Goal: Task Accomplishment & Management: Manage account settings

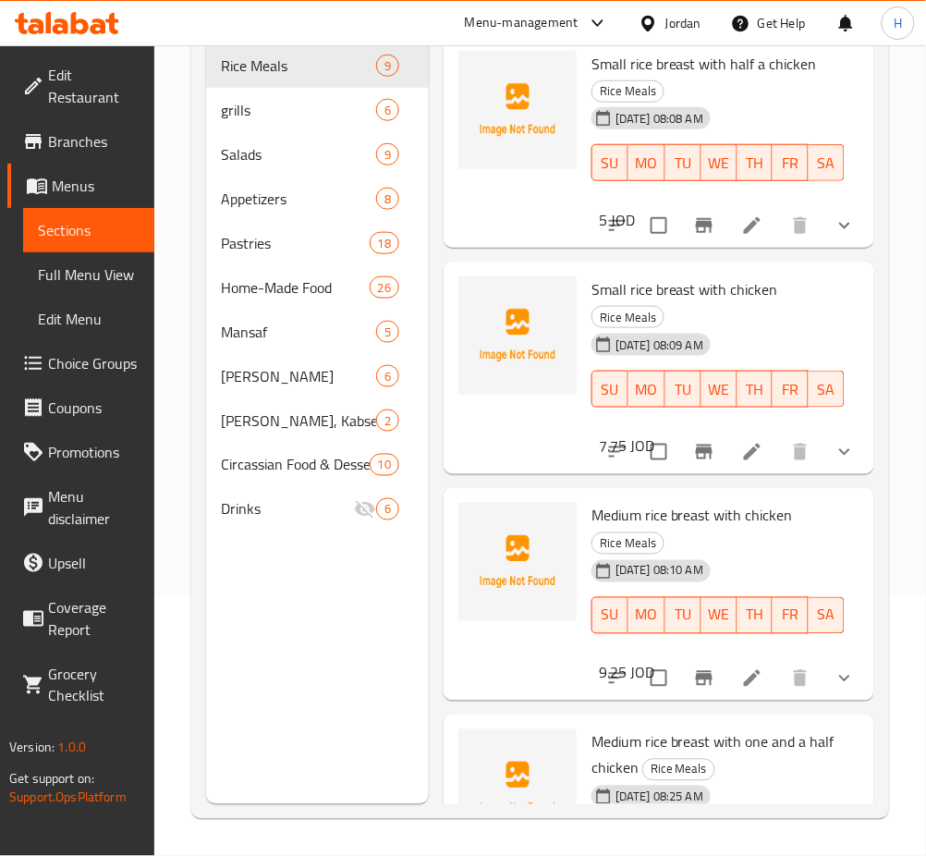
scroll to position [1270, 0]
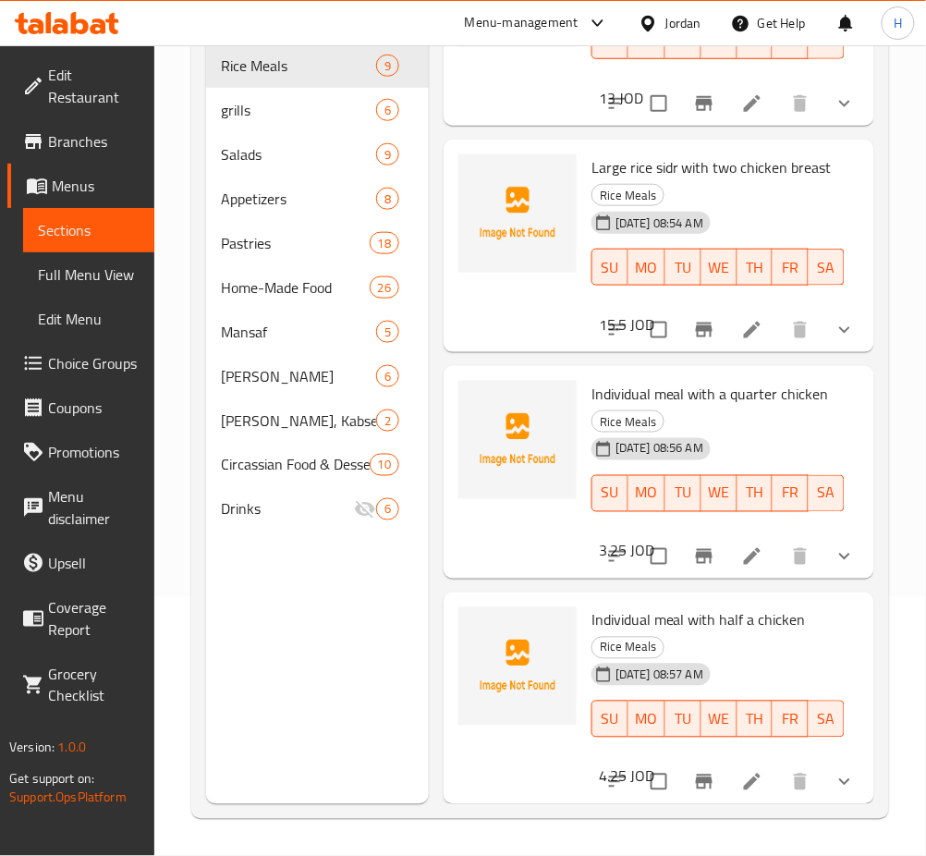
click at [89, 31] on icon at bounding box center [67, 23] width 104 height 22
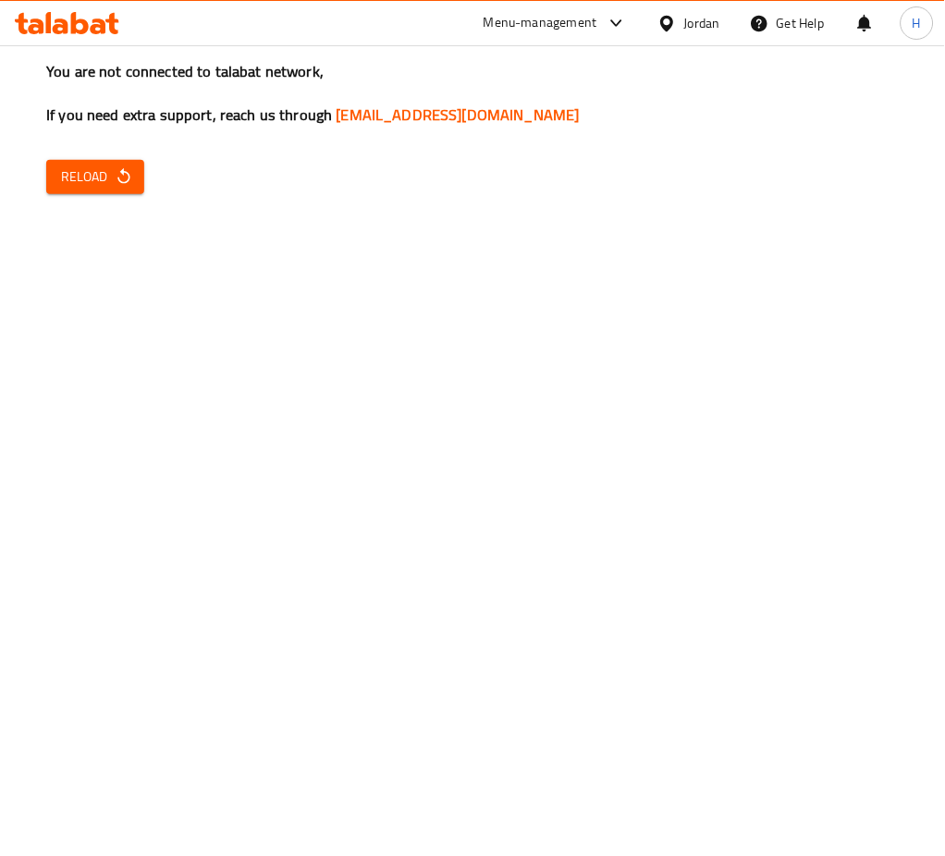
click at [51, 189] on button "Reload" at bounding box center [95, 177] width 98 height 34
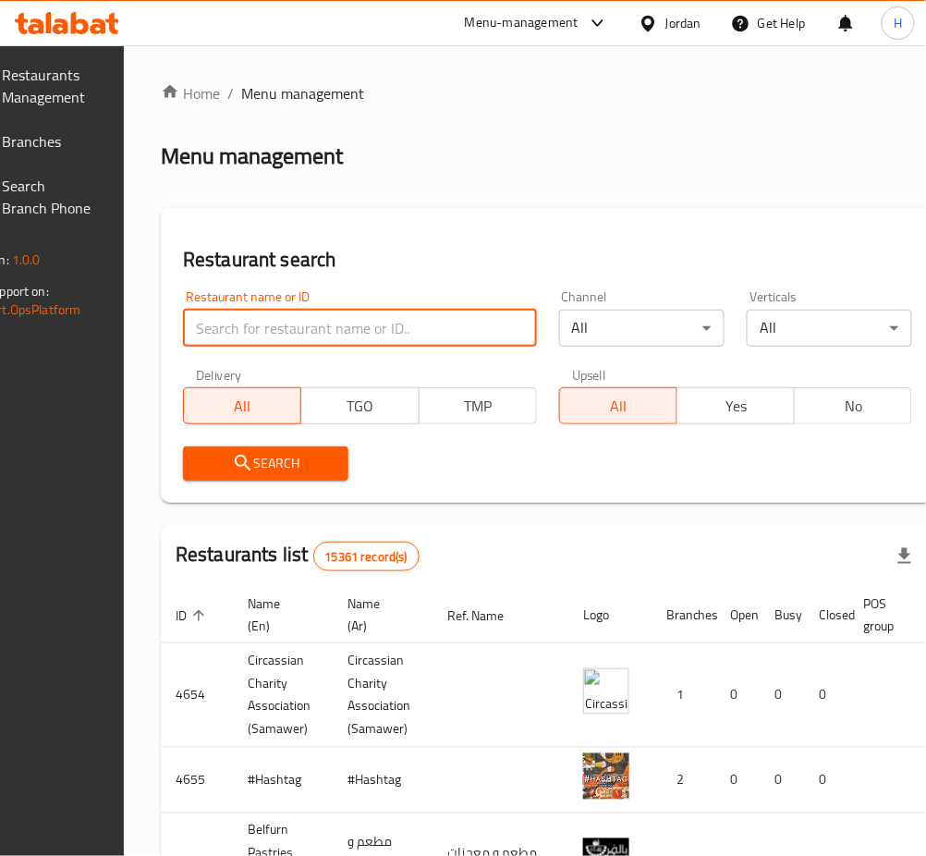
click at [311, 337] on input "search" at bounding box center [360, 328] width 354 height 37
paste input "671769"
type input "671769"
click button "Search" at bounding box center [265, 464] width 165 height 34
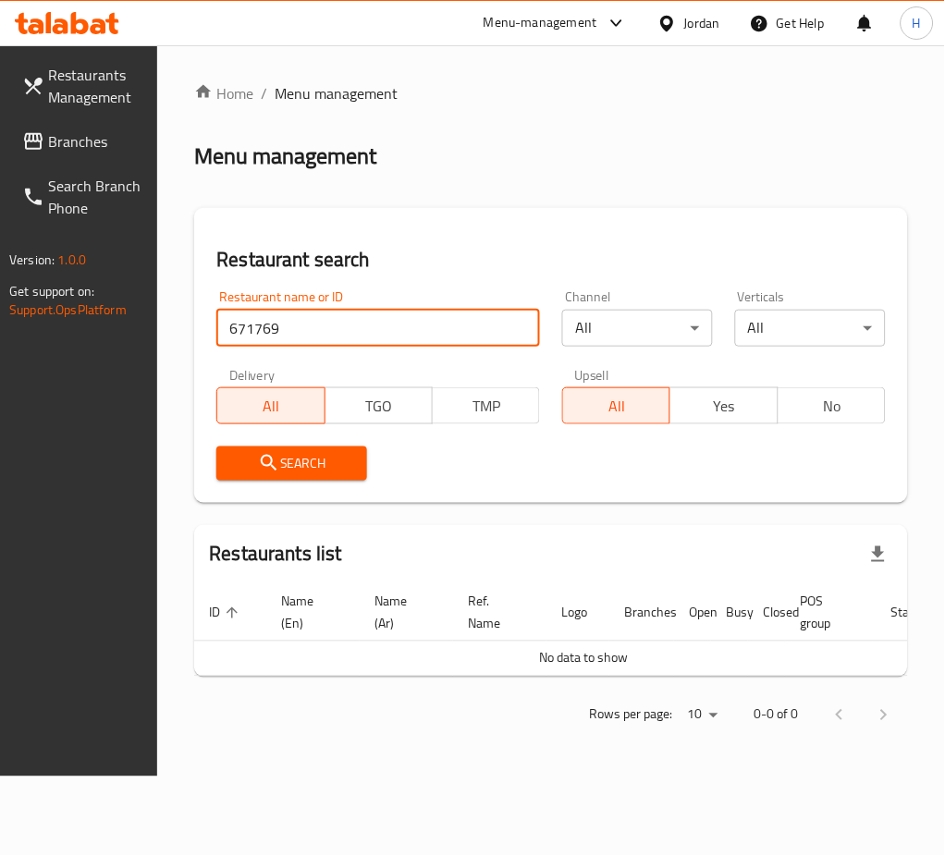
click at [55, 153] on span "Branches" at bounding box center [95, 141] width 95 height 22
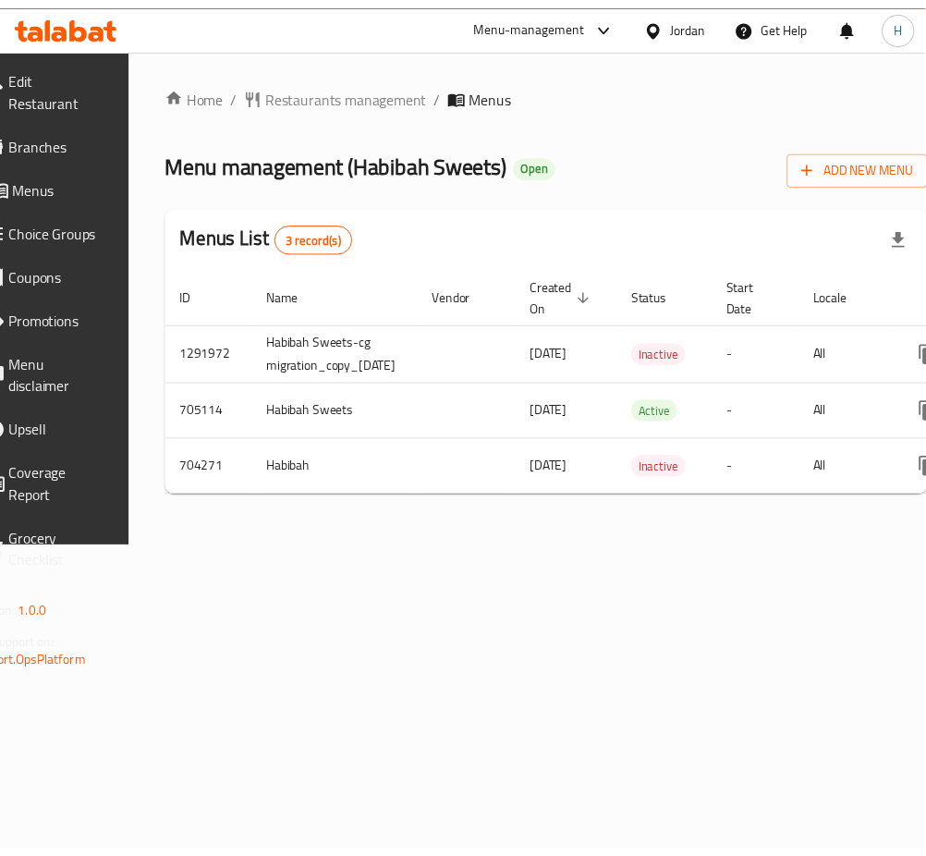
scroll to position [0, 264]
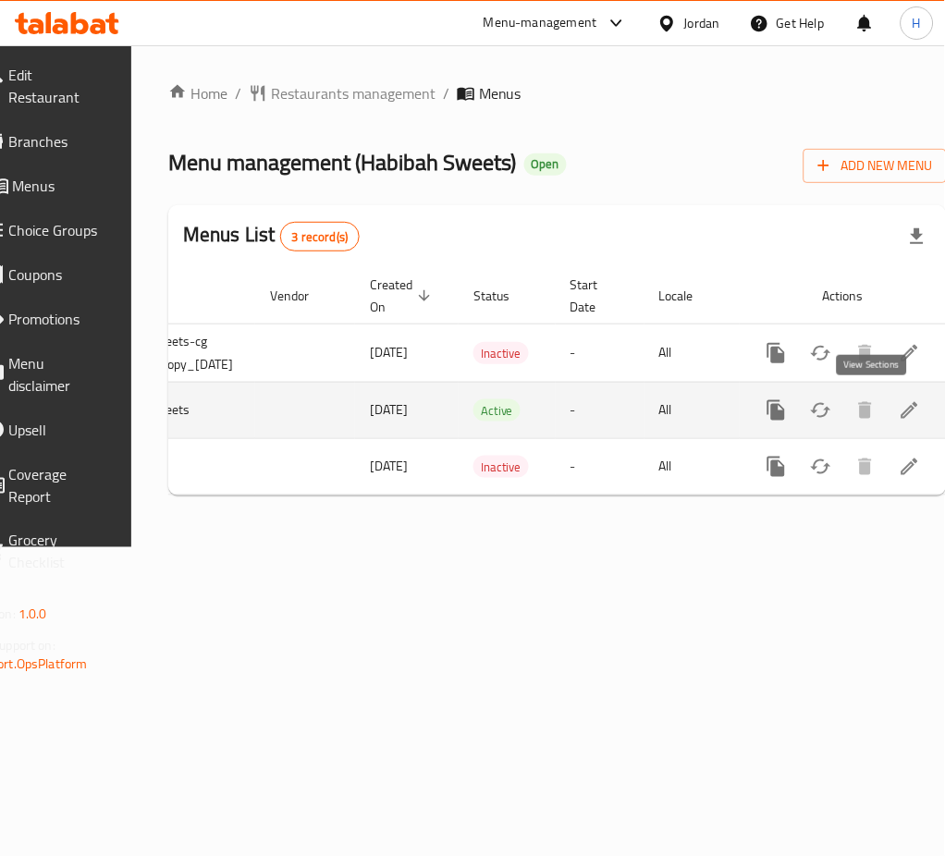
click at [899, 404] on icon "enhanced table" at bounding box center [910, 410] width 22 height 22
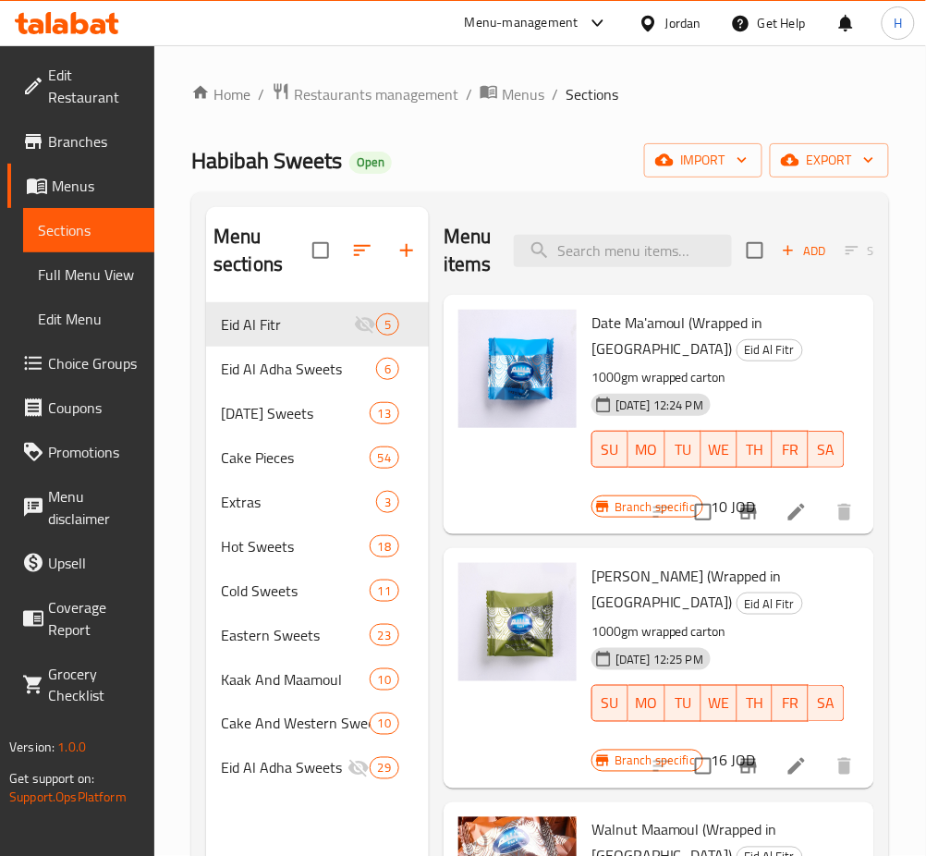
click at [564, 224] on div "Menu items Add Sort Manage items" at bounding box center [659, 251] width 431 height 88
click at [593, 247] on input "search" at bounding box center [623, 251] width 218 height 32
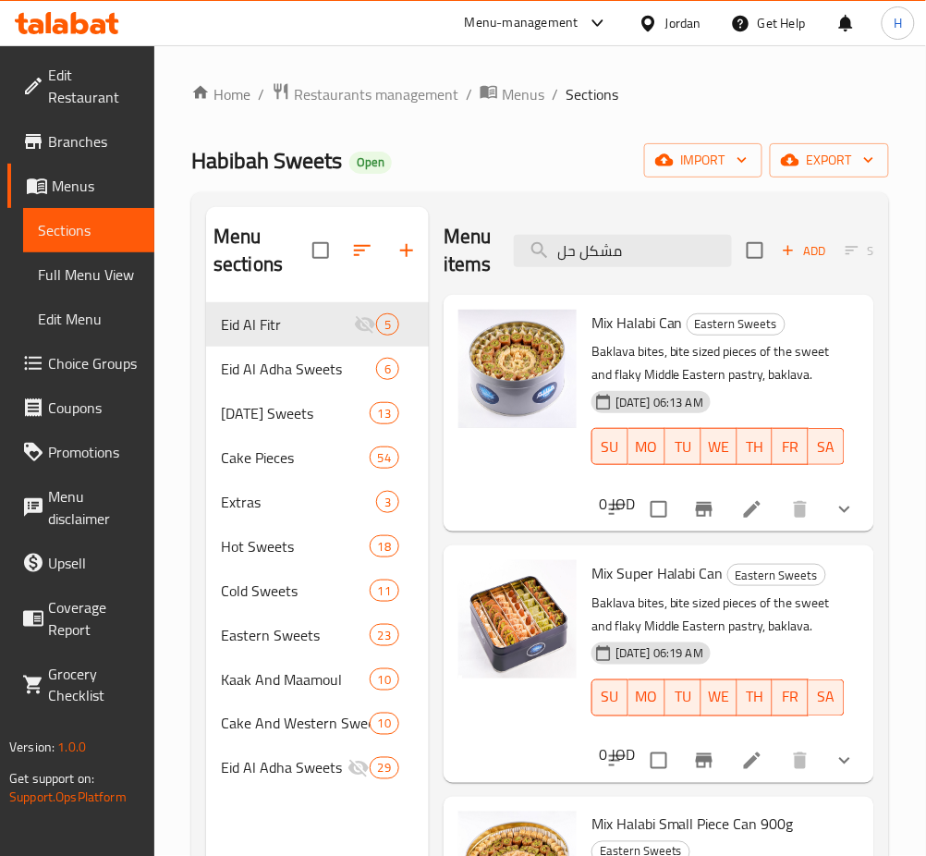
type input "مشكل حل"
click at [68, 137] on span "Branches" at bounding box center [94, 141] width 92 height 22
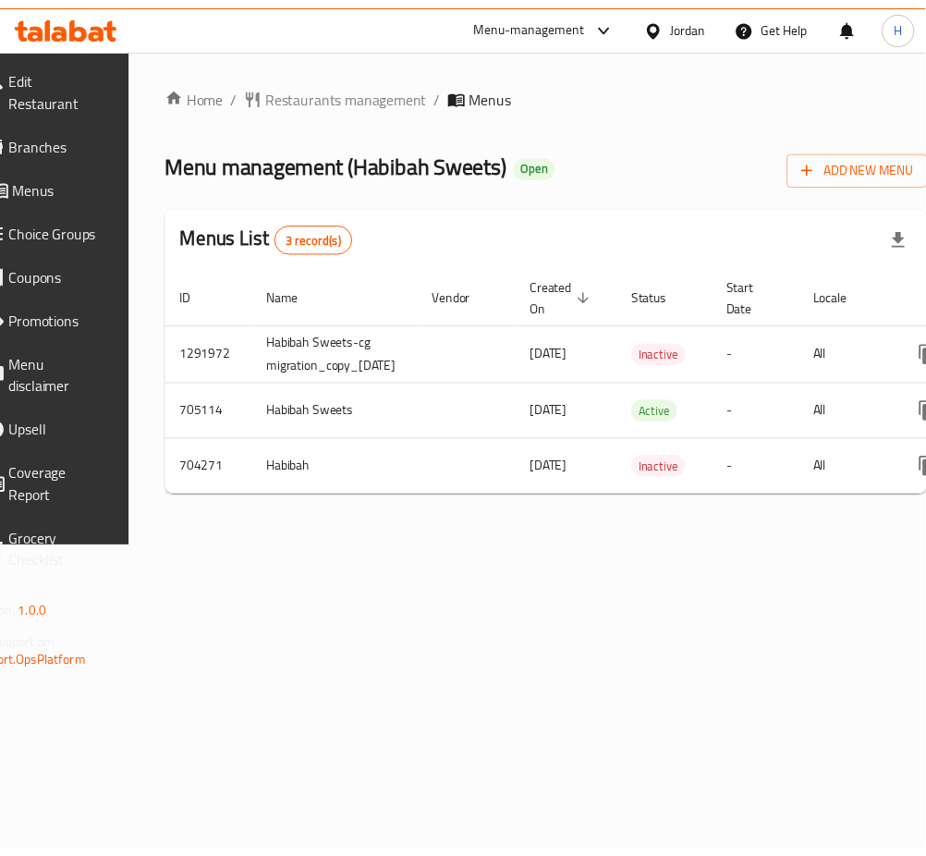
scroll to position [0, 264]
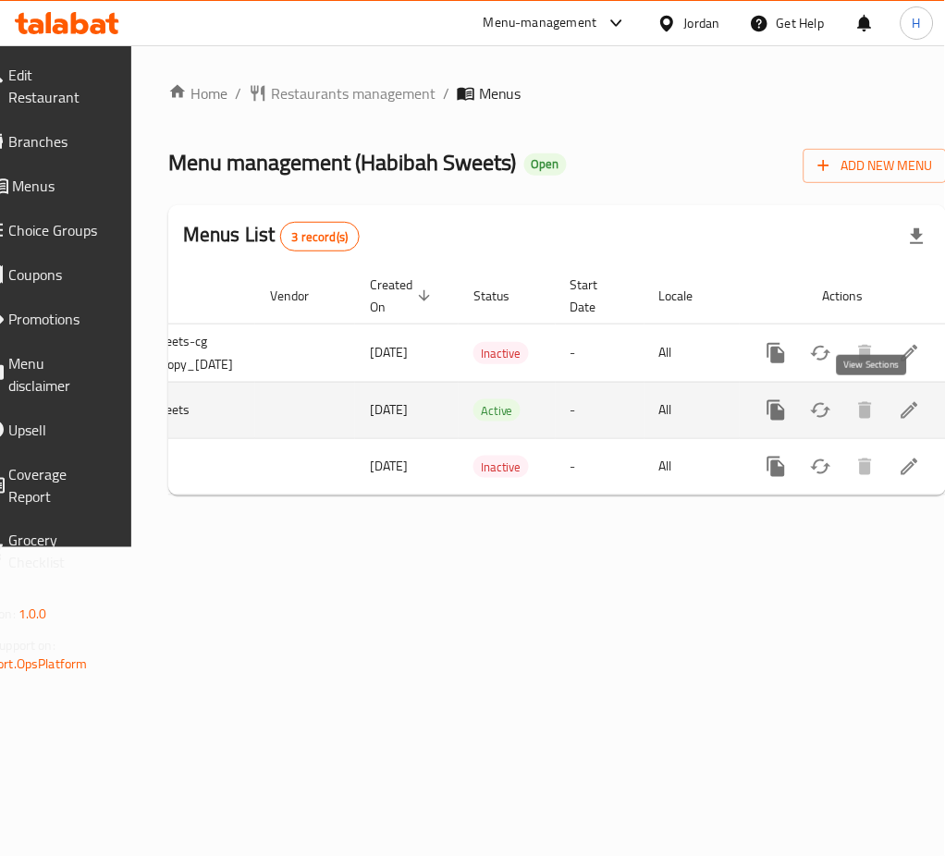
click at [899, 400] on icon "enhanced table" at bounding box center [910, 410] width 22 height 22
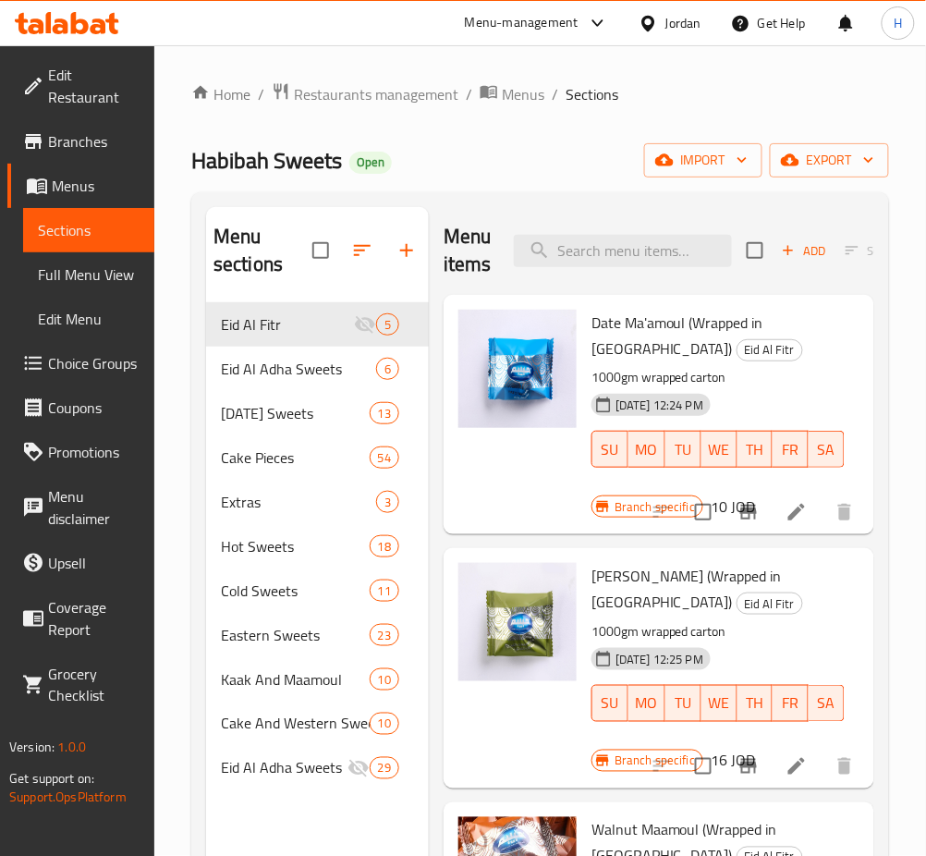
click at [61, 137] on span "Branches" at bounding box center [94, 141] width 92 height 22
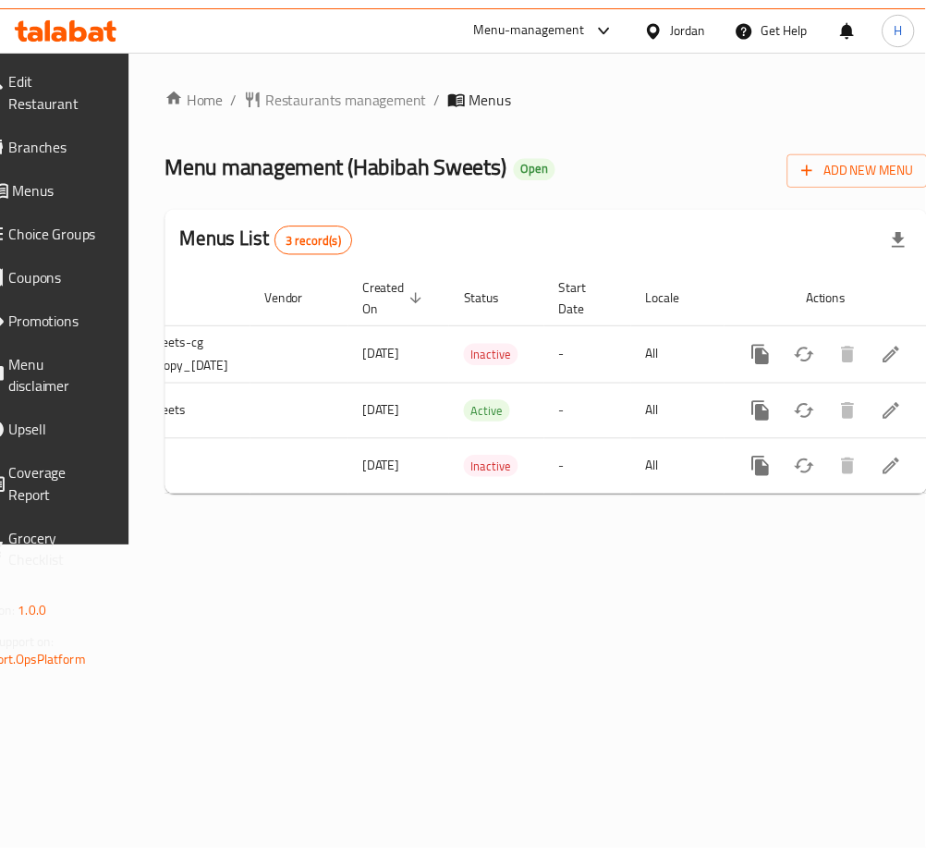
scroll to position [0, 264]
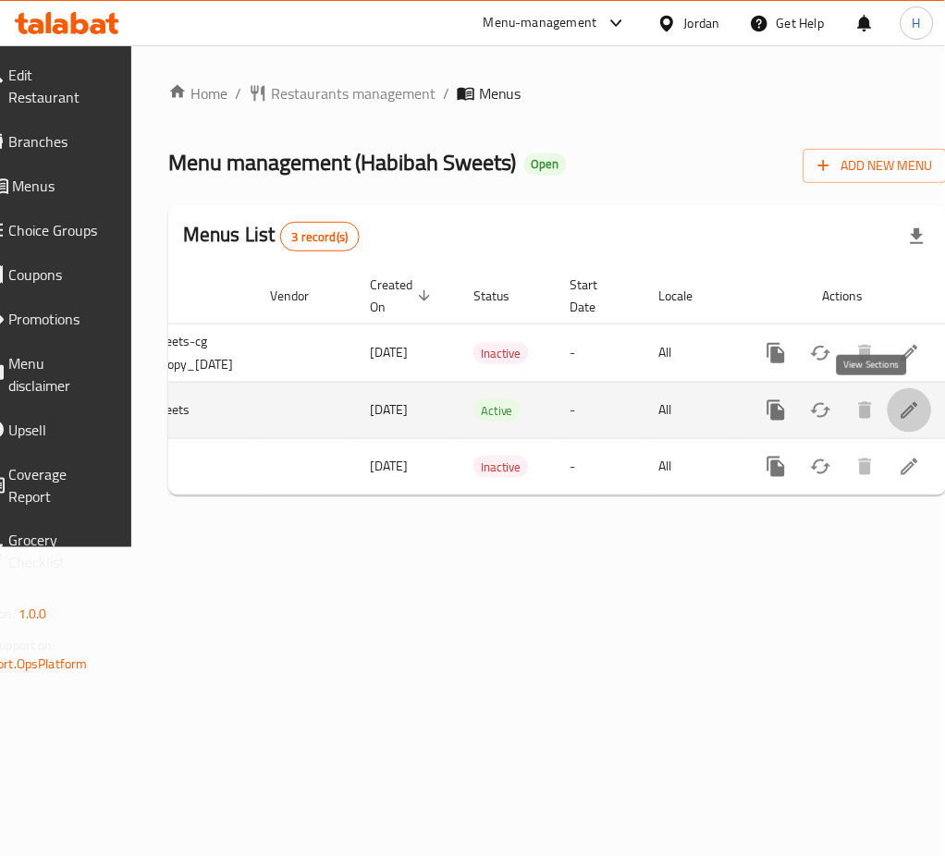
click at [901, 419] on icon "enhanced table" at bounding box center [909, 410] width 17 height 17
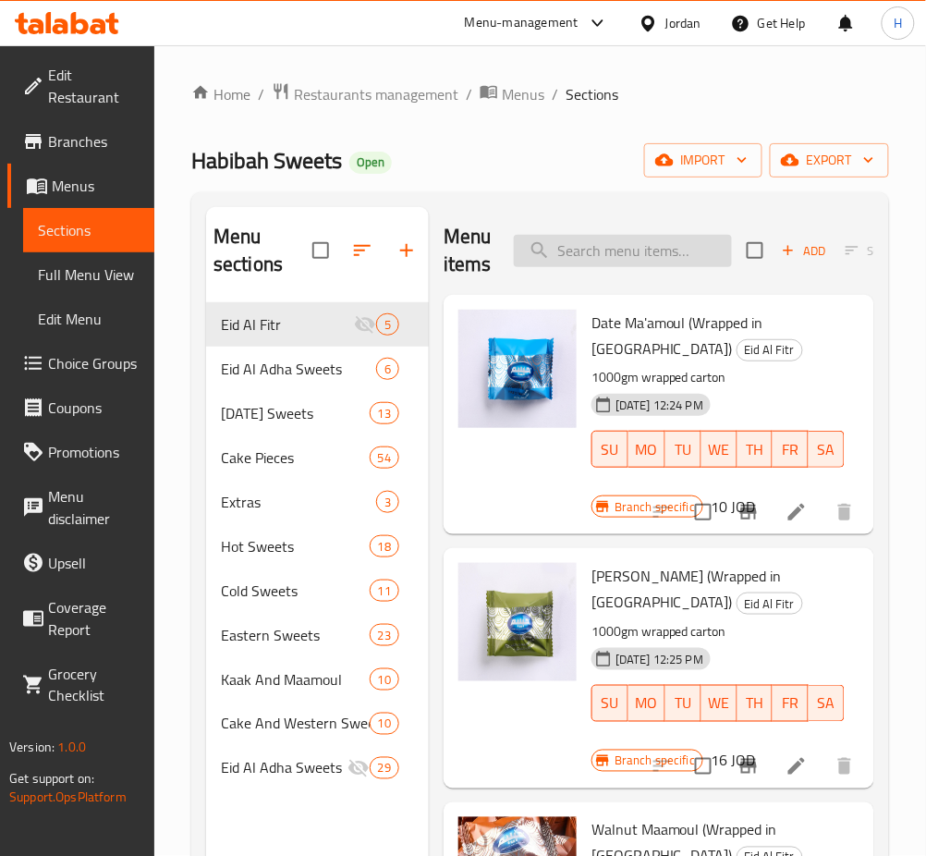
click at [660, 256] on input "search" at bounding box center [623, 251] width 218 height 32
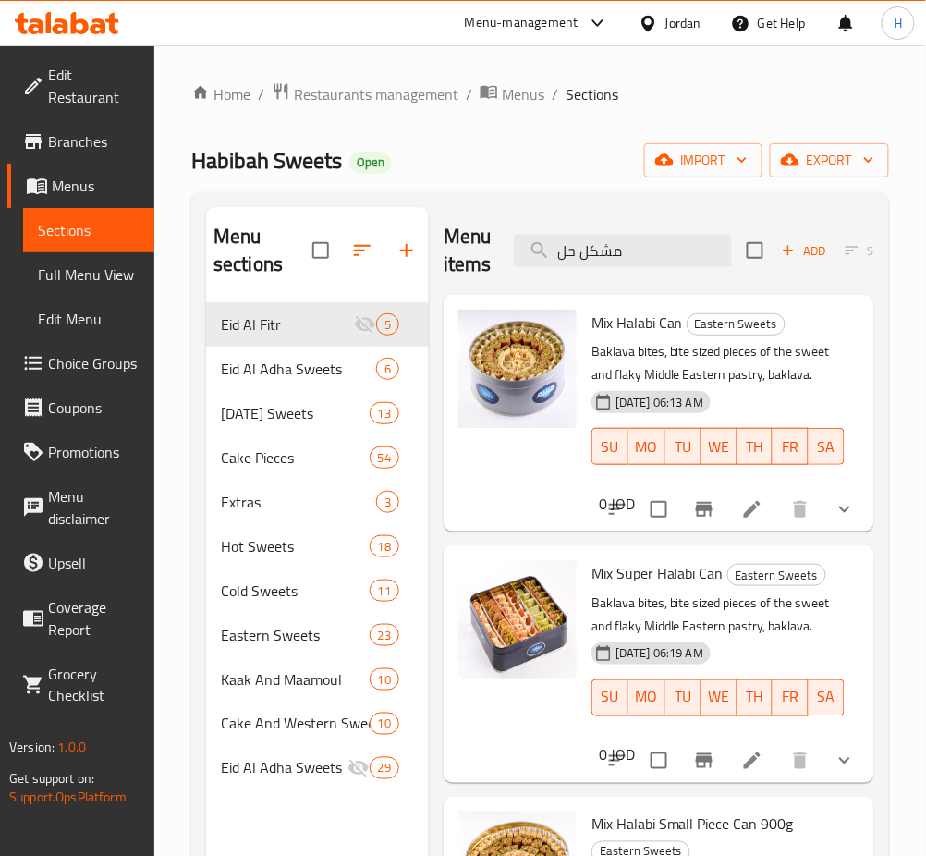
type input "مشكل حل"
click at [727, 525] on li at bounding box center [753, 509] width 52 height 33
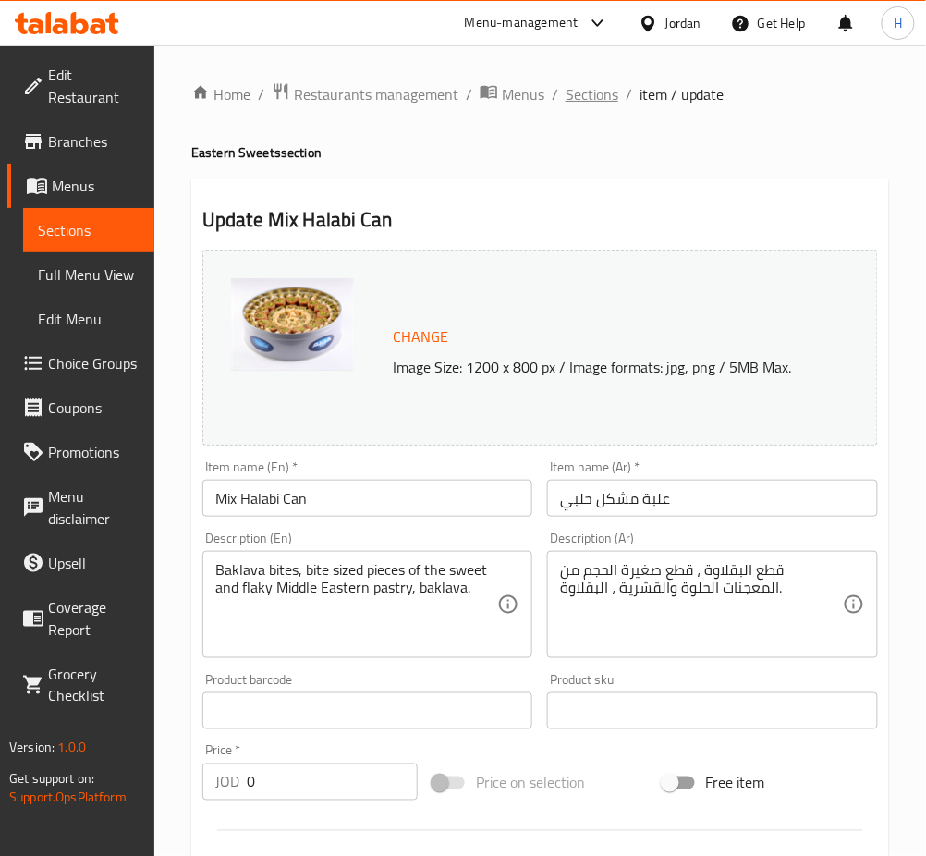
click at [606, 98] on span "Sections" at bounding box center [592, 94] width 53 height 22
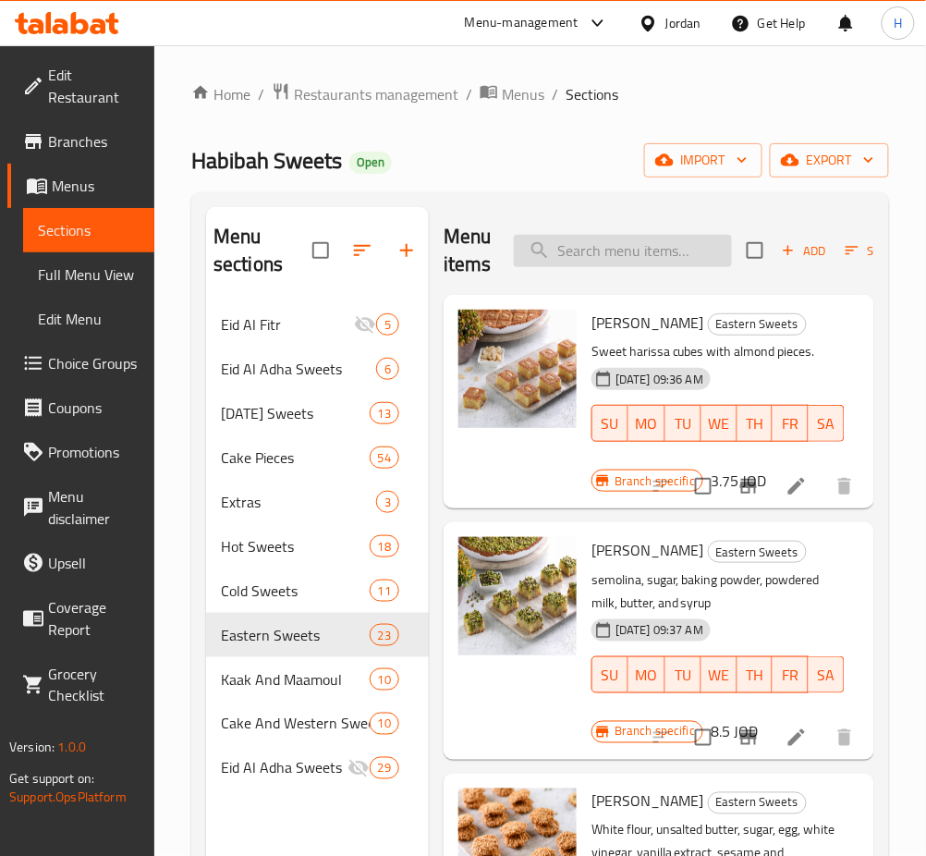
click at [684, 267] on div "Menu items Add Sort Manage items" at bounding box center [659, 251] width 431 height 88
click at [684, 263] on input "search" at bounding box center [623, 251] width 218 height 32
click at [684, 259] on input "search" at bounding box center [623, 251] width 218 height 32
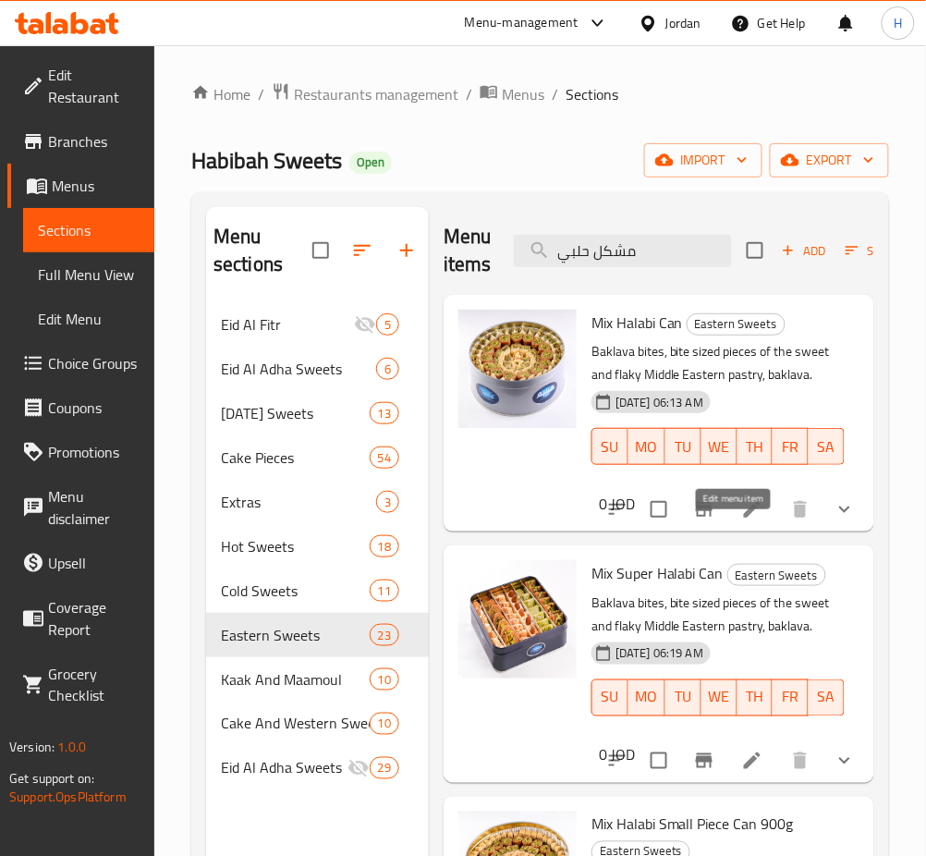
drag, startPoint x: 741, startPoint y: 534, endPoint x: 737, endPoint y: 516, distance: 18.9
click at [640, 250] on input "مشكل حلبي" at bounding box center [623, 251] width 218 height 32
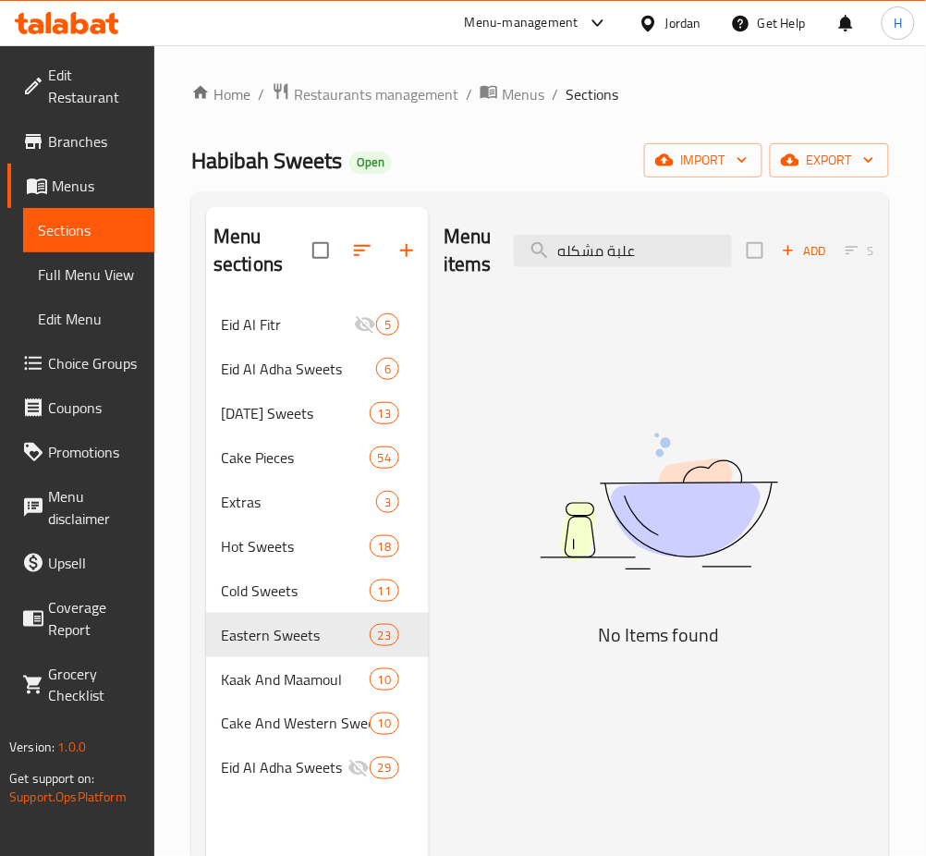
type input "ع"
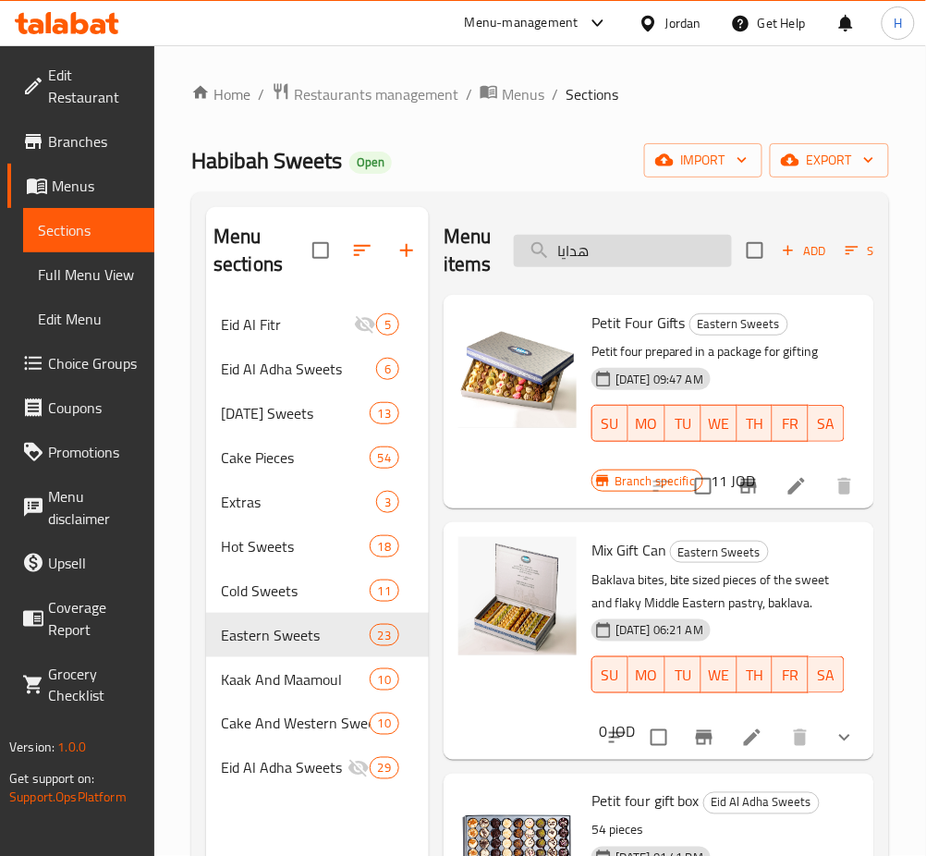
click at [599, 249] on input "هدايا" at bounding box center [623, 251] width 218 height 32
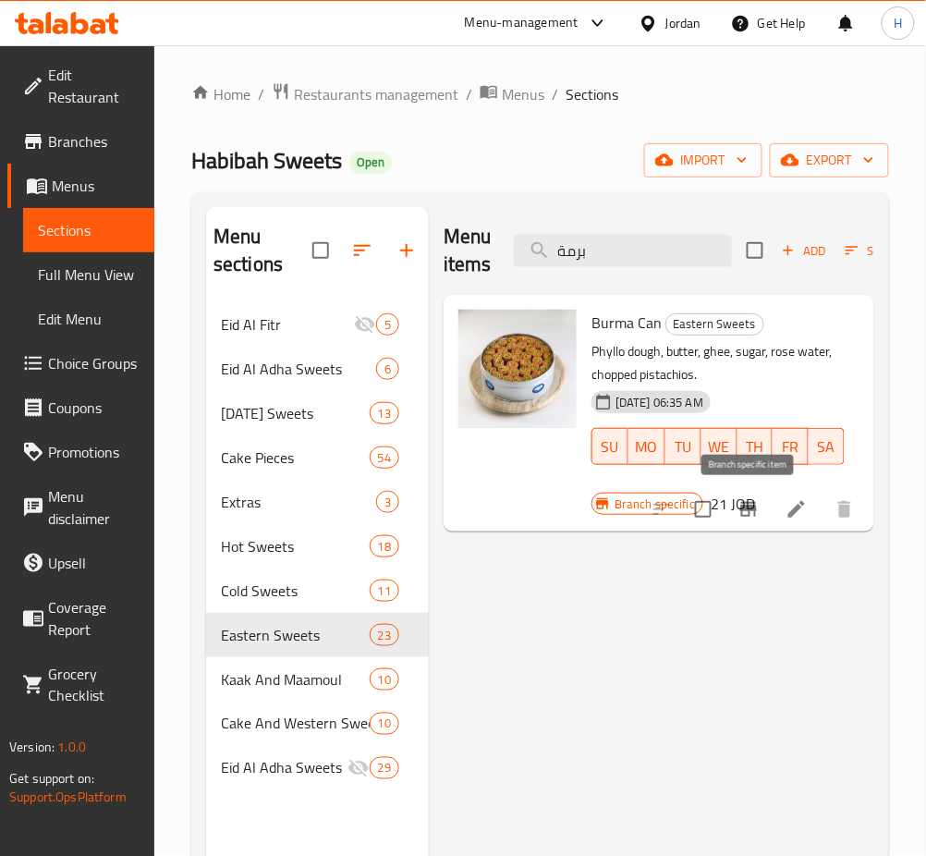
type input "برمة"
click at [741, 505] on icon "Branch-specific-item" at bounding box center [749, 509] width 22 height 22
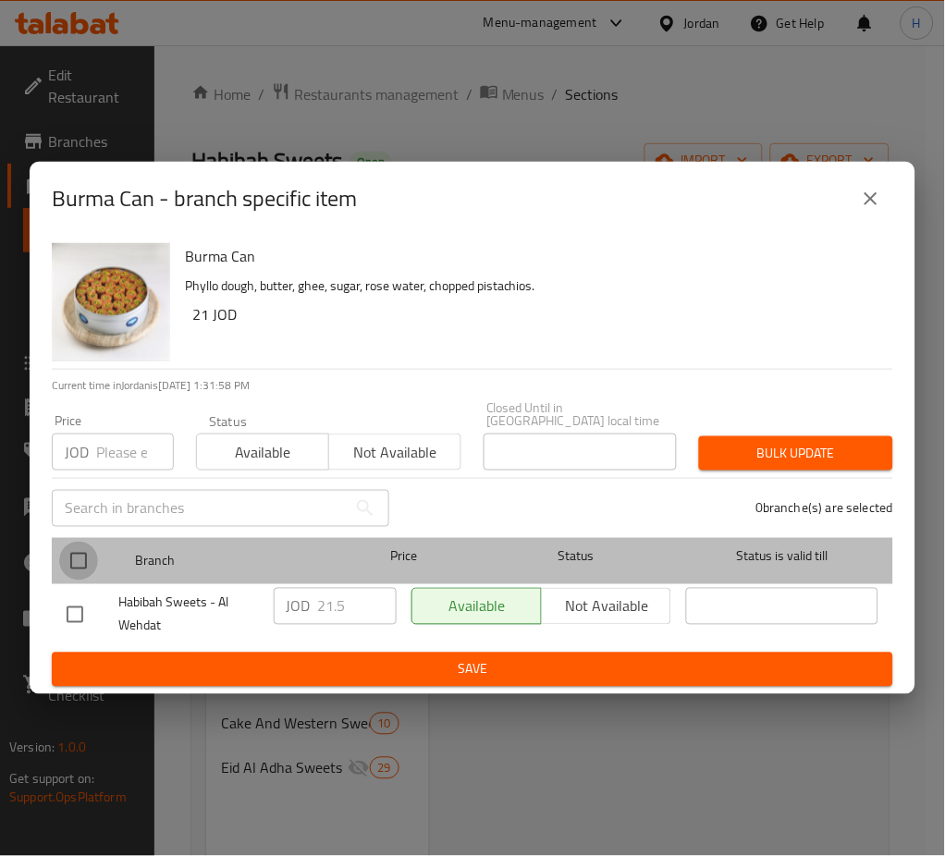
drag, startPoint x: 83, startPoint y: 554, endPoint x: 273, endPoint y: 607, distance: 197.0
click at [84, 552] on input "checkbox" at bounding box center [78, 561] width 39 height 39
checkbox input "true"
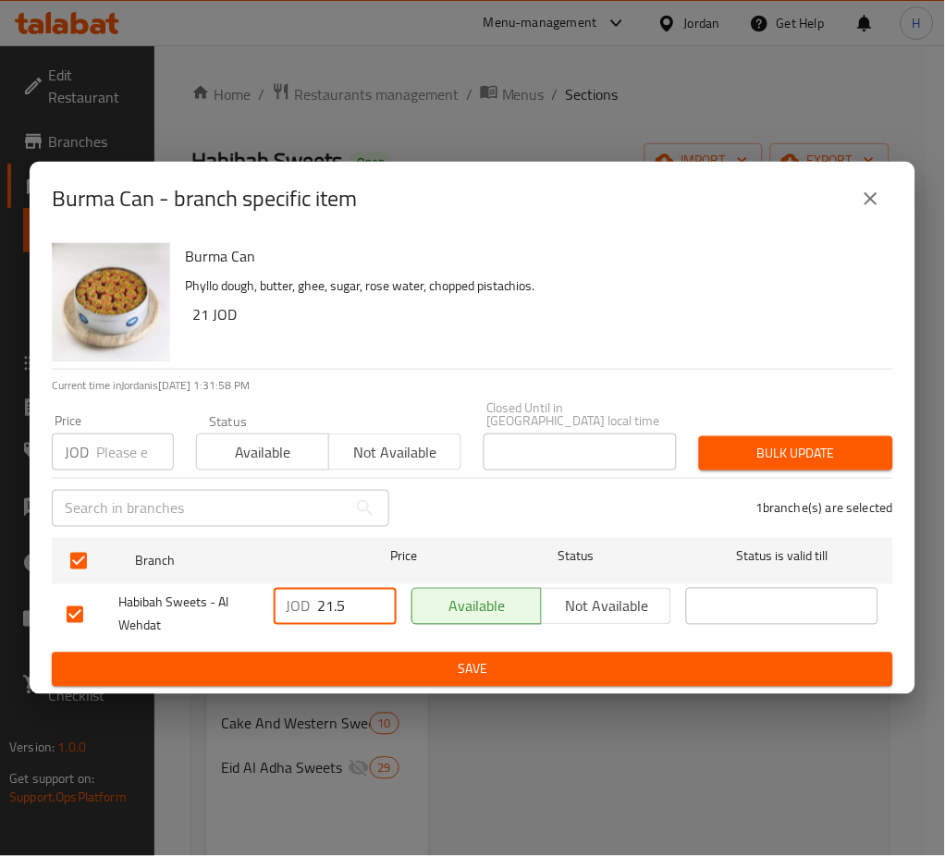
click at [355, 596] on input "21.5" at bounding box center [357, 606] width 79 height 37
type input "23"
click at [510, 688] on div "Burma Can Phyllo dough, butter, ghee, sugar, rose water, chopped pistachios. 21…" at bounding box center [473, 465] width 886 height 459
click at [519, 665] on span "Save" at bounding box center [473, 669] width 812 height 23
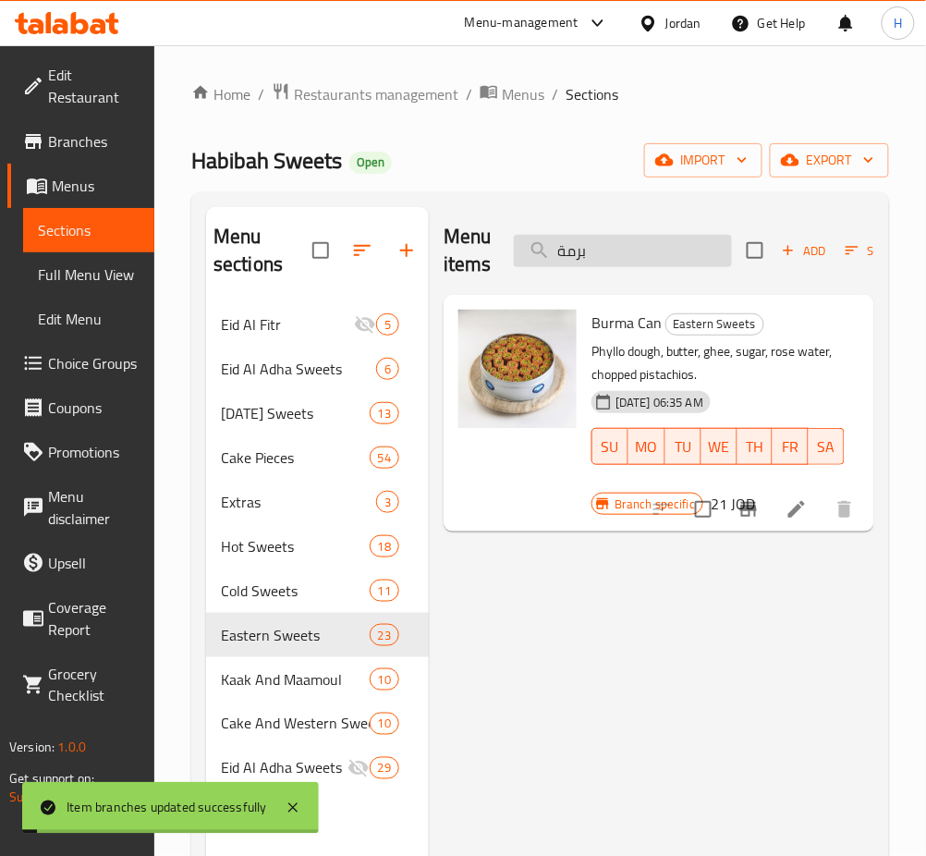
click at [615, 251] on input "برمة" at bounding box center [623, 251] width 218 height 32
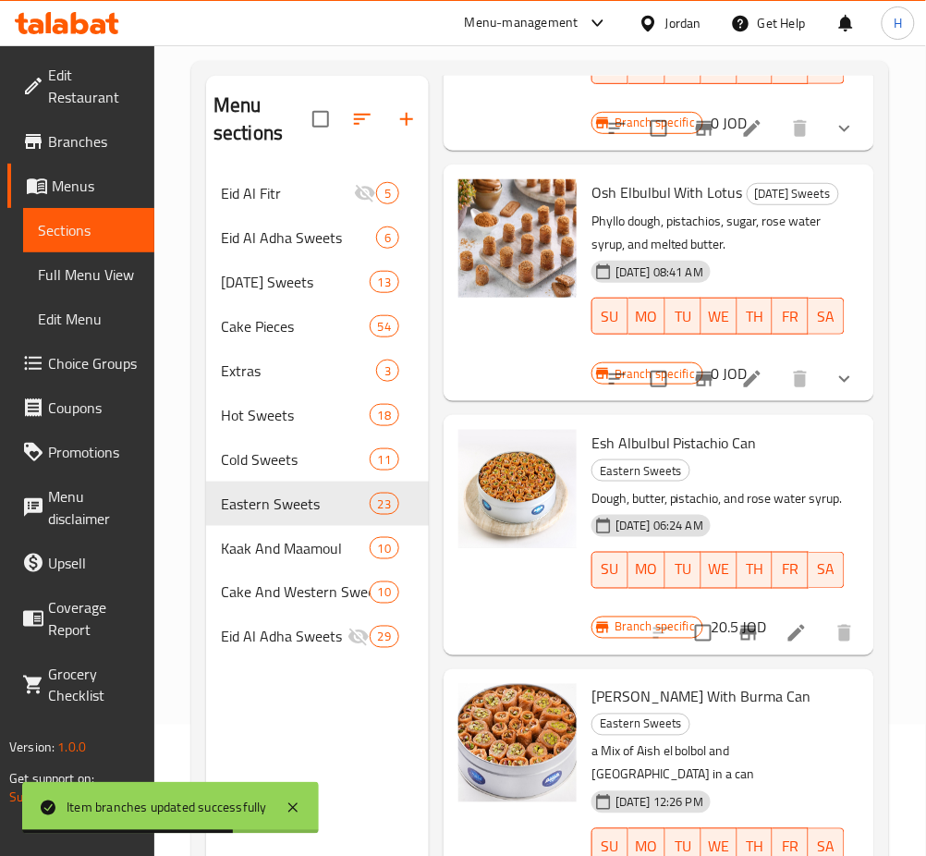
scroll to position [259, 0]
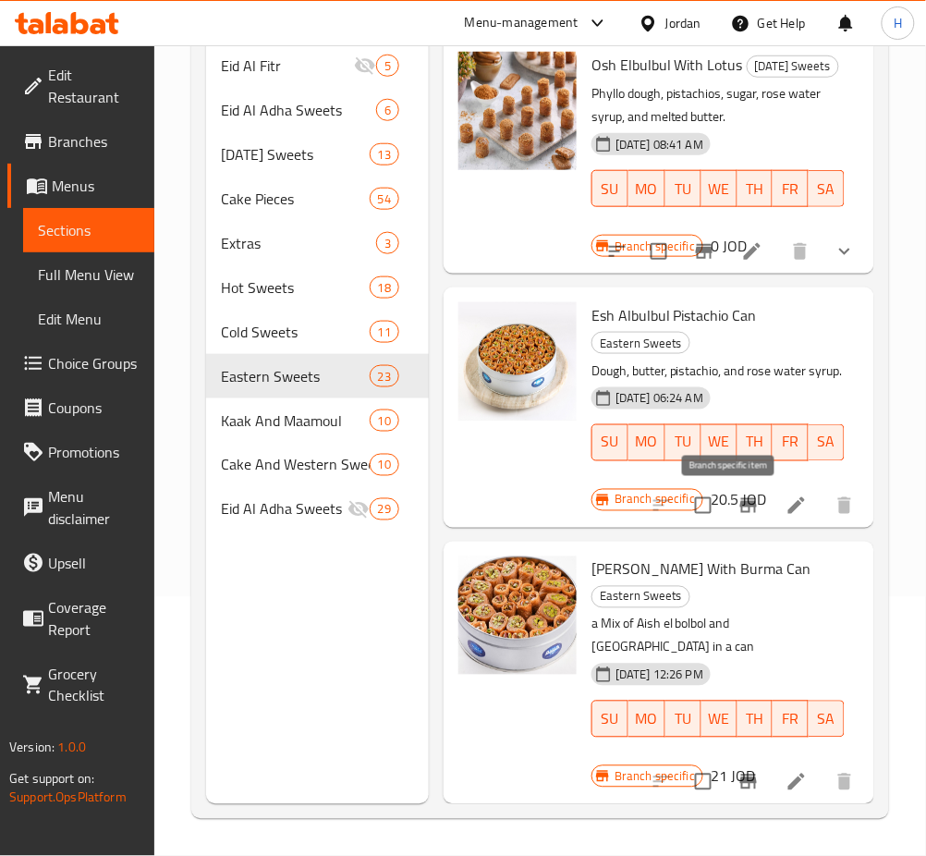
type input "عش البل"
click at [738, 515] on icon "Branch-specific-item" at bounding box center [749, 506] width 22 height 22
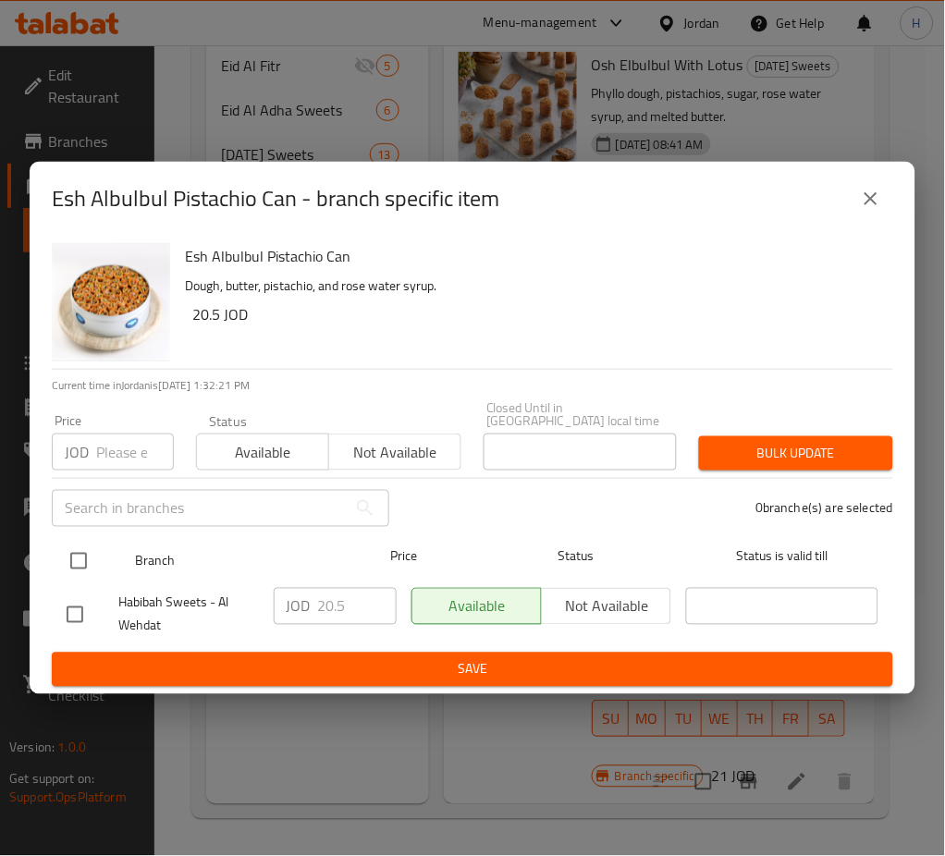
drag, startPoint x: 63, startPoint y: 545, endPoint x: 530, endPoint y: 598, distance: 469.8
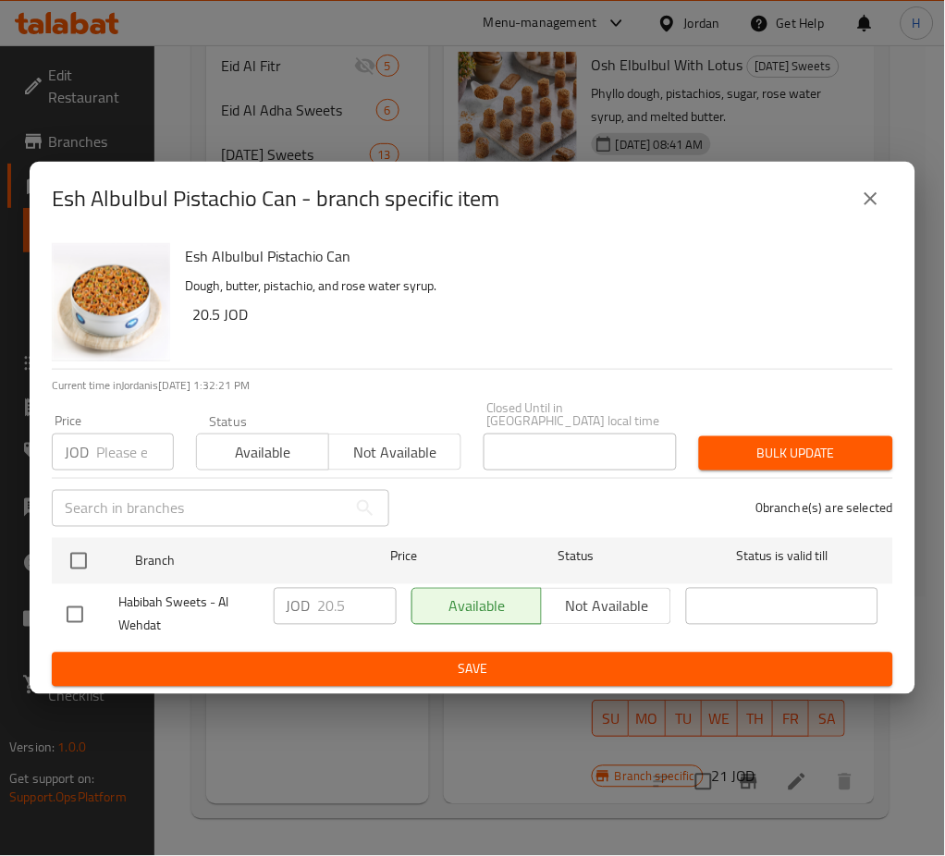
click at [63, 544] on input "checkbox" at bounding box center [78, 561] width 39 height 39
checkbox input "true"
drag, startPoint x: 327, startPoint y: 607, endPoint x: 272, endPoint y: 613, distance: 55.7
click at [277, 614] on div "JOD 20.5 ​" at bounding box center [335, 606] width 123 height 37
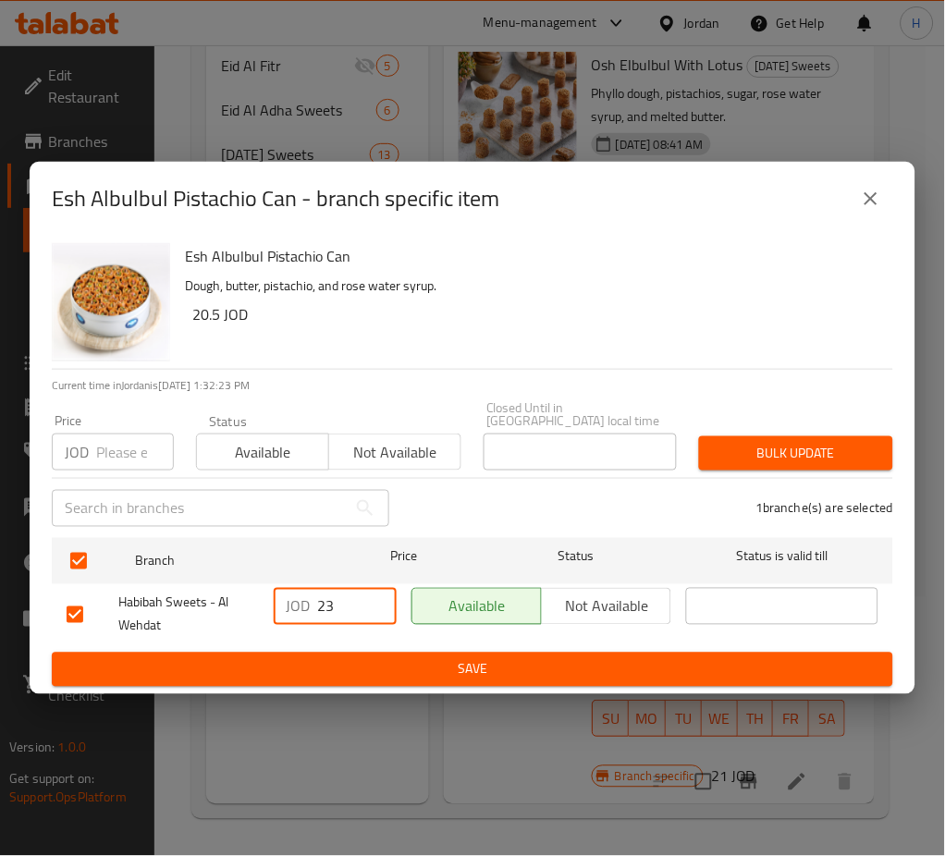
type input "23"
click at [497, 672] on span "Save" at bounding box center [473, 669] width 812 height 23
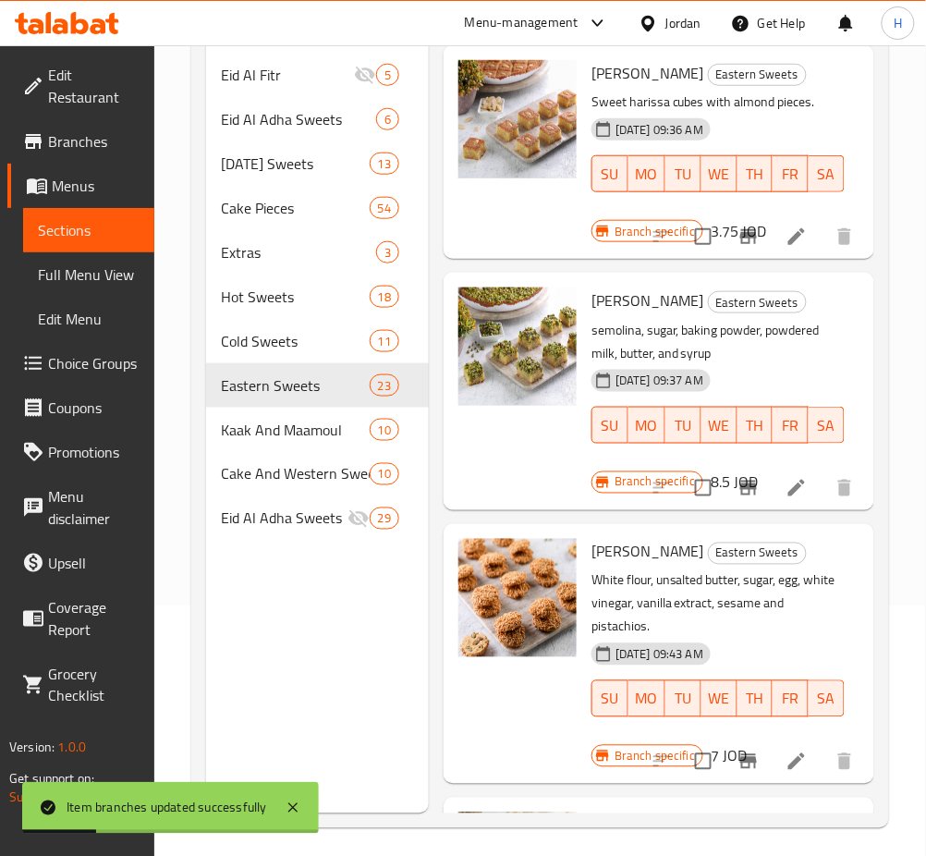
scroll to position [0, 0]
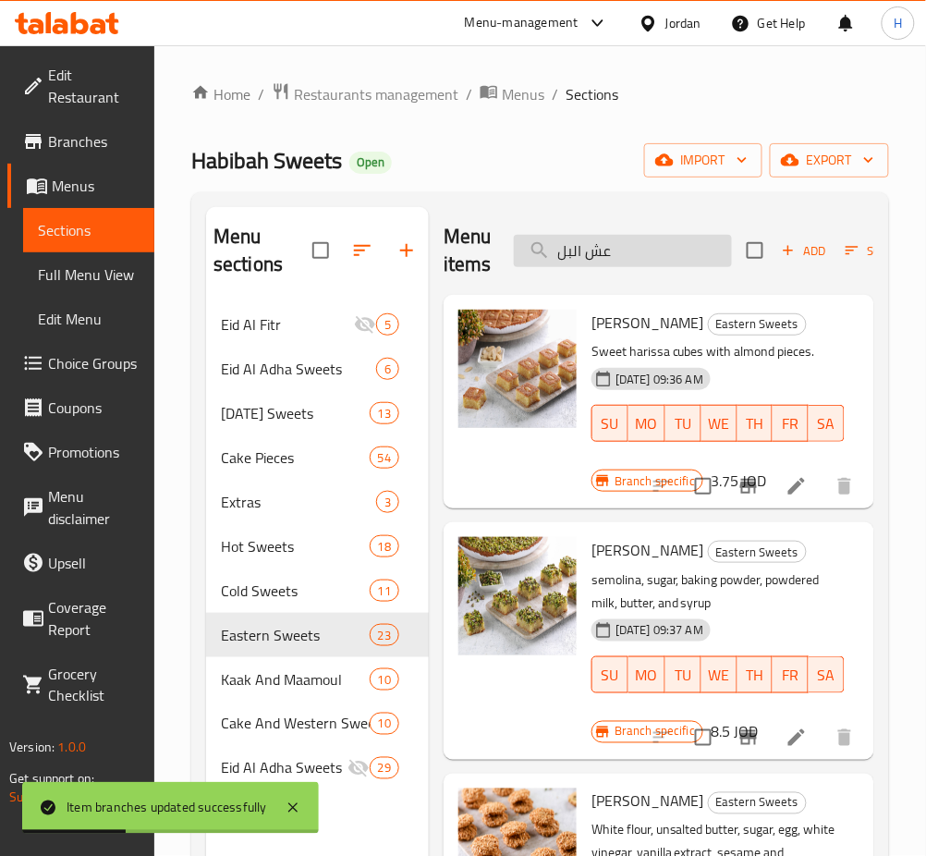
click at [664, 248] on input "عش البل" at bounding box center [623, 251] width 218 height 32
click at [662, 248] on input "عش البل" at bounding box center [623, 251] width 218 height 32
drag, startPoint x: 662, startPoint y: 248, endPoint x: 684, endPoint y: 232, distance: 27.2
click at [667, 241] on input "عش البل" at bounding box center [623, 251] width 218 height 32
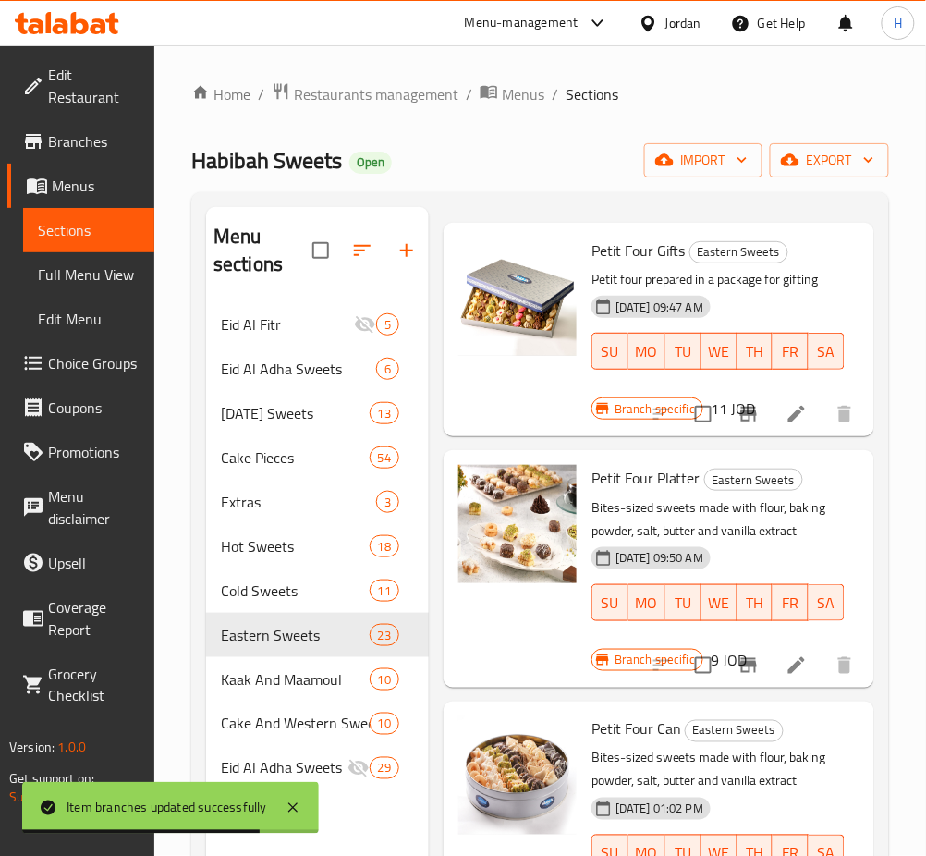
scroll to position [123, 0]
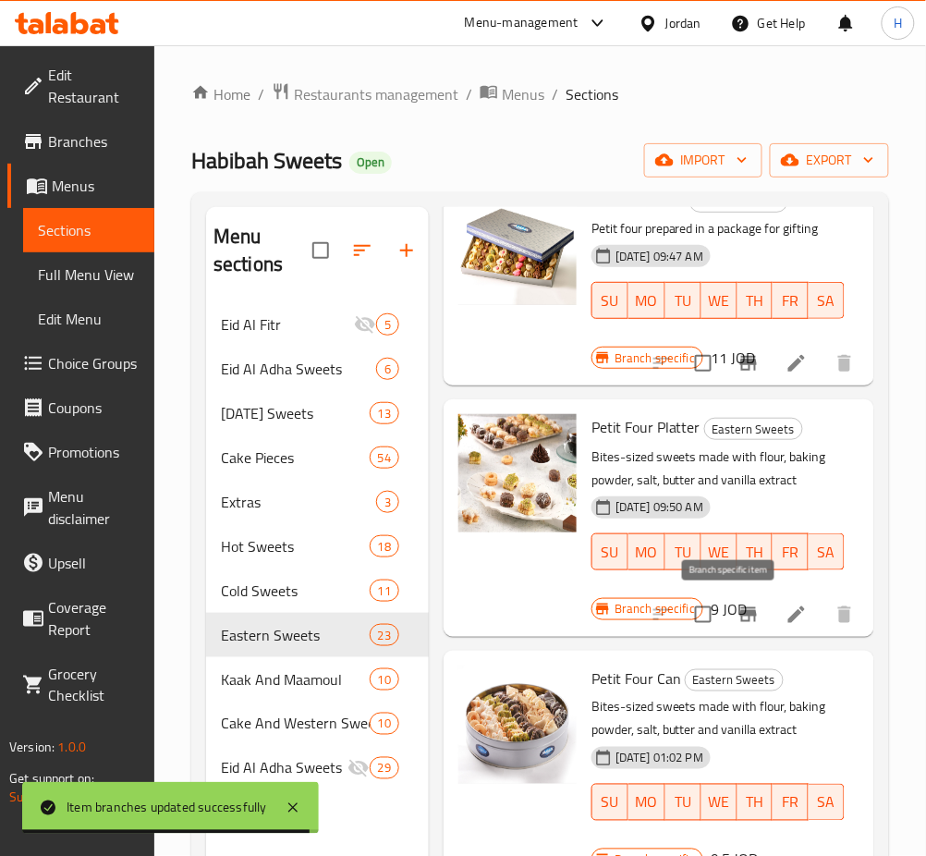
type input "بيتي"
click at [741, 614] on icon "Branch-specific-item" at bounding box center [749, 614] width 17 height 15
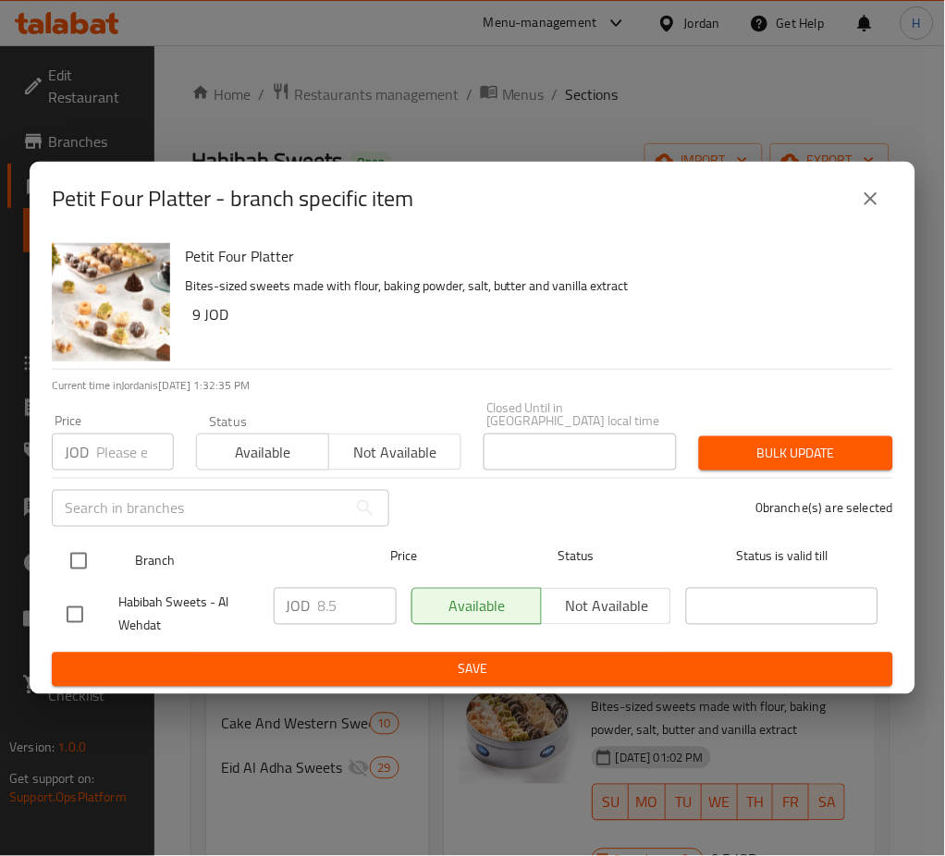
click at [78, 545] on input "checkbox" at bounding box center [78, 561] width 39 height 39
checkbox input "true"
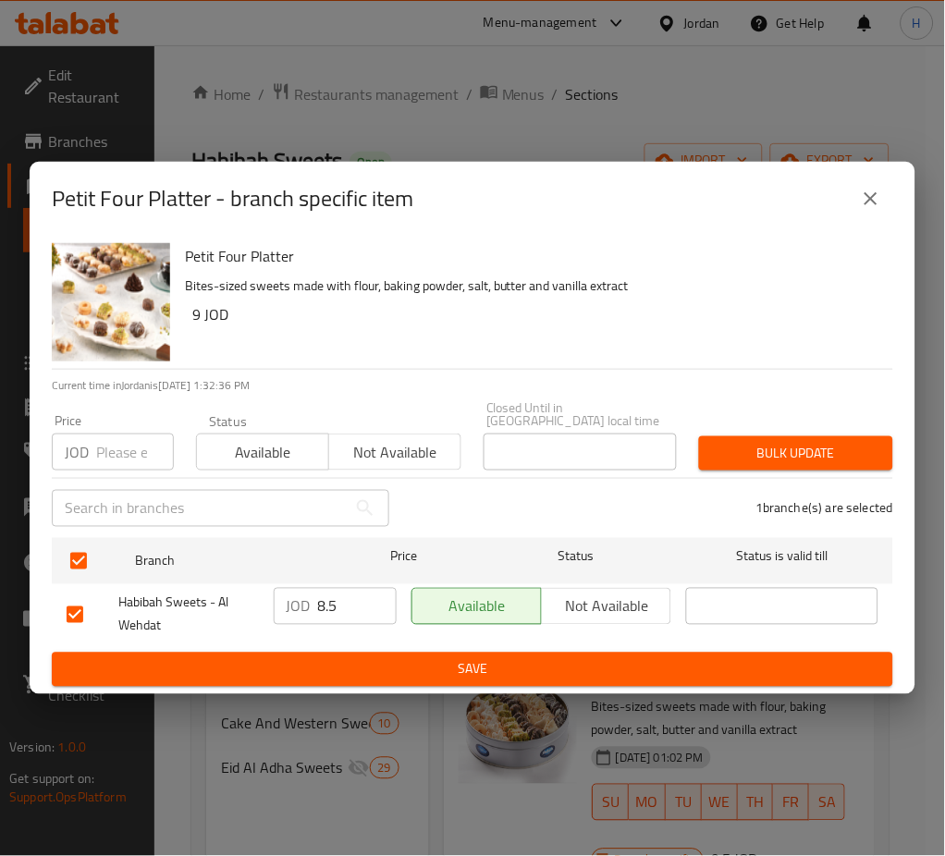
click at [349, 602] on input "8.5" at bounding box center [357, 606] width 79 height 37
type input "9.50"
click at [520, 659] on span "Save" at bounding box center [473, 669] width 812 height 23
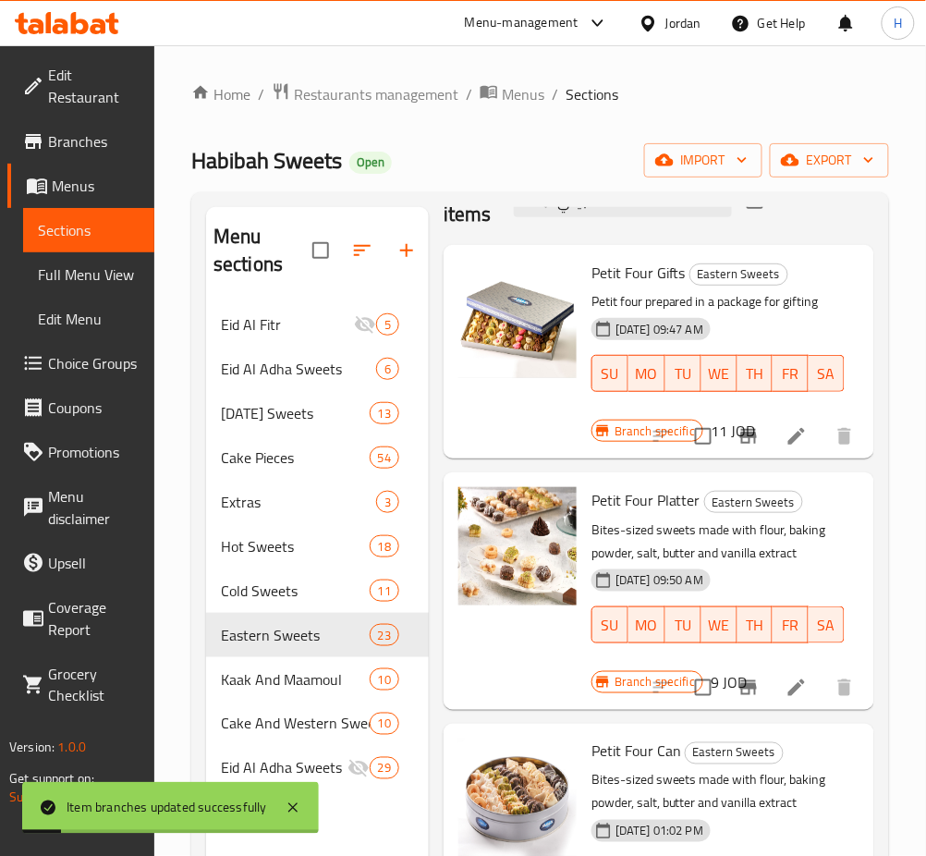
scroll to position [0, 0]
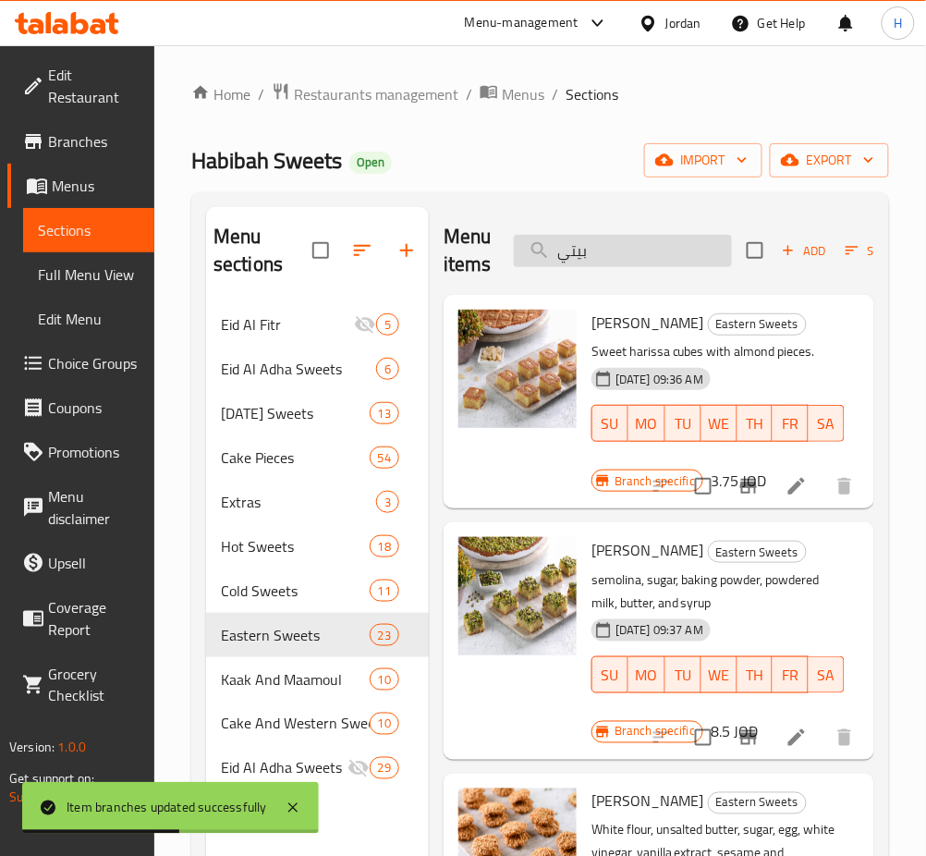
click at [685, 263] on input "بيتي" at bounding box center [623, 251] width 218 height 32
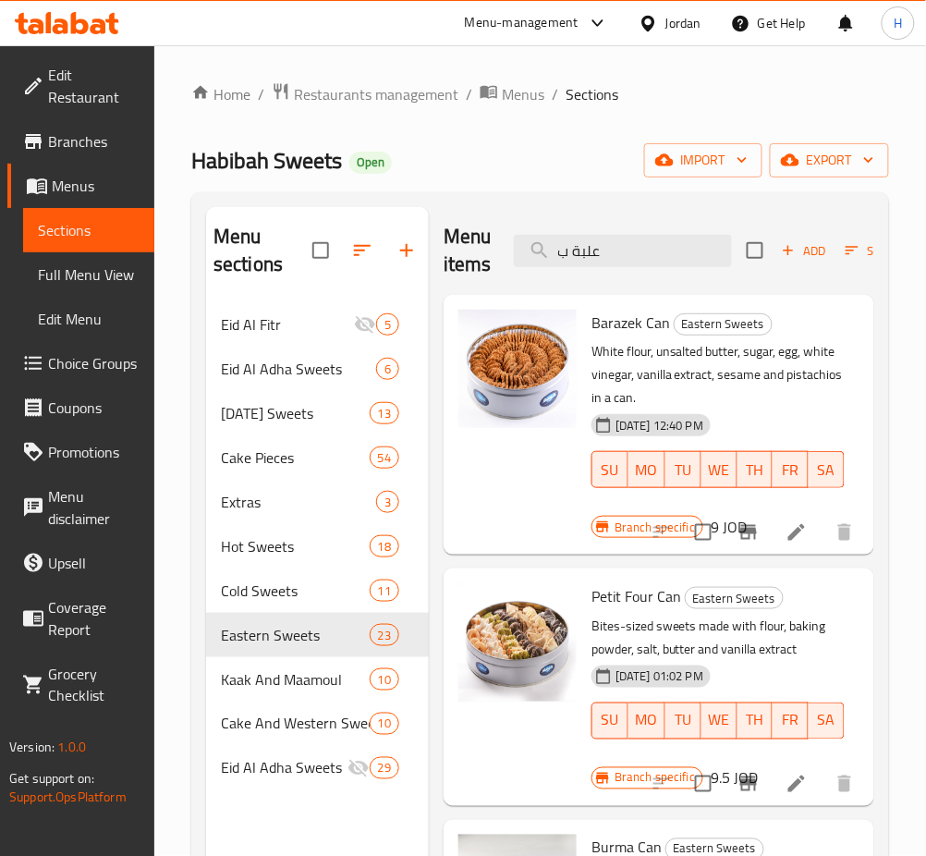
scroll to position [11, 0]
type input "علبة ب"
click at [741, 777] on icon "Branch-specific-item" at bounding box center [749, 784] width 17 height 15
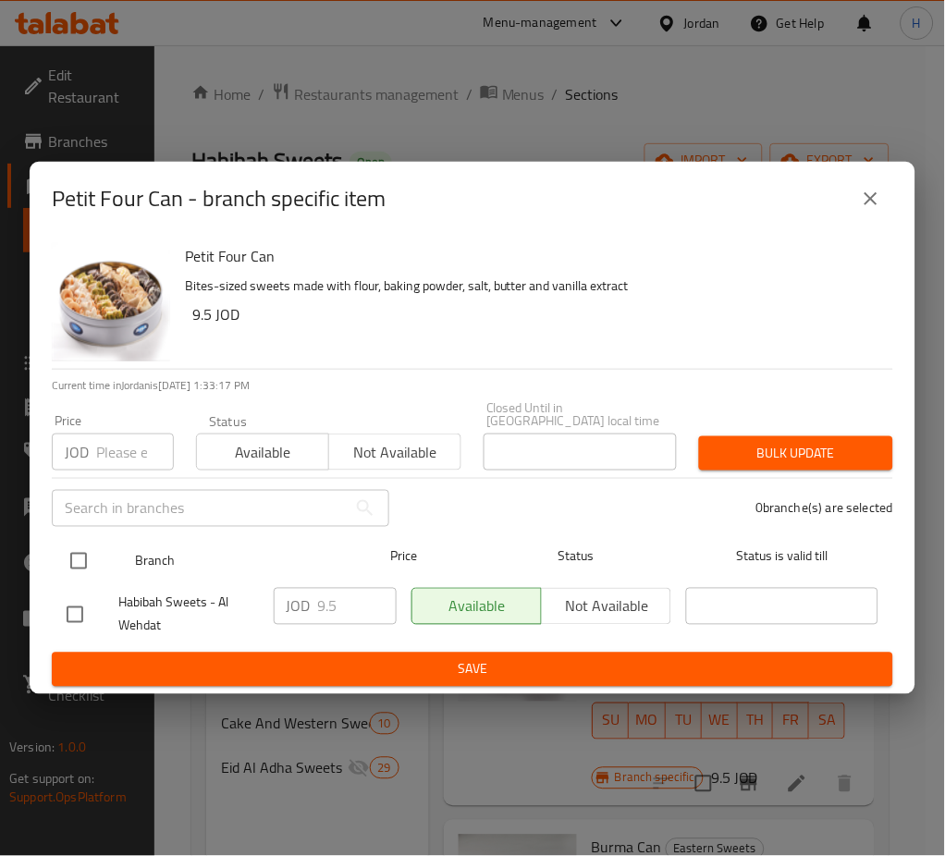
click at [85, 553] on input "checkbox" at bounding box center [78, 561] width 39 height 39
checkbox input "true"
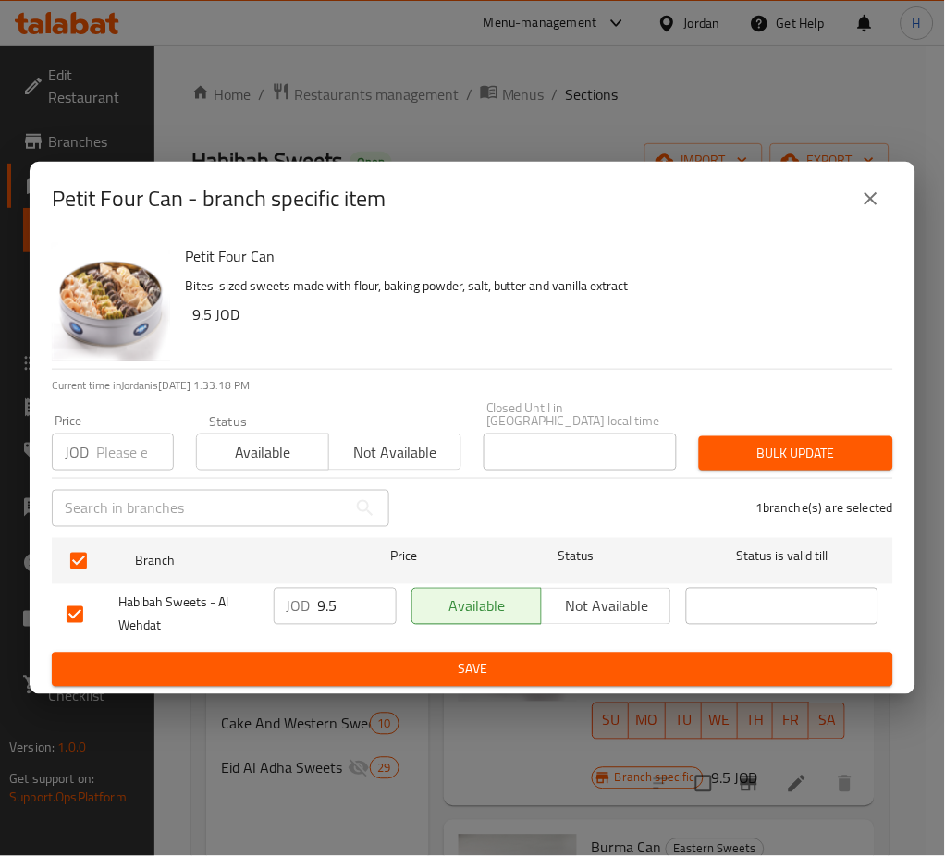
drag, startPoint x: 341, startPoint y: 606, endPoint x: 276, endPoint y: 625, distance: 67.6
click at [277, 625] on div "JOD 9.5 ​" at bounding box center [335, 615] width 138 height 68
type input "10"
click at [401, 667] on span "Save" at bounding box center [473, 669] width 812 height 23
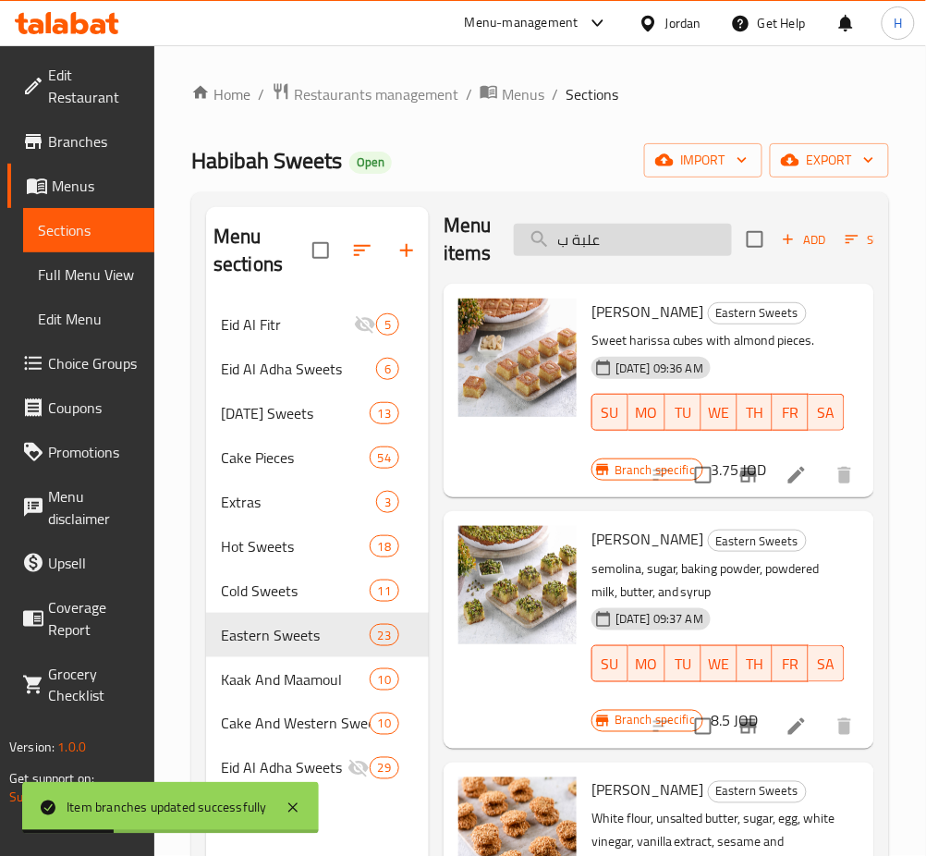
click at [684, 246] on input "علبة ب" at bounding box center [623, 240] width 218 height 32
click at [683, 246] on input "علبة ب" at bounding box center [623, 240] width 218 height 32
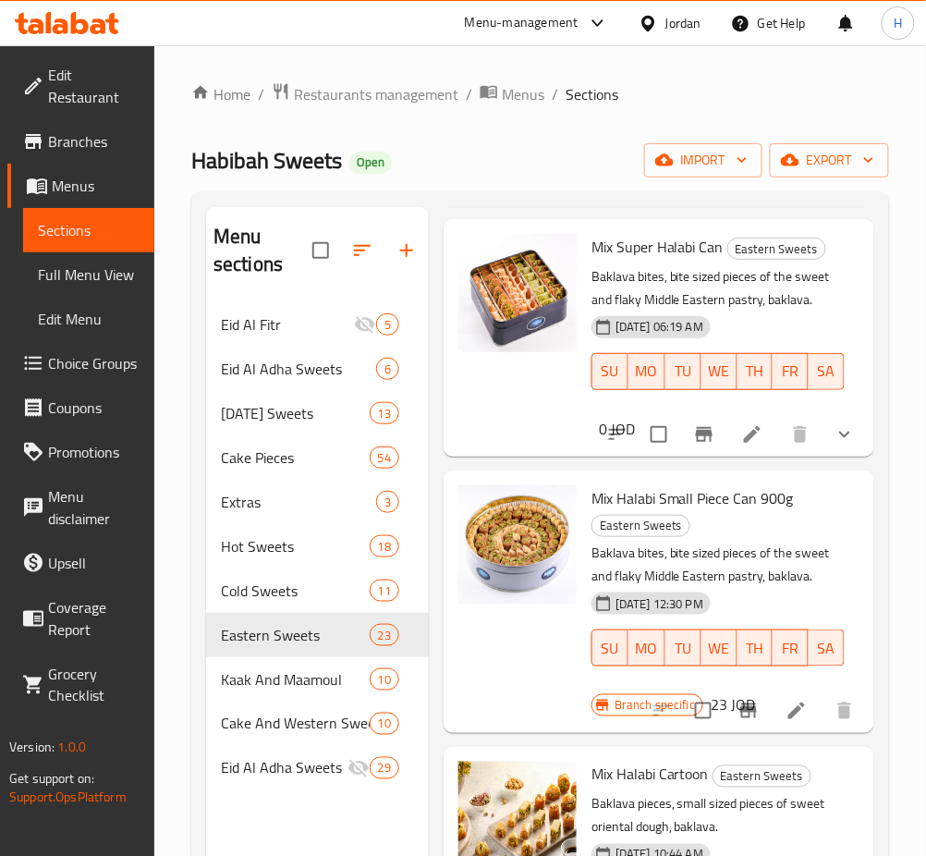
scroll to position [327, 0]
click at [729, 732] on button "Branch-specific-item" at bounding box center [749, 710] width 44 height 44
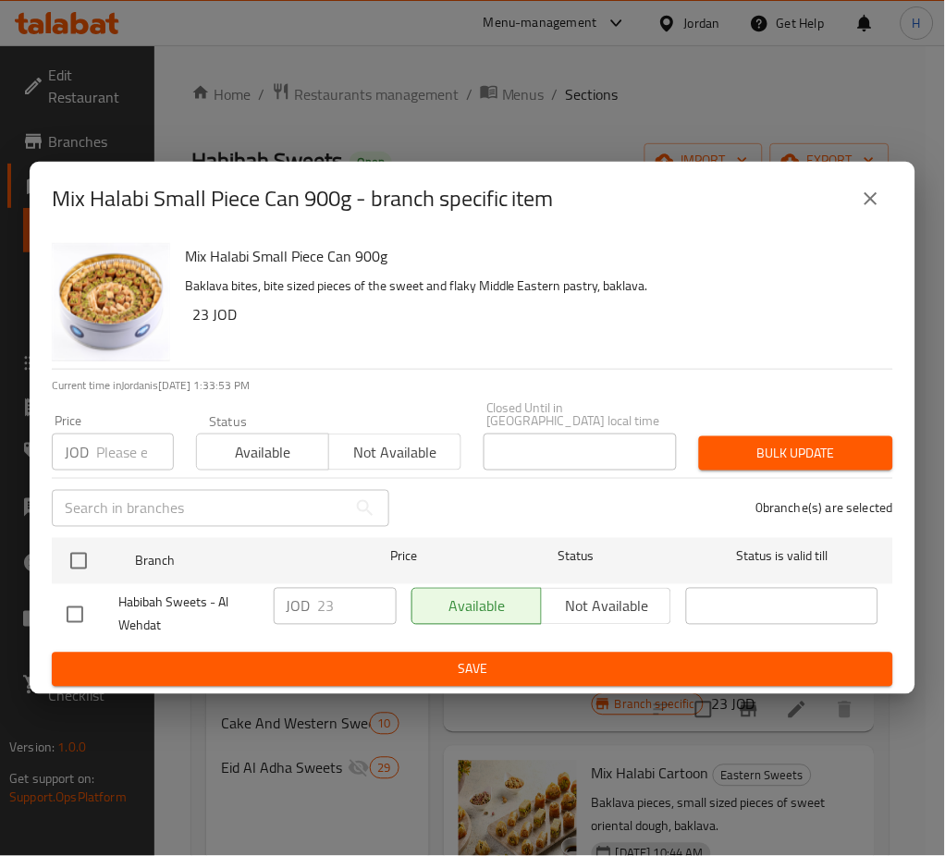
click at [874, 202] on icon "close" at bounding box center [871, 199] width 22 height 22
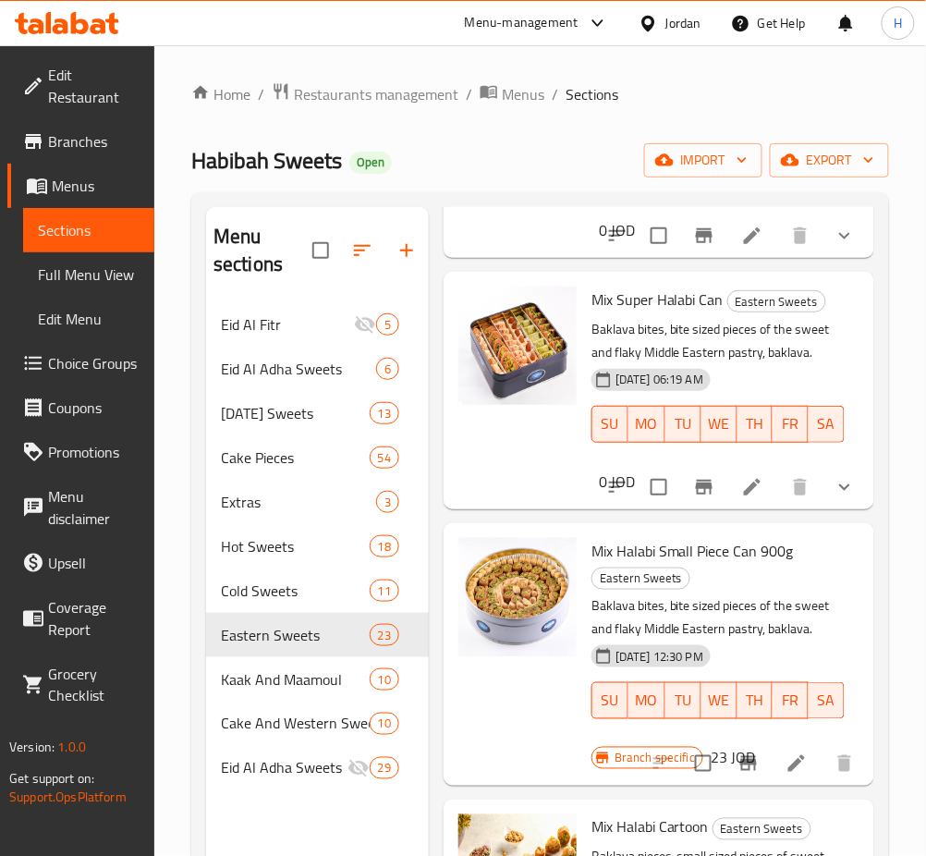
scroll to position [0, 0]
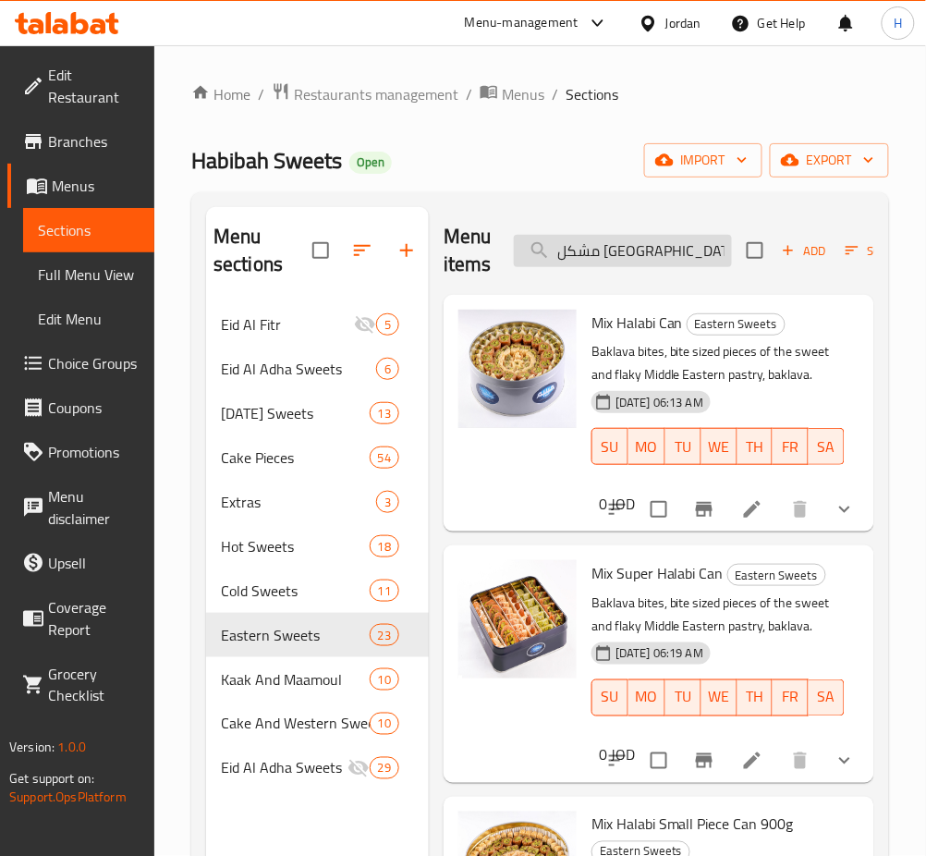
click at [660, 253] on input "مشكل حلب" at bounding box center [623, 251] width 218 height 32
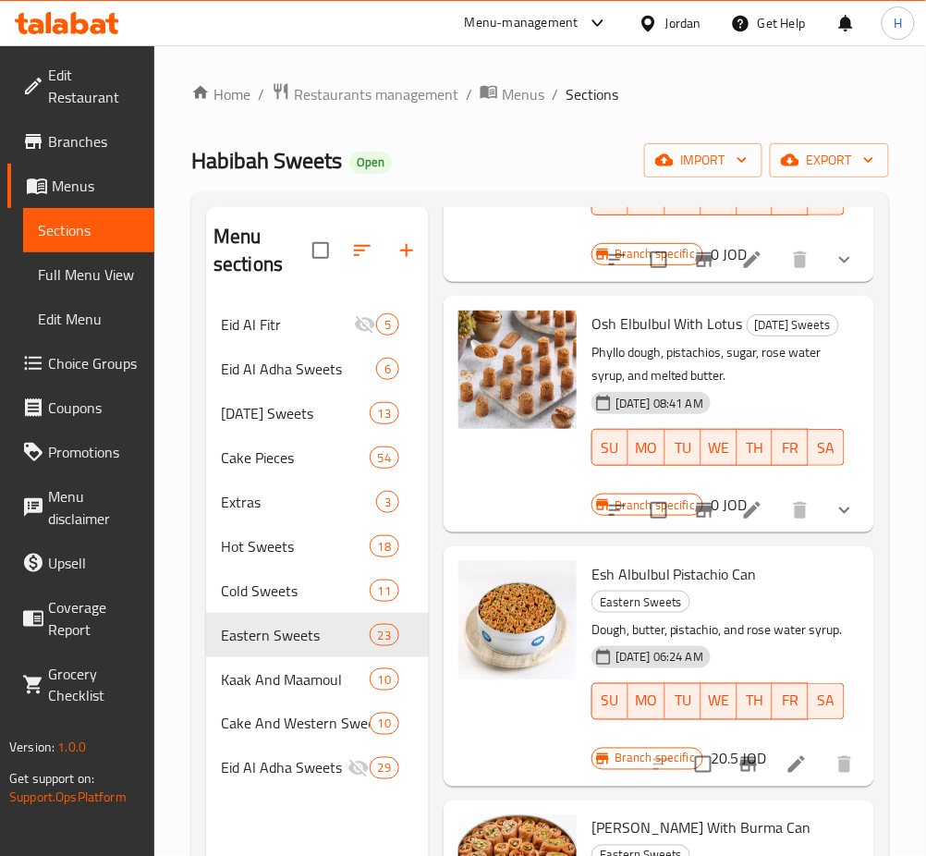
scroll to position [259, 0]
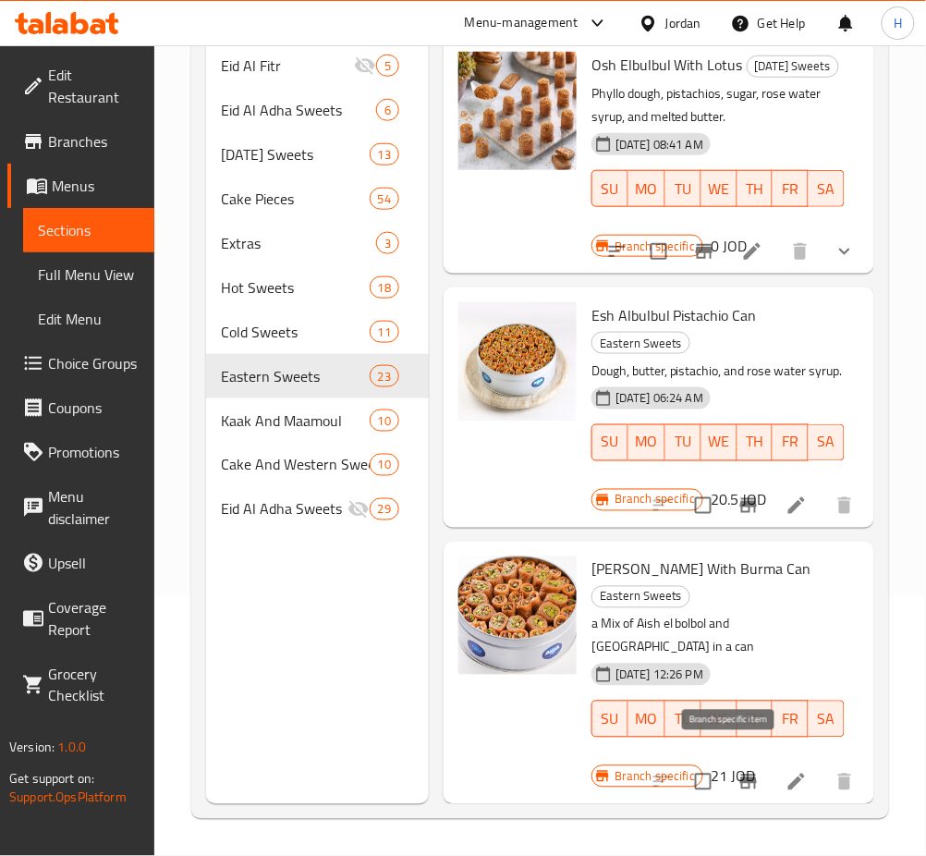
type input "عش البلبل"
click at [738, 771] on icon "Branch-specific-item" at bounding box center [749, 782] width 22 height 22
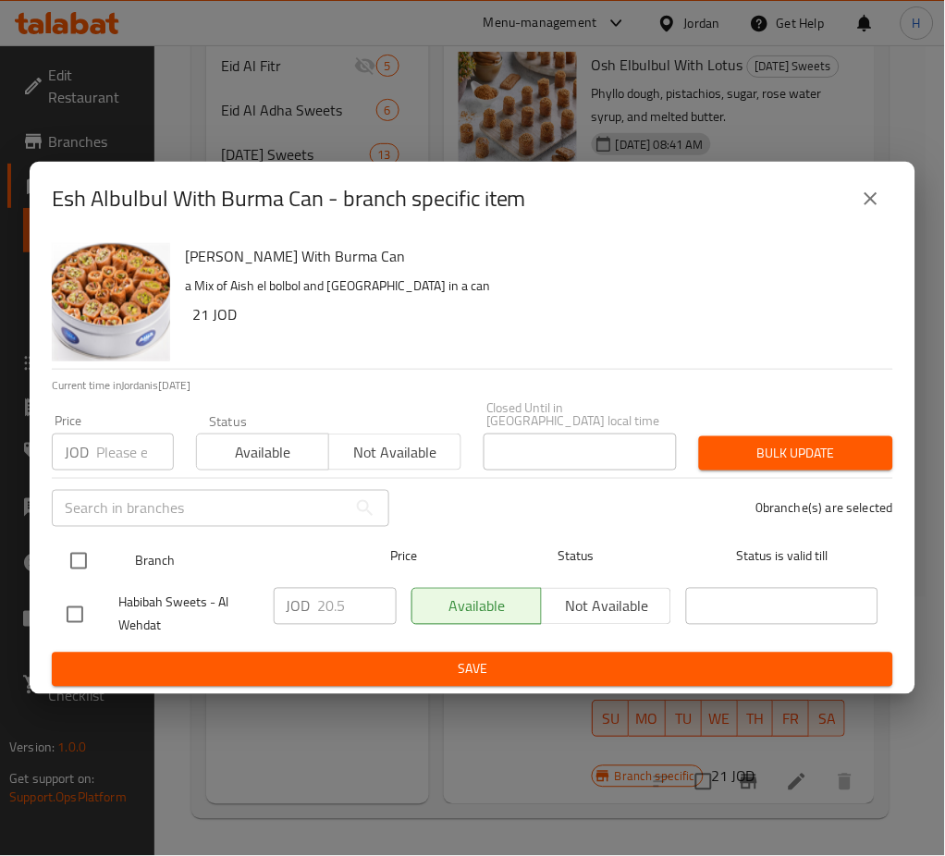
click at [83, 552] on input "checkbox" at bounding box center [78, 561] width 39 height 39
checkbox input "true"
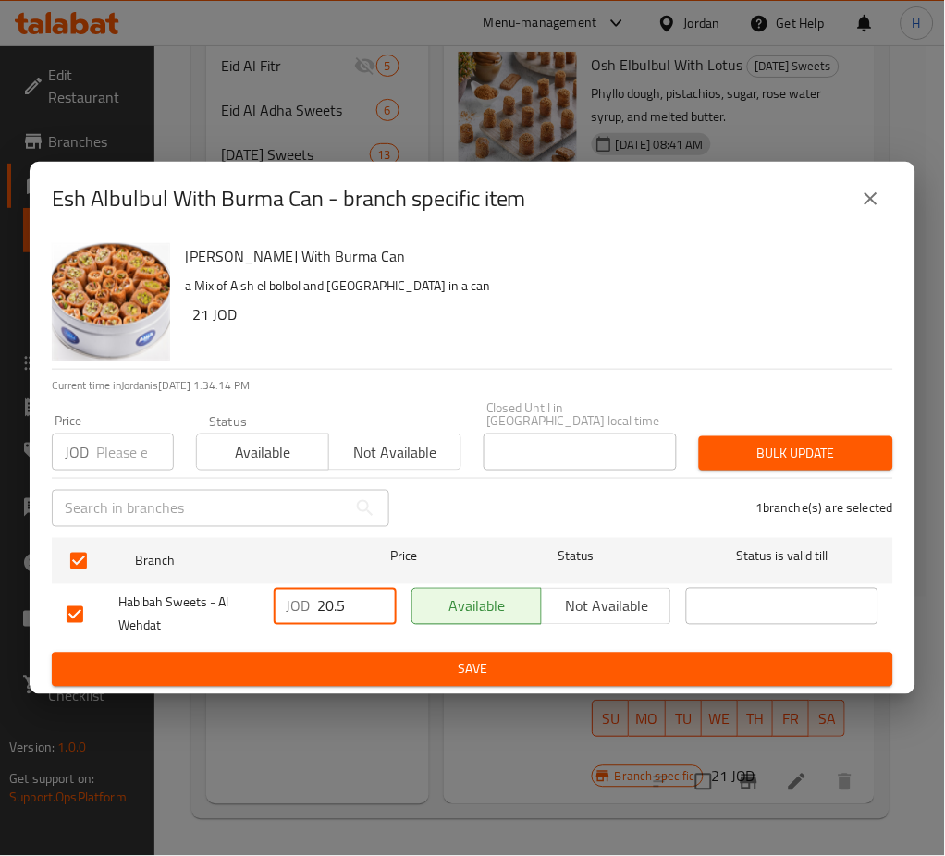
drag, startPoint x: 355, startPoint y: 606, endPoint x: 264, endPoint y: 574, distance: 95.9
click at [299, 614] on div "JOD 20.5 ​" at bounding box center [335, 606] width 123 height 37
type input "23"
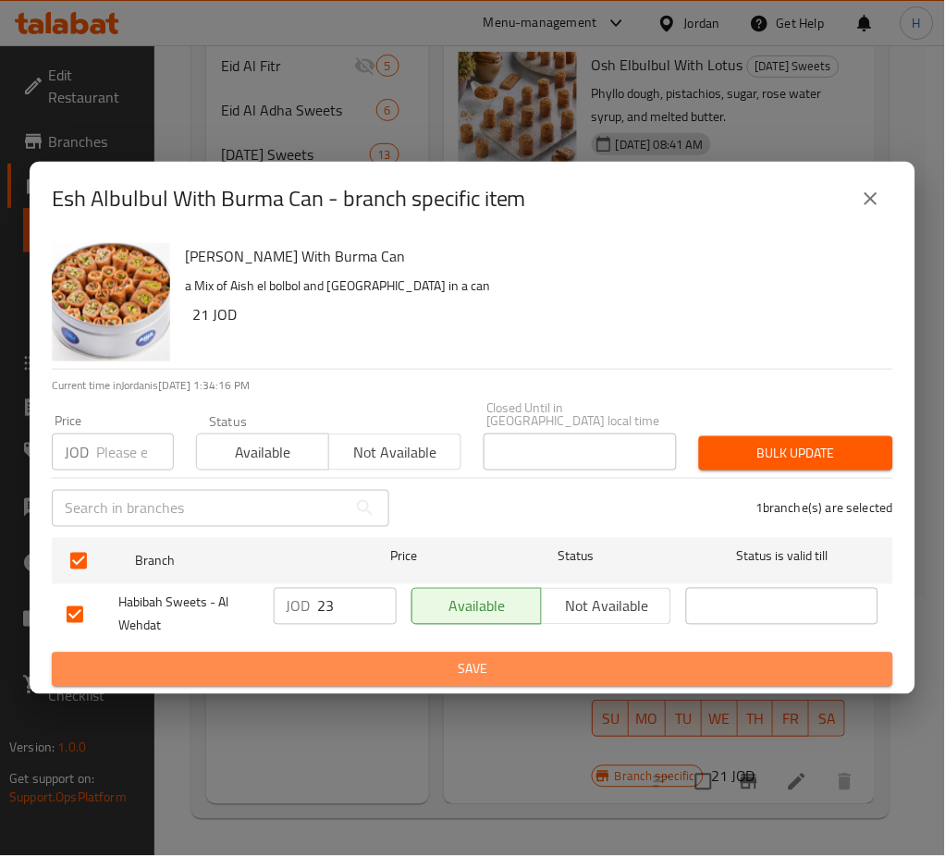
click at [373, 664] on span "Save" at bounding box center [473, 669] width 812 height 23
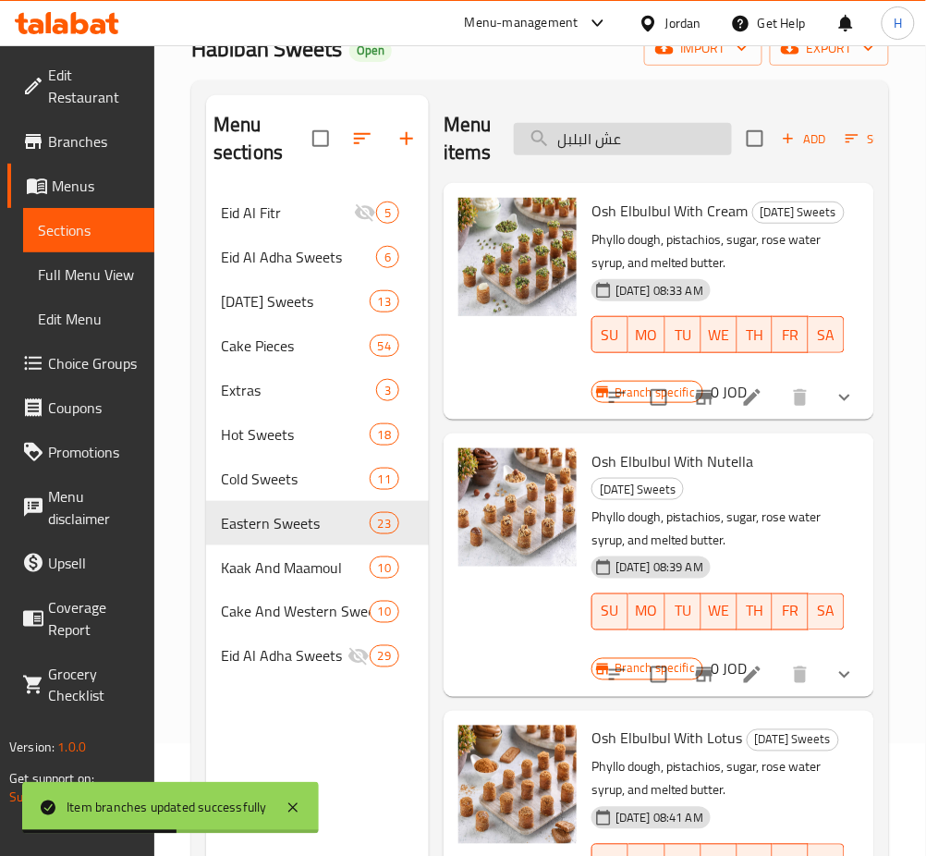
scroll to position [0, 0]
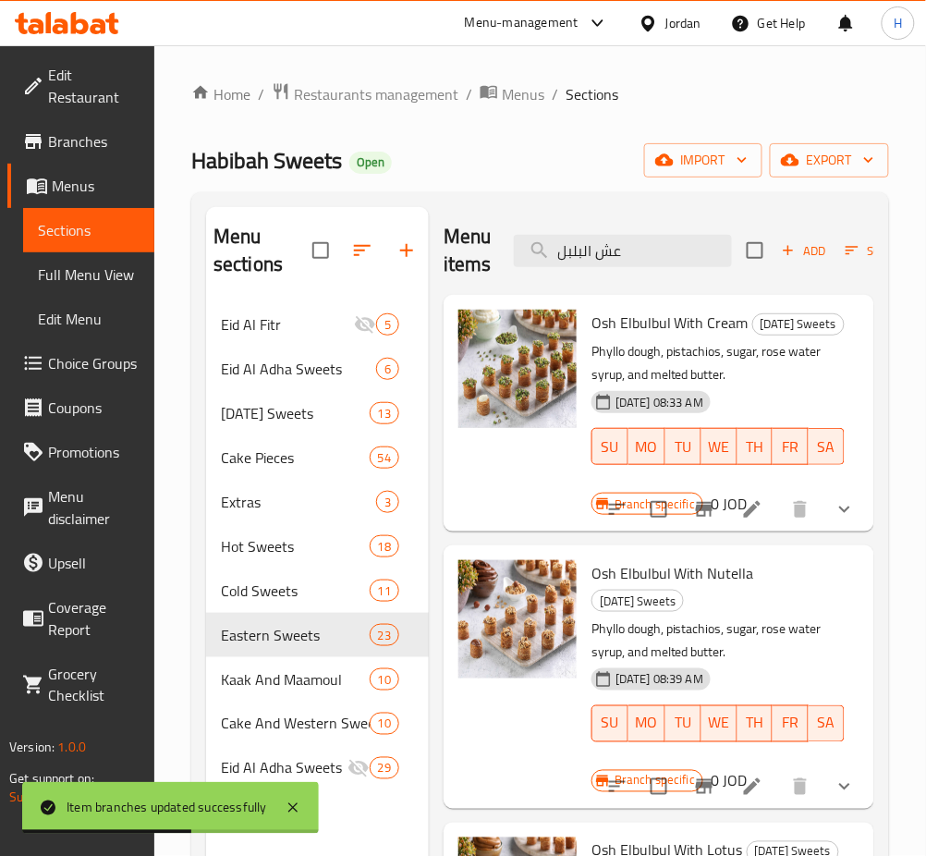
click at [642, 234] on div "Menu items عش البلبل Add Sort Manage items" at bounding box center [659, 251] width 431 height 88
click at [639, 244] on input "عش البلبل" at bounding box center [623, 251] width 218 height 32
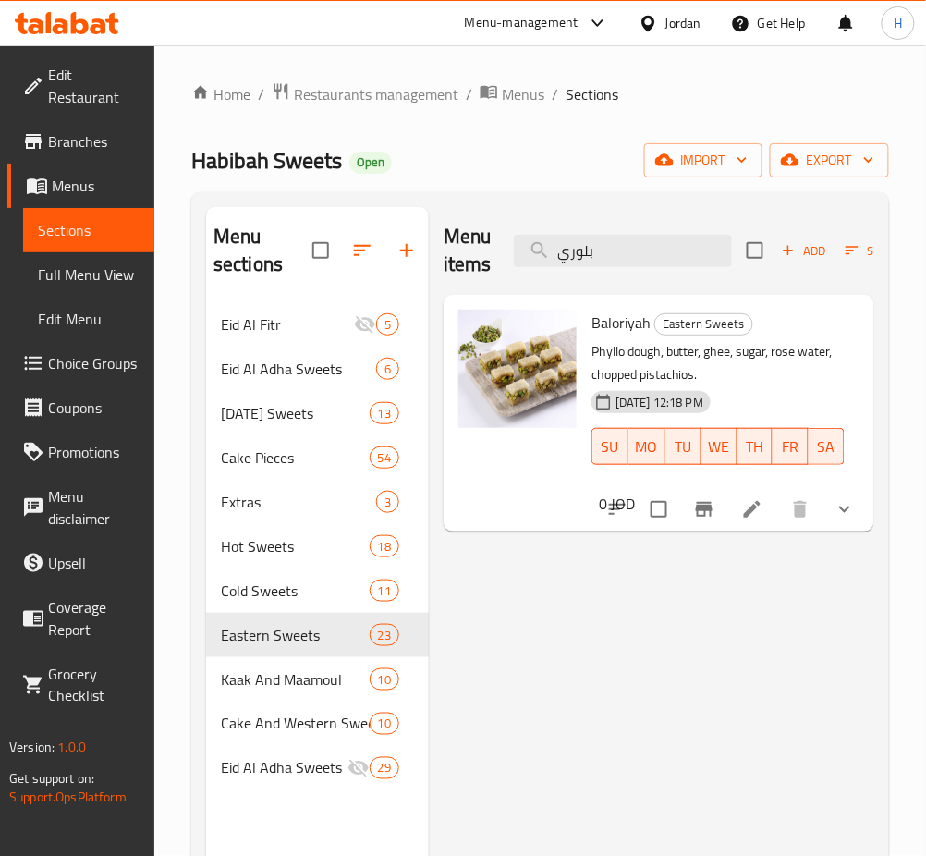
type input "بلوري"
click at [743, 504] on icon at bounding box center [752, 509] width 22 height 22
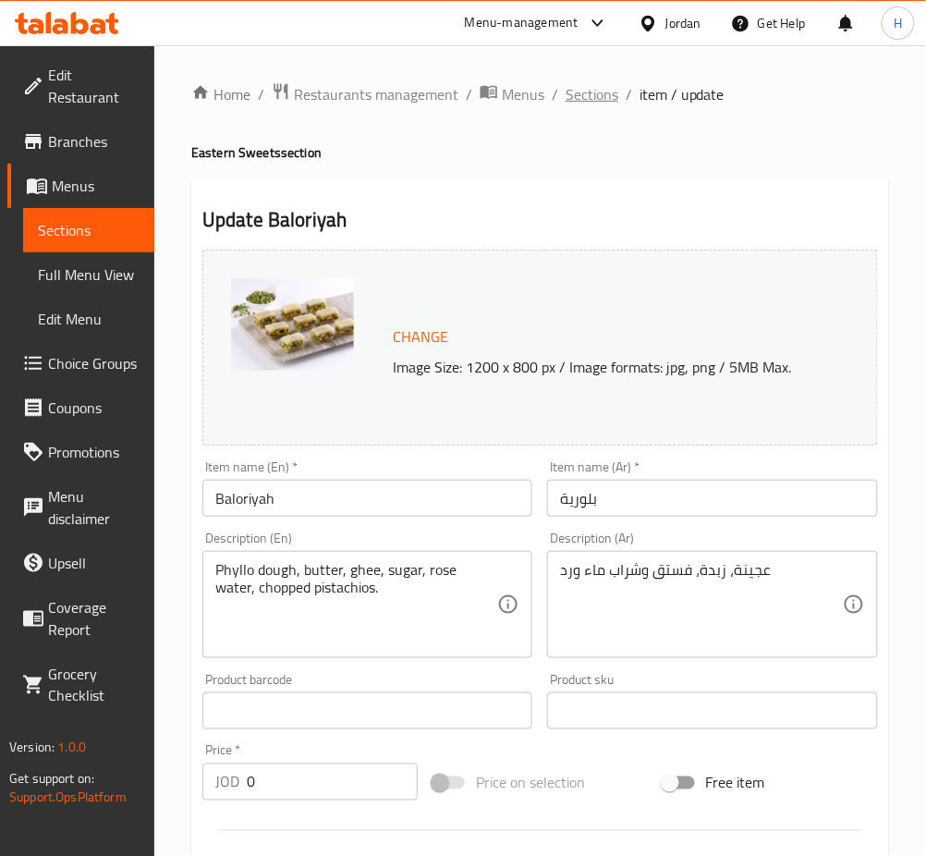
click at [590, 92] on span "Sections" at bounding box center [592, 94] width 53 height 22
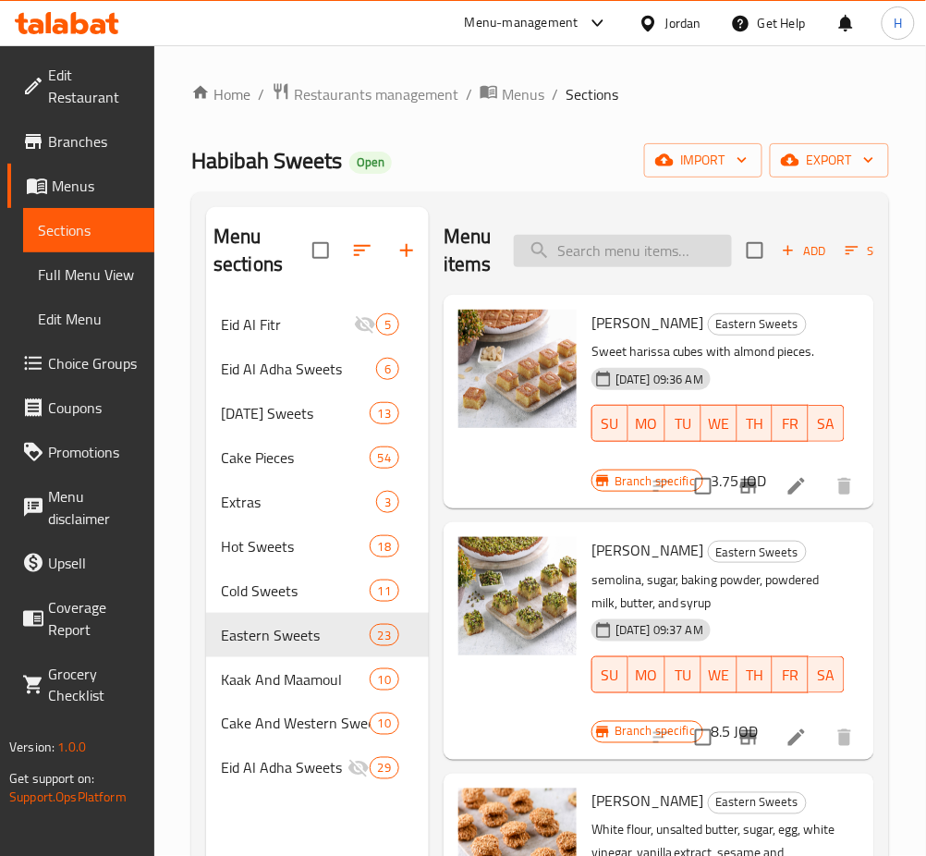
click at [667, 257] on input "search" at bounding box center [623, 251] width 218 height 32
click at [674, 267] on input "search" at bounding box center [623, 251] width 218 height 32
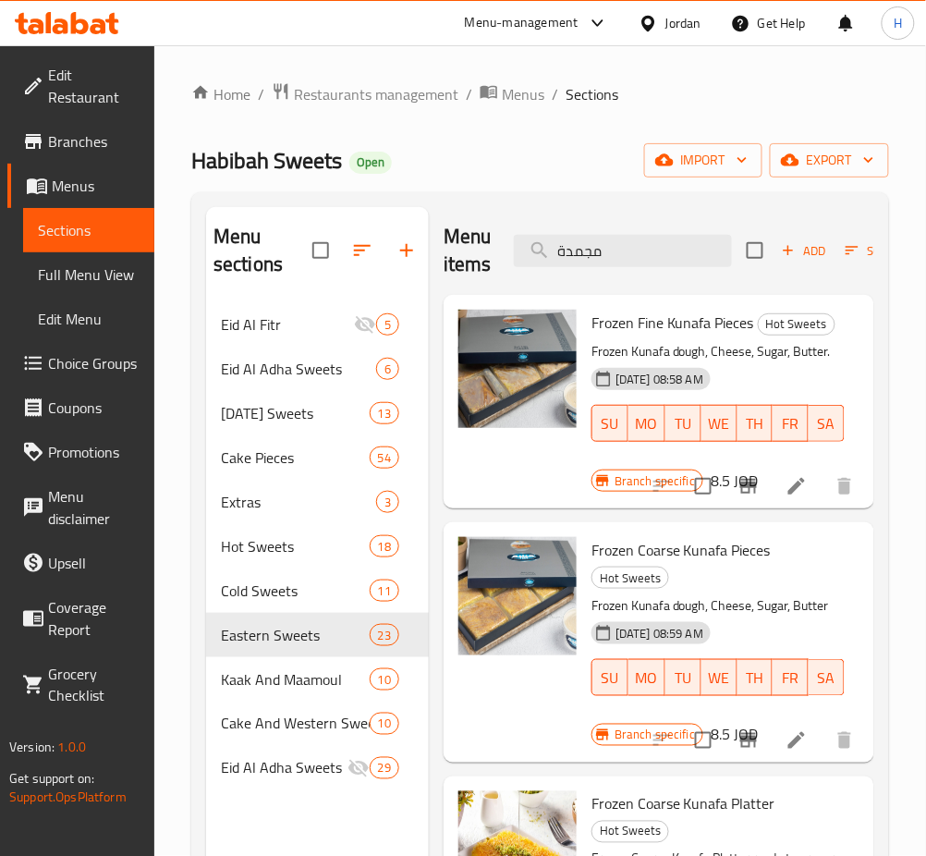
type input "مجمدة"
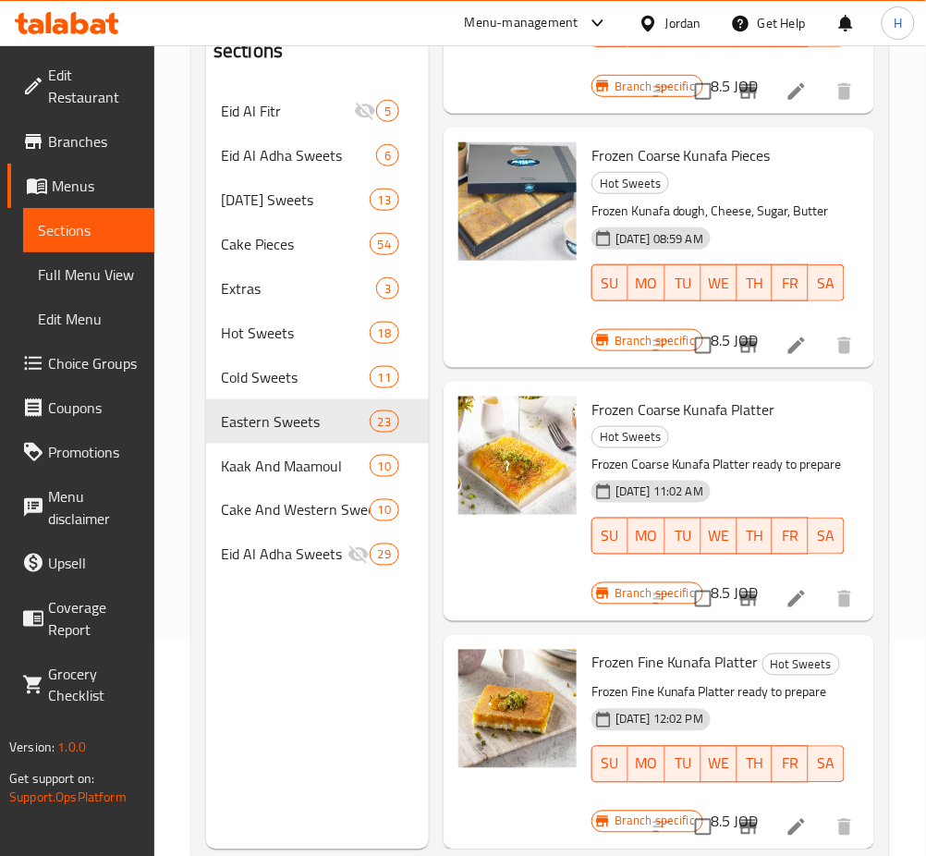
scroll to position [259, 0]
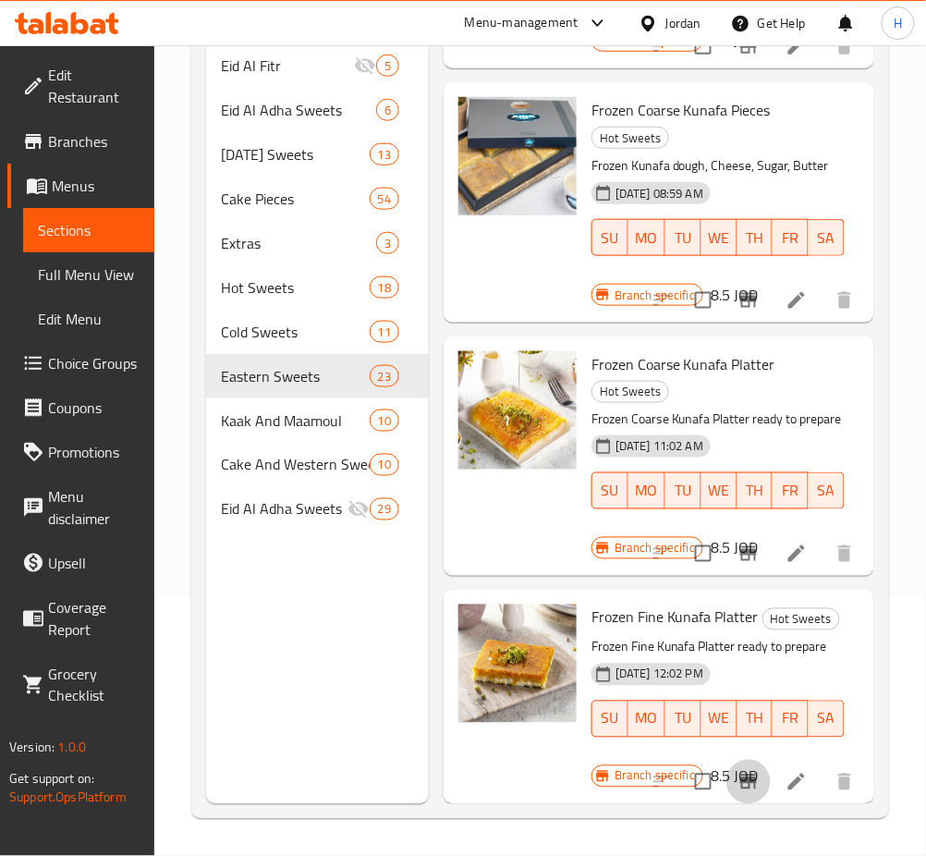
click at [738, 771] on icon "Branch-specific-item" at bounding box center [749, 782] width 22 height 22
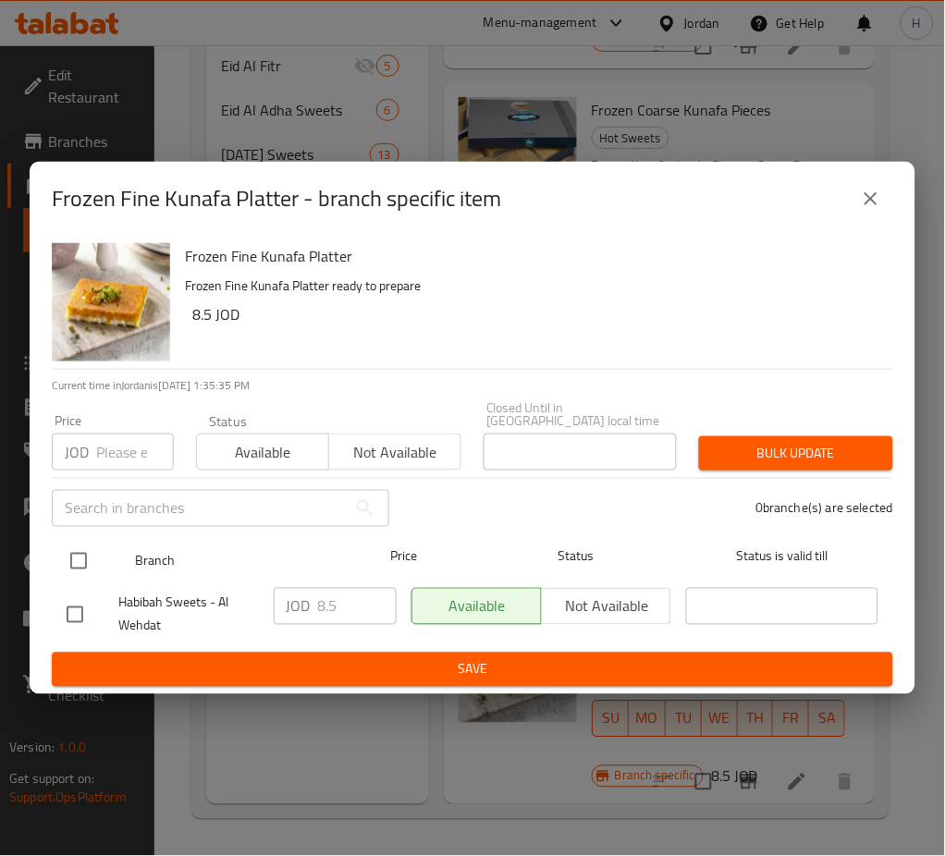
click at [83, 564] on input "checkbox" at bounding box center [78, 561] width 39 height 39
checkbox input "true"
drag, startPoint x: 353, startPoint y: 606, endPoint x: 201, endPoint y: 569, distance: 156.7
click at [124, 598] on div "Habibah Sweets - Al Wehdat JOD 8.5 ​ Available Not available ​" at bounding box center [472, 615] width 826 height 68
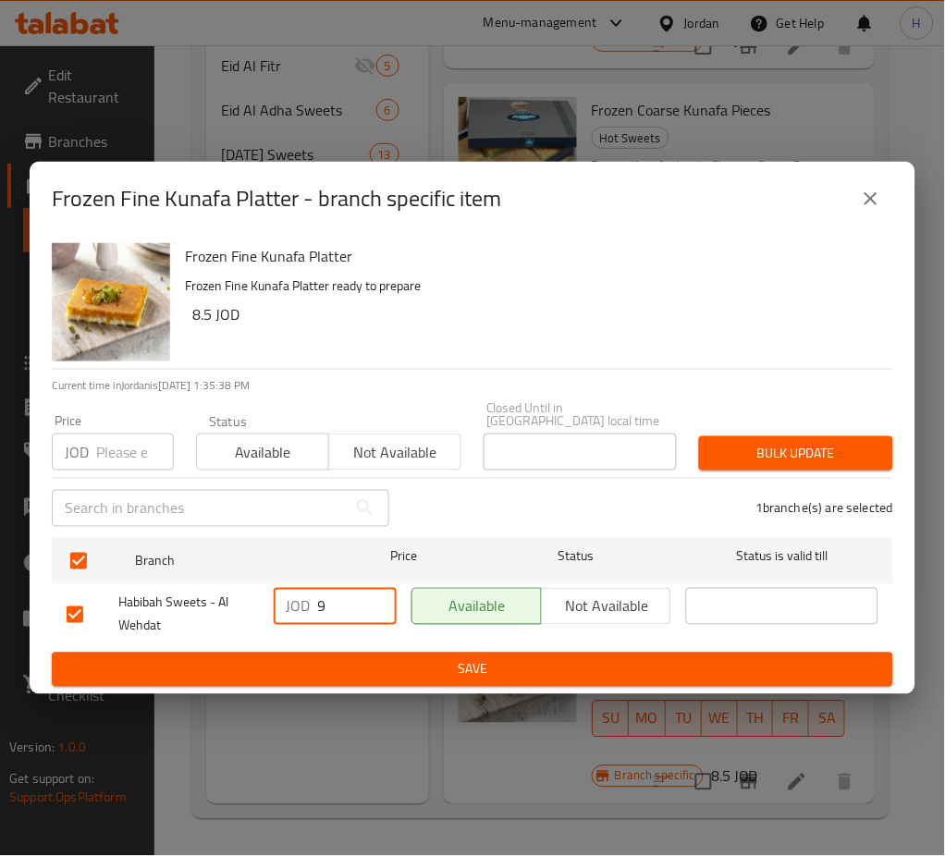
type input "9"
click at [696, 658] on span "Save" at bounding box center [473, 669] width 812 height 23
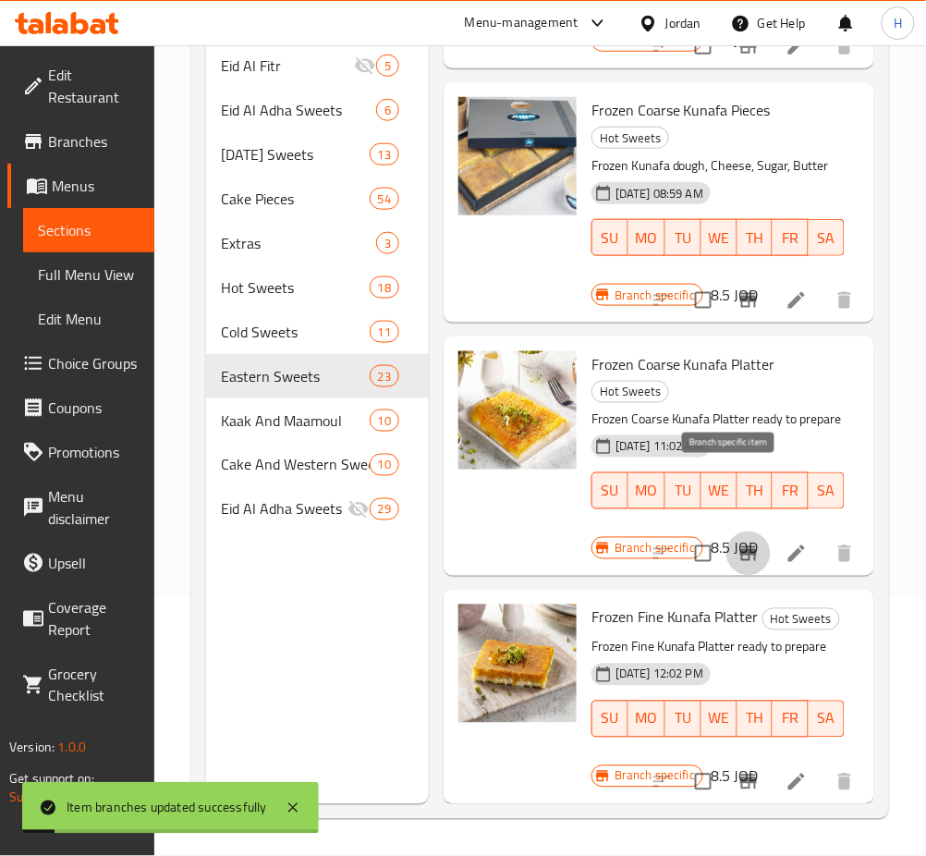
click at [738, 543] on icon "Branch-specific-item" at bounding box center [749, 554] width 22 height 22
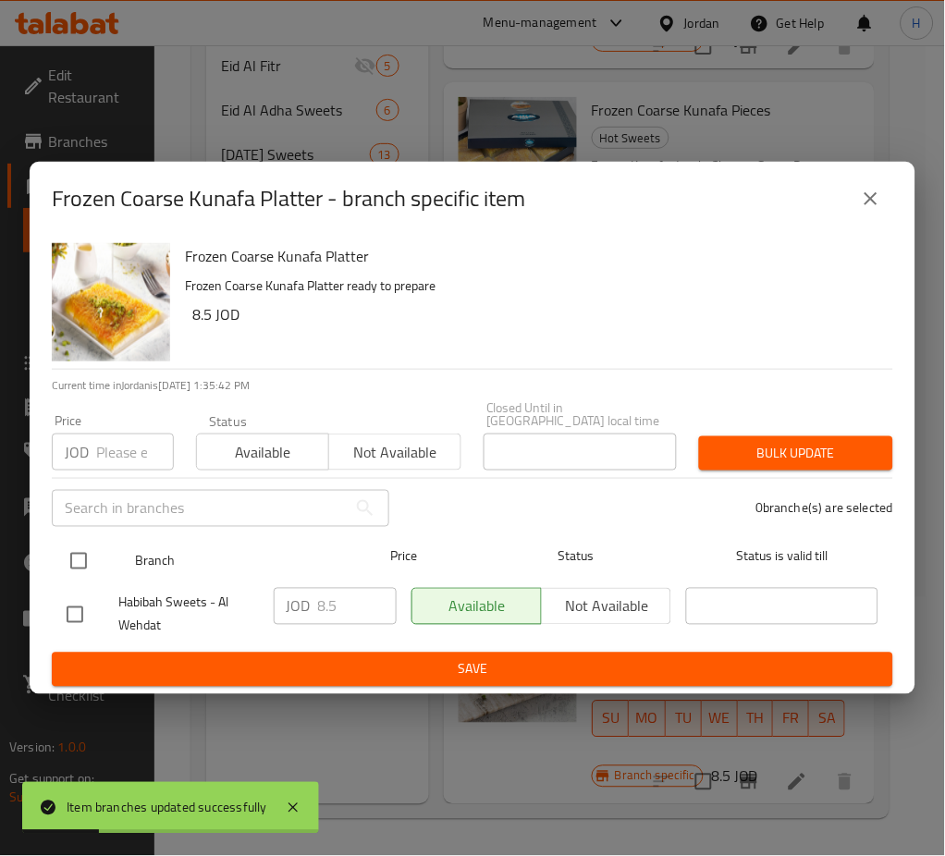
click at [65, 561] on input "checkbox" at bounding box center [78, 561] width 39 height 39
checkbox input "true"
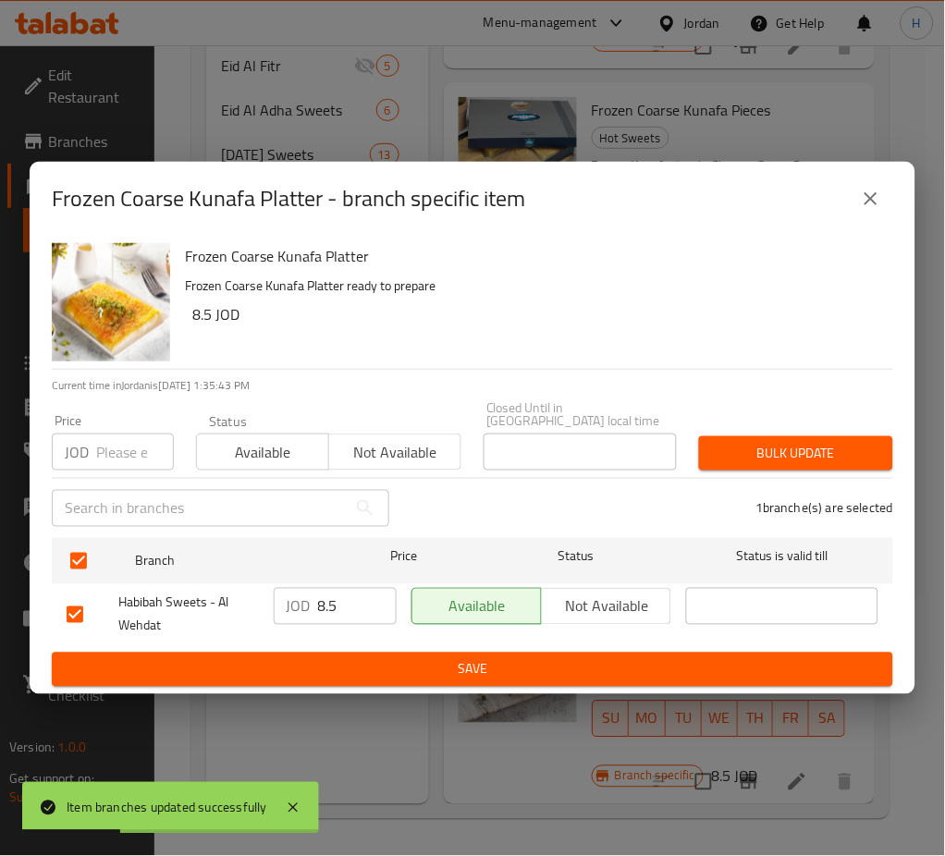
drag, startPoint x: 288, startPoint y: 605, endPoint x: 233, endPoint y: 608, distance: 55.6
click at [238, 608] on div "Habibah Sweets - Al Wehdat JOD 8.5 ​ Available Not available ​" at bounding box center [472, 615] width 826 height 68
type input "9"
click at [375, 661] on span "Save" at bounding box center [473, 669] width 812 height 23
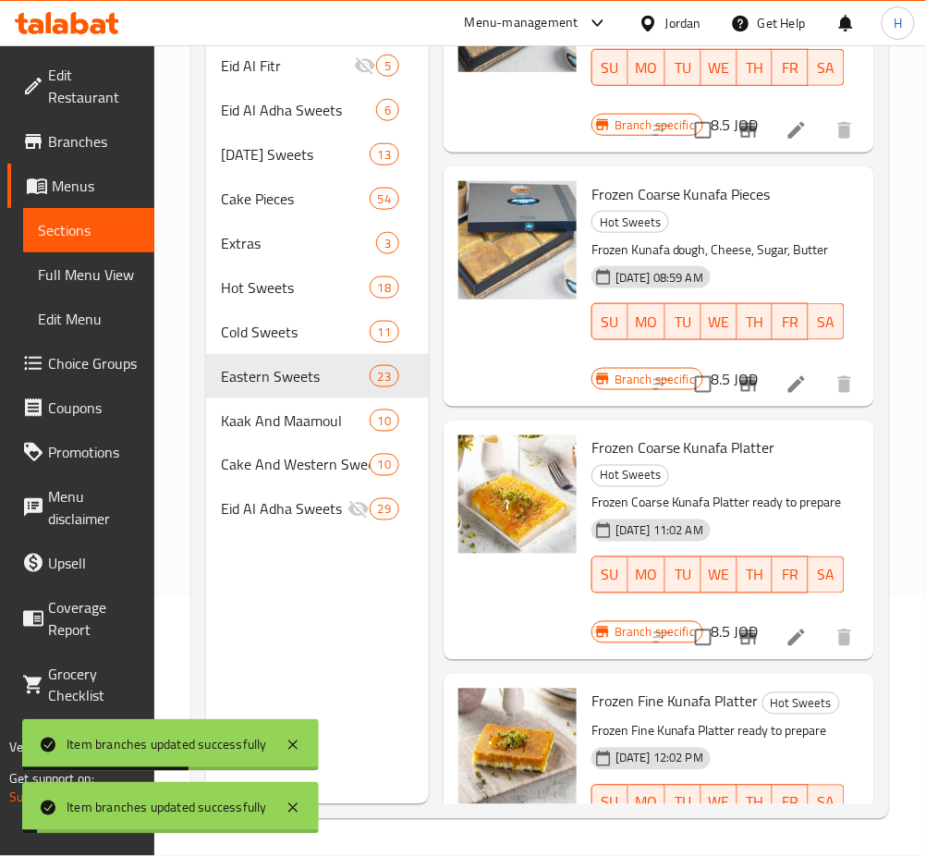
scroll to position [96, 0]
click at [741, 397] on icon "Branch-specific-item" at bounding box center [749, 385] width 22 height 22
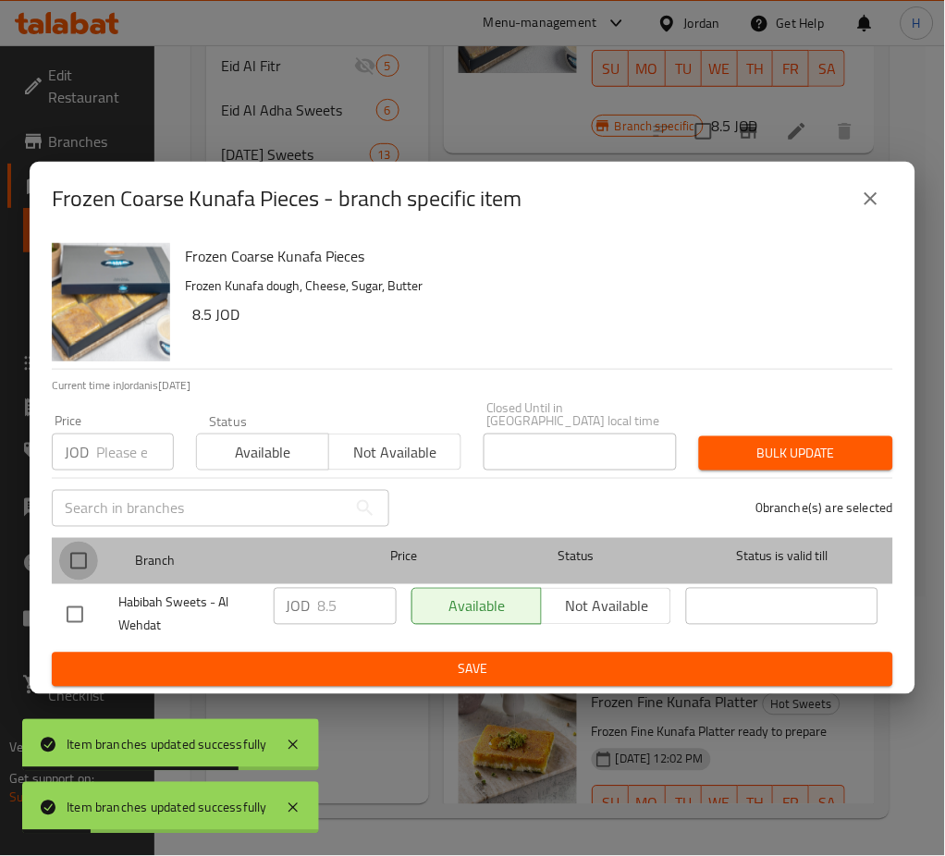
click at [71, 548] on input "checkbox" at bounding box center [78, 561] width 39 height 39
checkbox input "true"
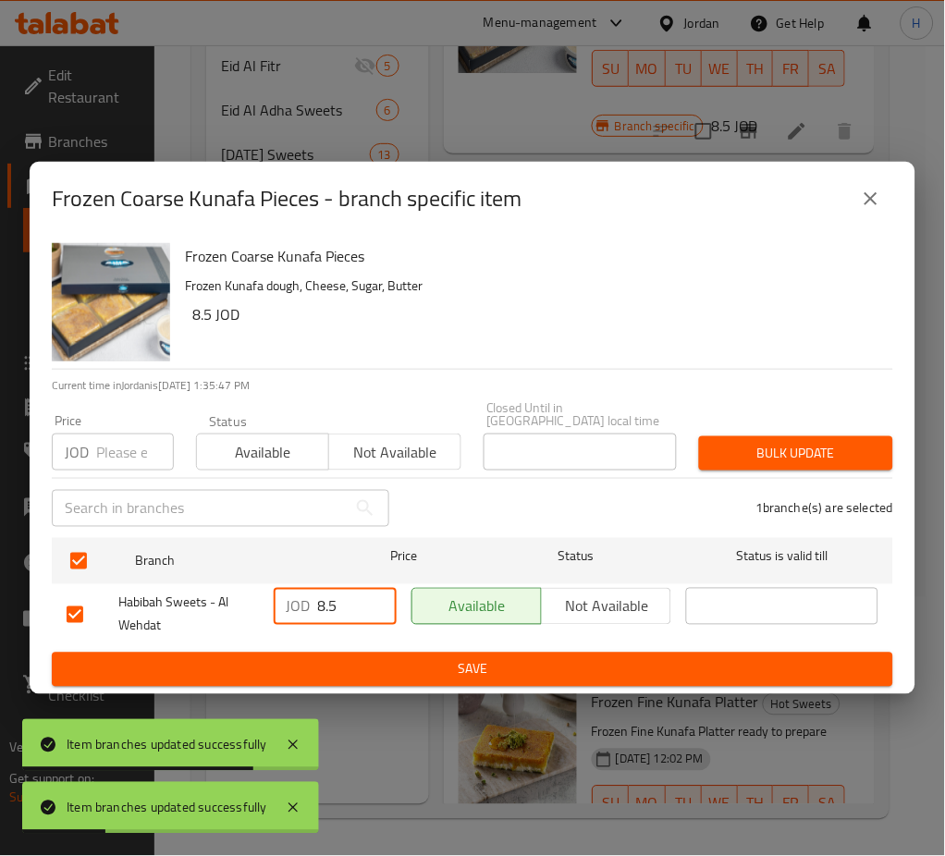
click at [331, 604] on input "8.5" at bounding box center [357, 606] width 79 height 37
drag, startPoint x: 331, startPoint y: 604, endPoint x: 286, endPoint y: 604, distance: 45.3
click at [285, 606] on div "JOD 8.5 ​" at bounding box center [335, 606] width 123 height 37
type input "9"
click at [389, 659] on span "Save" at bounding box center [473, 669] width 812 height 23
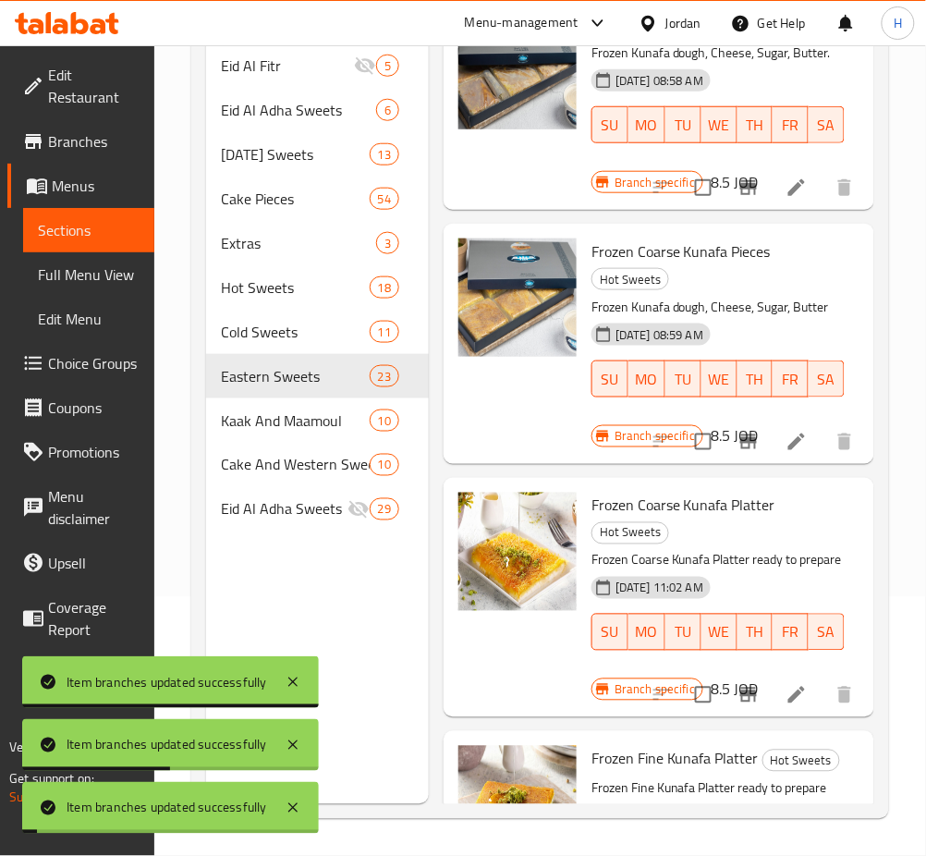
scroll to position [0, 0]
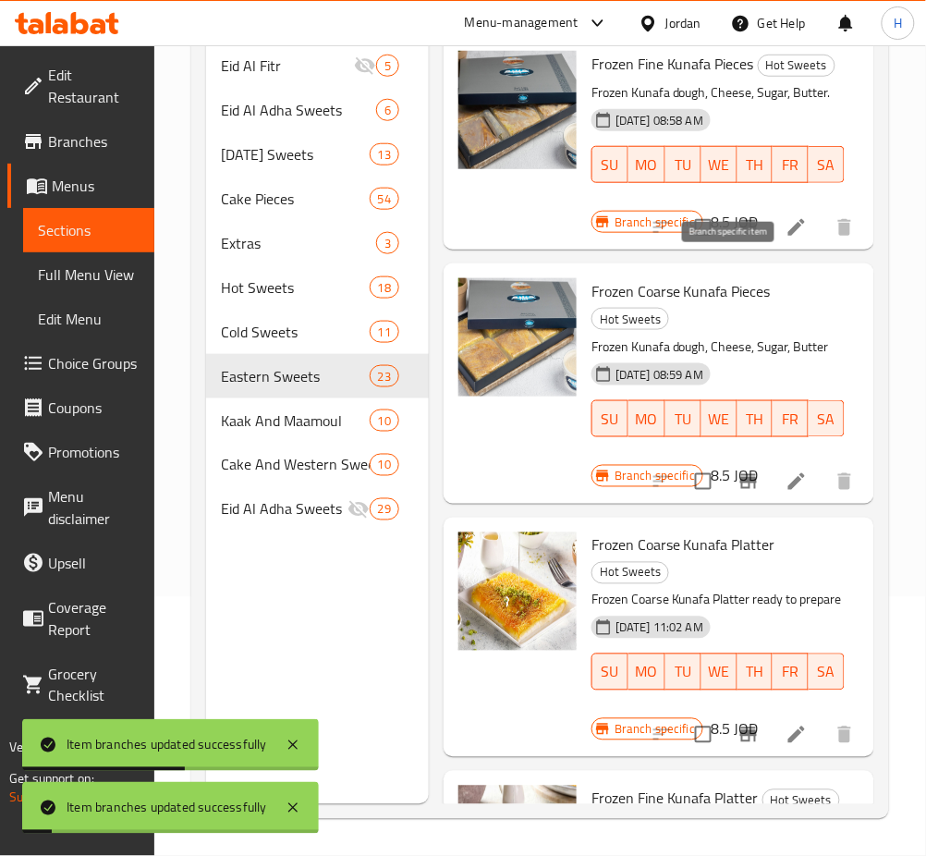
click at [738, 239] on icon "Branch-specific-item" at bounding box center [749, 227] width 22 height 22
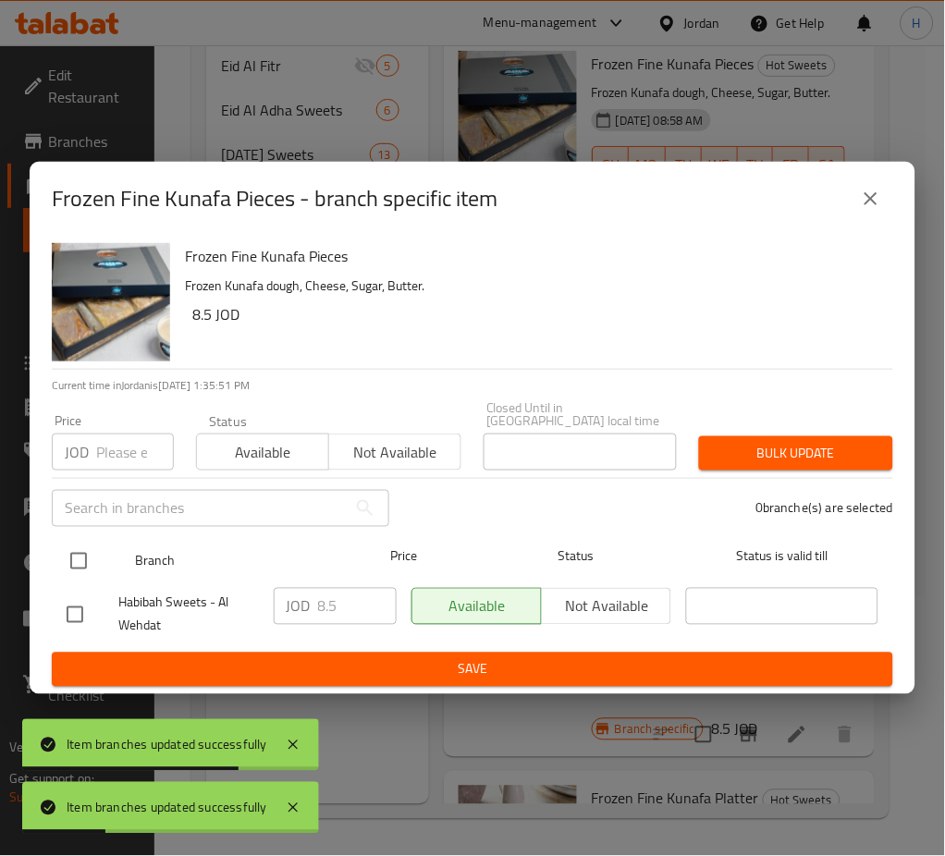
drag, startPoint x: 79, startPoint y: 544, endPoint x: 92, endPoint y: 552, distance: 16.2
click at [79, 543] on input "checkbox" at bounding box center [78, 561] width 39 height 39
checkbox input "true"
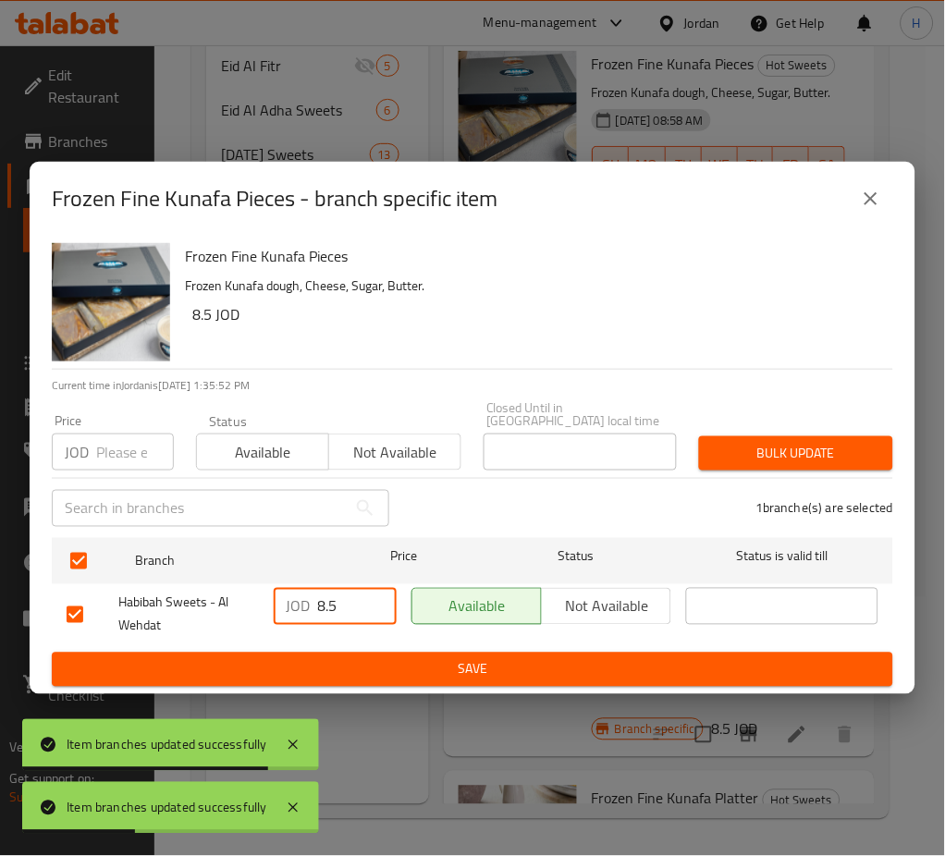
drag, startPoint x: 357, startPoint y: 607, endPoint x: 276, endPoint y: 615, distance: 80.8
click at [279, 615] on div "JOD 8.5 ​" at bounding box center [335, 606] width 123 height 37
type input "9"
click at [511, 659] on span "Save" at bounding box center [473, 669] width 812 height 23
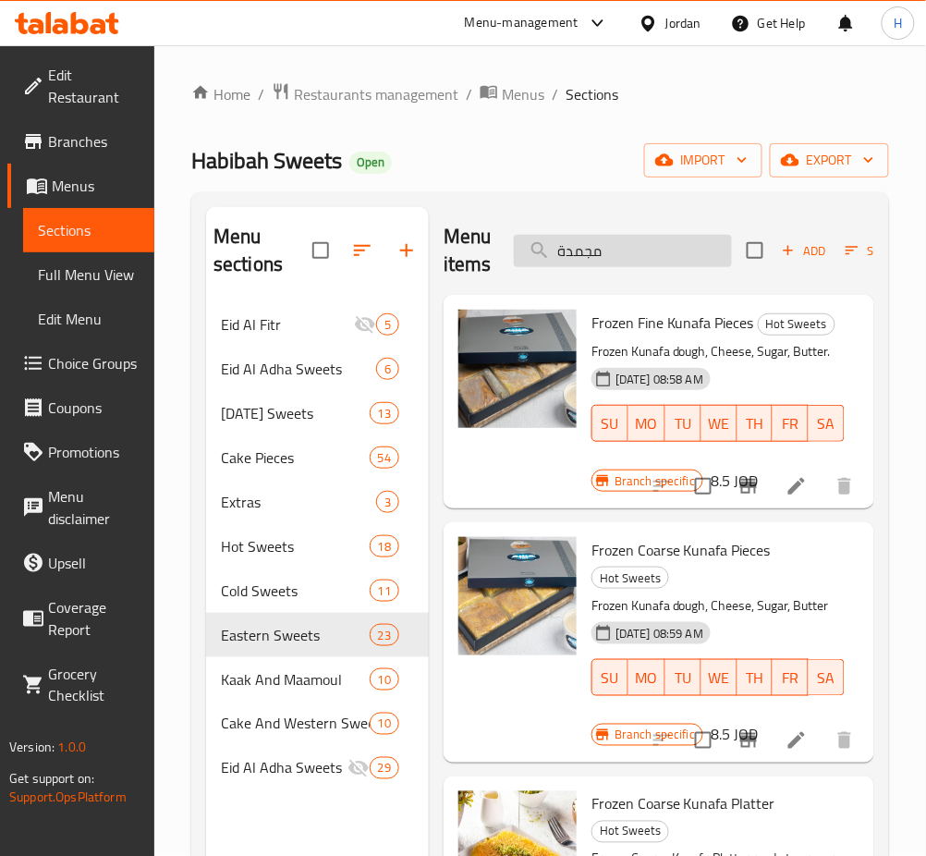
click at [611, 267] on input "مجمدة" at bounding box center [623, 251] width 218 height 32
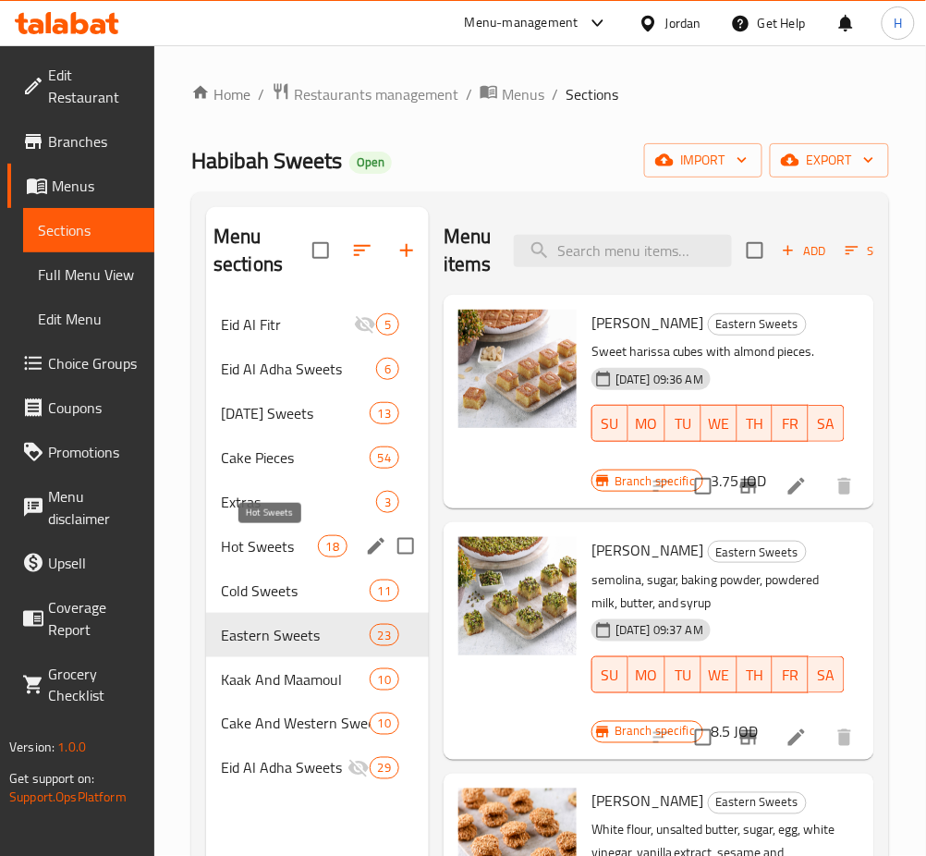
click at [278, 538] on span "Hot Sweets" at bounding box center [269, 546] width 97 height 22
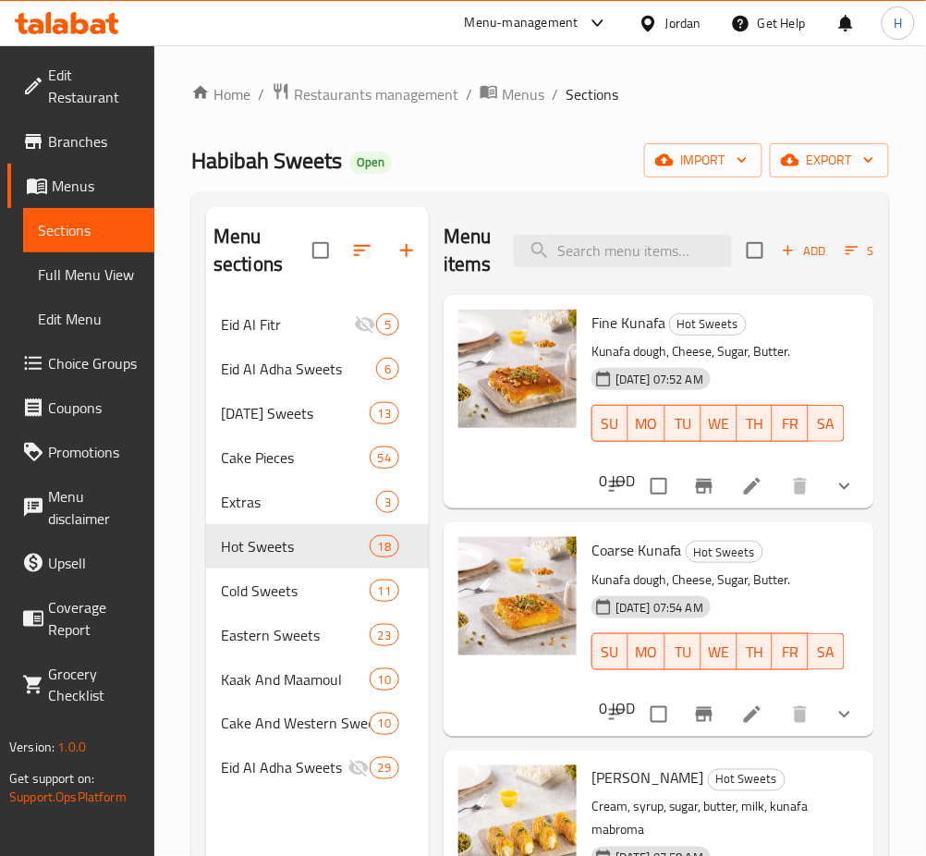
click at [684, 271] on div "Menu items Add Sort Manage items" at bounding box center [659, 251] width 431 height 88
drag, startPoint x: 687, startPoint y: 260, endPoint x: 679, endPoint y: 242, distance: 19.4
click at [687, 256] on input "search" at bounding box center [623, 251] width 218 height 32
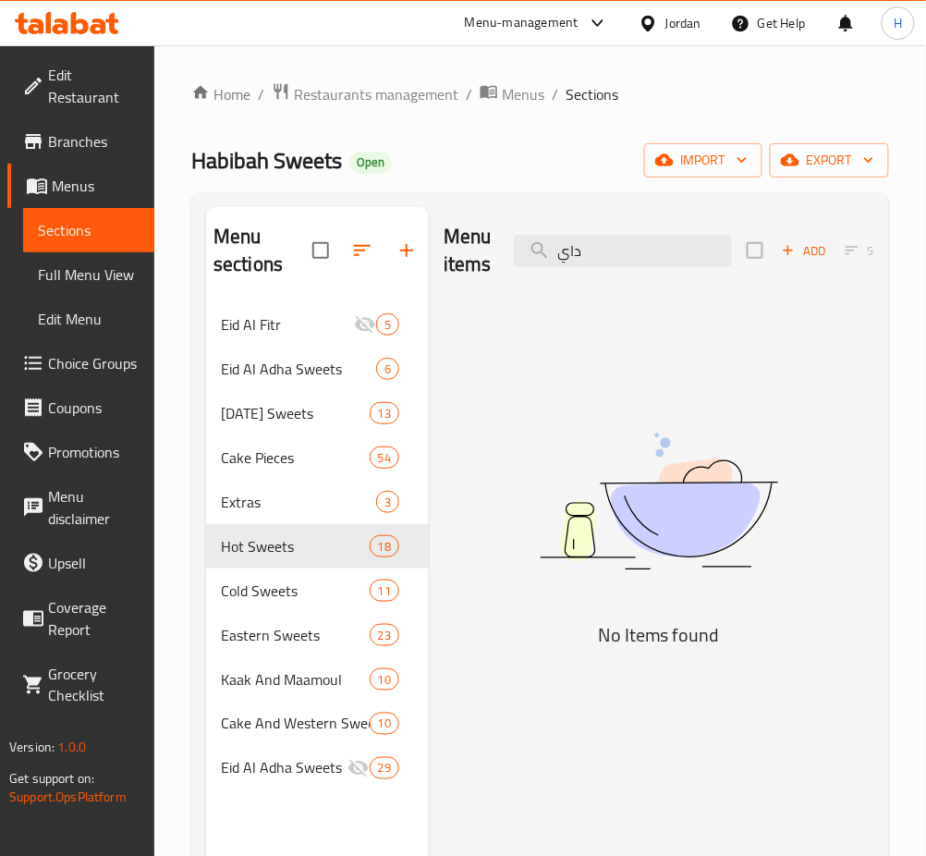
type input "دايت"
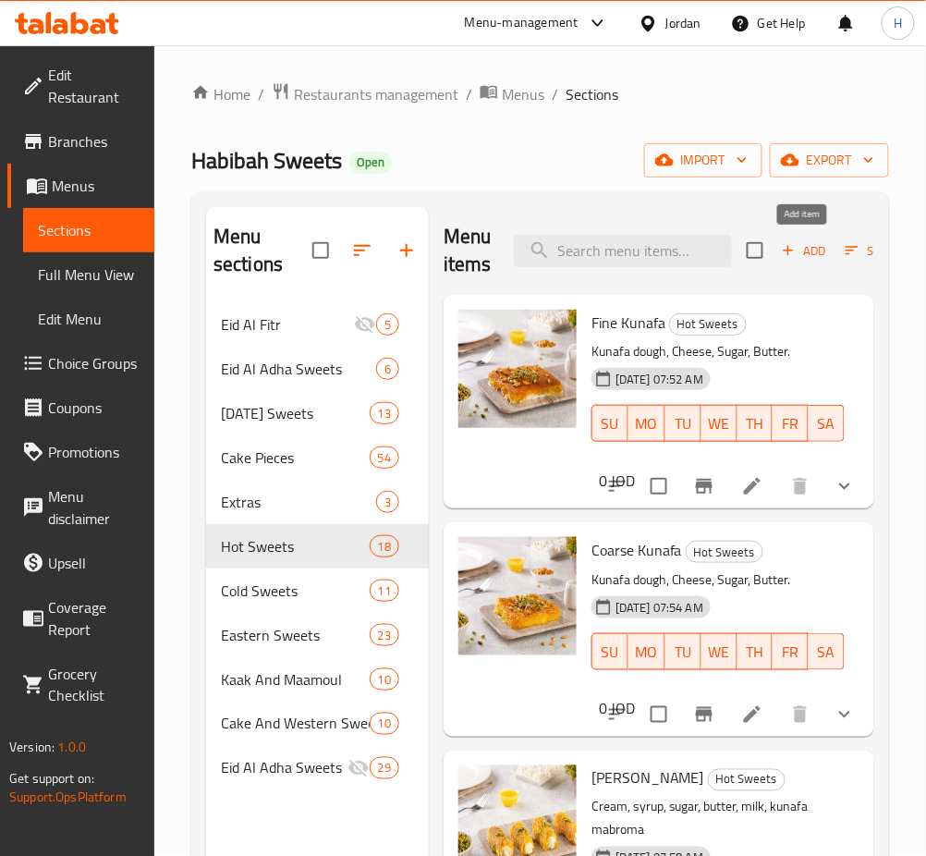
click at [781, 255] on icon "button" at bounding box center [788, 250] width 17 height 17
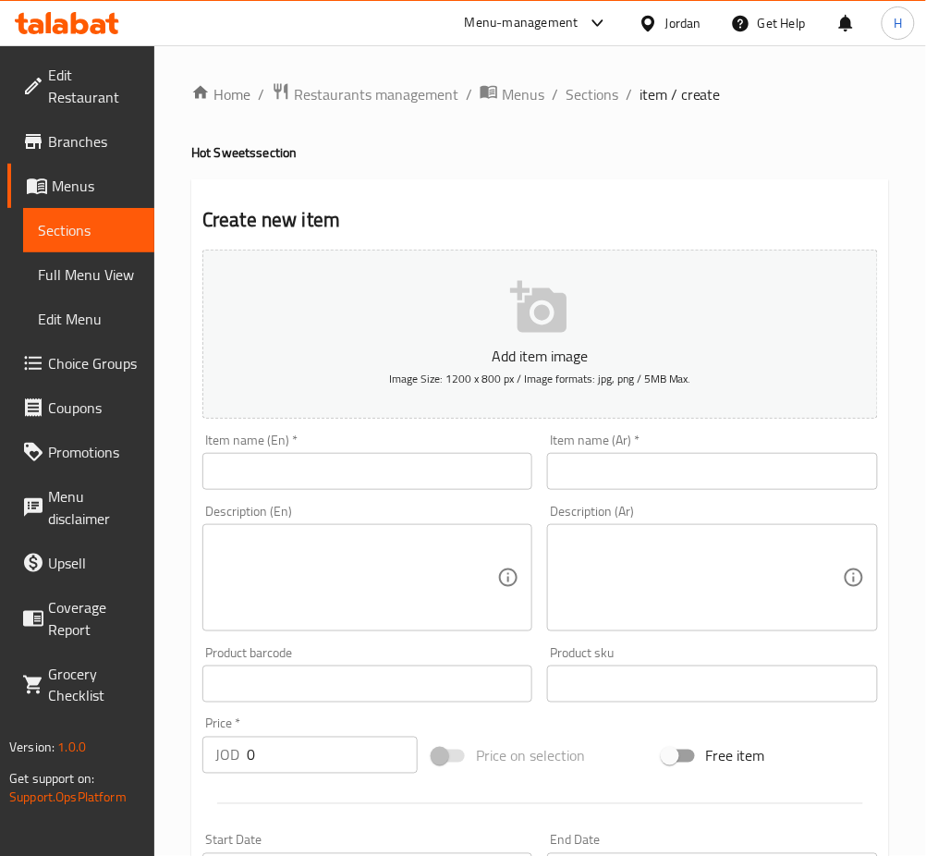
click at [514, 482] on input "text" at bounding box center [367, 471] width 330 height 37
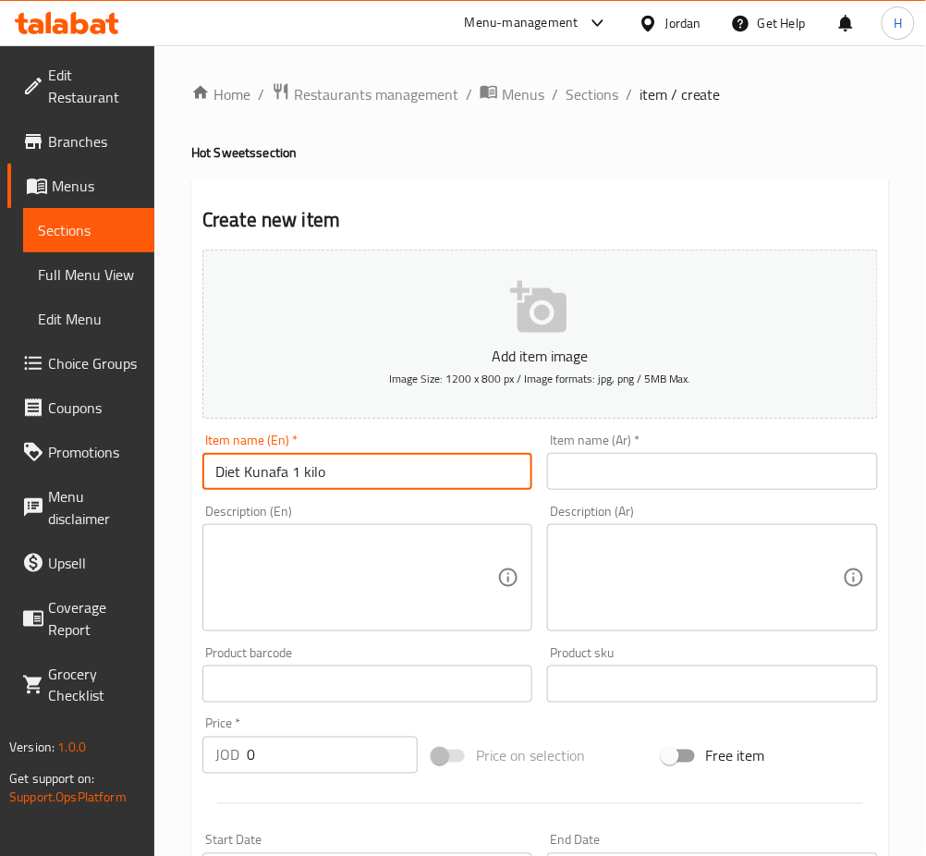
type input "Diet Kunafa 1 kilo"
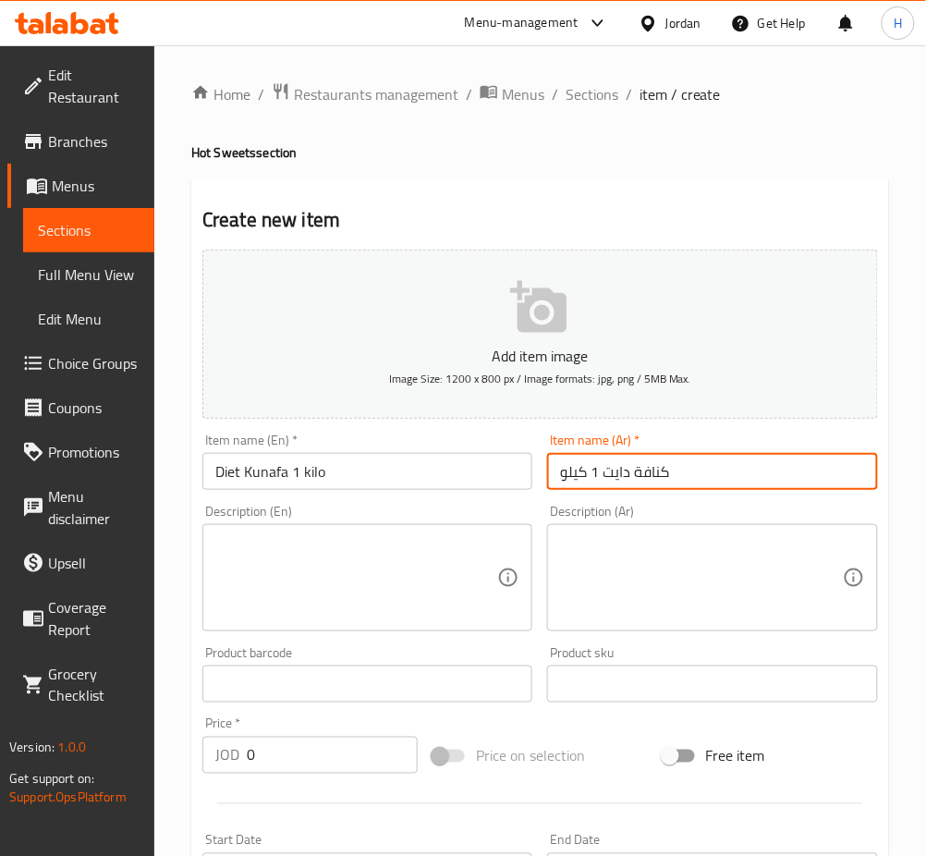
type input "كنافة دايت 1 كيلو"
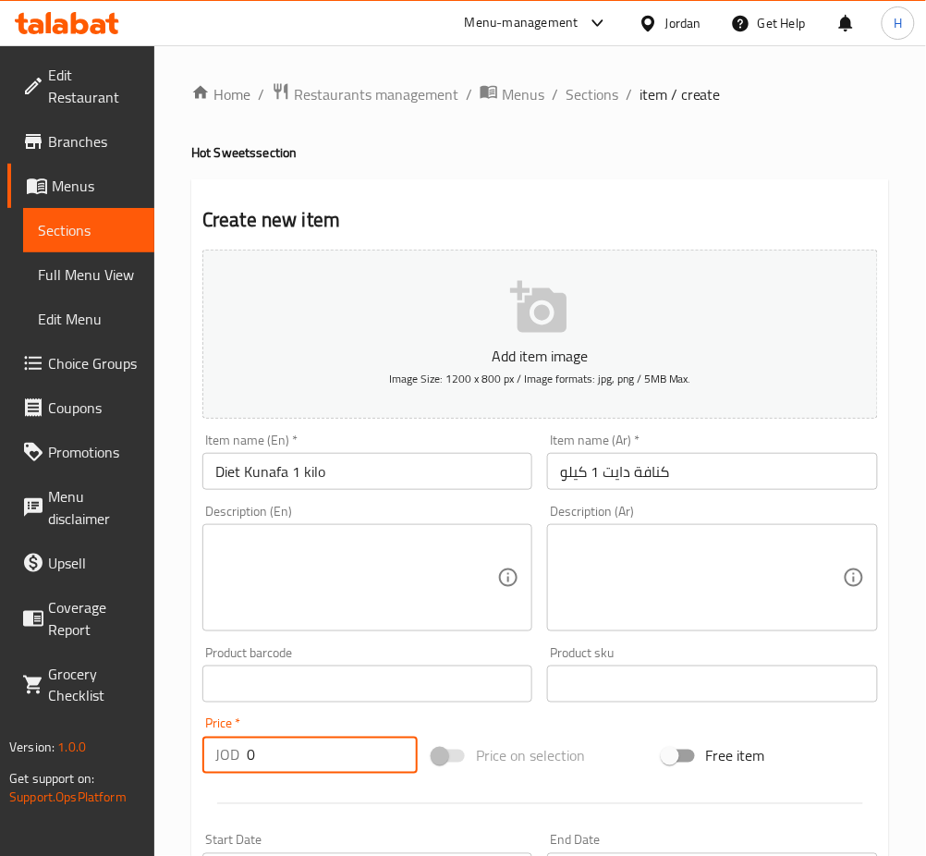
drag, startPoint x: 305, startPoint y: 754, endPoint x: 304, endPoint y: 735, distance: 19.4
click at [304, 744] on input "0" at bounding box center [332, 755] width 171 height 37
type input "12"
click at [232, 589] on textarea at bounding box center [356, 578] width 282 height 88
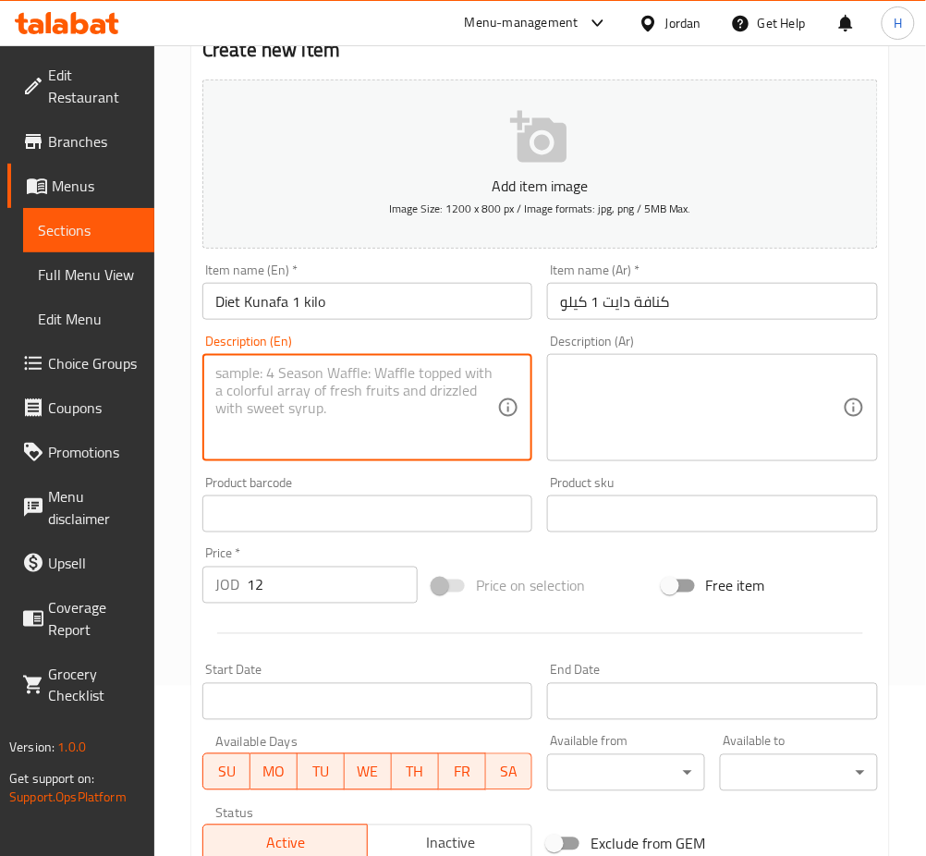
scroll to position [246, 0]
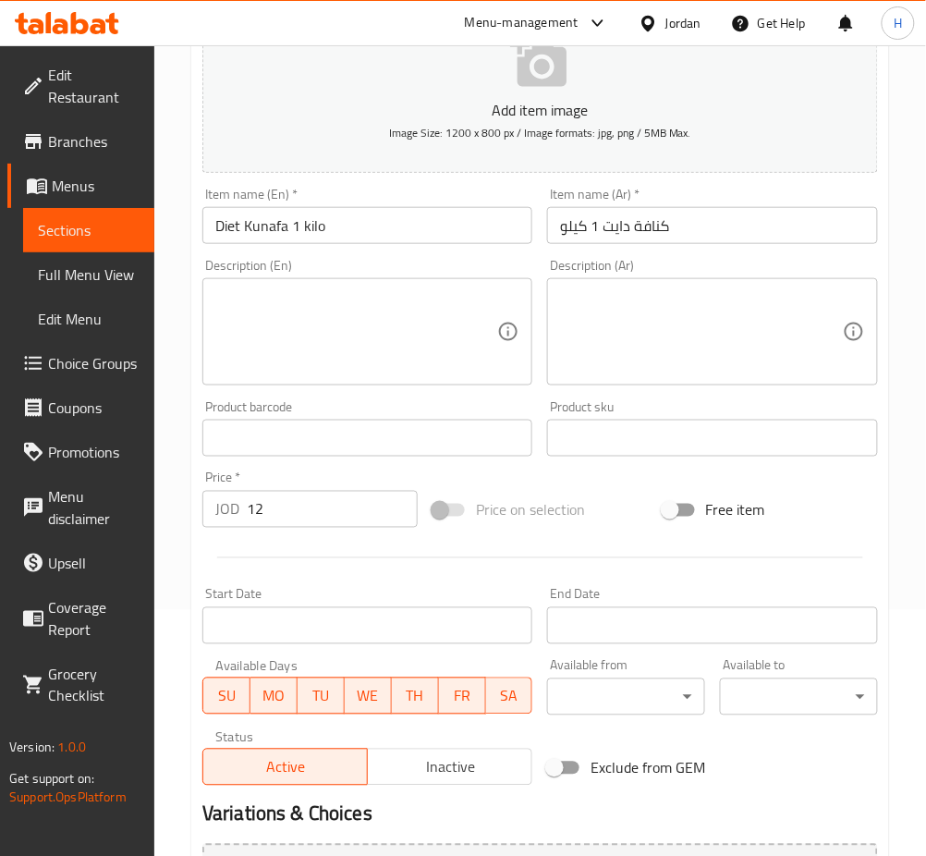
click at [323, 545] on div at bounding box center [540, 557] width 691 height 45
drag, startPoint x: 281, startPoint y: 533, endPoint x: 240, endPoint y: 528, distance: 41.1
click at [241, 531] on div "Price   * JOD 12 Price *" at bounding box center [310, 499] width 230 height 71
click at [416, 231] on input "Diet Kunafa 1 kilo" at bounding box center [367, 225] width 330 height 37
click at [215, 229] on input "Diet Kunafa 1 kilo" at bounding box center [367, 225] width 330 height 37
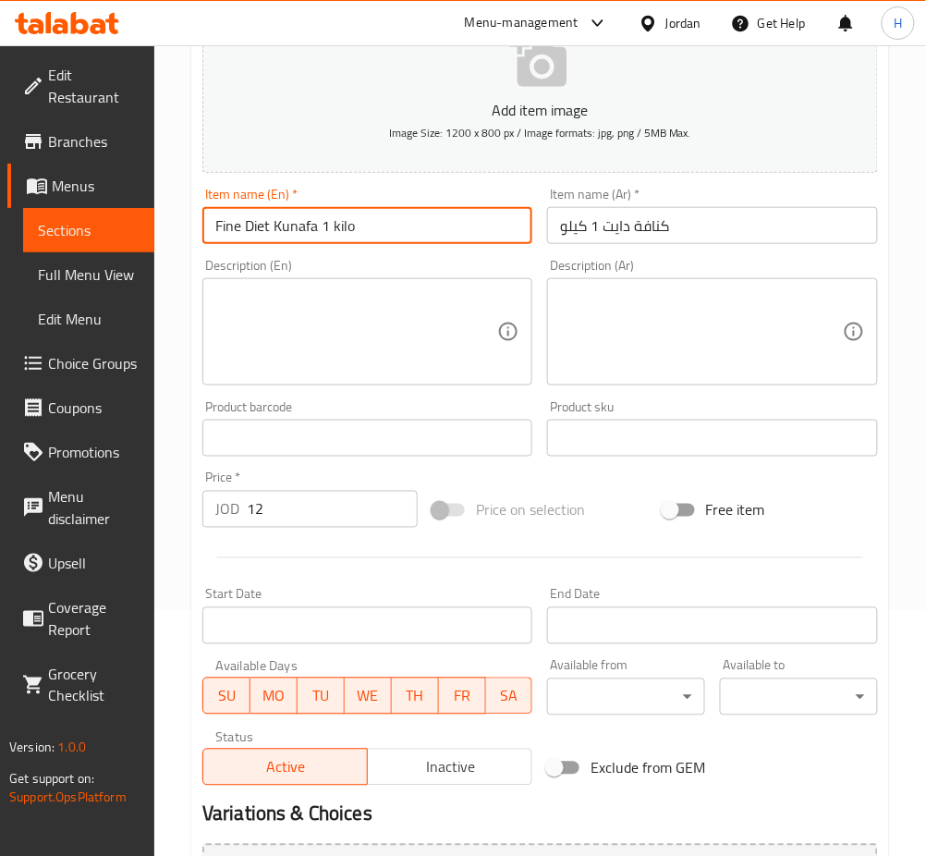
type input "Fine Diet Kunafa 1 kilo"
click at [630, 227] on input "كنافة دايت 1 كيلو" at bounding box center [712, 225] width 330 height 37
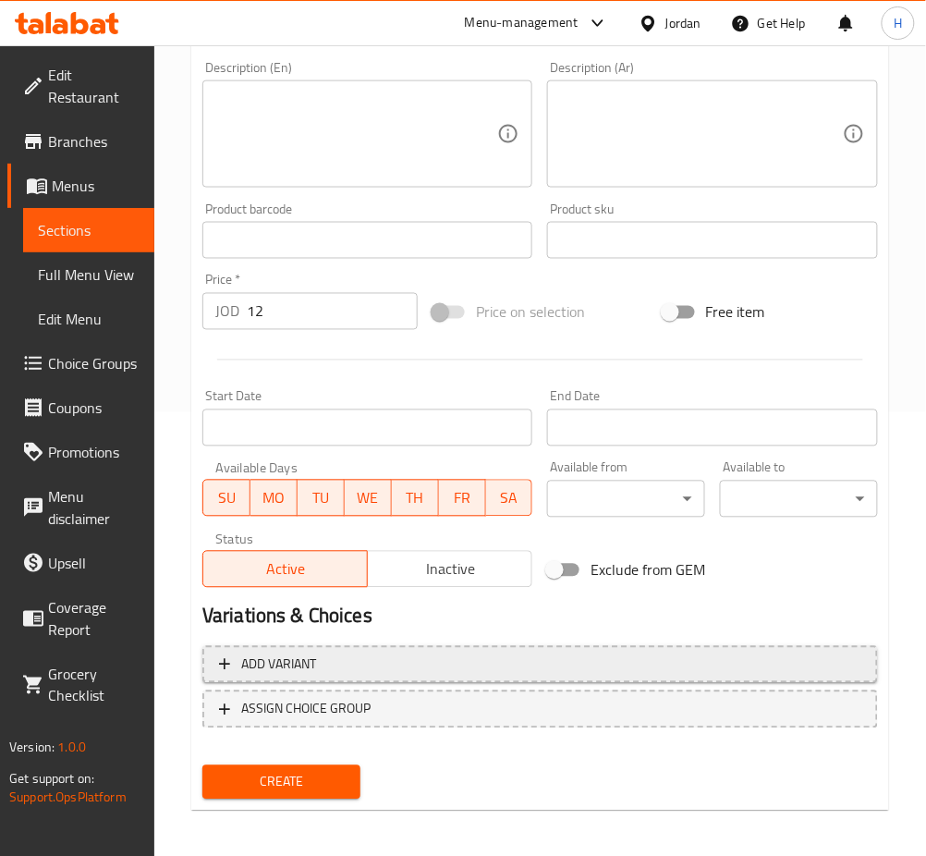
scroll to position [447, 0]
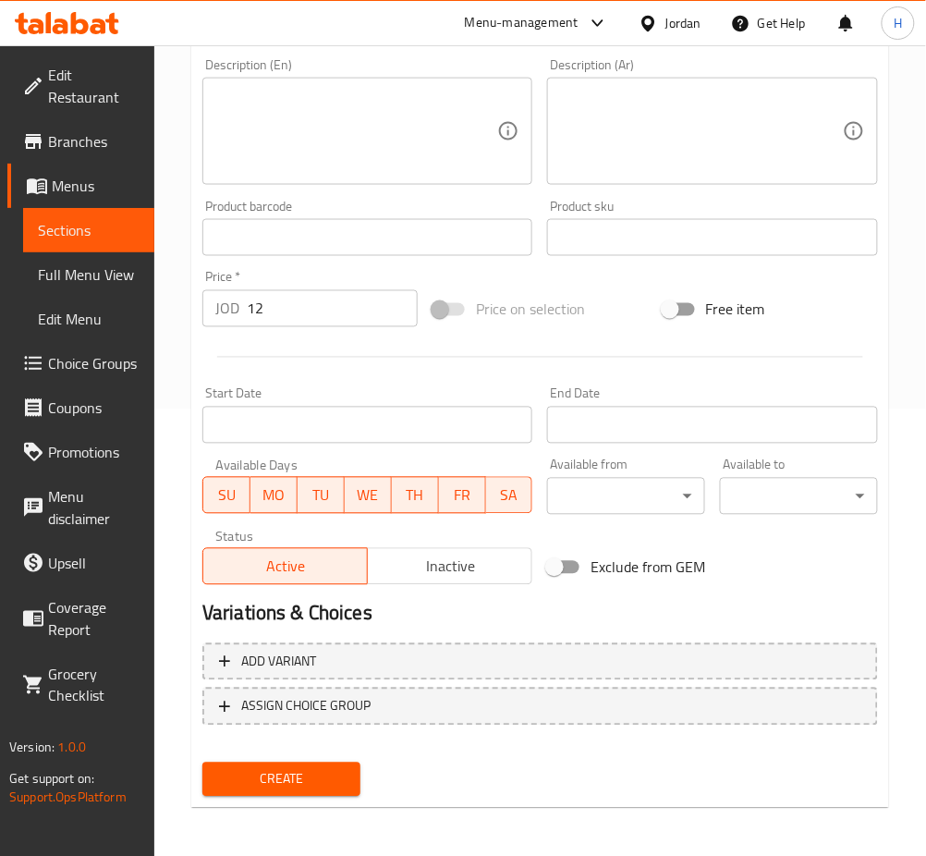
type input "كنافة ناعمة دايت 1 كيلو"
click at [277, 773] on span "Create" at bounding box center [281, 779] width 129 height 23
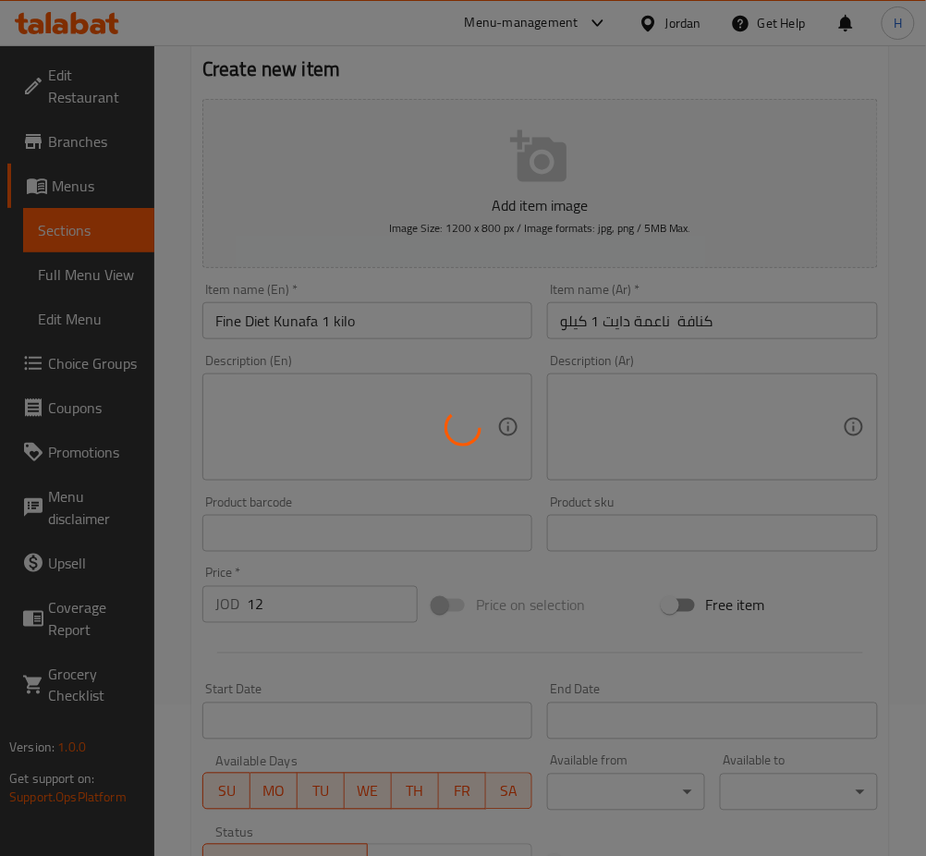
scroll to position [0, 0]
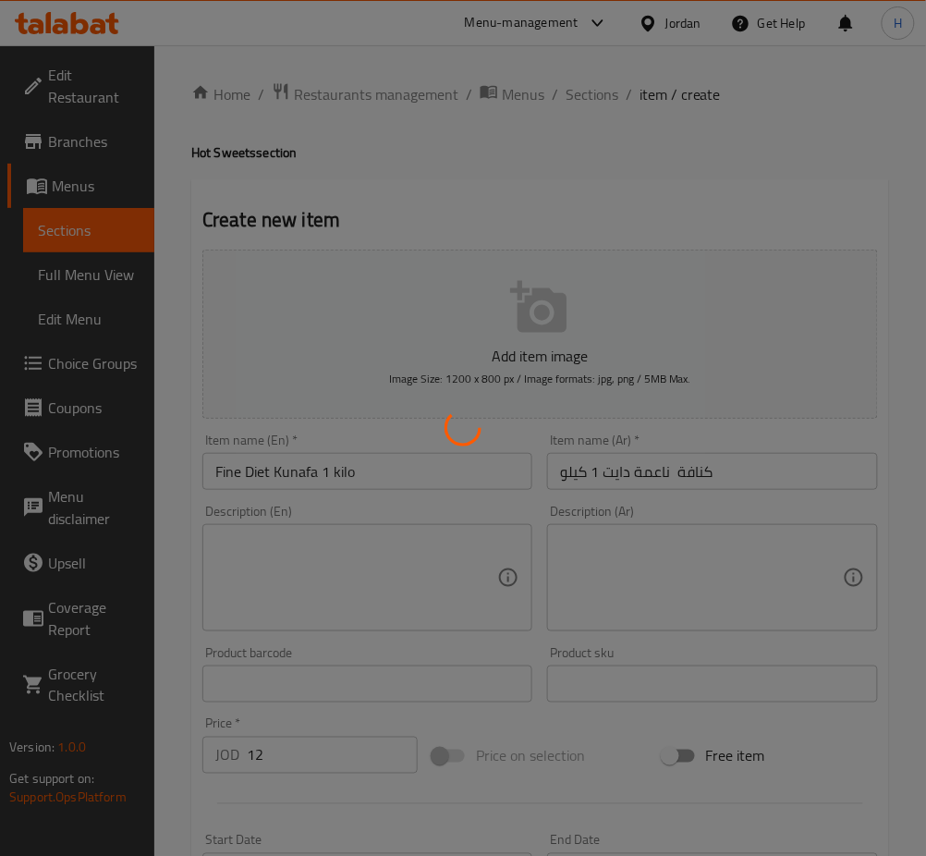
type input "0"
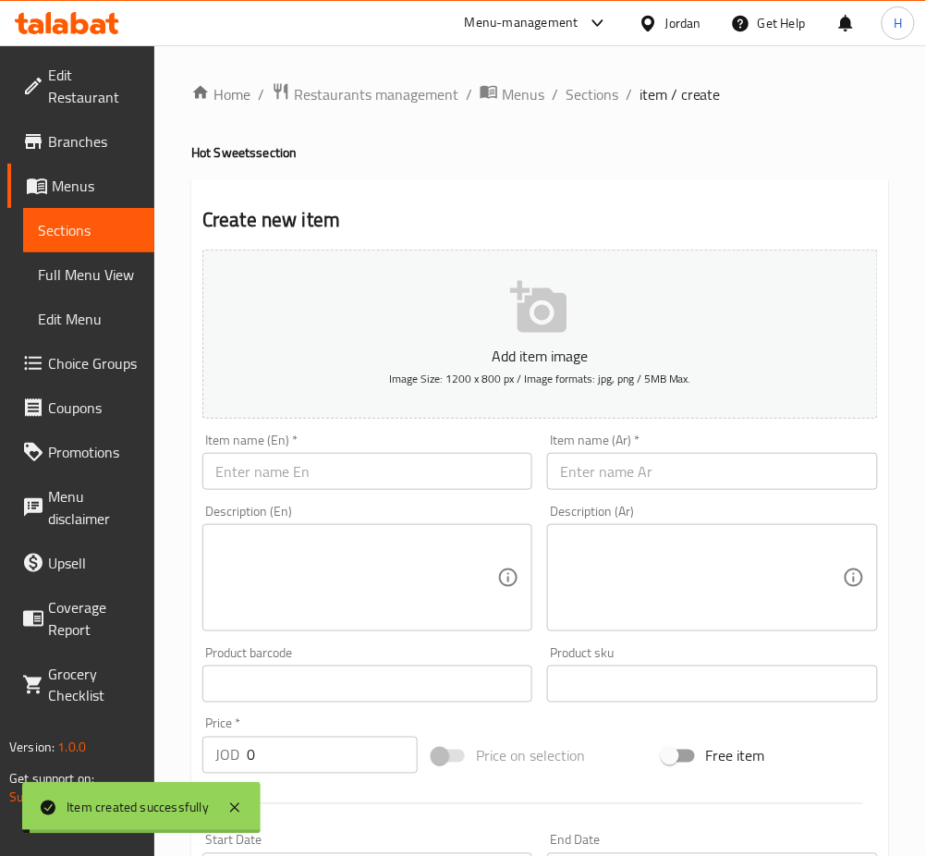
click at [383, 477] on input "text" at bounding box center [367, 471] width 330 height 37
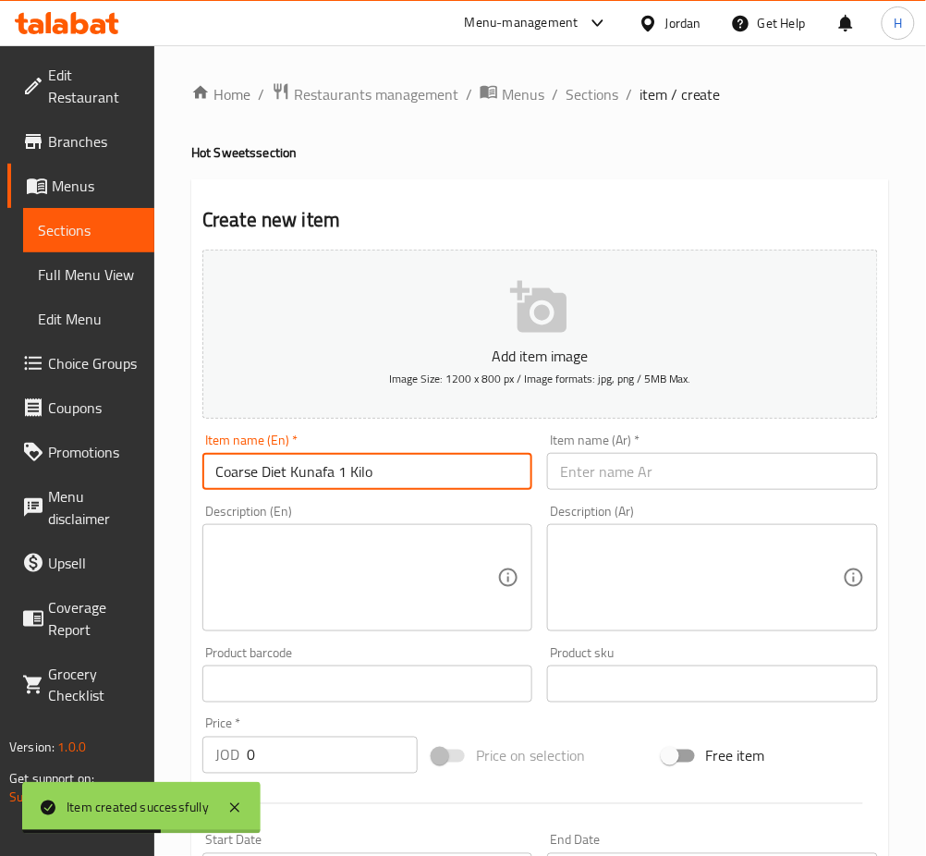
type input "Coarse Diet Kunafa 1 Kilo"
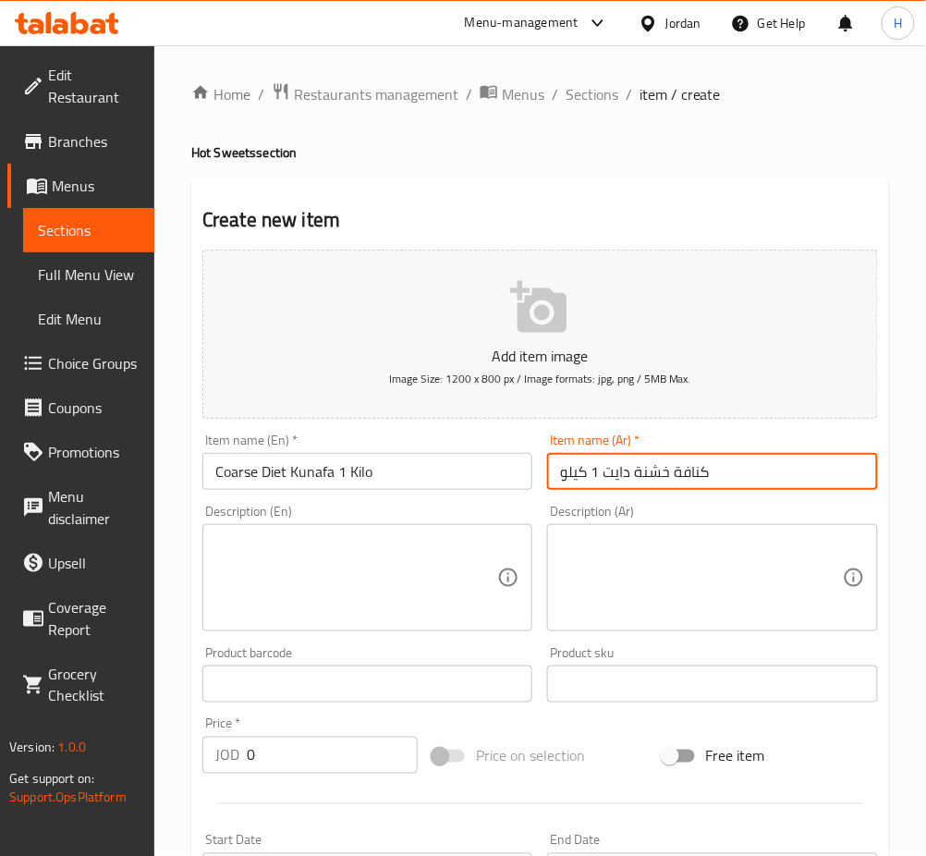
type input "كنافة خشنة دايت 1 كيلو"
click at [286, 741] on input "0" at bounding box center [332, 755] width 171 height 37
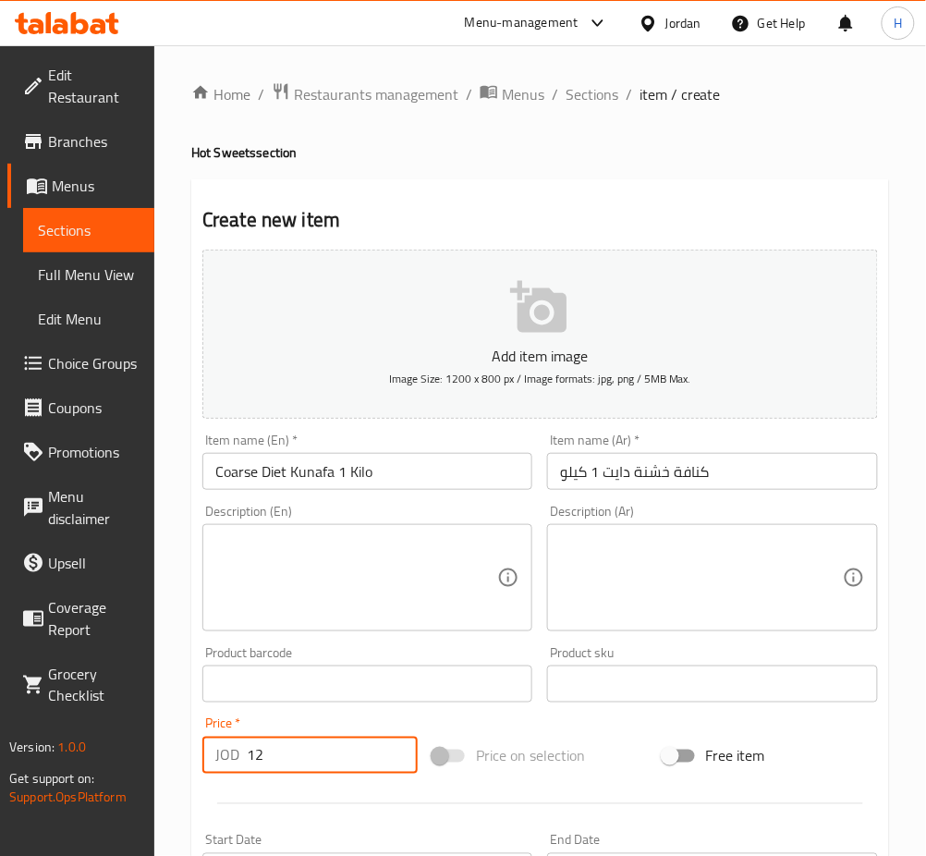
type input "12"
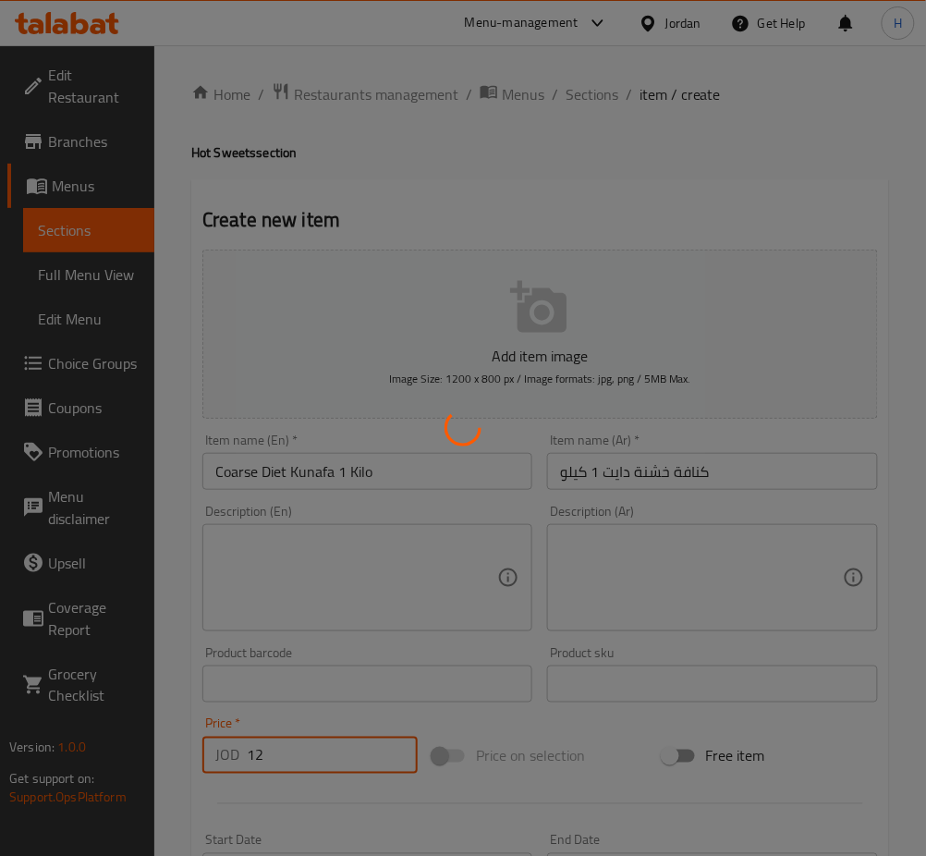
type input "0"
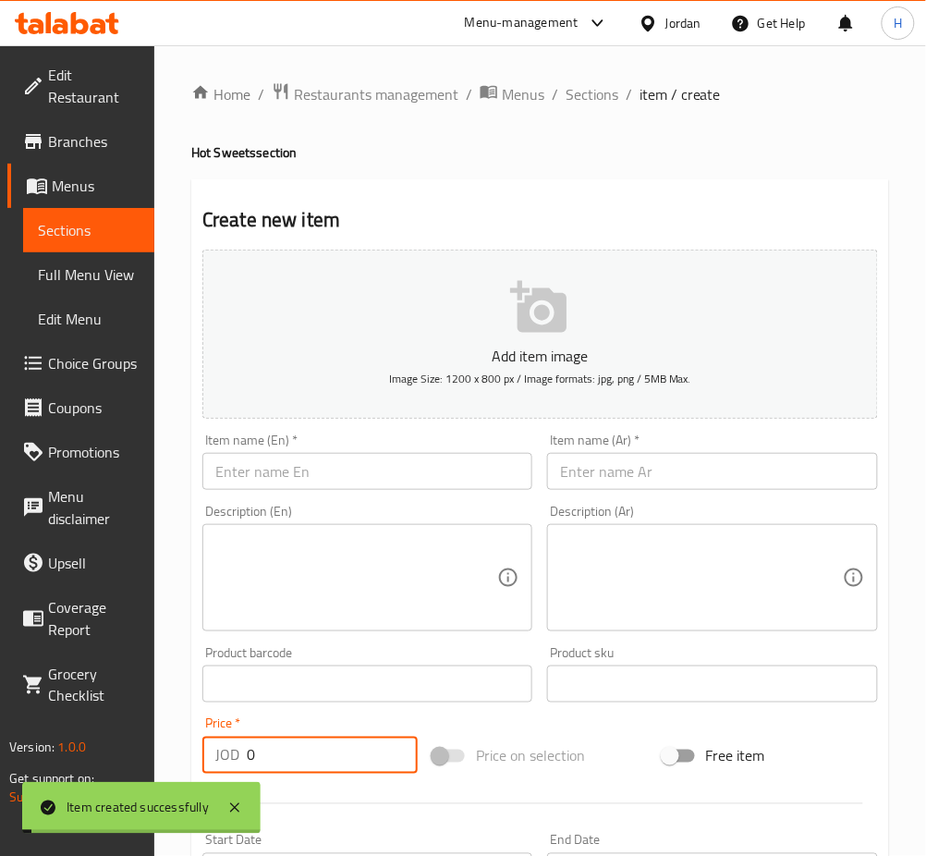
click at [473, 485] on input "text" at bounding box center [367, 471] width 330 height 37
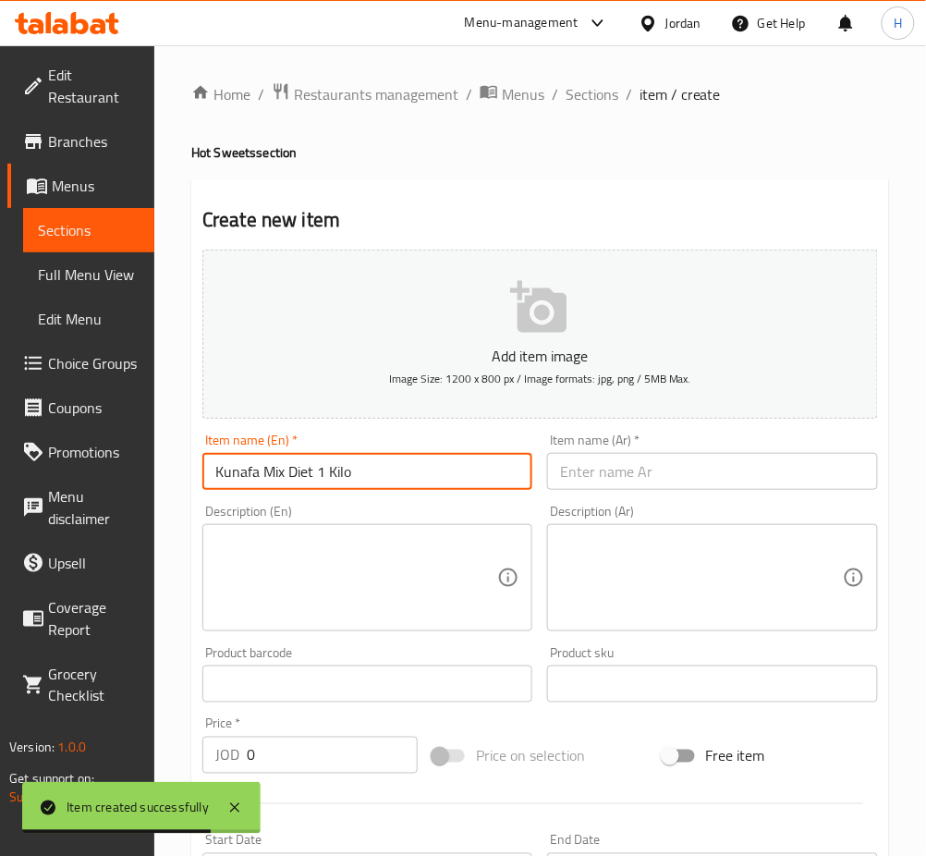
type input "Kunafa Mix Diet 1 Kilo"
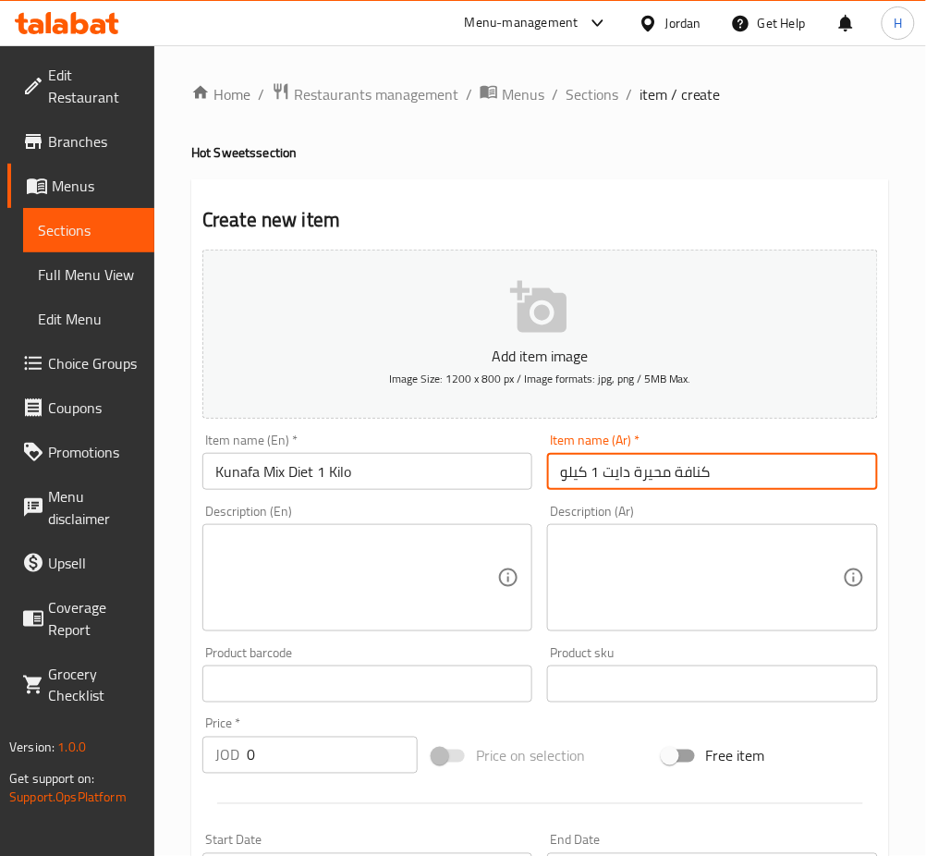
type input "كنافة محيرة دايت 1 كيلو"
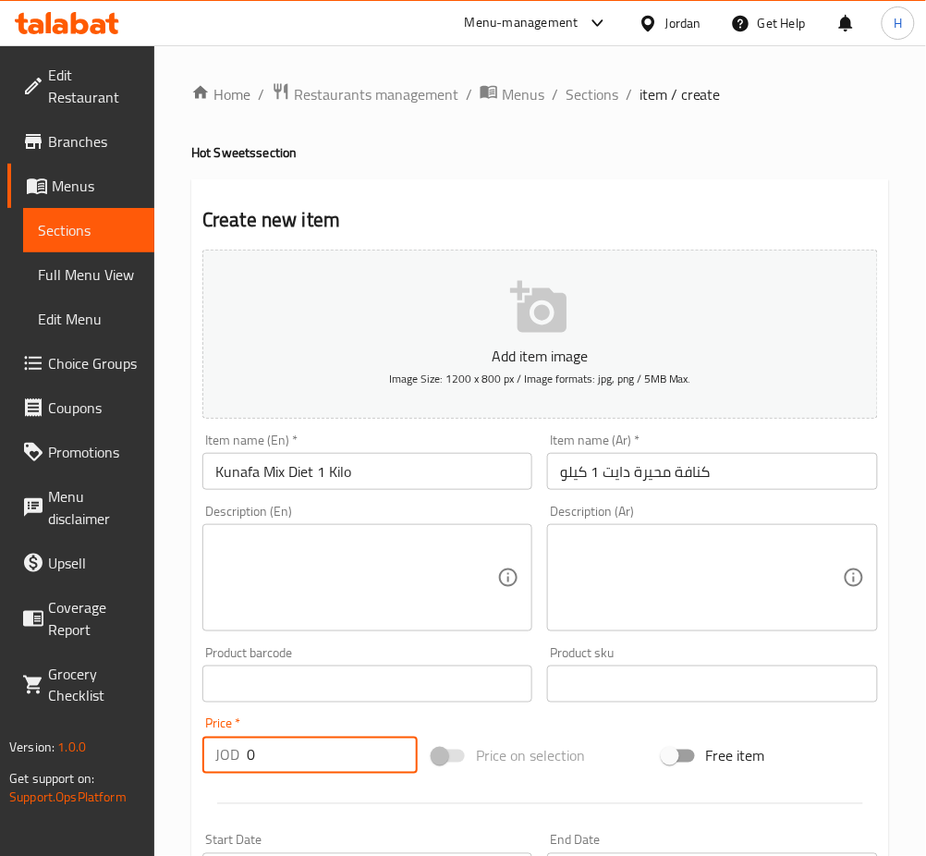
click at [293, 753] on input "0" at bounding box center [332, 755] width 171 height 37
type input "12"
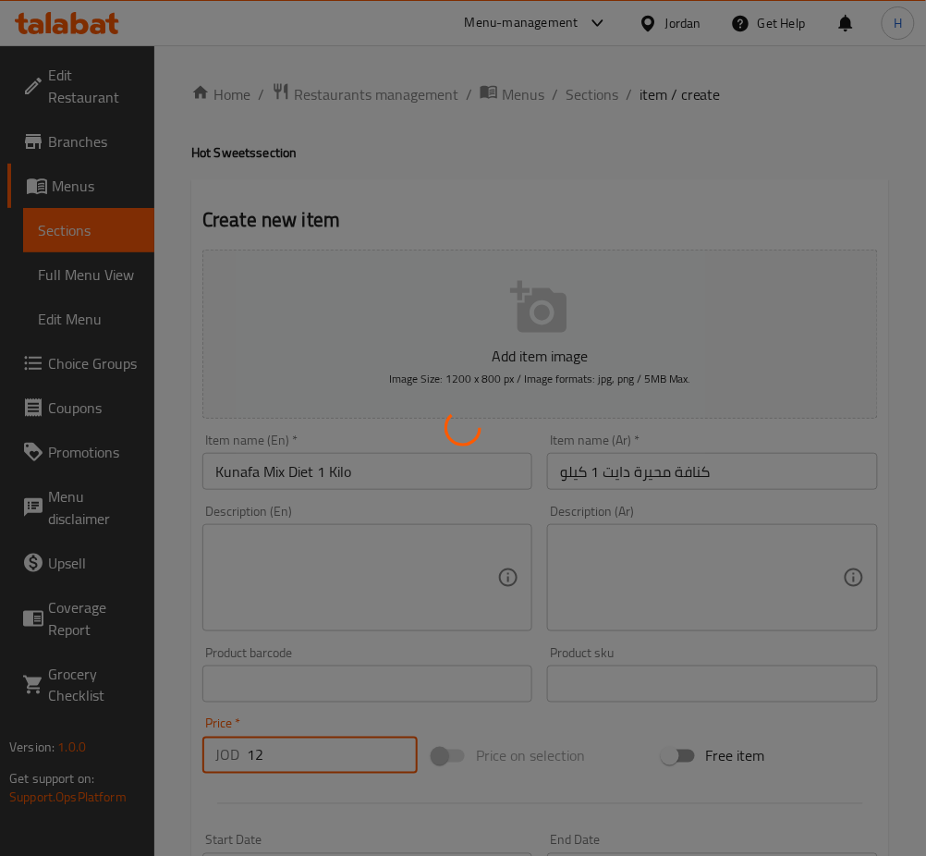
type input "0"
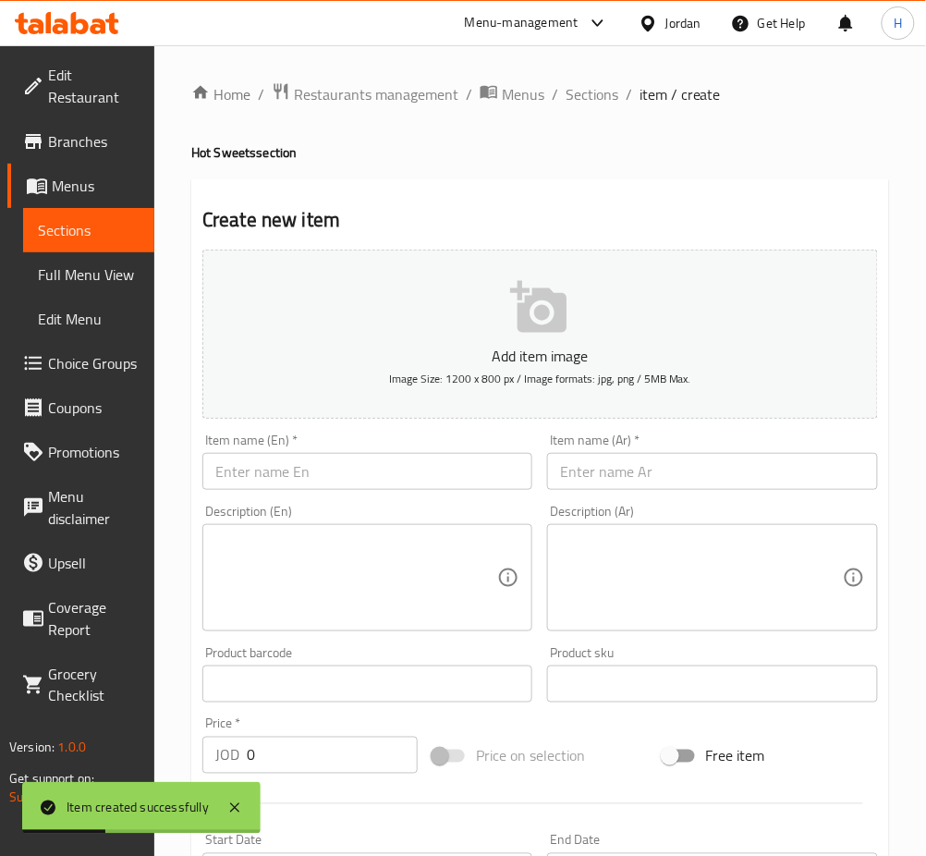
drag, startPoint x: 600, startPoint y: 96, endPoint x: 608, endPoint y: 109, distance: 15.4
click at [599, 96] on span "Sections" at bounding box center [592, 94] width 53 height 22
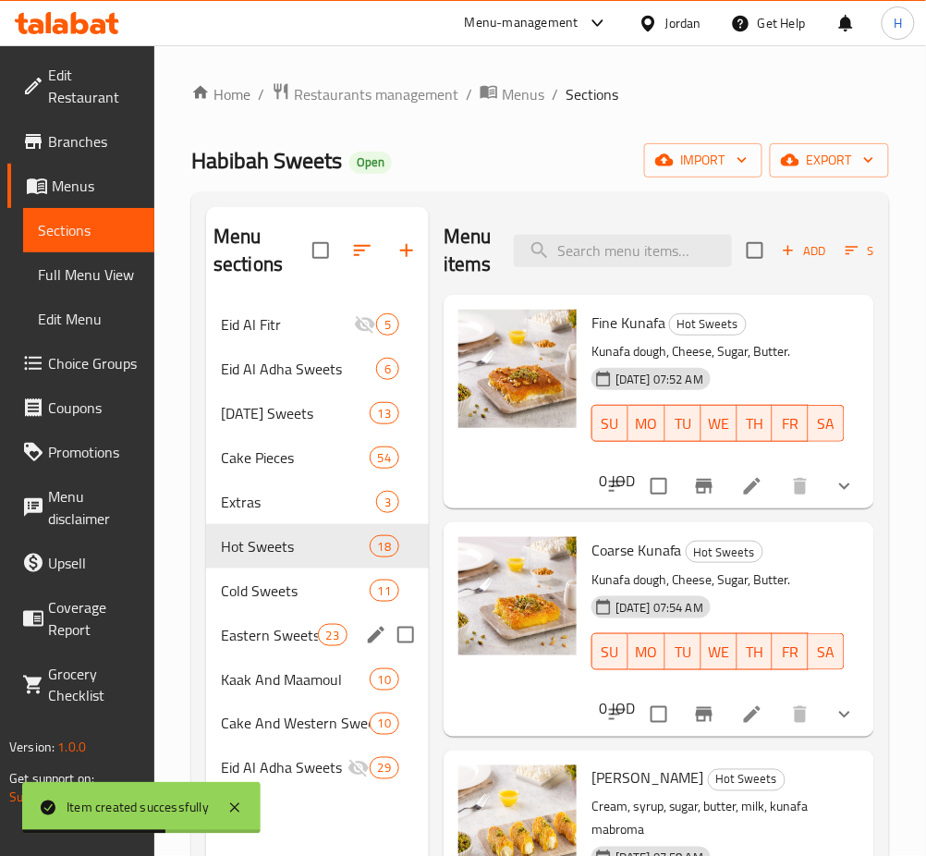
click at [299, 651] on div "Eastern Sweets 23" at bounding box center [317, 635] width 223 height 44
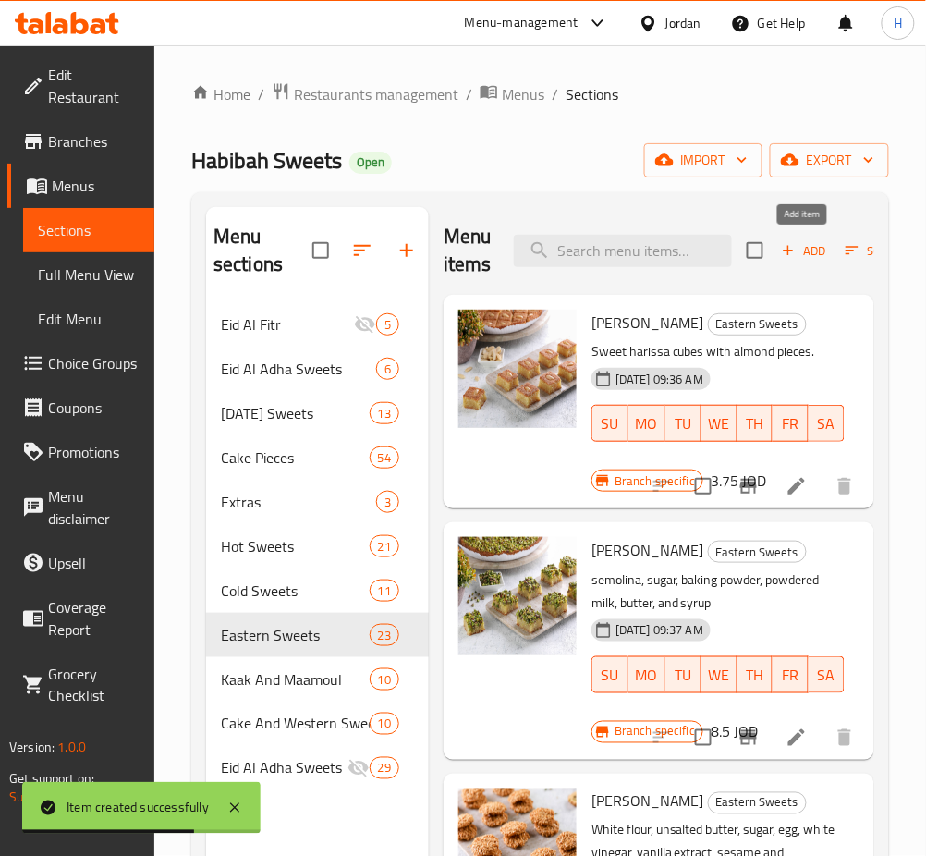
click at [800, 258] on span "Add" at bounding box center [804, 250] width 50 height 21
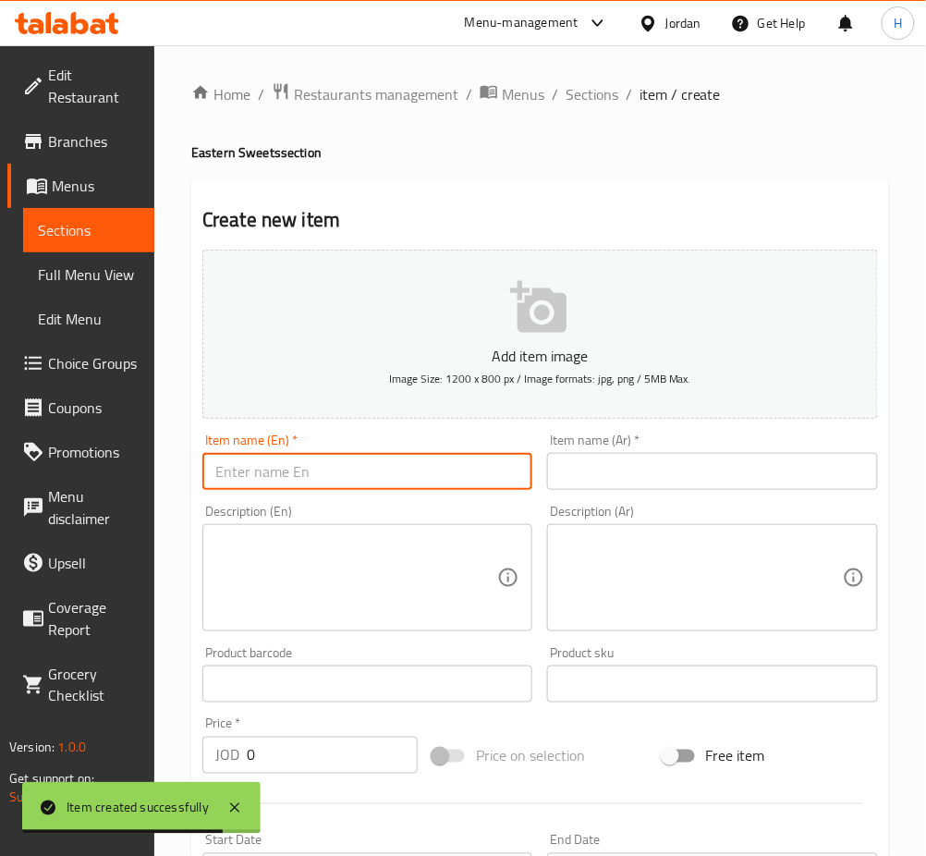
click at [337, 466] on input "text" at bounding box center [367, 471] width 330 height 37
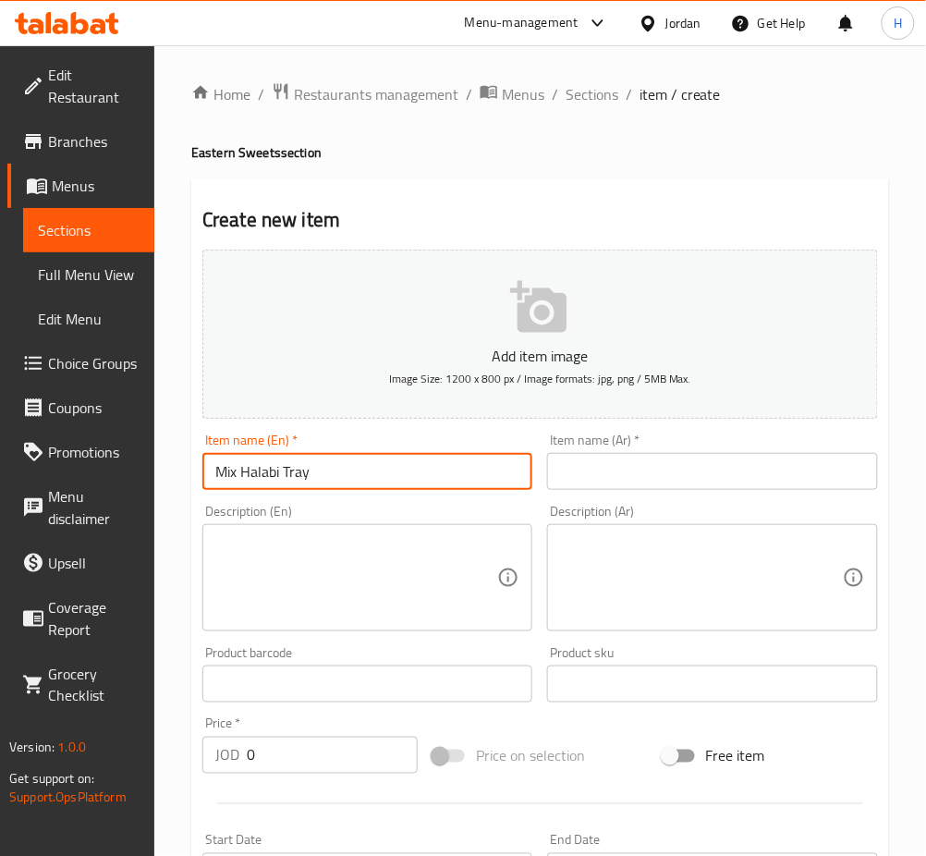
type input "Mix Halabi Tray"
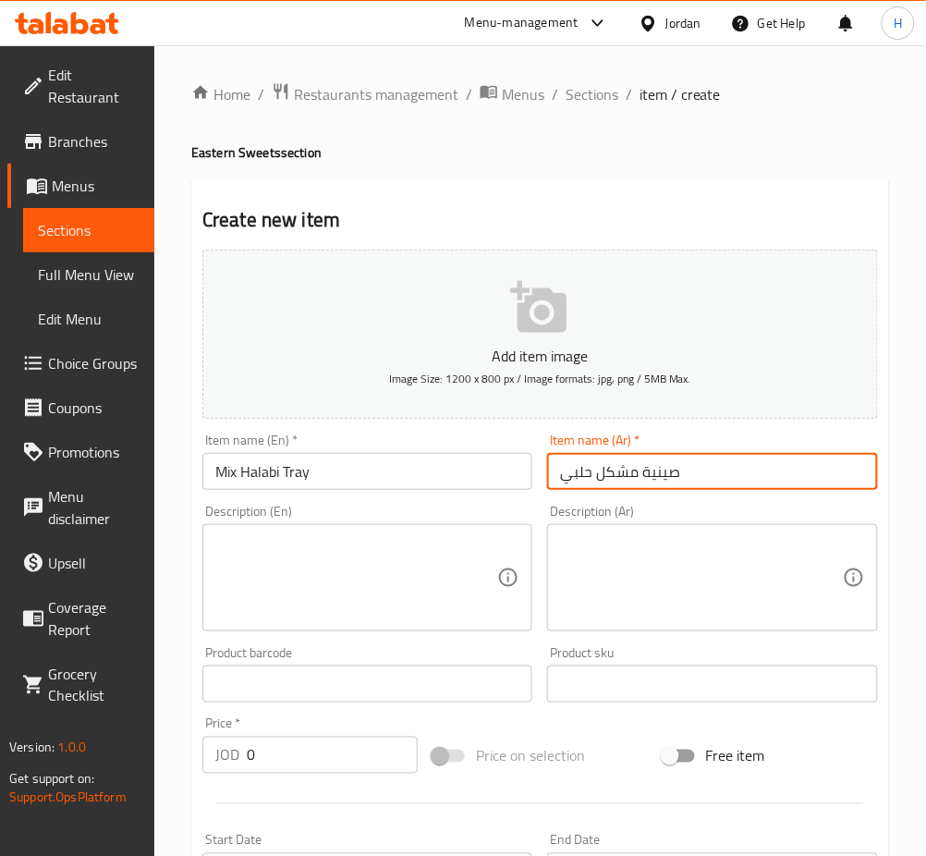
type input "صينية مشكل حلبي"
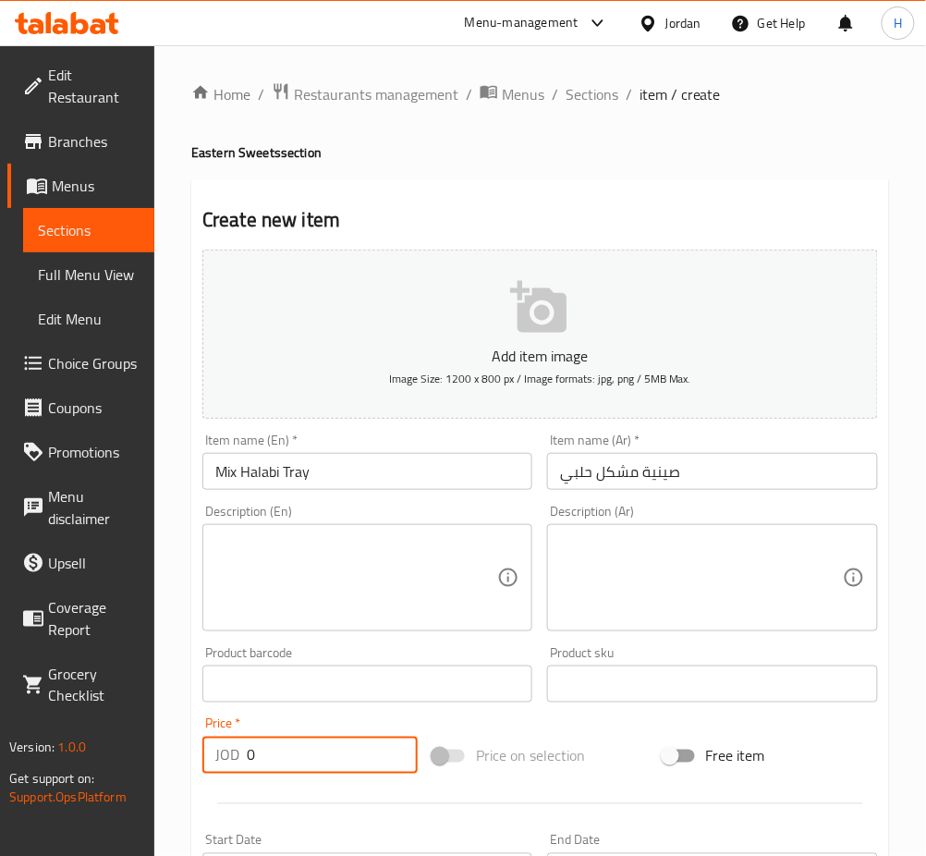
click at [359, 760] on input "0" at bounding box center [332, 755] width 171 height 37
type input "23"
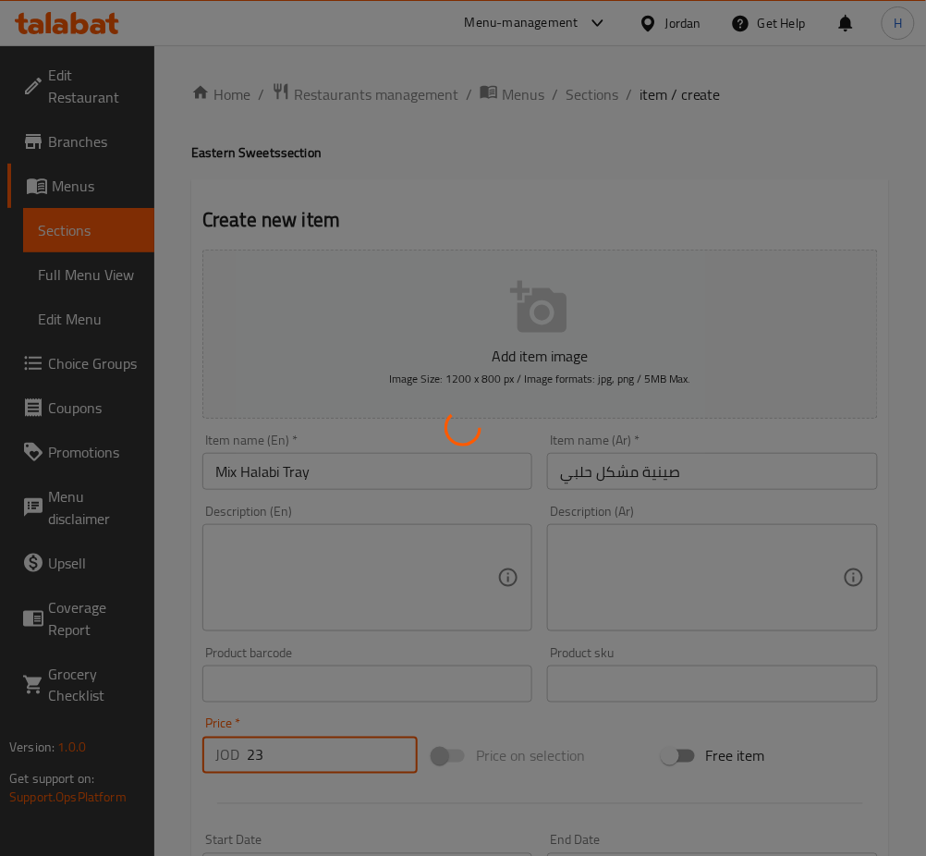
type input "0"
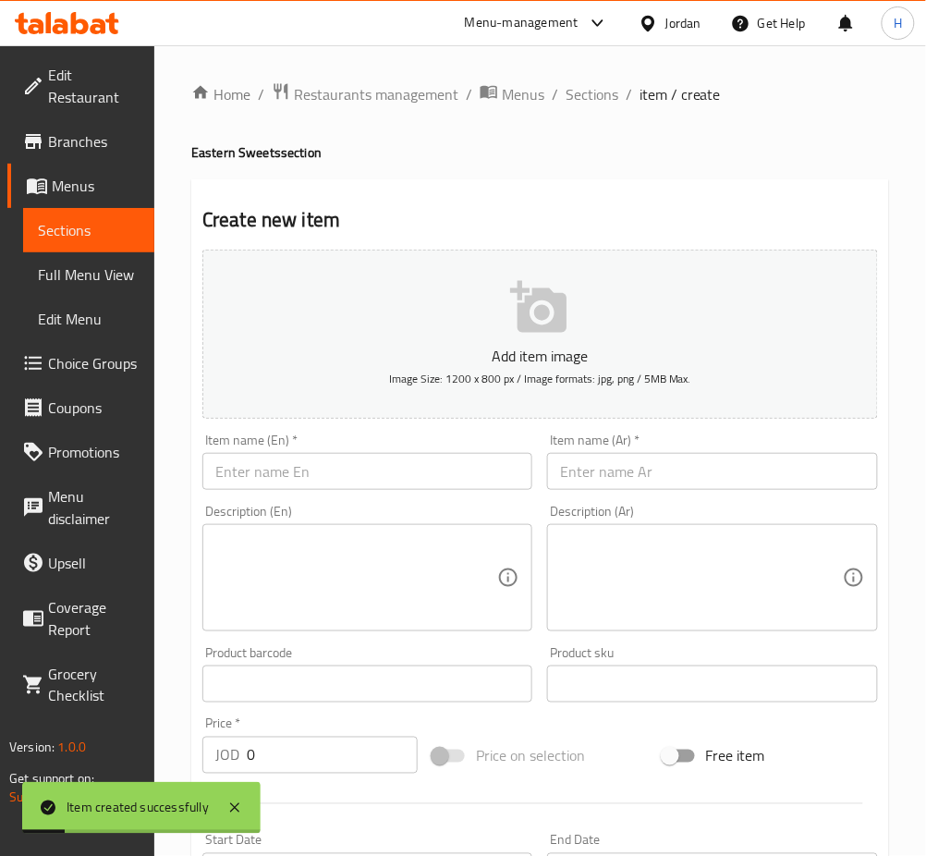
click at [335, 457] on input "text" at bounding box center [367, 471] width 330 height 37
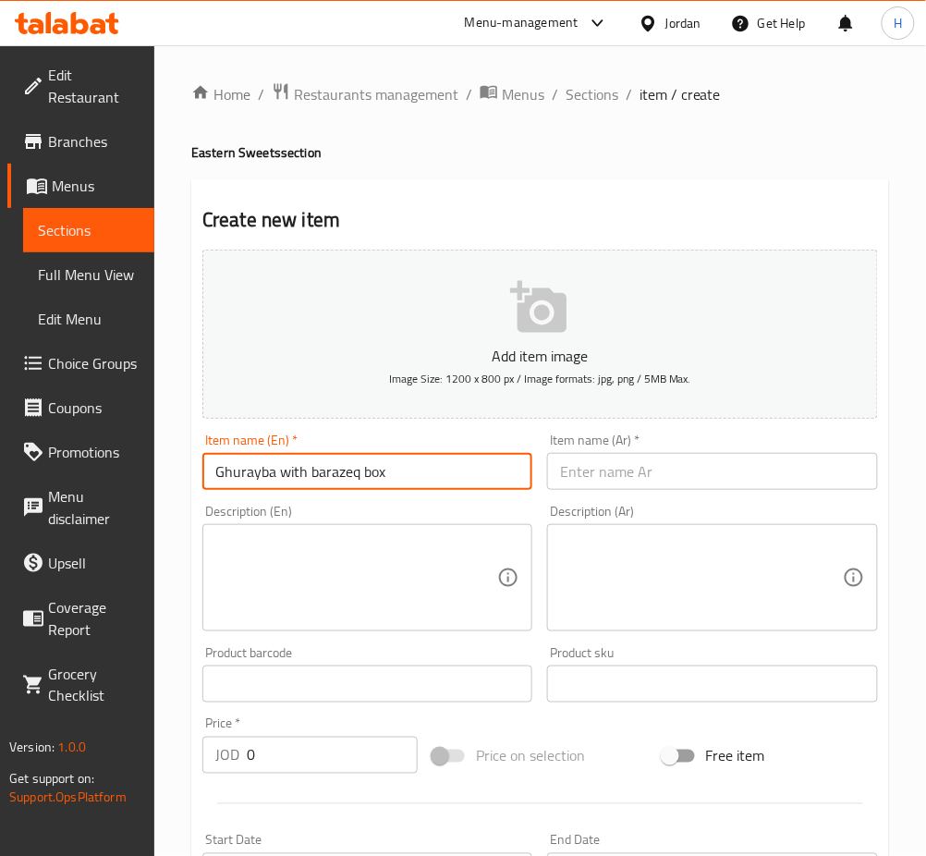
type input "Ghurayba with barazeq box"
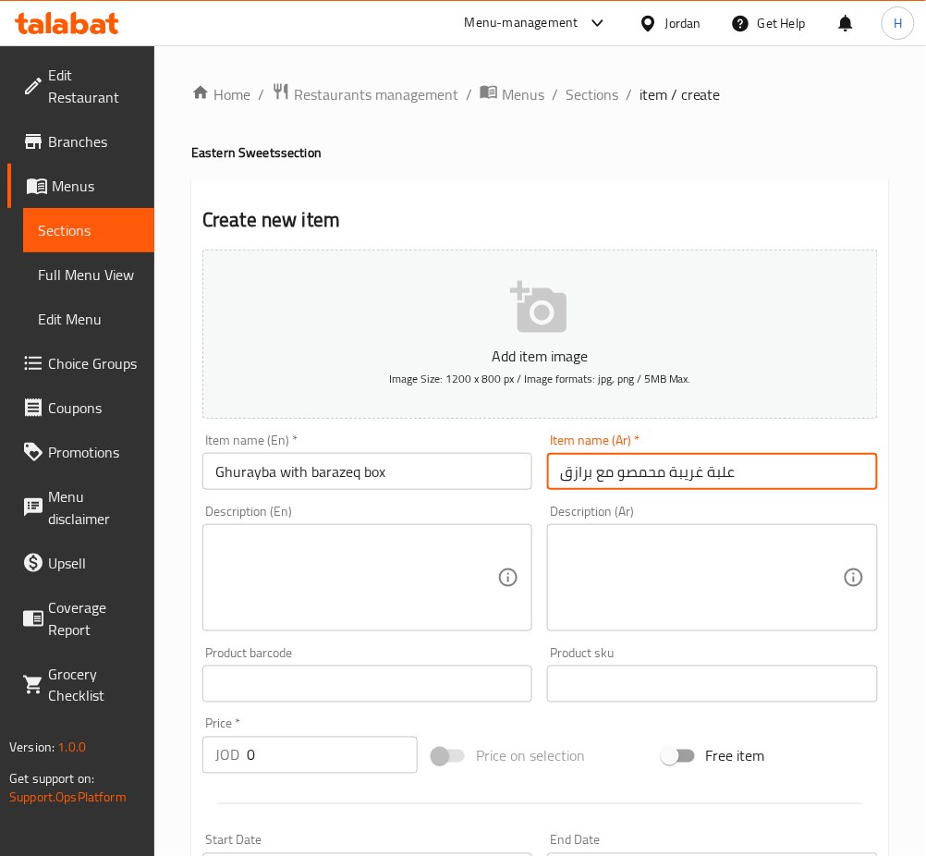
drag, startPoint x: 628, startPoint y: 475, endPoint x: 617, endPoint y: 480, distance: 12.0
click at [621, 478] on input "علبة غريبة محمصو مع برازق" at bounding box center [712, 471] width 330 height 37
type input "علبة غريبة محمصة مع برازق"
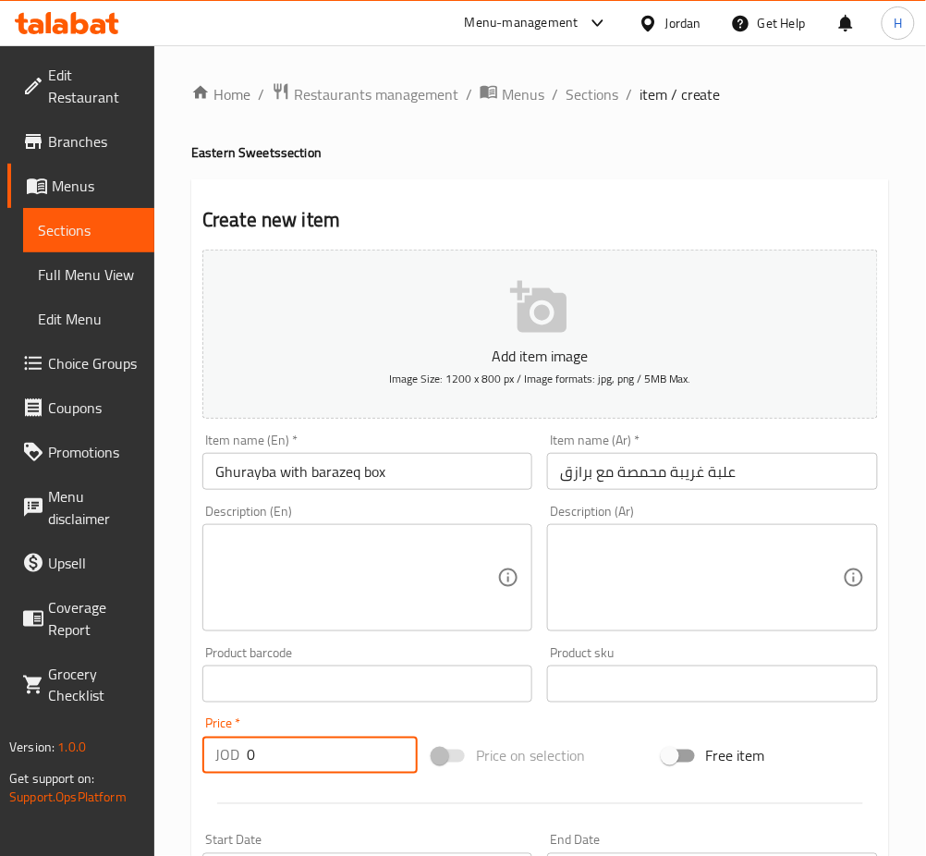
click at [342, 765] on input "0" at bounding box center [332, 755] width 171 height 37
type input "9"
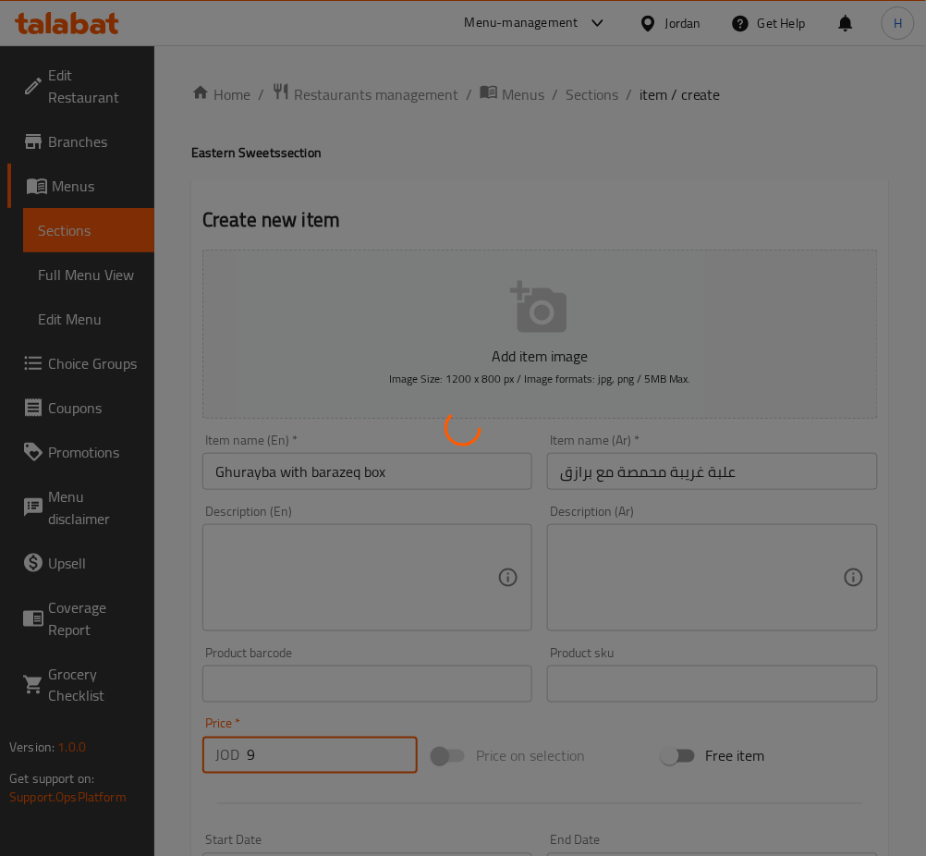
type input "0"
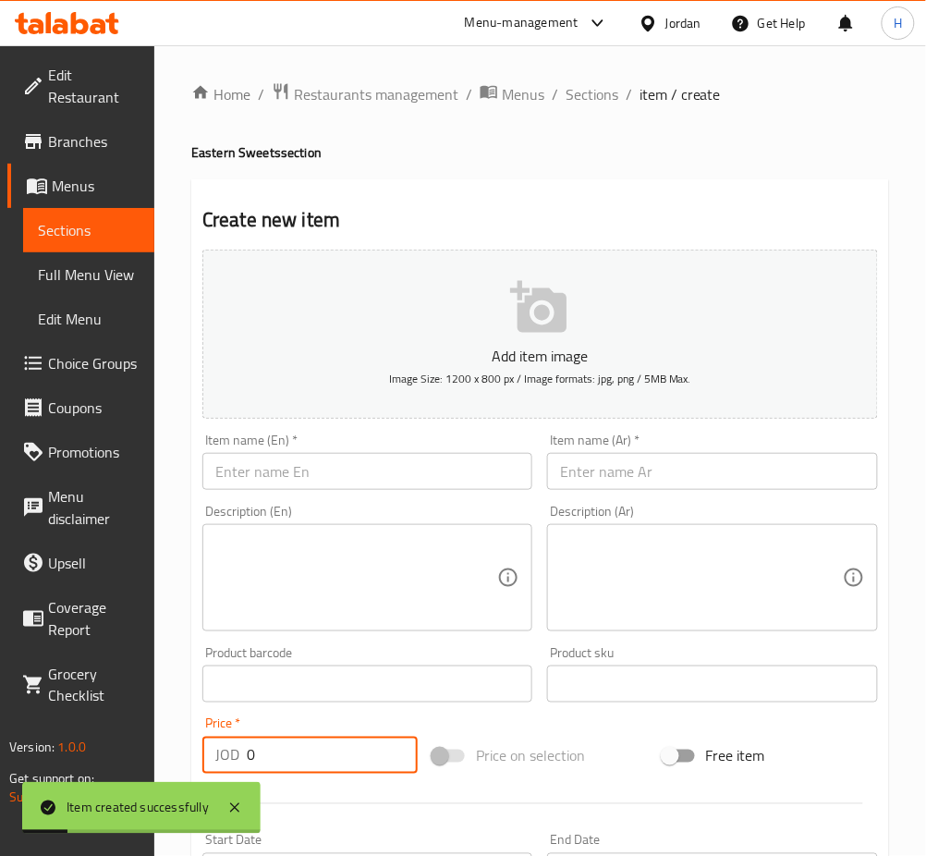
click at [382, 478] on input "text" at bounding box center [367, 471] width 330 height 37
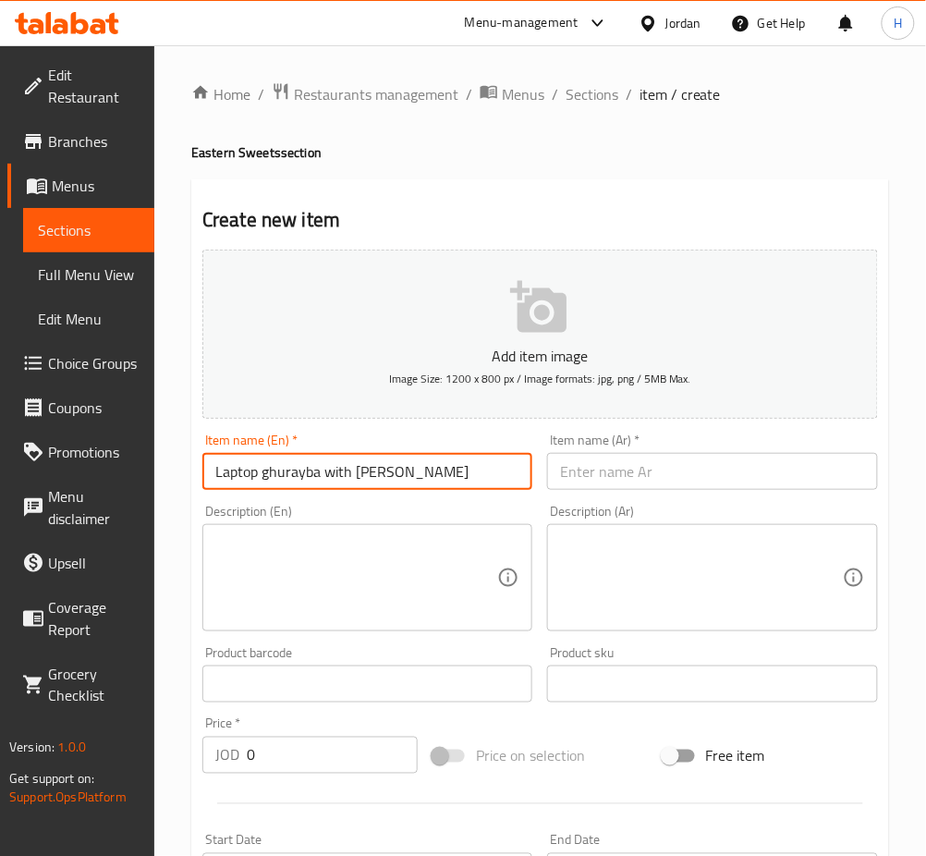
type input "Laptop ghurayba with barazek"
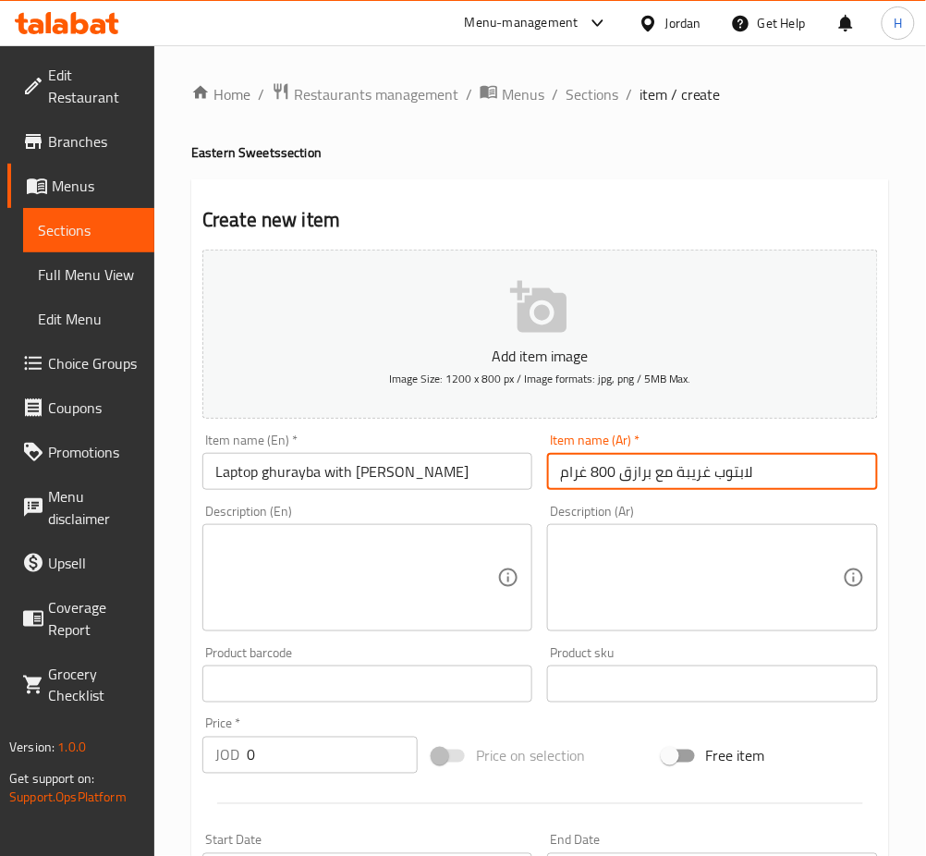
type input "لابتوب غريبة مع برازق 800 غرام"
click at [491, 456] on input "Laptop ghurayba with barazek" at bounding box center [367, 471] width 330 height 37
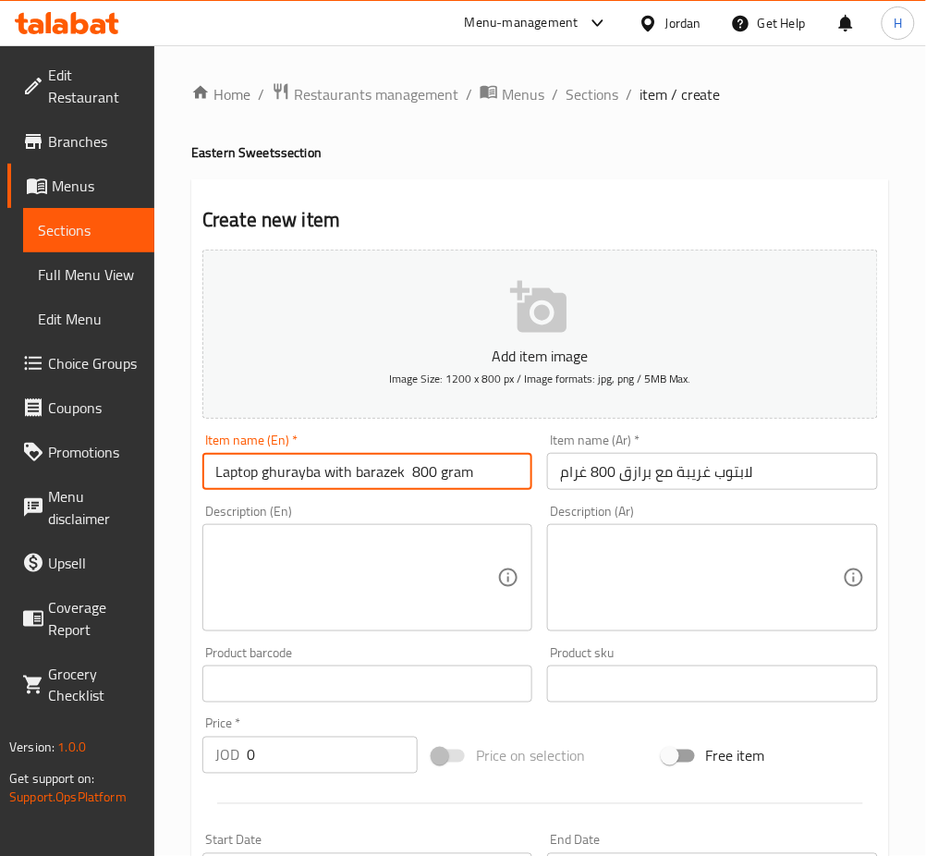
type input "Laptop ghurayba with barazek 800 gram"
click at [346, 750] on input "0" at bounding box center [332, 755] width 171 height 37
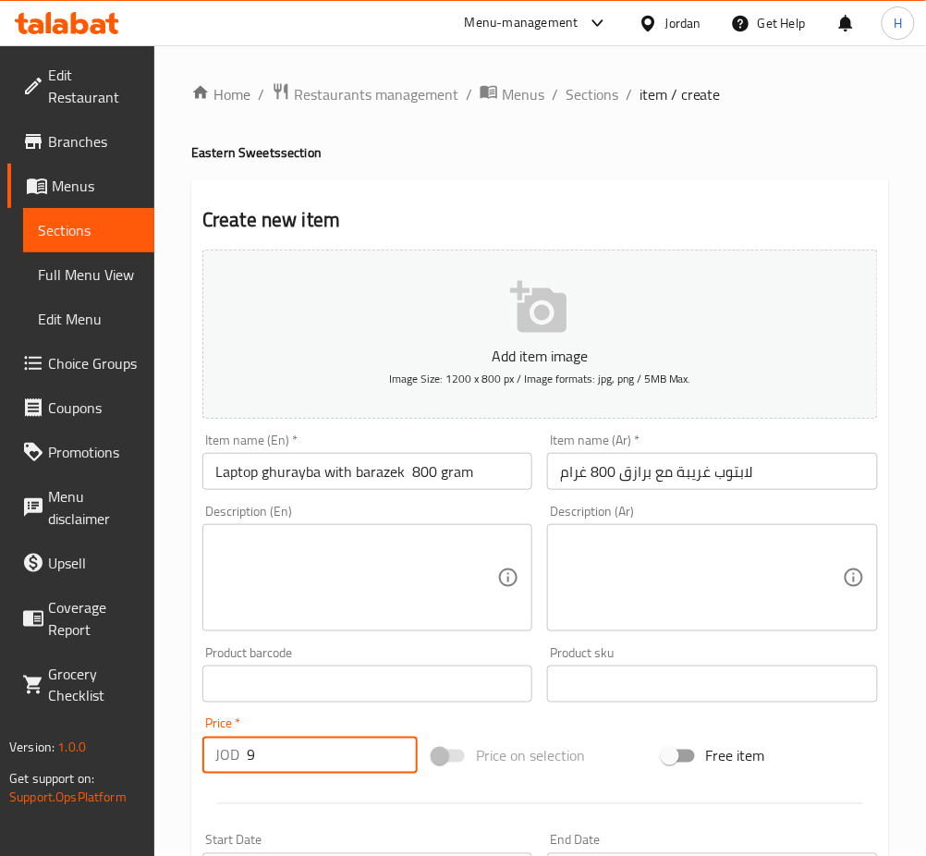
type input "9"
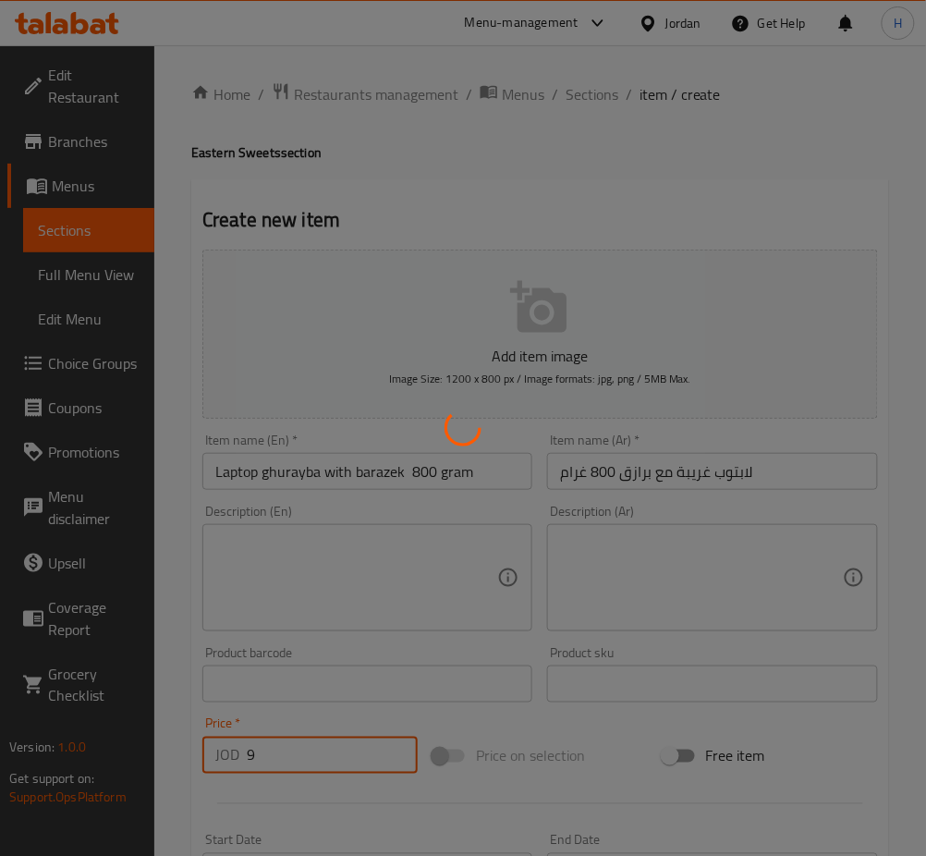
type input "0"
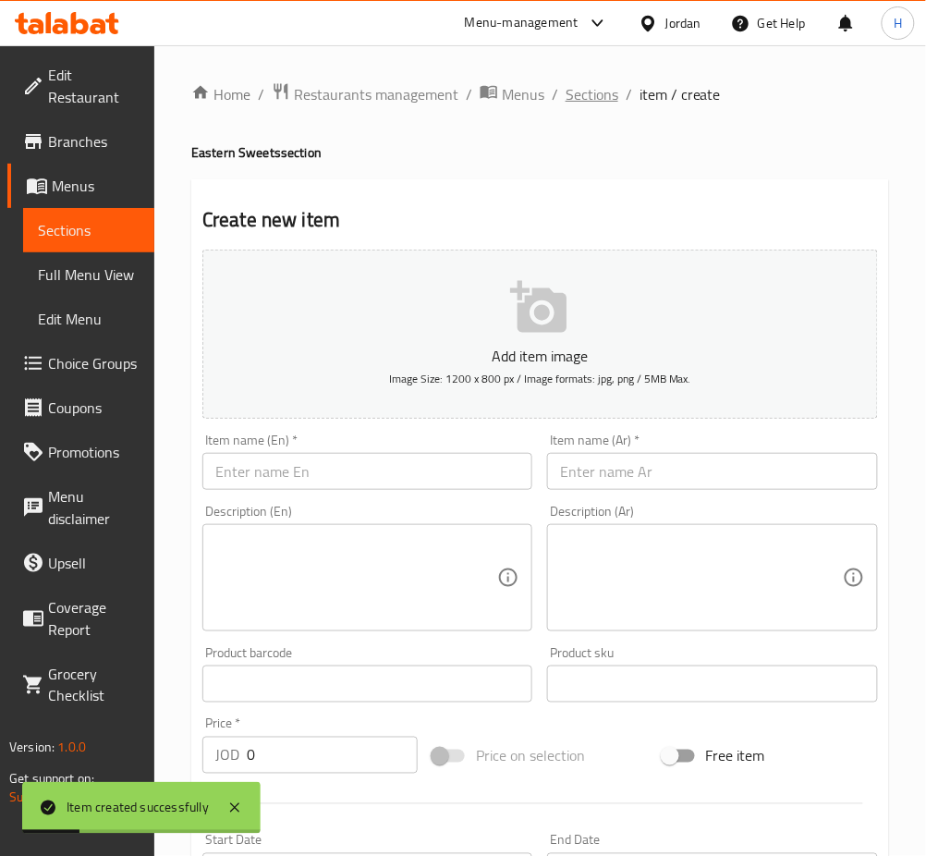
click at [572, 90] on span "Sections" at bounding box center [592, 94] width 53 height 22
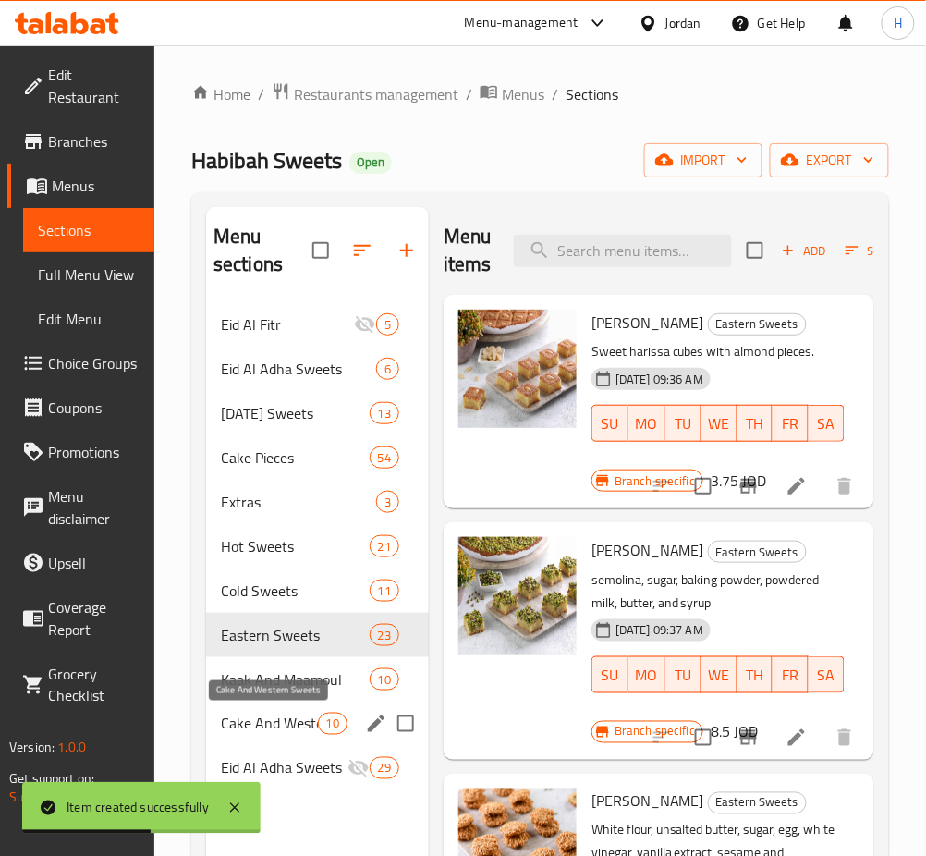
click at [292, 723] on span "Cake And Western Sweets" at bounding box center [269, 724] width 97 height 22
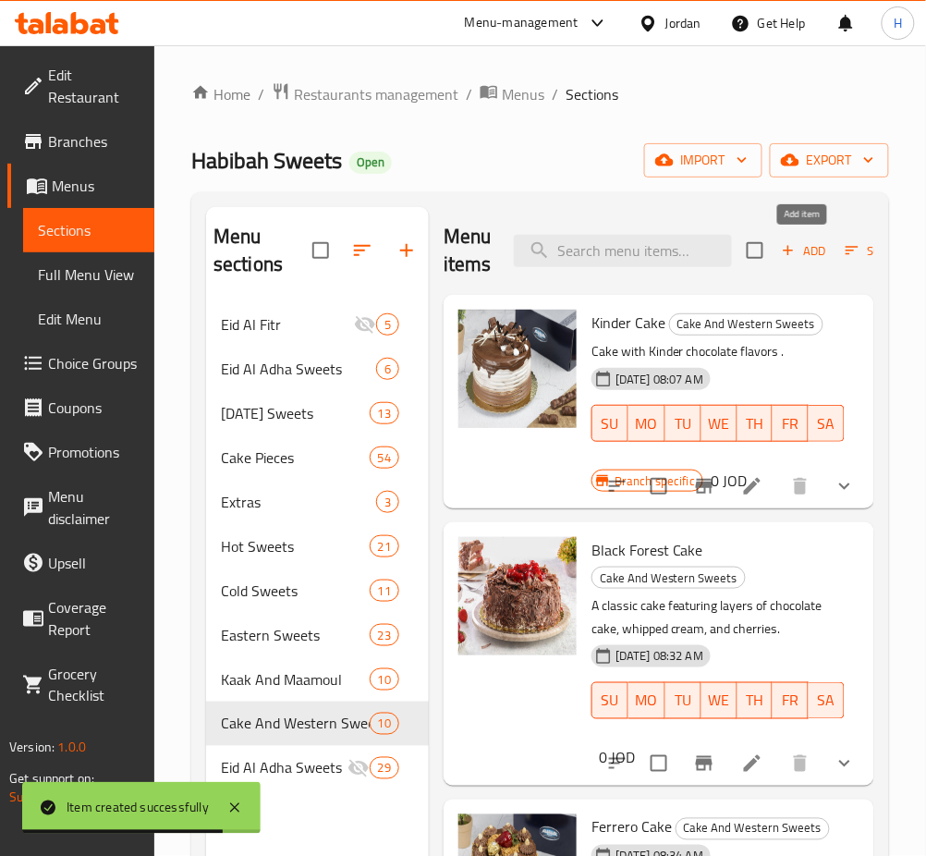
click at [792, 257] on icon "button" at bounding box center [788, 250] width 17 height 17
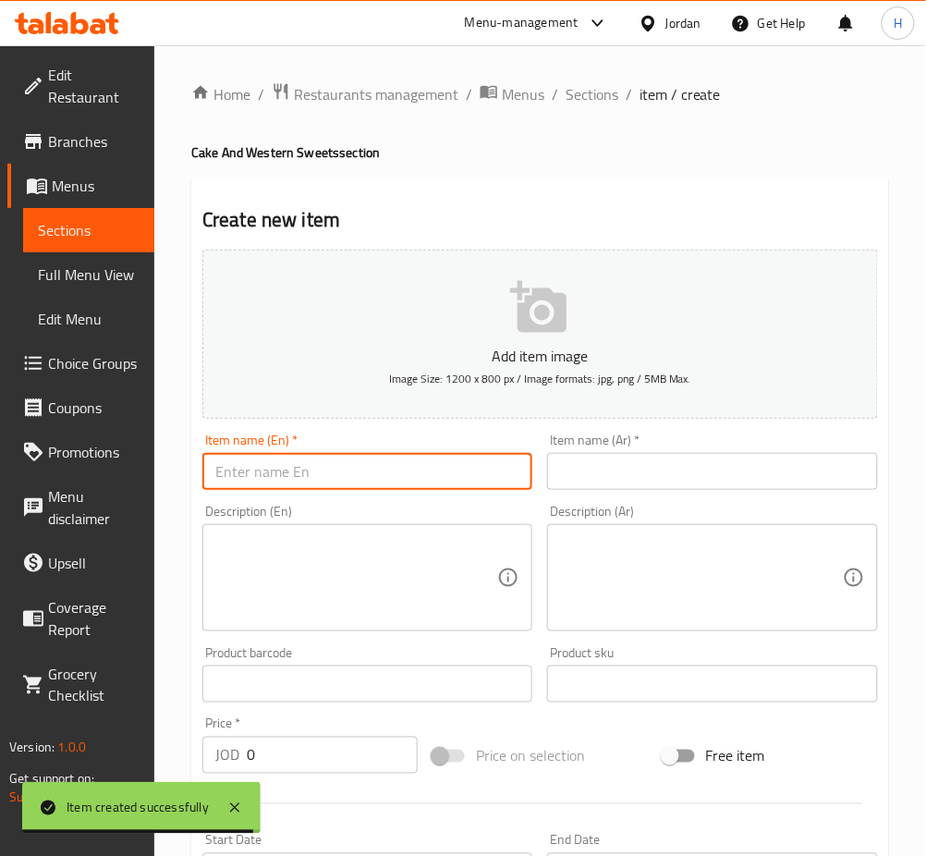
click at [496, 473] on input "text" at bounding box center [367, 471] width 330 height 37
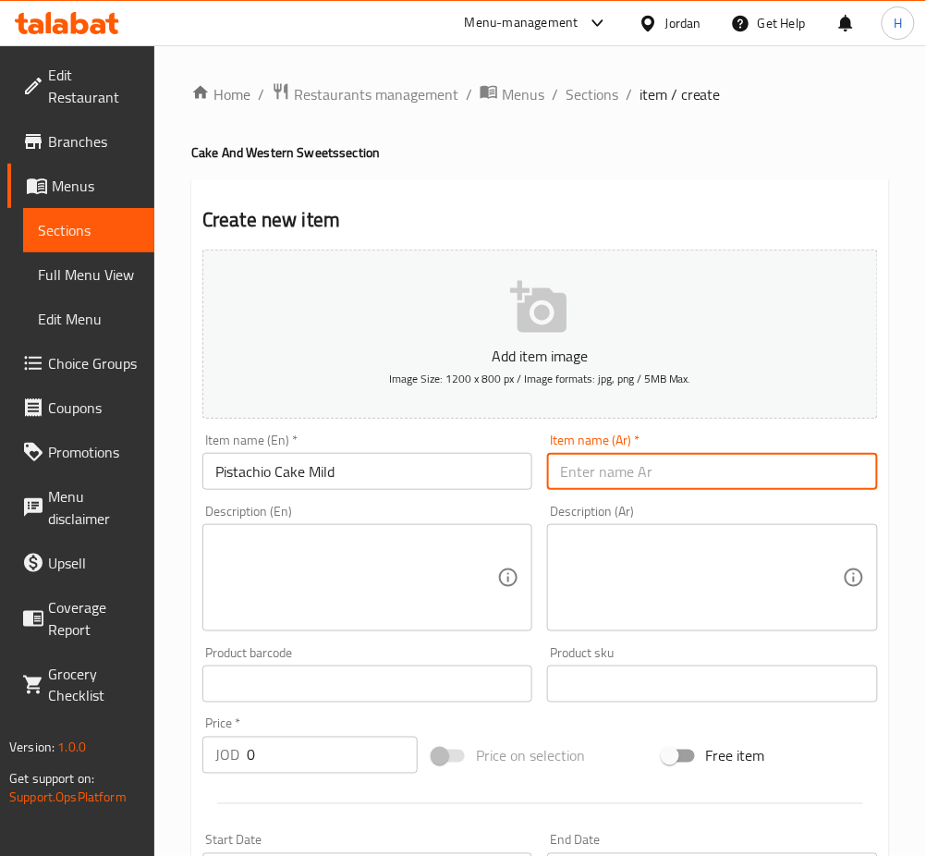
click at [516, 478] on input "Pistachio Cake Mild" at bounding box center [367, 471] width 330 height 37
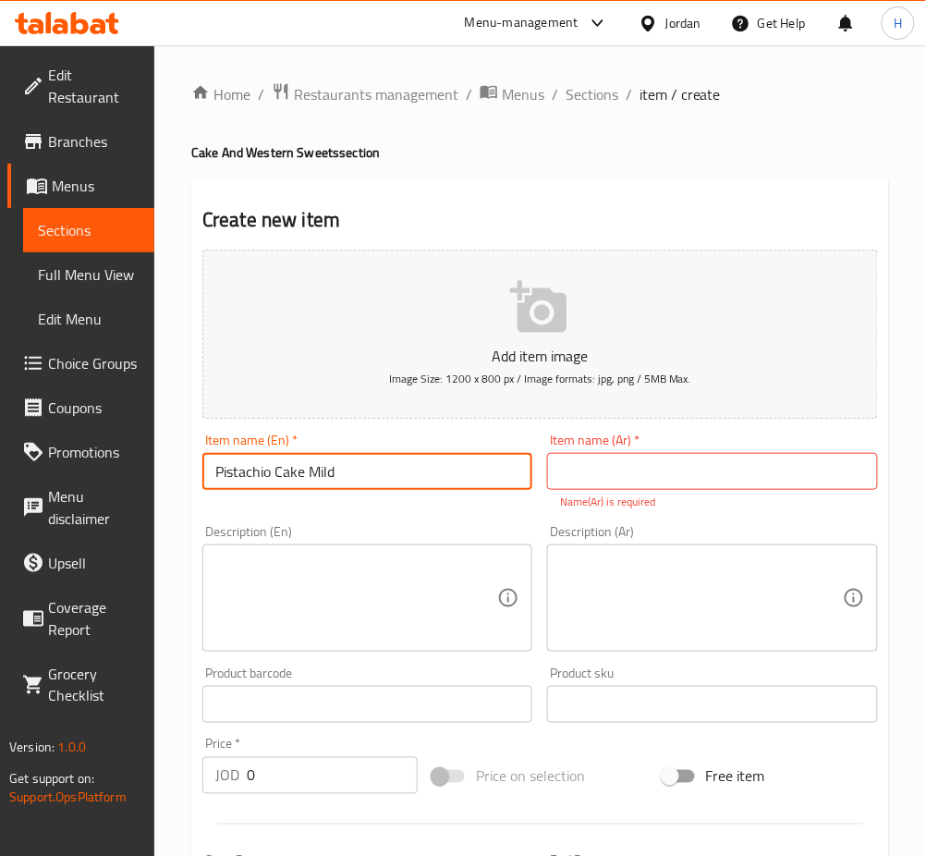
click at [318, 475] on input "Pistachio Cake Mild" at bounding box center [367, 471] width 330 height 37
type input "Pistachio Cake Mold"
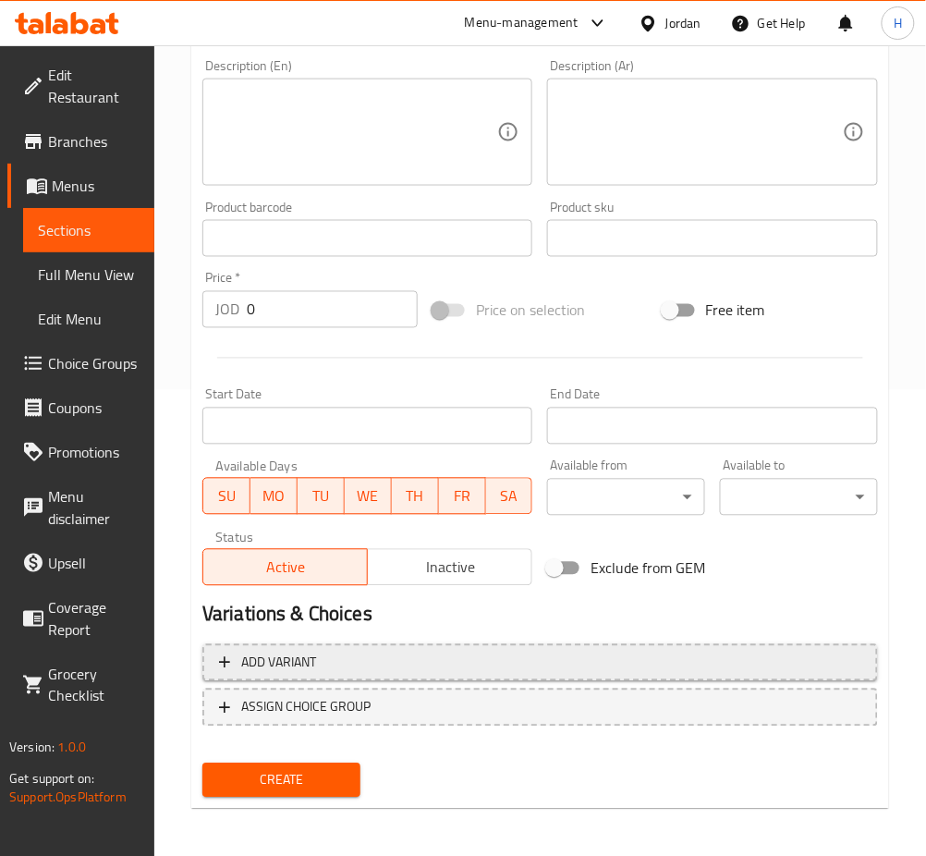
type input "قالب كيك بيستاشيو"
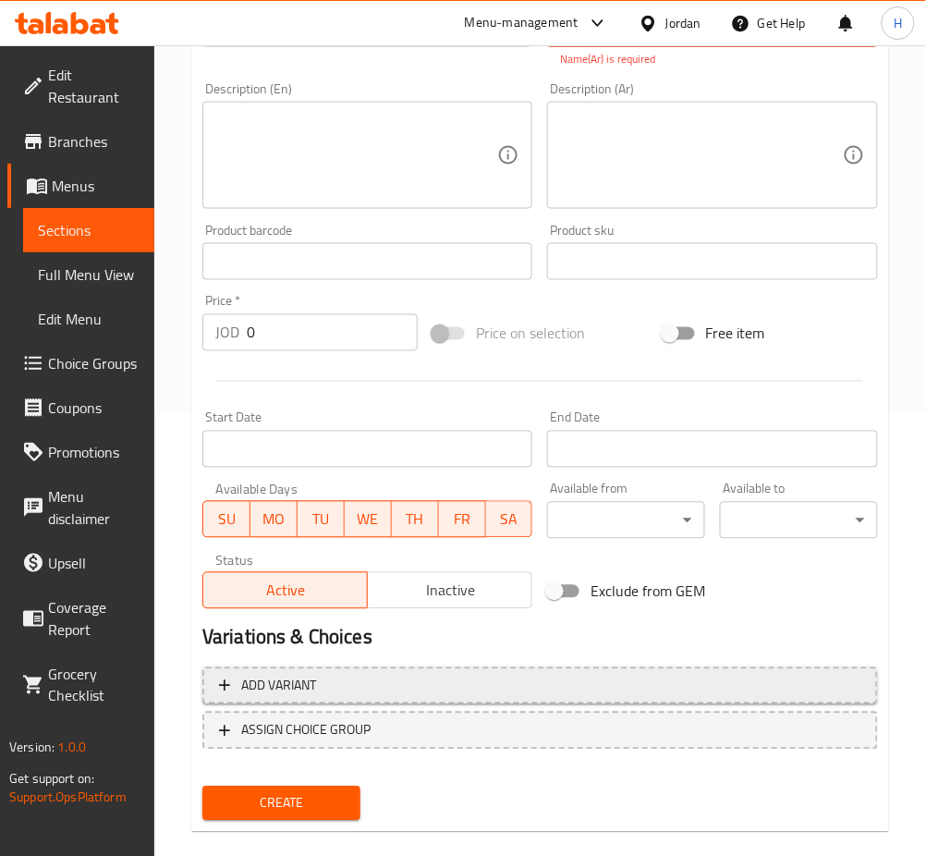
click at [407, 675] on span "Add variant" at bounding box center [540, 686] width 643 height 23
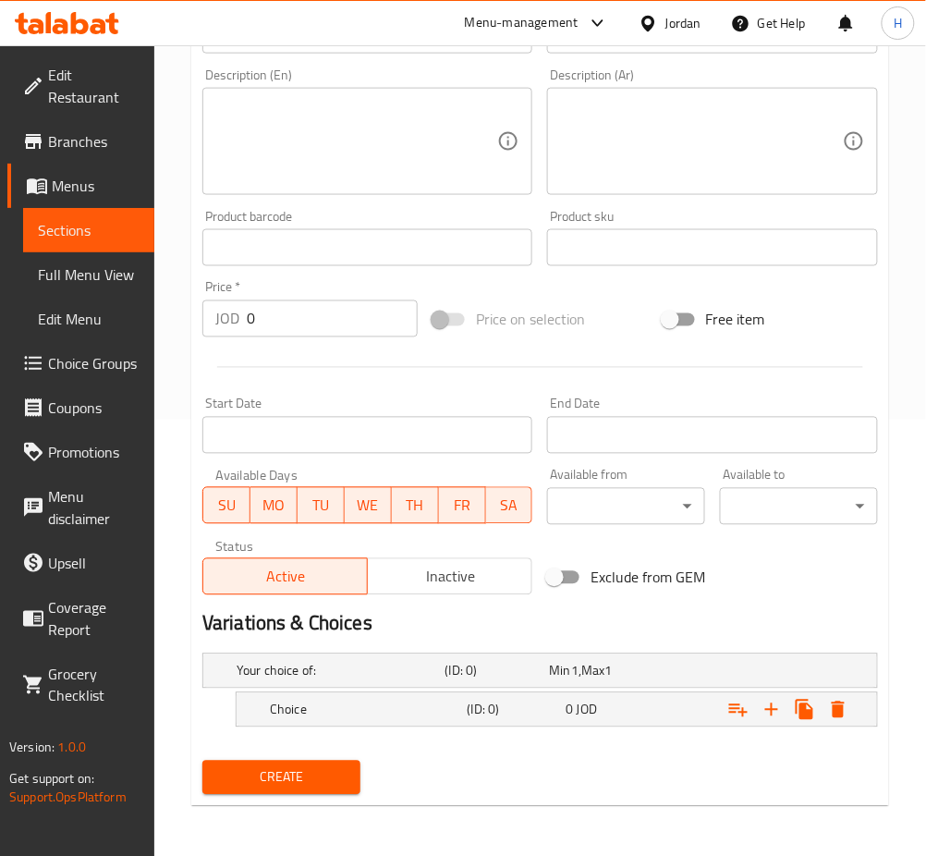
drag, startPoint x: 393, startPoint y: 731, endPoint x: 386, endPoint y: 740, distance: 10.5
click at [393, 731] on nav at bounding box center [540, 738] width 676 height 15
click at [363, 719] on div "Choice" at bounding box center [365, 710] width 198 height 26
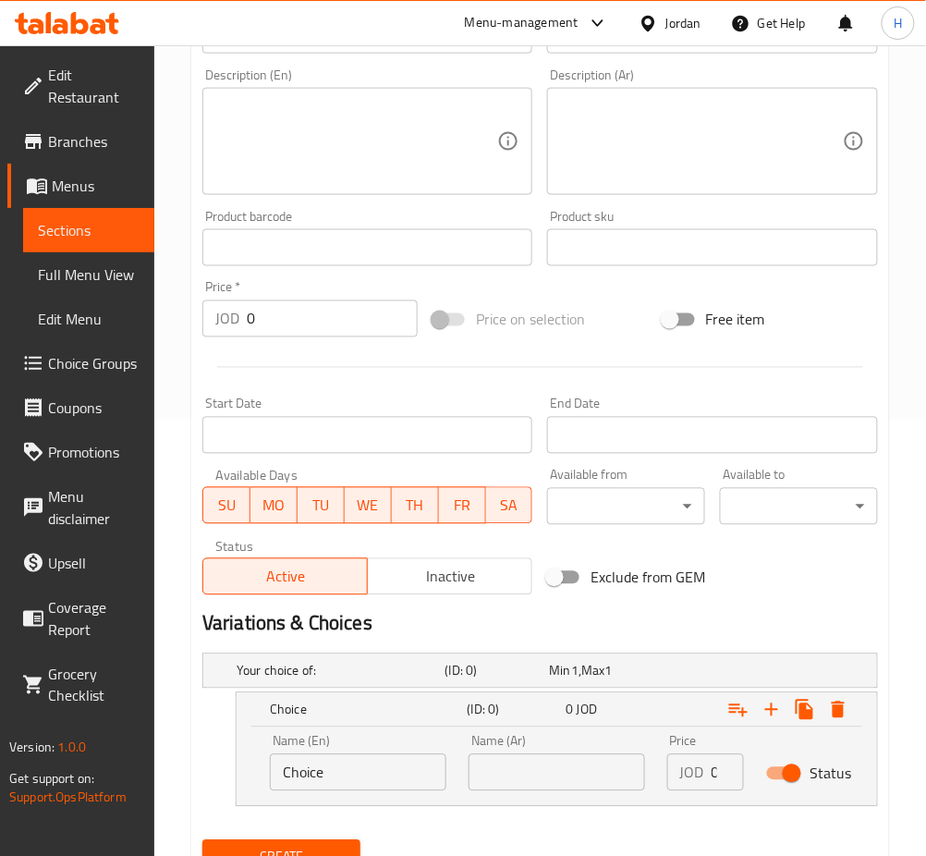
click at [364, 777] on input "Choice" at bounding box center [358, 772] width 177 height 37
type input "Small"
type input "صغير"
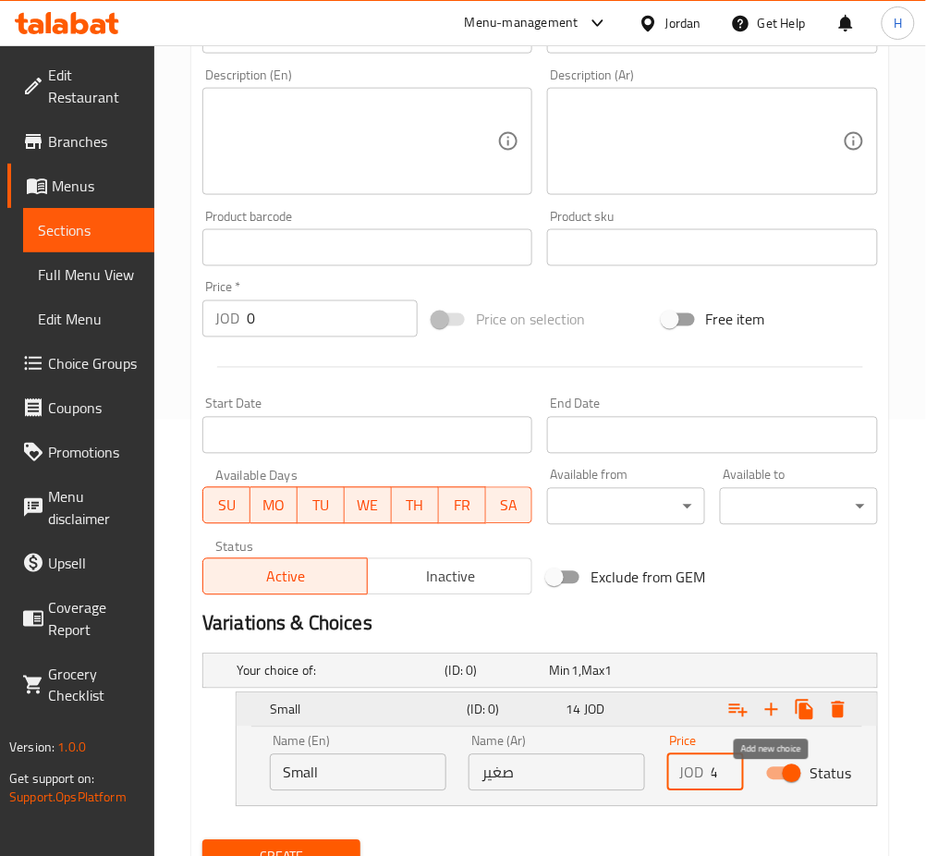
type input "14"
click at [765, 718] on icon "Expand" at bounding box center [772, 710] width 22 height 22
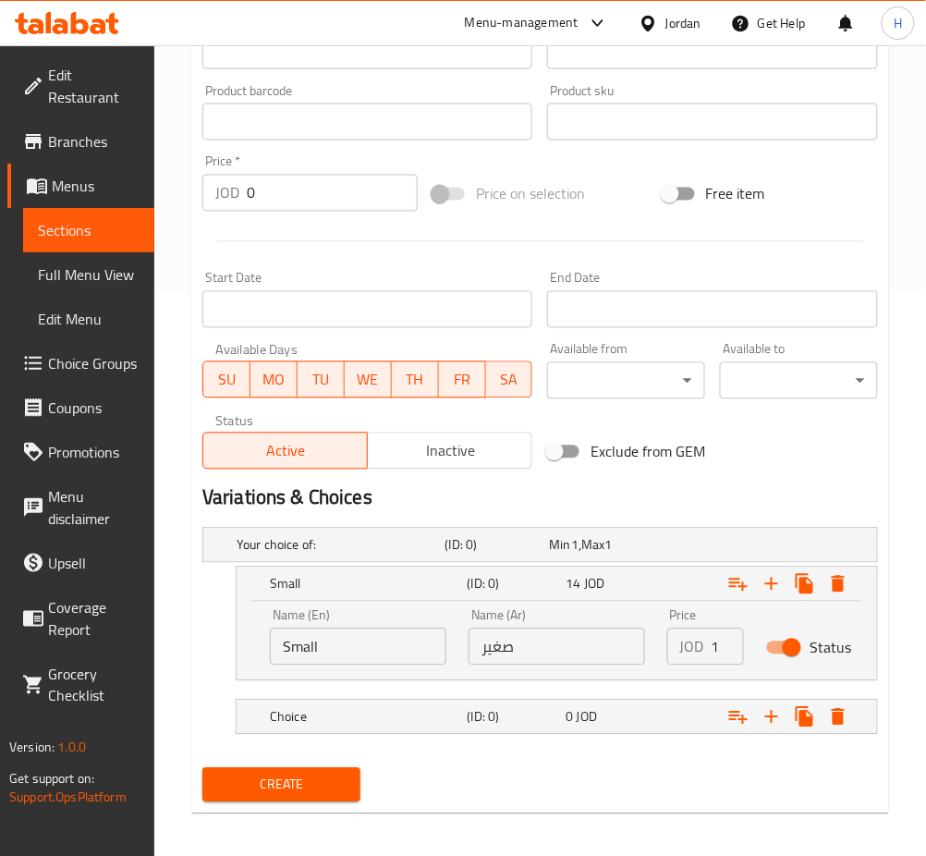
scroll to position [569, 0]
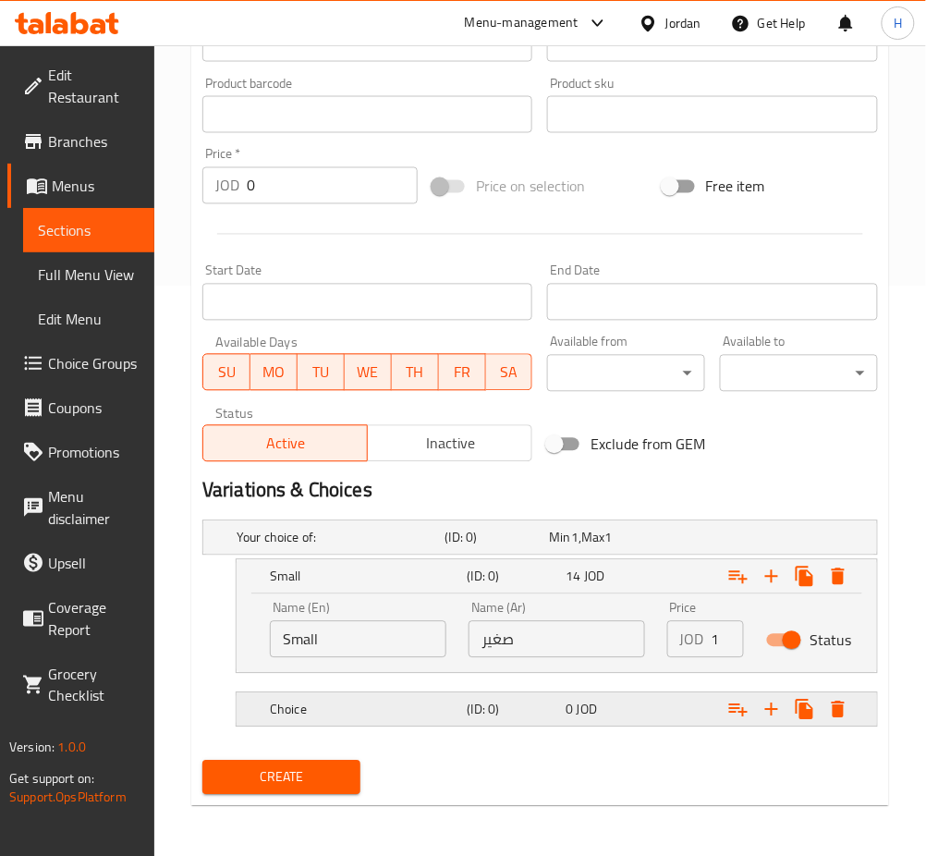
click at [397, 729] on div "Choice (ID: 0) 0 JOD" at bounding box center [562, 710] width 593 height 41
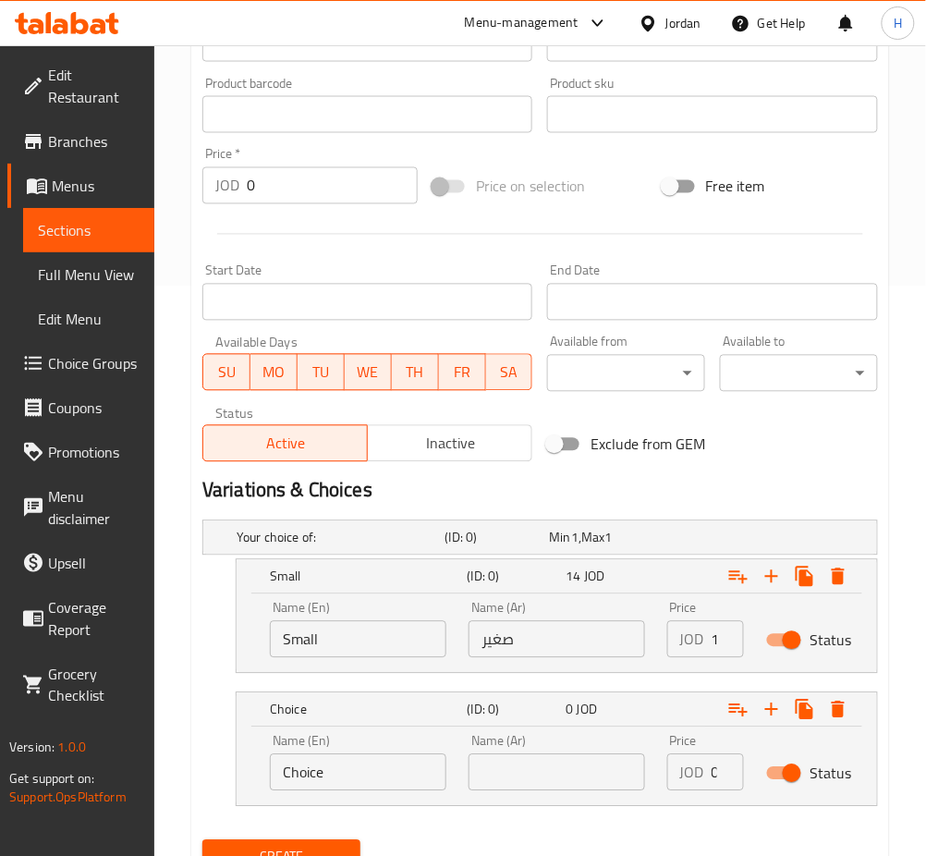
click at [351, 778] on input "Choice" at bounding box center [358, 772] width 177 height 37
type input "Medium"
type input "وسط"
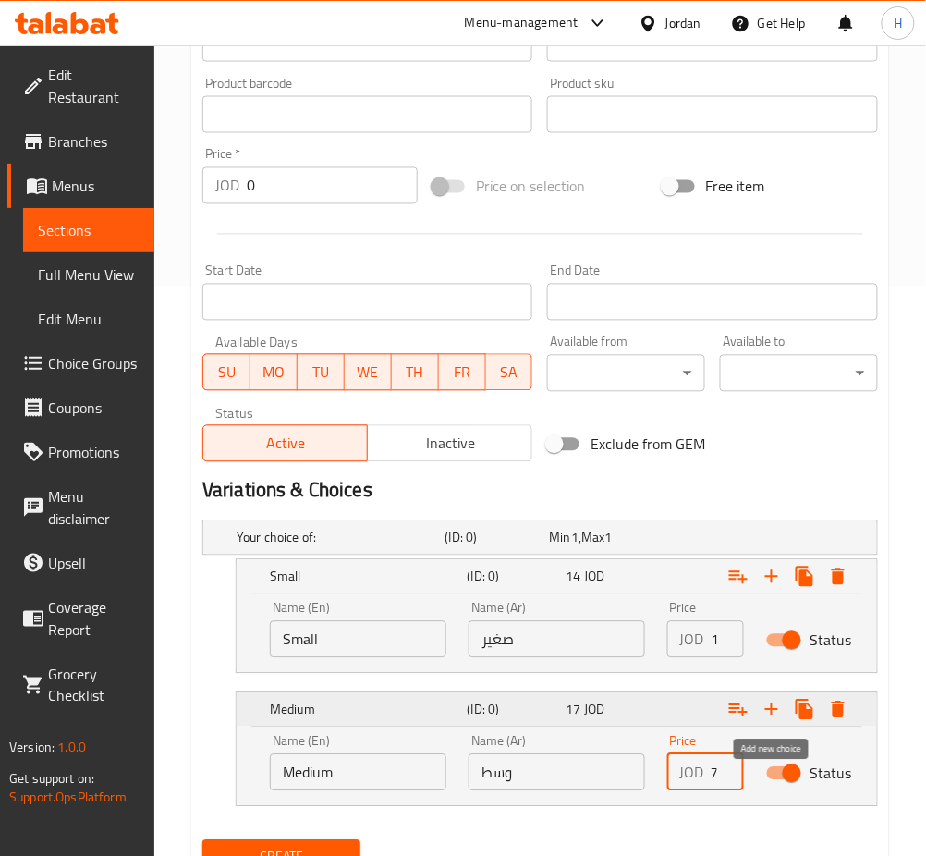
type input "17"
click at [763, 704] on icon "Expand" at bounding box center [772, 710] width 22 height 22
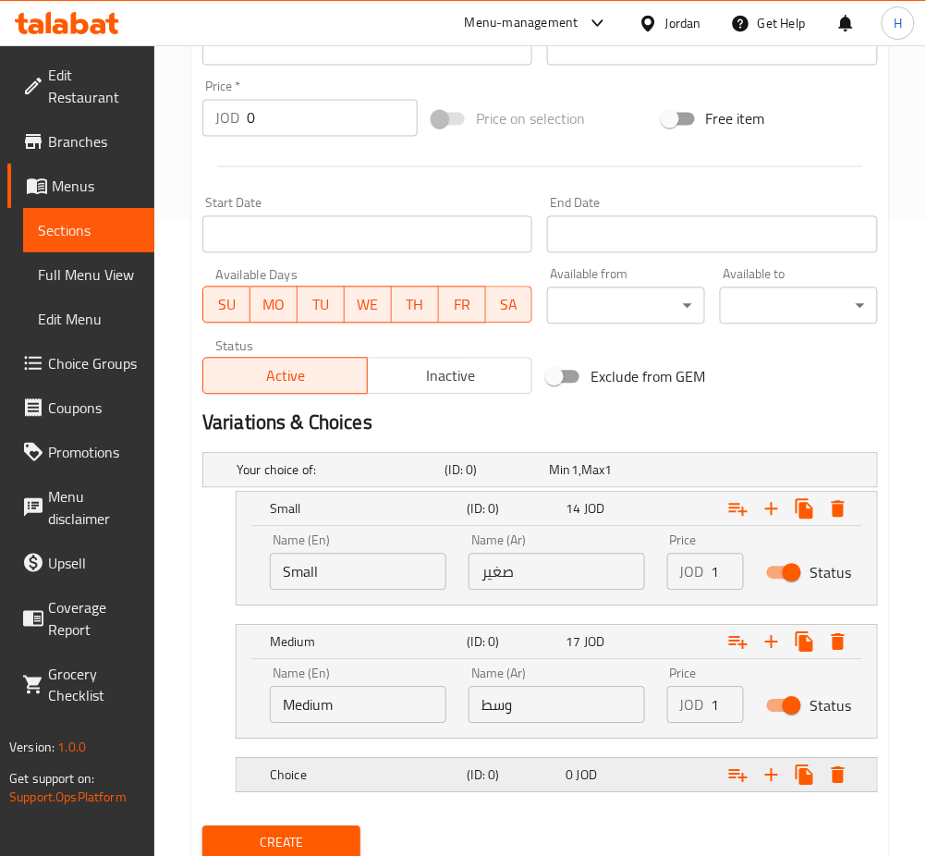
scroll to position [704, 0]
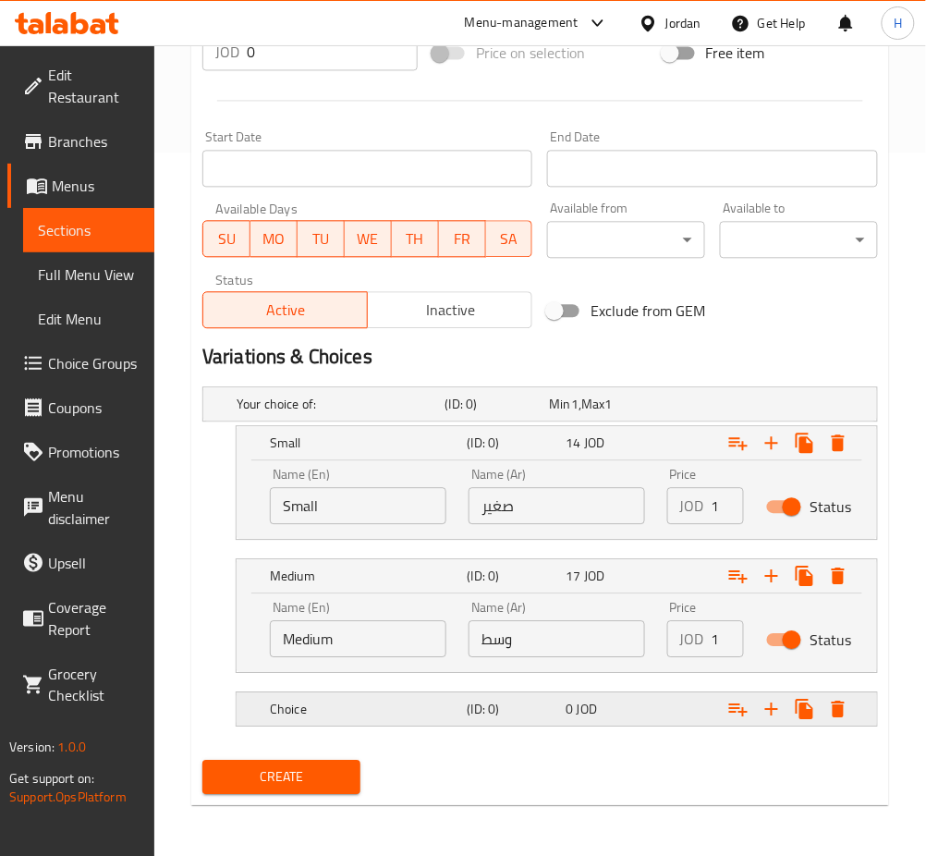
click at [408, 702] on h5 "Choice" at bounding box center [365, 709] width 190 height 18
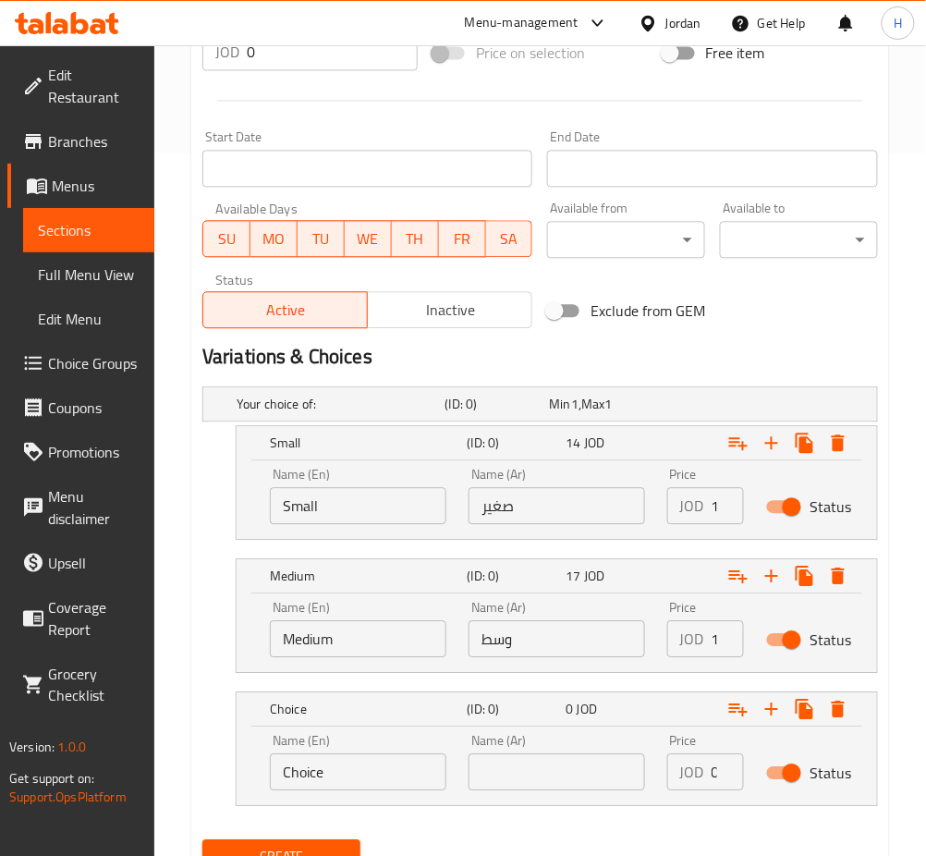
click at [397, 770] on input "Choice" at bounding box center [358, 771] width 177 height 37
click at [397, 769] on input "Choice" at bounding box center [358, 771] width 177 height 37
type input "Large"
type input "كبير"
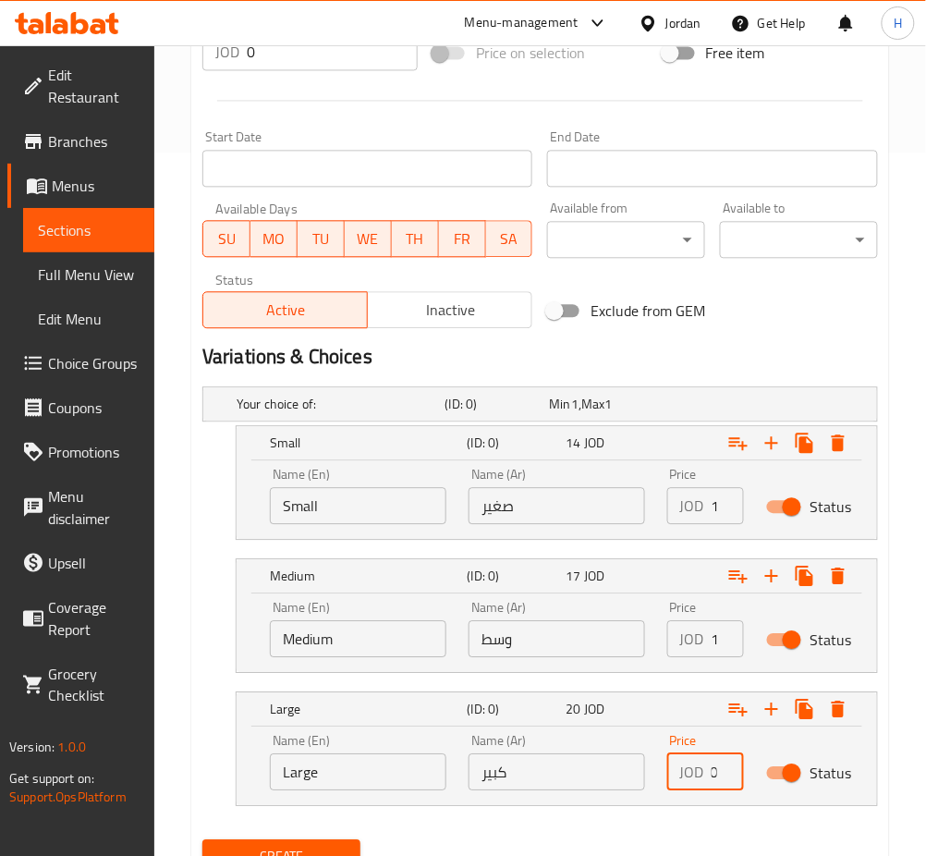
type input "20"
click at [202, 839] on button "Create" at bounding box center [281, 856] width 158 height 34
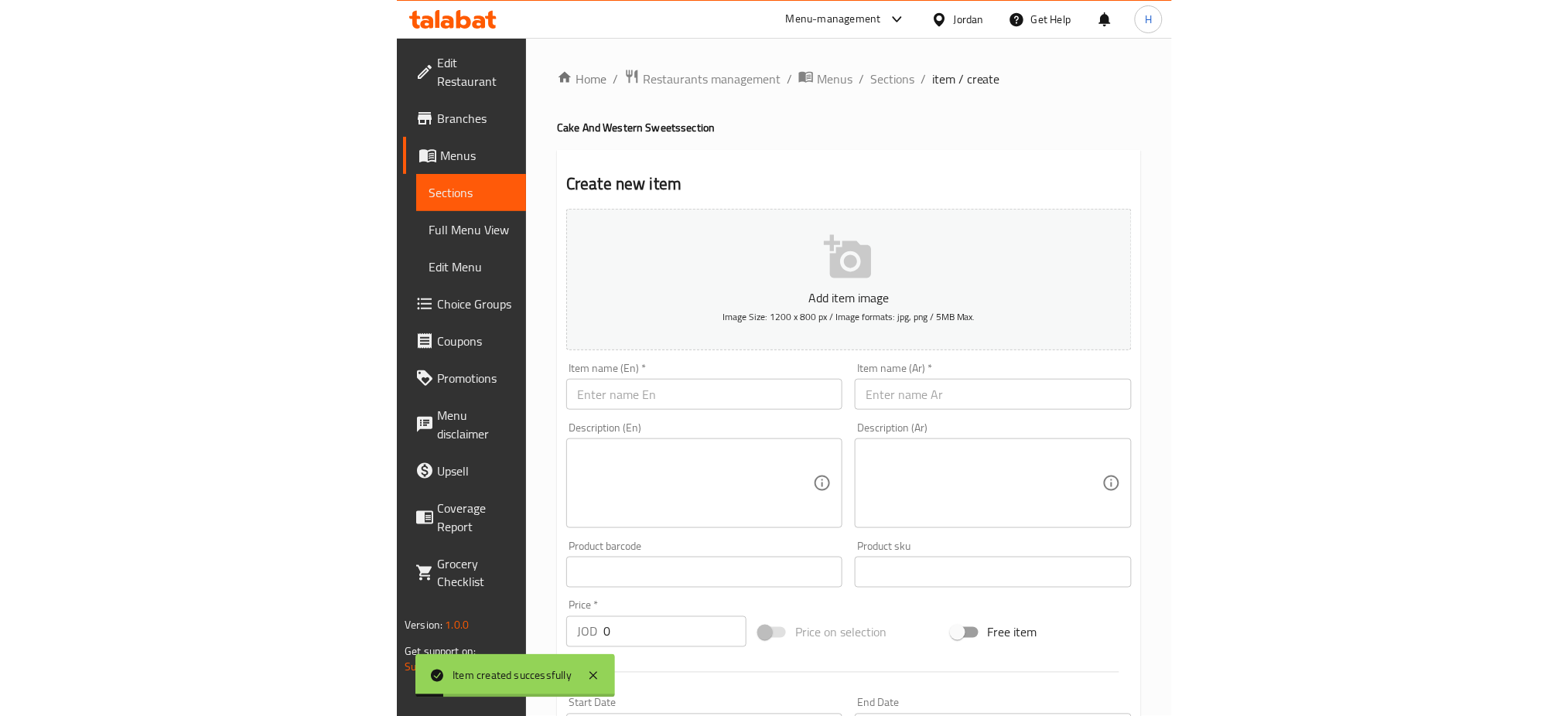
scroll to position [0, 0]
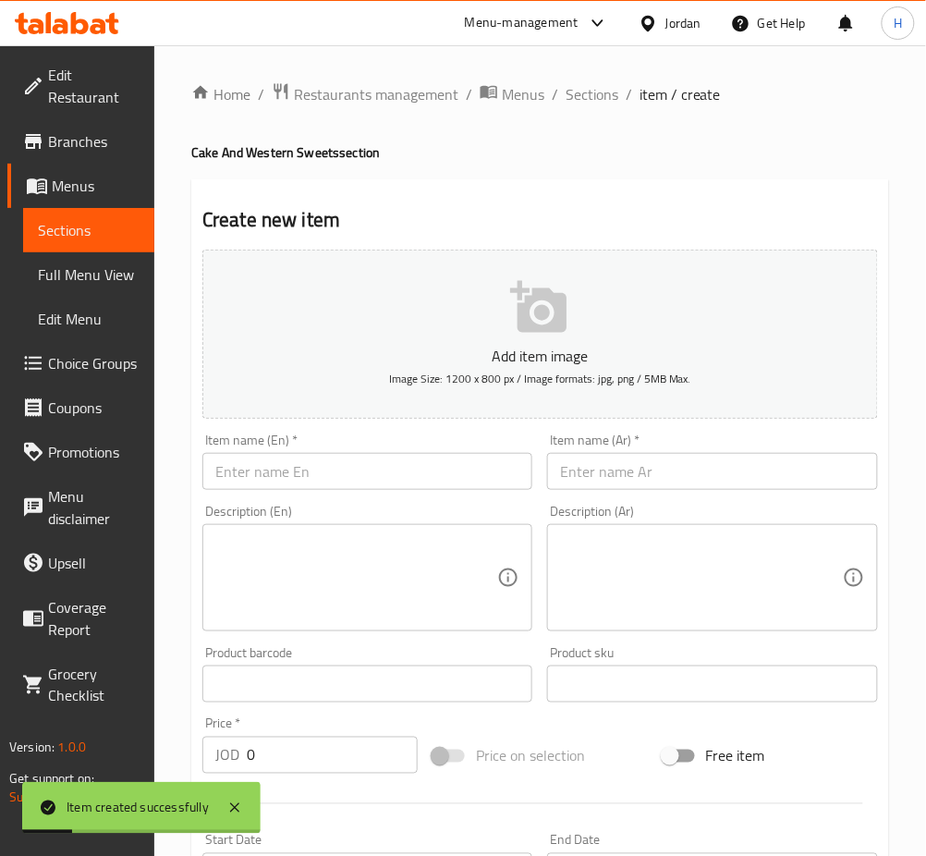
drag, startPoint x: 577, startPoint y: 99, endPoint x: 756, endPoint y: 33, distance: 191.0
click at [578, 99] on span "Sections" at bounding box center [592, 94] width 53 height 22
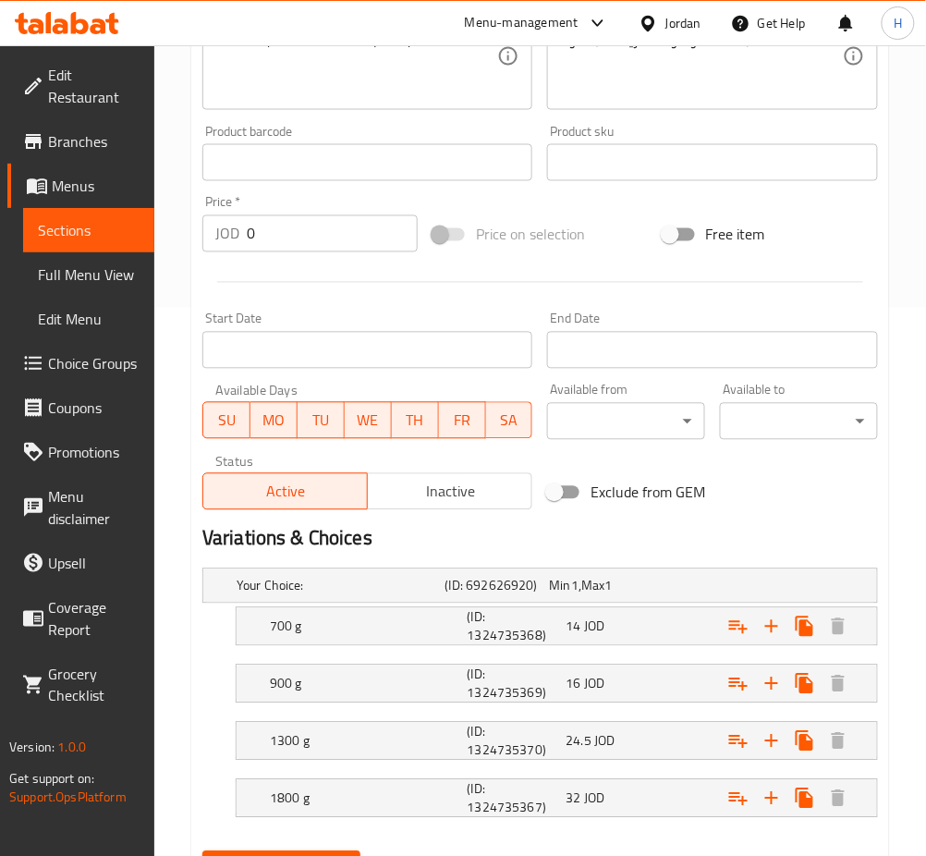
scroll to position [641, 0]
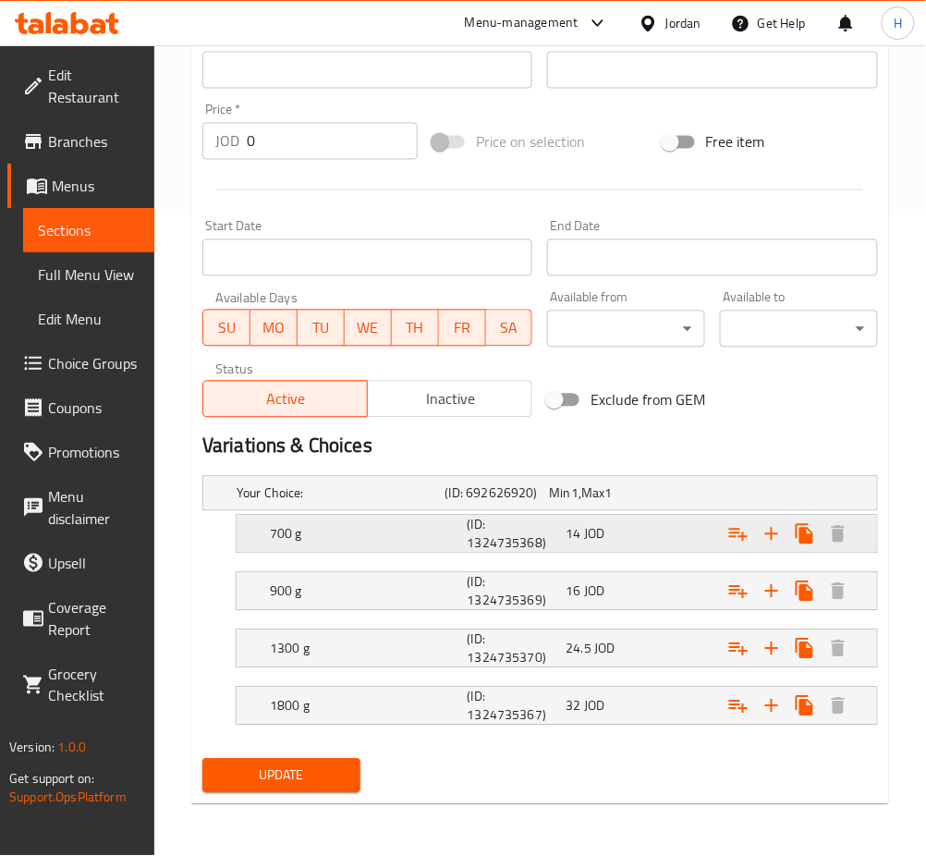
click at [640, 544] on div "14 JOD" at bounding box center [611, 534] width 99 height 26
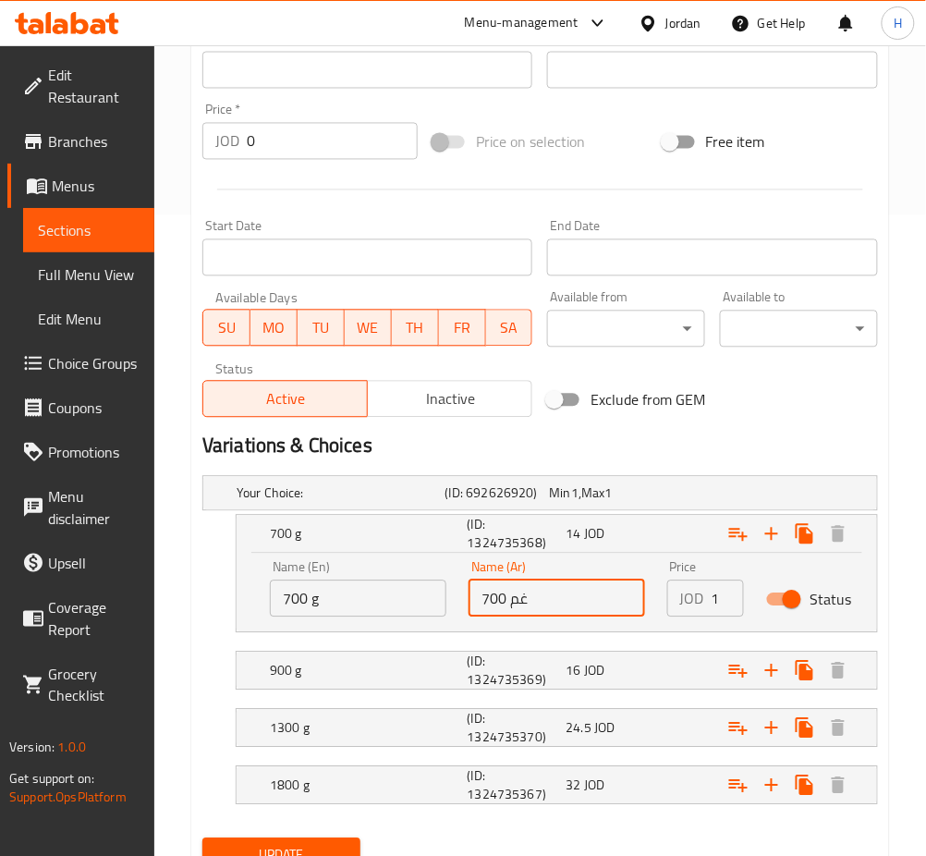
click at [625, 591] on input "700 غم" at bounding box center [557, 599] width 177 height 37
type input "16"
click at [616, 673] on div "16 JOD" at bounding box center [612, 671] width 92 height 18
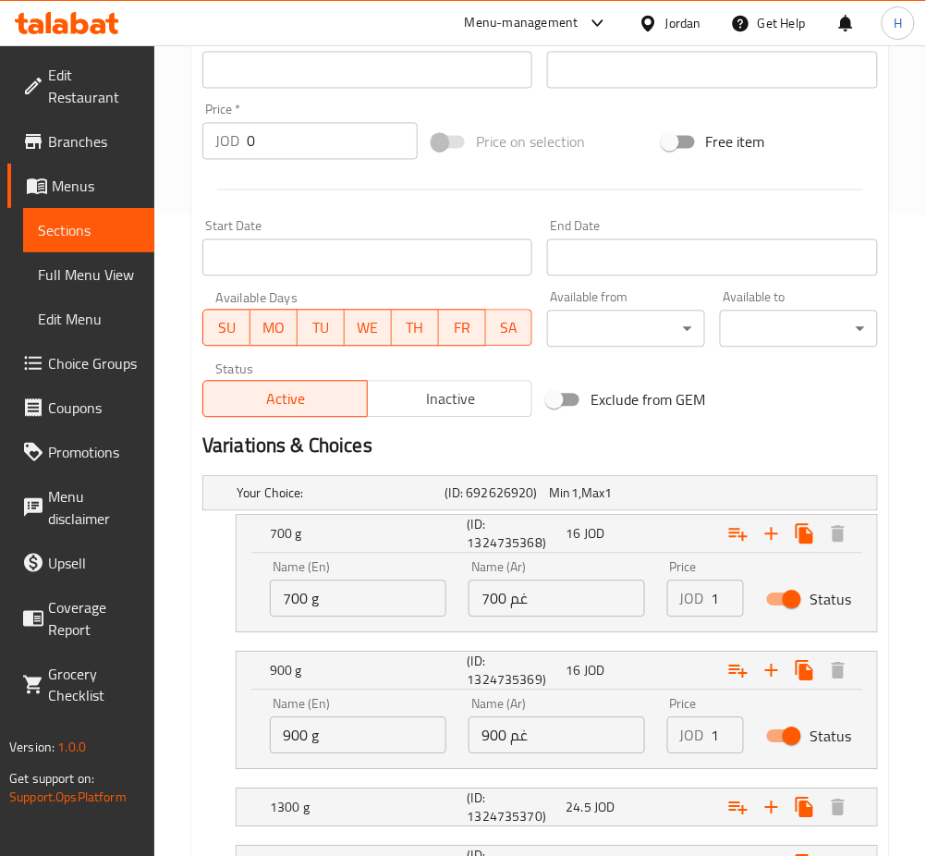
click at [579, 738] on input "900 غم" at bounding box center [557, 735] width 177 height 37
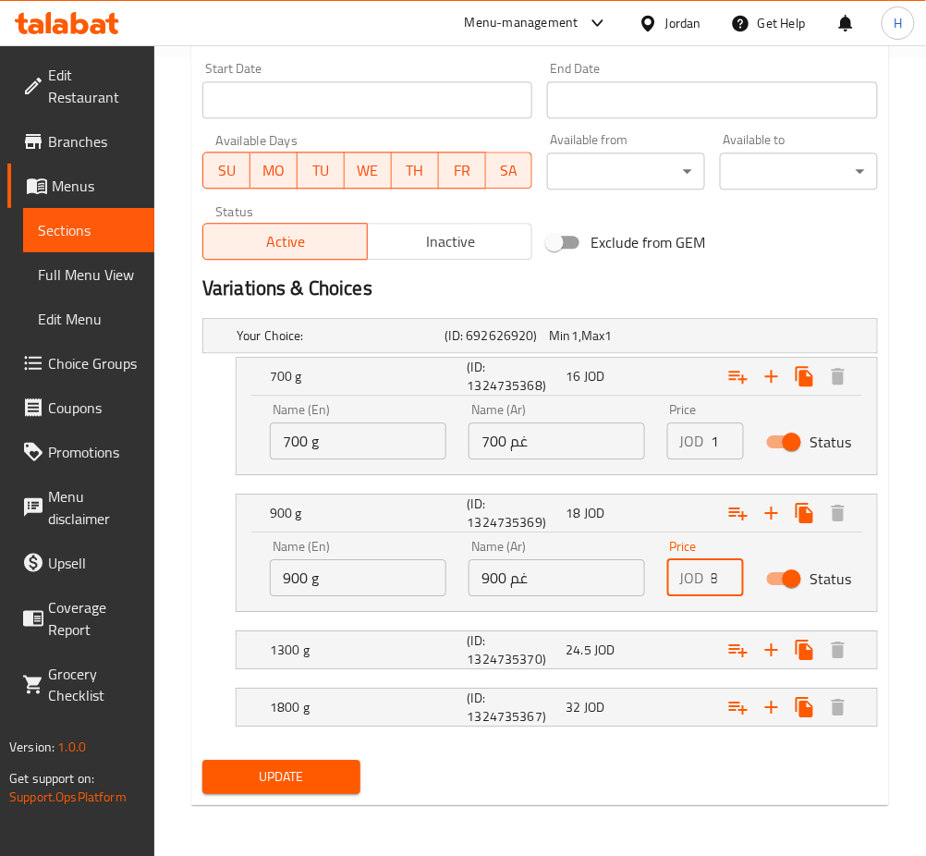
scroll to position [800, 0]
type input "18"
click at [641, 651] on div "24.5 JOD" at bounding box center [612, 649] width 92 height 18
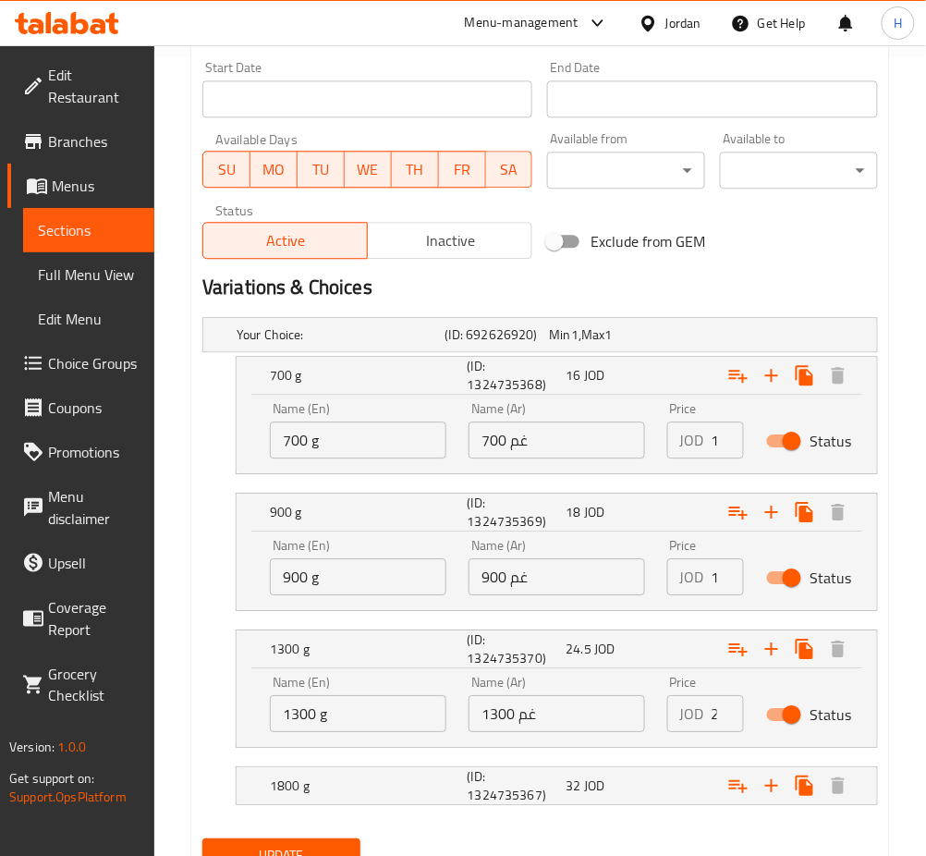
click at [598, 720] on input "1300 غم" at bounding box center [557, 713] width 177 height 37
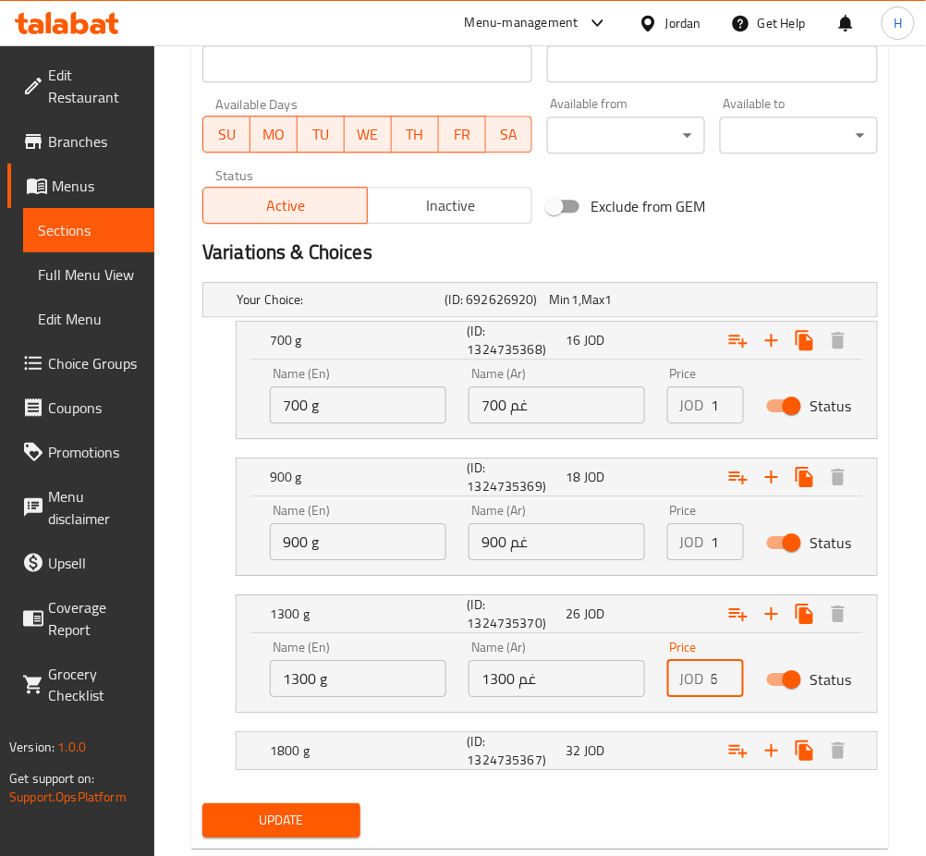
scroll to position [879, 0]
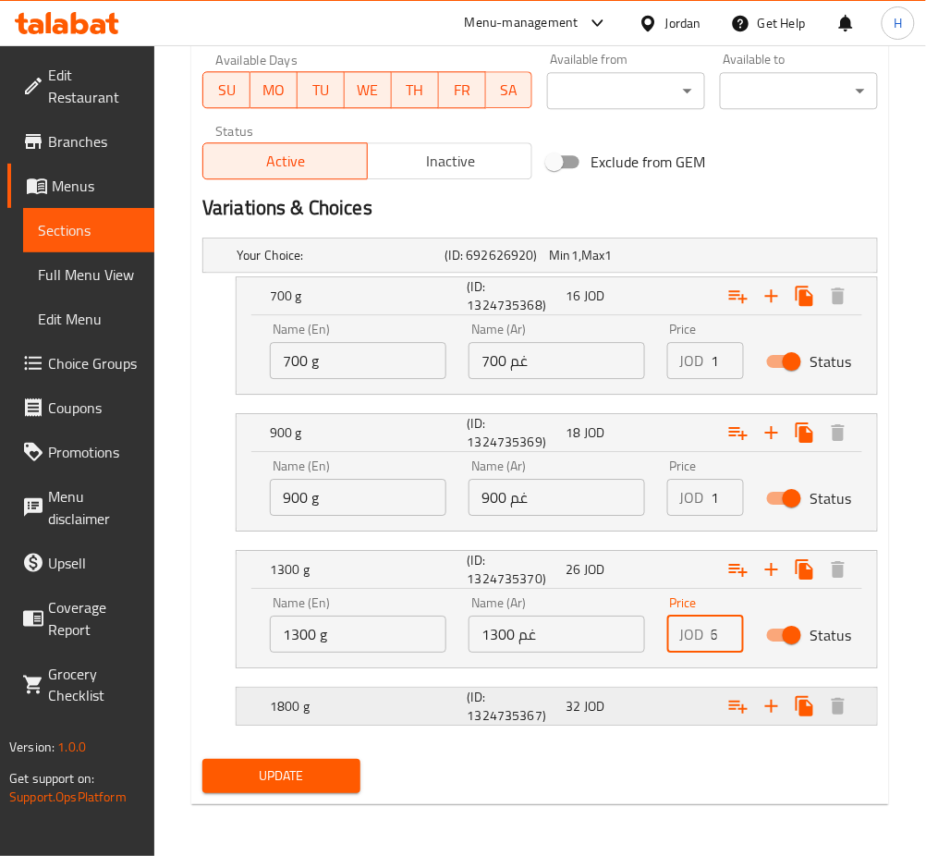
type input "26"
click at [643, 704] on div "32 JOD" at bounding box center [612, 706] width 92 height 18
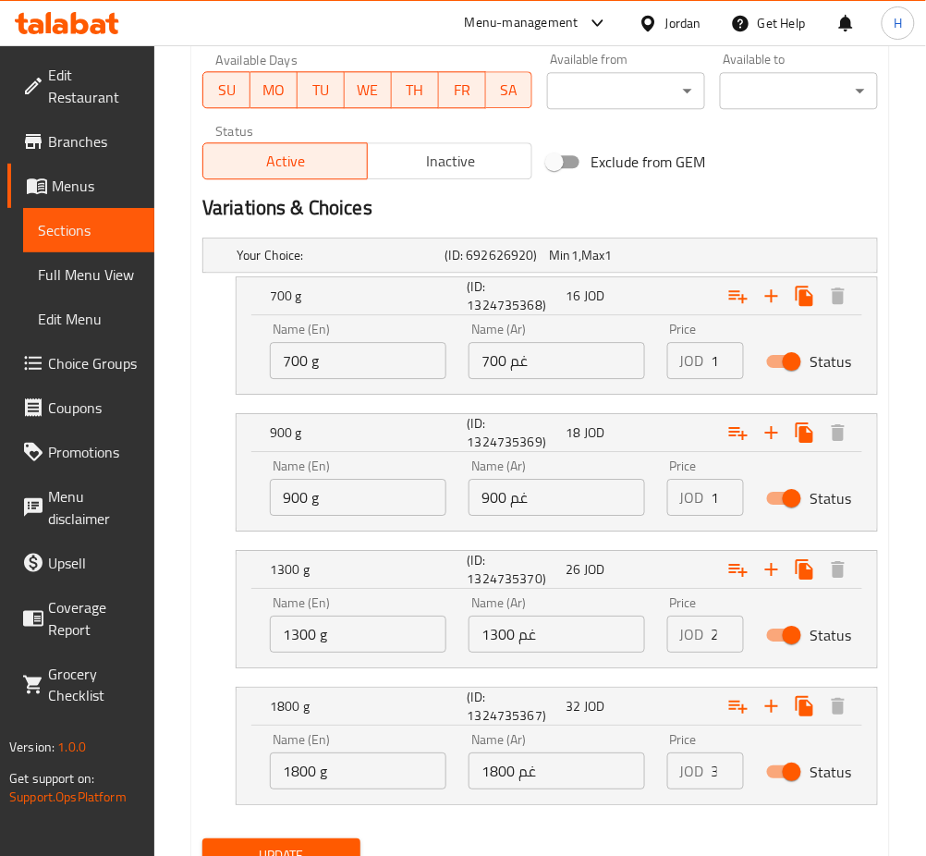
drag, startPoint x: 612, startPoint y: 759, endPoint x: 601, endPoint y: 776, distance: 20.0
click at [612, 758] on input "1800 غم" at bounding box center [557, 771] width 177 height 37
type input "35"
click at [202, 838] on button "Update" at bounding box center [281, 855] width 158 height 34
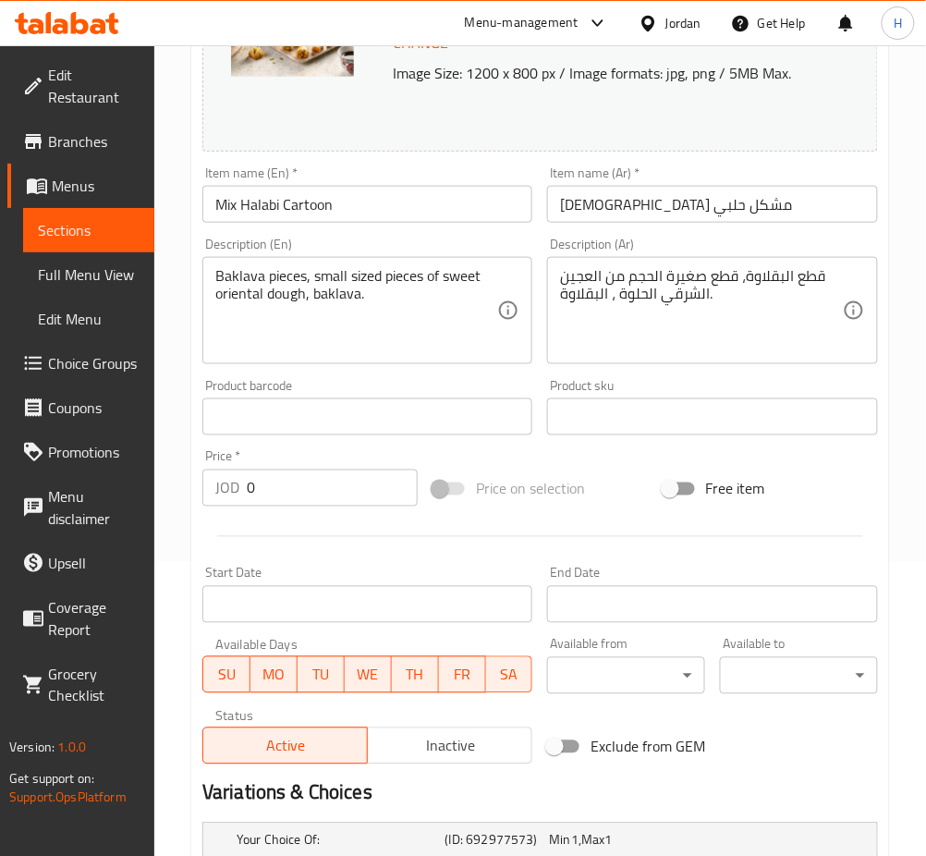
scroll to position [526, 0]
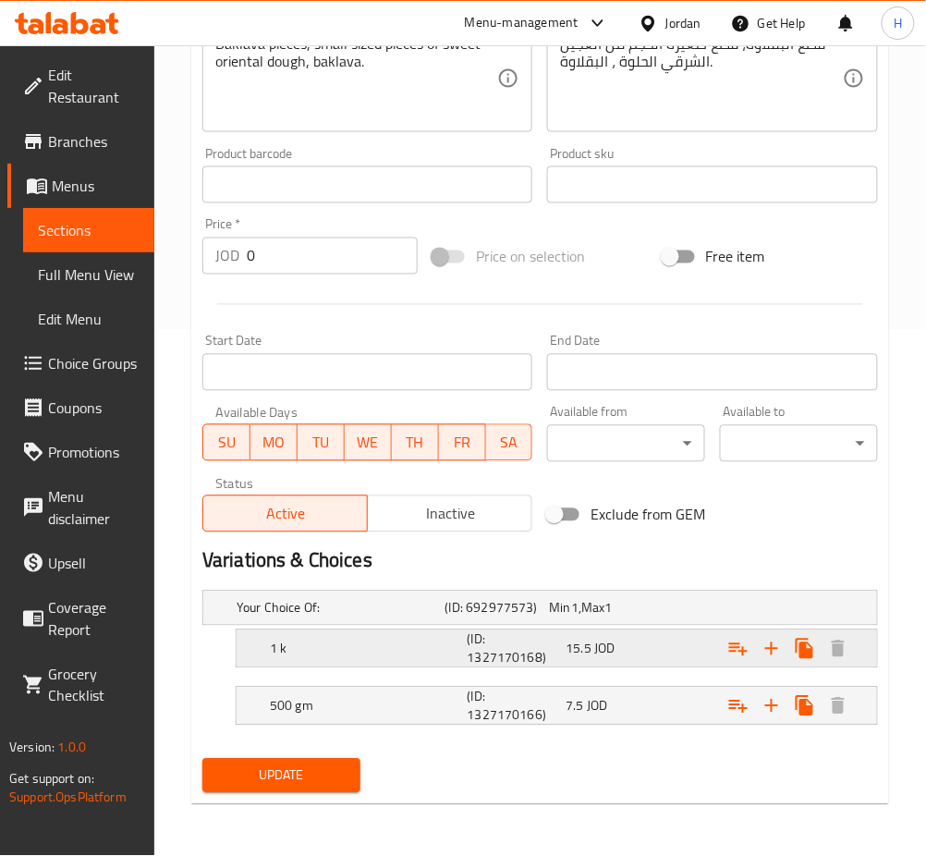
click at [511, 641] on h5 "(ID: 1327170168)" at bounding box center [514, 648] width 92 height 37
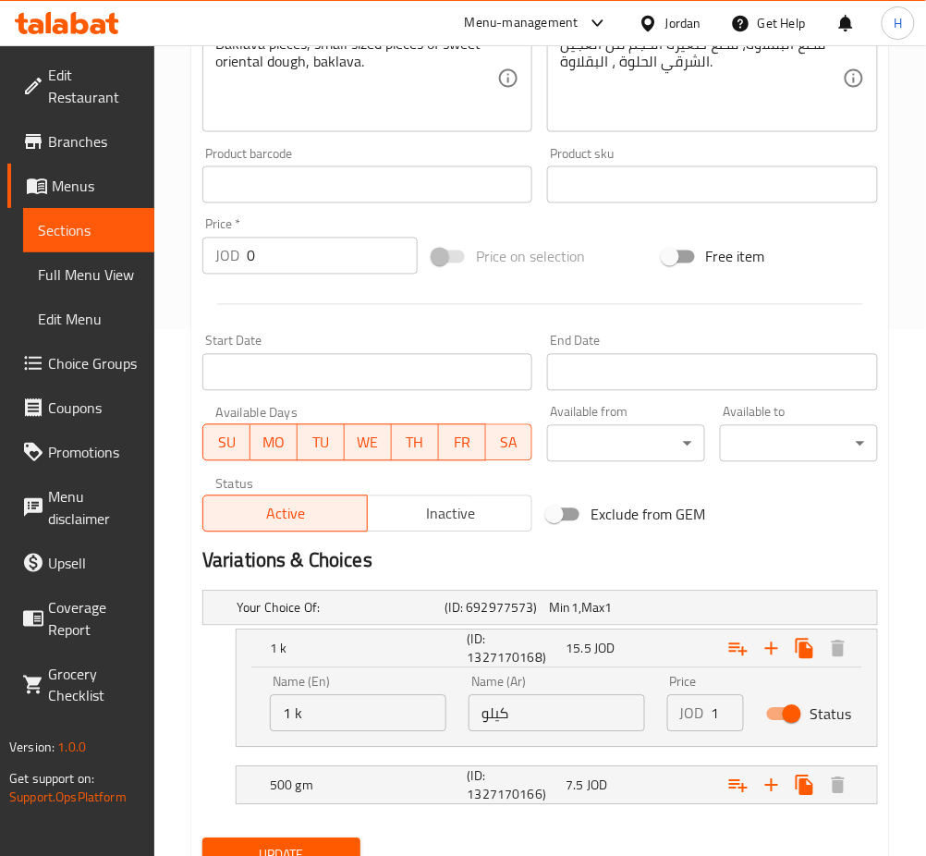
click at [565, 711] on input "كيلو" at bounding box center [557, 713] width 177 height 37
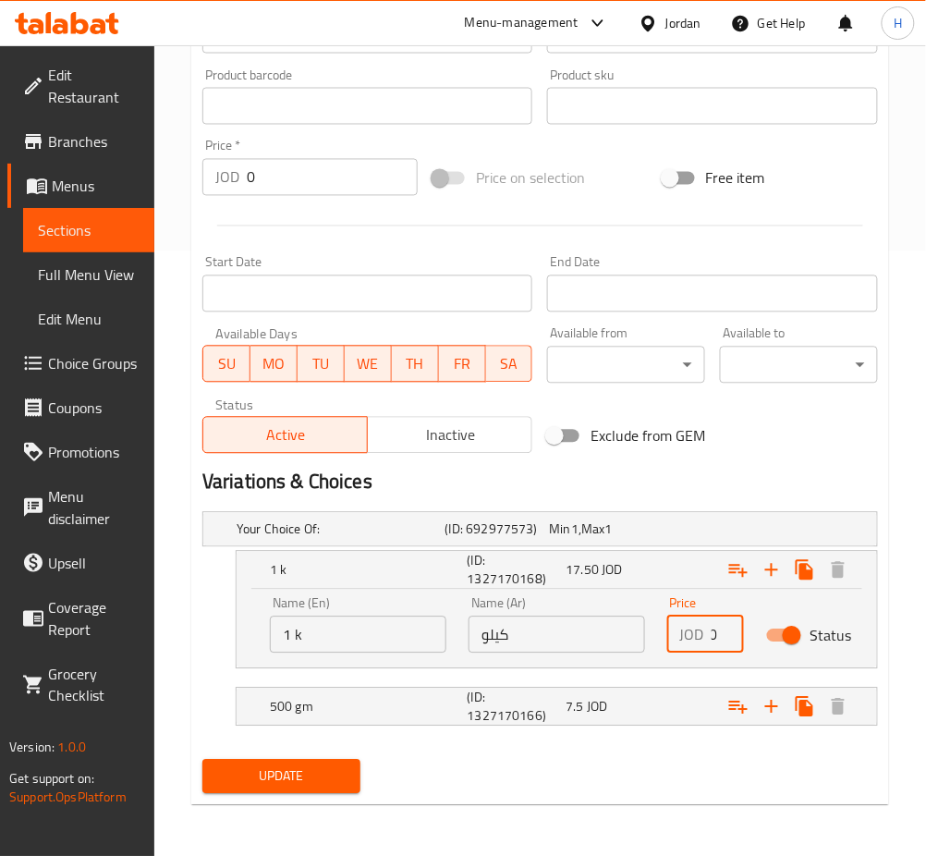
type input "17.50"
click at [611, 711] on div "7.5 JOD" at bounding box center [612, 707] width 92 height 18
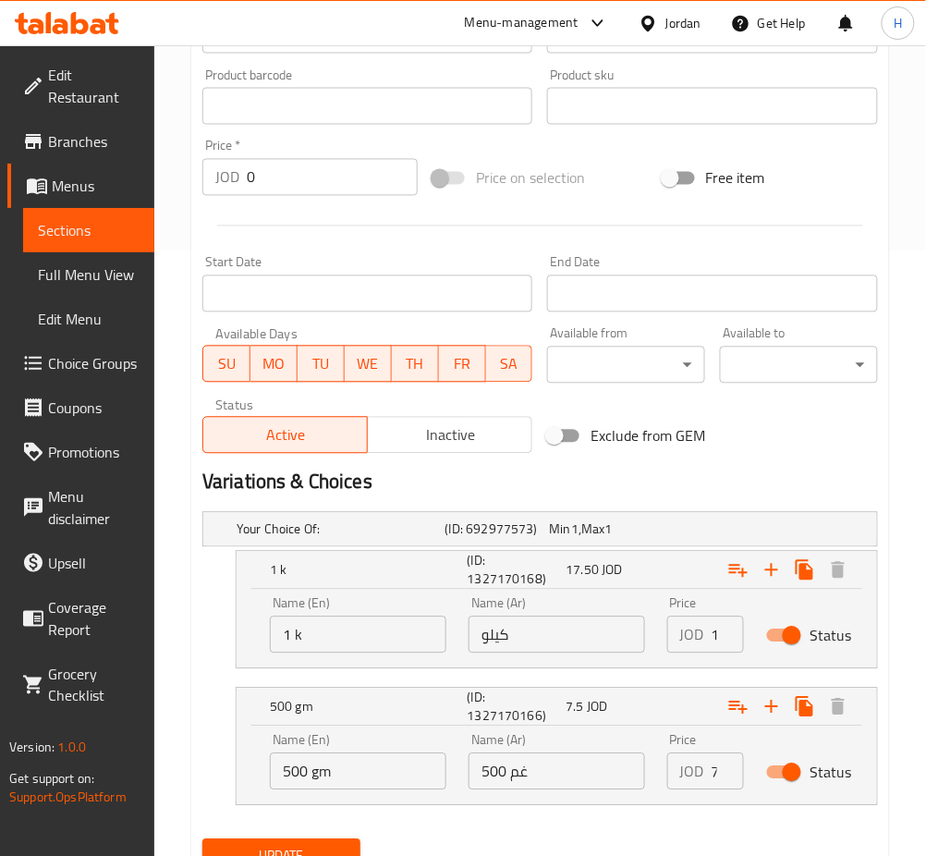
click at [590, 764] on input "500 غم" at bounding box center [557, 771] width 177 height 37
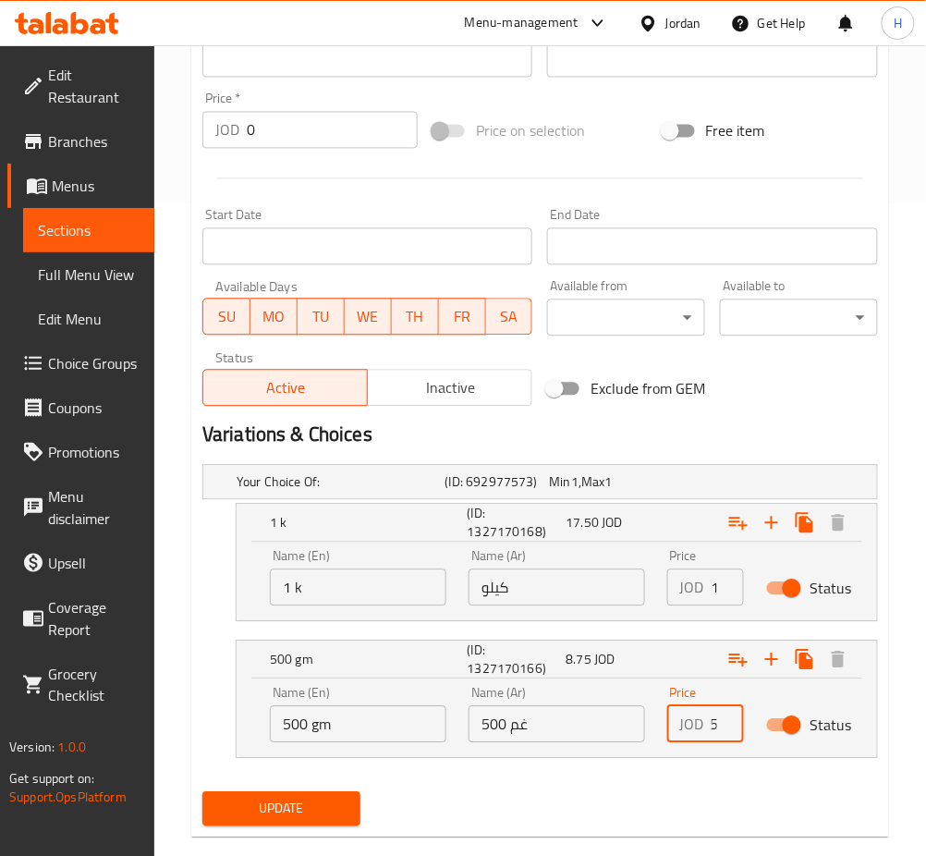
scroll to position [685, 0]
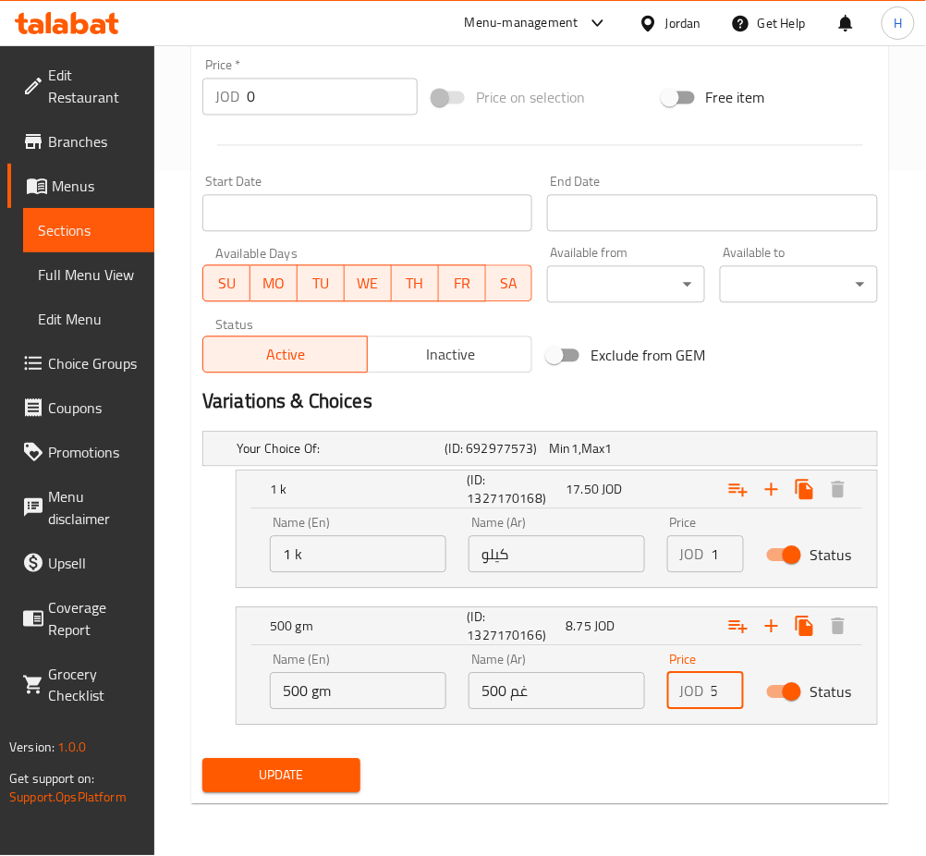
type input "8.75"
click at [569, 564] on input "كيلو" at bounding box center [557, 554] width 177 height 37
click at [552, 699] on input "500 غم" at bounding box center [557, 691] width 177 height 37
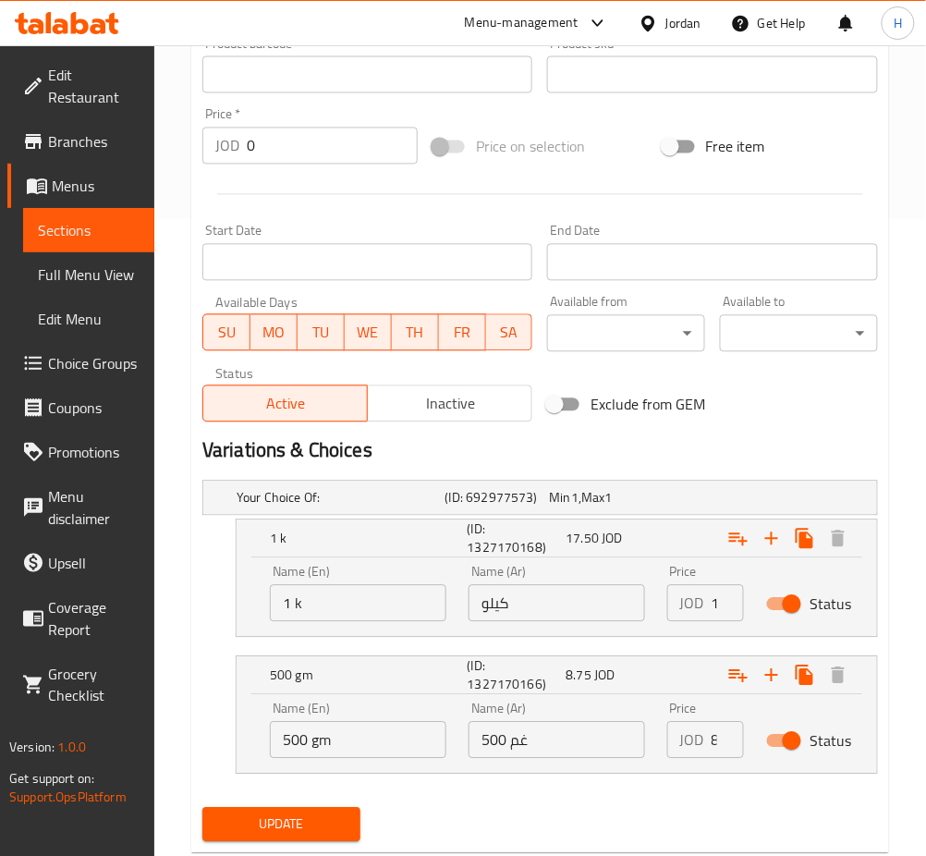
scroll to position [685, 0]
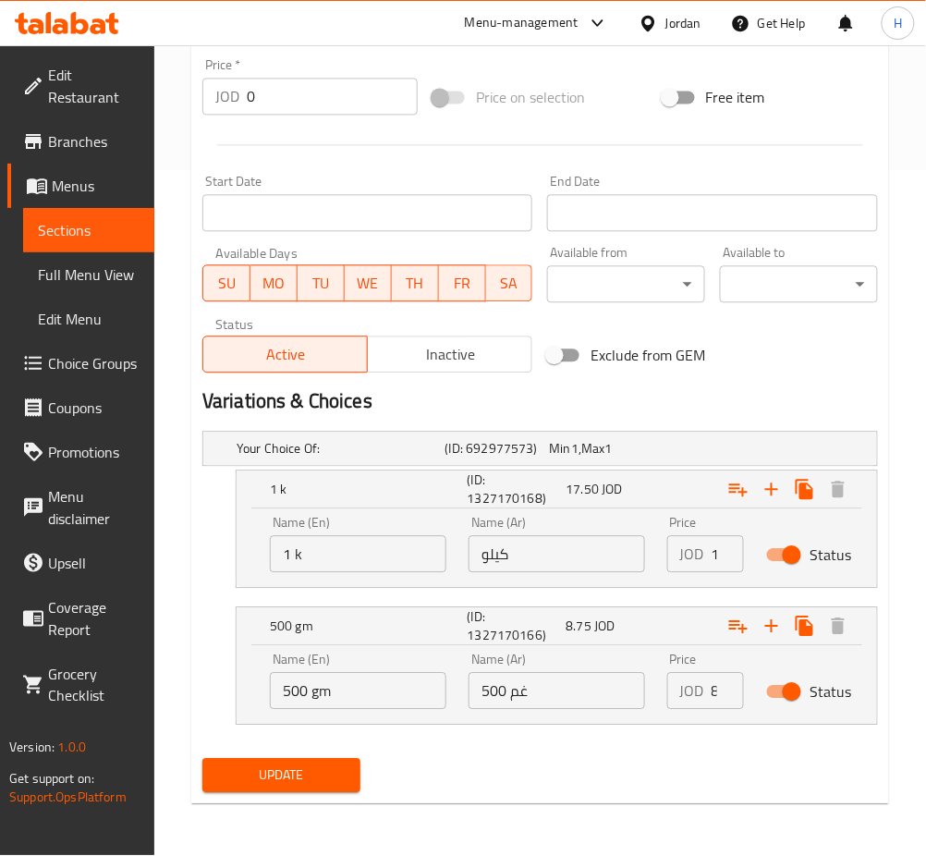
click at [278, 765] on span "Update" at bounding box center [281, 776] width 129 height 23
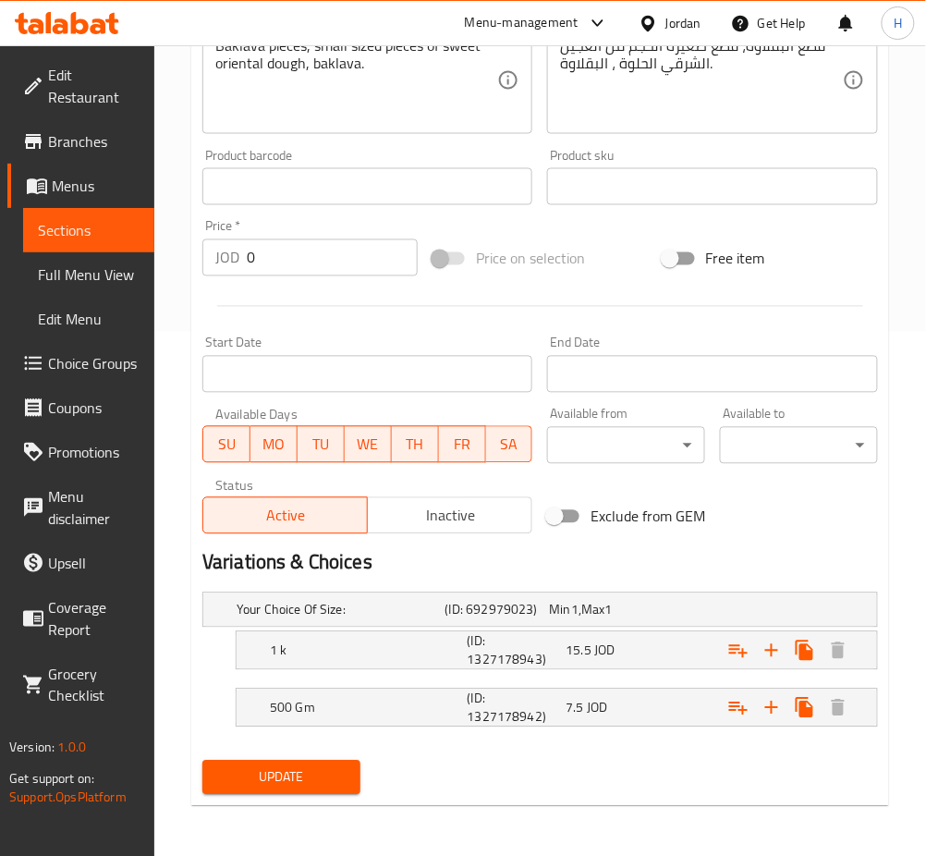
scroll to position [526, 0]
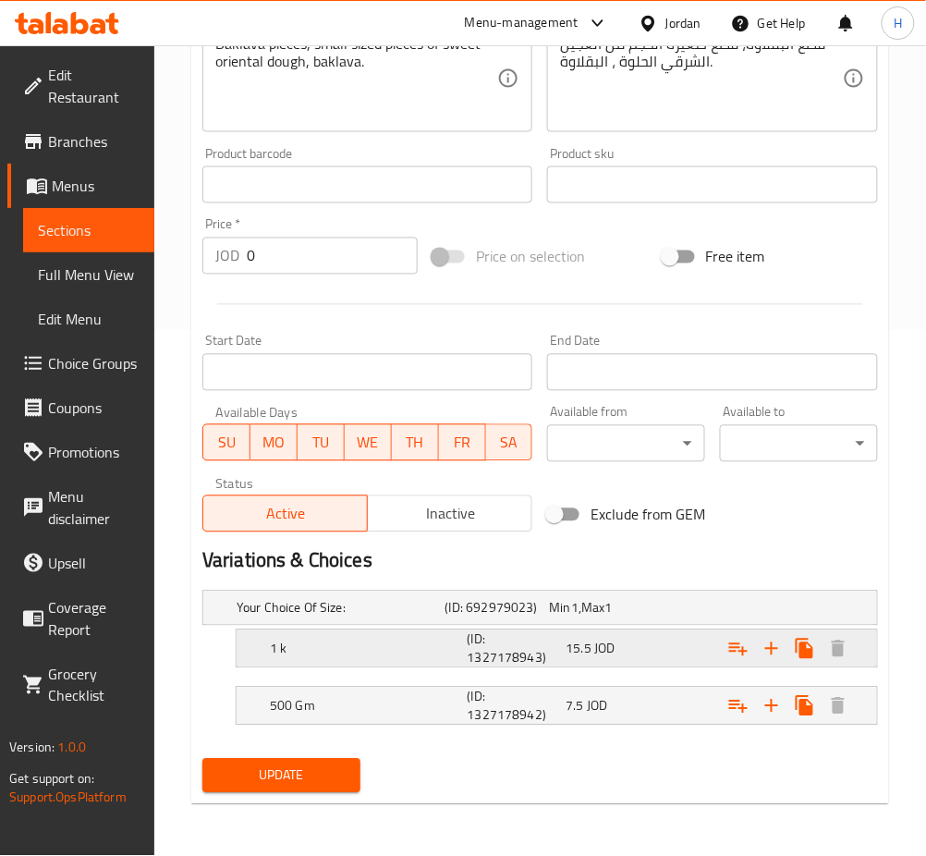
click at [623, 656] on div "15.5 JOD" at bounding box center [612, 649] width 92 height 18
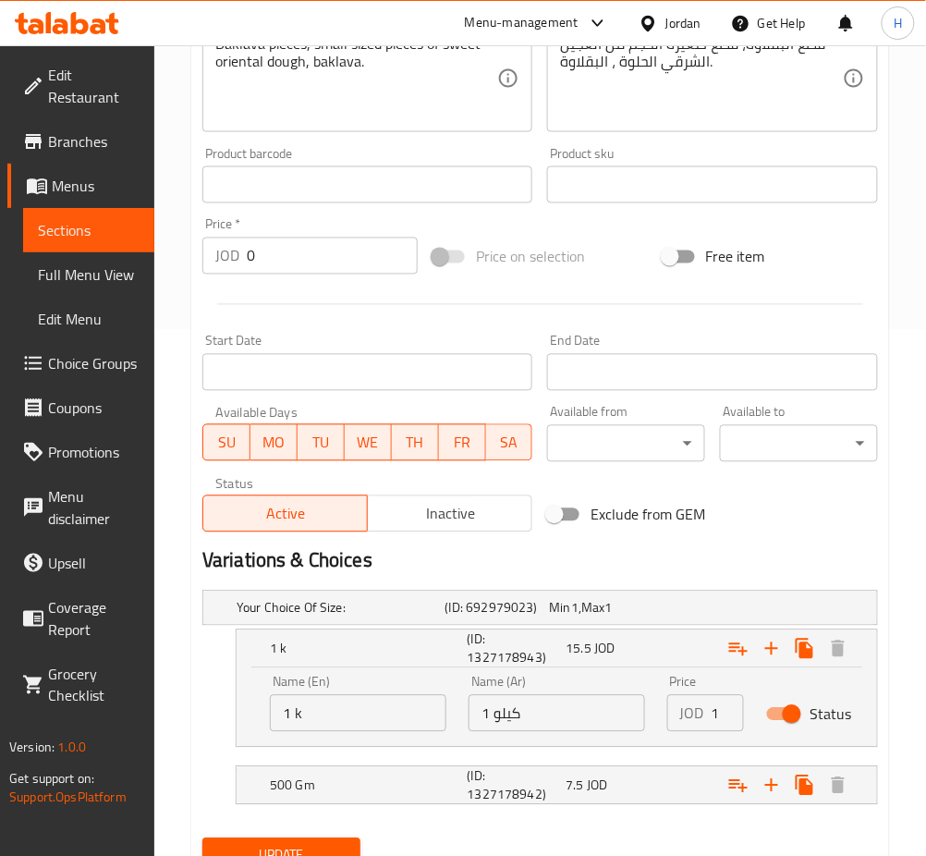
click at [603, 718] on input "1 كيلو" at bounding box center [557, 713] width 177 height 37
paste input "7.50"
type input "17.50"
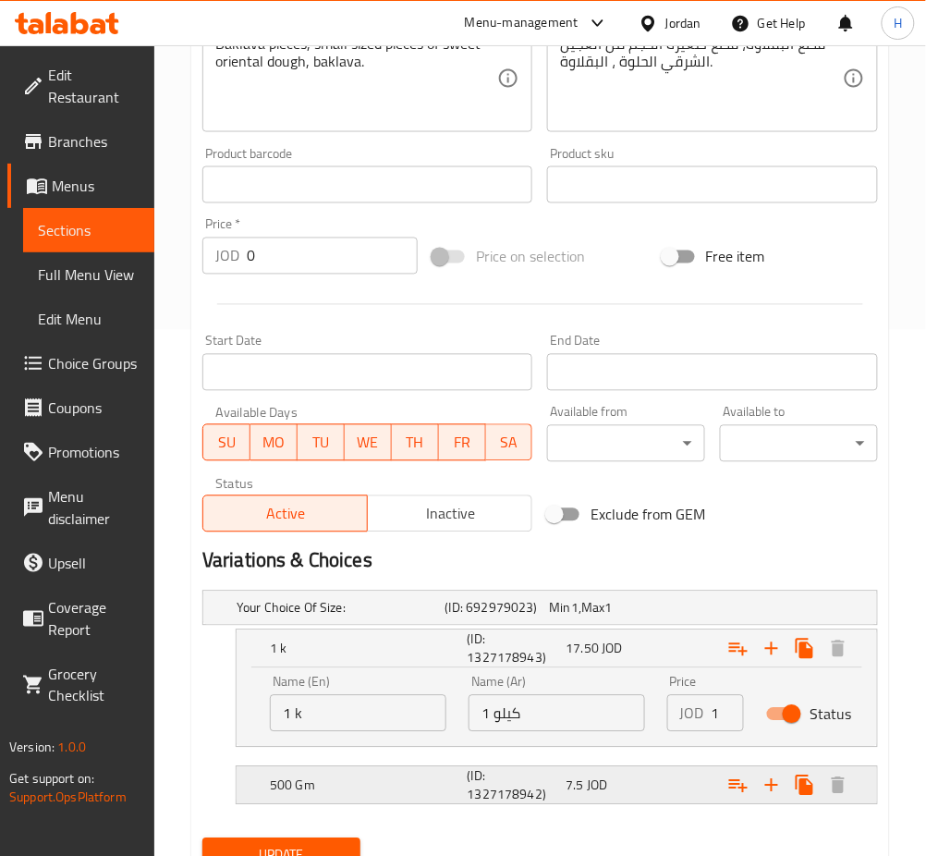
click at [648, 806] on div "500 Gm (ID: 1327178942) 7.5 JOD" at bounding box center [562, 786] width 593 height 44
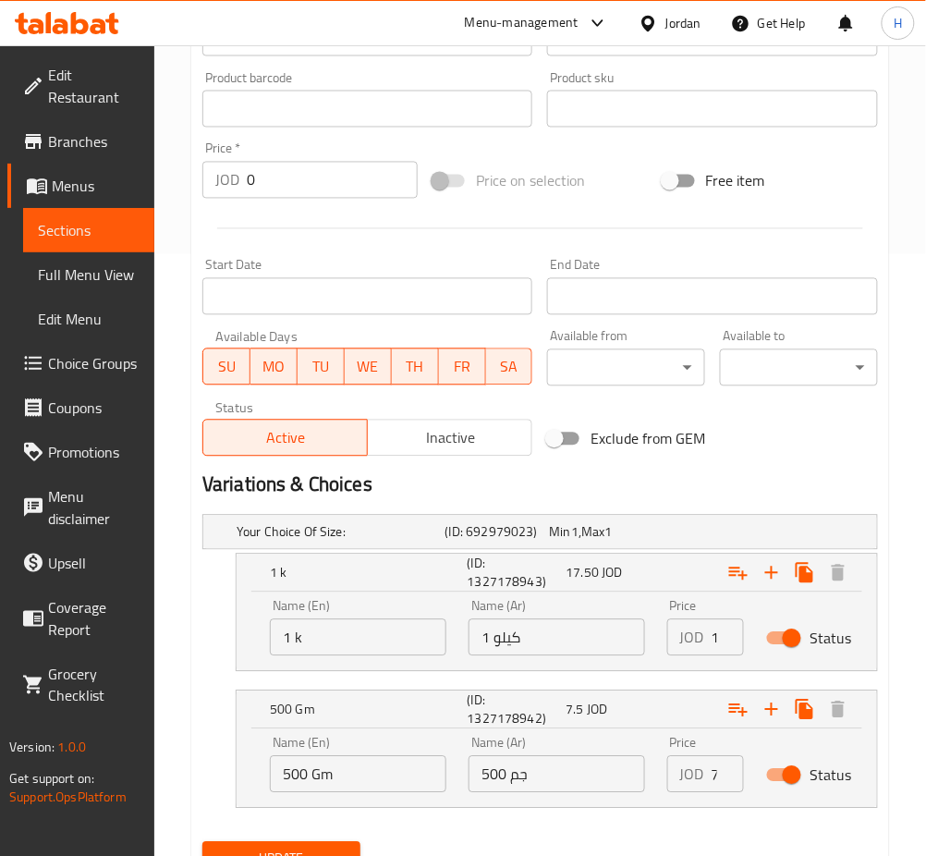
scroll to position [684, 0]
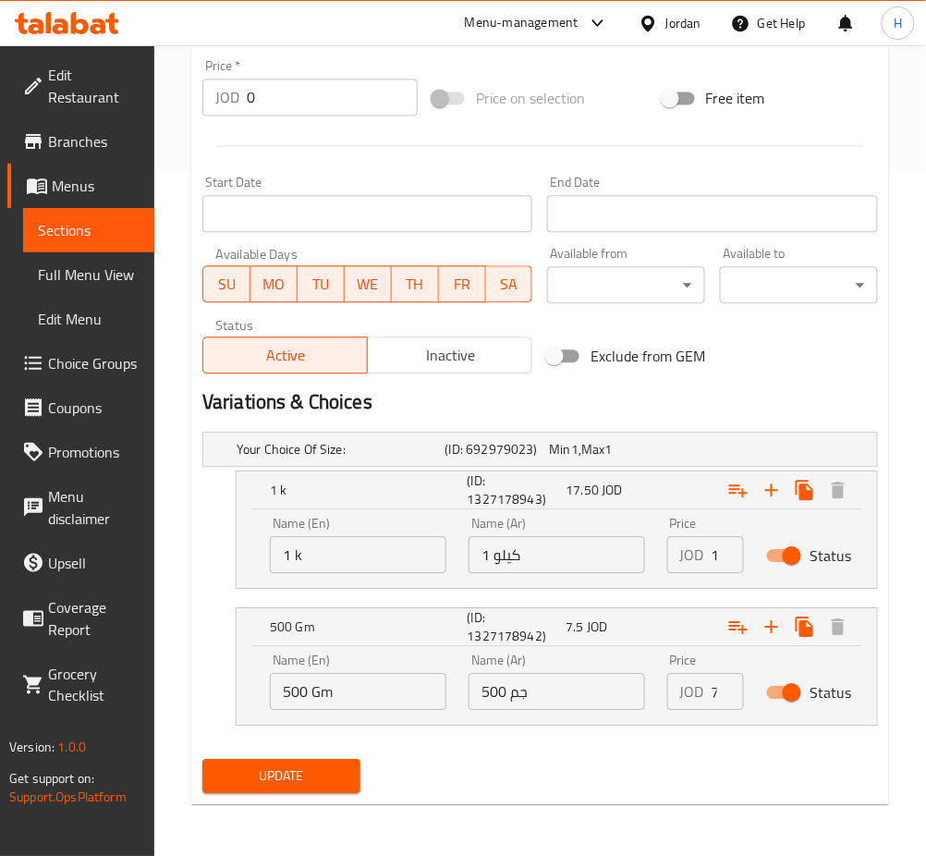
click at [594, 703] on input "500 جم" at bounding box center [557, 692] width 177 height 37
paste input "8.7"
type input "8.75"
drag, startPoint x: 226, startPoint y: 777, endPoint x: 355, endPoint y: 495, distance: 310.7
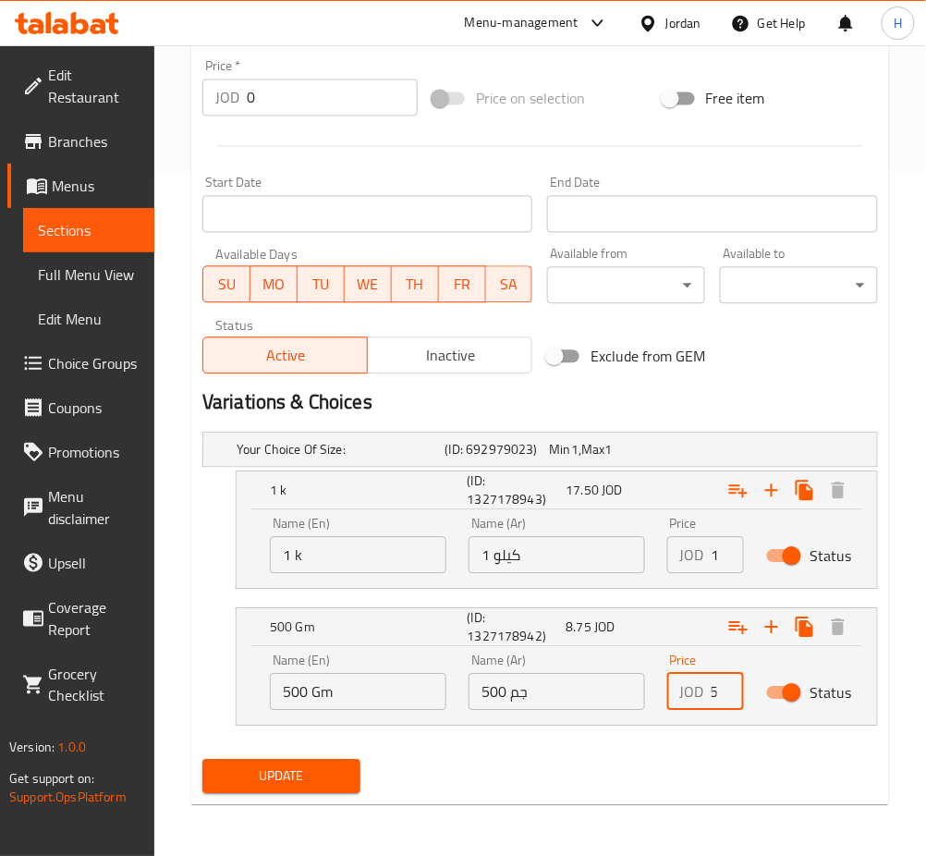
click at [228, 777] on span "Update" at bounding box center [281, 776] width 129 height 23
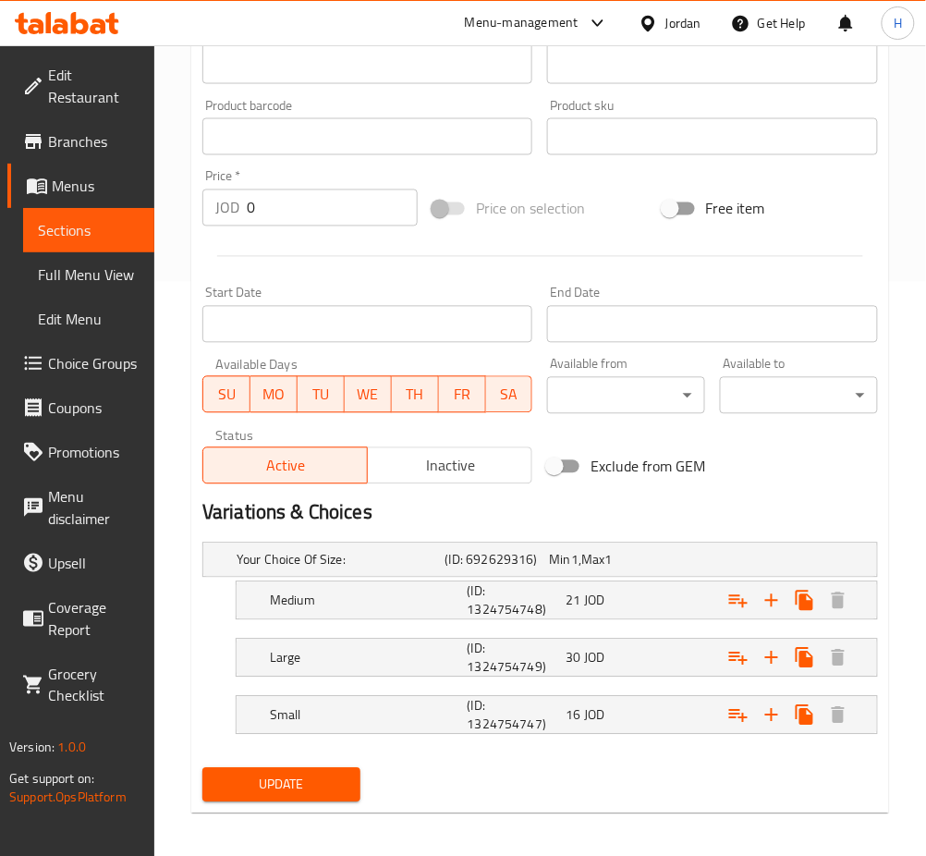
scroll to position [583, 0]
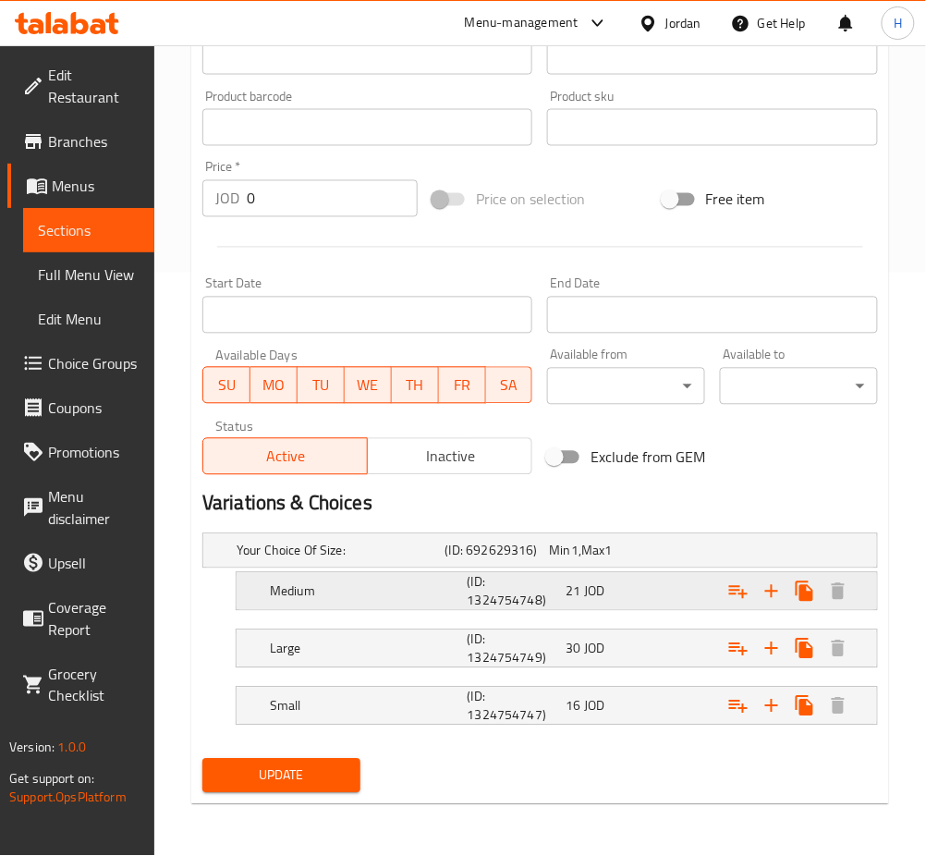
click at [602, 588] on span "JOD" at bounding box center [594, 592] width 20 height 24
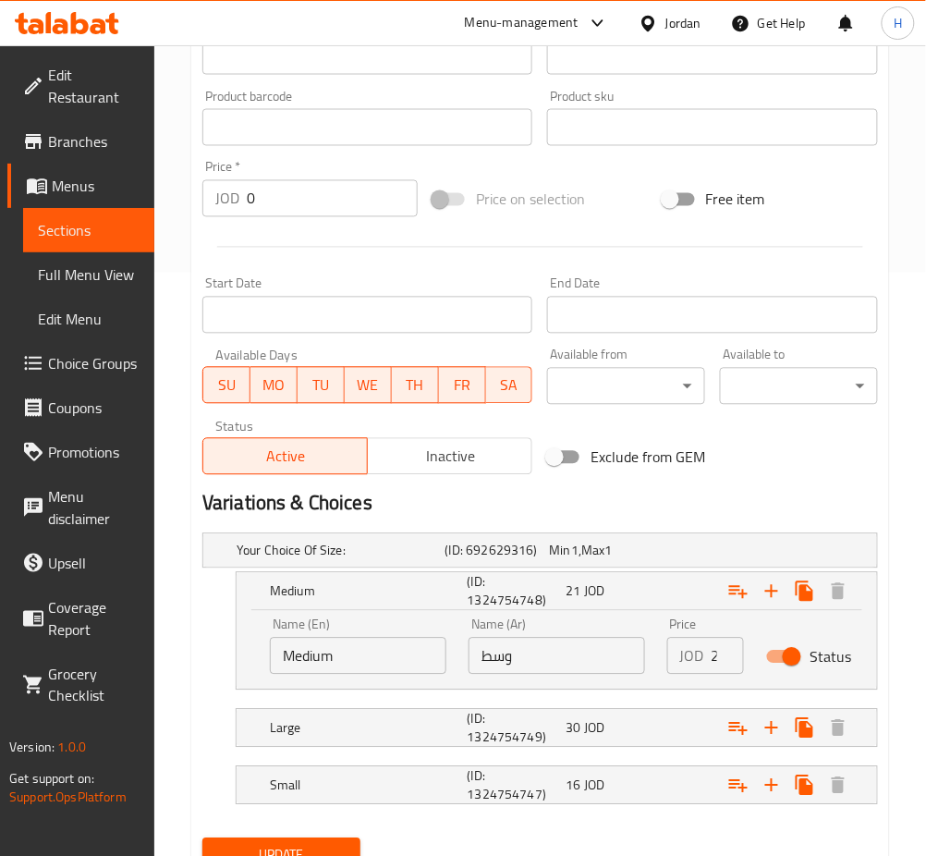
click at [594, 664] on input "وسط" at bounding box center [557, 656] width 177 height 37
type input "23"
click at [586, 728] on span "JOD" at bounding box center [594, 728] width 20 height 24
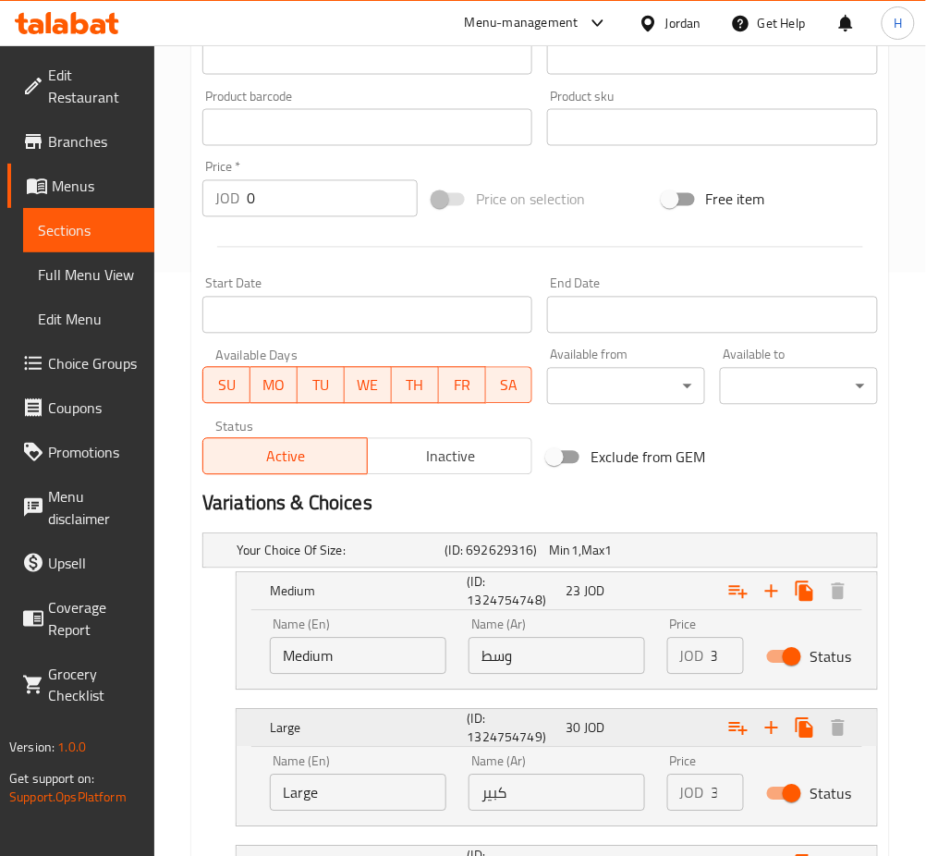
scroll to position [0, 0]
click at [573, 784] on input "كبير" at bounding box center [557, 793] width 177 height 37
type input "31"
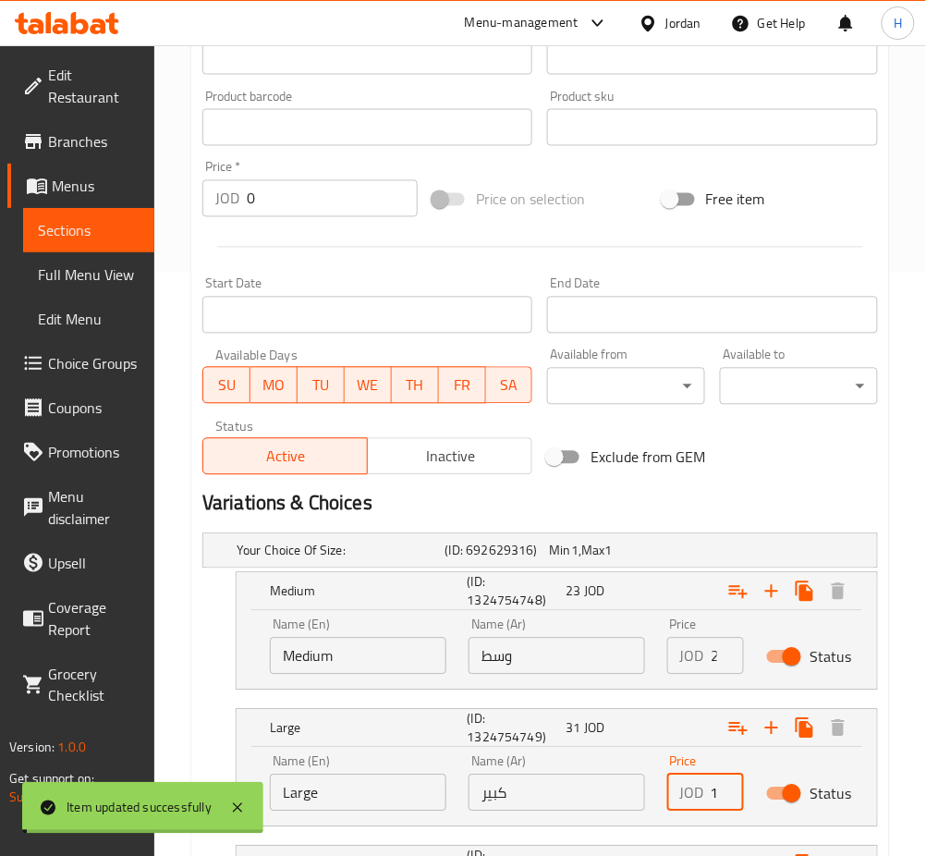
scroll to position [0, 0]
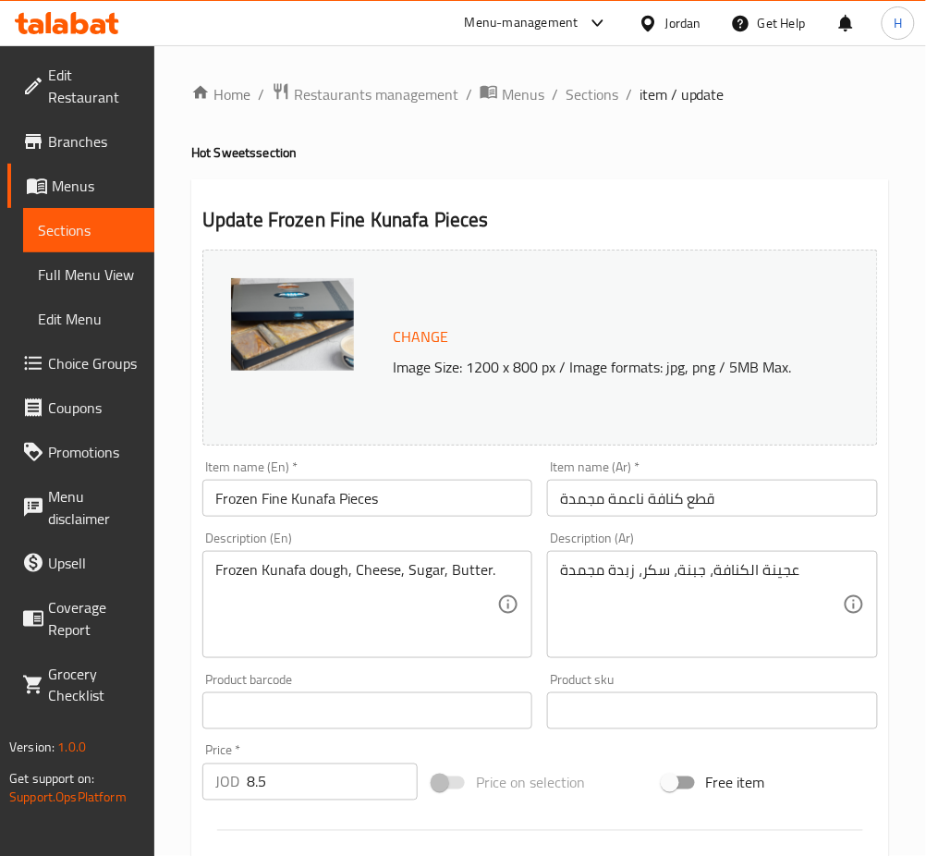
scroll to position [123, 0]
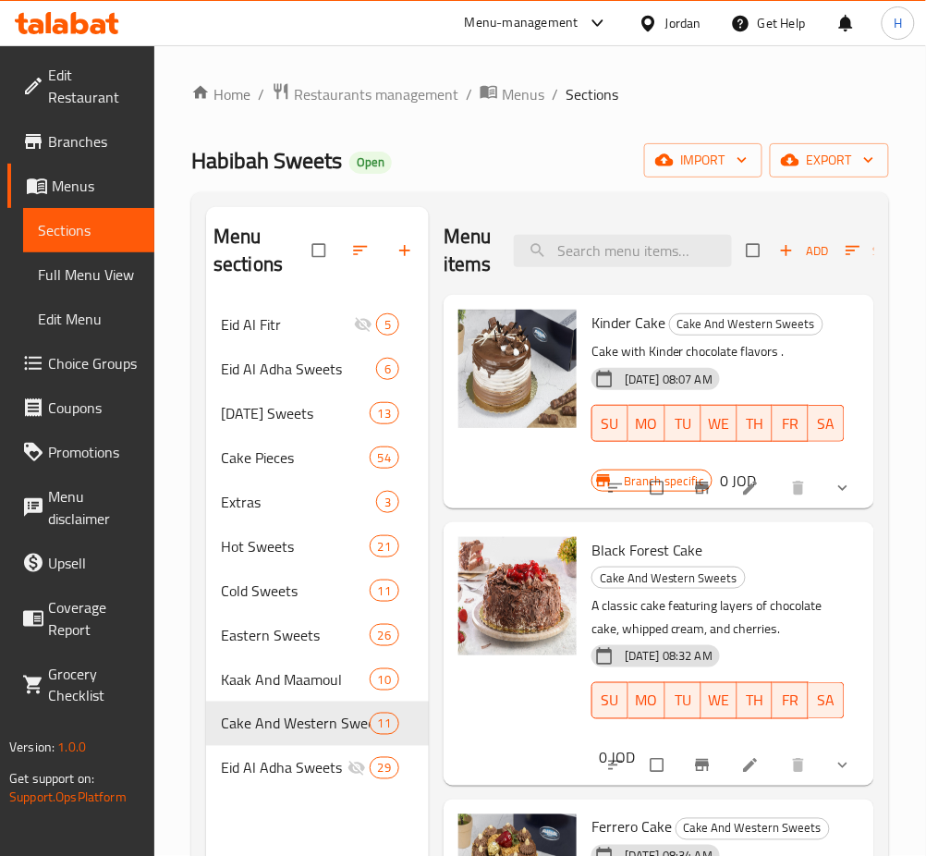
click at [52, 28] on icon at bounding box center [67, 23] width 104 height 22
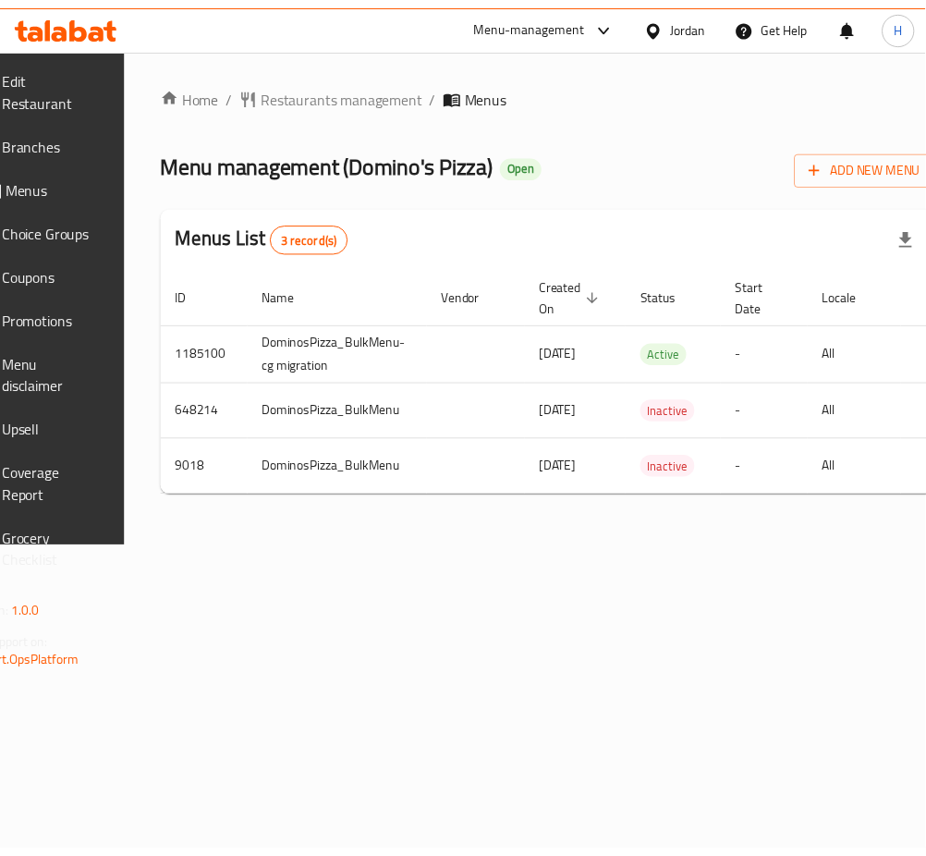
scroll to position [0, 249]
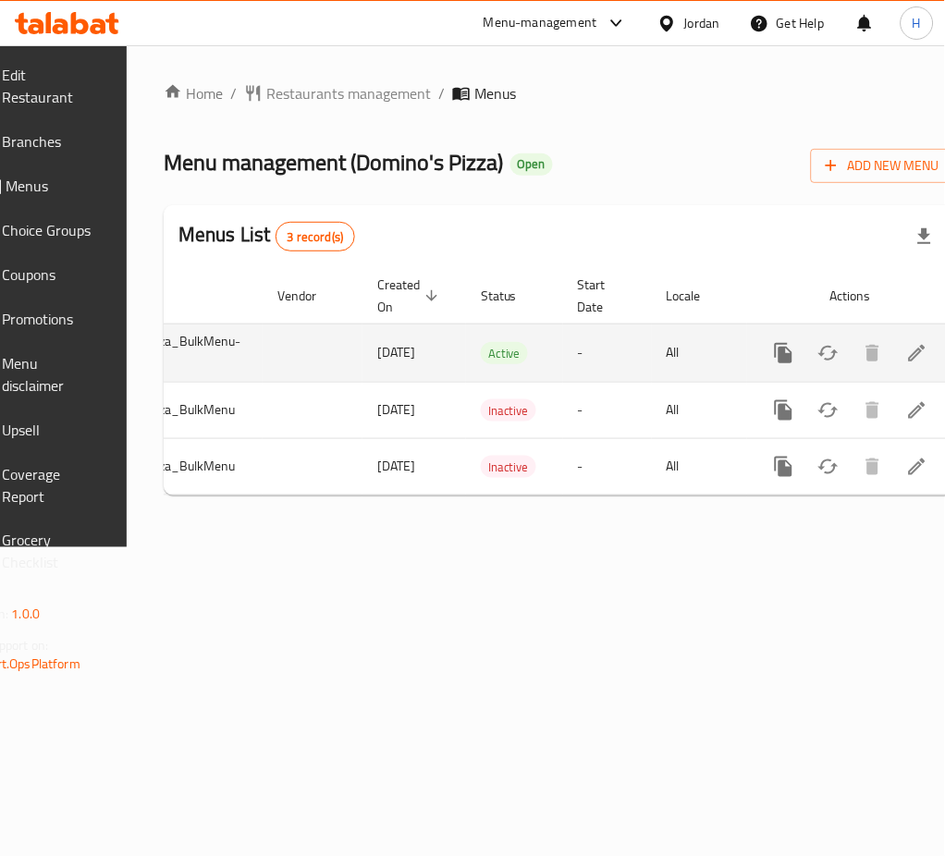
click at [895, 365] on link "enhanced table" at bounding box center [917, 353] width 44 height 44
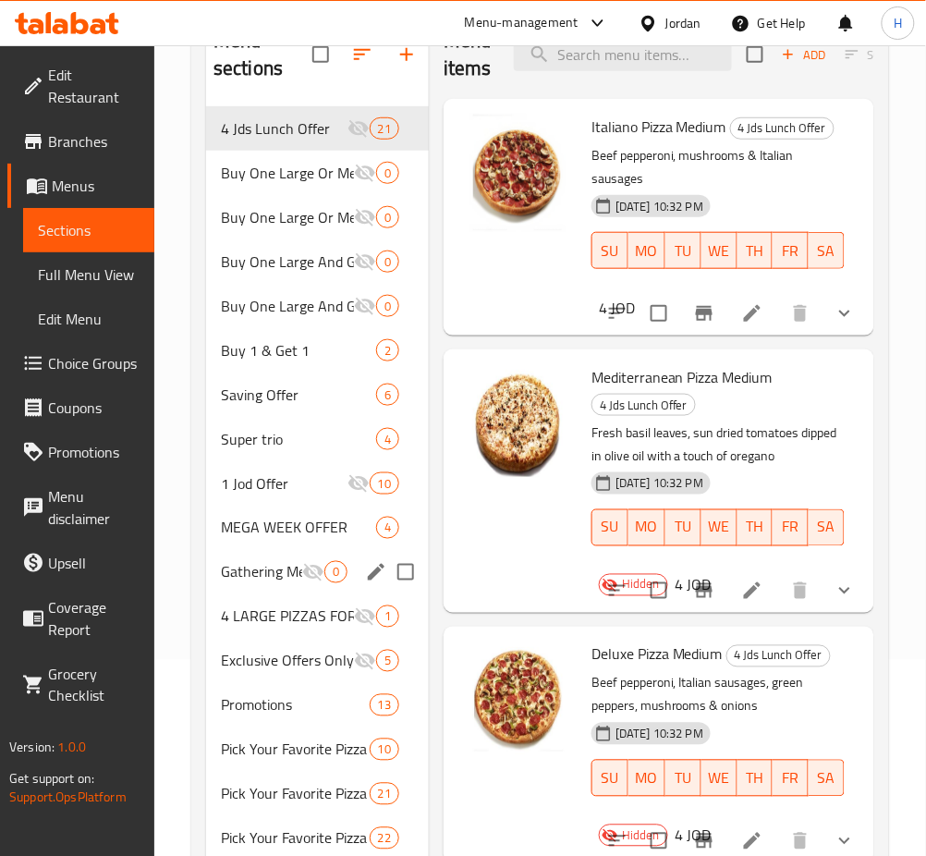
scroll to position [246, 0]
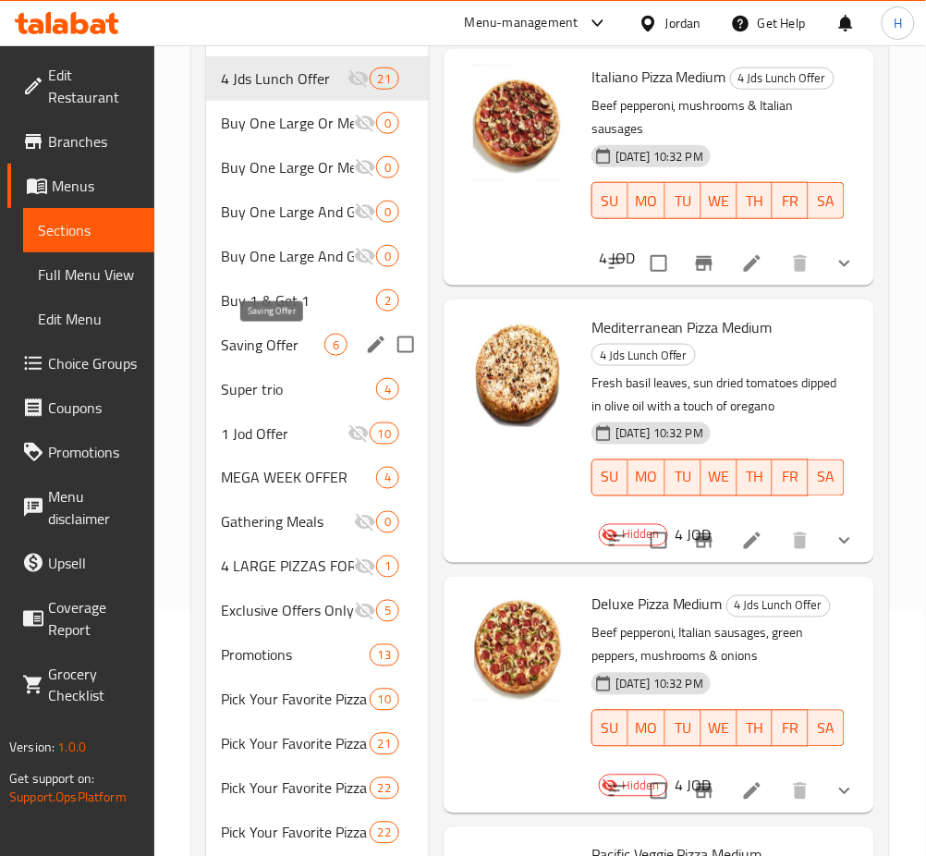
click at [291, 348] on span "Saving Offer" at bounding box center [273, 345] width 104 height 22
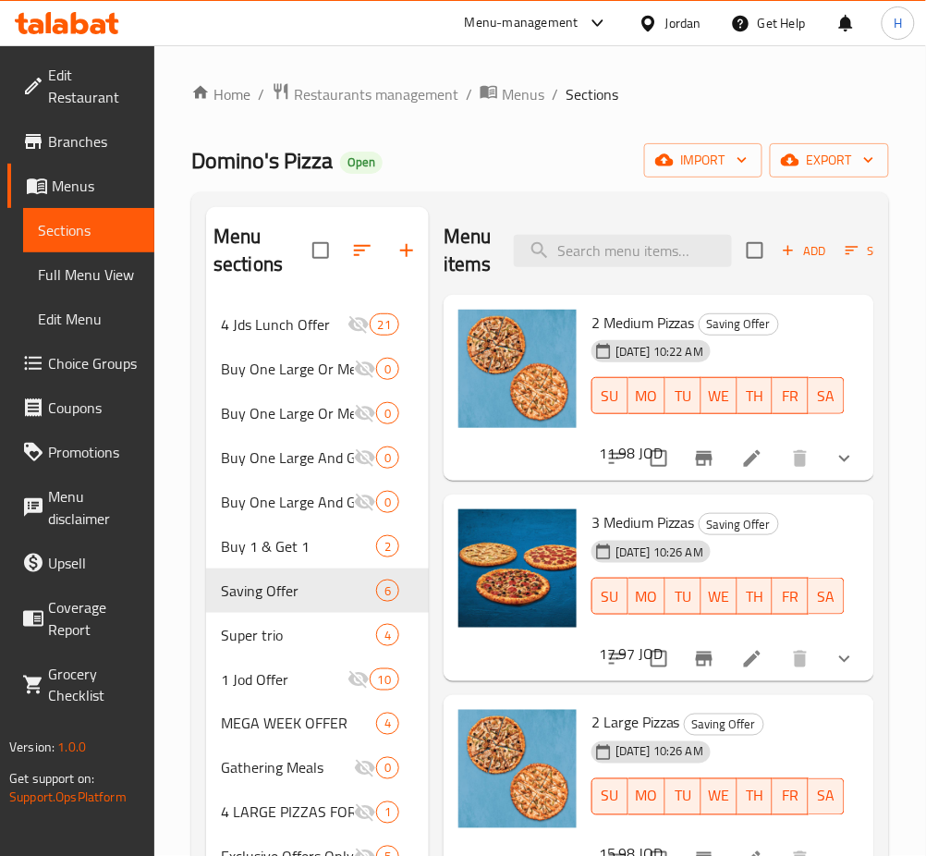
click at [802, 244] on span "Add" at bounding box center [804, 250] width 50 height 21
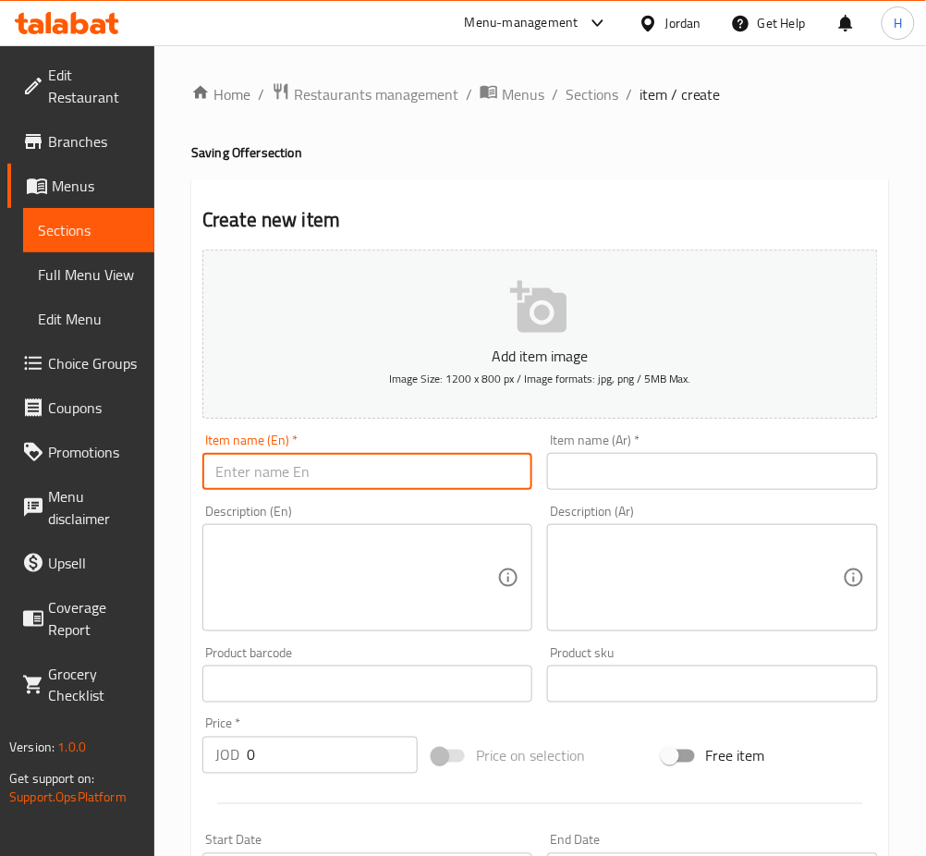
click at [410, 470] on input "text" at bounding box center [367, 471] width 330 height 37
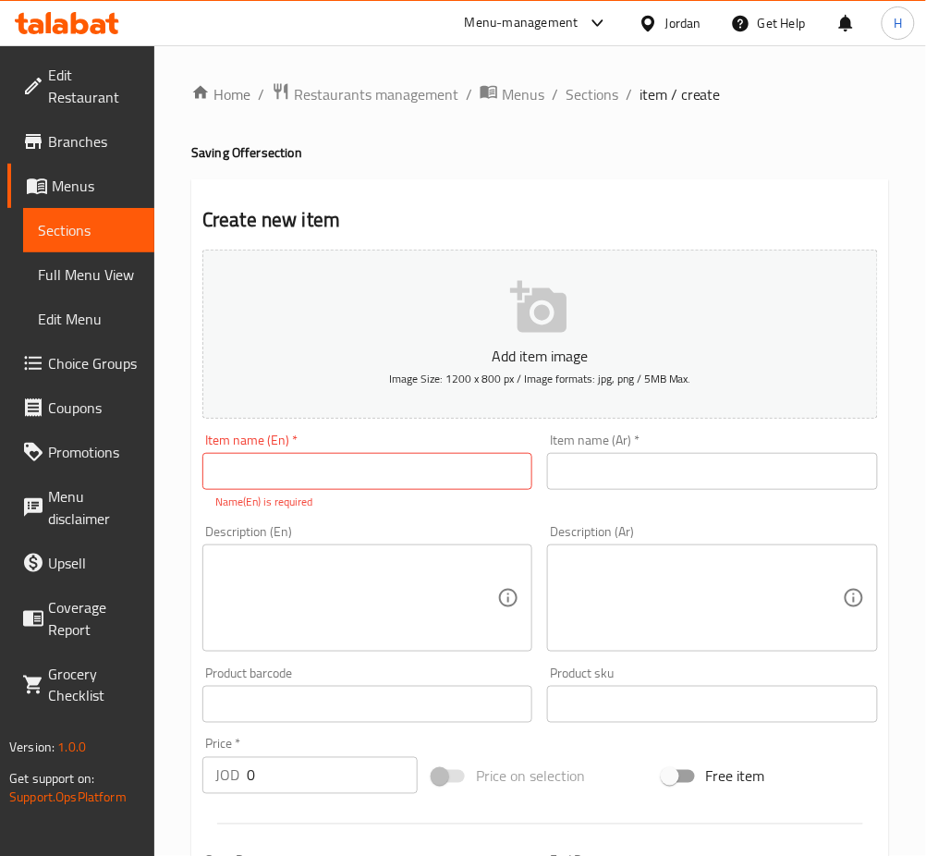
click at [416, 451] on div "Item name (En)   * Item name (En) * Name(En) is required" at bounding box center [367, 472] width 330 height 77
click at [410, 452] on div "Item name (En)   * Item name (En) * Name(En) is required" at bounding box center [367, 472] width 330 height 77
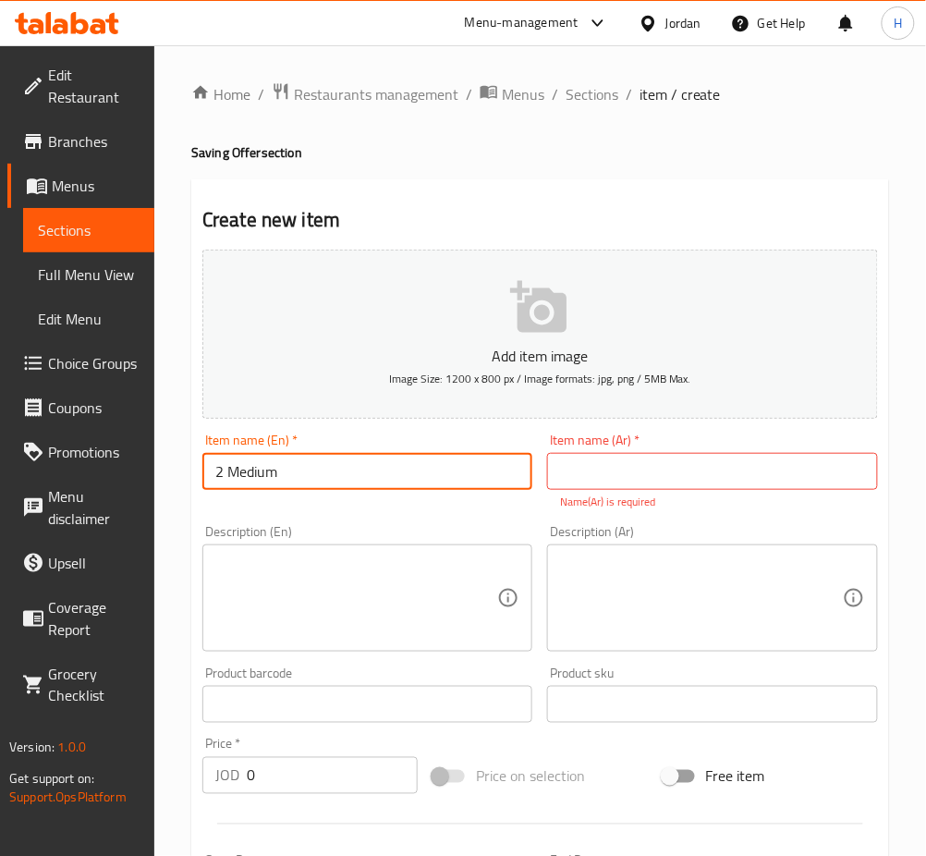
click at [318, 474] on input "2 Medium" at bounding box center [367, 471] width 330 height 37
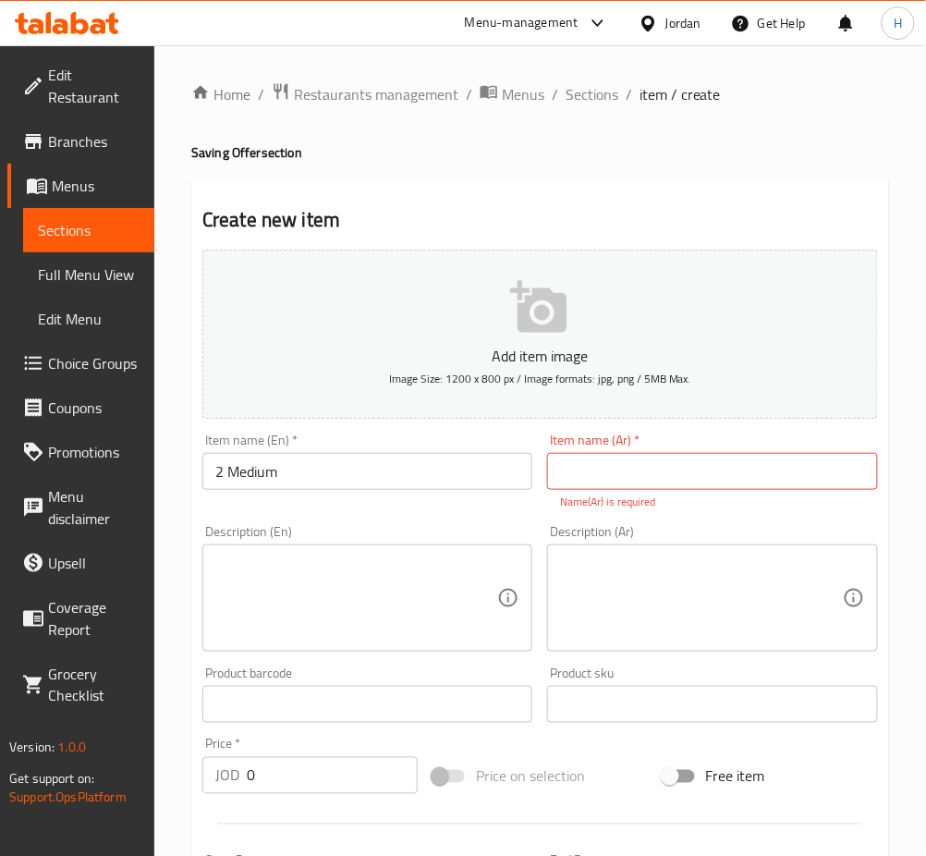
click at [421, 472] on input "2 Medium" at bounding box center [367, 471] width 330 height 37
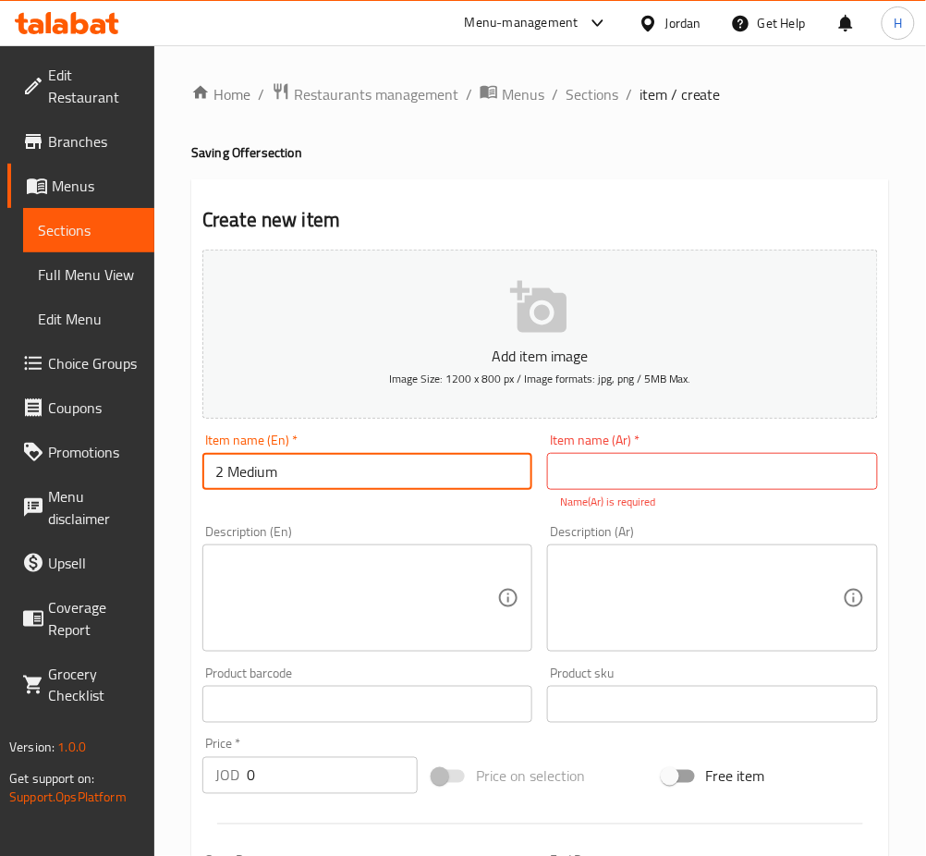
paste input "+ 4 Pepsi 400ml"
type input "2 Medium + 4 Pepsi 400ml"
click at [667, 462] on input "text" at bounding box center [712, 471] width 330 height 37
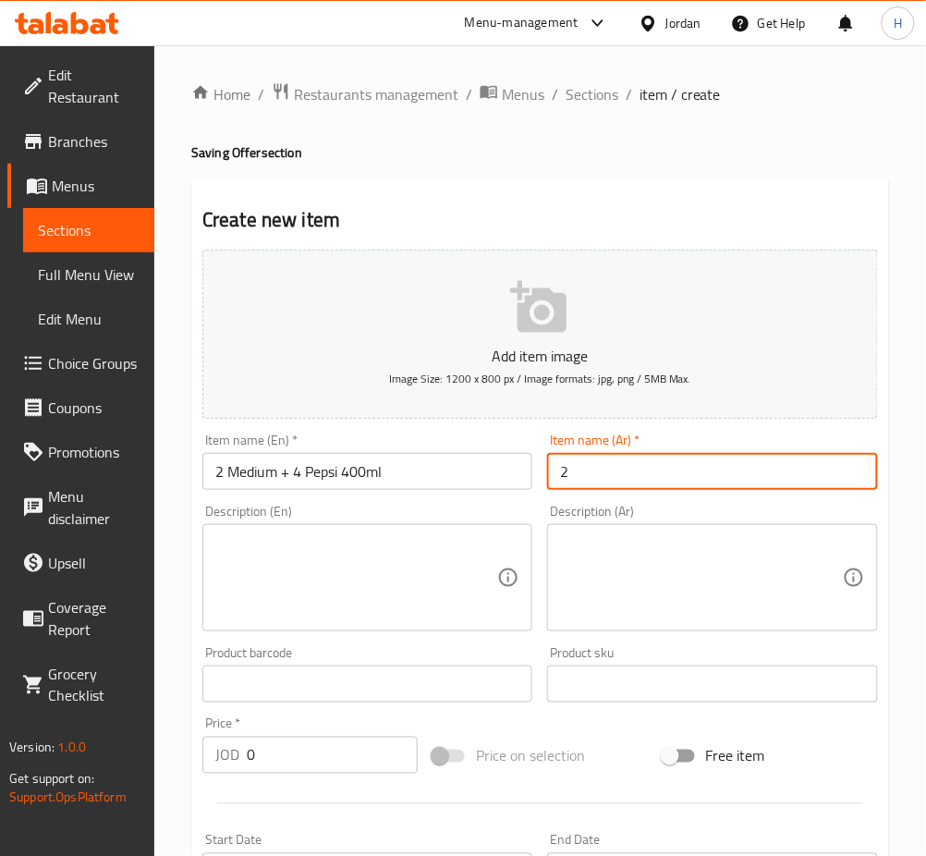
click at [763, 477] on input "2" at bounding box center [712, 471] width 330 height 37
type input "2 بيتزا وسط + 4 بيبسي 400 مل"
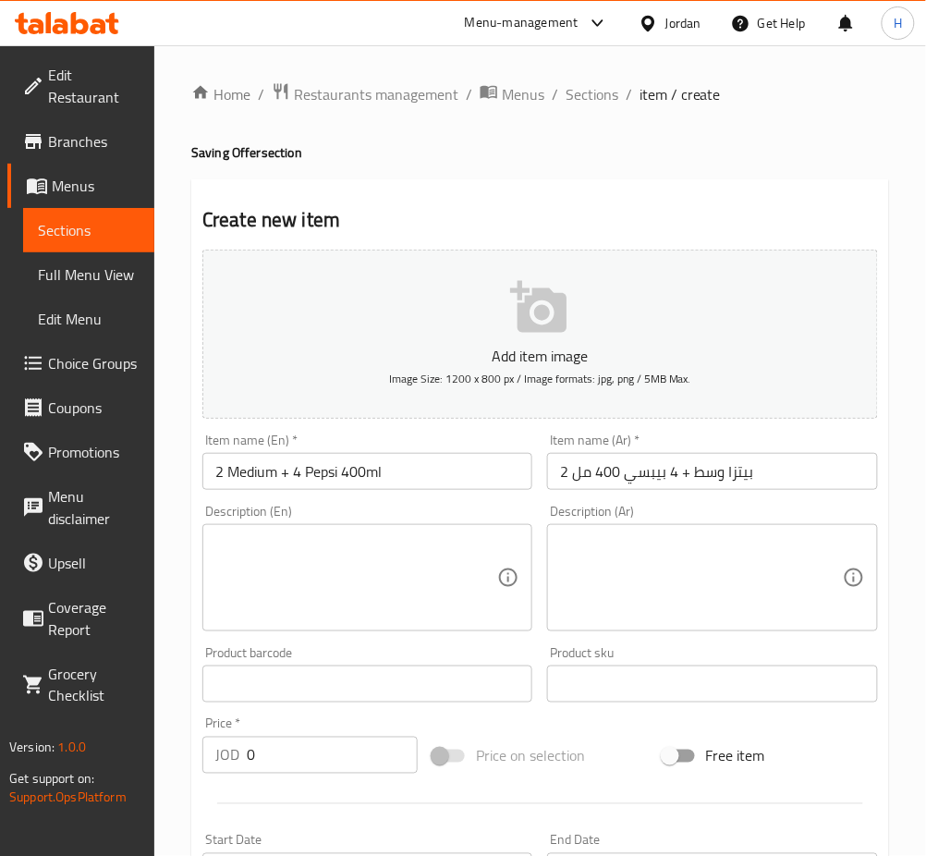
click at [308, 481] on input "2 Medium + 4 Pepsi 400ml" at bounding box center [367, 471] width 330 height 37
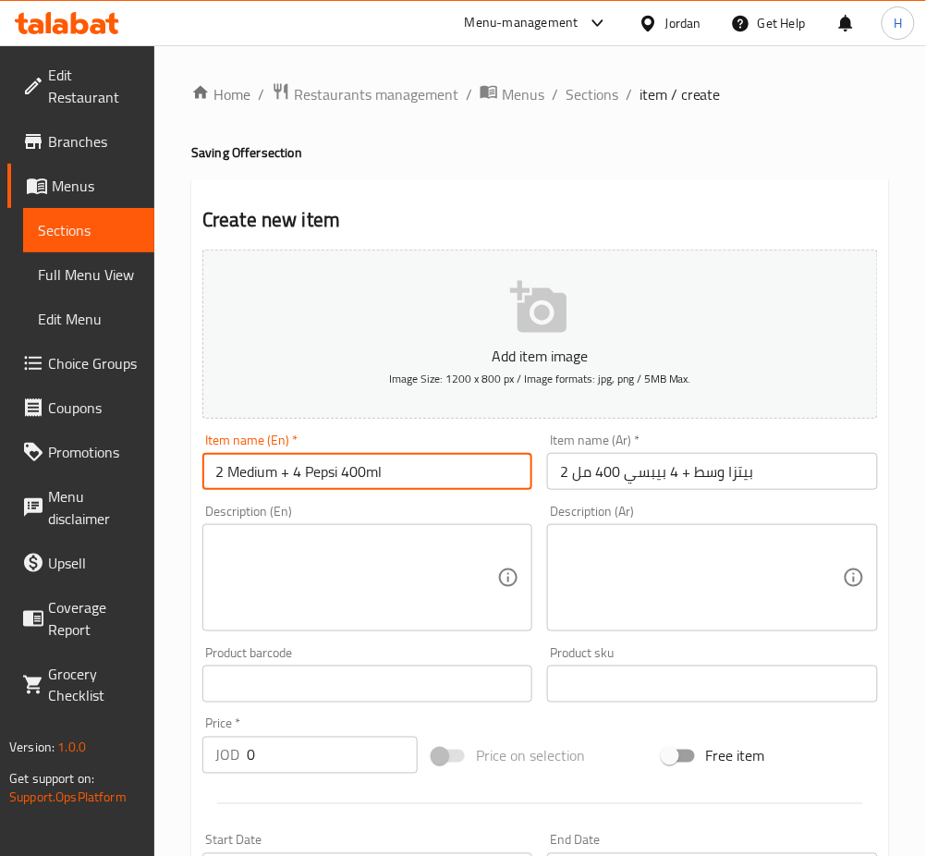
paste input "Double Deal Offer"
type input "2 Medium + 4 Pepsi 400ml"
click at [394, 578] on textarea at bounding box center [356, 578] width 282 height 88
paste textarea "2 Medium + 4 Pepsi 400ml"
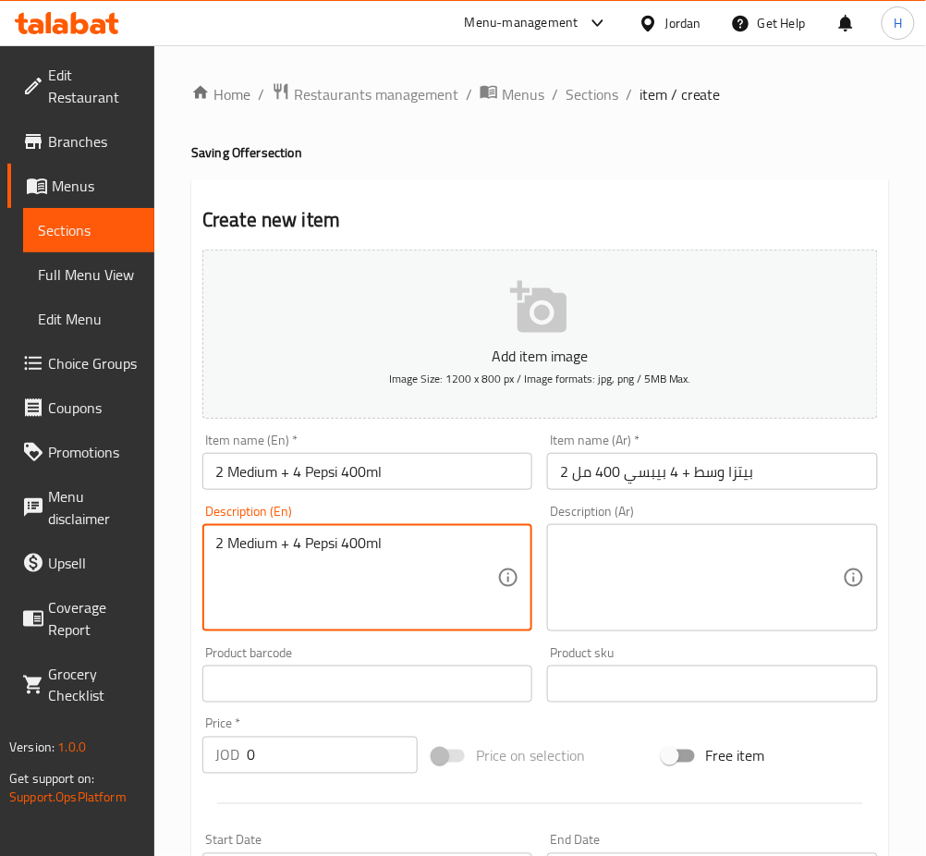
type textarea "2 Medium + 4 Pepsi 400ml"
click at [500, 471] on input "2 Medium + 4 Pepsi 400ml" at bounding box center [367, 471] width 330 height 37
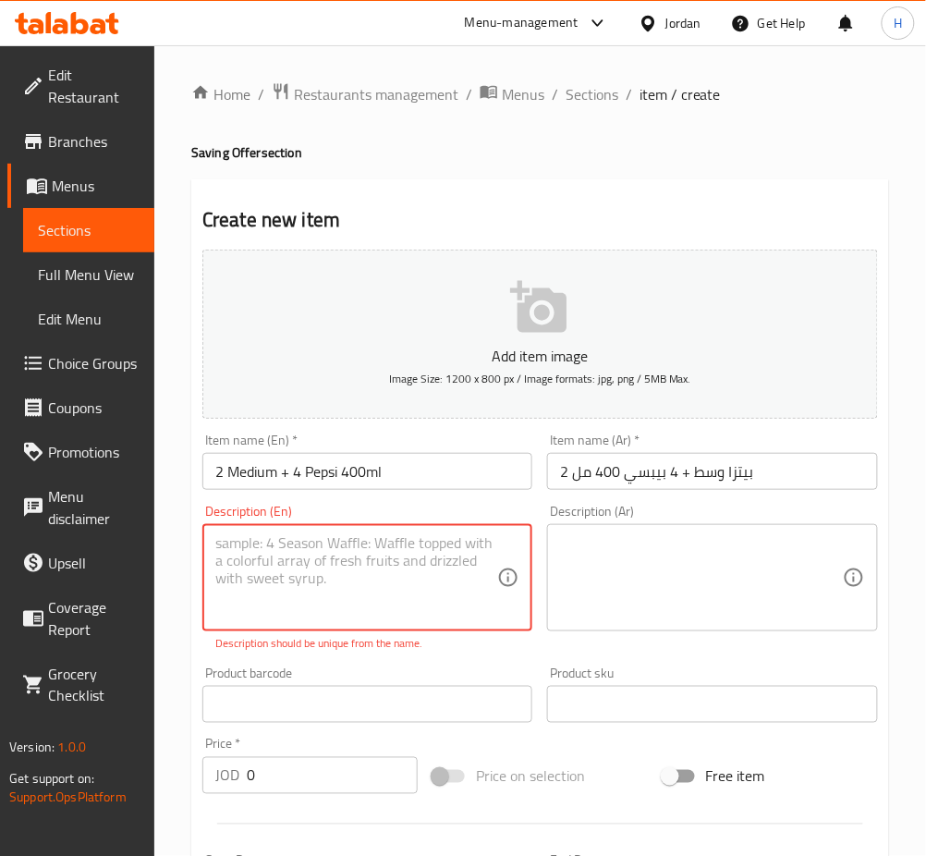
click at [453, 528] on div "Description (En)" at bounding box center [367, 577] width 330 height 107
paste textarea "2 Medium + 4 Pepsi 400ml"
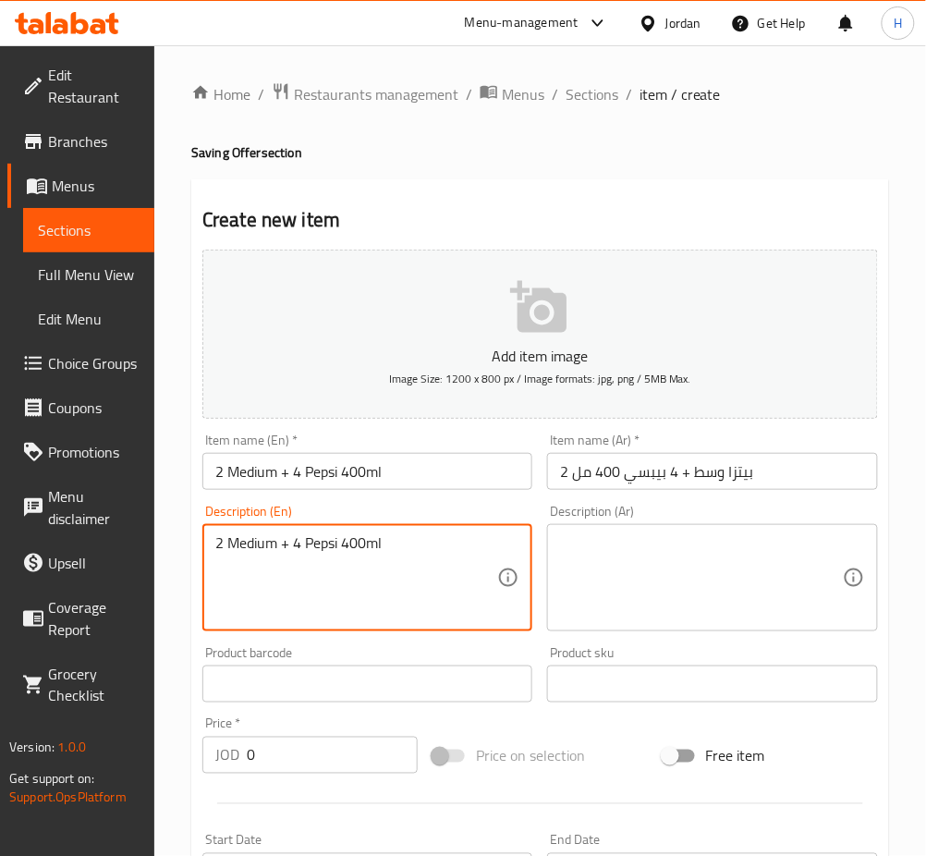
type textarea "2 Medium + 4 Pepsi 400ml"
click at [447, 477] on input "2 Medium + 4 Pepsi 400ml" at bounding box center [367, 471] width 330 height 37
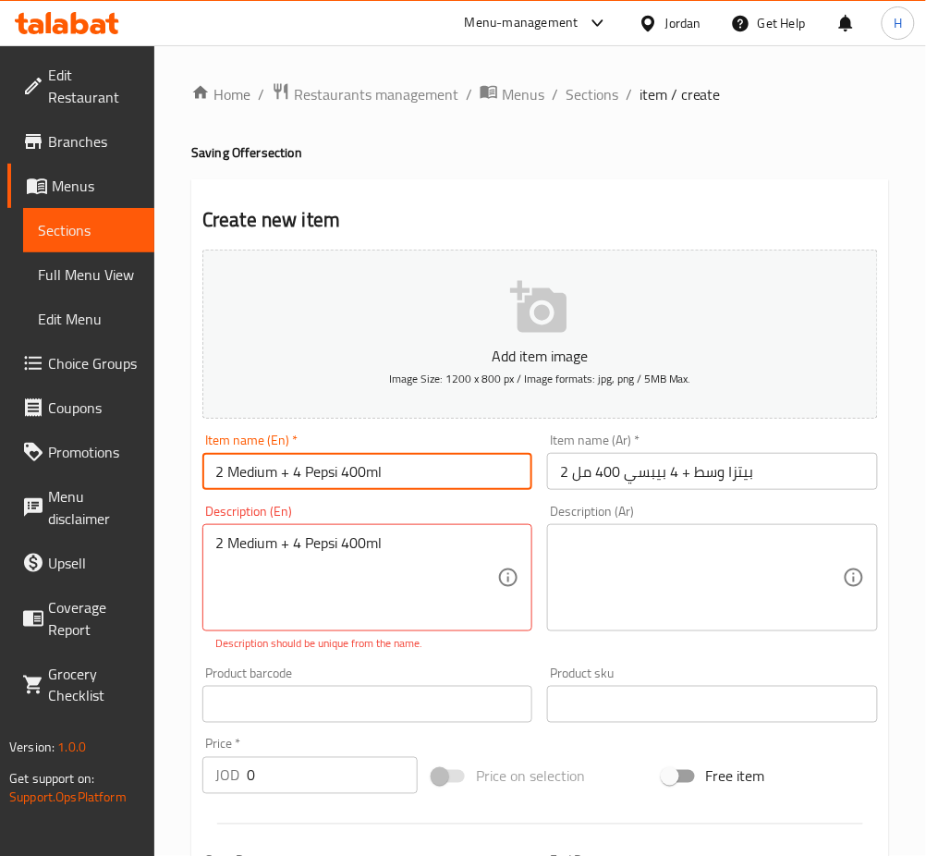
click at [442, 479] on input "2 Medium + 4 Pepsi 400ml" at bounding box center [367, 471] width 330 height 37
type input "Double Deal Offer"
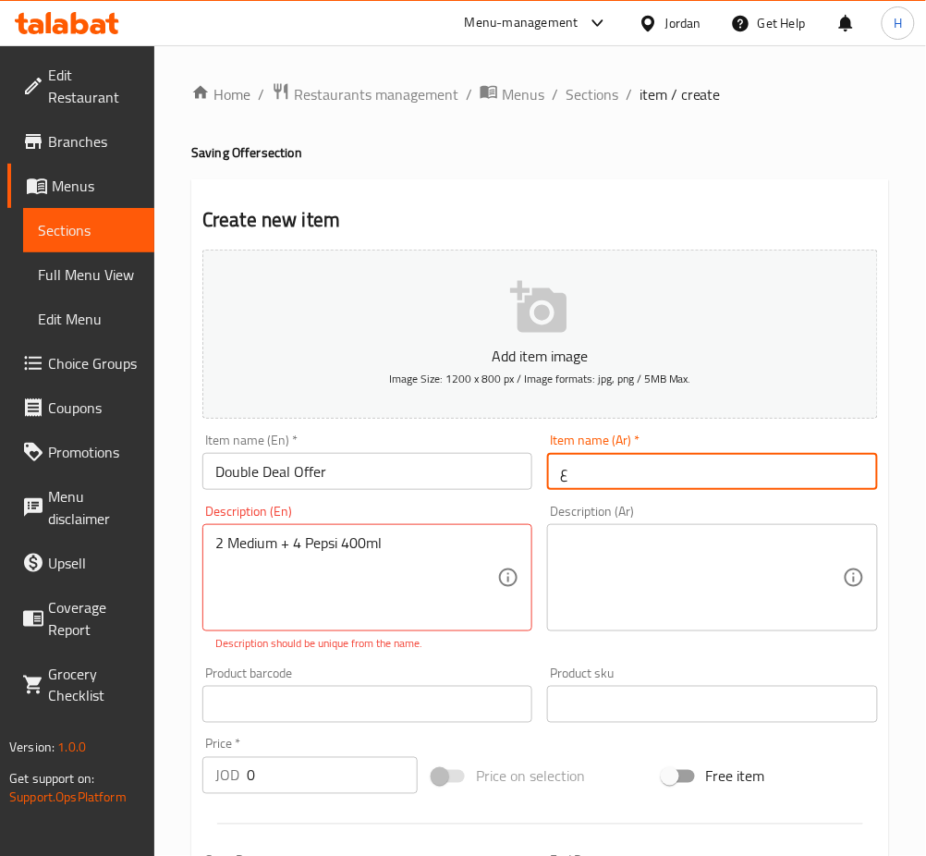
type input "2 بيتزا وسط + 4 بيبسي 400 مل"
click at [654, 583] on textarea at bounding box center [701, 578] width 282 height 88
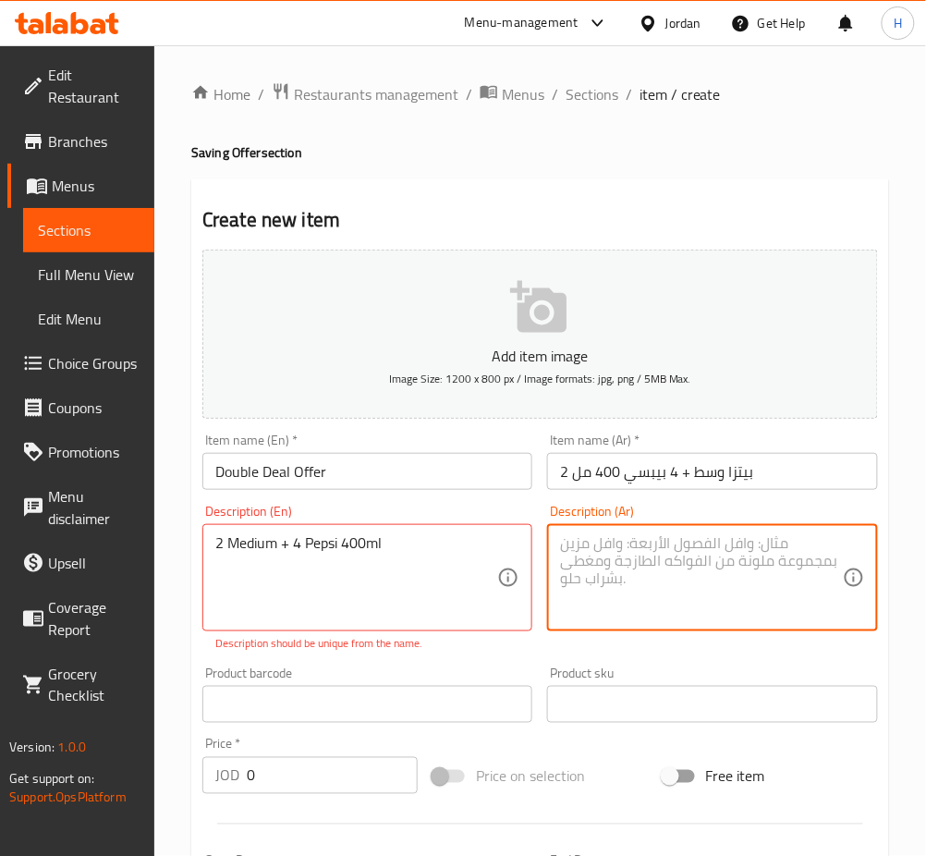
paste textarea "2 بيتزا وسط + 4 بيبسي 400 مل"
type textarea "2 بيتزا وسط + 4 بيبسي 400 مل"
click at [681, 470] on input "2 بيتزا وسط + 4 بيبسي 400 مل" at bounding box center [712, 471] width 330 height 37
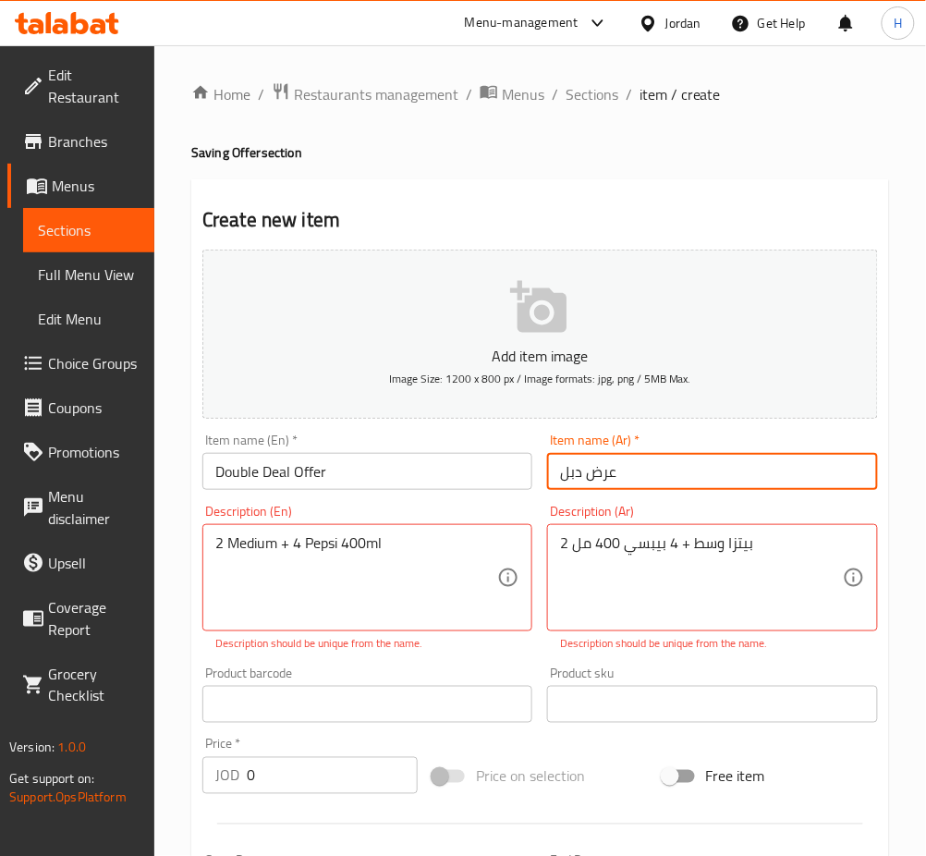
type input "عرض دبل"
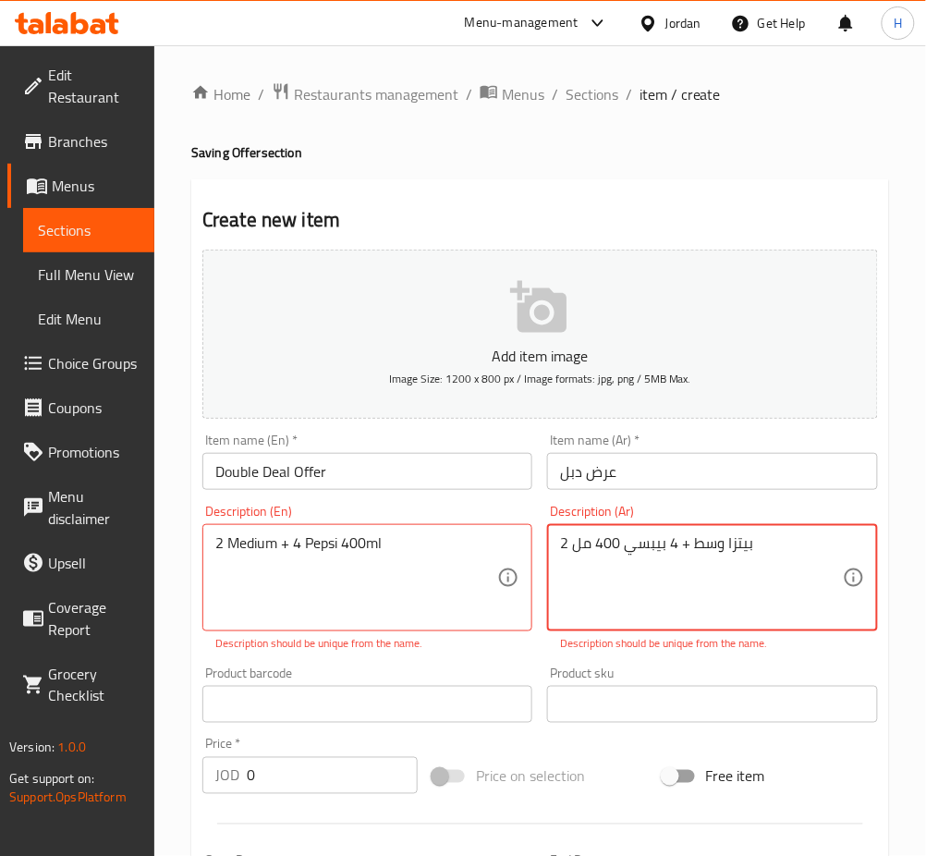
click at [773, 611] on textarea "2 بيتزا وسط + 4 بيبسي 400 مل" at bounding box center [701, 578] width 282 height 88
click at [683, 544] on textarea "2 بيتزا وسط + 4 بيبسي 400 مل" at bounding box center [701, 578] width 282 height 88
type textarea "2 بيتزا وسط و 4 بيبسي 400 مل"
click at [640, 661] on div "Product sku Product sku" at bounding box center [712, 694] width 345 height 71
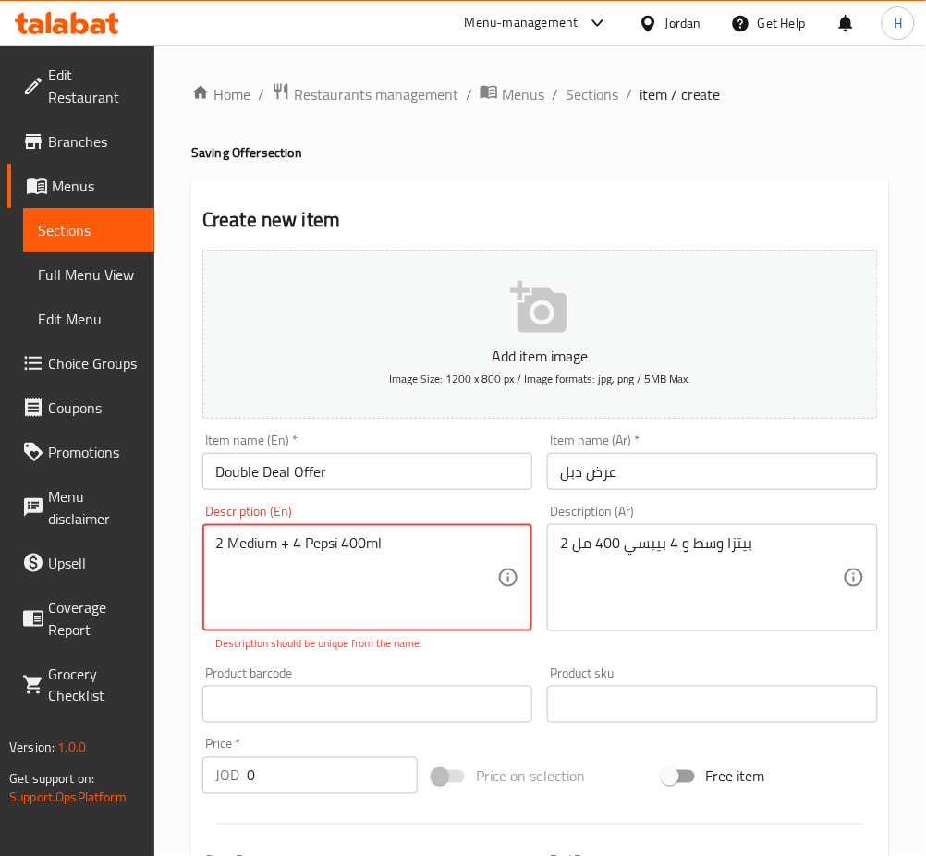
click at [285, 547] on textarea "2 Medium + 4 Pepsi 400ml" at bounding box center [356, 578] width 282 height 88
type textarea "2 Medium & 4 Pepsi 400ml"
click at [444, 667] on div "Product barcode Product barcode" at bounding box center [367, 695] width 330 height 56
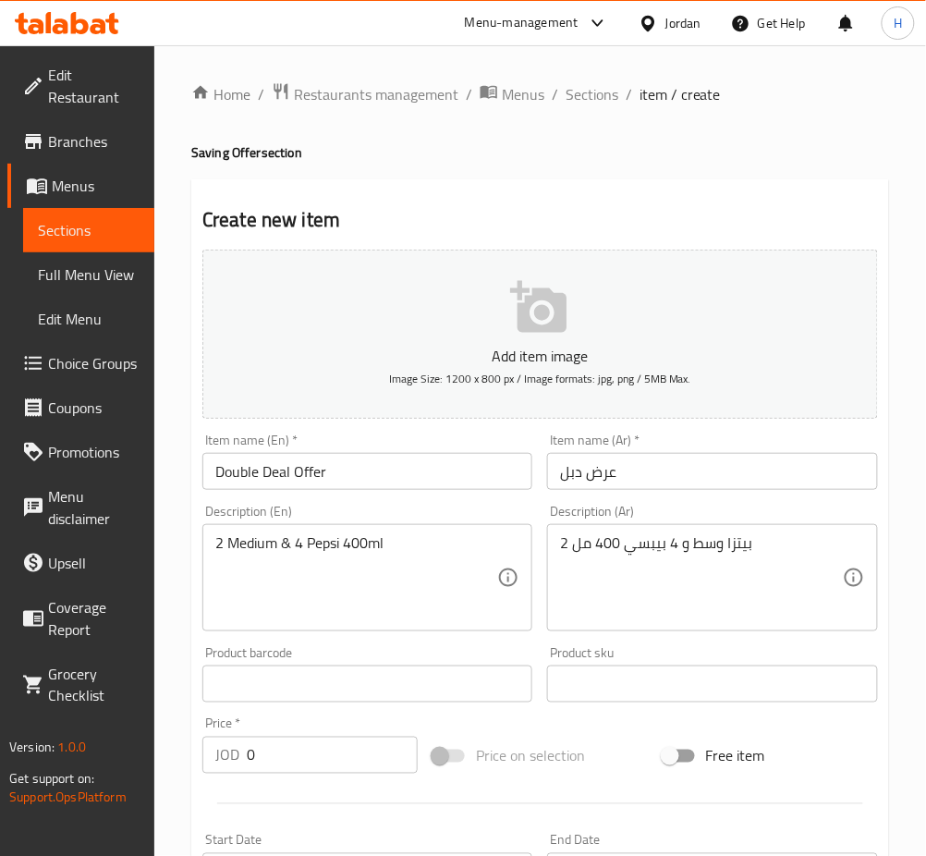
click at [340, 752] on input "0" at bounding box center [332, 755] width 171 height 37
type input "9.99"
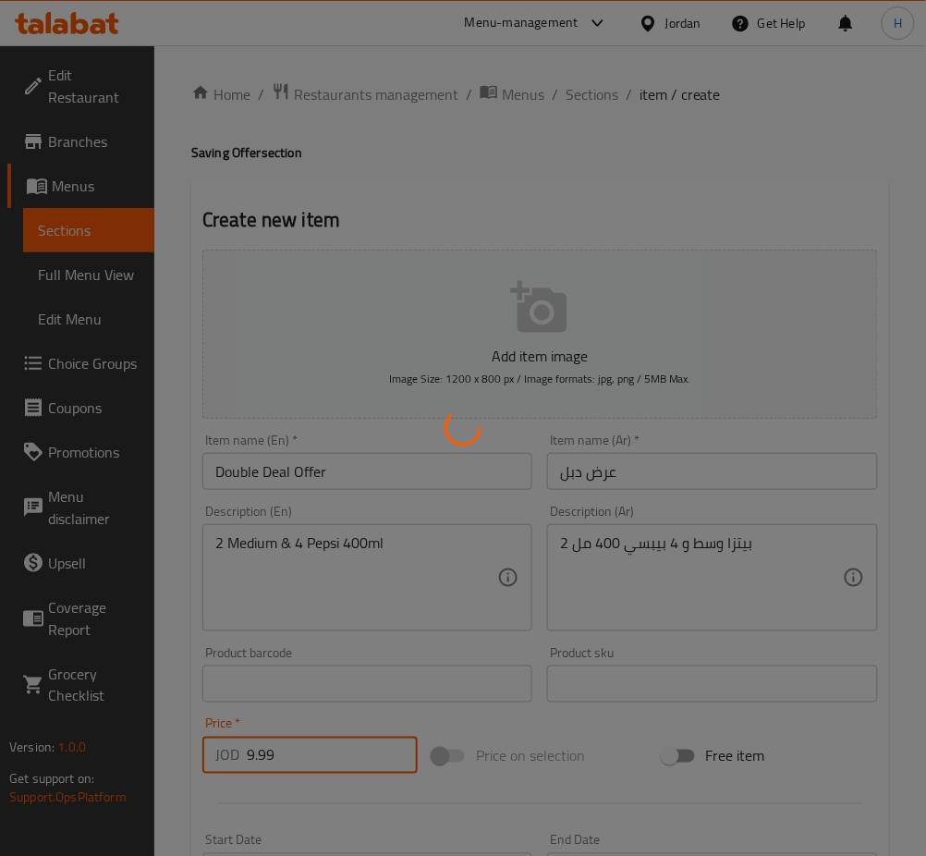
type input "0"
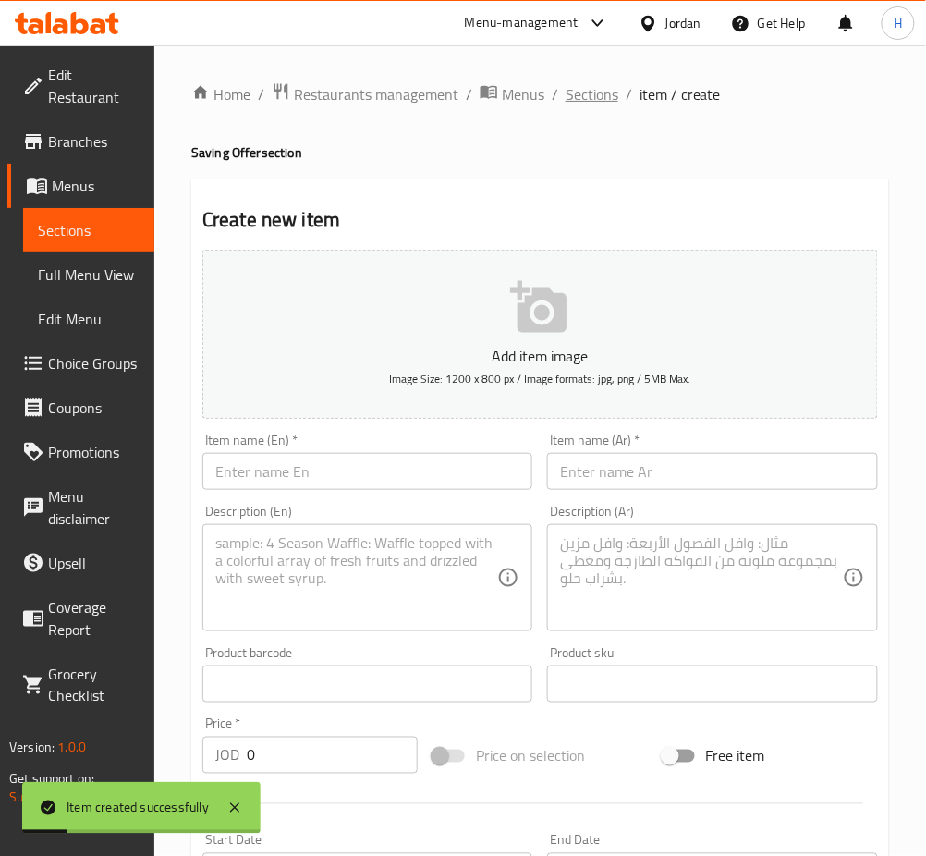
click at [585, 99] on span "Sections" at bounding box center [592, 94] width 53 height 22
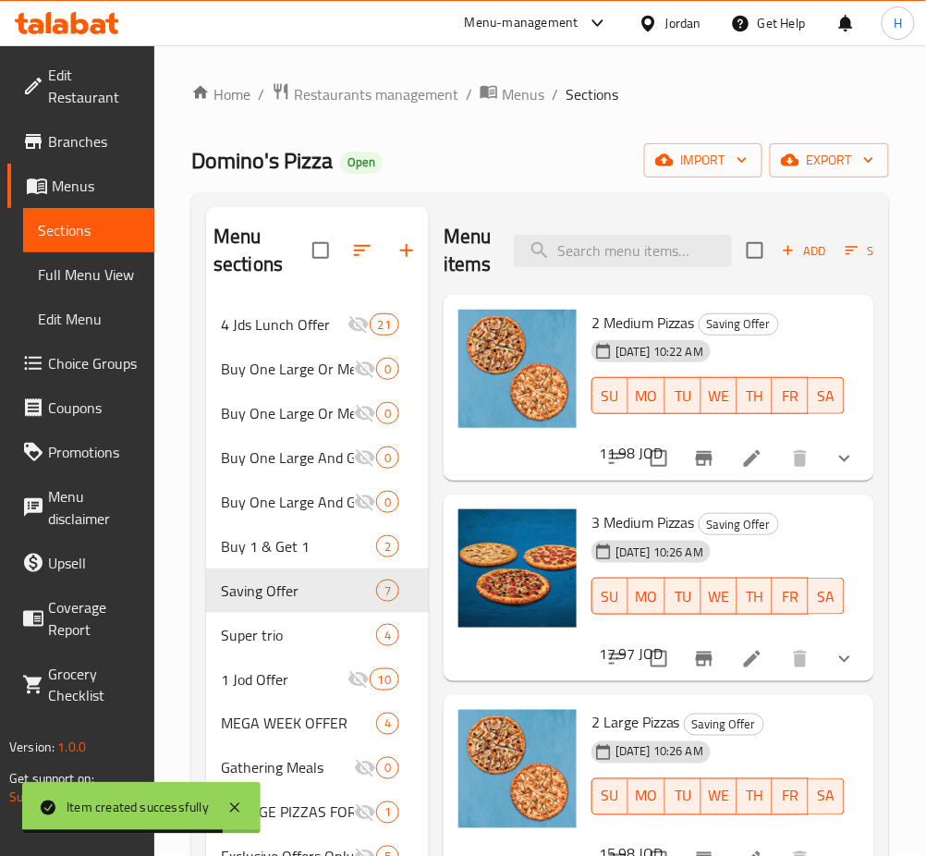
click at [804, 262] on span "Add" at bounding box center [804, 250] width 50 height 21
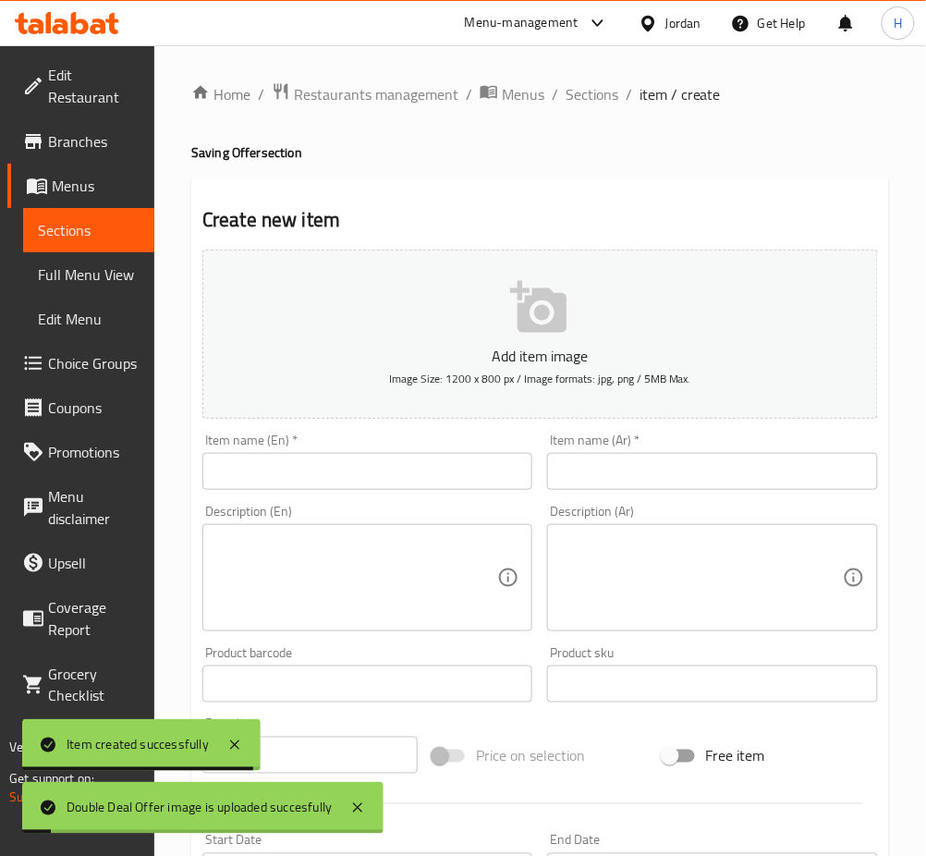
click at [505, 463] on input "text" at bounding box center [367, 471] width 330 height 37
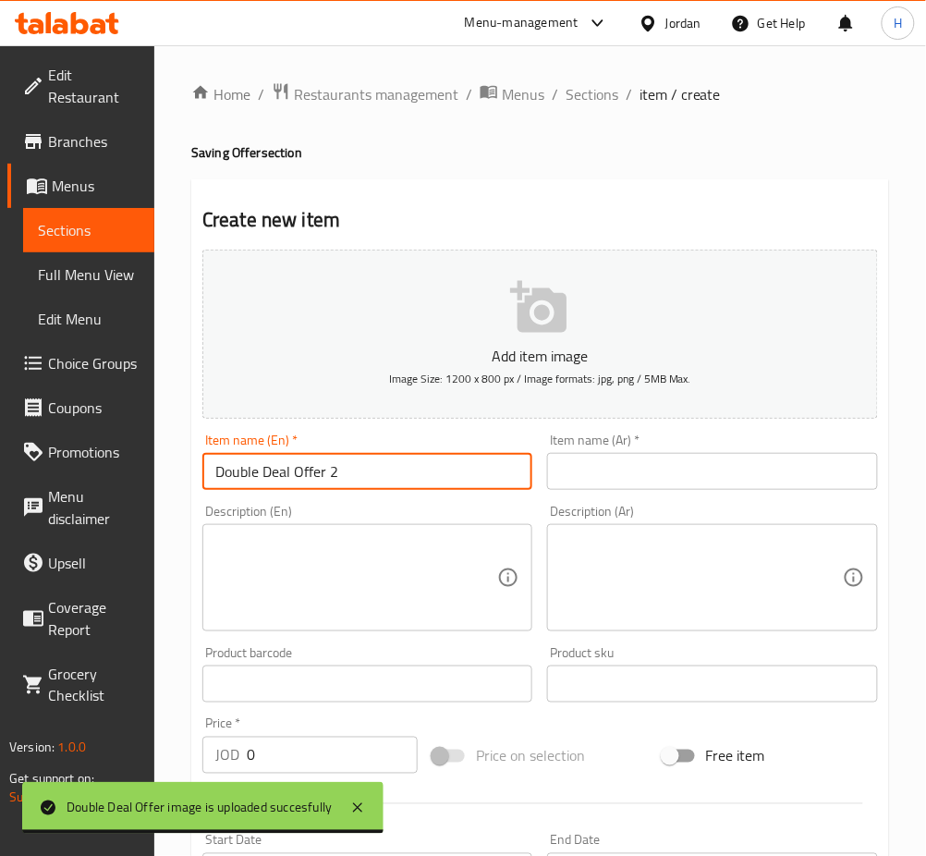
type input "Double Deal Offer 2"
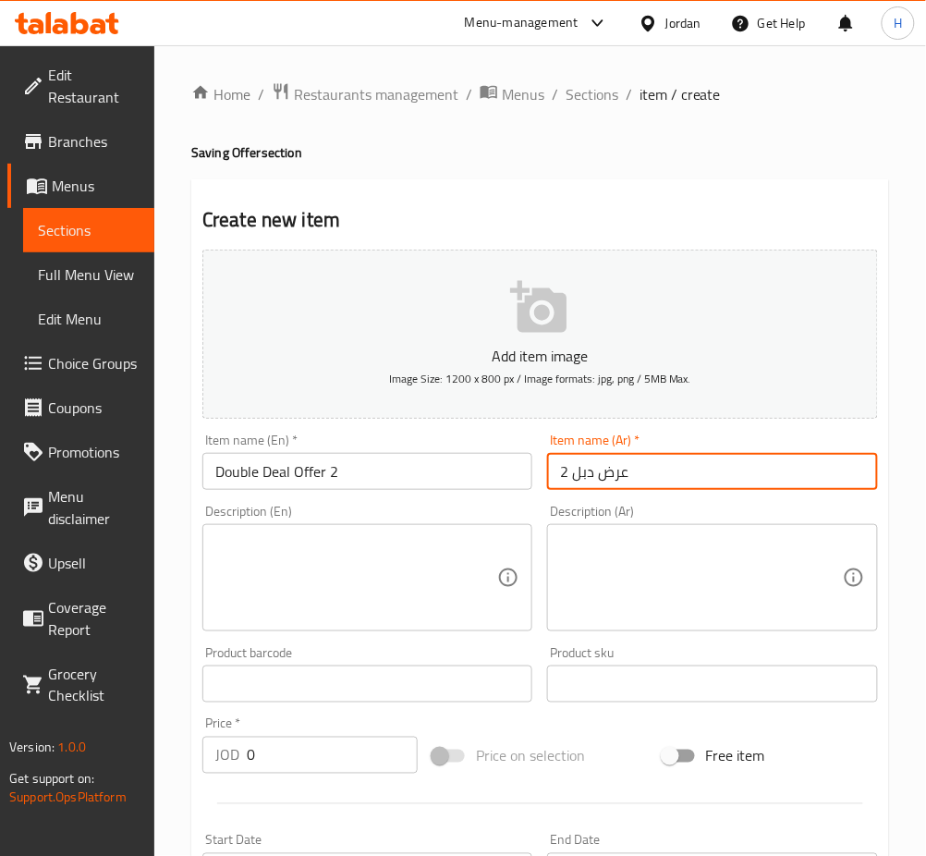
type input "عرض دبل 2"
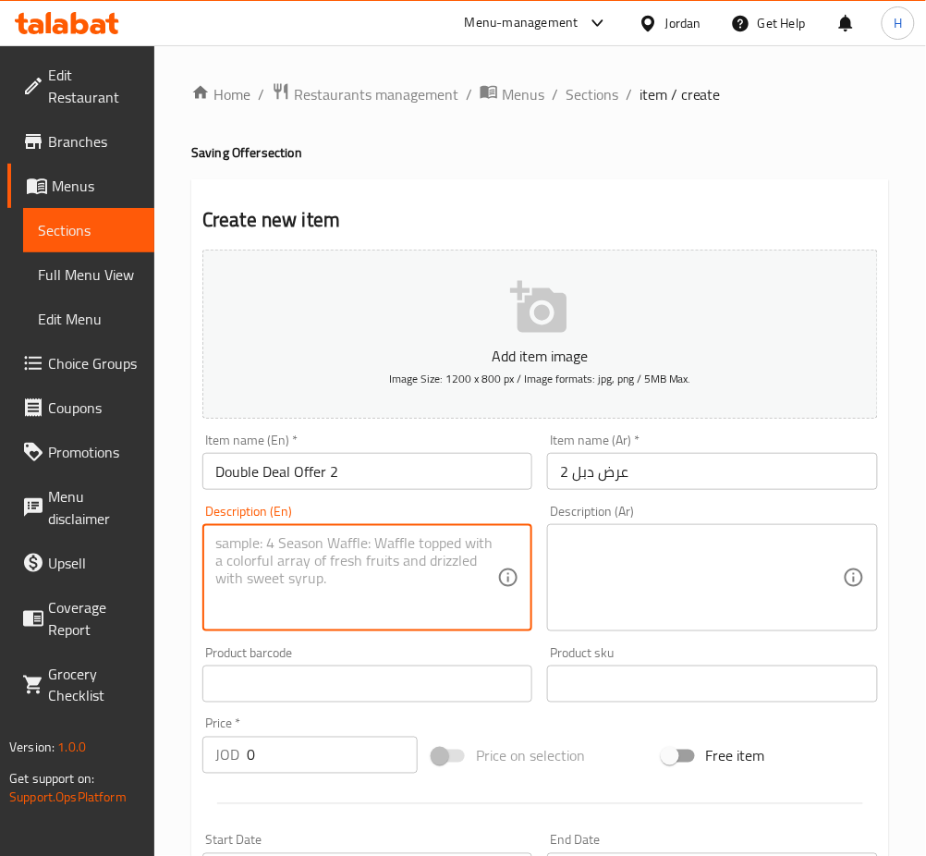
click at [448, 591] on textarea at bounding box center [356, 578] width 282 height 88
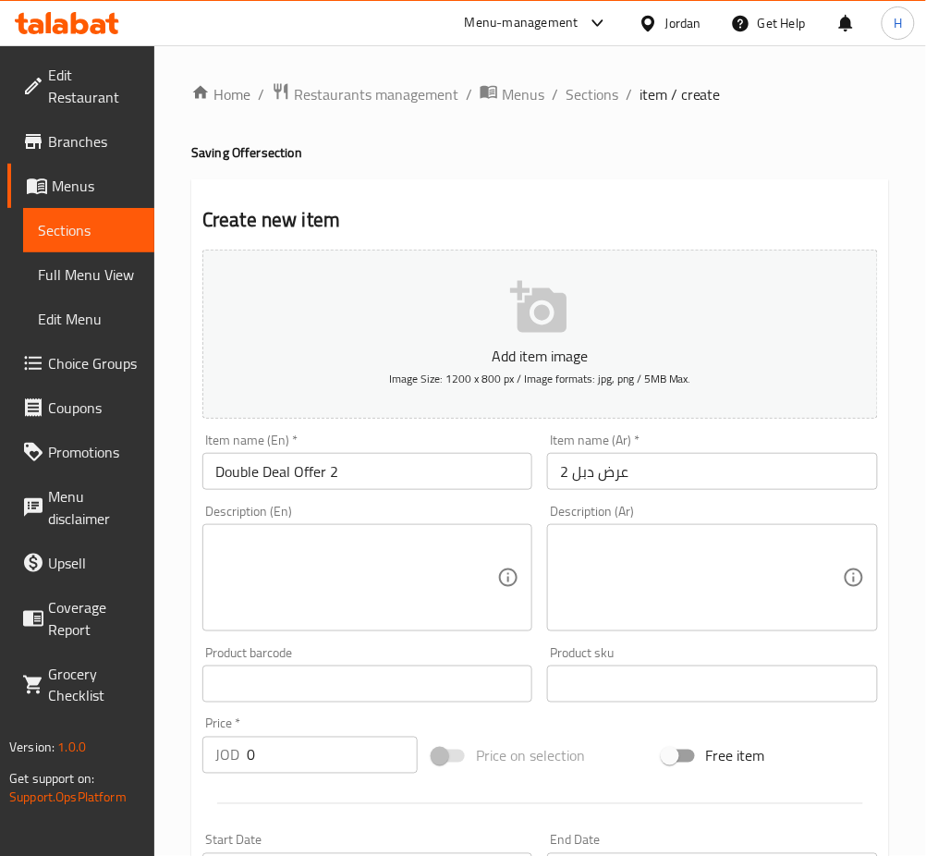
click at [138, 618] on span "Coverage Report" at bounding box center [94, 618] width 92 height 44
click at [239, 579] on textarea at bounding box center [356, 578] width 282 height 88
paste textarea "2 Large + 4 Pepsi 400ml"
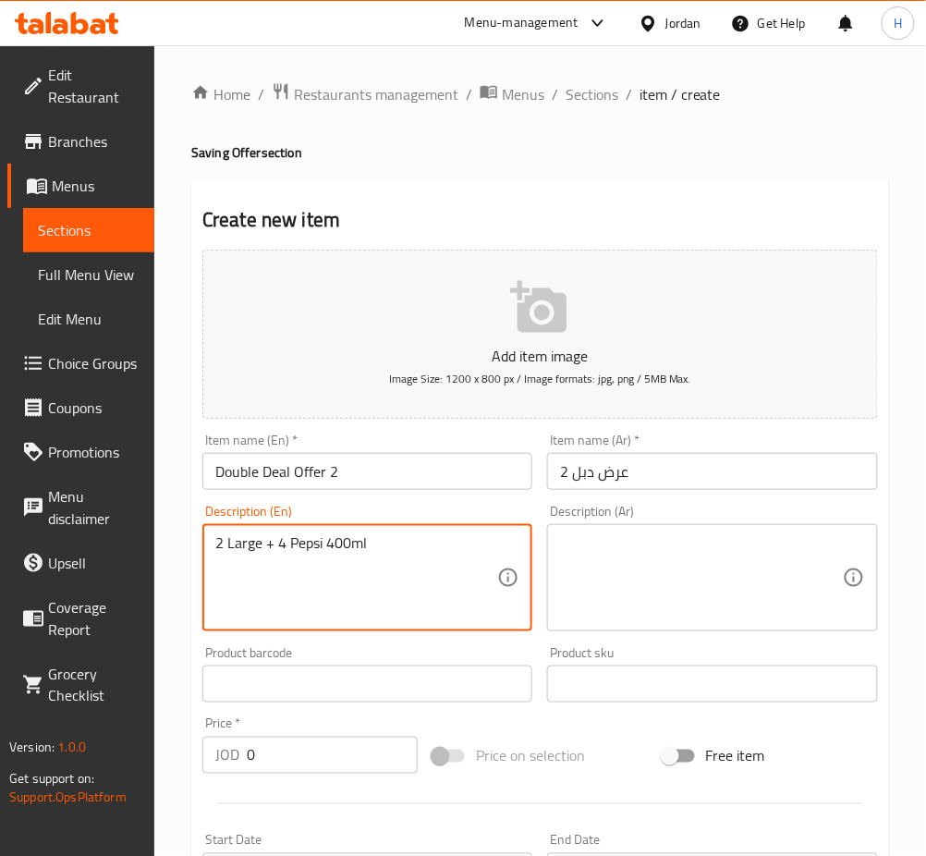
type textarea "2 Large + 4 Pepsi 400ml"
click at [763, 559] on textarea at bounding box center [701, 578] width 282 height 88
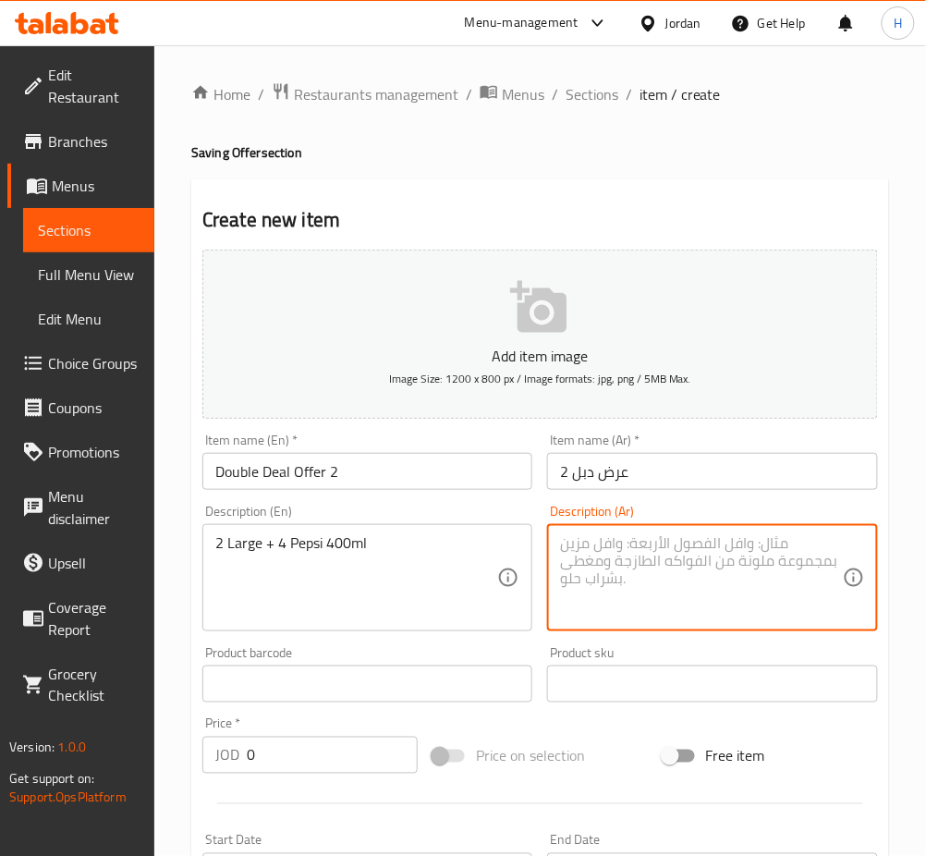
click at [700, 585] on textarea at bounding box center [701, 578] width 282 height 88
paste textarea "2 كبير + 4 بيبسي 400 مل"
click at [721, 544] on textarea "2 كبير + 4 بيبسي 400 مل" at bounding box center [701, 578] width 282 height 88
click at [692, 545] on textarea "2 كبير + 4 بيبسي 400 مل" at bounding box center [701, 578] width 282 height 88
type textarea "2 كبير بيتزا + 4 بيبسي 400 مل"
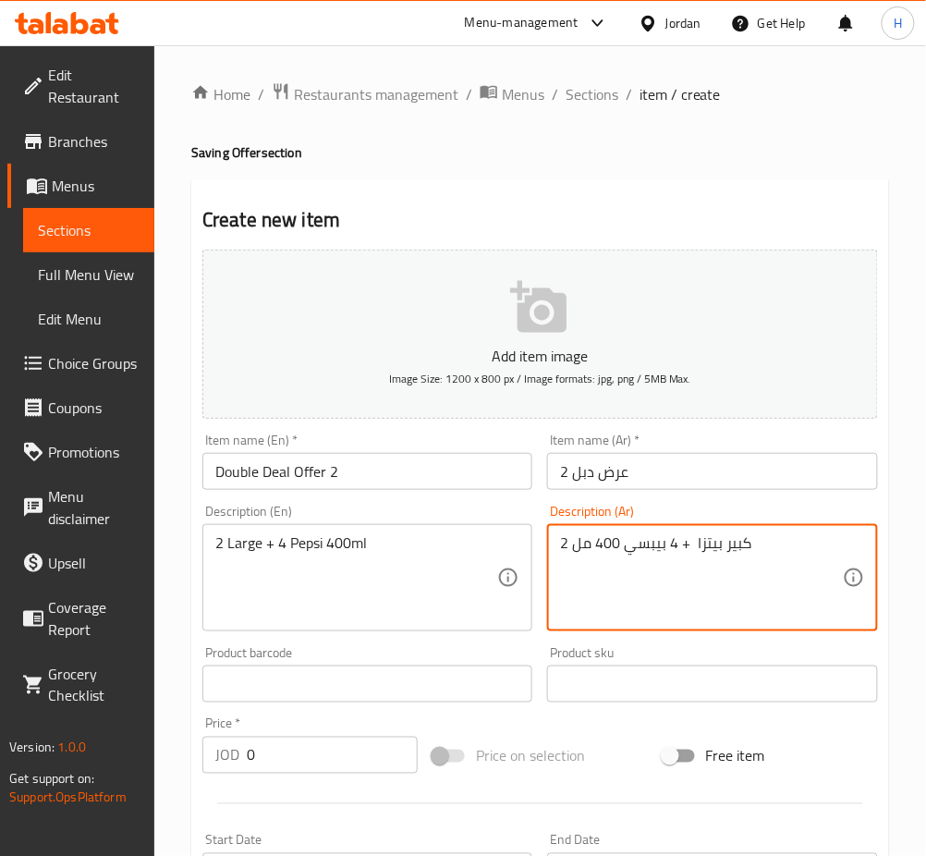
click at [320, 747] on input "0" at bounding box center [332, 755] width 171 height 37
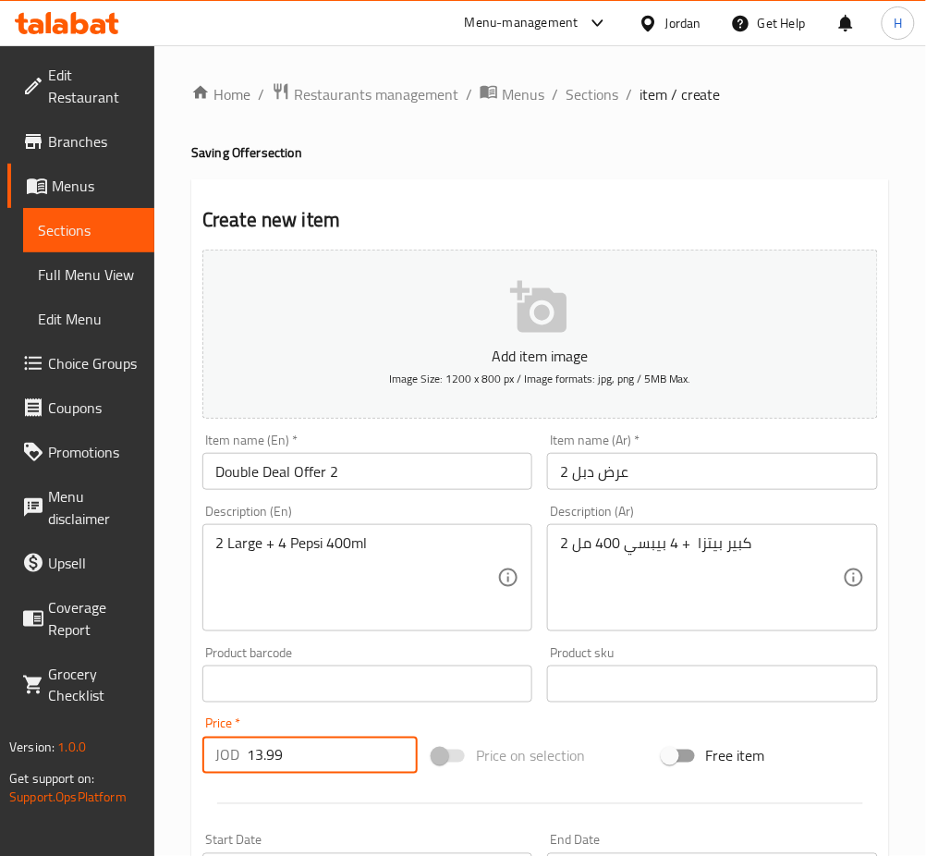
type input "13.99"
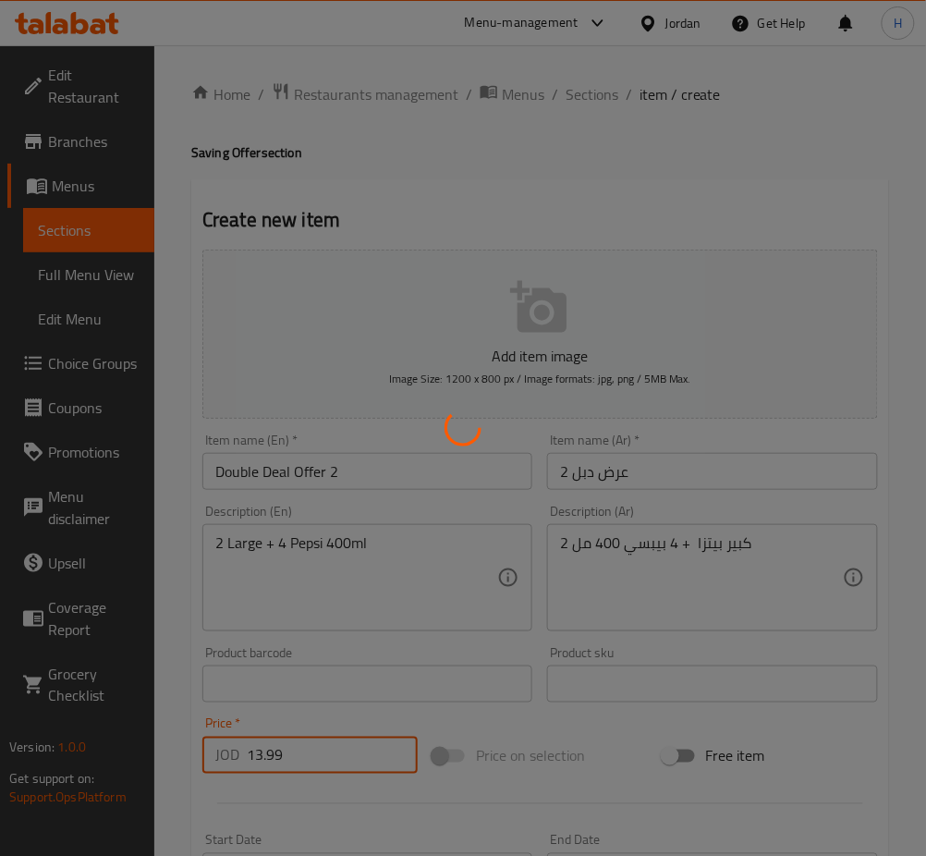
type input "0"
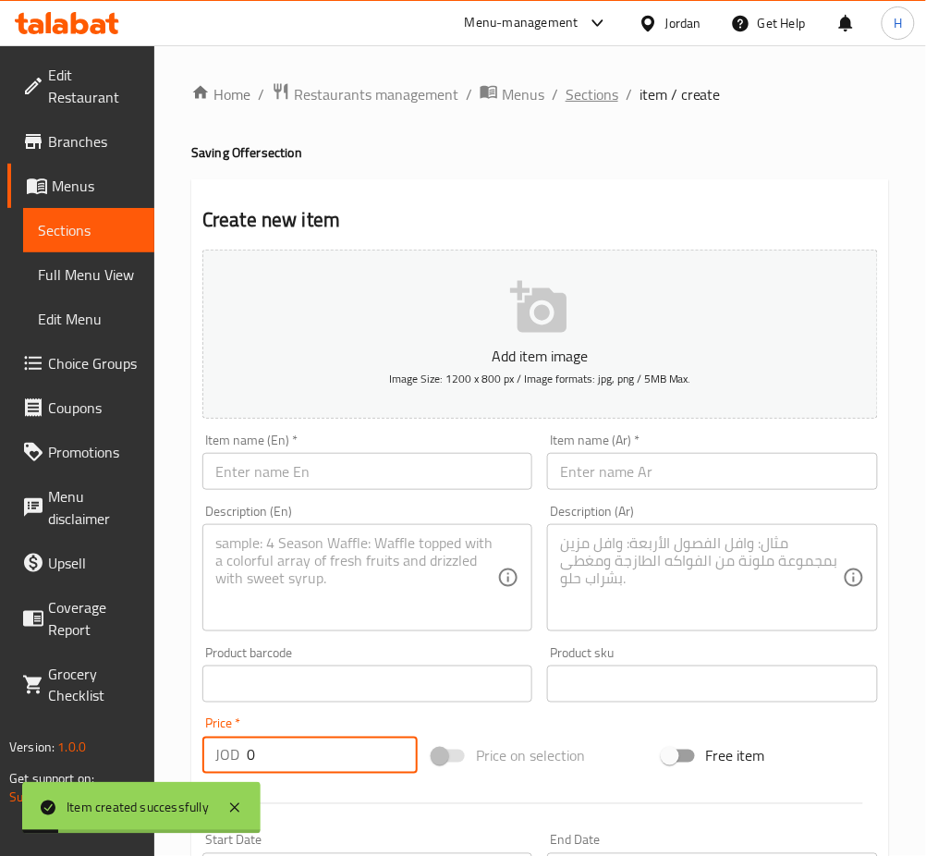
click at [607, 100] on span "Sections" at bounding box center [592, 94] width 53 height 22
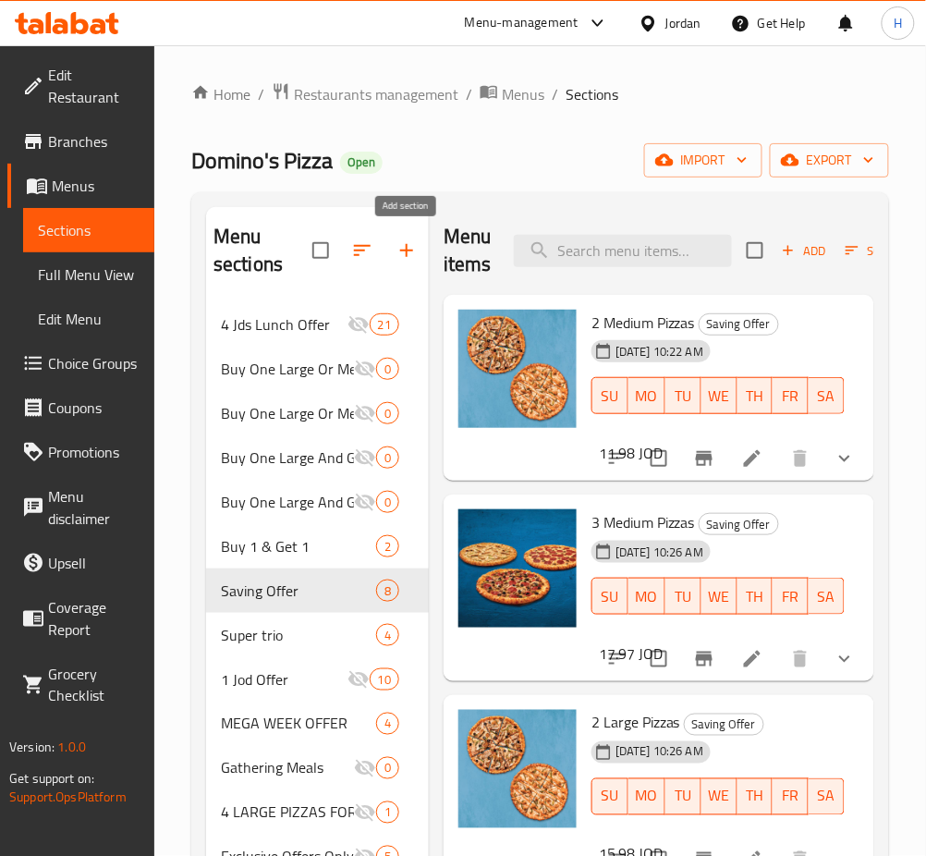
click at [410, 250] on icon "button" at bounding box center [407, 250] width 22 height 22
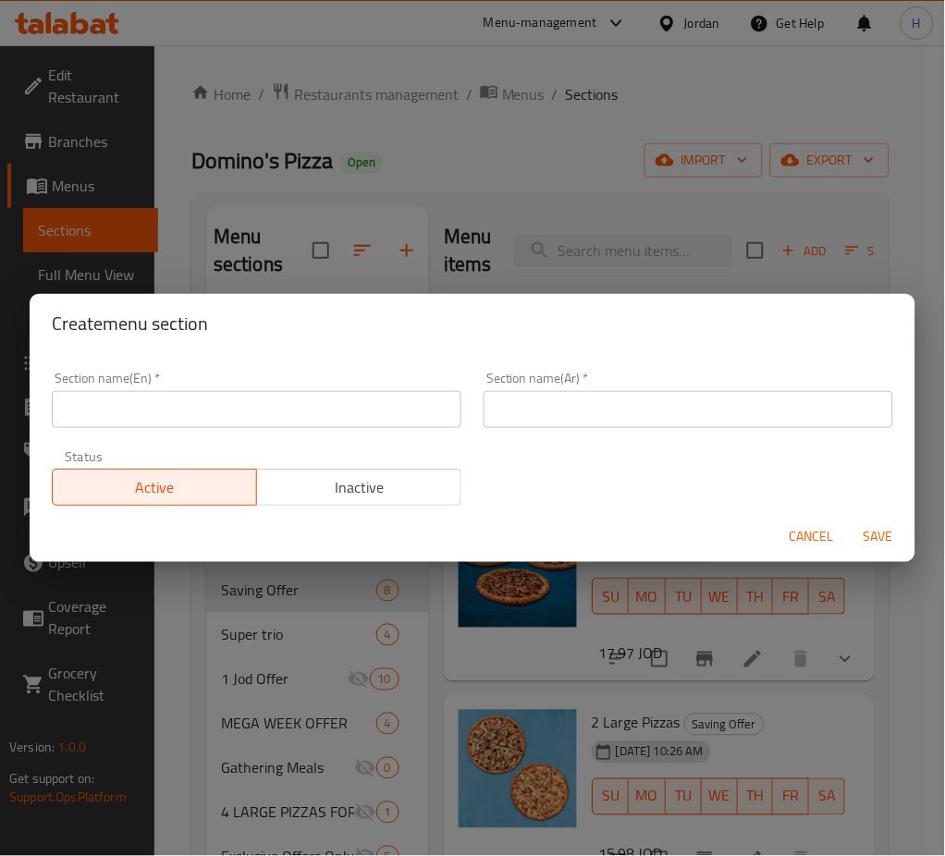
click at [425, 408] on input "text" at bounding box center [257, 409] width 410 height 37
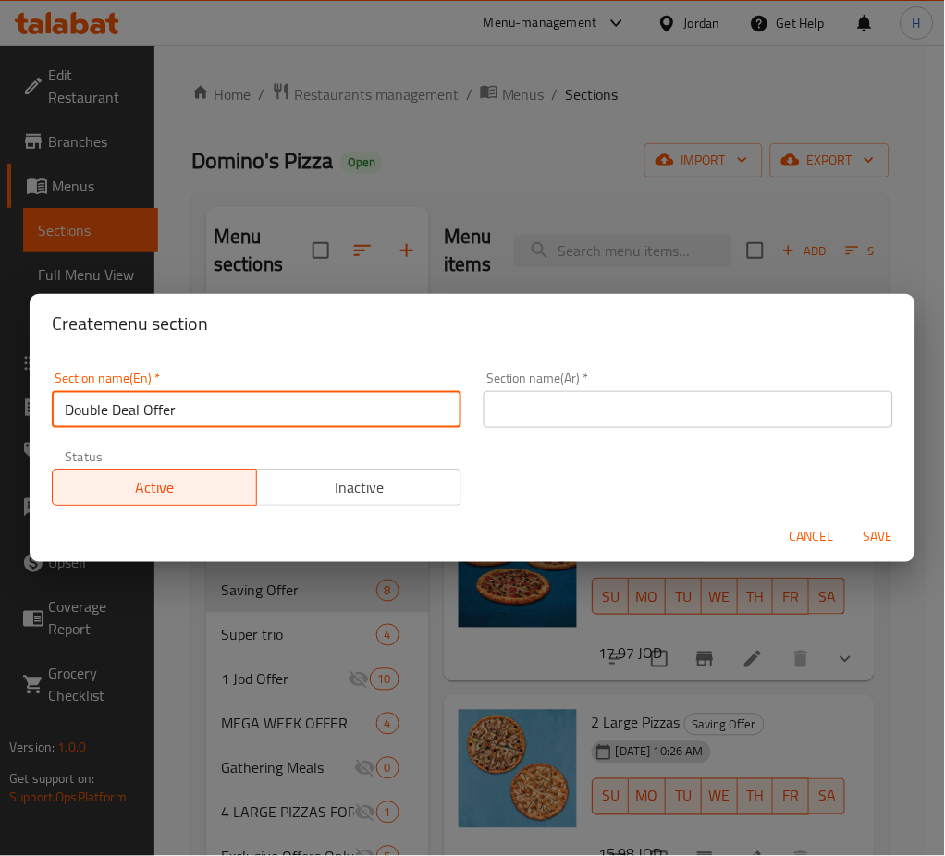
type input "Double Deal Offer"
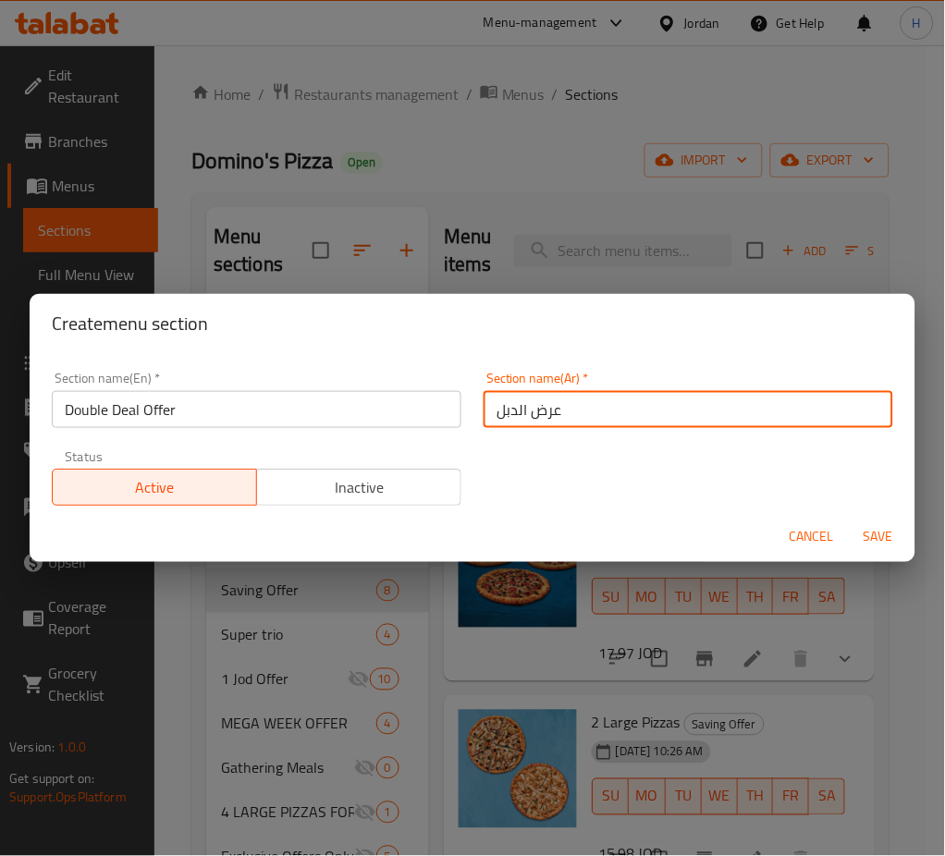
type input "عرض الدبل"
type button "0"
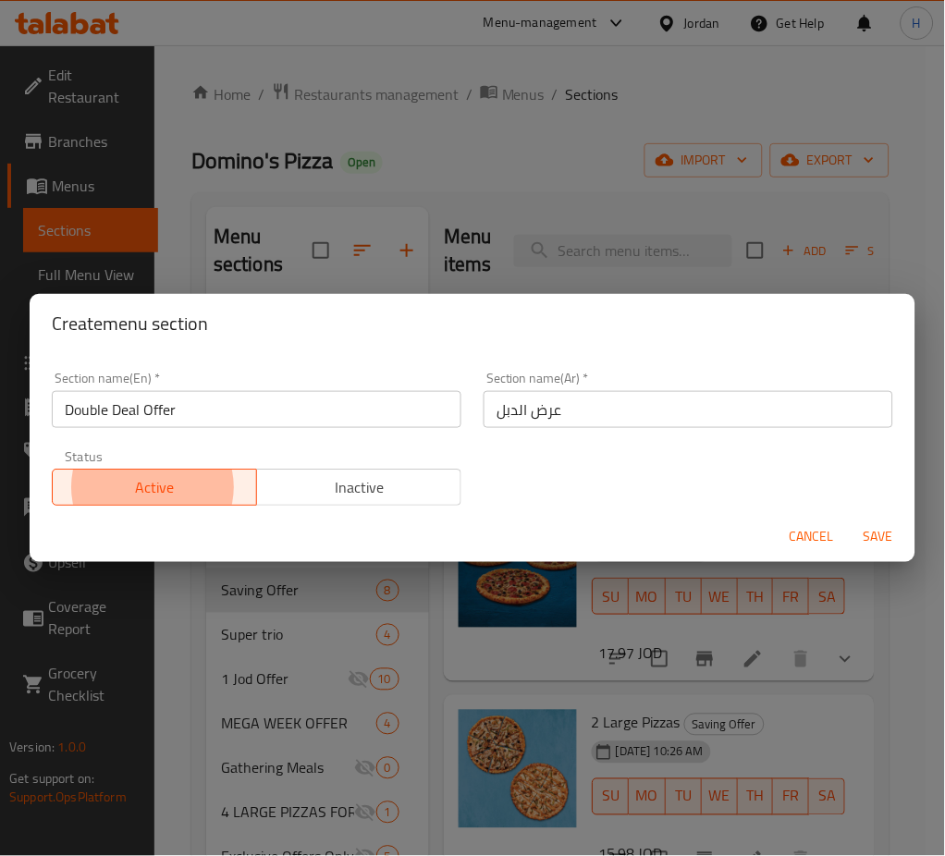
type button "1"
click at [849, 520] on button "Save" at bounding box center [878, 537] width 59 height 34
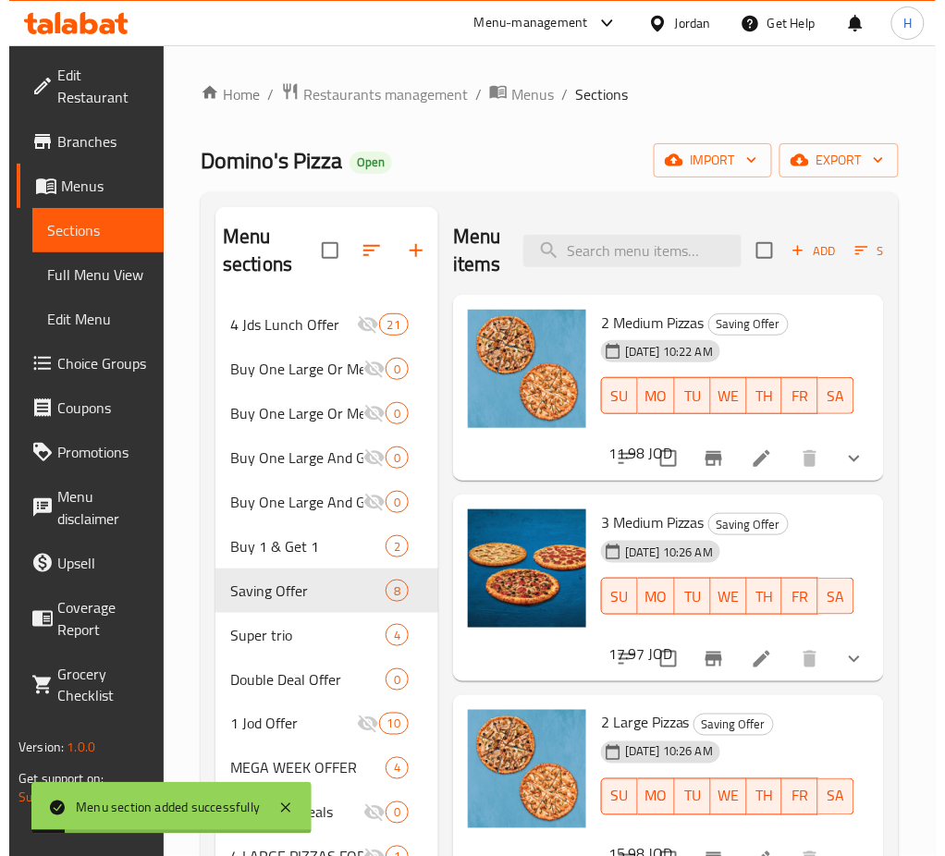
scroll to position [0, 174]
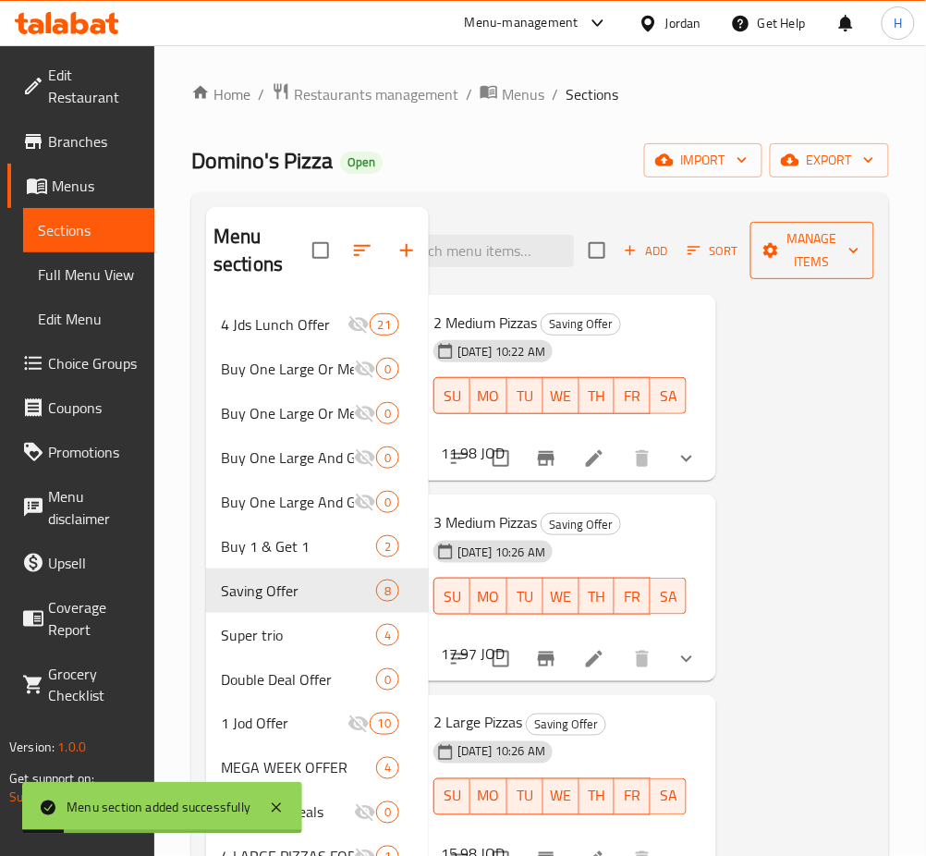
click at [795, 253] on span "Manage items" at bounding box center [812, 250] width 94 height 46
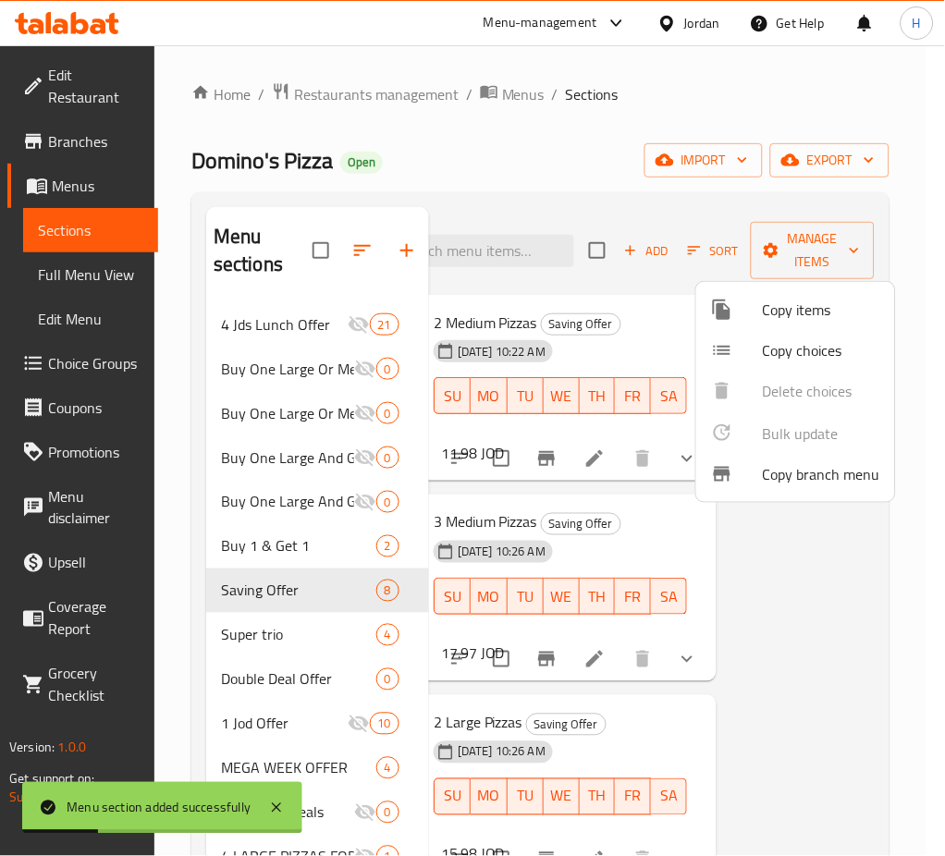
click at [764, 311] on span "Copy items" at bounding box center [821, 310] width 117 height 22
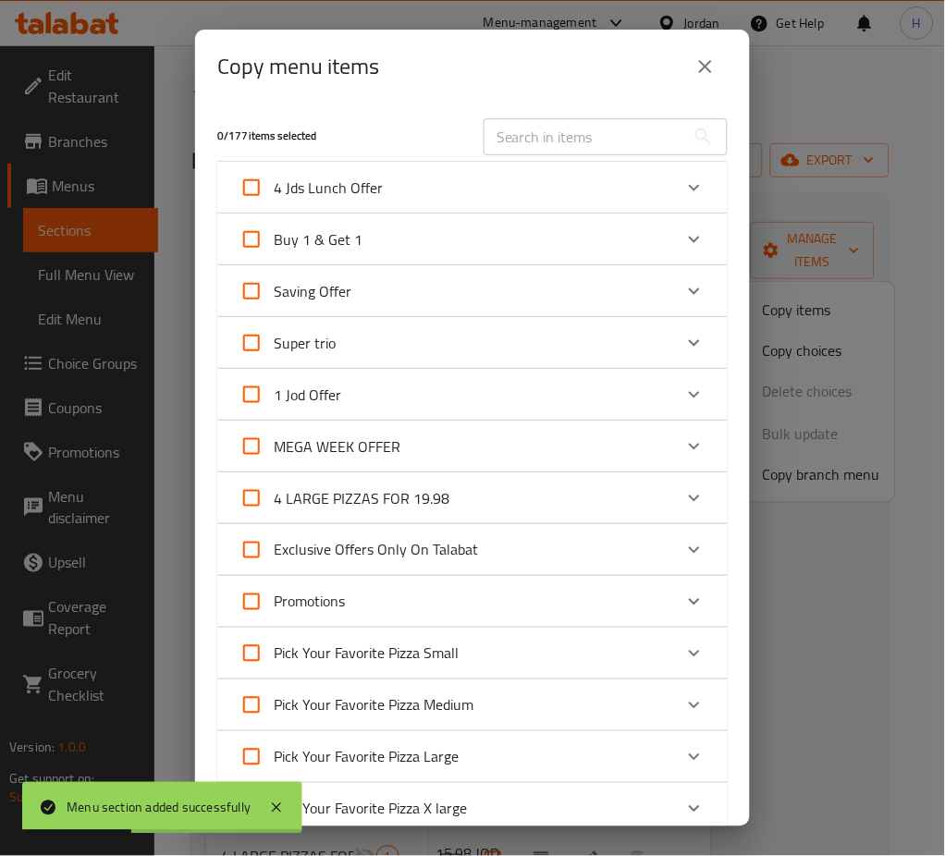
drag, startPoint x: 481, startPoint y: 296, endPoint x: 507, endPoint y: 367, distance: 75.7
click at [481, 295] on div "Saving Offer" at bounding box center [455, 291] width 433 height 44
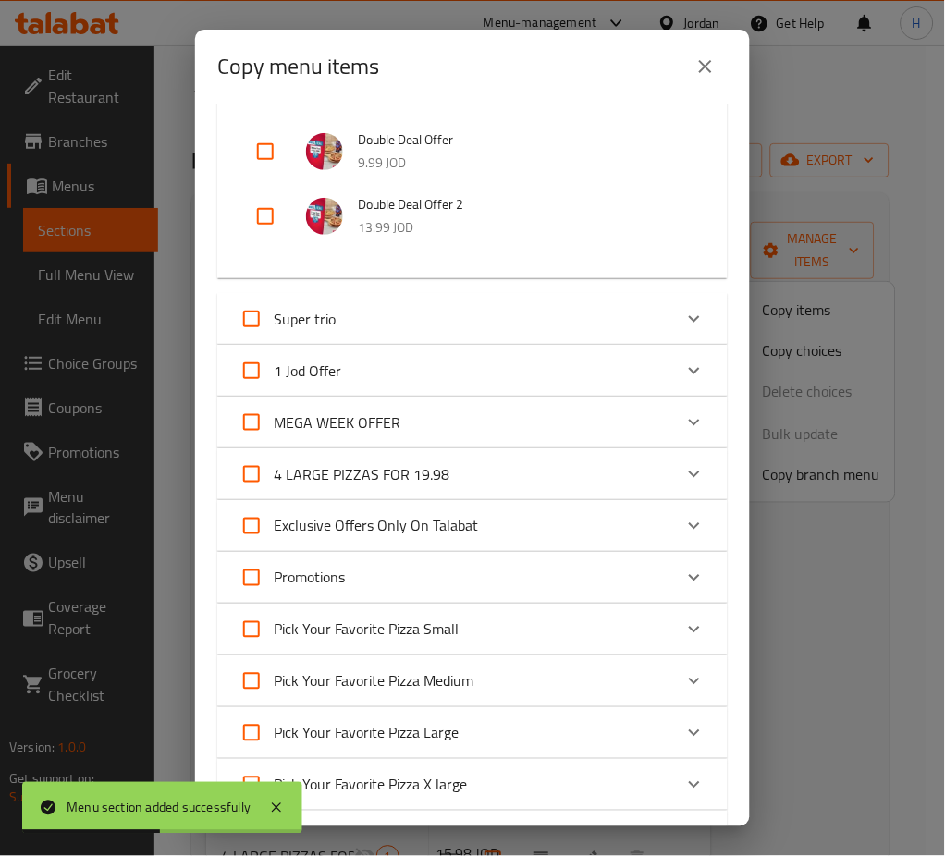
scroll to position [380, 0]
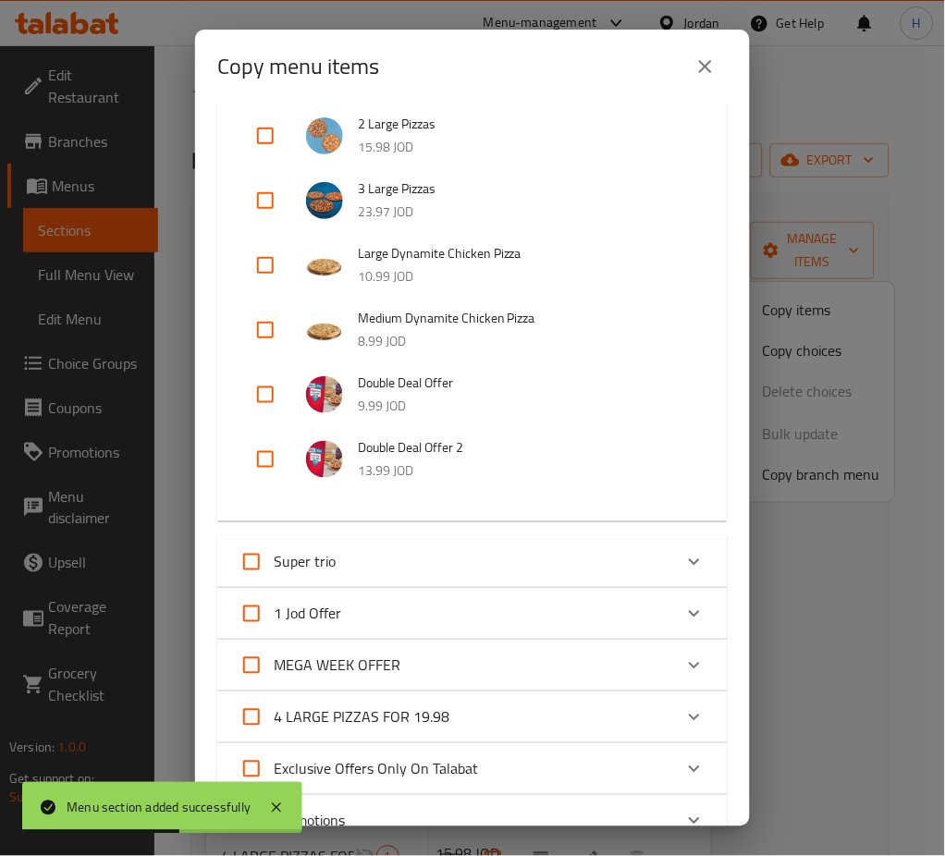
click at [257, 398] on input "checkbox" at bounding box center [265, 395] width 44 height 44
checkbox input "true"
click at [259, 459] on input "checkbox" at bounding box center [265, 459] width 44 height 44
checkbox input "true"
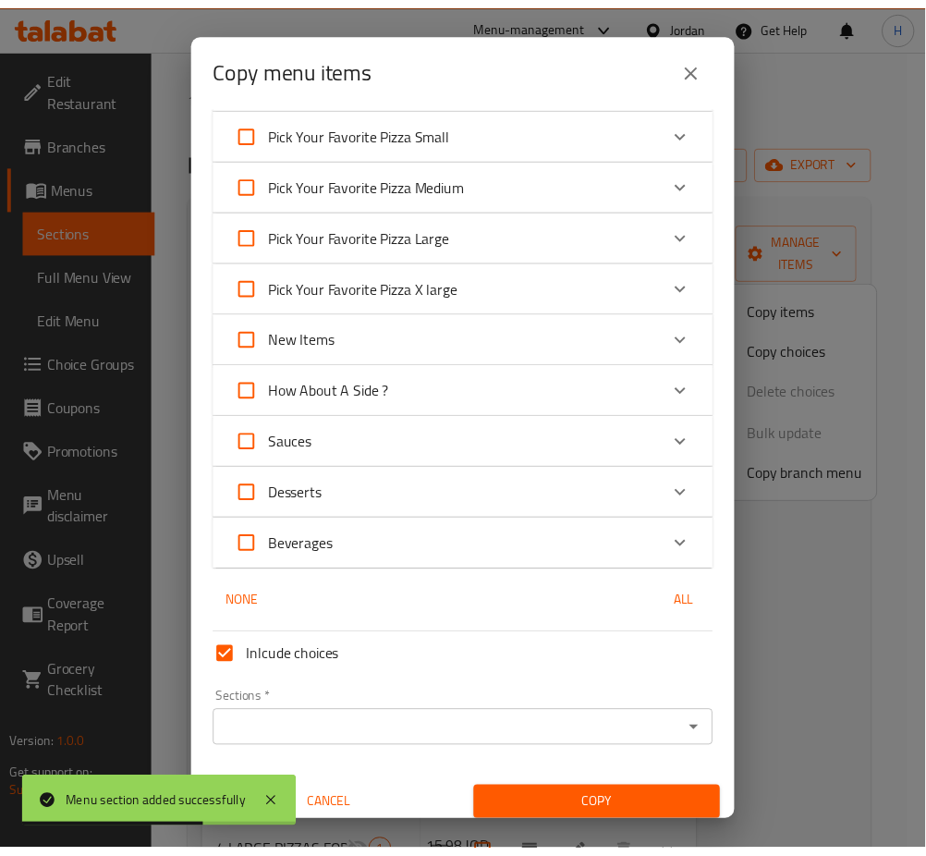
scroll to position [1132, 0]
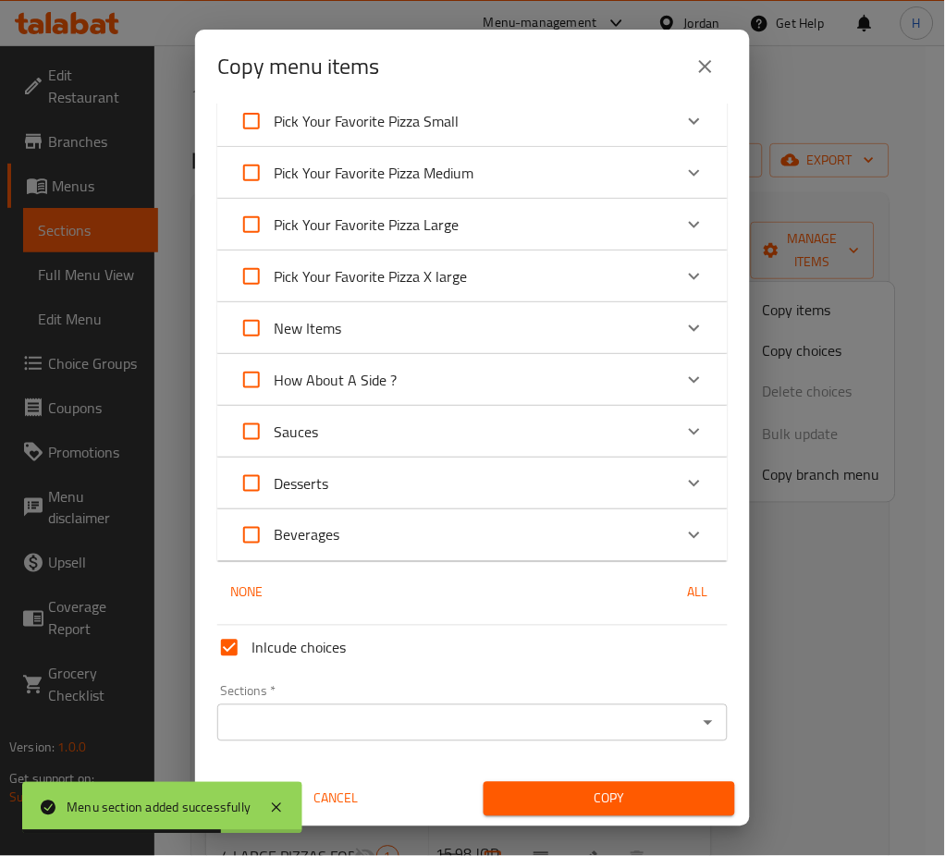
click at [394, 728] on input "Sections   *" at bounding box center [457, 723] width 469 height 26
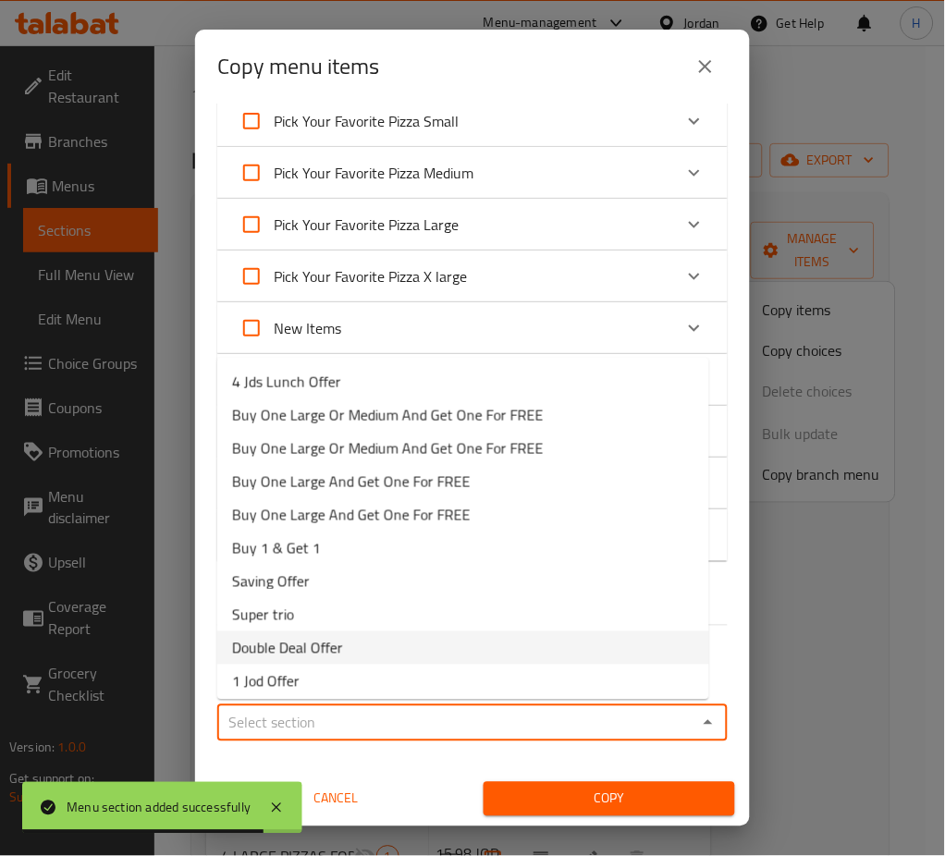
click at [318, 651] on span "Double Deal Offer" at bounding box center [287, 648] width 111 height 22
type input "Double Deal Offer"
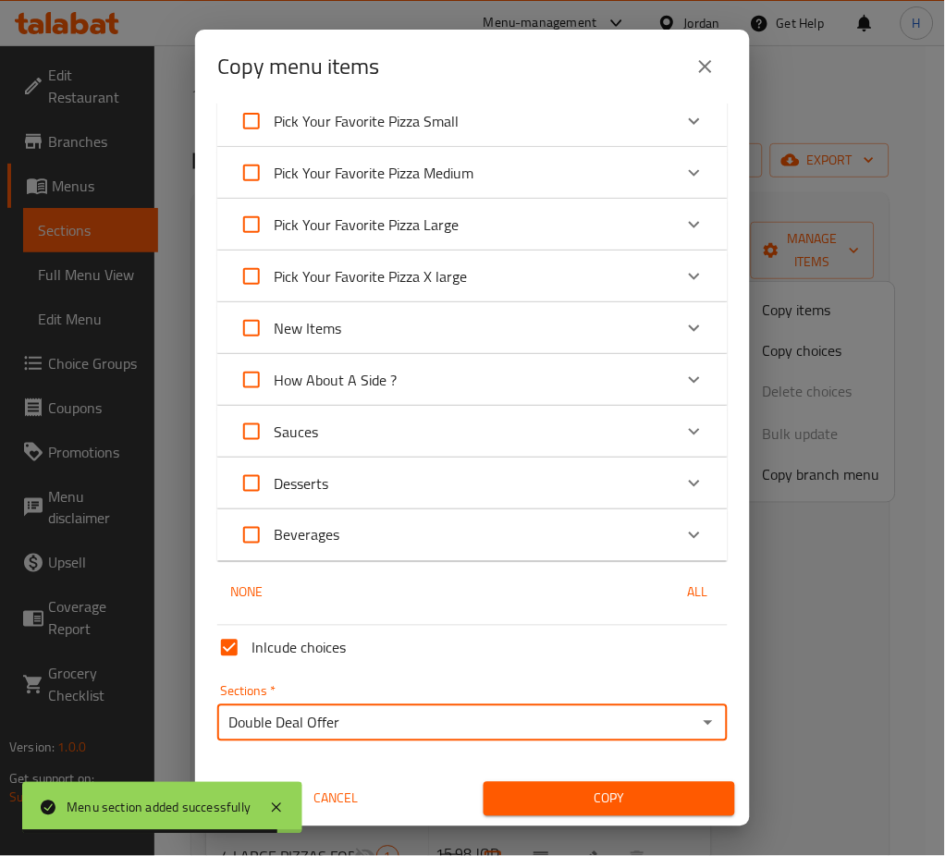
click at [542, 789] on span "Copy" at bounding box center [609, 799] width 222 height 23
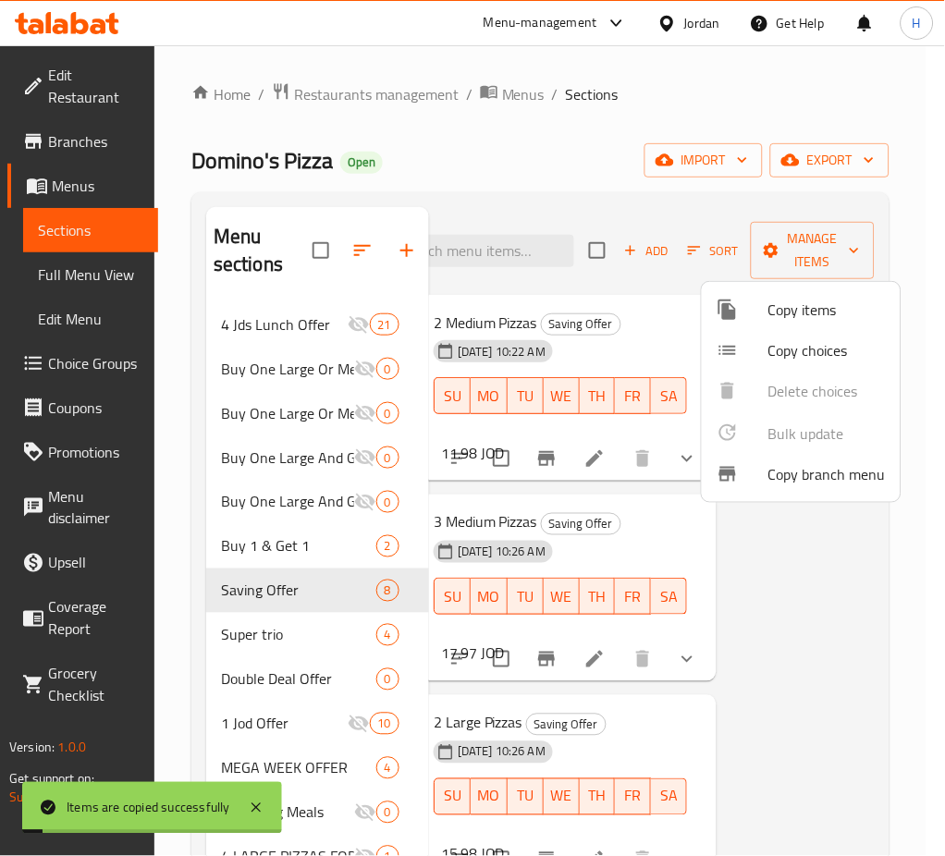
click at [799, 618] on div at bounding box center [472, 428] width 945 height 856
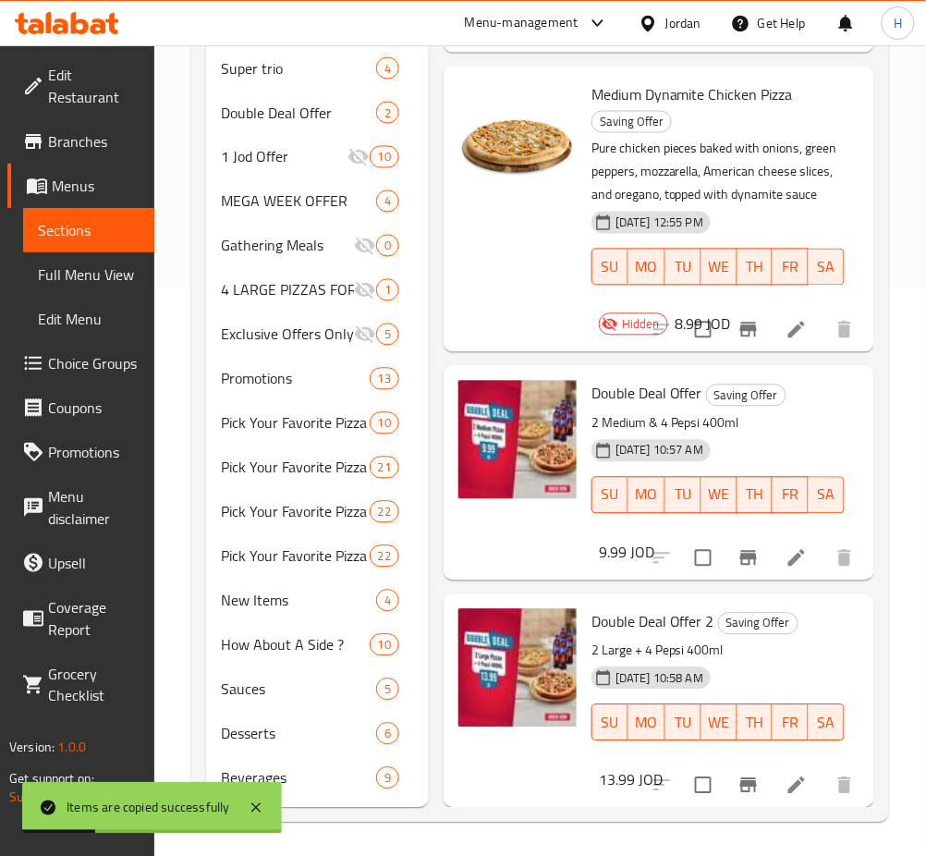
scroll to position [569, 0]
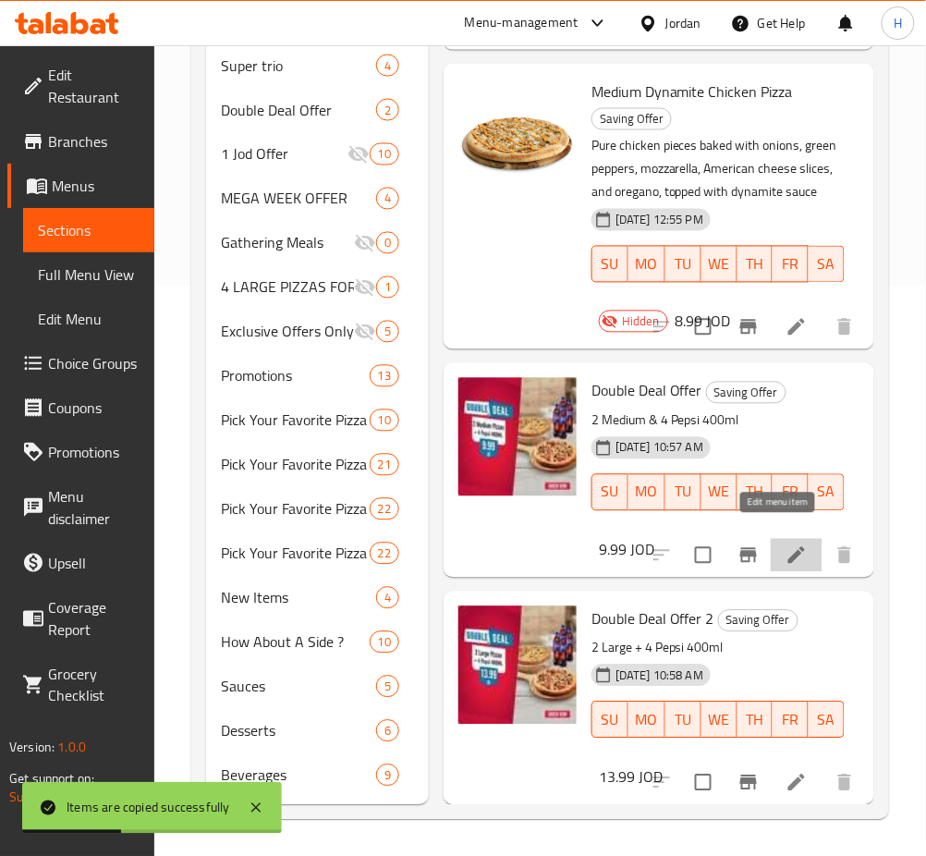
drag, startPoint x: 778, startPoint y: 538, endPoint x: 788, endPoint y: 748, distance: 210.1
drag, startPoint x: 779, startPoint y: 764, endPoint x: 238, endPoint y: 630, distance: 558.1
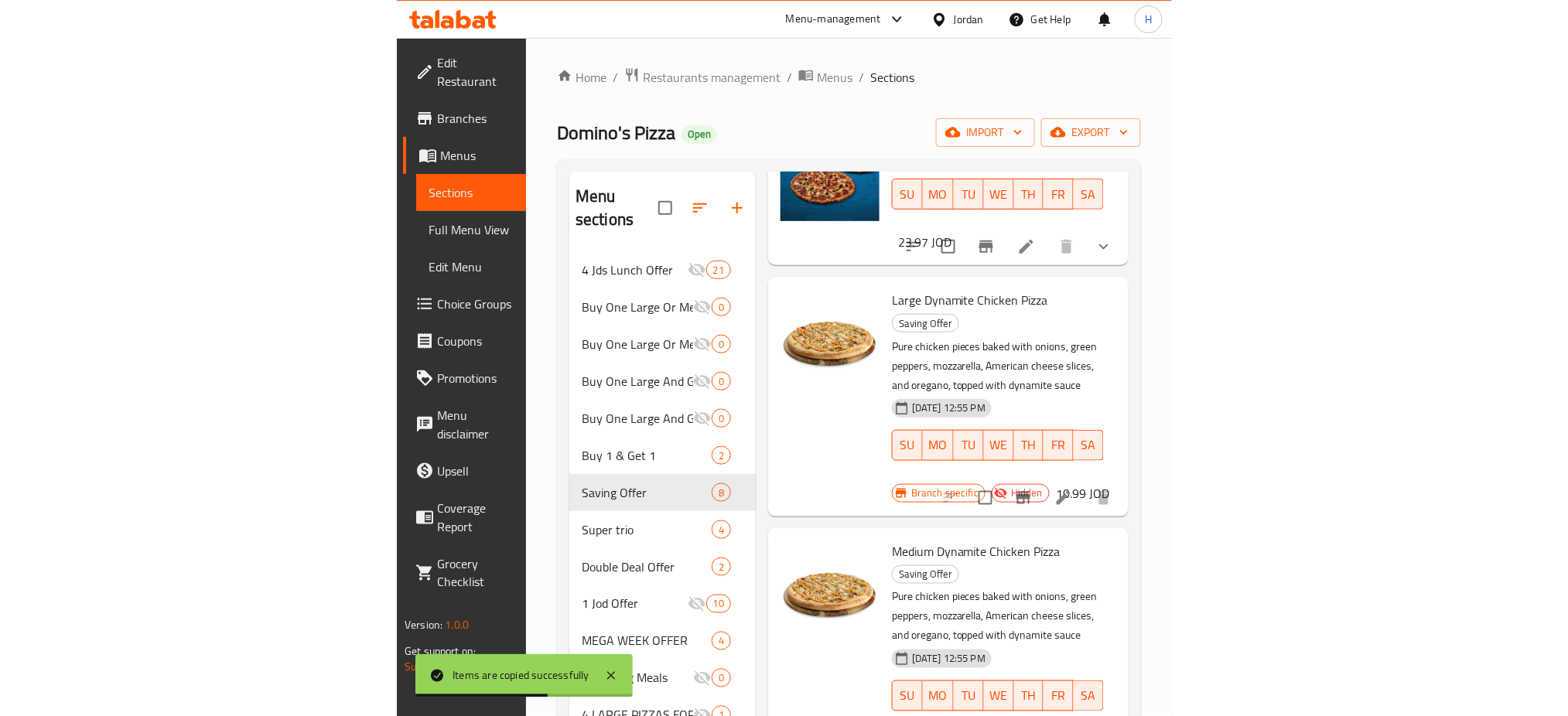
scroll to position [0, 0]
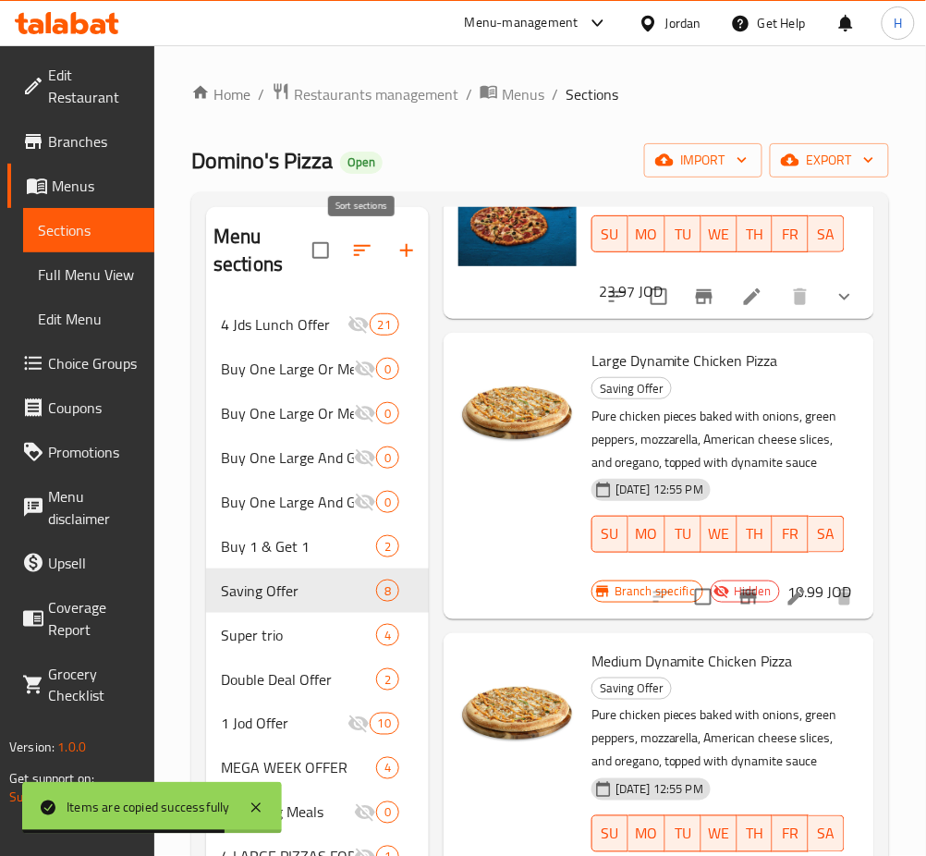
click at [363, 251] on icon "button" at bounding box center [362, 250] width 17 height 11
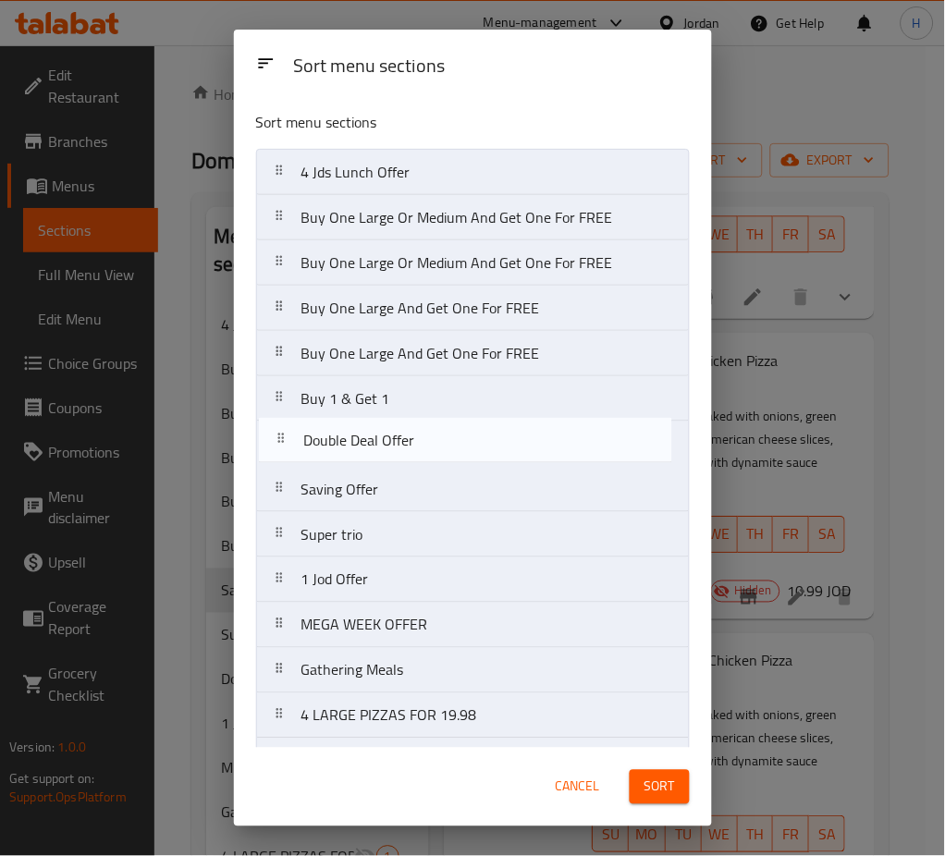
drag, startPoint x: 396, startPoint y: 545, endPoint x: 397, endPoint y: 429, distance: 116.5
click at [397, 430] on nav "4 Jds Lunch Offer Buy One Large Or Medium And Get One For FREE Buy One Large Or…" at bounding box center [473, 693] width 434 height 1089
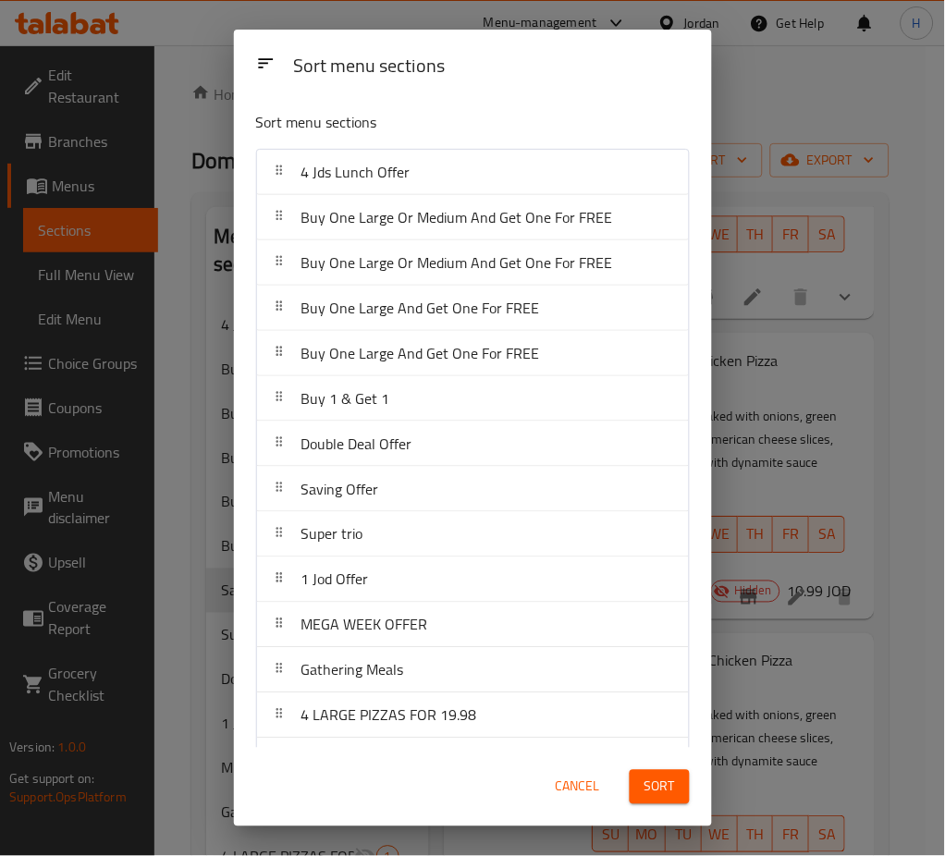
click at [659, 795] on span "Sort" at bounding box center [659, 787] width 31 height 23
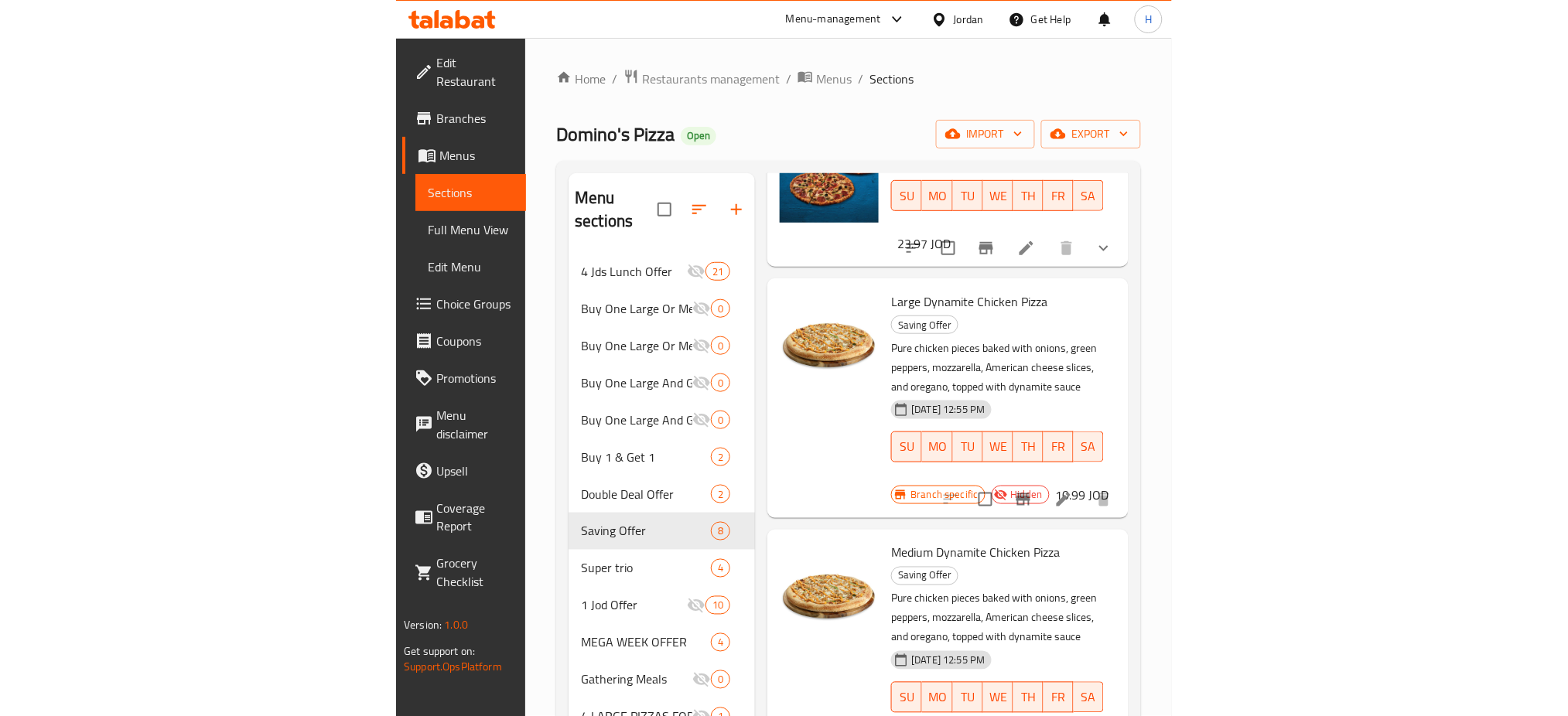
scroll to position [364, 0]
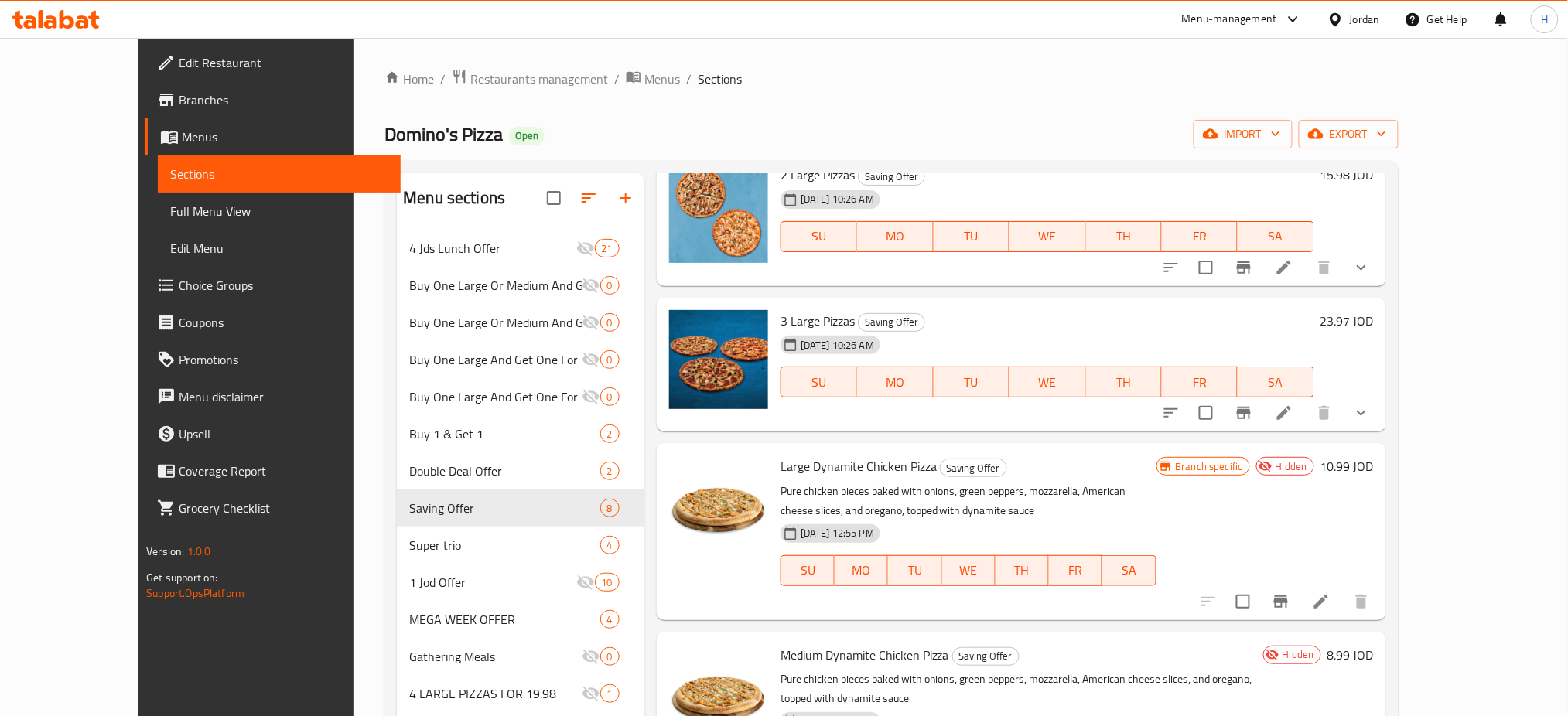
click at [85, 25] on icon at bounding box center [83, 22] width 13 height 13
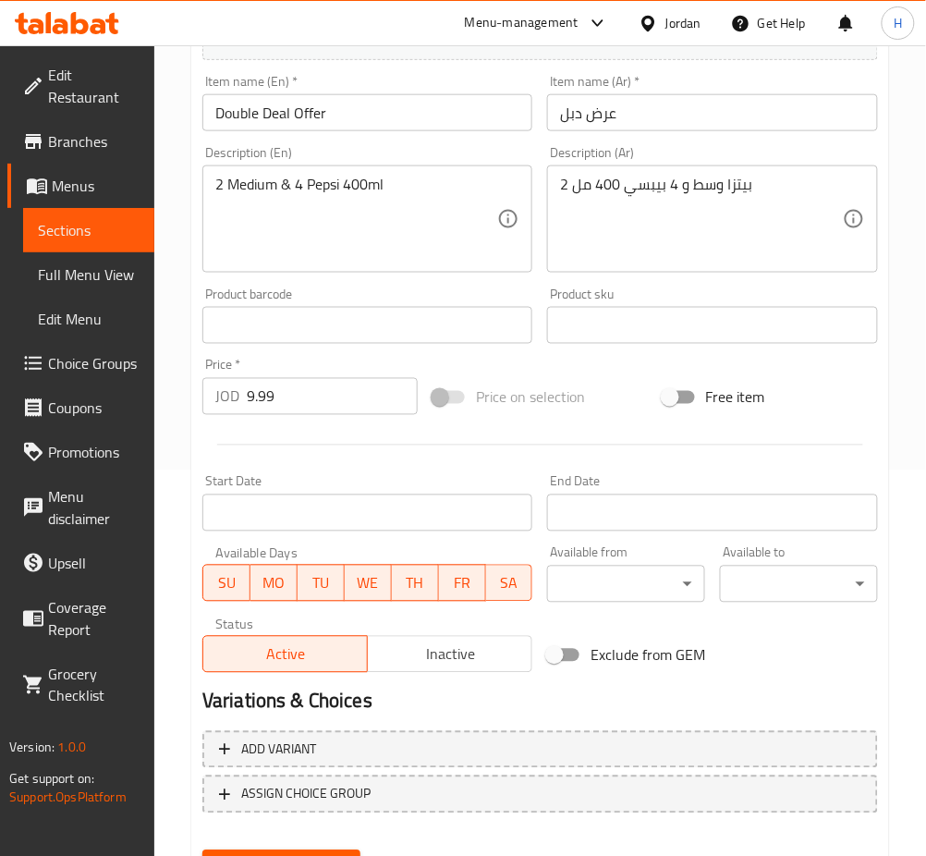
scroll to position [474, 0]
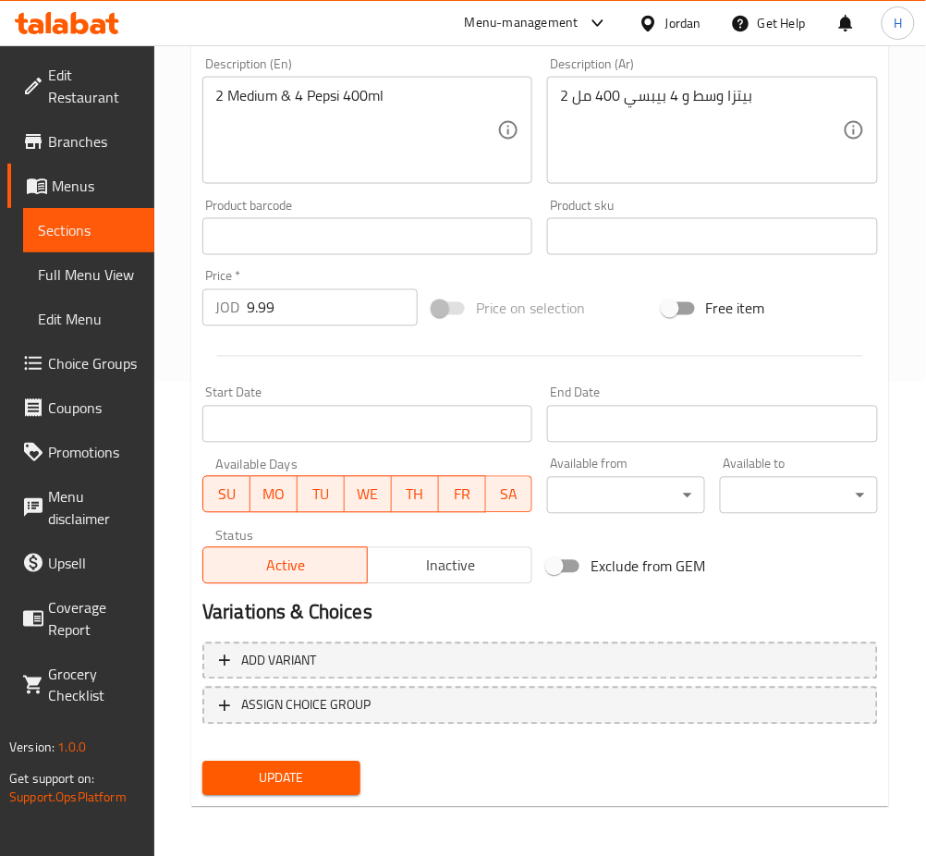
click at [437, 581] on button "Inactive" at bounding box center [449, 565] width 165 height 37
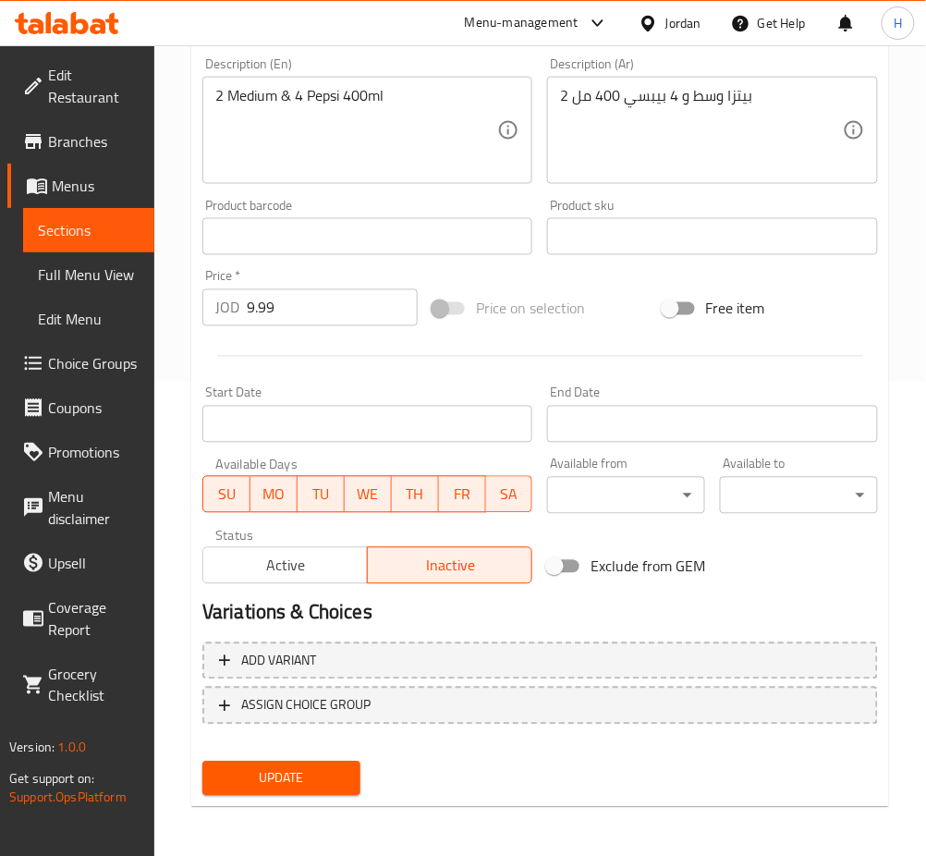
click at [288, 782] on span "Update" at bounding box center [281, 778] width 129 height 23
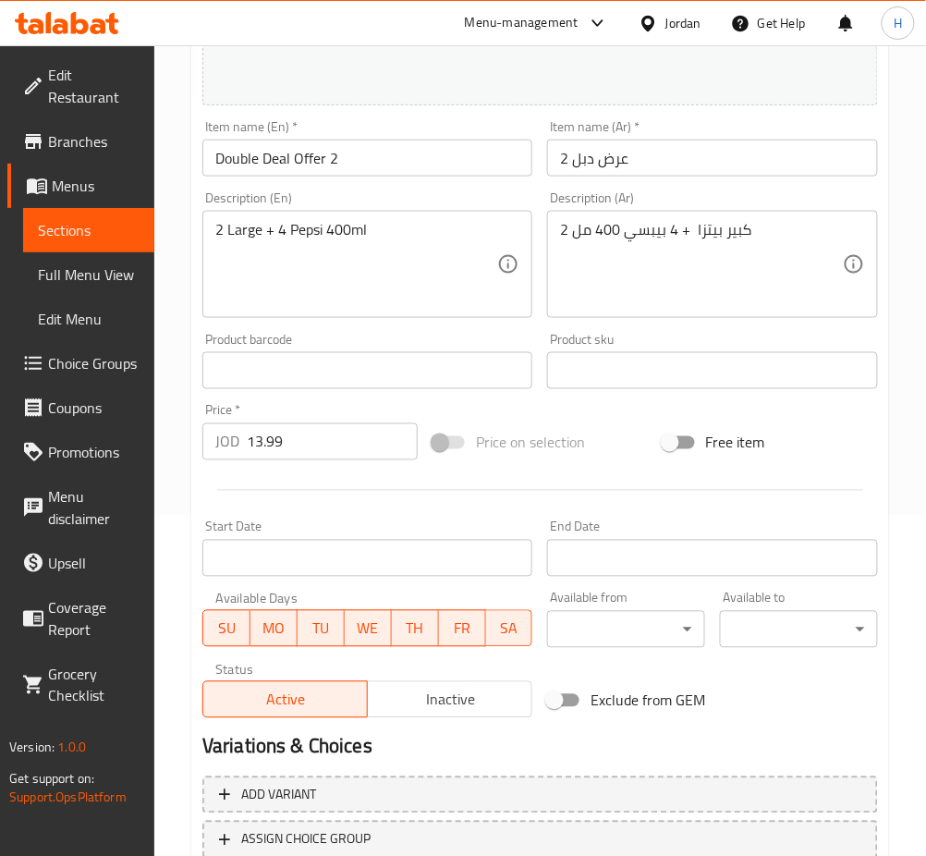
scroll to position [474, 0]
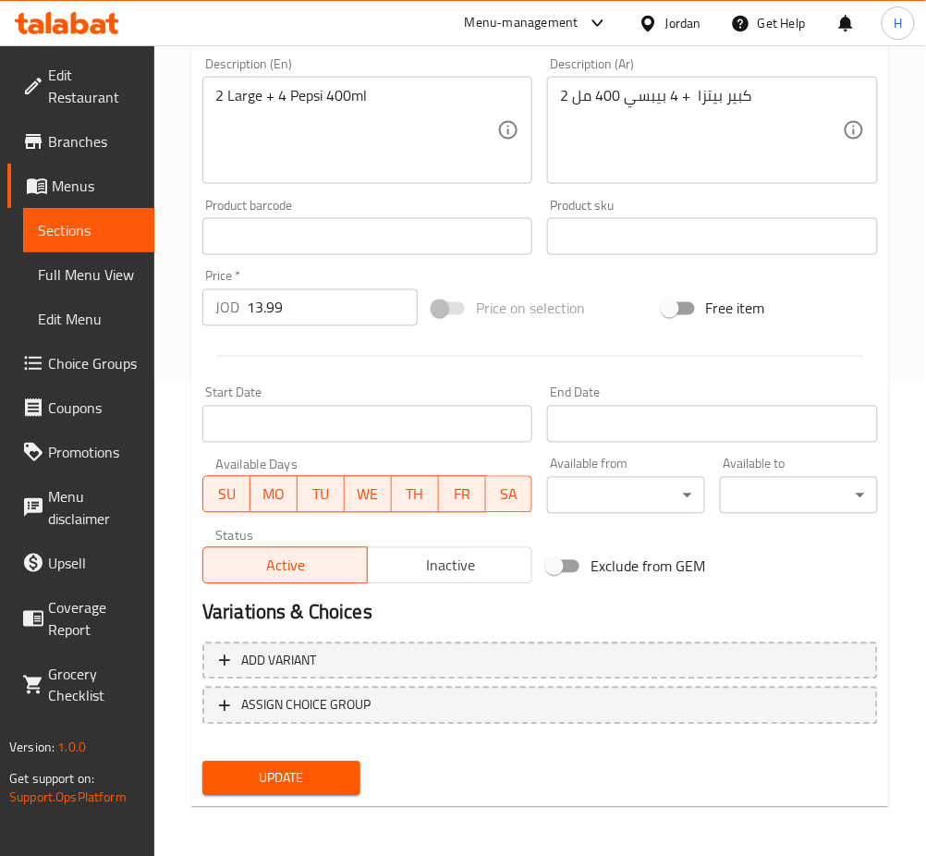
click at [452, 561] on span "Inactive" at bounding box center [450, 566] width 150 height 27
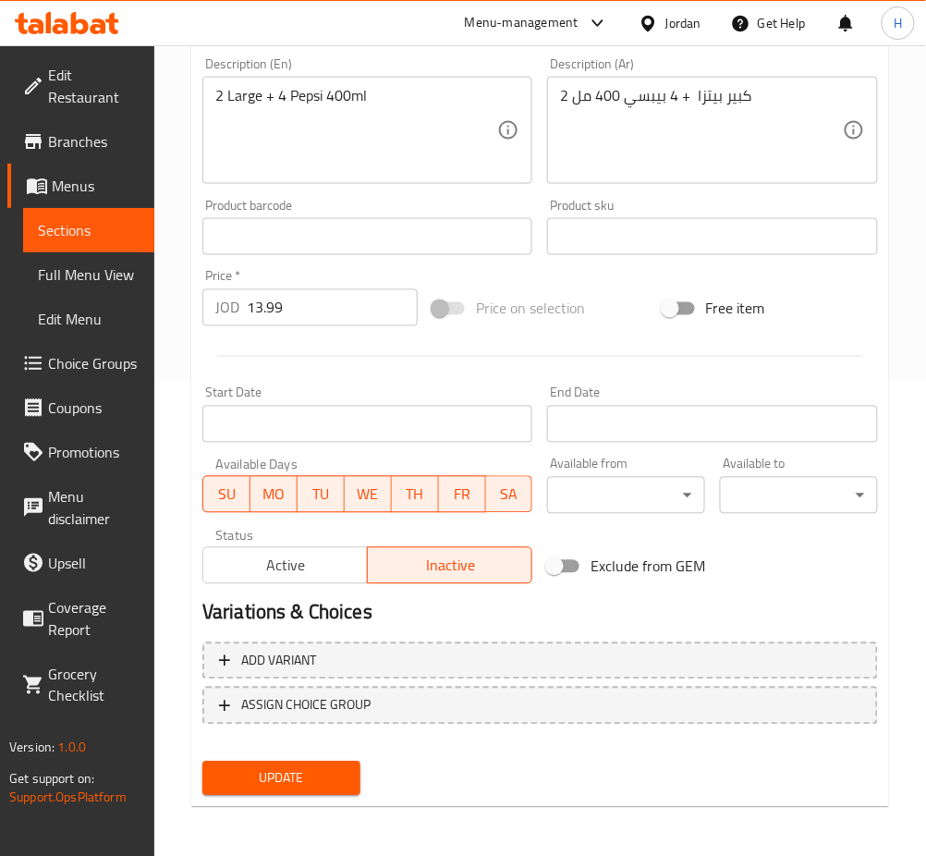
drag, startPoint x: 313, startPoint y: 774, endPoint x: 603, endPoint y: 493, distance: 403.4
click at [313, 773] on span "Update" at bounding box center [281, 778] width 129 height 23
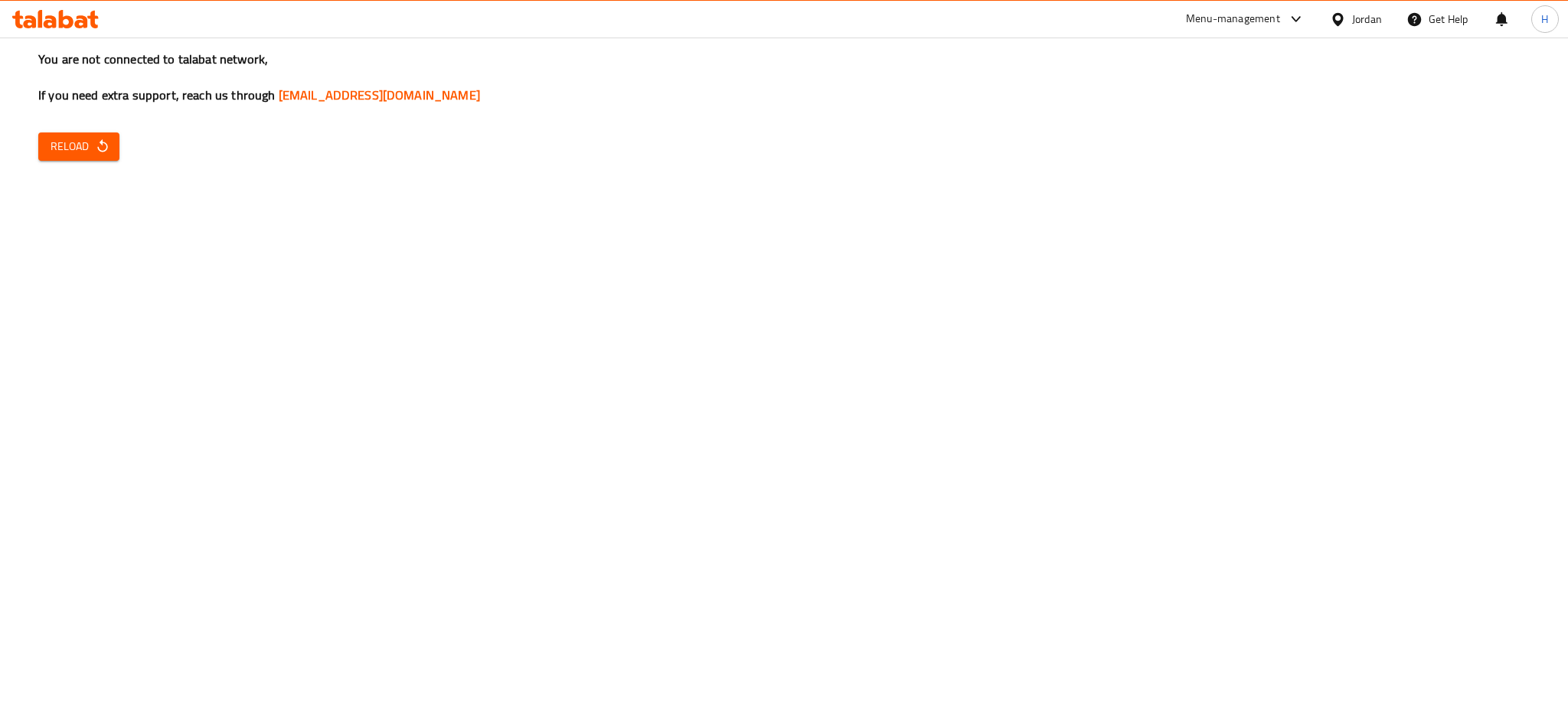
click at [76, 147] on span "Reload" at bounding box center [79, 146] width 56 height 19
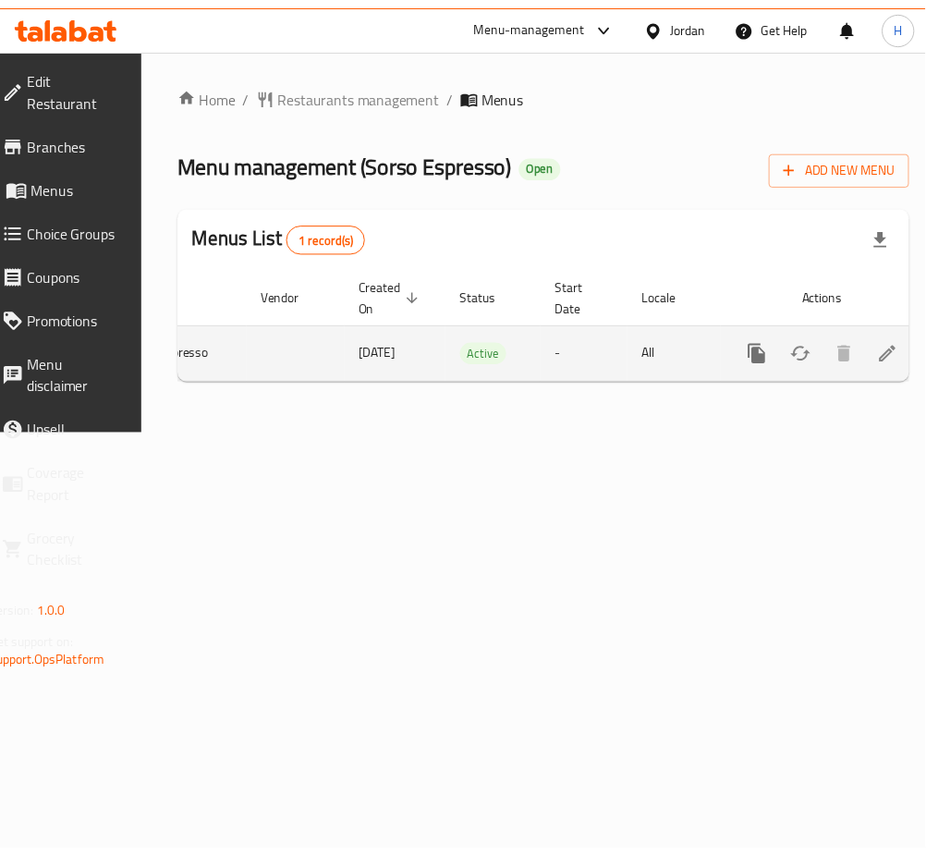
scroll to position [0, 197]
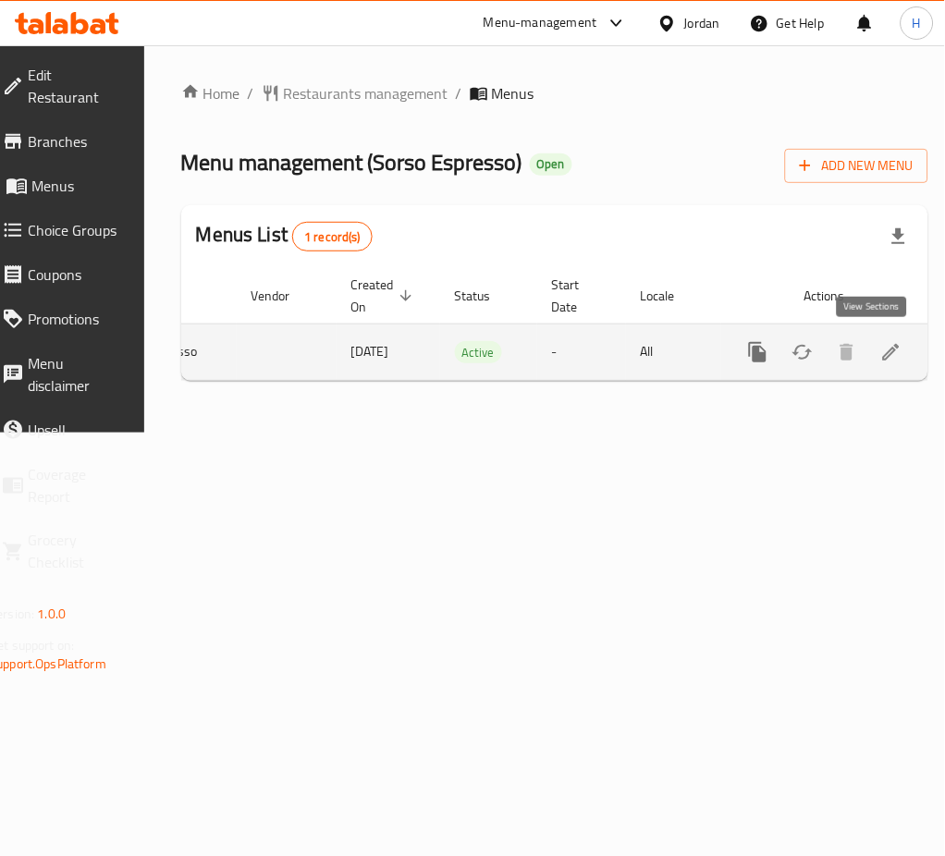
click at [883, 352] on icon "enhanced table" at bounding box center [891, 352] width 17 height 17
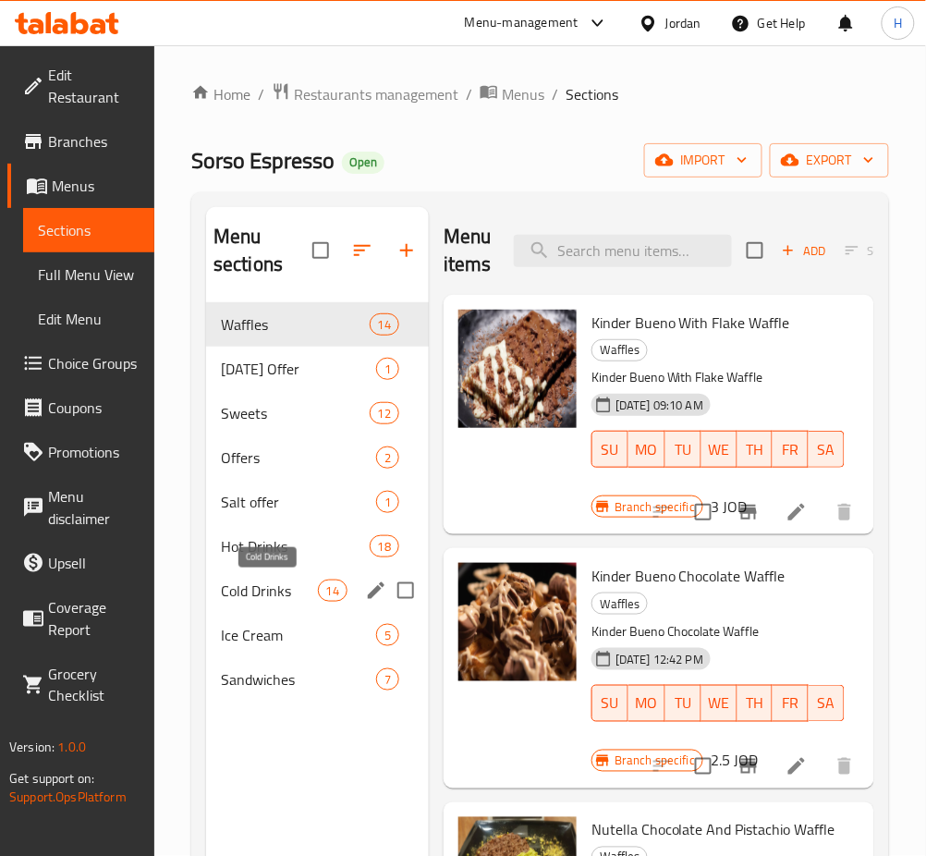
click at [266, 593] on span "Cold Drinks" at bounding box center [269, 591] width 97 height 22
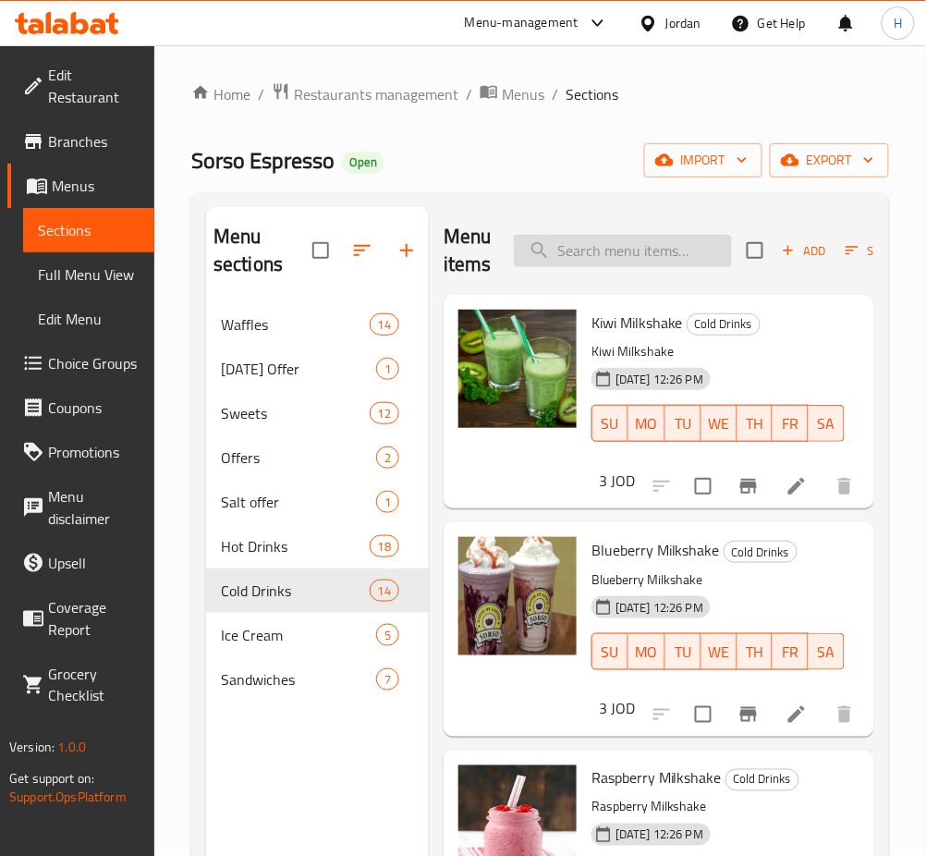
click at [632, 264] on input "search" at bounding box center [623, 251] width 218 height 32
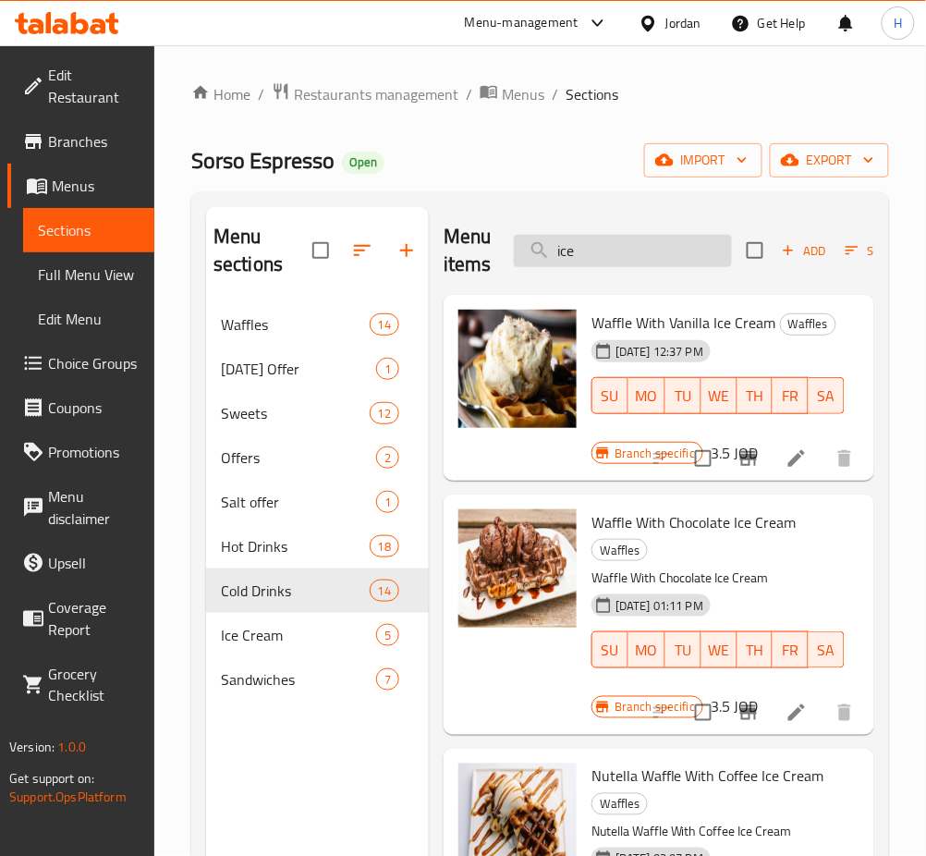
click at [654, 251] on input "ice" at bounding box center [623, 251] width 218 height 32
click at [653, 251] on input "ice" at bounding box center [623, 251] width 218 height 32
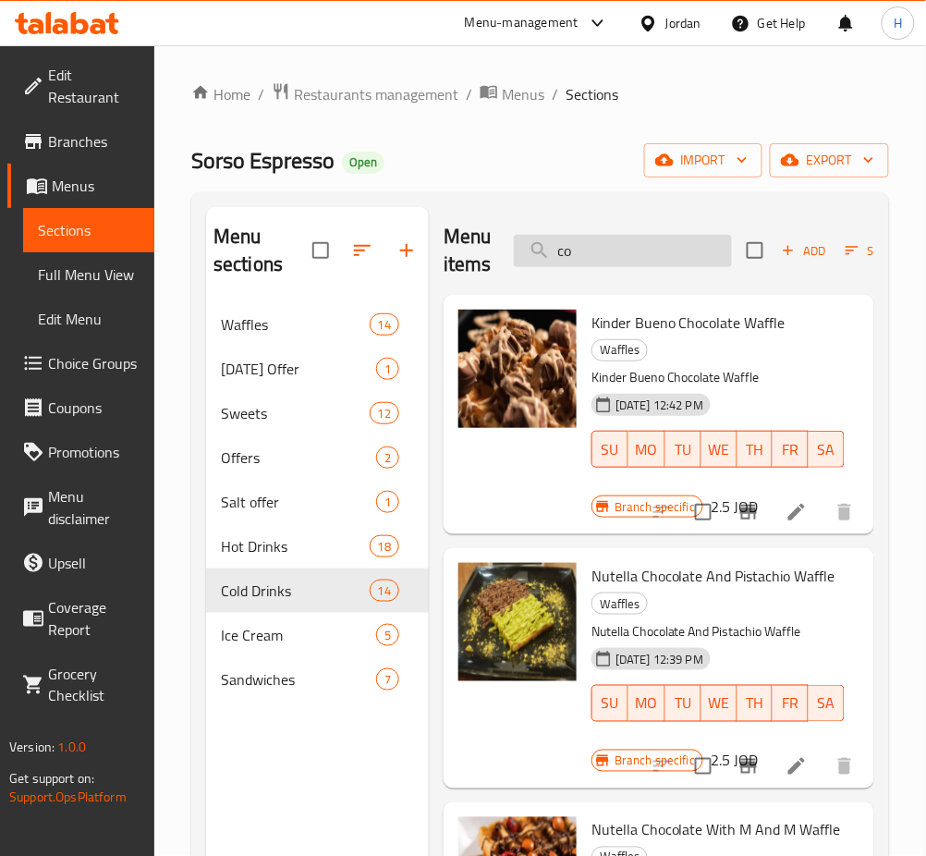
type input "c"
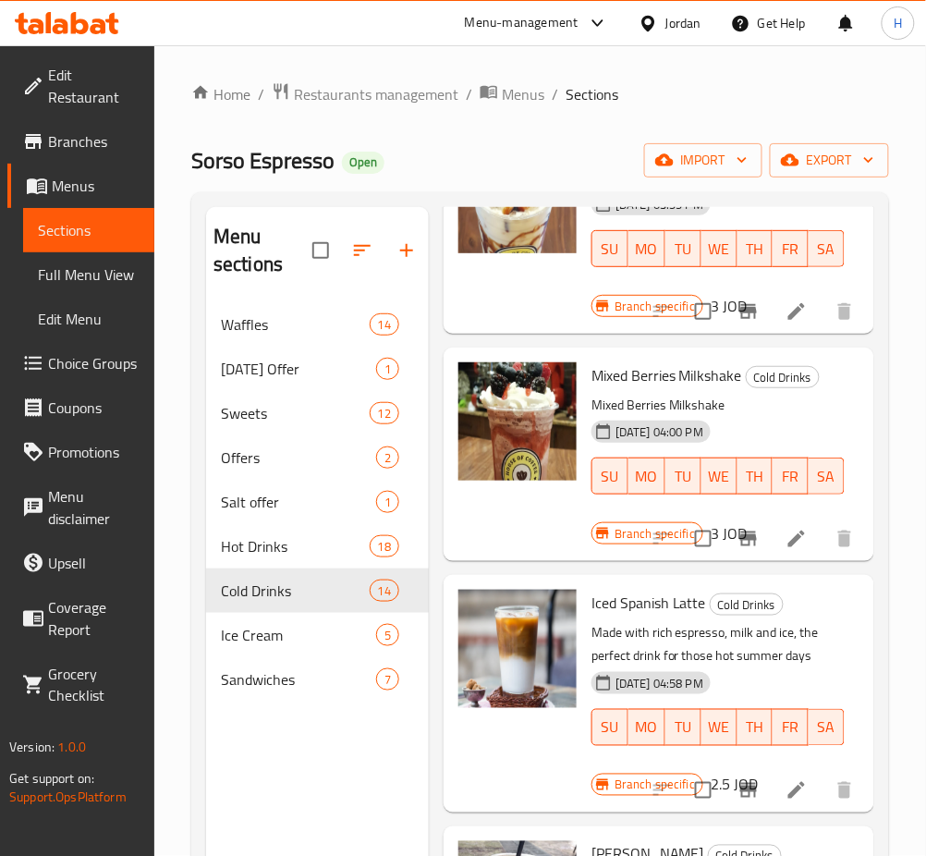
click at [67, 367] on span "Choice Groups" at bounding box center [94, 363] width 92 height 22
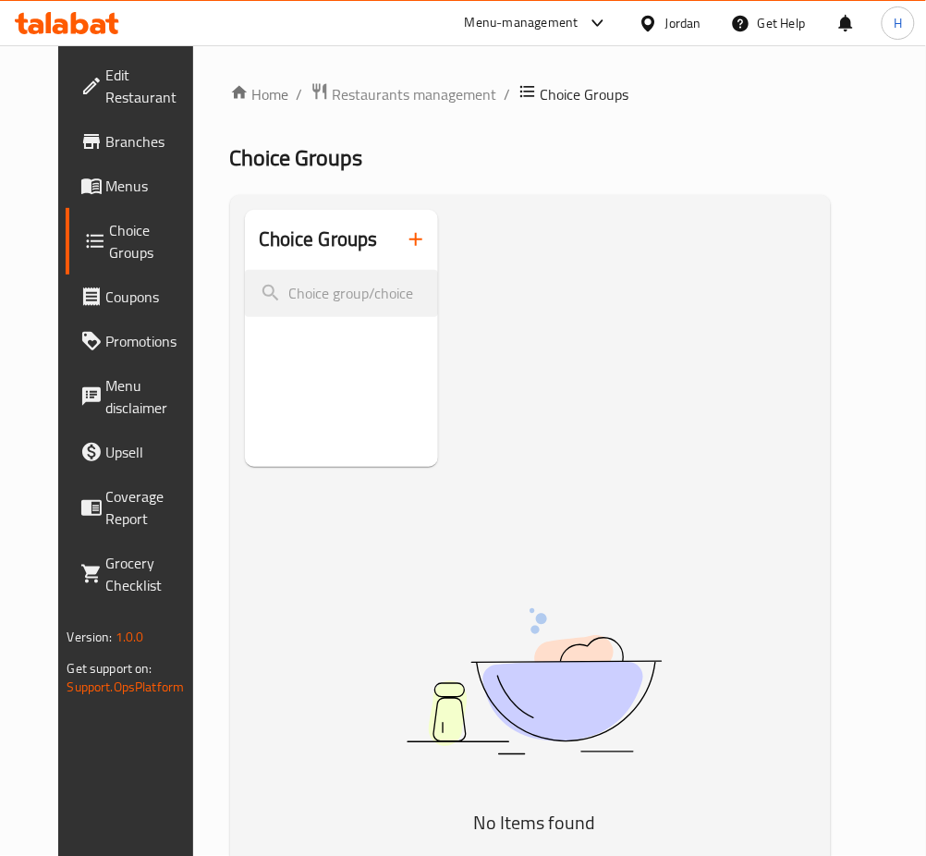
click at [106, 192] on span "Menus" at bounding box center [152, 186] width 92 height 22
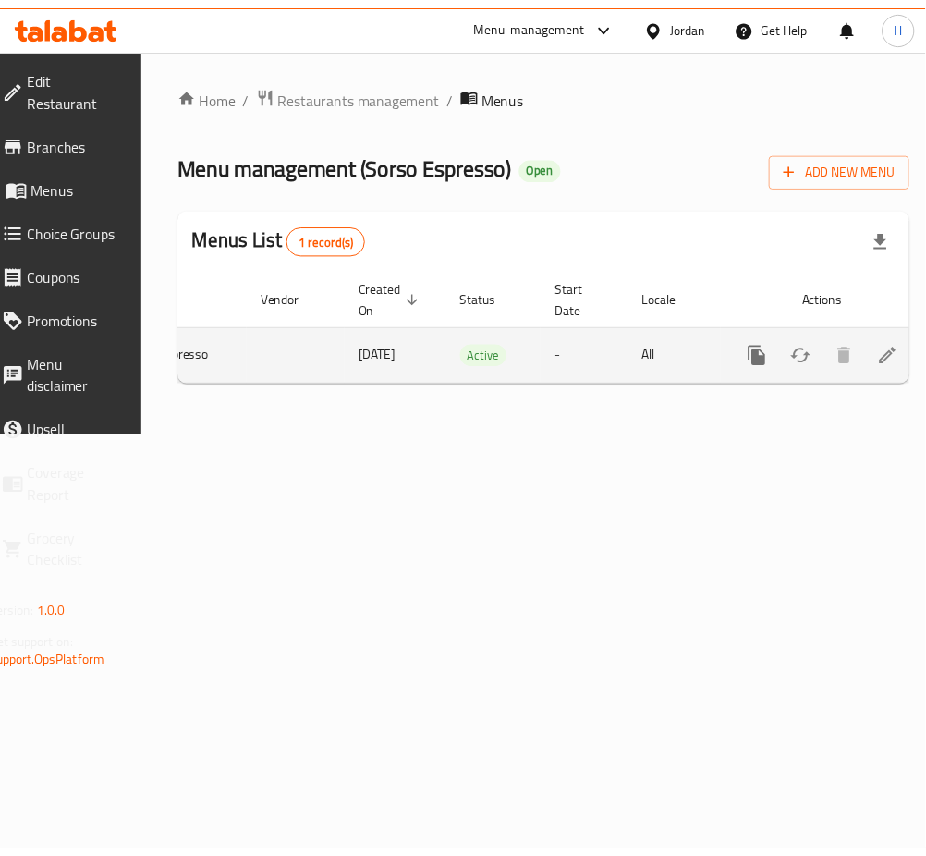
scroll to position [0, 197]
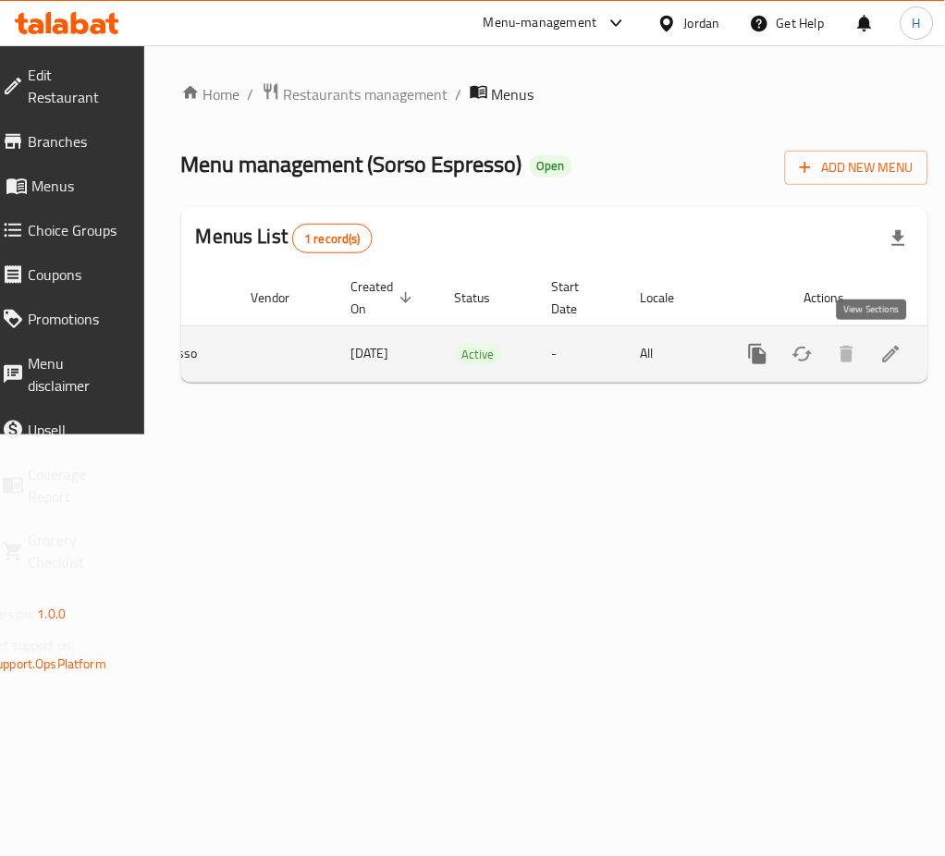
click at [880, 356] on icon "enhanced table" at bounding box center [891, 354] width 22 height 22
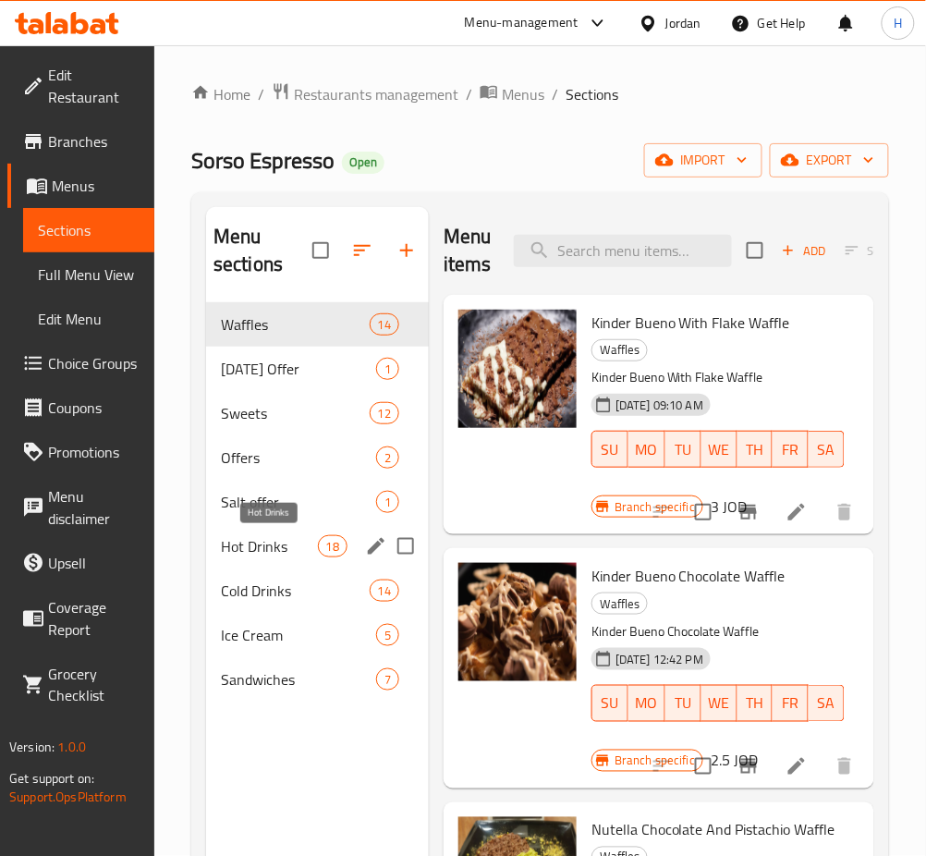
click at [291, 556] on span "Hot Drinks" at bounding box center [269, 546] width 97 height 22
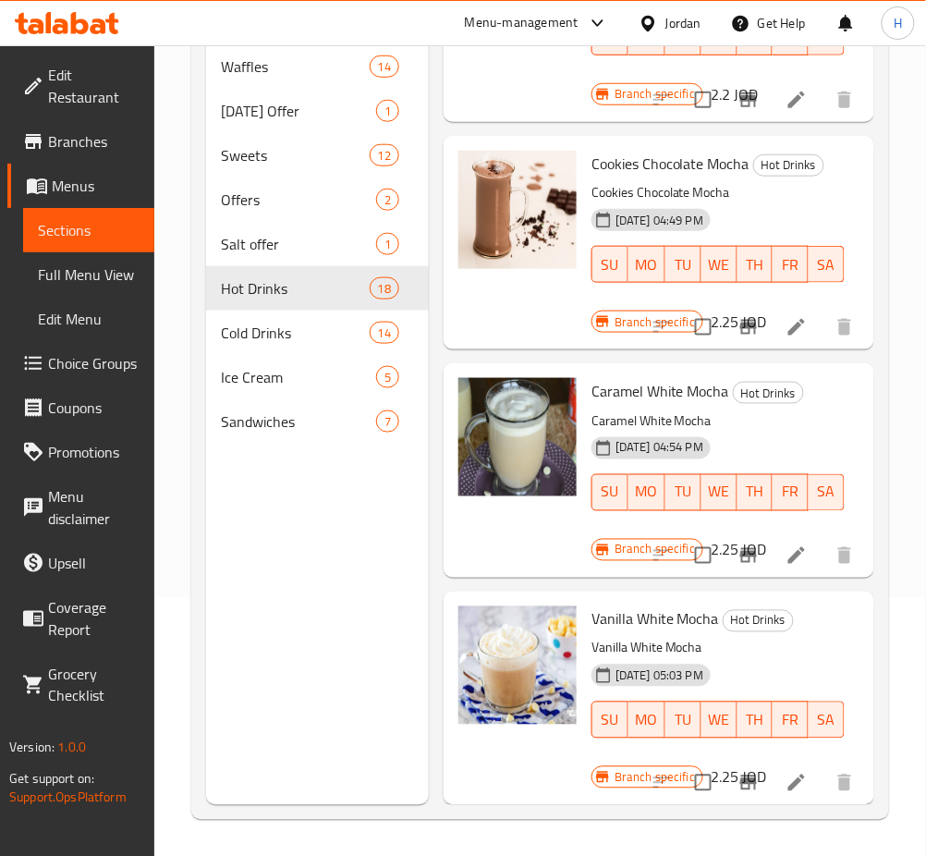
scroll to position [259, 0]
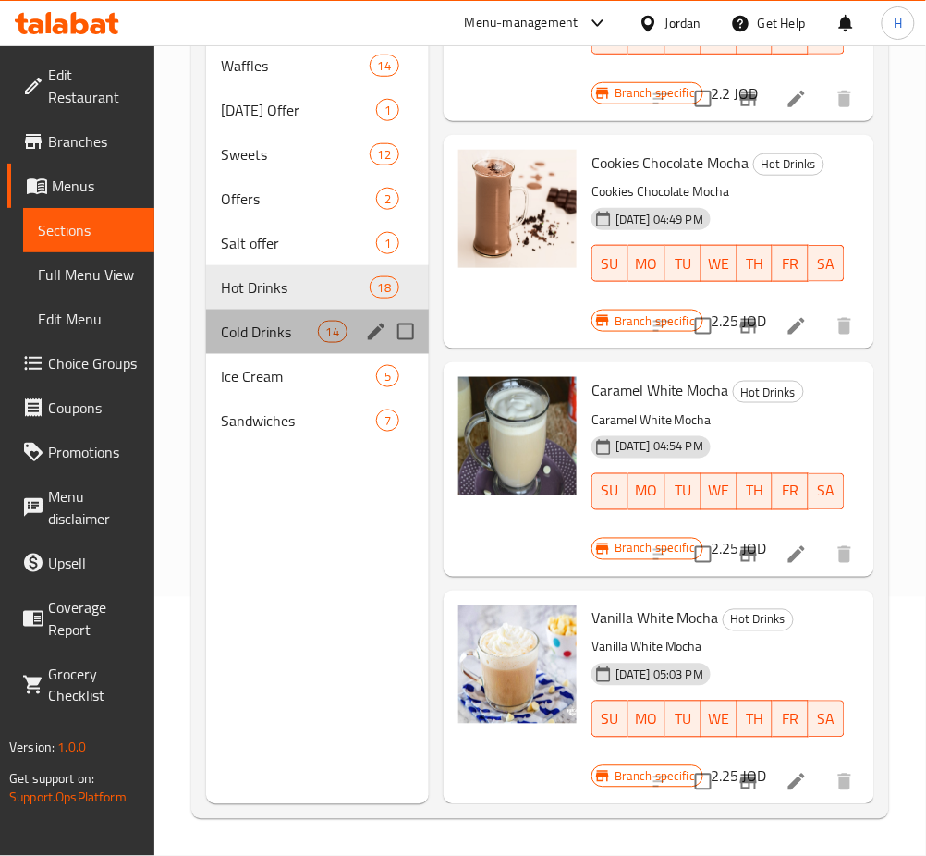
click at [282, 321] on span "Cold Drinks" at bounding box center [269, 332] width 97 height 22
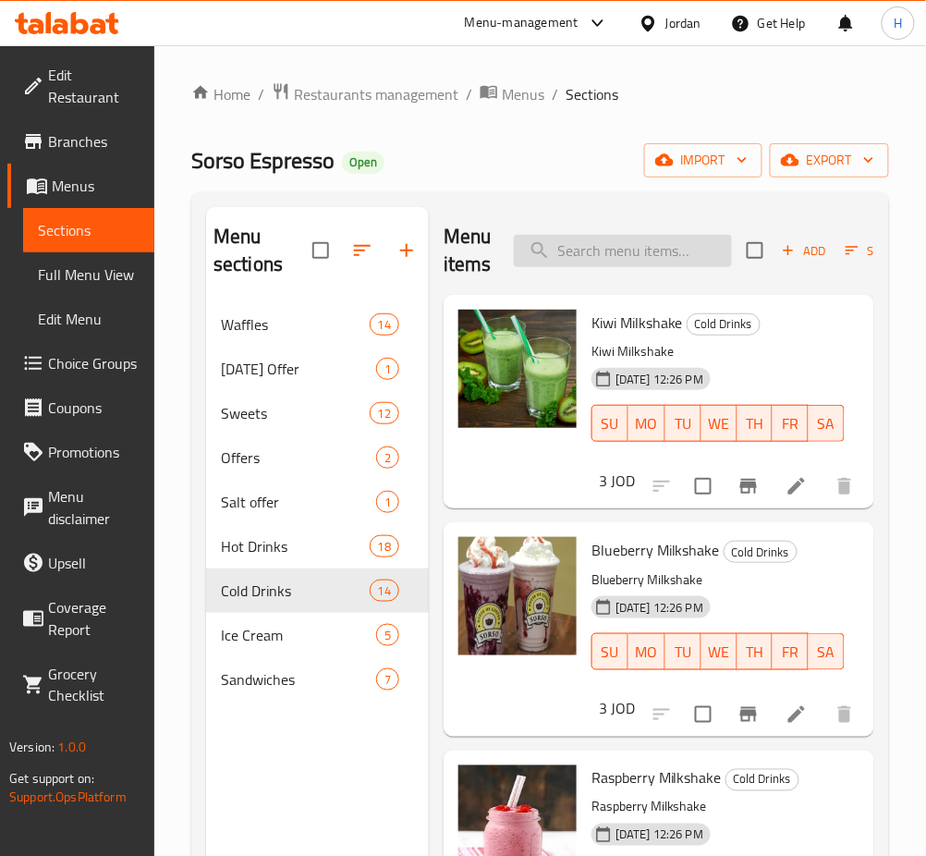
click at [581, 248] on input "search" at bounding box center [623, 251] width 218 height 32
type input "large"
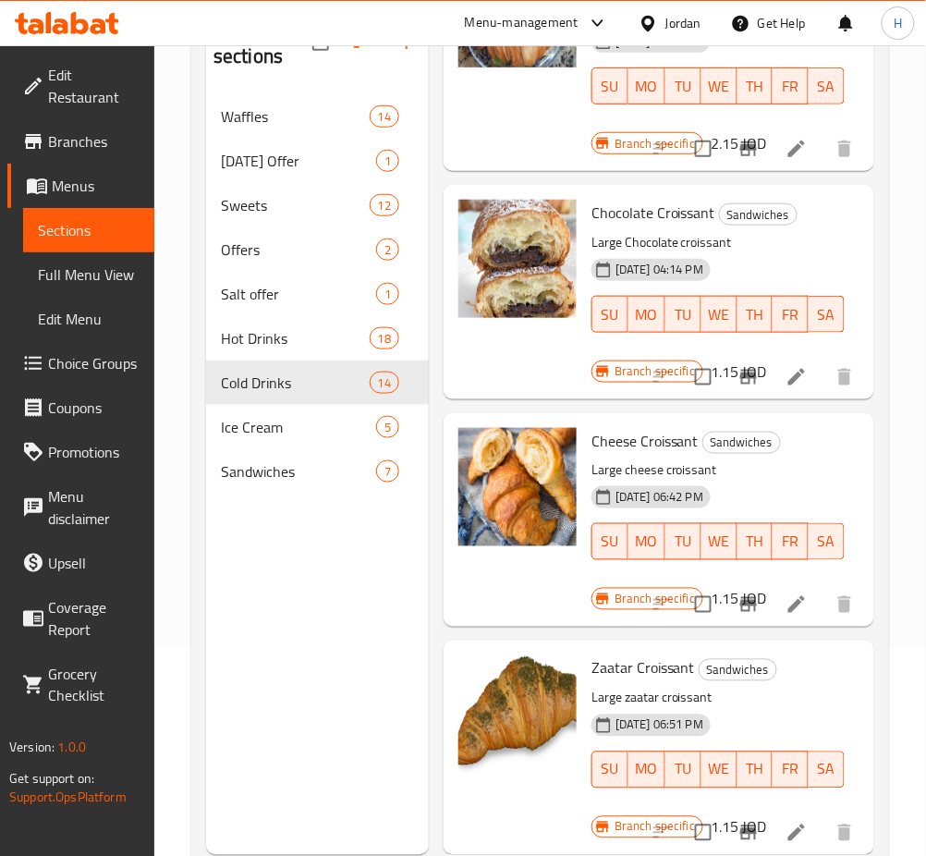
scroll to position [30, 0]
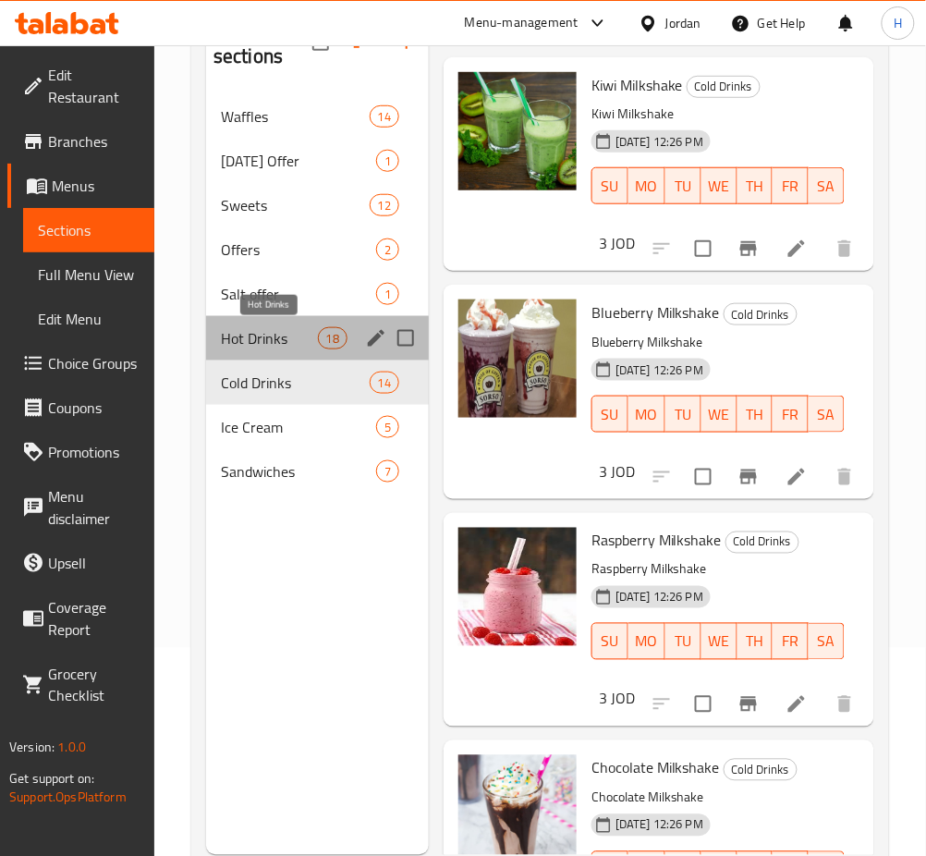
click at [263, 334] on span "Hot Drinks" at bounding box center [269, 338] width 97 height 22
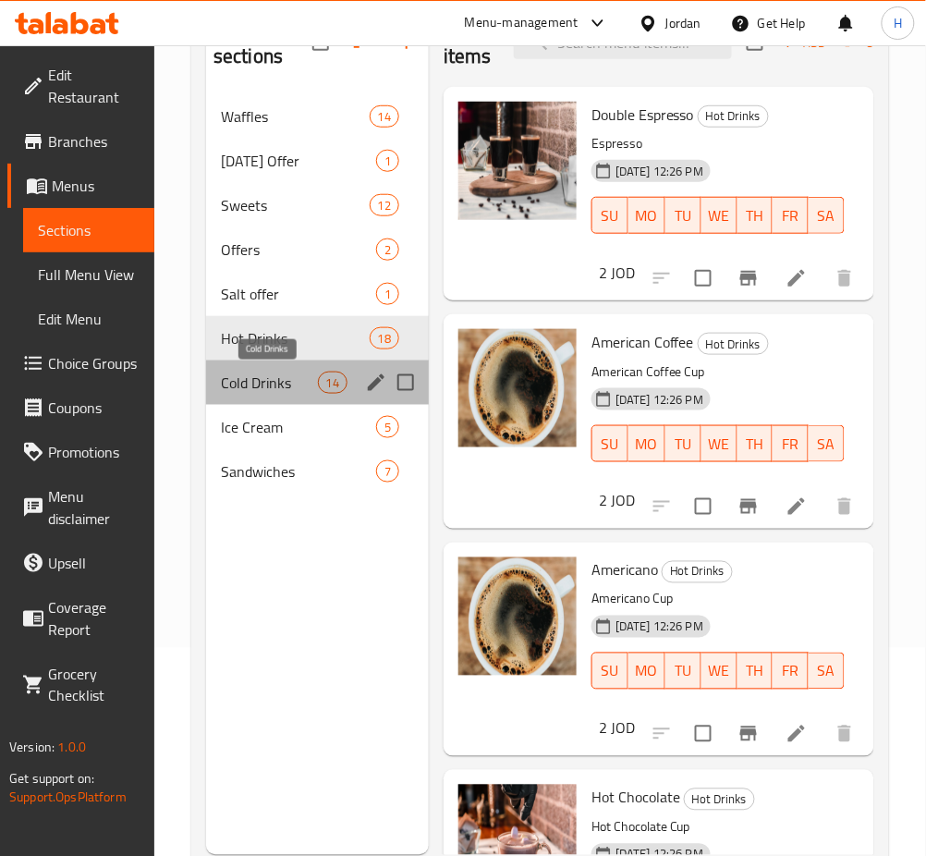
click at [252, 389] on span "Cold Drinks" at bounding box center [269, 383] width 97 height 22
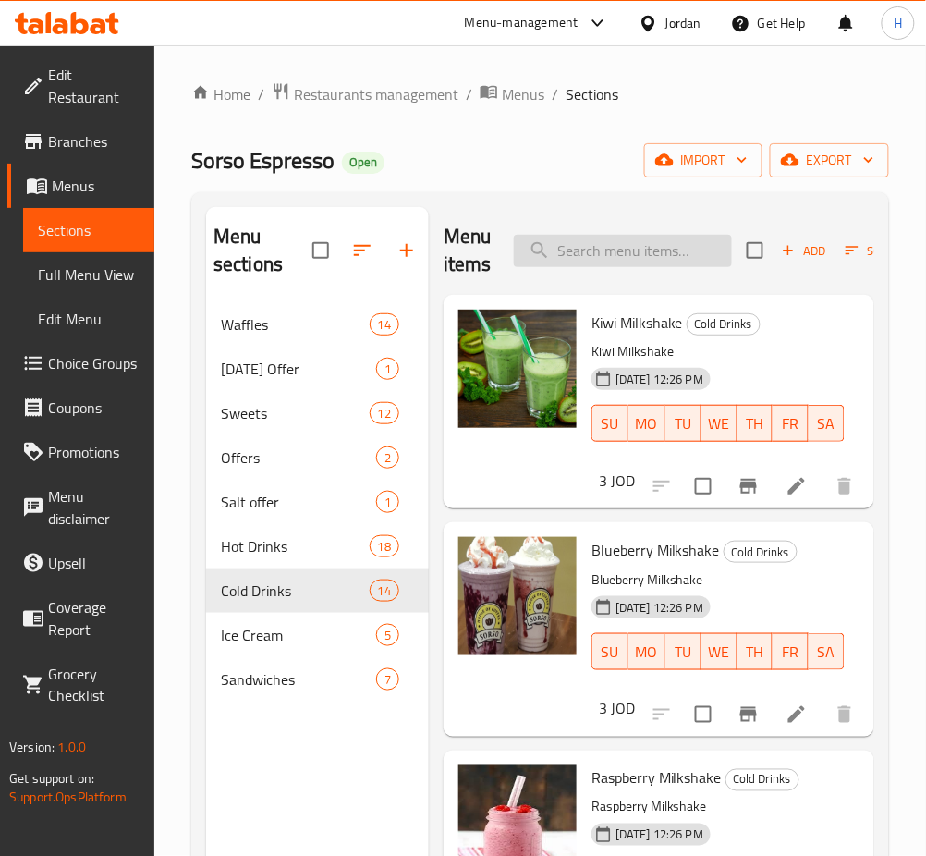
click at [637, 255] on input "search" at bounding box center [623, 251] width 218 height 32
type input "lar"
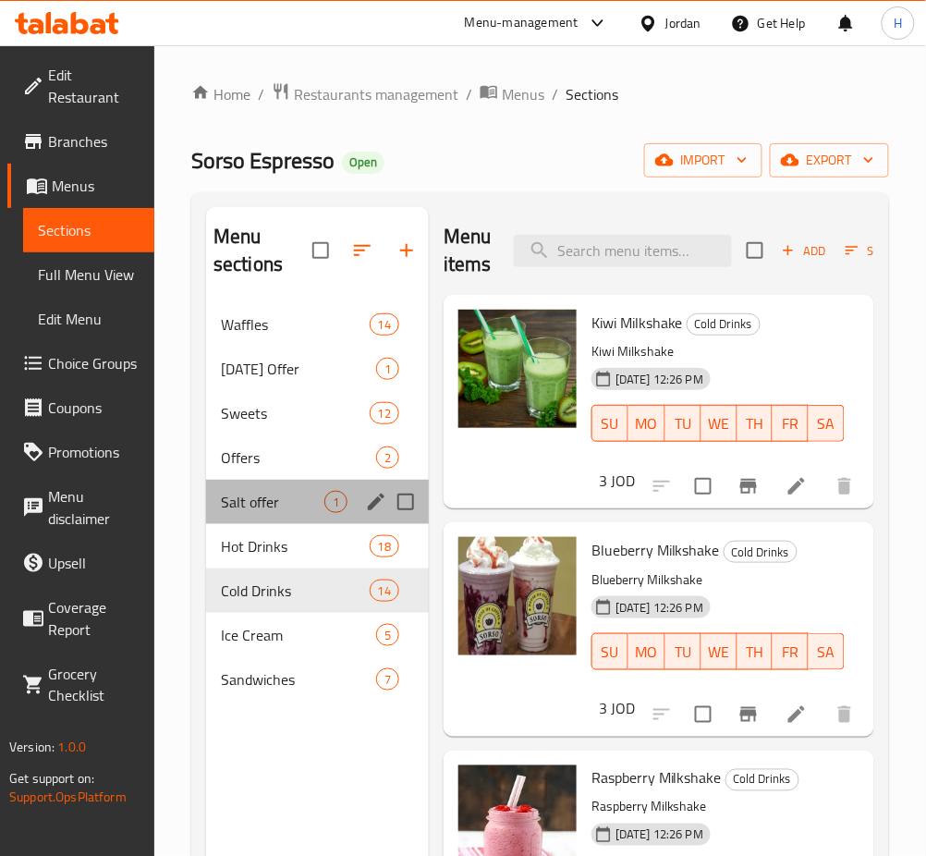
click at [271, 519] on div "Salt offer 1" at bounding box center [317, 502] width 223 height 44
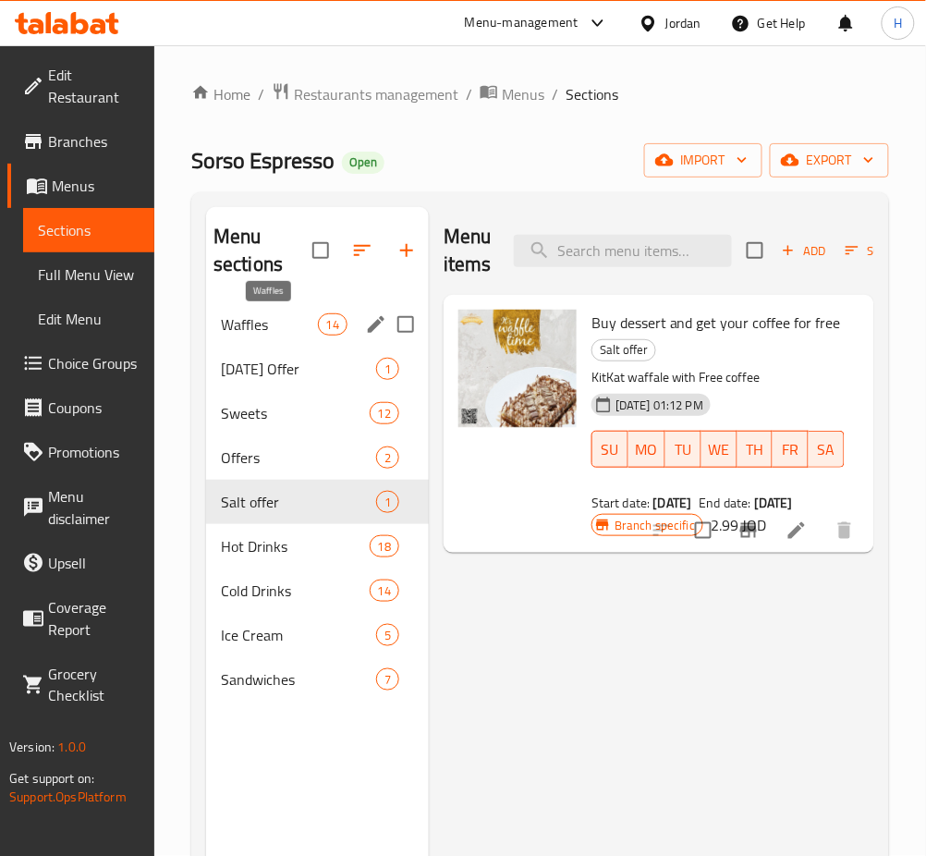
click at [249, 321] on span "Waffles" at bounding box center [269, 324] width 97 height 22
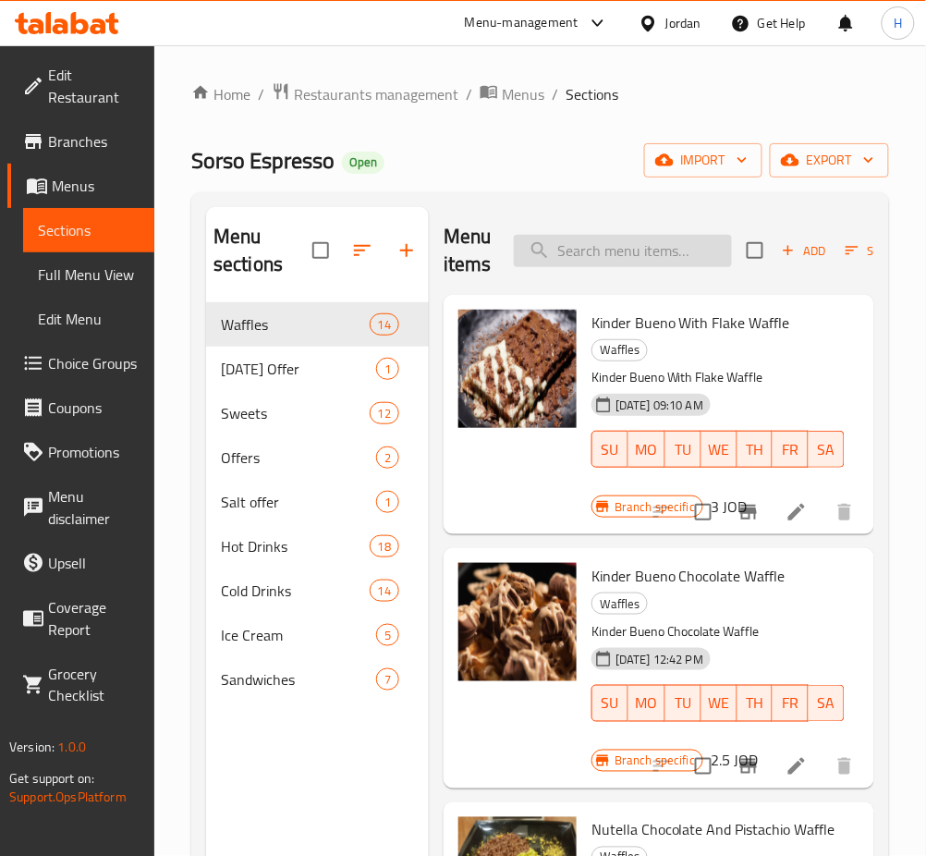
click at [649, 249] on input "search" at bounding box center [623, 251] width 218 height 32
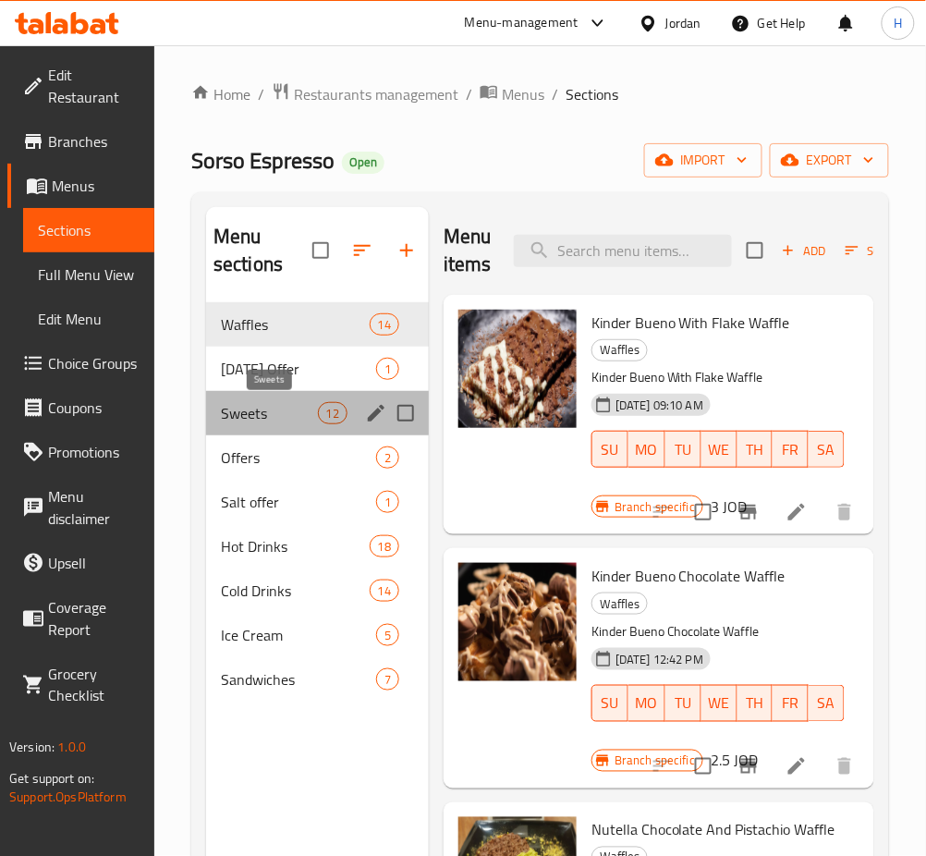
click at [278, 411] on span "Sweets" at bounding box center [269, 413] width 97 height 22
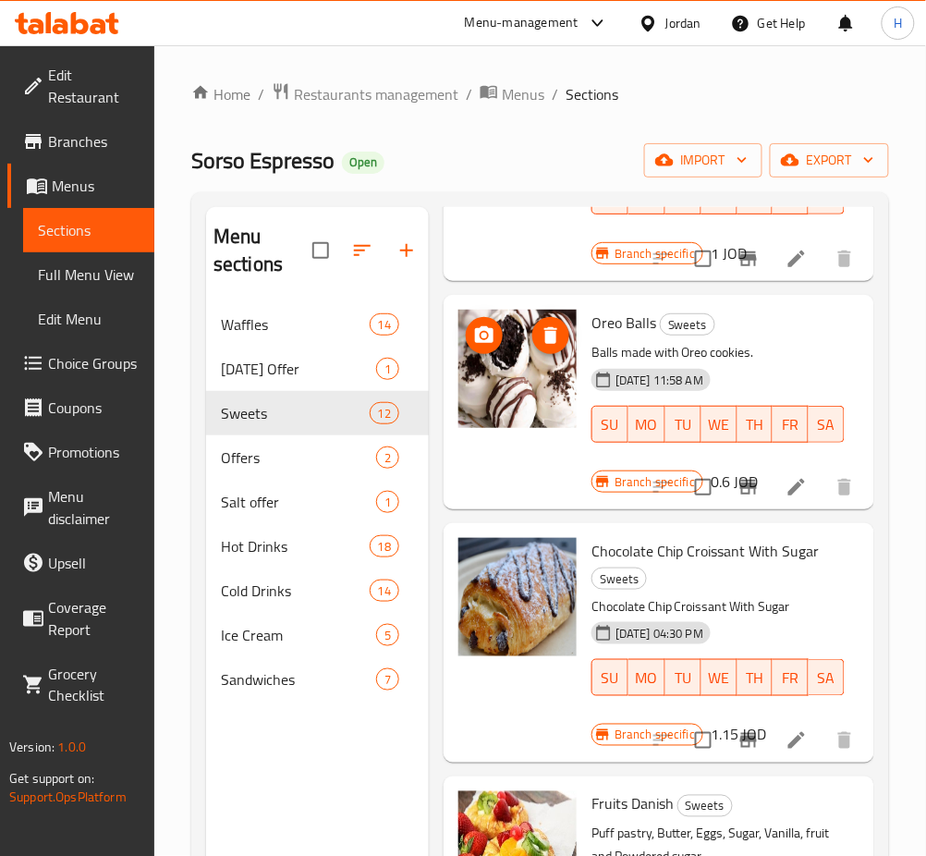
scroll to position [1725, 0]
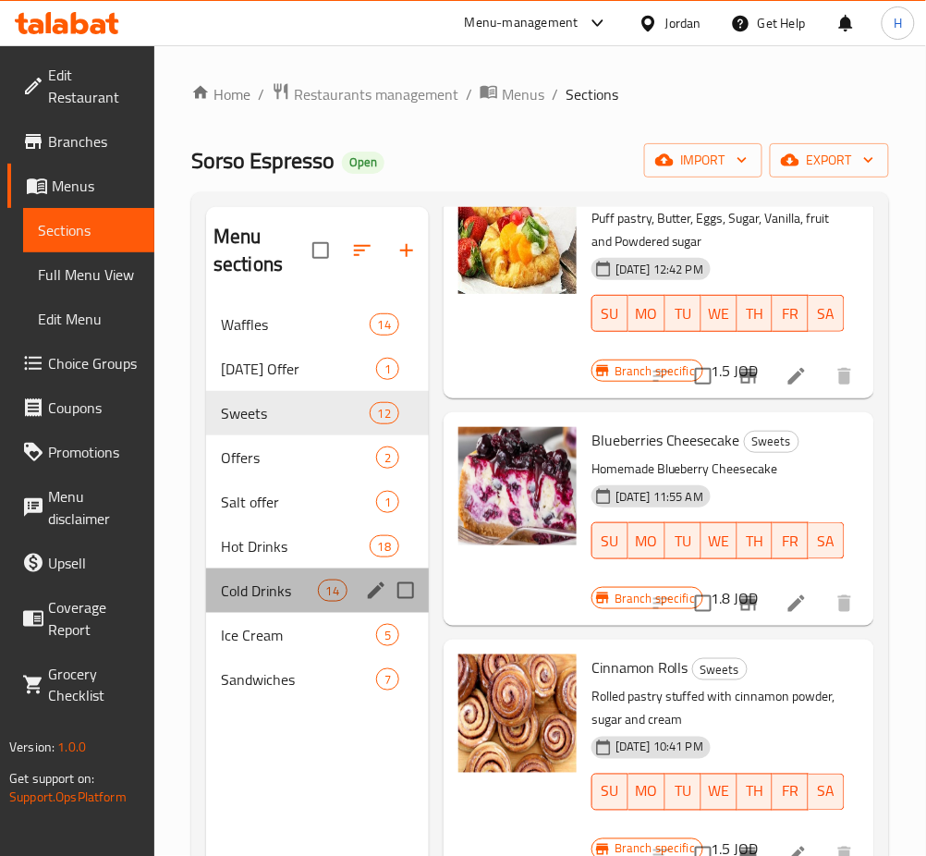
click at [279, 606] on div "Cold Drinks 14" at bounding box center [317, 591] width 223 height 44
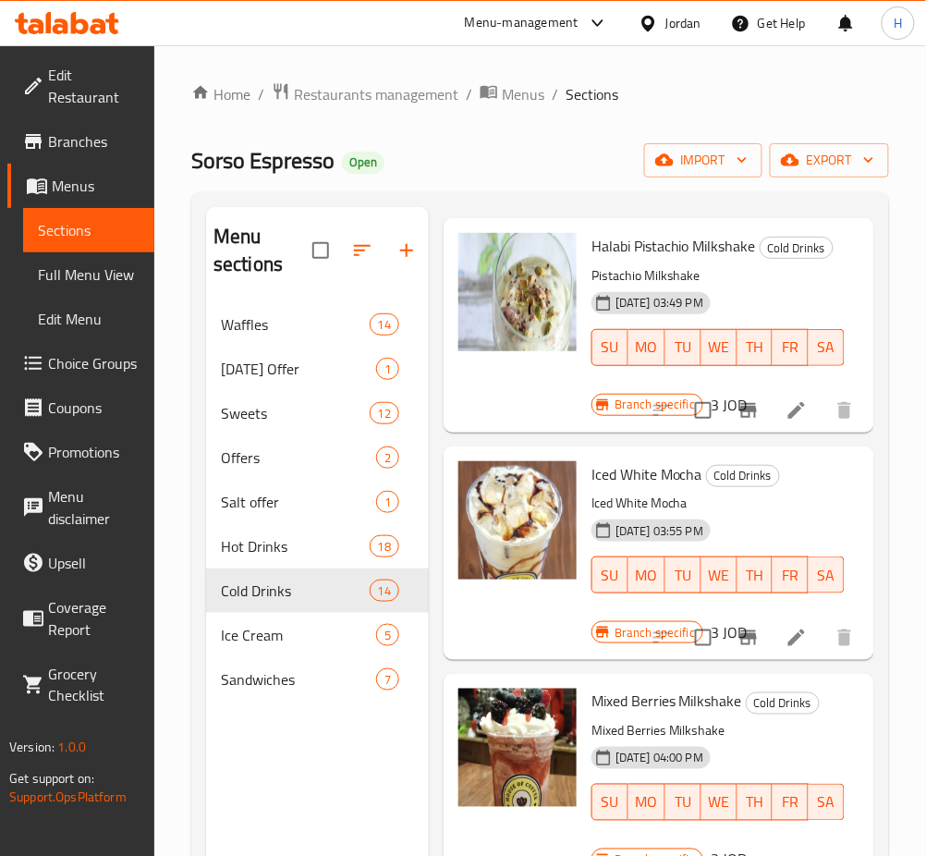
scroll to position [1849, 0]
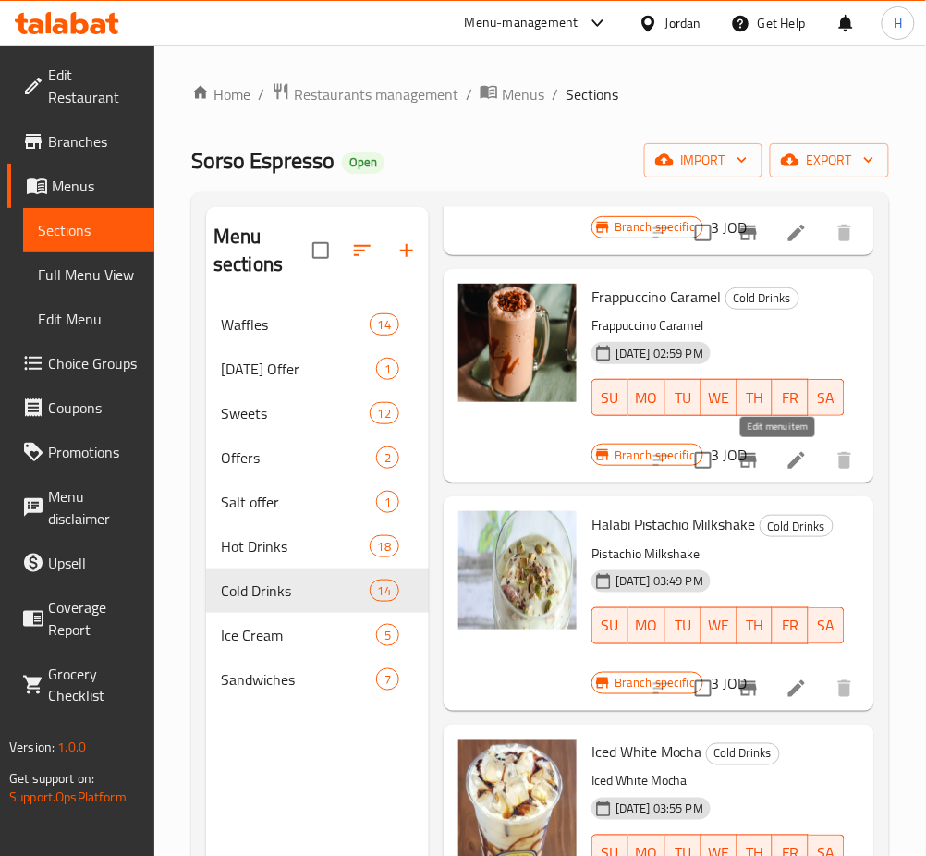
drag, startPoint x: 777, startPoint y: 463, endPoint x: 770, endPoint y: 457, distance: 9.8
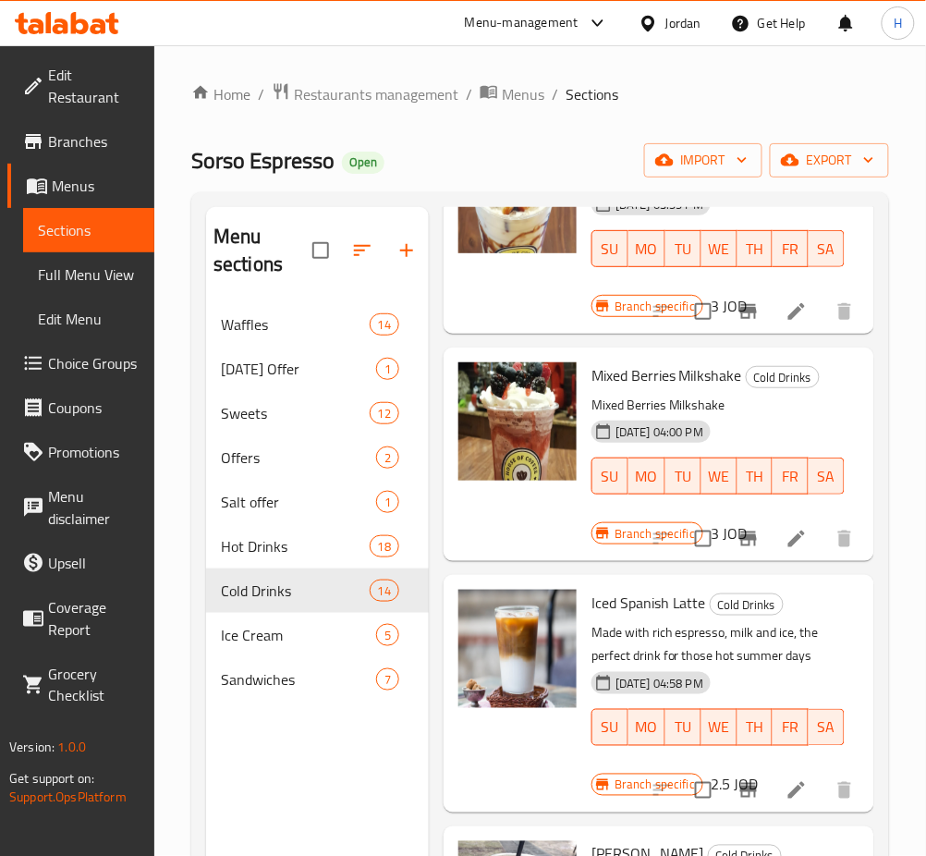
scroll to position [259, 0]
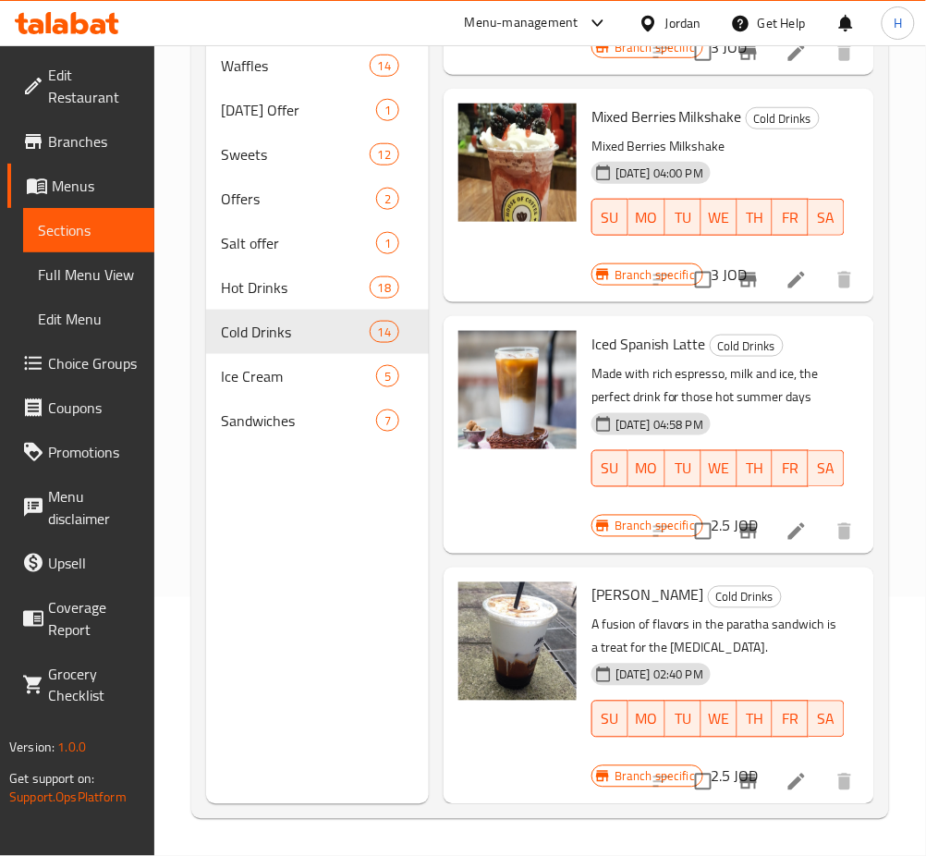
click at [294, 617] on div "Menu sections Waffles 14 Monday Offer 1 Sweets 12 Offers 2 Salt offer 1 Hot Dri…" at bounding box center [317, 376] width 223 height 856
click at [325, 585] on div "Menu sections Waffles 14 Monday Offer 1 Sweets 12 Offers 2 Salt offer 1 Hot Dri…" at bounding box center [317, 376] width 223 height 856
click at [248, 382] on span "Ice Cream" at bounding box center [273, 376] width 104 height 22
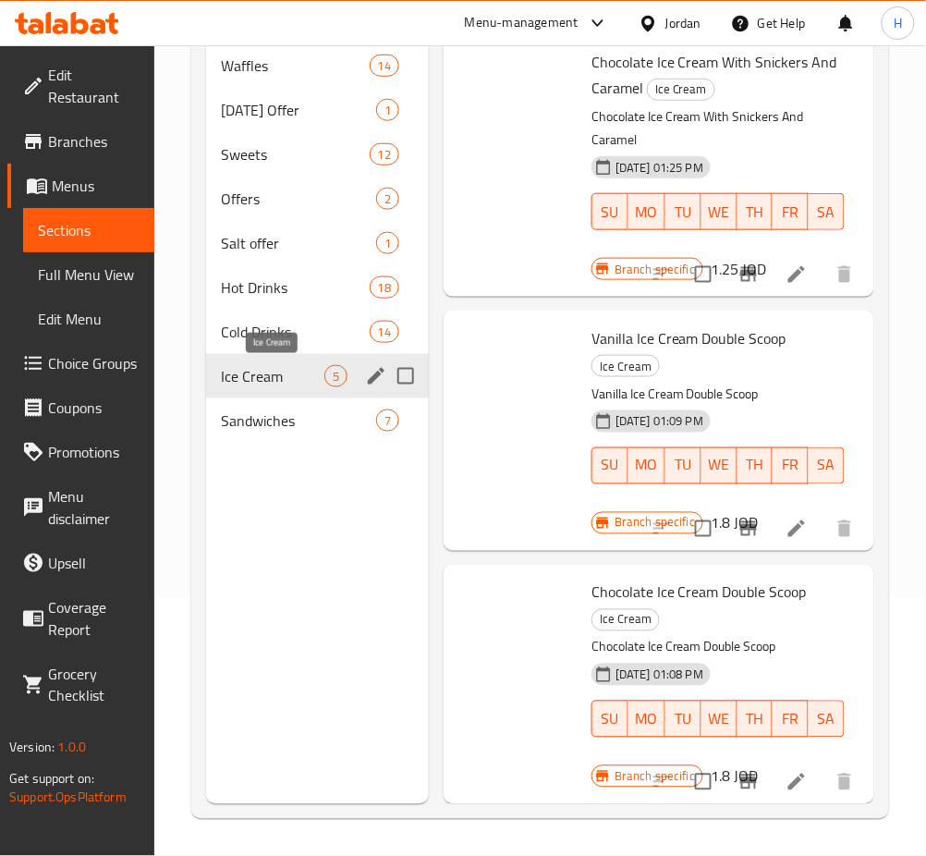
scroll to position [527, 0]
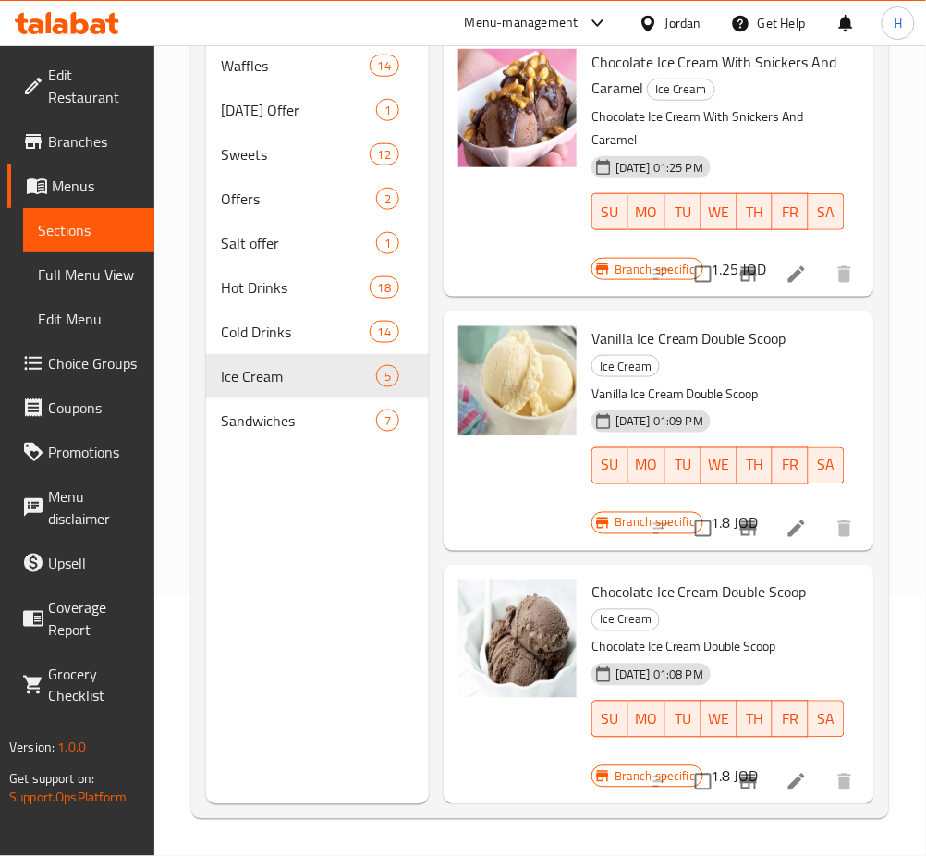
click at [288, 665] on div "Menu sections Waffles 14 Monday Offer 1 Sweets 12 Offers 2 Salt offer 1 Hot Dri…" at bounding box center [317, 376] width 223 height 856
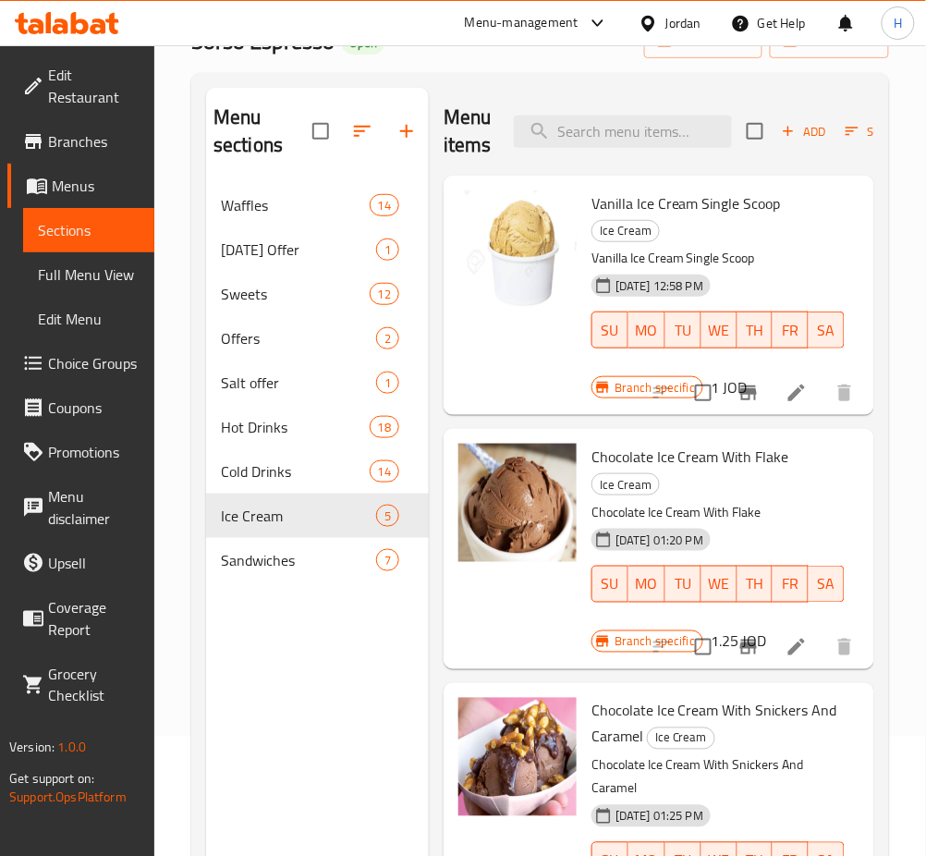
scroll to position [0, 0]
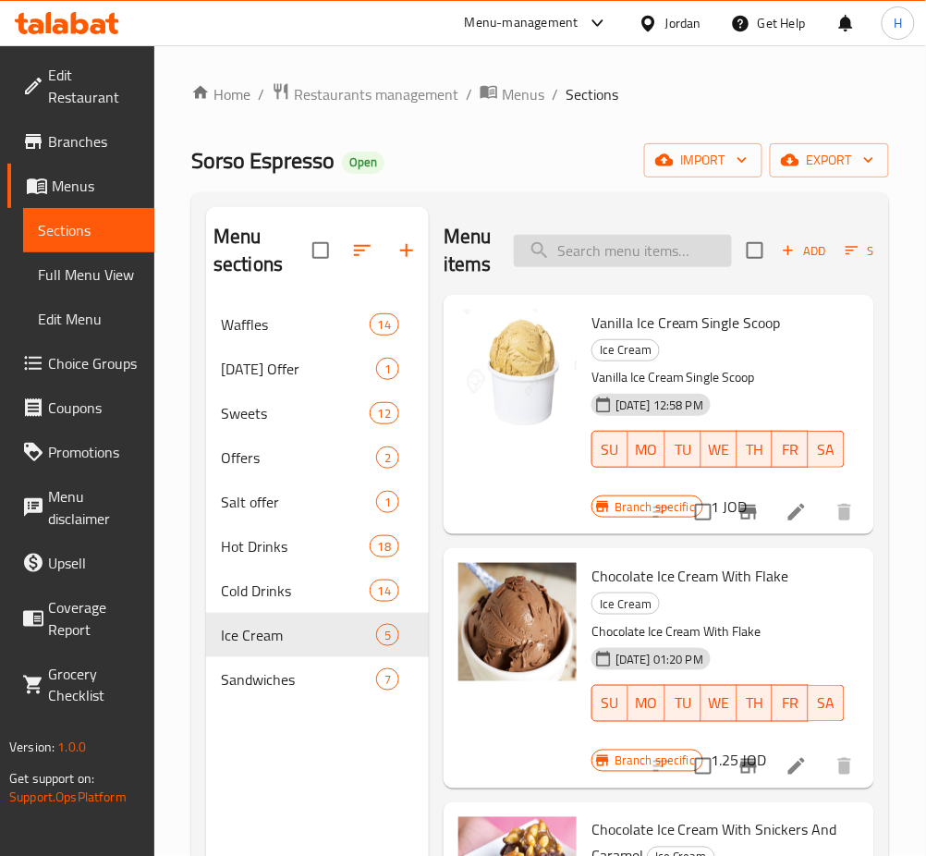
click at [647, 256] on input "search" at bounding box center [623, 251] width 218 height 32
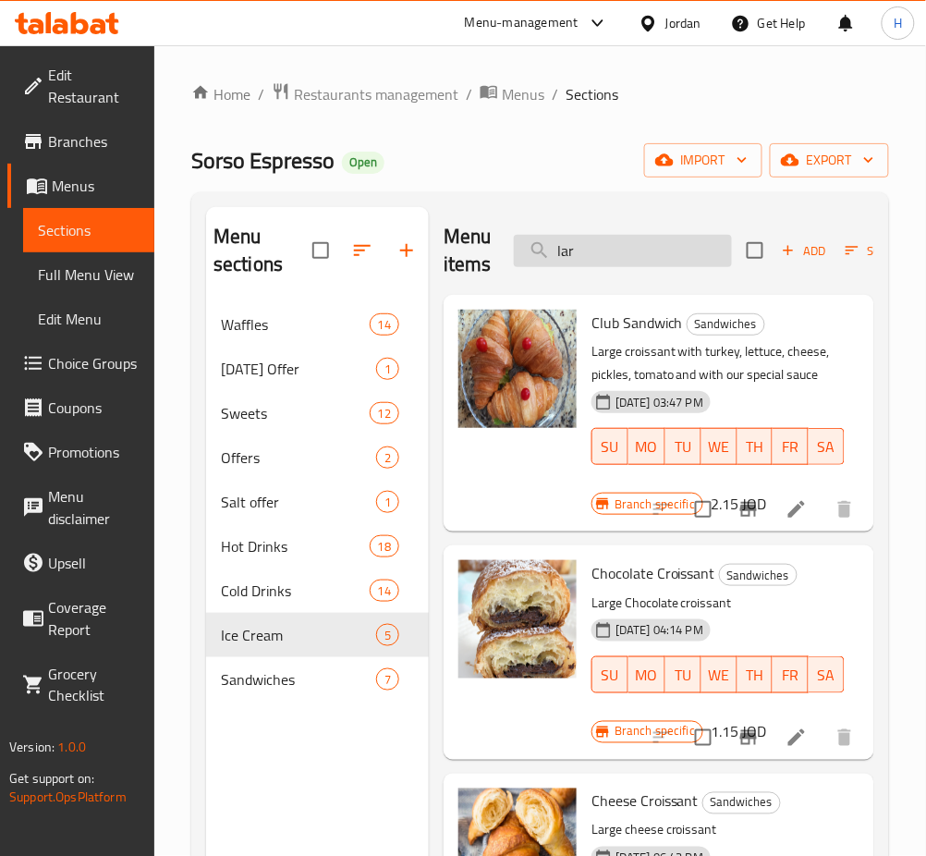
click at [648, 260] on input "lar" at bounding box center [623, 251] width 218 height 32
click at [648, 261] on input "lar" at bounding box center [623, 251] width 218 height 32
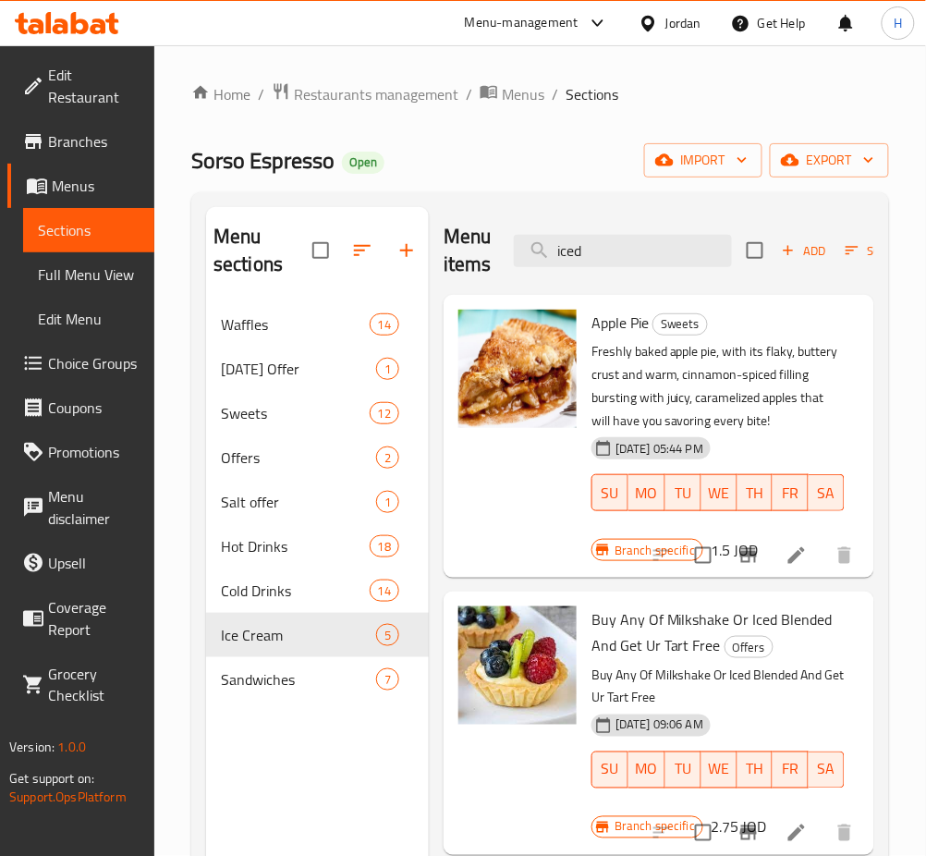
type input "iced"
click at [612, 242] on input "iced" at bounding box center [623, 251] width 218 height 32
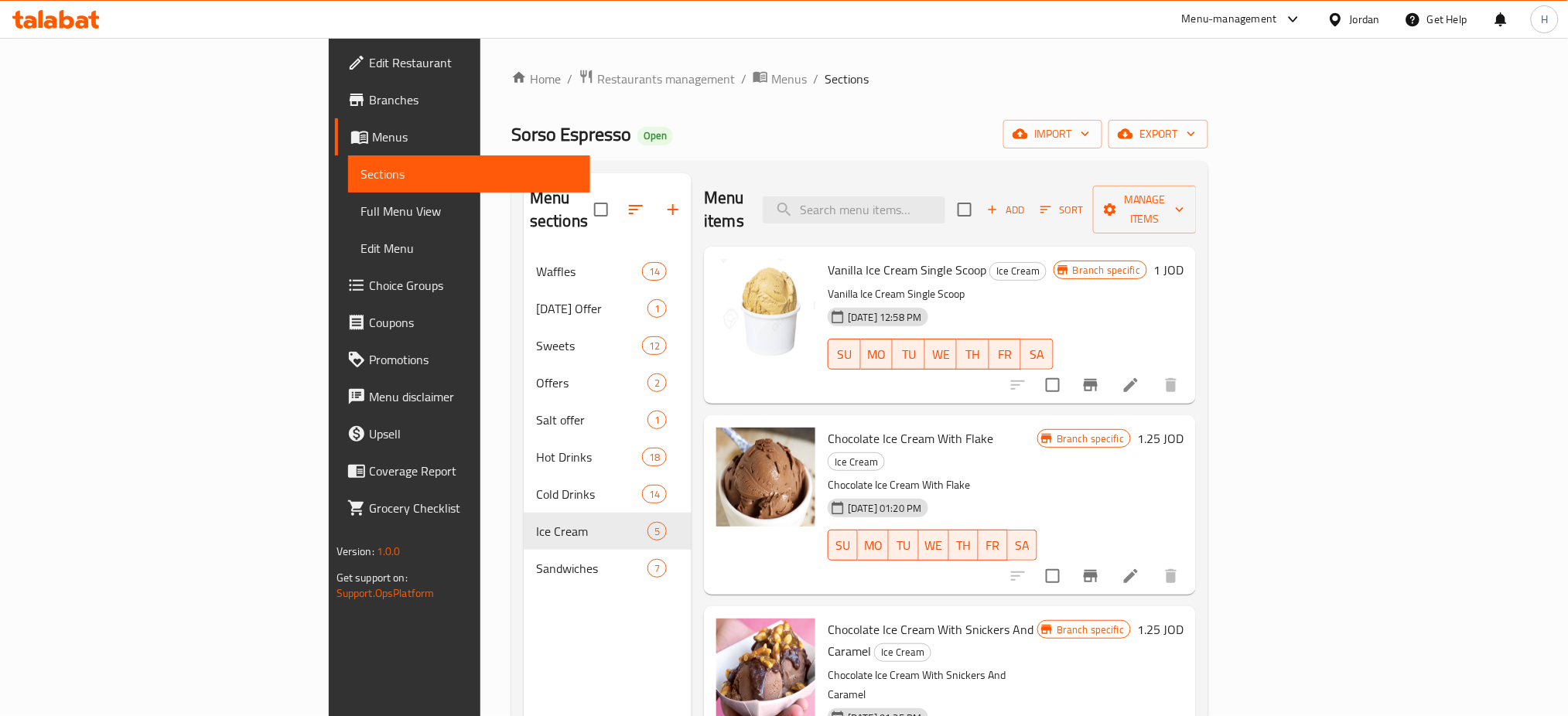
click at [87, 28] on icon at bounding box center [83, 22] width 13 height 13
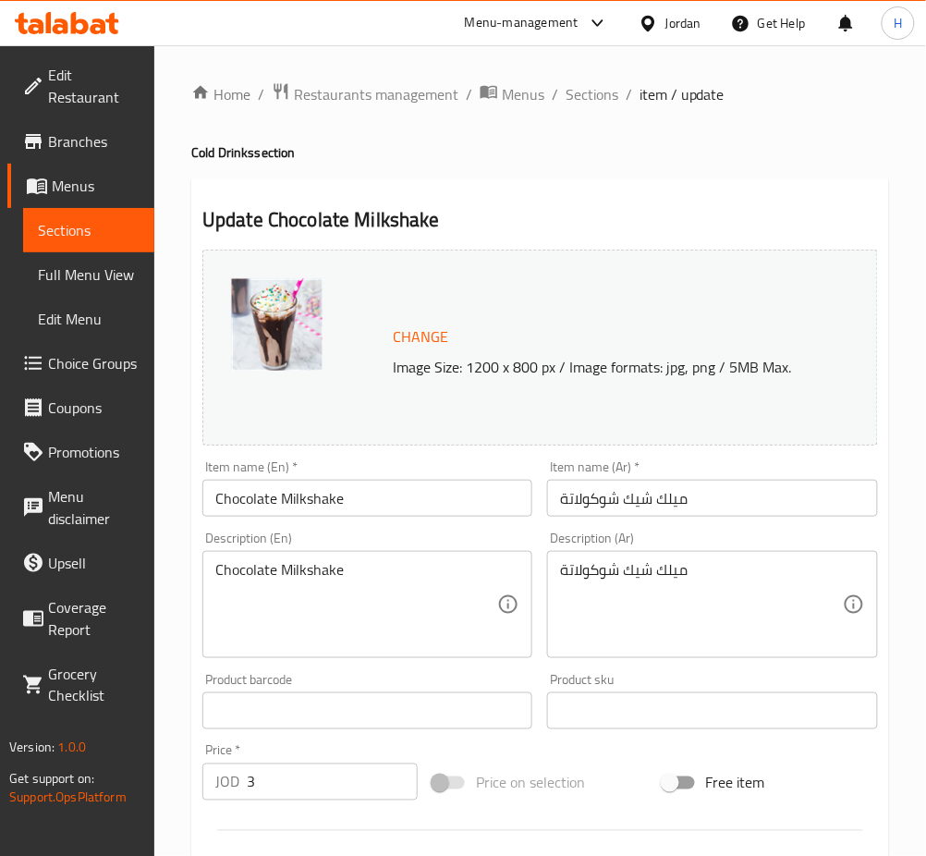
scroll to position [474, 0]
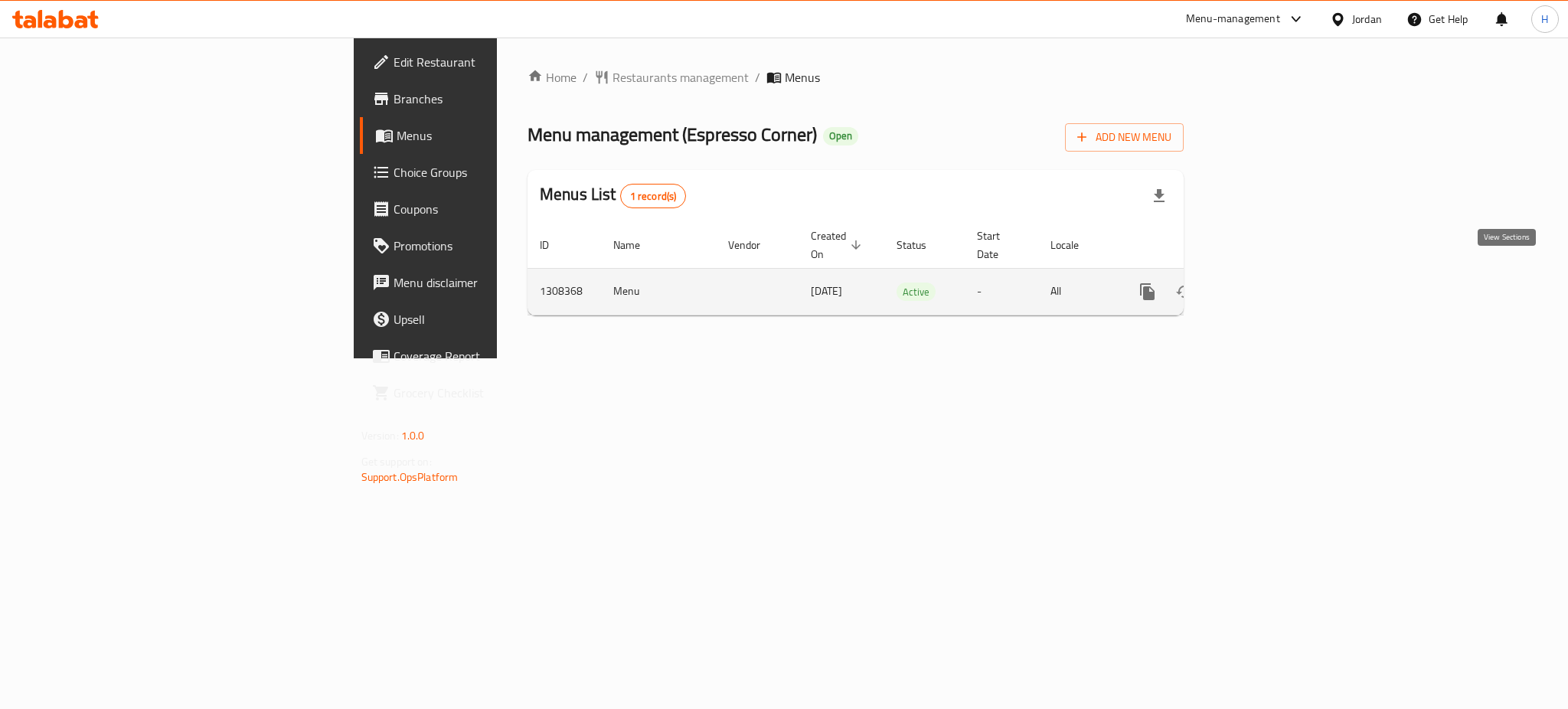
click at [1267, 282] on icon "enhanced table" at bounding box center [1258, 292] width 18 height 18
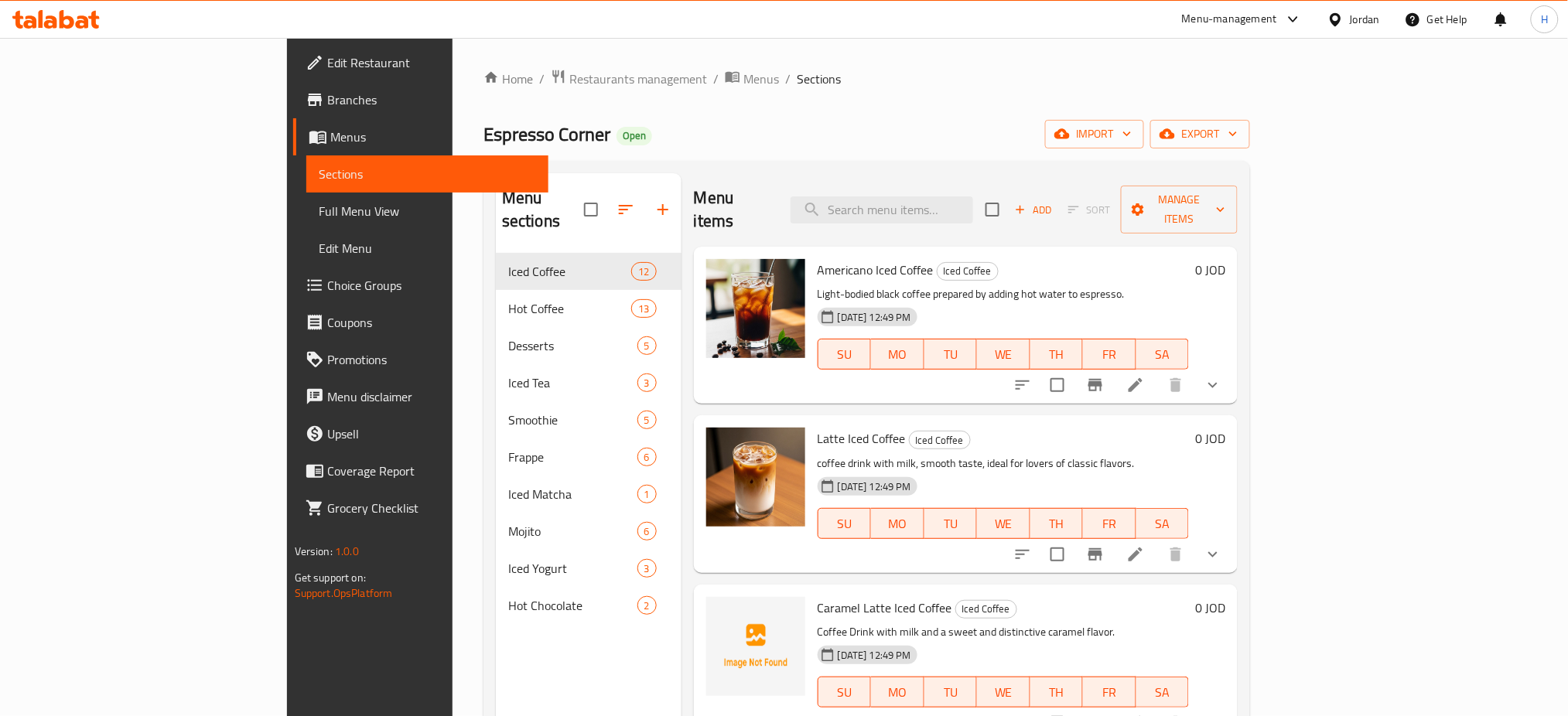
drag, startPoint x: 1473, startPoint y: 365, endPoint x: 1299, endPoint y: 445, distance: 191.5
click at [1232, 366] on button "show more" at bounding box center [1212, 385] width 37 height 37
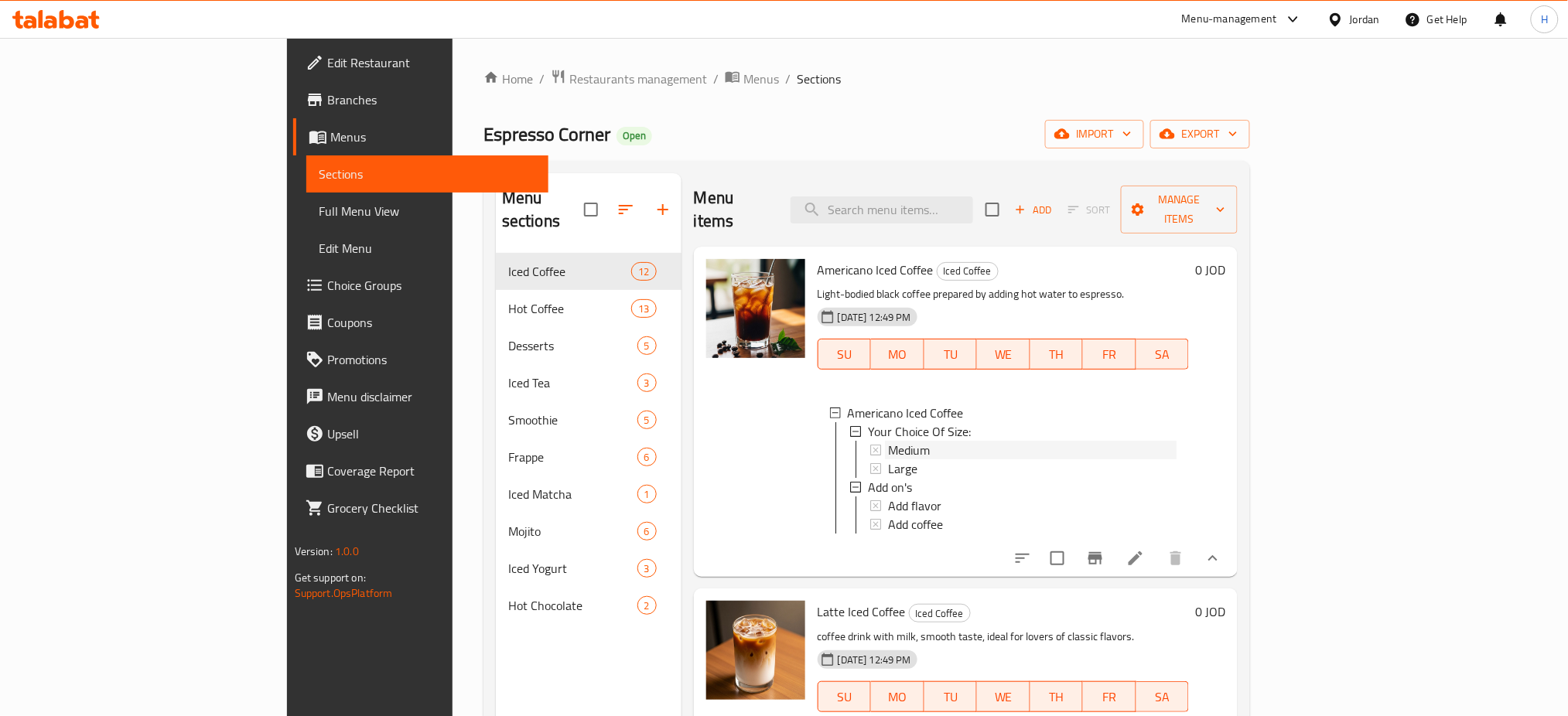
click at [888, 441] on span "Medium" at bounding box center [909, 450] width 42 height 18
click at [888, 459] on span "Large" at bounding box center [902, 468] width 29 height 18
click at [1232, 552] on button "show more" at bounding box center [1212, 558] width 37 height 37
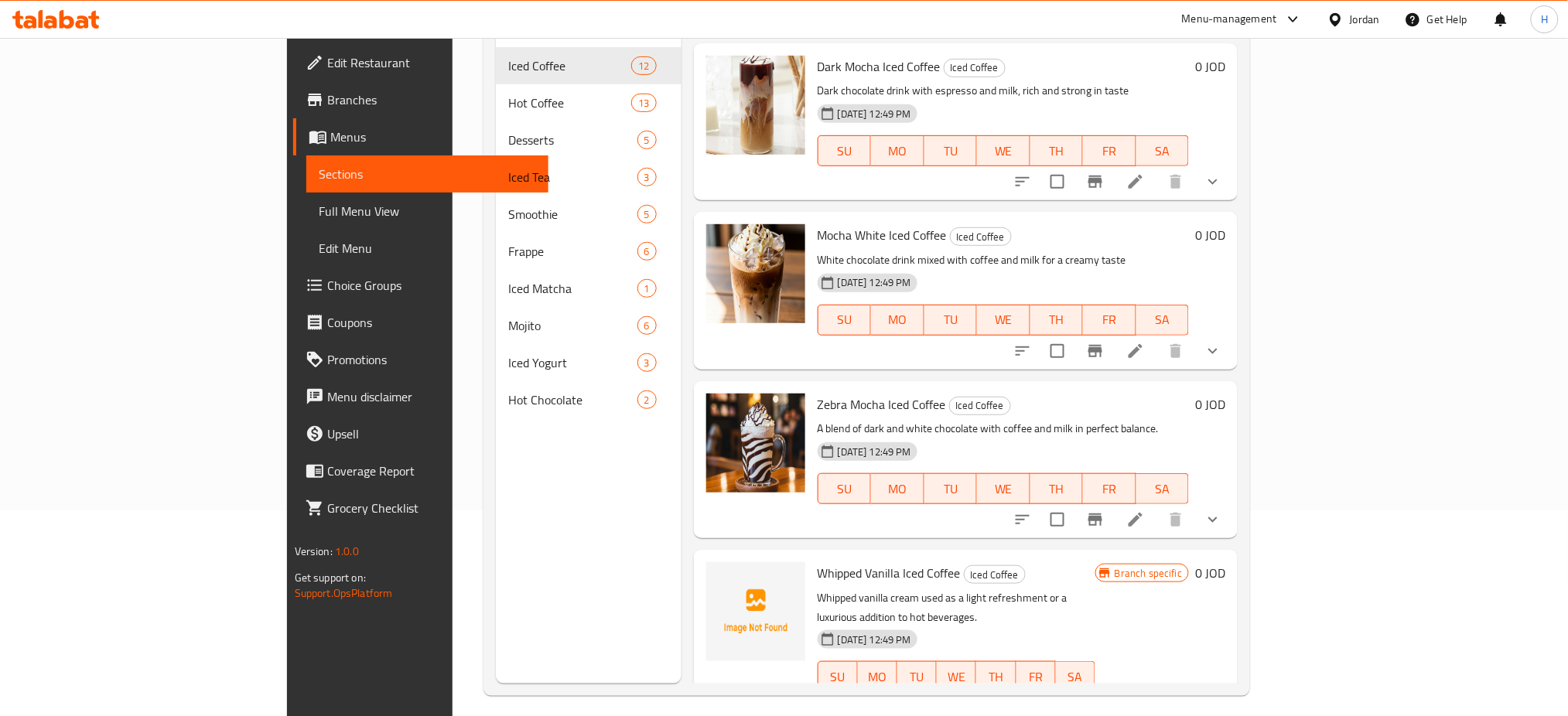
scroll to position [217, 0]
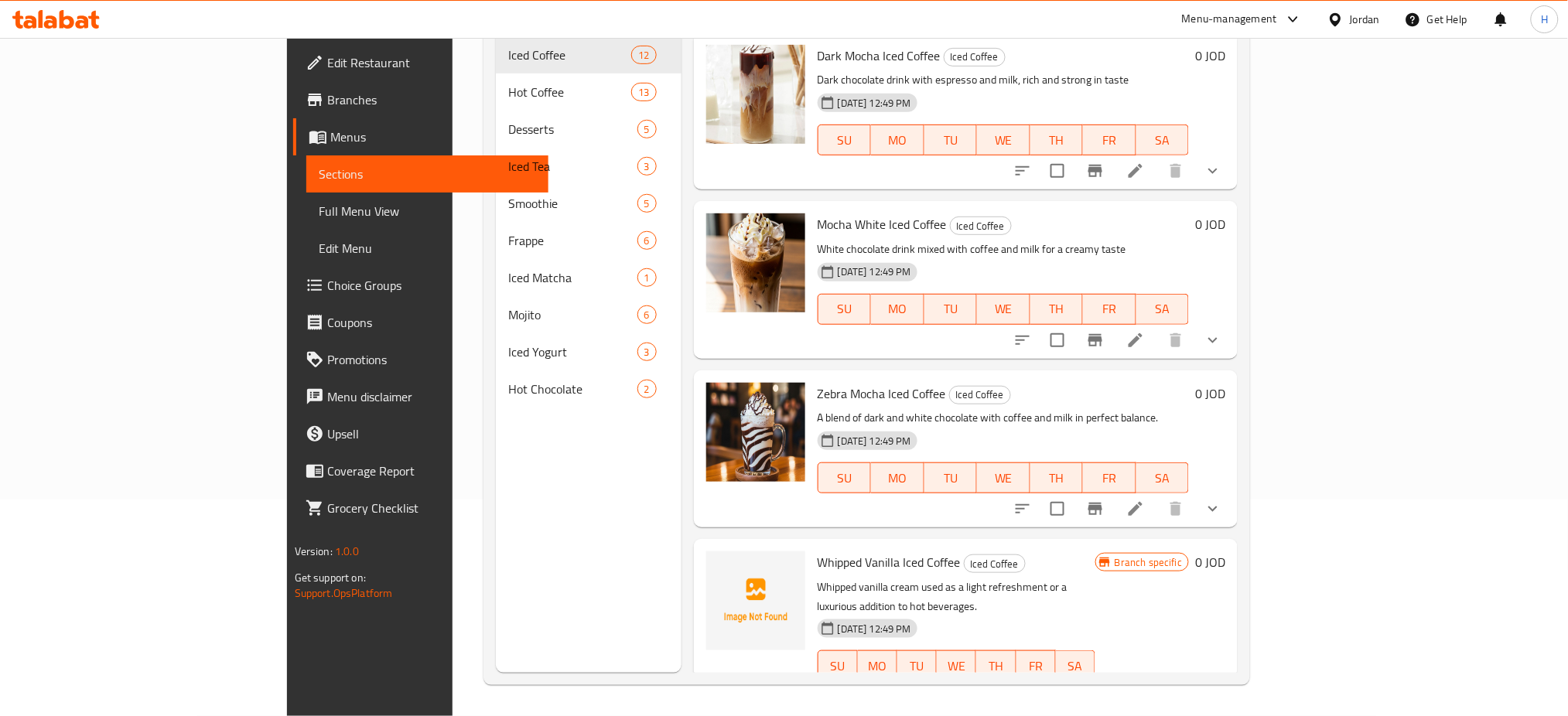
click at [1102, 691] on icon "Branch-specific-item" at bounding box center [1095, 697] width 14 height 13
click at [1222, 688] on icon "show more" at bounding box center [1212, 697] width 18 height 18
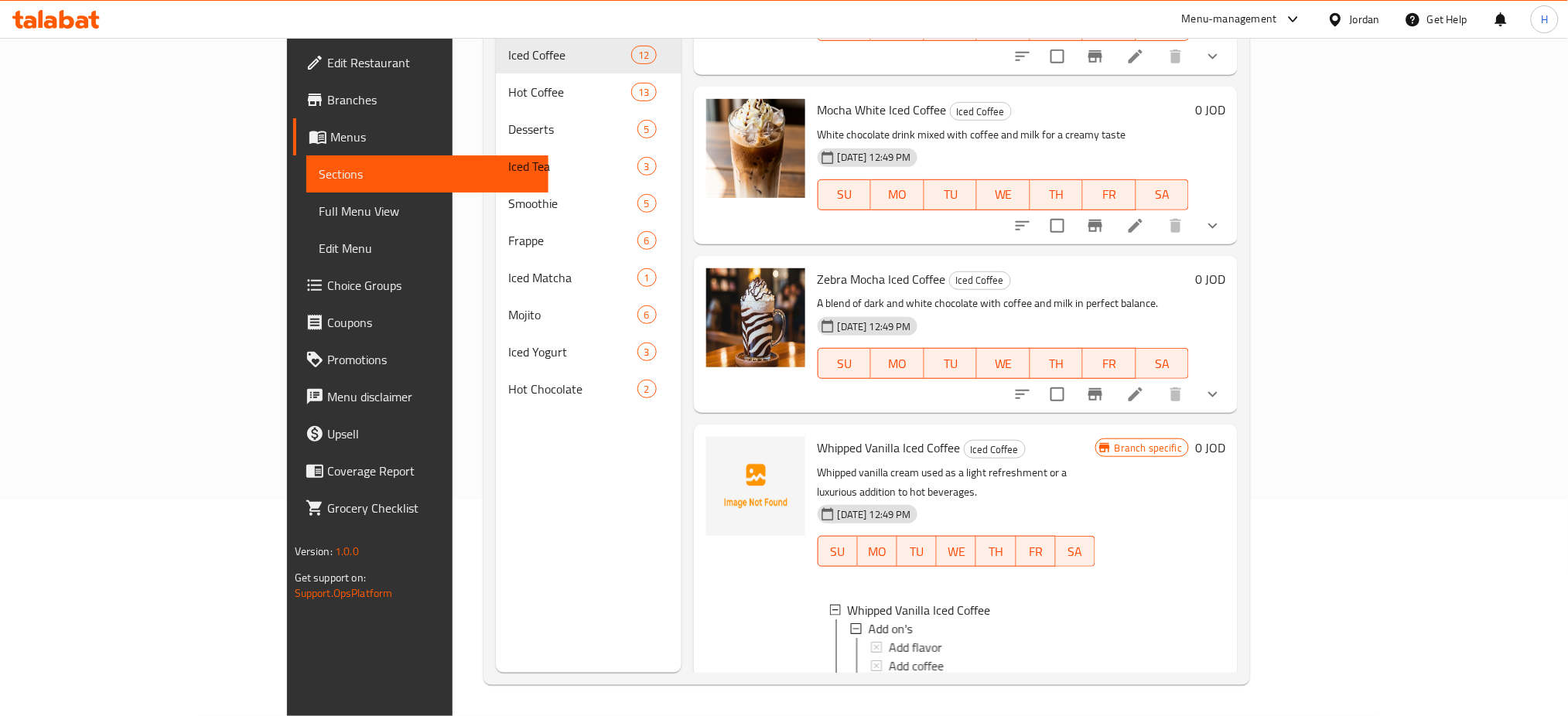
scroll to position [1506, 0]
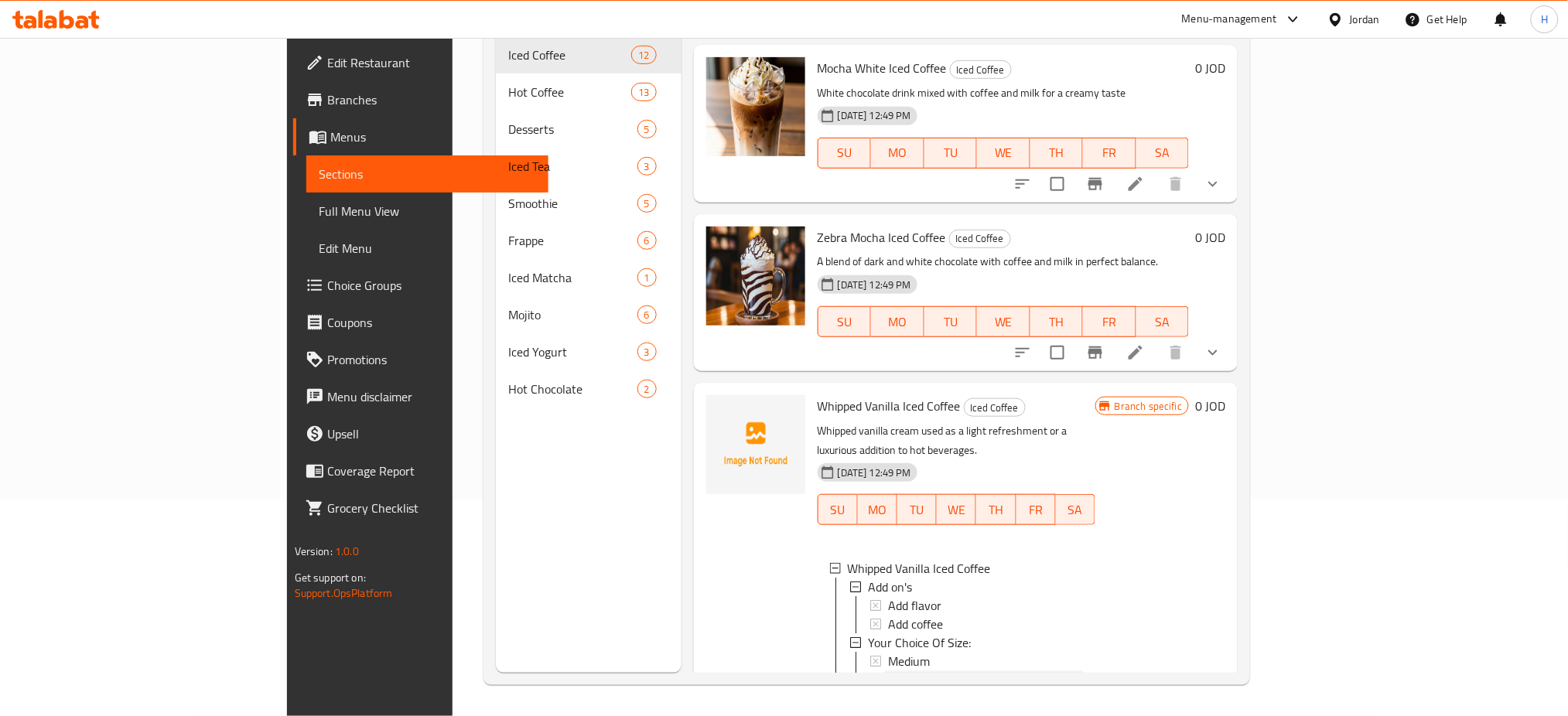
click at [888, 671] on span "Large" at bounding box center [902, 680] width 29 height 18
click at [888, 652] on span "Medium" at bounding box center [909, 661] width 42 height 18
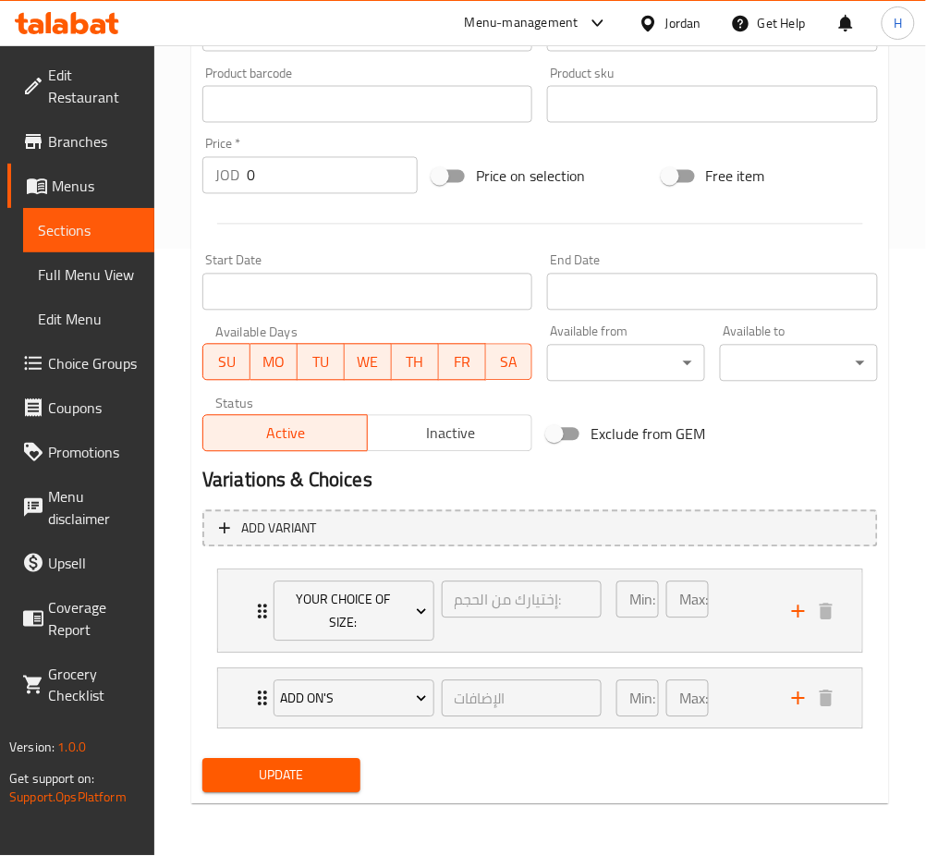
scroll to position [582, 0]
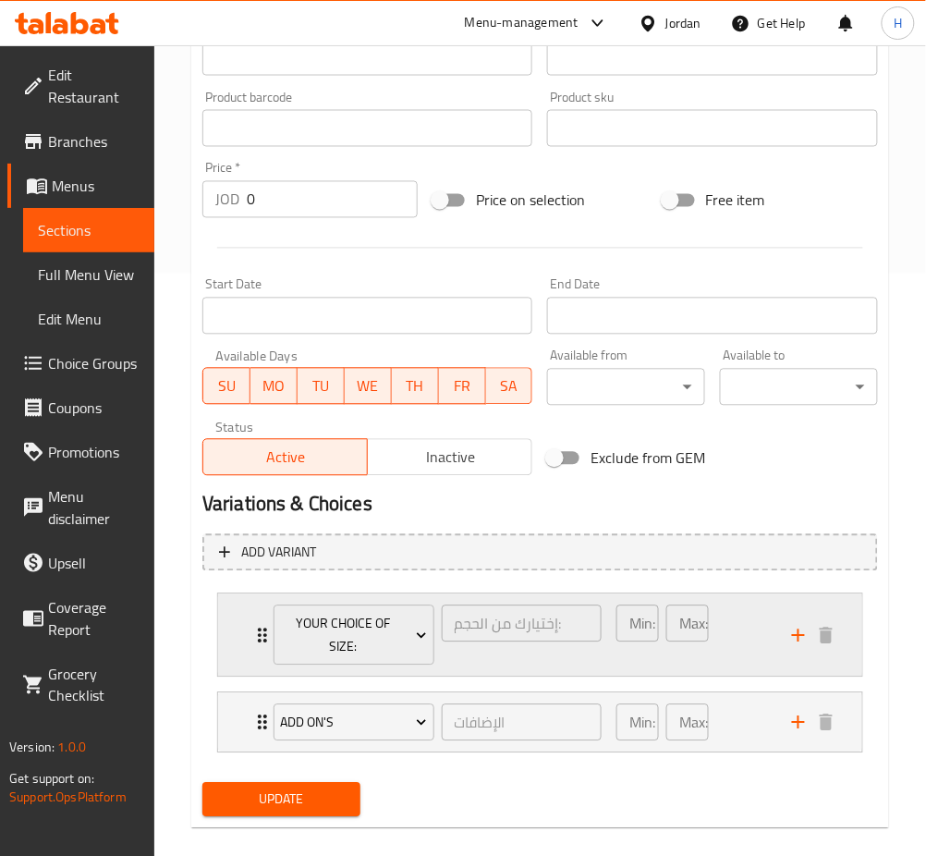
click at [230, 626] on div "Your Choice Of Size: إختيارك من الحجم: ​ Min: 1 ​ Max: 1 ​" at bounding box center [540, 635] width 644 height 82
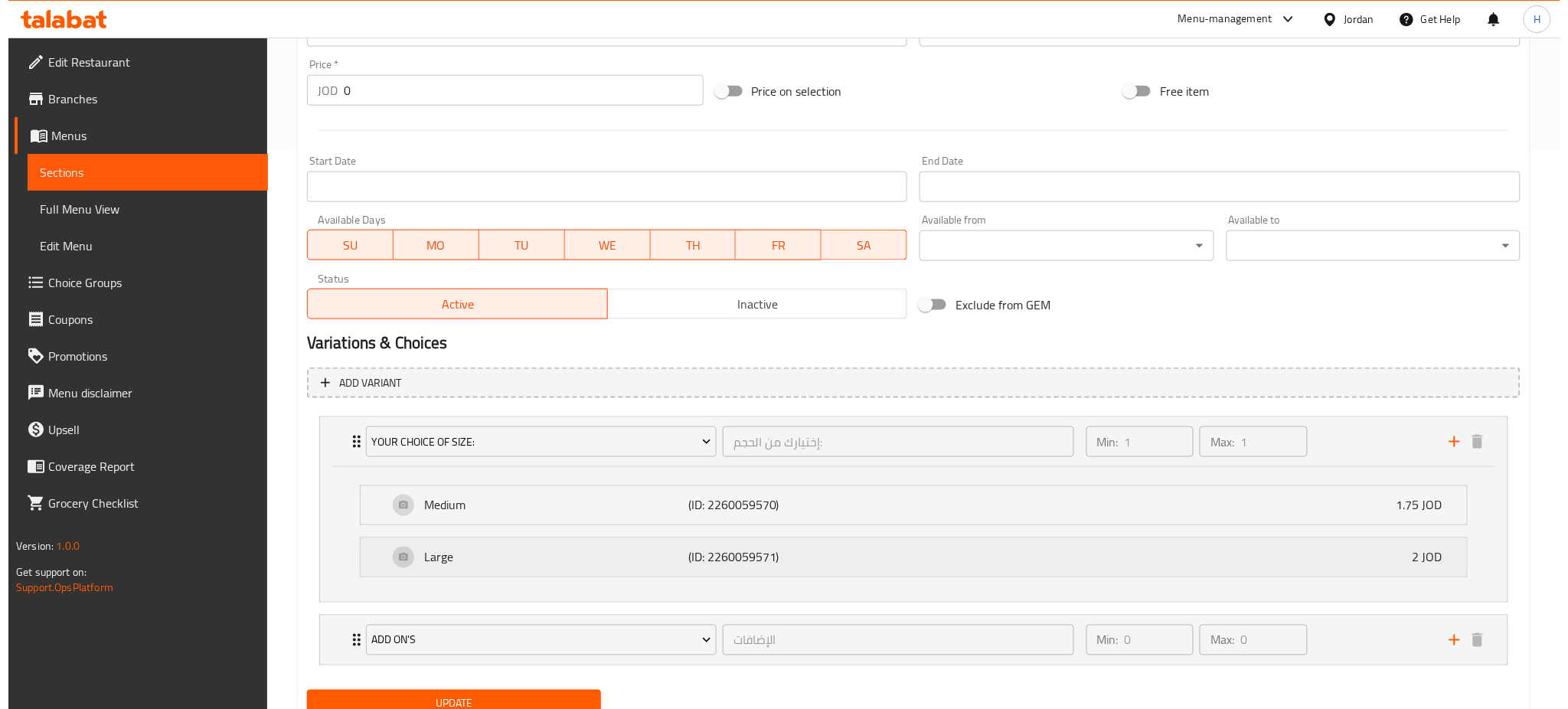
scroll to position [516, 0]
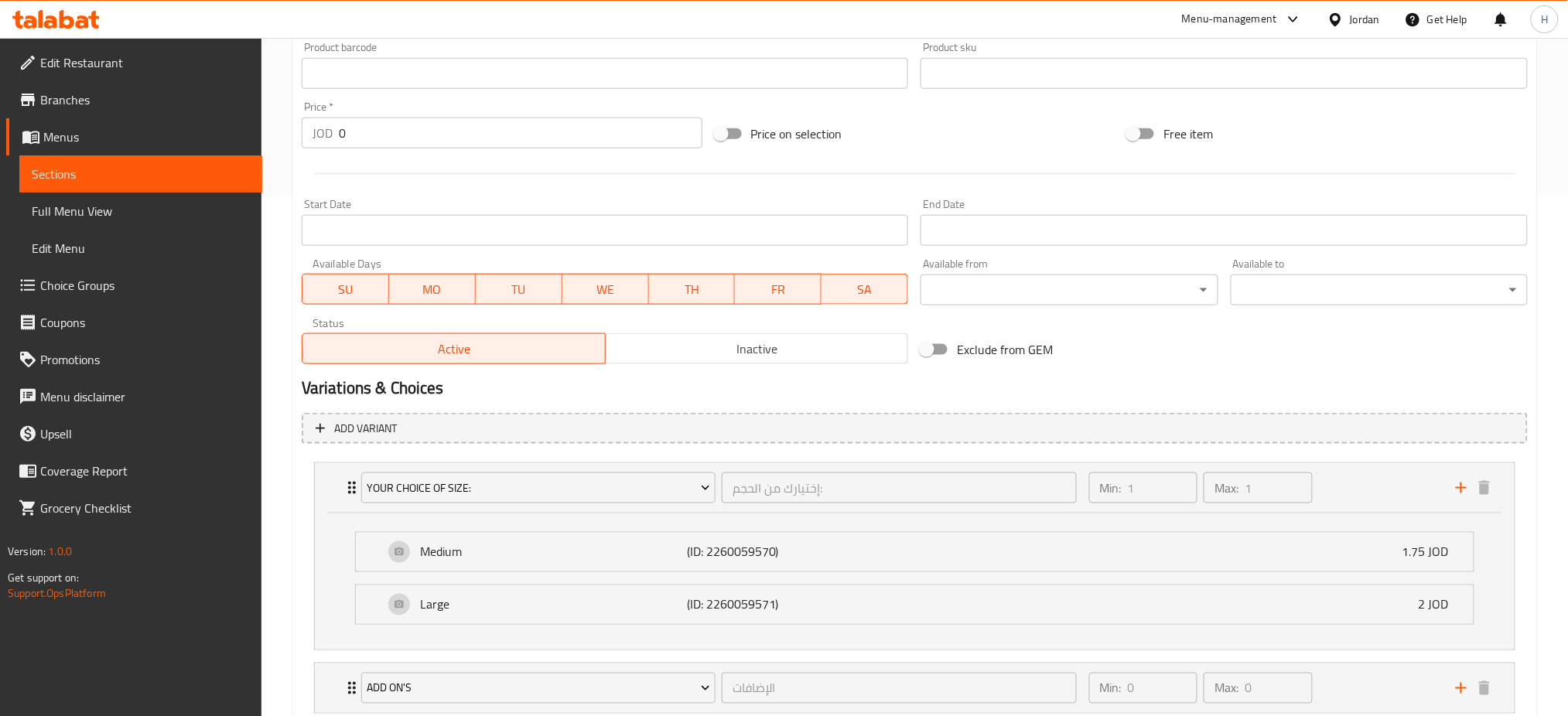
drag, startPoint x: 429, startPoint y: 140, endPoint x: 276, endPoint y: 167, distance: 155.4
click at [277, 167] on div "Home / Restaurants management / Menus / Sections / item / update Iced Coffee se…" at bounding box center [914, 168] width 1306 height 1303
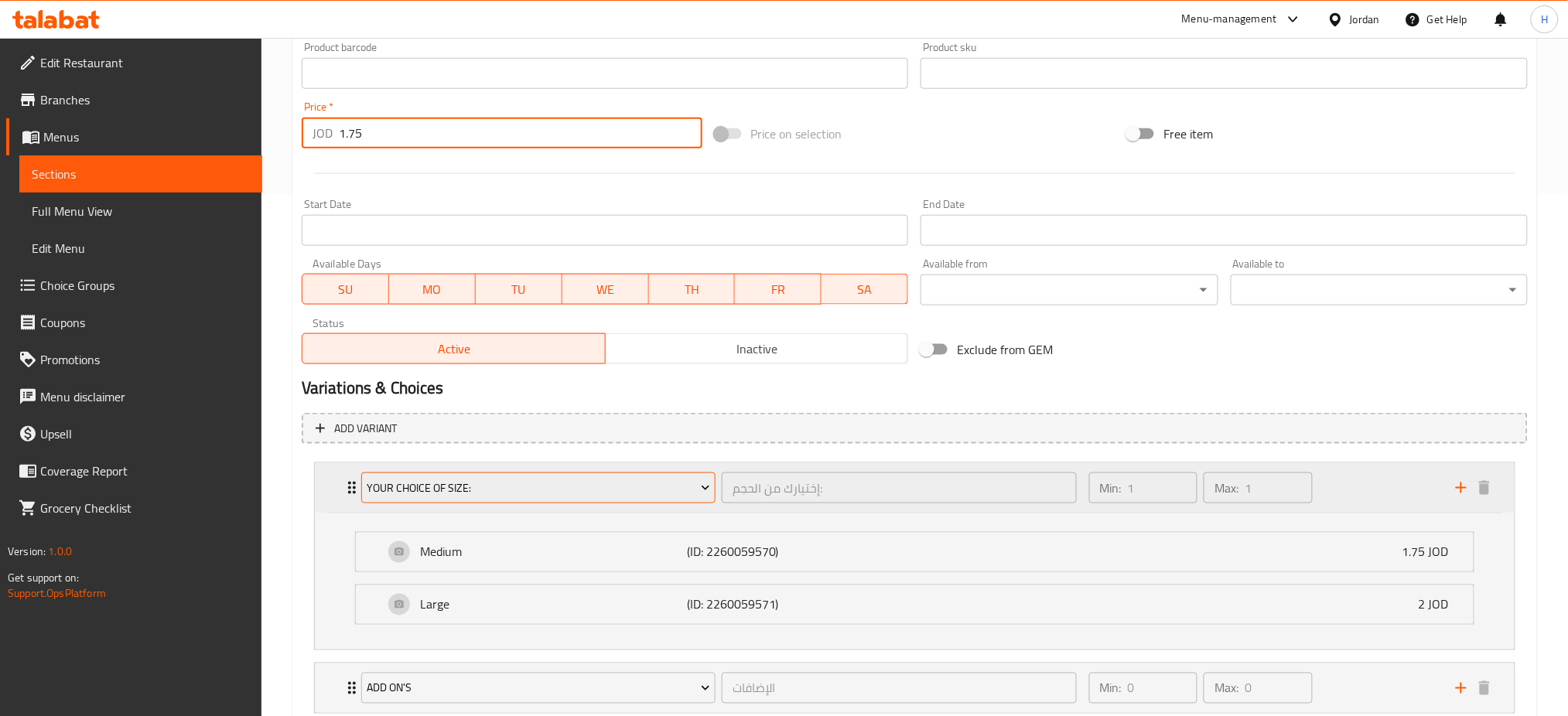
type input "1.75"
click at [425, 481] on span "Your Choice Of Size:" at bounding box center [538, 488] width 343 height 19
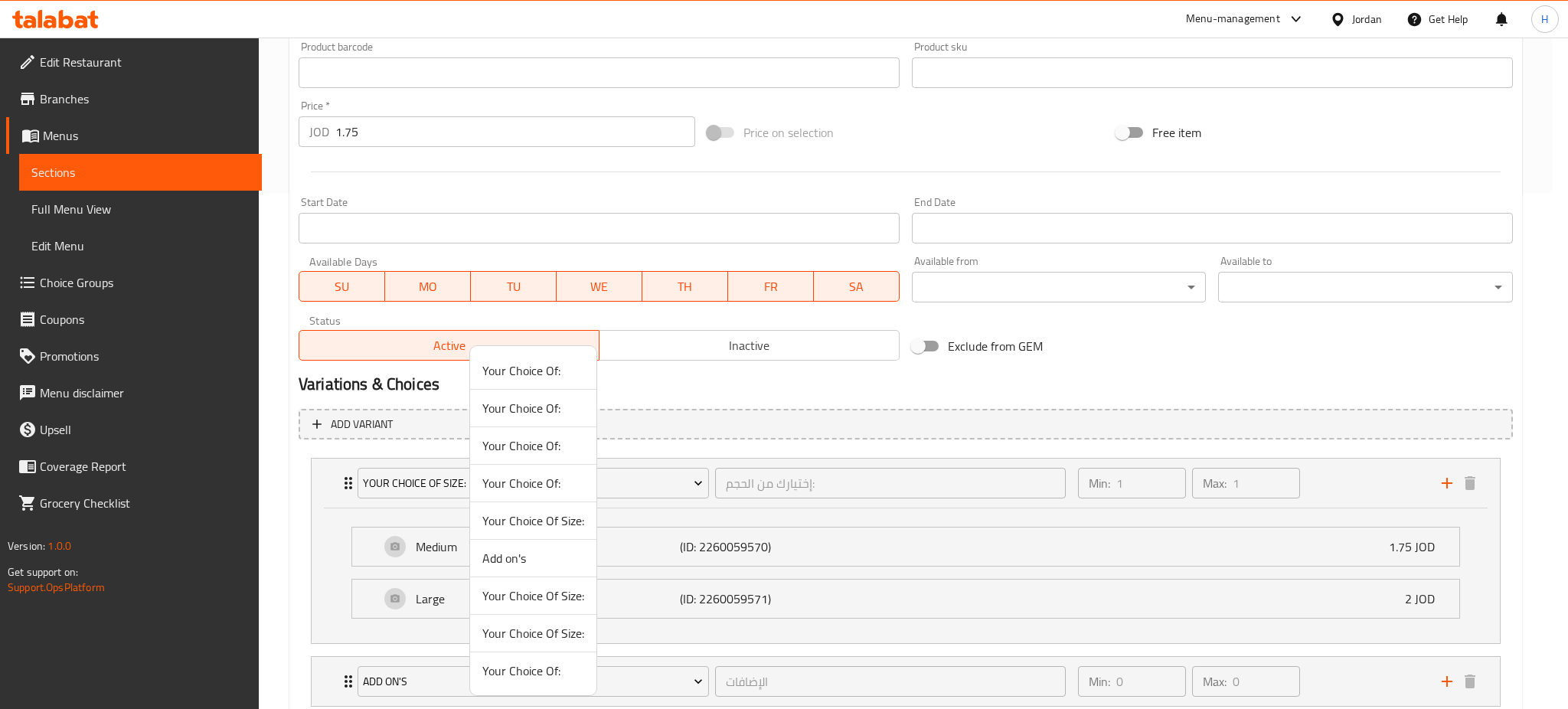
click at [541, 594] on span "Your Choice Of Size:" at bounding box center [533, 596] width 102 height 18
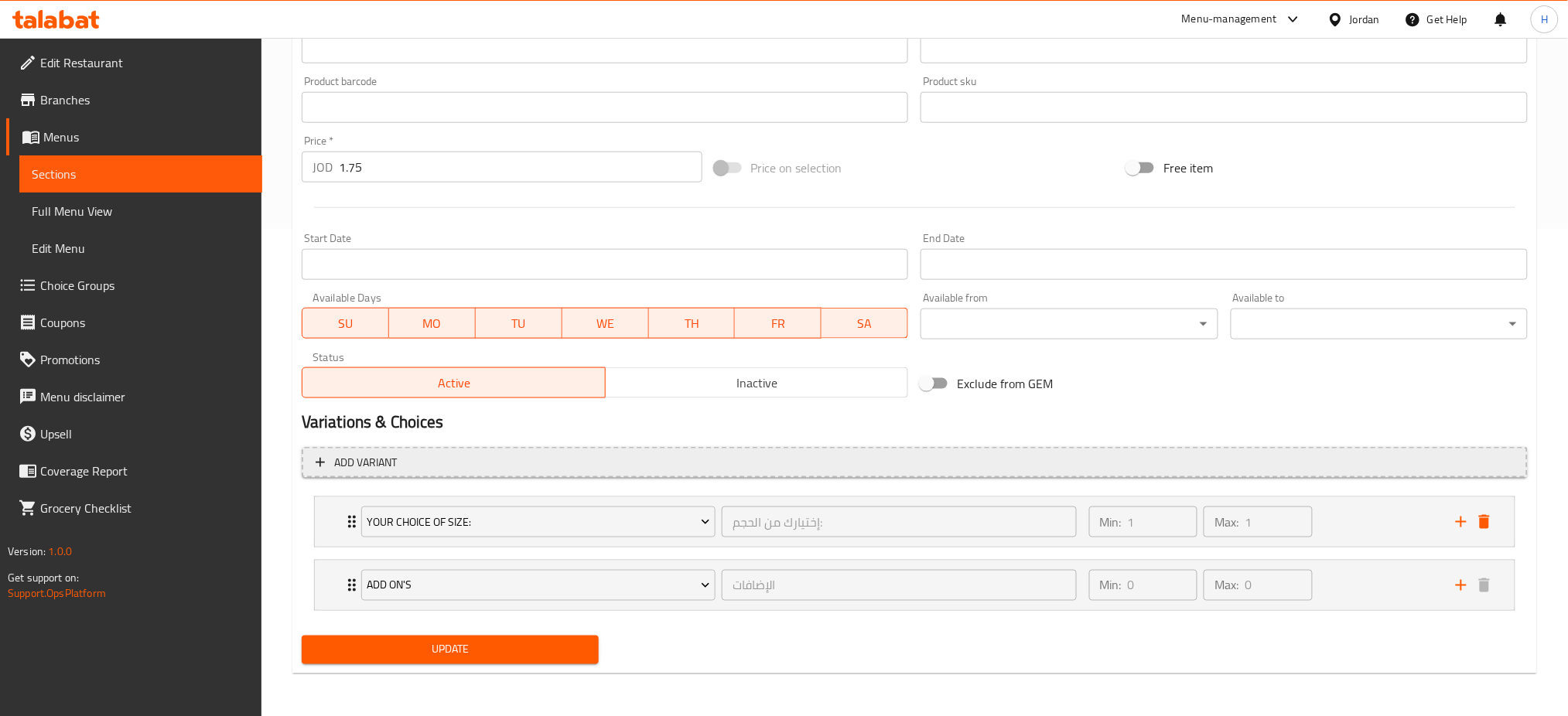
click at [790, 525] on icon "delete" at bounding box center [1484, 522] width 11 height 14
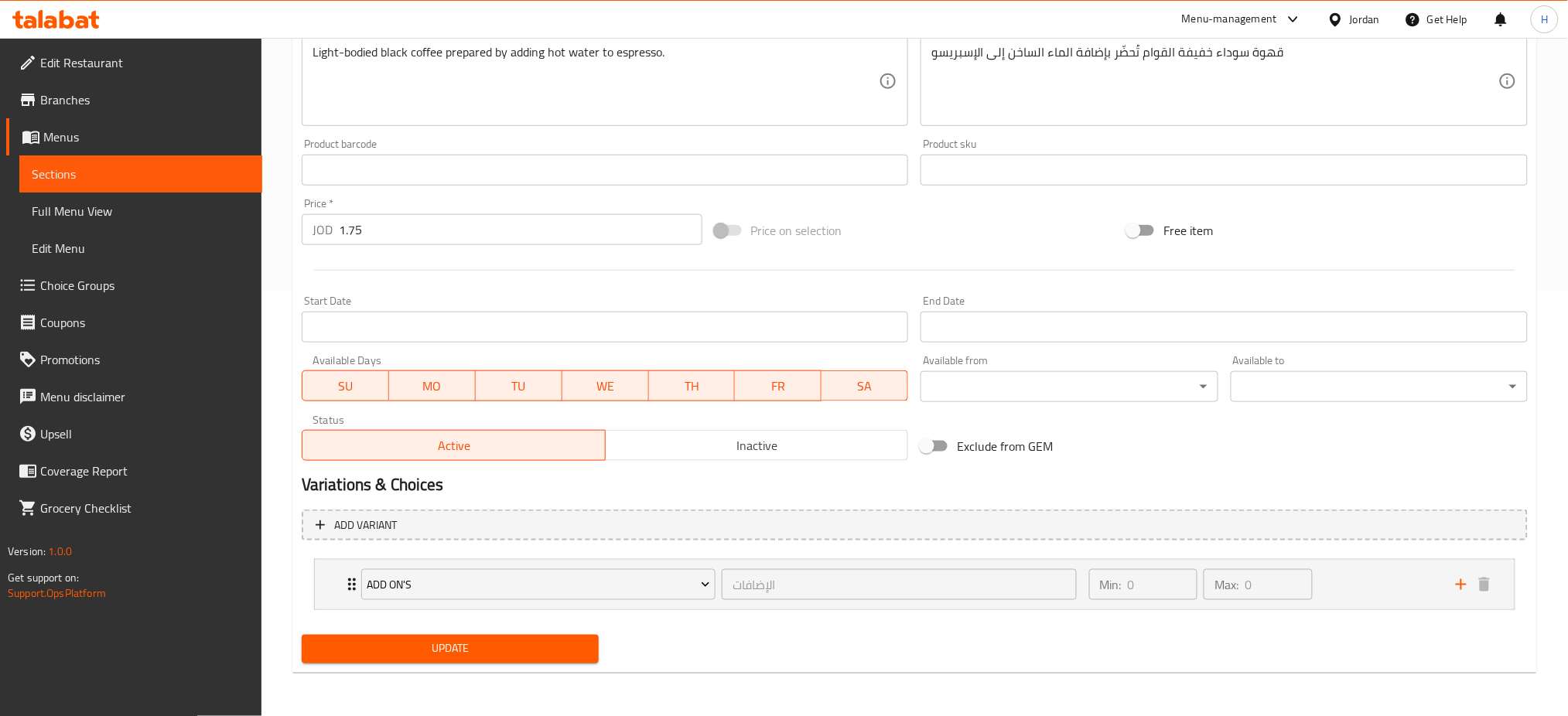
scroll to position [424, 0]
click at [491, 651] on span "Update" at bounding box center [449, 649] width 272 height 19
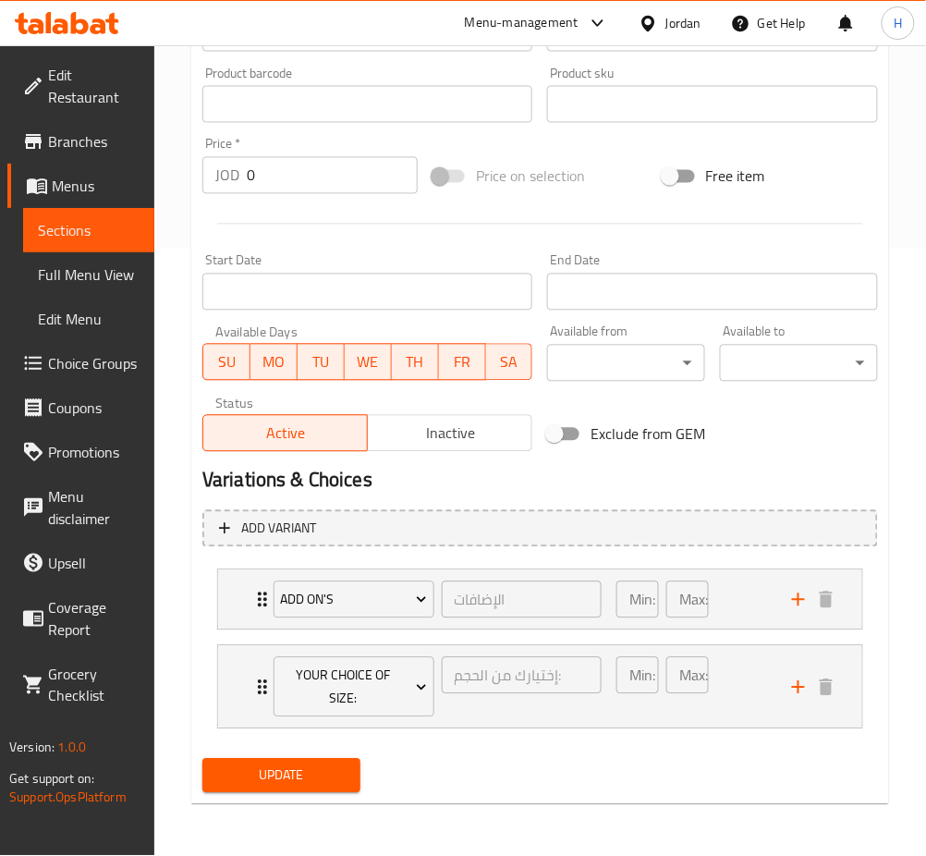
scroll to position [582, 0]
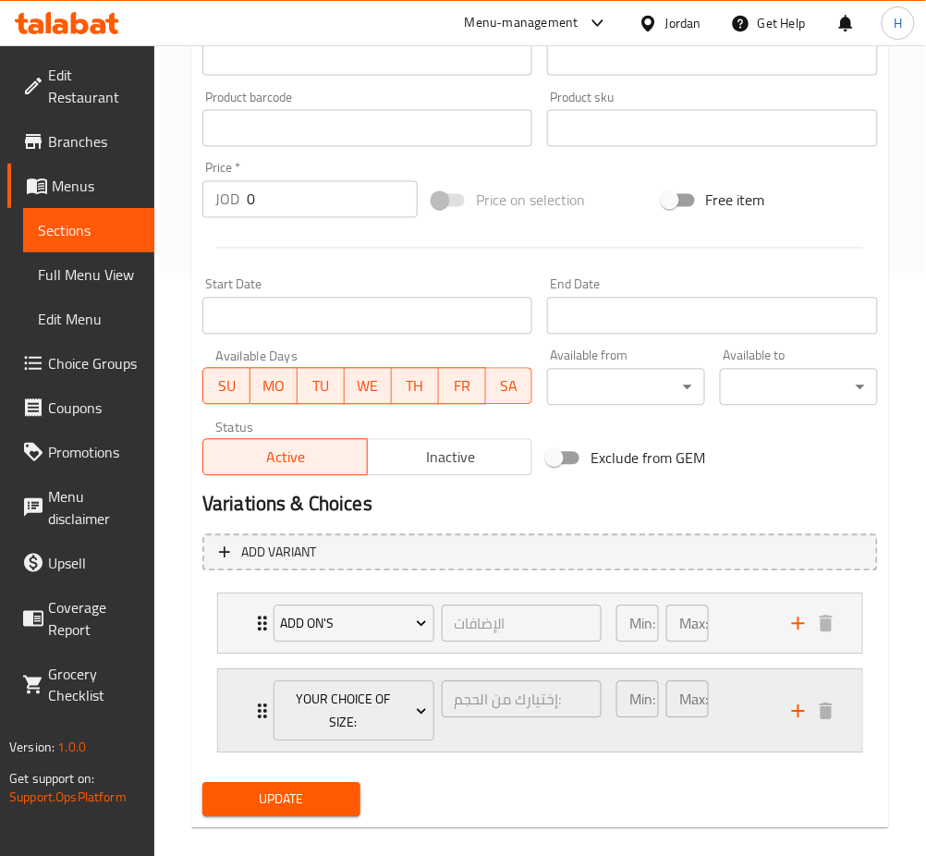
click at [220, 718] on div "Your Choice Of Size: إختيارك من الحجم: ​ Min: 1 ​ Max: 1 ​" at bounding box center [540, 711] width 644 height 82
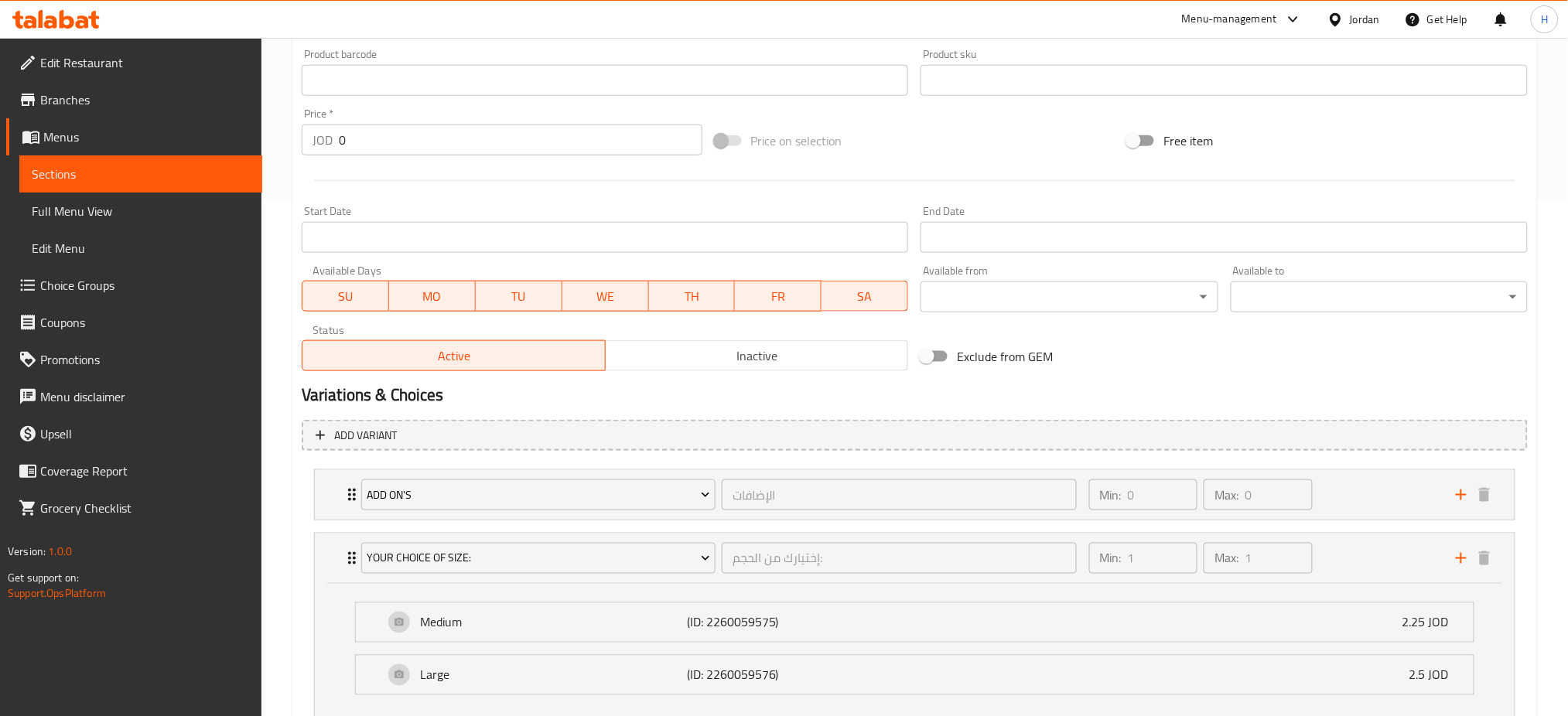
scroll to position [417, 0]
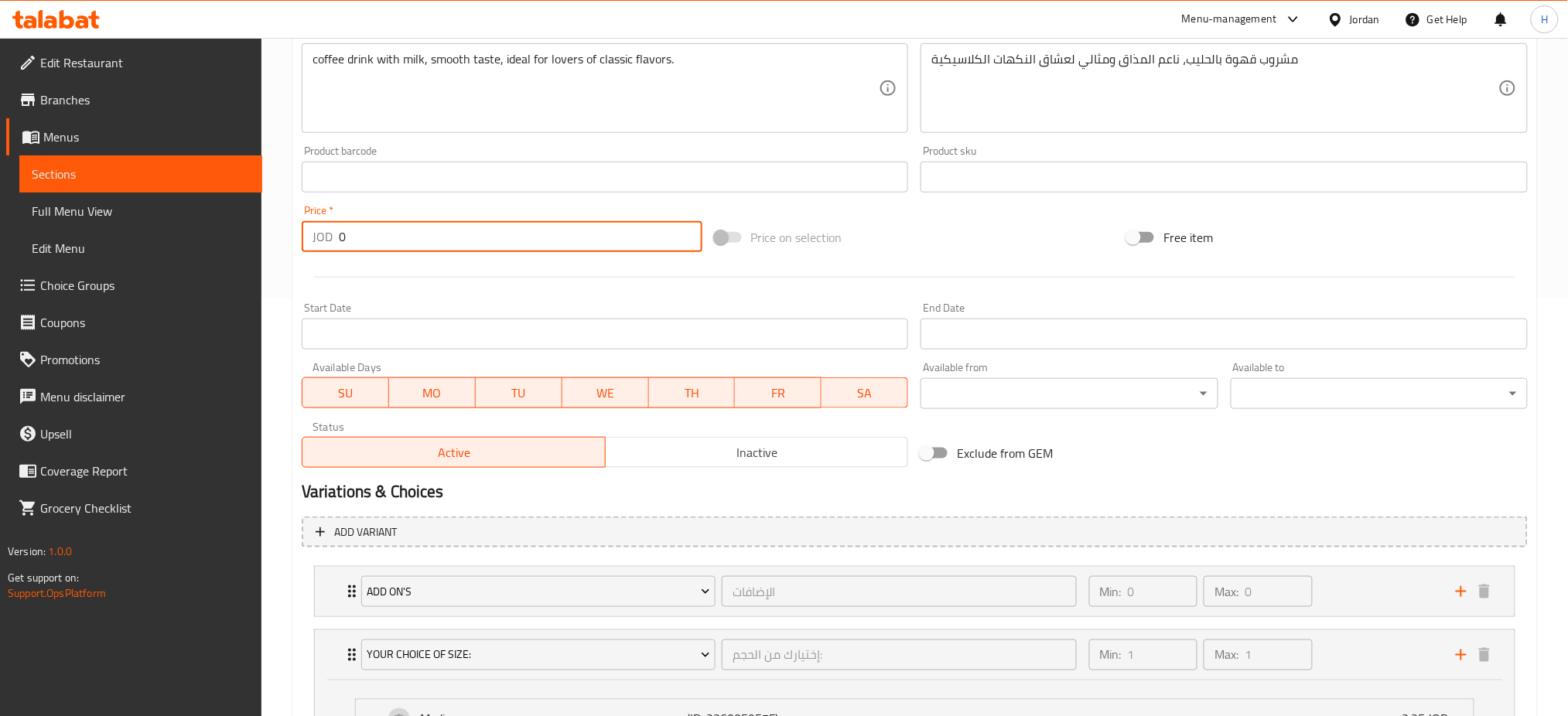
click at [419, 240] on input "0" at bounding box center [520, 236] width 364 height 31
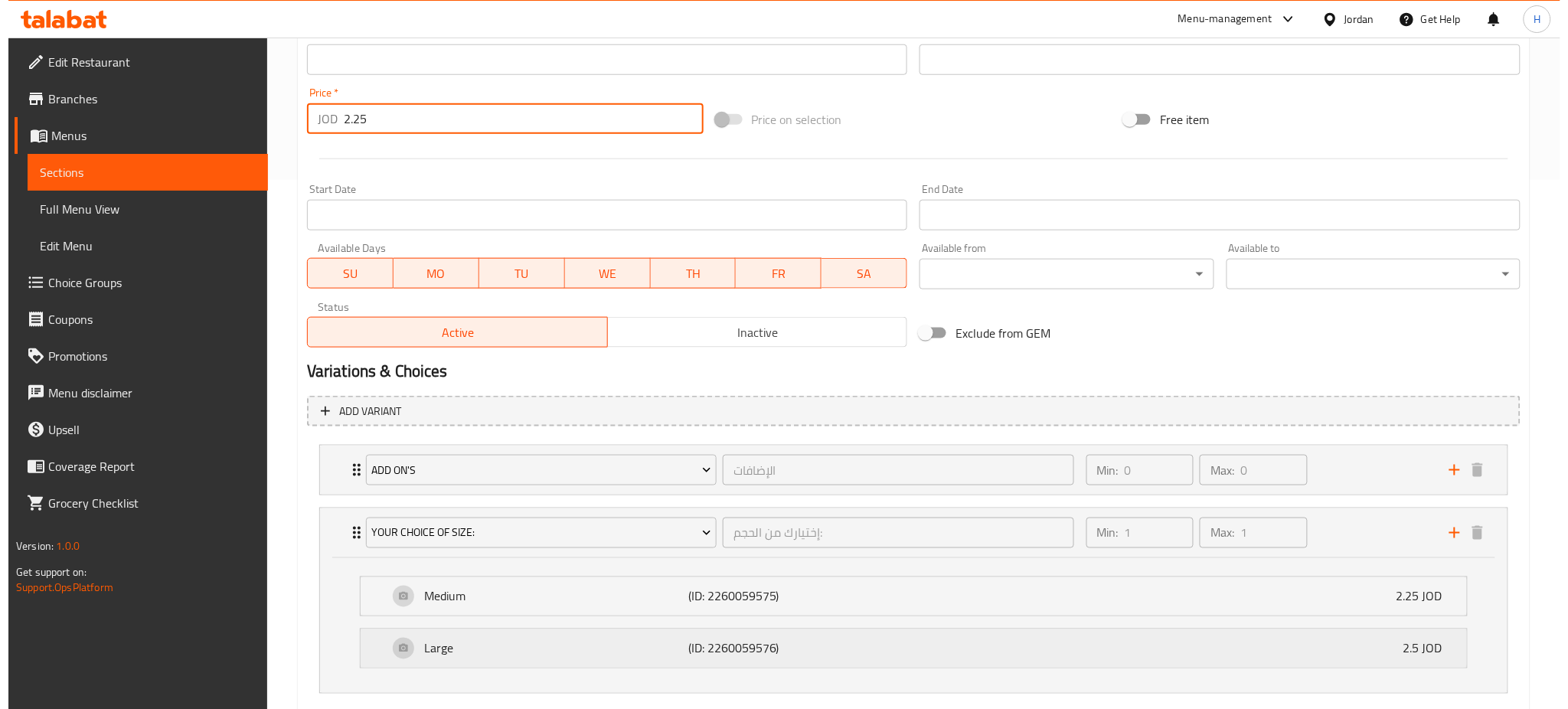
scroll to position [618, 0]
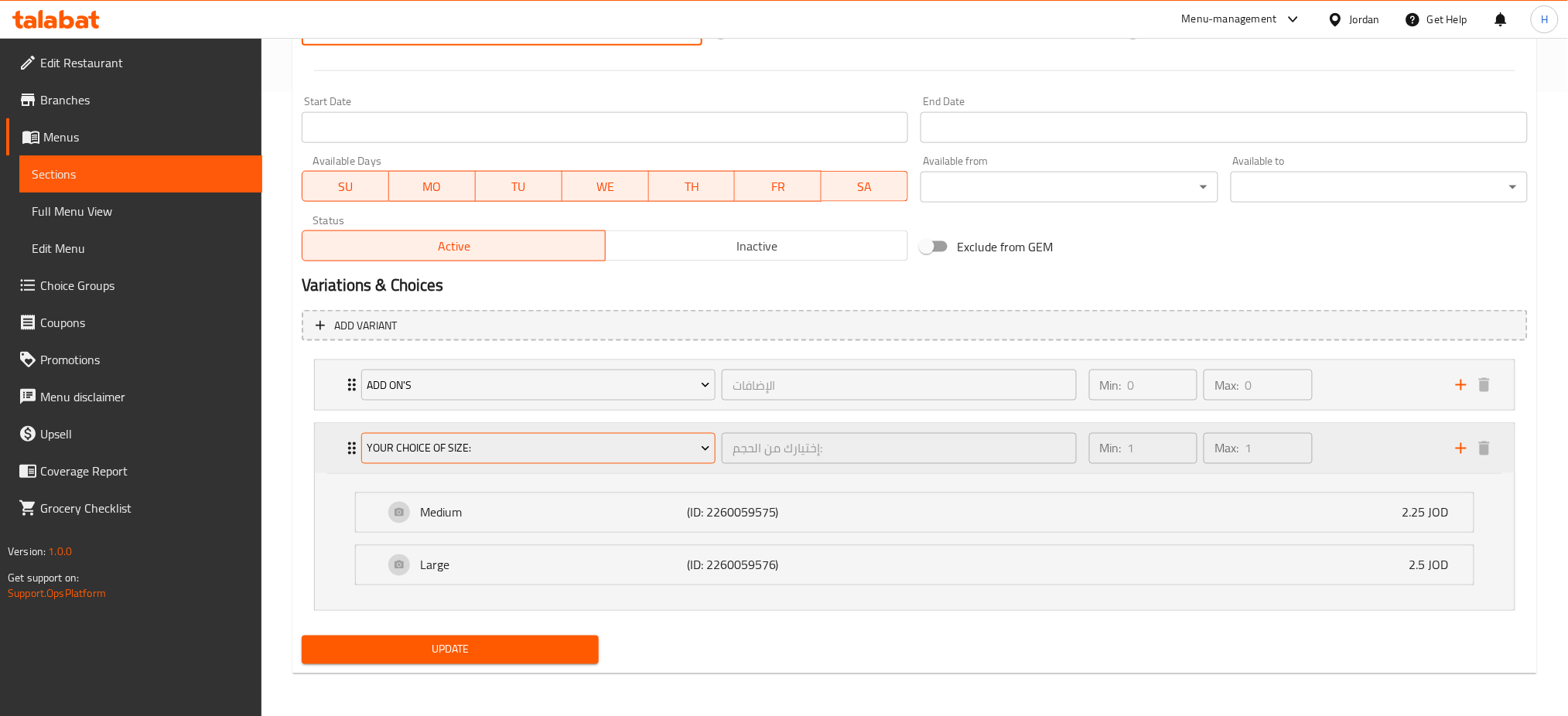
type input "2.25"
click at [487, 442] on span "Your Choice Of Size:" at bounding box center [538, 448] width 343 height 19
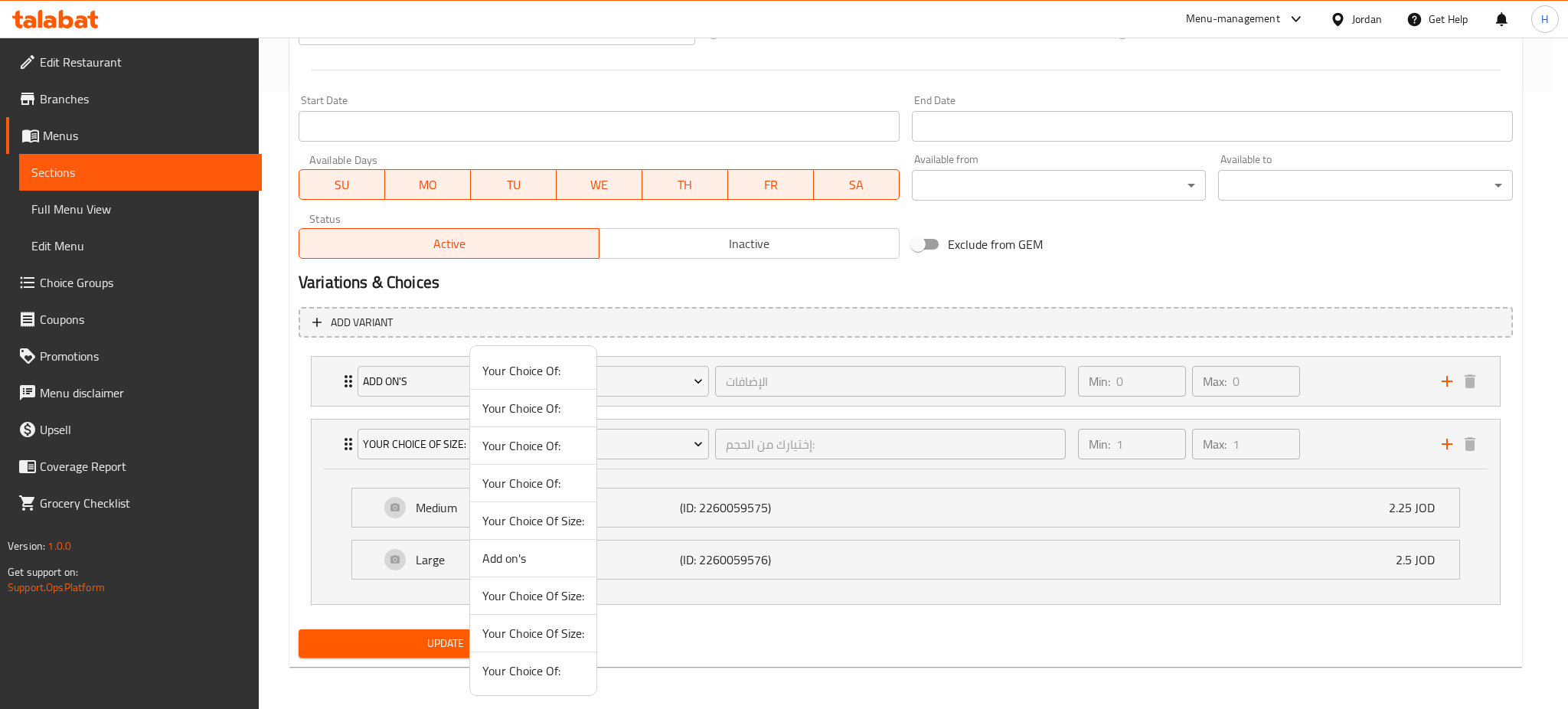
click at [483, 551] on span "Add on's" at bounding box center [533, 558] width 102 height 18
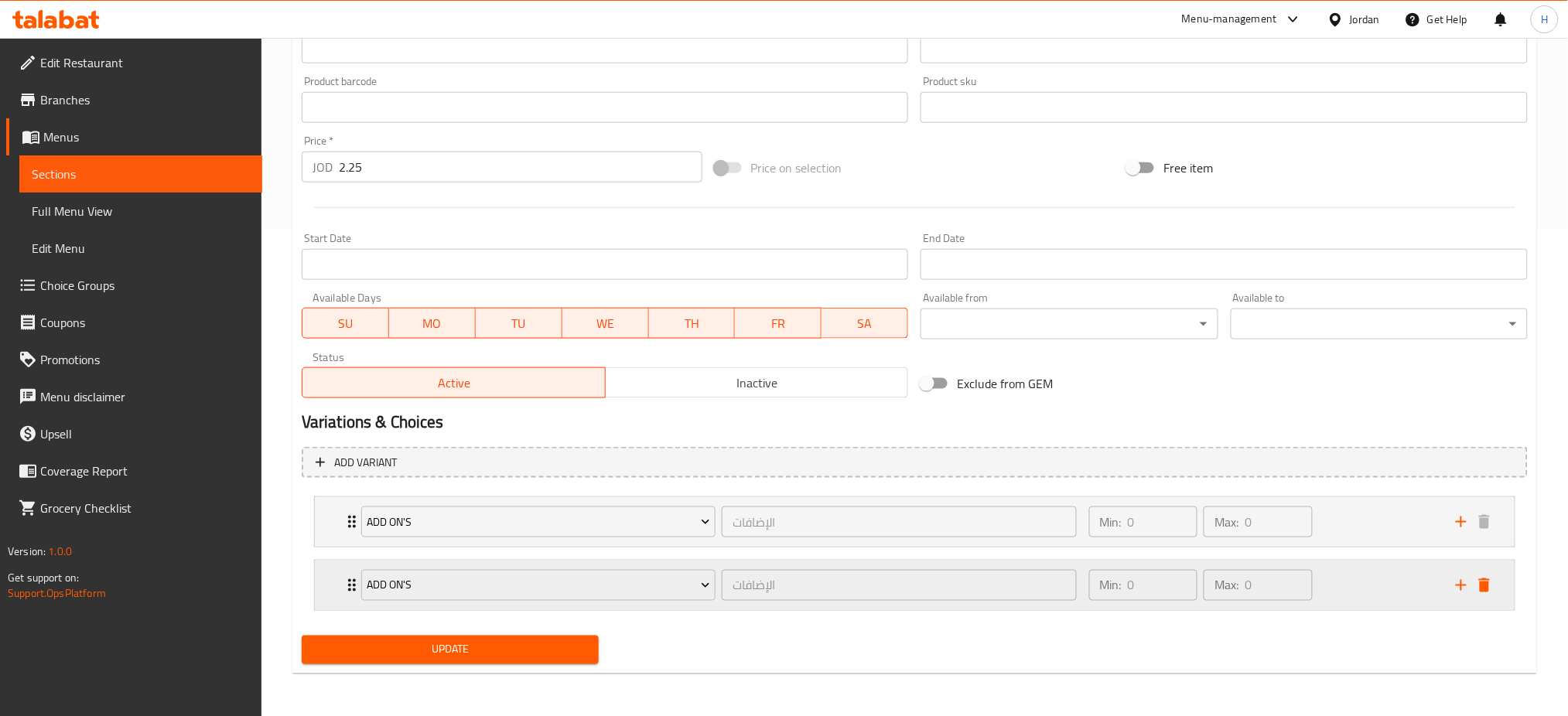
click at [774, 586] on icon "delete" at bounding box center [1484, 586] width 18 height 18
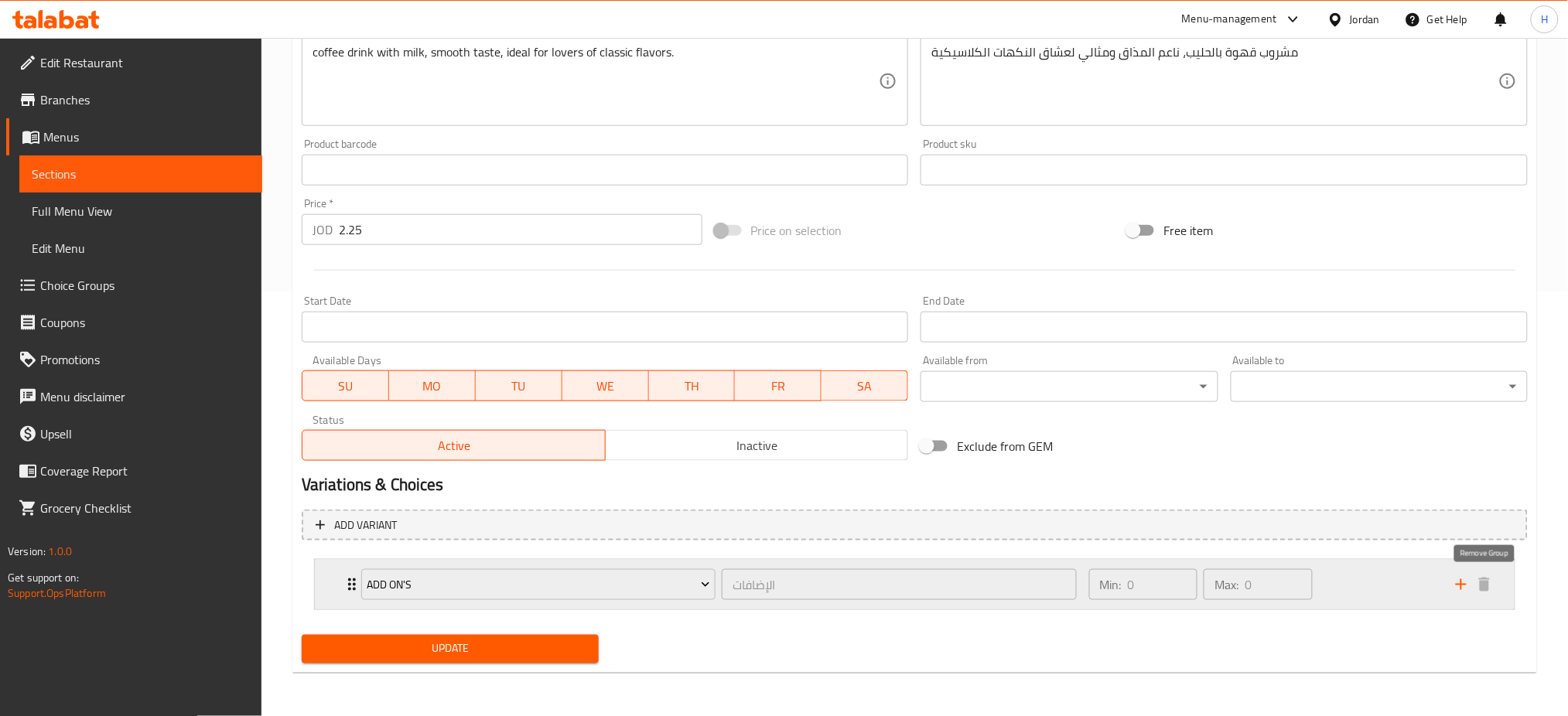
scroll to position [424, 0]
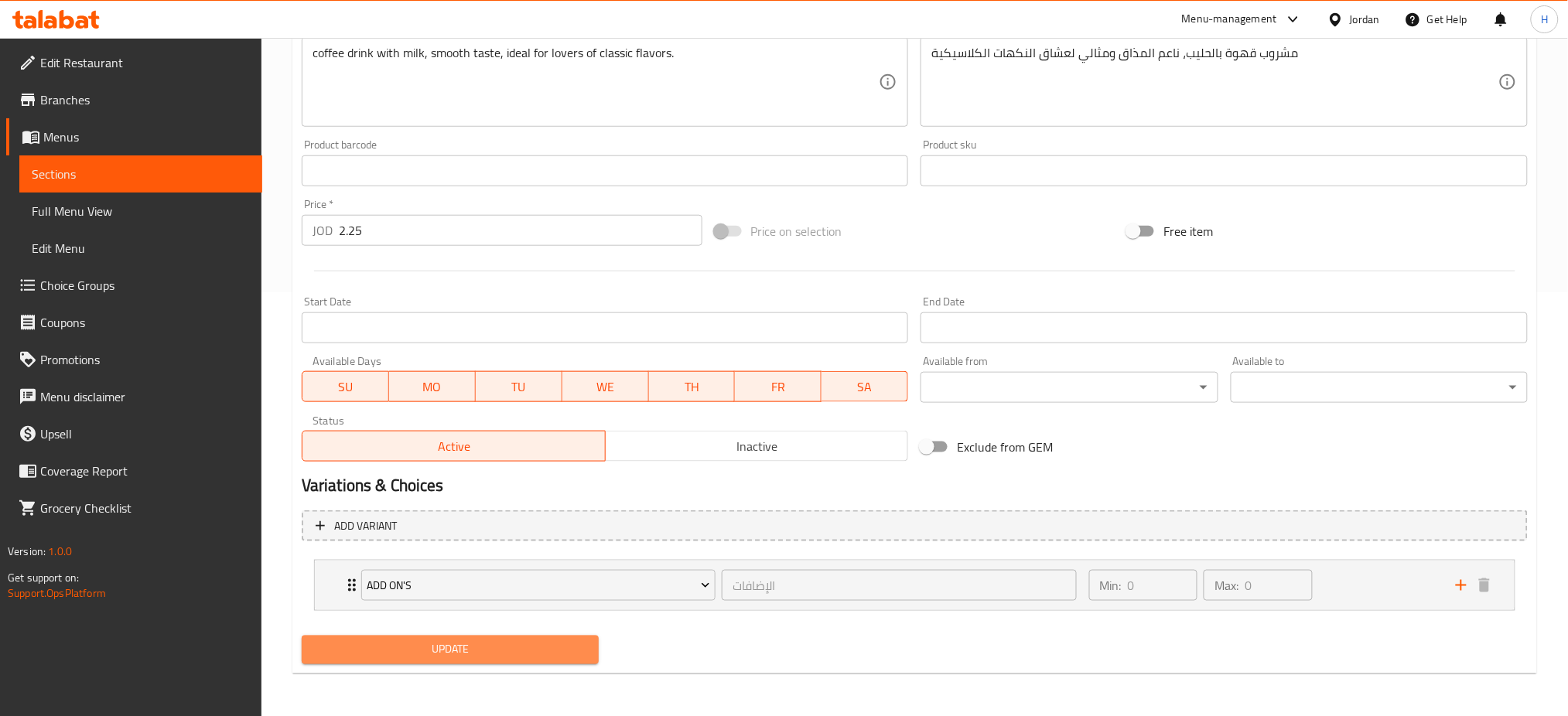
drag, startPoint x: 546, startPoint y: 647, endPoint x: 535, endPoint y: 643, distance: 11.7
click at [543, 647] on span "Update" at bounding box center [449, 649] width 272 height 19
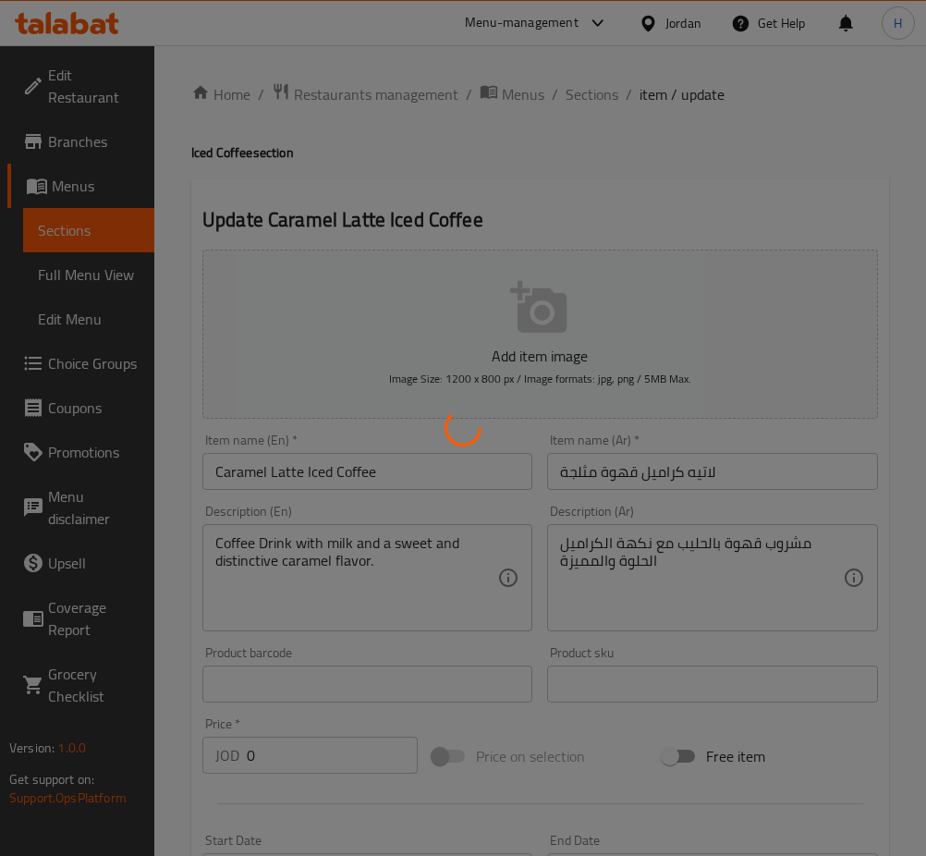
type input "الإضافات"
type input "0"
type input "إختيارك من الحجم:"
type input "1"
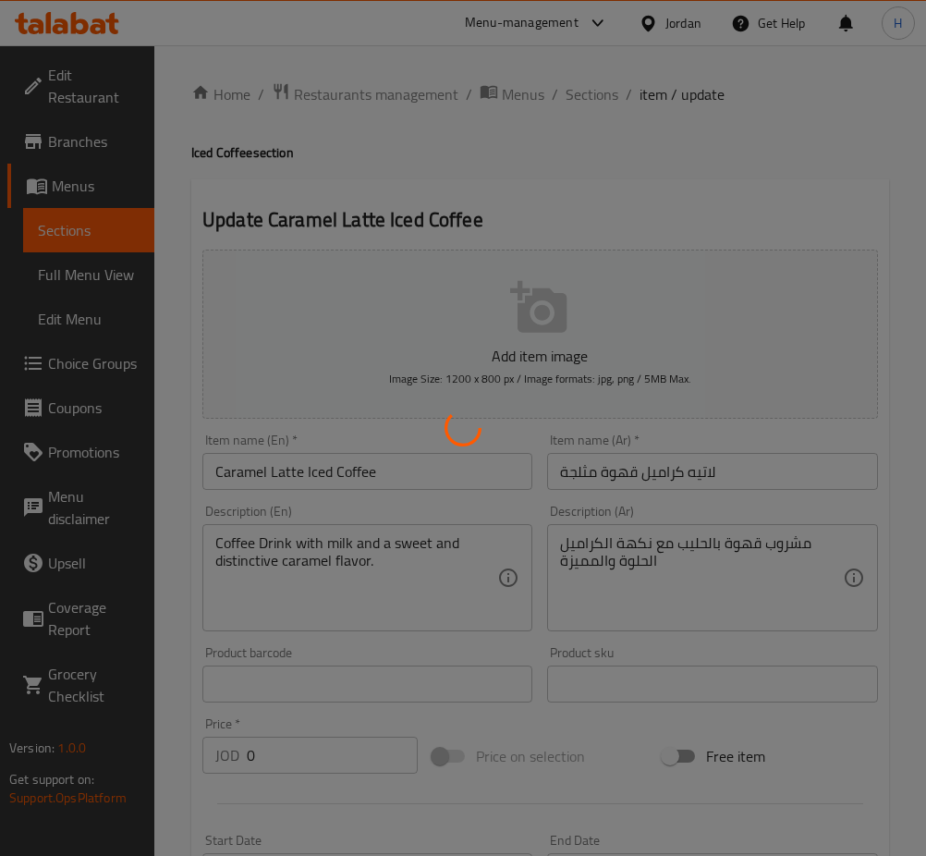
type input "1"
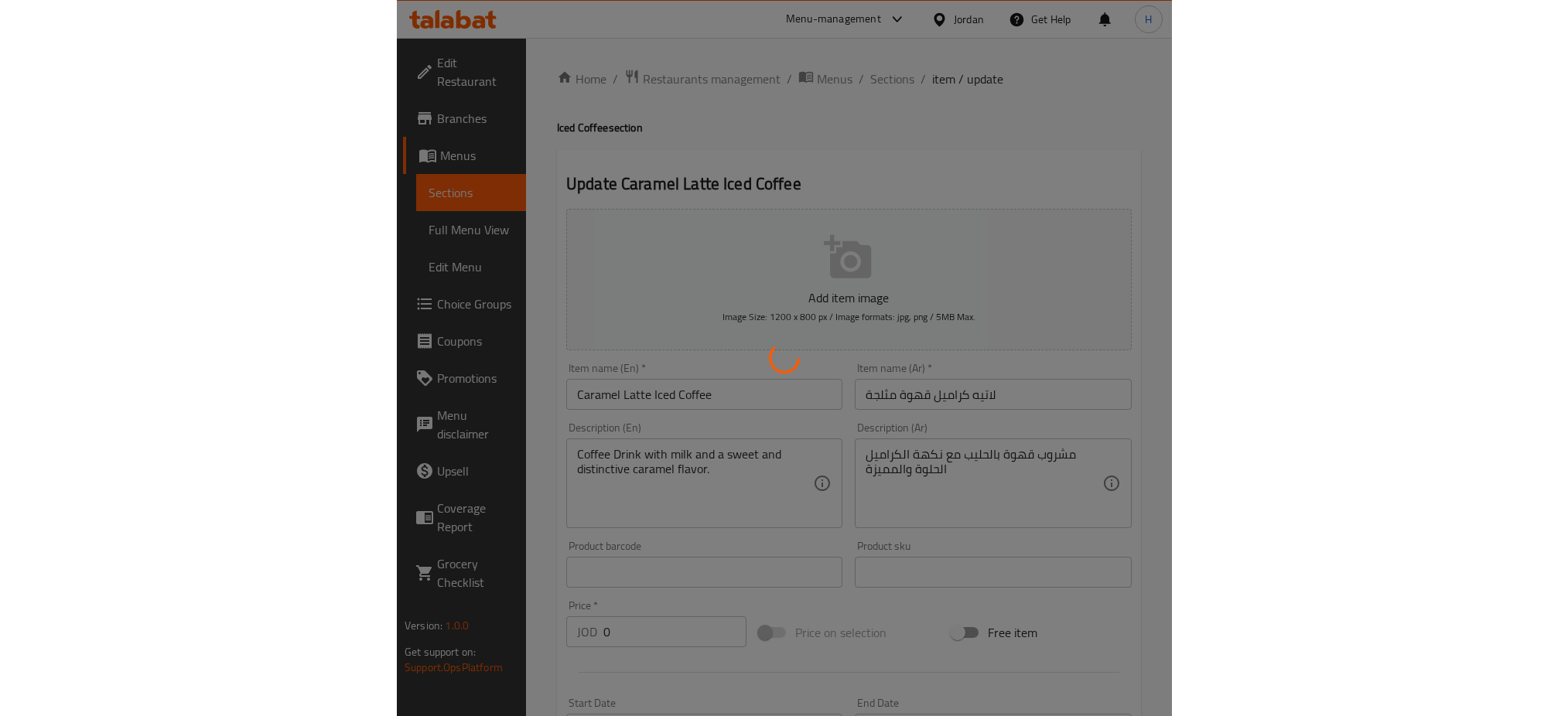
scroll to position [464, 0]
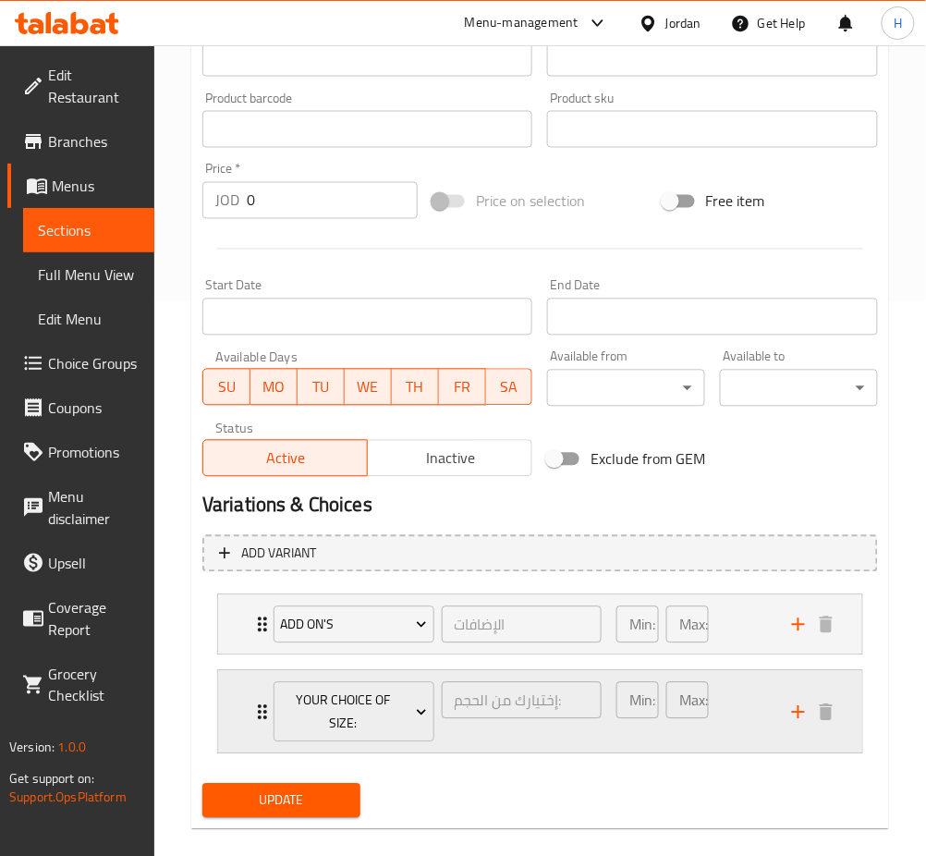
click at [231, 705] on div "Your Choice Of Size: إختيارك من الحجم: ​ Min: 1 ​ Max: 1 ​" at bounding box center [540, 712] width 644 height 82
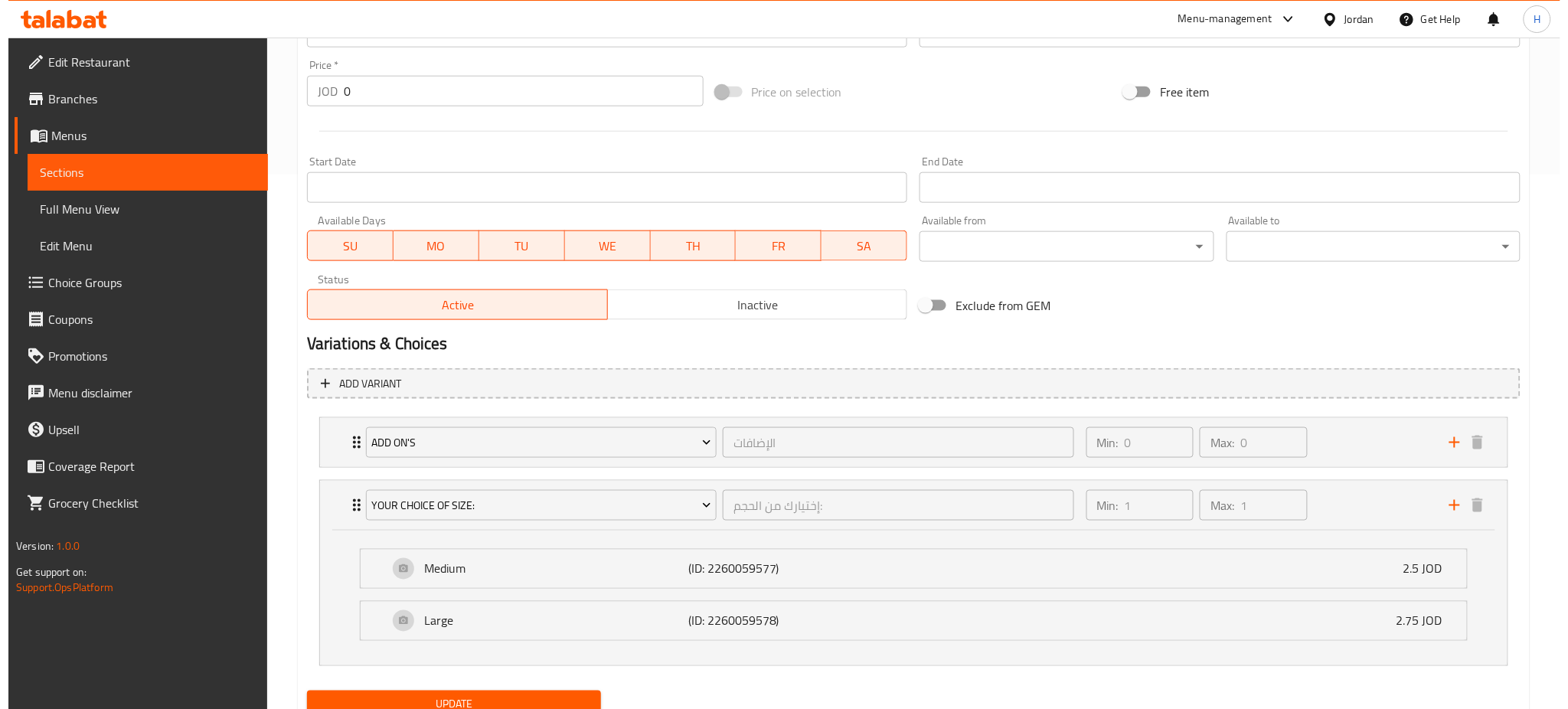
scroll to position [493, 0]
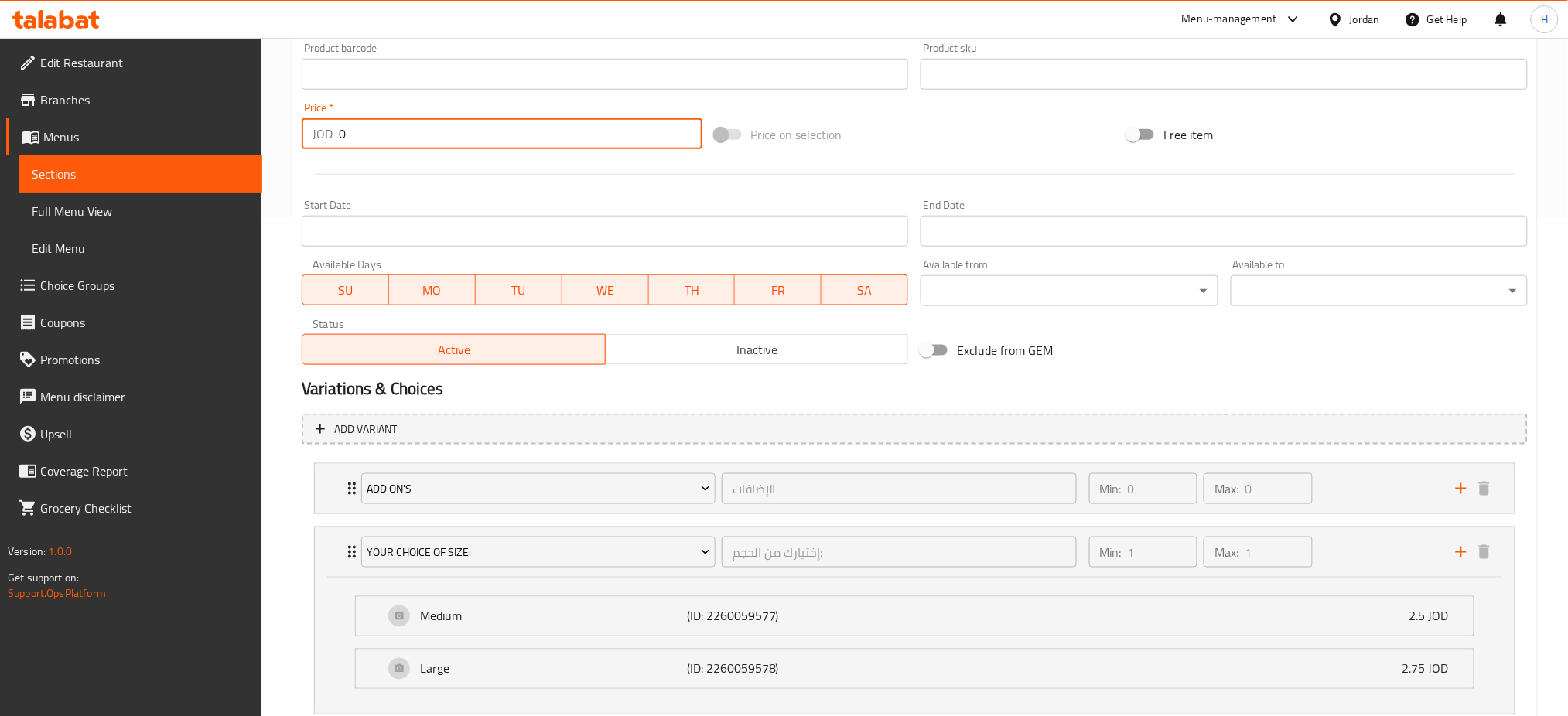
click at [448, 136] on input "0" at bounding box center [520, 133] width 364 height 31
type input "2.50"
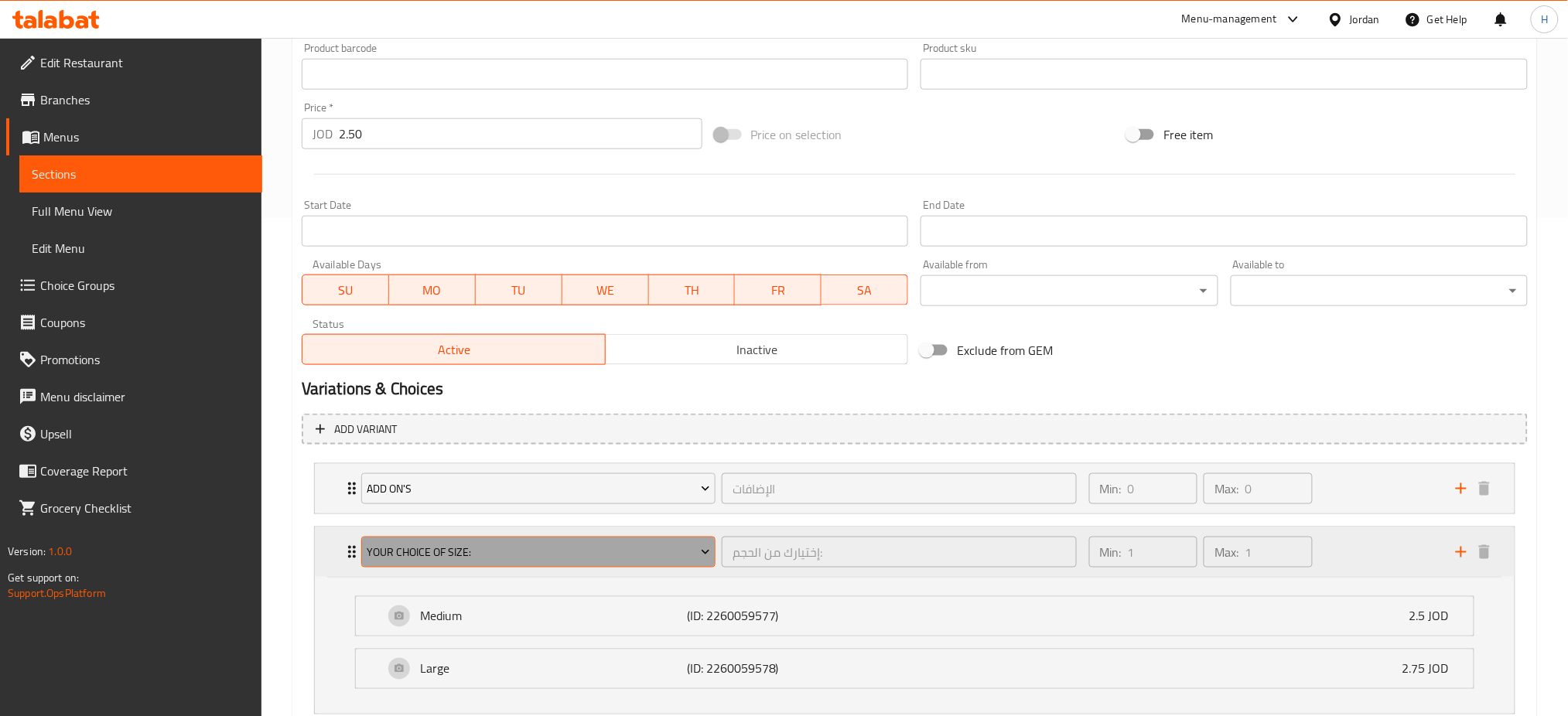
click at [439, 548] on span "Your Choice Of Size:" at bounding box center [538, 552] width 343 height 19
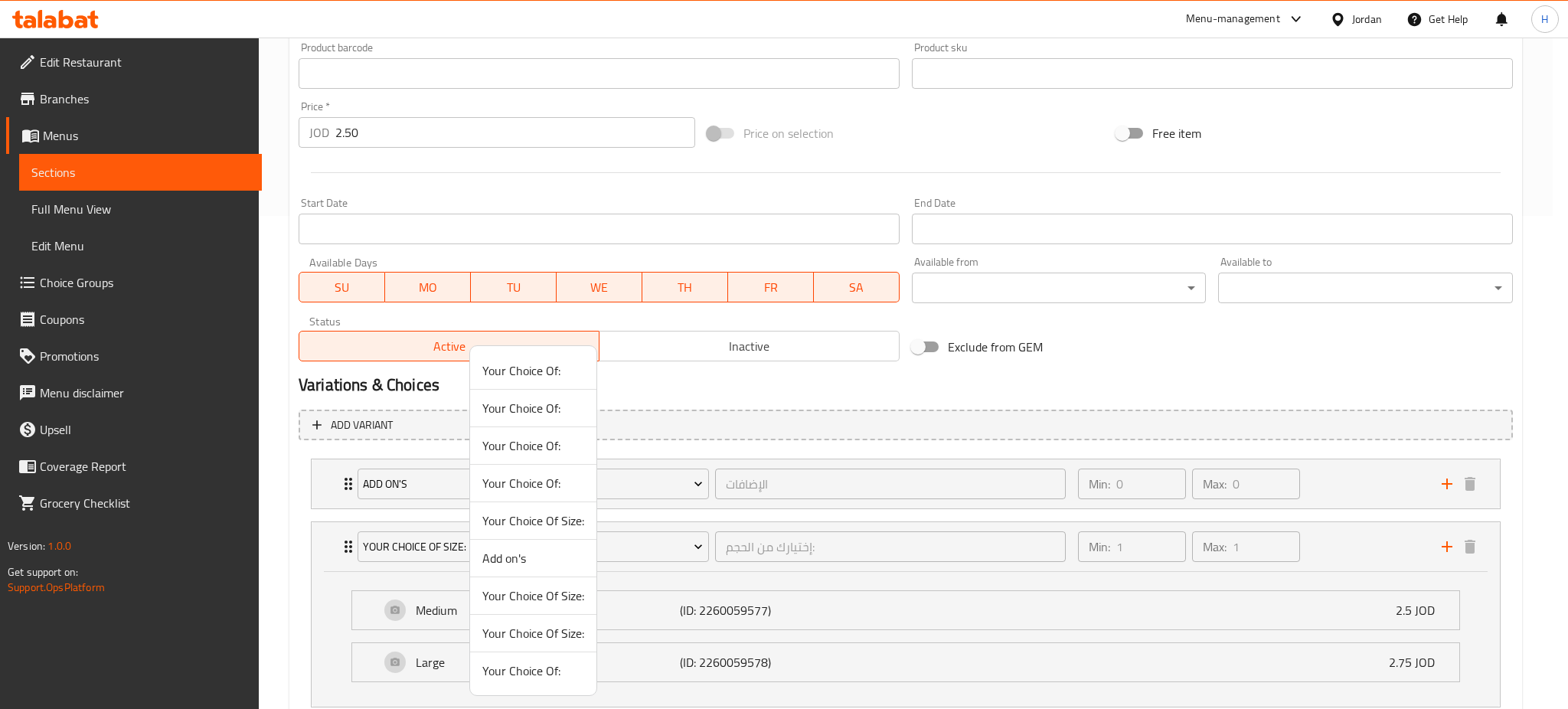
click at [466, 390] on div at bounding box center [784, 354] width 1568 height 709
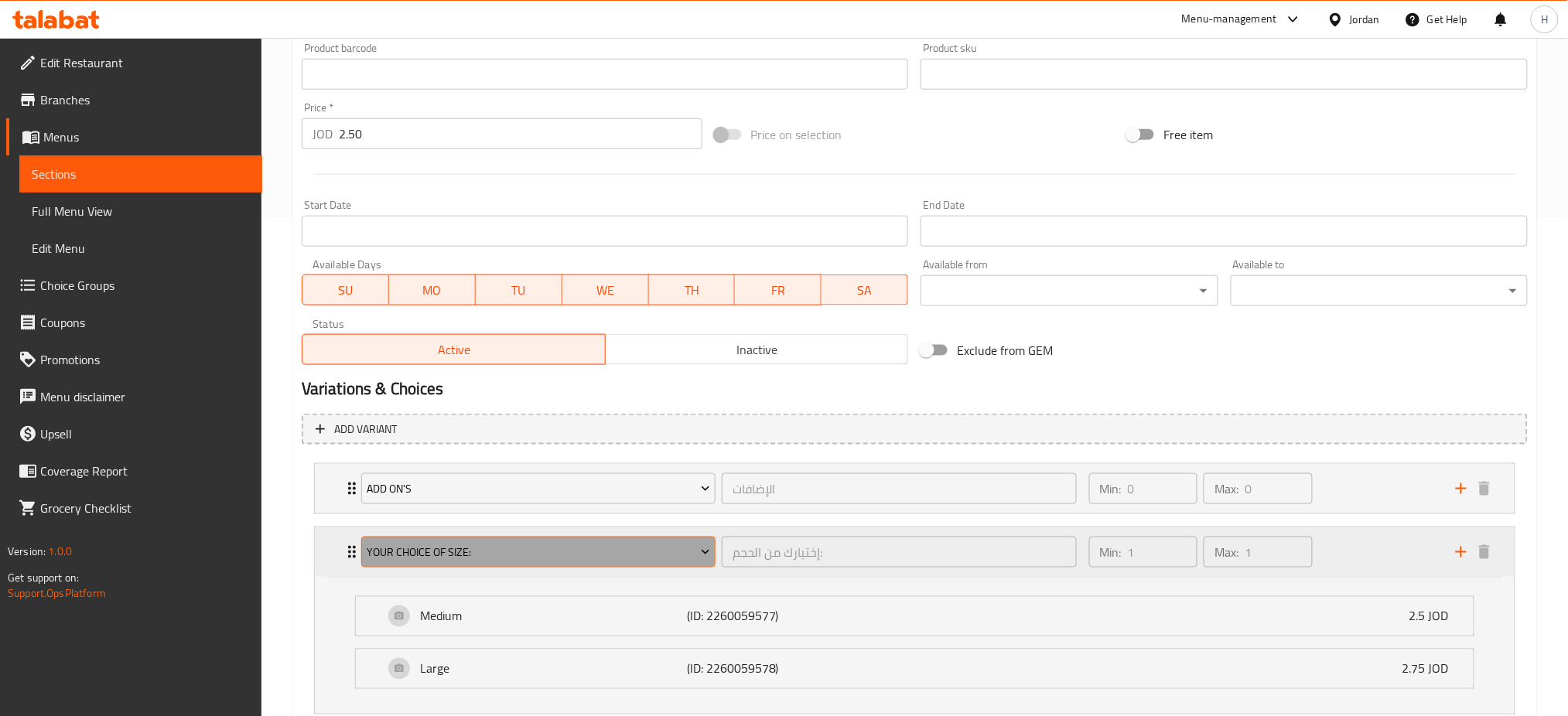
click at [535, 551] on span "Your Choice Of Size:" at bounding box center [538, 552] width 343 height 19
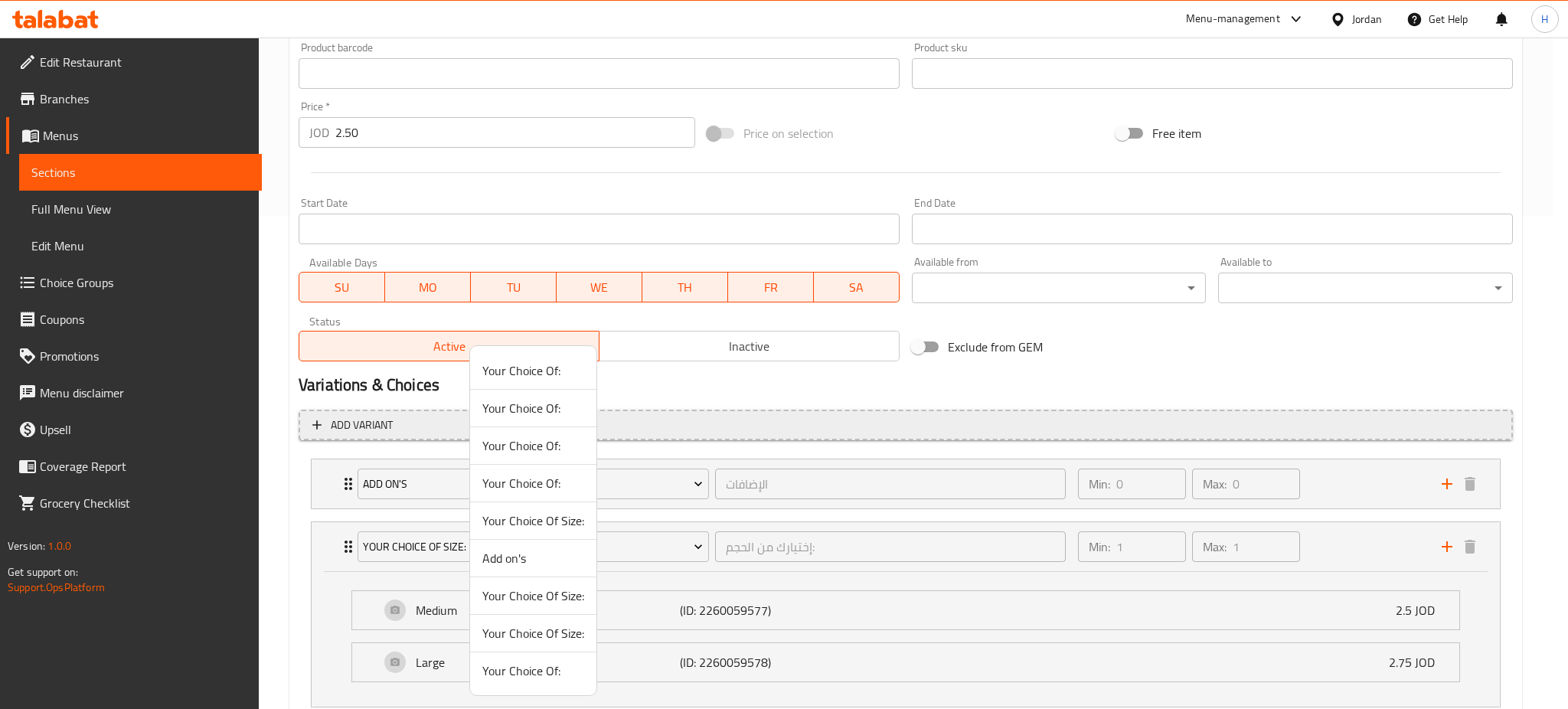
click at [552, 436] on span "Your Choice Of:" at bounding box center [533, 446] width 102 height 18
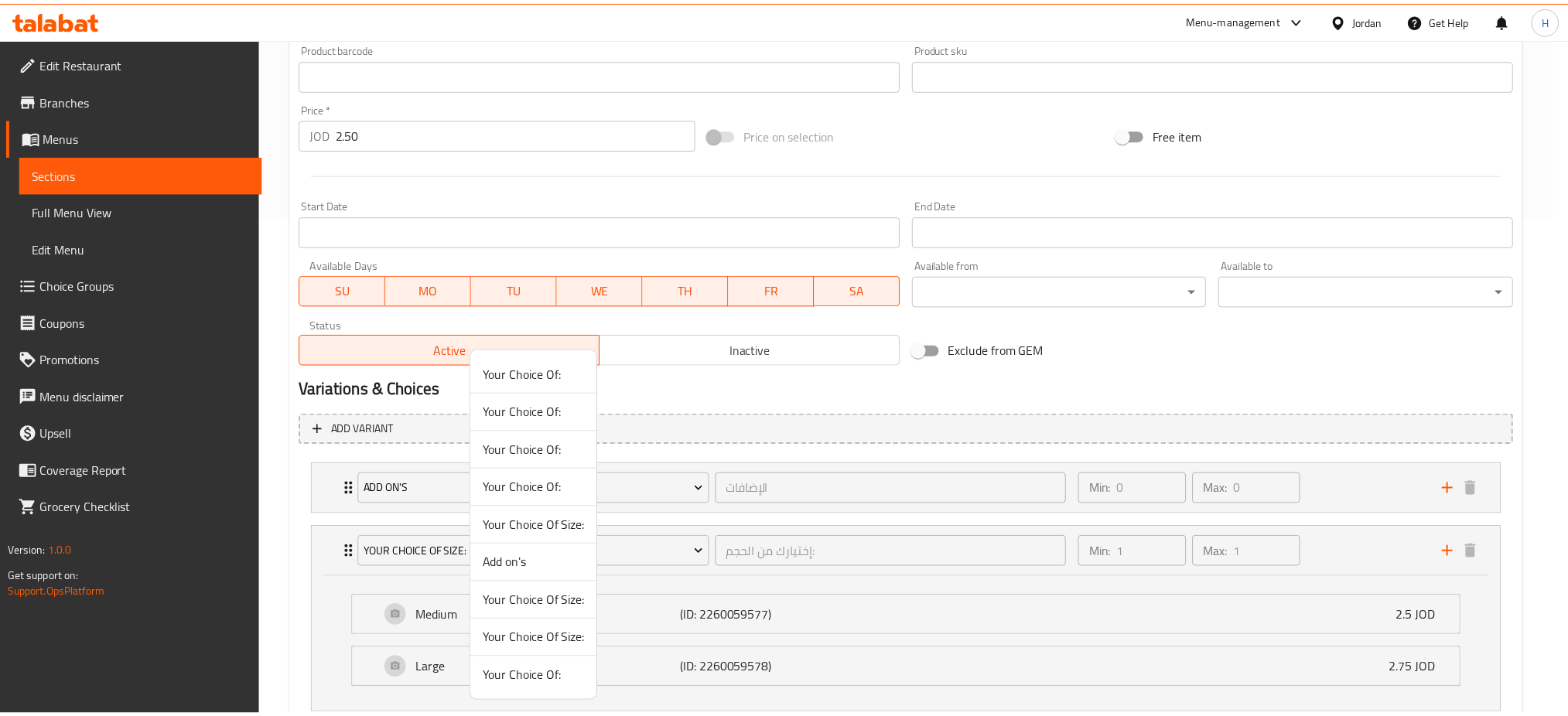
scroll to position [464, 0]
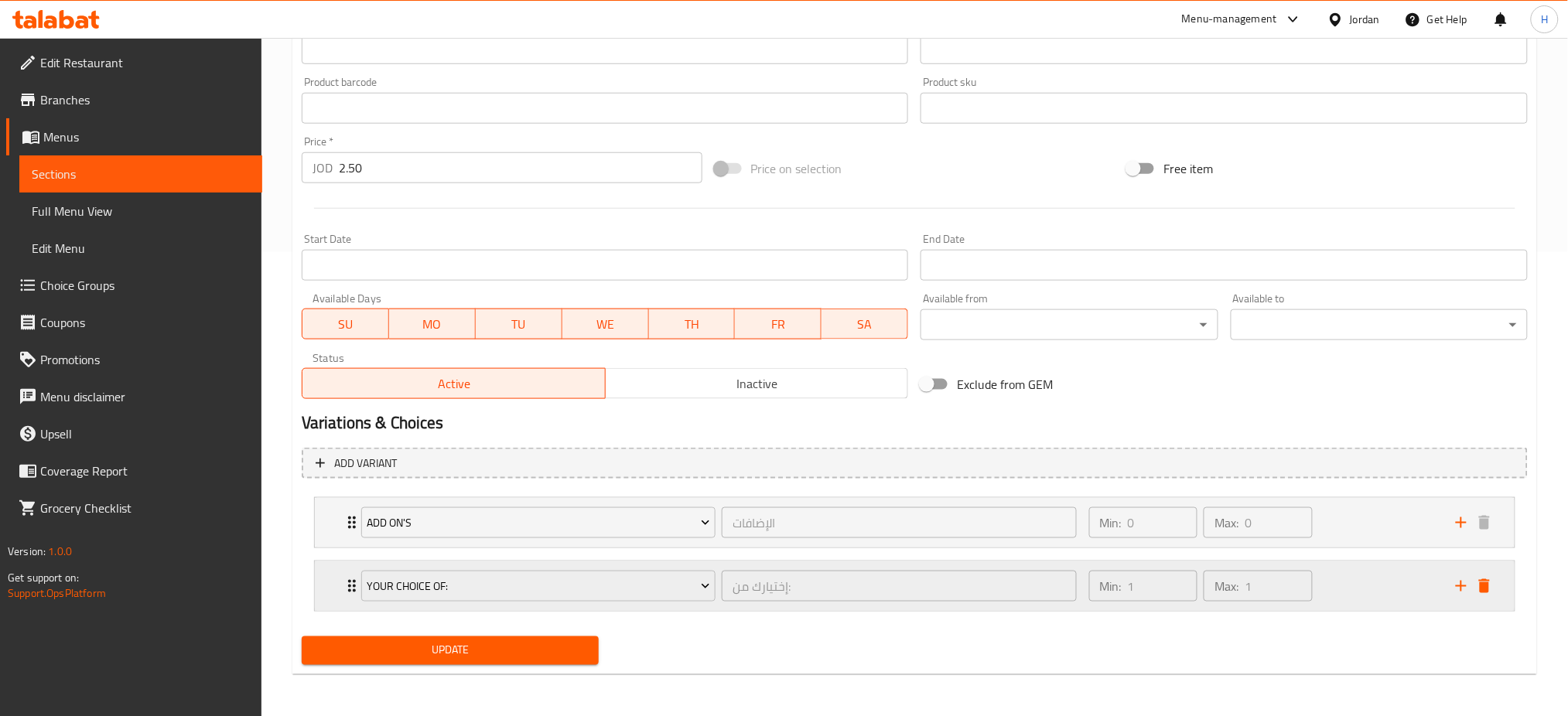
click at [774, 595] on div "Expand" at bounding box center [1472, 586] width 46 height 23
click at [774, 579] on button "delete" at bounding box center [1484, 586] width 23 height 23
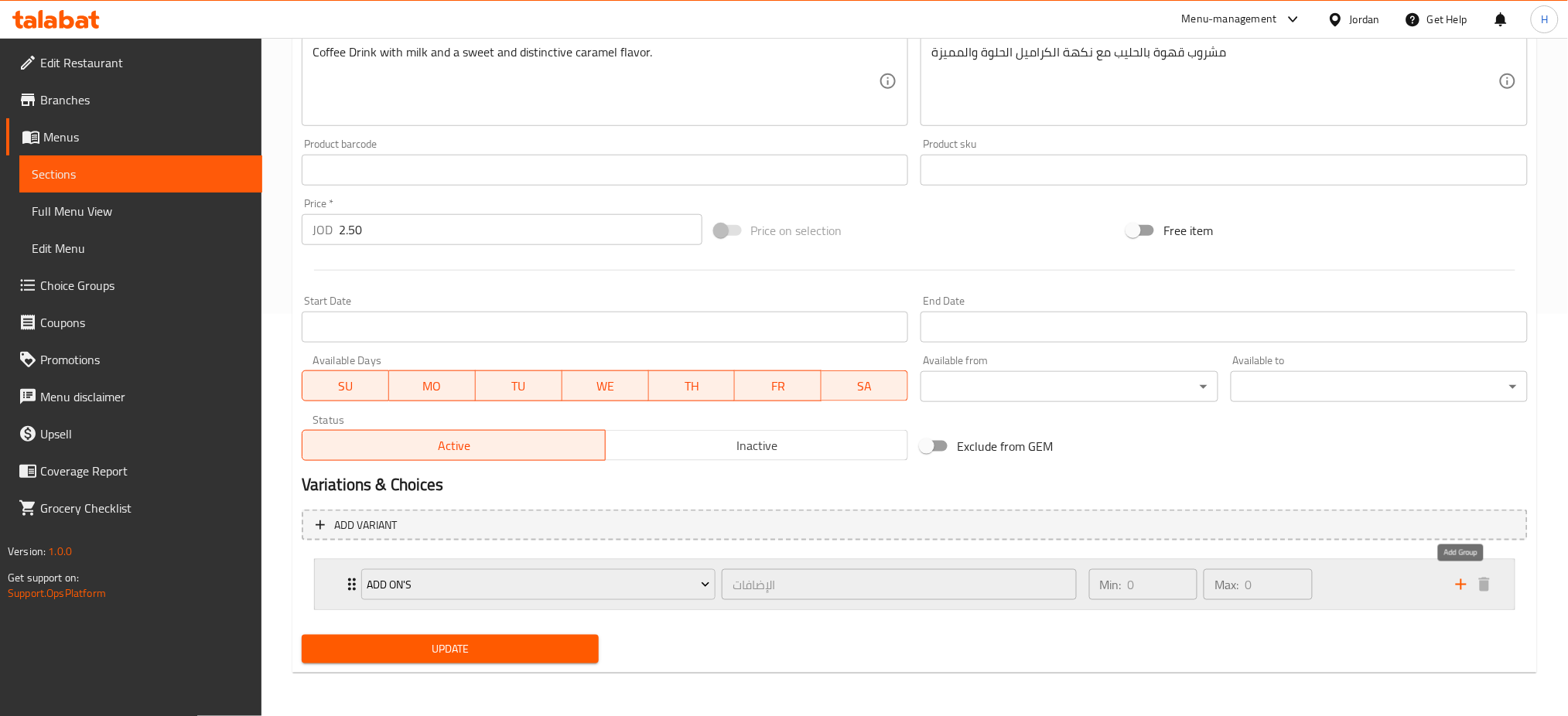
scroll to position [401, 0]
click at [463, 662] on button "Update" at bounding box center [450, 651] width 297 height 28
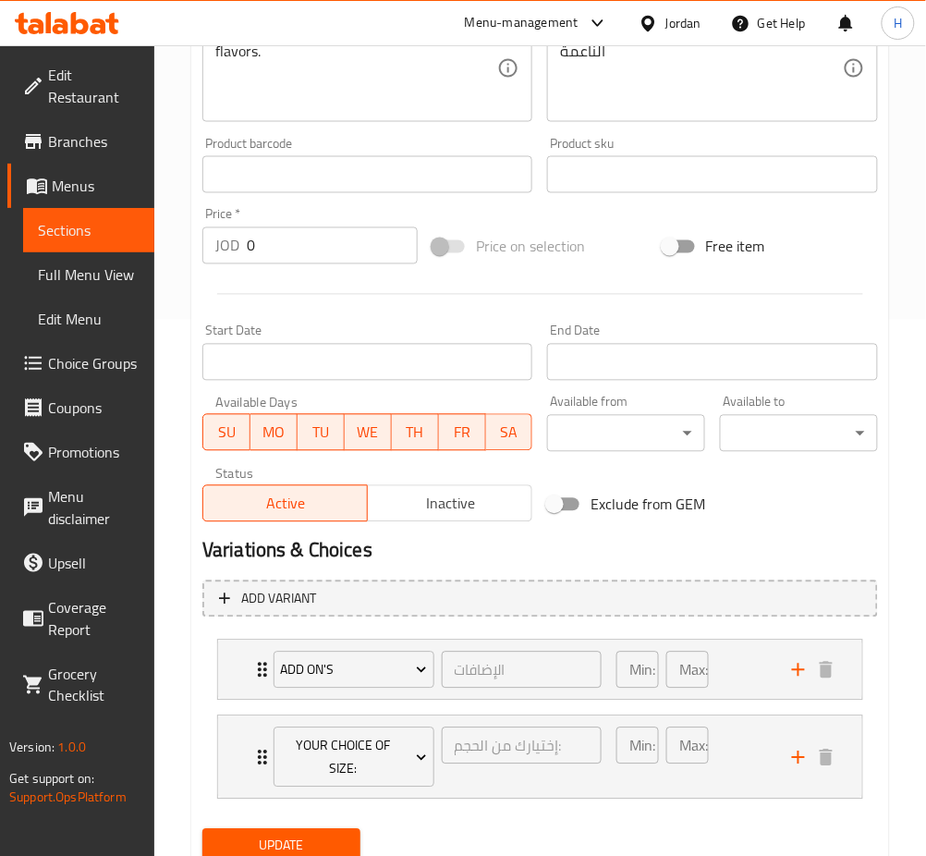
scroll to position [582, 0]
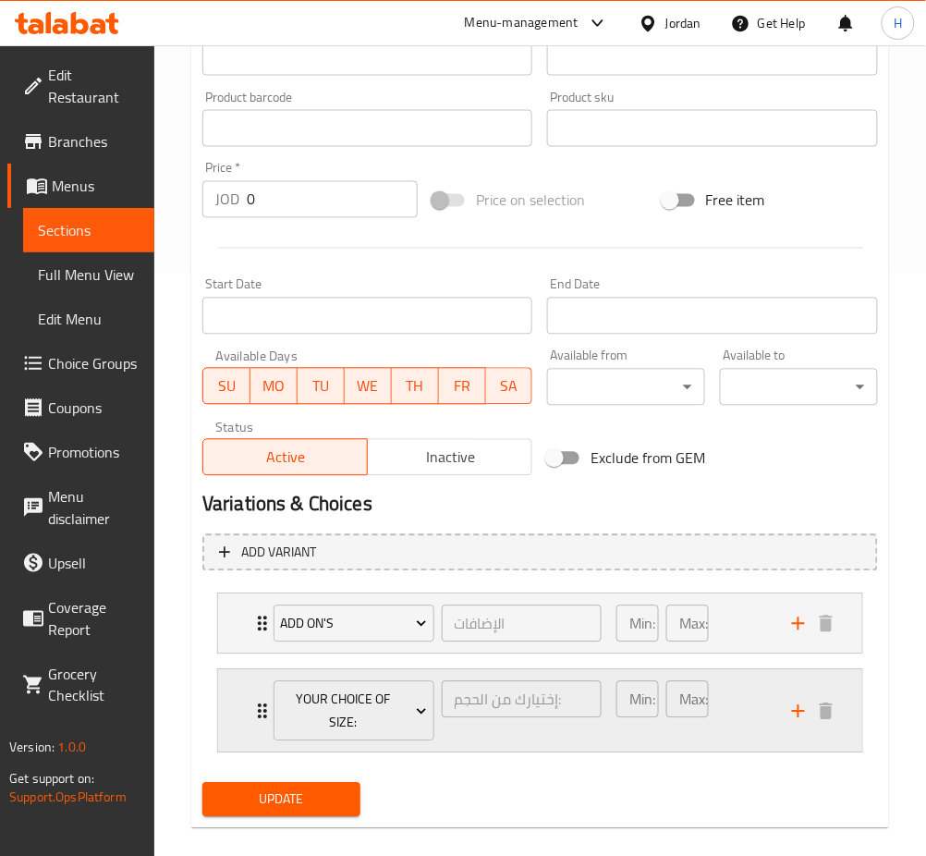
click at [248, 715] on div "Your Choice Of Size: إختيارك من الحجم: ​ Min: 1 ​ Max: 1 ​" at bounding box center [540, 711] width 644 height 82
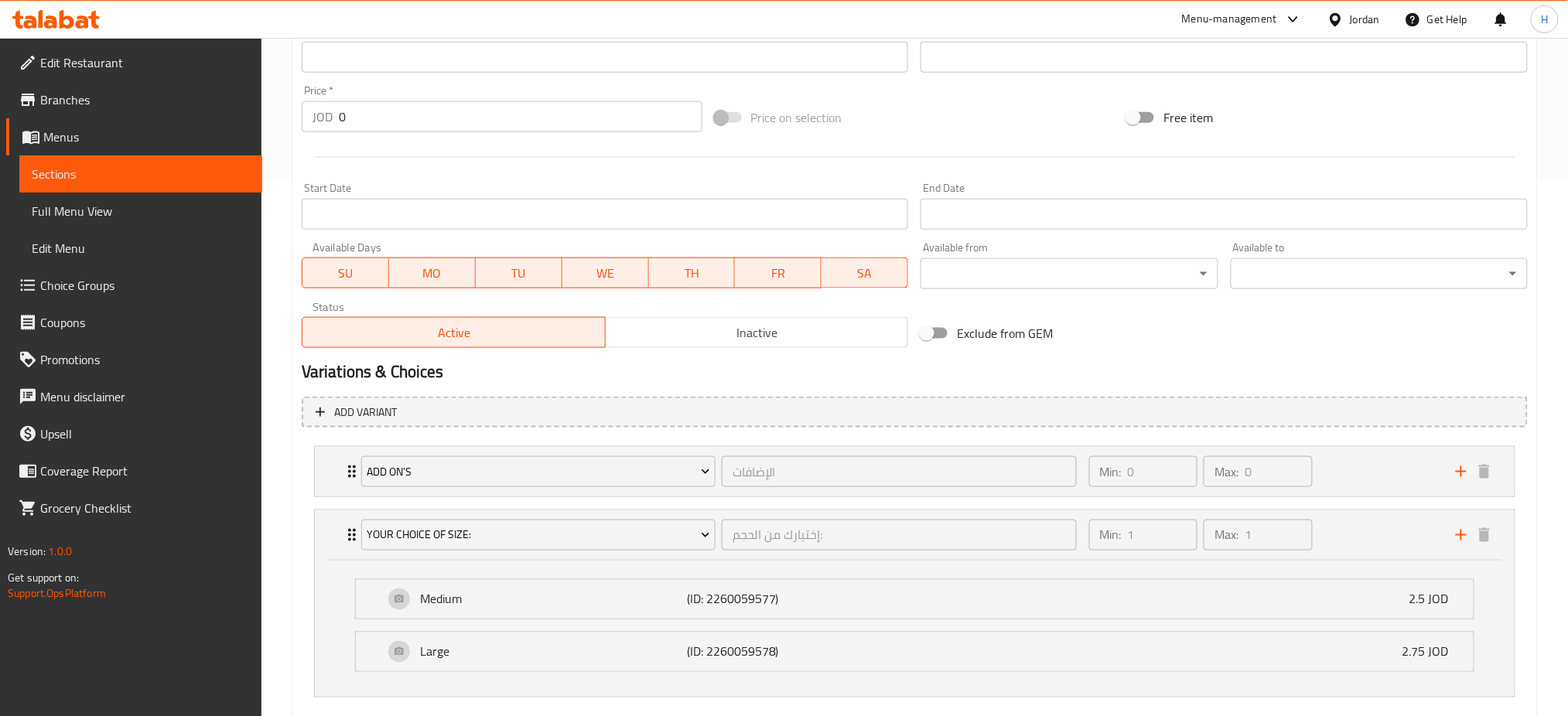
scroll to position [417, 0]
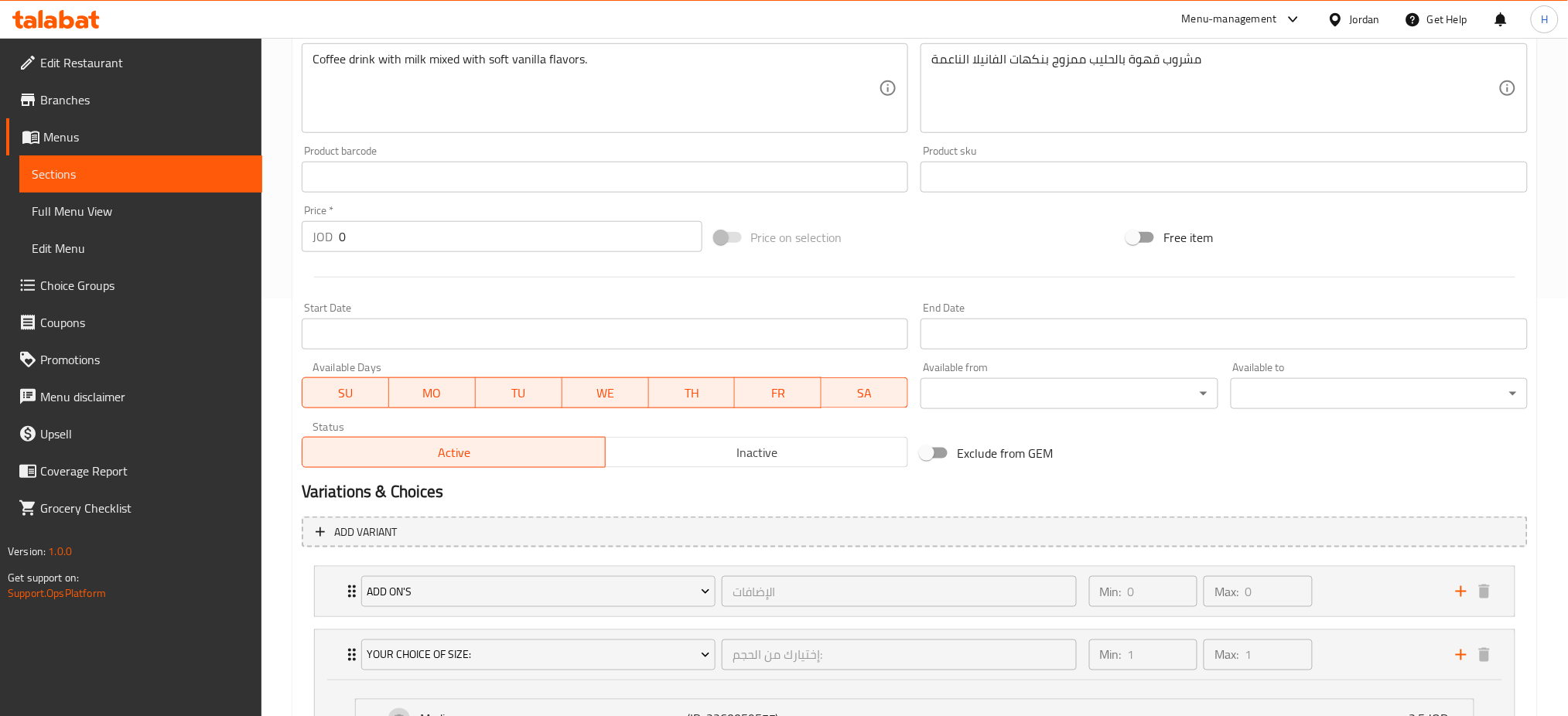
click at [422, 220] on div "Price   * JOD 0 Price *" at bounding box center [502, 228] width 401 height 47
click at [418, 230] on input "0" at bounding box center [520, 236] width 364 height 31
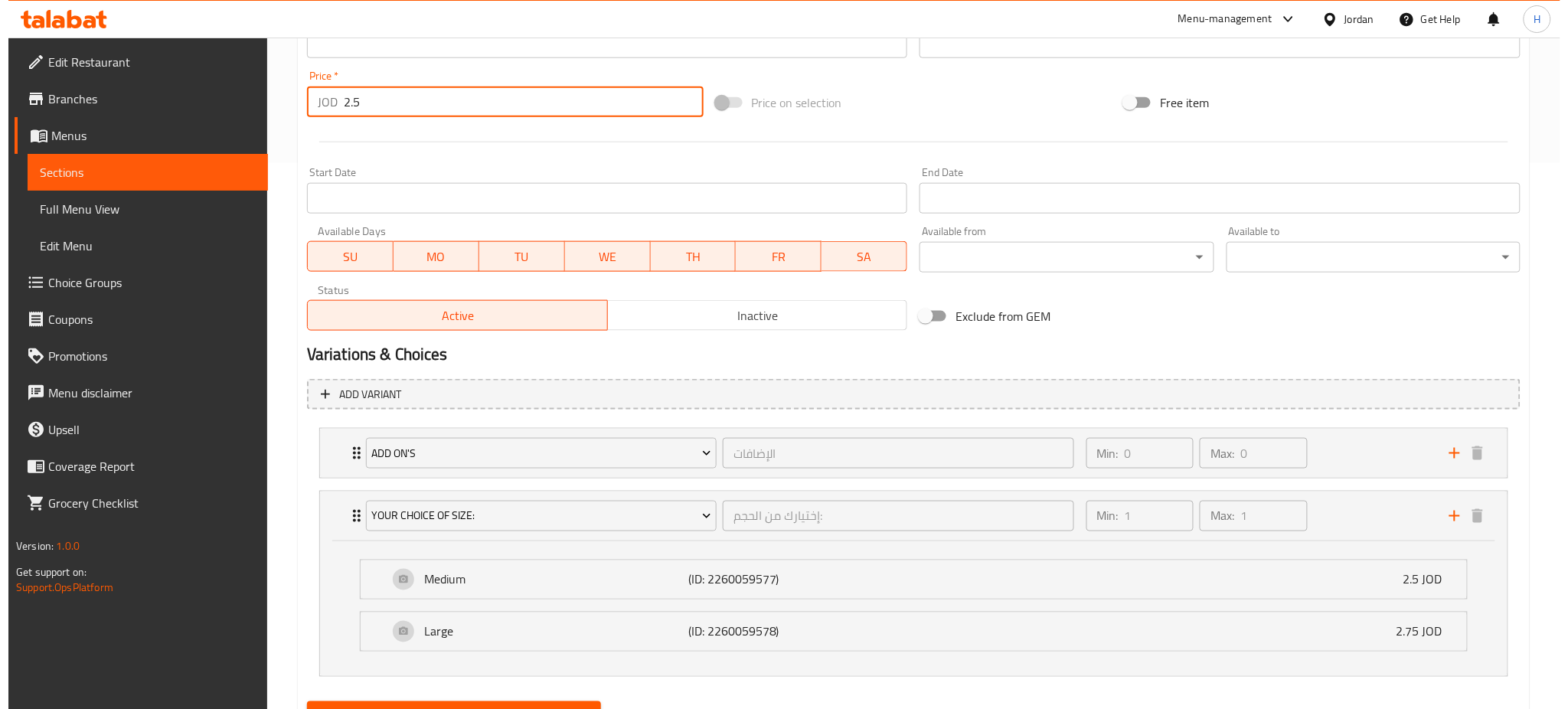
scroll to position [618, 0]
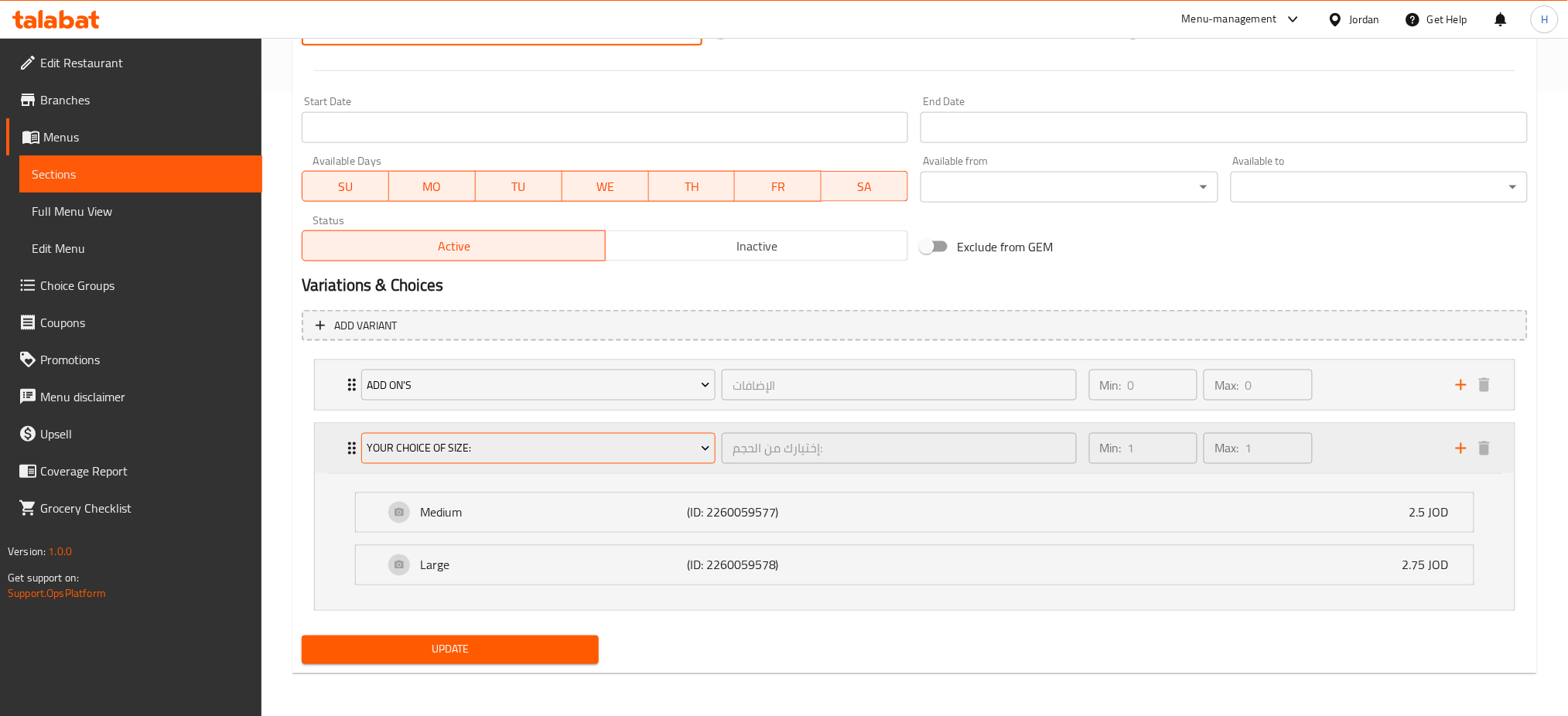
type input "2.5"
click at [447, 448] on span "Your Choice Of Size:" at bounding box center [538, 448] width 343 height 19
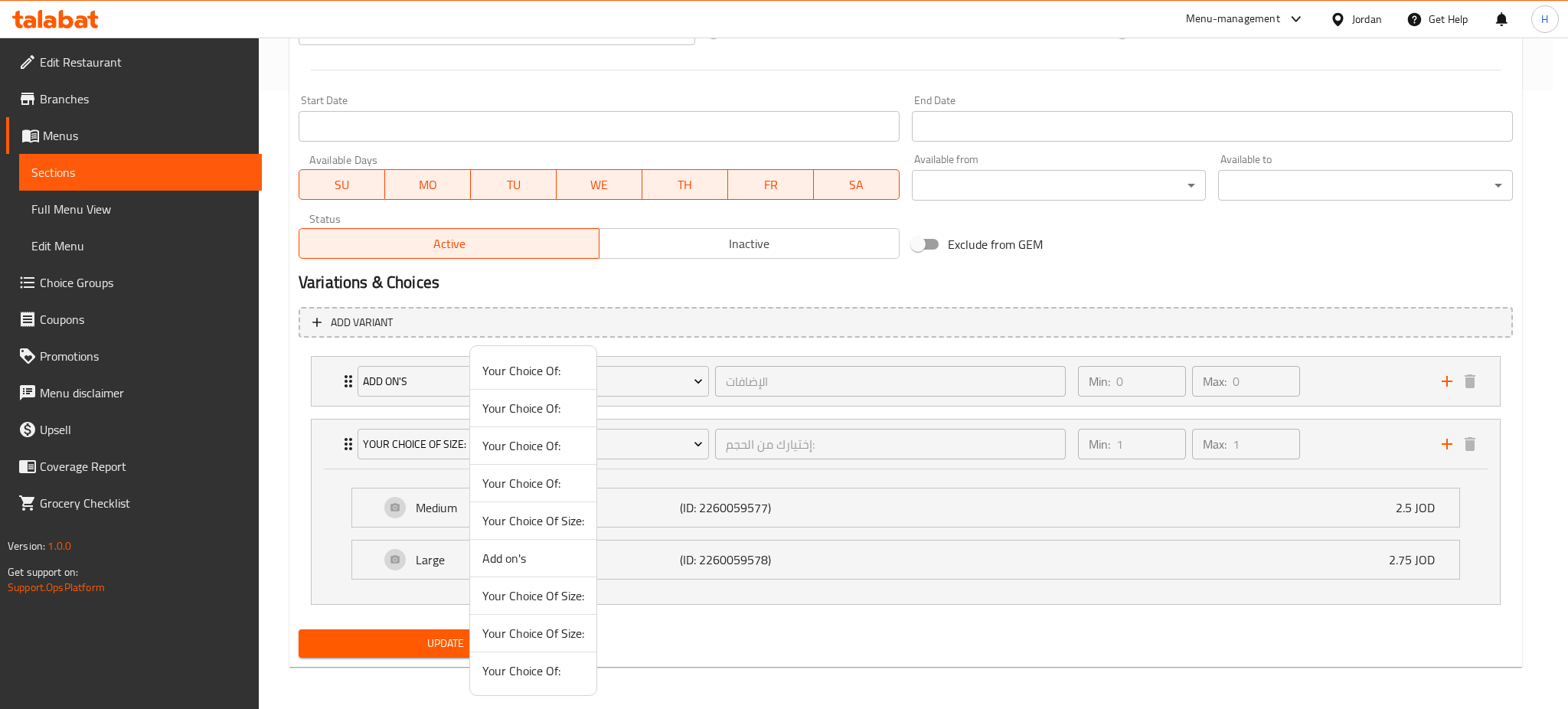
click at [461, 573] on div at bounding box center [784, 354] width 1568 height 709
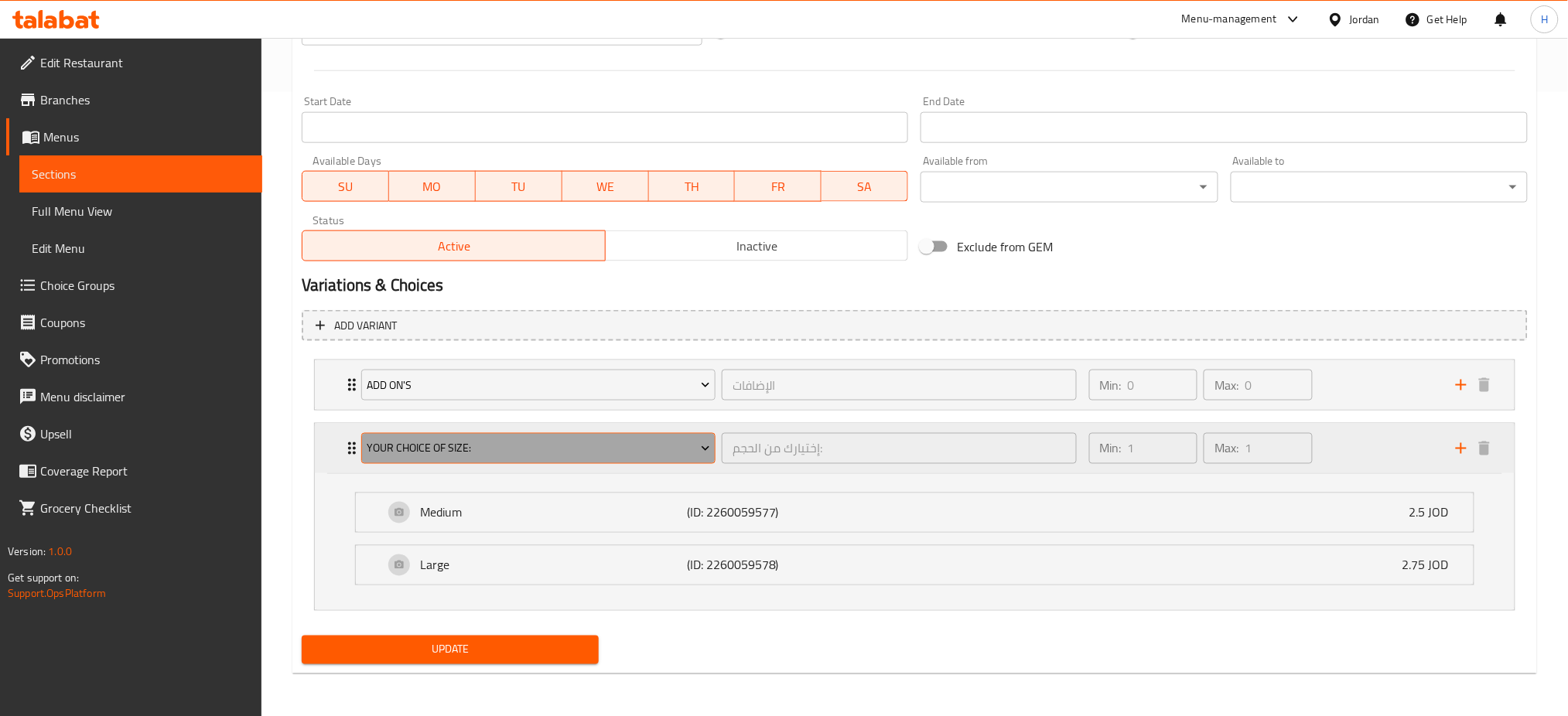
click at [651, 455] on span "Your Choice Of Size:" at bounding box center [538, 448] width 343 height 19
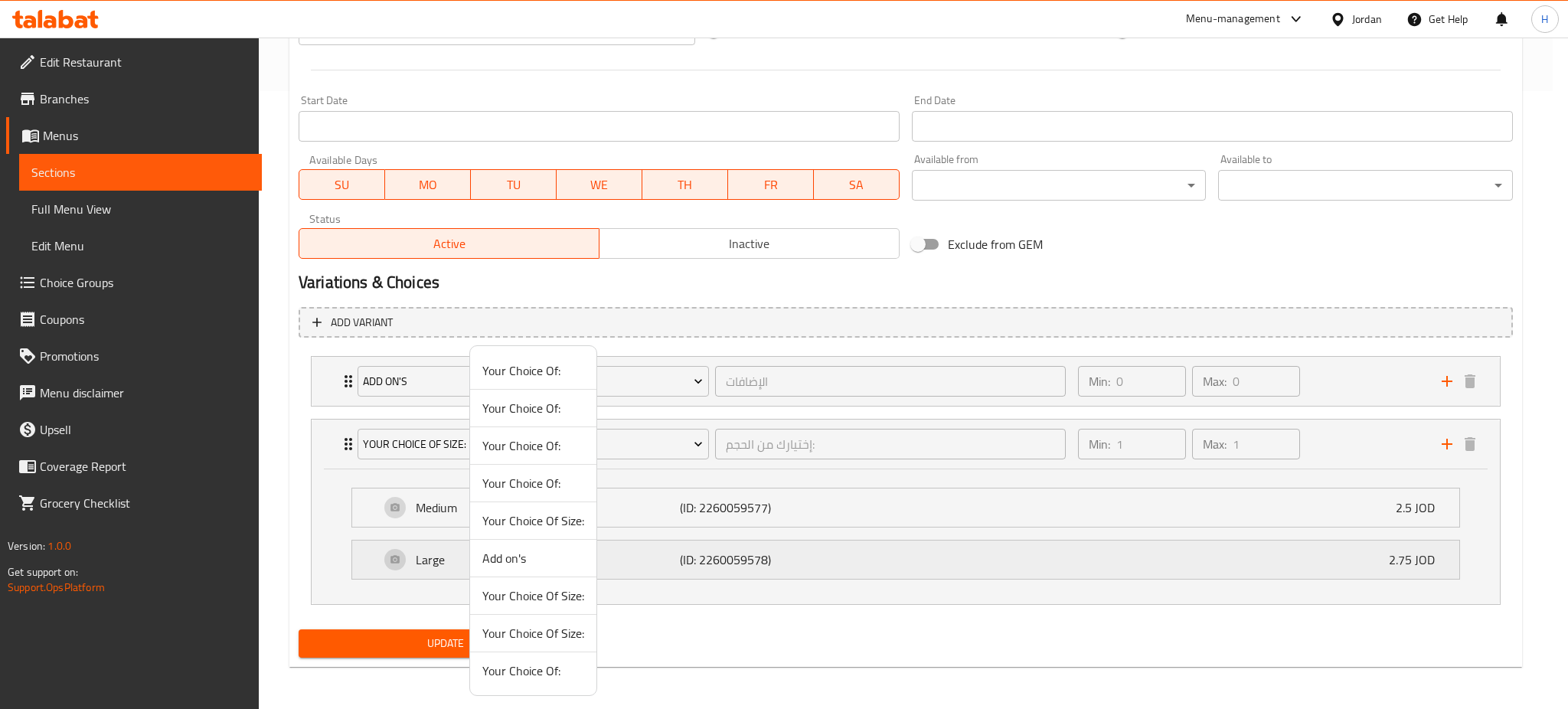
click at [601, 552] on div at bounding box center [784, 354] width 1568 height 709
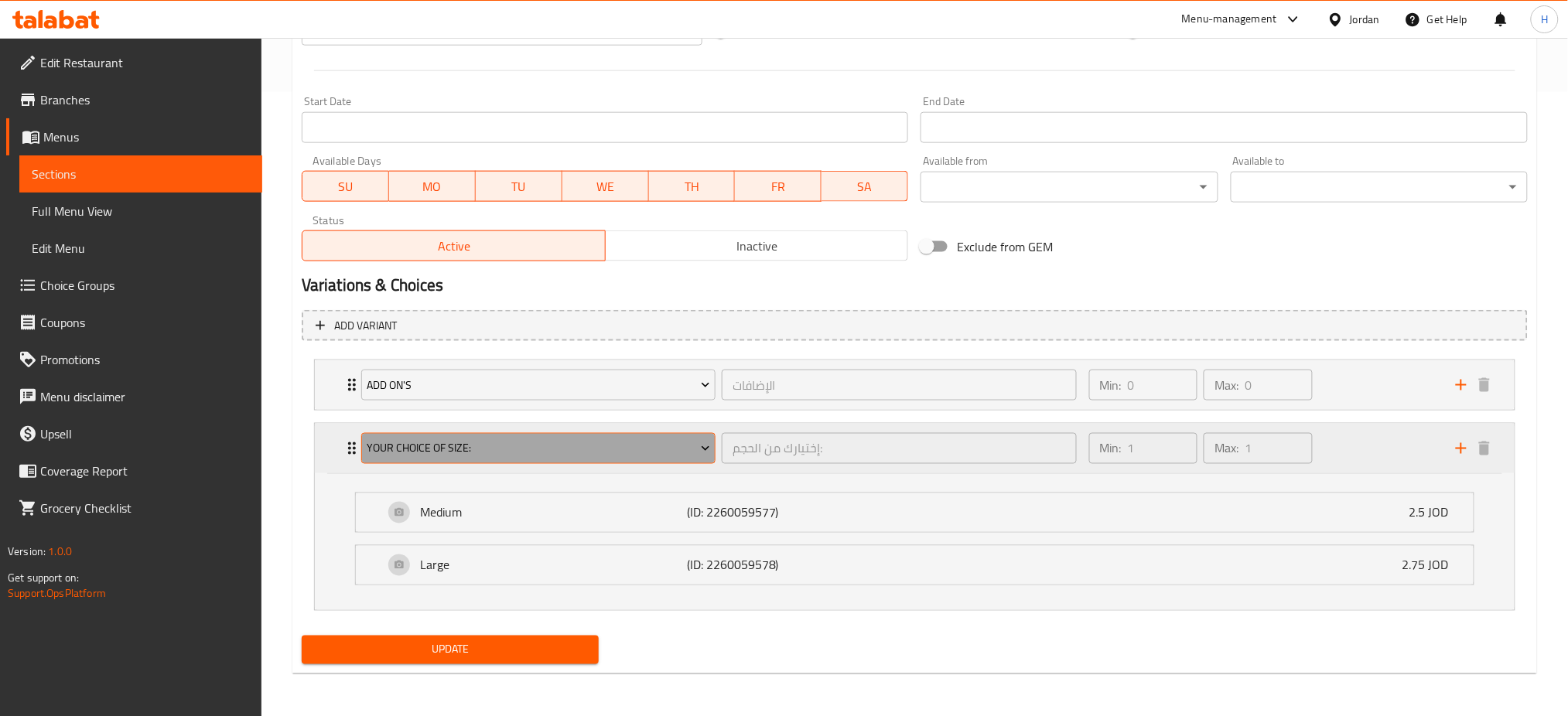
click at [596, 442] on span "Your Choice Of Size:" at bounding box center [538, 448] width 343 height 19
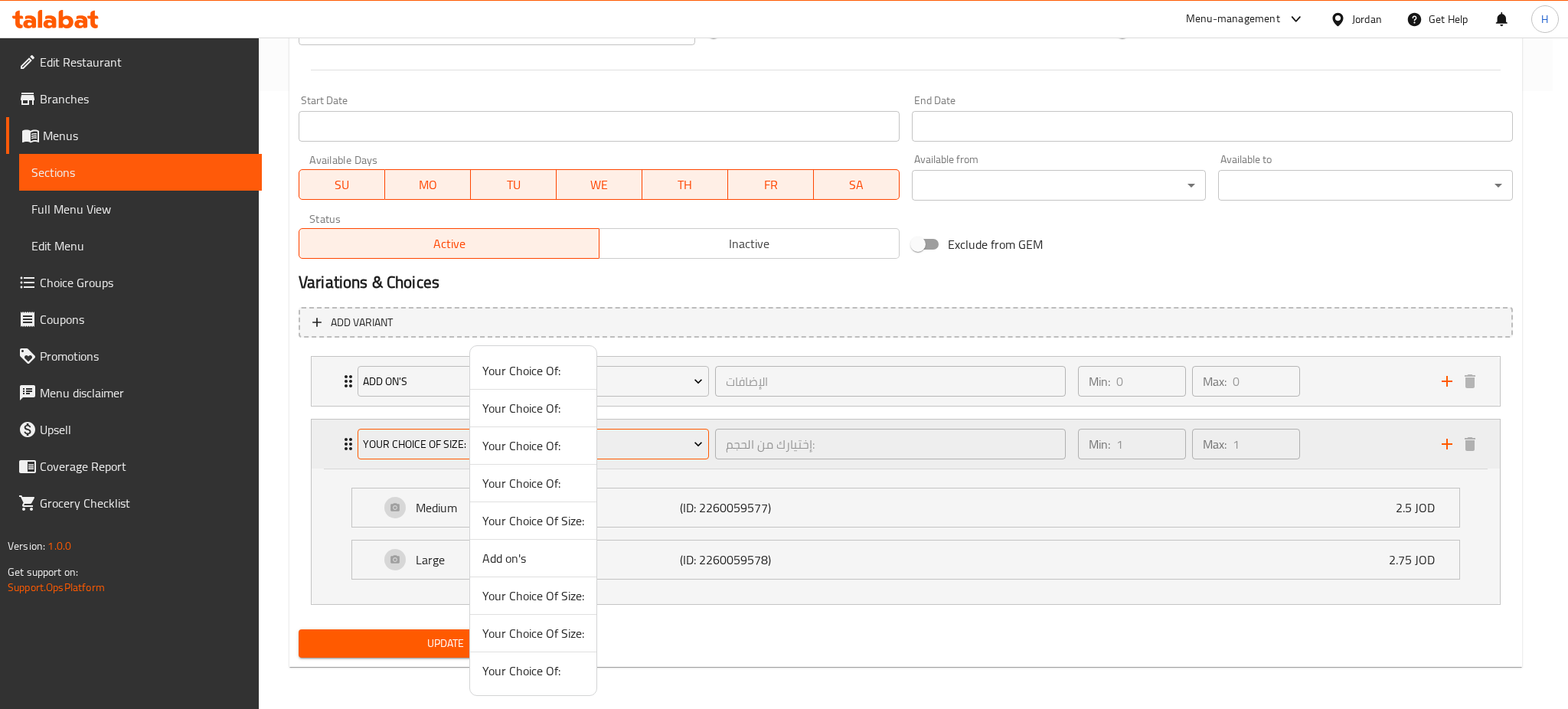
click at [509, 581] on li "Your Choice Of Size:" at bounding box center [533, 596] width 127 height 37
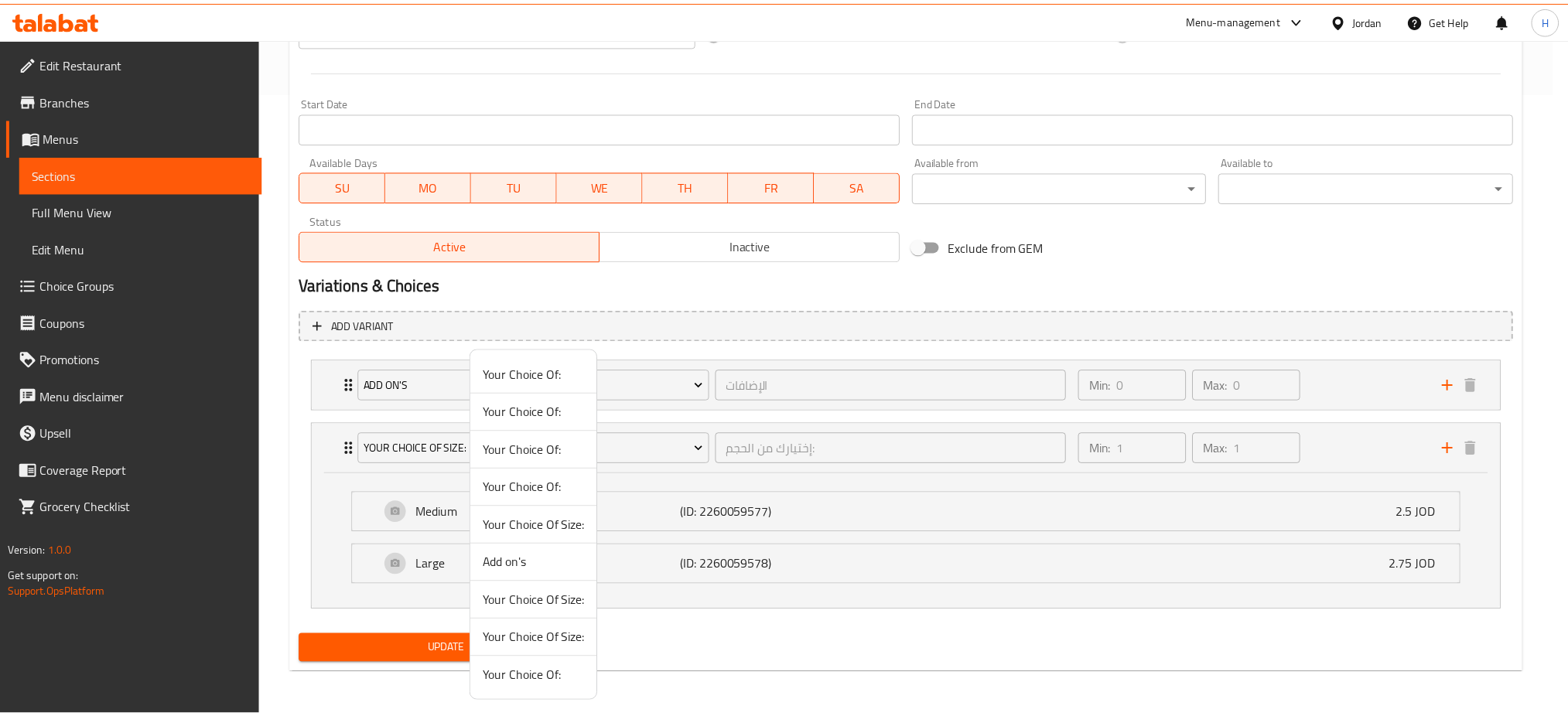
scroll to position [487, 0]
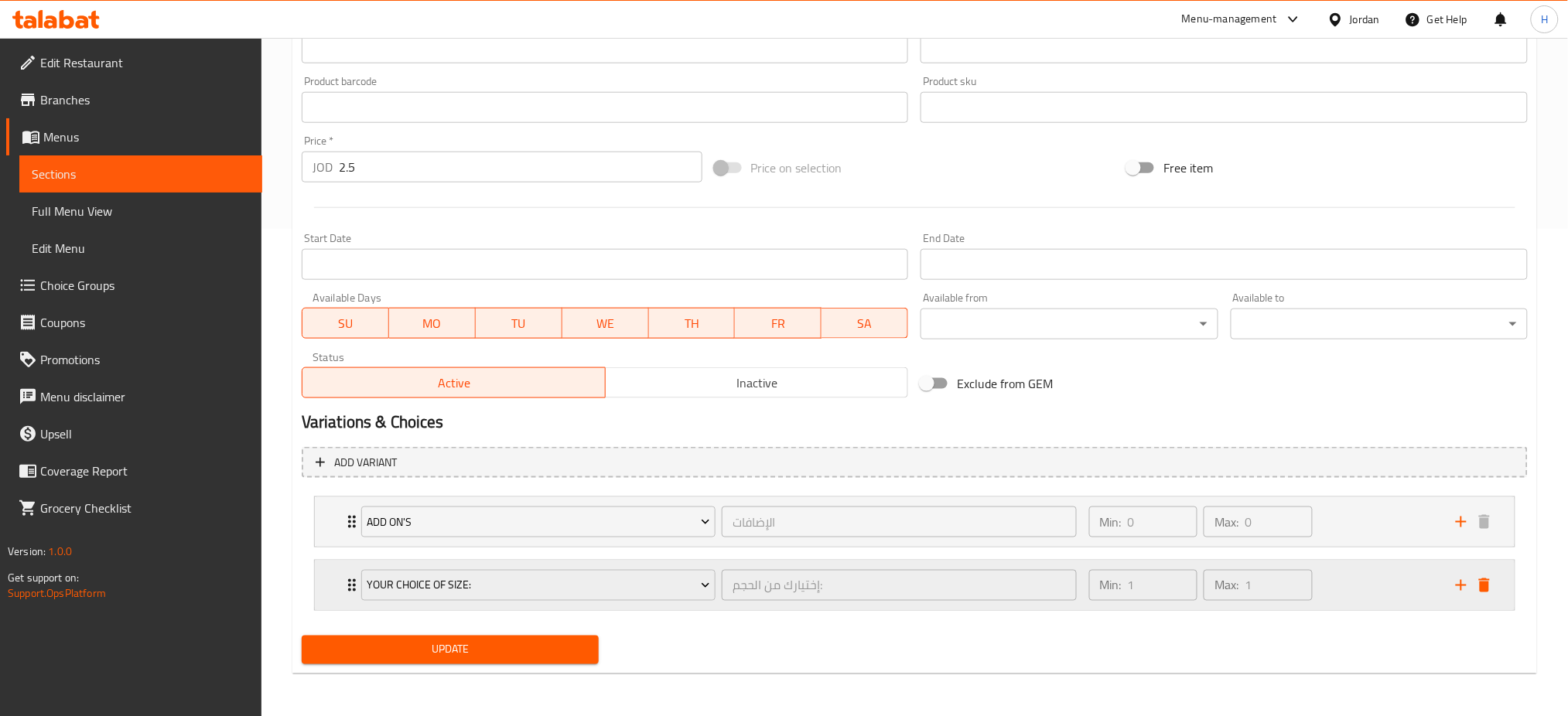
click at [774, 588] on icon "delete" at bounding box center [1484, 586] width 11 height 14
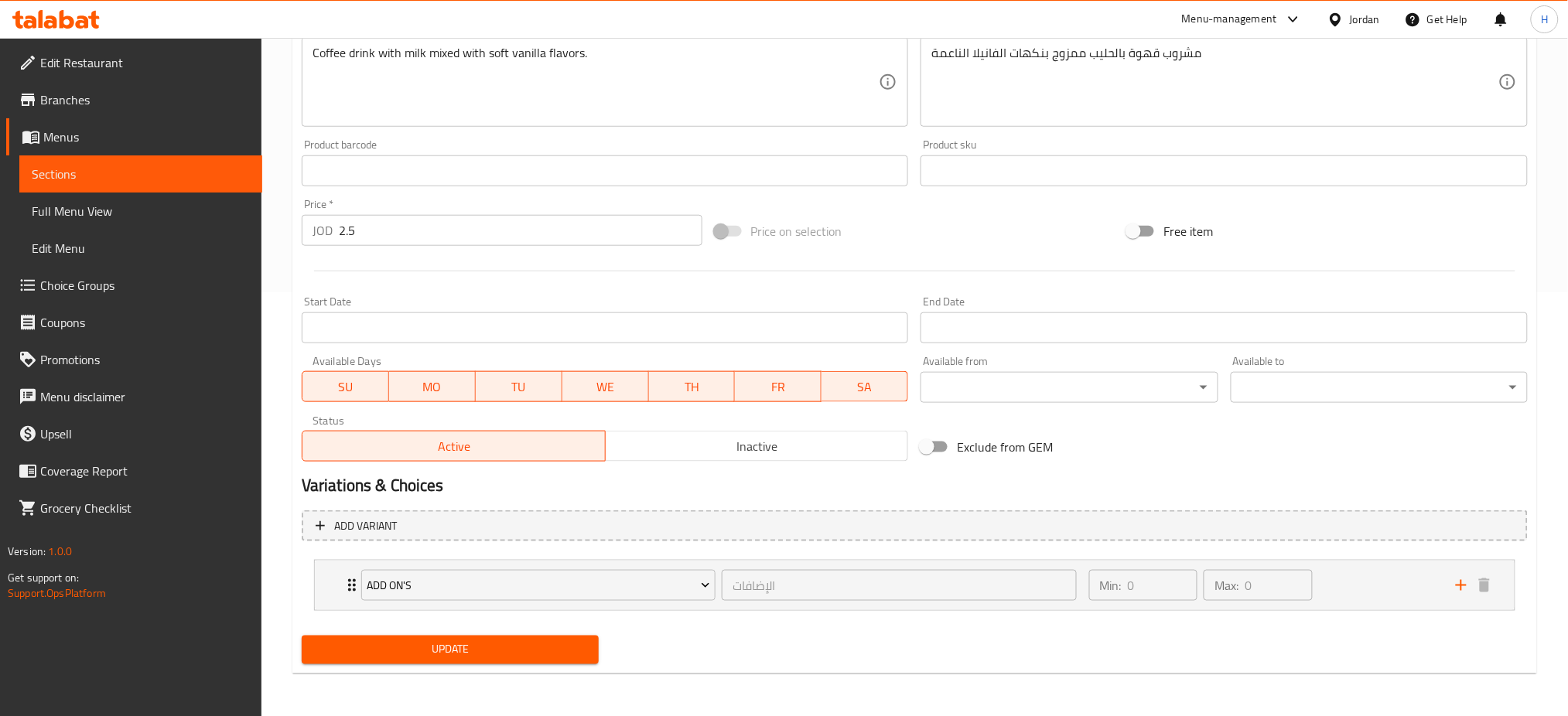
click at [464, 651] on span "Update" at bounding box center [449, 649] width 272 height 19
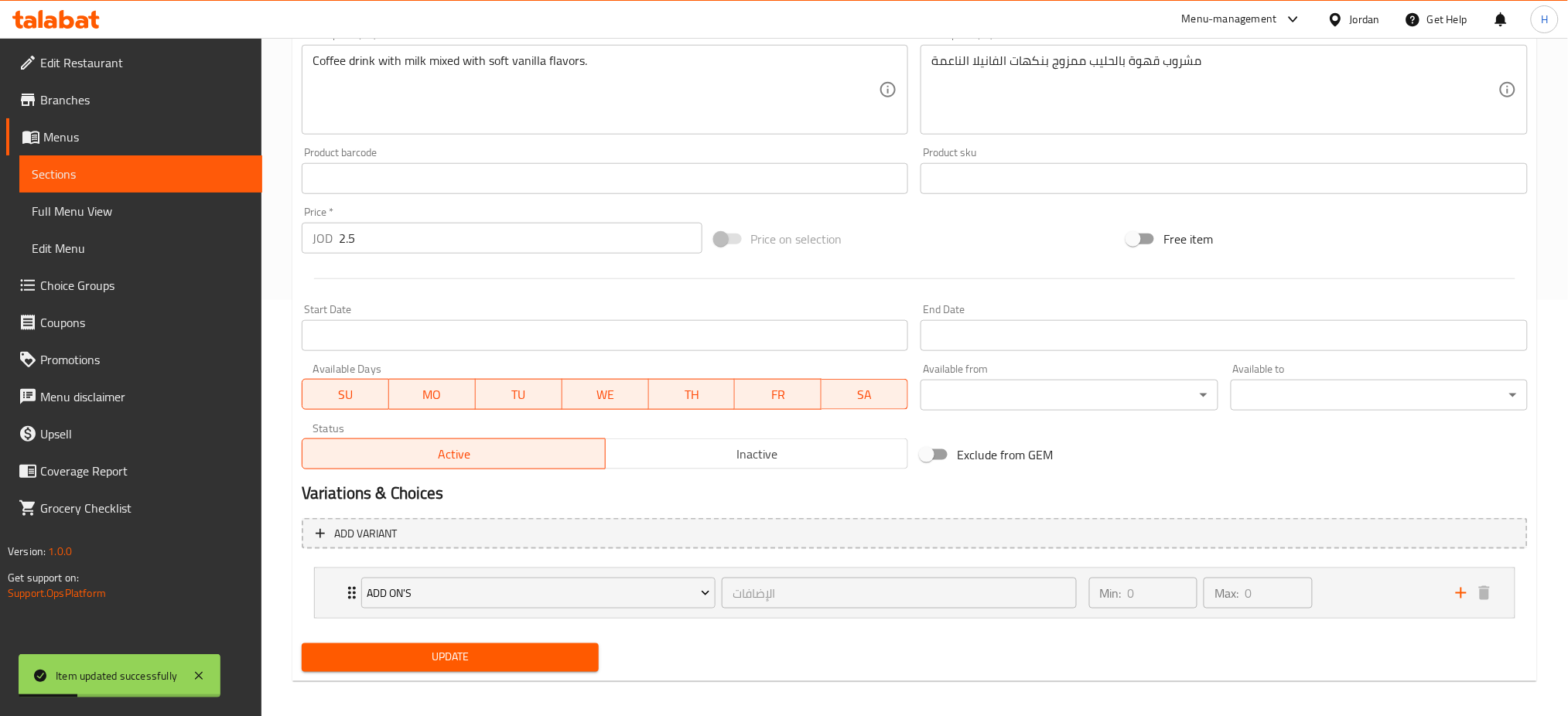
scroll to position [11, 0]
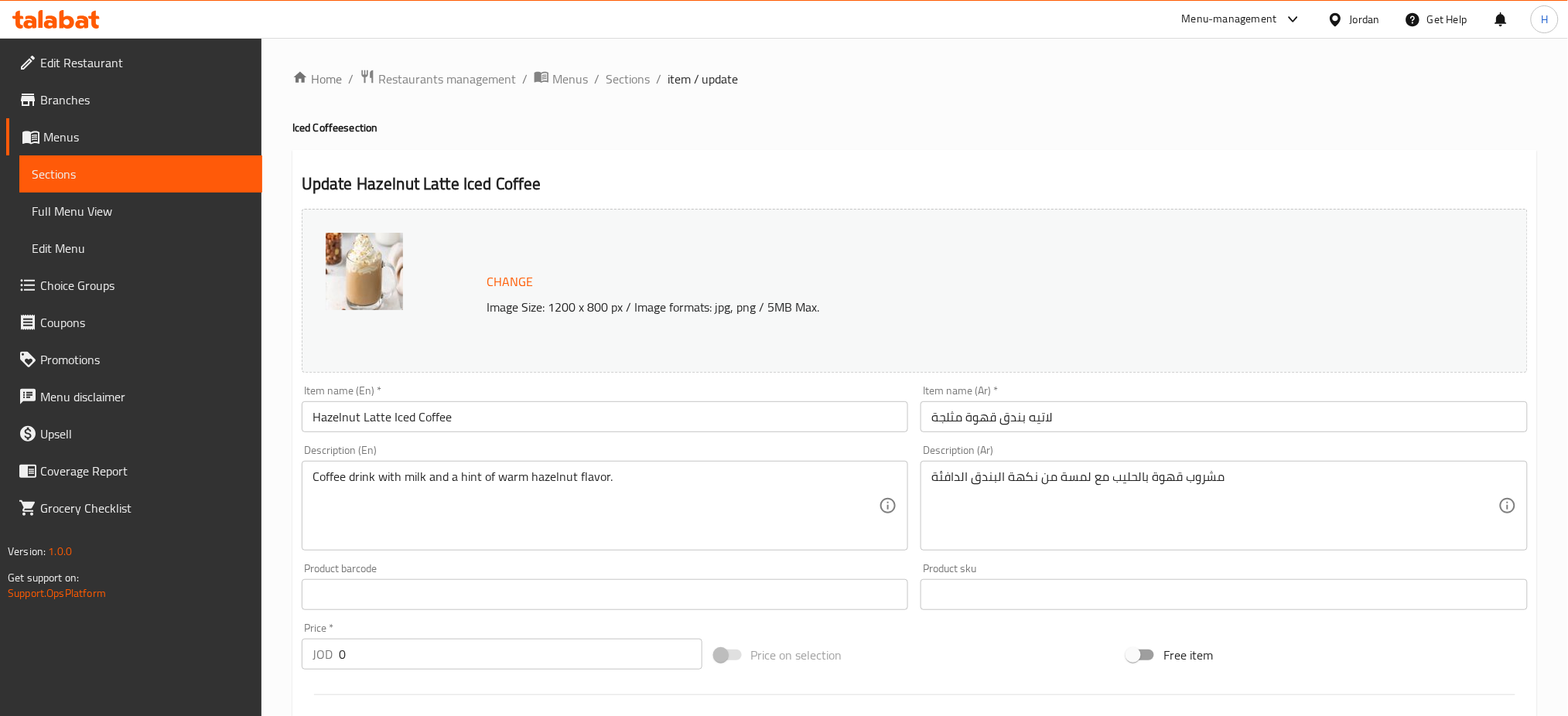
scroll to position [487, 0]
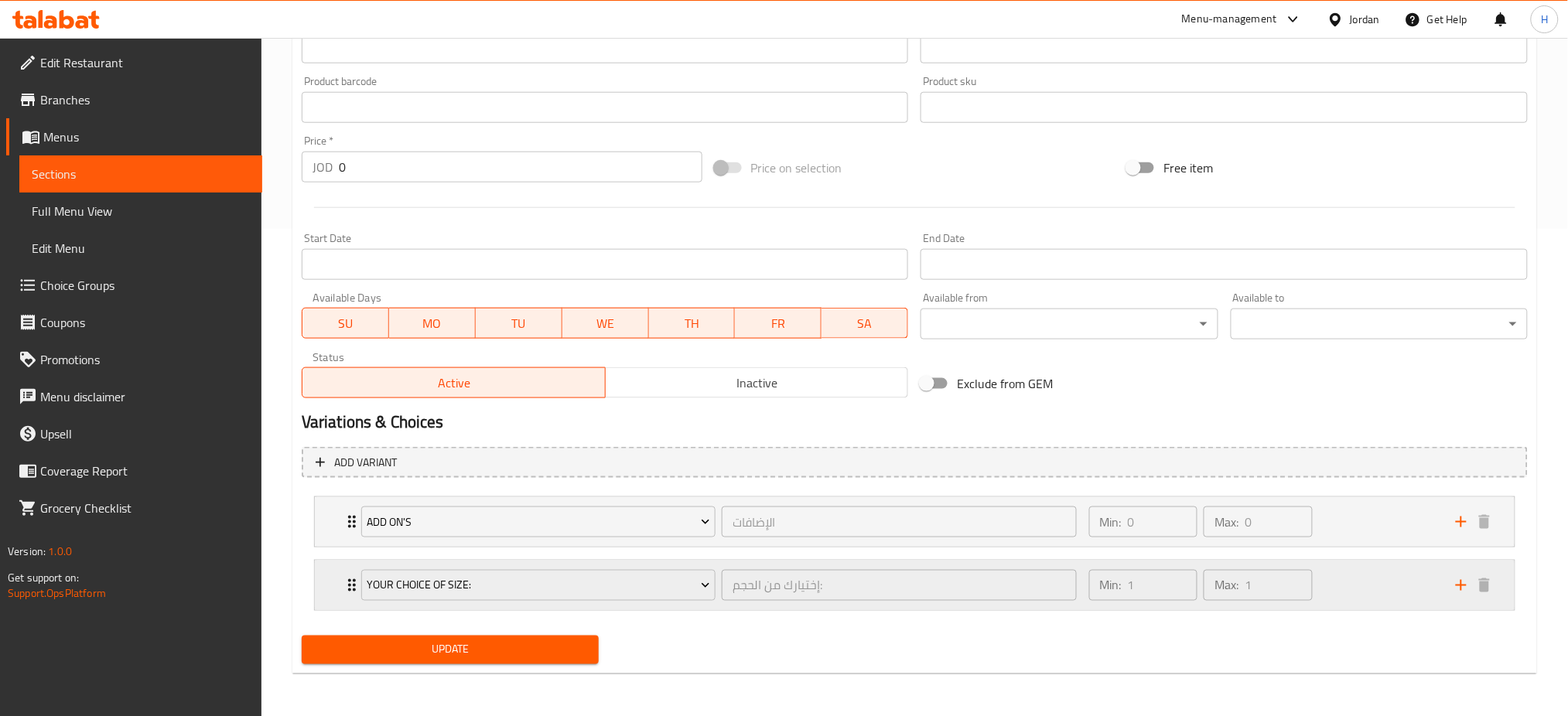
click at [341, 585] on div "Your Choice Of Size: إختيارك من الحجم: ​ Min: 1 ​ Max: 1 ​" at bounding box center [915, 585] width 1200 height 49
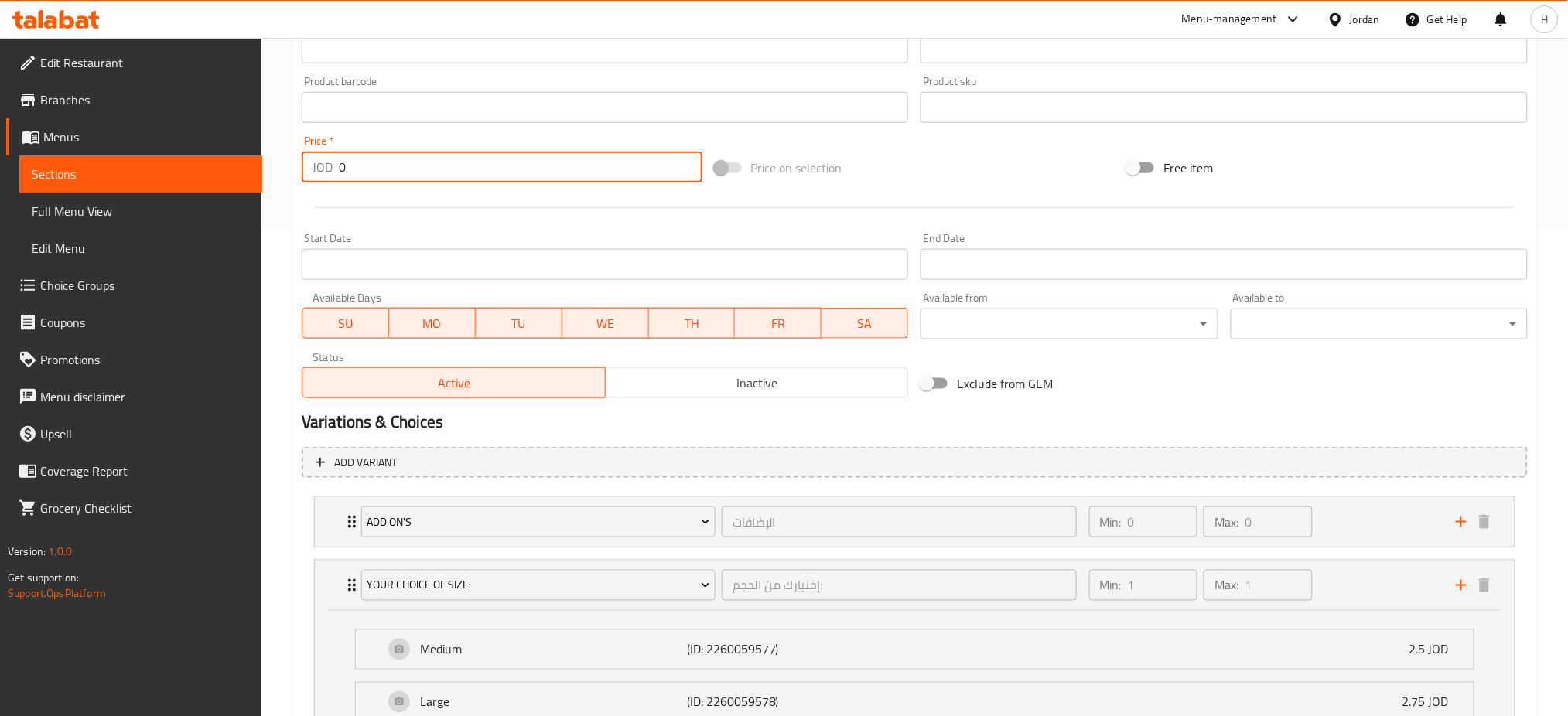
click at [413, 172] on input "0" at bounding box center [520, 166] width 364 height 31
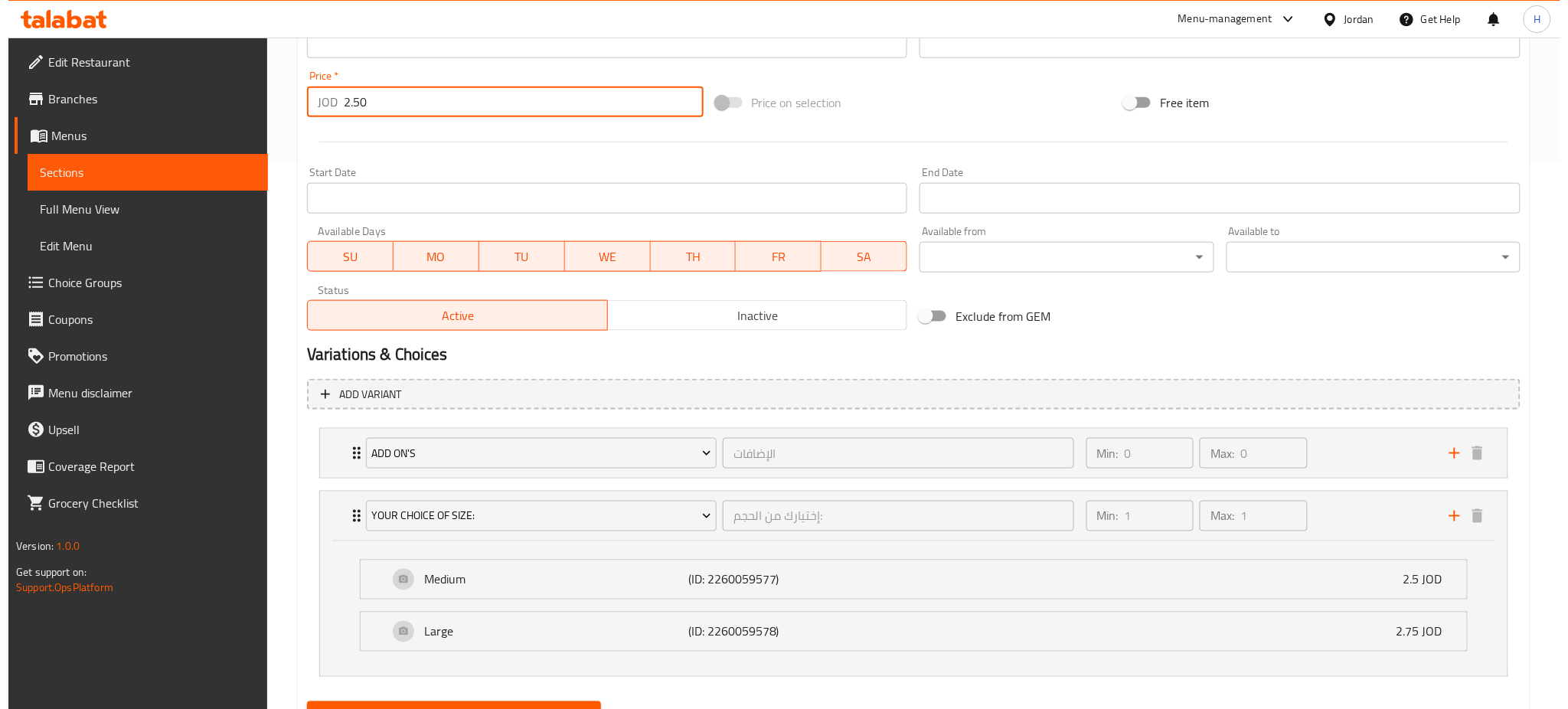
scroll to position [618, 0]
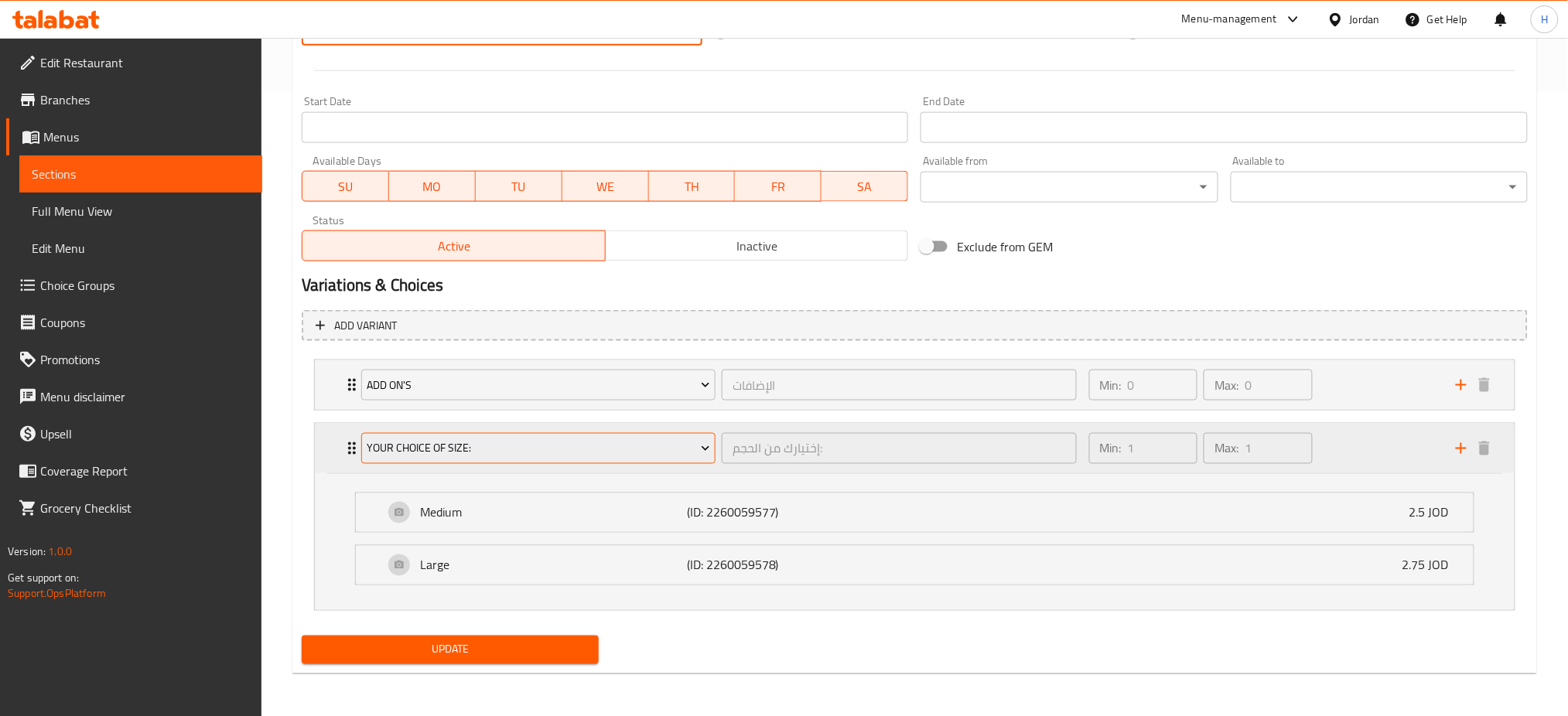
type input "2.50"
click at [535, 461] on button "Your Choice Of Size:" at bounding box center [538, 448] width 354 height 31
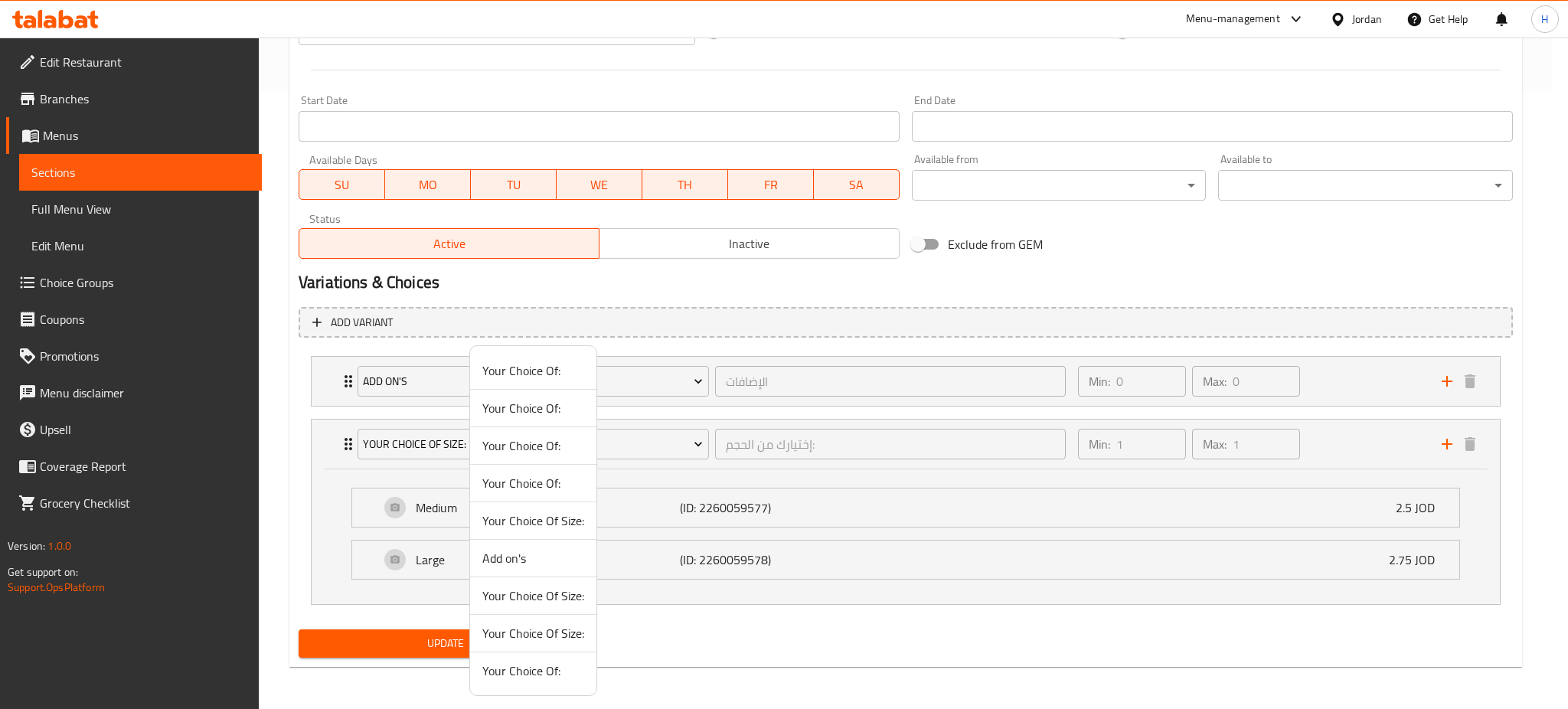
click at [517, 562] on span "Add on's" at bounding box center [533, 558] width 102 height 18
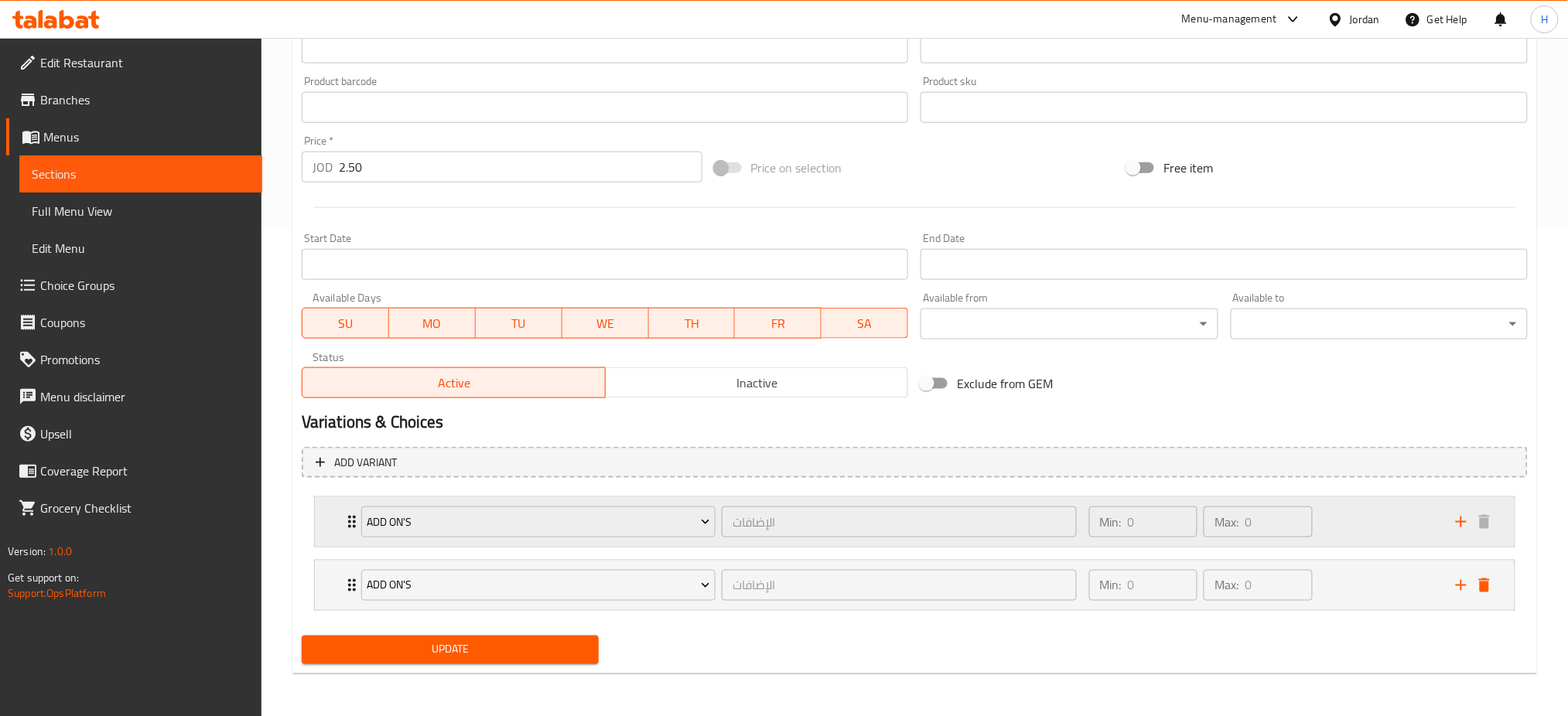
click at [1489, 581] on icon "delete" at bounding box center [1484, 586] width 11 height 14
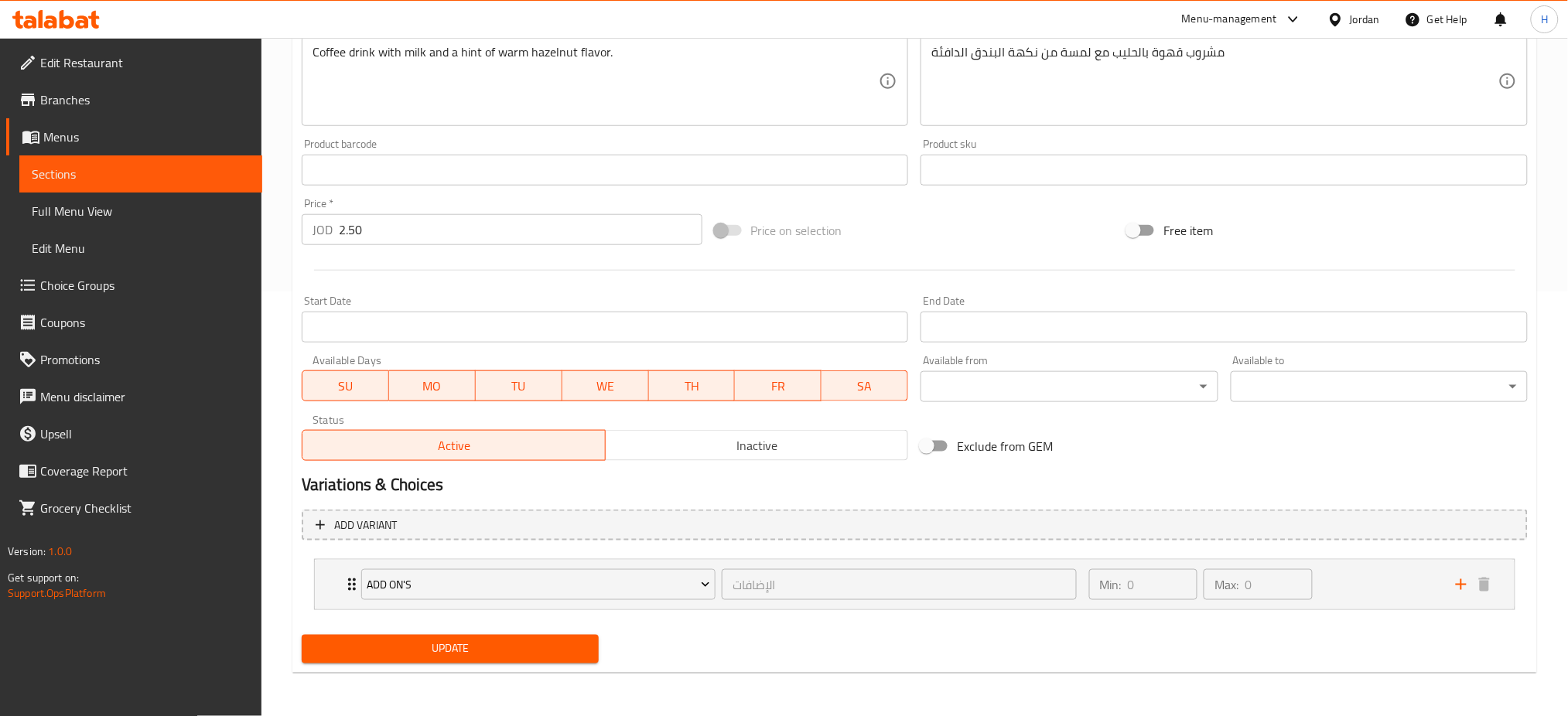
scroll to position [424, 0]
click at [546, 649] on span "Update" at bounding box center [449, 649] width 272 height 19
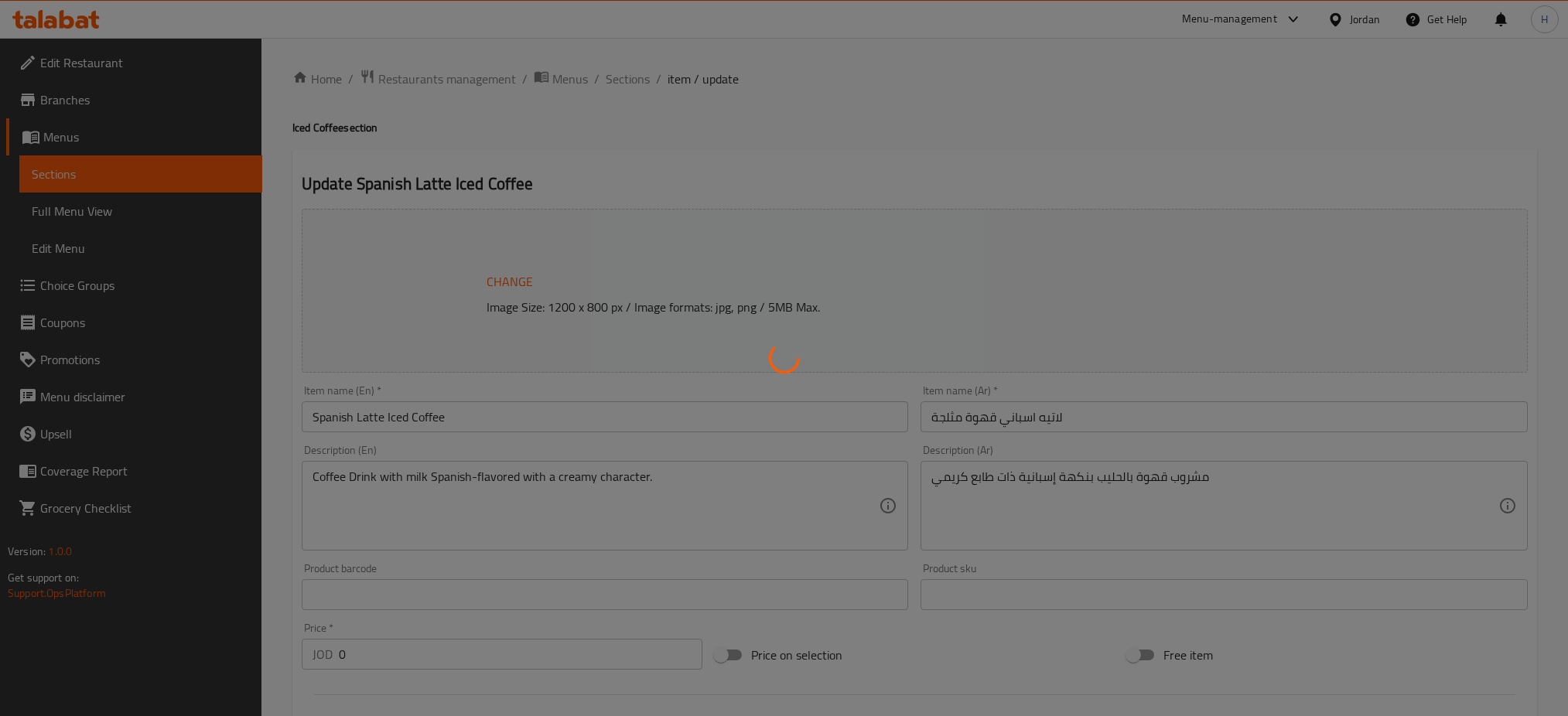
type input "الإضافات"
type input "0"
type input "إختيارك من الحجم:"
type input "1"
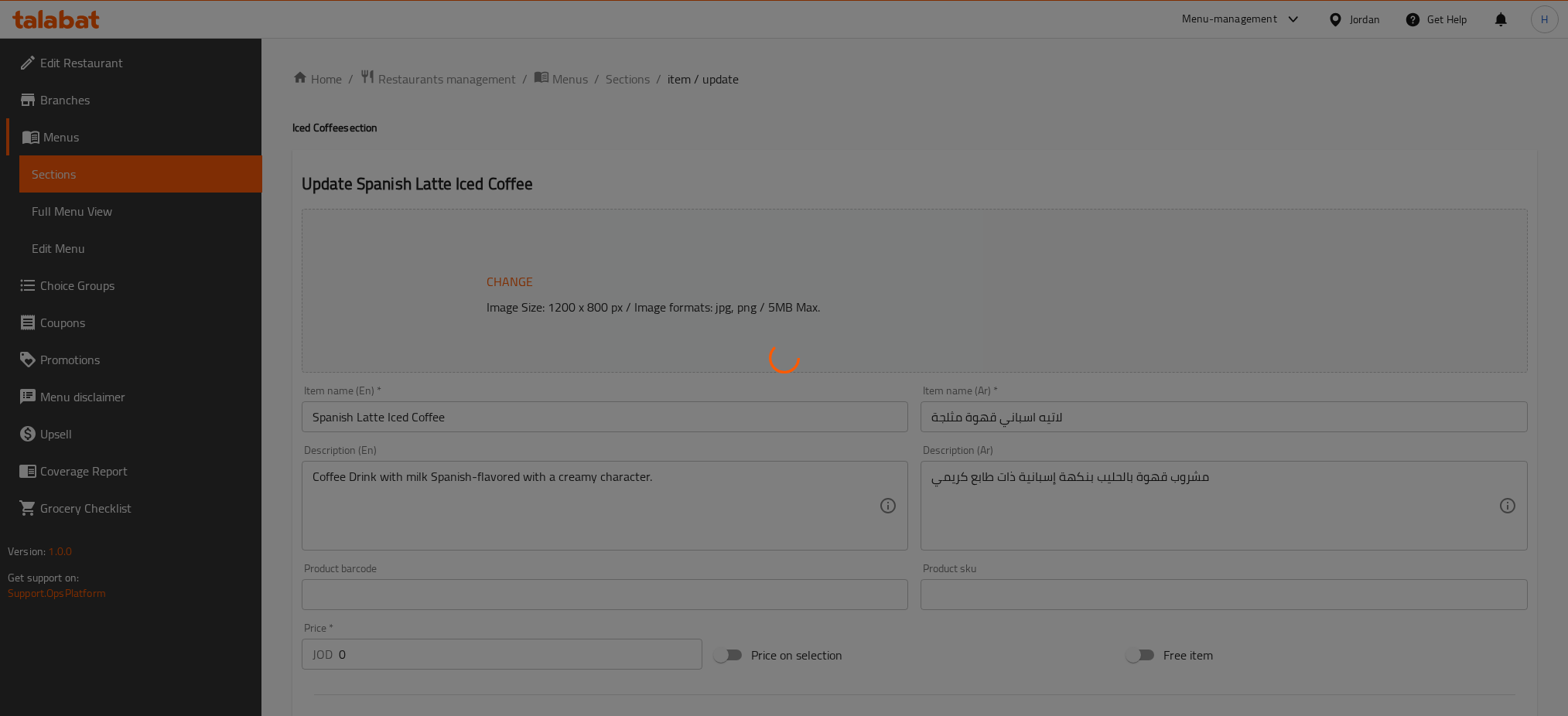
type input "1"
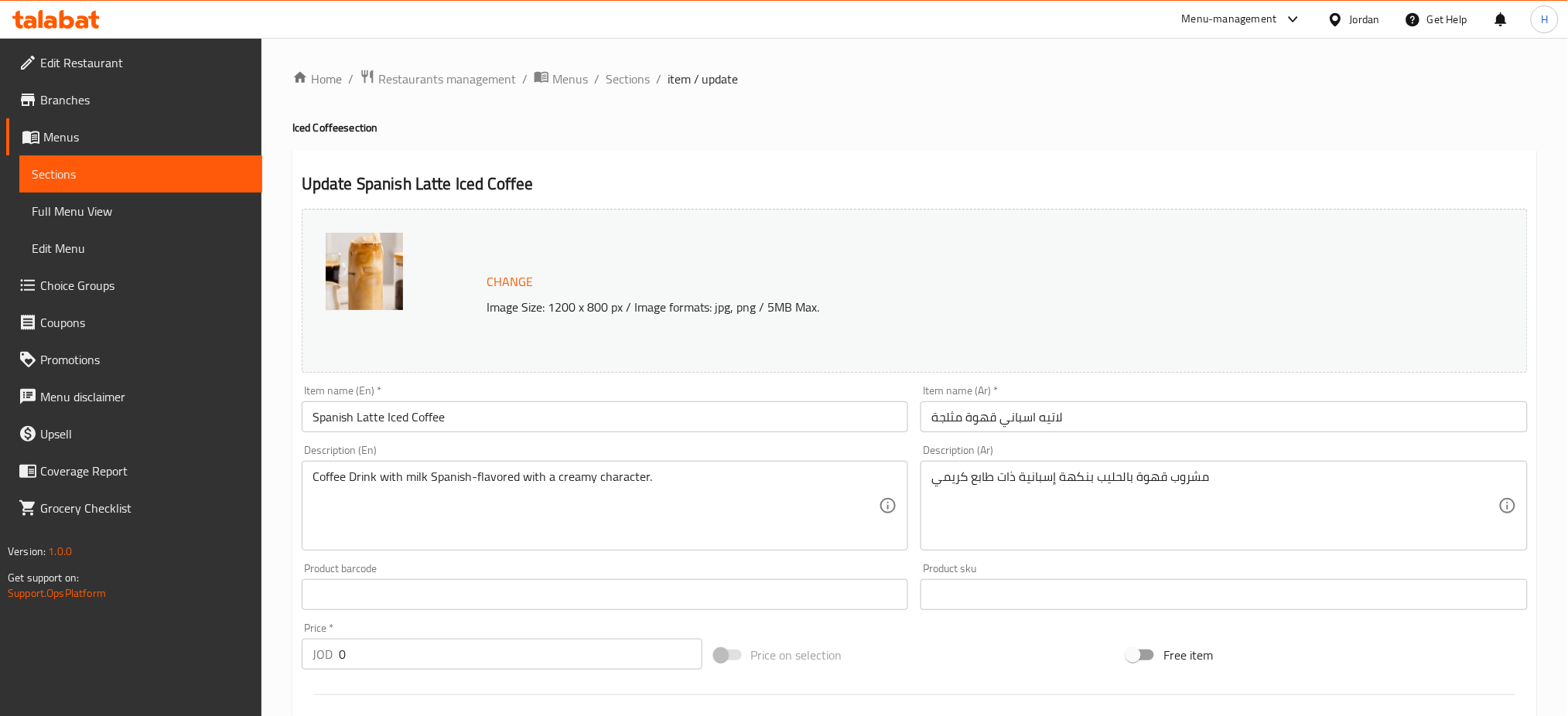
scroll to position [487, 0]
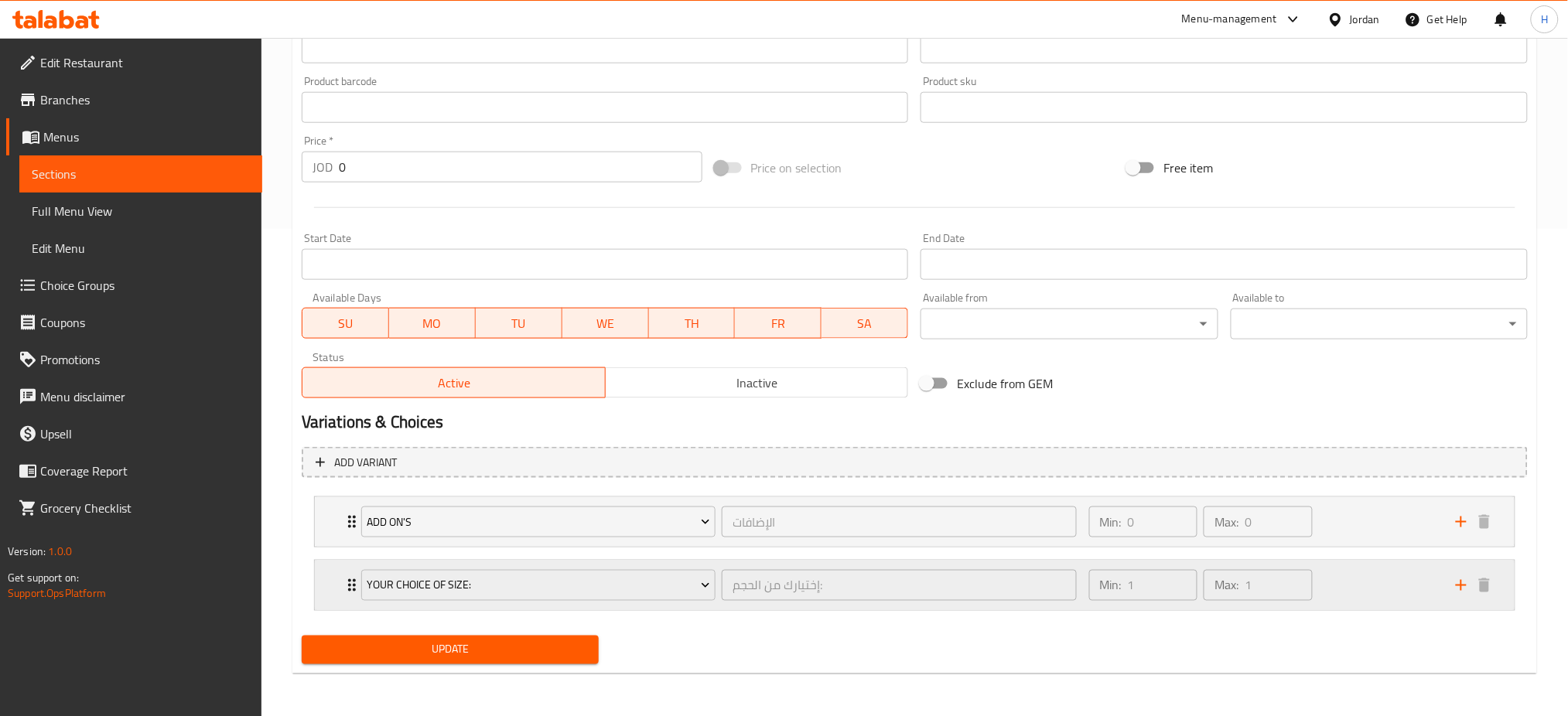
click at [343, 589] on icon "Expand" at bounding box center [352, 586] width 18 height 18
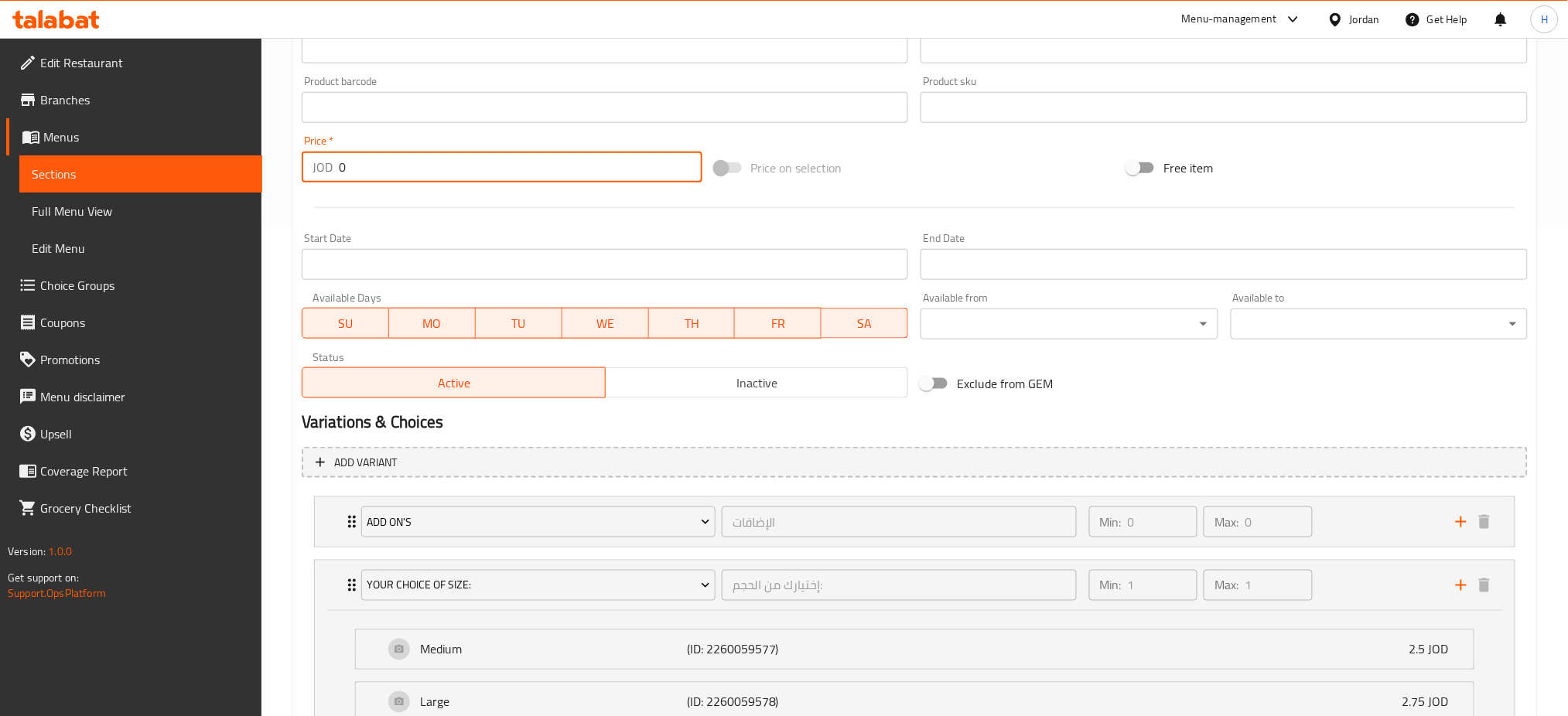
click at [442, 177] on input "0" at bounding box center [520, 166] width 364 height 31
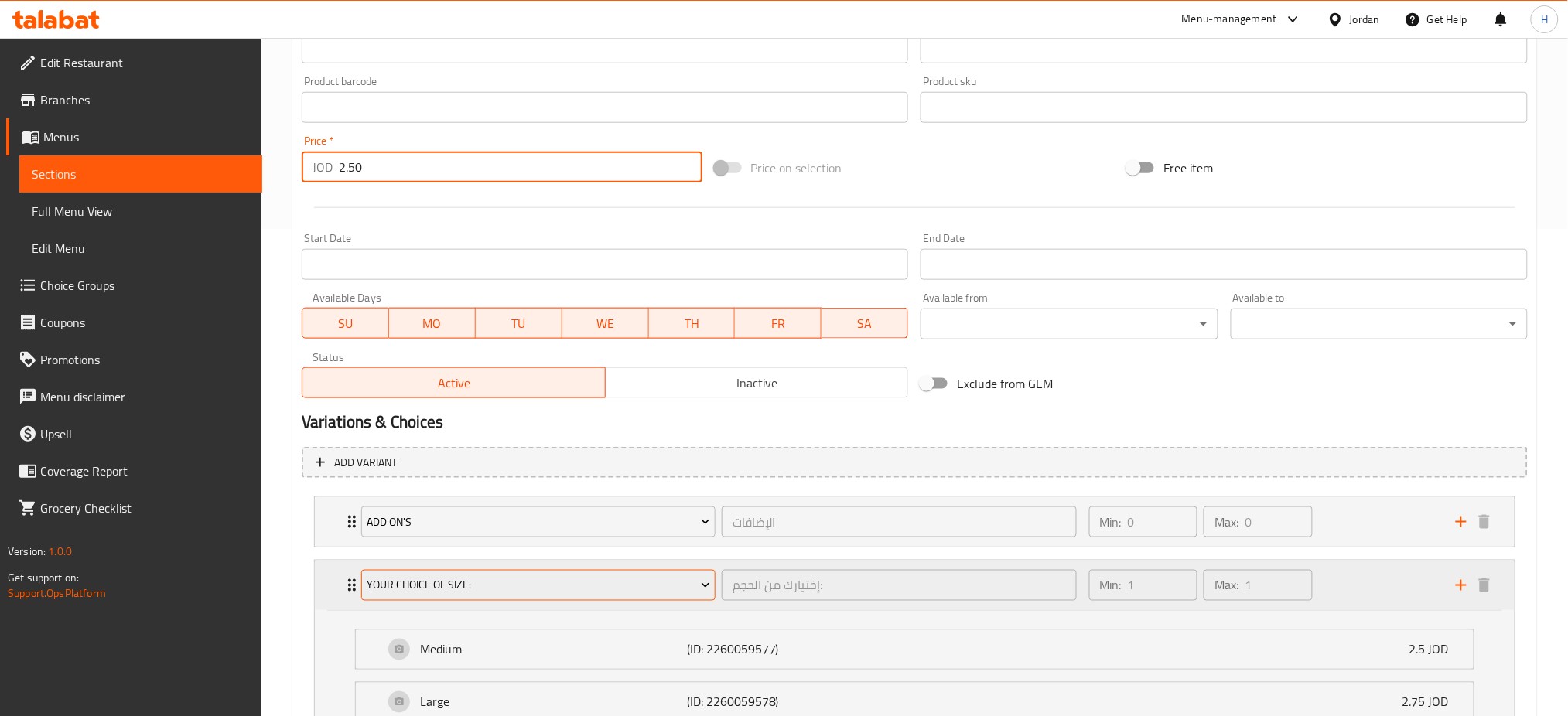
type input "2.50"
click at [426, 579] on span "Your Choice Of Size:" at bounding box center [538, 586] width 343 height 19
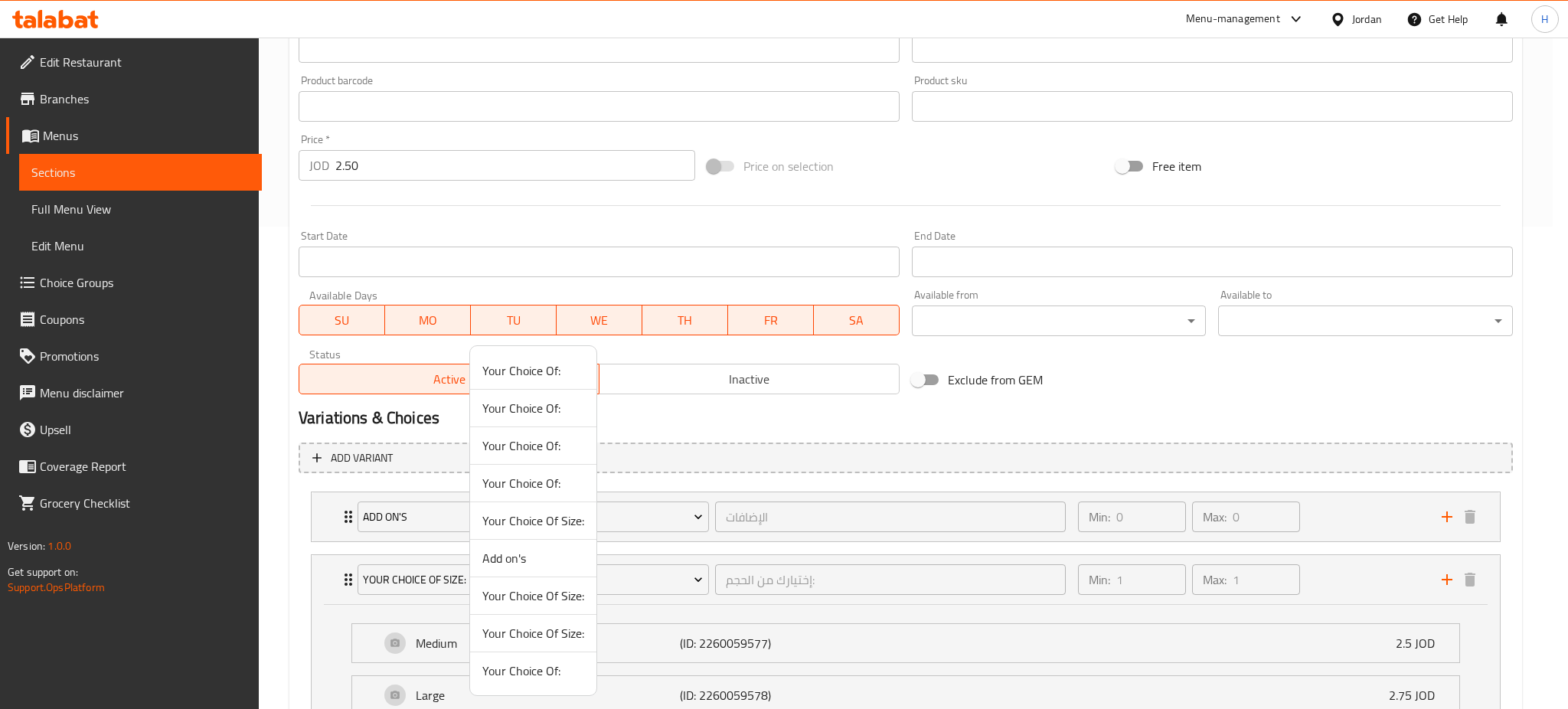
click at [501, 565] on span "Add on's" at bounding box center [533, 558] width 102 height 18
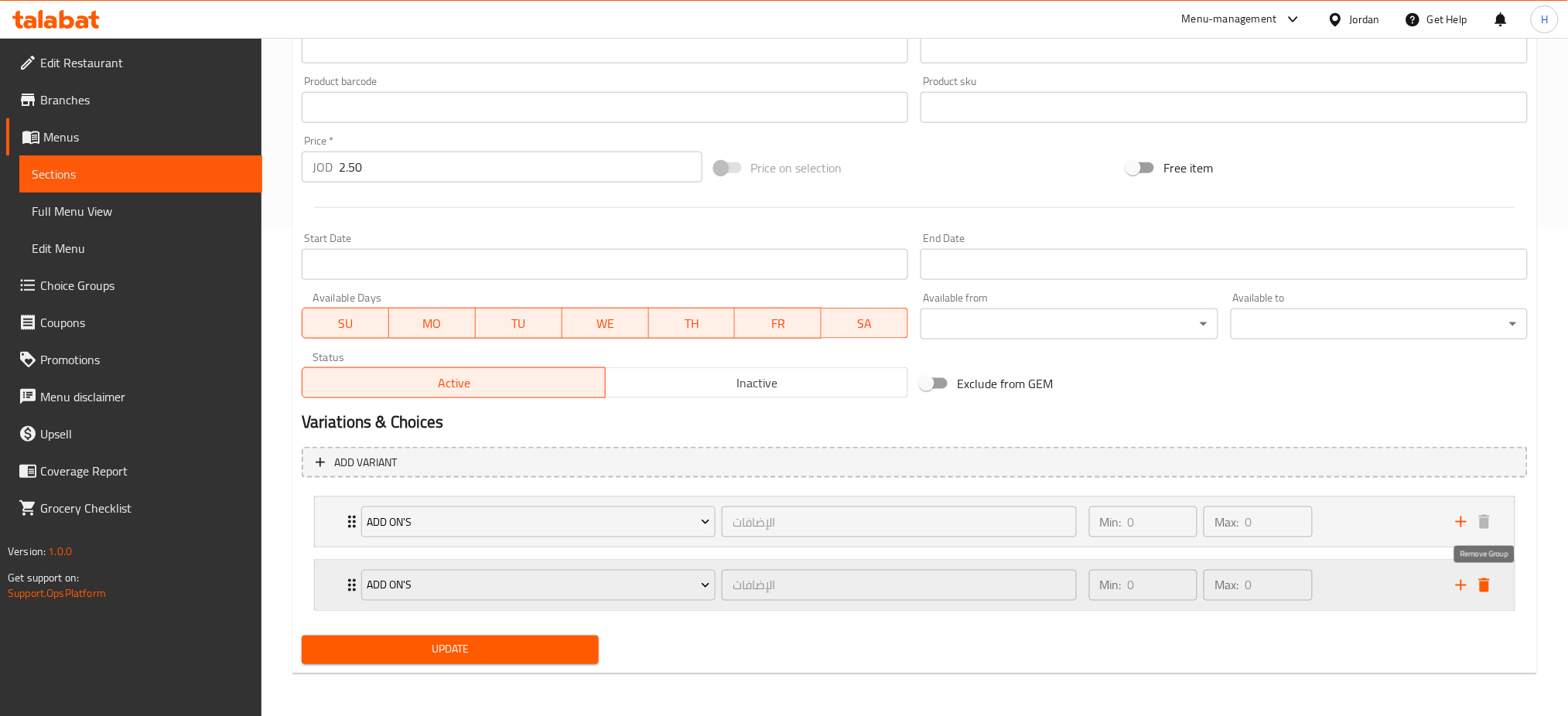
click at [1485, 580] on icon "delete" at bounding box center [1484, 586] width 18 height 18
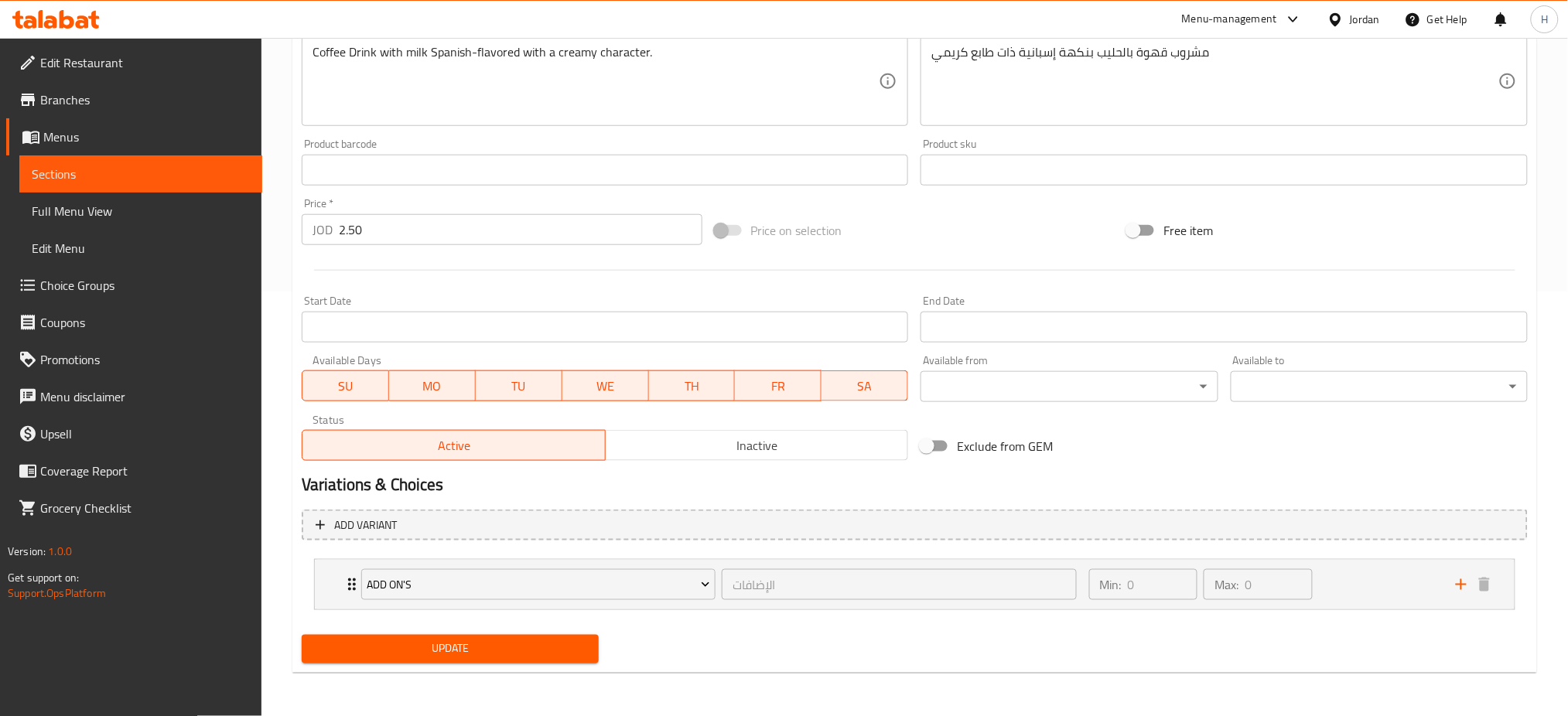
scroll to position [424, 0]
click at [497, 650] on span "Update" at bounding box center [449, 649] width 272 height 19
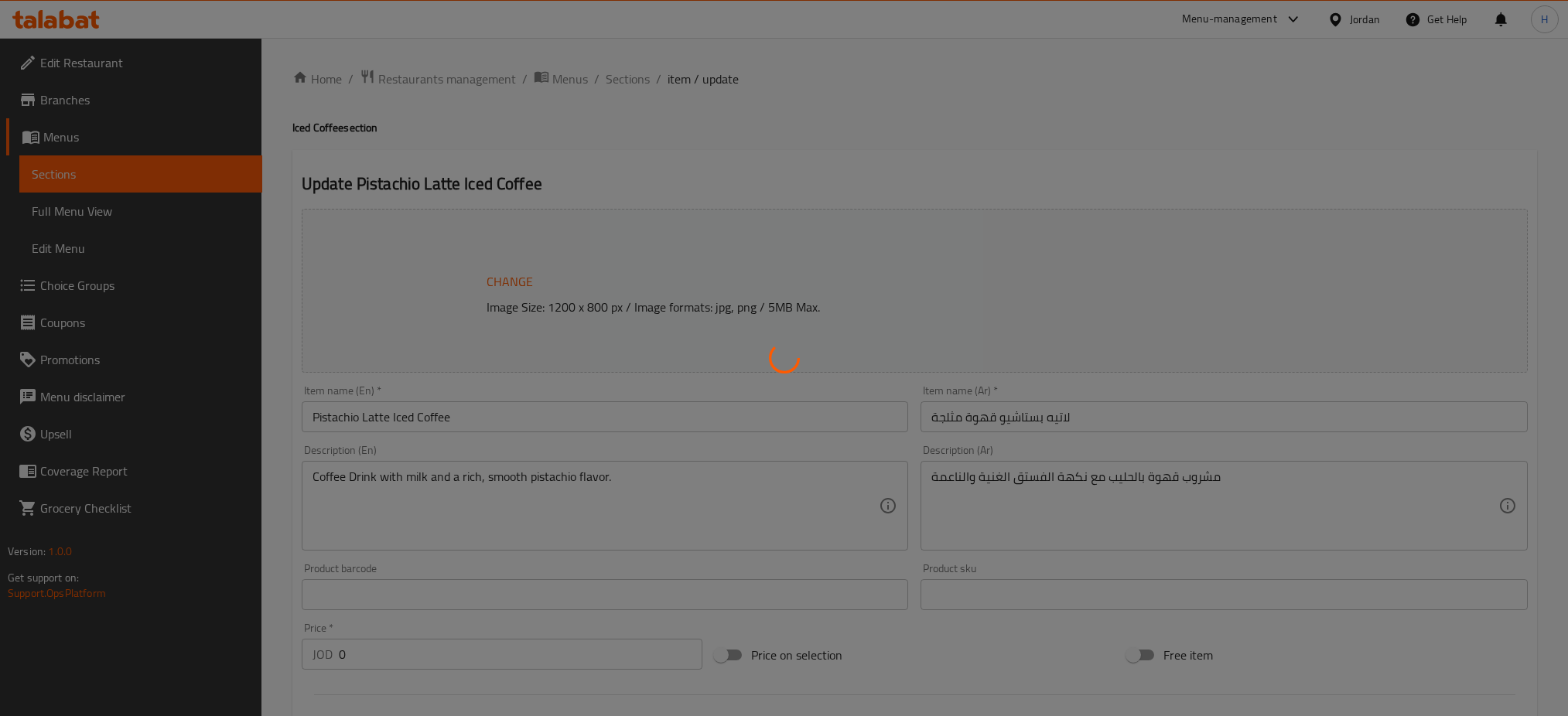
type input "الإضافات"
type input "0"
type input "إختيارك من الحجم:"
type input "1"
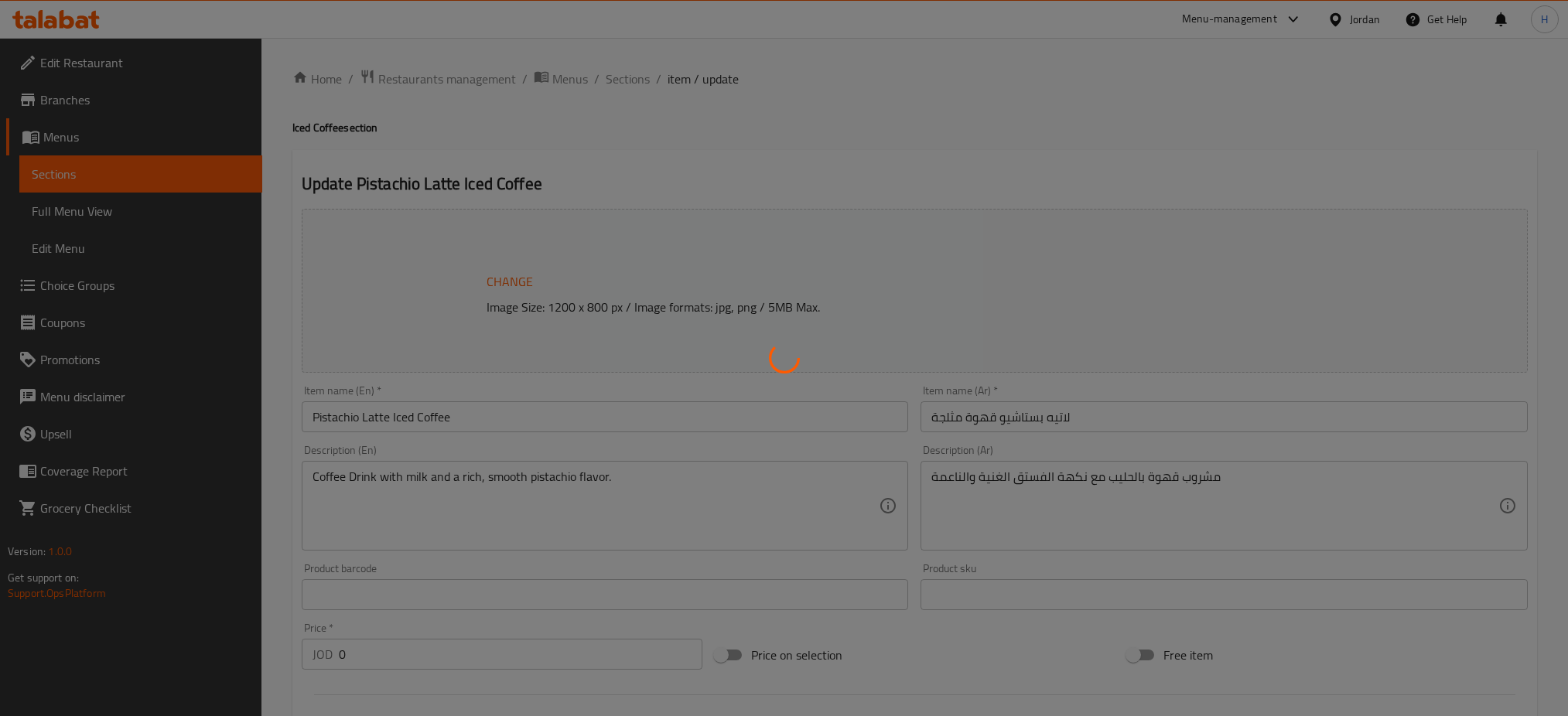
type input "1"
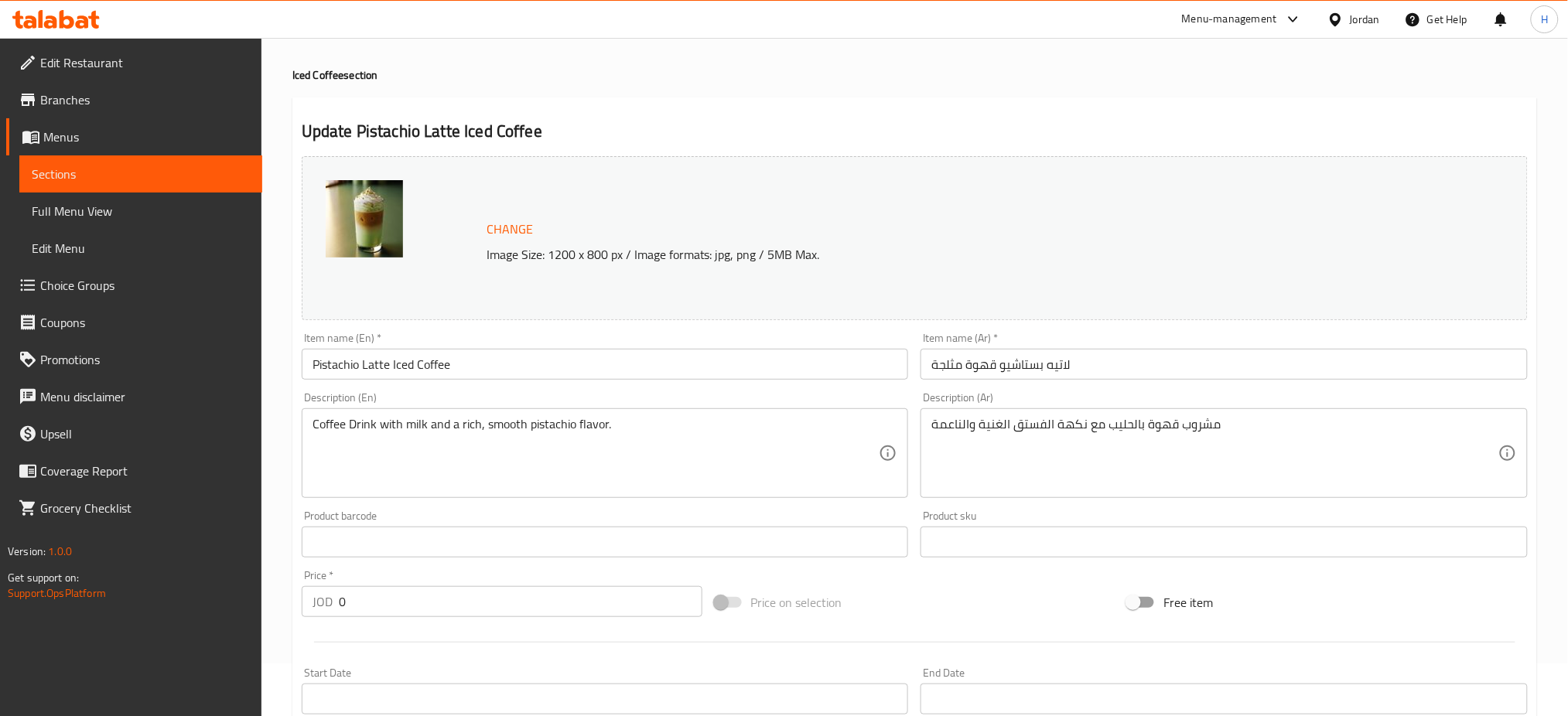
scroll to position [487, 0]
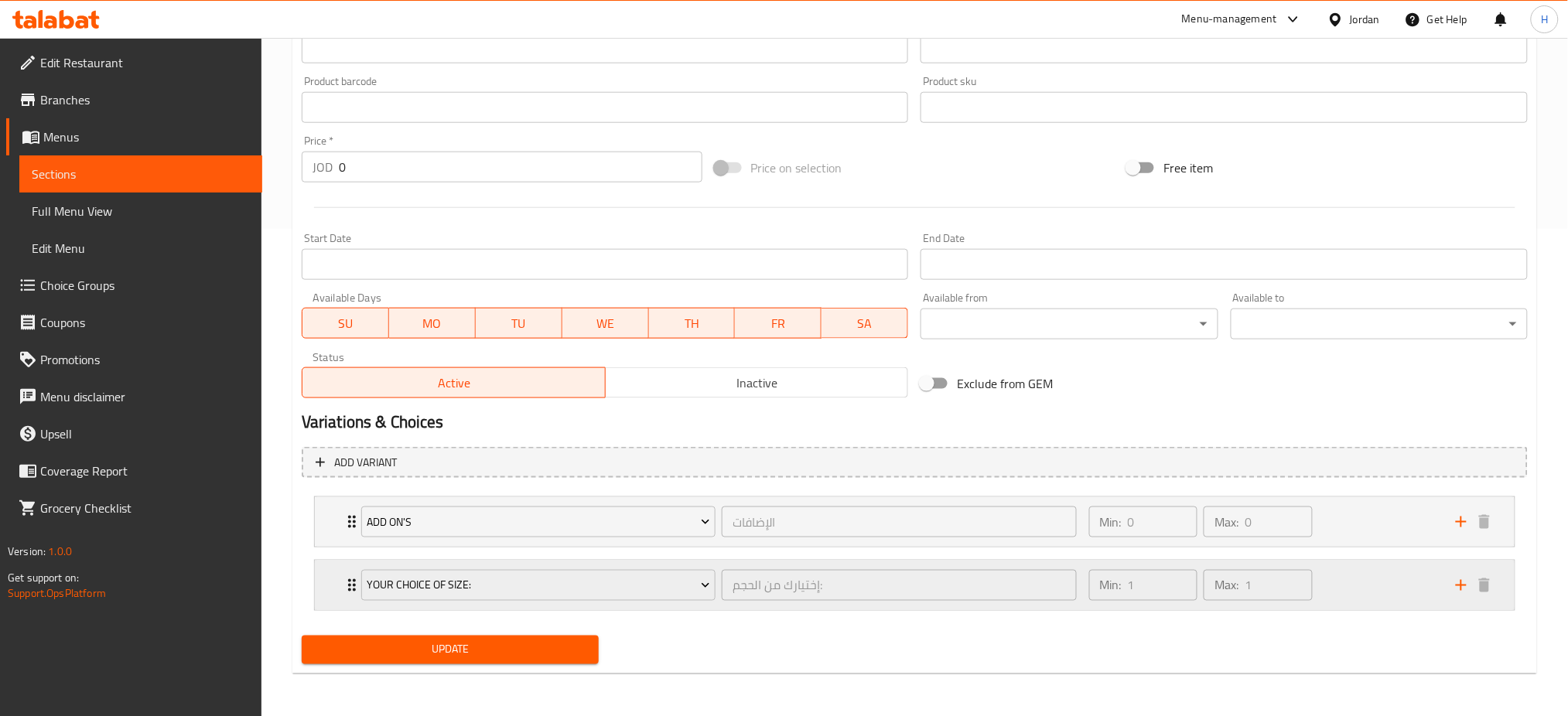
click at [334, 591] on div "Your Choice Of Size: إختيارك من الحجم: ​ Min: 1 ​ Max: 1 ​" at bounding box center [915, 585] width 1200 height 49
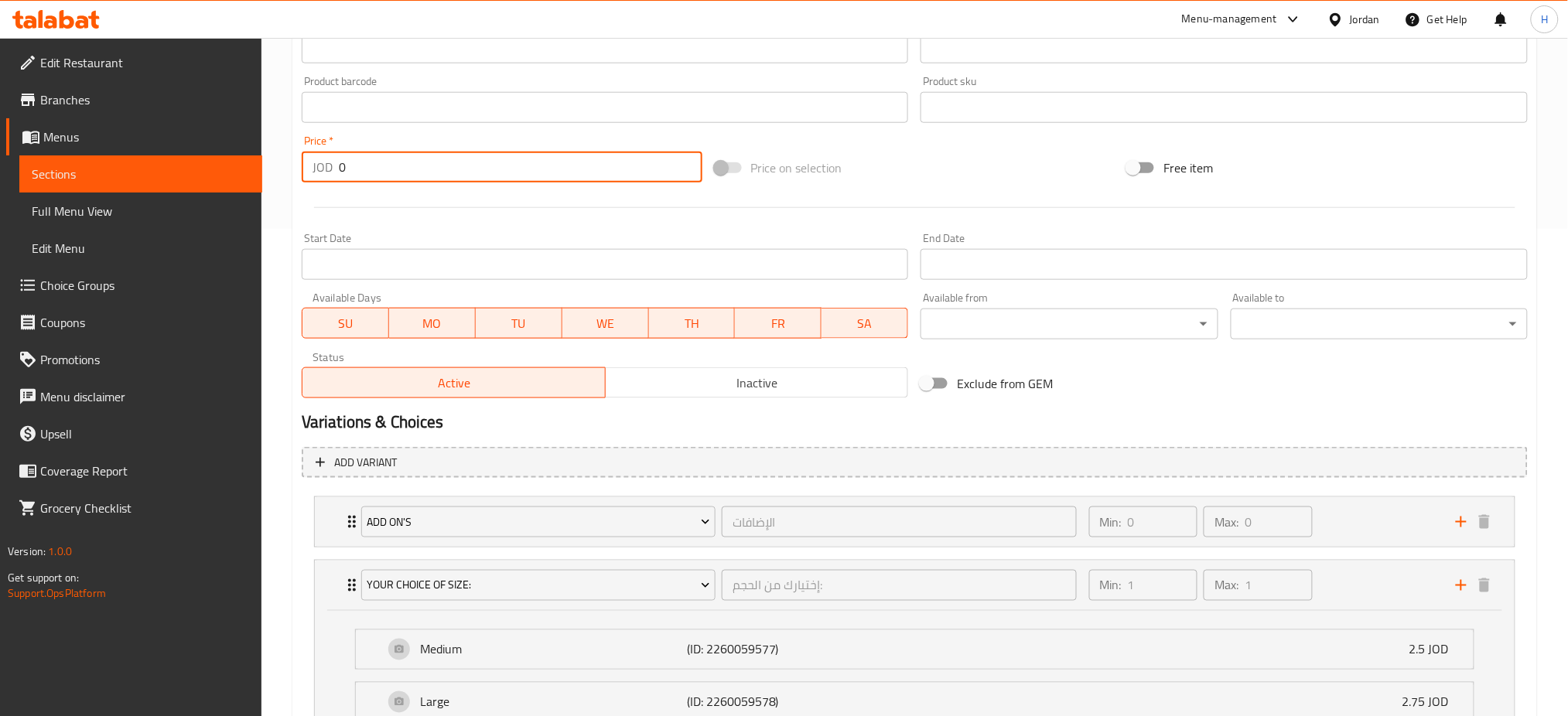
click at [404, 174] on input "0" at bounding box center [520, 166] width 364 height 31
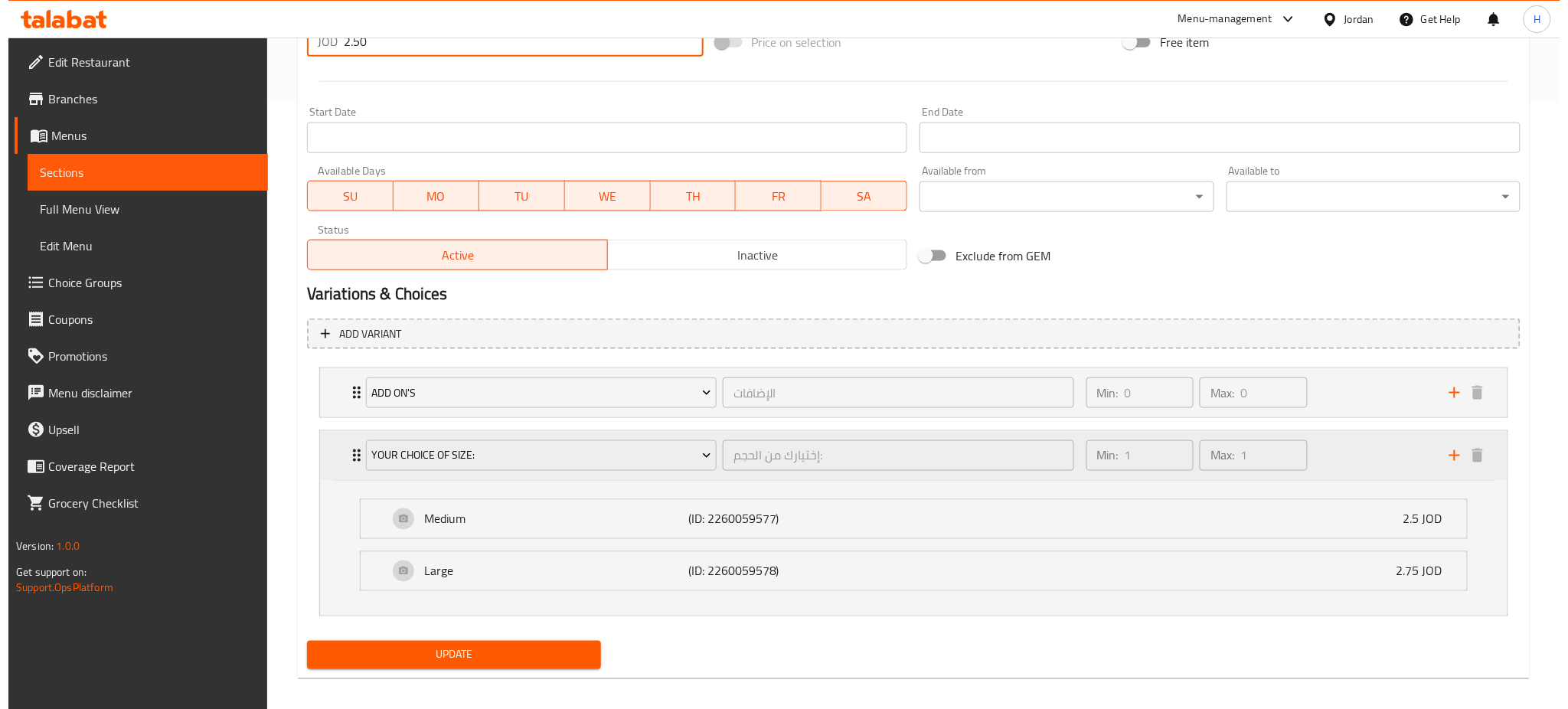
scroll to position [618, 0]
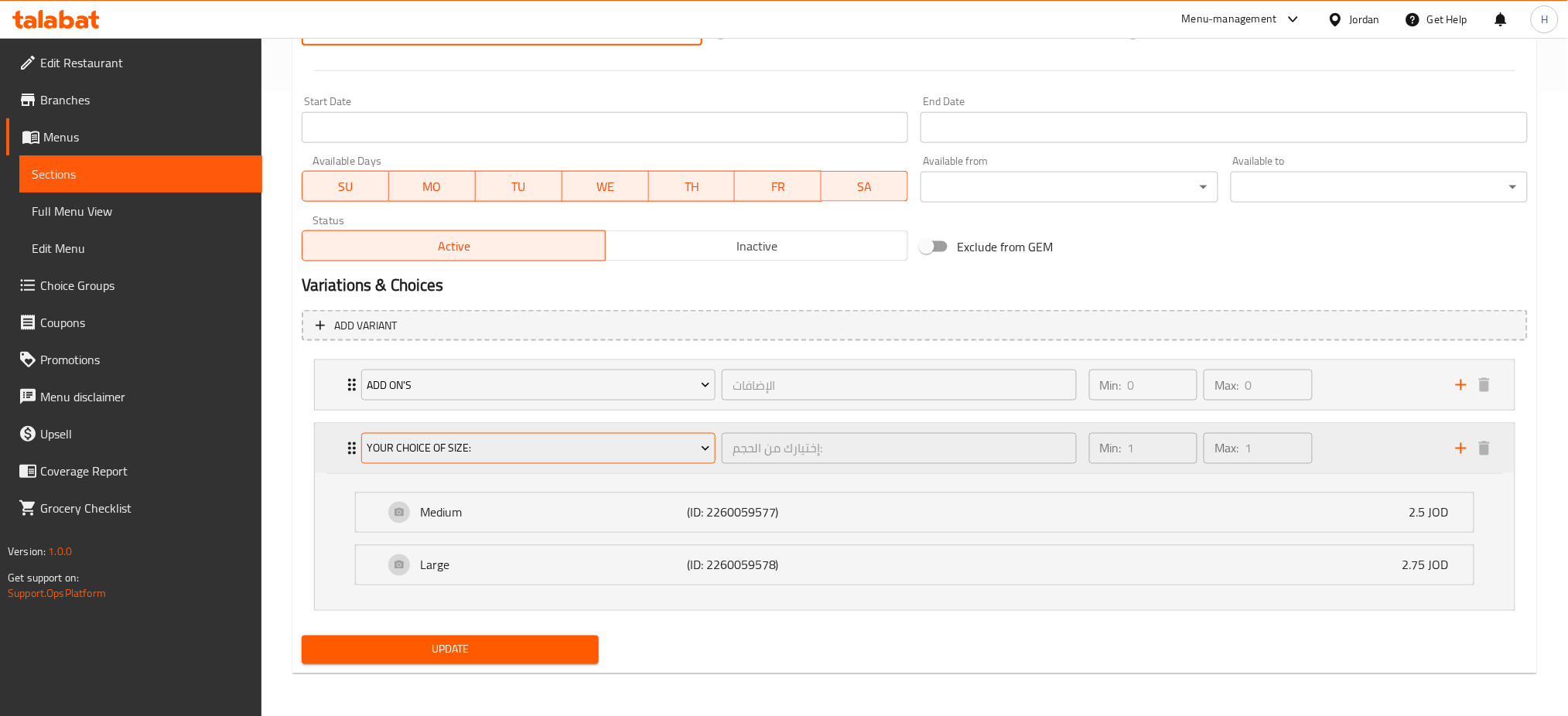
type input "2.50"
click at [494, 444] on span "Your Choice Of Size:" at bounding box center [538, 448] width 343 height 19
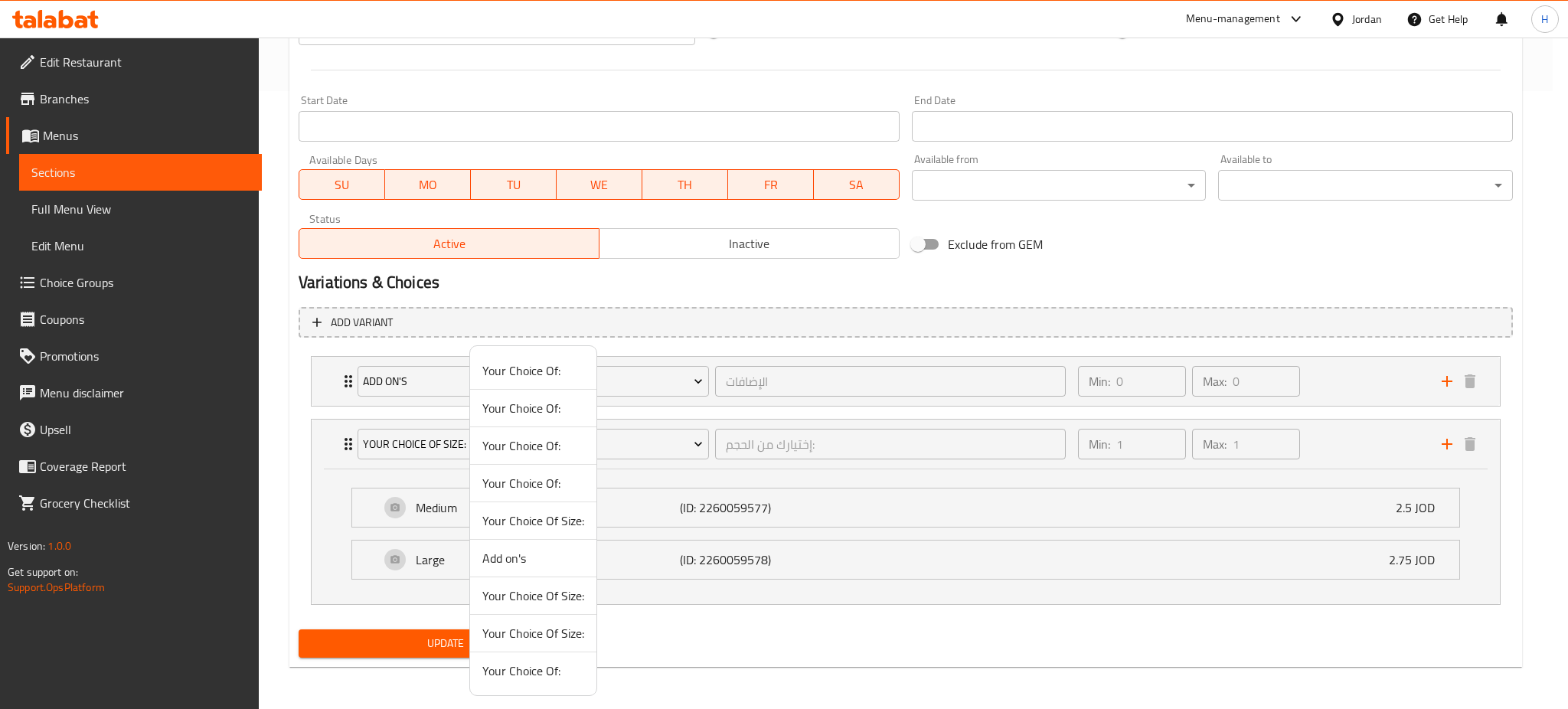
click at [504, 590] on span "Your Choice Of Size:" at bounding box center [533, 596] width 102 height 18
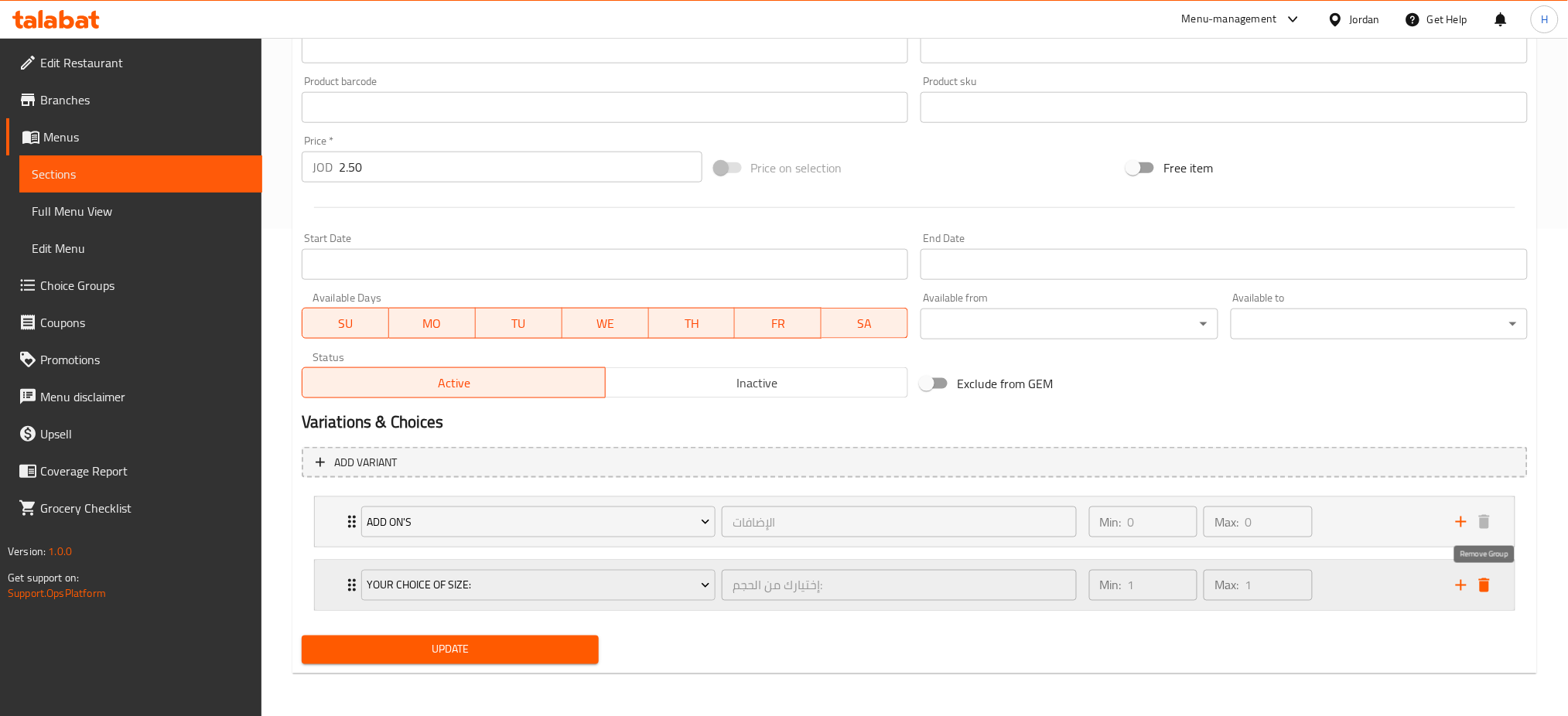
click at [1486, 586] on icon "delete" at bounding box center [1484, 586] width 11 height 14
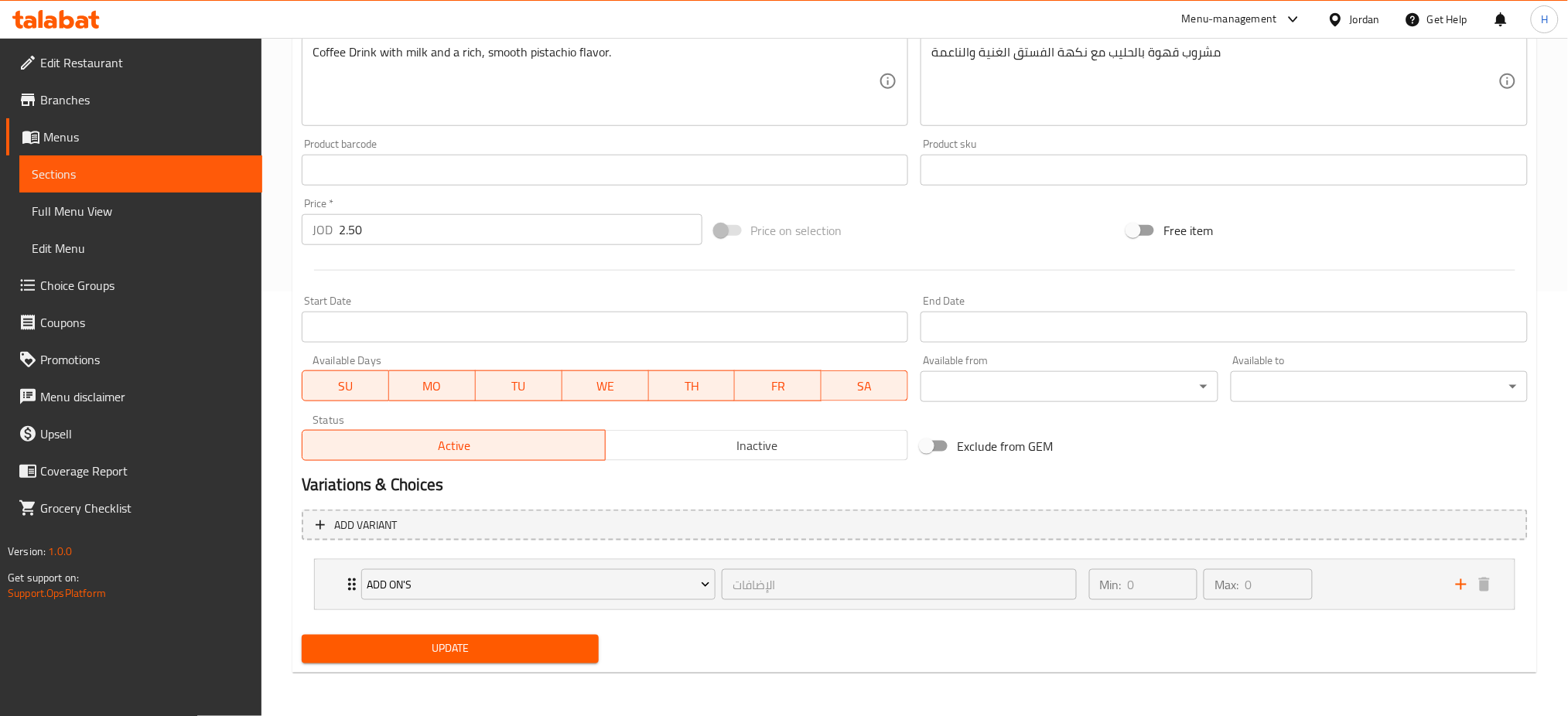
scroll to position [424, 0]
click at [553, 645] on span "Update" at bounding box center [449, 649] width 272 height 19
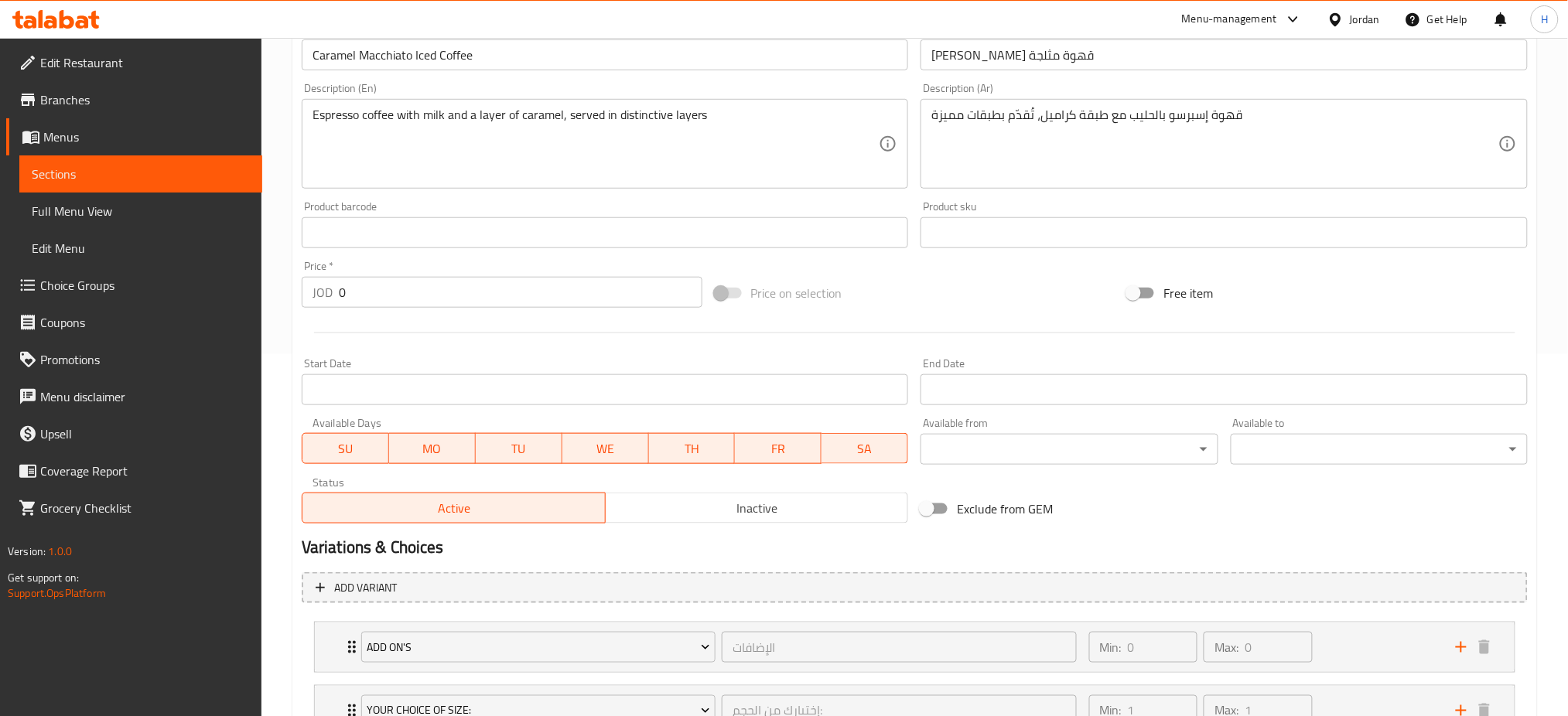
scroll to position [487, 0]
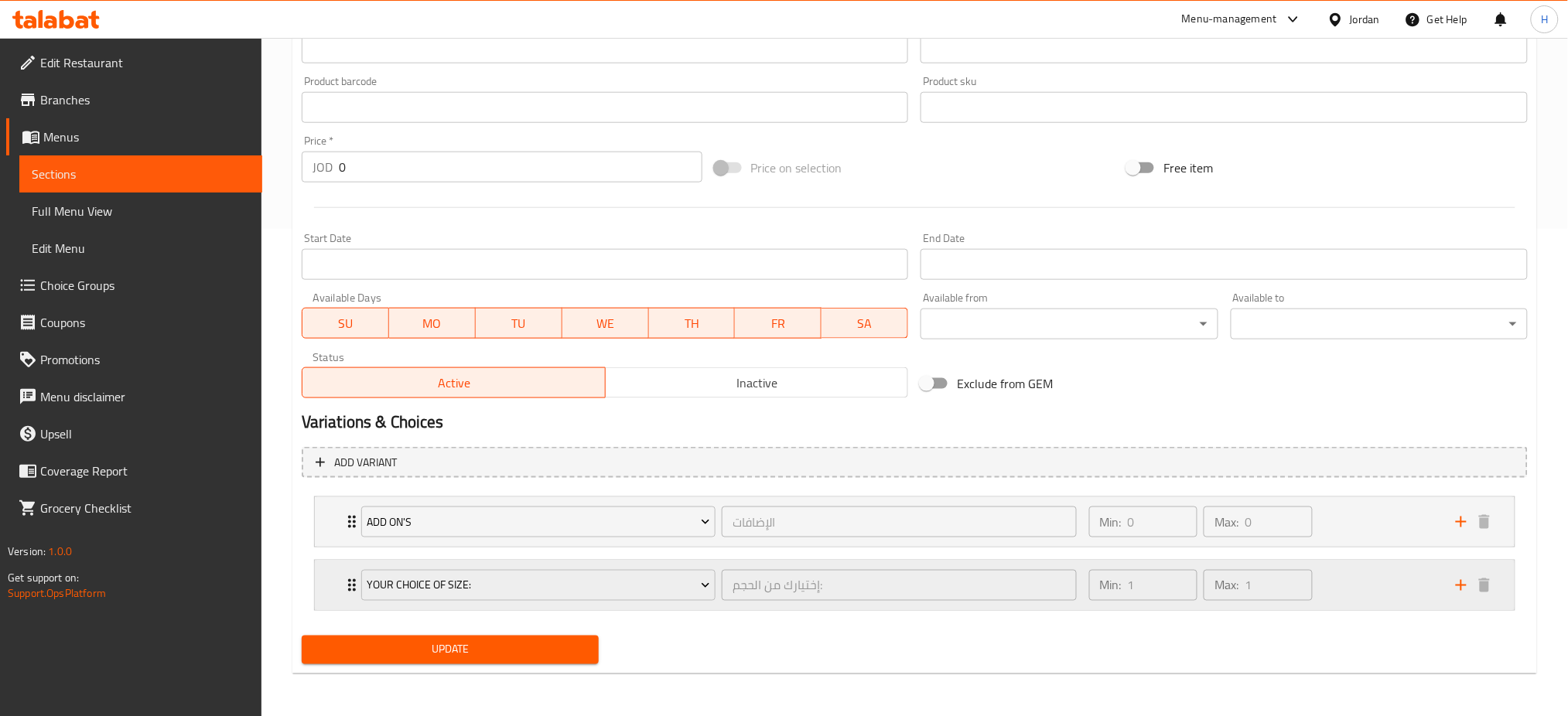
click at [336, 588] on div "Your Choice Of Size: إختيارك من الحجم: ​ Min: 1 ​ Max: 1 ​" at bounding box center [915, 585] width 1200 height 49
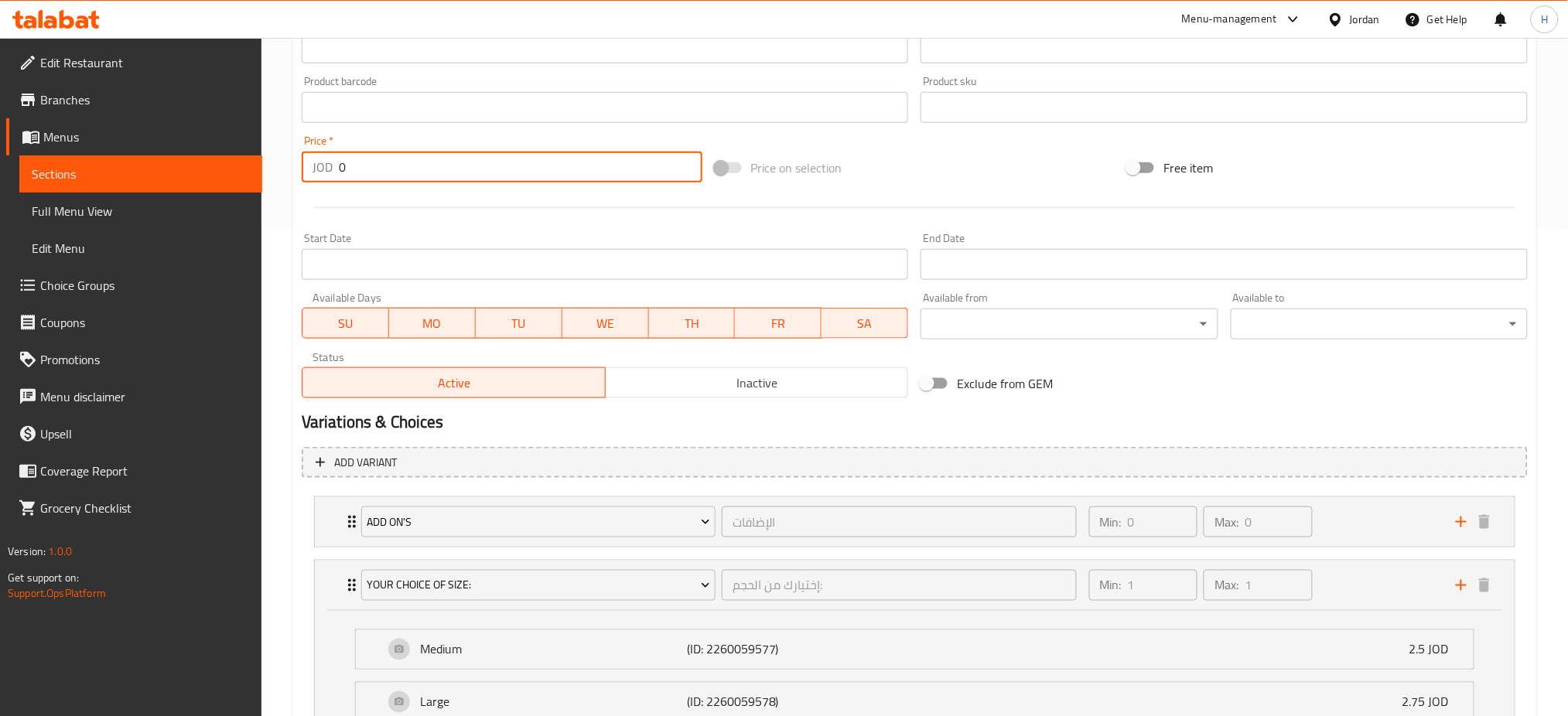
click at [425, 169] on input "0" at bounding box center [520, 166] width 364 height 31
click at [461, 604] on div "Your Choice Of Size: إختيارك من الحجم: ​" at bounding box center [719, 585] width 734 height 49
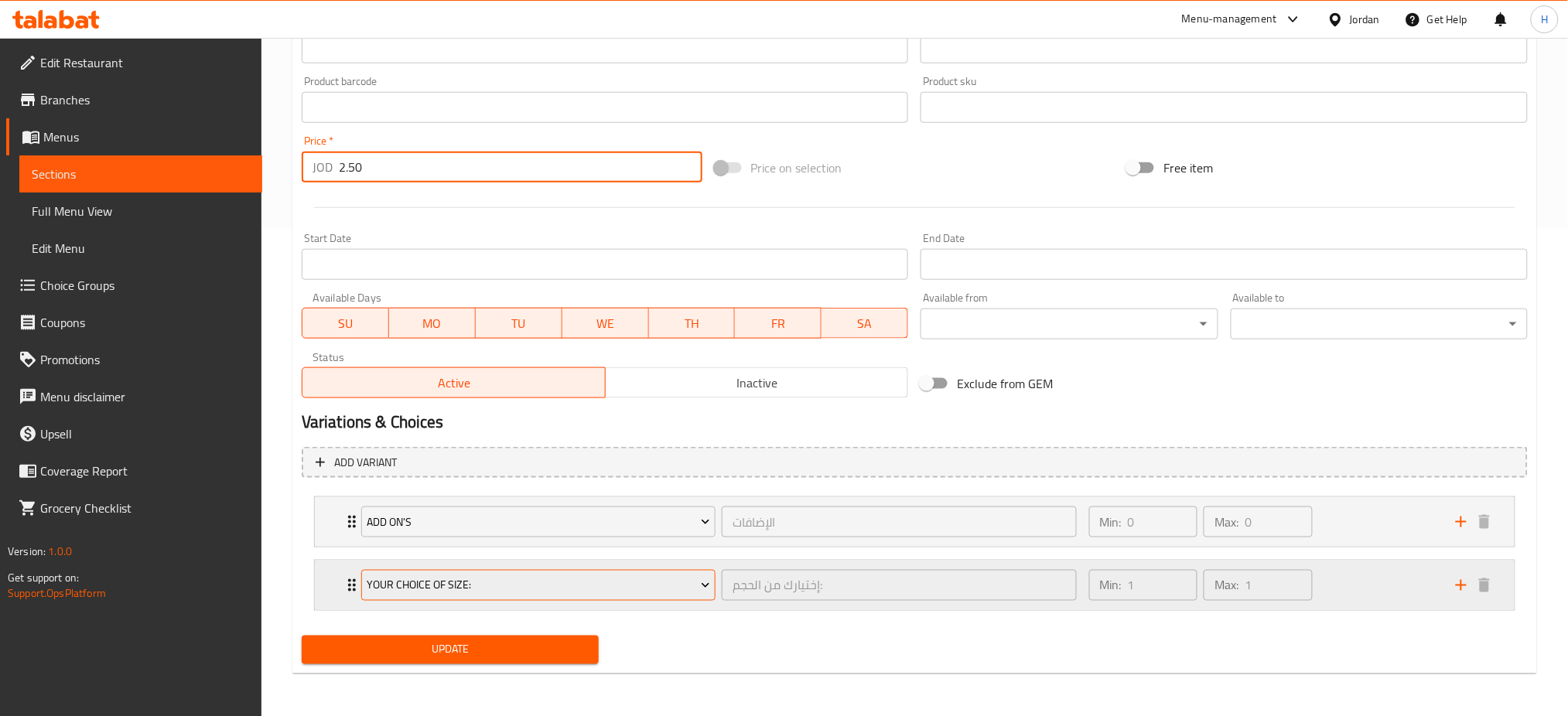
type input "2.50"
click at [462, 592] on span "Your Choice Of Size:" at bounding box center [538, 586] width 343 height 19
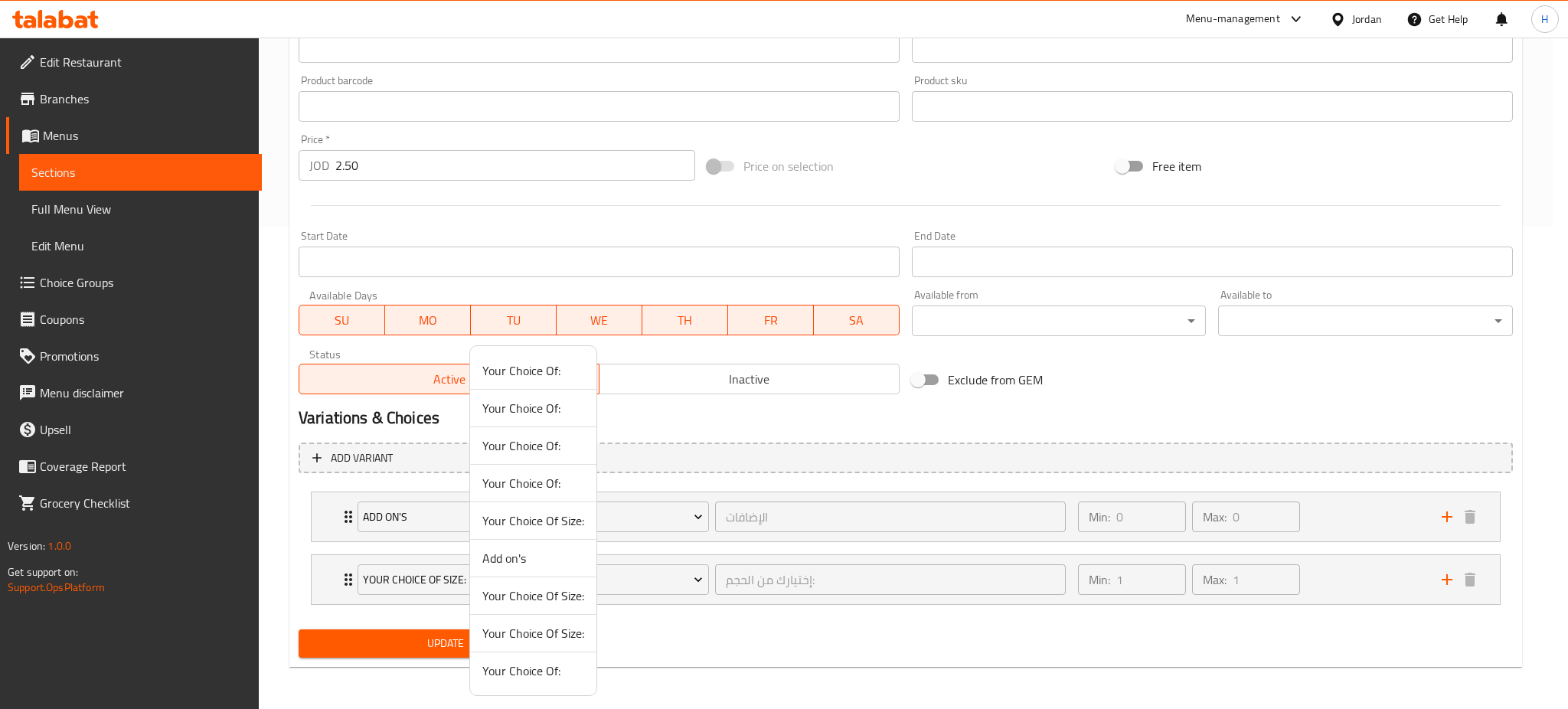
click at [533, 604] on span "Your Choice Of Size:" at bounding box center [533, 596] width 102 height 18
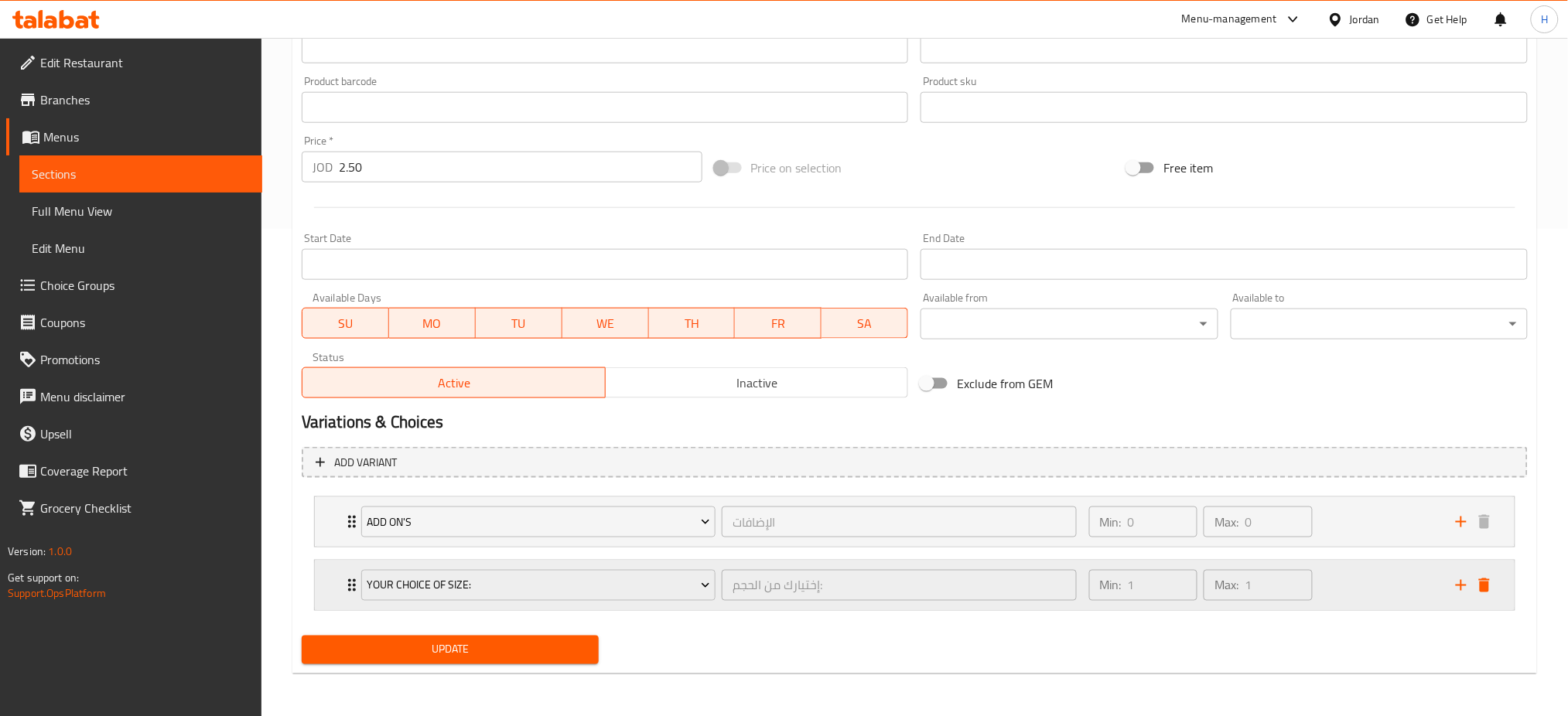
click at [1483, 580] on icon "delete" at bounding box center [1484, 586] width 18 height 18
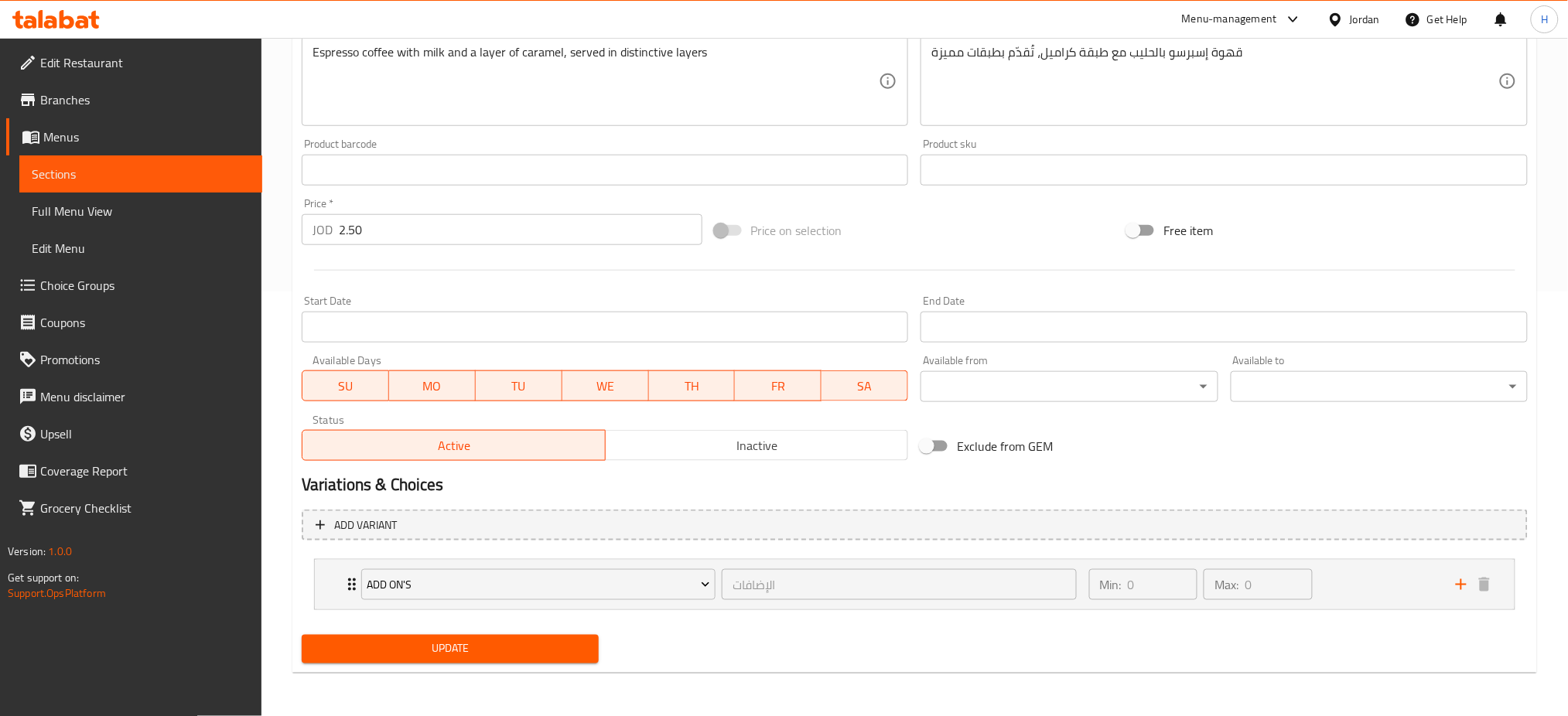
scroll to position [424, 0]
click at [535, 653] on span "Update" at bounding box center [449, 649] width 272 height 19
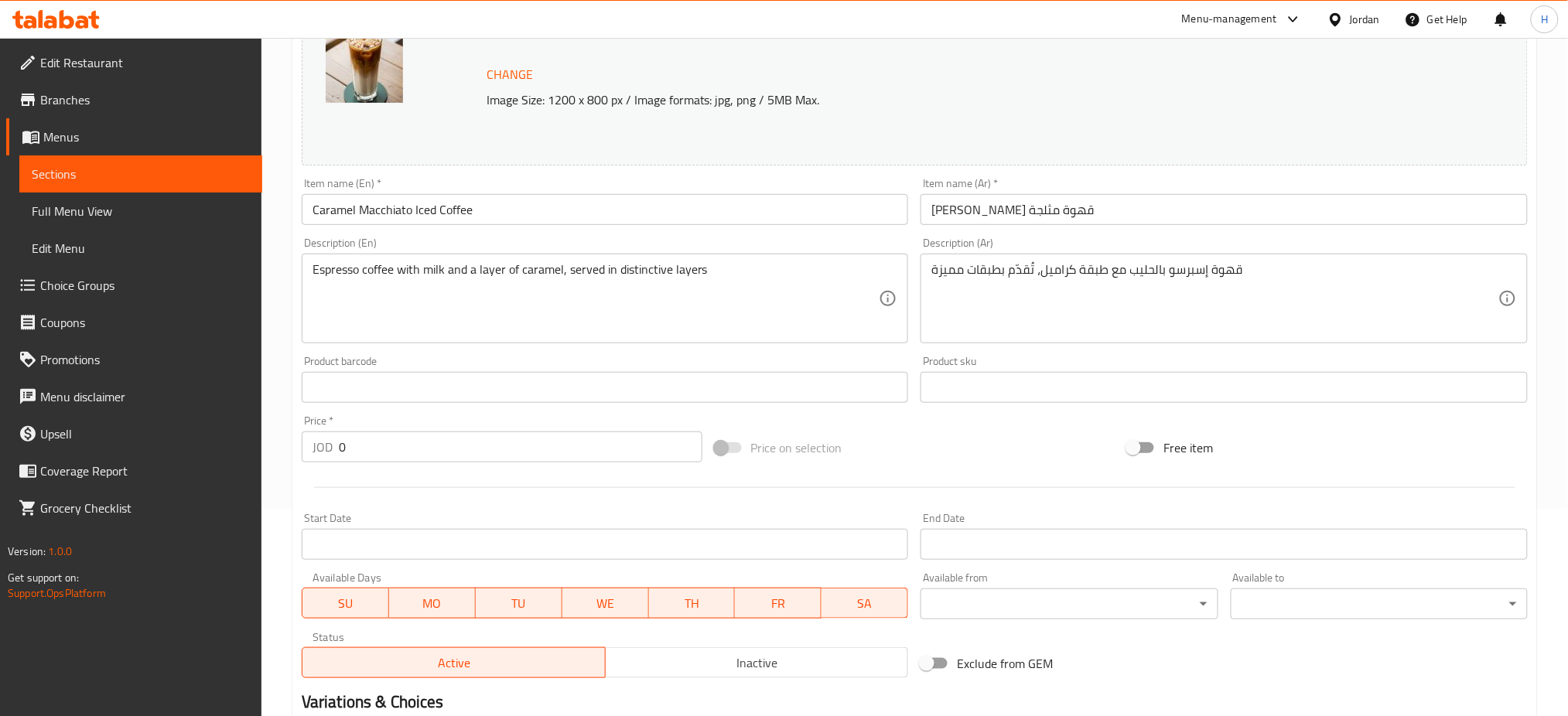
scroll to position [487, 0]
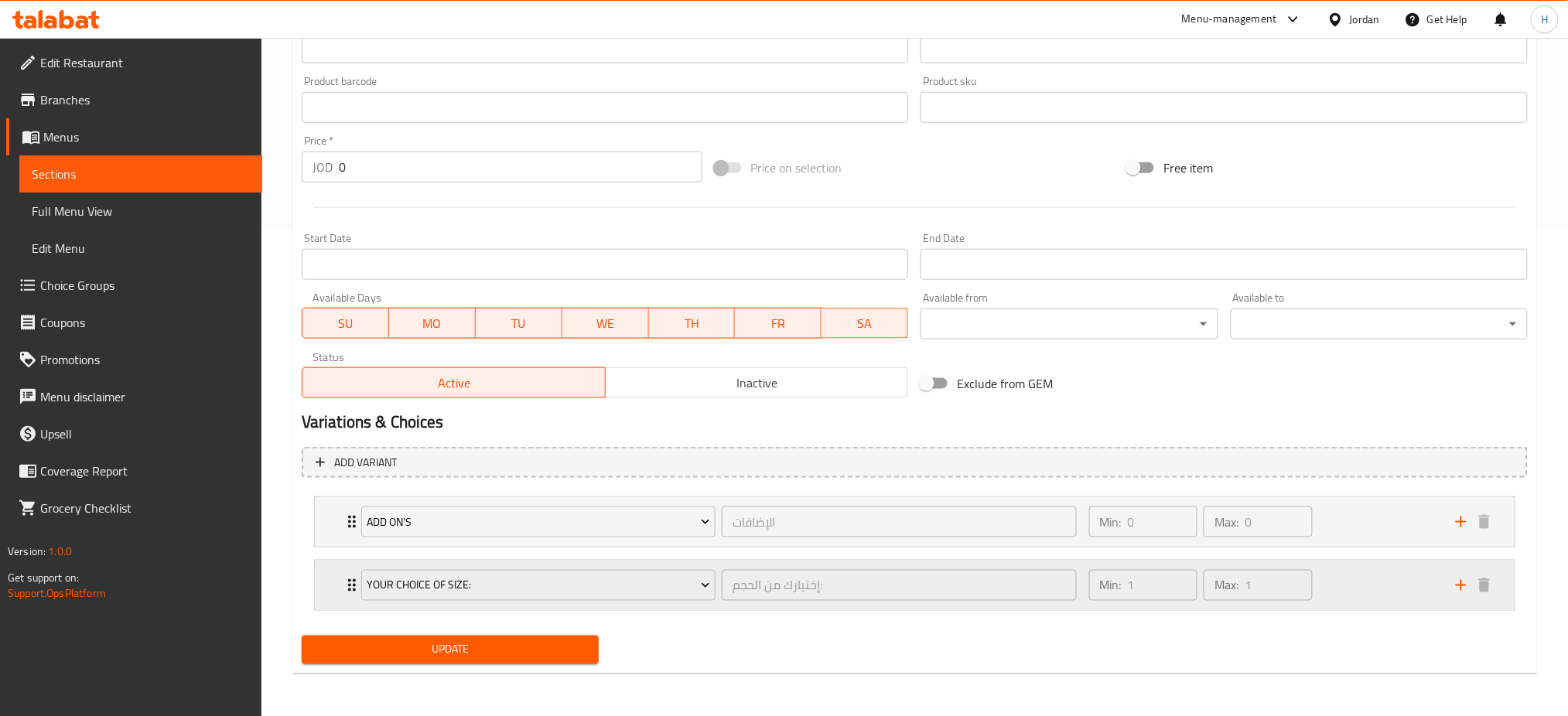
click at [322, 586] on div "Your Choice Of Size: إختيارك من الحجم: ​ Min: 1 ​ Max: 1 ​" at bounding box center [915, 585] width 1200 height 49
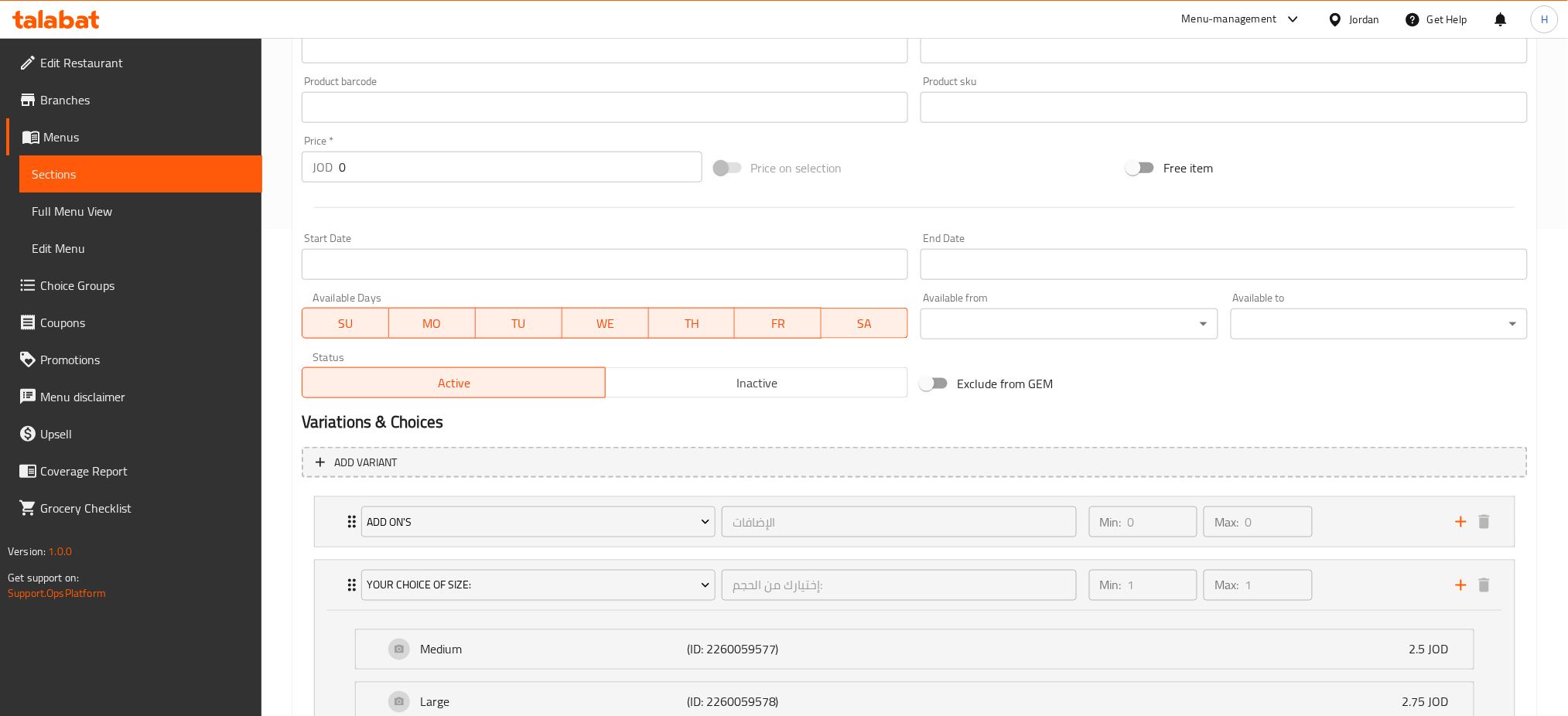
click at [459, 170] on input "0" at bounding box center [520, 166] width 364 height 31
click at [577, 603] on div "Your Choice Of Size: إختيارك من الحجم: ​" at bounding box center [719, 585] width 734 height 49
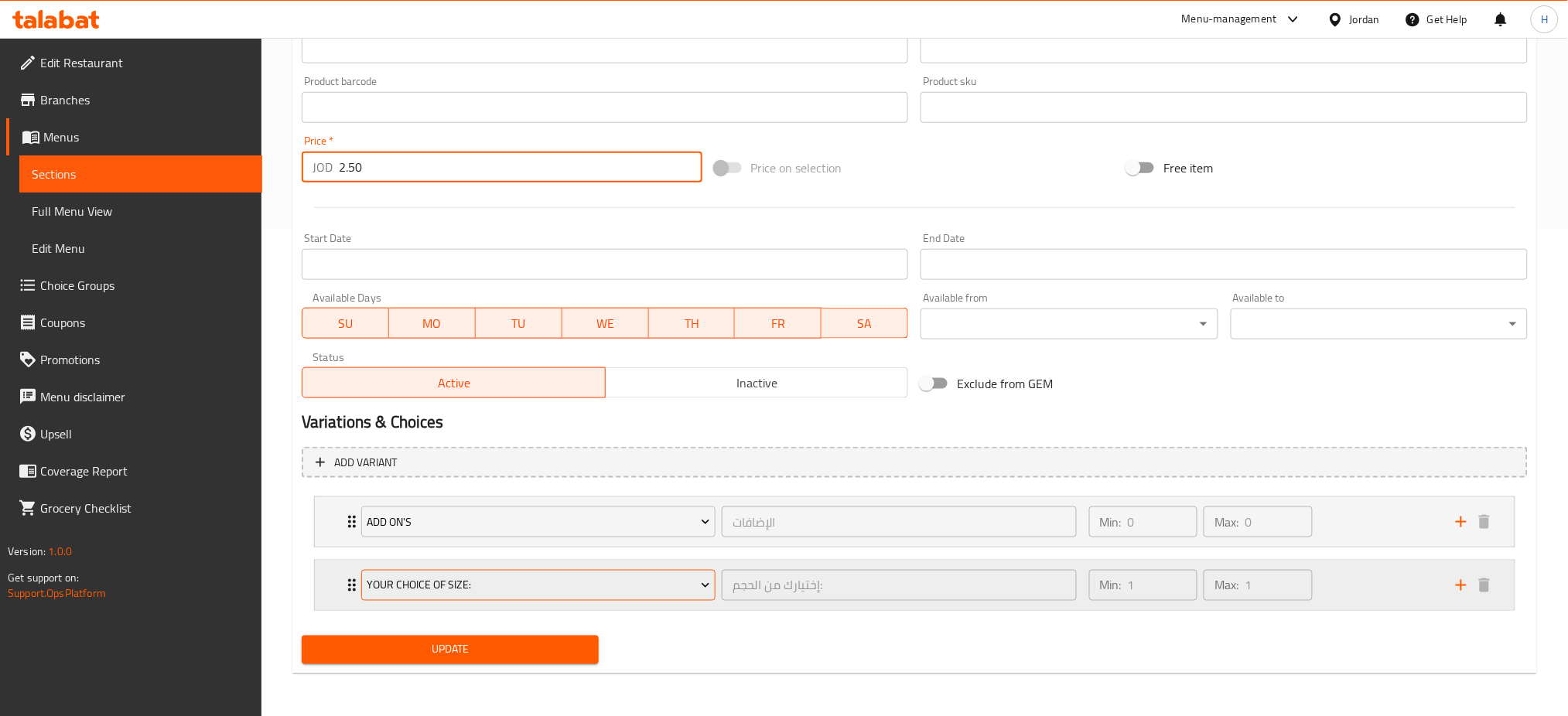
type input "2.50"
click at [576, 591] on span "Your Choice Of Size:" at bounding box center [538, 586] width 343 height 19
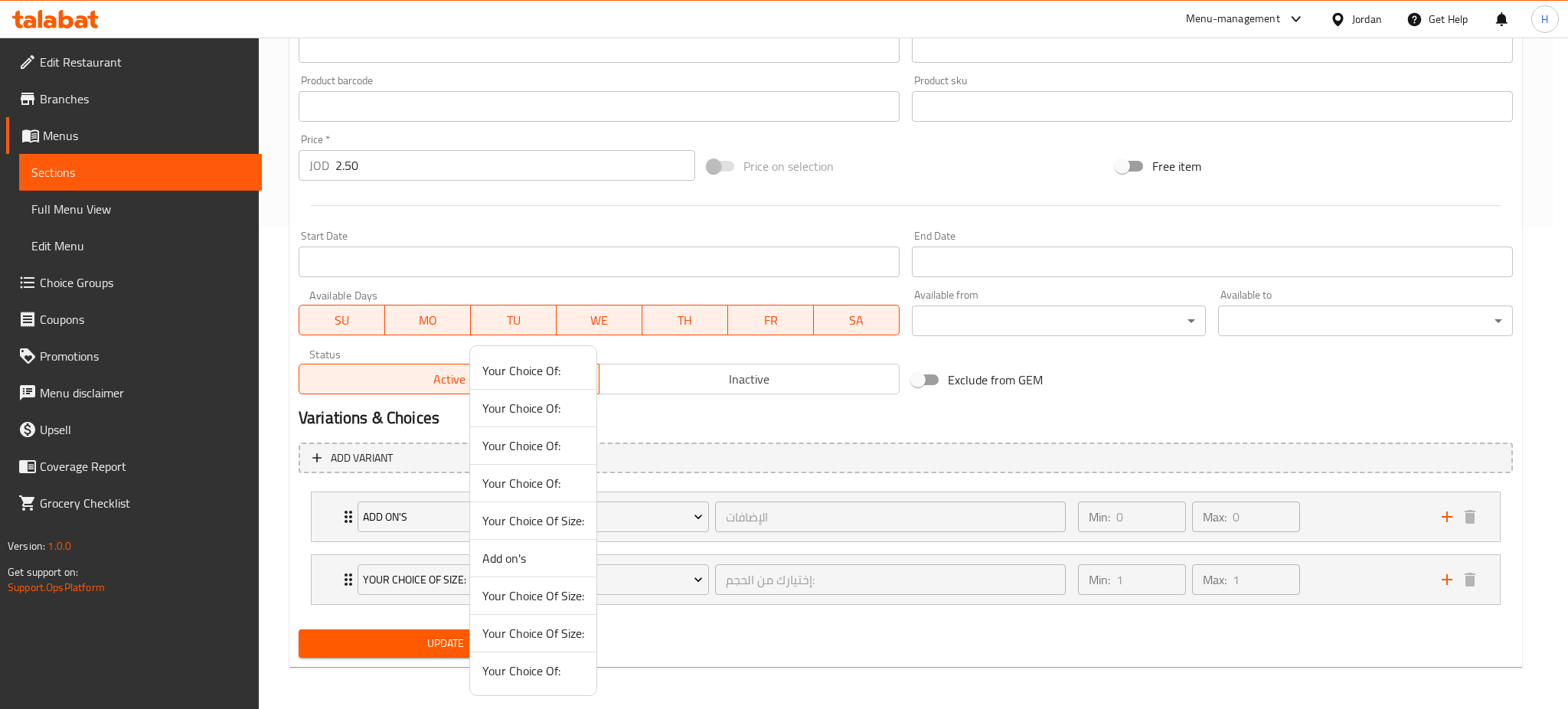
click at [544, 474] on span "Your Choice Of:" at bounding box center [533, 483] width 102 height 18
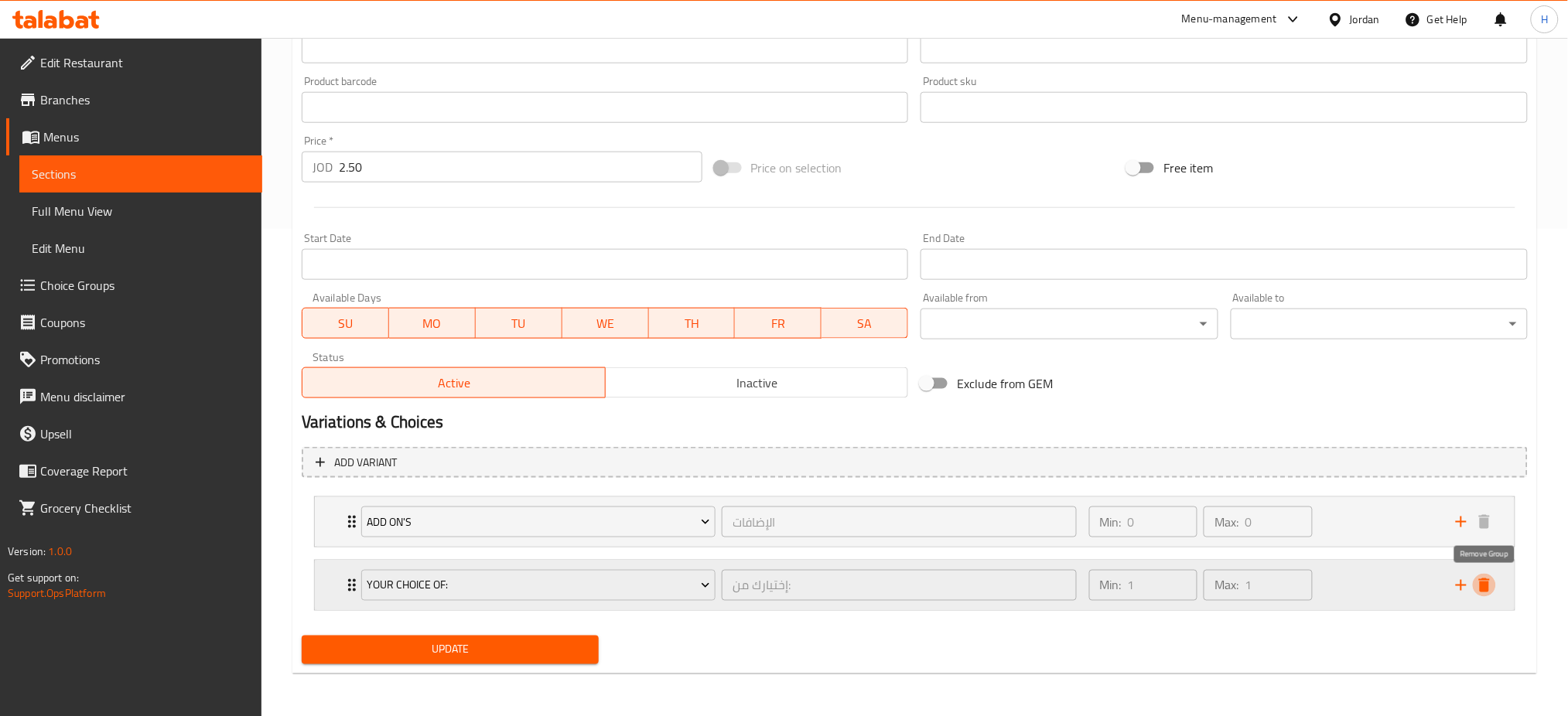
click at [1483, 590] on icon "delete" at bounding box center [1484, 586] width 11 height 14
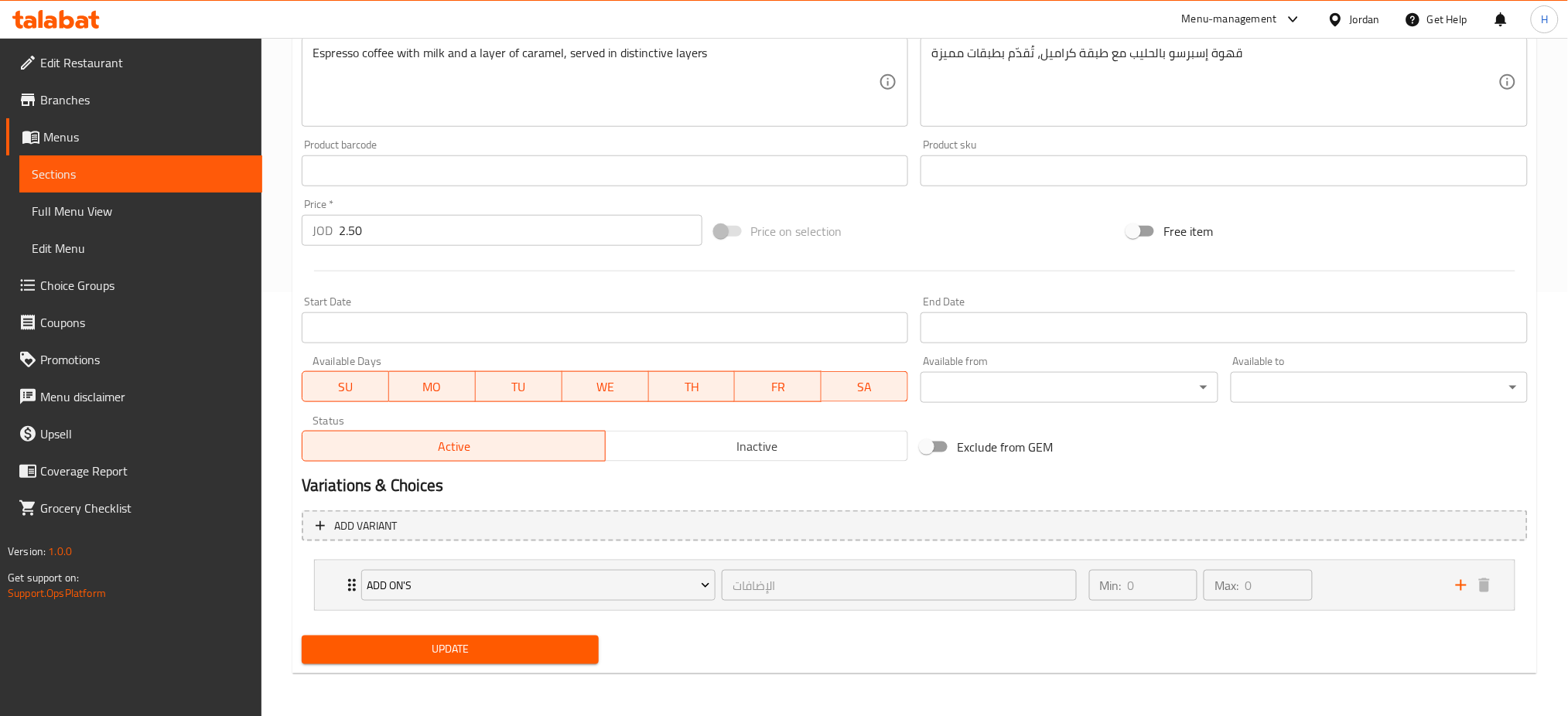
click at [535, 657] on span "Update" at bounding box center [449, 649] width 272 height 19
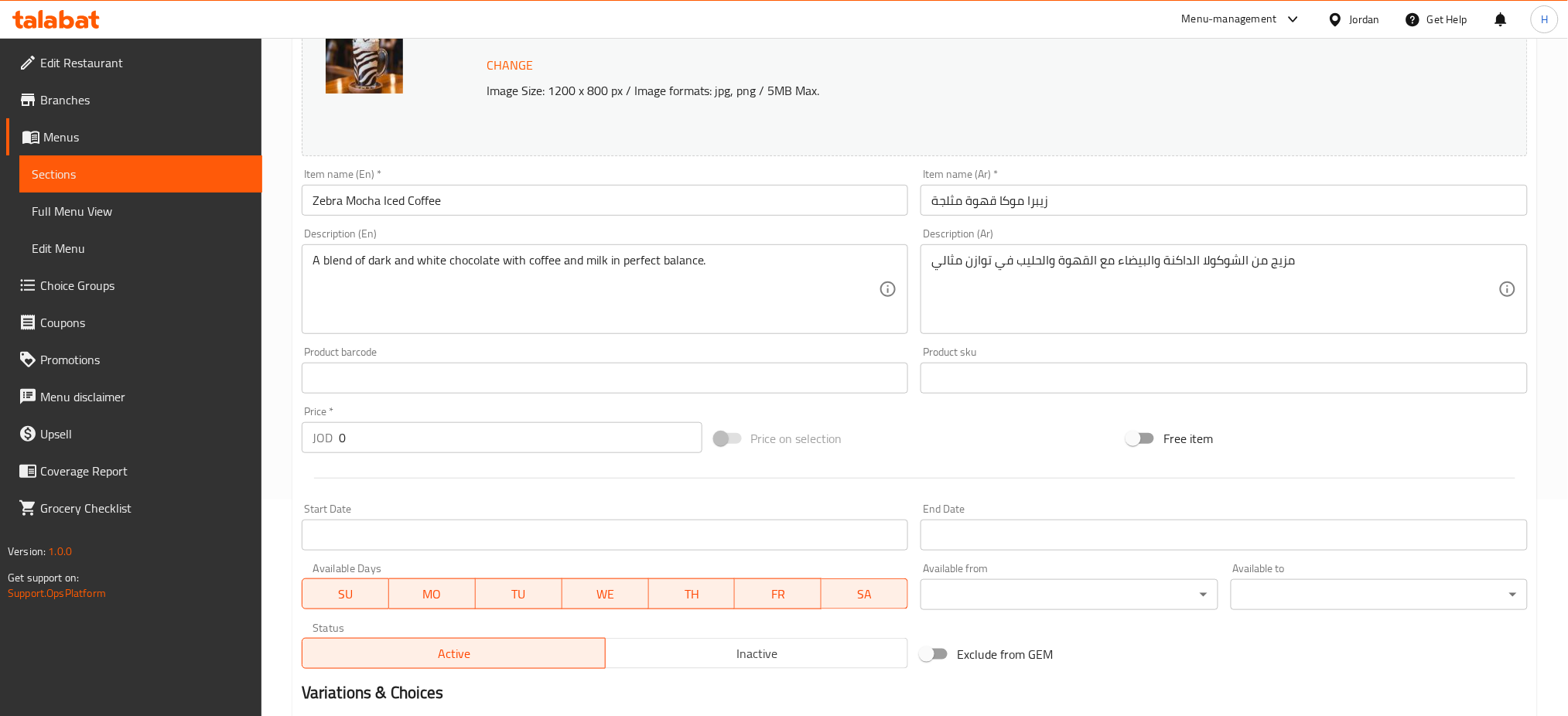
scroll to position [412, 0]
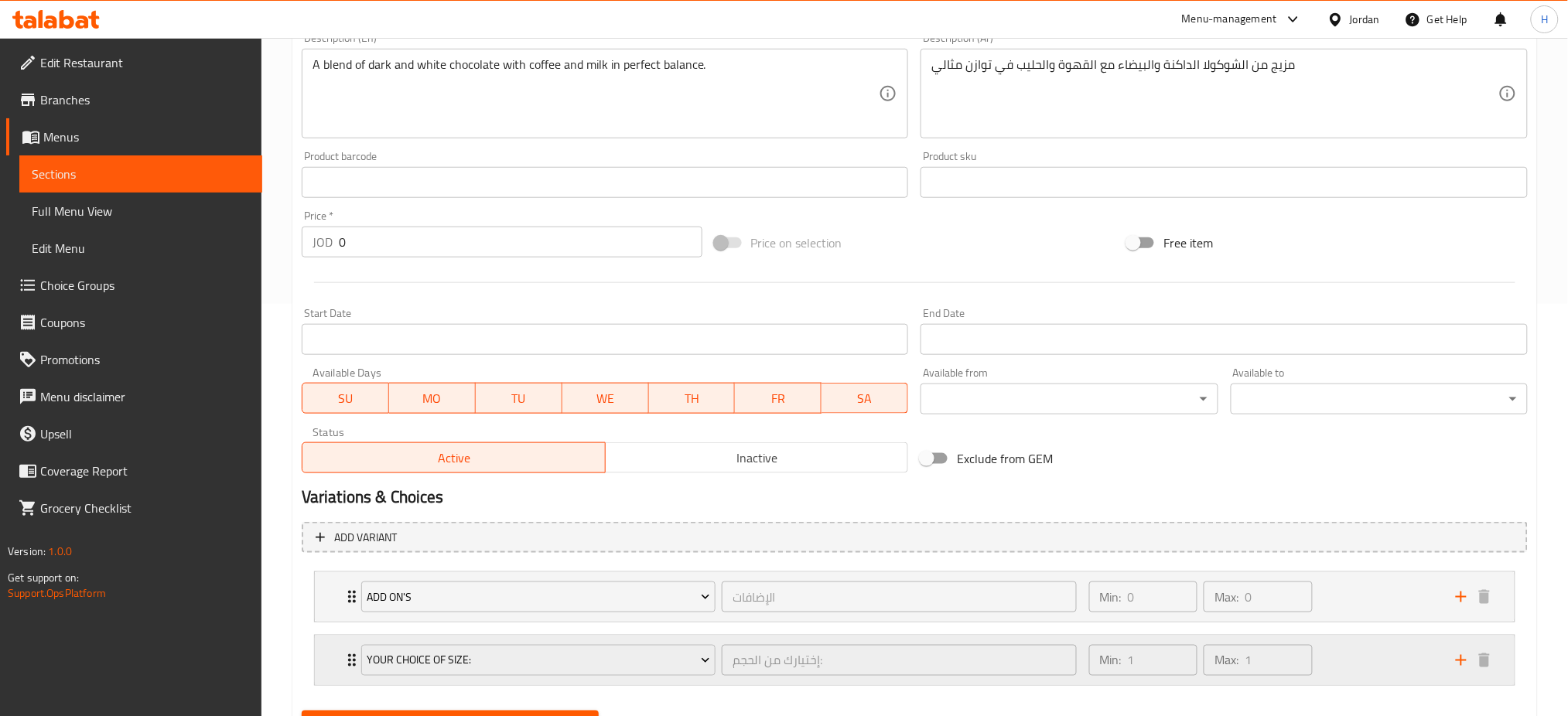
click at [345, 655] on icon "Expand" at bounding box center [352, 660] width 18 height 18
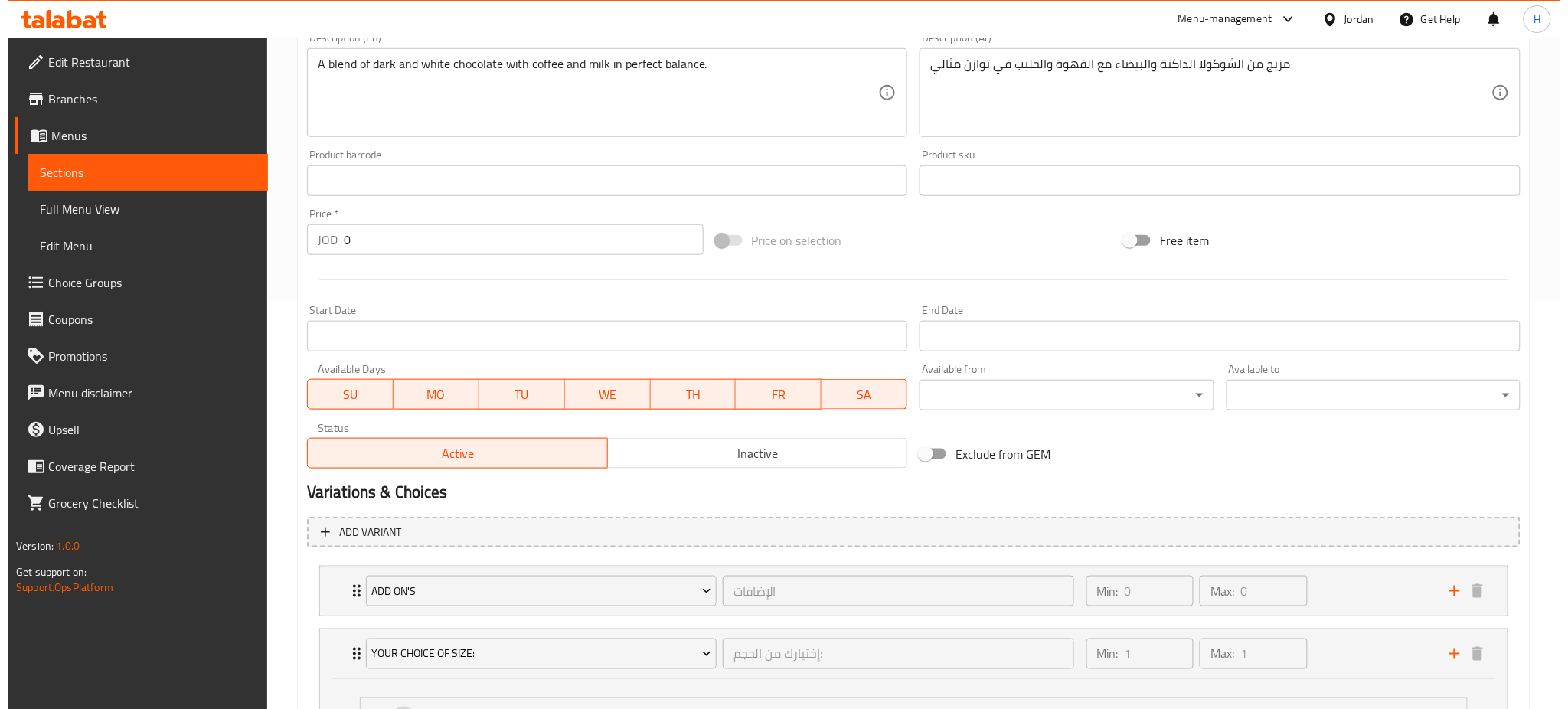
scroll to position [604, 0]
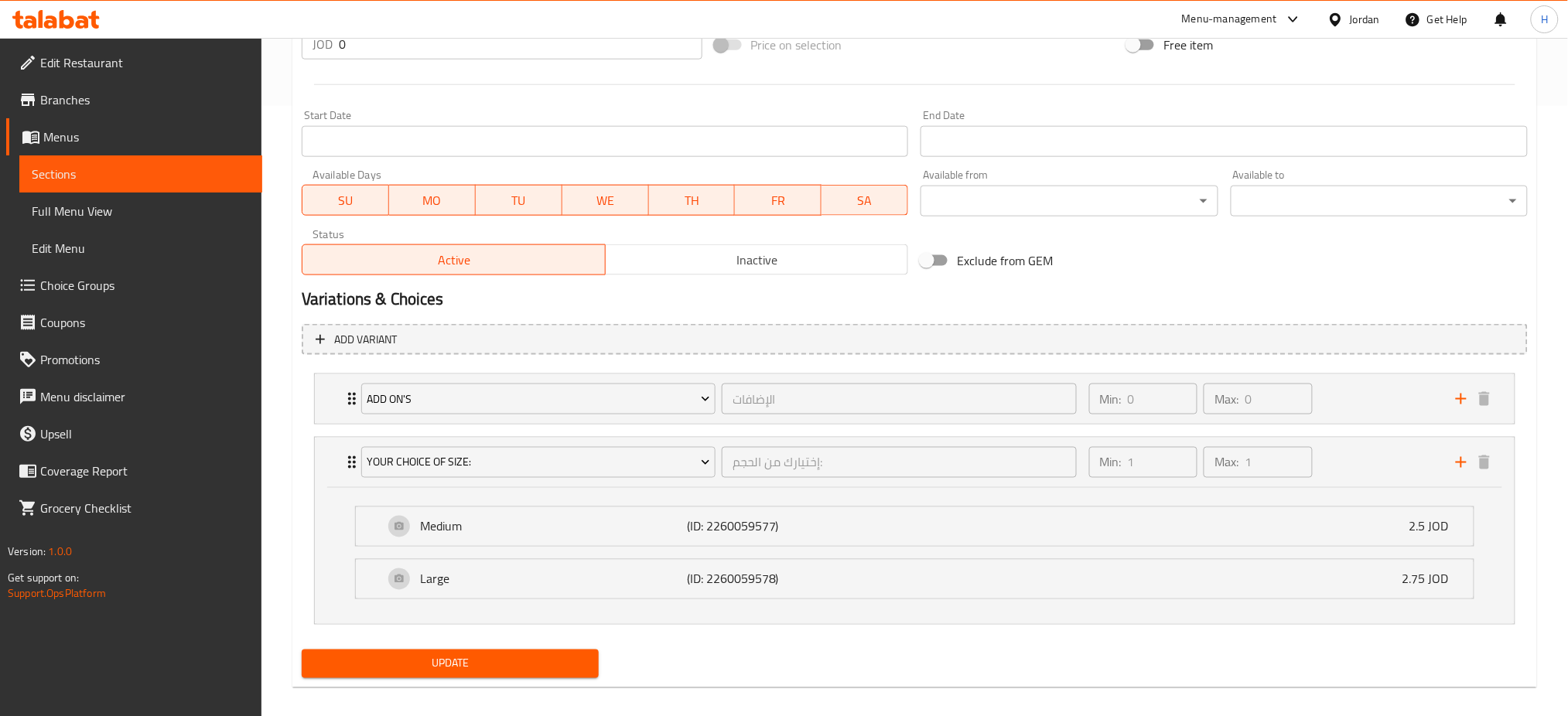
click at [522, 54] on input "0" at bounding box center [520, 43] width 364 height 31
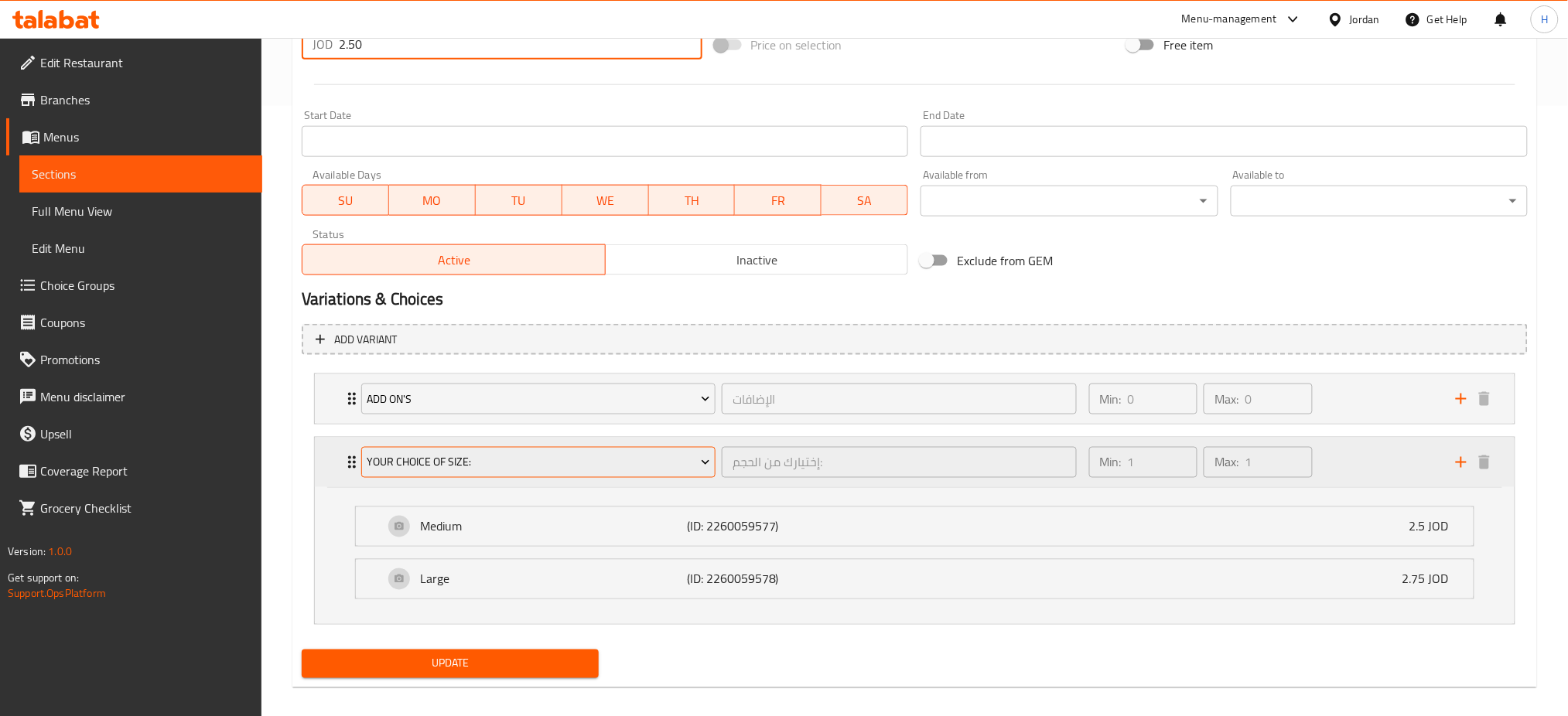
type input "2.50"
click at [534, 466] on span "Your Choice Of Size:" at bounding box center [538, 463] width 343 height 19
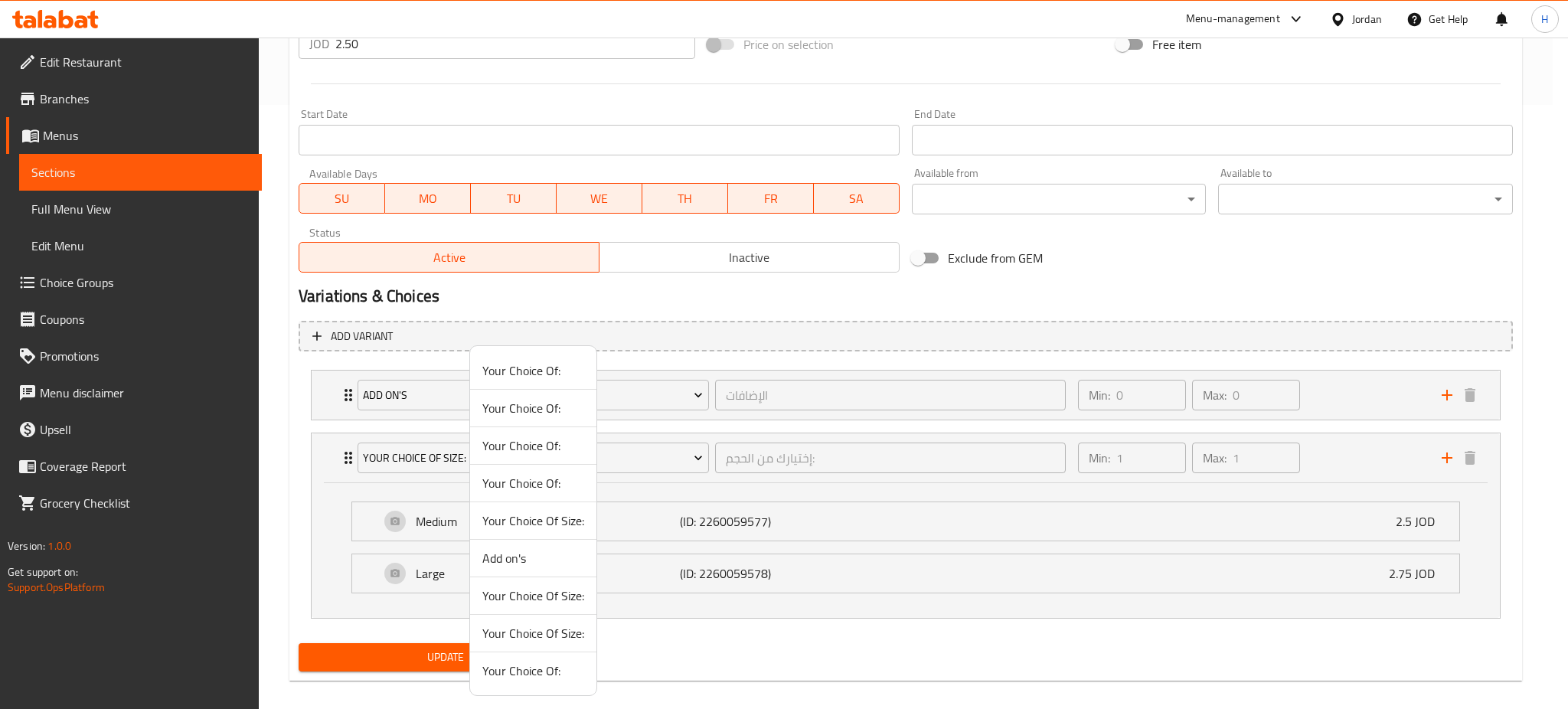
click at [487, 586] on span "Your Choice Of Size:" at bounding box center [533, 596] width 102 height 18
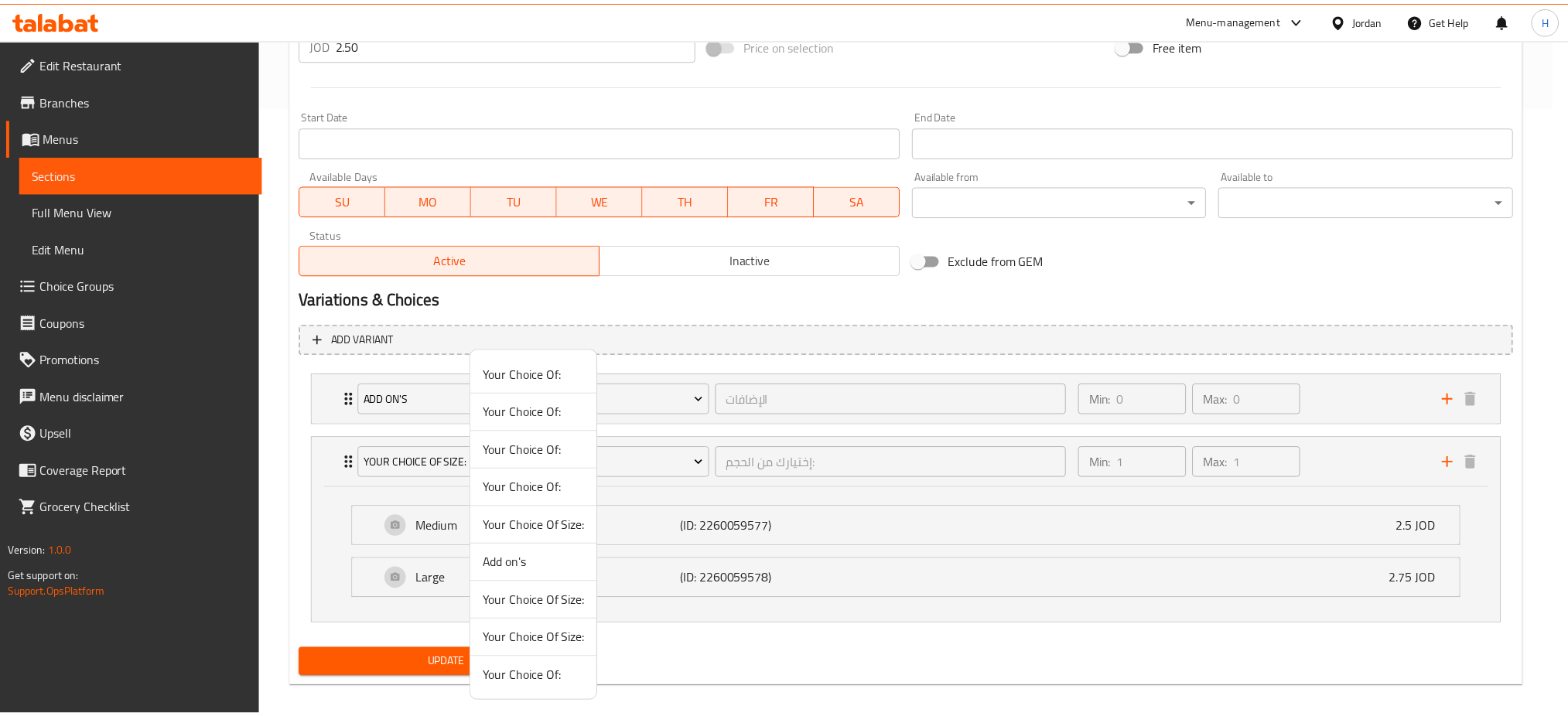
scroll to position [487, 0]
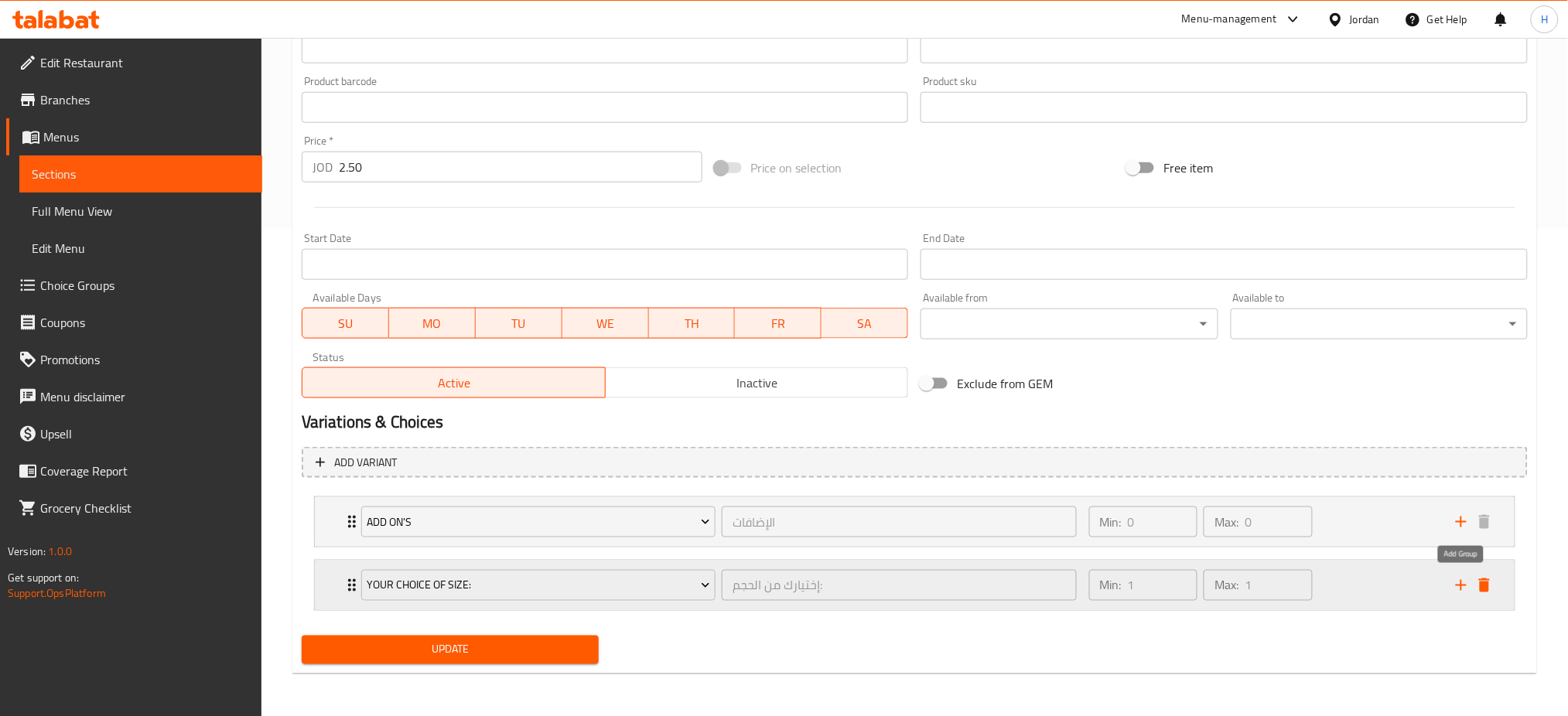
click at [1473, 581] on button "delete" at bounding box center [1484, 586] width 23 height 23
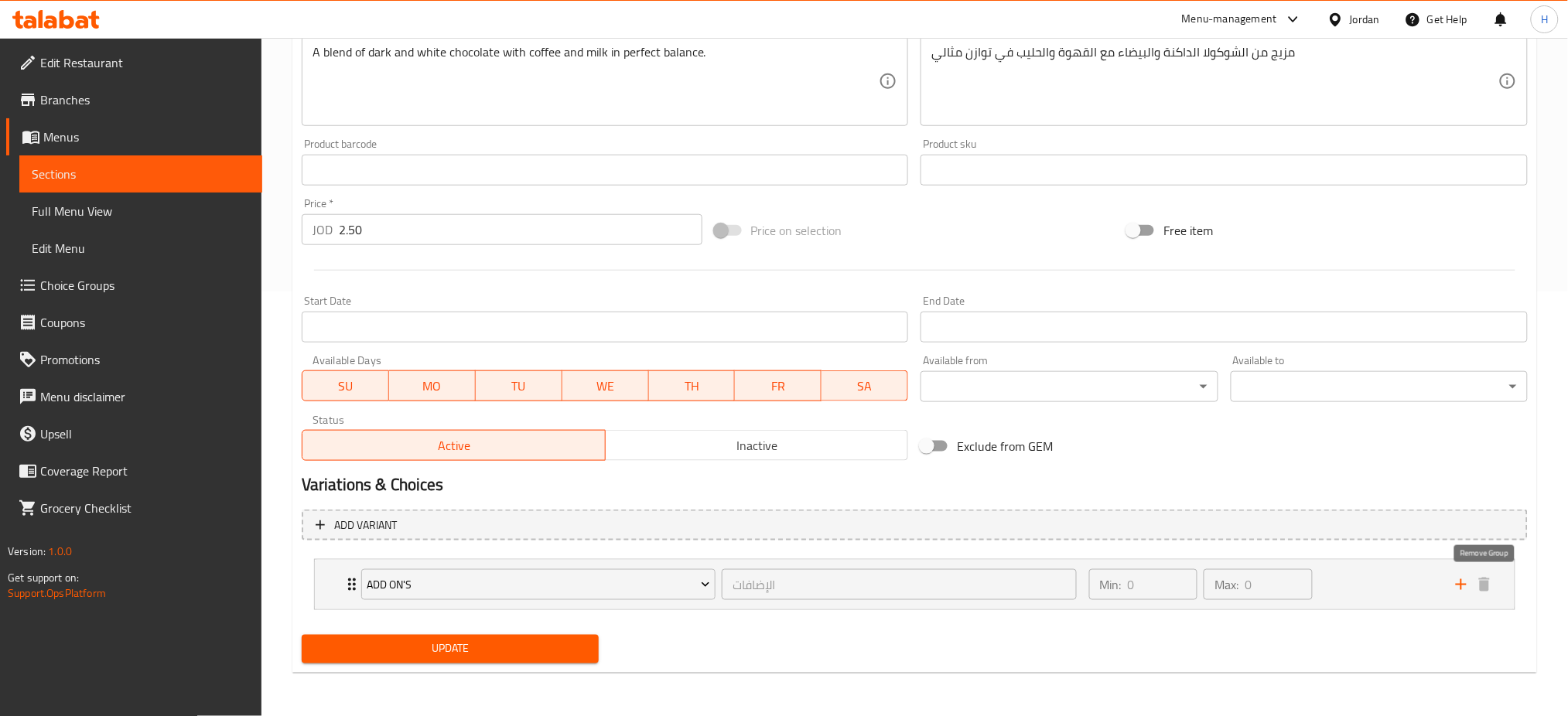
scroll to position [424, 0]
click at [501, 648] on span "Update" at bounding box center [449, 649] width 272 height 19
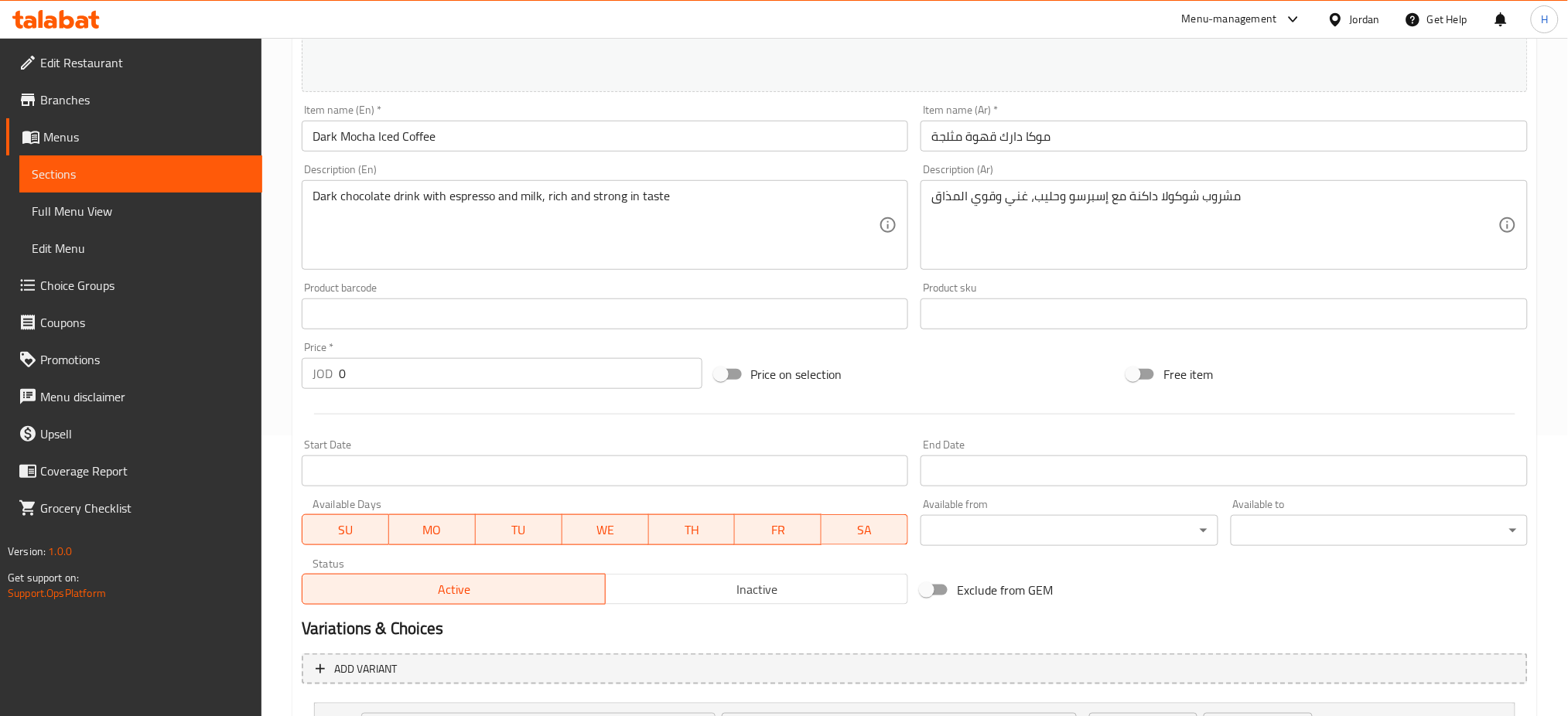
scroll to position [487, 0]
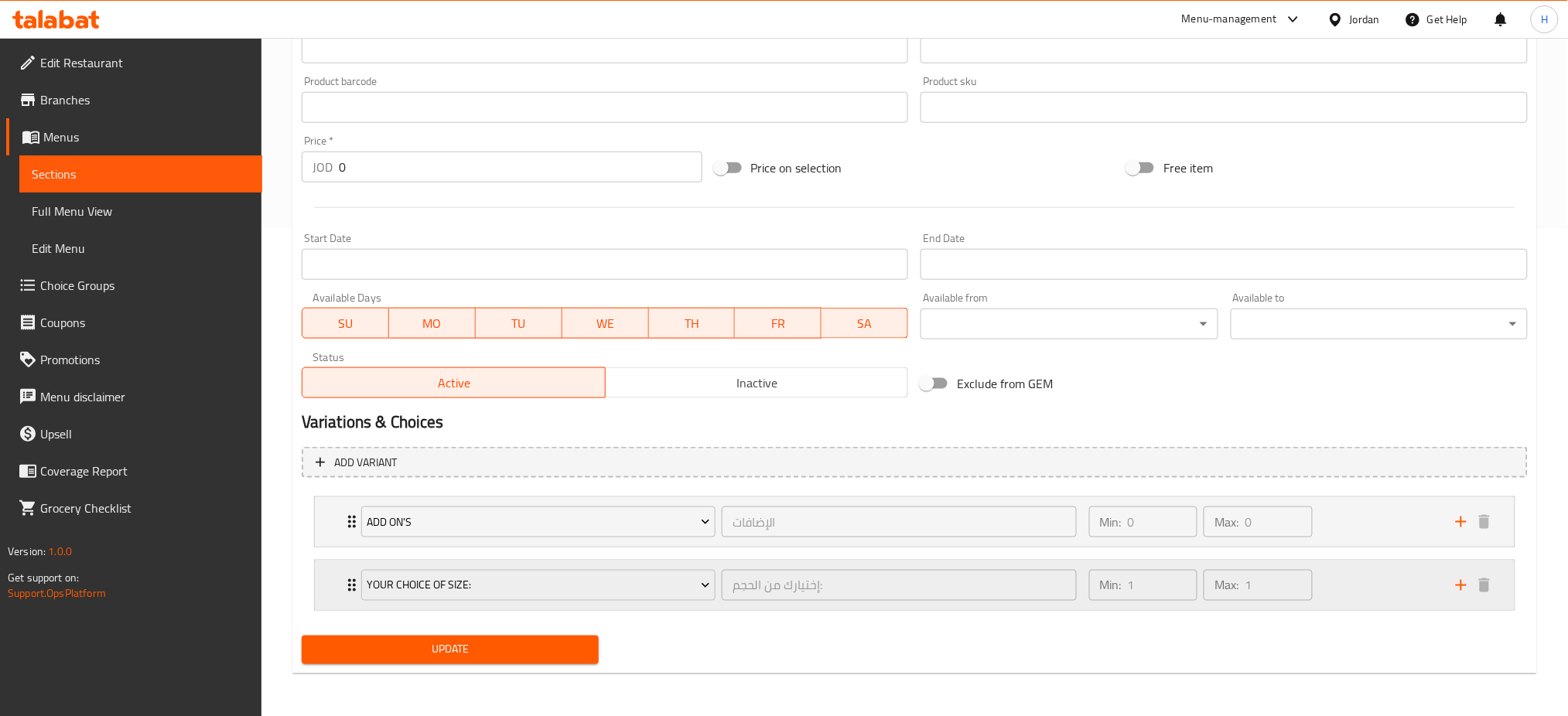
click at [353, 588] on div "Your Choice Of Size: إختيارك من الحجم: ​" at bounding box center [719, 585] width 734 height 49
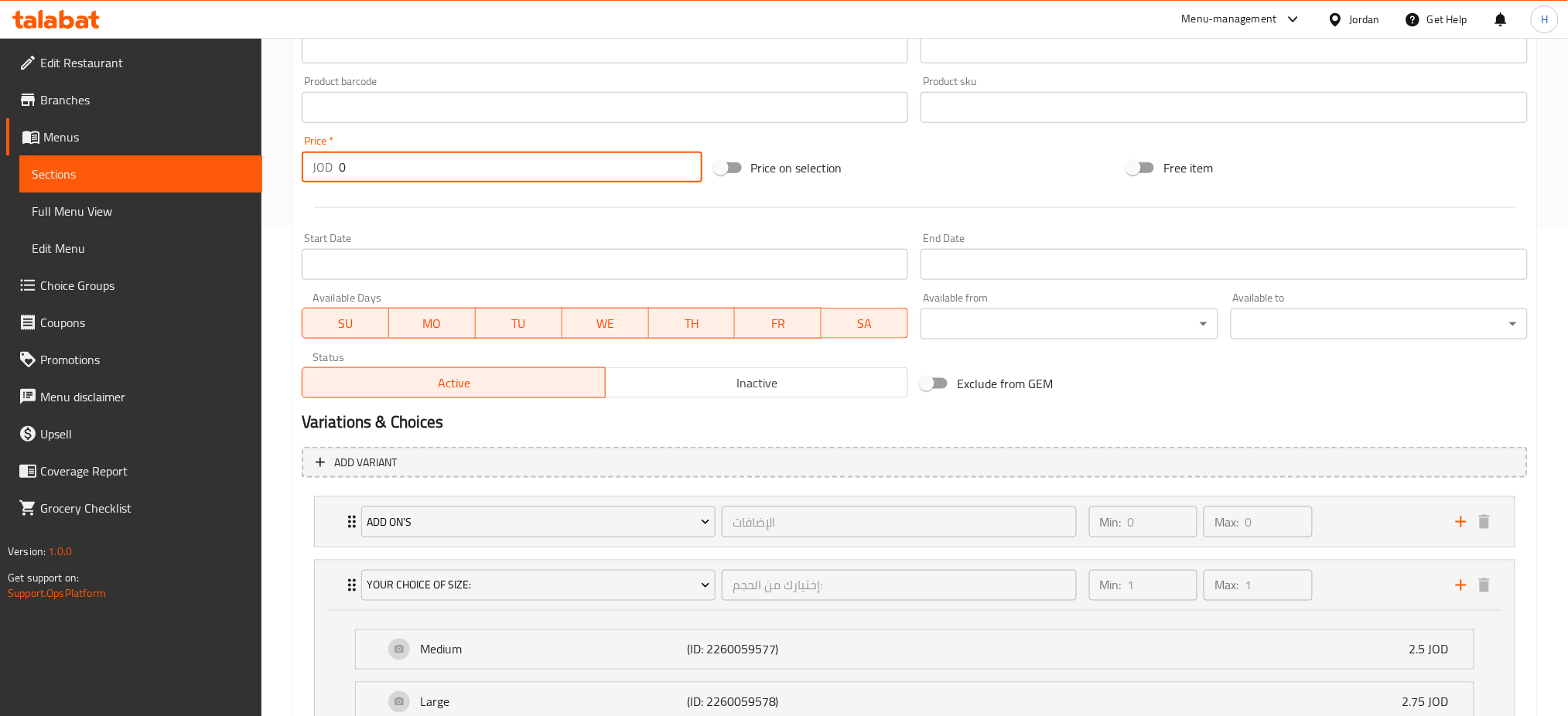
click at [421, 171] on input "0" at bounding box center [520, 166] width 364 height 31
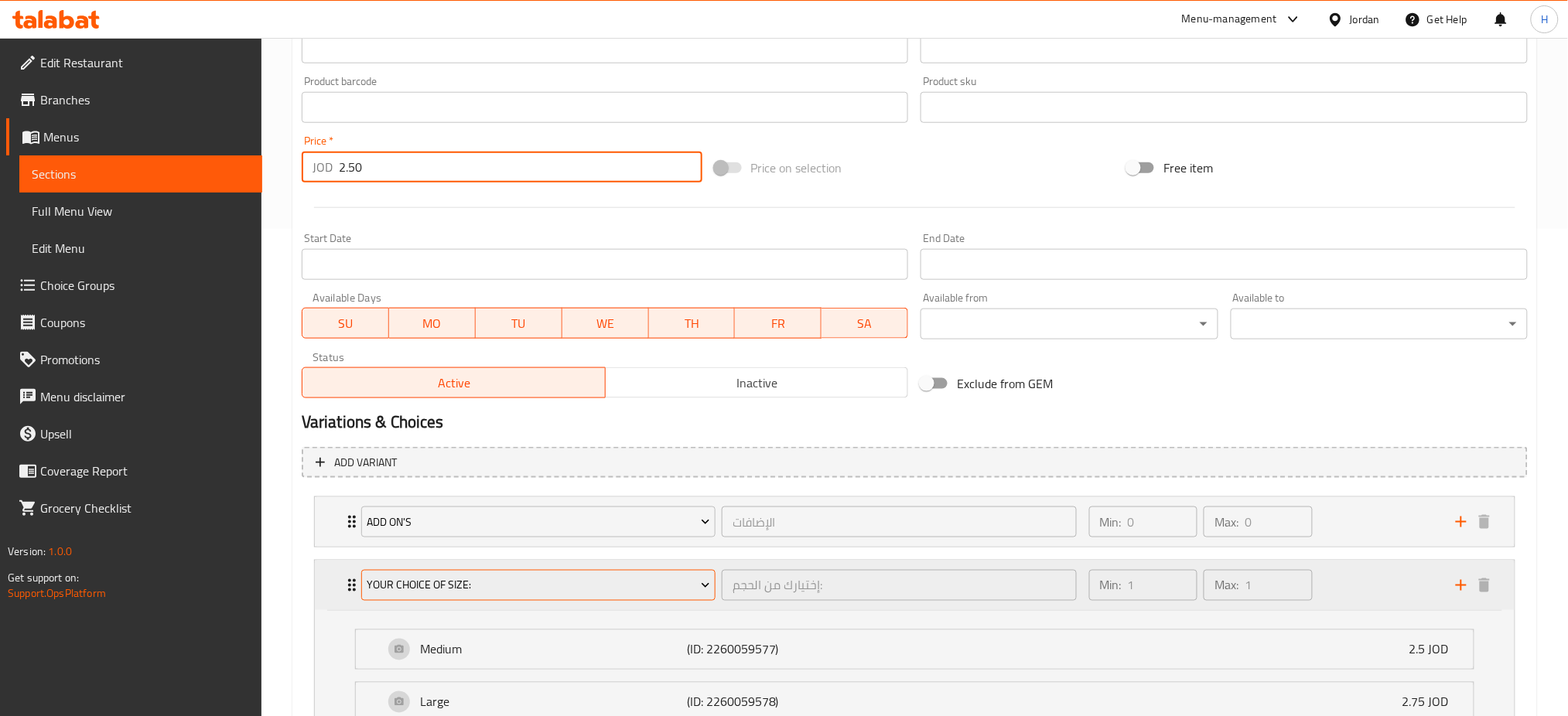
type input "2.50"
click at [579, 592] on span "Your Choice Of Size:" at bounding box center [538, 586] width 343 height 19
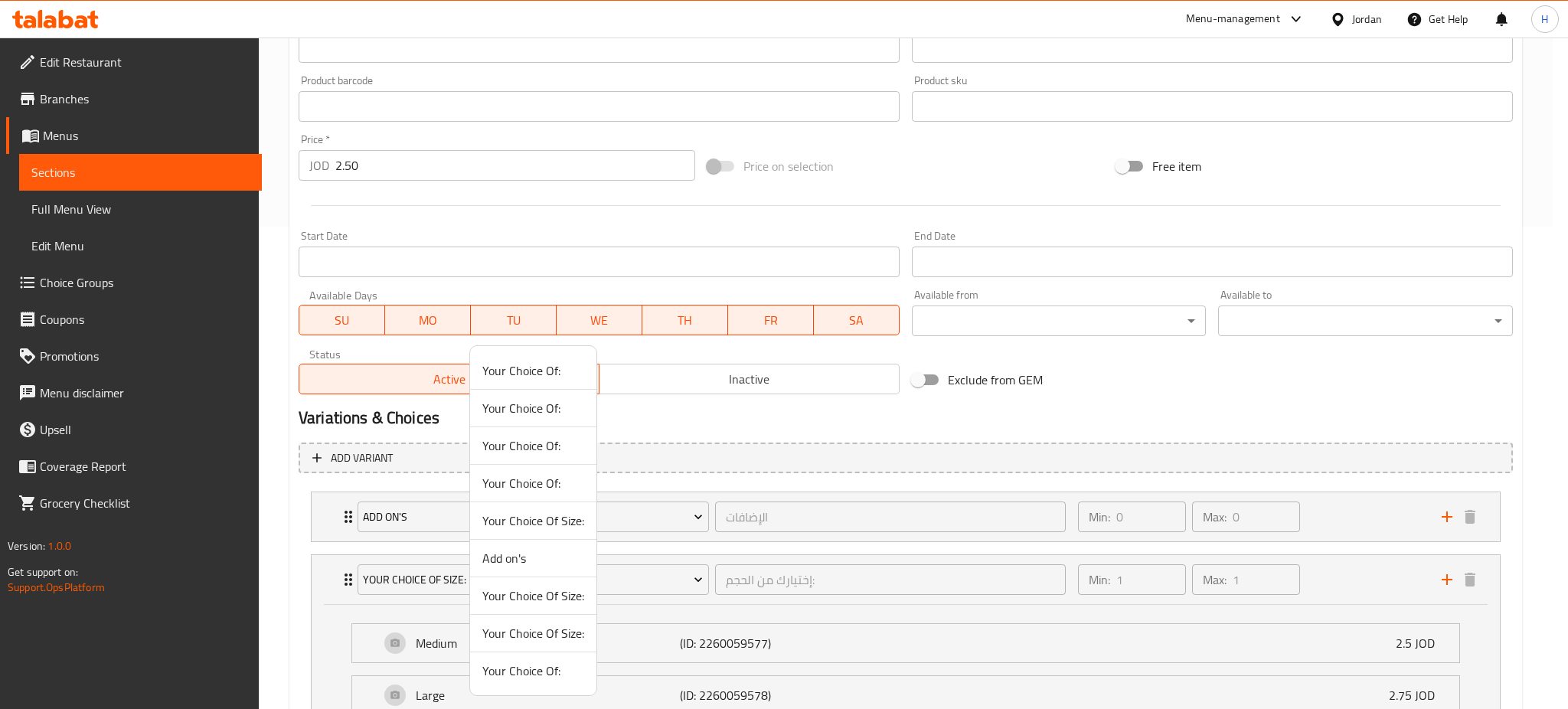
click at [540, 503] on li "Your Choice Of Size:" at bounding box center [533, 520] width 127 height 37
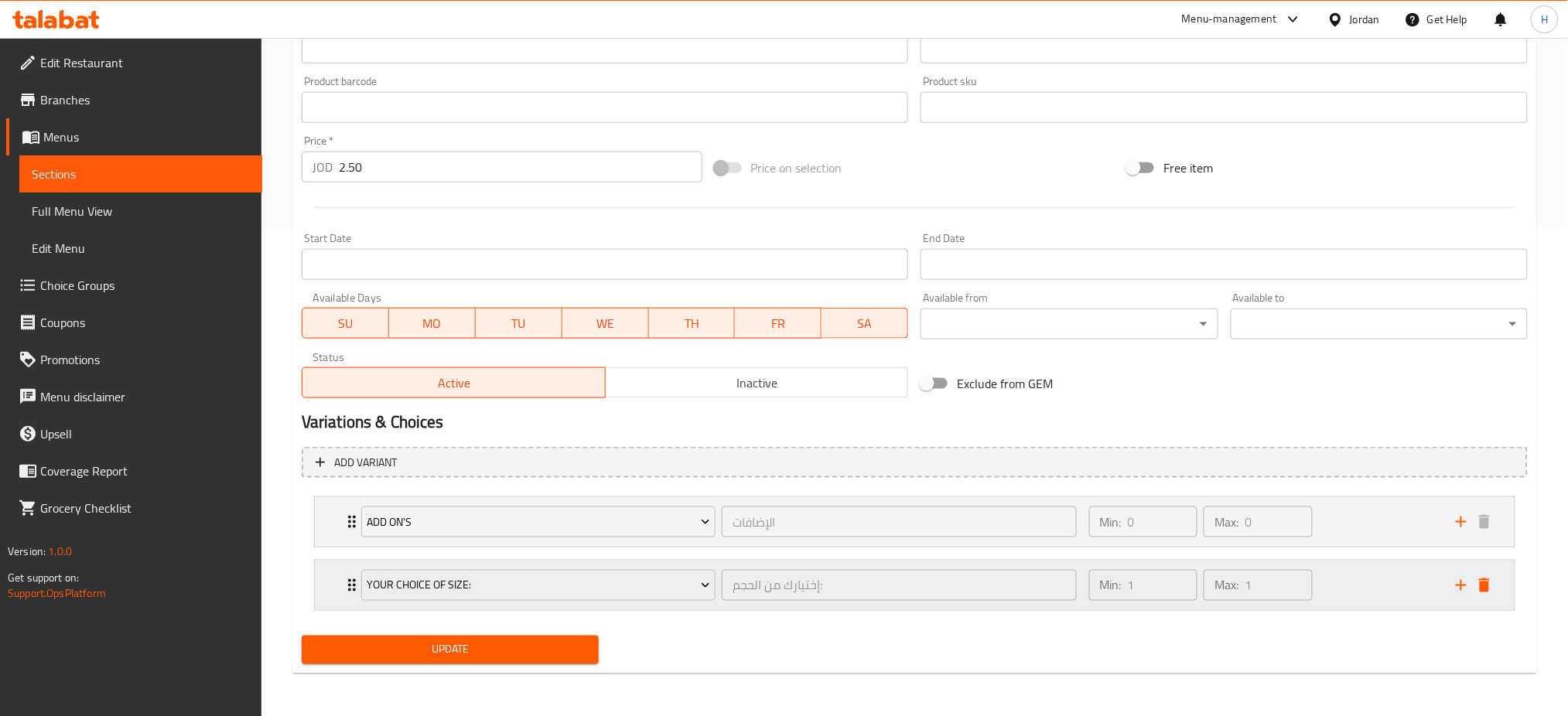
click at [1490, 580] on icon "delete" at bounding box center [1484, 586] width 18 height 18
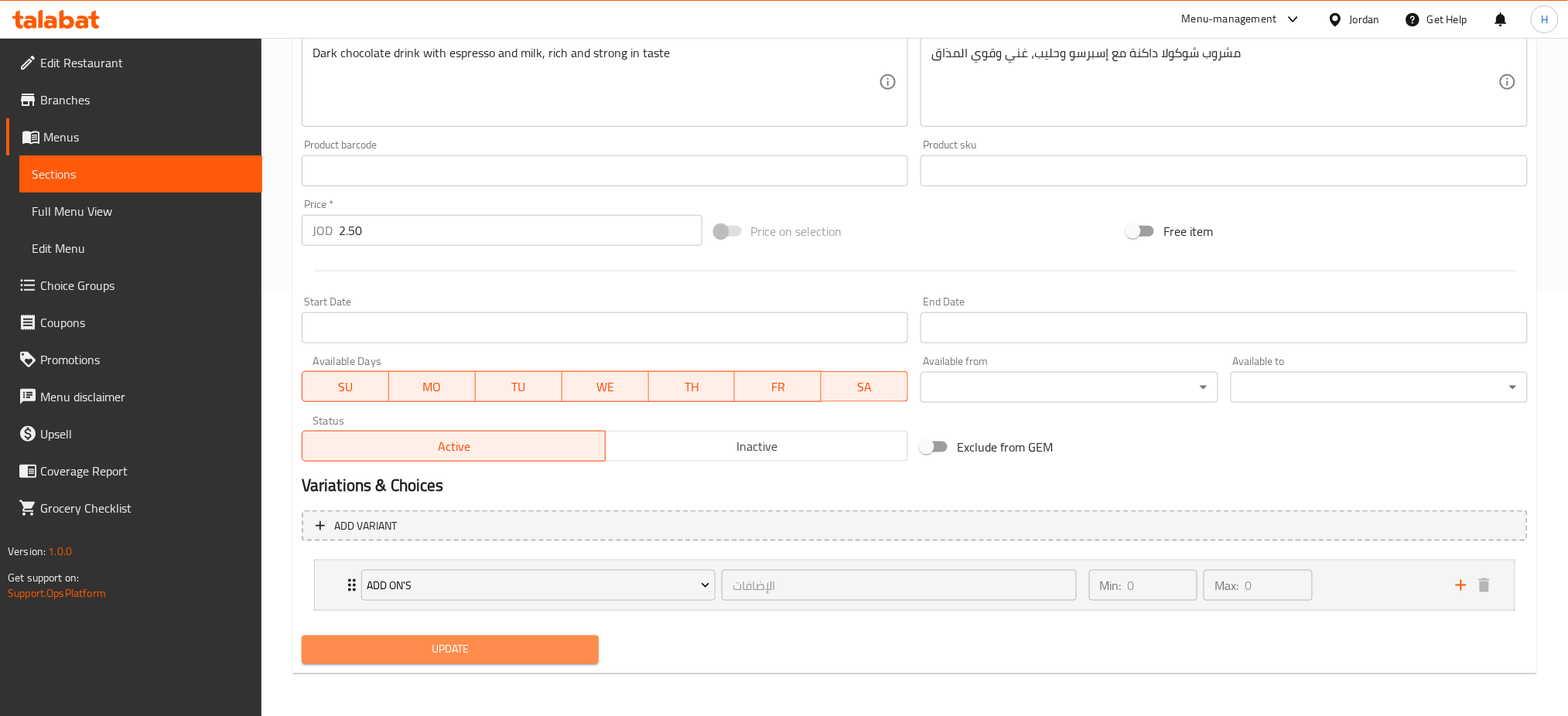
click at [424, 651] on span "Update" at bounding box center [449, 649] width 272 height 19
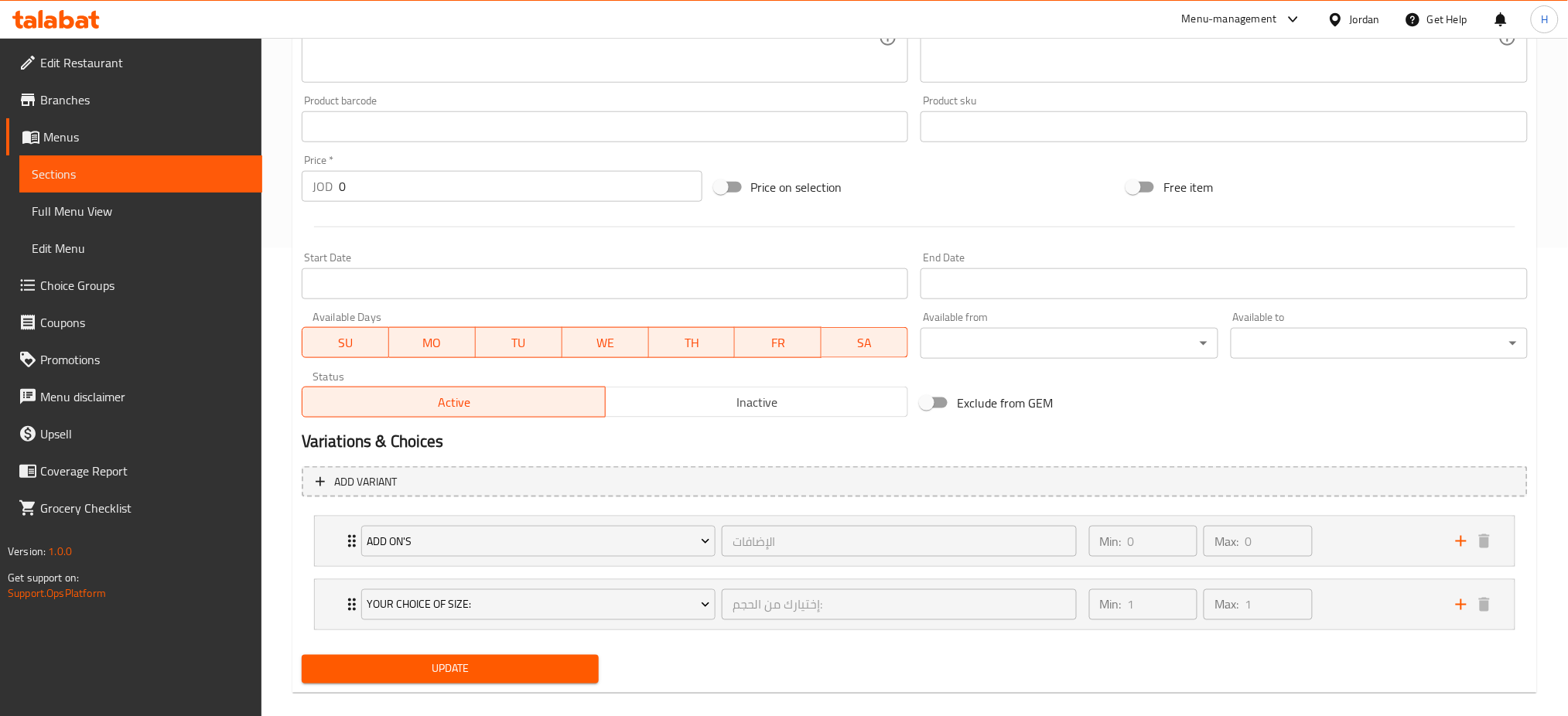
scroll to position [487, 0]
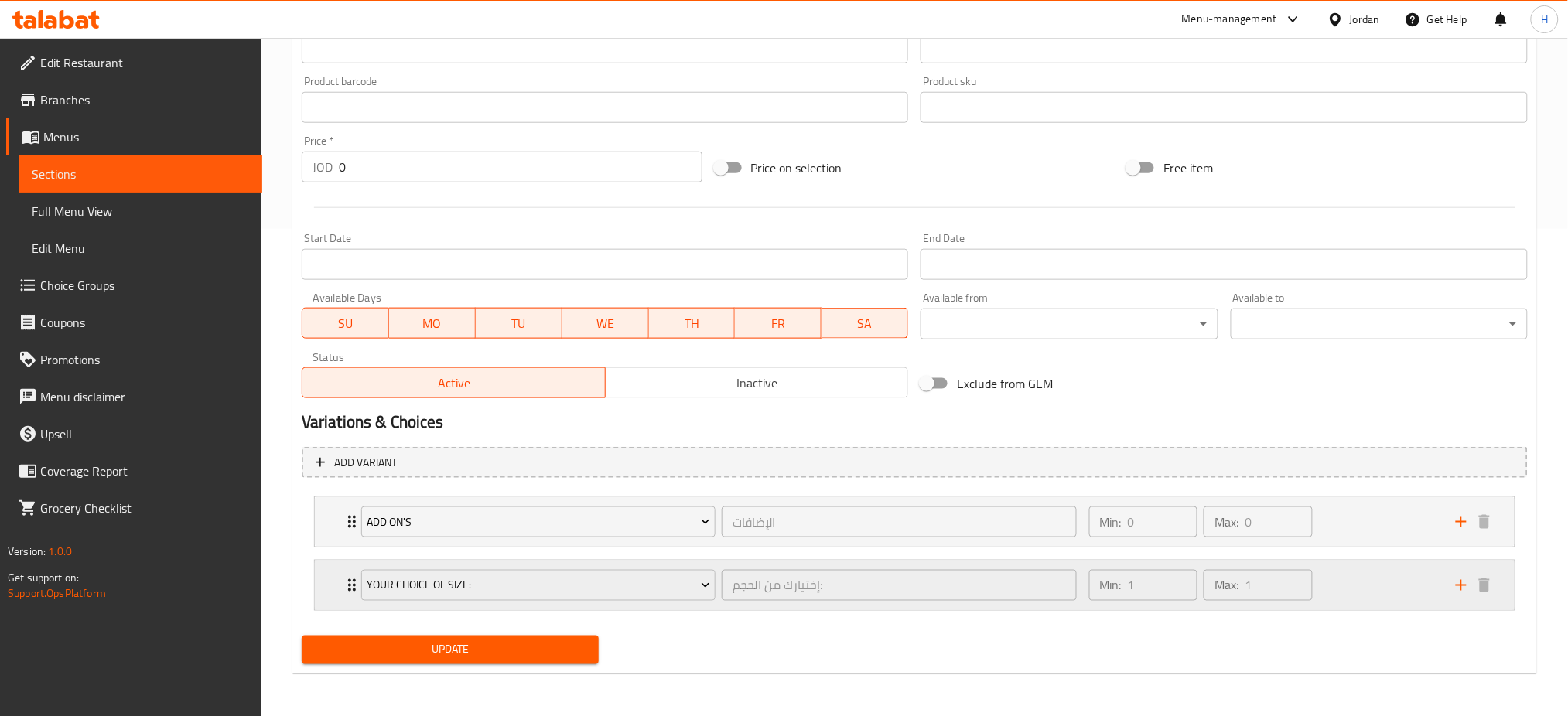
click at [325, 576] on div "Your Choice Of Size: إختيارك من الحجم: ​ Min: 1 ​ Max: 1 ​" at bounding box center [915, 585] width 1200 height 49
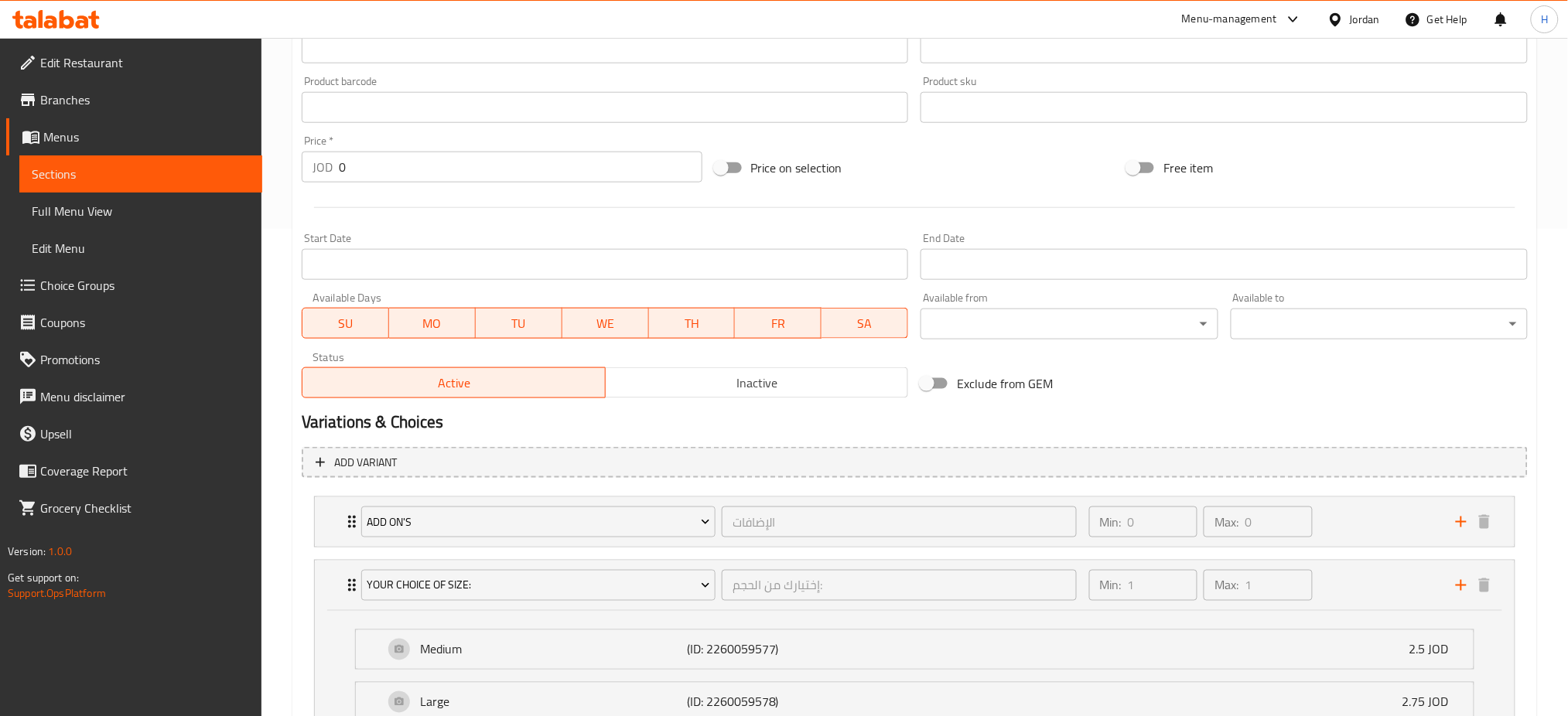
click at [459, 176] on input "0" at bounding box center [520, 166] width 364 height 31
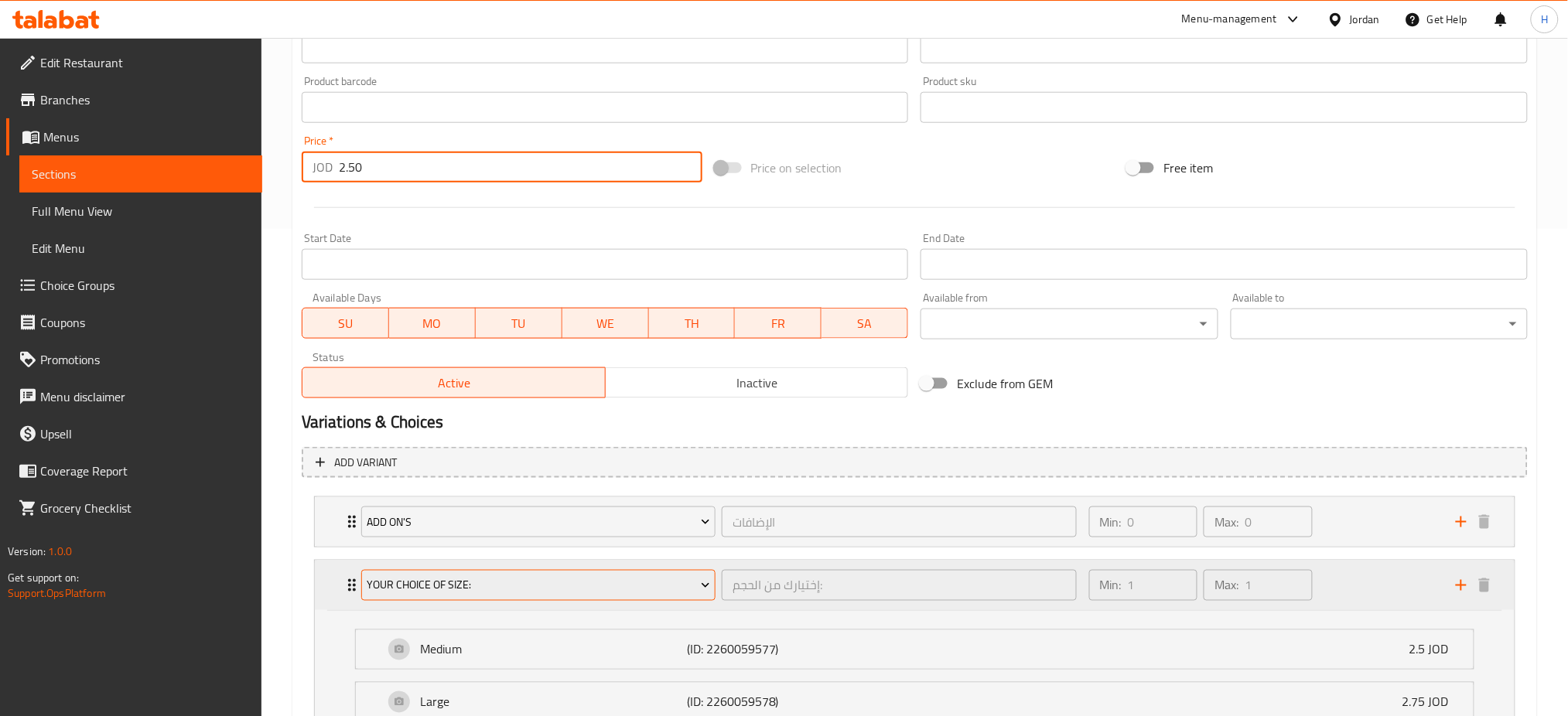
type input "2.50"
click at [613, 583] on span "Your Choice Of Size:" at bounding box center [538, 586] width 343 height 19
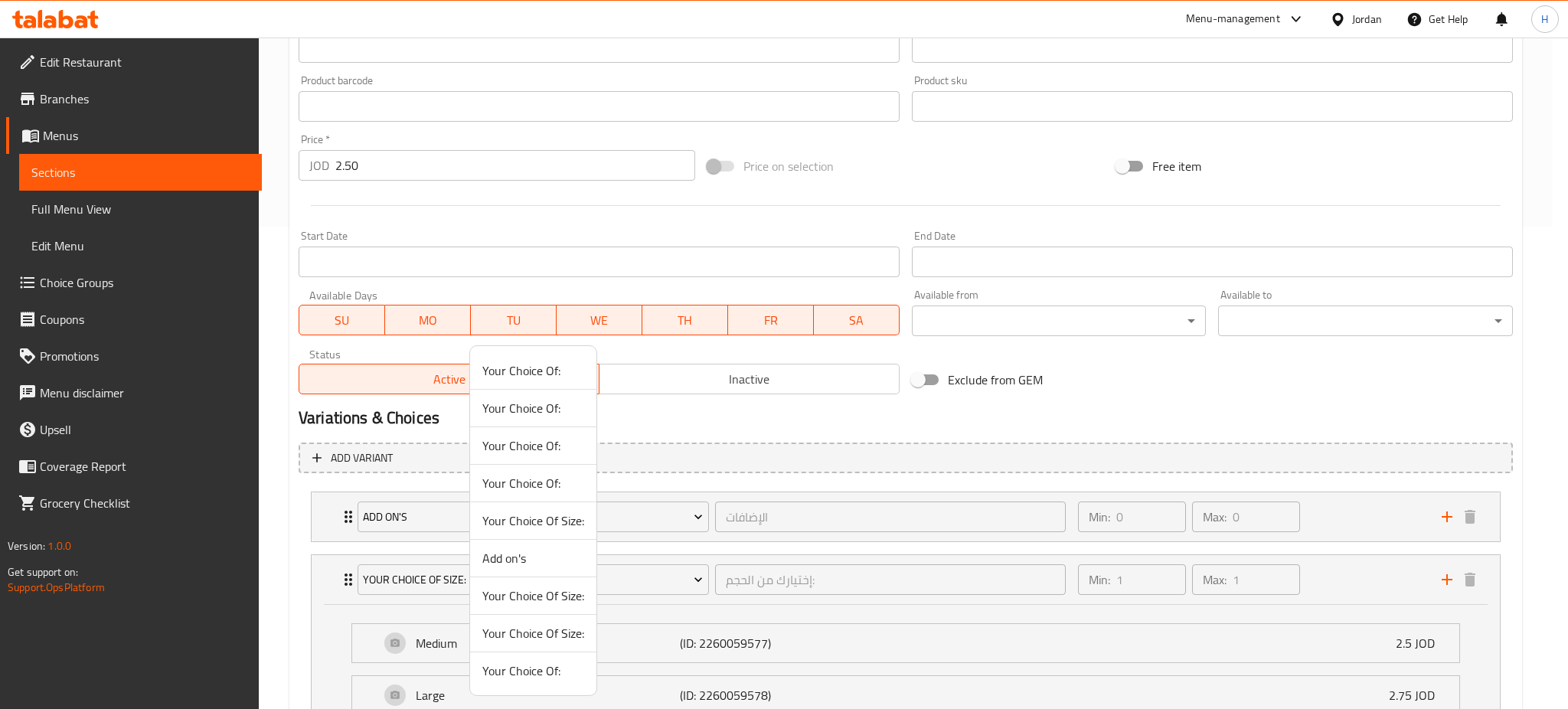
click at [577, 499] on li "Your Choice Of:" at bounding box center [533, 483] width 127 height 37
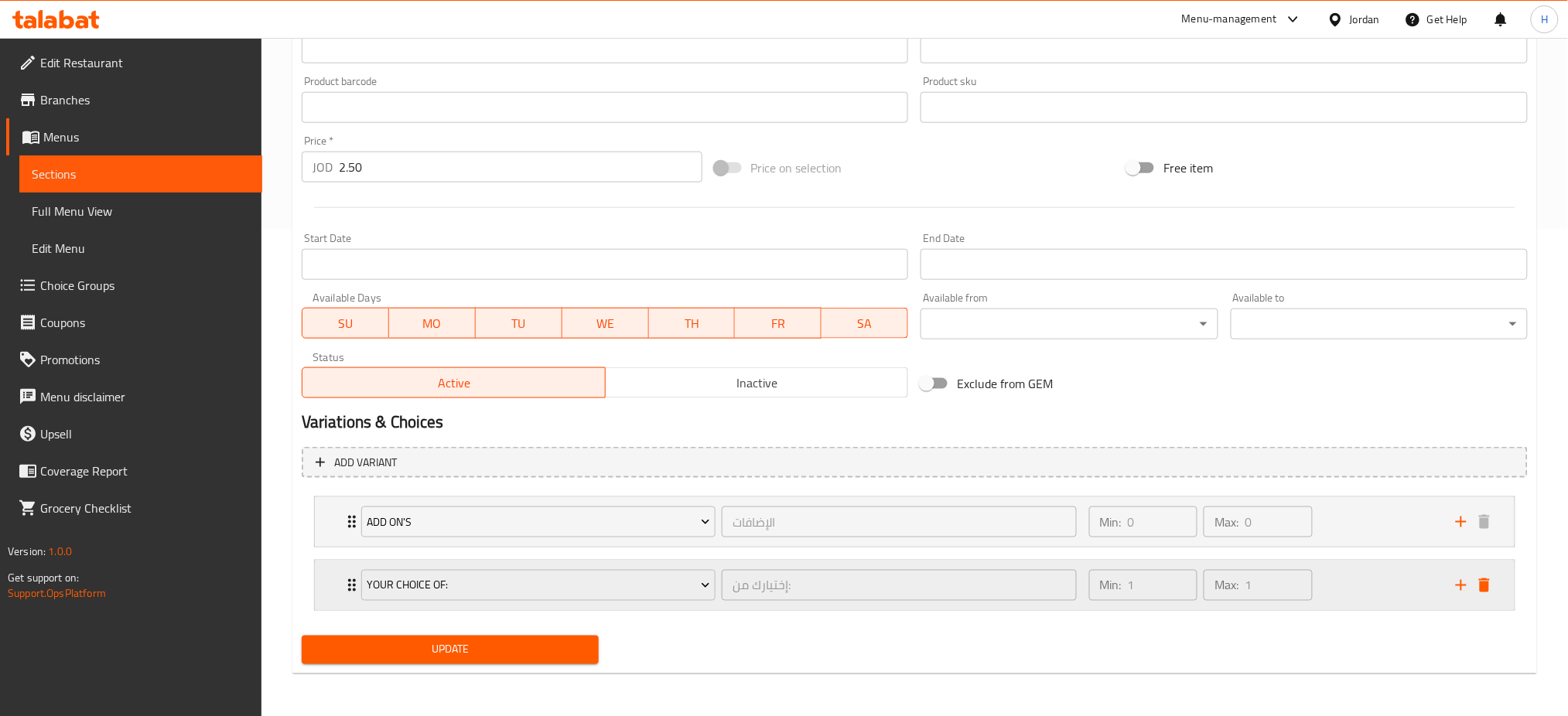
click at [1480, 582] on icon "delete" at bounding box center [1484, 586] width 18 height 18
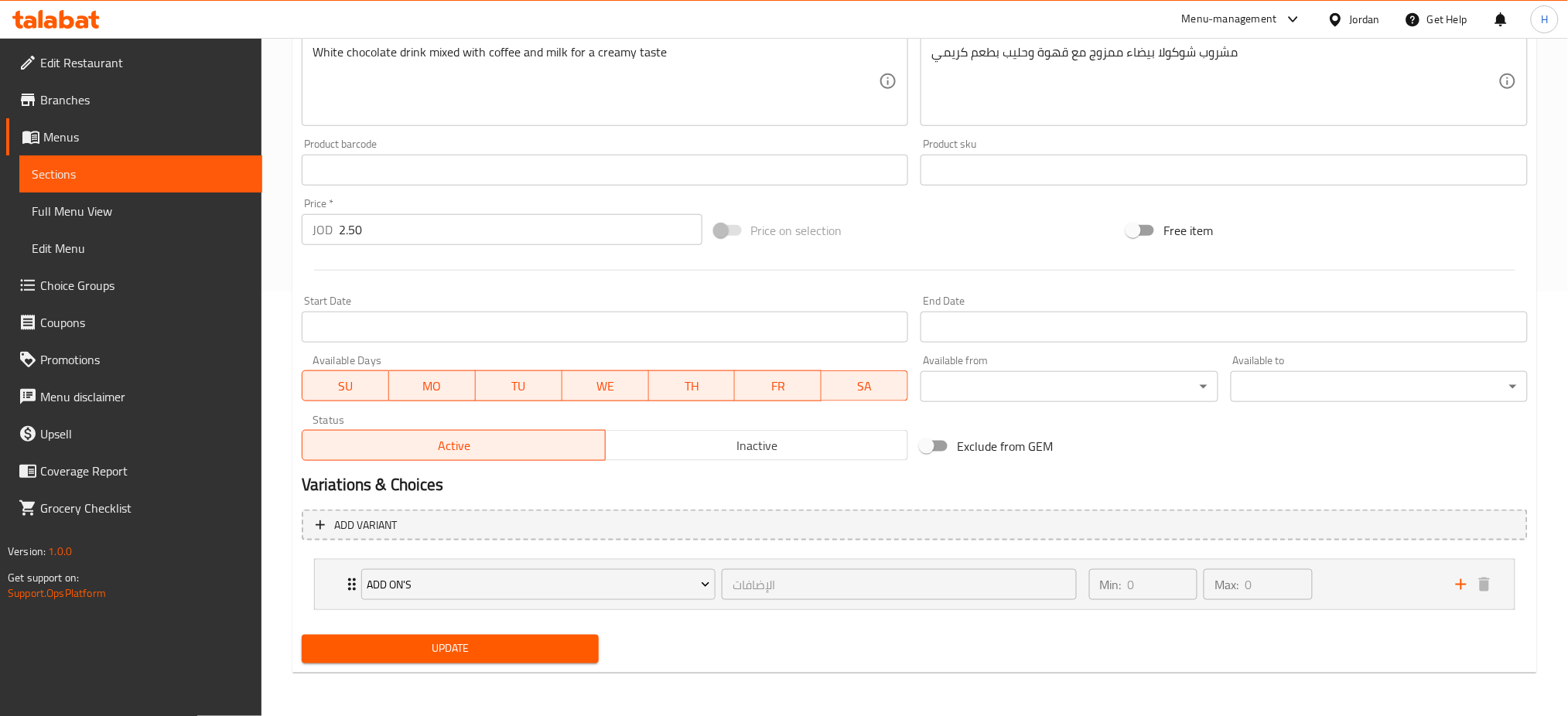
scroll to position [424, 0]
click at [377, 641] on span "Update" at bounding box center [449, 649] width 272 height 19
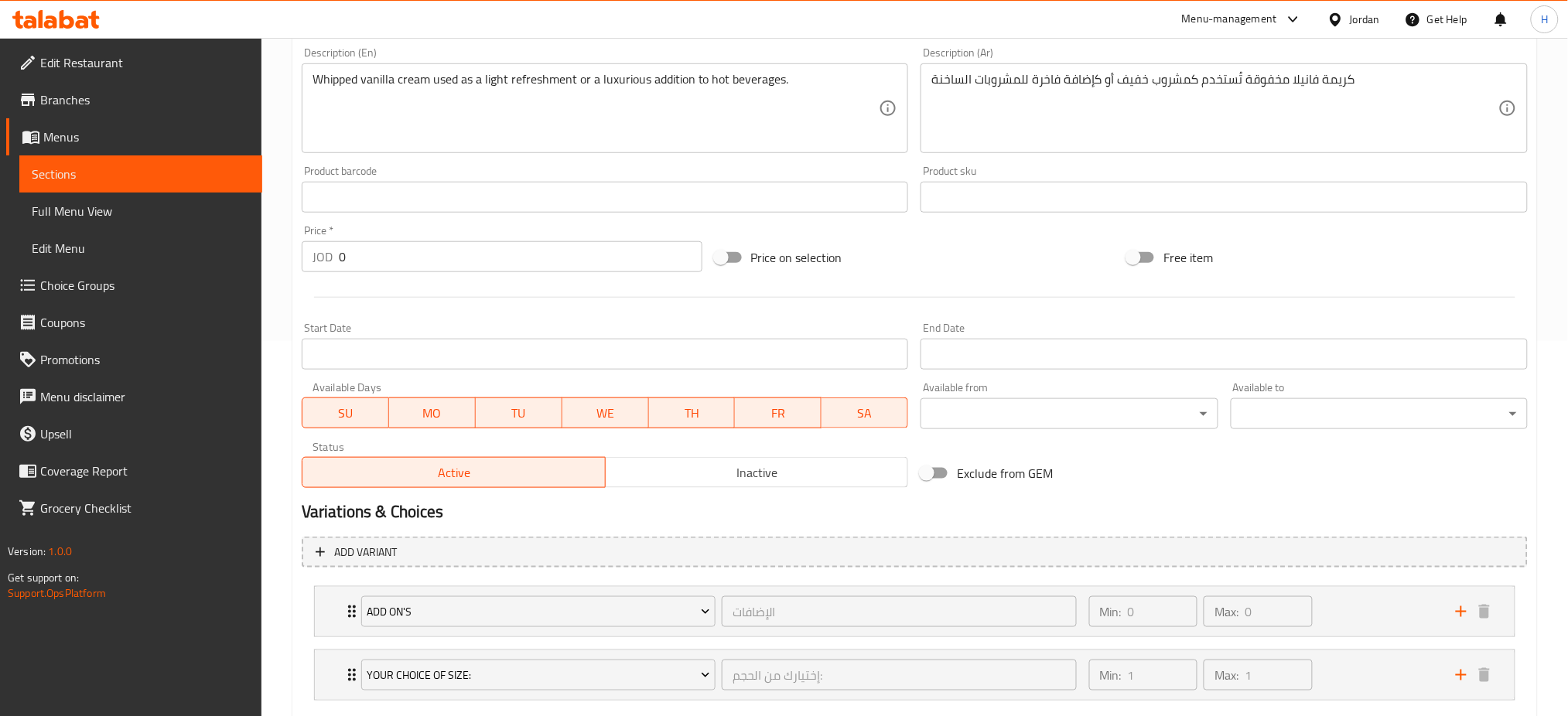
scroll to position [464, 0]
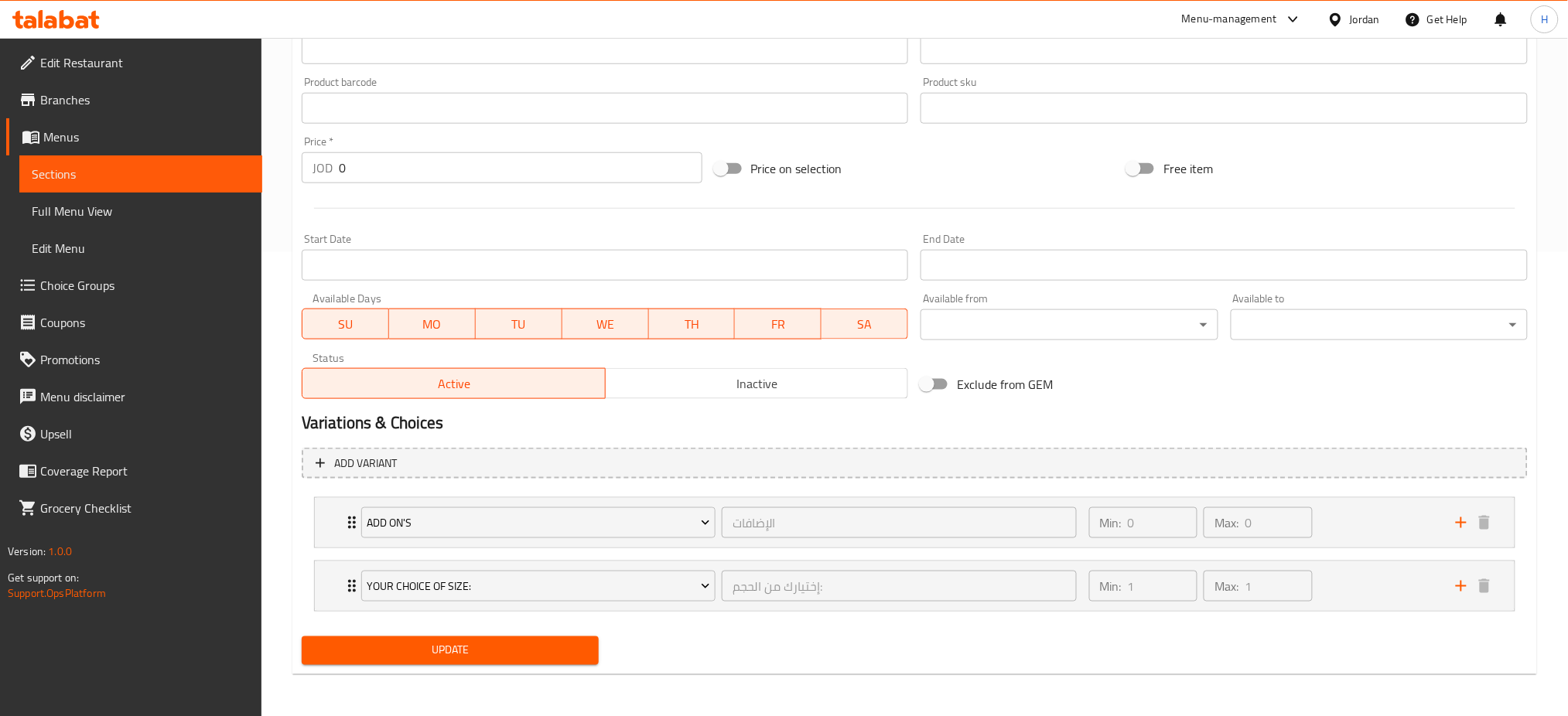
click at [332, 610] on div "Your Choice Of Size: إختيارك من الحجم: ​ Min: 1 ​ Max: 1 ​ Medium (ID: 22600595…" at bounding box center [915, 586] width 1202 height 51
click at [320, 582] on div "Your Choice Of Size: إختيارك من الحجم: ​ Min: 1 ​ Max: 1 ​" at bounding box center [915, 586] width 1200 height 49
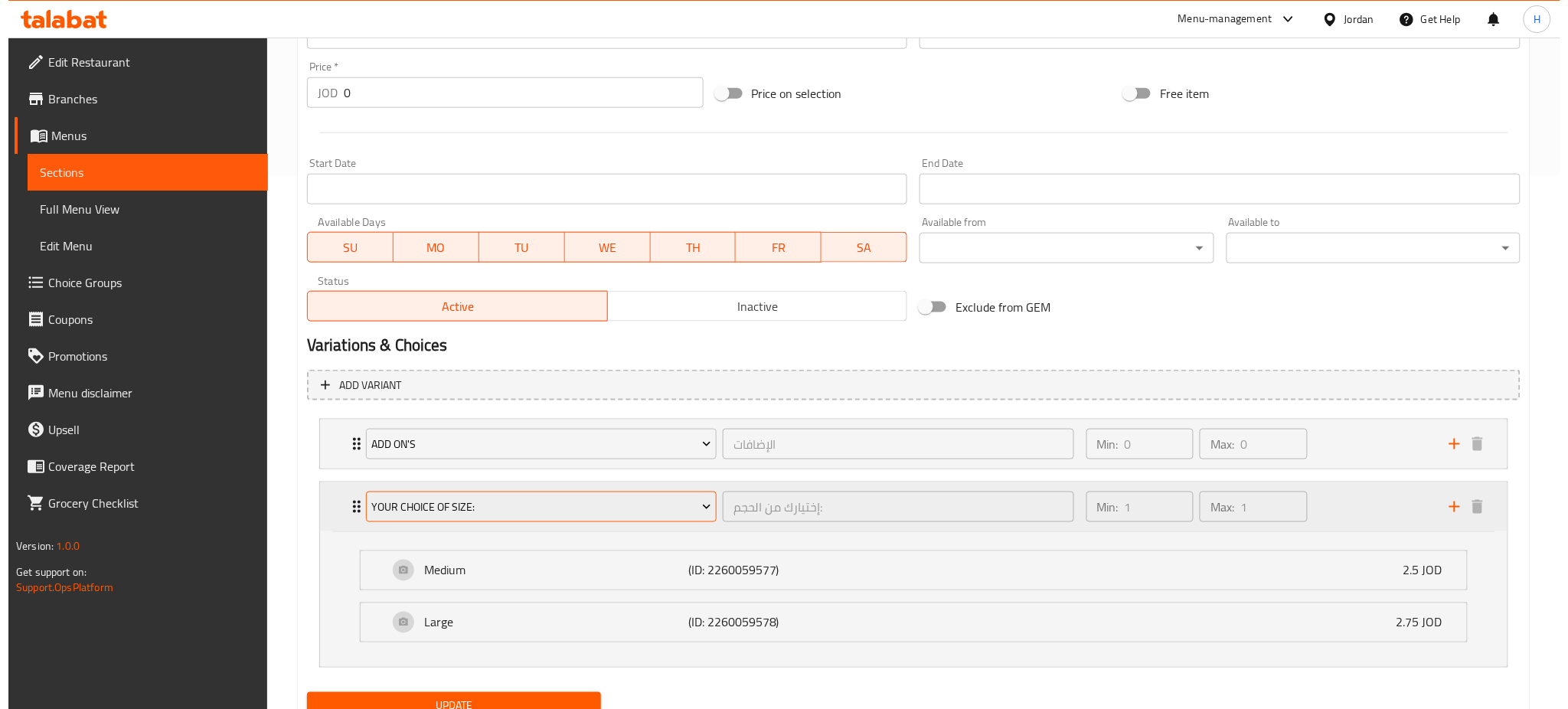
scroll to position [562, 0]
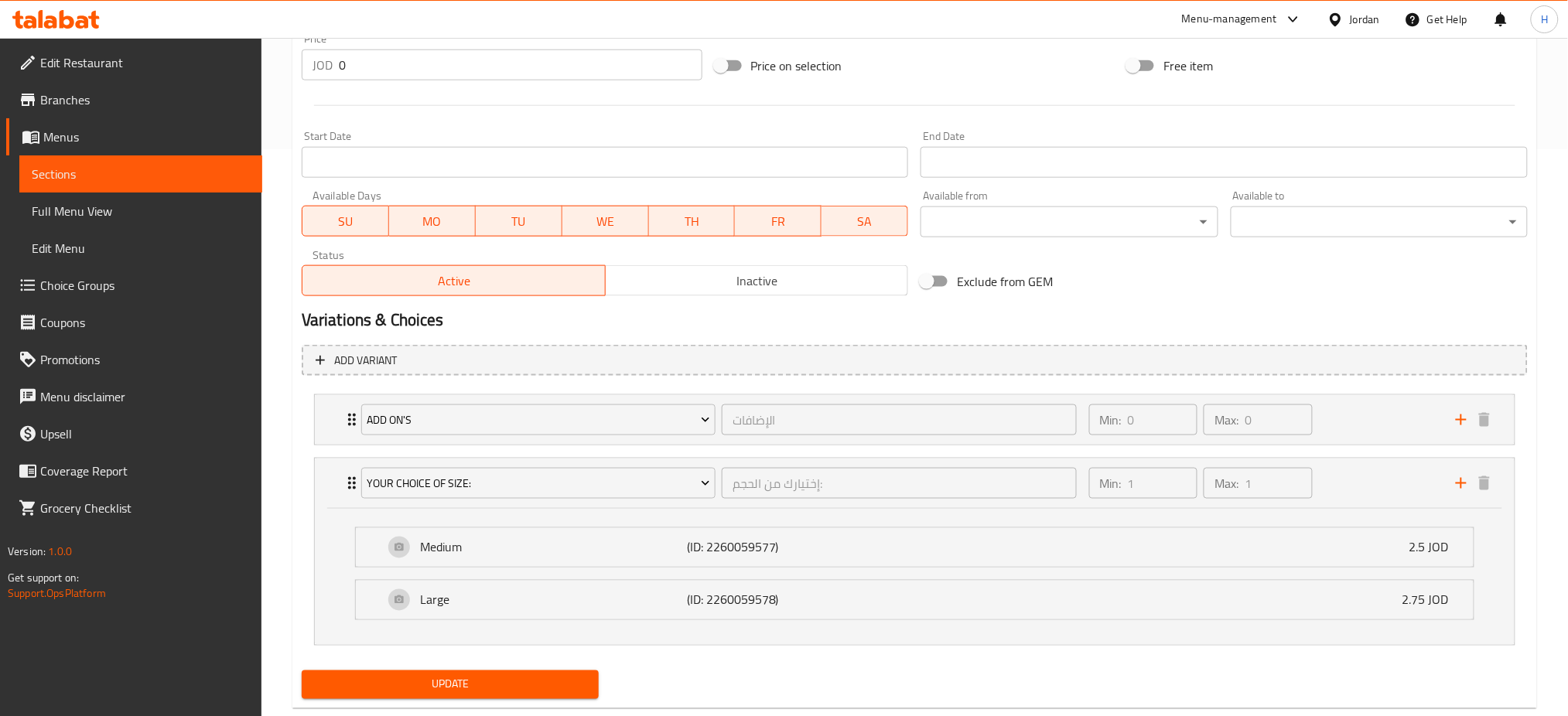
click at [464, 69] on input "0" at bounding box center [520, 64] width 364 height 31
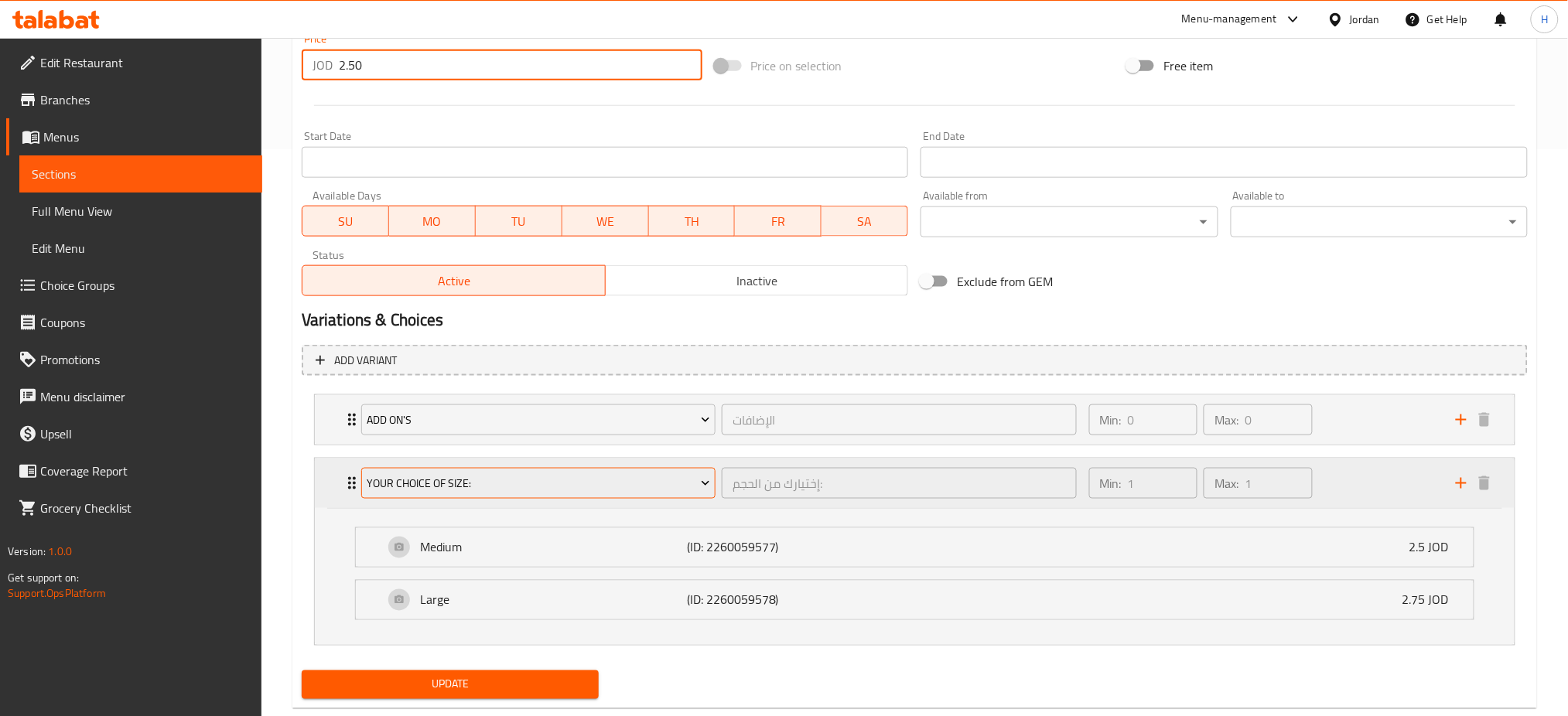
type input "2.50"
click at [483, 488] on span "Your Choice Of Size:" at bounding box center [538, 483] width 343 height 19
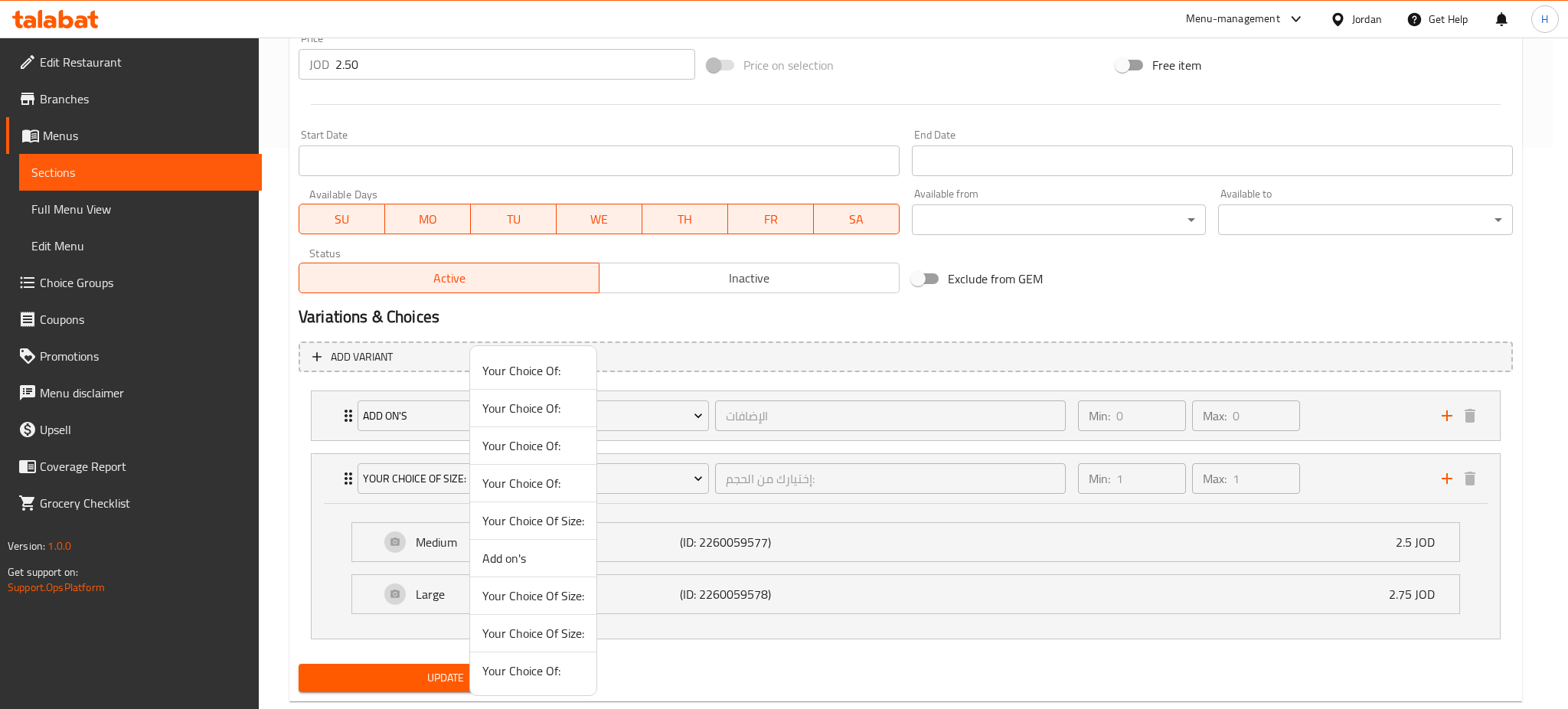
click at [473, 589] on li "Your Choice Of Size:" at bounding box center [533, 596] width 127 height 37
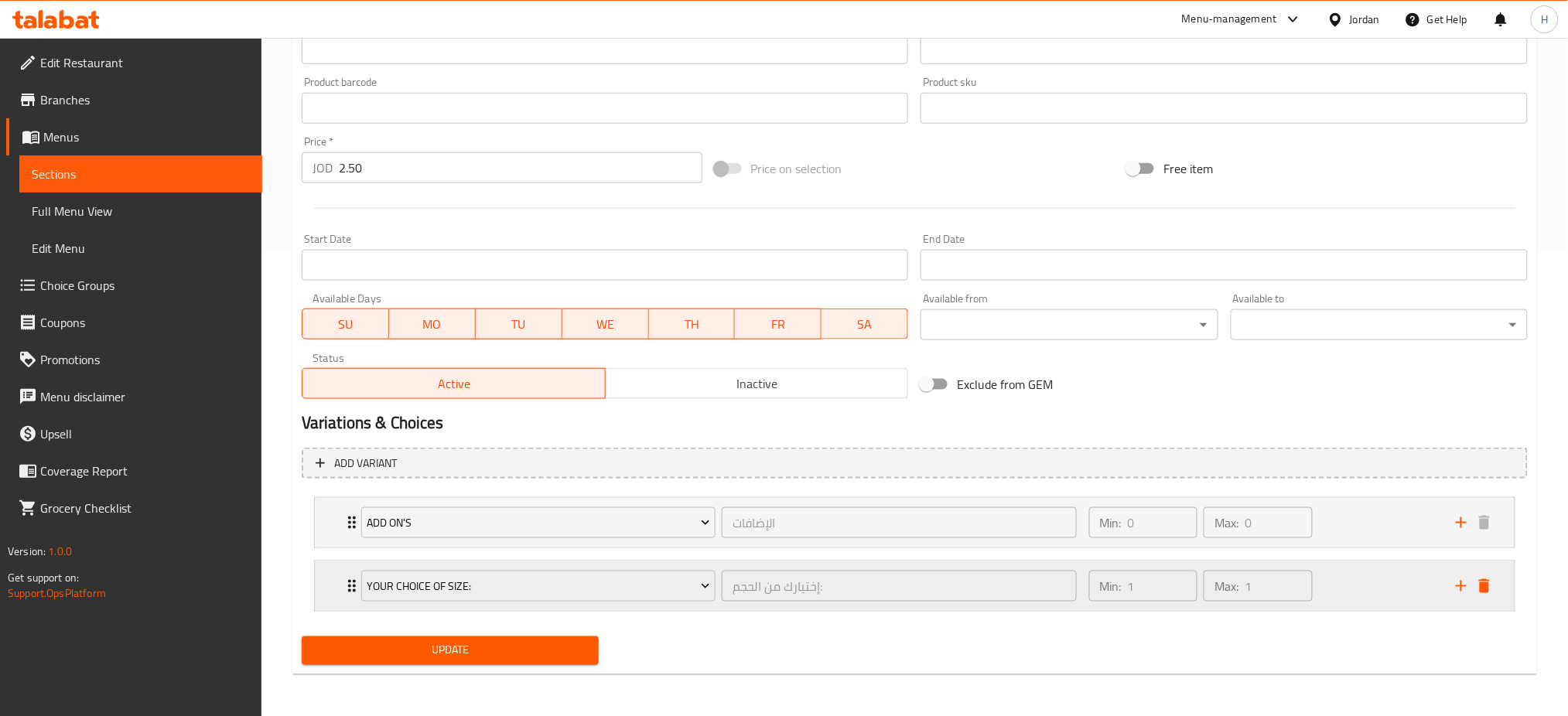
click at [1481, 587] on icon "delete" at bounding box center [1484, 586] width 11 height 14
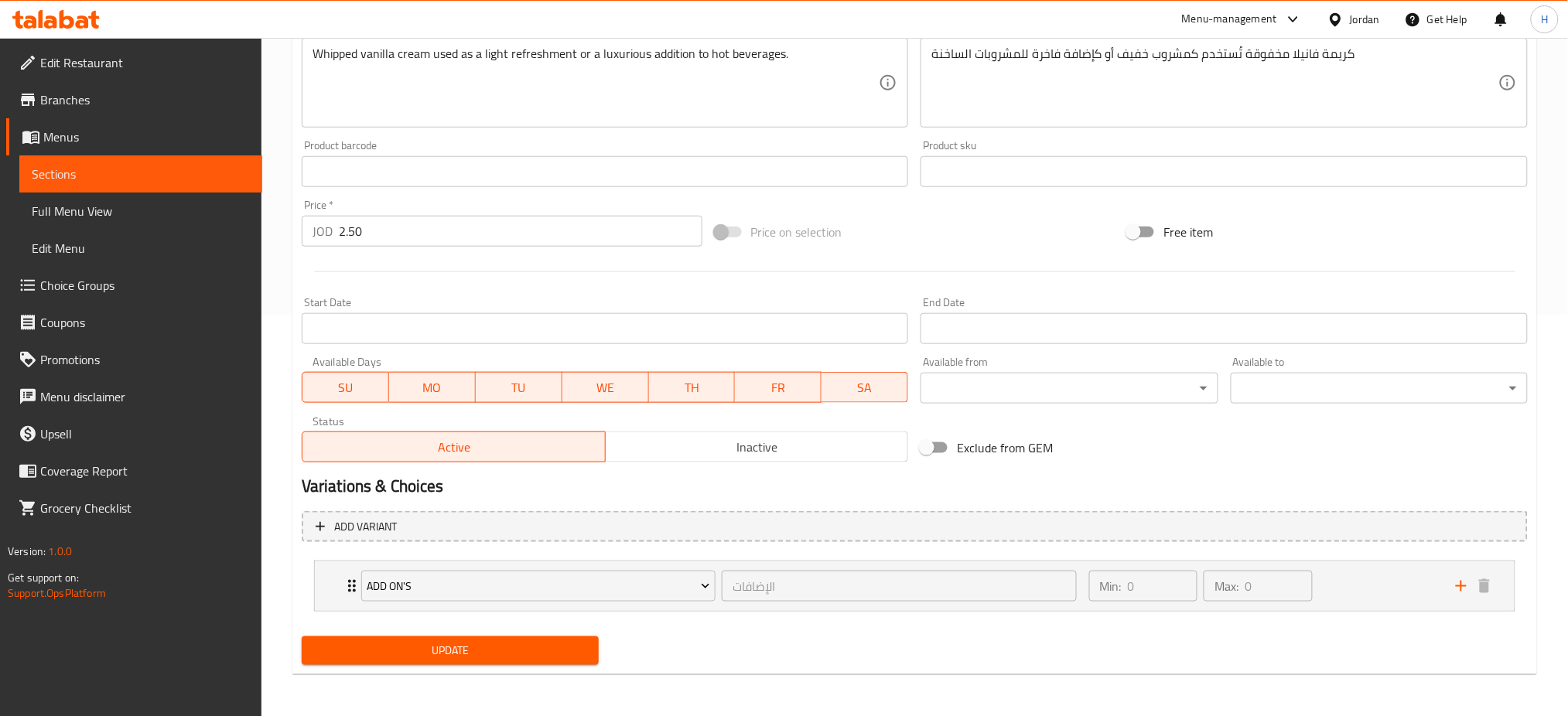
click at [527, 657] on span "Update" at bounding box center [449, 650] width 272 height 19
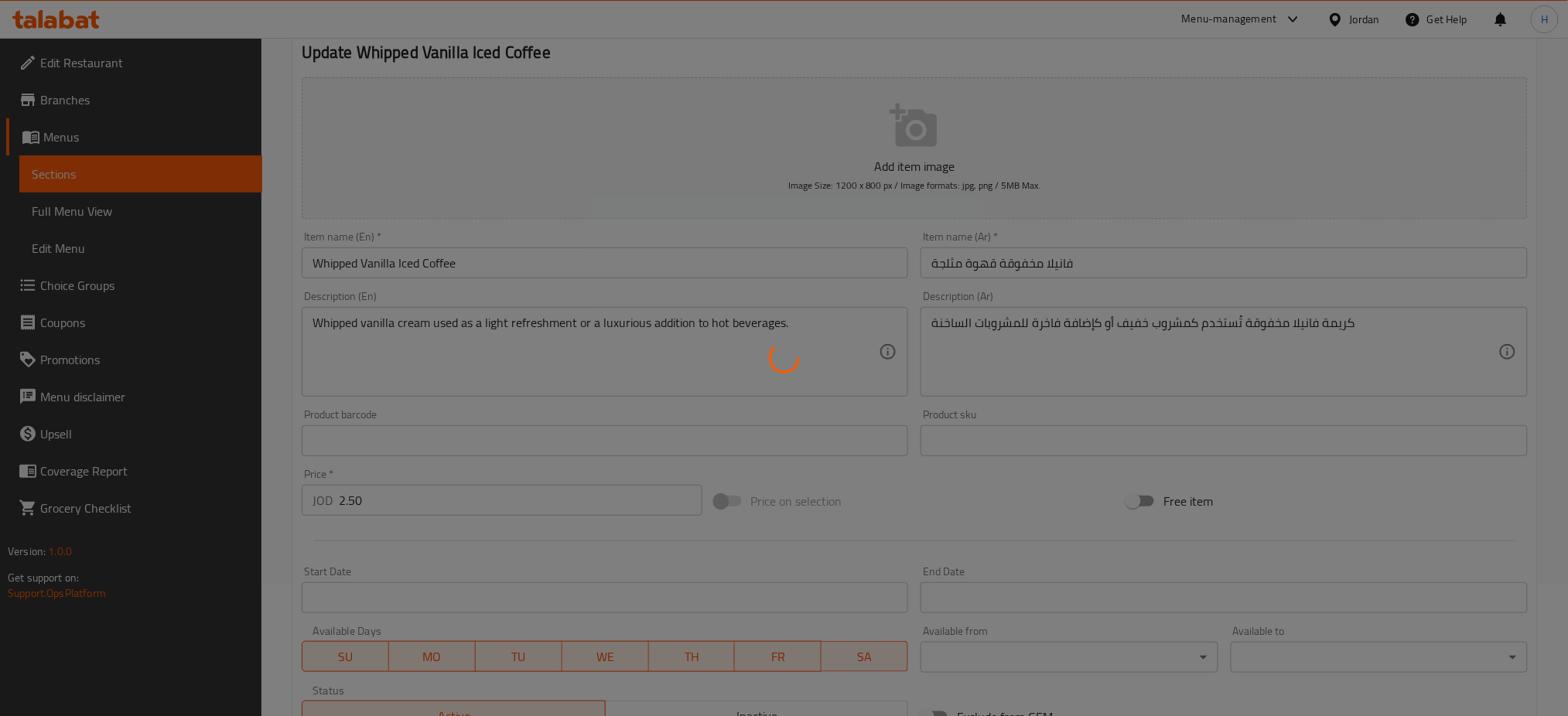
scroll to position [0, 0]
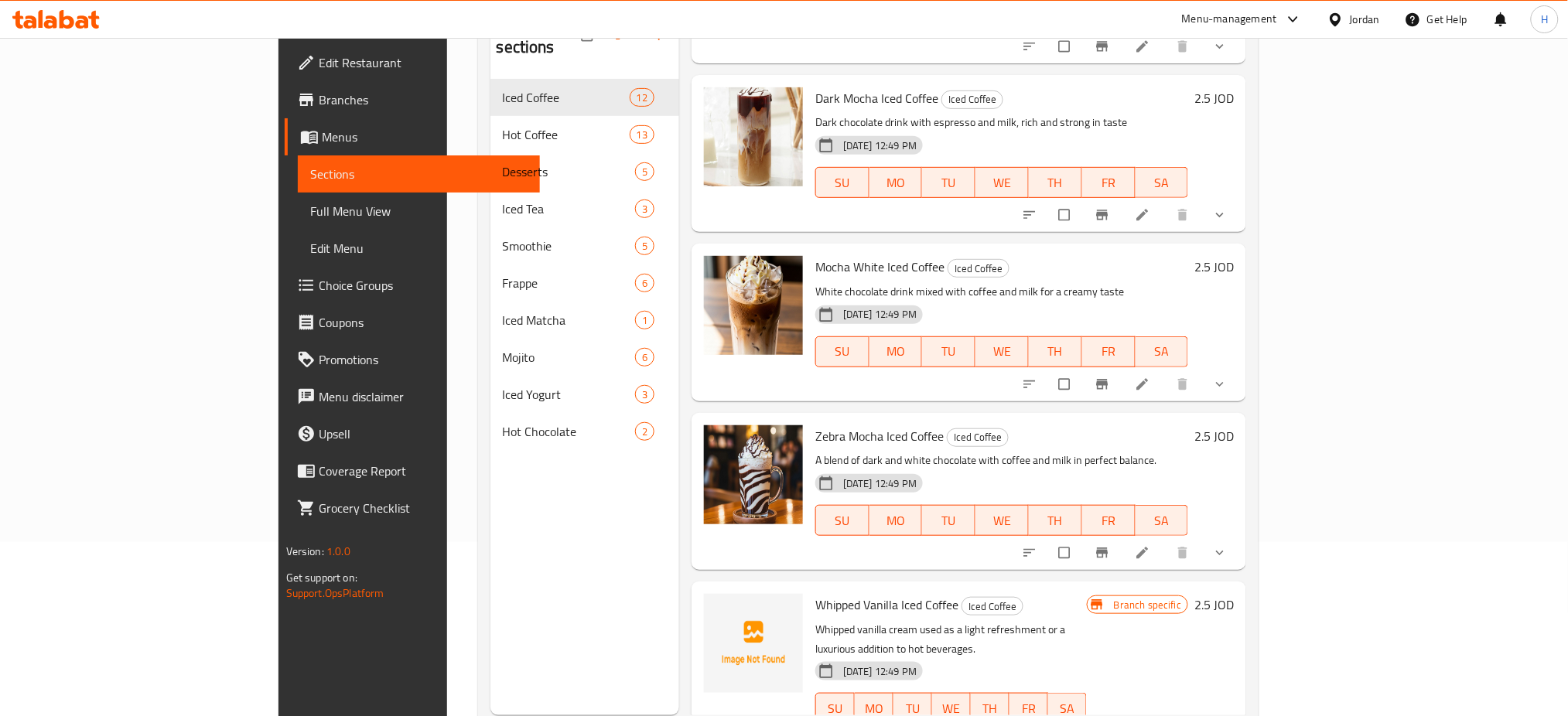
scroll to position [217, 0]
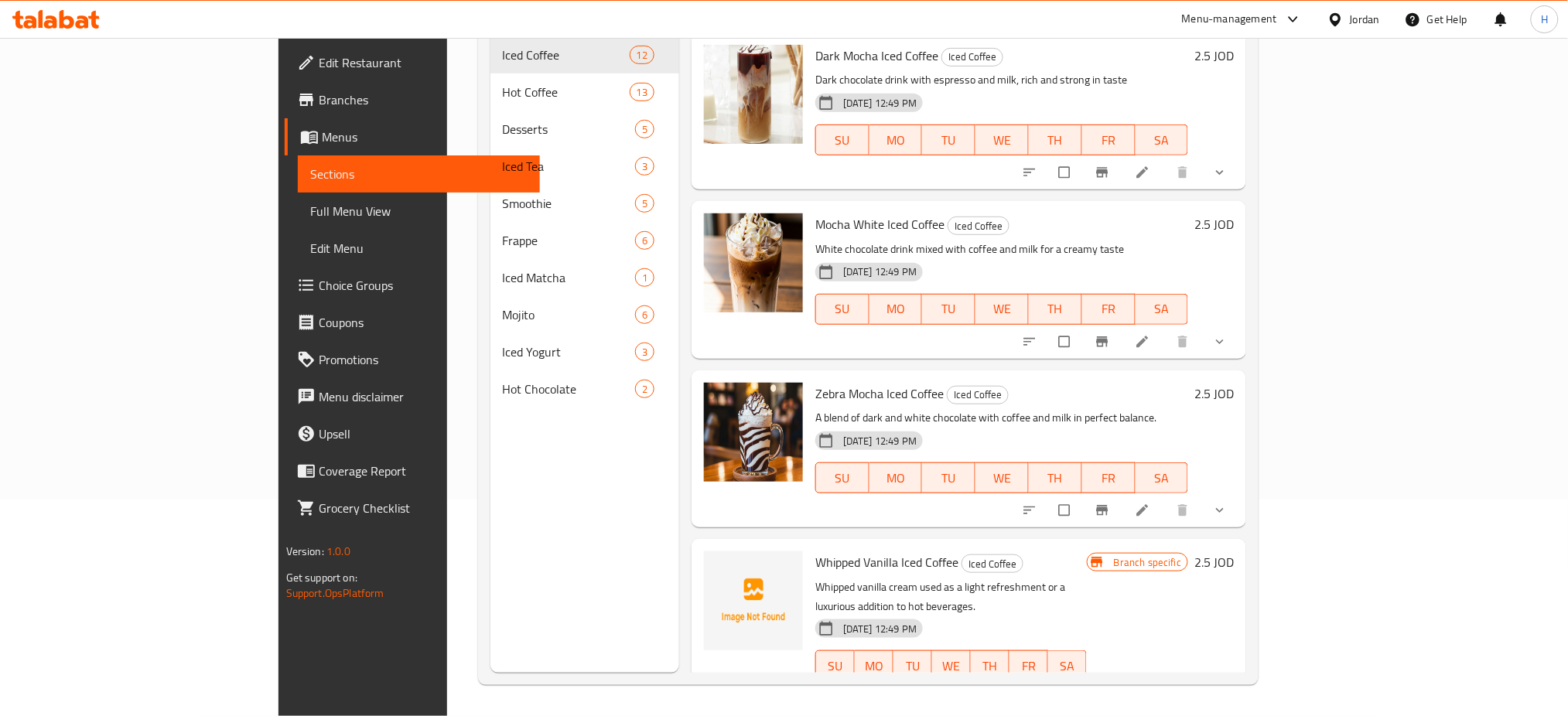
drag, startPoint x: 471, startPoint y: 534, endPoint x: 366, endPoint y: 15, distance: 529.5
click at [490, 517] on div "Menu sections Iced Coffee 12 Hot Coffee 13 Desserts 5 Iced Tea 3 Smoothie 5 Fra…" at bounding box center [585, 315] width 189 height 716
click at [77, 23] on icon at bounding box center [83, 22] width 13 height 13
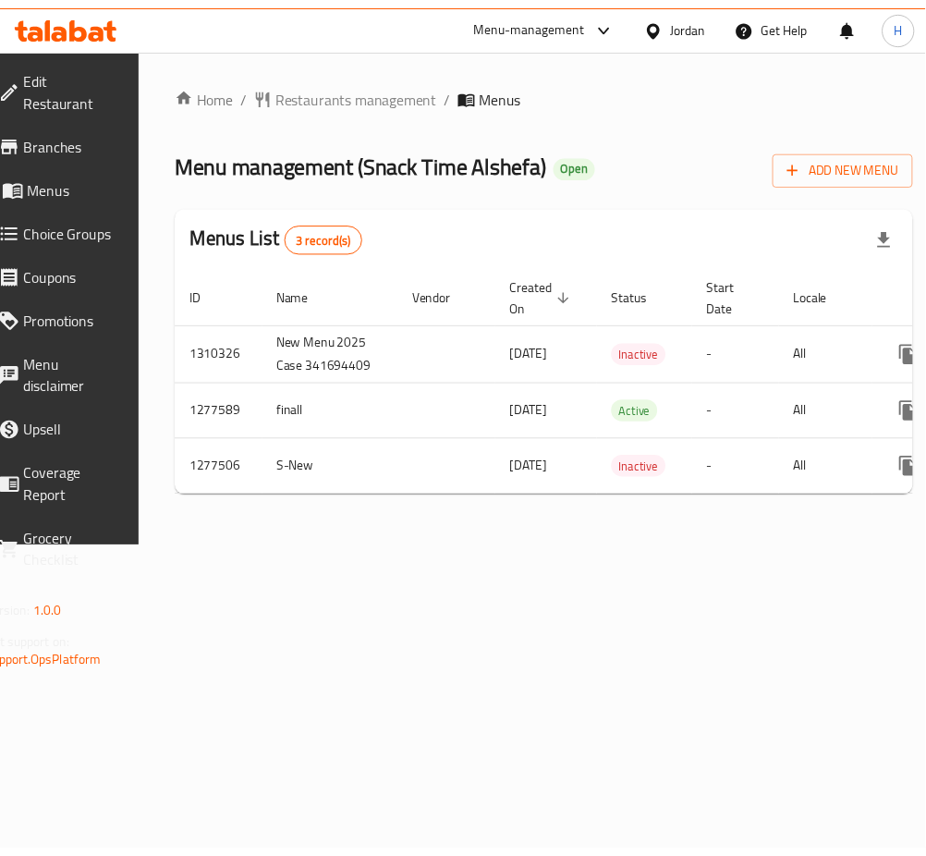
scroll to position [0, 204]
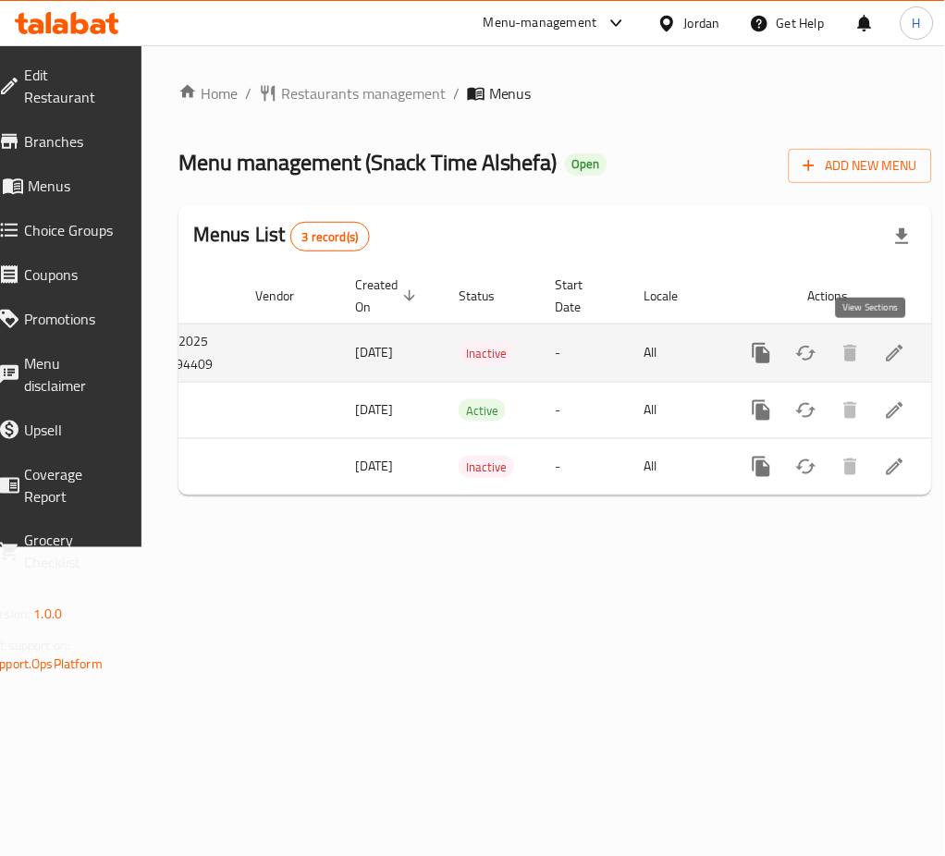
click at [884, 359] on icon "enhanced table" at bounding box center [895, 353] width 22 height 22
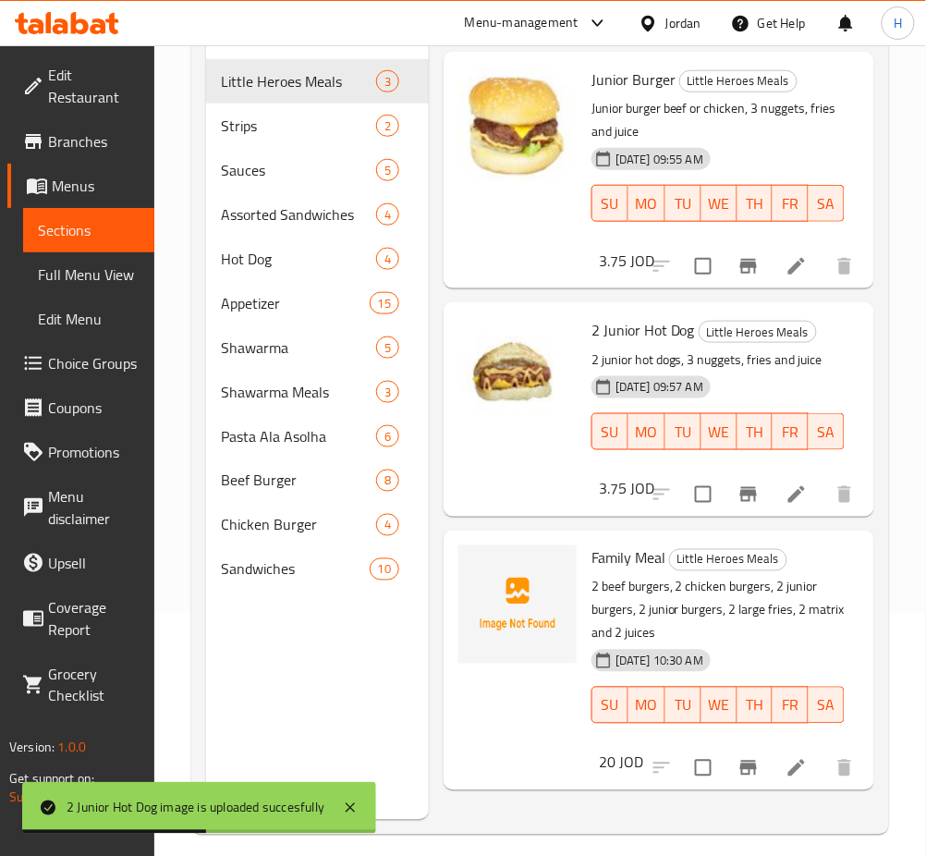
scroll to position [259, 0]
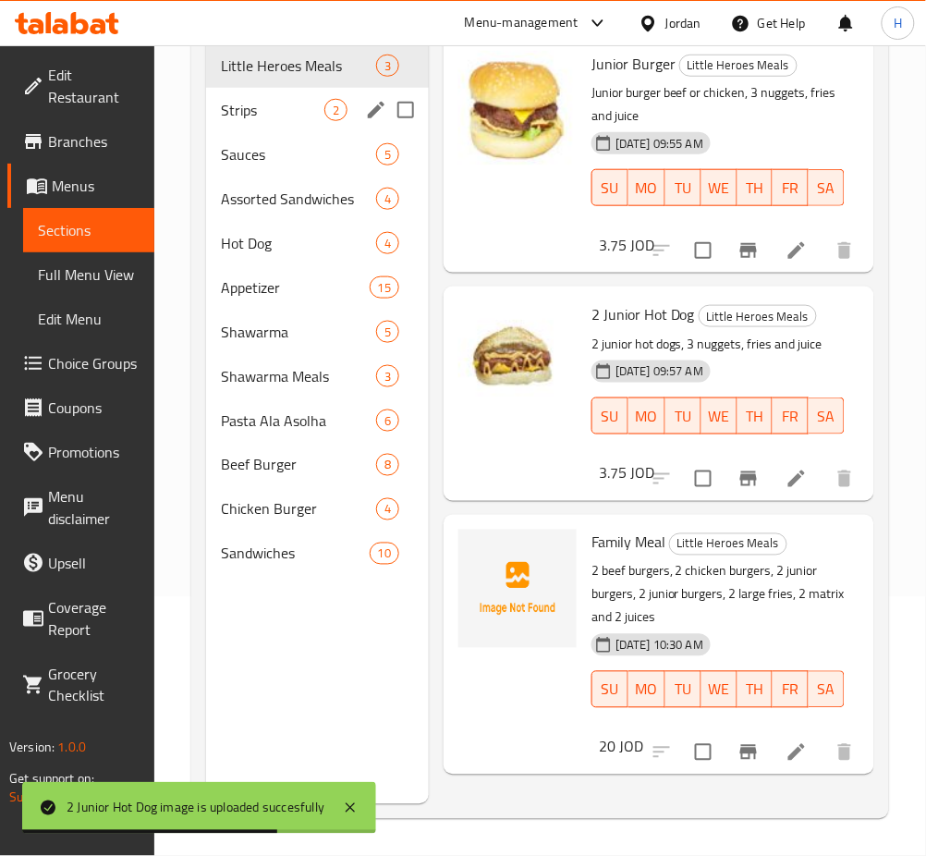
click at [297, 111] on span "Strips" at bounding box center [273, 110] width 104 height 22
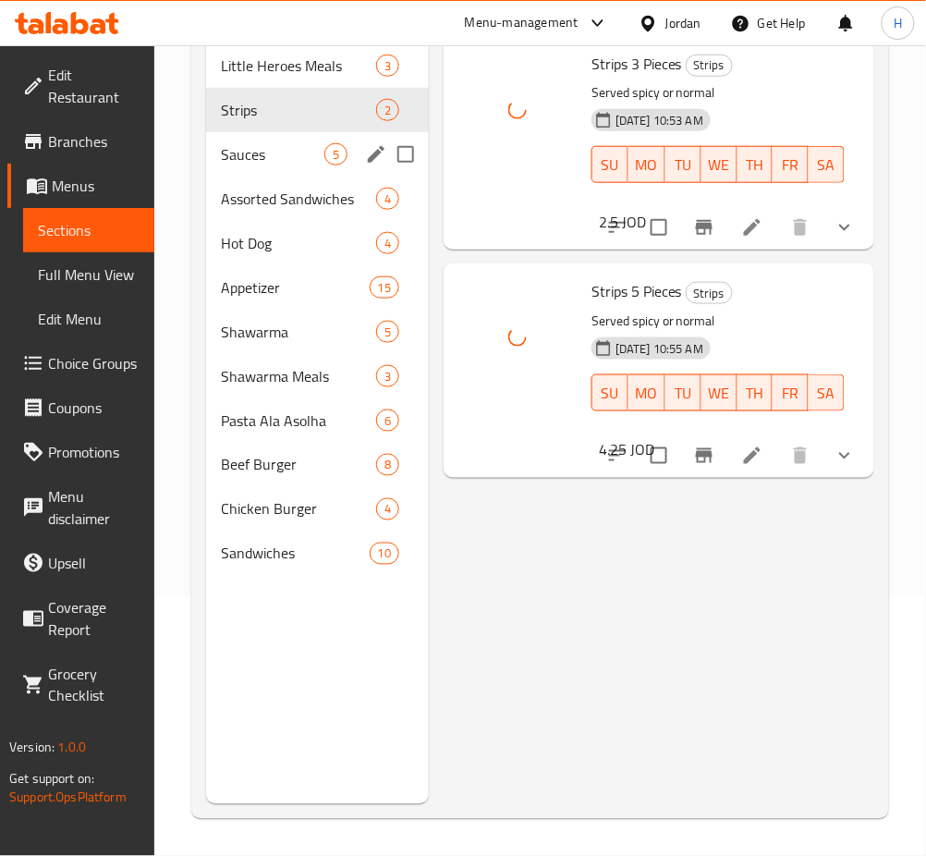
click at [263, 143] on span "Sauces" at bounding box center [273, 154] width 104 height 22
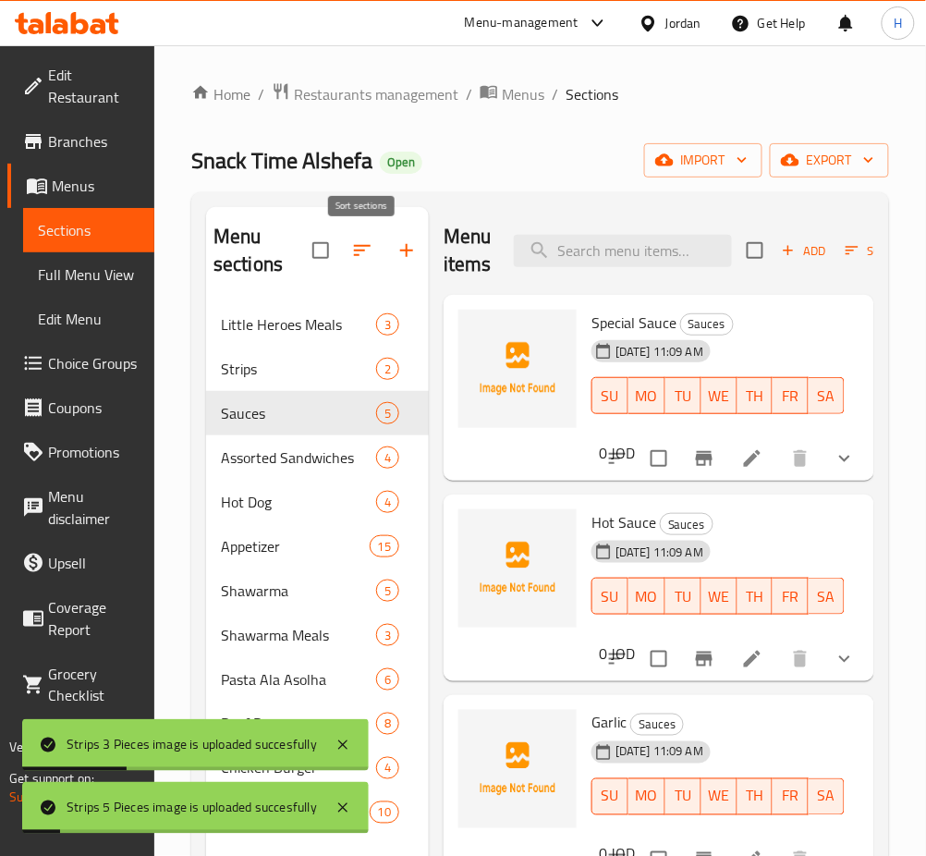
click at [358, 245] on icon "button" at bounding box center [362, 250] width 22 height 22
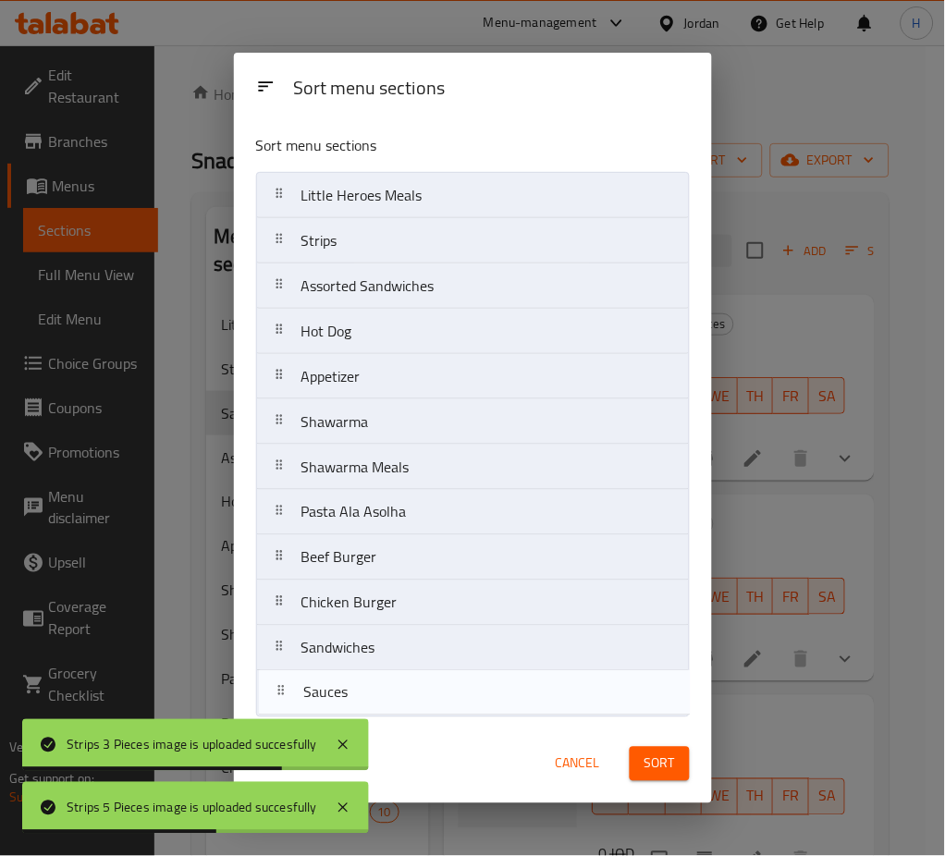
drag, startPoint x: 403, startPoint y: 285, endPoint x: 748, endPoint y: 786, distance: 608.3
click at [406, 708] on nav "Little Heroes Meals Strips Sauces Assorted Sandwiches Hot Dog Appetizer Shawarm…" at bounding box center [473, 444] width 434 height 545
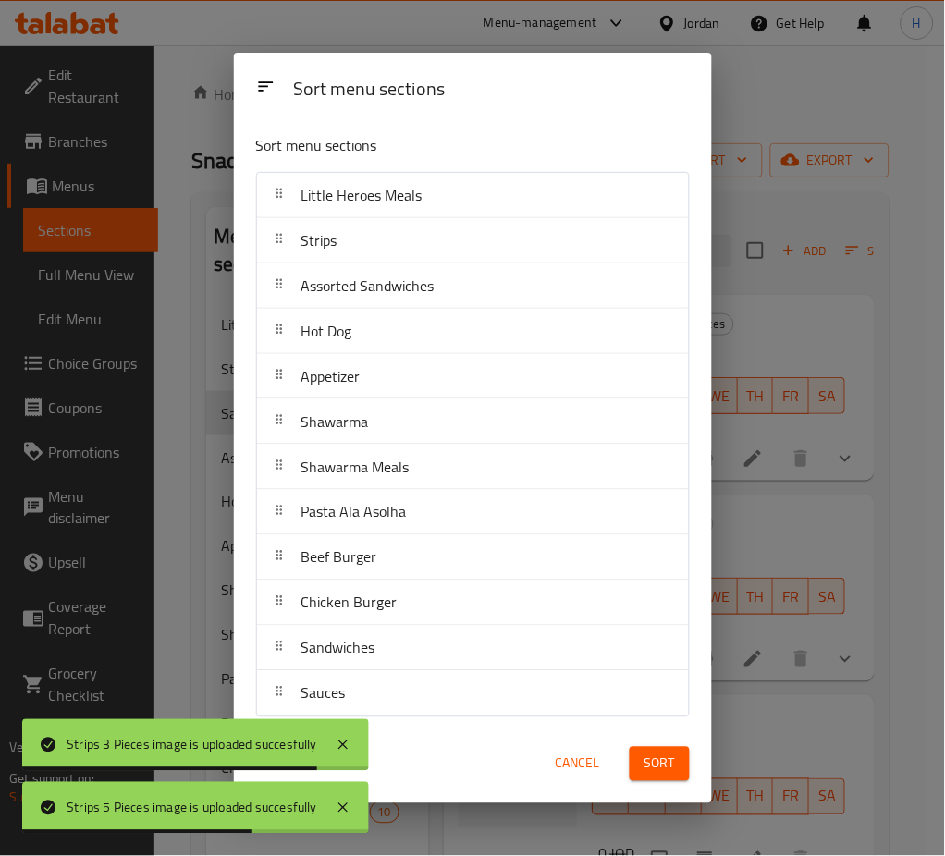
drag, startPoint x: 664, startPoint y: 775, endPoint x: 655, endPoint y: 773, distance: 9.4
click at [663, 771] on span "Sort" at bounding box center [659, 764] width 31 height 23
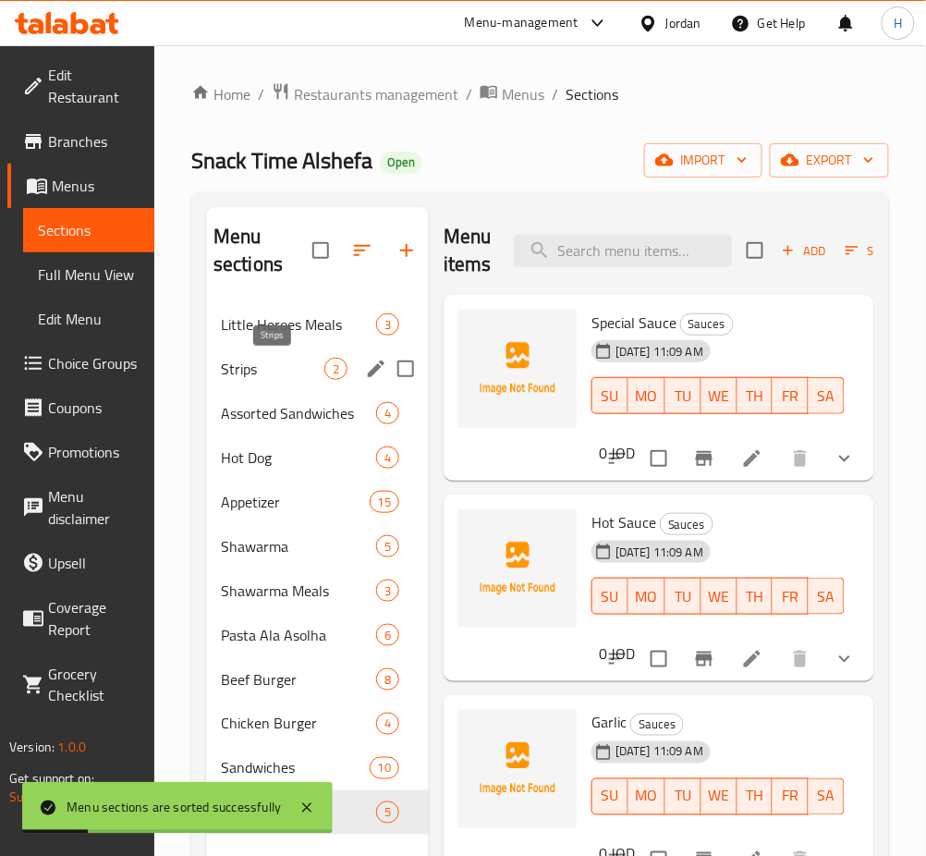
click at [303, 369] on span "Strips" at bounding box center [273, 369] width 104 height 22
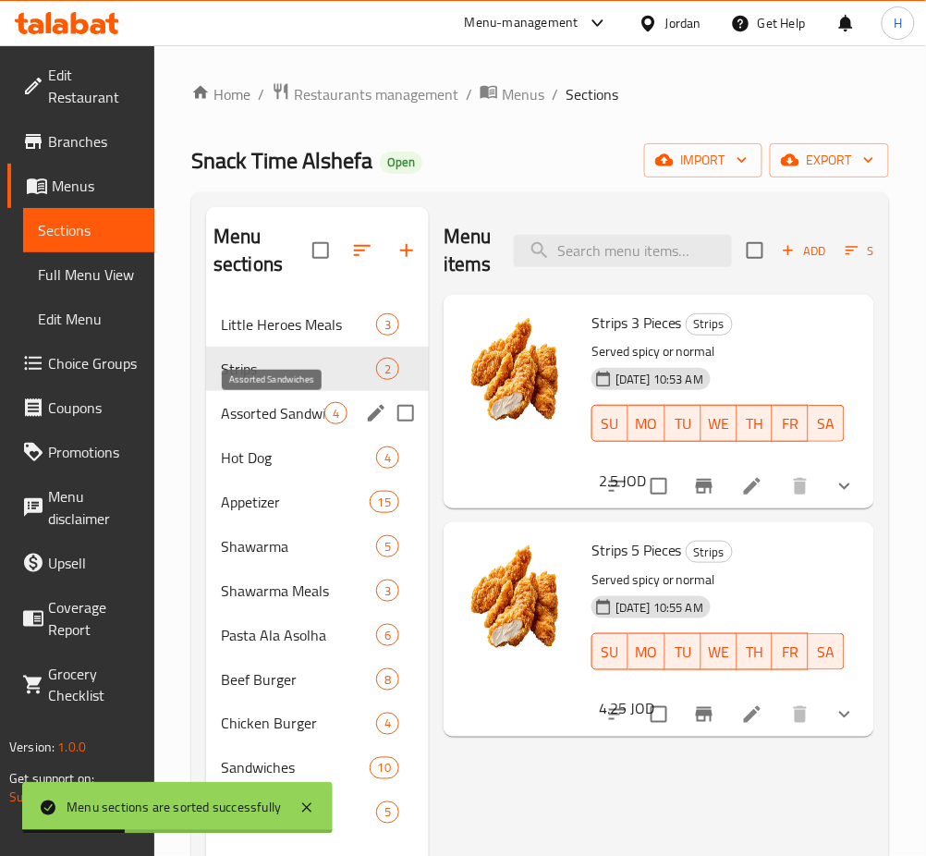
click at [302, 422] on span "Assorted Sandwiches" at bounding box center [273, 413] width 104 height 22
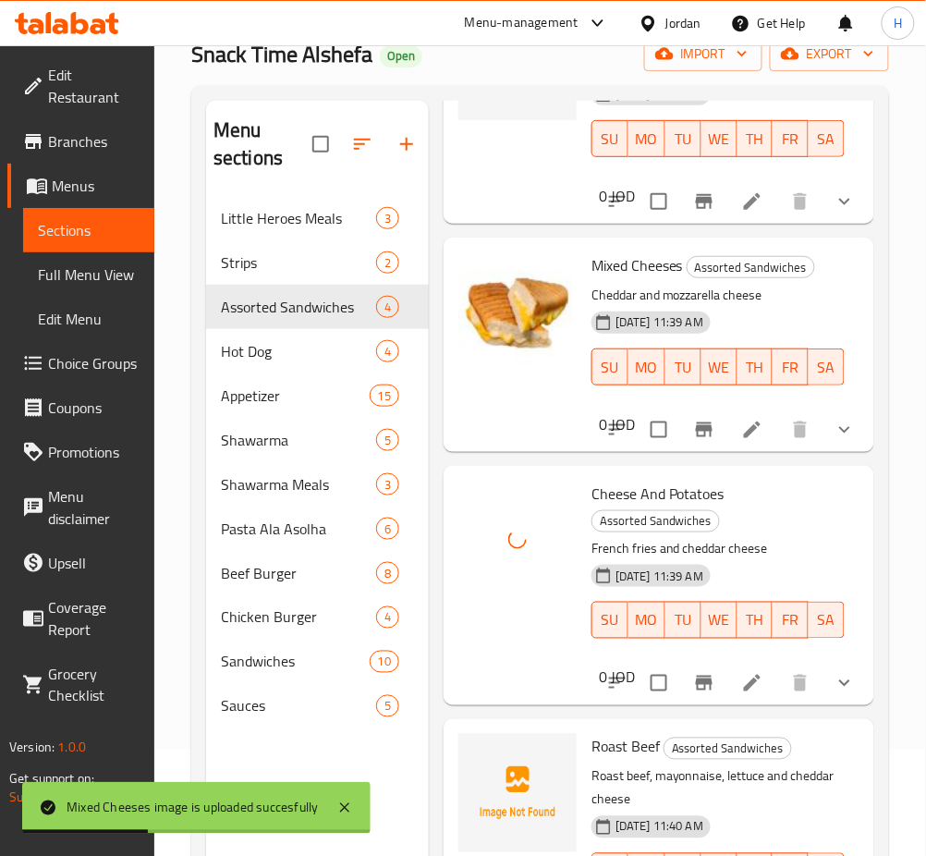
scroll to position [246, 0]
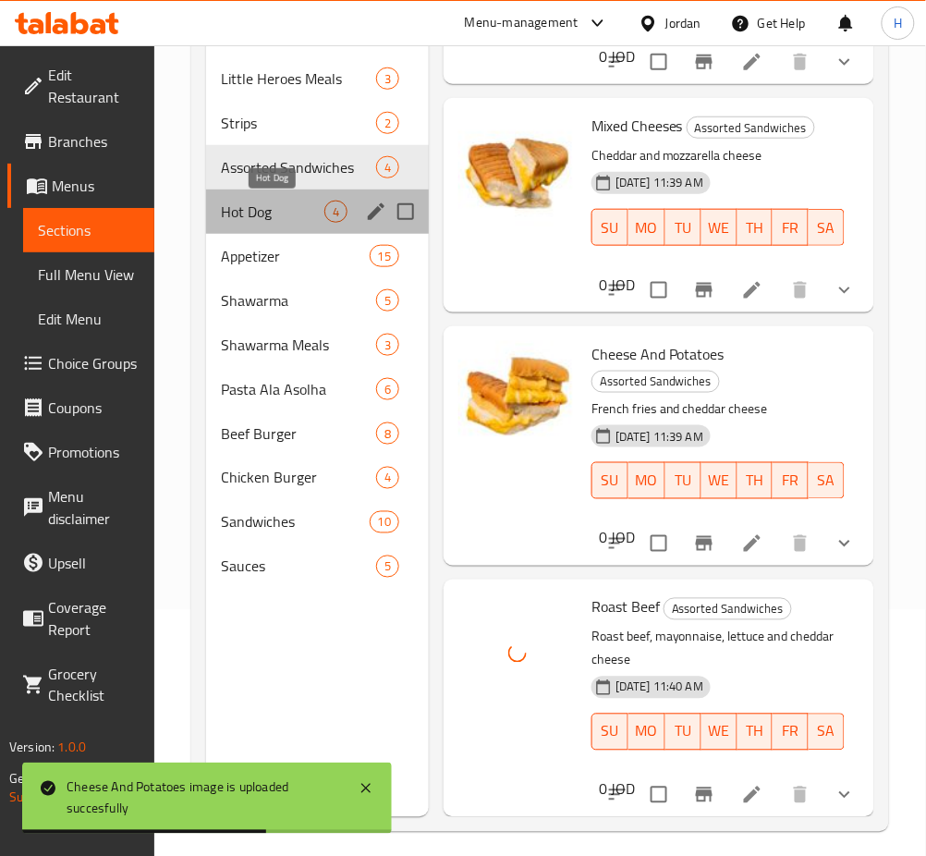
click at [266, 206] on span "Hot Dog" at bounding box center [273, 212] width 104 height 22
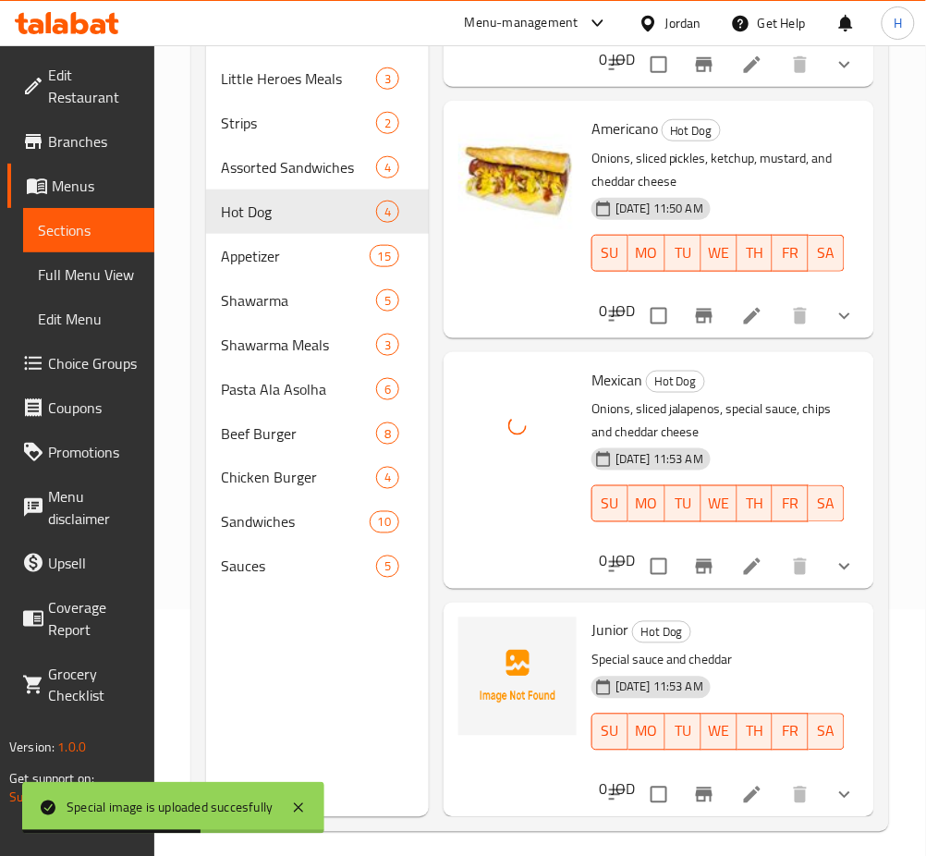
scroll to position [215, 0]
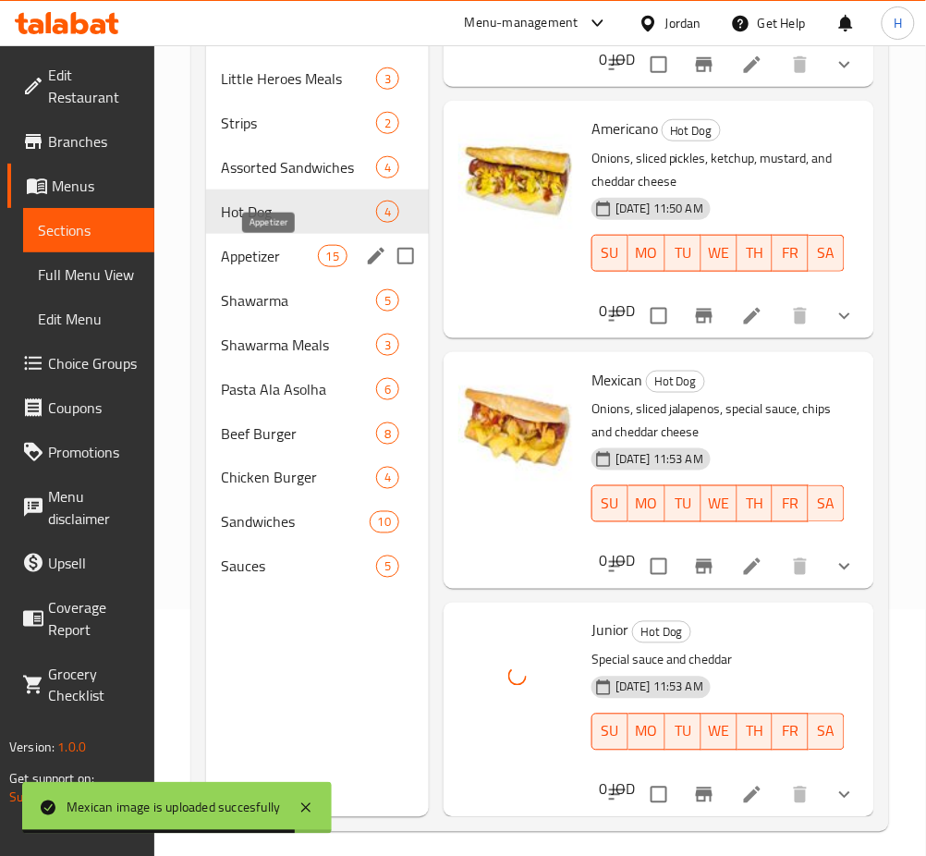
click at [271, 264] on span "Appetizer" at bounding box center [269, 256] width 97 height 22
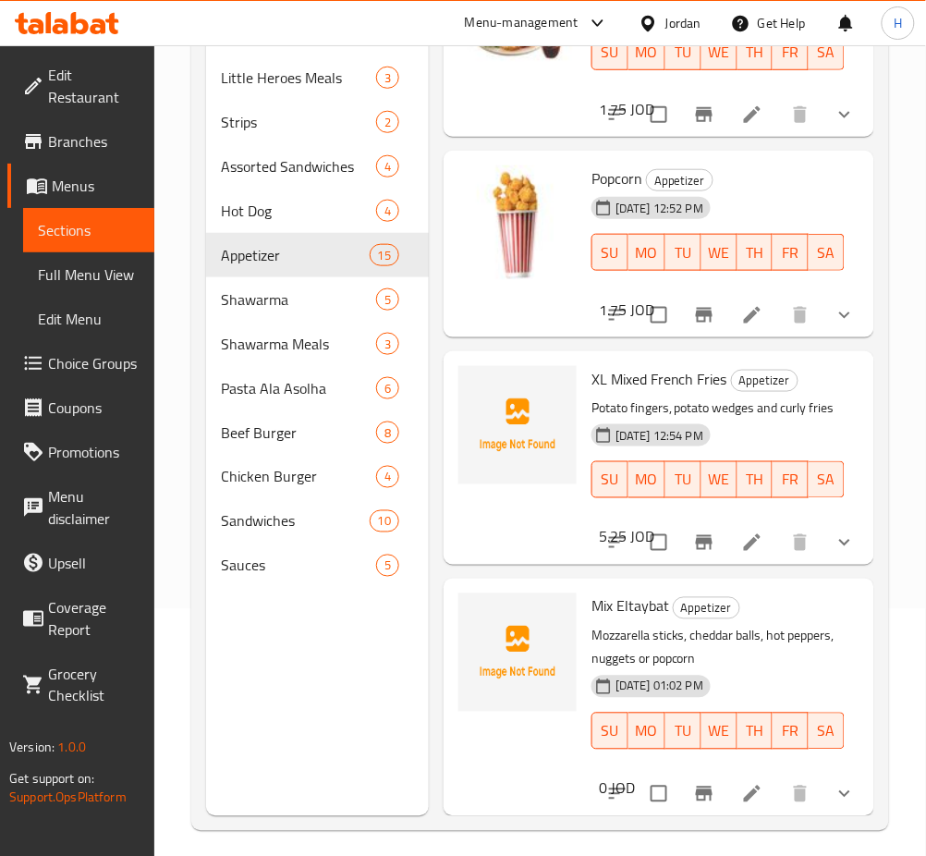
scroll to position [259, 0]
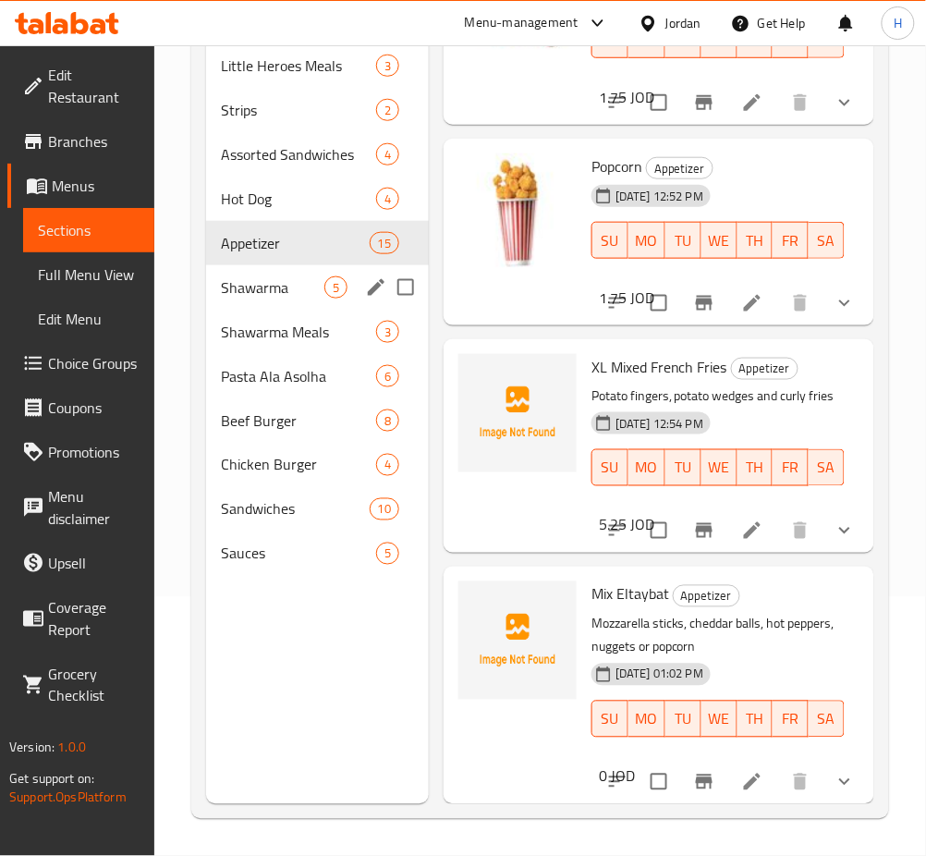
drag, startPoint x: 272, startPoint y: 296, endPoint x: 273, endPoint y: 306, distance: 10.2
click at [272, 296] on span "Shawarma" at bounding box center [273, 287] width 104 height 22
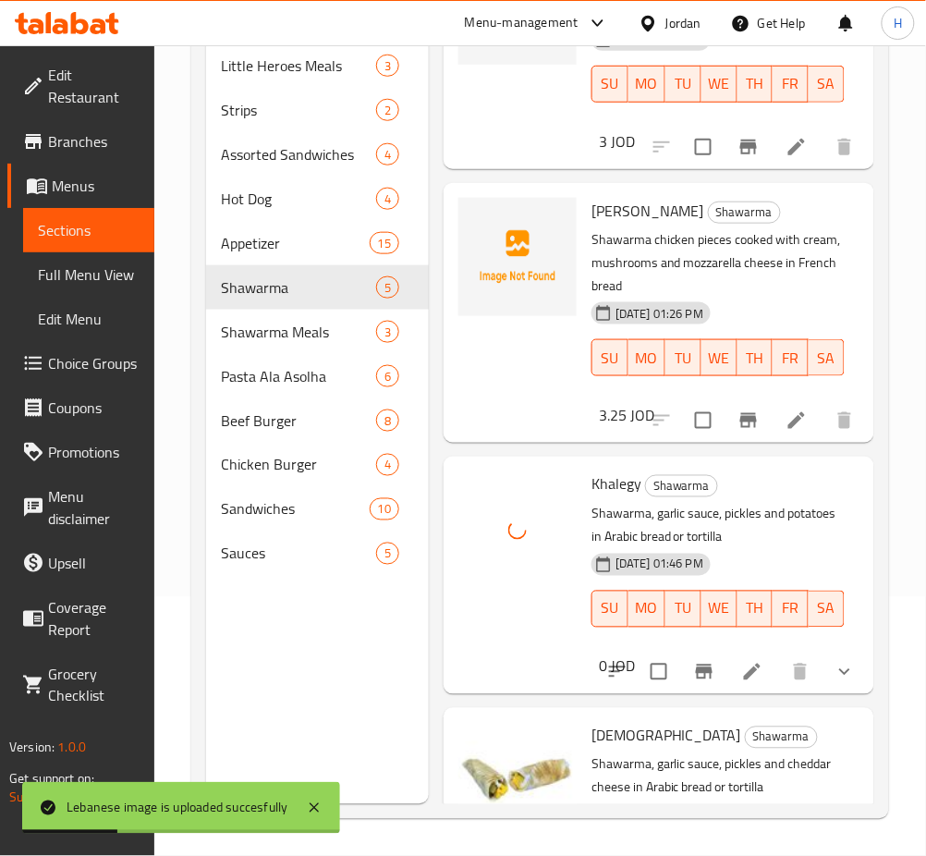
scroll to position [267, 0]
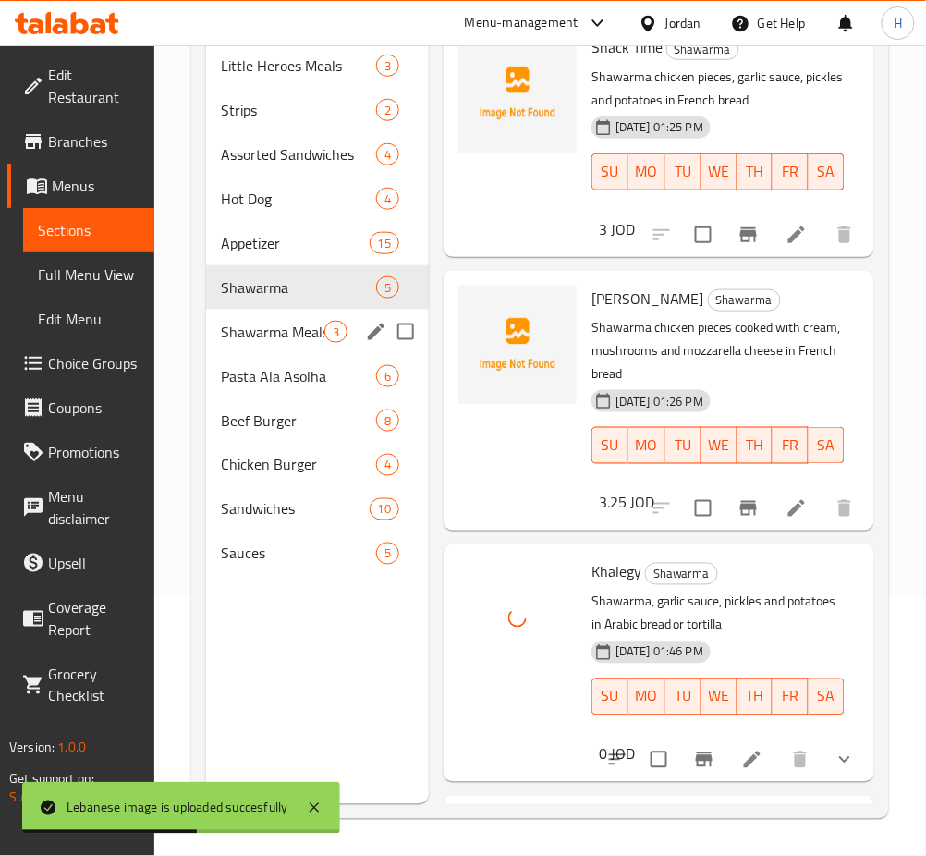
click at [311, 339] on span "Shawarma Meals" at bounding box center [273, 332] width 104 height 22
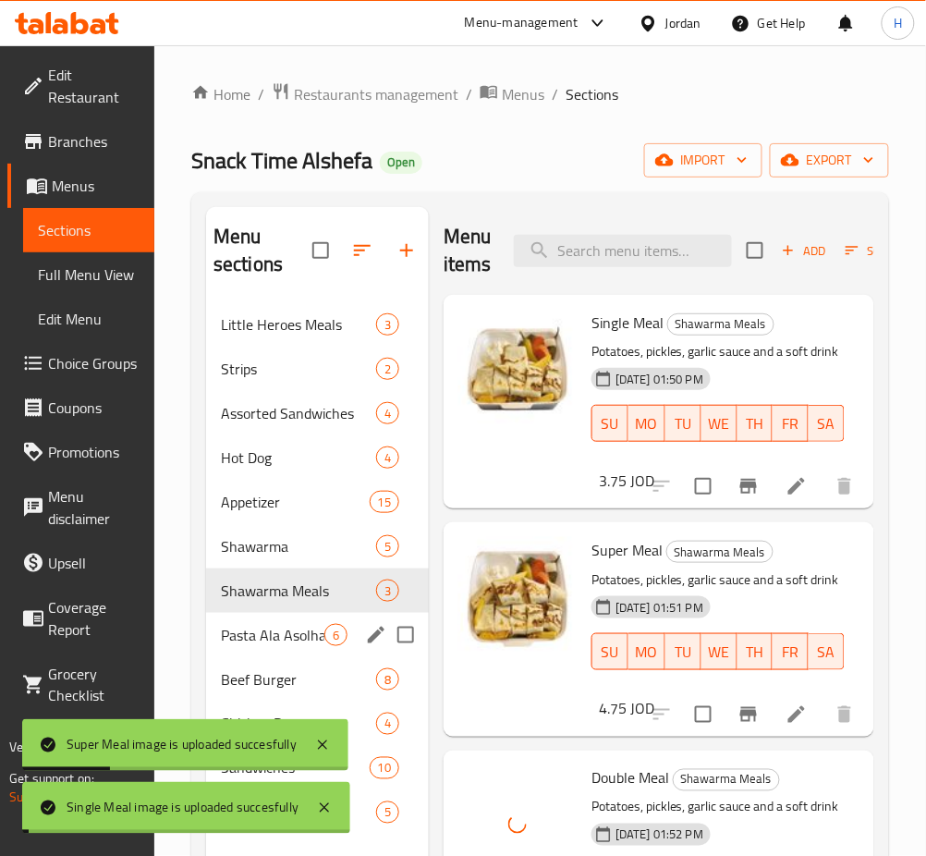
drag, startPoint x: 292, startPoint y: 634, endPoint x: 319, endPoint y: 634, distance: 26.8
click at [291, 634] on span "Pasta Ala Asolha" at bounding box center [273, 635] width 104 height 22
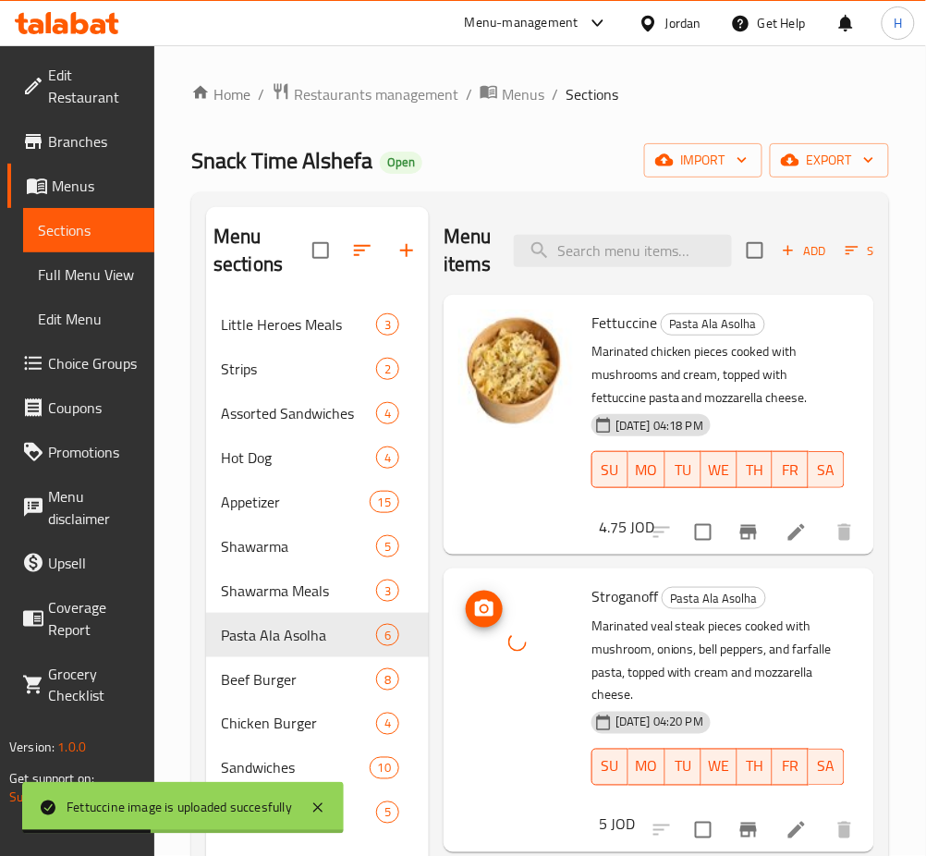
click at [536, 628] on div at bounding box center [518, 642] width 118 height 118
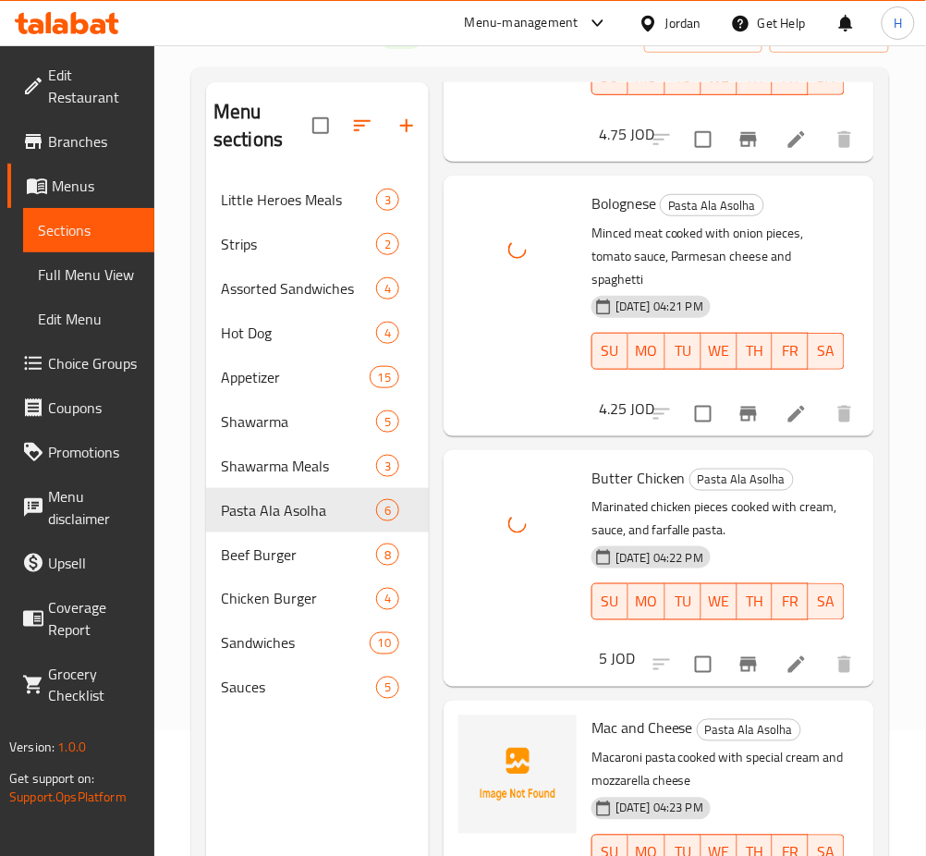
scroll to position [259, 0]
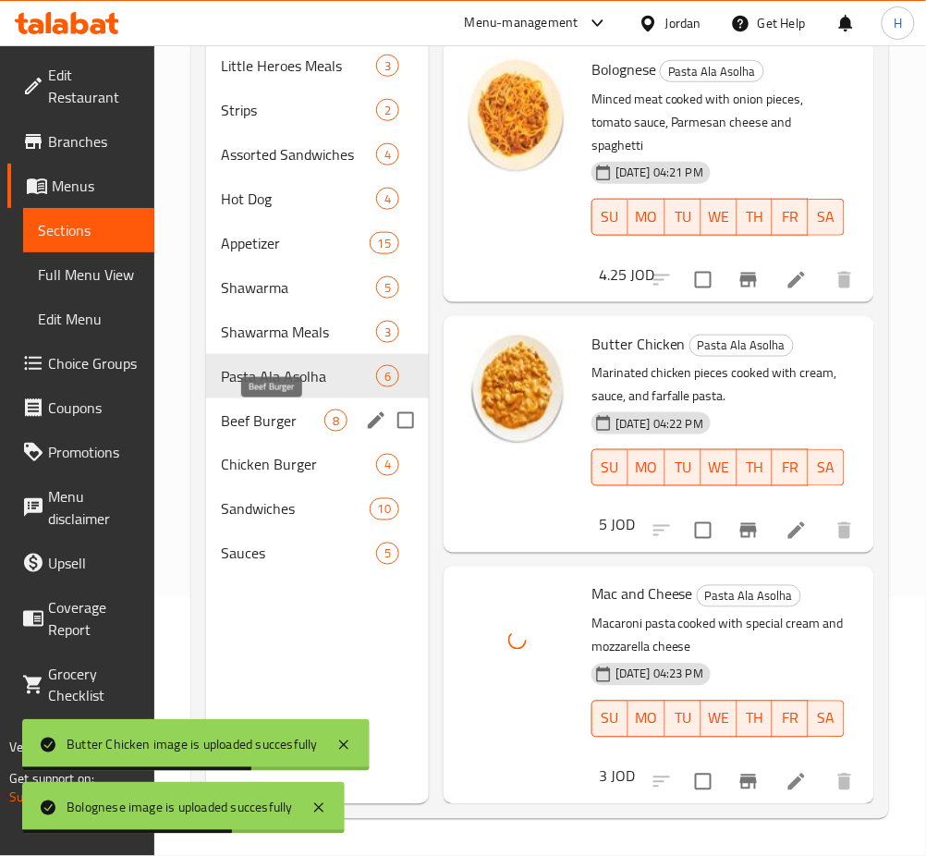
click at [257, 416] on span "Beef Burger" at bounding box center [273, 421] width 104 height 22
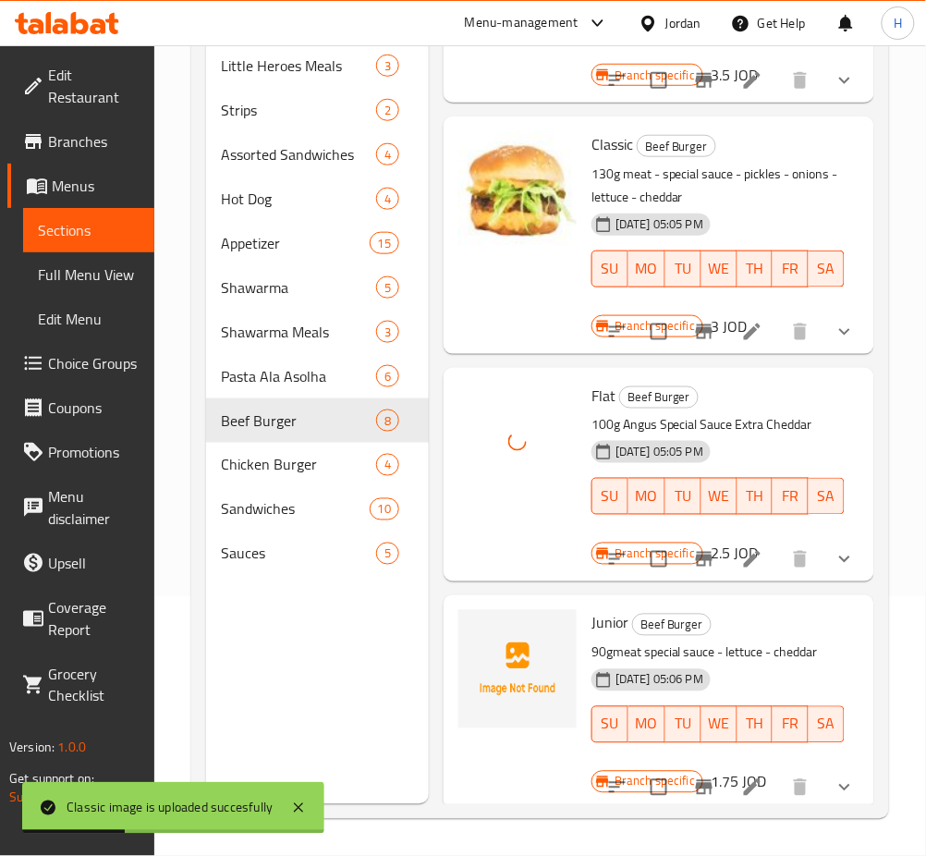
scroll to position [1243, 0]
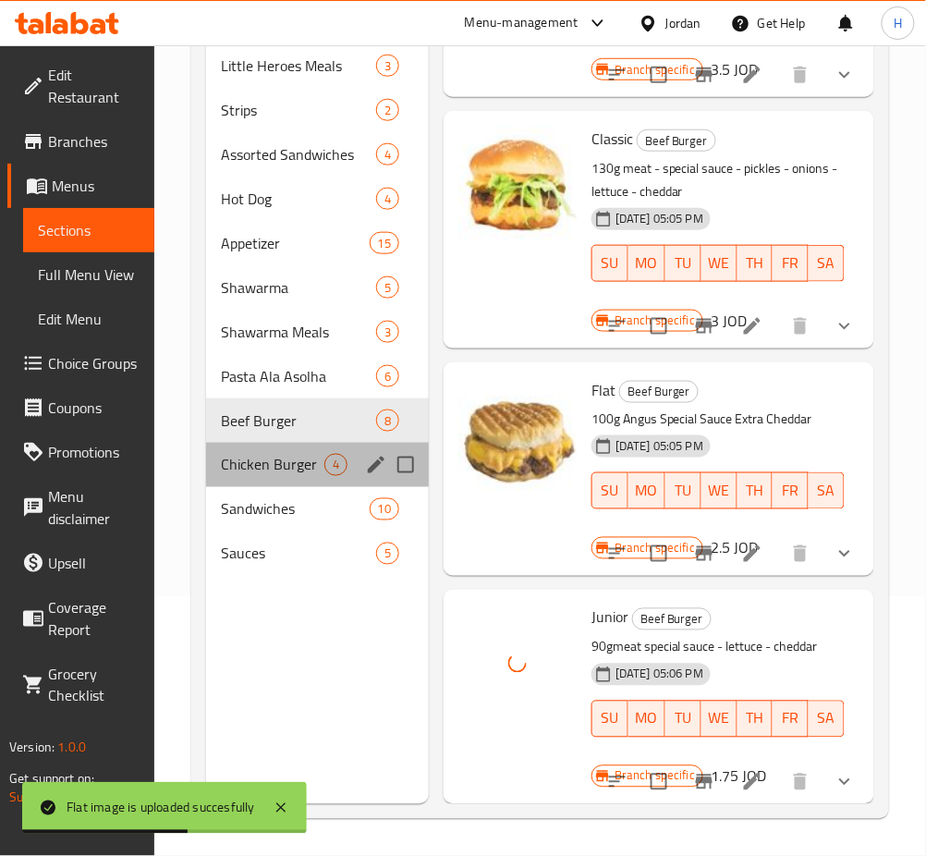
click at [222, 451] on div "Chicken Burger 4" at bounding box center [317, 465] width 223 height 44
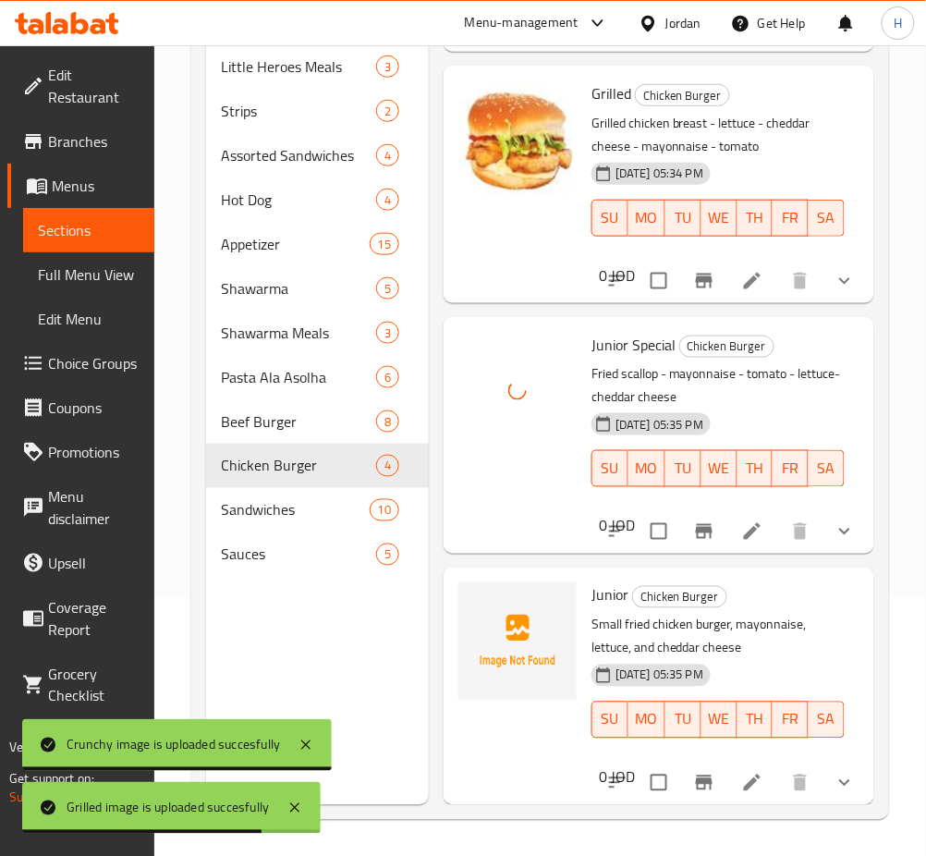
scroll to position [259, 0]
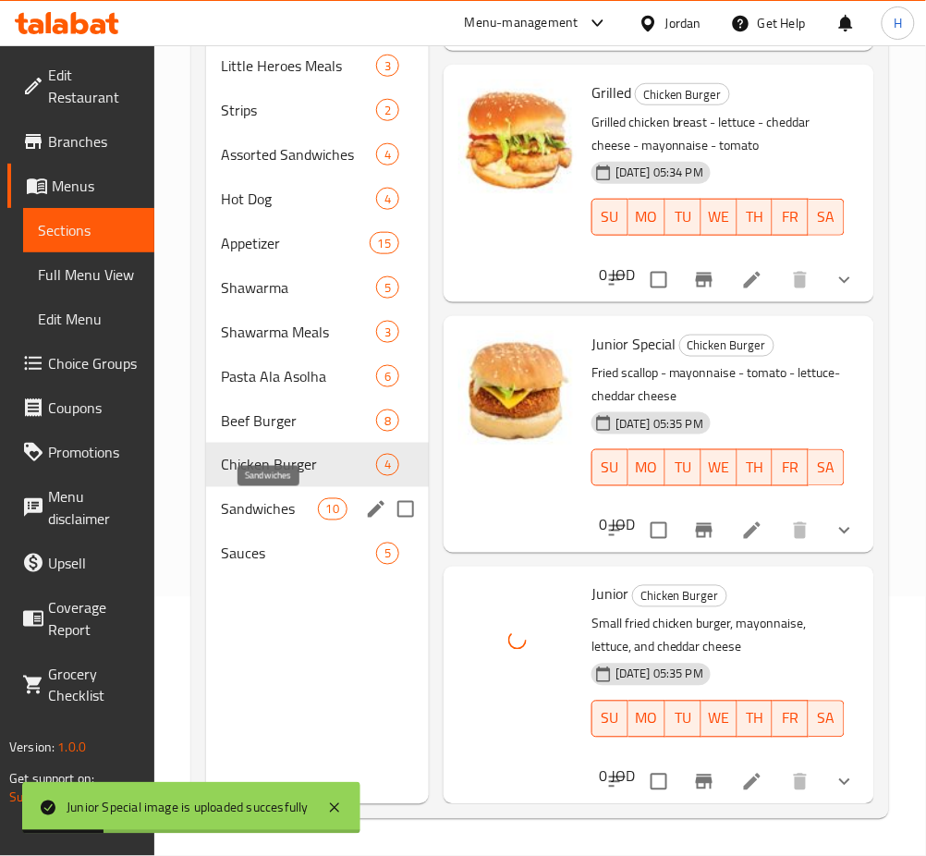
click at [286, 511] on span "Sandwiches" at bounding box center [269, 509] width 97 height 22
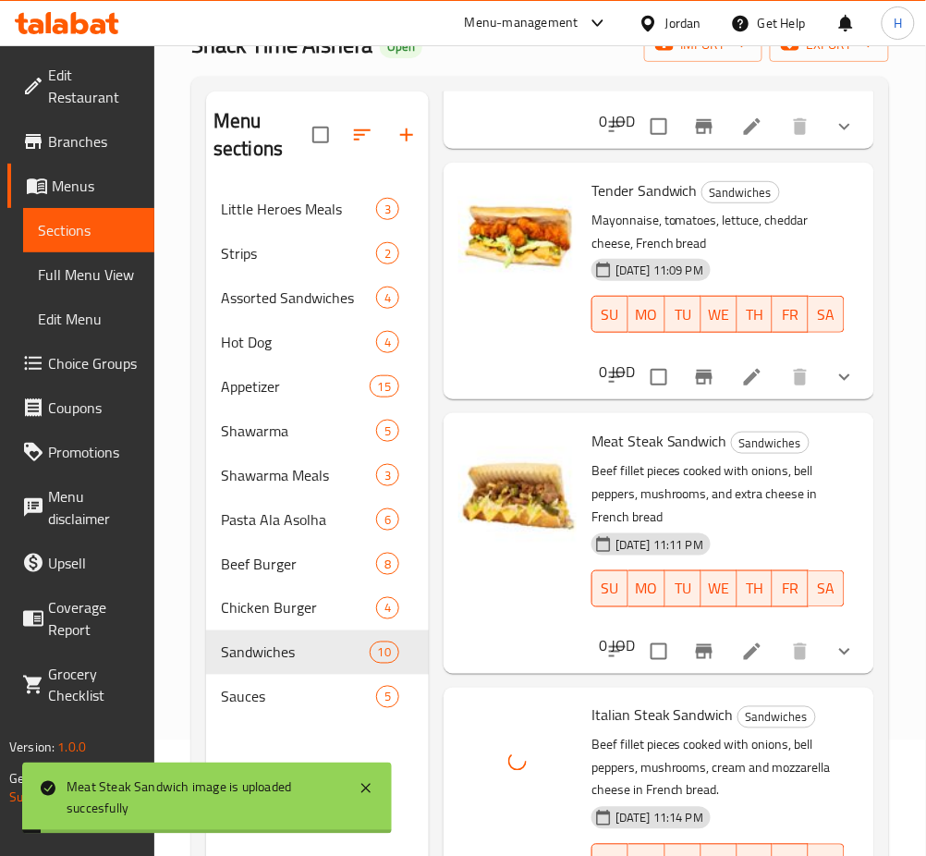
scroll to position [259, 0]
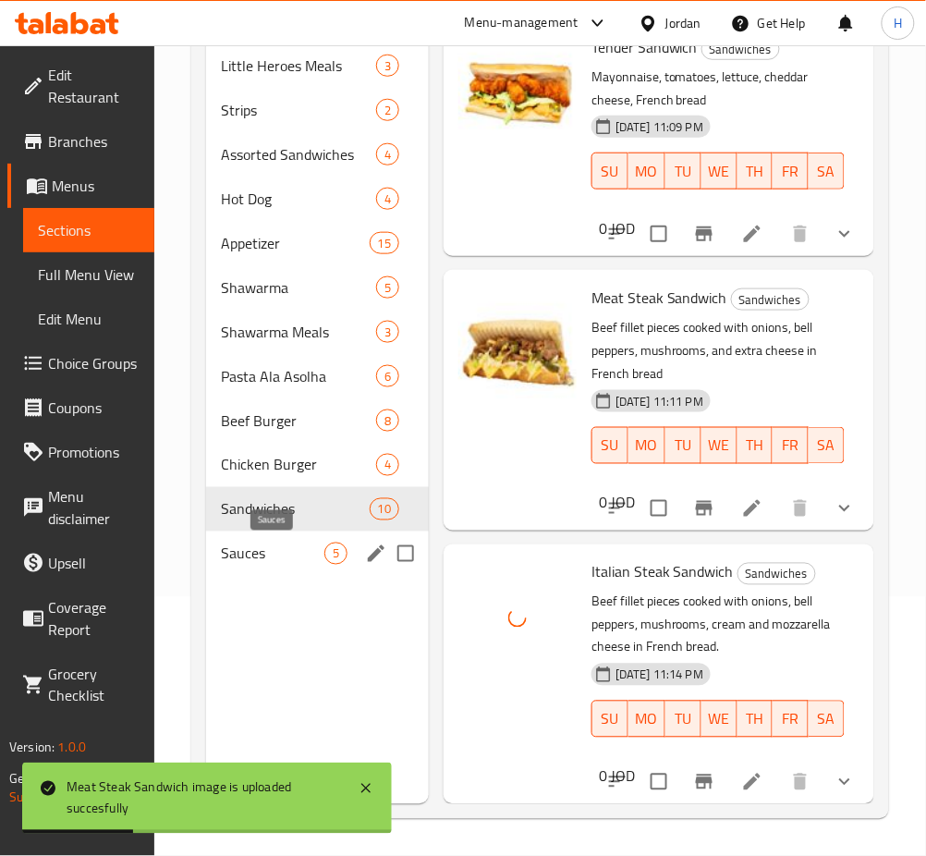
click at [243, 557] on span "Sauces" at bounding box center [273, 554] width 104 height 22
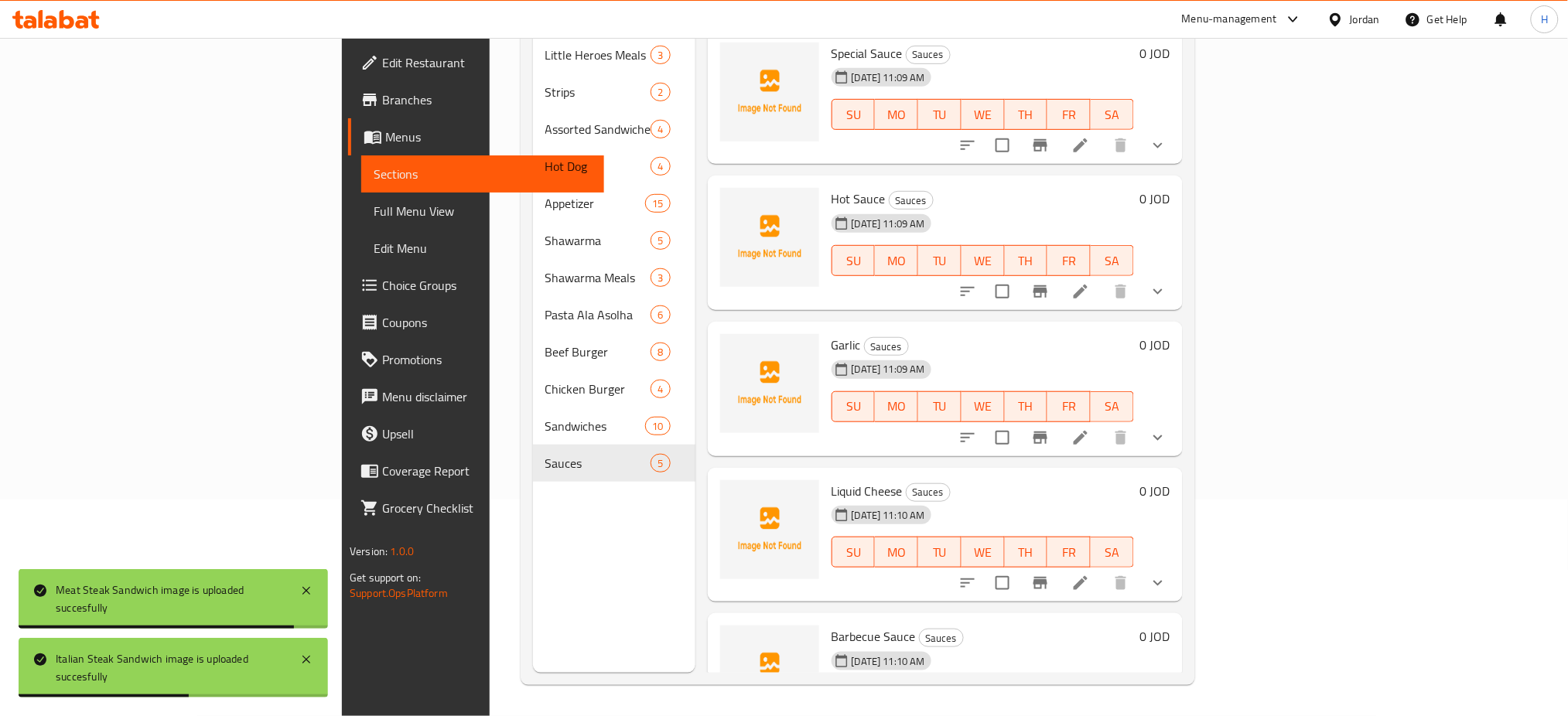
click at [348, 125] on link "Menus" at bounding box center [476, 136] width 256 height 37
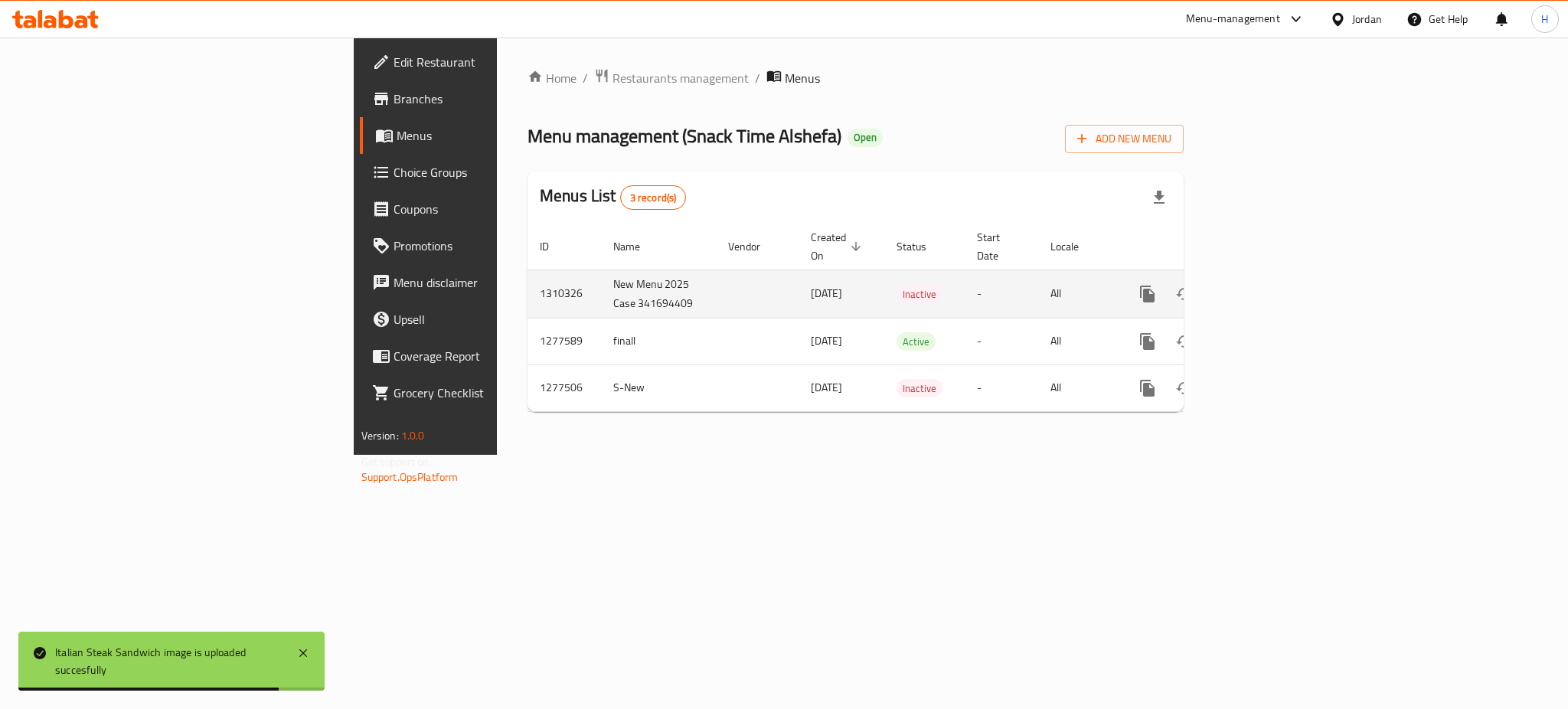
click at [782, 285] on icon "enhanced table" at bounding box center [1184, 294] width 18 height 18
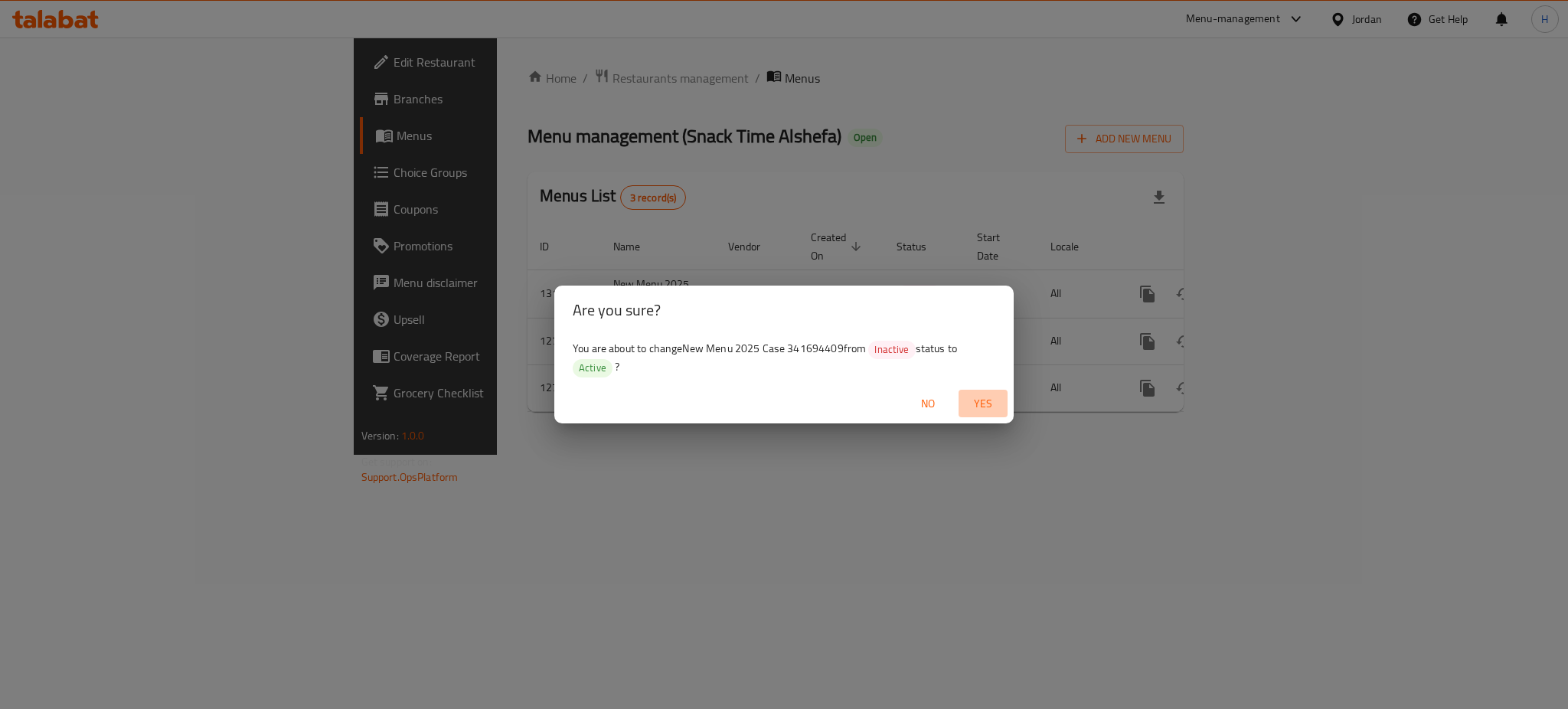
click at [782, 397] on span "Yes" at bounding box center [983, 403] width 36 height 19
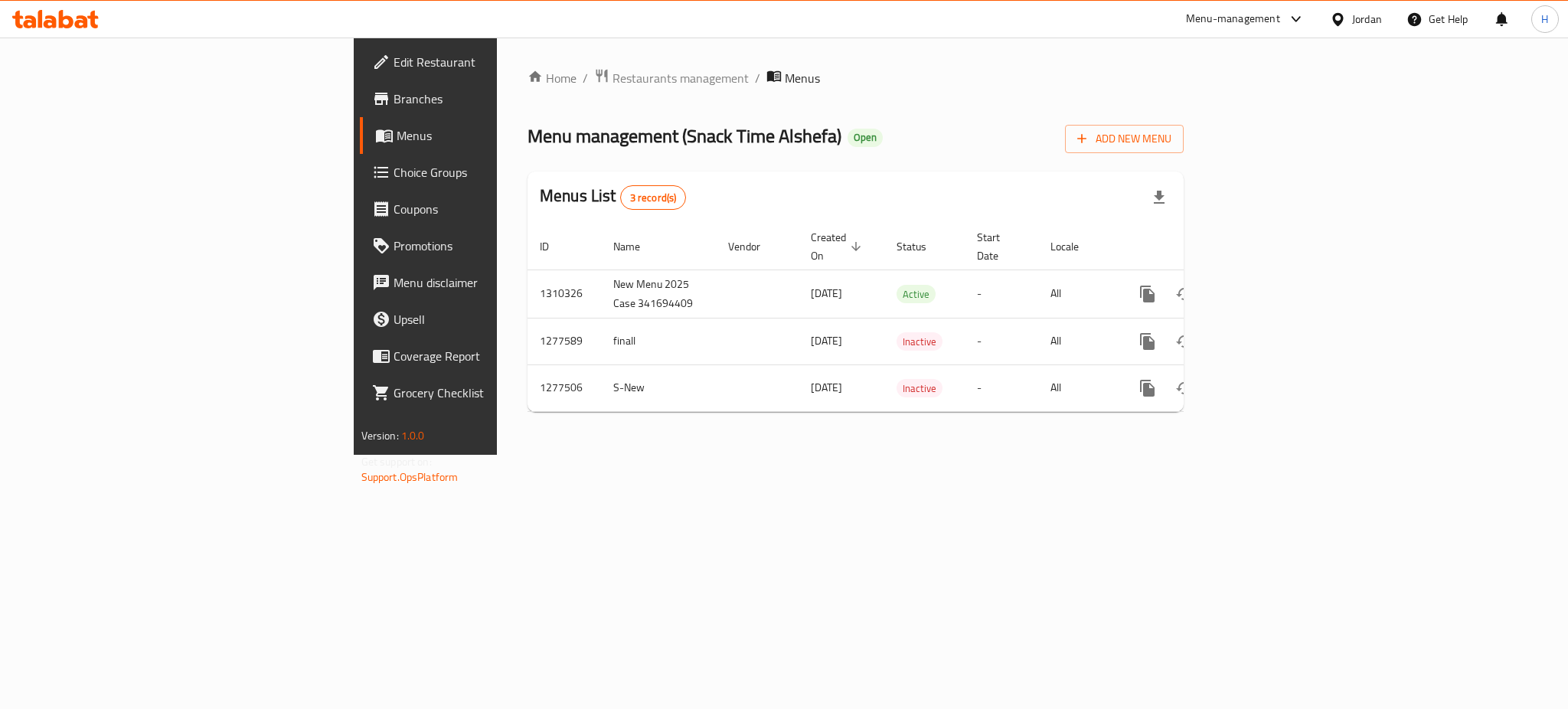
click at [55, 14] on icon at bounding box center [55, 19] width 86 height 18
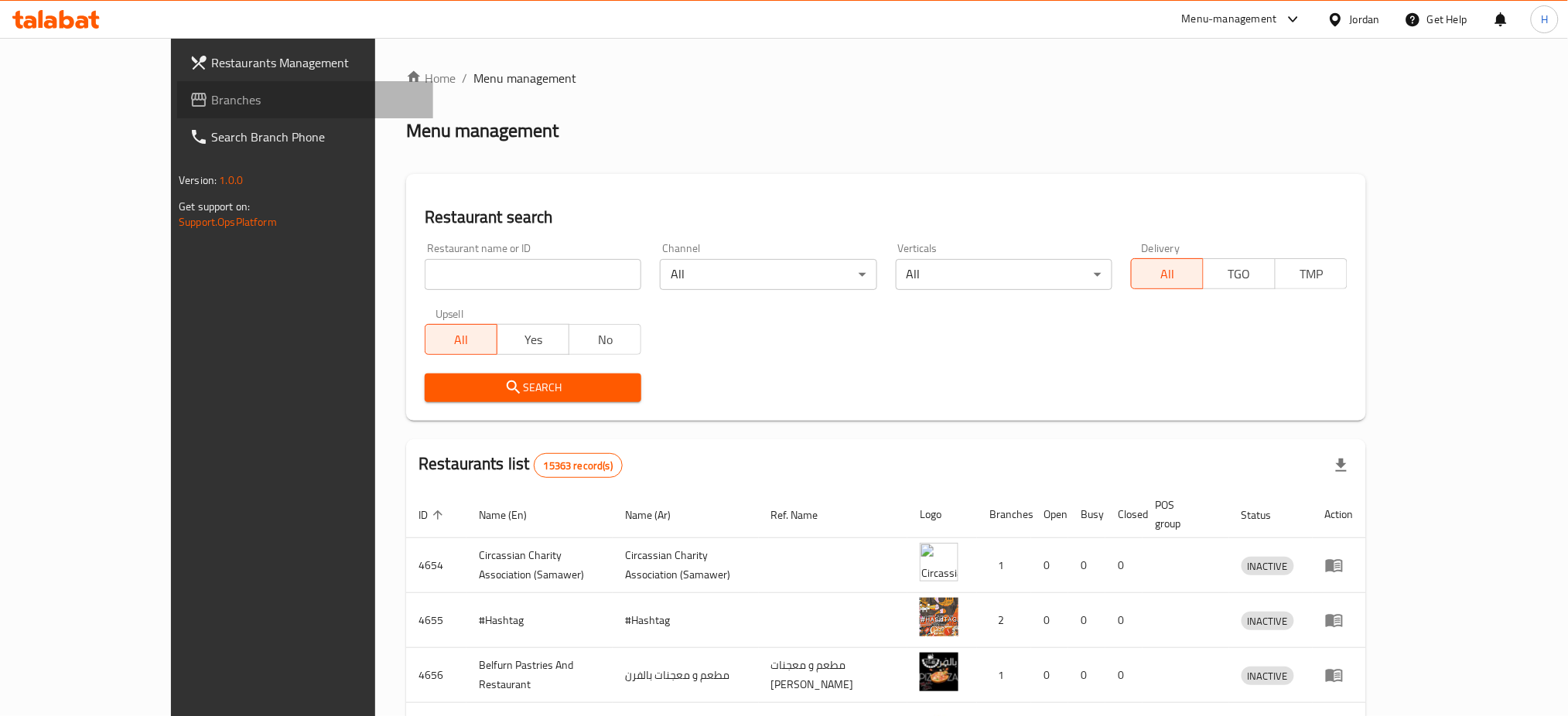
drag, startPoint x: 0, startPoint y: 0, endPoint x: 77, endPoint y: 110, distance: 134.3
click at [211, 102] on span "Branches" at bounding box center [315, 100] width 210 height 18
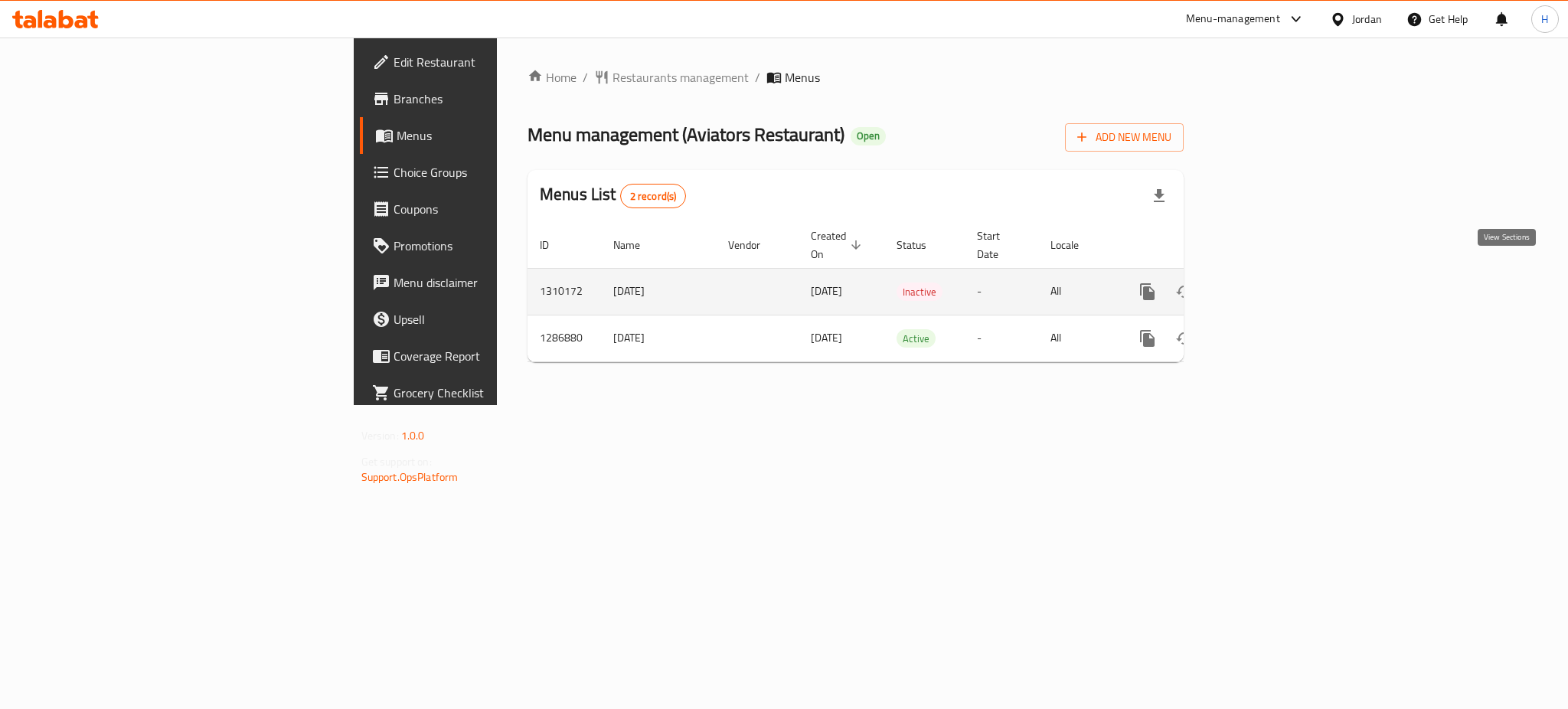
click at [1267, 282] on icon "enhanced table" at bounding box center [1258, 292] width 18 height 18
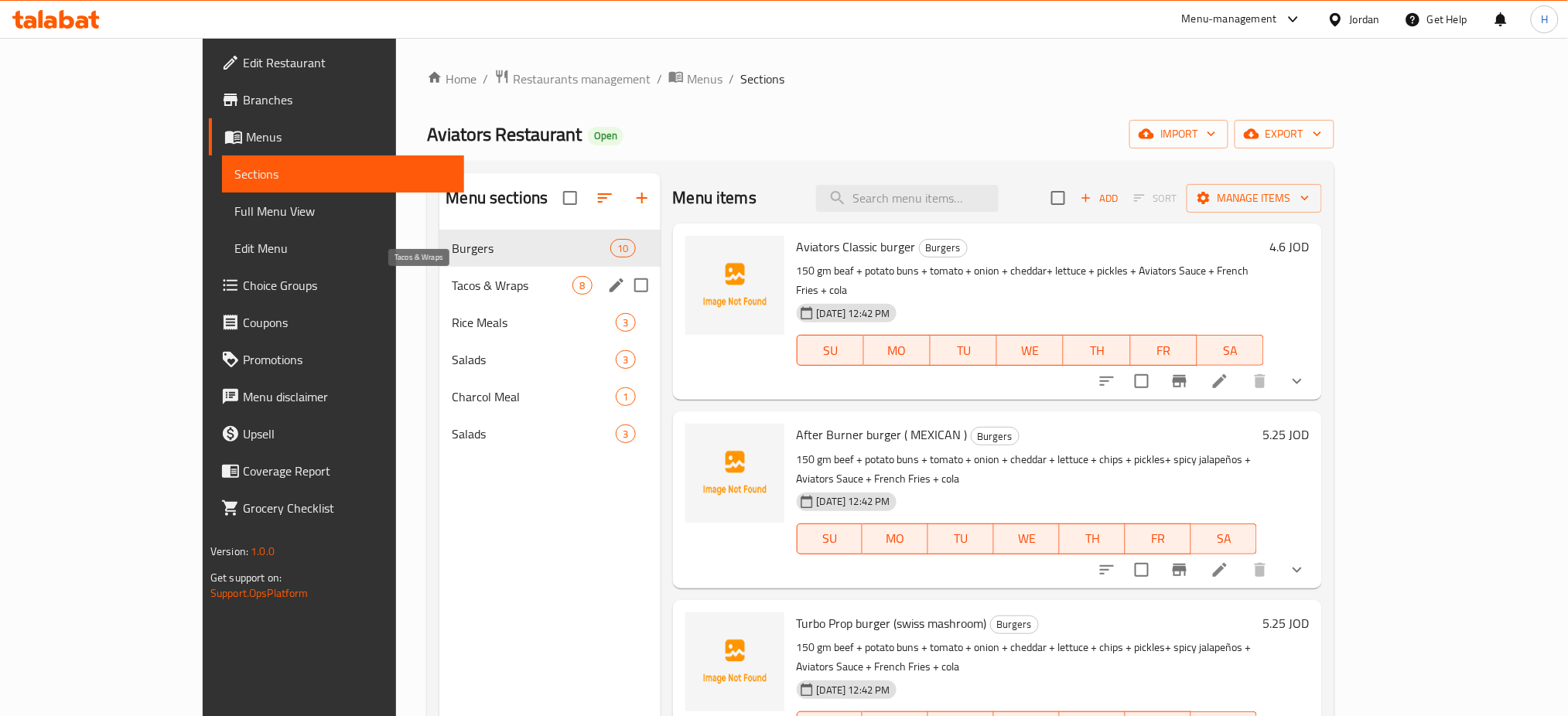
click at [452, 292] on span "Tacos & Wraps" at bounding box center [512, 285] width 120 height 18
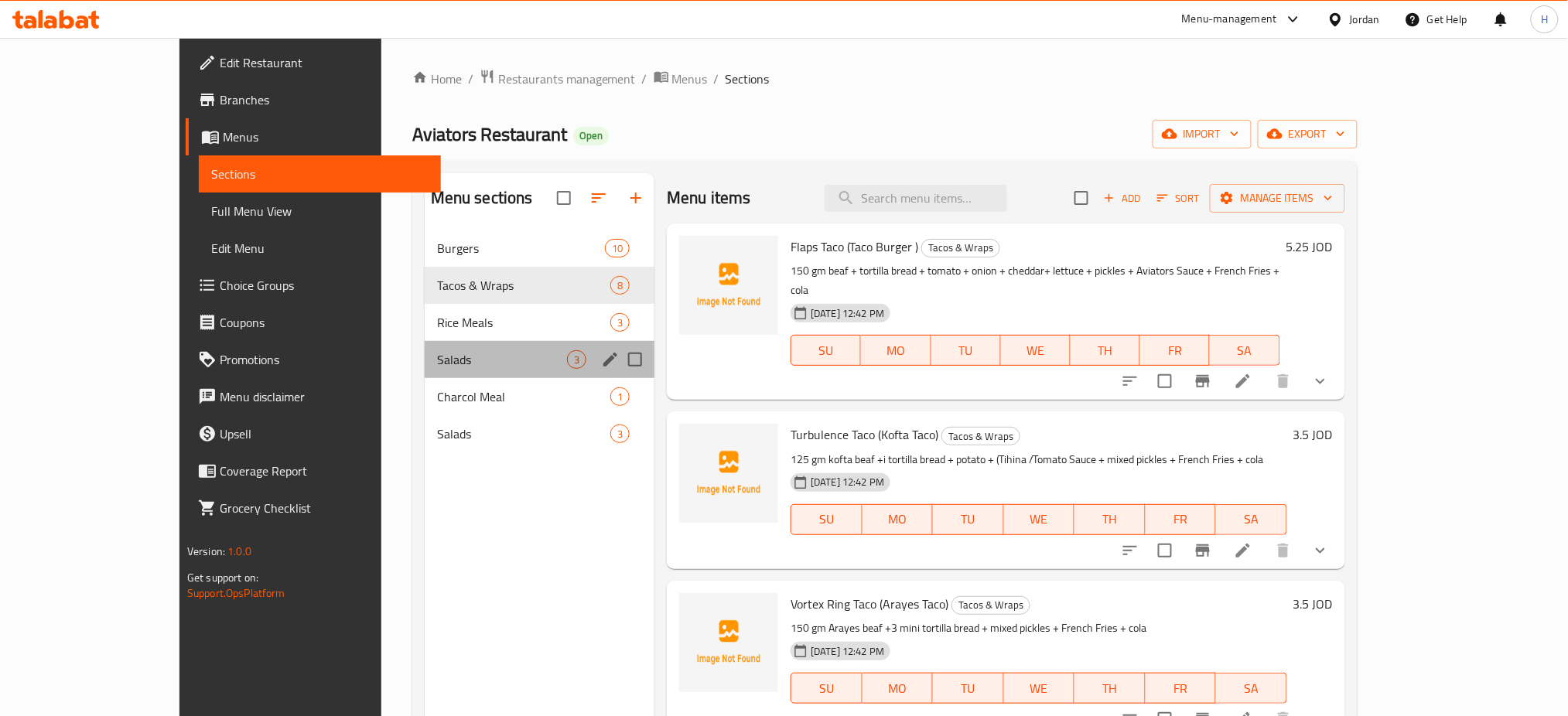
drag, startPoint x: 374, startPoint y: 341, endPoint x: 424, endPoint y: 392, distance: 71.4
click at [425, 340] on div "Burgers 10 Tacos & Wraps 8 Rice Meals 3 Salads 3 Charcol Meal 1 Salads 3" at bounding box center [540, 341] width 230 height 222
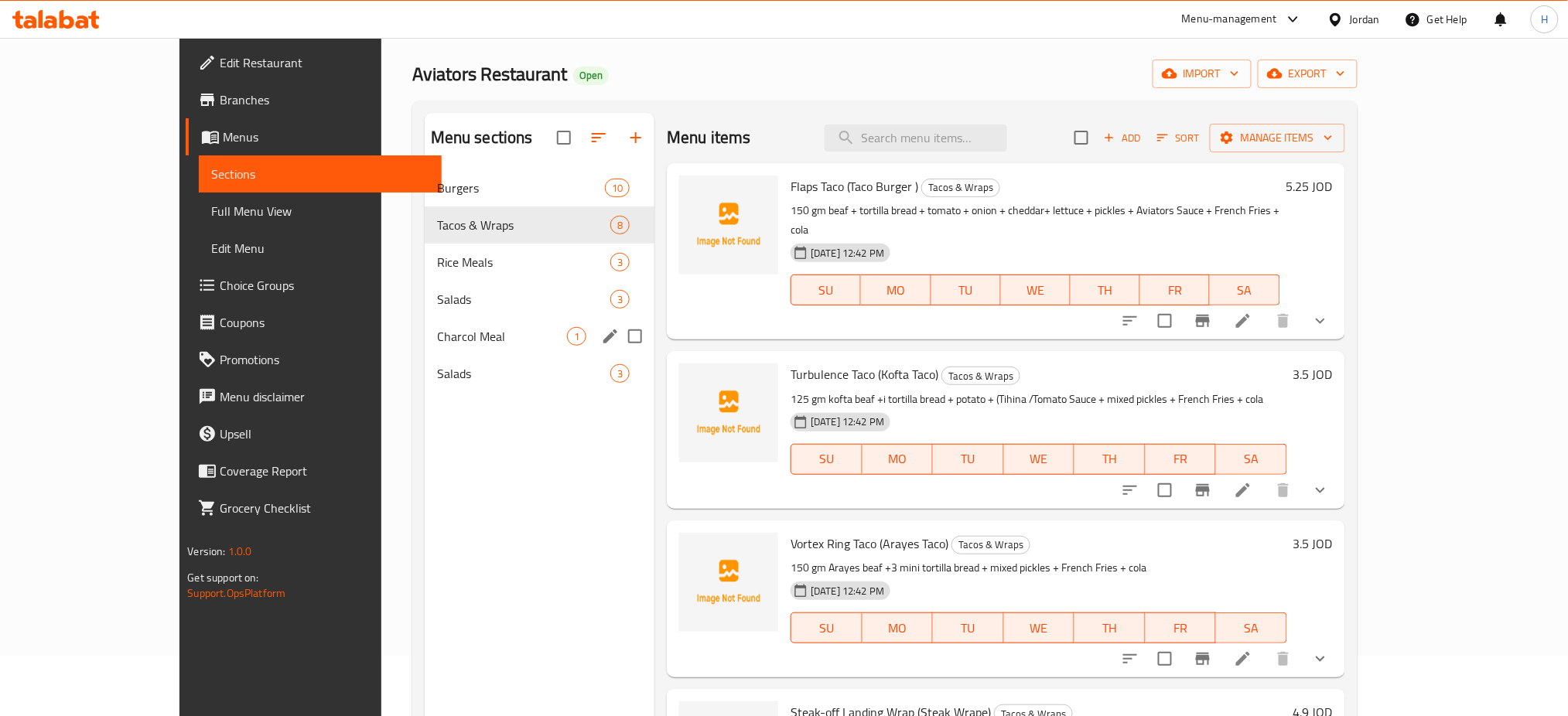
scroll to position [103, 0]
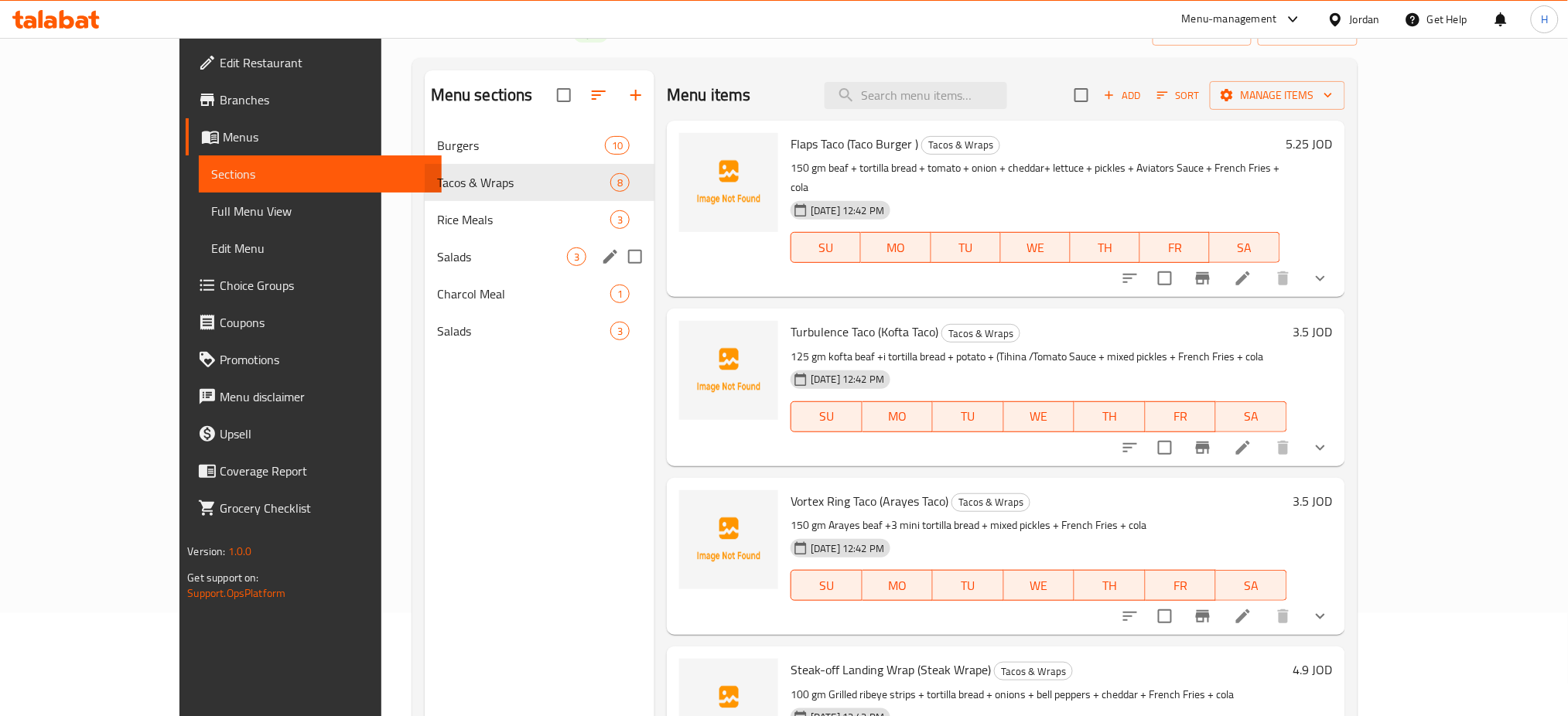
drag, startPoint x: 367, startPoint y: 261, endPoint x: 376, endPoint y: 281, distance: 21.9
click at [437, 261] on span "Salads" at bounding box center [501, 257] width 130 height 18
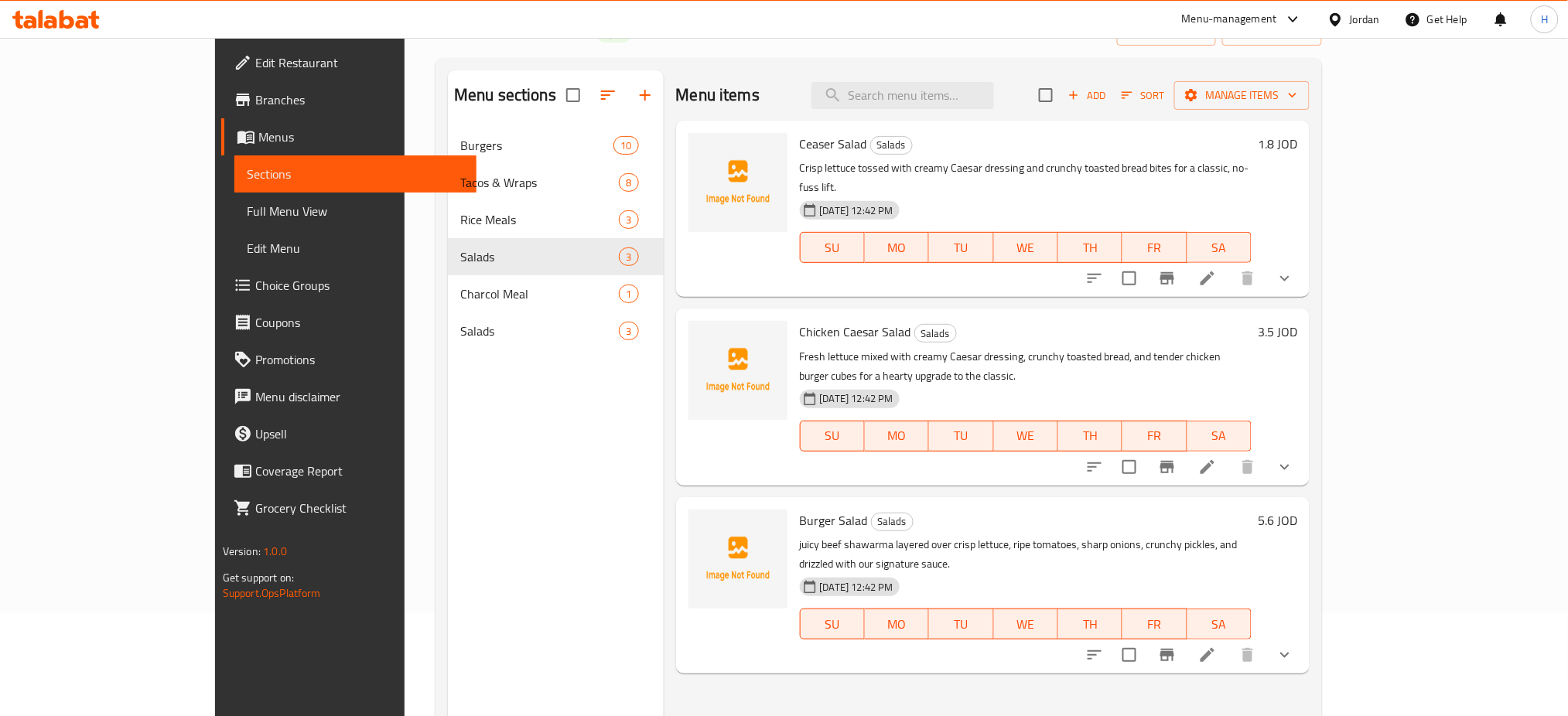
click at [464, 458] on div "Menu sections Burgers 10 Tacos & Wraps 8 Rice Meals 3 Salads 3 Charcol Meal 1 S…" at bounding box center [556, 428] width 216 height 716
click at [56, 26] on icon at bounding box center [56, 19] width 87 height 18
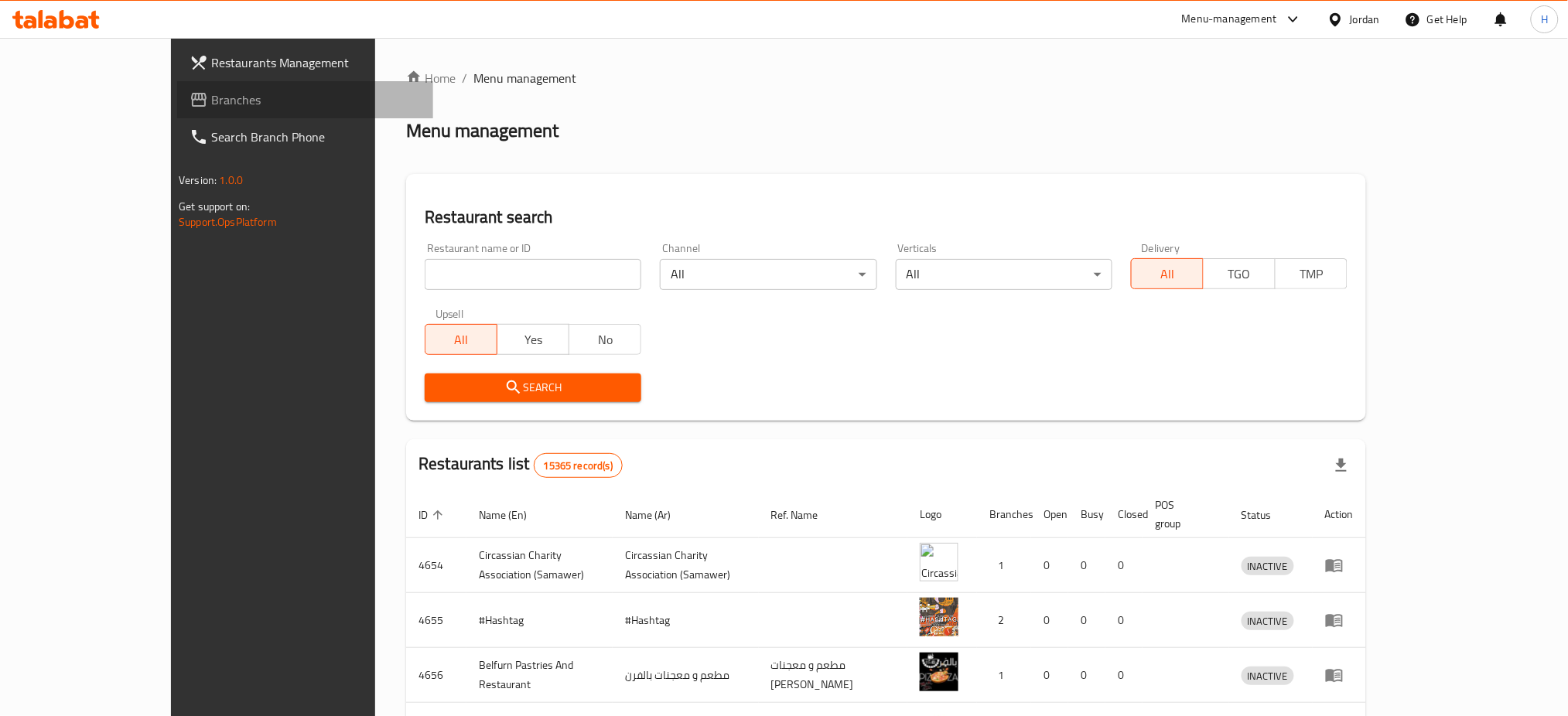
click at [211, 97] on span "Branches" at bounding box center [315, 100] width 210 height 18
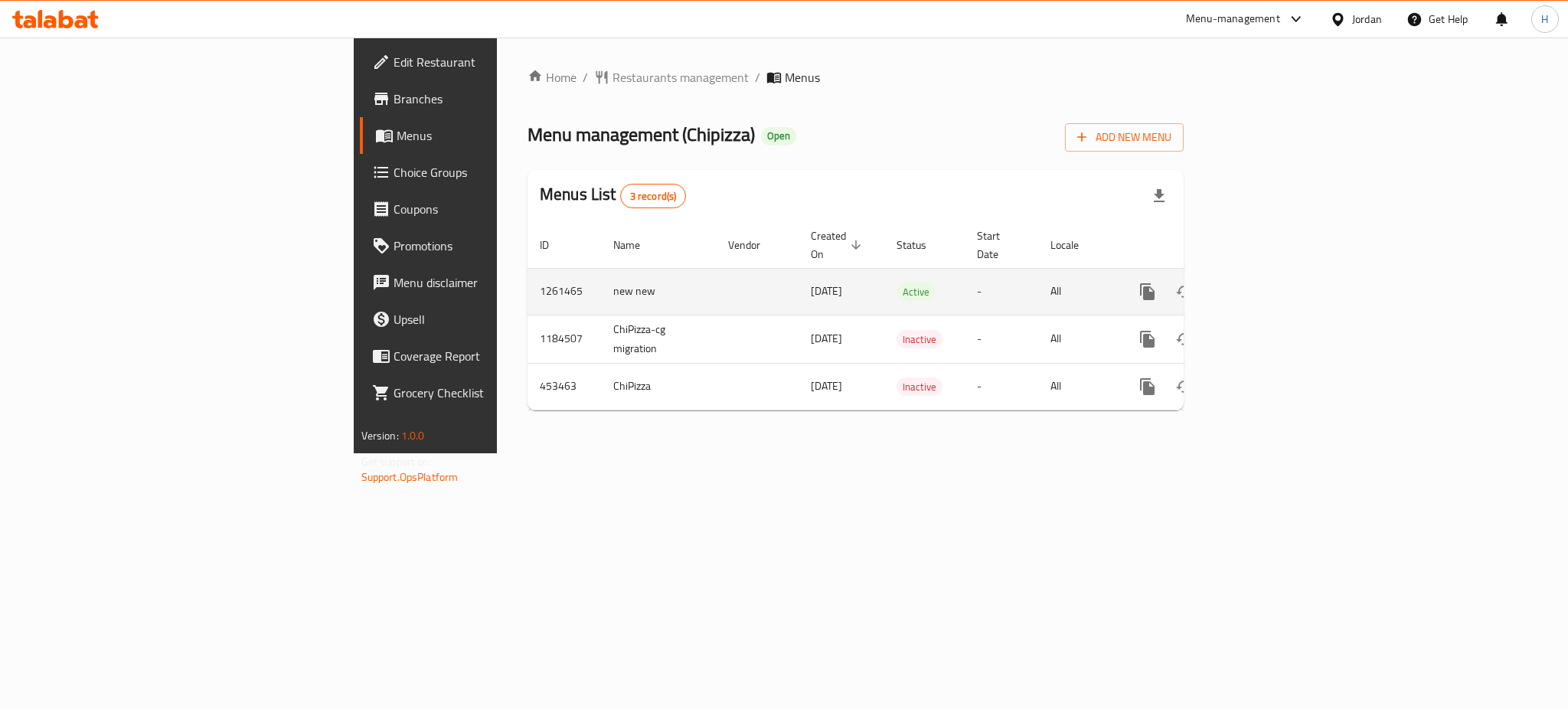
click at [1267, 282] on icon "enhanced table" at bounding box center [1258, 292] width 18 height 18
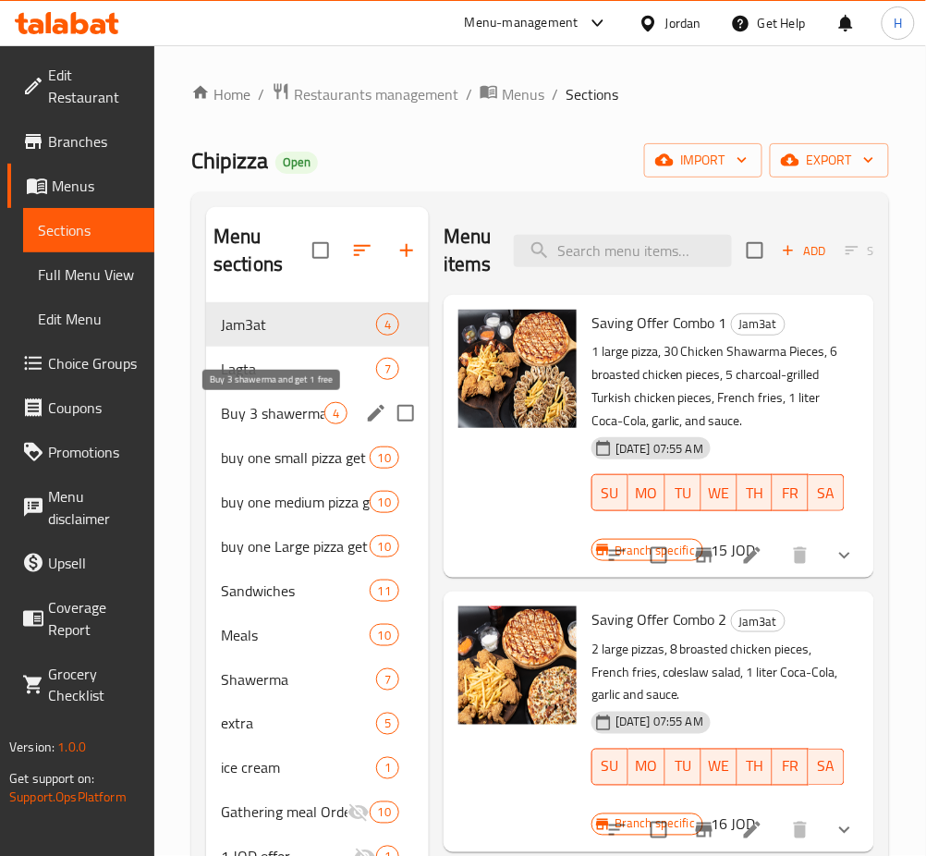
click at [298, 418] on span "Buy 3 shawerma and get 1 free" at bounding box center [273, 413] width 104 height 22
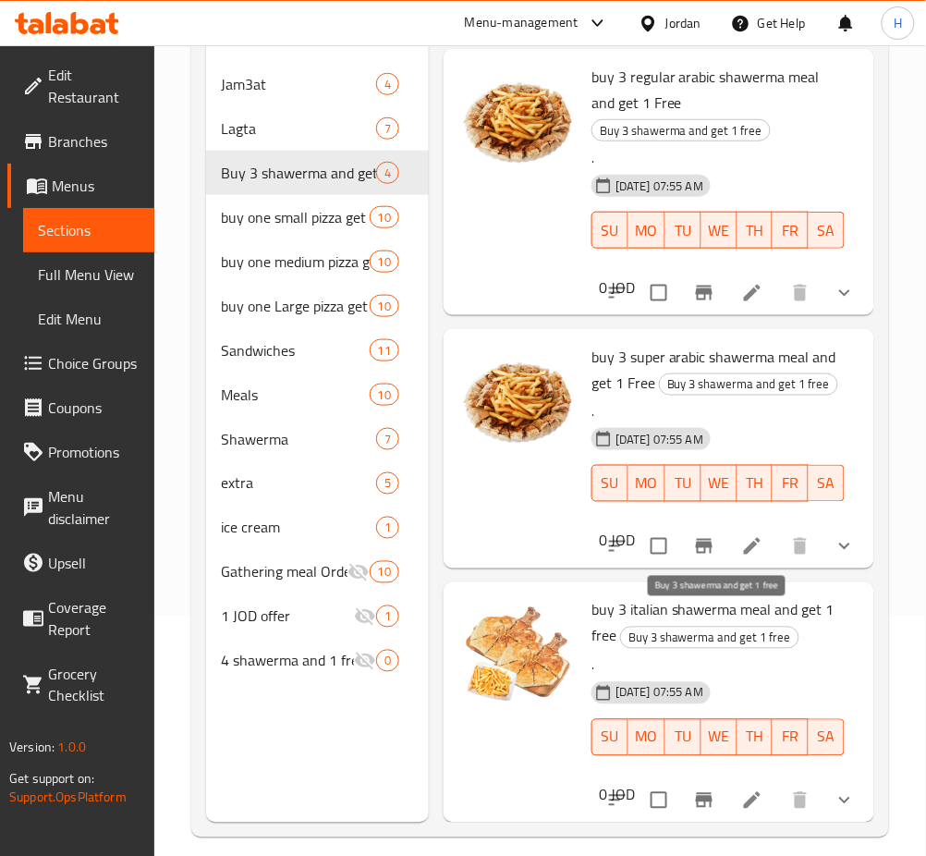
scroll to position [259, 0]
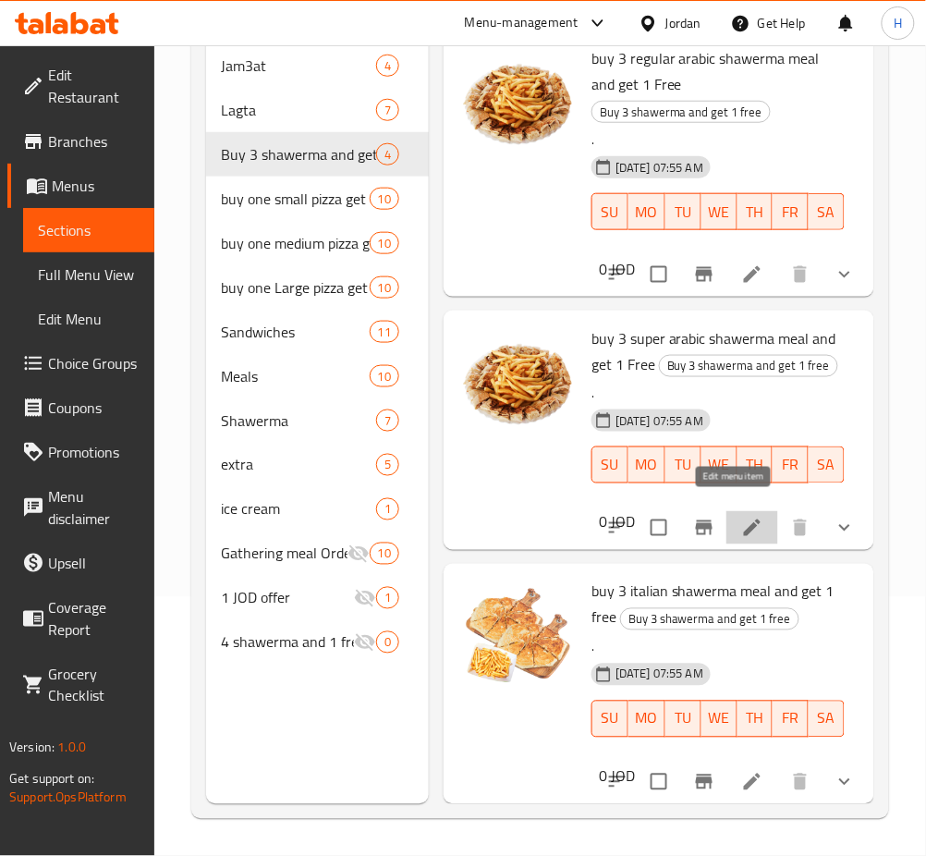
drag, startPoint x: 729, startPoint y: 508, endPoint x: 748, endPoint y: 709, distance: 201.5
click at [116, 361] on span "Choice Groups" at bounding box center [94, 363] width 92 height 22
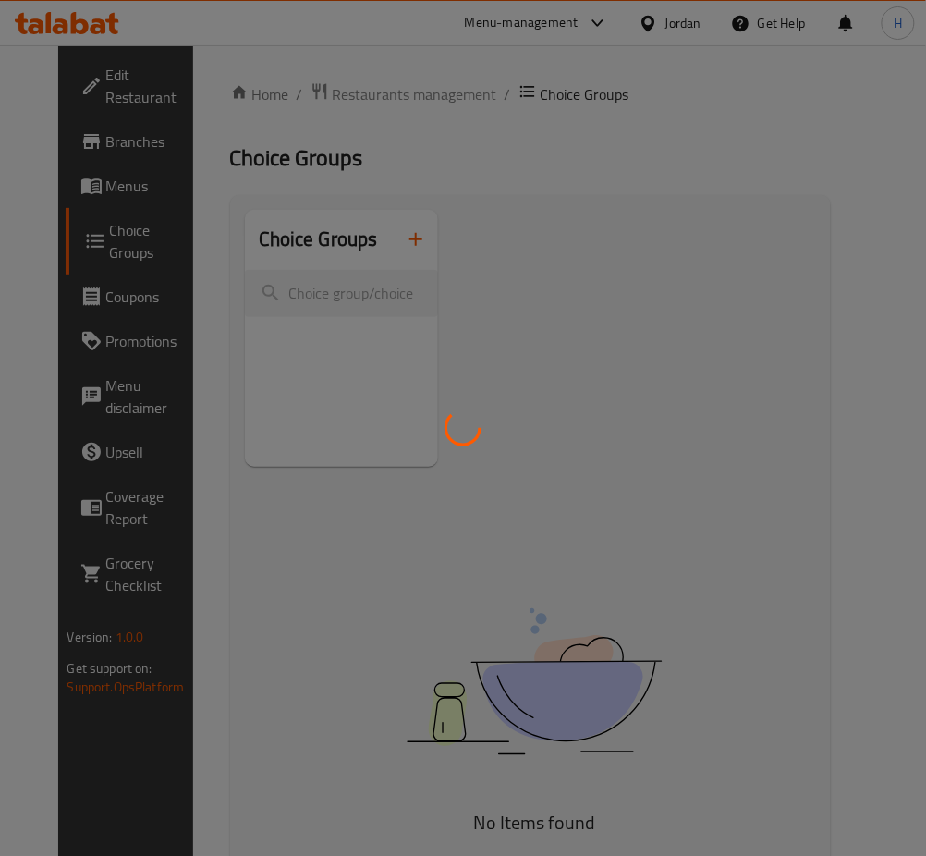
click at [292, 271] on div at bounding box center [463, 428] width 926 height 856
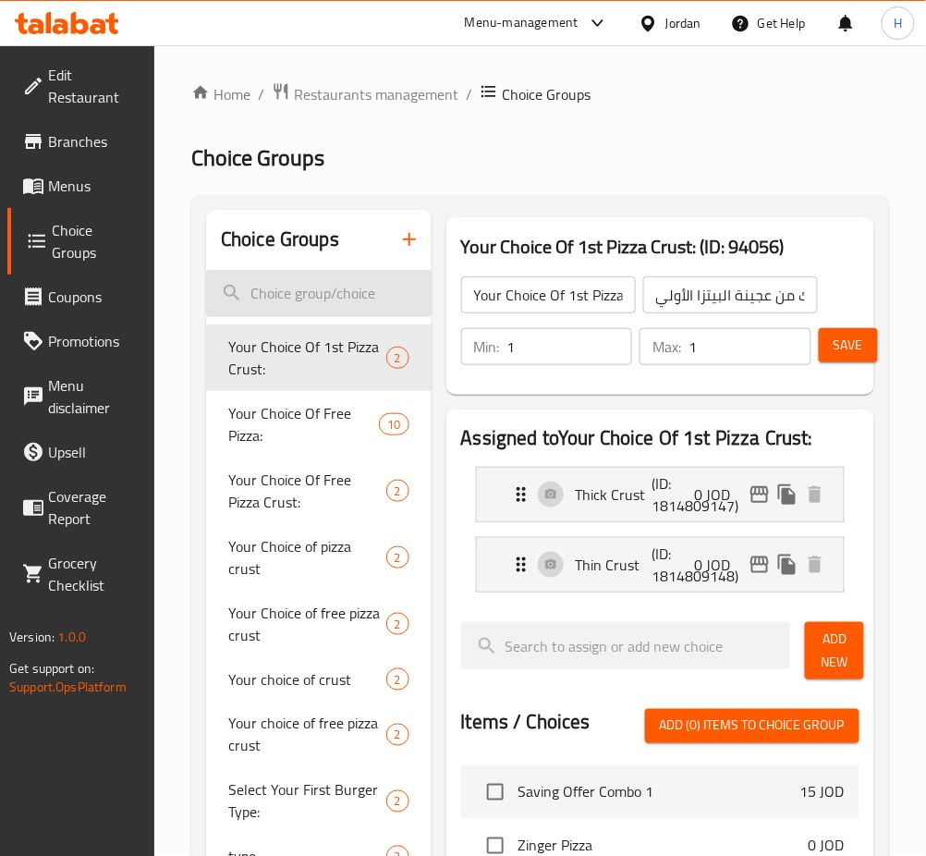
click at [363, 295] on input "search" at bounding box center [319, 293] width 226 height 47
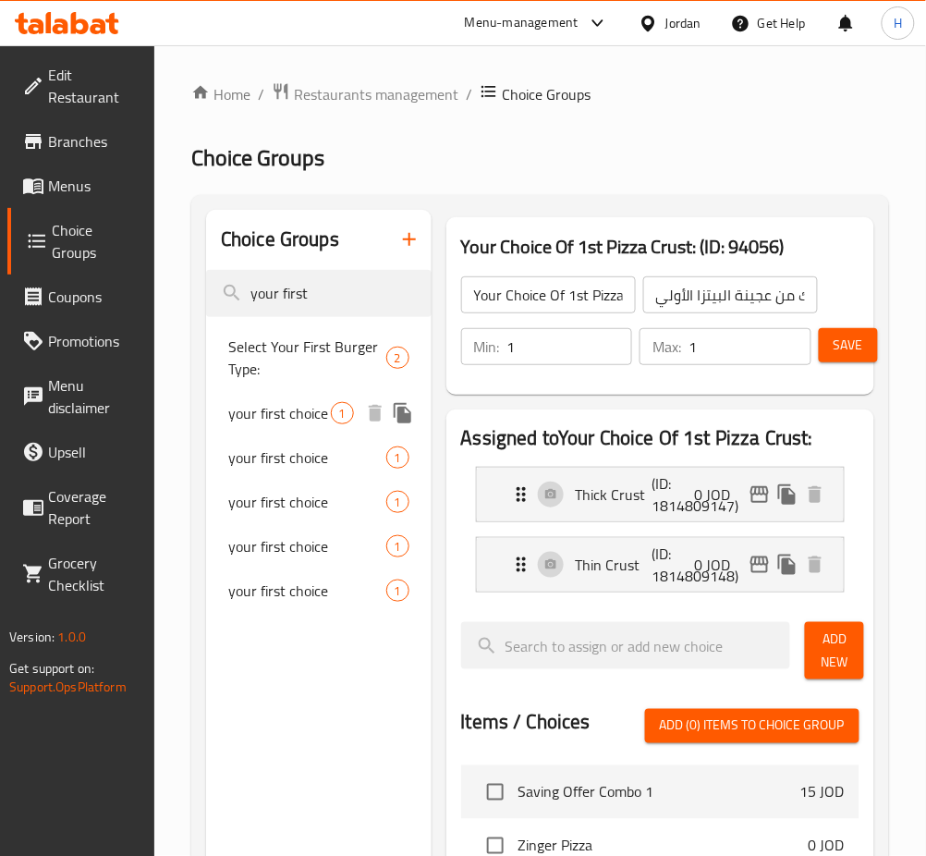
type input "your first"
click at [276, 422] on span "your first choice" at bounding box center [279, 413] width 103 height 22
type input "your first choice"
type input "خيارك الاول"
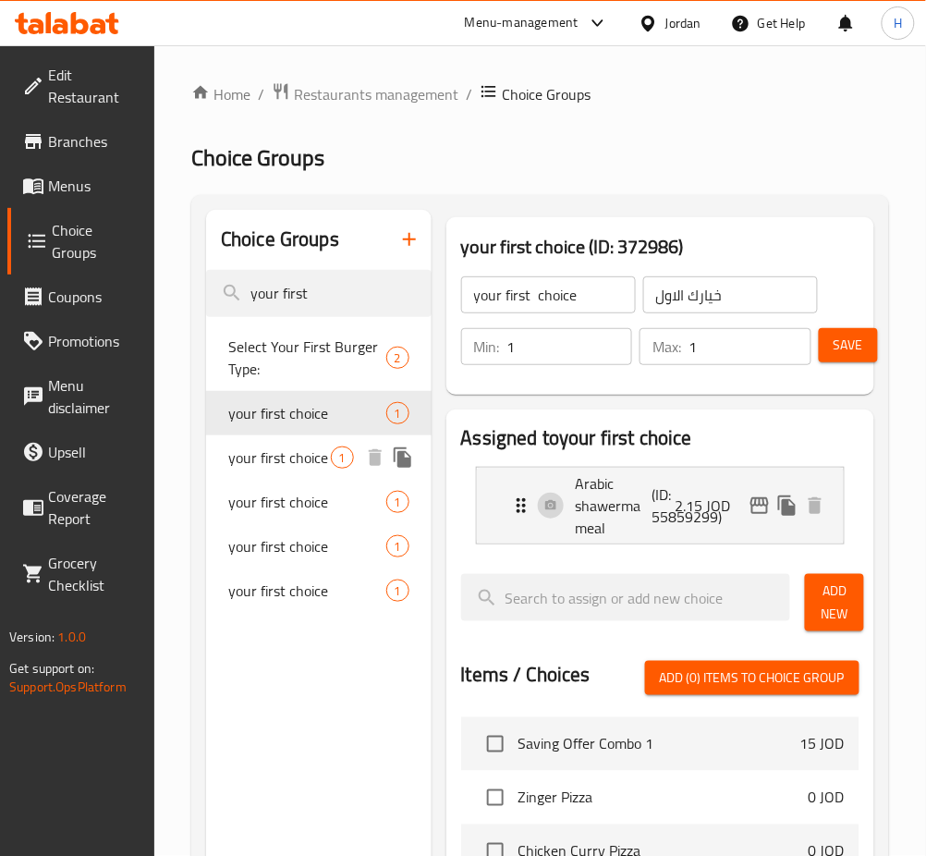
click at [305, 469] on span "your first choice" at bounding box center [279, 458] width 103 height 22
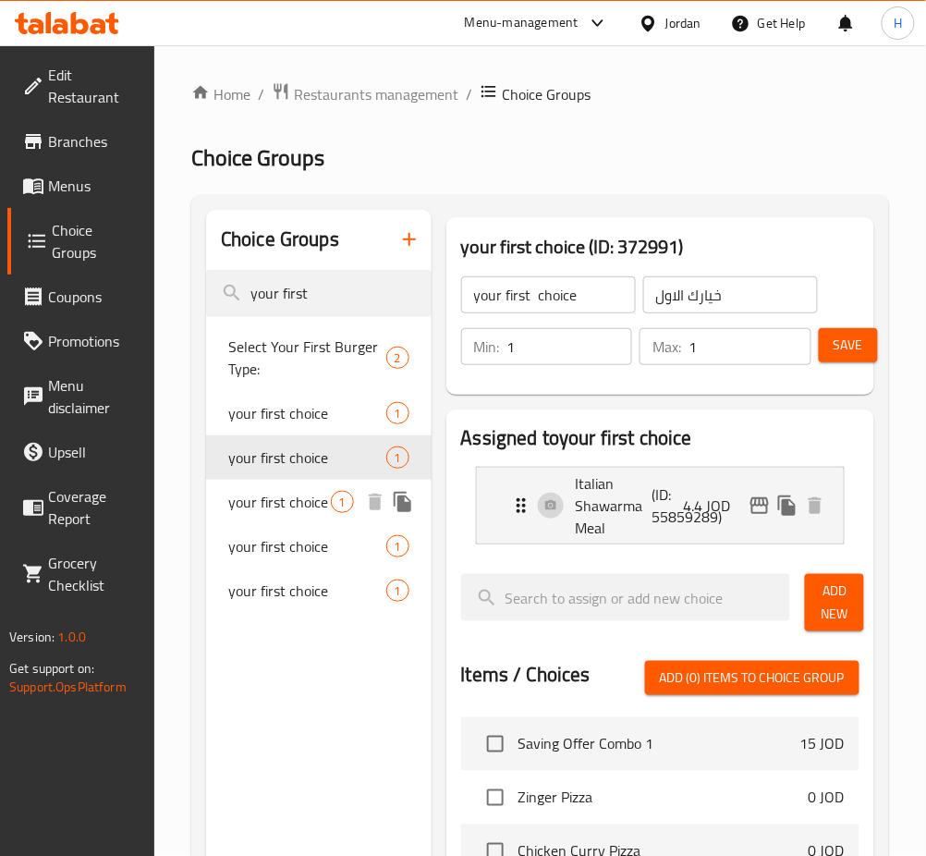
drag, startPoint x: 297, startPoint y: 501, endPoint x: 291, endPoint y: 510, distance: 10.8
click at [296, 501] on span "your first choice" at bounding box center [279, 502] width 103 height 22
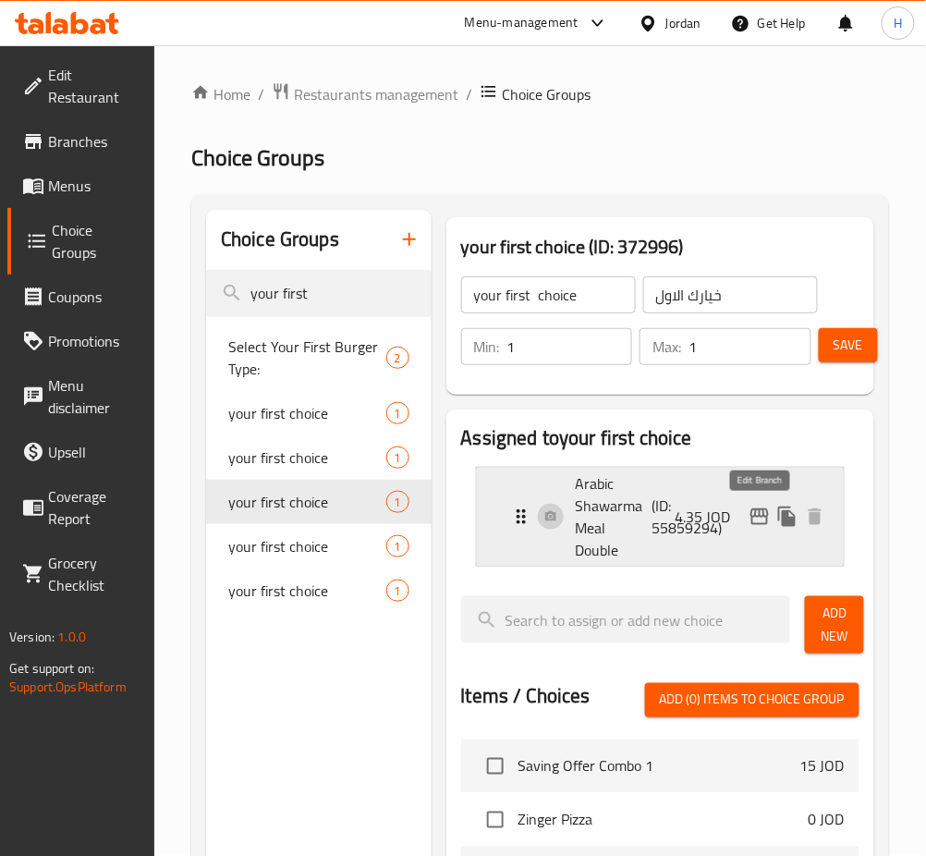
click at [763, 515] on icon "edit" at bounding box center [760, 517] width 22 height 22
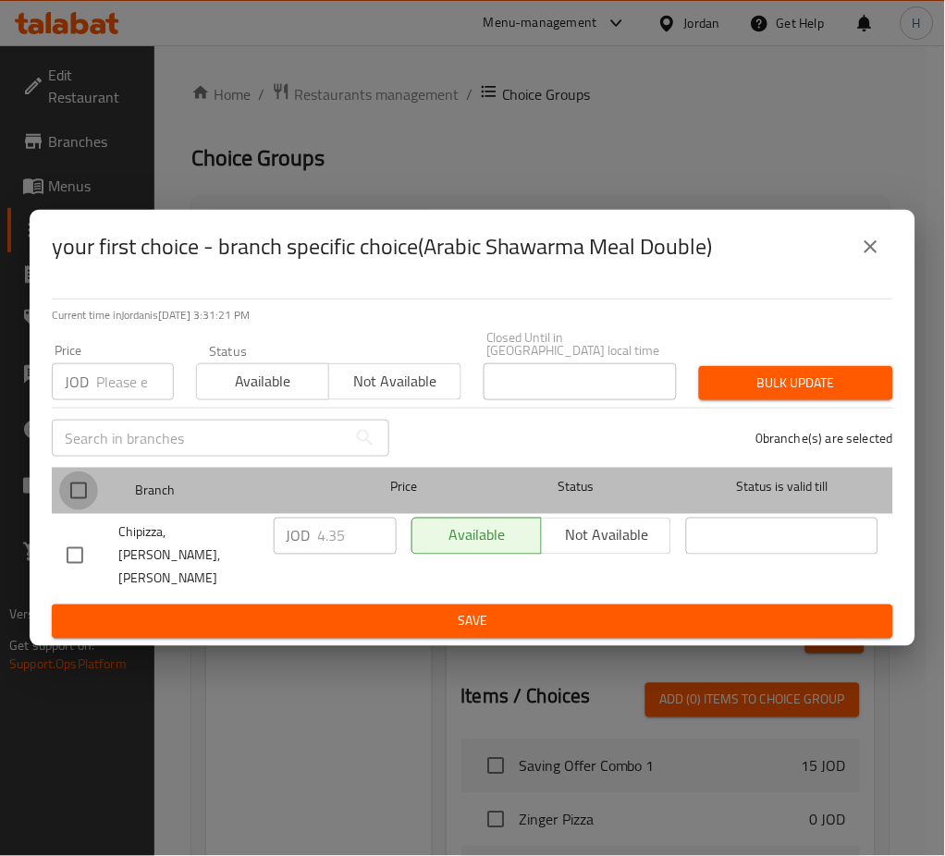
click at [72, 488] on input "checkbox" at bounding box center [78, 490] width 39 height 39
checkbox input "true"
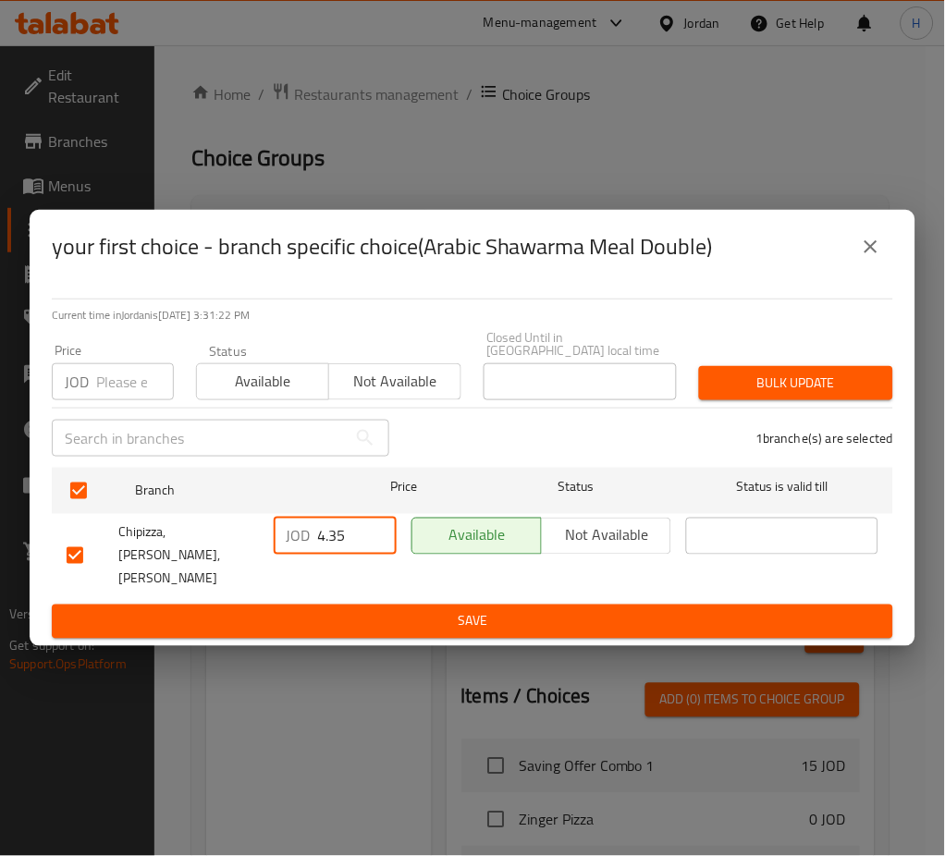
drag, startPoint x: 357, startPoint y: 543, endPoint x: 284, endPoint y: 542, distance: 73.0
click at [287, 552] on div "JOD 4.35 ​" at bounding box center [335, 536] width 123 height 37
type input "5.35"
click at [379, 610] on span "Save" at bounding box center [473, 621] width 812 height 23
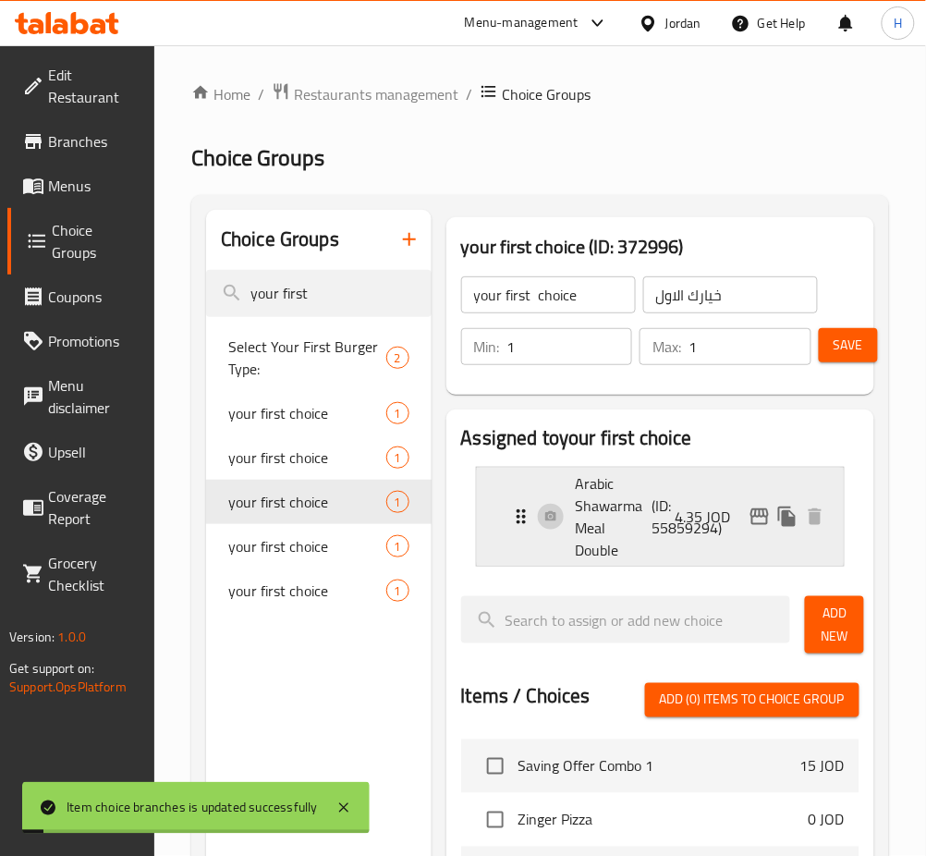
click at [659, 530] on p "(ID: 55859294)" at bounding box center [678, 517] width 51 height 44
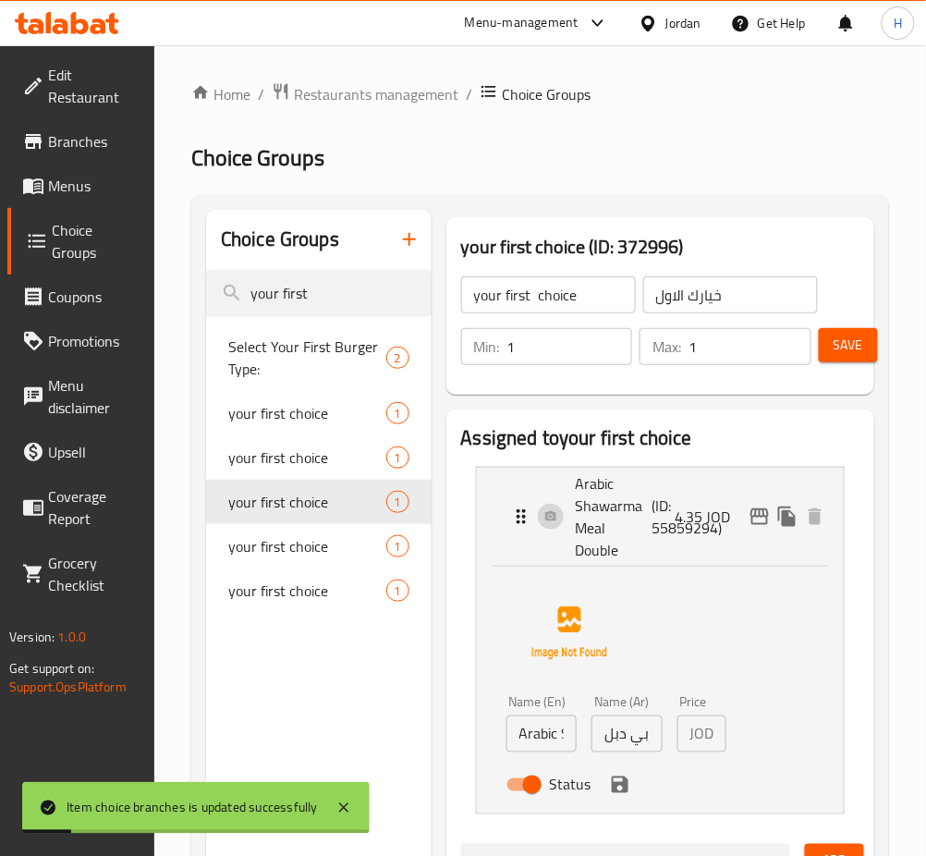
click at [630, 725] on input "وجبة شاورما عربي دبل" at bounding box center [627, 734] width 71 height 37
click at [616, 785] on icon "save" at bounding box center [620, 785] width 17 height 17
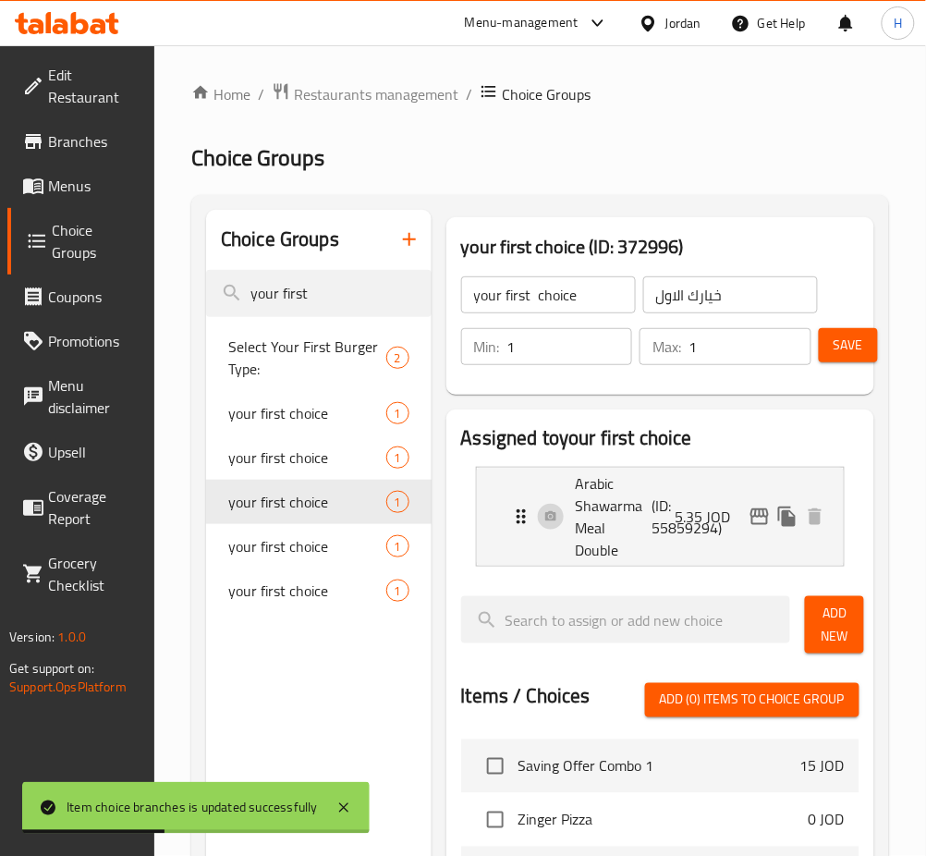
type input "5.35"
click at [858, 354] on span "Save" at bounding box center [849, 345] width 30 height 23
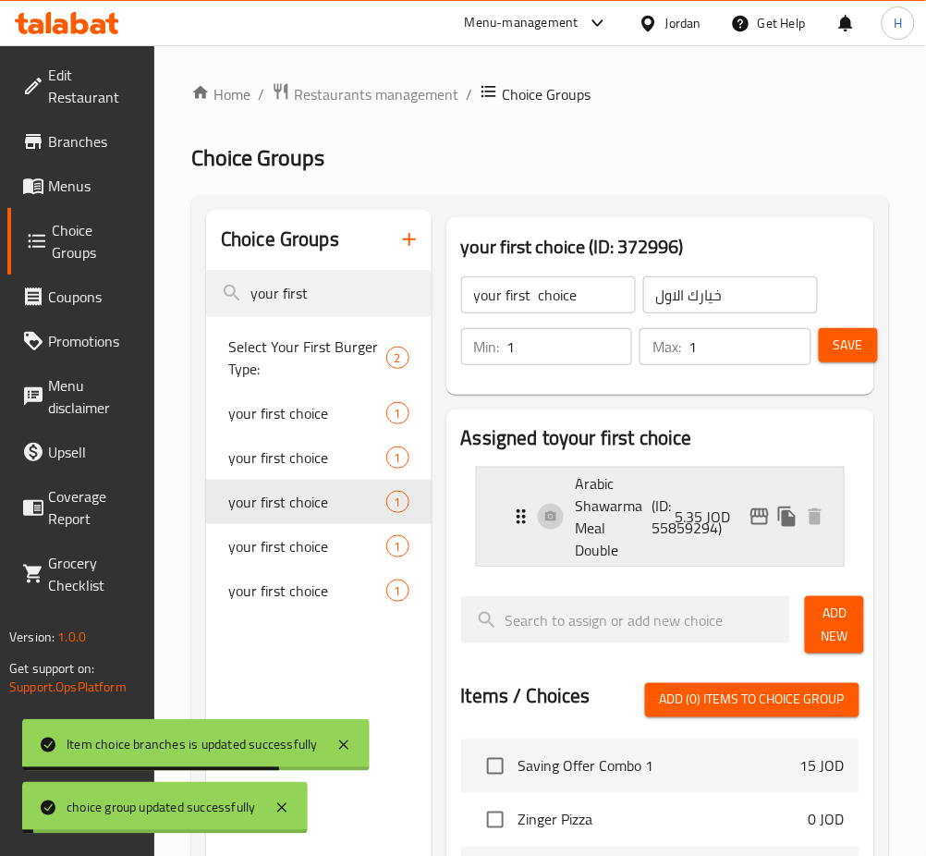
click at [763, 514] on icon "edit" at bounding box center [760, 517] width 22 height 22
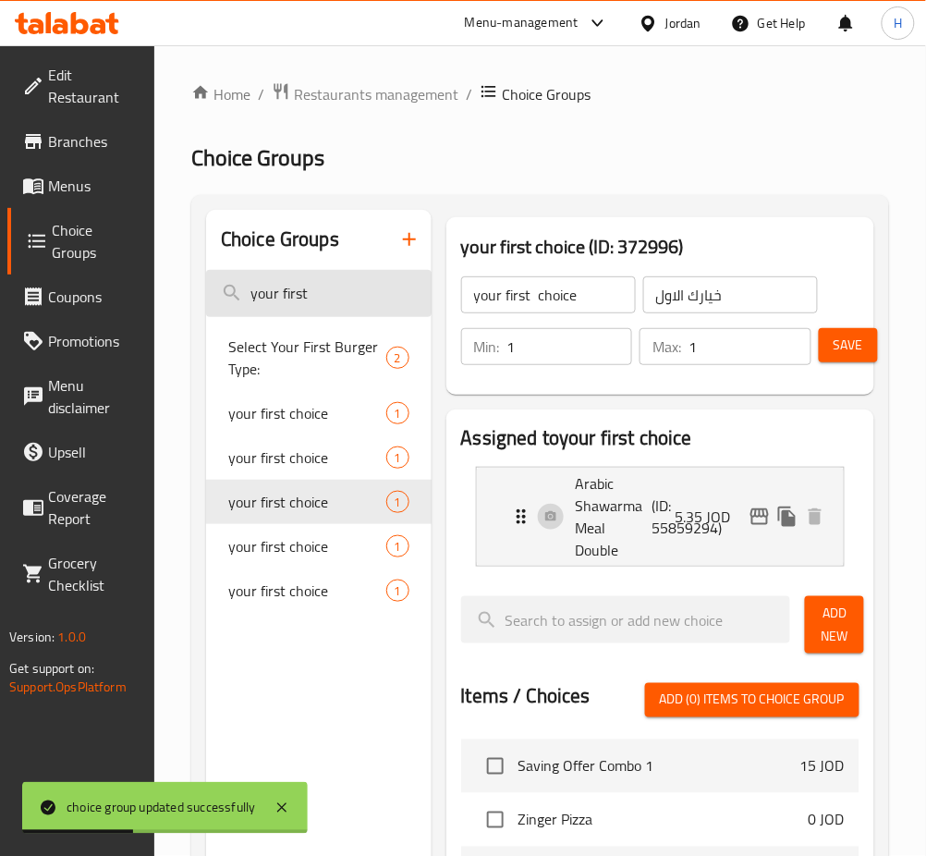
click at [383, 296] on input "your first" at bounding box center [319, 293] width 226 height 47
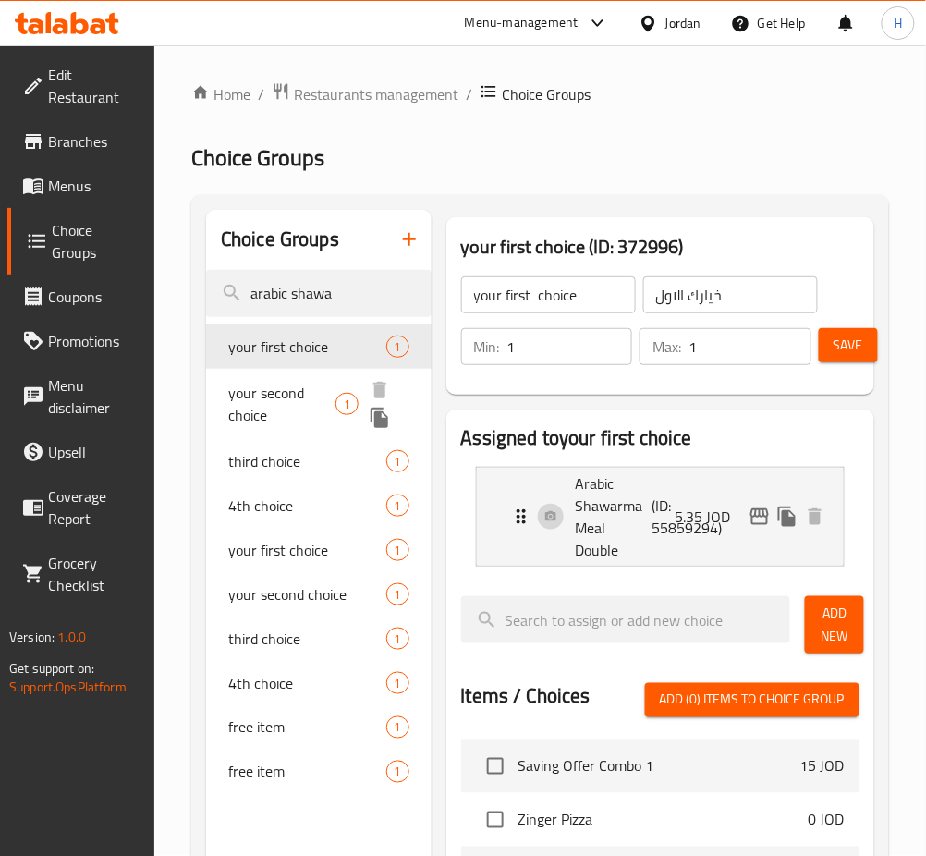
type input "arabic shawa"
click at [304, 398] on span "your second choice" at bounding box center [281, 404] width 107 height 44
type input "your second choice"
type input "خيارك الثاني"
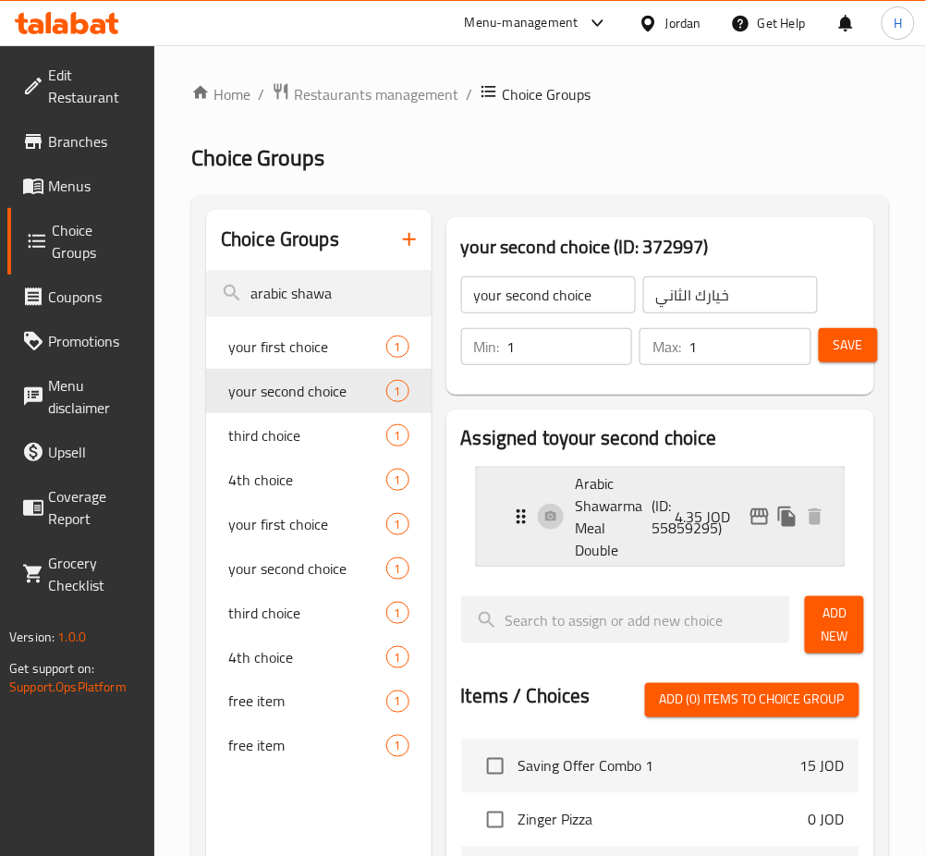
click at [750, 514] on icon "edit" at bounding box center [760, 517] width 22 height 22
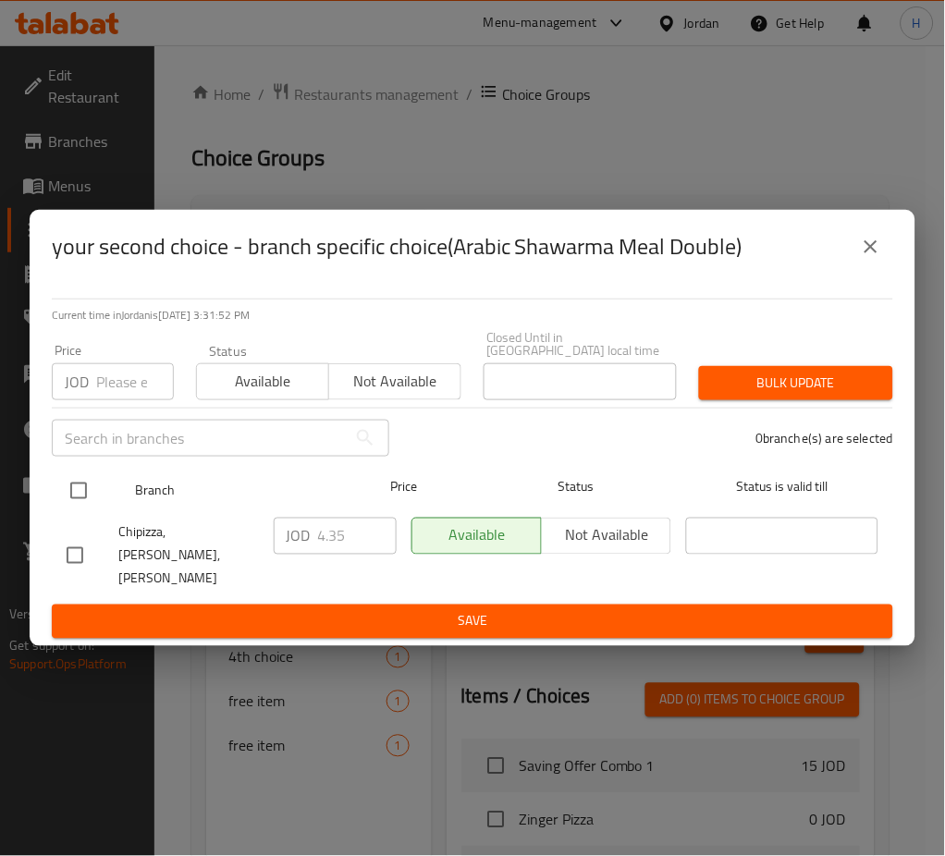
click at [96, 498] on input "checkbox" at bounding box center [78, 490] width 39 height 39
checkbox input "true"
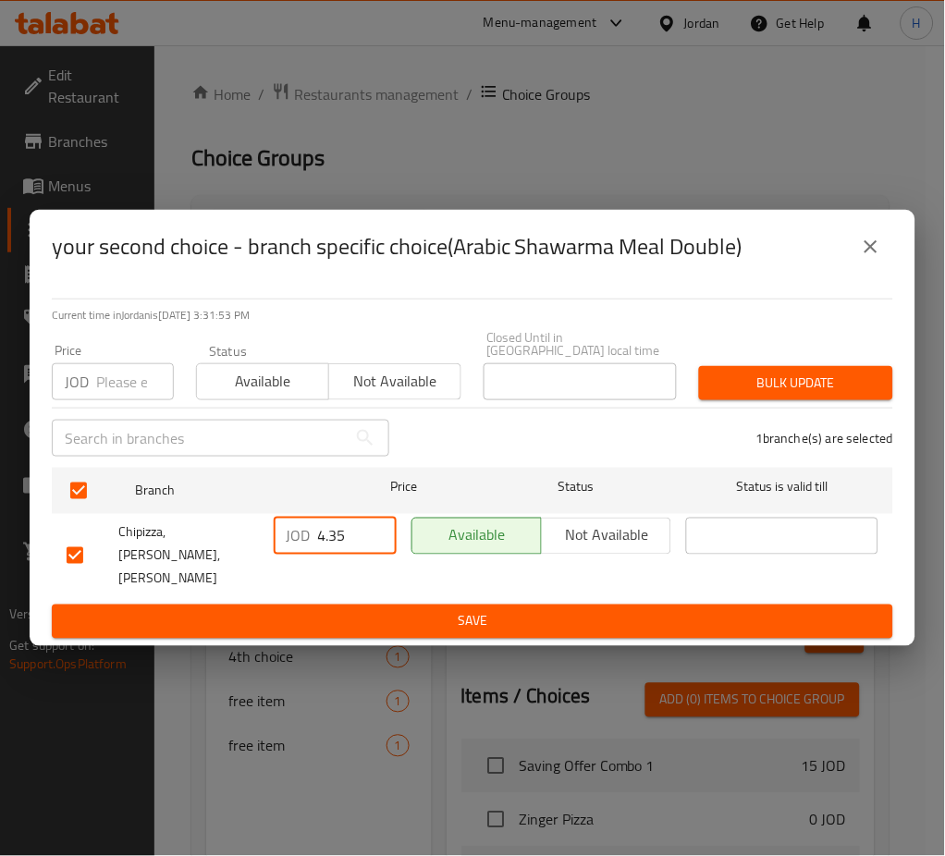
click at [348, 536] on input "4.35" at bounding box center [357, 536] width 79 height 37
type input "5.35"
click at [570, 610] on span "Save" at bounding box center [473, 621] width 812 height 23
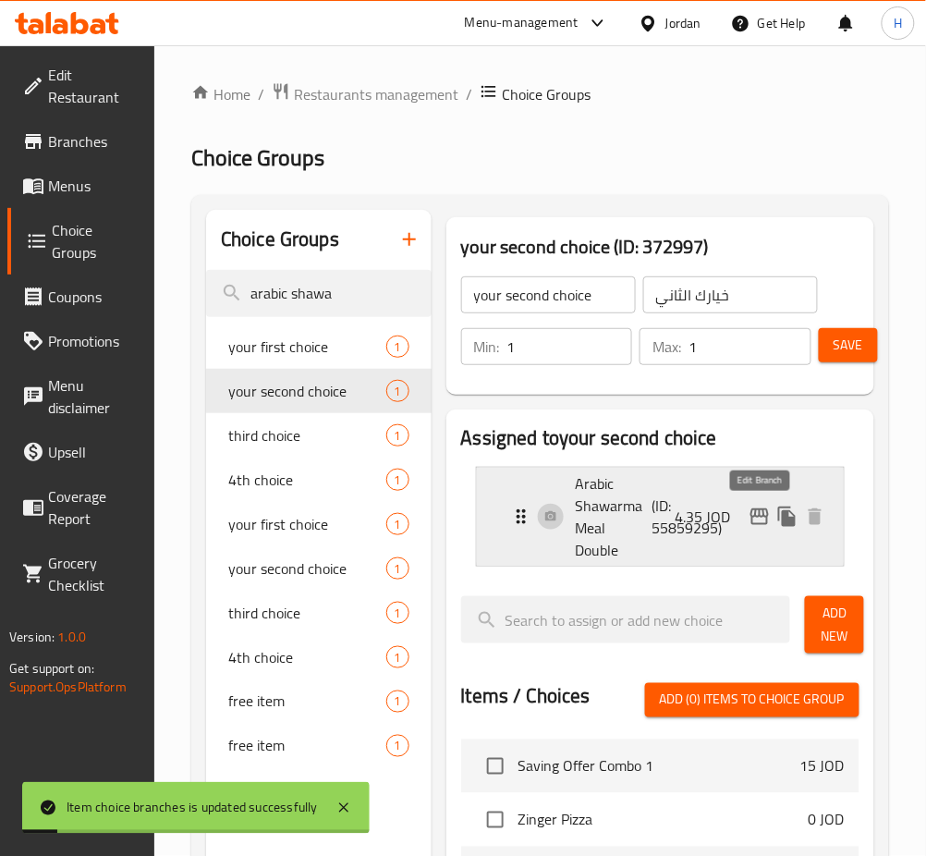
click at [756, 513] on icon "edit" at bounding box center [760, 516] width 18 height 17
click at [690, 528] on p "4.35 JOD" at bounding box center [711, 517] width 70 height 22
click at [691, 522] on p "4.35 JOD" at bounding box center [711, 517] width 70 height 22
click at [669, 497] on p "(ID: 55859295)" at bounding box center [678, 517] width 51 height 44
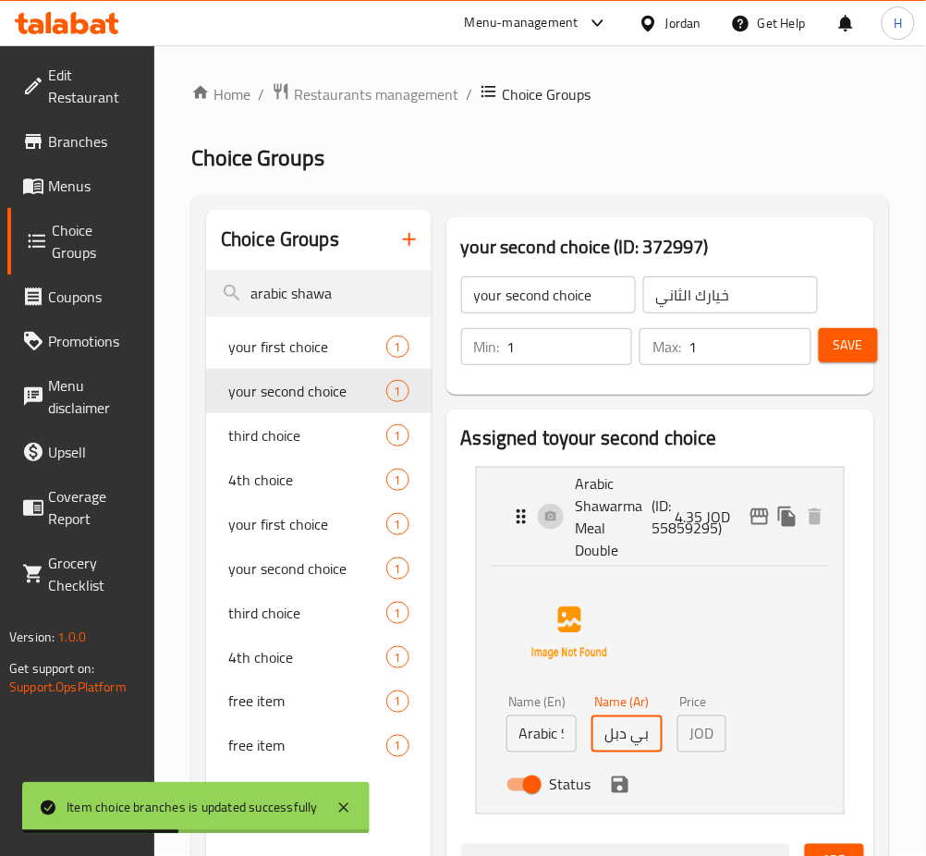
drag, startPoint x: 631, startPoint y: 735, endPoint x: 631, endPoint y: 725, distance: 10.2
click at [631, 733] on input "وجبة شاورما عربي دبل" at bounding box center [627, 734] width 71 height 37
drag, startPoint x: 618, startPoint y: 777, endPoint x: 645, endPoint y: 743, distance: 42.7
click at [619, 777] on icon "save" at bounding box center [620, 785] width 22 height 22
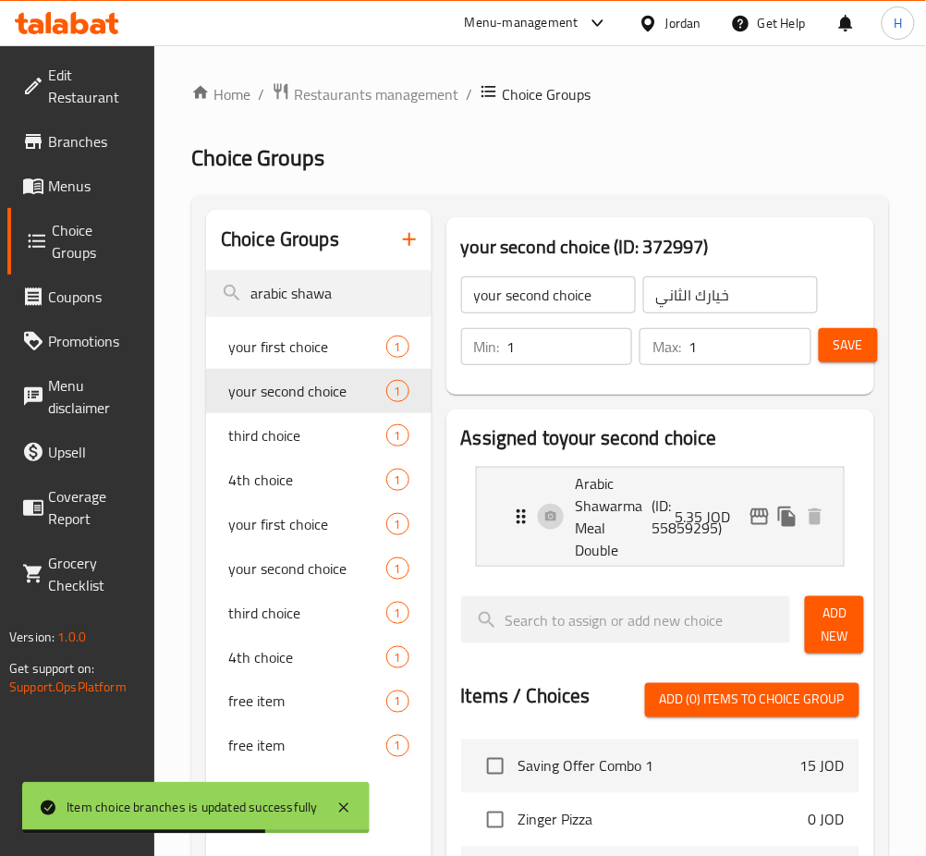
type input "5.35"
click at [848, 362] on button "Save" at bounding box center [848, 345] width 59 height 34
click at [355, 263] on div "Choice Groups" at bounding box center [319, 240] width 226 height 60
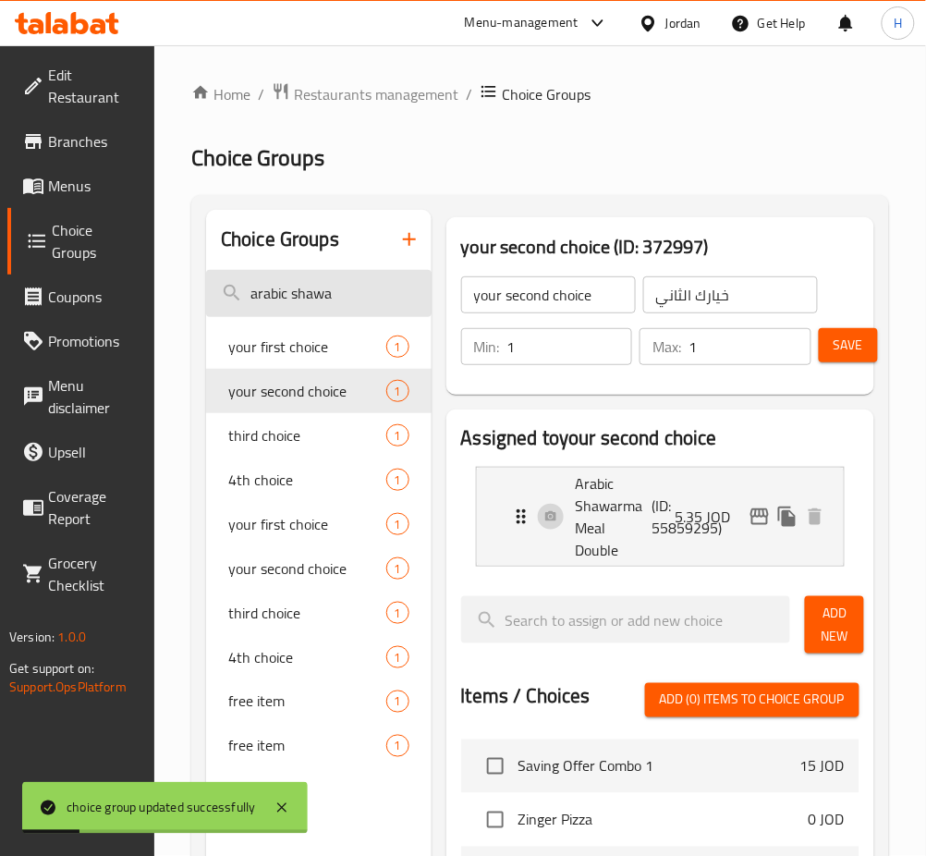
click at [357, 288] on input "arabic shawa" at bounding box center [319, 293] width 226 height 47
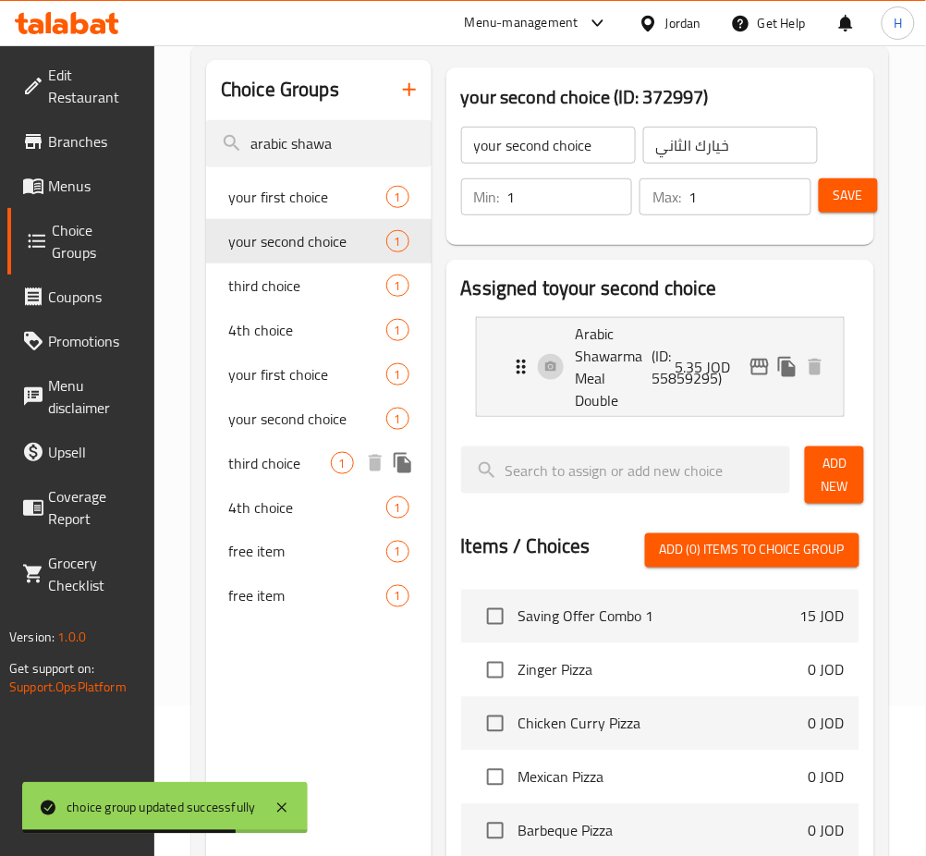
scroll to position [123, 0]
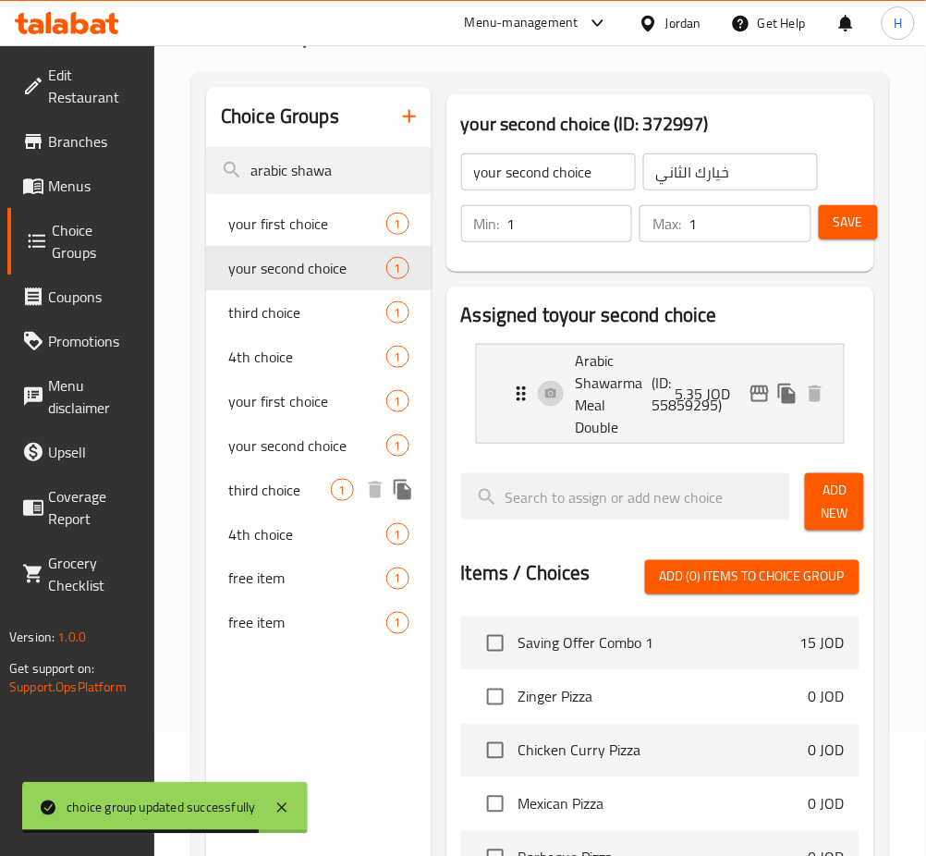
click at [275, 482] on span "third choice" at bounding box center [279, 490] width 103 height 22
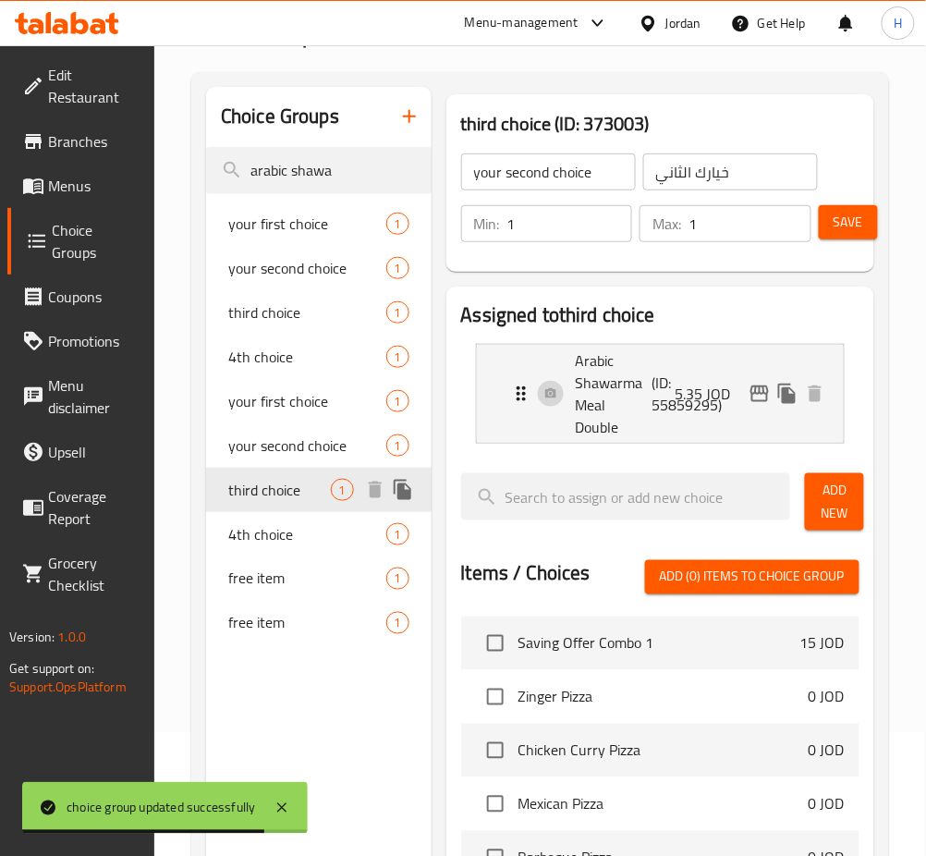
type input "third choice"
type input "اختيارك الثالث"
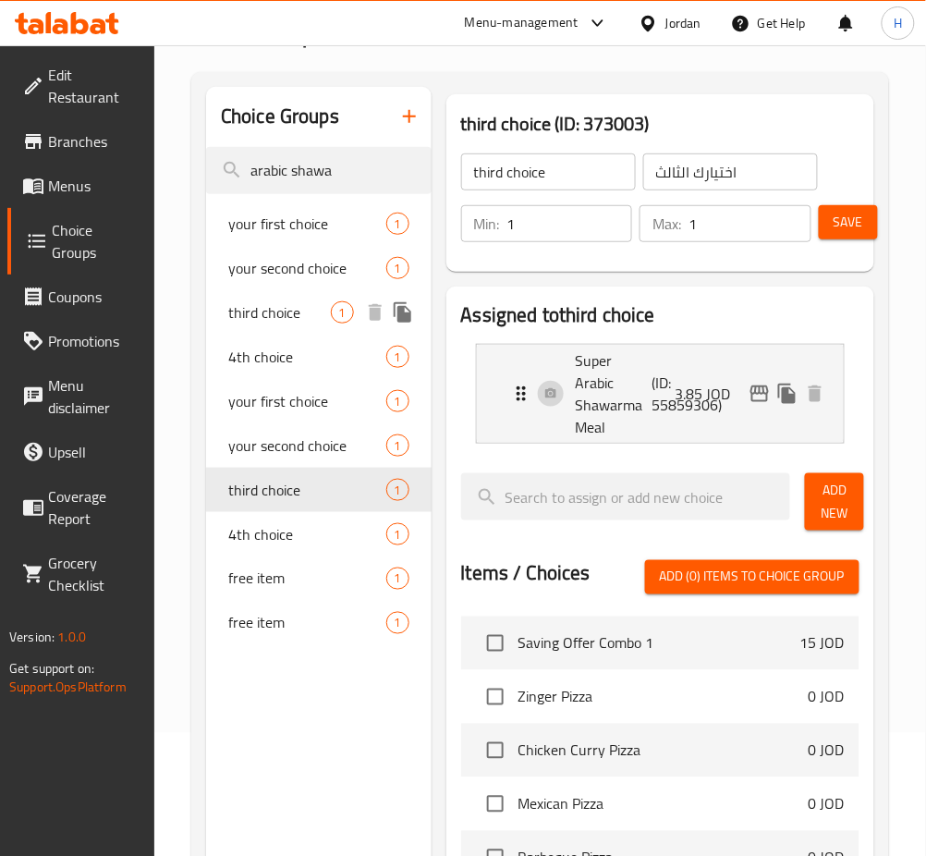
click at [286, 306] on span "third choice" at bounding box center [279, 312] width 103 height 22
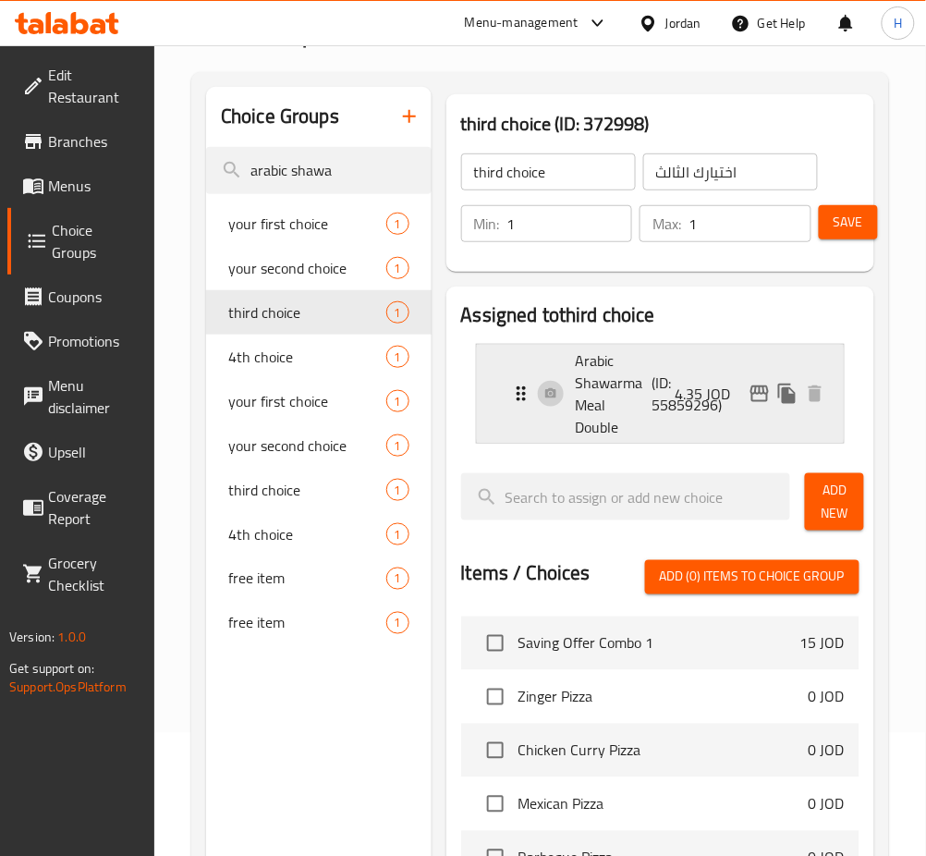
click at [618, 420] on p "Arabic Shawarma Meal Double" at bounding box center [614, 393] width 77 height 89
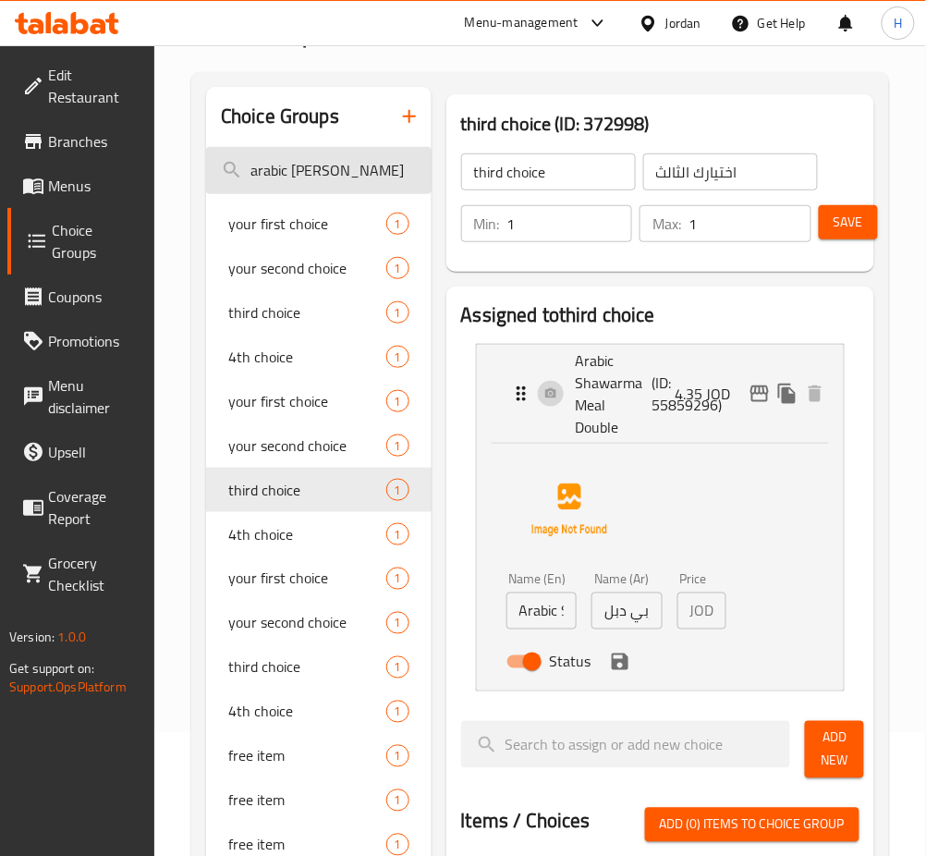
type input "arabic shawa"
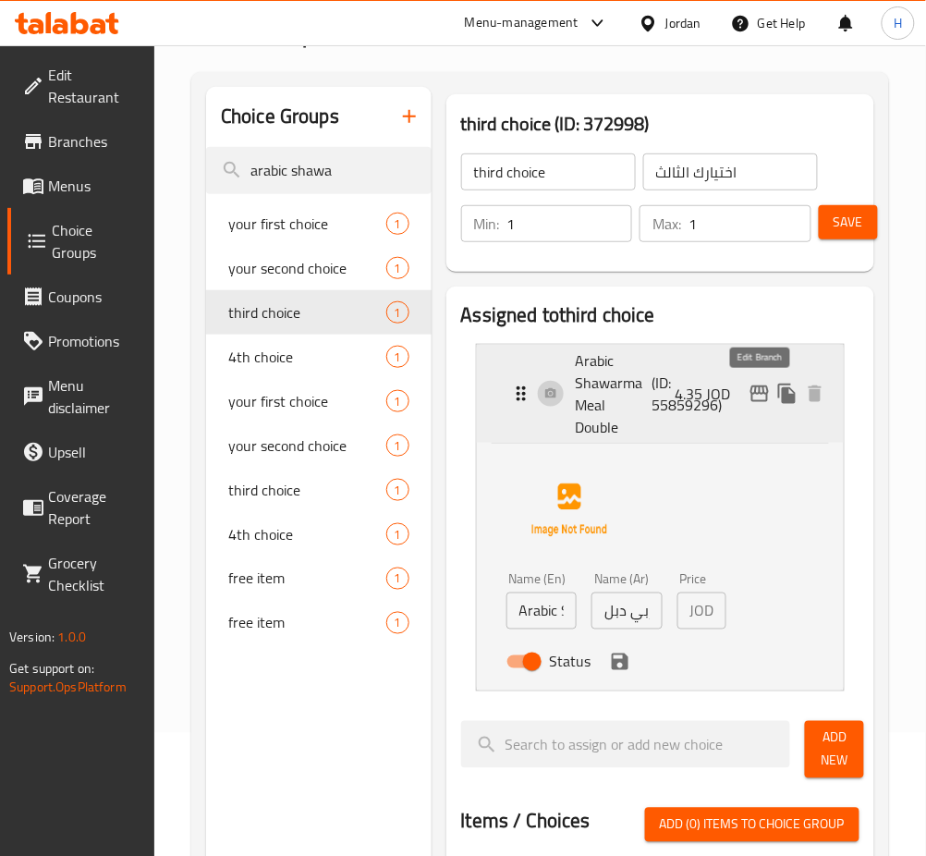
click at [761, 390] on icon "edit" at bounding box center [760, 394] width 18 height 17
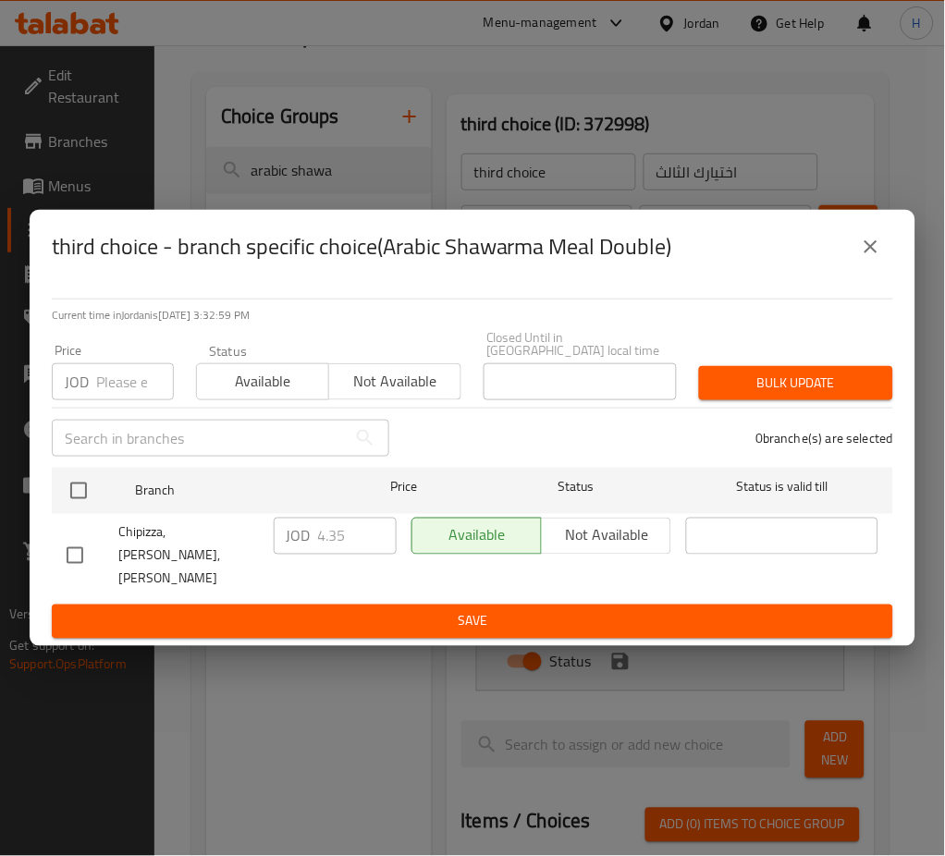
drag, startPoint x: 85, startPoint y: 492, endPoint x: 333, endPoint y: 531, distance: 250.8
click at [86, 493] on input "checkbox" at bounding box center [78, 490] width 39 height 39
checkbox input "true"
click at [345, 543] on input "4.35" at bounding box center [357, 536] width 79 height 37
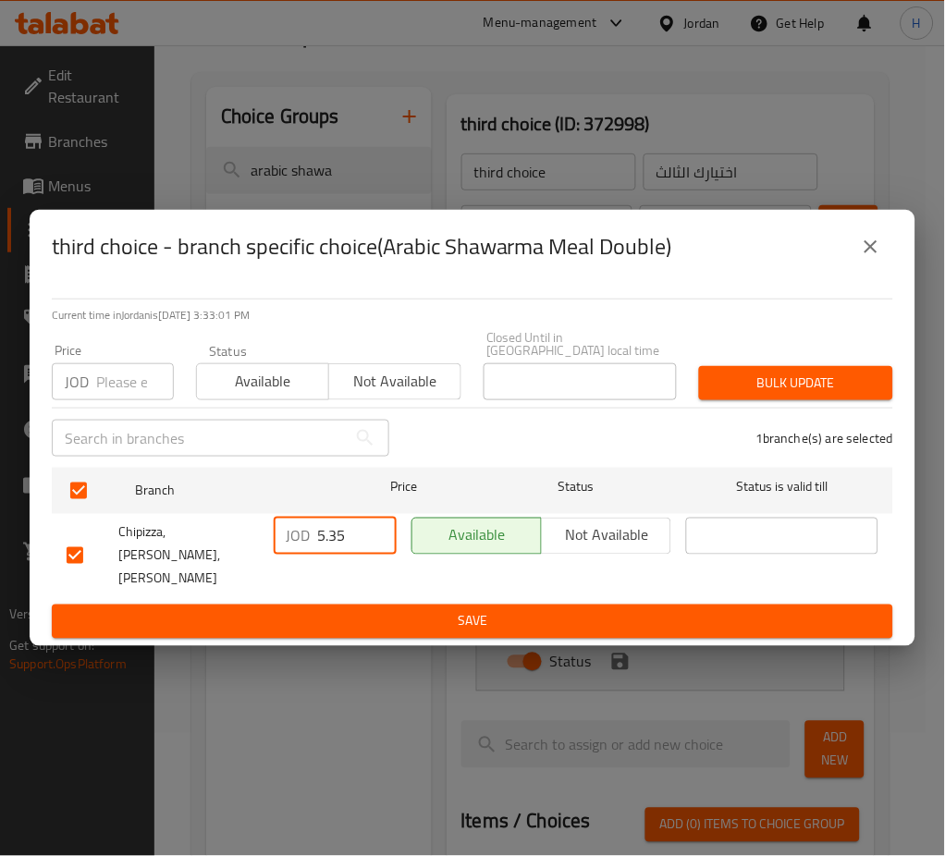
type input "5.35"
click at [610, 610] on span "Save" at bounding box center [473, 621] width 812 height 23
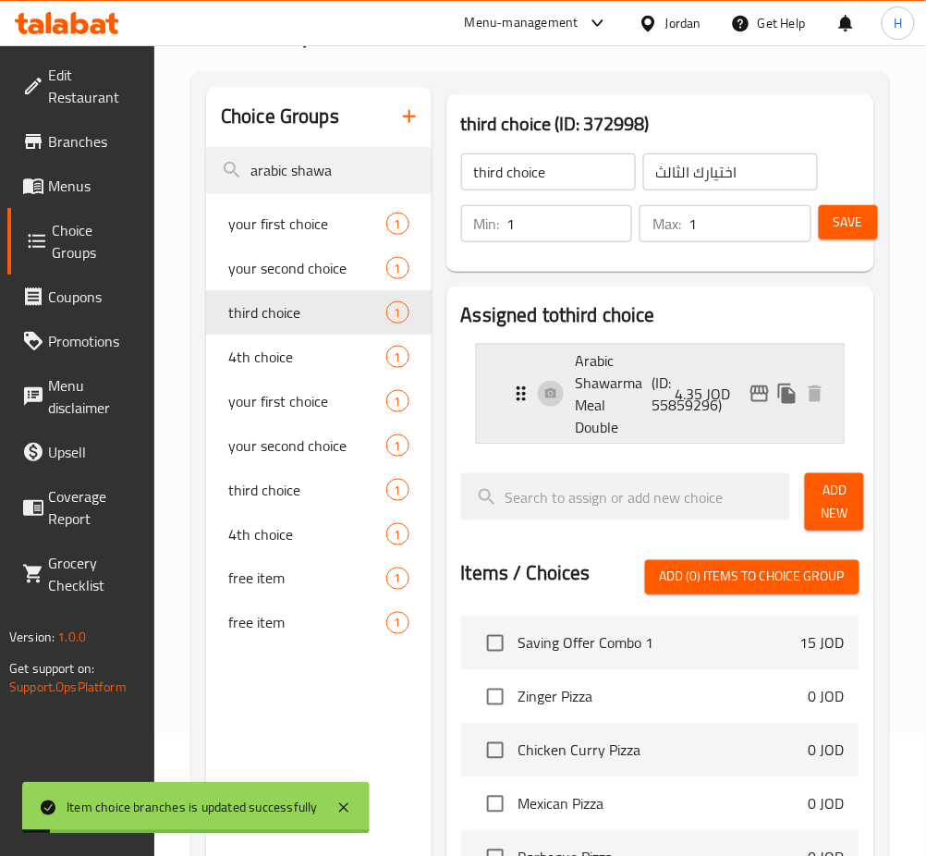
click at [749, 391] on icon "edit" at bounding box center [760, 394] width 22 height 22
click at [697, 422] on div "Arabic Shawarma Meal Double (ID: 55859296) 4.35 JOD" at bounding box center [666, 394] width 312 height 98
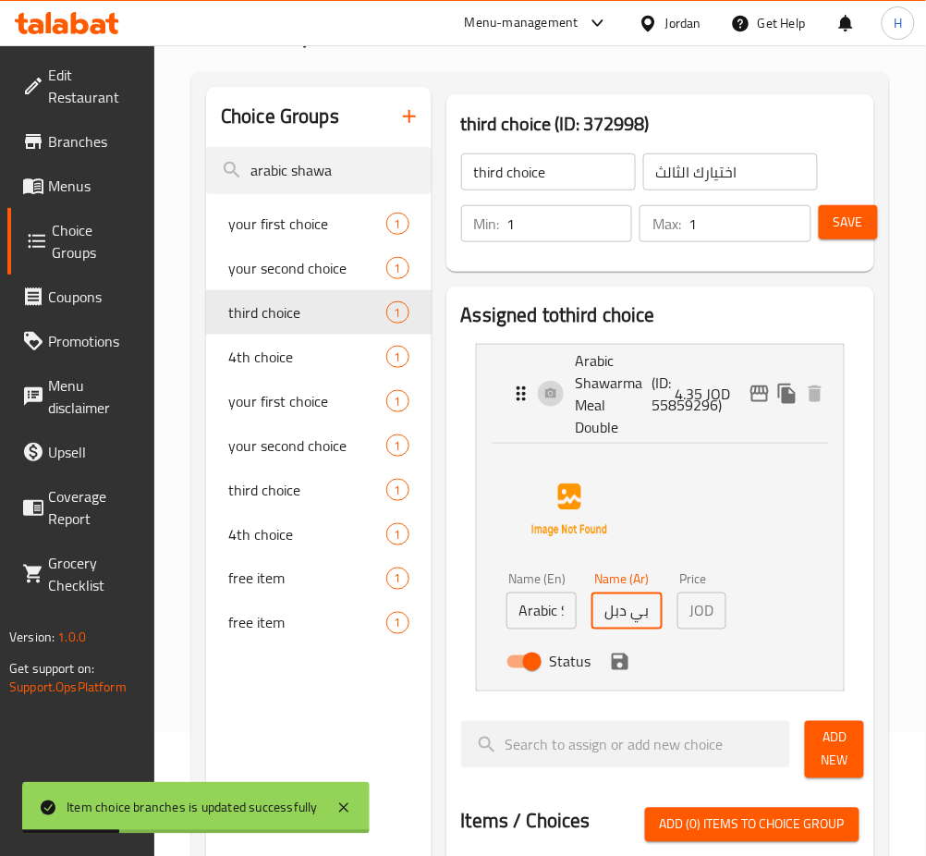
click at [627, 607] on input "وجبة شاورما عربي دبل" at bounding box center [627, 611] width 71 height 37
click at [623, 667] on icon "save" at bounding box center [620, 662] width 17 height 17
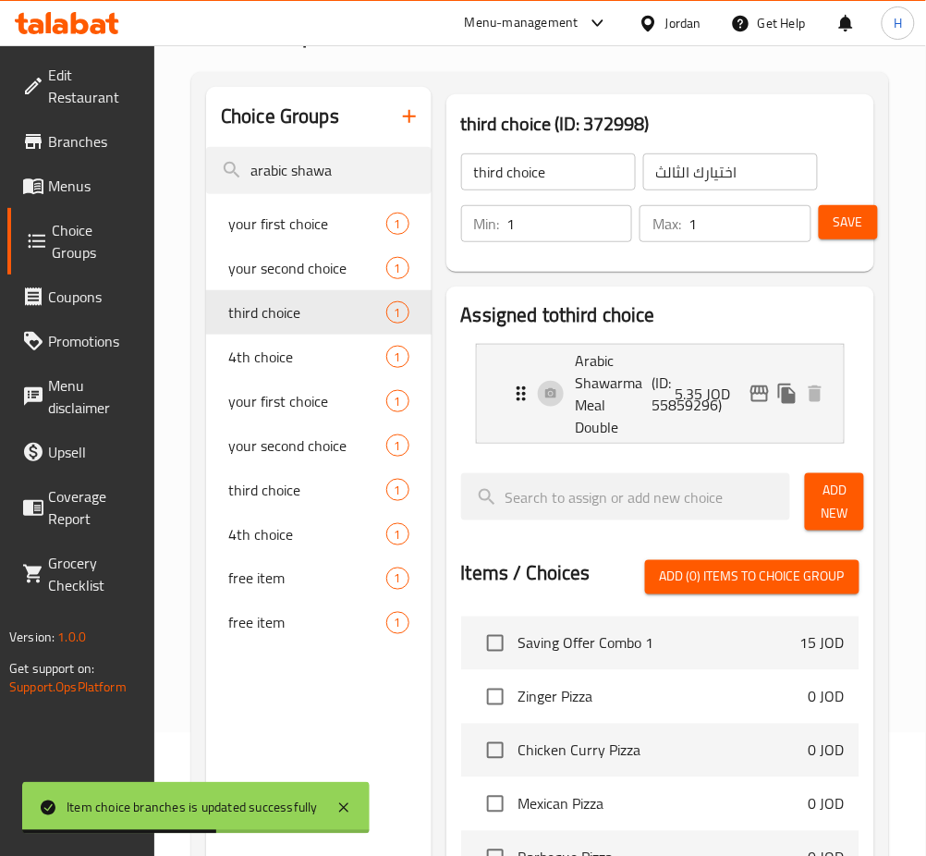
type input "5.35"
click at [863, 211] on span "Save" at bounding box center [849, 222] width 30 height 23
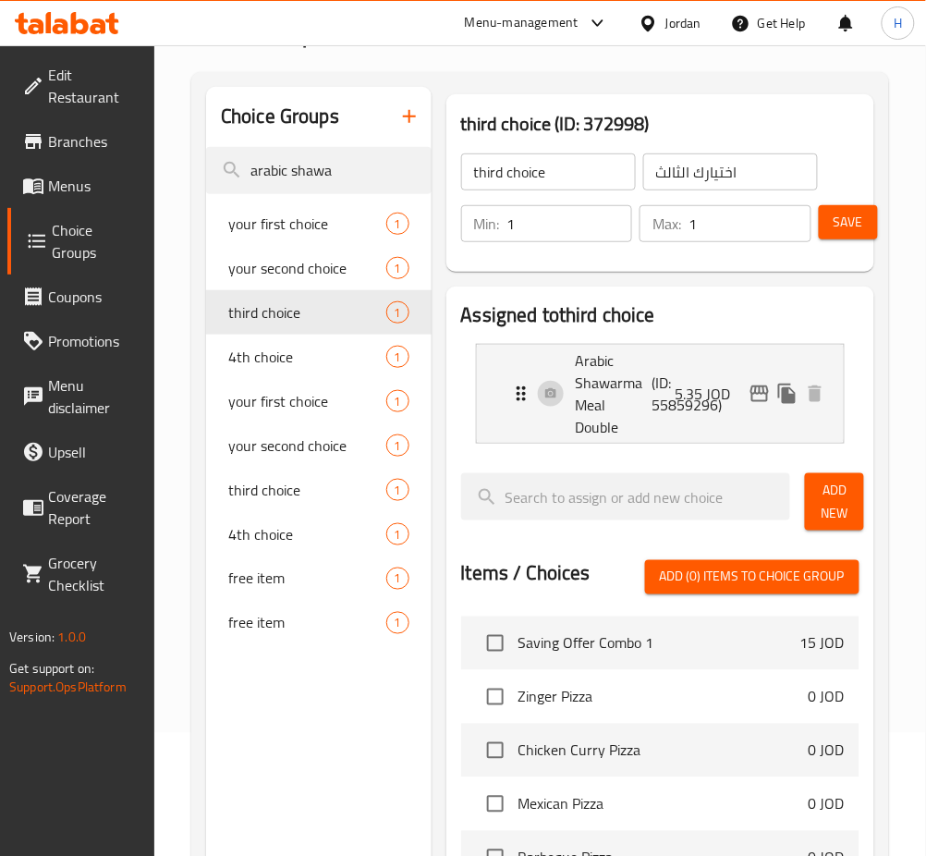
drag, startPoint x: 349, startPoint y: 181, endPoint x: 159, endPoint y: 166, distance: 191.0
click at [161, 166] on div "Home / Restaurants management / Choice Groups Choice Groups Choice Groups arabi…" at bounding box center [540, 624] width 772 height 1404
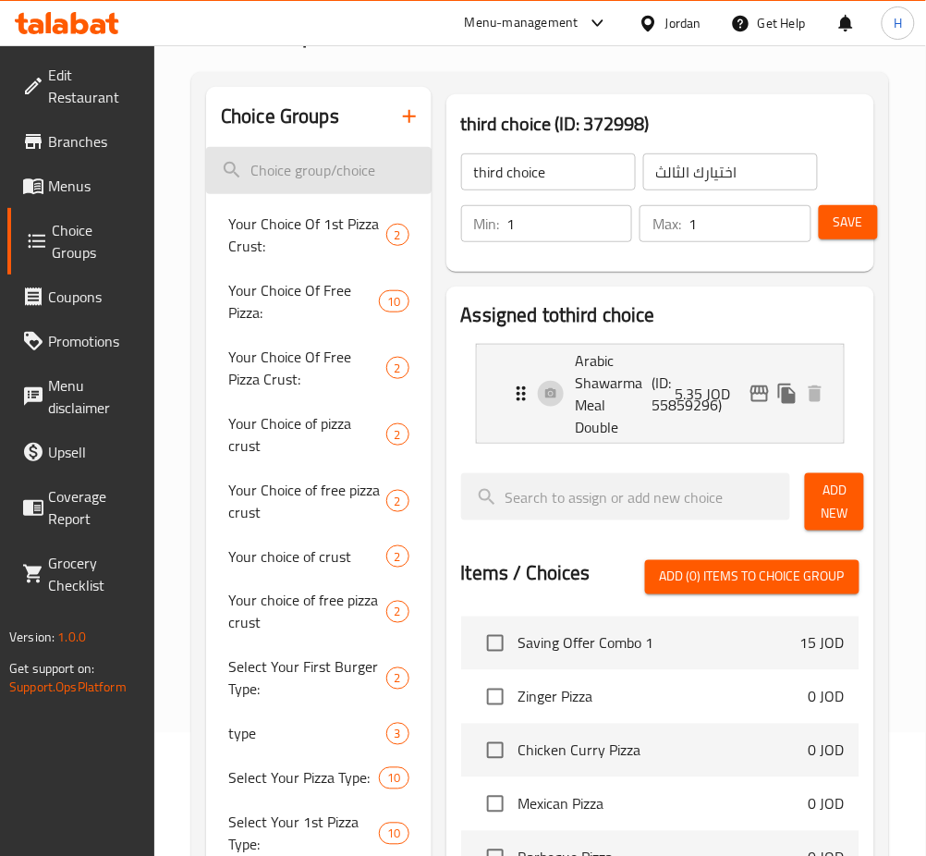
click at [396, 165] on input "search" at bounding box center [319, 170] width 226 height 47
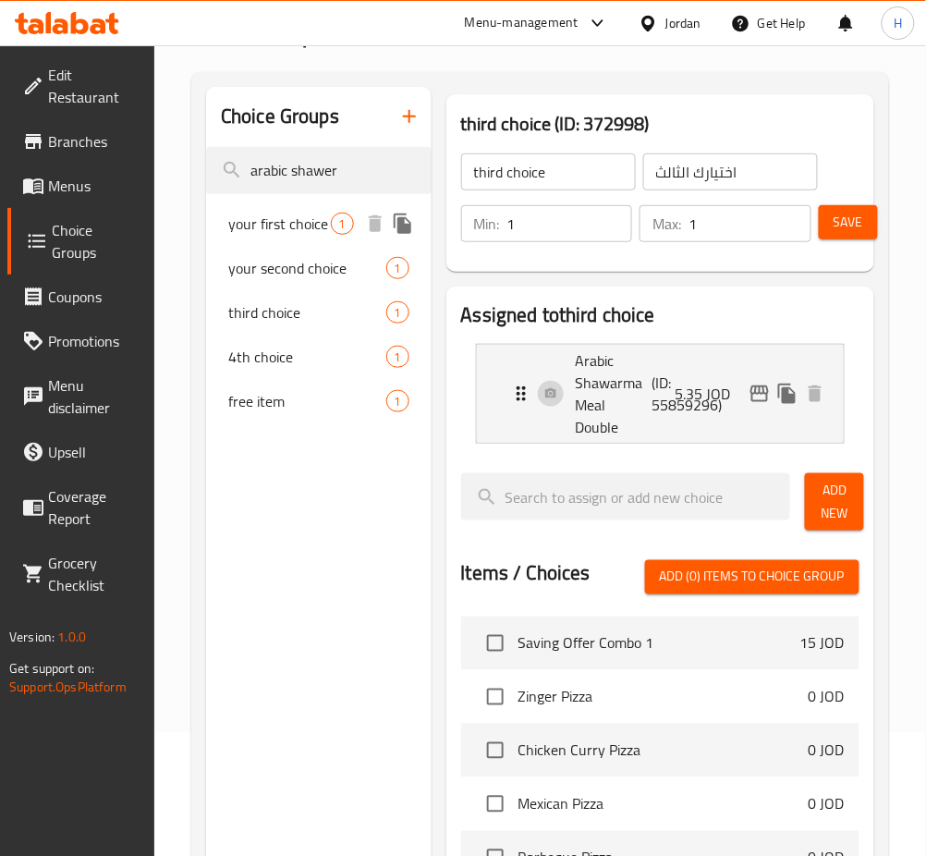
type input "arabic shawer"
drag, startPoint x: 263, startPoint y: 214, endPoint x: 258, endPoint y: 226, distance: 13.2
click at [263, 214] on span "your first choice" at bounding box center [279, 224] width 103 height 22
type input "your first choice"
type input "خيارك الاول"
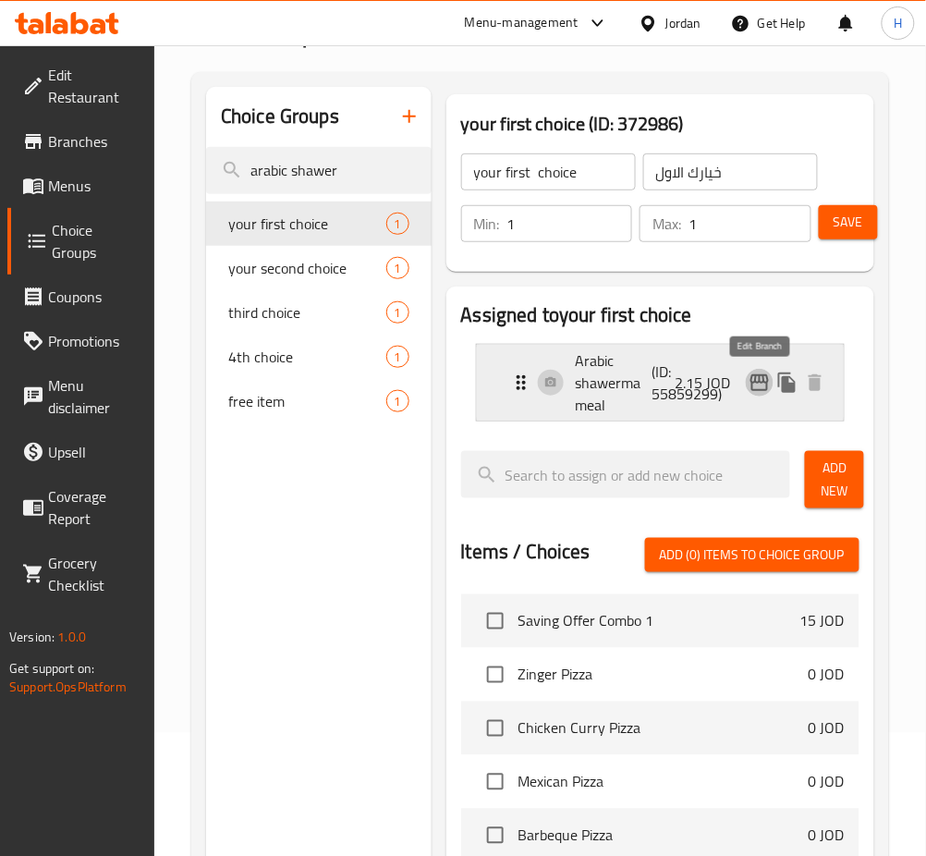
click at [761, 378] on icon "edit" at bounding box center [760, 382] width 18 height 17
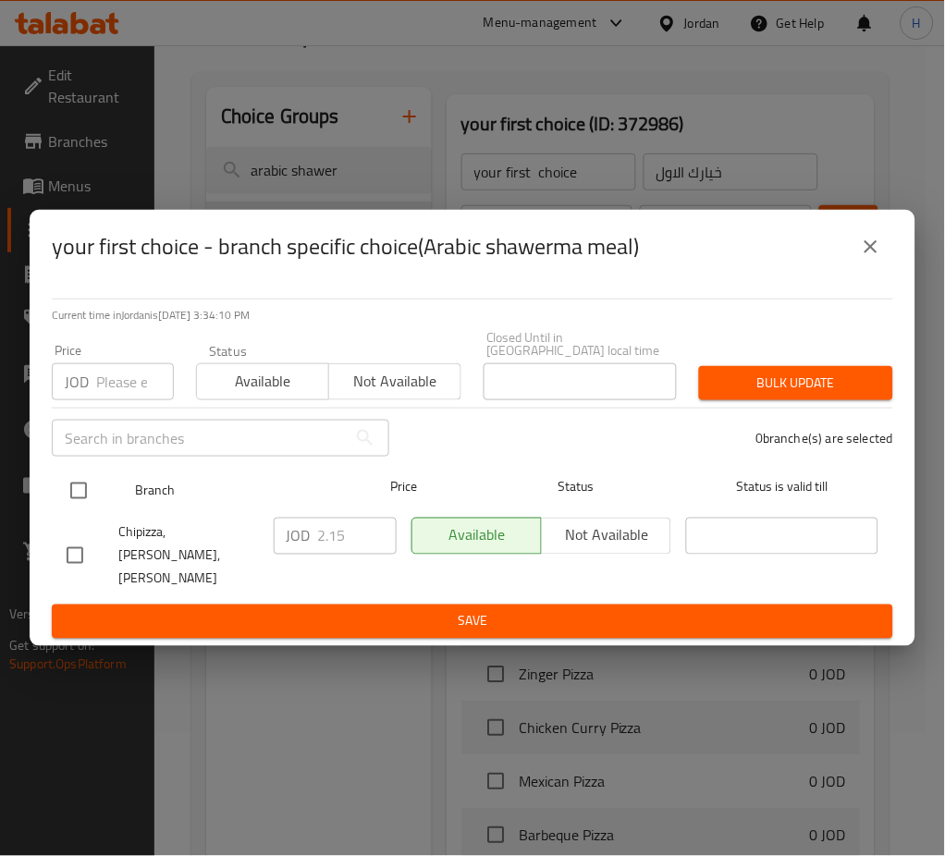
click at [74, 493] on input "checkbox" at bounding box center [78, 490] width 39 height 39
checkbox input "true"
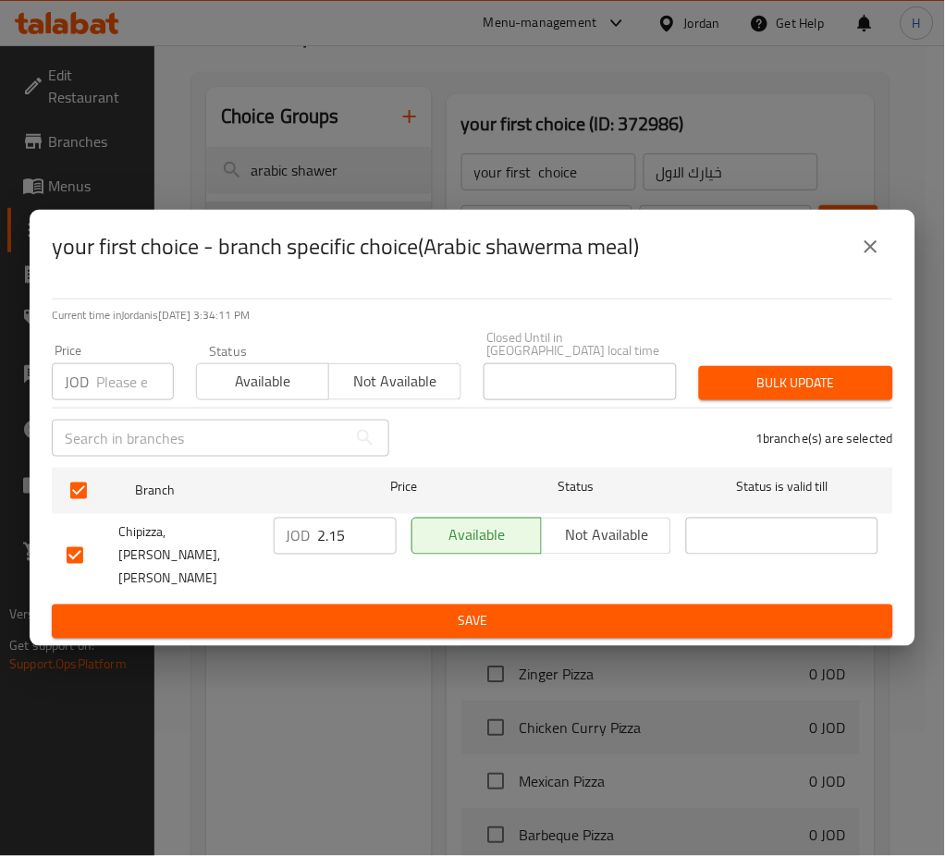
click at [322, 545] on input "2.15" at bounding box center [357, 536] width 79 height 37
type input "3.15"
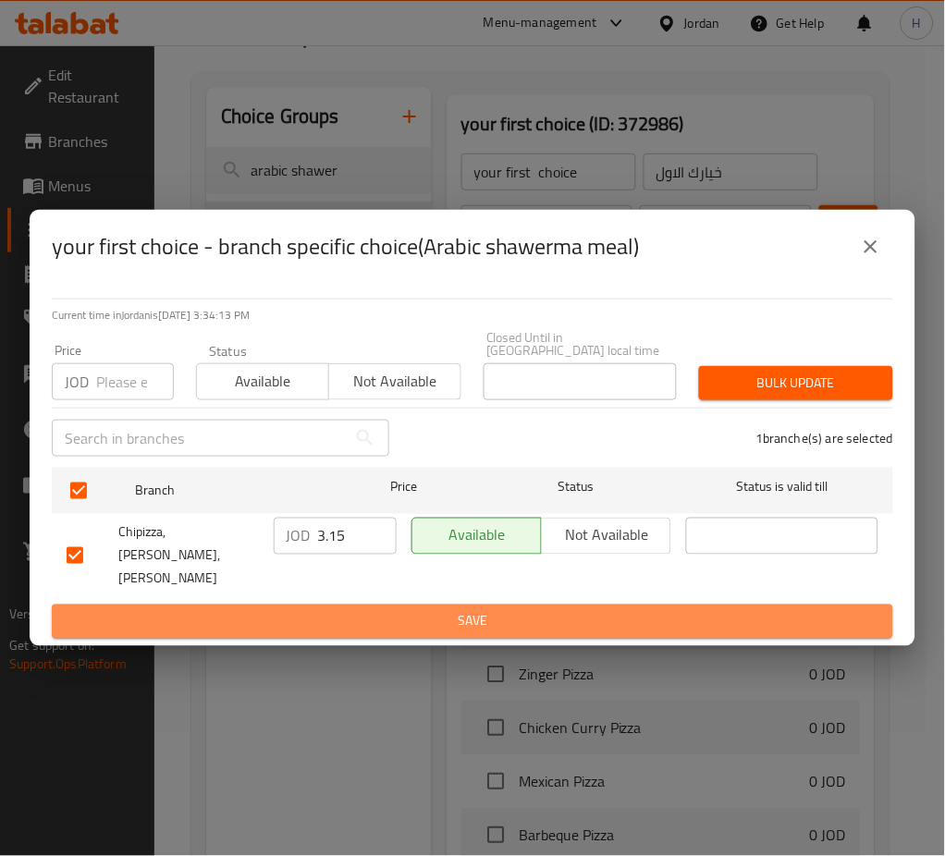
click at [692, 610] on span "Save" at bounding box center [473, 621] width 812 height 23
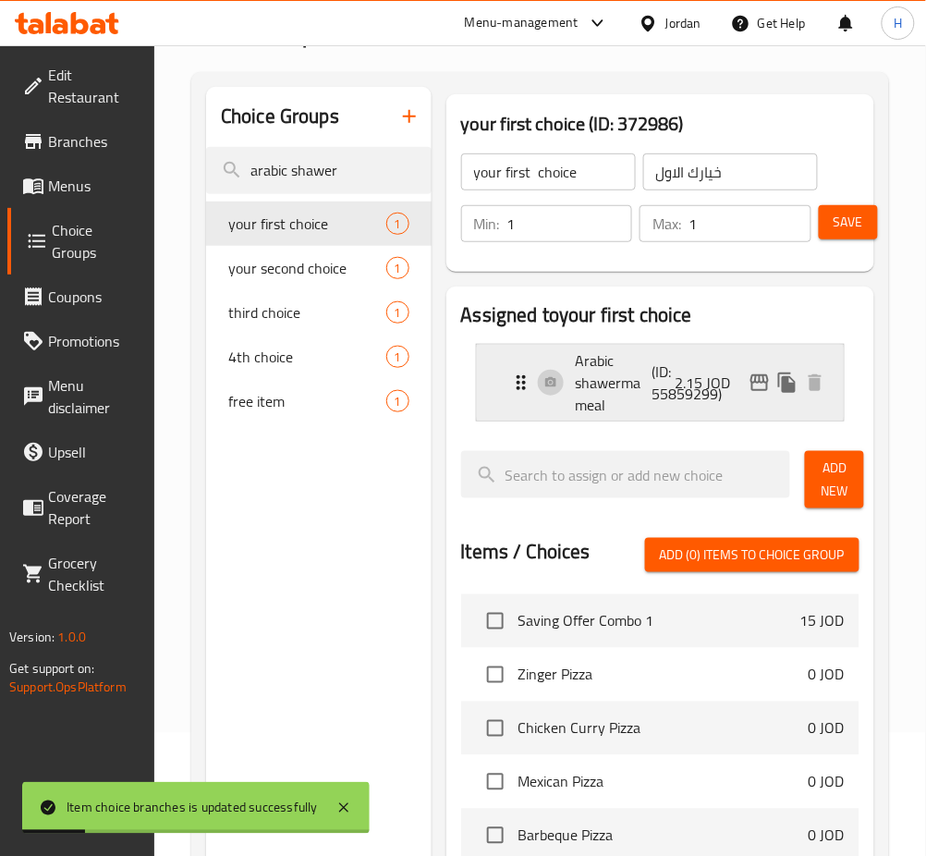
click at [704, 411] on div "Arabic shawerma meal (ID: 55859299) 2.15 JOD" at bounding box center [666, 383] width 312 height 76
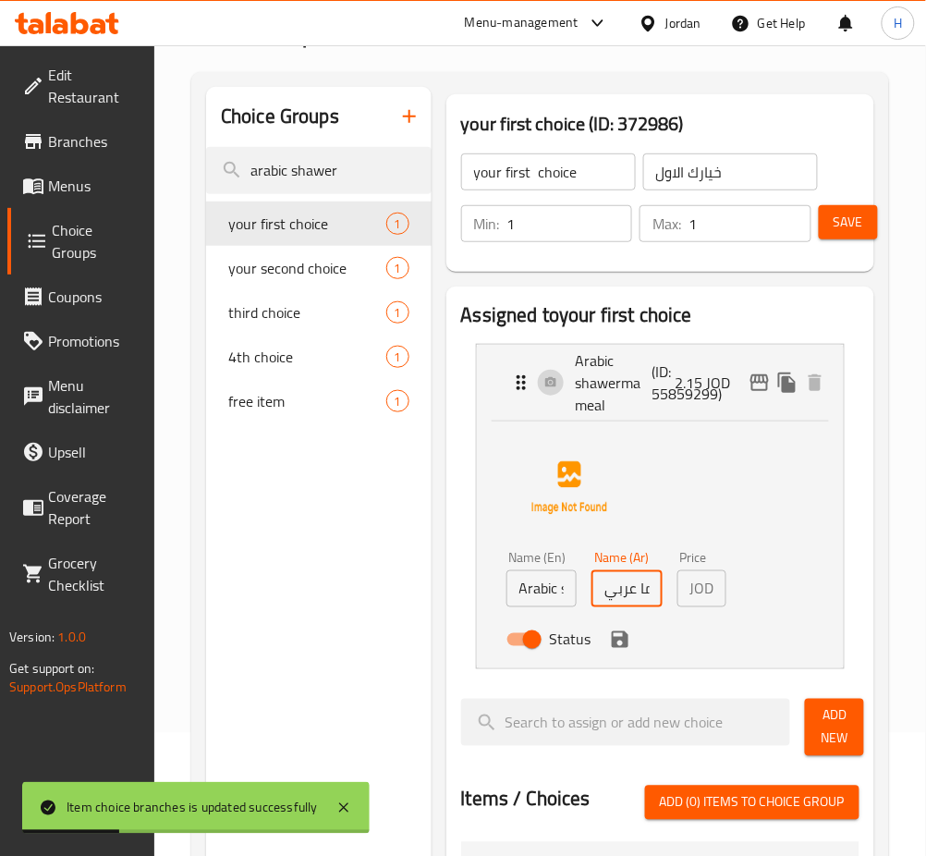
click at [639, 575] on input "وجبة شاورما عربي" at bounding box center [627, 588] width 71 height 37
click at [617, 640] on icon "save" at bounding box center [620, 639] width 17 height 17
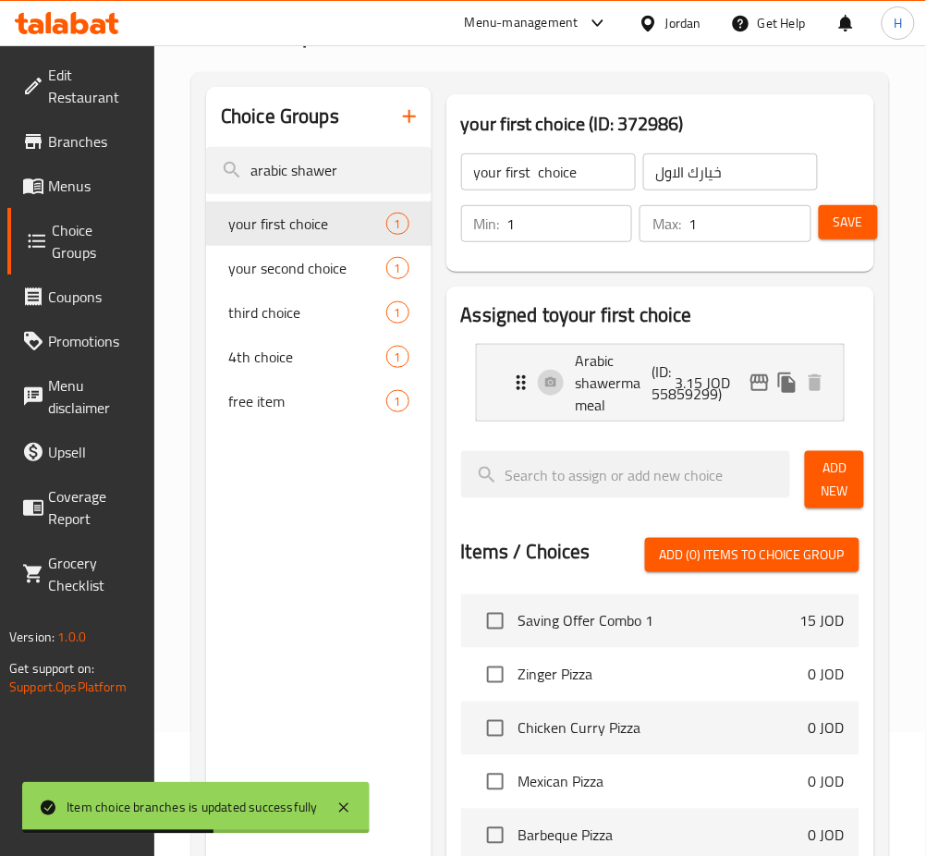
type input "3.15"
drag, startPoint x: 848, startPoint y: 242, endPoint x: 847, endPoint y: 257, distance: 14.8
click at [848, 251] on div "Min: 1 ​ Max: 1 ​ Save" at bounding box center [656, 223] width 413 height 59
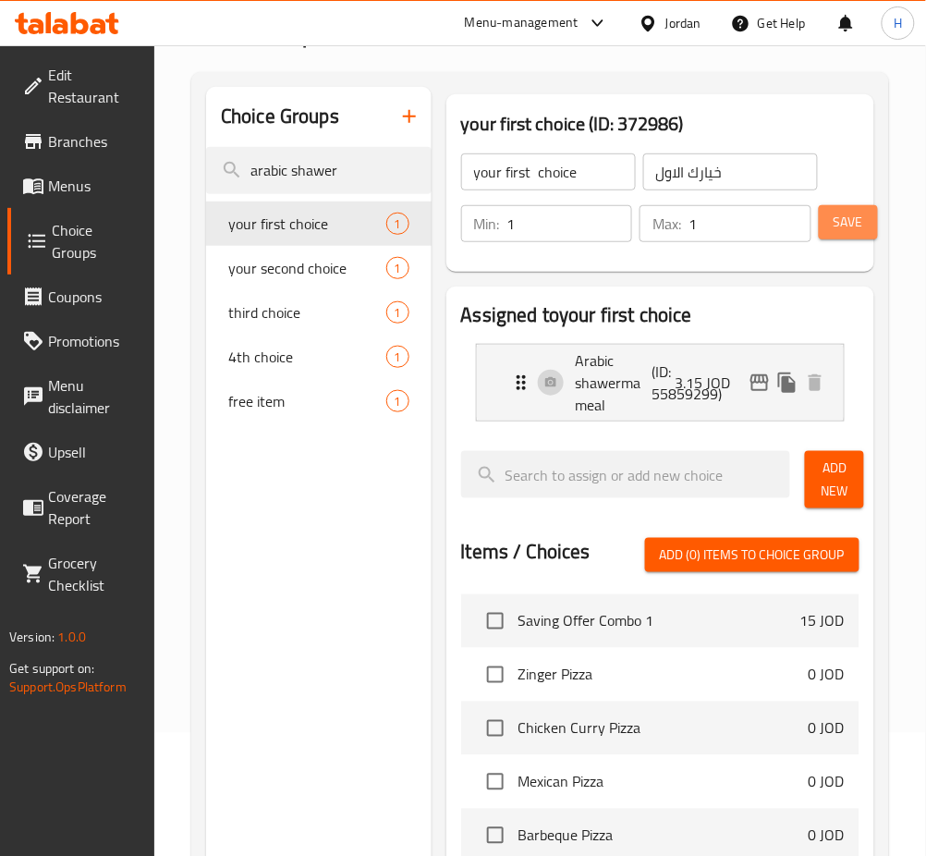
click at [863, 226] on span "Save" at bounding box center [849, 222] width 30 height 23
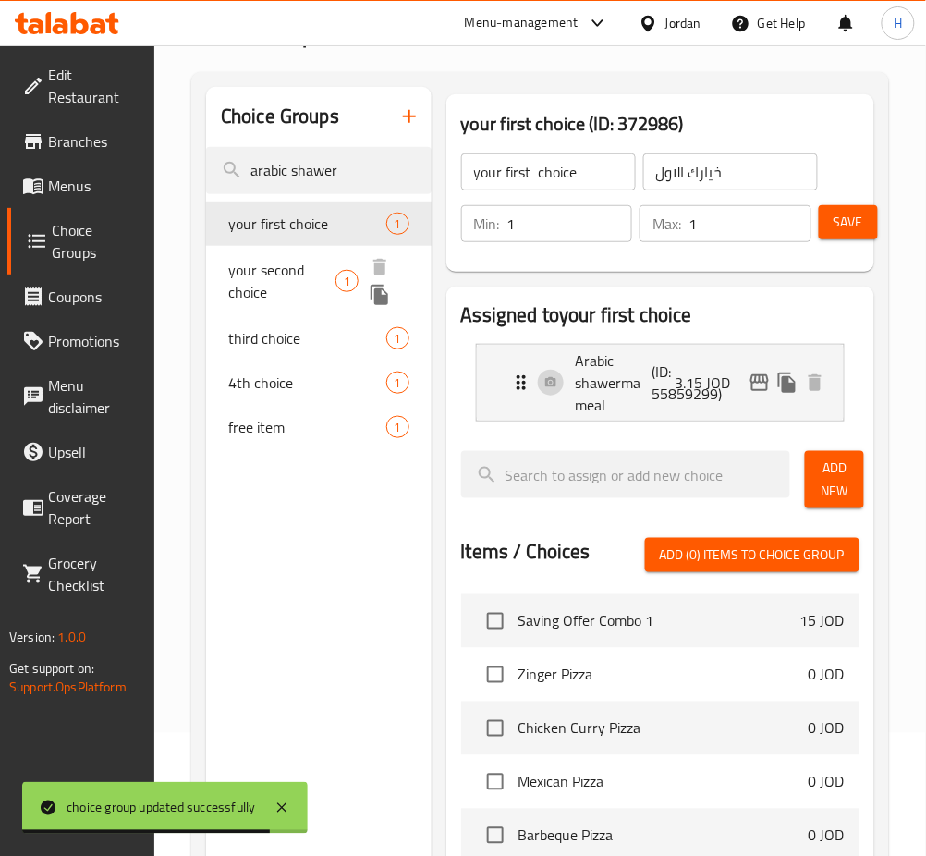
click at [312, 267] on span "your second choice" at bounding box center [281, 281] width 107 height 44
type input "your second choice"
type input "خيارك الثاني"
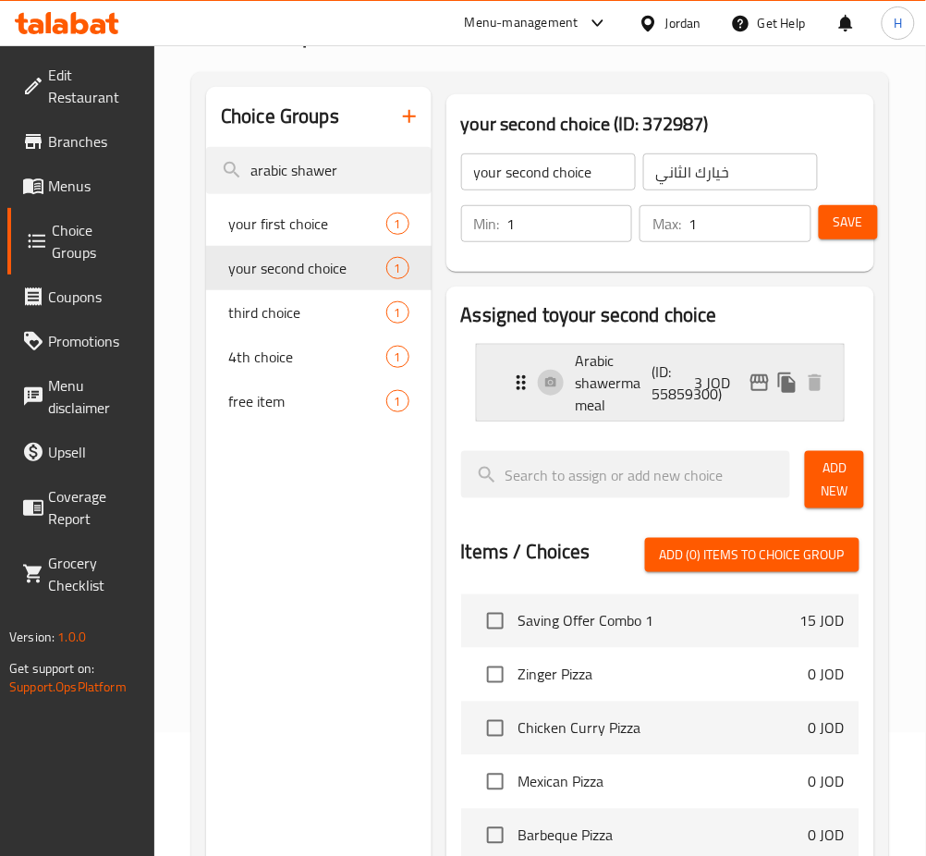
click at [752, 380] on icon "edit" at bounding box center [760, 382] width 18 height 17
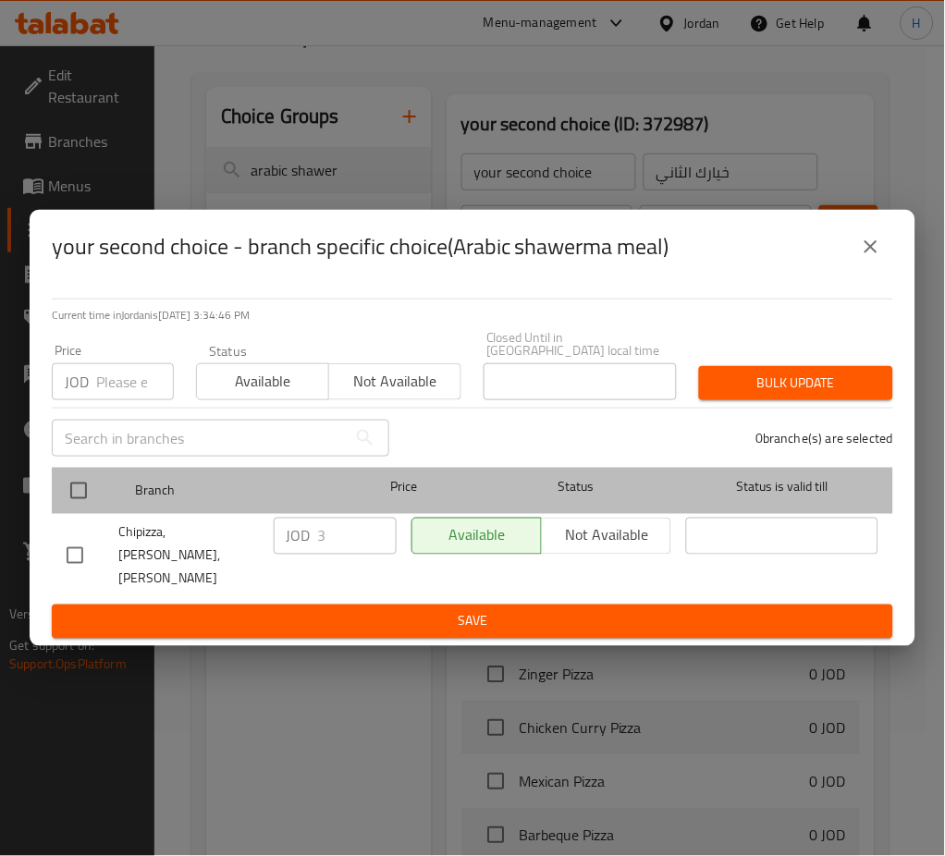
drag, startPoint x: 52, startPoint y: 495, endPoint x: 91, endPoint y: 495, distance: 38.8
click at [54, 495] on div "Branch Price Status Status is valid till" at bounding box center [472, 491] width 841 height 46
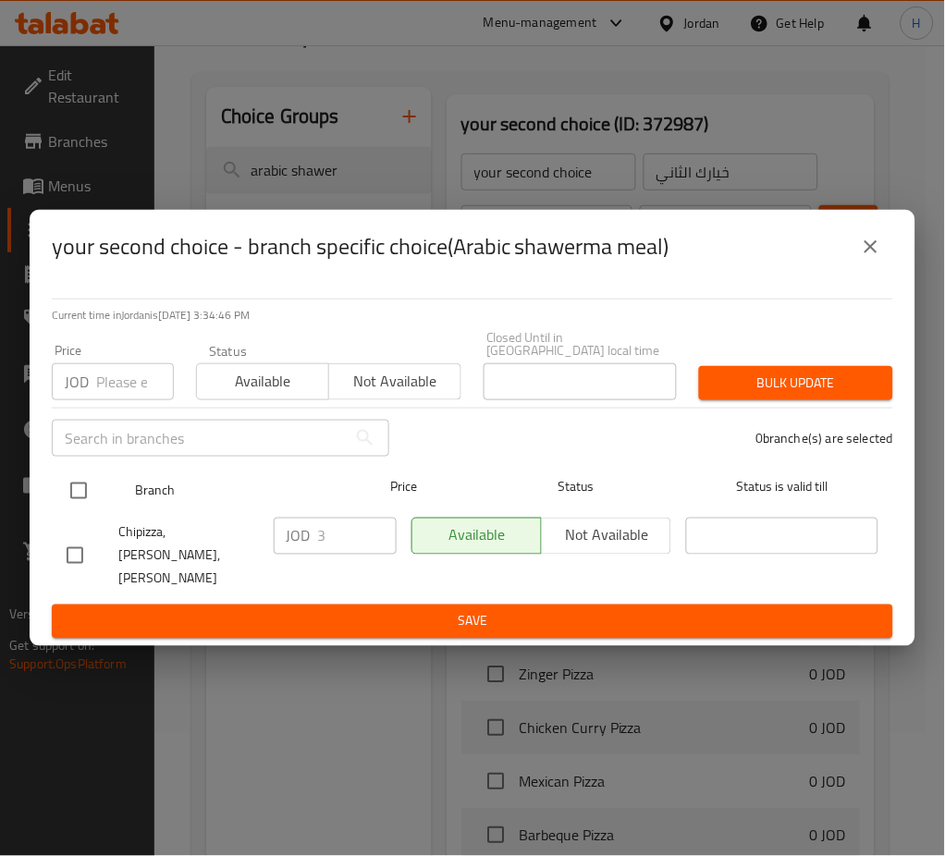
click at [96, 495] on input "checkbox" at bounding box center [78, 490] width 39 height 39
checkbox input "true"
drag, startPoint x: 301, startPoint y: 539, endPoint x: 275, endPoint y: 495, distance: 51.4
click at [294, 530] on div "JOD 3 ​" at bounding box center [335, 536] width 123 height 37
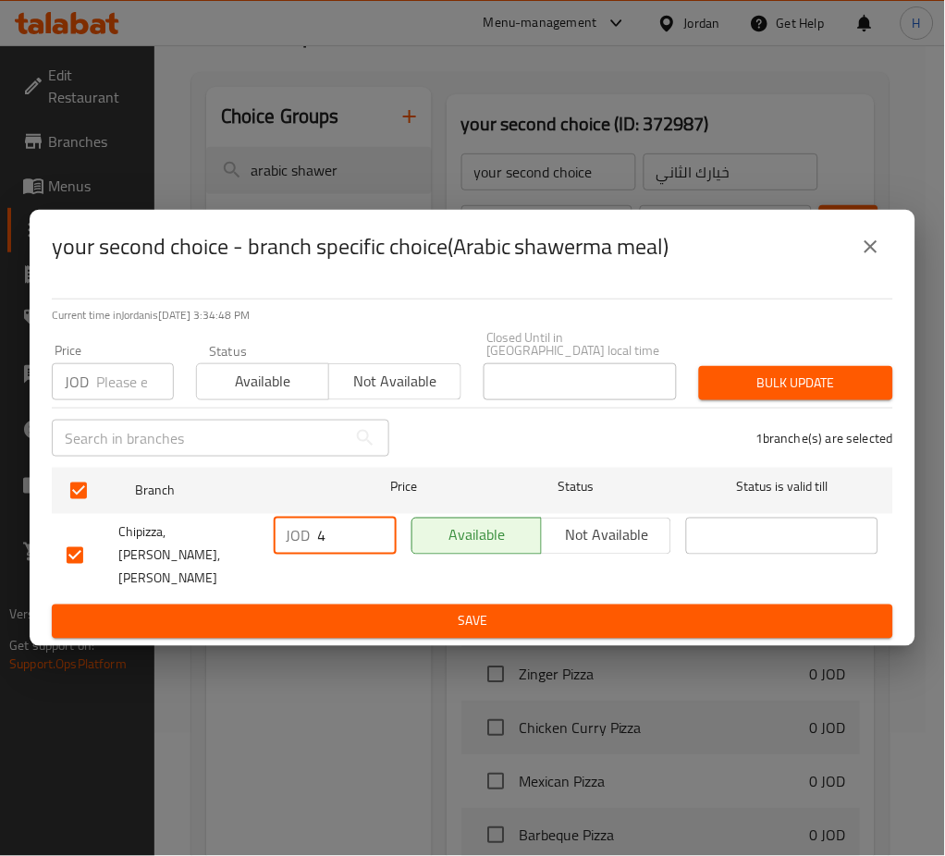
type input "4"
click at [419, 618] on button "Save" at bounding box center [472, 622] width 841 height 34
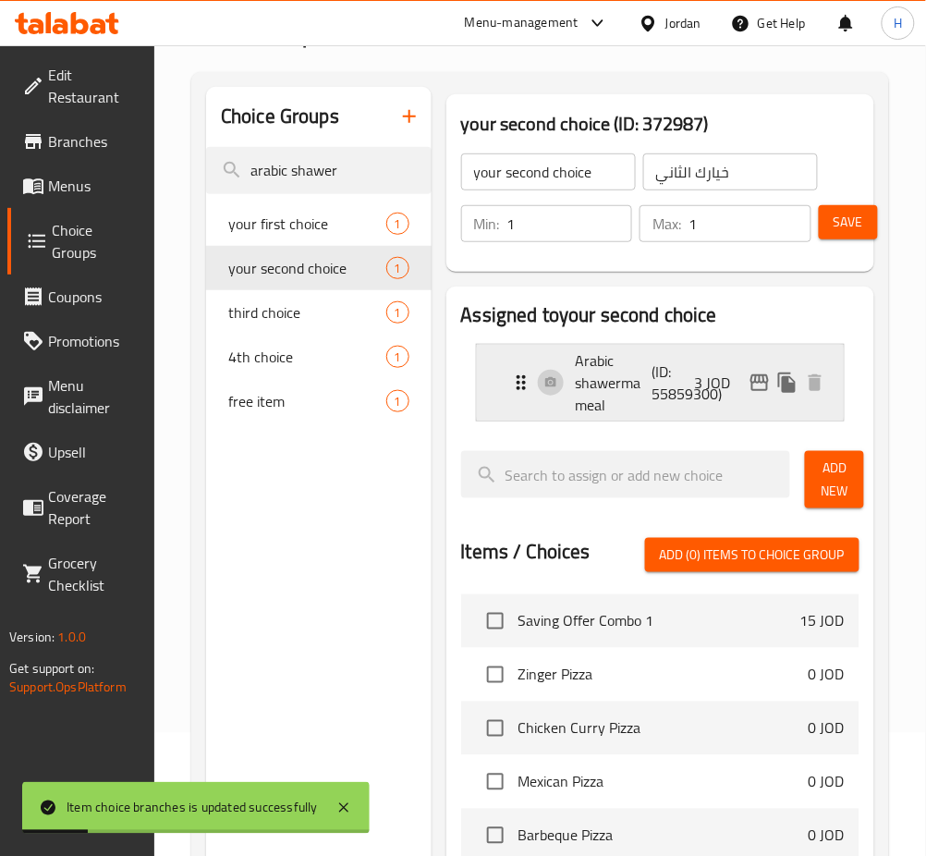
click at [691, 380] on p "(ID: 55859300)" at bounding box center [678, 383] width 51 height 44
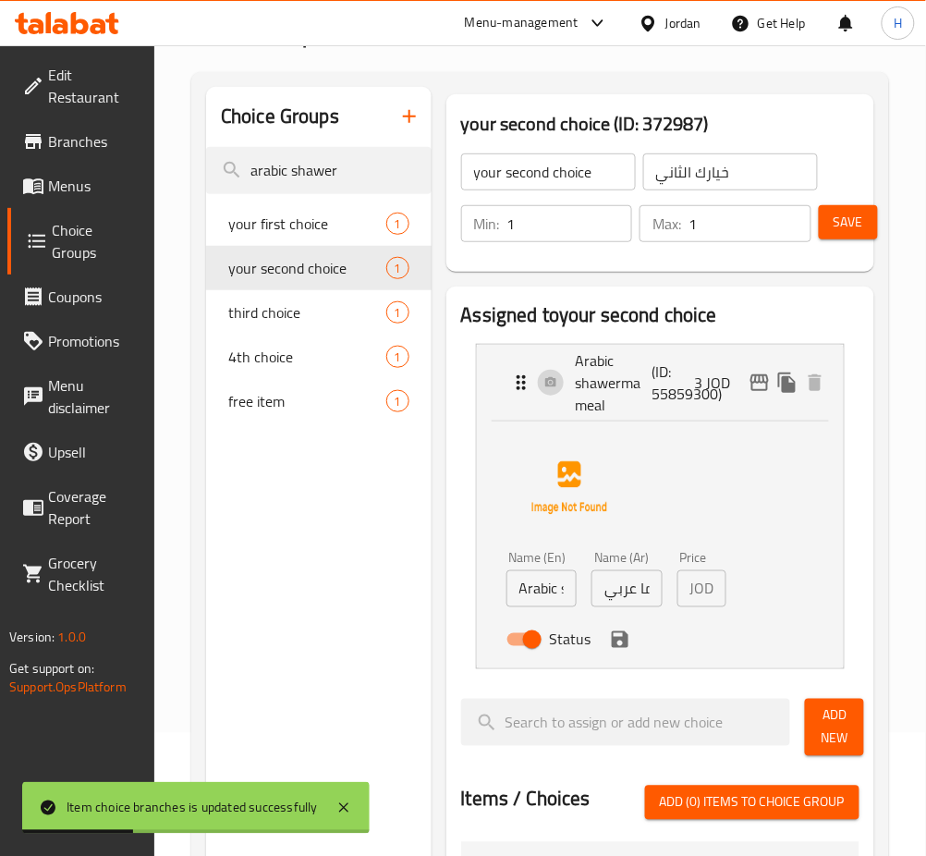
click at [636, 586] on input "وجبة شاورما عربي" at bounding box center [627, 588] width 71 height 37
click at [618, 641] on icon "save" at bounding box center [620, 639] width 17 height 17
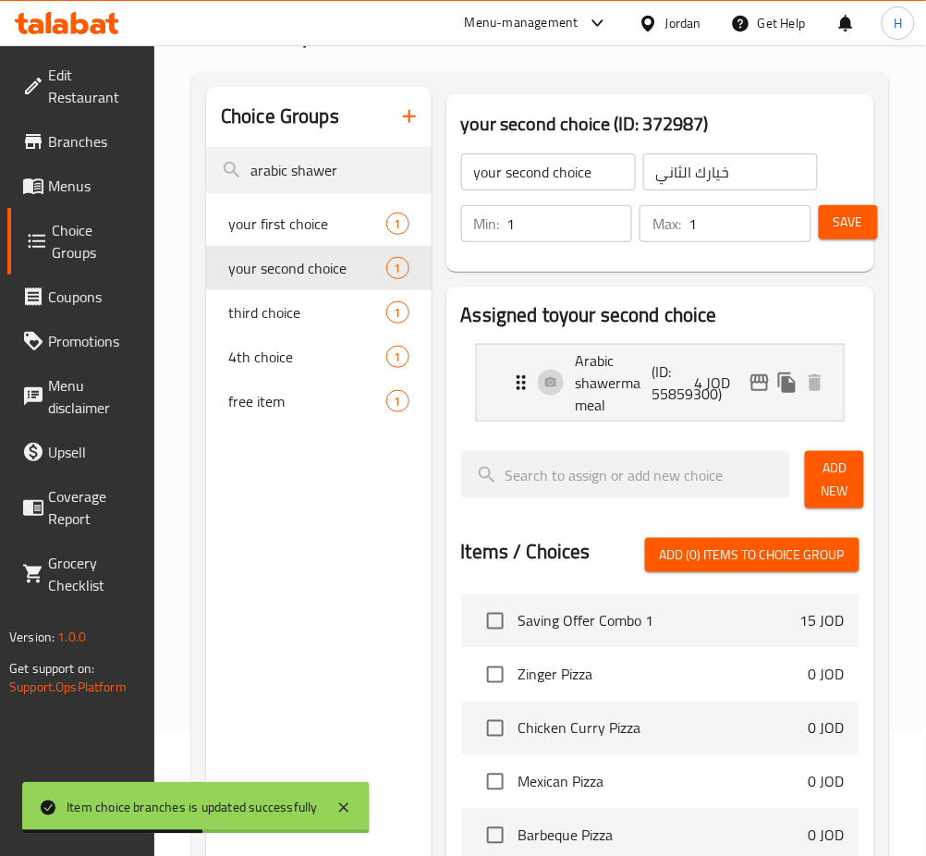
type input "4"
drag, startPoint x: 863, startPoint y: 245, endPoint x: 853, endPoint y: 243, distance: 10.3
click at [863, 245] on div "Min: 1 ​ Max: 1 ​ Save" at bounding box center [656, 223] width 413 height 59
click at [853, 224] on span "Save" at bounding box center [849, 222] width 30 height 23
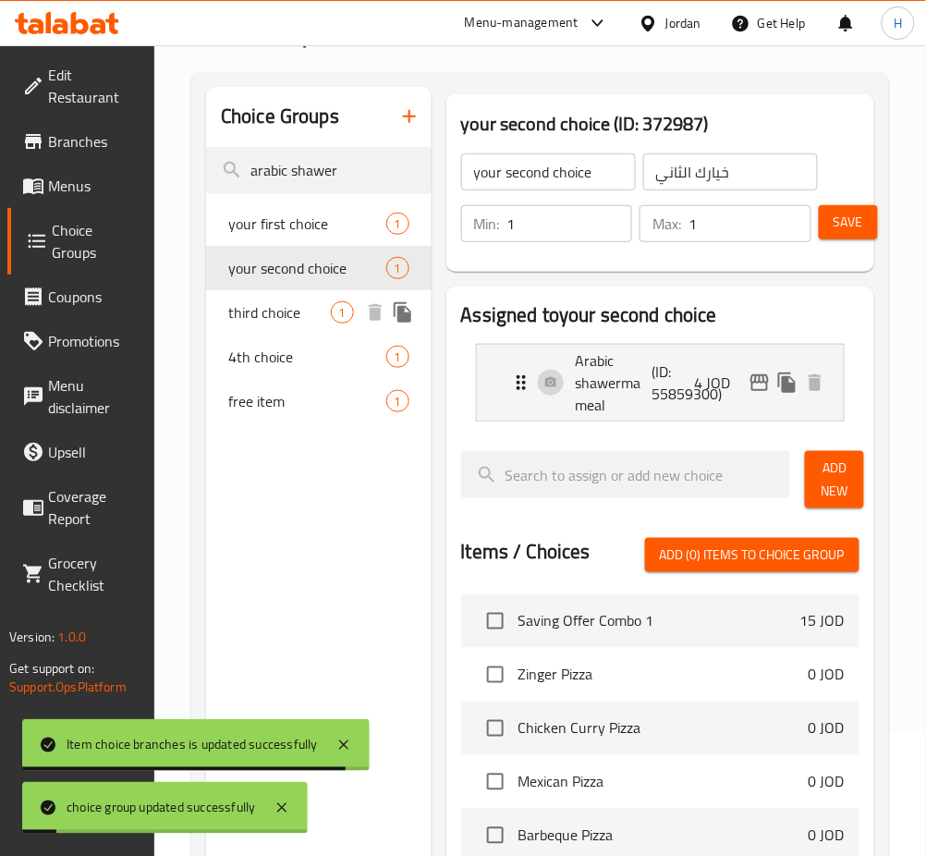
click at [284, 311] on span "third choice" at bounding box center [279, 312] width 103 height 22
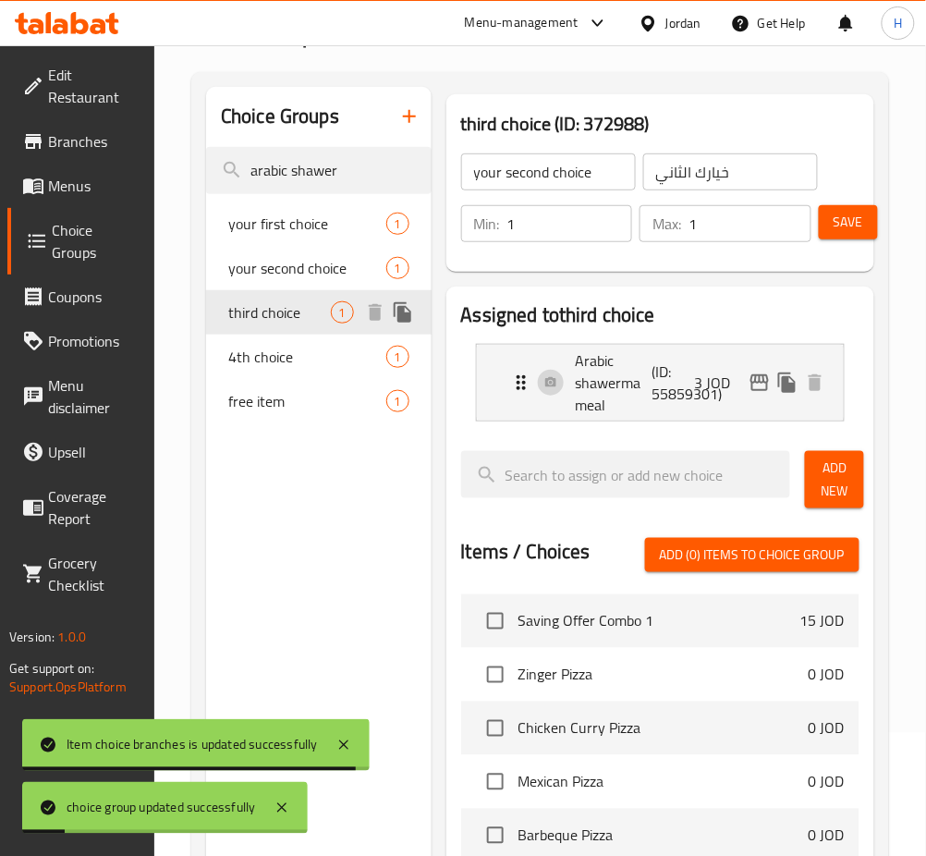
type input "third choice"
type input "اختيارك الثالث"
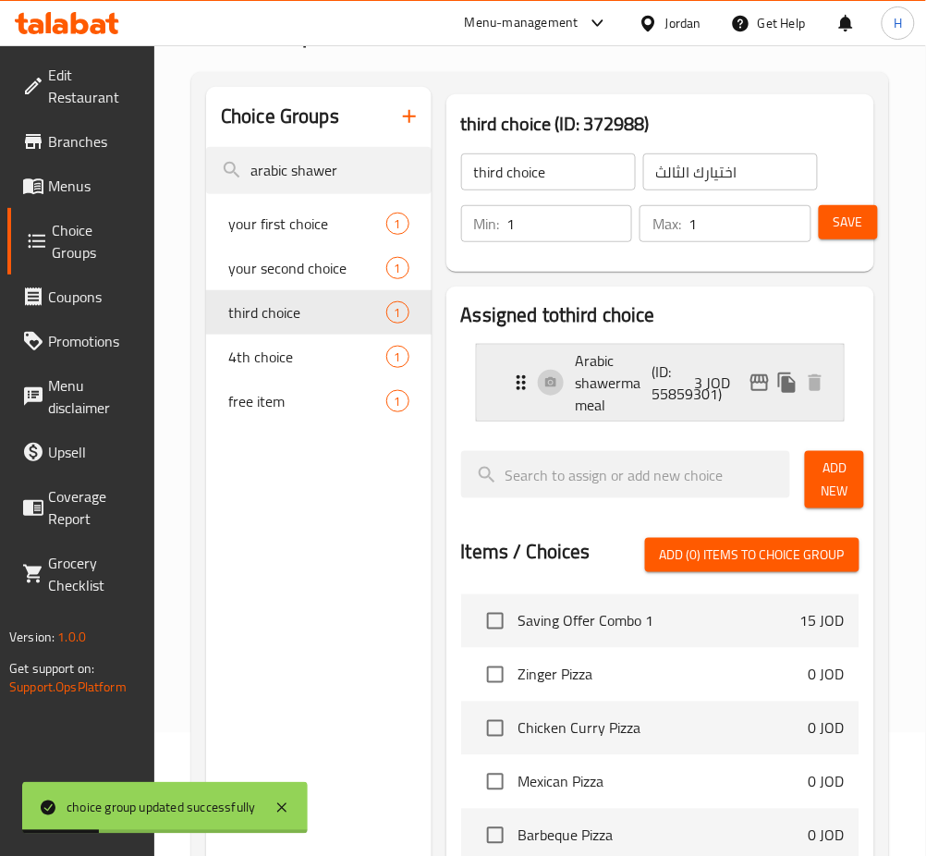
click at [754, 378] on icon "edit" at bounding box center [760, 383] width 22 height 22
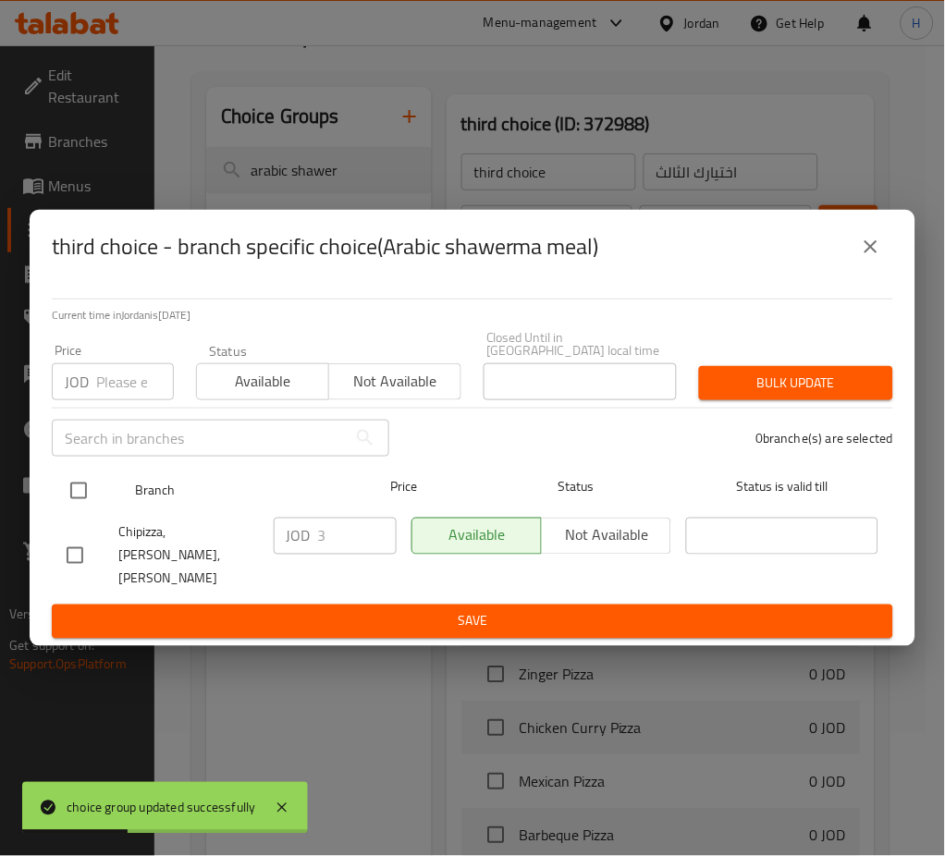
click at [84, 490] on input "checkbox" at bounding box center [78, 490] width 39 height 39
checkbox input "true"
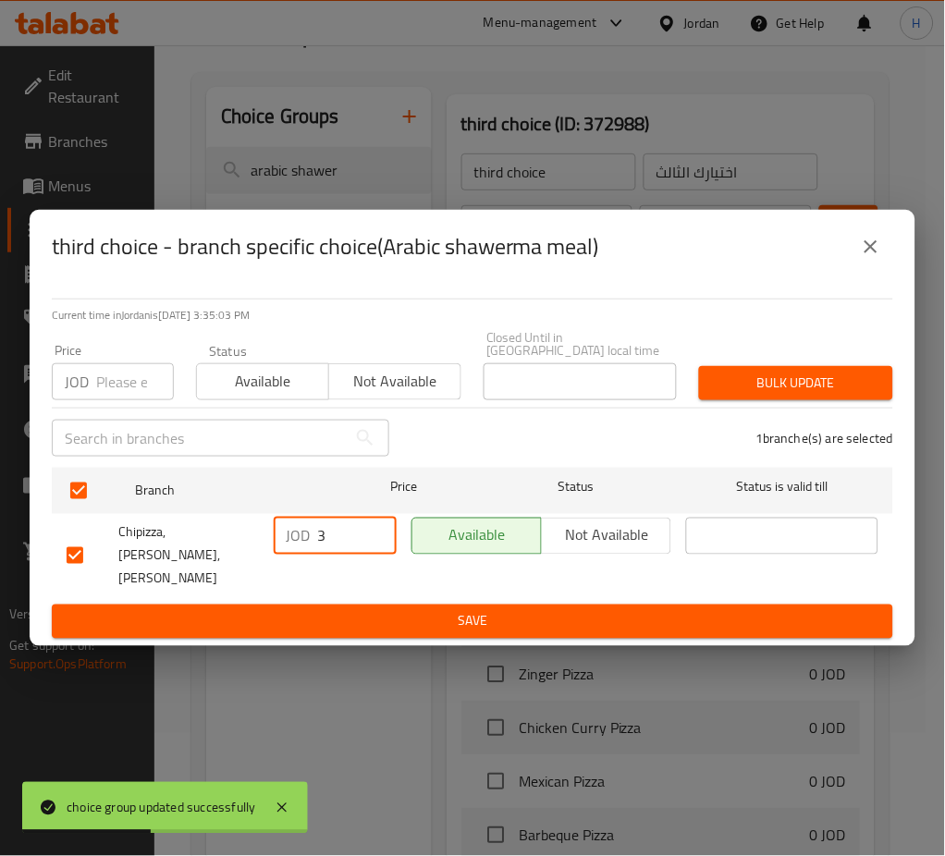
drag, startPoint x: 355, startPoint y: 545, endPoint x: 288, endPoint y: 538, distance: 66.9
click at [303, 553] on div "JOD 3 ​" at bounding box center [335, 536] width 123 height 37
type input "4"
click at [649, 610] on span "Save" at bounding box center [473, 621] width 812 height 23
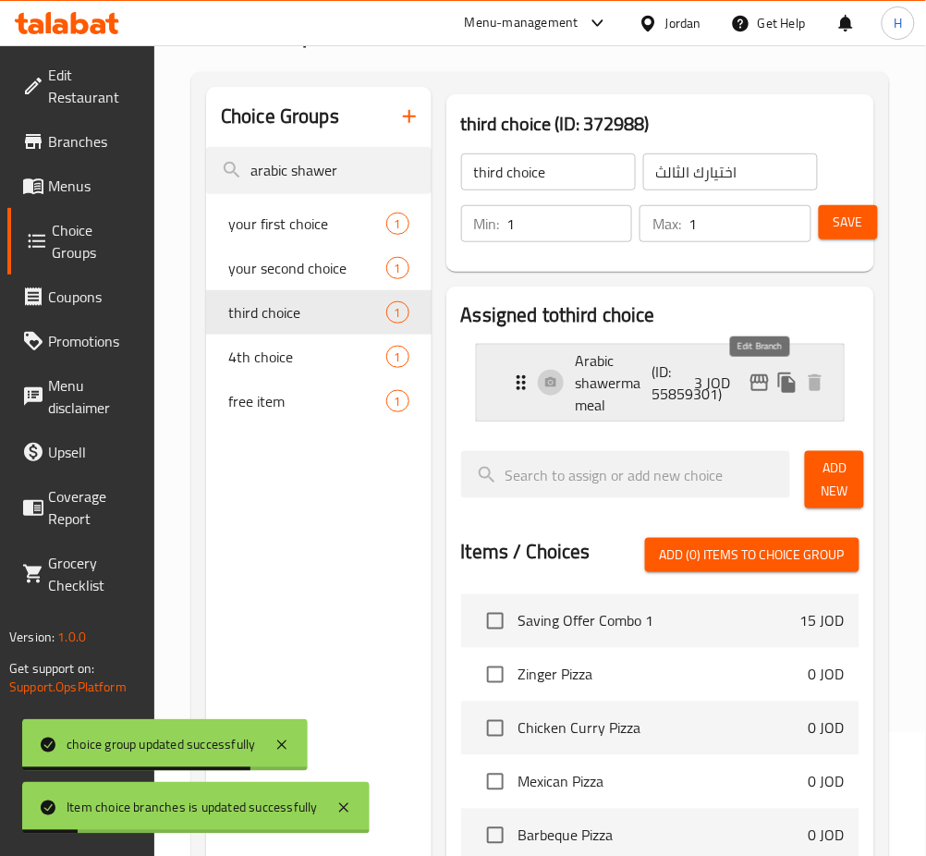
click at [704, 394] on p "3 JOD" at bounding box center [720, 383] width 51 height 22
click at [657, 418] on div "Arabic shawerma meal (ID: 55859301) 3 JOD" at bounding box center [666, 383] width 312 height 76
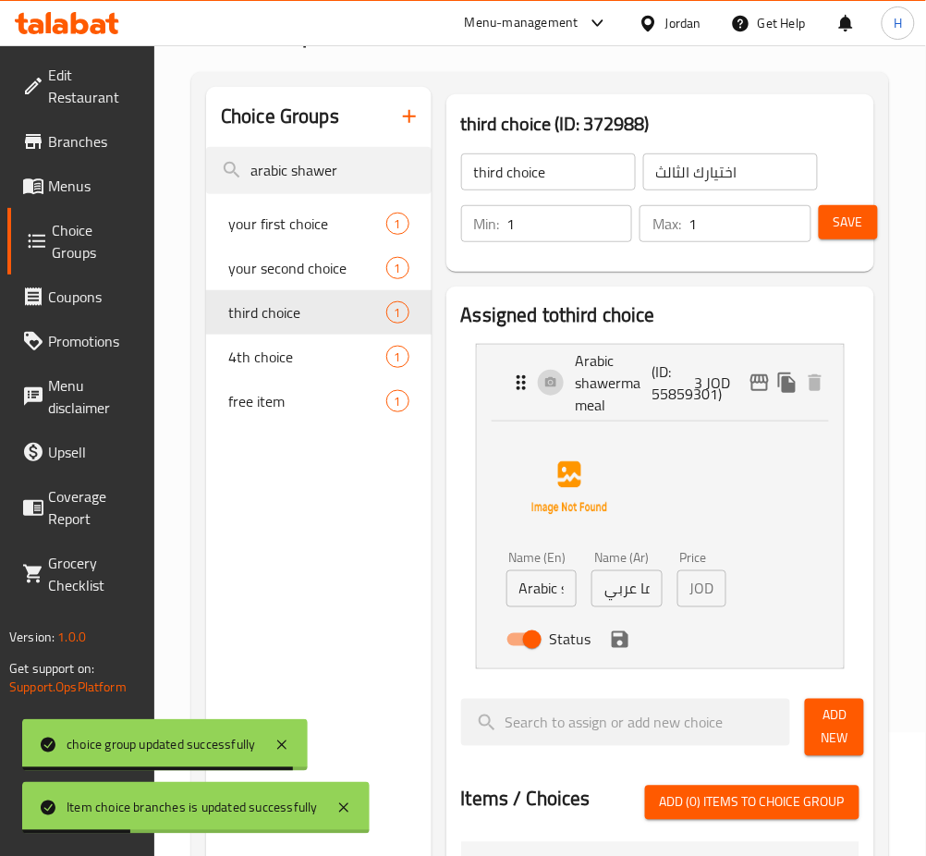
click at [642, 579] on input "وجبة شاورما عربي" at bounding box center [627, 588] width 71 height 37
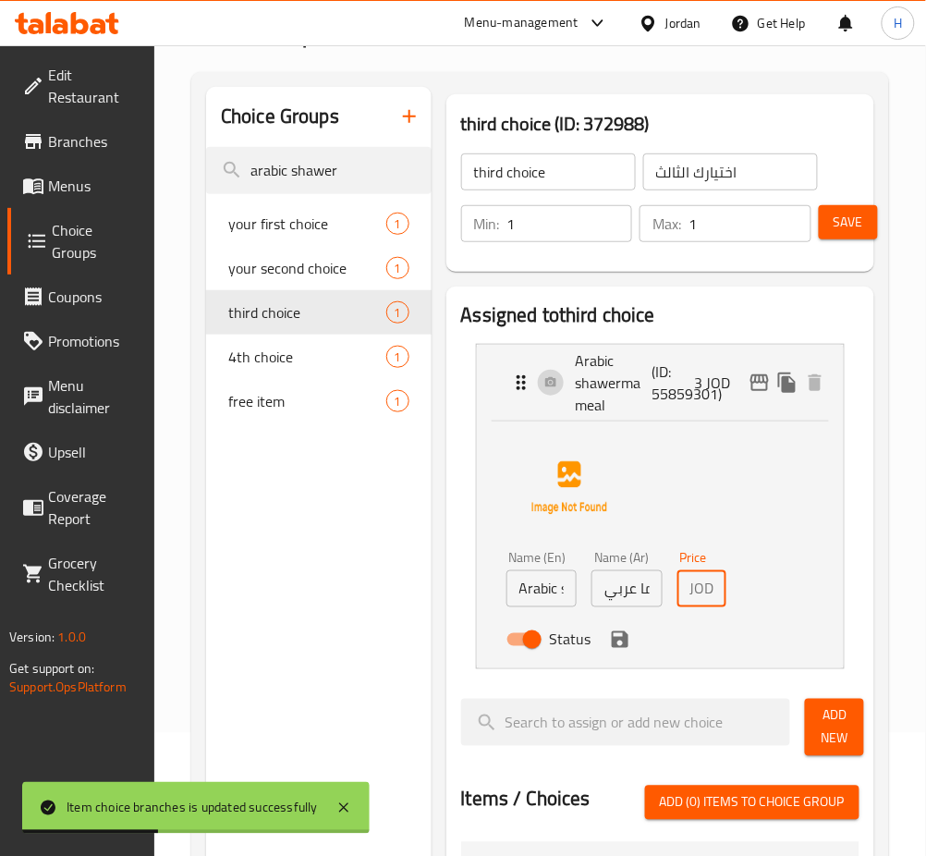
scroll to position [0, 6]
click at [622, 655] on div "Status" at bounding box center [627, 640] width 257 height 50
type input "4"
click at [622, 652] on button "save" at bounding box center [620, 640] width 28 height 28
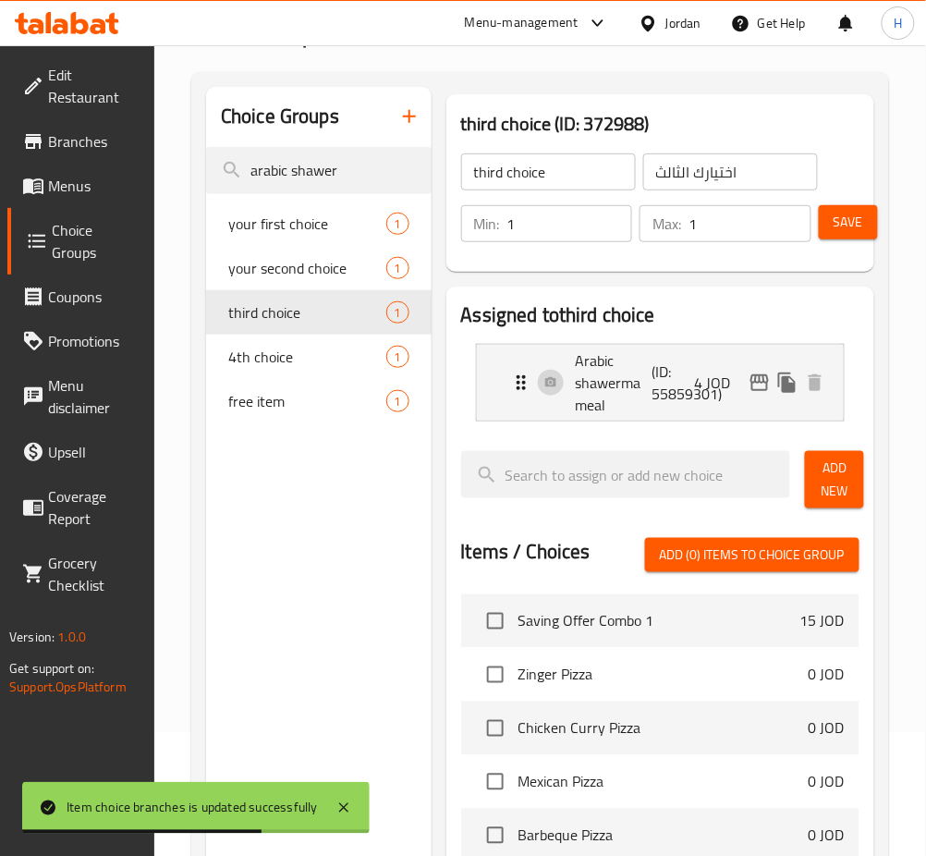
click at [843, 220] on span "Save" at bounding box center [849, 222] width 30 height 23
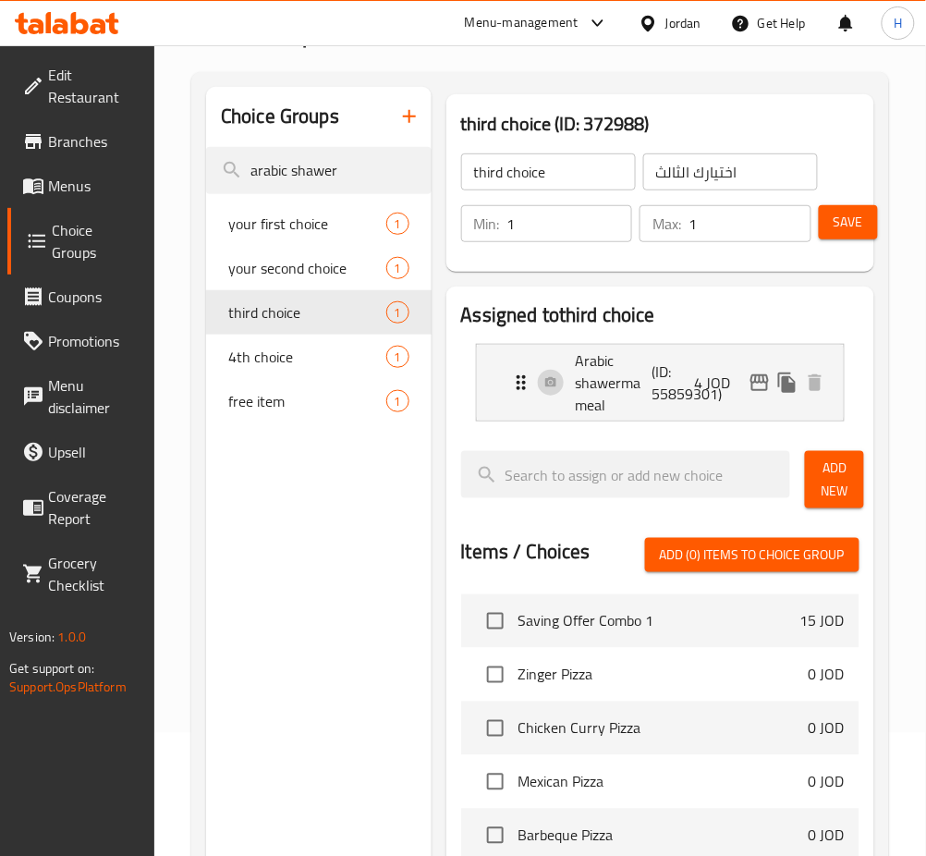
drag, startPoint x: 371, startPoint y: 187, endPoint x: 190, endPoint y: 167, distance: 182.2
click at [190, 167] on div "Home / Restaurants management / Choice Groups Choice Groups Choice Groups arabi…" at bounding box center [540, 613] width 772 height 1382
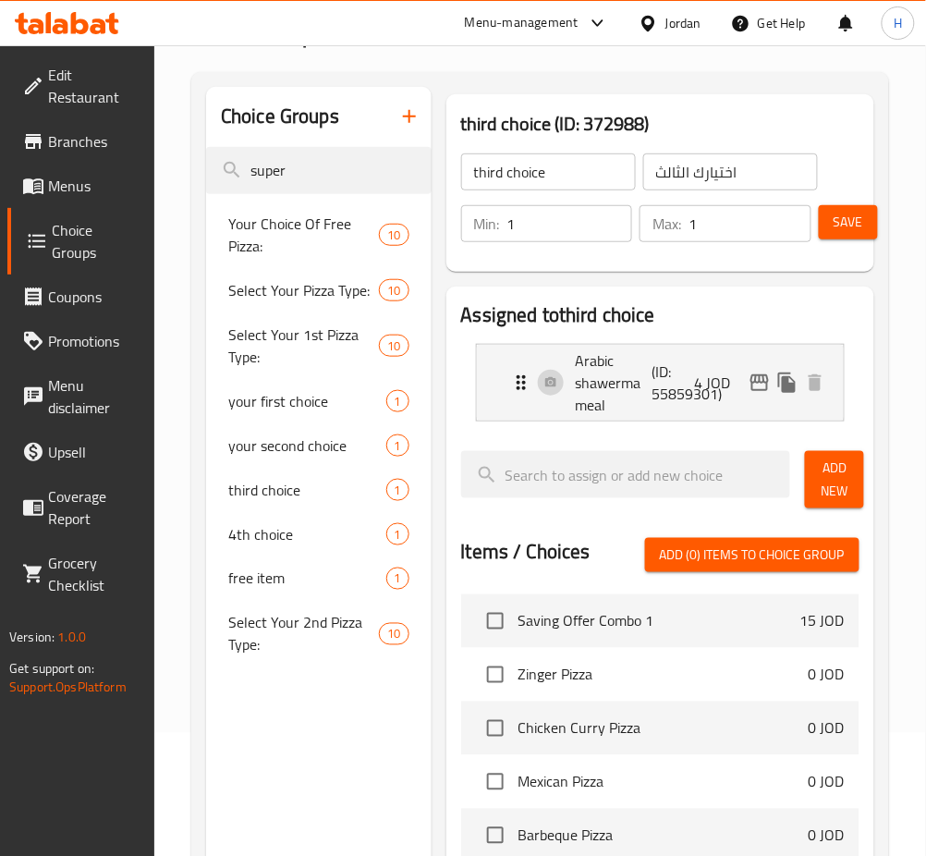
type input "super"
click at [257, 397] on span "your first choice" at bounding box center [279, 401] width 103 height 22
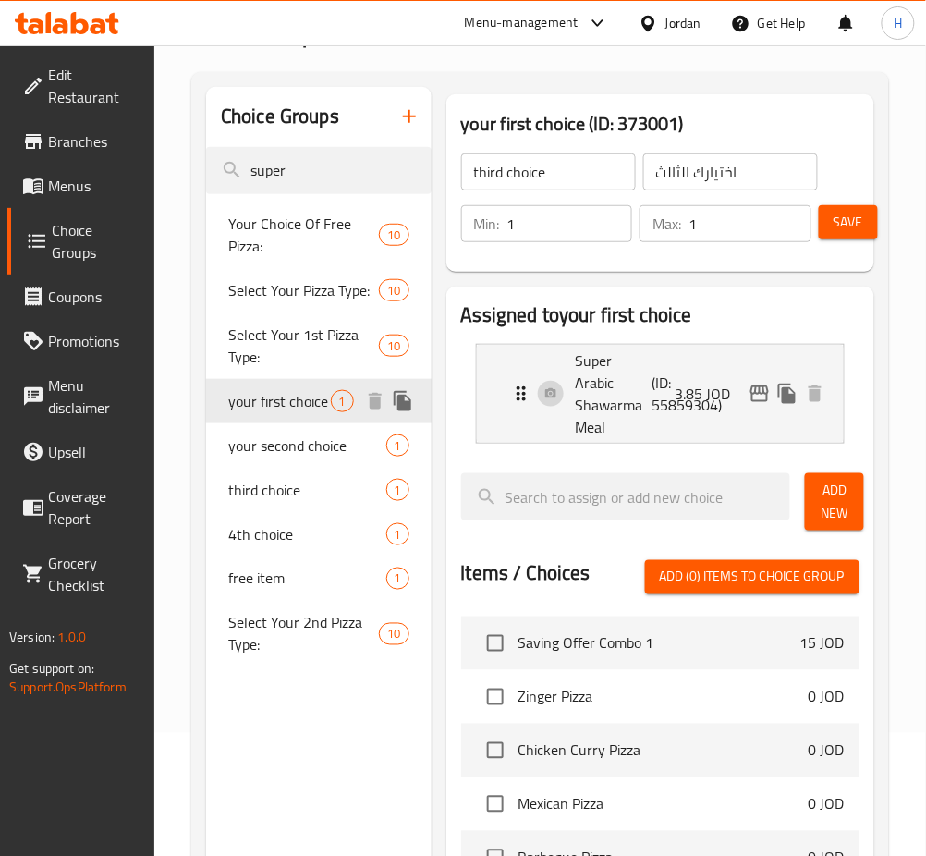
type input "your first choice"
type input "خيارك الاول"
click at [759, 397] on icon "edit" at bounding box center [760, 394] width 22 height 22
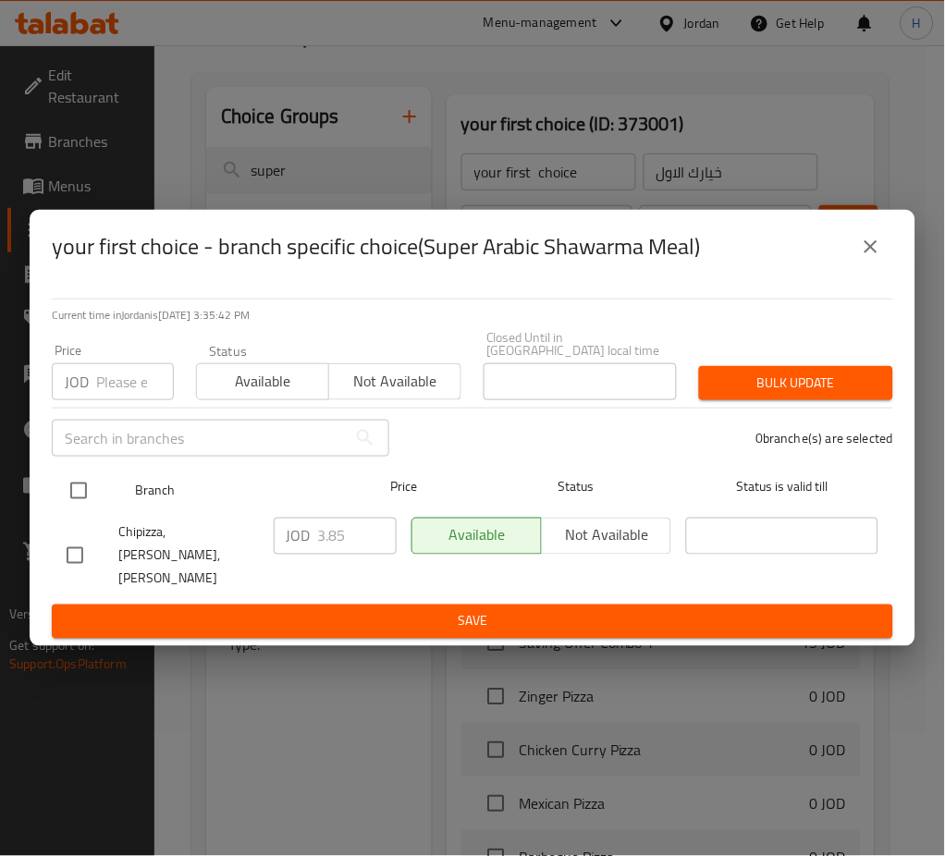
click at [83, 494] on input "checkbox" at bounding box center [78, 490] width 39 height 39
checkbox input "true"
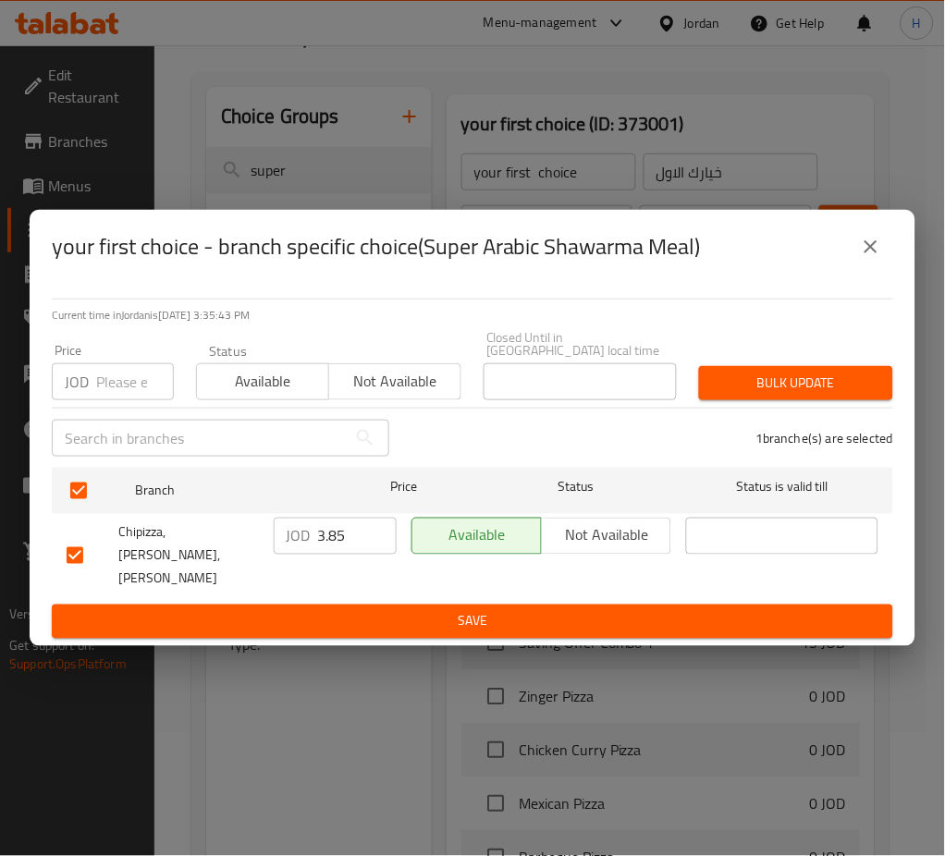
click at [334, 546] on input "3.85" at bounding box center [357, 536] width 79 height 37
type input "4.85"
click at [357, 618] on button "Save" at bounding box center [472, 622] width 841 height 34
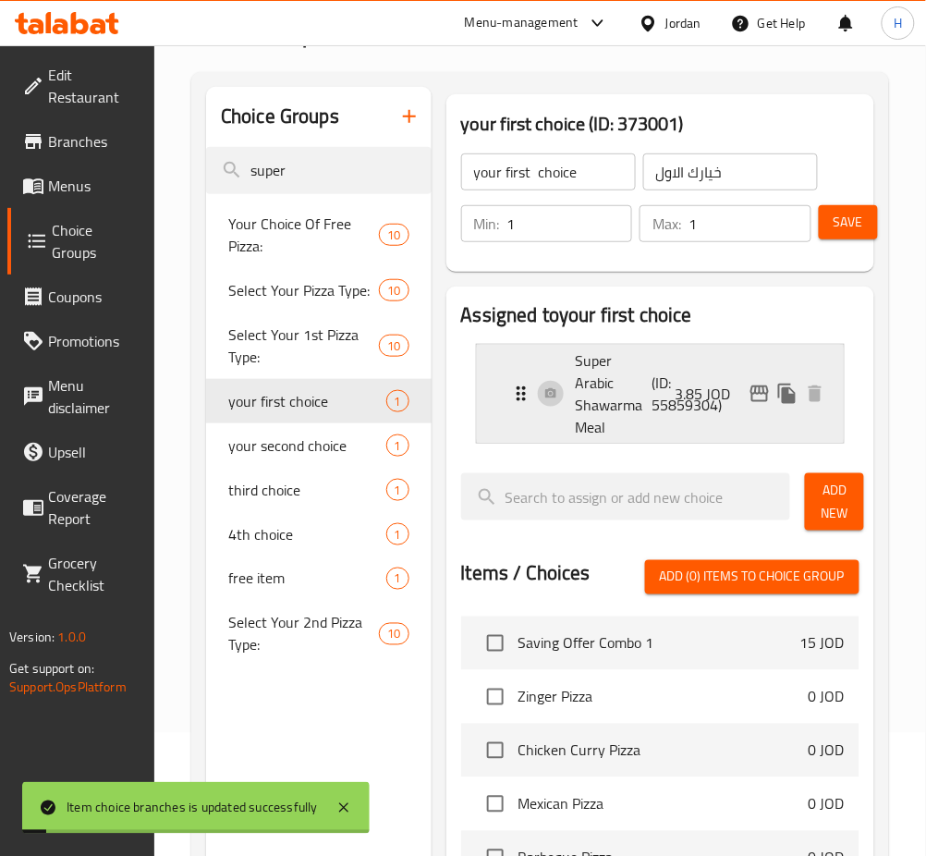
click at [697, 416] on p "(ID: 55859304)" at bounding box center [678, 394] width 51 height 44
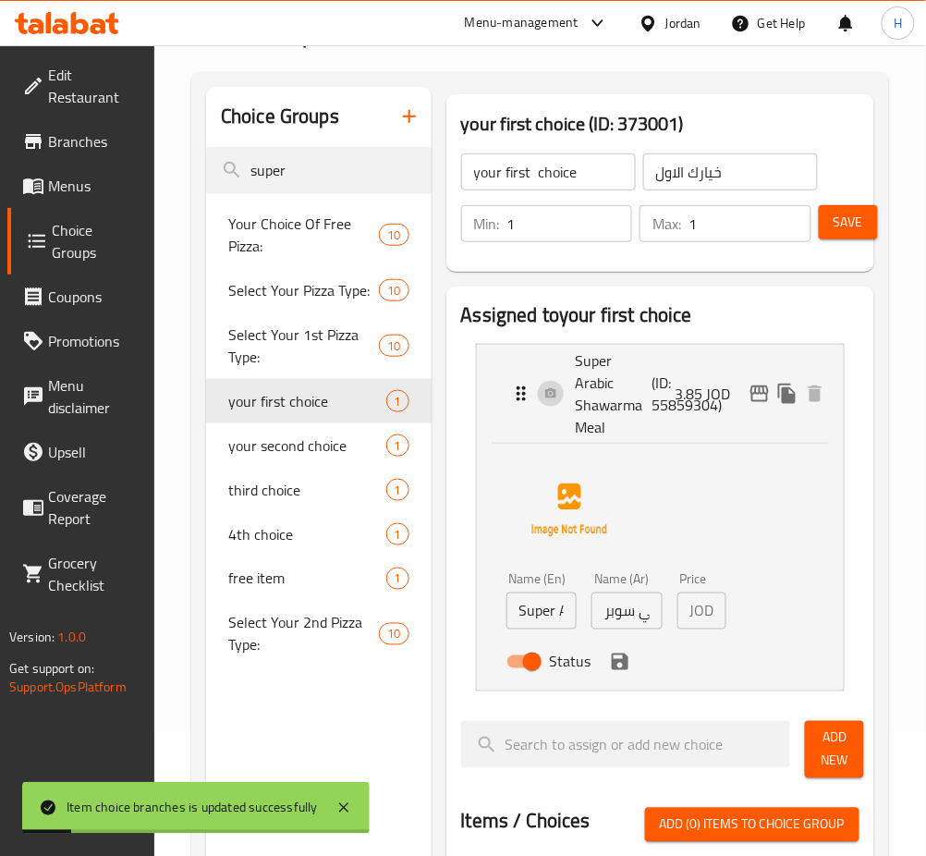
click at [626, 613] on input "وجبة شاورما عربي سوبر" at bounding box center [627, 611] width 71 height 37
click at [627, 660] on icon "save" at bounding box center [620, 662] width 17 height 17
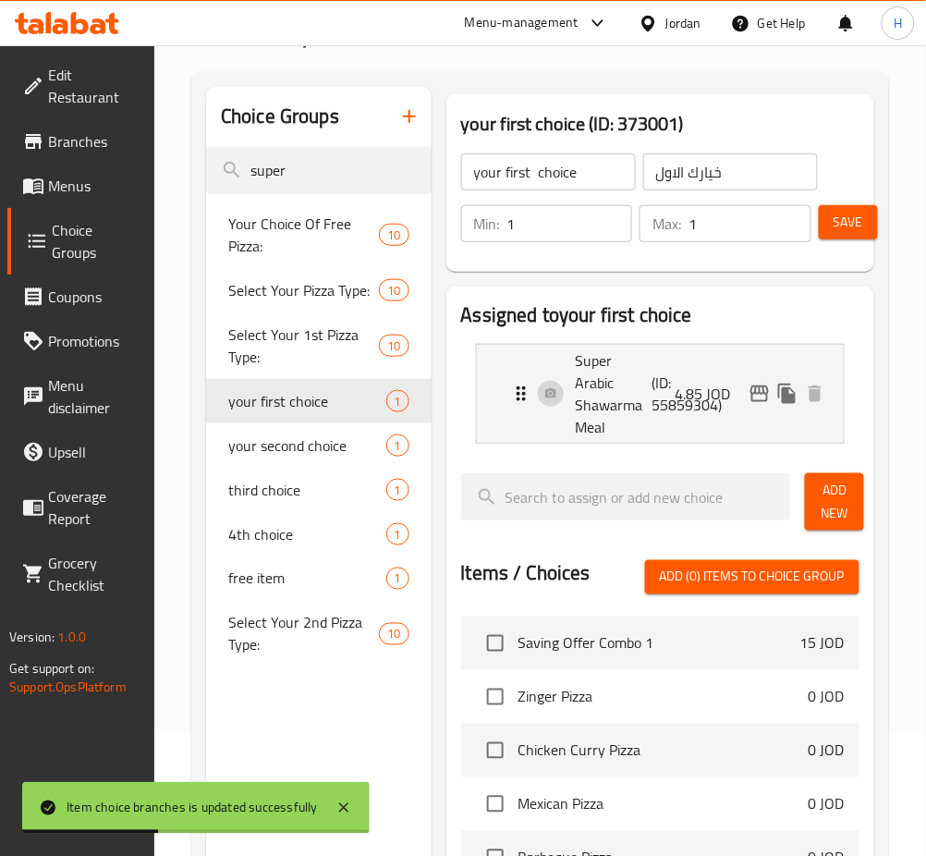
type input "4.85"
click at [837, 238] on button "Save" at bounding box center [848, 222] width 59 height 34
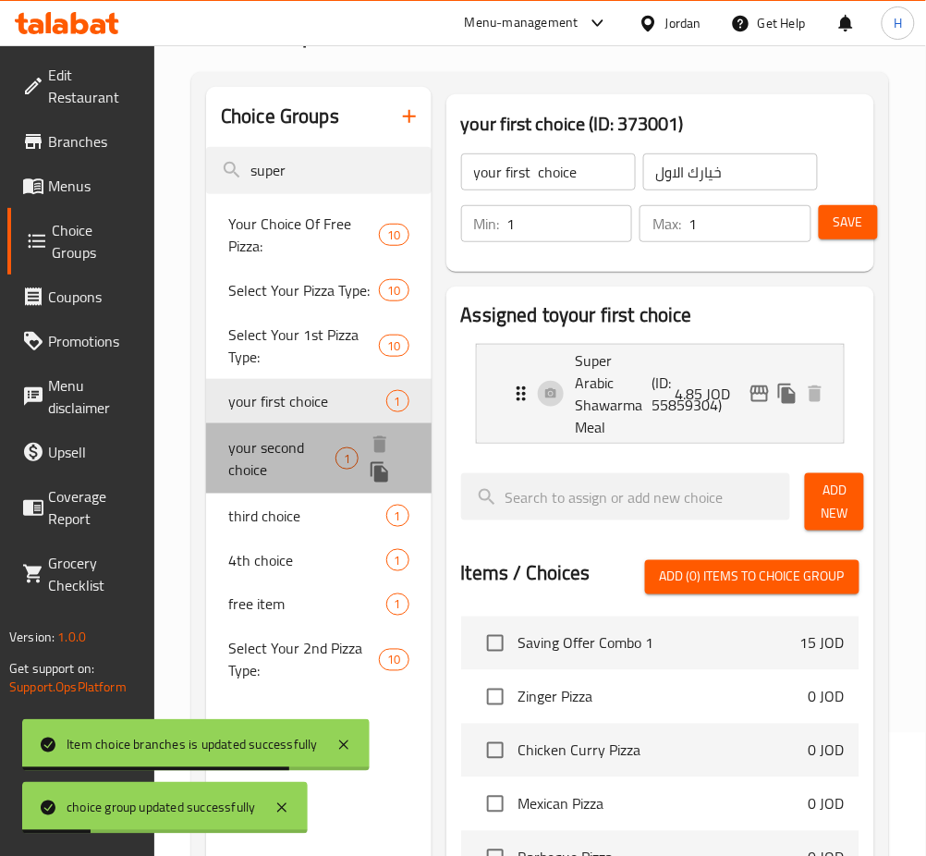
click at [298, 448] on span "your second choice" at bounding box center [281, 458] width 107 height 44
type input "your second choice"
type input "خيارك الثاني"
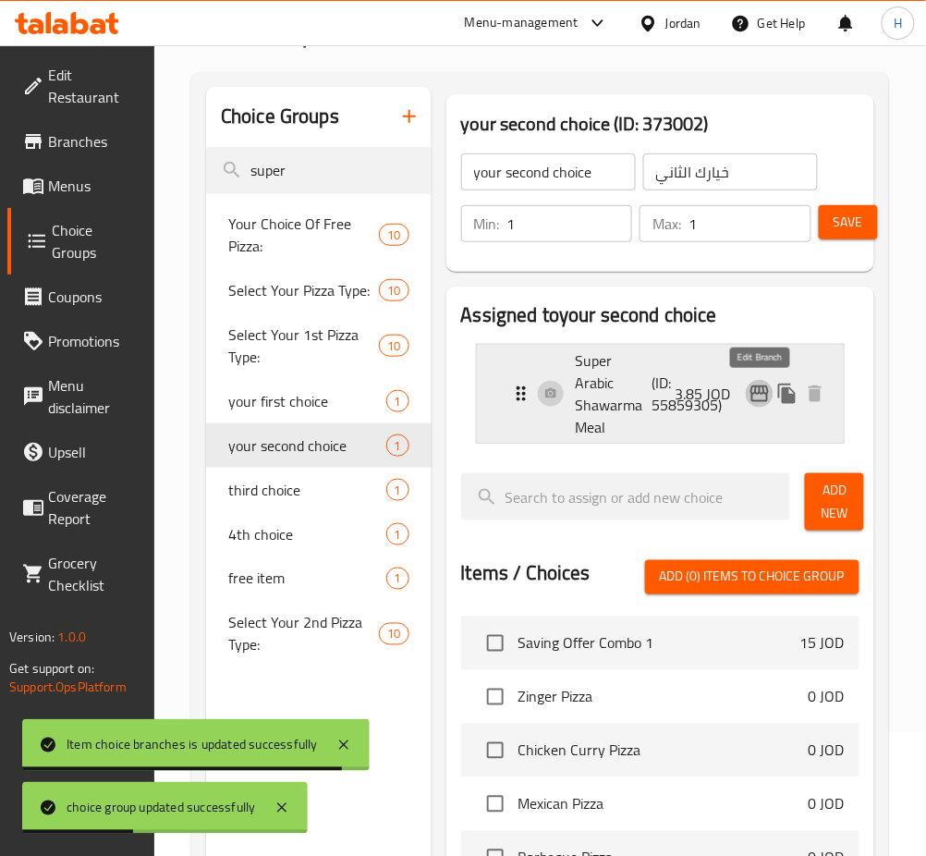
click at [755, 390] on icon "edit" at bounding box center [760, 394] width 22 height 22
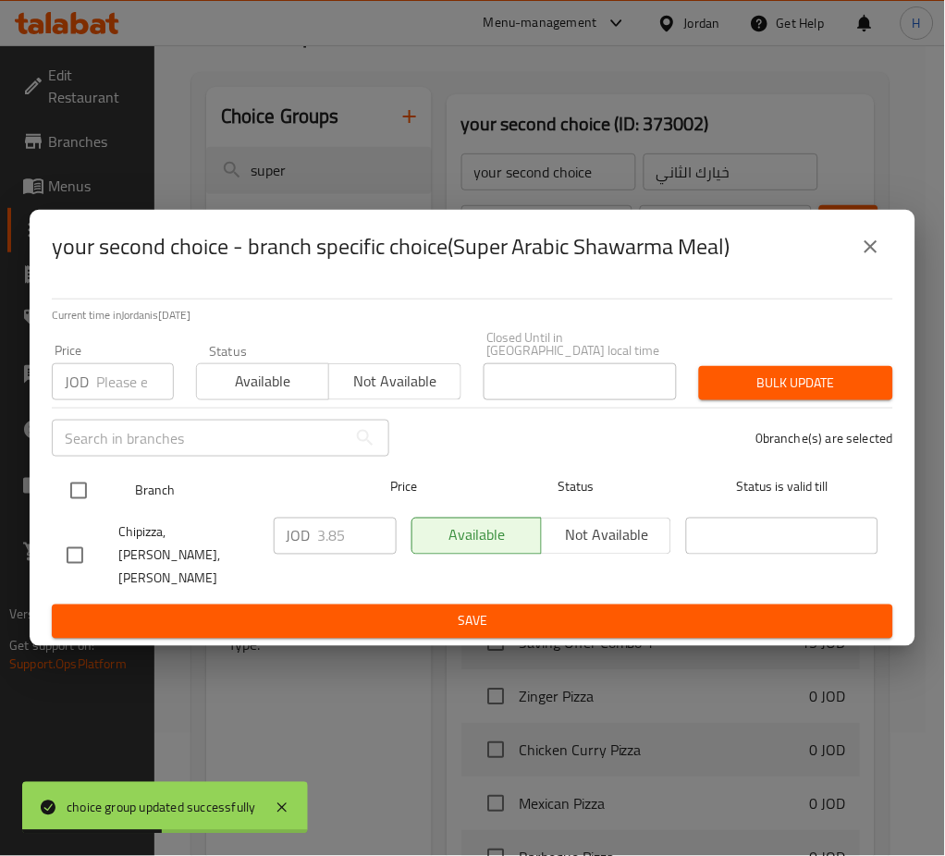
click at [67, 489] on input "checkbox" at bounding box center [78, 490] width 39 height 39
checkbox input "true"
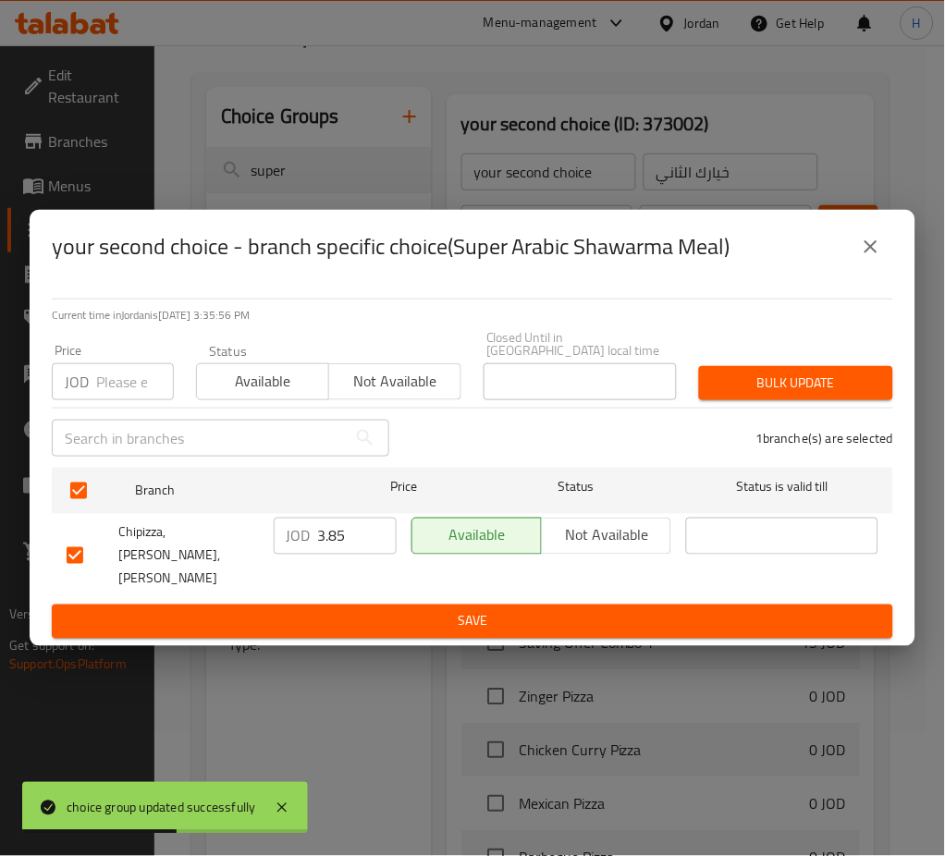
click at [320, 548] on input "3.85" at bounding box center [357, 536] width 79 height 37
type input "4.85"
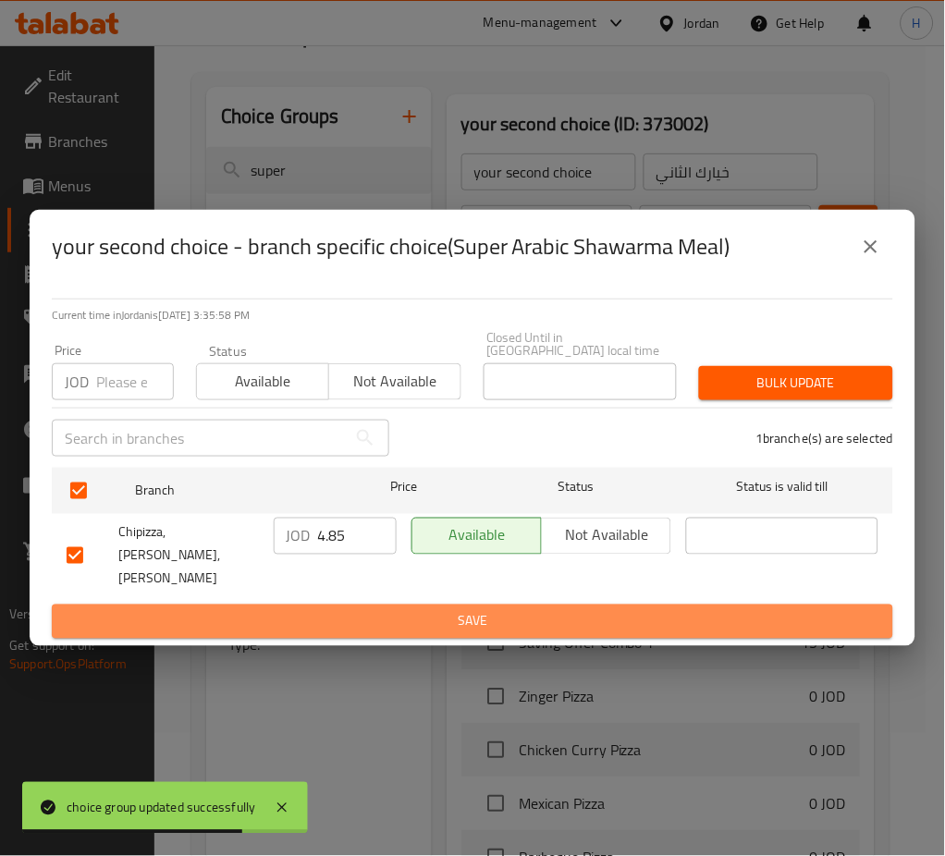
click at [590, 610] on span "Save" at bounding box center [473, 621] width 812 height 23
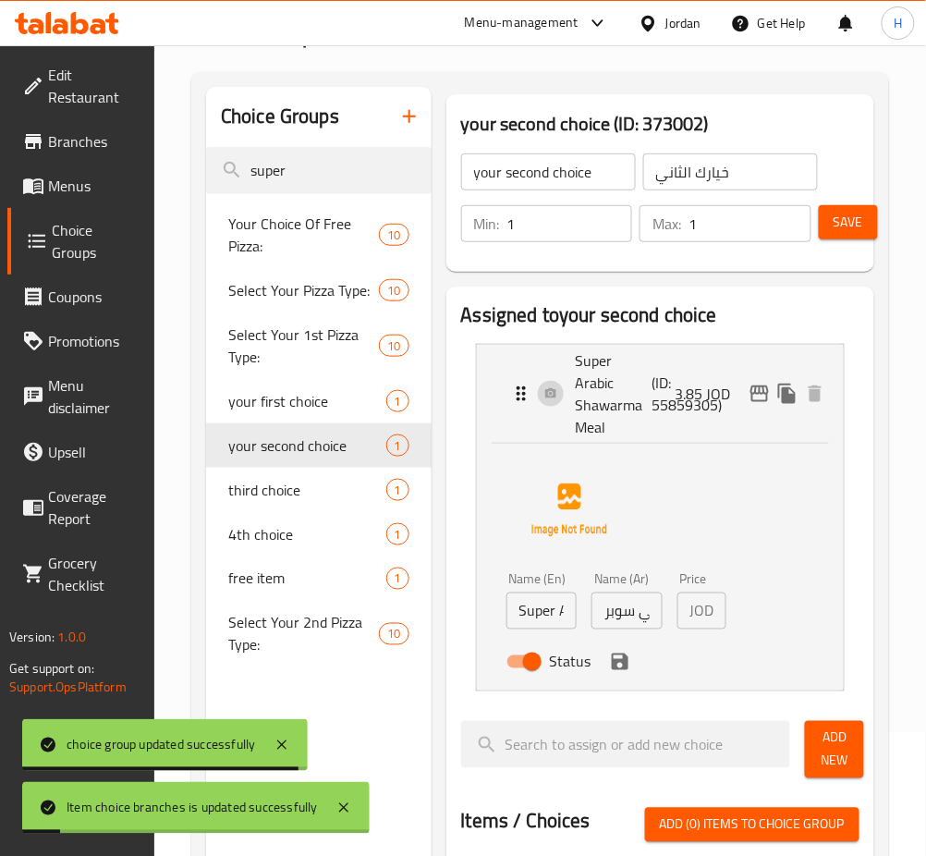
click at [628, 606] on input "وجبة شاورما عربي سوبر" at bounding box center [627, 611] width 71 height 37
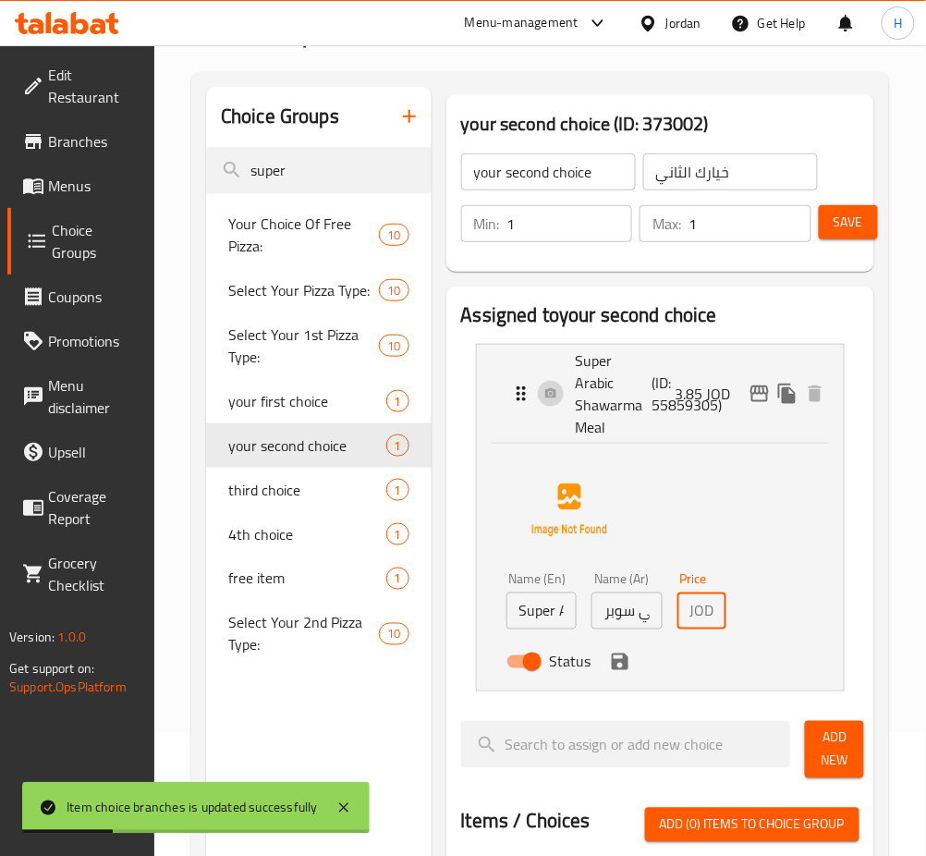
scroll to position [0, 26]
click at [625, 657] on icon "save" at bounding box center [620, 662] width 17 height 17
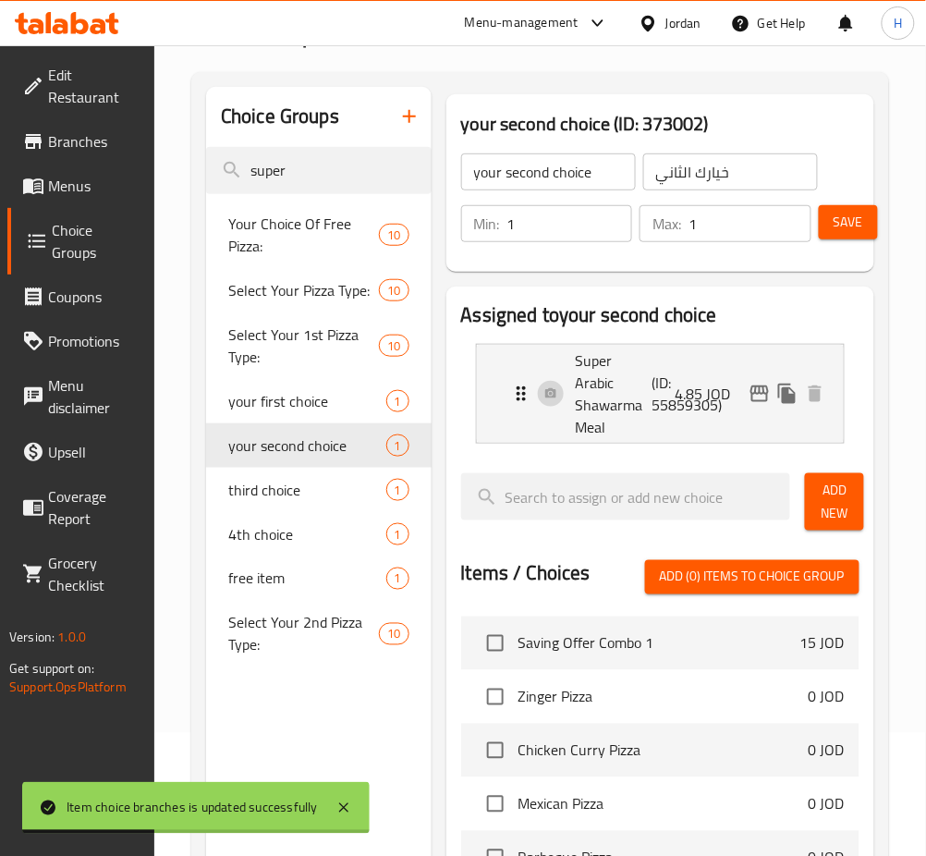
type input "4.85"
click at [864, 227] on button "Save" at bounding box center [848, 222] width 59 height 34
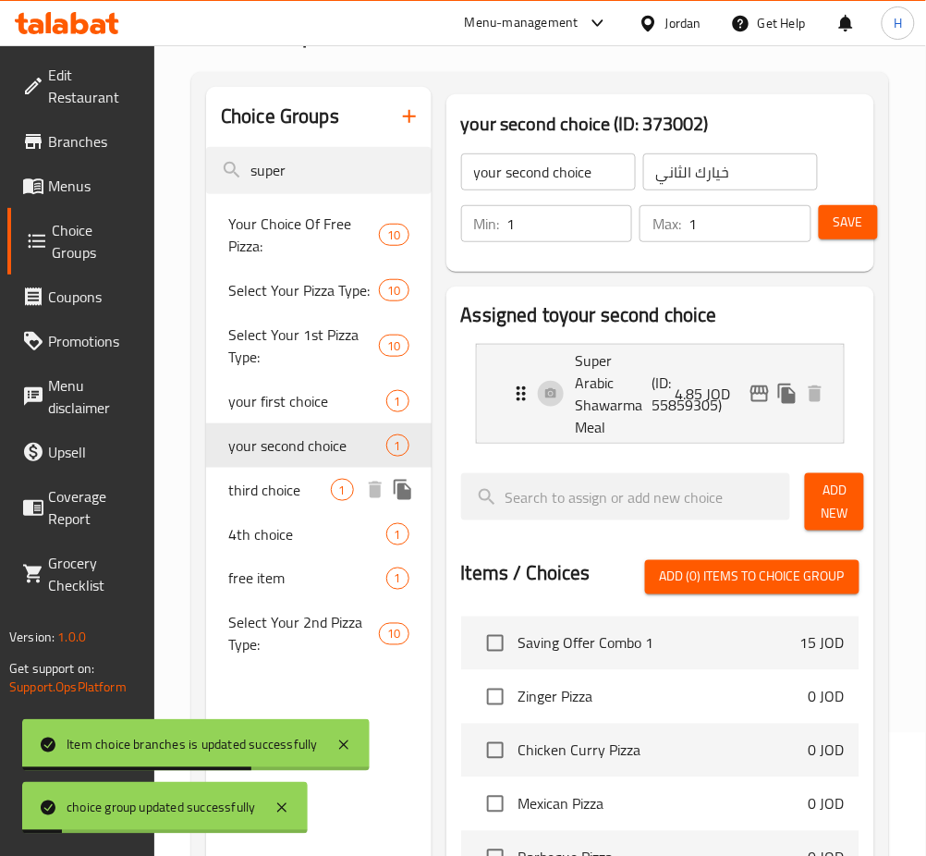
click at [306, 497] on span "third choice" at bounding box center [279, 490] width 103 height 22
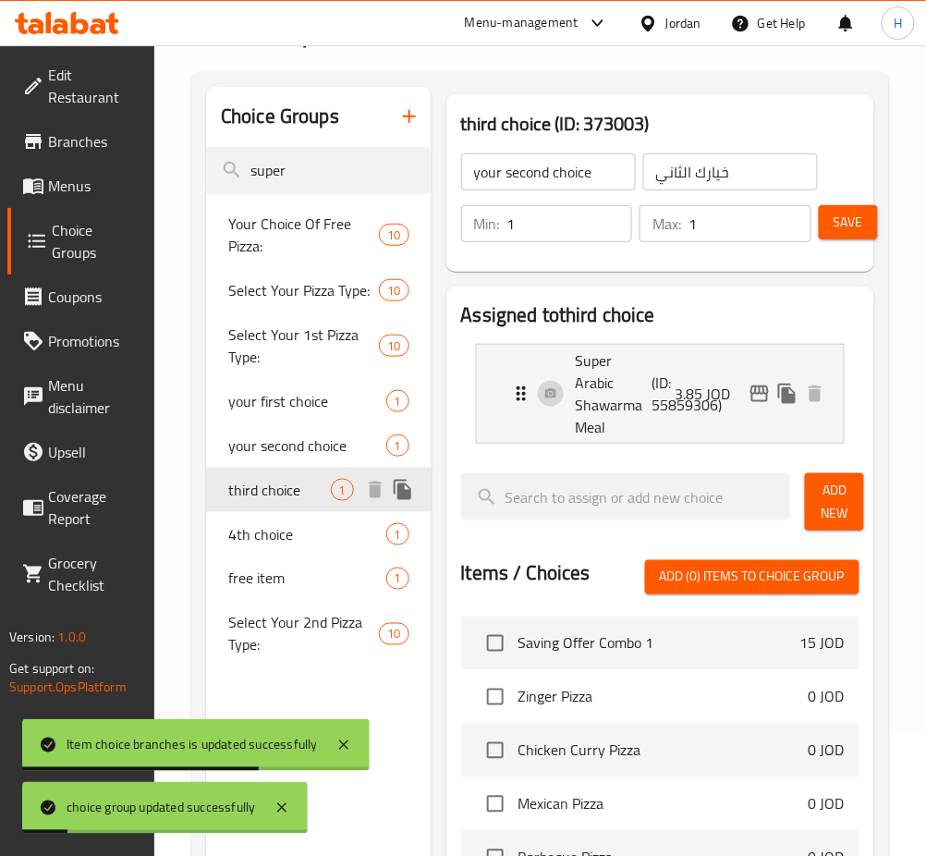
type input "third choice"
type input "اختيارك الثالث"
click at [756, 391] on icon "edit" at bounding box center [760, 394] width 18 height 17
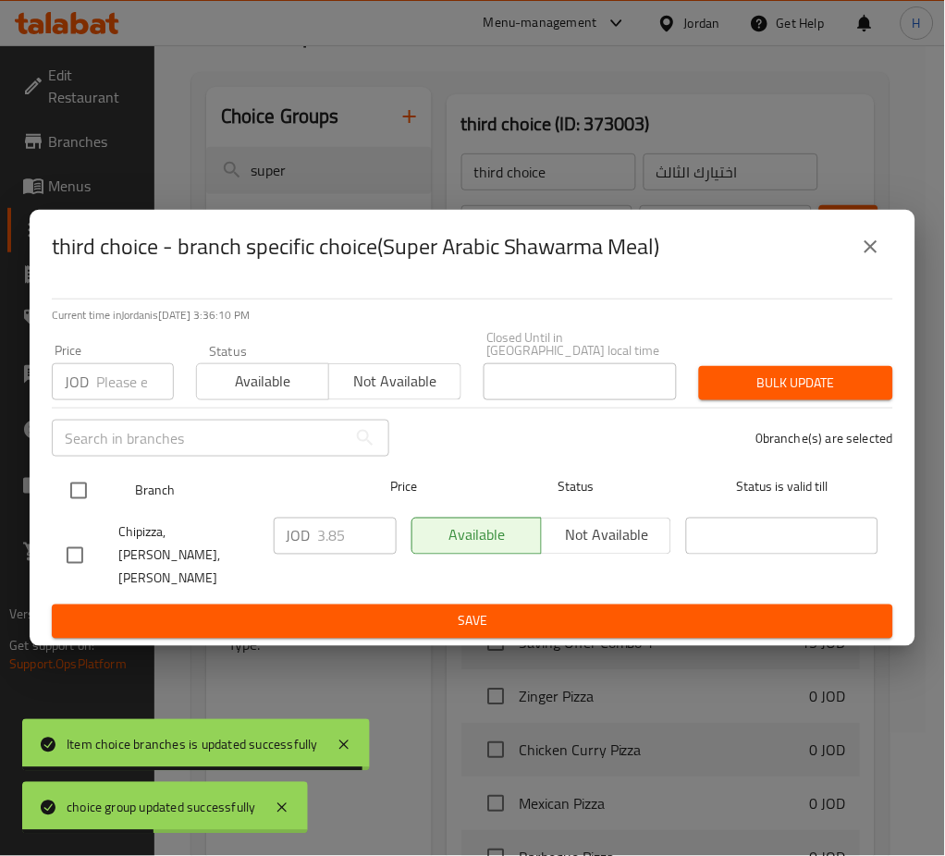
click at [78, 490] on input "checkbox" at bounding box center [78, 490] width 39 height 39
checkbox input "true"
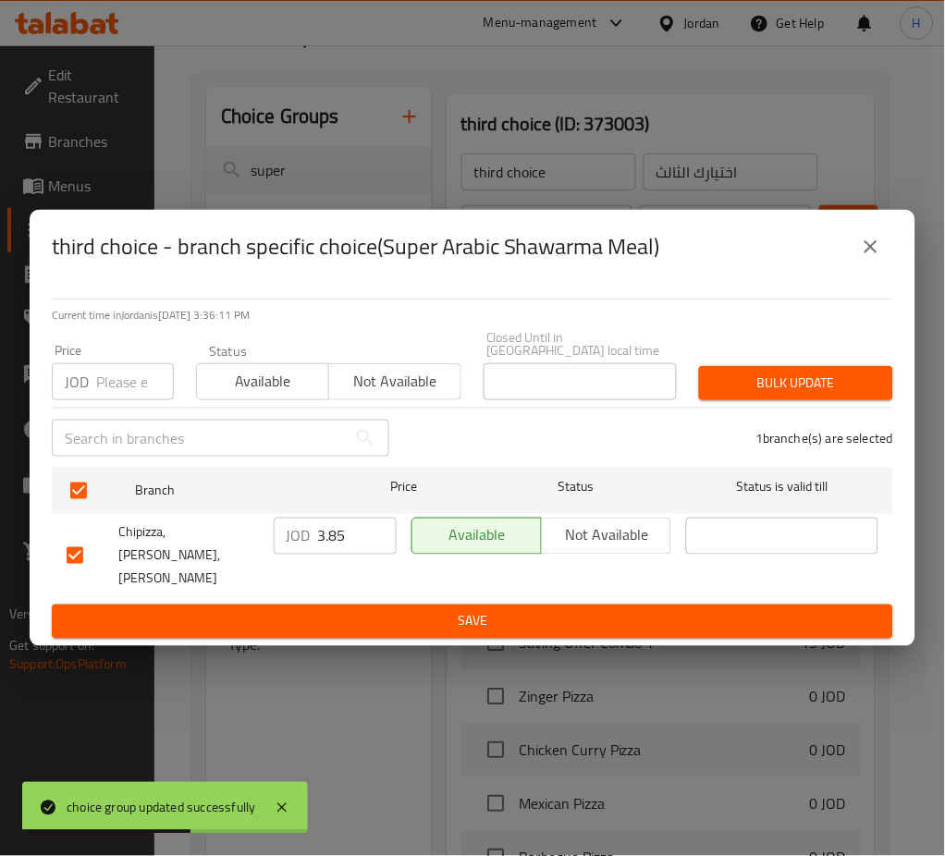
click at [353, 544] on input "3.85" at bounding box center [357, 536] width 79 height 37
type input "4.85"
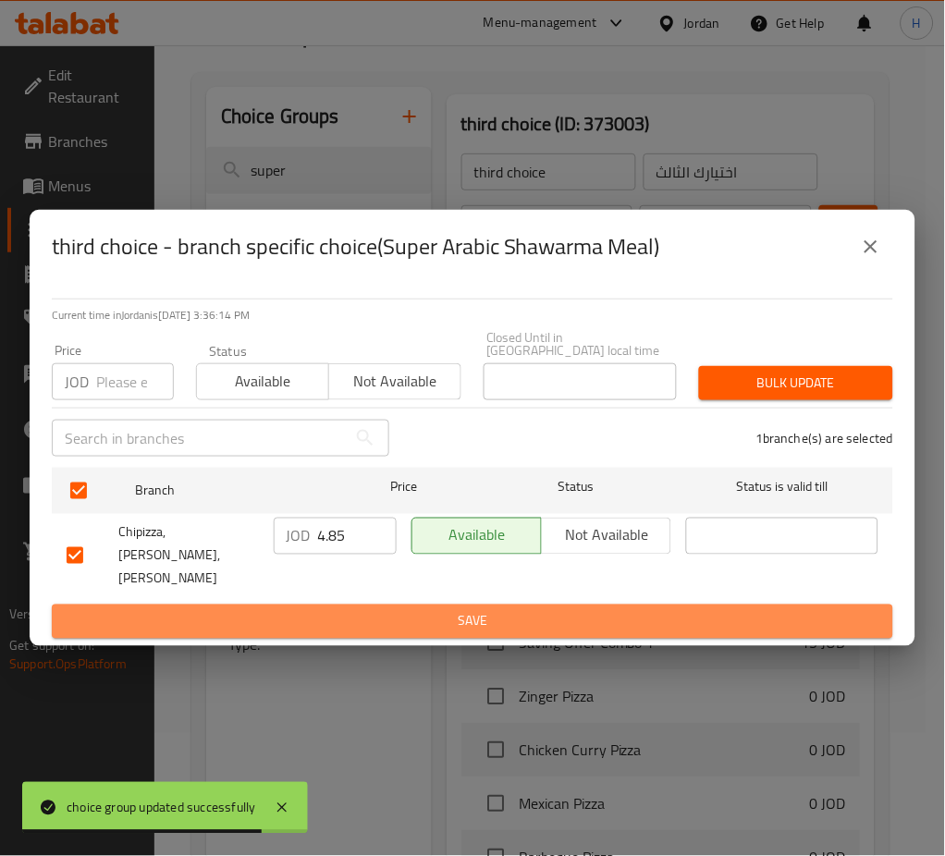
click at [420, 610] on span "Save" at bounding box center [473, 621] width 812 height 23
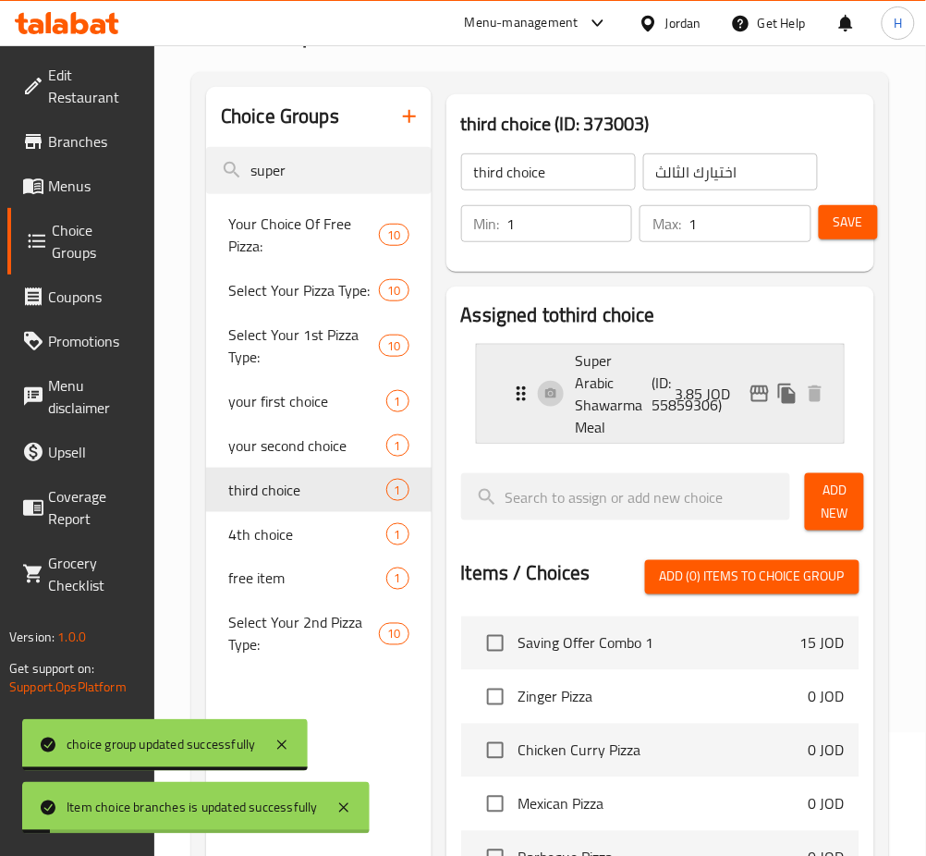
click at [681, 422] on div "Super Arabic Shawarma Meal (ID: 55859306) 3.85 JOD" at bounding box center [666, 394] width 312 height 98
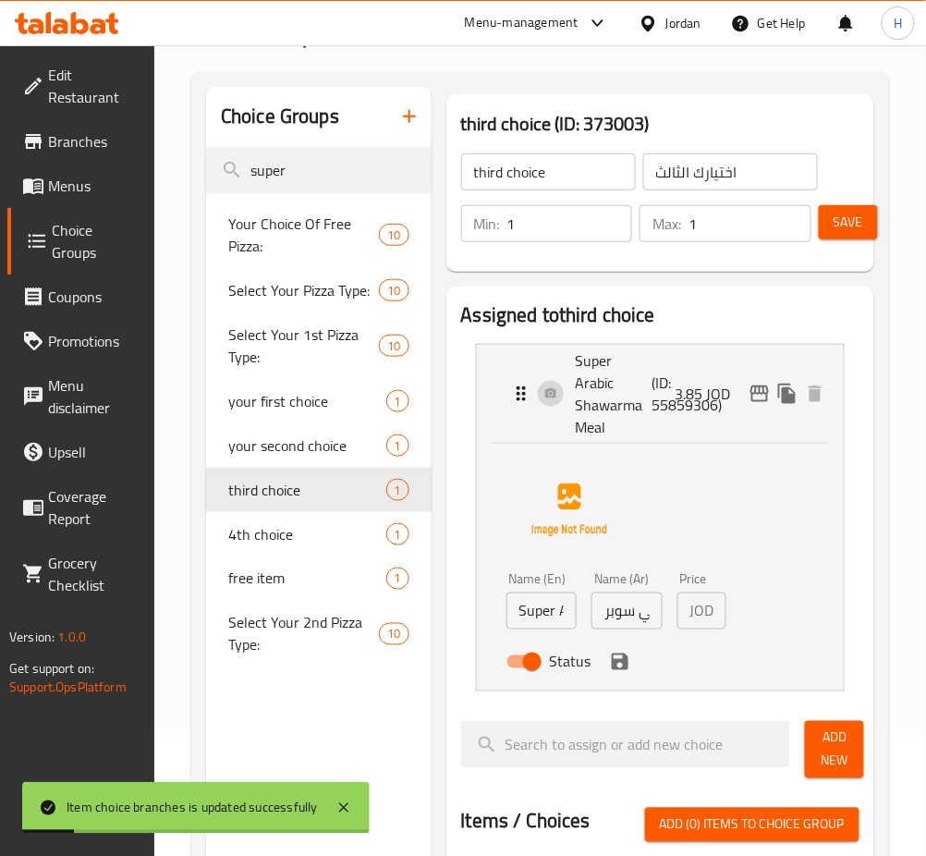
click at [638, 603] on input "وجبة شاورما عربي سوبر" at bounding box center [627, 611] width 71 height 37
click at [621, 672] on icon "save" at bounding box center [620, 662] width 22 height 22
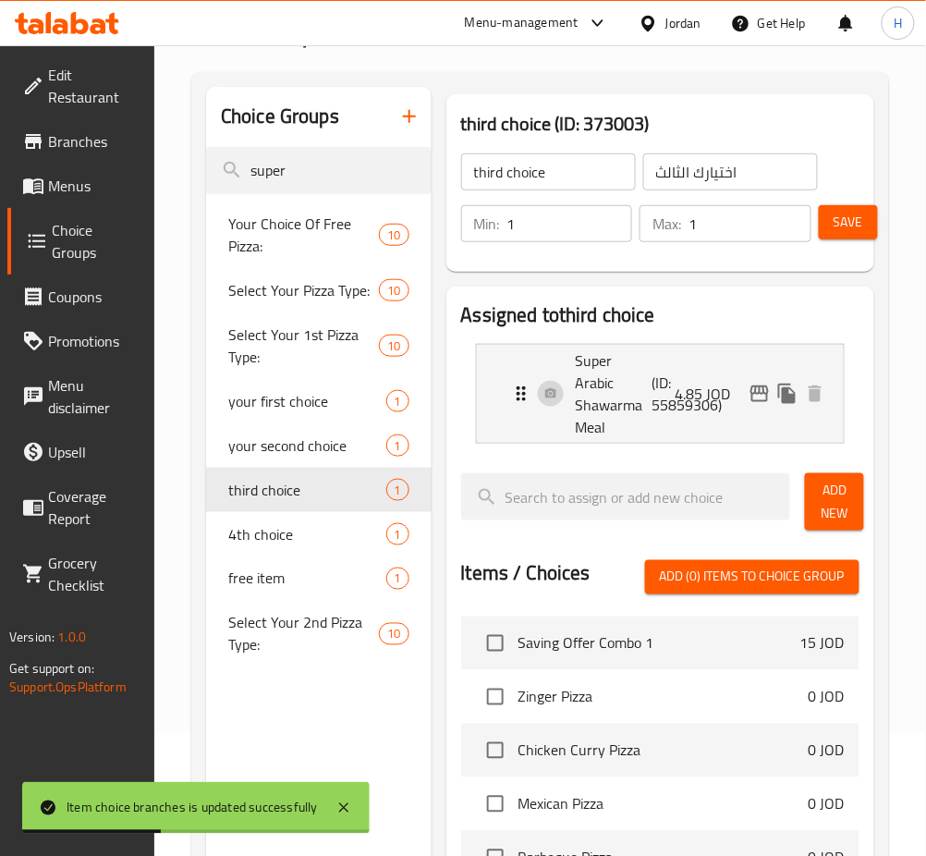
type input "4.85"
click at [861, 199] on div "Min: 1 ​ Max: 1 ​ Save" at bounding box center [656, 223] width 413 height 59
click at [840, 249] on div "Min: 1 ​ Max: 1 ​ Save" at bounding box center [656, 223] width 413 height 59
click at [849, 222] on span "Save" at bounding box center [849, 222] width 30 height 23
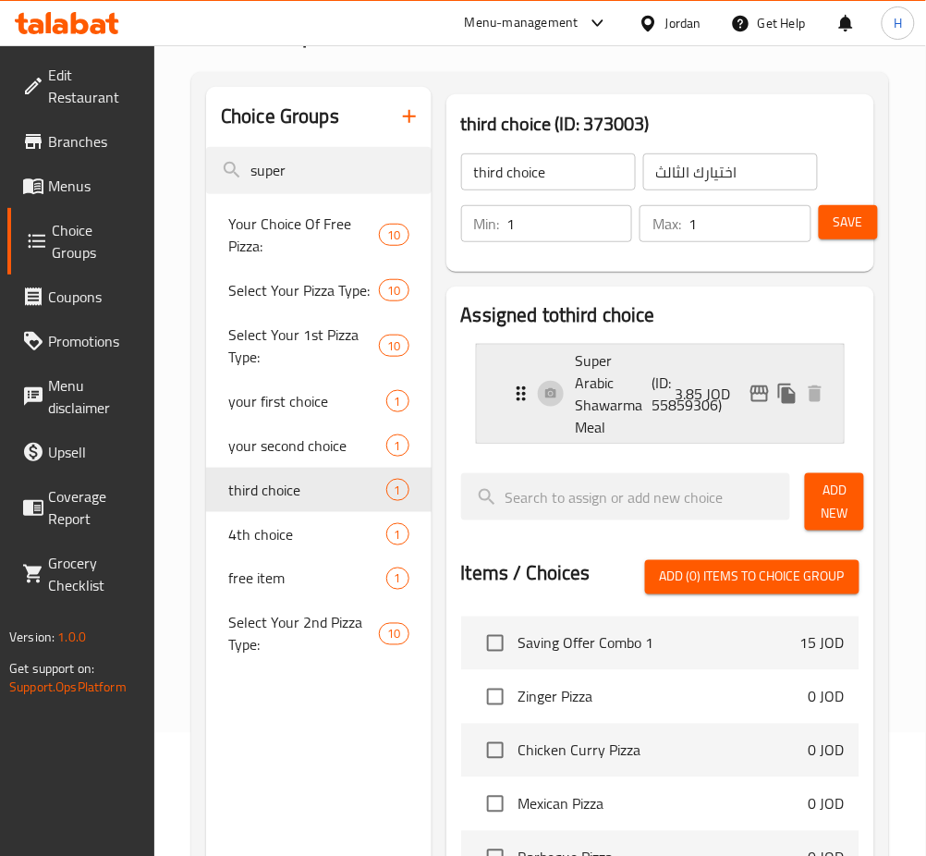
click at [674, 390] on p "(ID: 55859306)" at bounding box center [678, 394] width 51 height 44
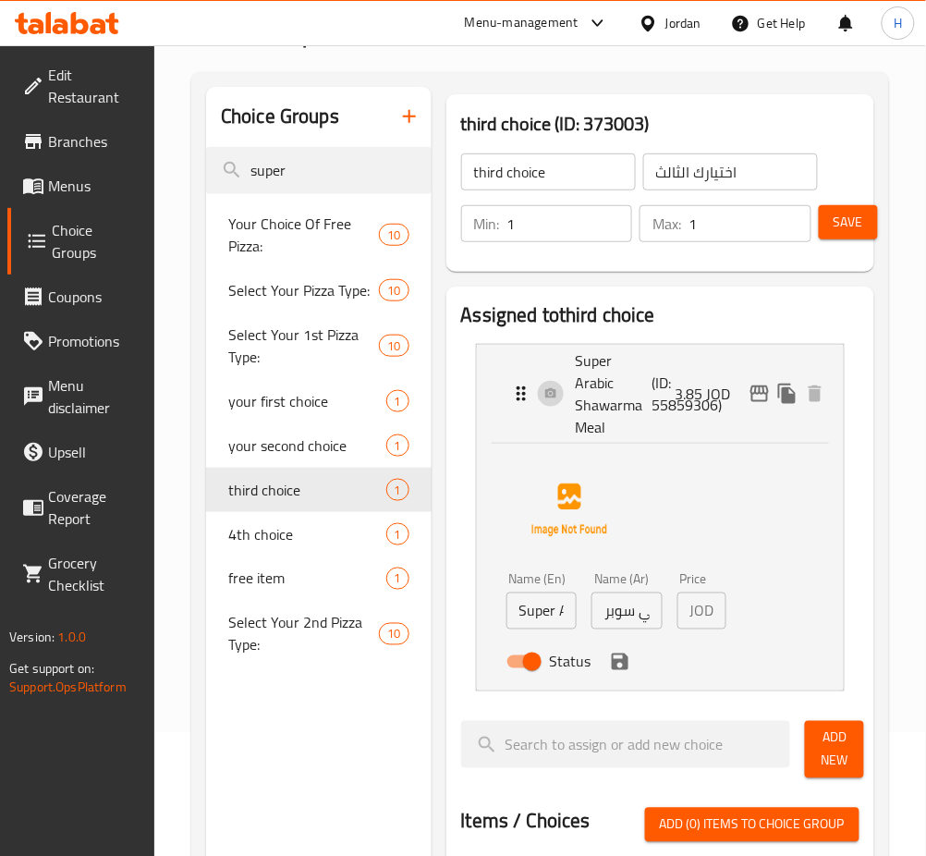
click at [642, 621] on input "وجبة شاورما عربي سوبر" at bounding box center [627, 611] width 71 height 37
click at [626, 669] on icon "save" at bounding box center [620, 662] width 17 height 17
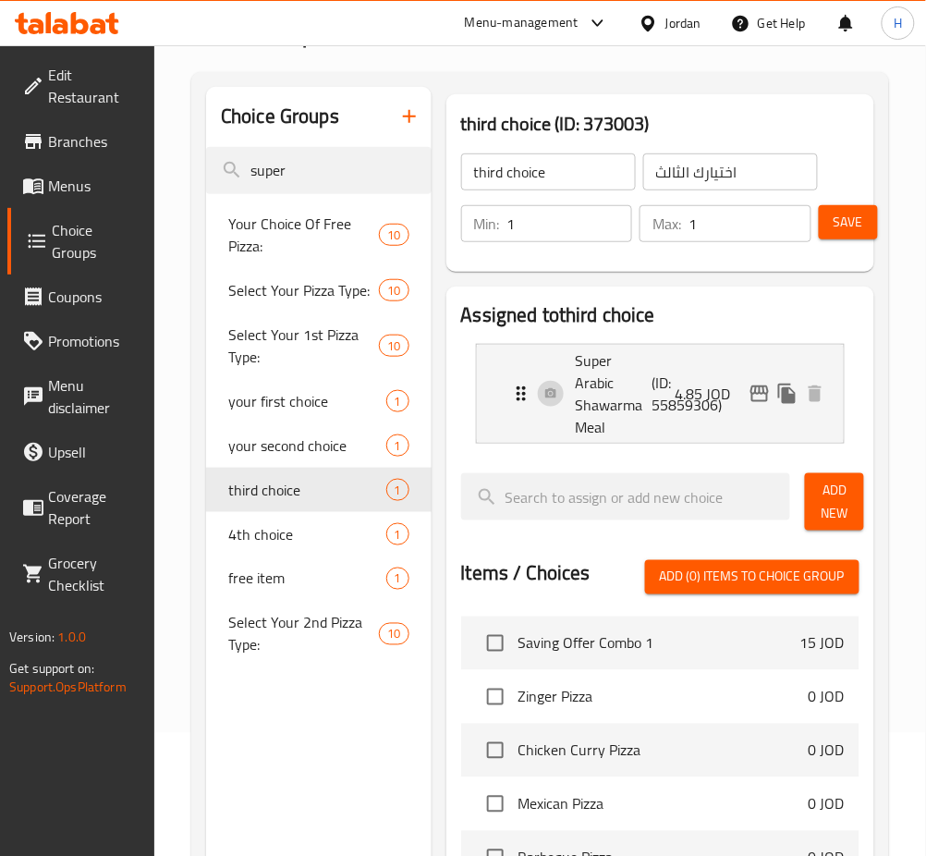
type input "4.85"
click at [849, 214] on span "Save" at bounding box center [849, 222] width 30 height 23
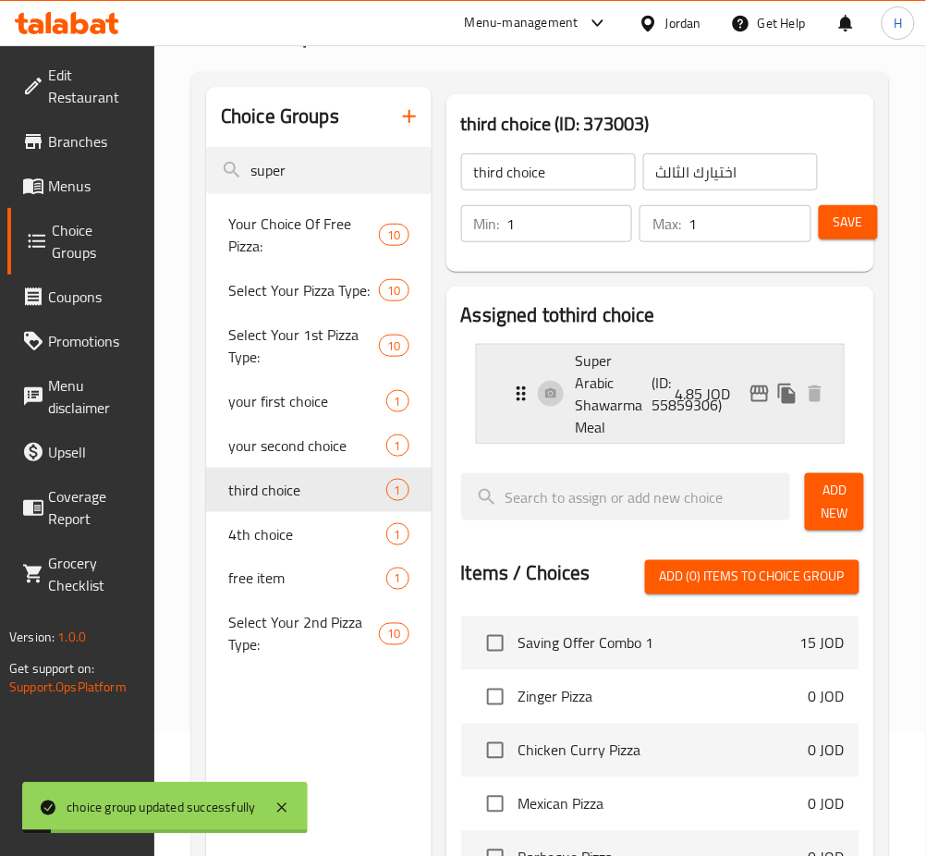
click at [764, 390] on icon "edit" at bounding box center [760, 394] width 18 height 17
click at [855, 222] on span "Save" at bounding box center [849, 222] width 30 height 23
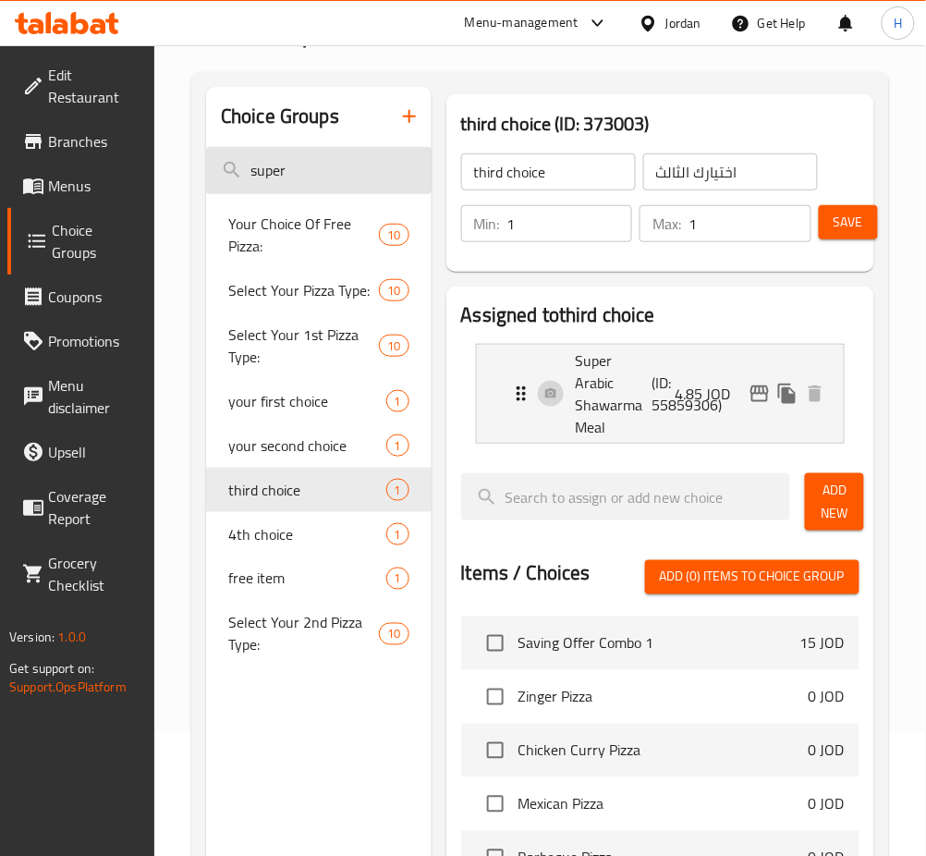
click at [356, 147] on input "super" at bounding box center [319, 170] width 226 height 47
drag, startPoint x: 356, startPoint y: 146, endPoint x: 347, endPoint y: 153, distance: 11.8
click at [353, 147] on input "super" at bounding box center [319, 170] width 226 height 47
click at [346, 153] on input "super" at bounding box center [319, 170] width 226 height 47
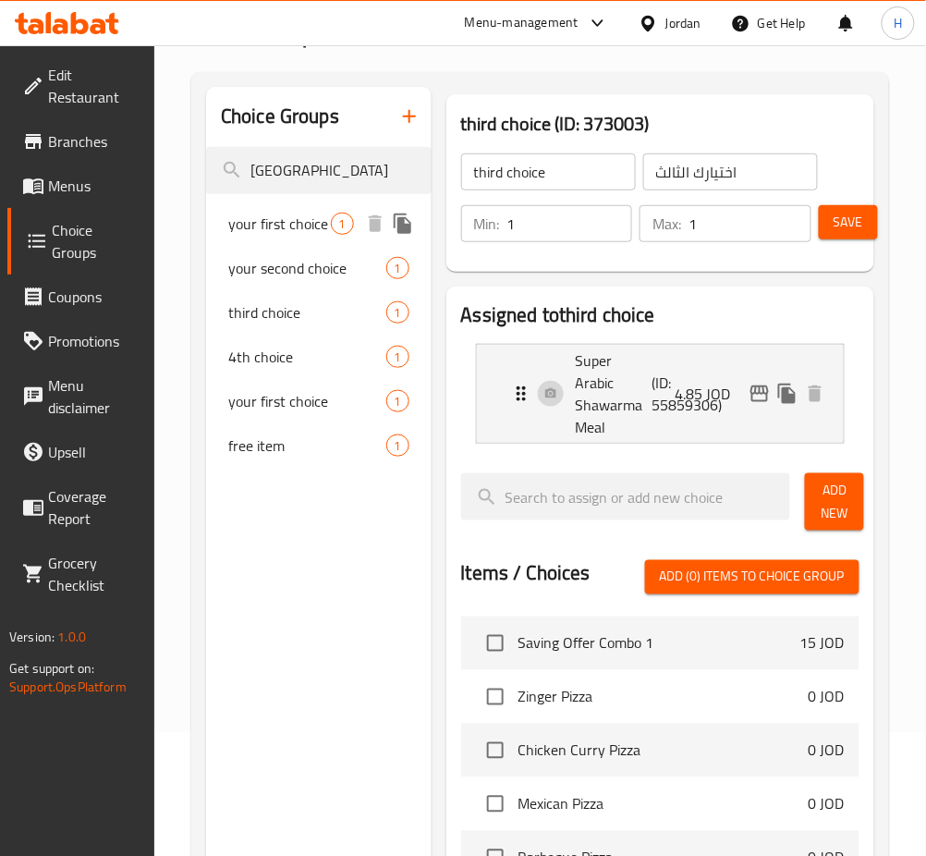
type input "itali"
click at [239, 257] on span "your second choice" at bounding box center [307, 268] width 158 height 22
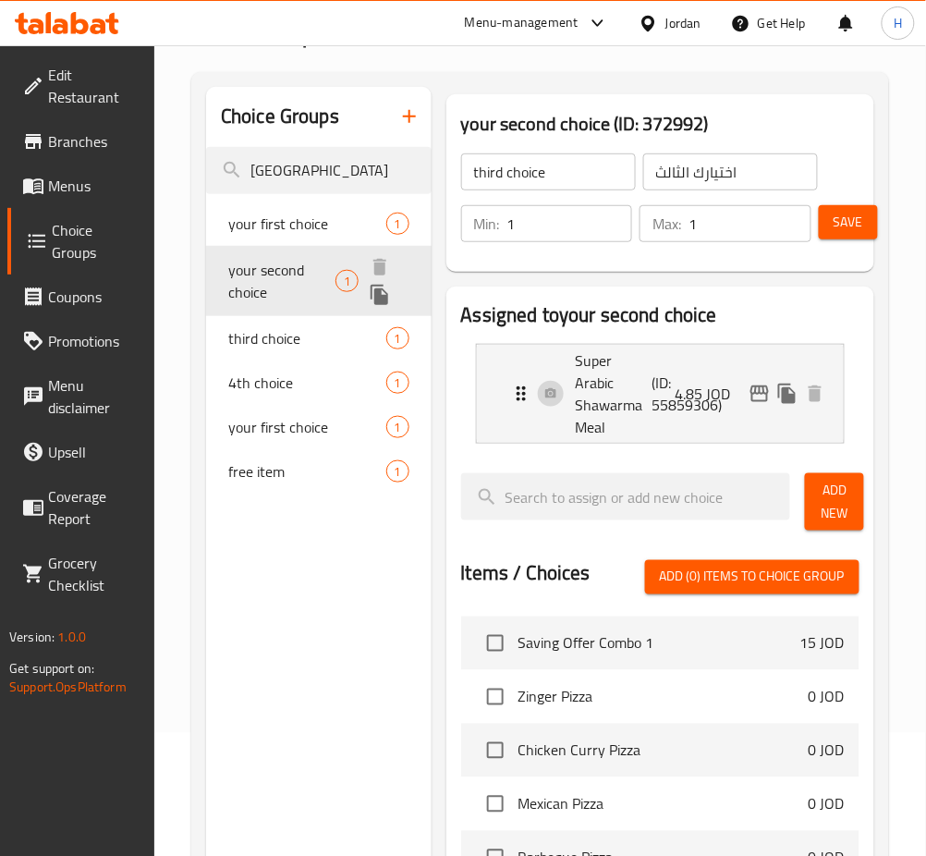
type input "your second choice"
type input "خيارك الثاني"
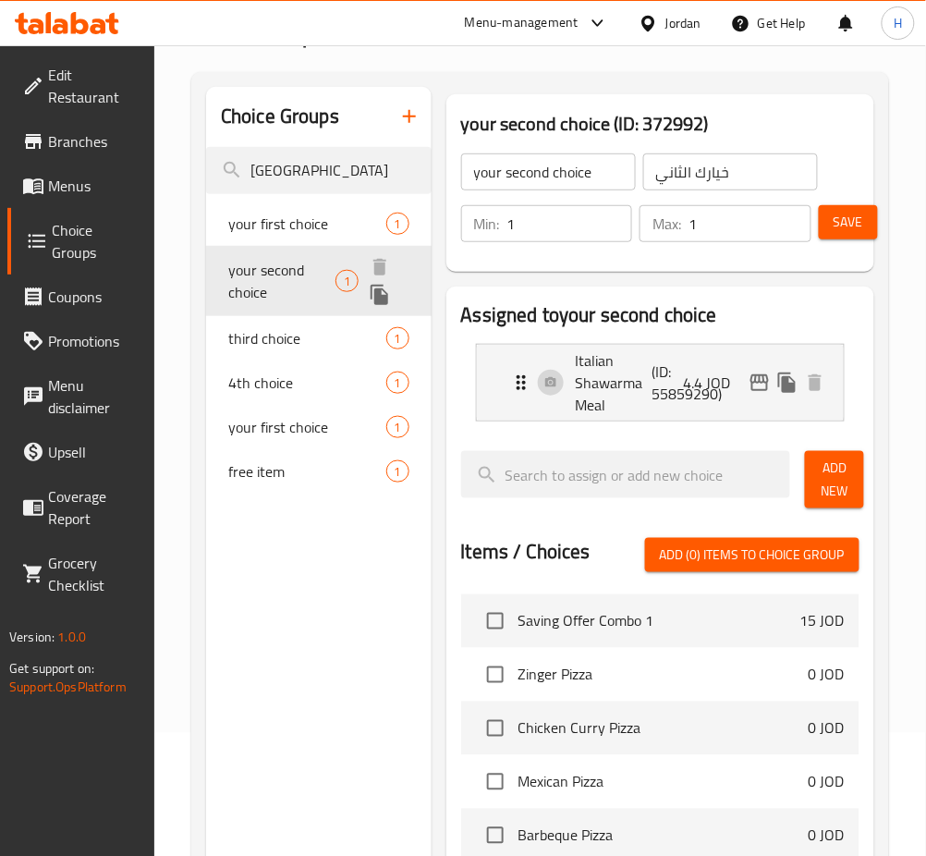
click at [259, 244] on div "your first choice 1" at bounding box center [319, 224] width 226 height 44
type input "your first choice"
type input "خيارك الاول"
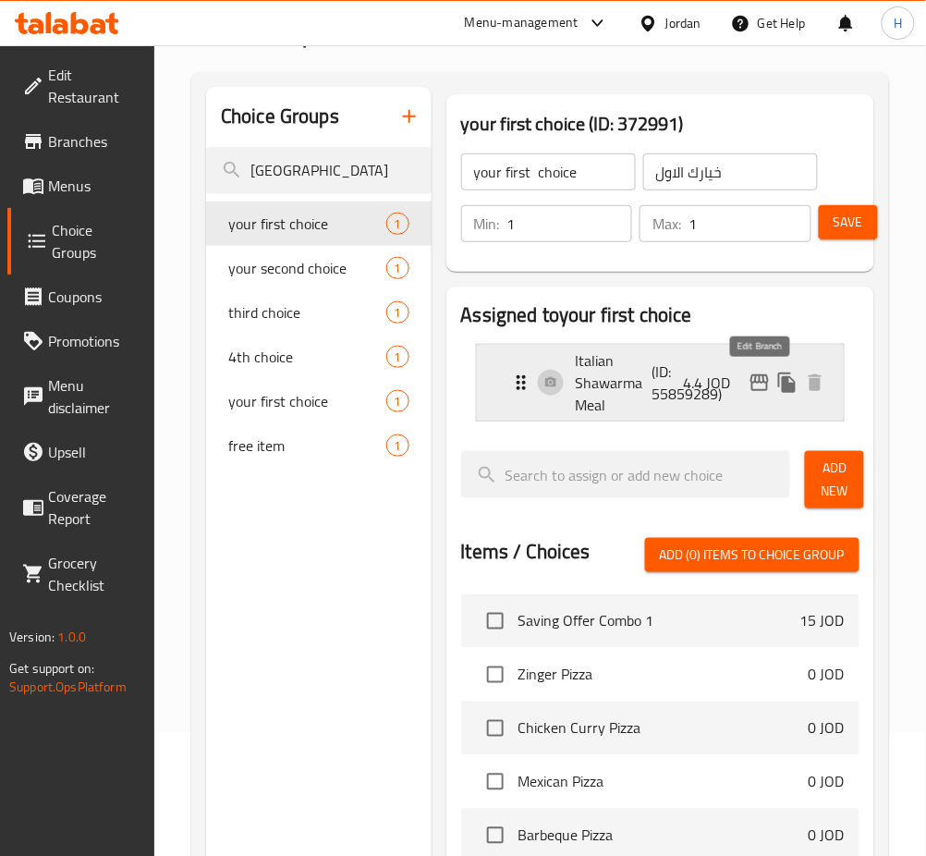
click at [751, 381] on icon "edit" at bounding box center [760, 382] width 18 height 17
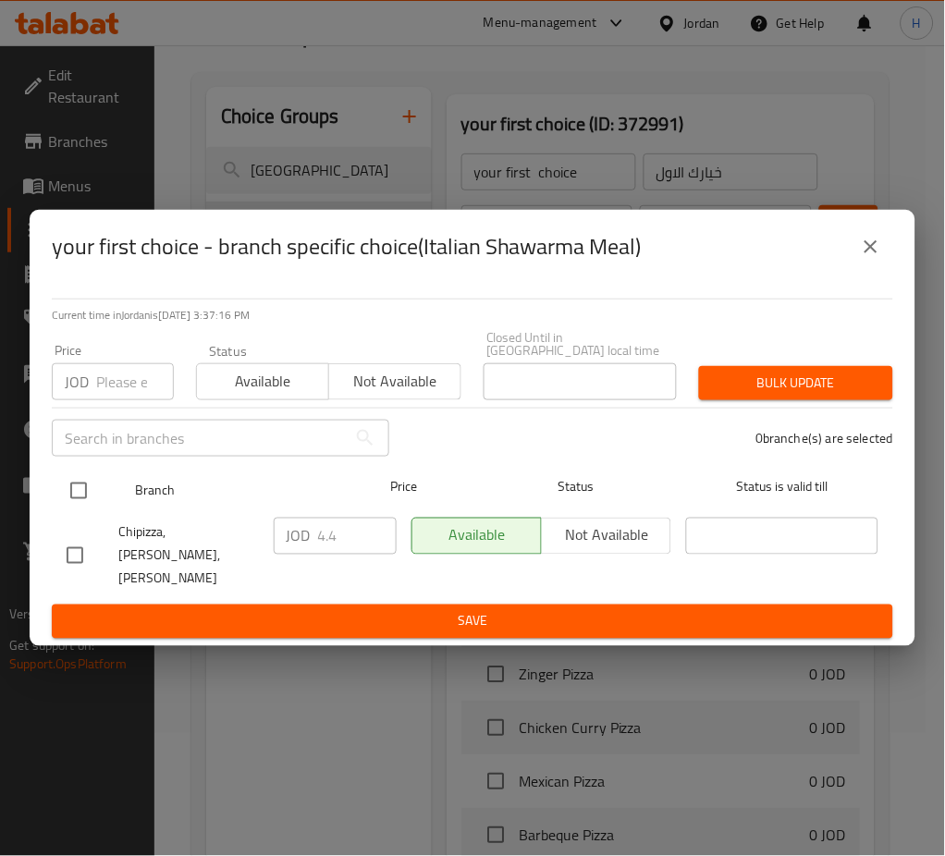
drag, startPoint x: 80, startPoint y: 495, endPoint x: 109, endPoint y: 496, distance: 28.7
click at [81, 495] on input "checkbox" at bounding box center [78, 490] width 39 height 39
checkbox input "true"
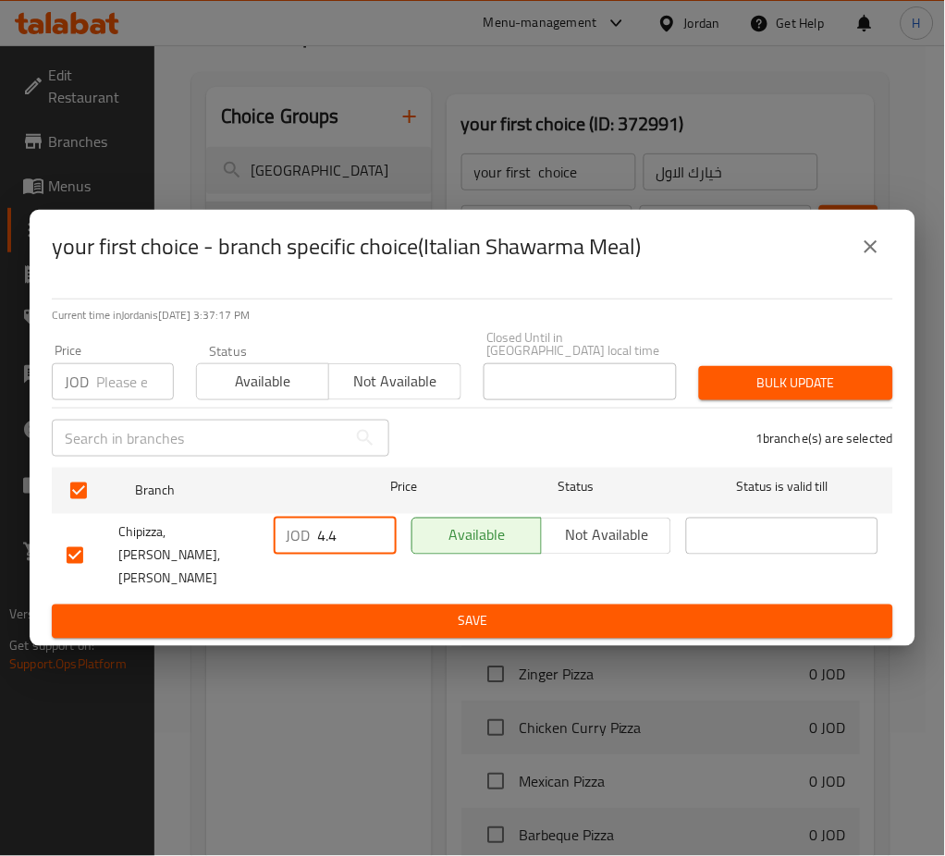
drag, startPoint x: 346, startPoint y: 530, endPoint x: 193, endPoint y: 513, distance: 153.4
click at [198, 526] on div "Chipizza, Shafa Badran,Shafa Badran JOD 4.4 ​ Available Not available ​" at bounding box center [472, 556] width 826 height 92
type input "5.40"
click at [418, 610] on span "Save" at bounding box center [473, 621] width 812 height 23
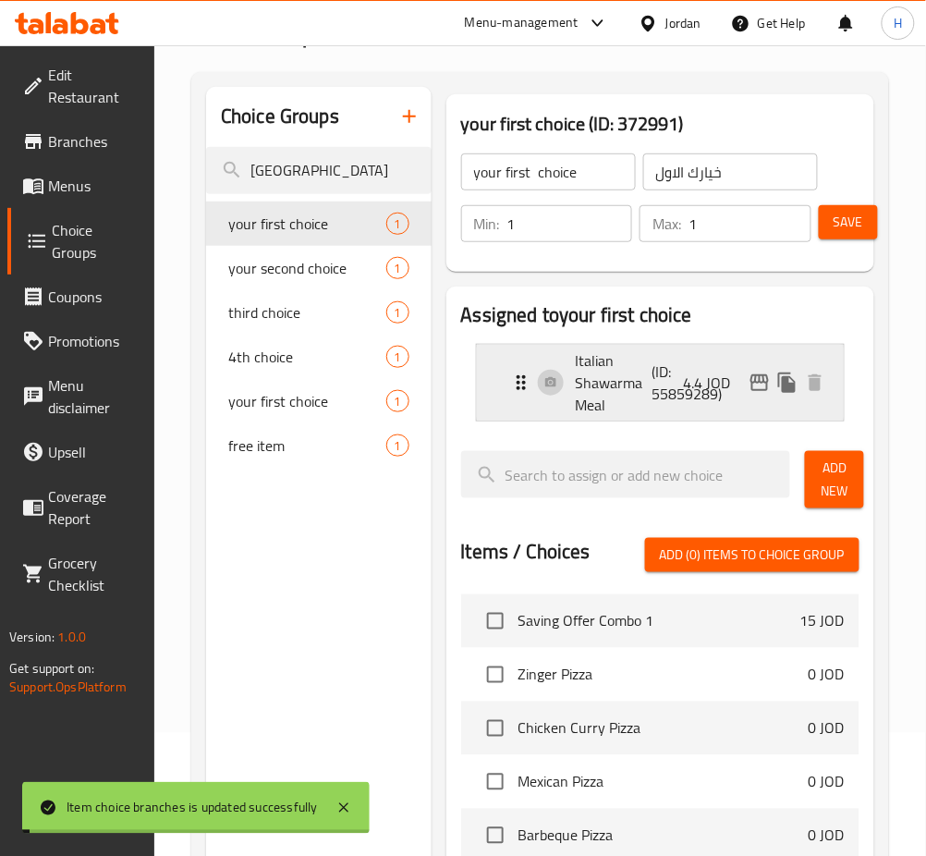
click at [636, 390] on p "Italian Shawarma Meal" at bounding box center [614, 382] width 77 height 67
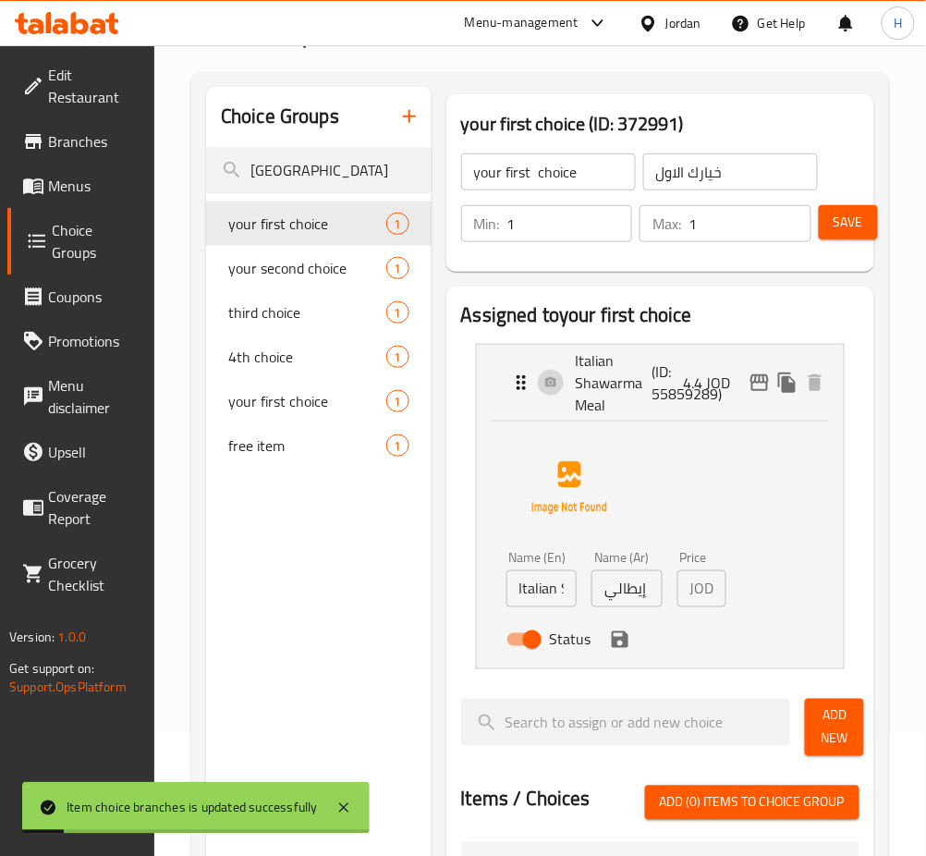
click at [641, 592] on input "وجبة شاورما إيطالي" at bounding box center [627, 588] width 71 height 37
click at [624, 637] on icon "save" at bounding box center [620, 639] width 17 height 17
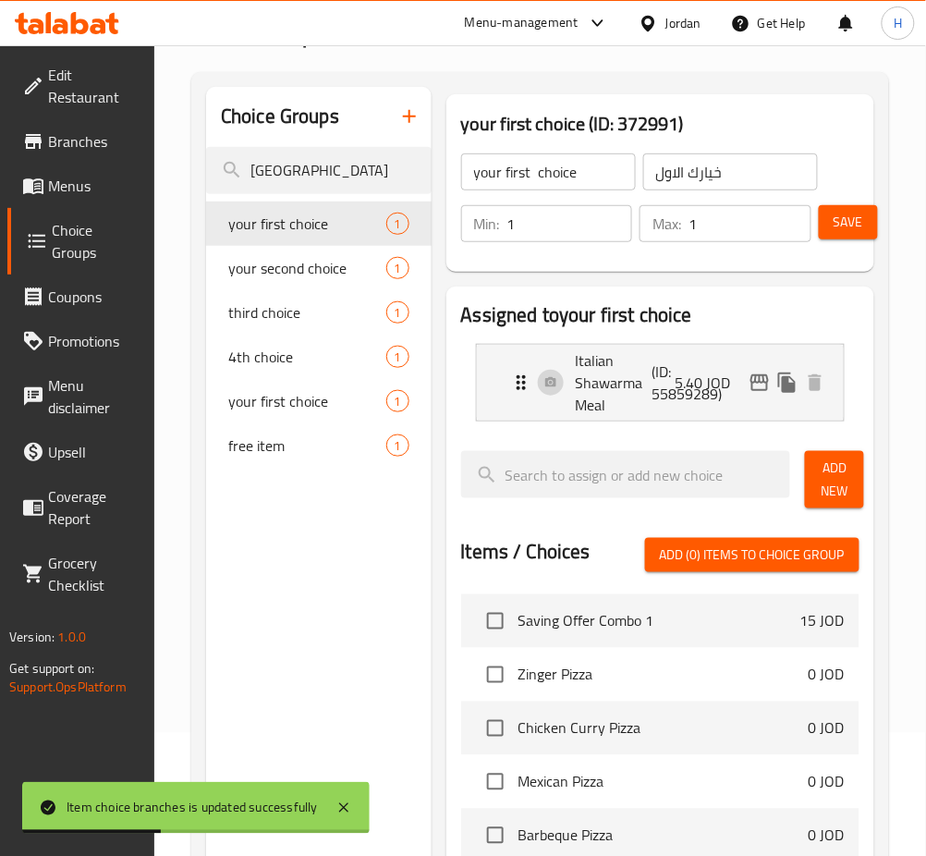
type input "5.40"
click at [854, 228] on span "Save" at bounding box center [849, 222] width 30 height 23
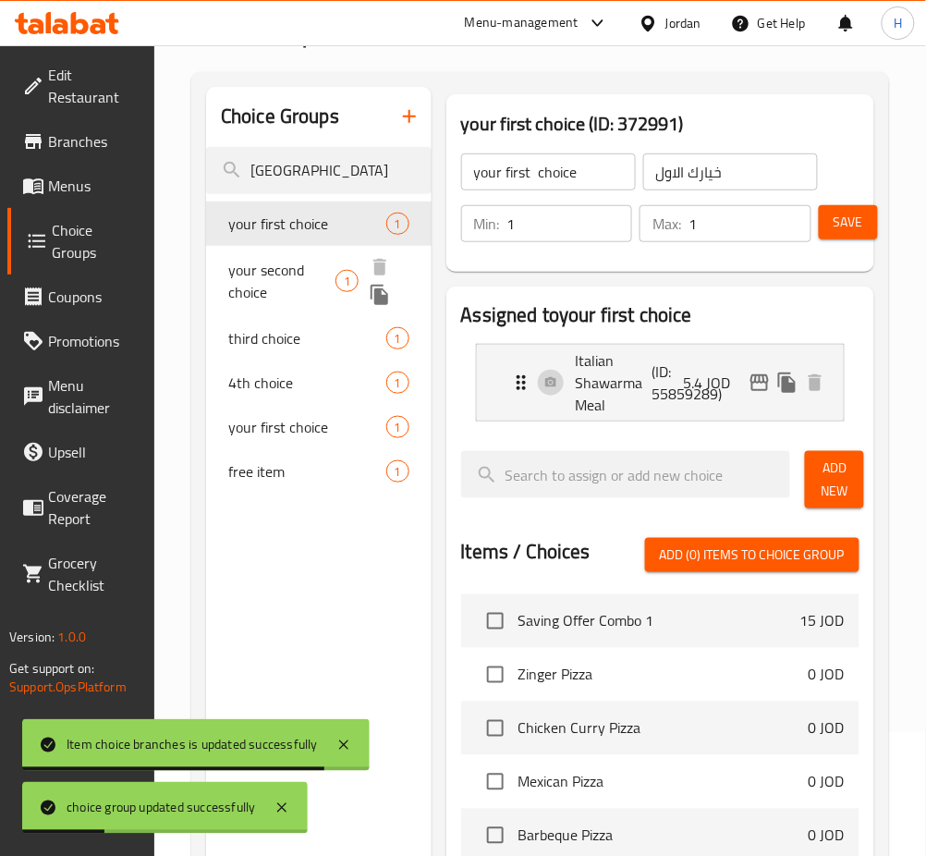
click at [320, 265] on span "your second choice" at bounding box center [281, 281] width 107 height 44
type input "your second choice"
type input "خيارك الثاني"
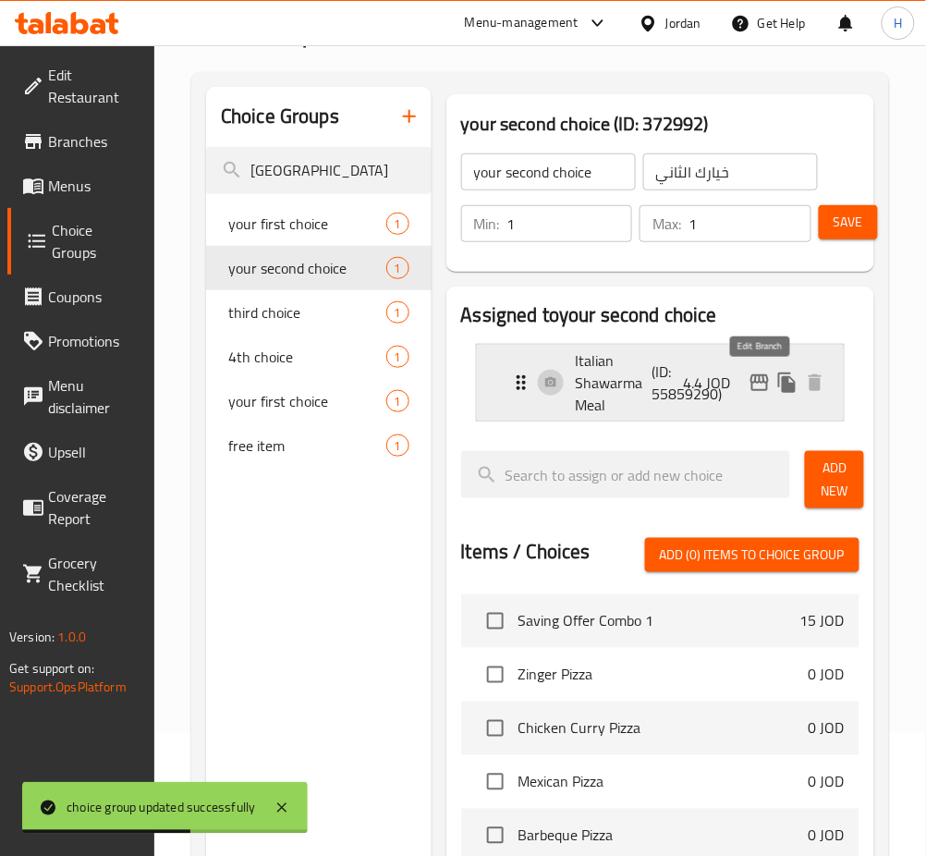
click at [666, 386] on p "(ID: 55859290)" at bounding box center [678, 383] width 51 height 44
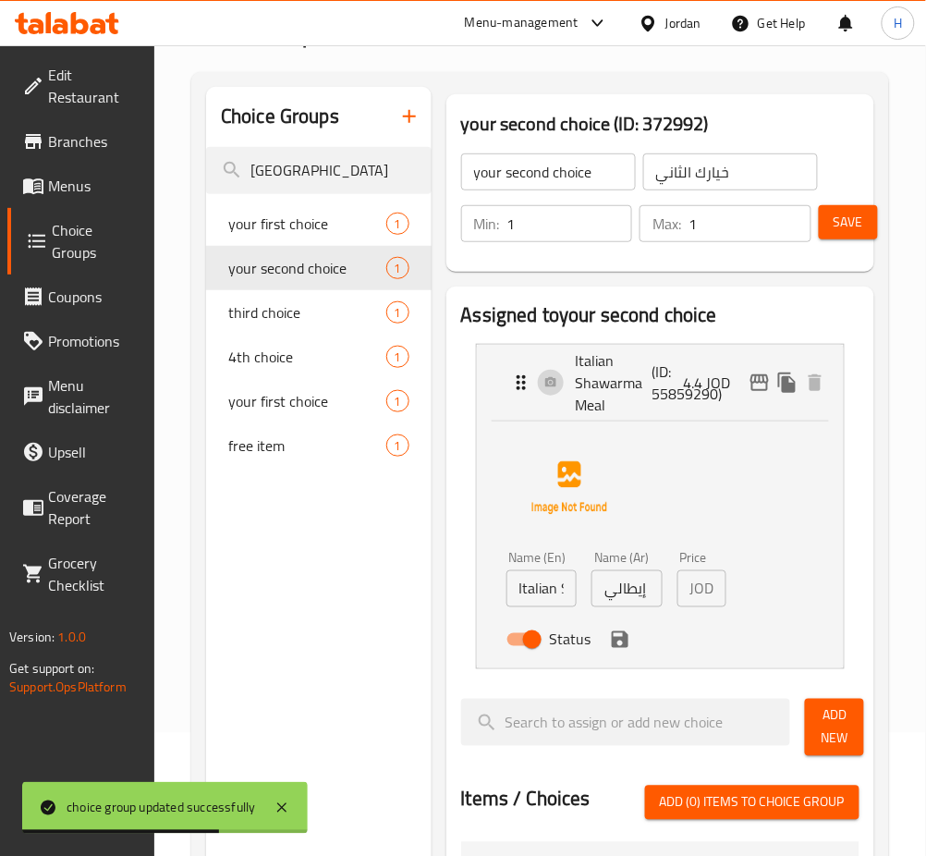
click at [641, 596] on input "وجبة شاورما إيطالي" at bounding box center [627, 588] width 71 height 37
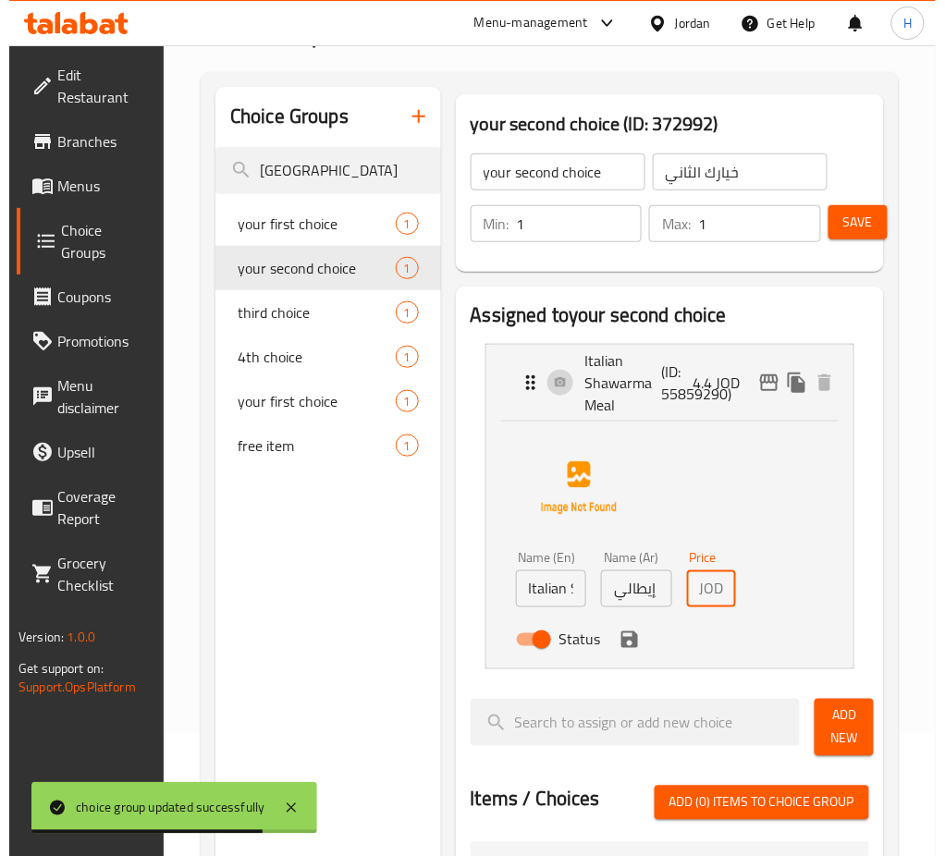
scroll to position [0, 26]
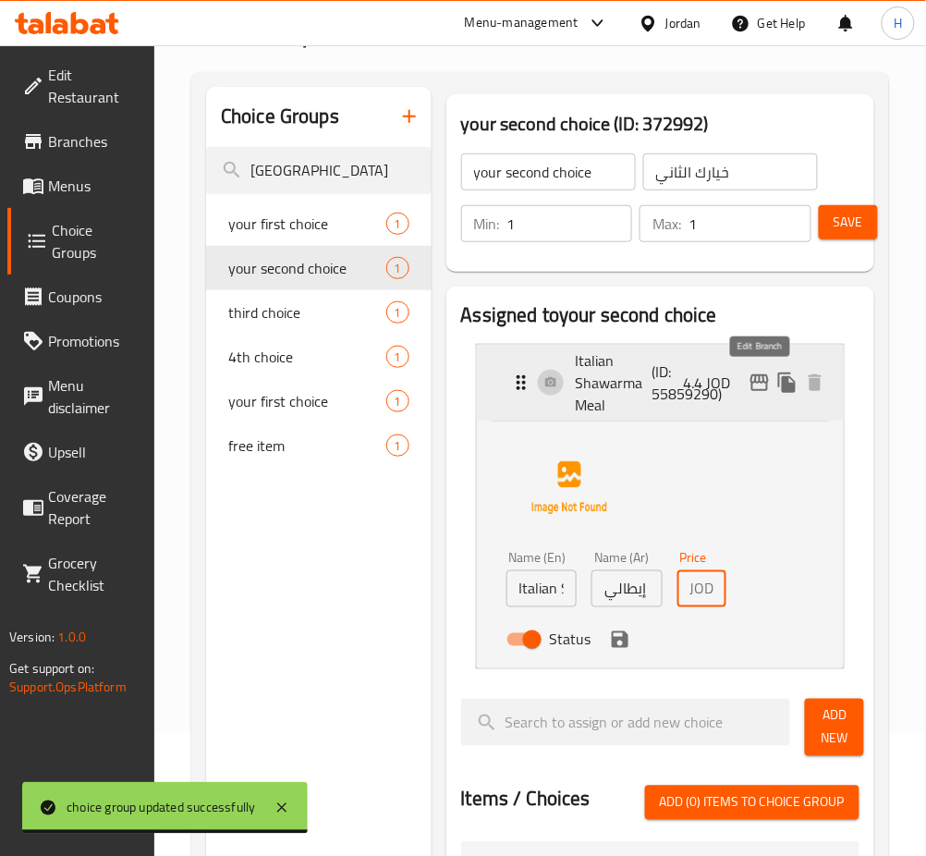
click at [756, 381] on icon "edit" at bounding box center [760, 382] width 18 height 17
type input "5.40"
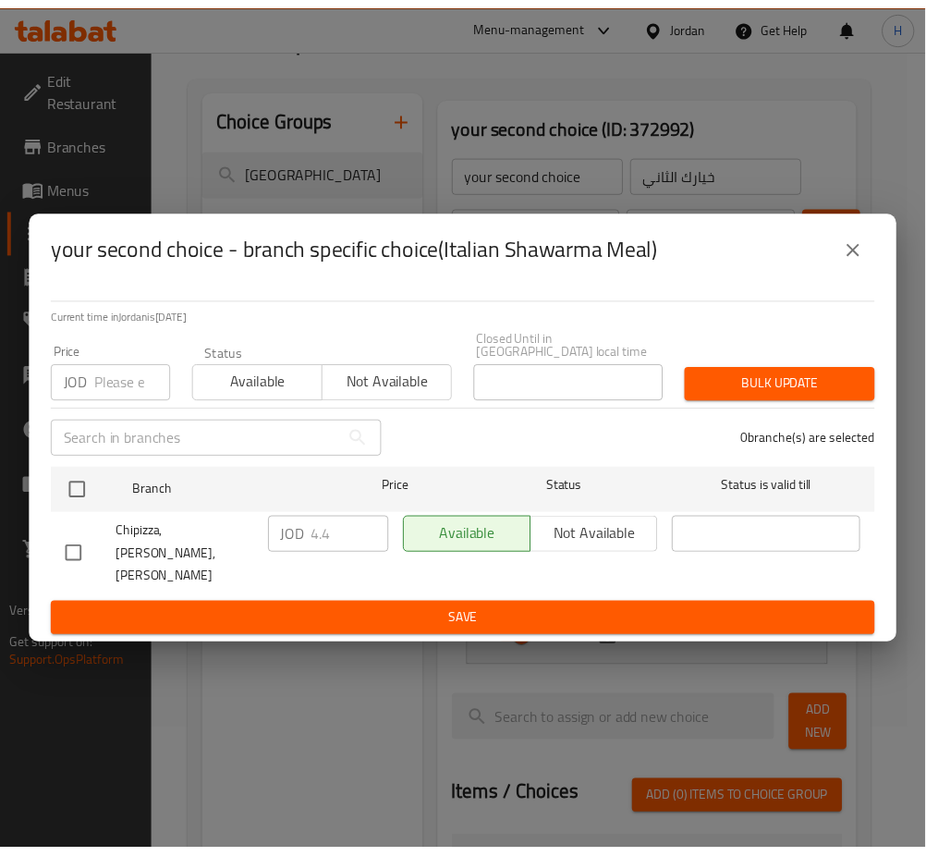
scroll to position [0, 0]
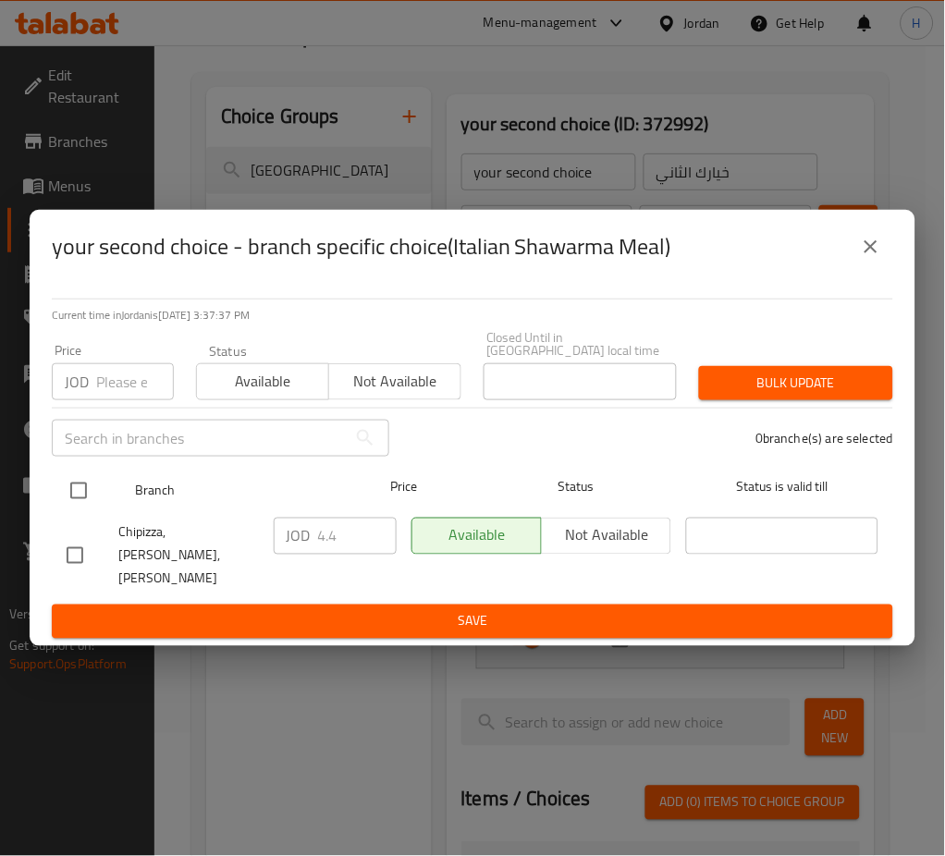
click at [79, 500] on input "checkbox" at bounding box center [78, 490] width 39 height 39
checkbox input "true"
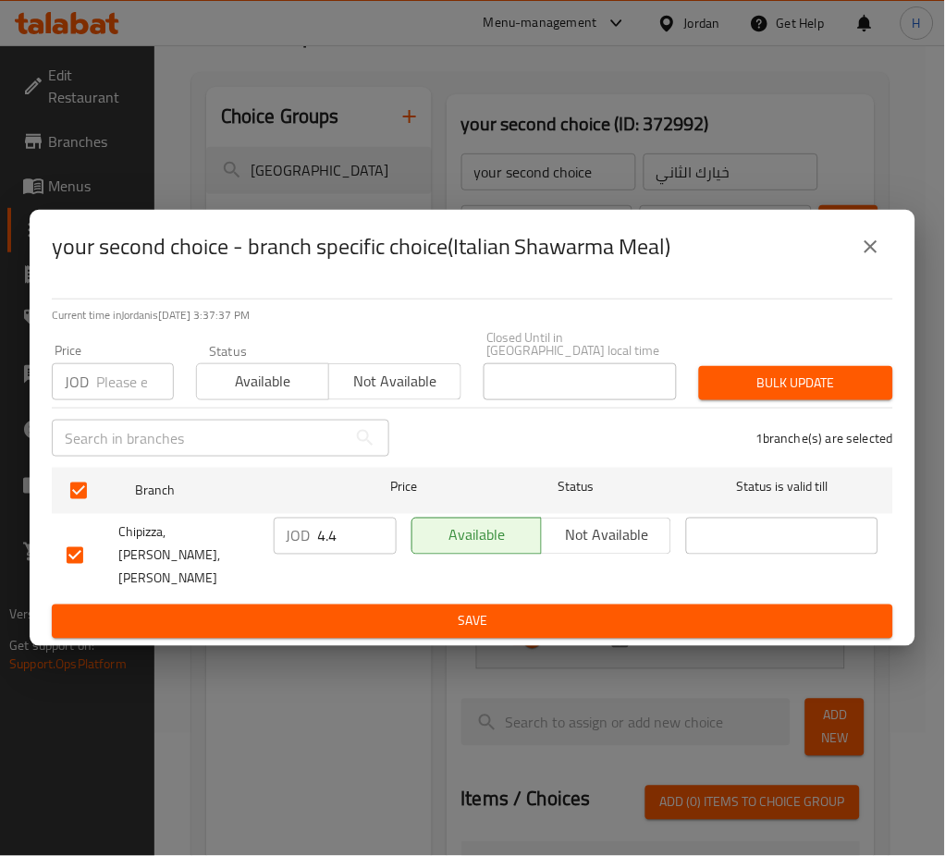
click at [350, 549] on input "4.4" at bounding box center [357, 536] width 79 height 37
type input "5.40"
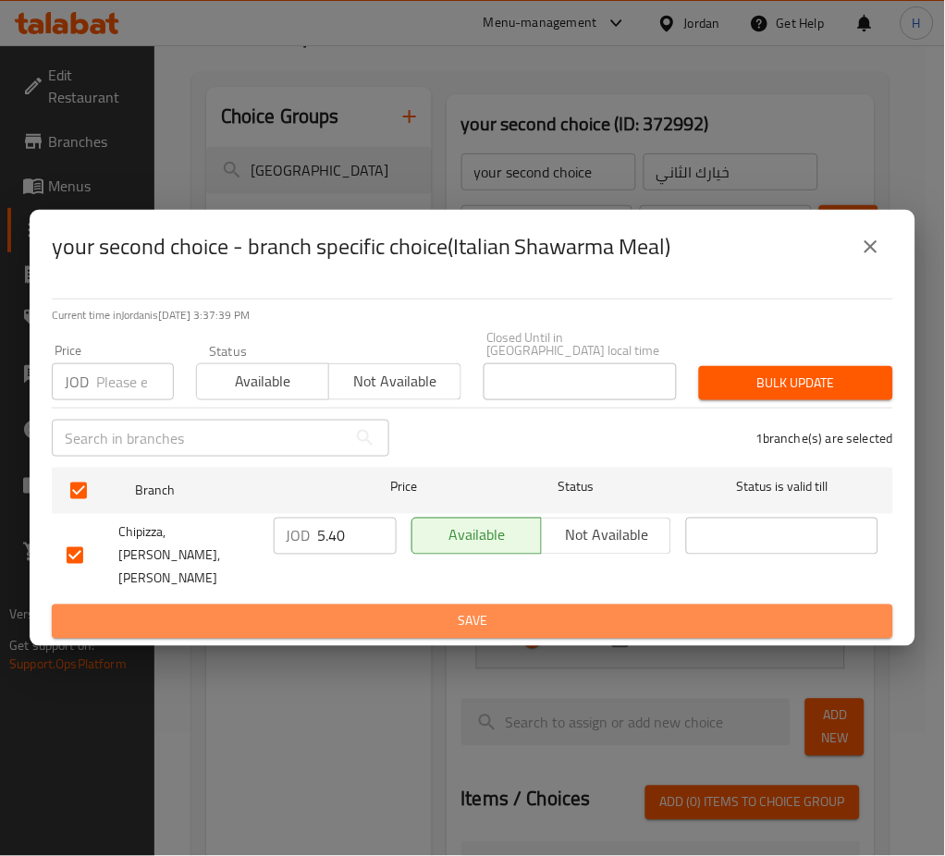
click at [373, 610] on span "Save" at bounding box center [473, 621] width 812 height 23
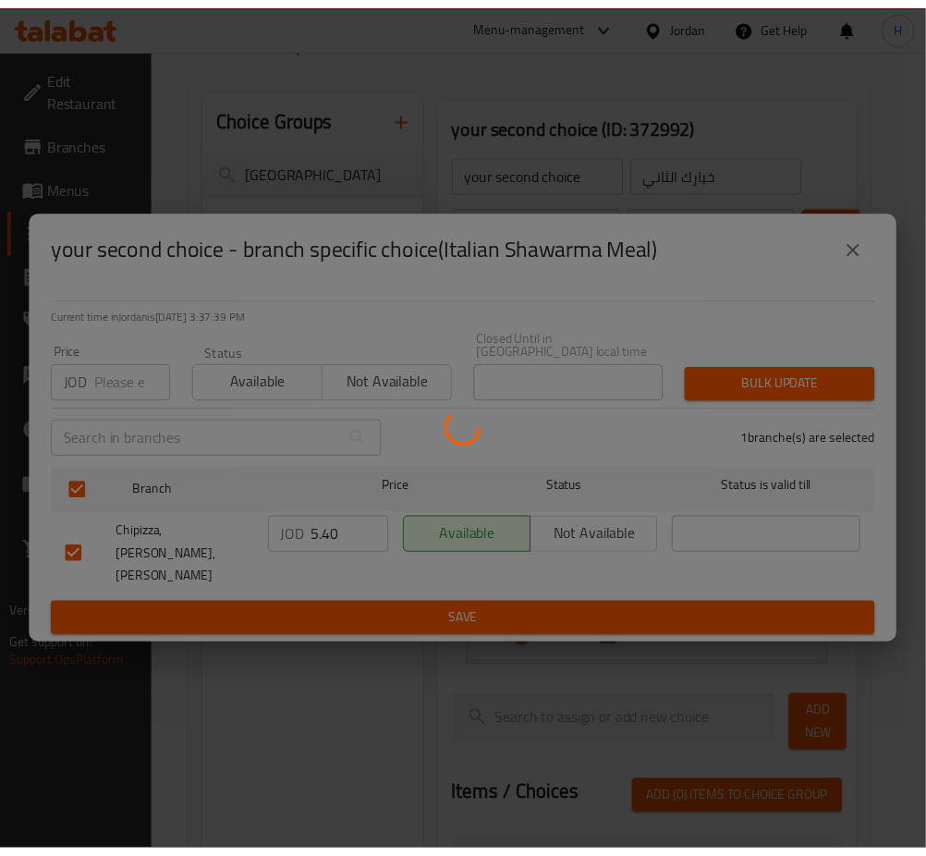
scroll to position [0, 27]
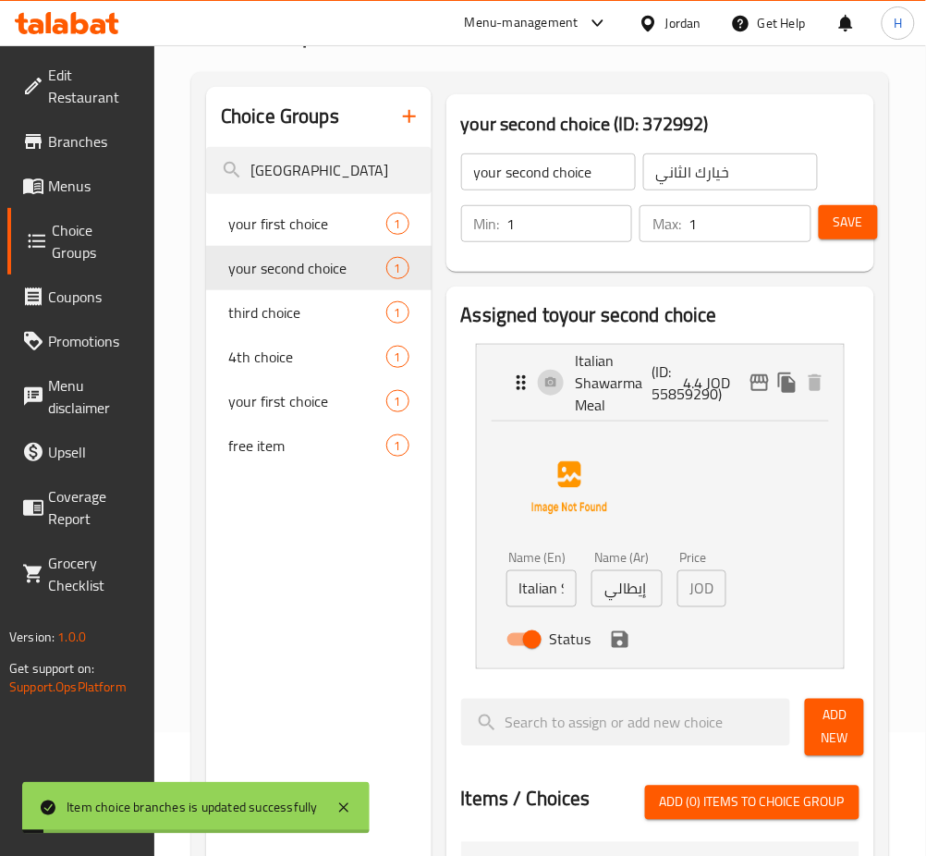
click at [632, 591] on input "وجبة شاورما إيطالي" at bounding box center [627, 588] width 71 height 37
type input "5.40"
click at [619, 645] on icon "save" at bounding box center [620, 640] width 22 height 22
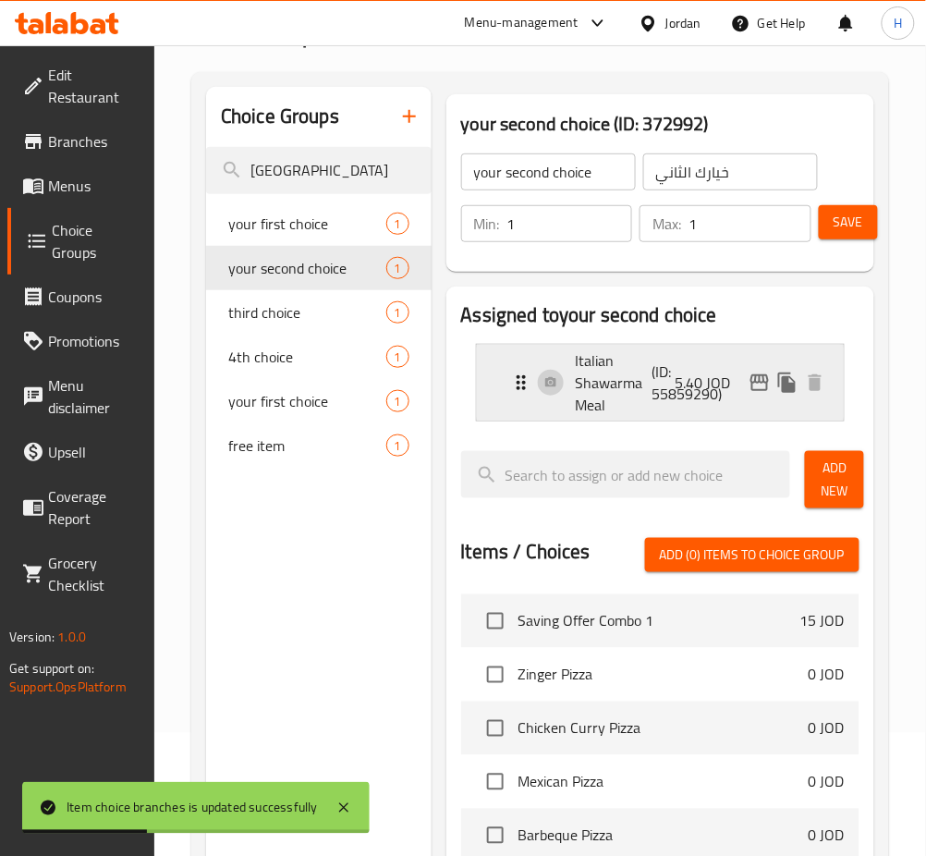
scroll to position [0, 0]
click at [837, 233] on span "Save" at bounding box center [849, 222] width 30 height 23
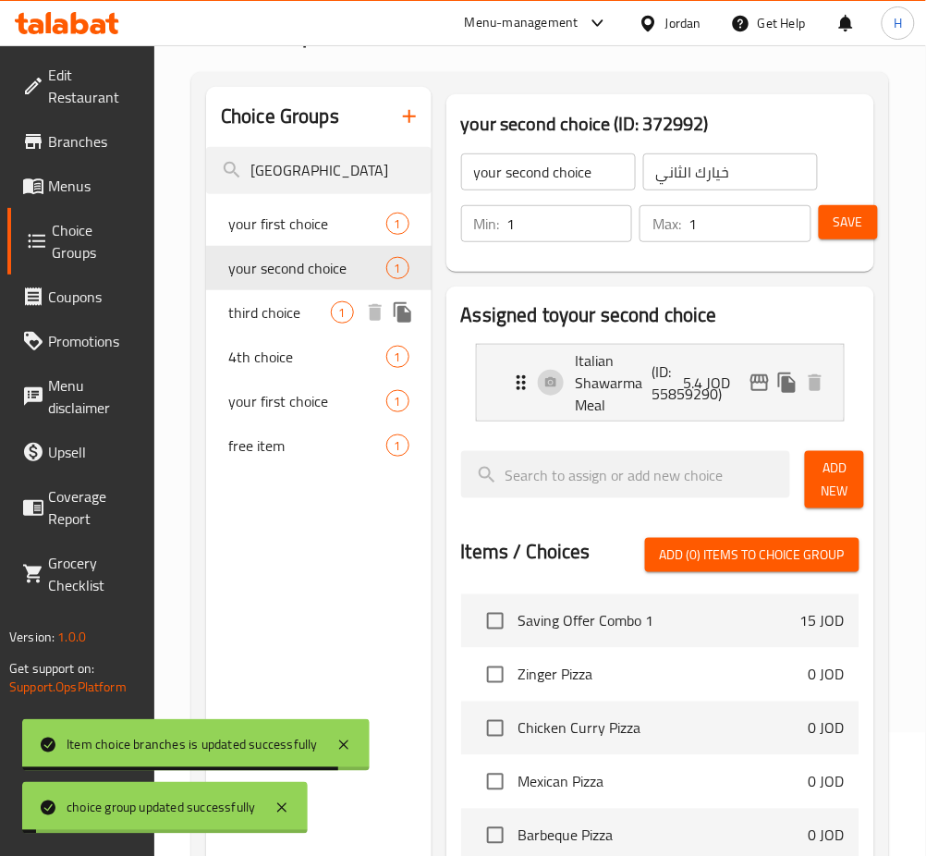
click at [317, 318] on span "third choice" at bounding box center [279, 312] width 103 height 22
type input "third choice"
type input "اختيارك الثالث"
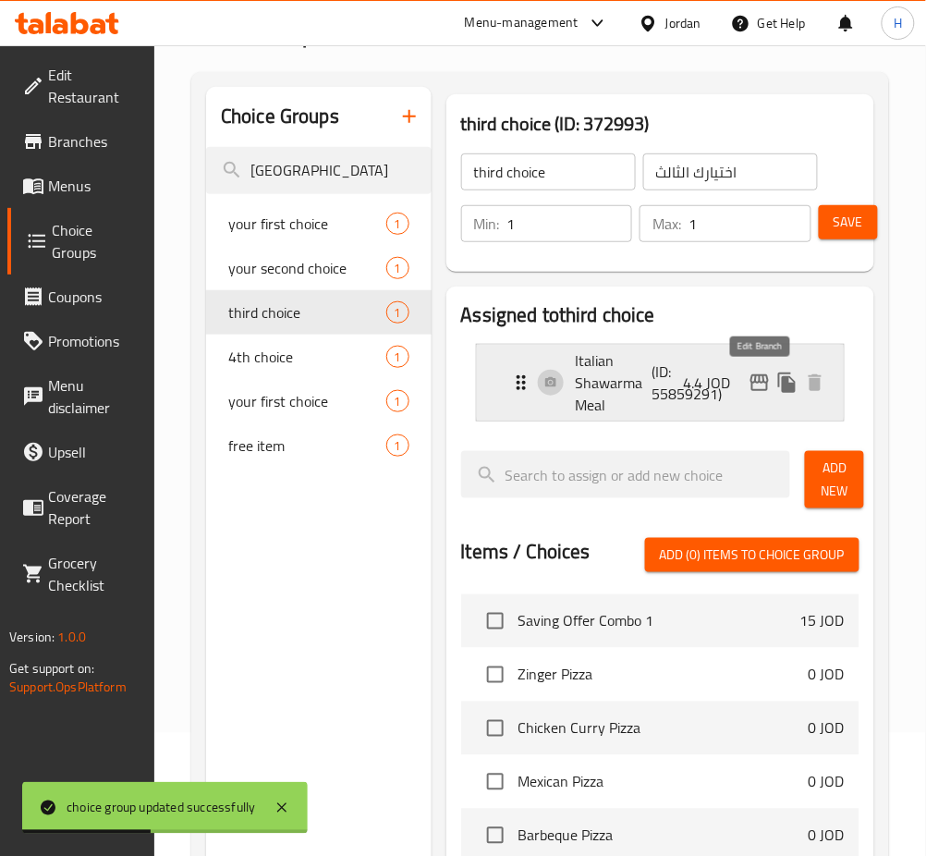
click at [763, 384] on icon "edit" at bounding box center [760, 383] width 22 height 22
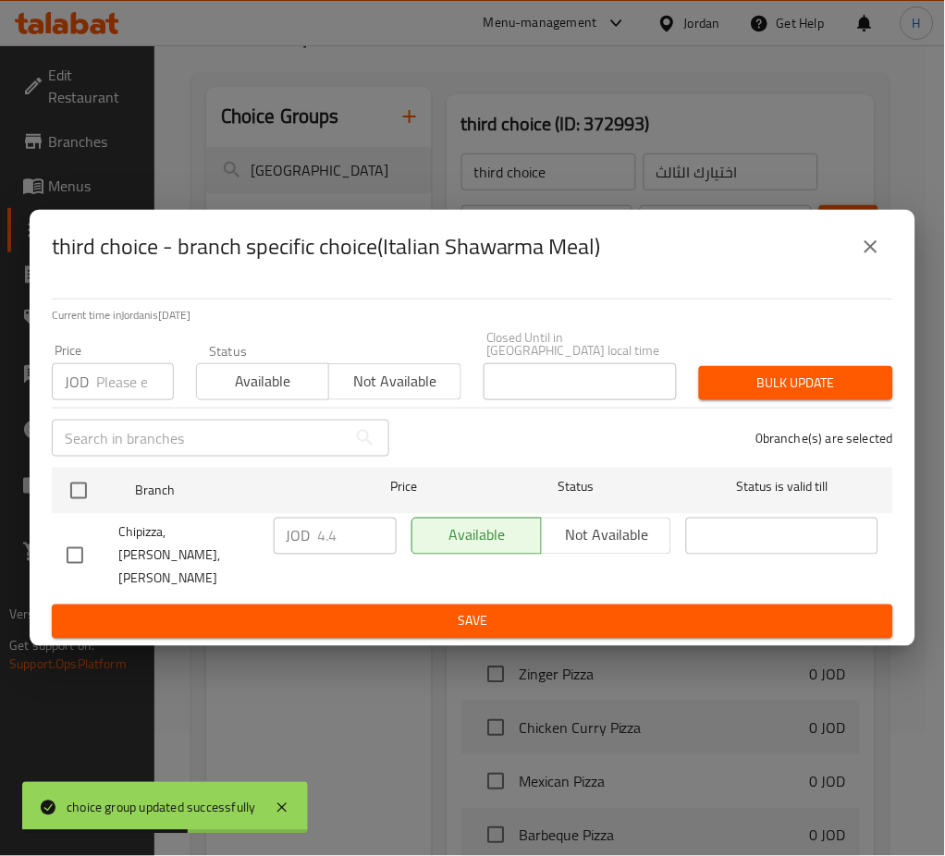
drag, startPoint x: 70, startPoint y: 485, endPoint x: 350, endPoint y: 547, distance: 286.9
click at [70, 486] on input "checkbox" at bounding box center [78, 490] width 39 height 39
checkbox input "true"
click at [348, 545] on input "4.4" at bounding box center [357, 536] width 79 height 37
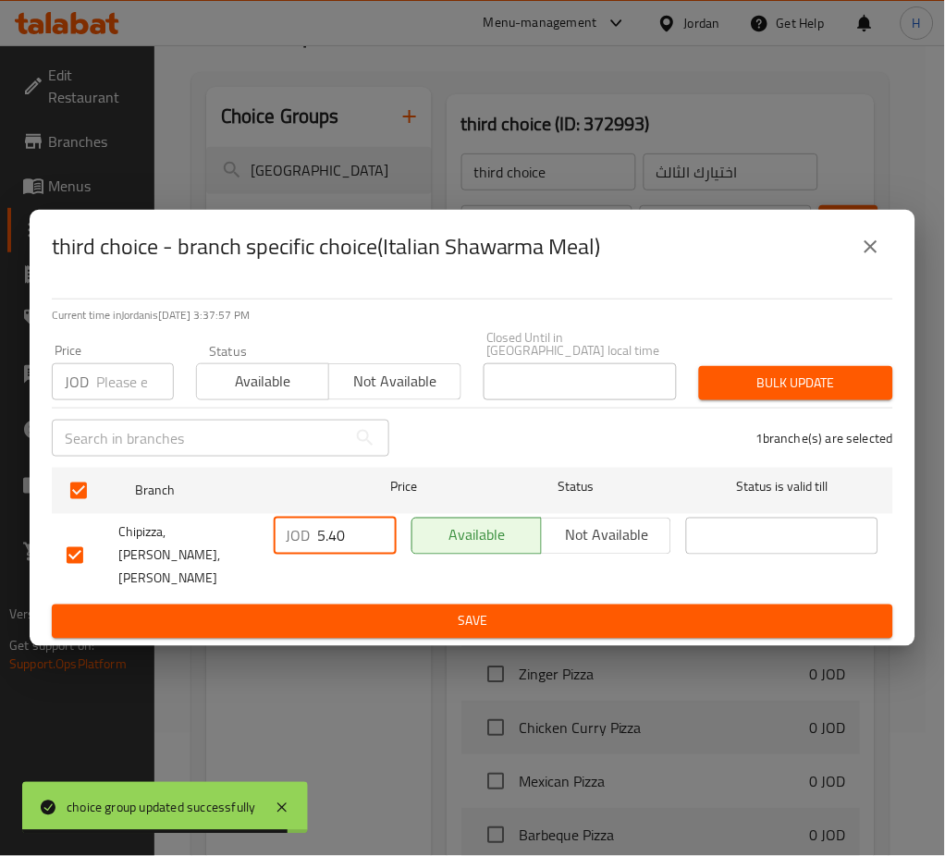
type input "5.40"
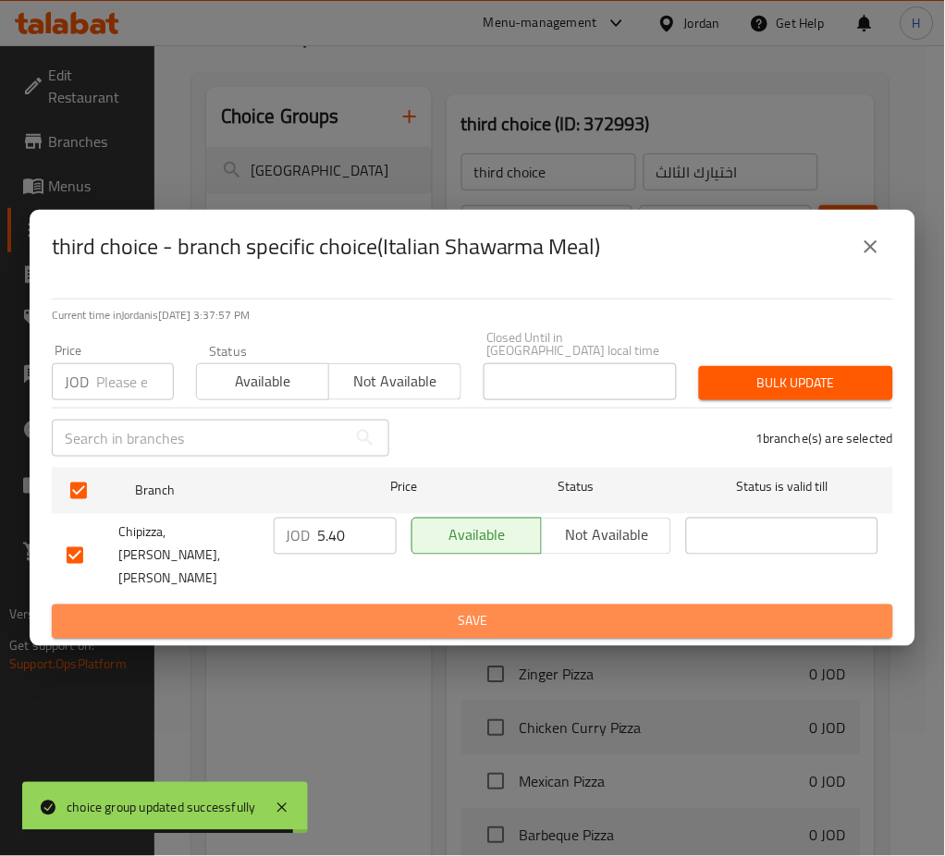
click at [463, 610] on span "Save" at bounding box center [473, 621] width 812 height 23
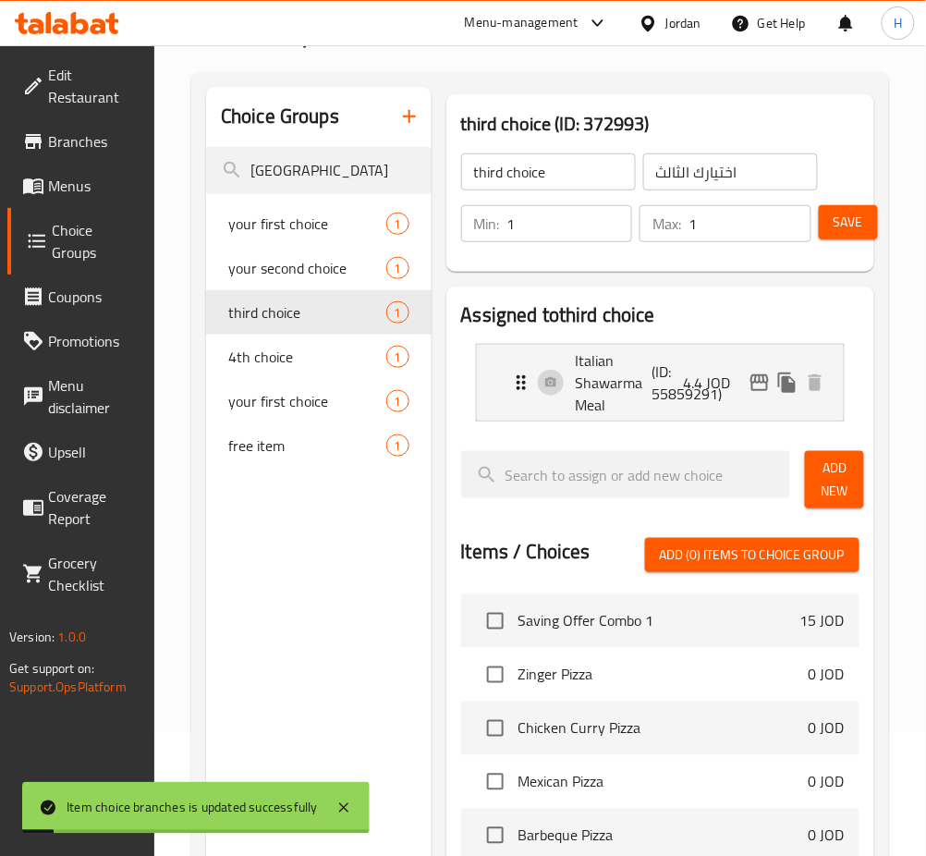
click at [713, 390] on p "4.4 JOD" at bounding box center [715, 383] width 62 height 22
click at [654, 413] on div "Italian Shawarma Meal (ID: 55859291) 4.4 JOD" at bounding box center [666, 383] width 312 height 76
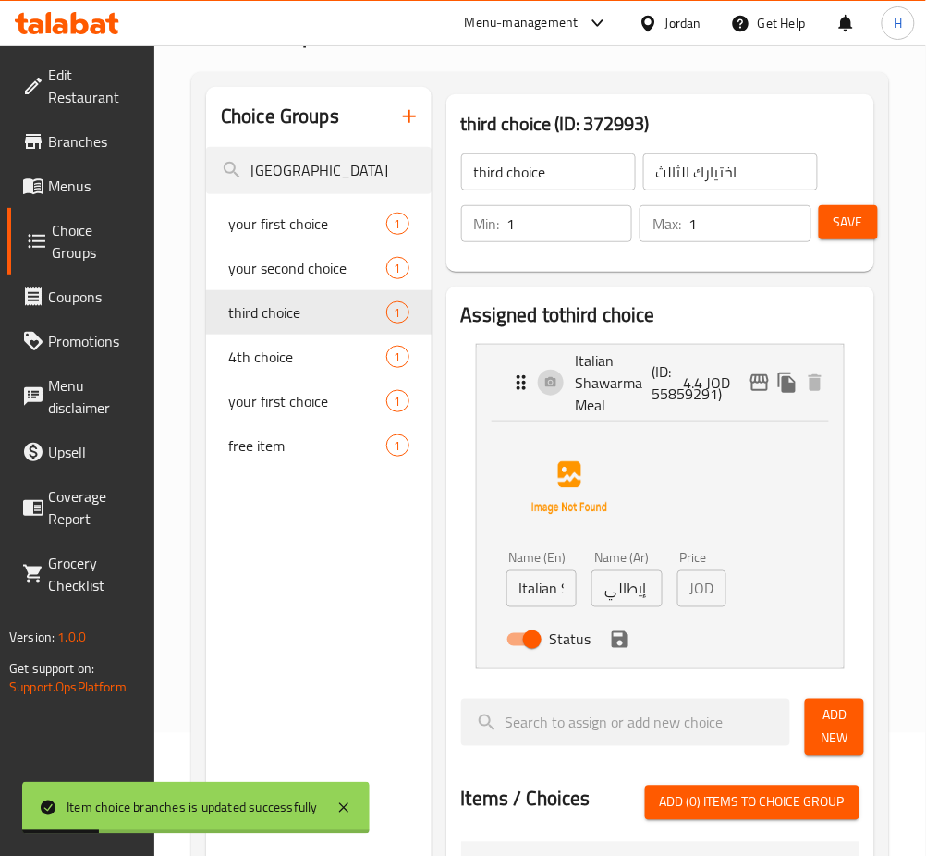
click at [646, 583] on input "وجبة شاورما إيطالي" at bounding box center [627, 588] width 71 height 37
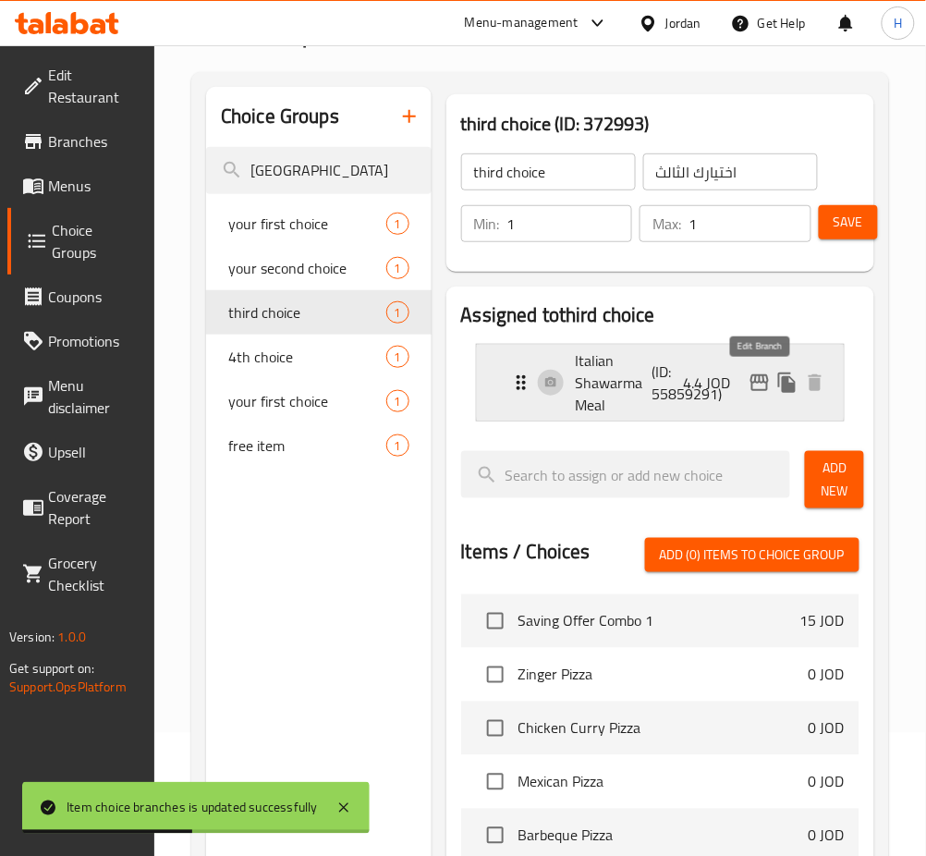
click at [641, 375] on p "Italian Shawarma Meal" at bounding box center [614, 382] width 77 height 67
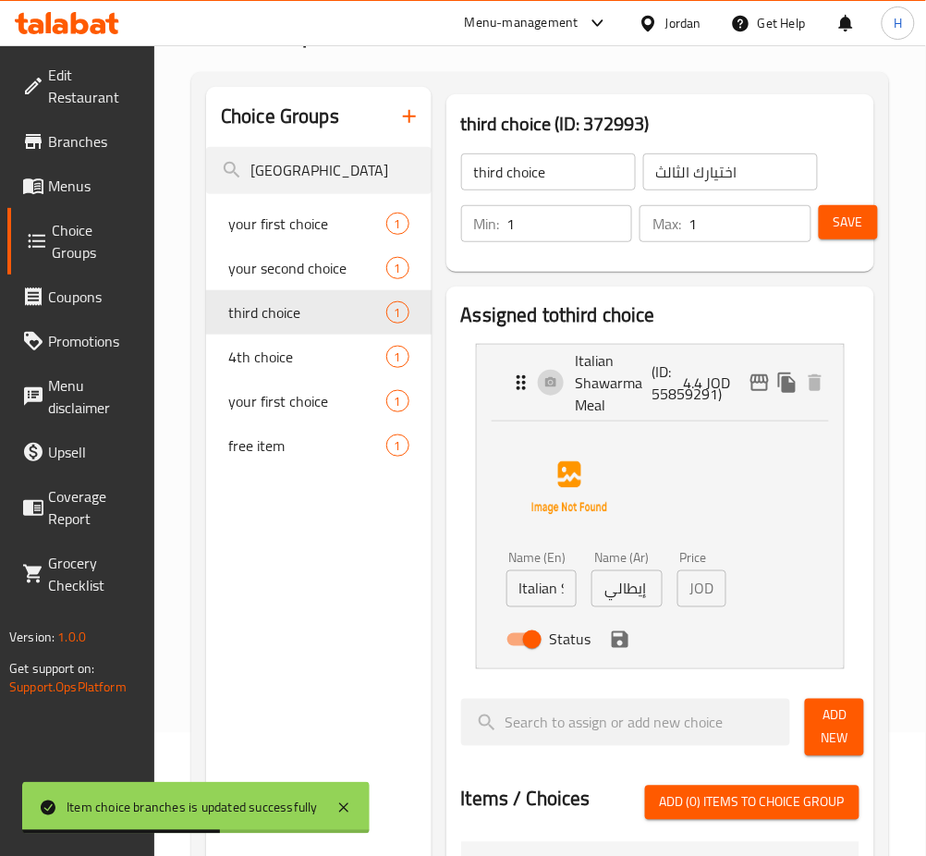
click at [643, 583] on input "وجبة شاورما إيطالي" at bounding box center [627, 588] width 71 height 37
click at [612, 636] on icon "save" at bounding box center [620, 639] width 17 height 17
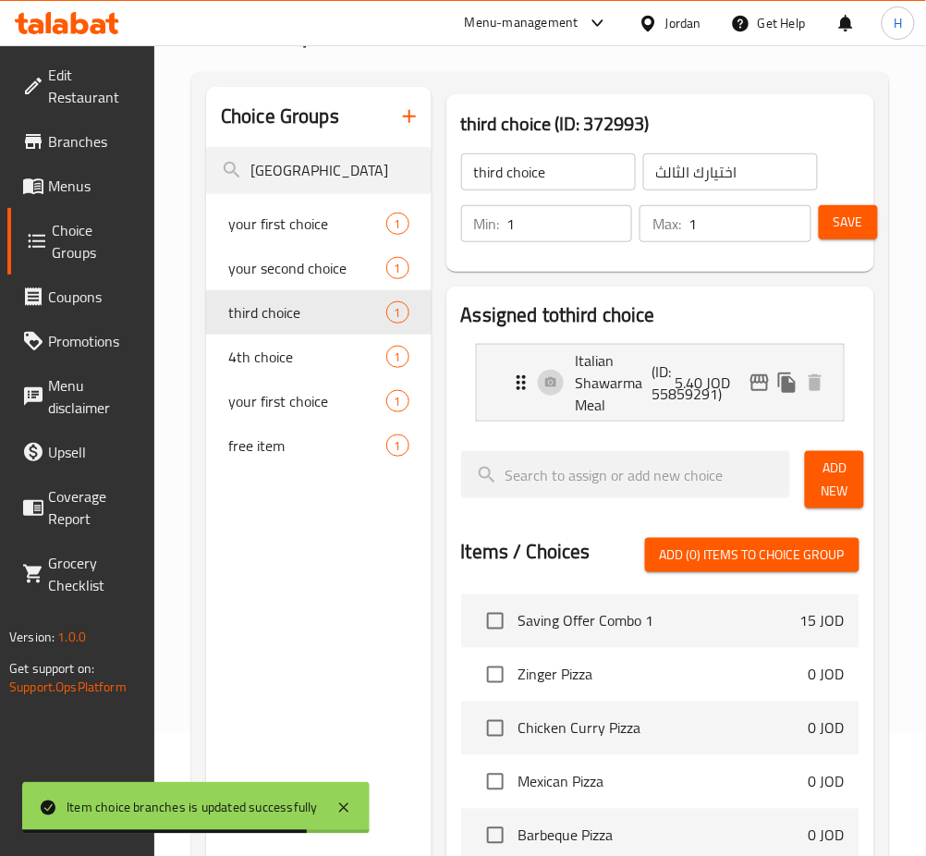
type input "5.40"
click at [860, 223] on span "Save" at bounding box center [849, 222] width 30 height 23
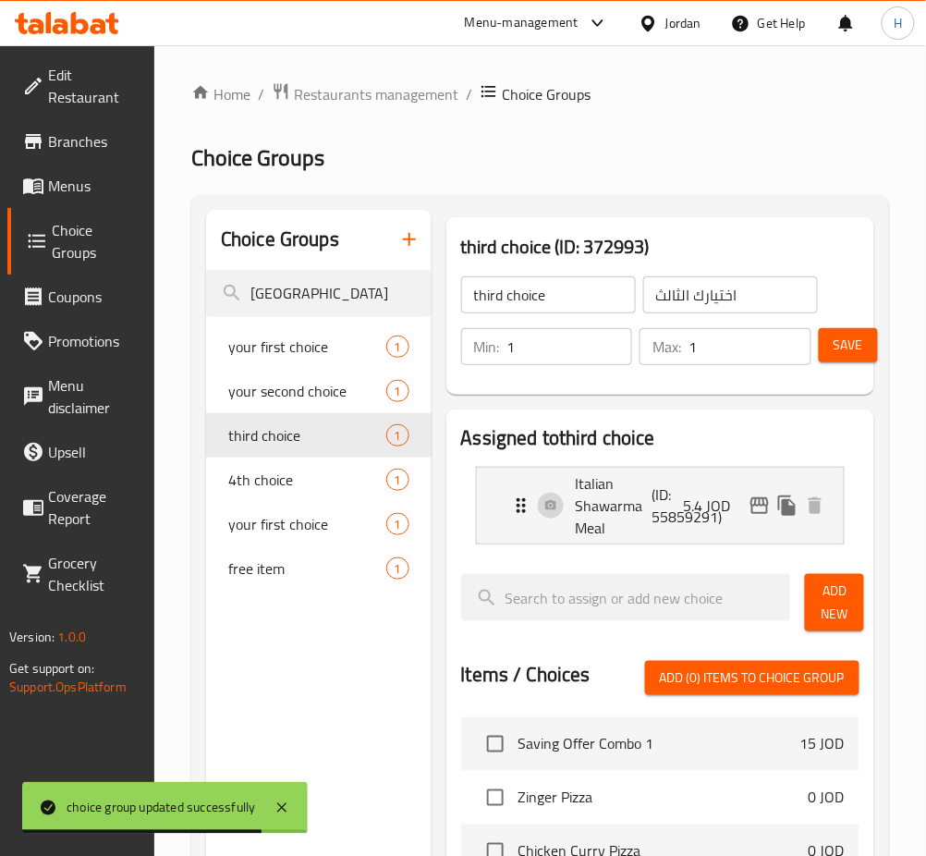
click at [108, 192] on span "Menus" at bounding box center [94, 186] width 92 height 22
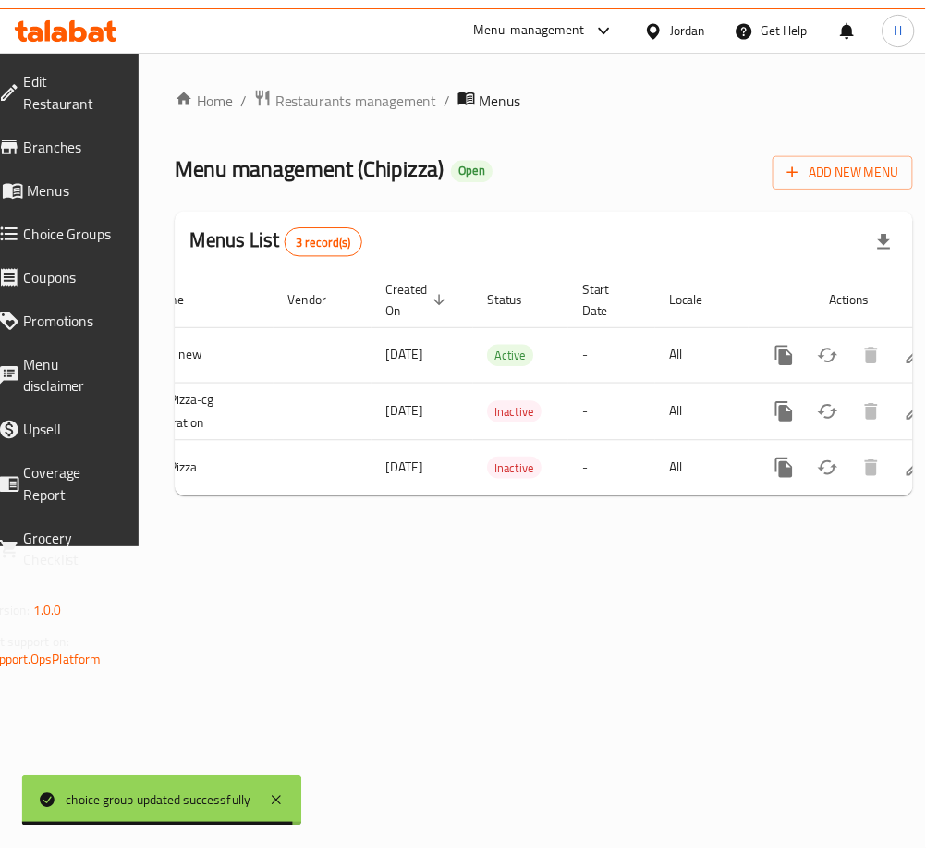
scroll to position [0, 204]
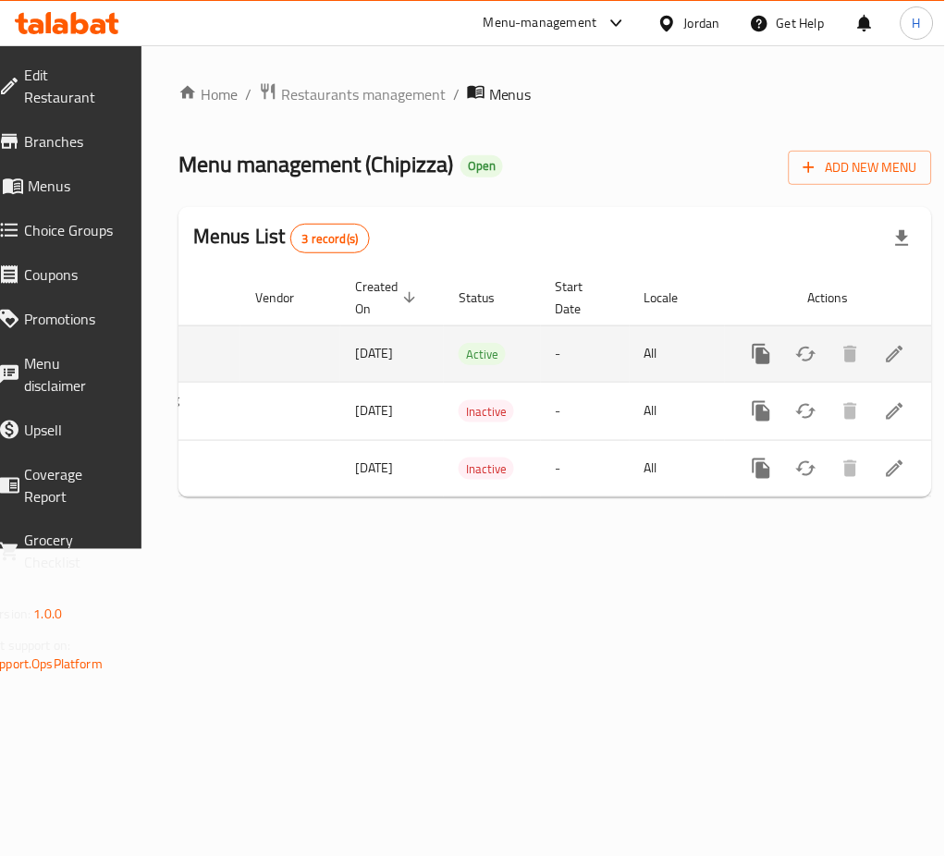
click at [884, 346] on icon "enhanced table" at bounding box center [895, 354] width 22 height 22
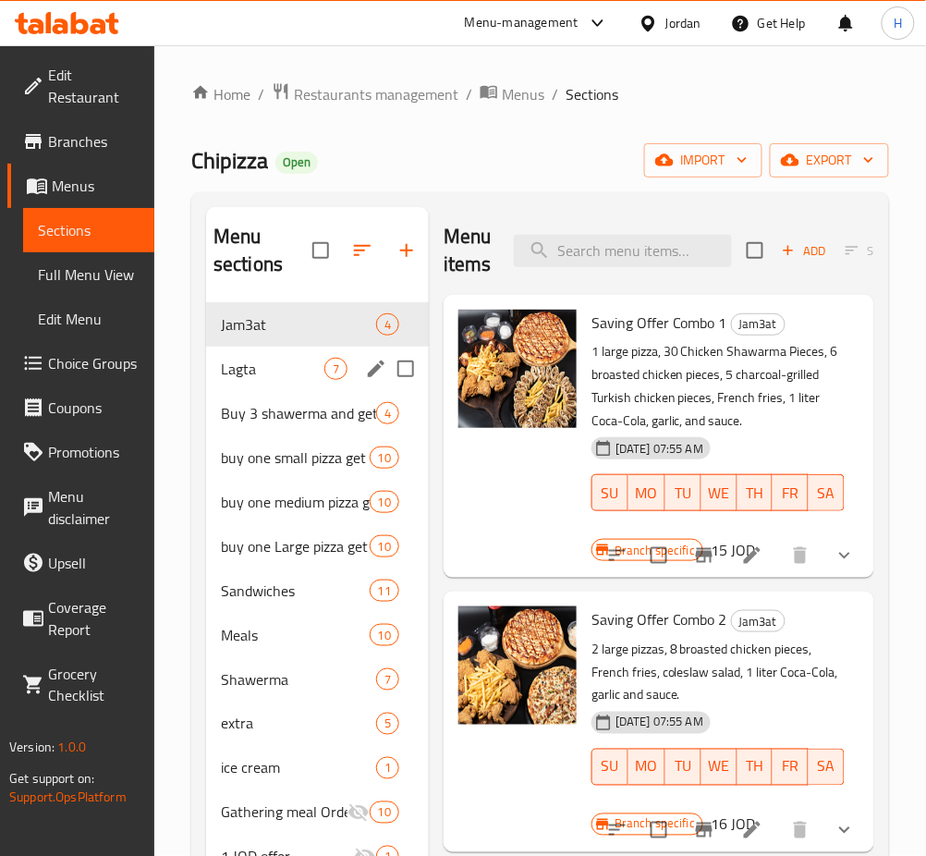
click at [273, 385] on div "Lagta 7" at bounding box center [317, 369] width 223 height 44
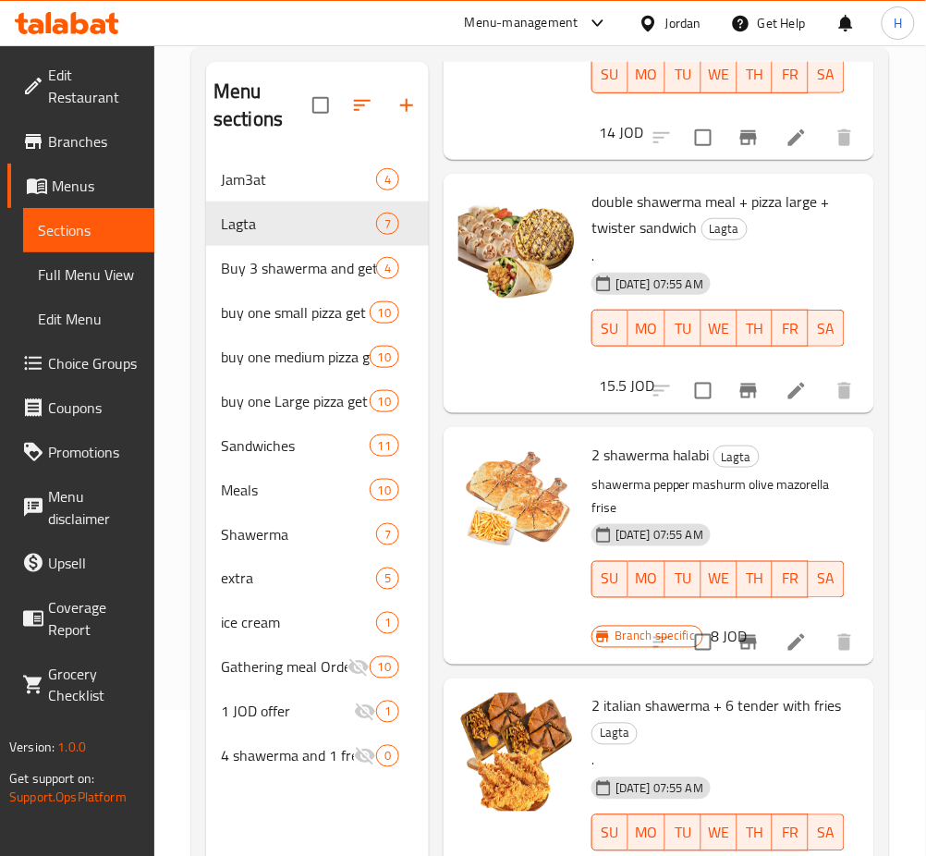
scroll to position [259, 0]
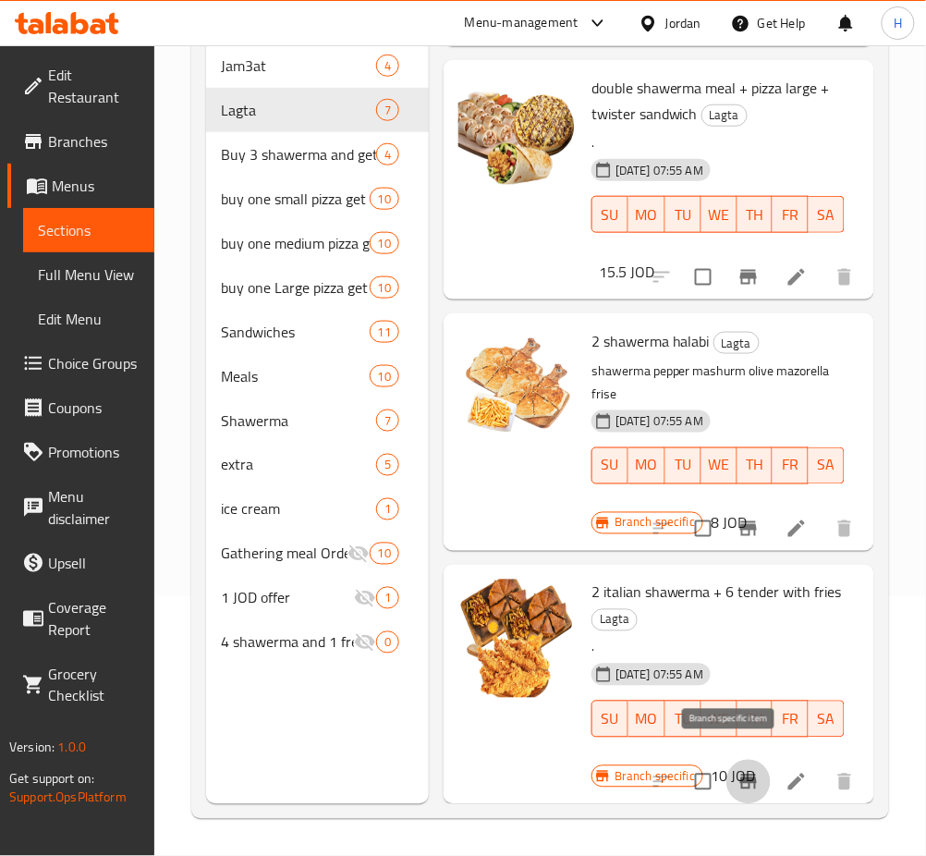
click at [741, 775] on icon "Branch-specific-item" at bounding box center [749, 782] width 17 height 15
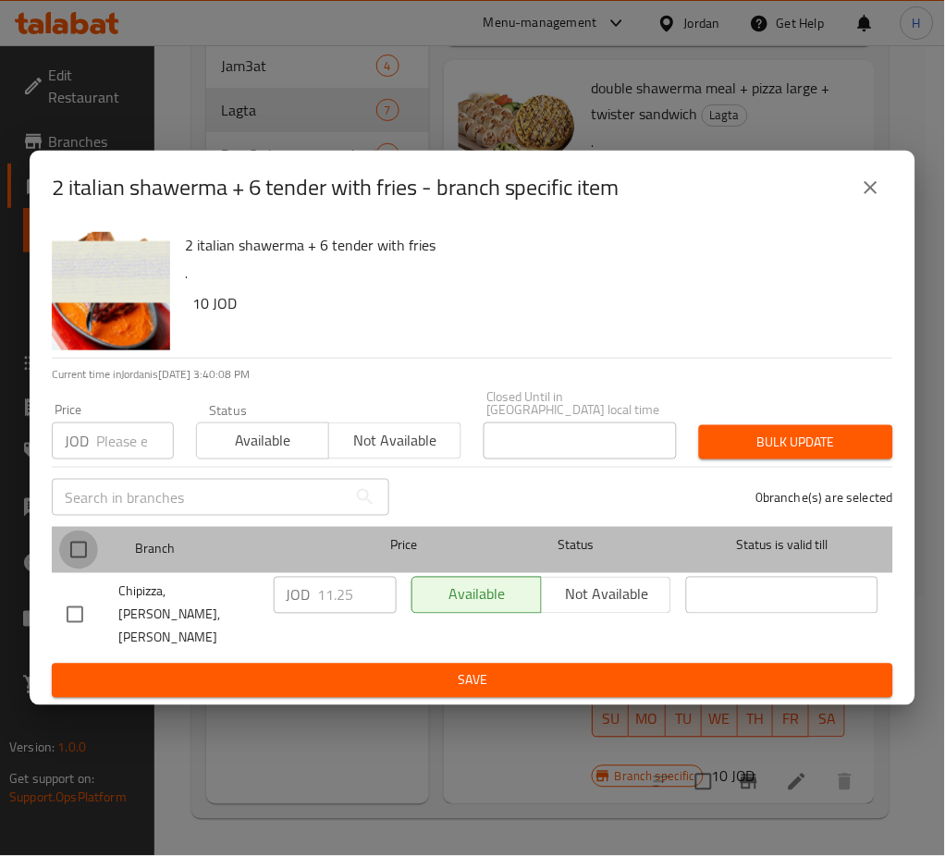
drag, startPoint x: 82, startPoint y: 555, endPoint x: 118, endPoint y: 569, distance: 39.0
click at [82, 555] on input "checkbox" at bounding box center [78, 550] width 39 height 39
checkbox input "true"
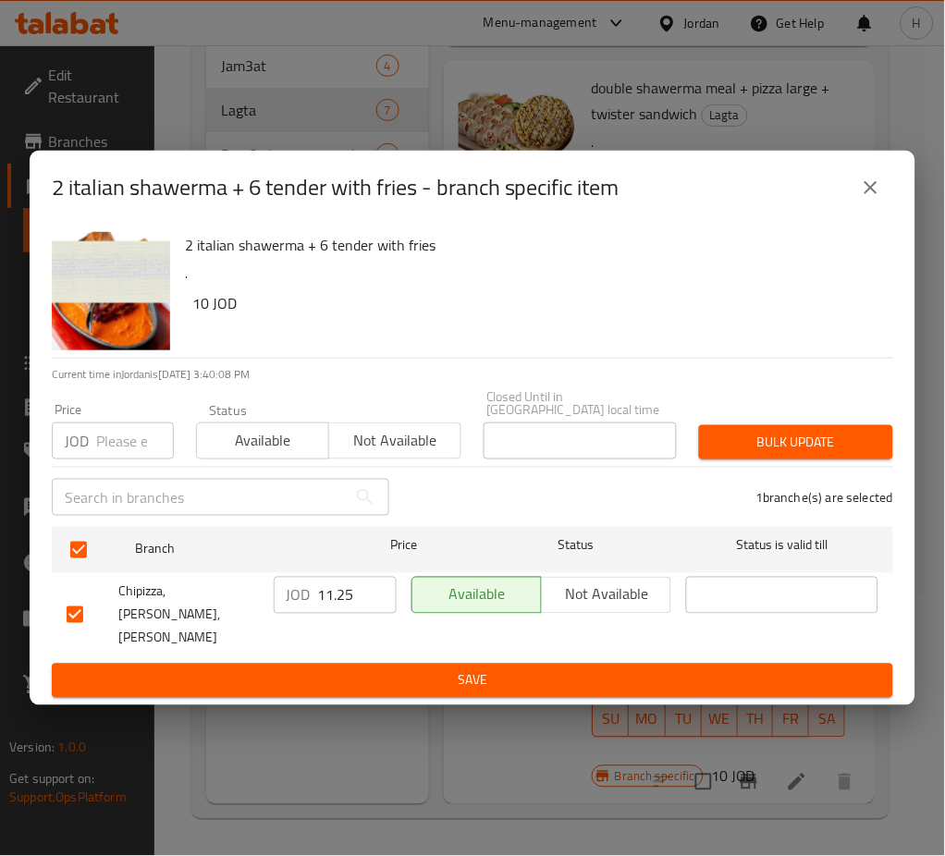
click at [351, 598] on input "11.25" at bounding box center [357, 595] width 79 height 37
type input "13.50"
click at [429, 669] on span "Save" at bounding box center [473, 680] width 812 height 23
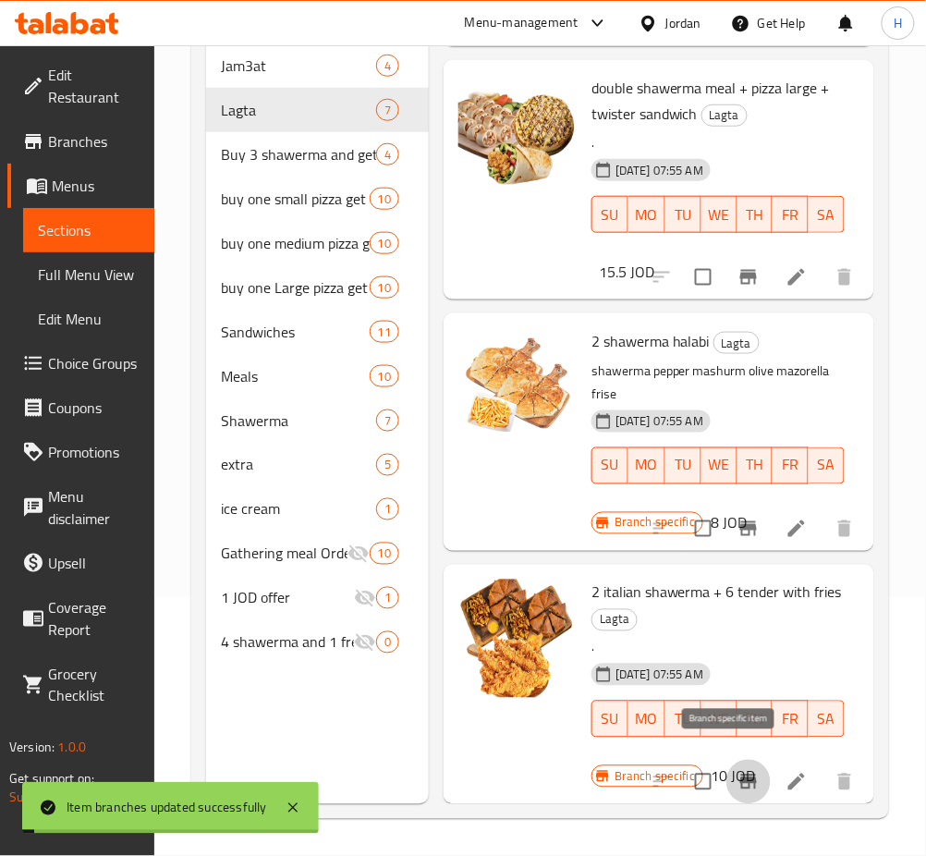
click at [741, 775] on icon "Branch-specific-item" at bounding box center [749, 782] width 17 height 15
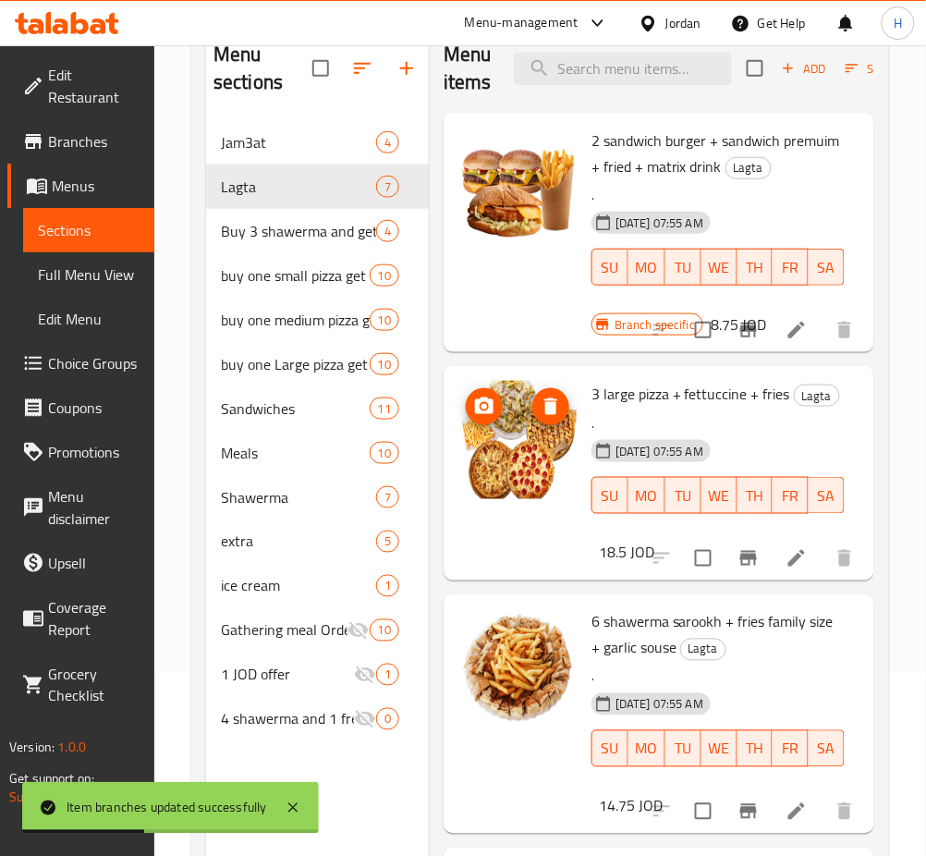
scroll to position [0, 0]
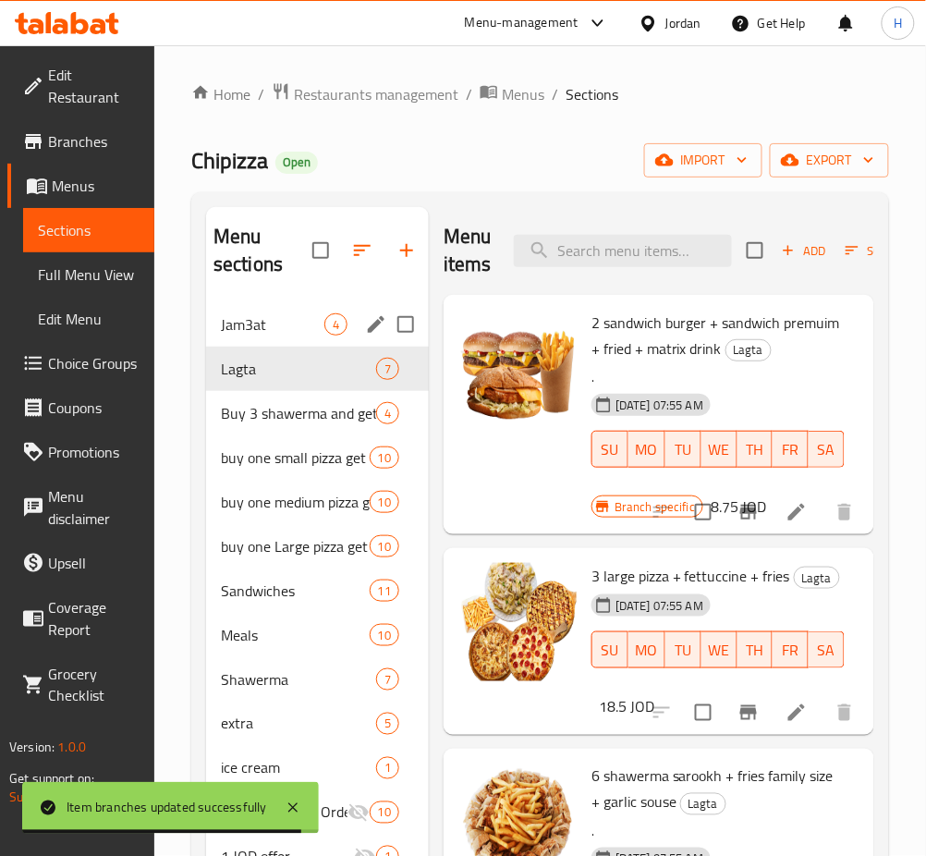
click at [274, 340] on div "Jam3at 4" at bounding box center [317, 324] width 223 height 44
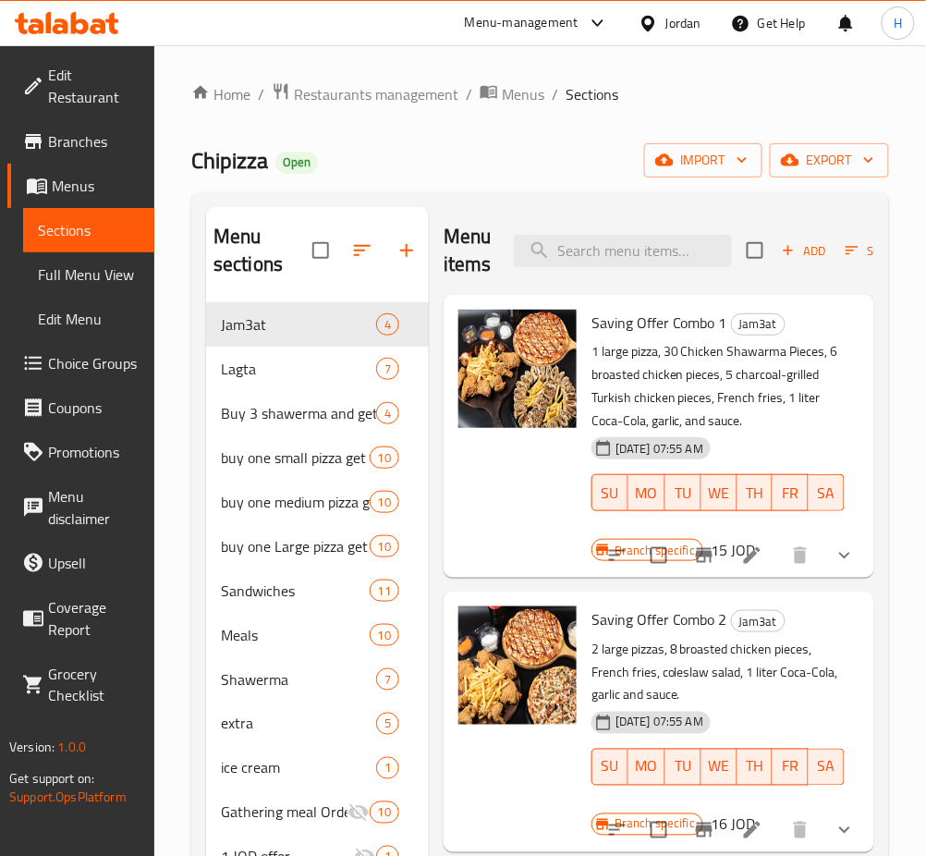
click at [696, 563] on icon "Branch-specific-item" at bounding box center [704, 555] width 17 height 15
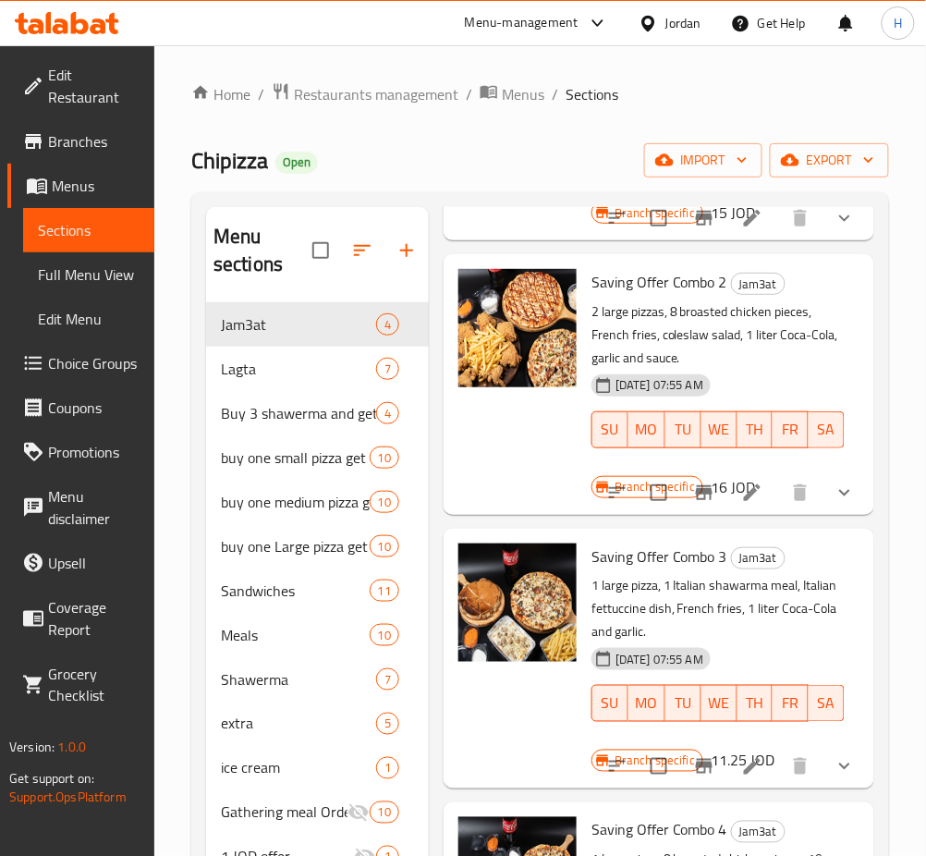
scroll to position [401, 0]
click at [283, 466] on span "buy one small pizza get 1 free" at bounding box center [269, 458] width 97 height 22
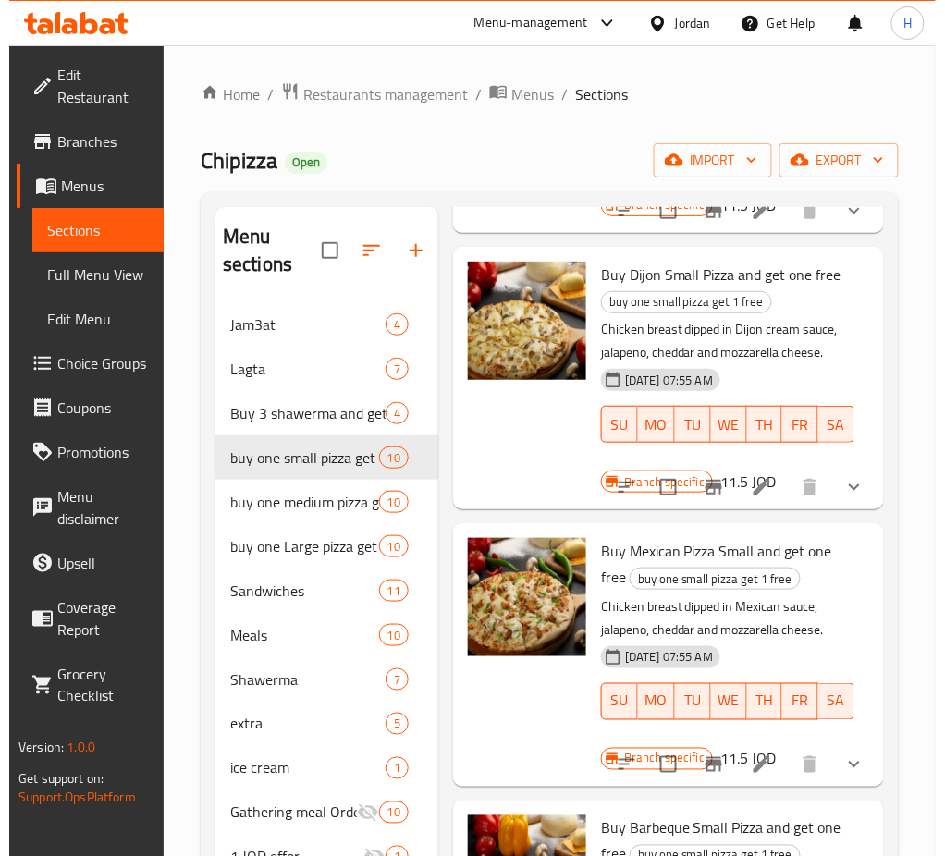
scroll to position [401, 0]
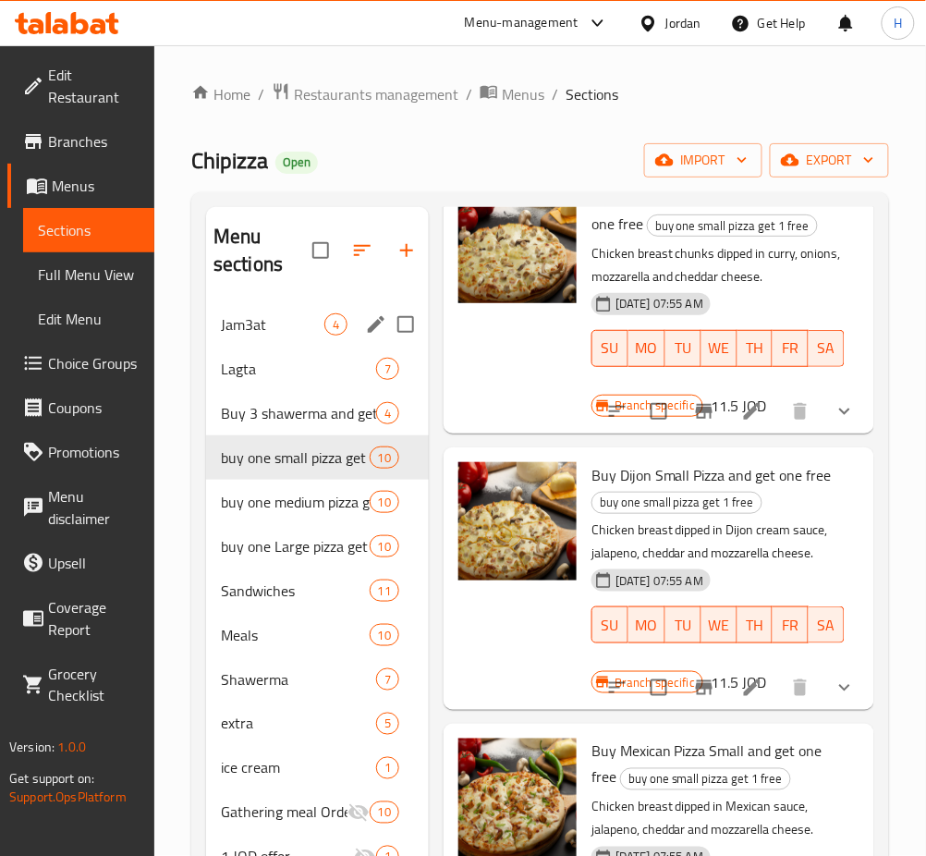
click at [240, 314] on span "Jam3at" at bounding box center [273, 324] width 104 height 22
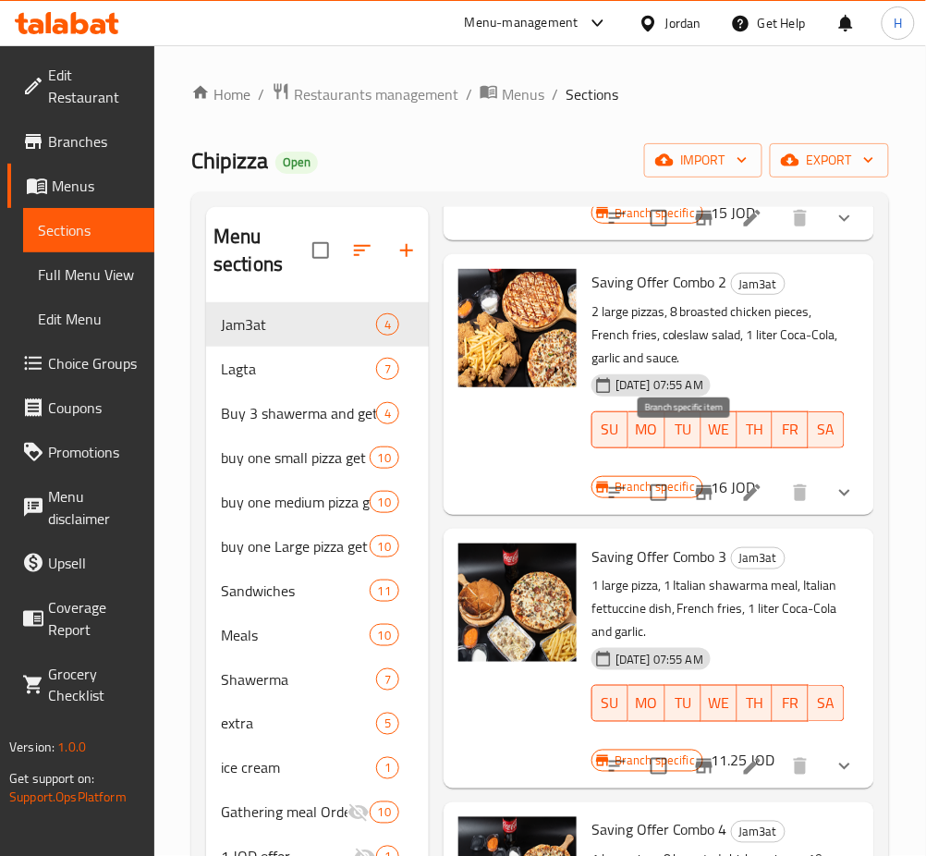
click at [693, 482] on icon "Branch-specific-item" at bounding box center [704, 493] width 22 height 22
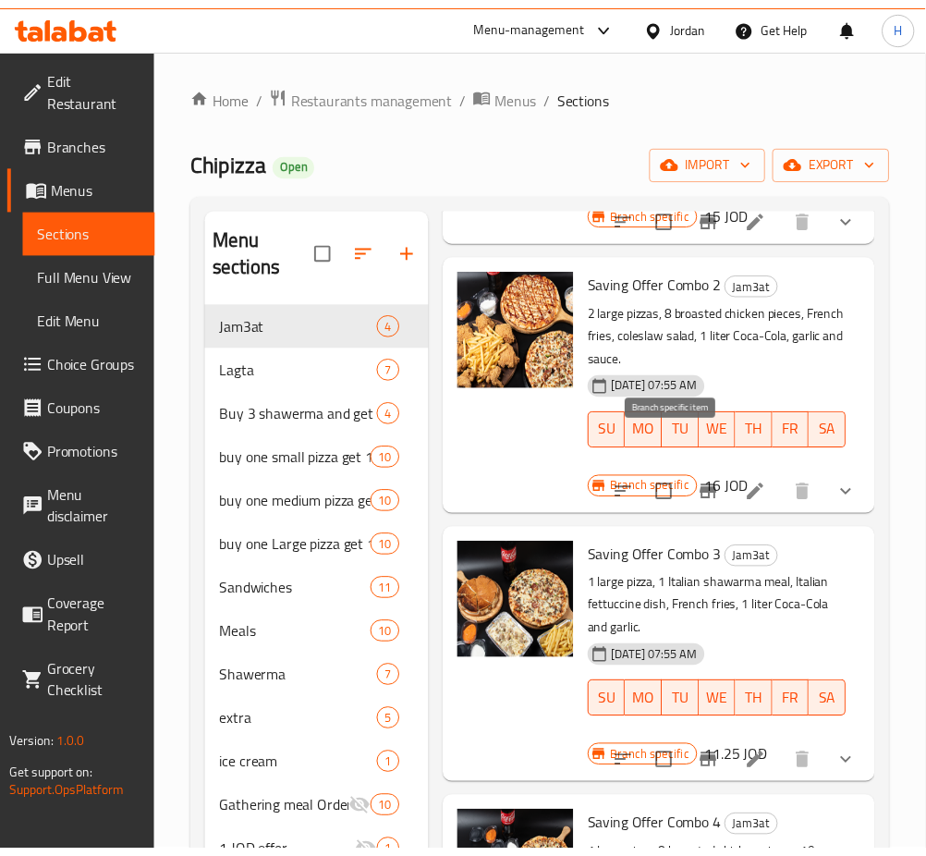
scroll to position [377, 0]
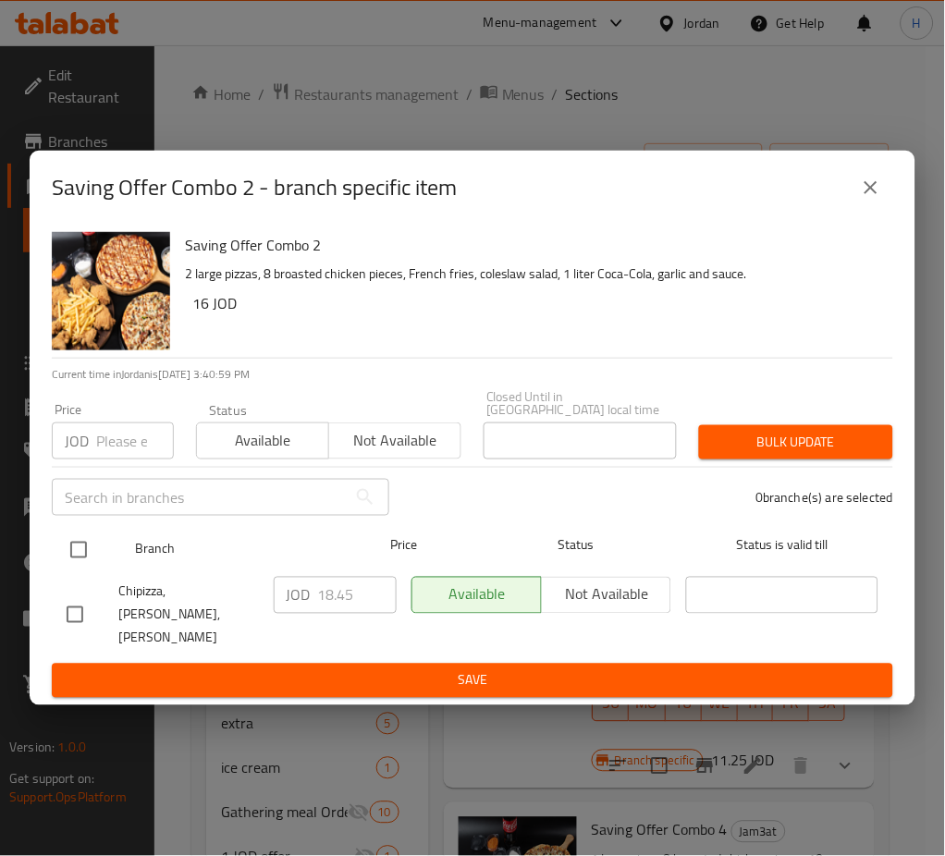
click at [68, 533] on div at bounding box center [93, 550] width 68 height 54
click at [68, 545] on input "checkbox" at bounding box center [78, 550] width 39 height 39
checkbox input "true"
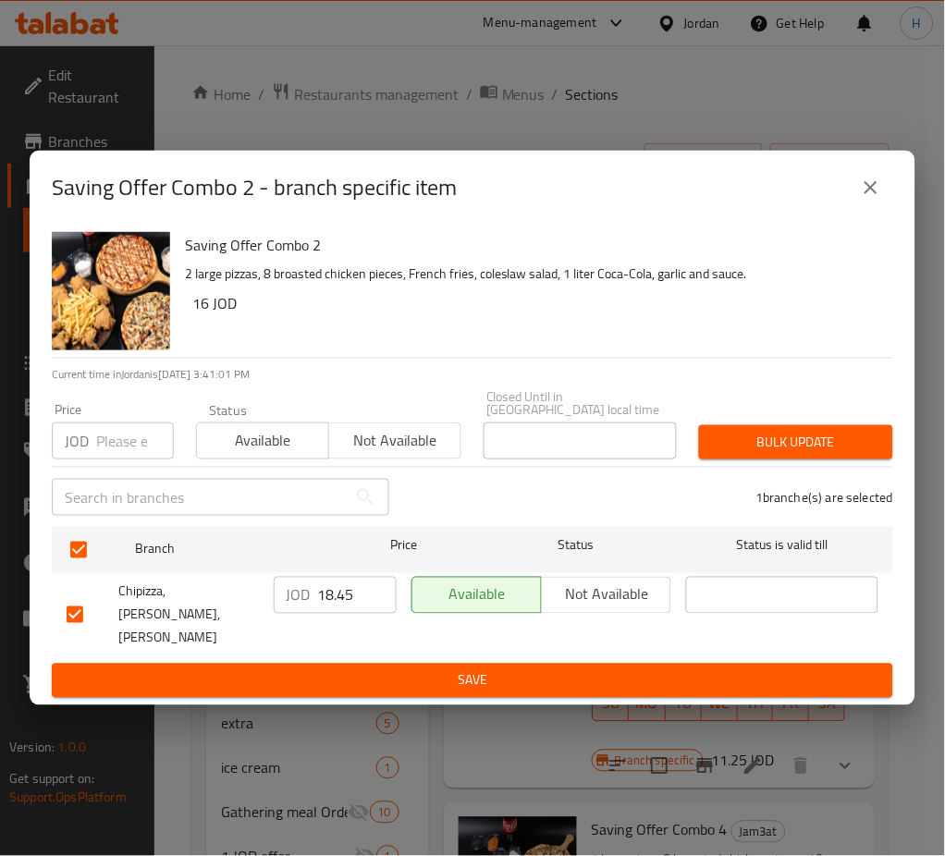
click at [361, 606] on input "18.45" at bounding box center [357, 595] width 79 height 37
type input "20.30"
click at [421, 669] on span "Save" at bounding box center [473, 680] width 812 height 23
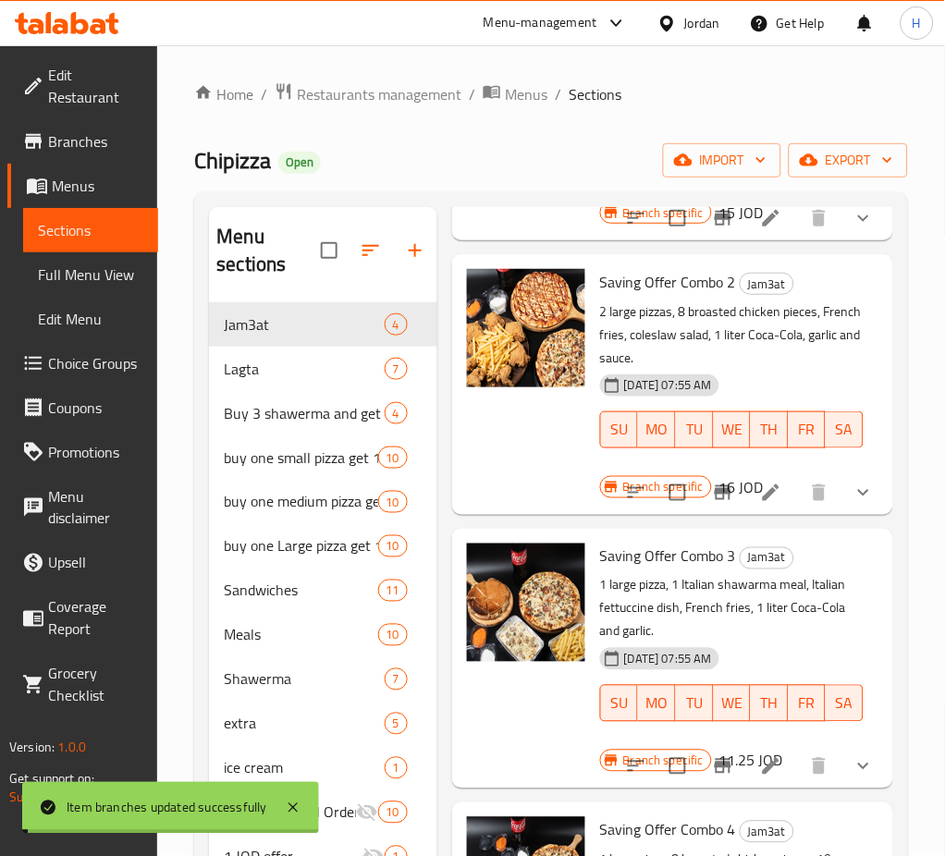
scroll to position [401, 0]
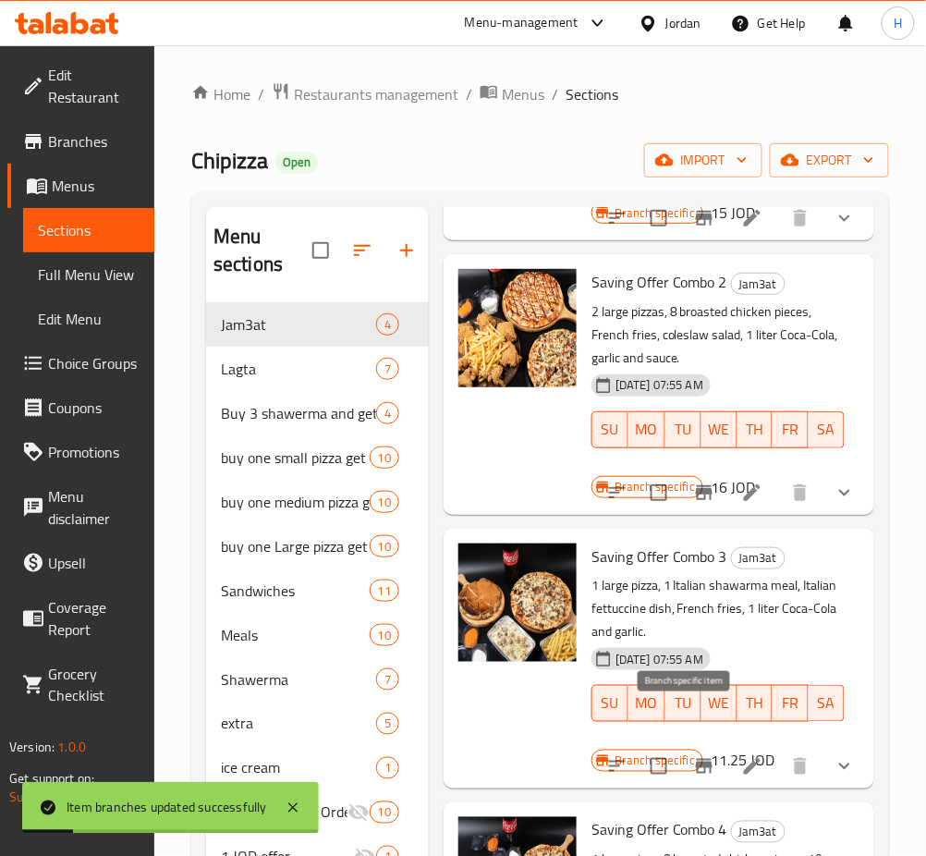
click at [696, 759] on icon "Branch-specific-item" at bounding box center [704, 766] width 17 height 15
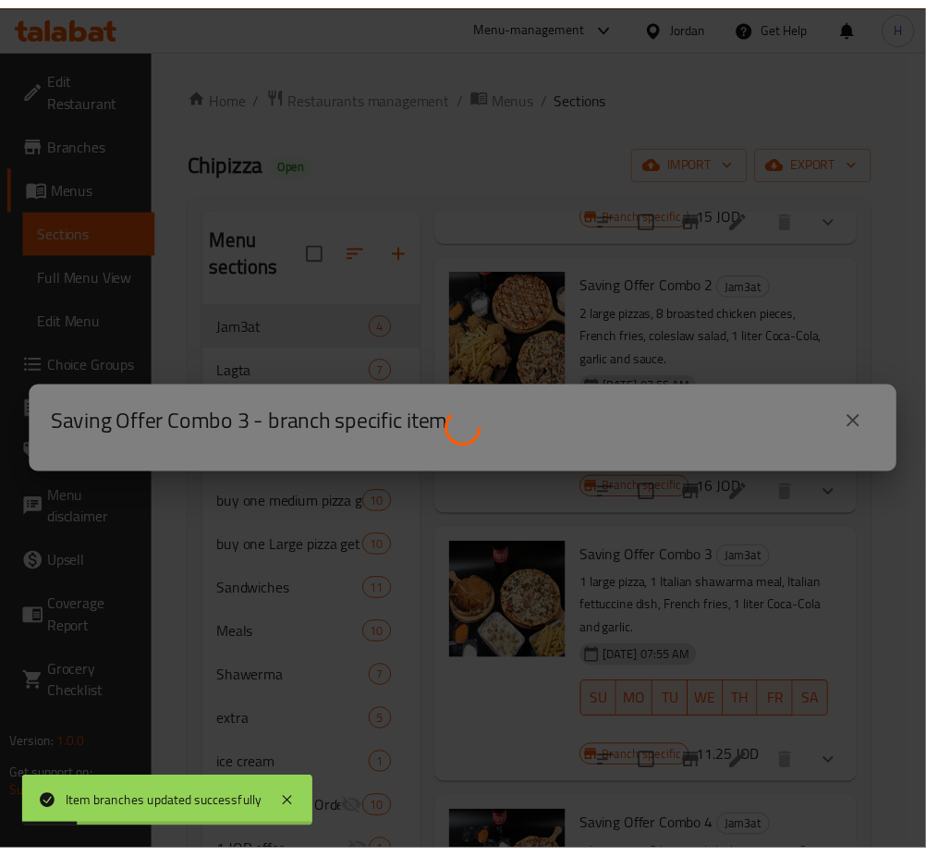
scroll to position [377, 0]
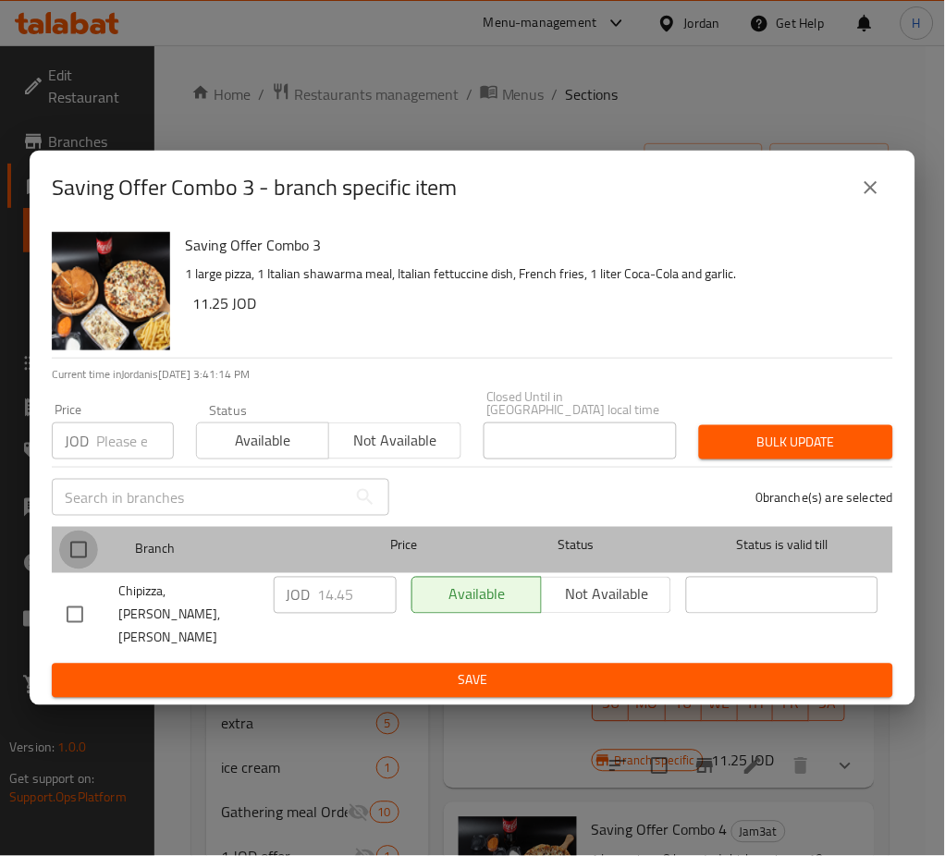
click at [74, 556] on input "checkbox" at bounding box center [78, 550] width 39 height 39
checkbox input "true"
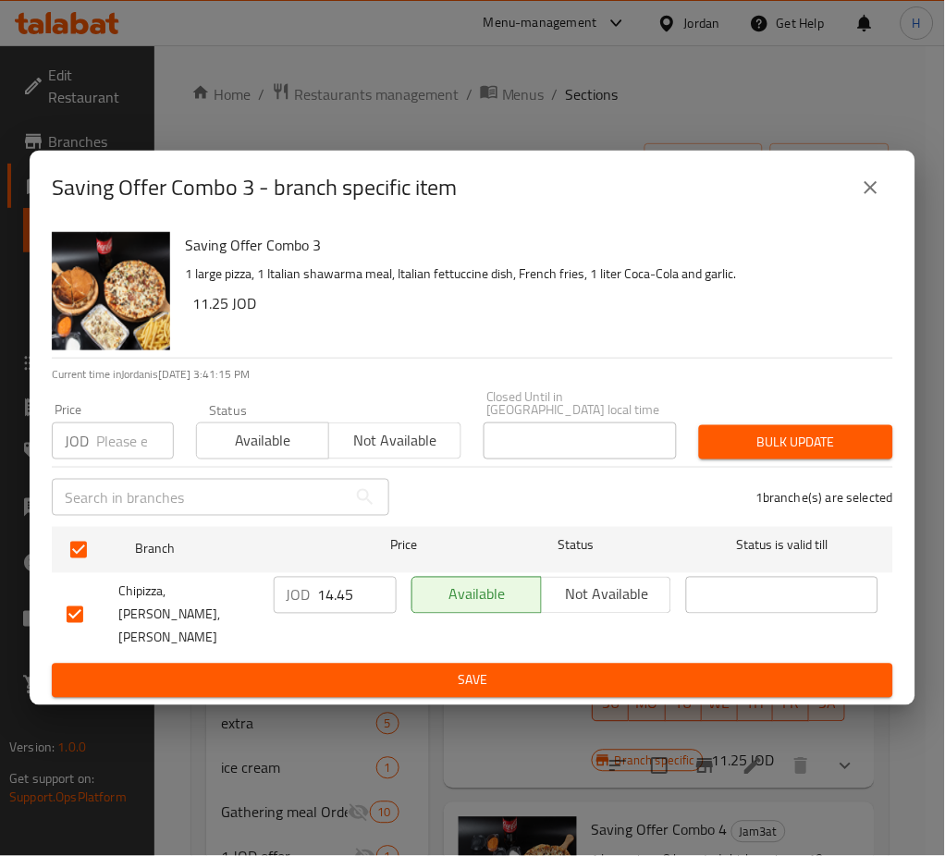
click at [346, 603] on input "14.45" at bounding box center [357, 595] width 79 height 37
type input "15.90"
click at [583, 669] on span "Save" at bounding box center [473, 680] width 812 height 23
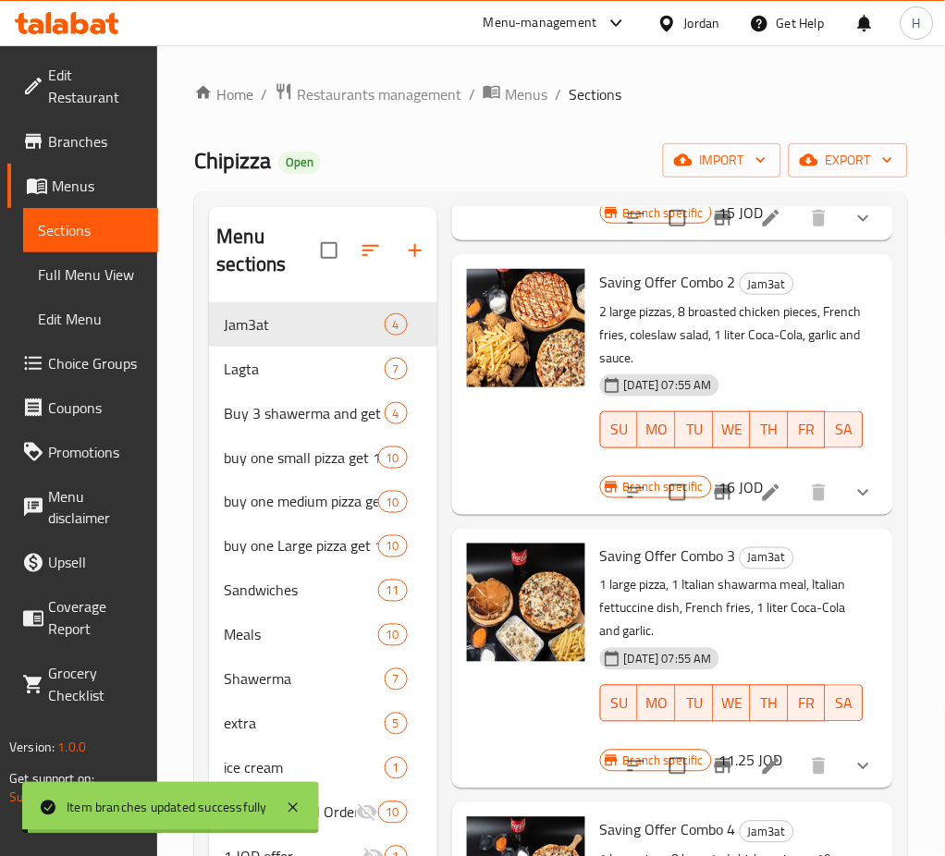
scroll to position [401, 0]
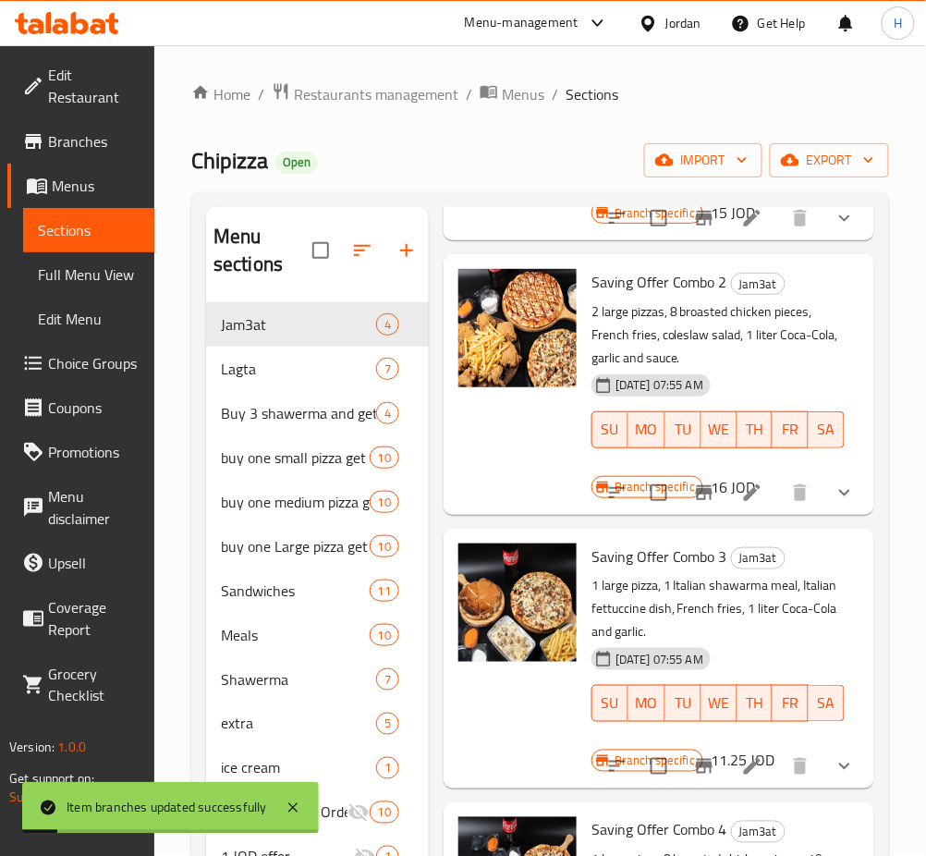
click at [696, 485] on icon "Branch-specific-item" at bounding box center [704, 492] width 17 height 15
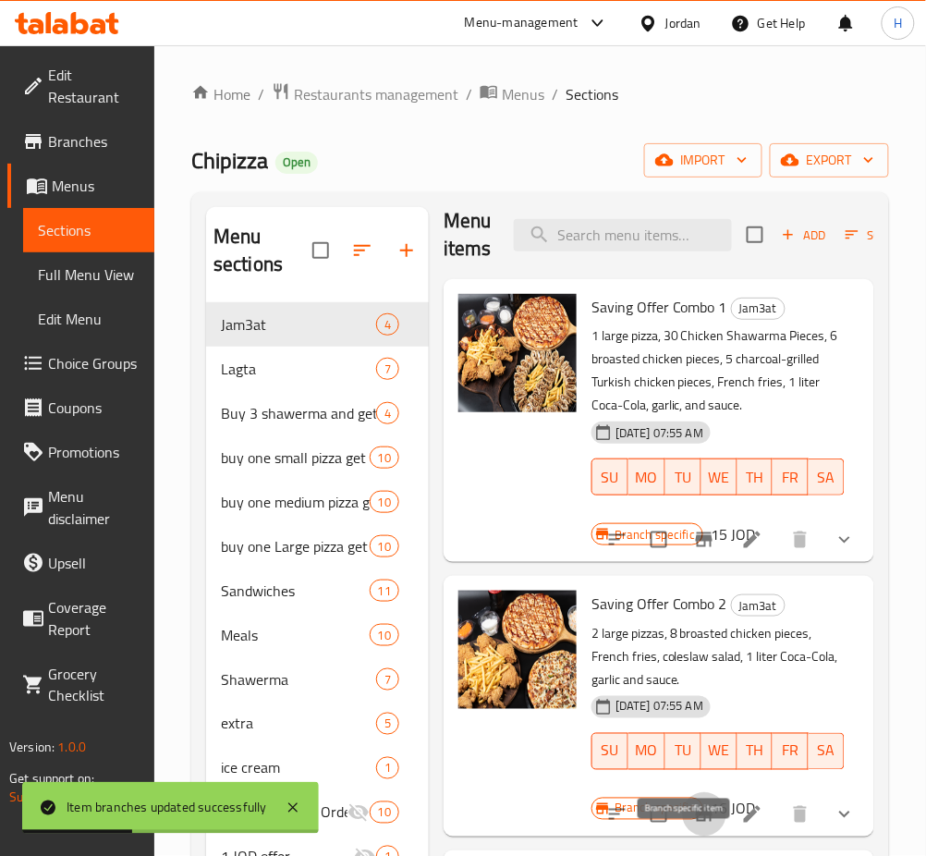
scroll to position [0, 0]
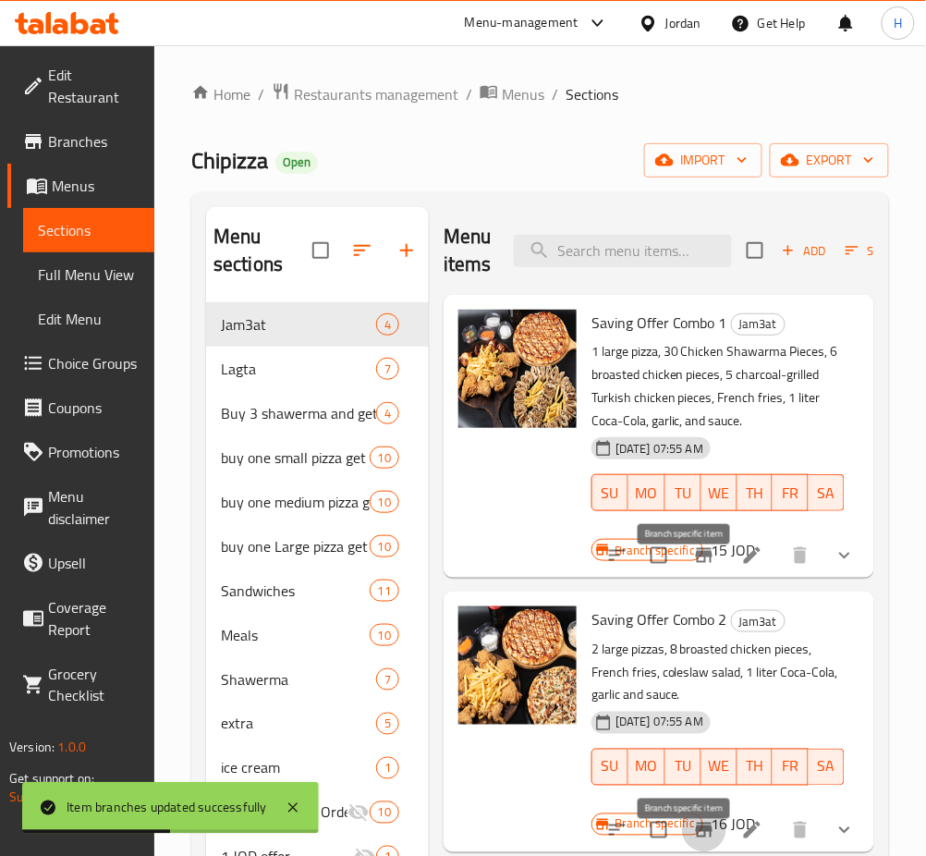
click at [693, 567] on icon "Branch-specific-item" at bounding box center [704, 556] width 22 height 22
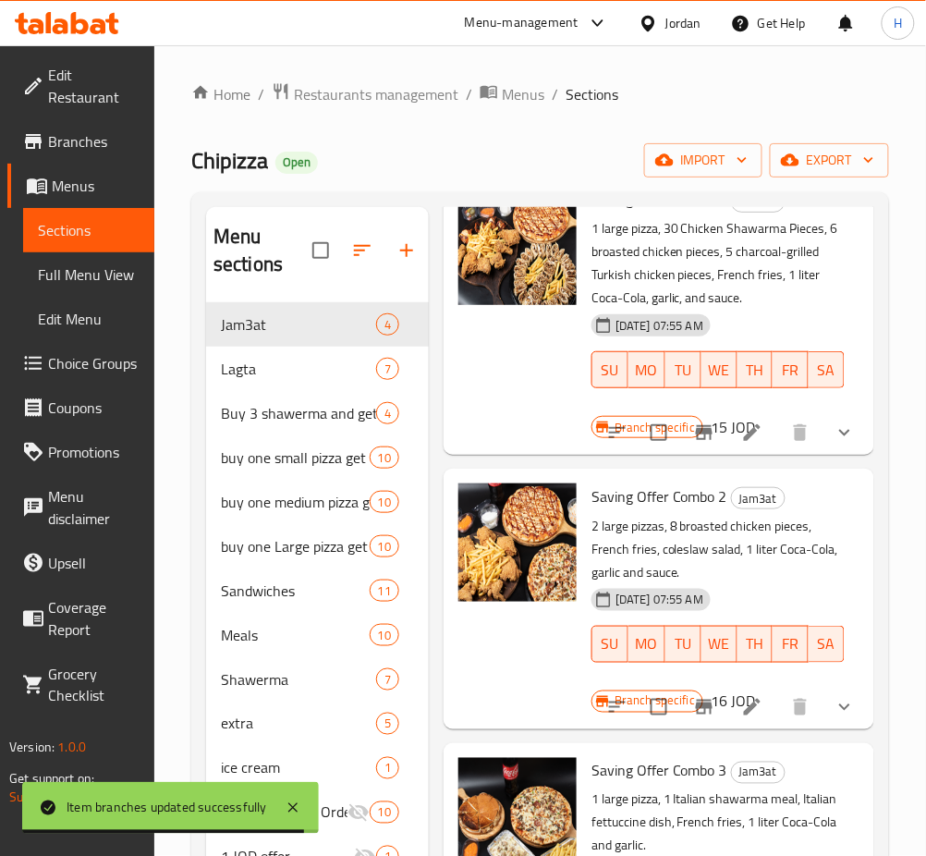
click at [693, 718] on icon "Branch-specific-item" at bounding box center [704, 707] width 22 height 22
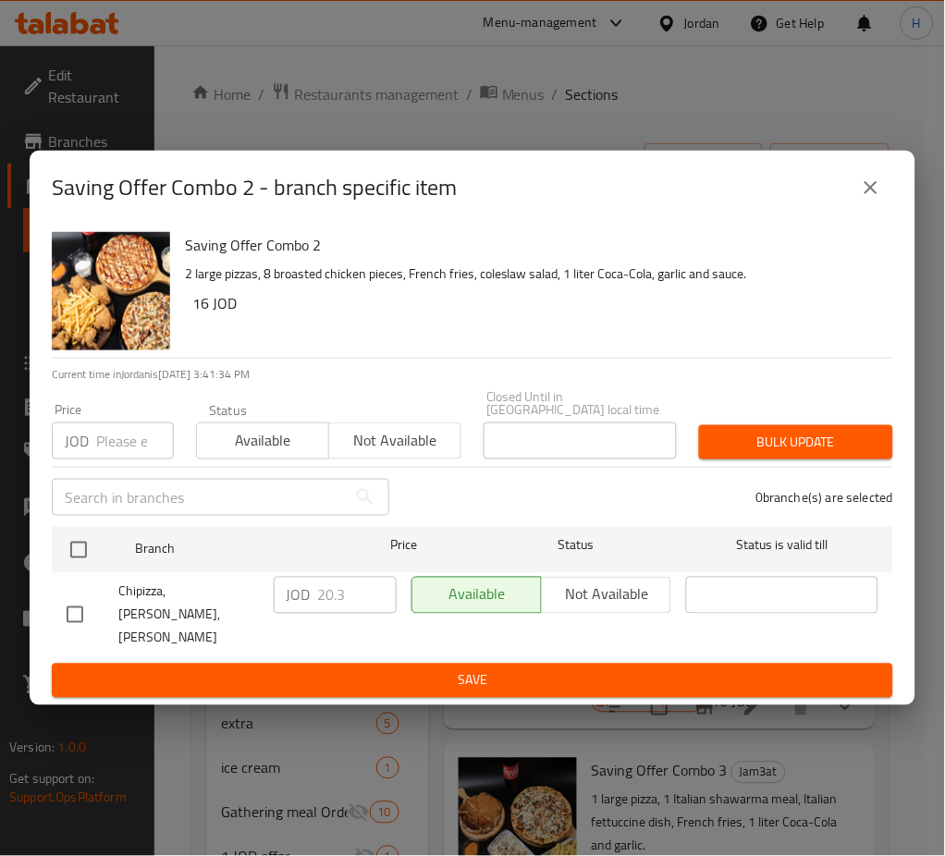
click at [871, 194] on icon "close" at bounding box center [870, 187] width 13 height 13
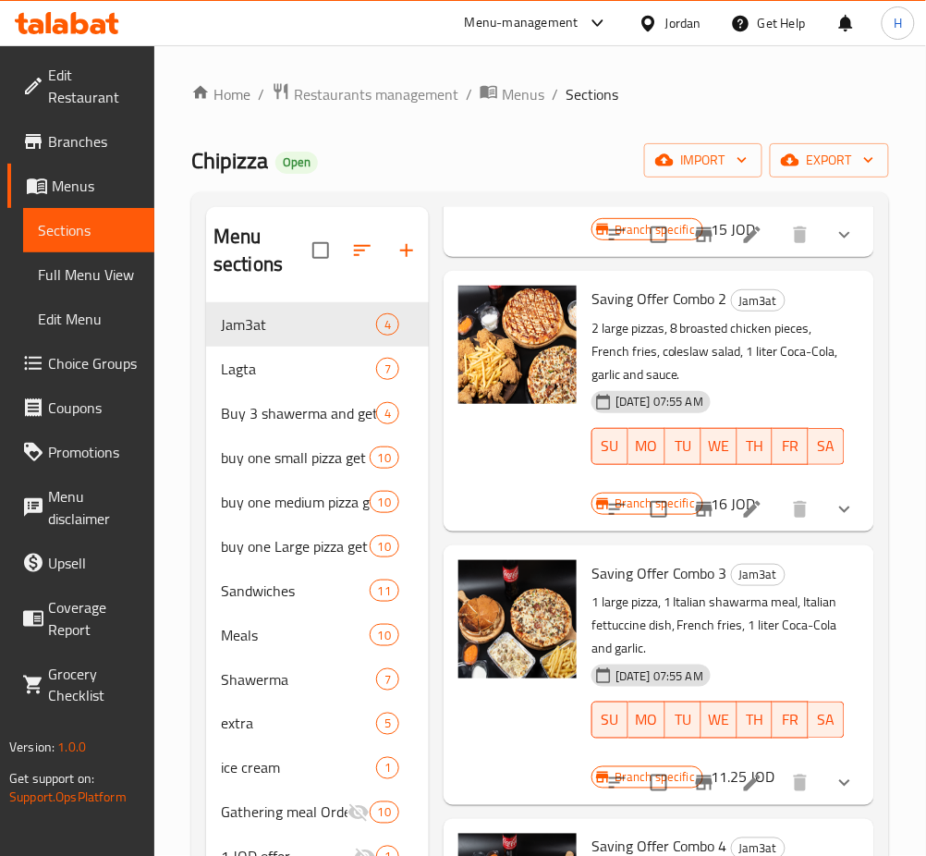
scroll to position [370, 0]
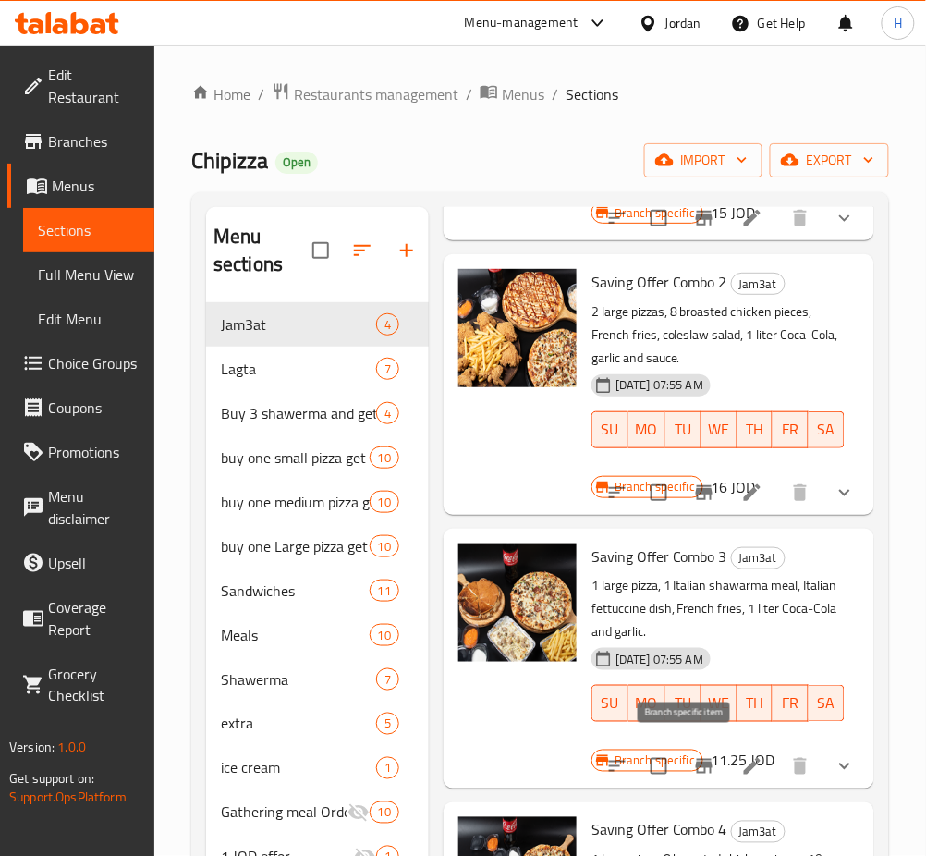
click at [696, 759] on icon "Branch-specific-item" at bounding box center [704, 766] width 17 height 15
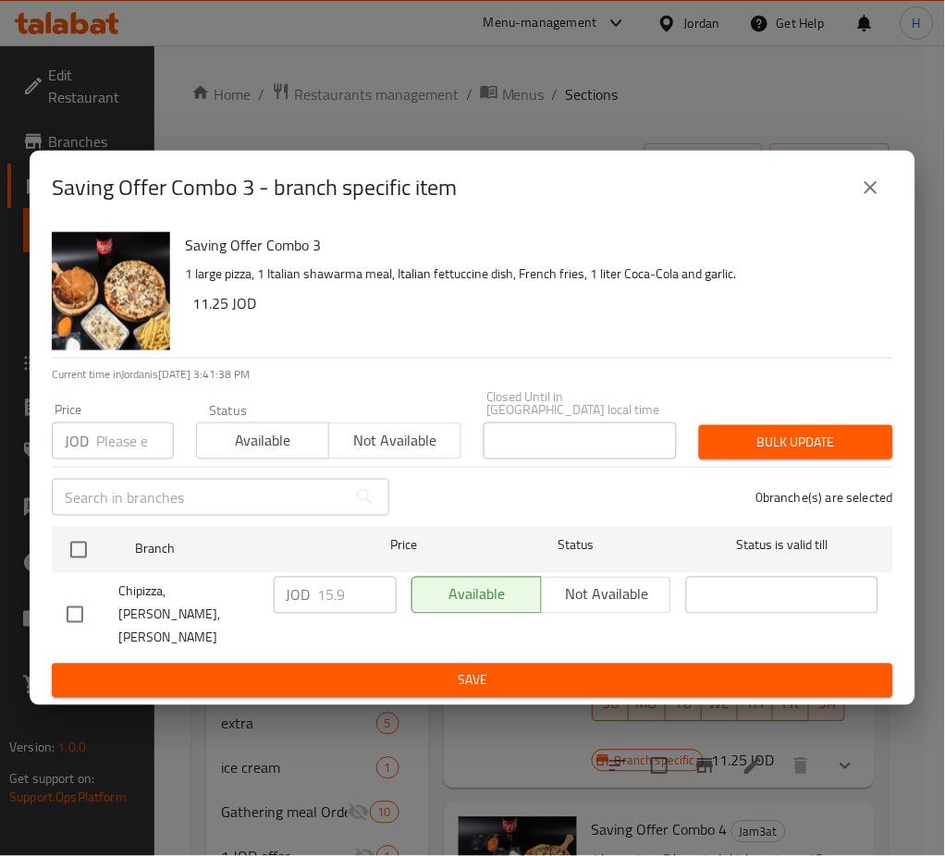
click at [881, 199] on icon "close" at bounding box center [871, 188] width 22 height 22
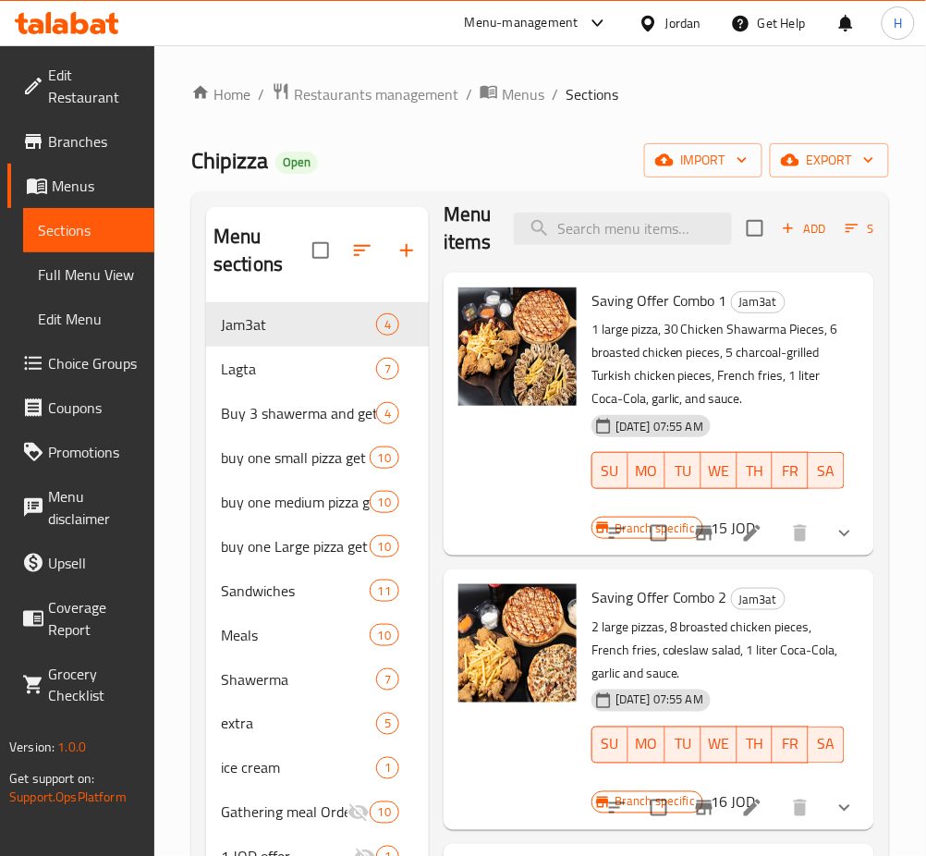
scroll to position [0, 0]
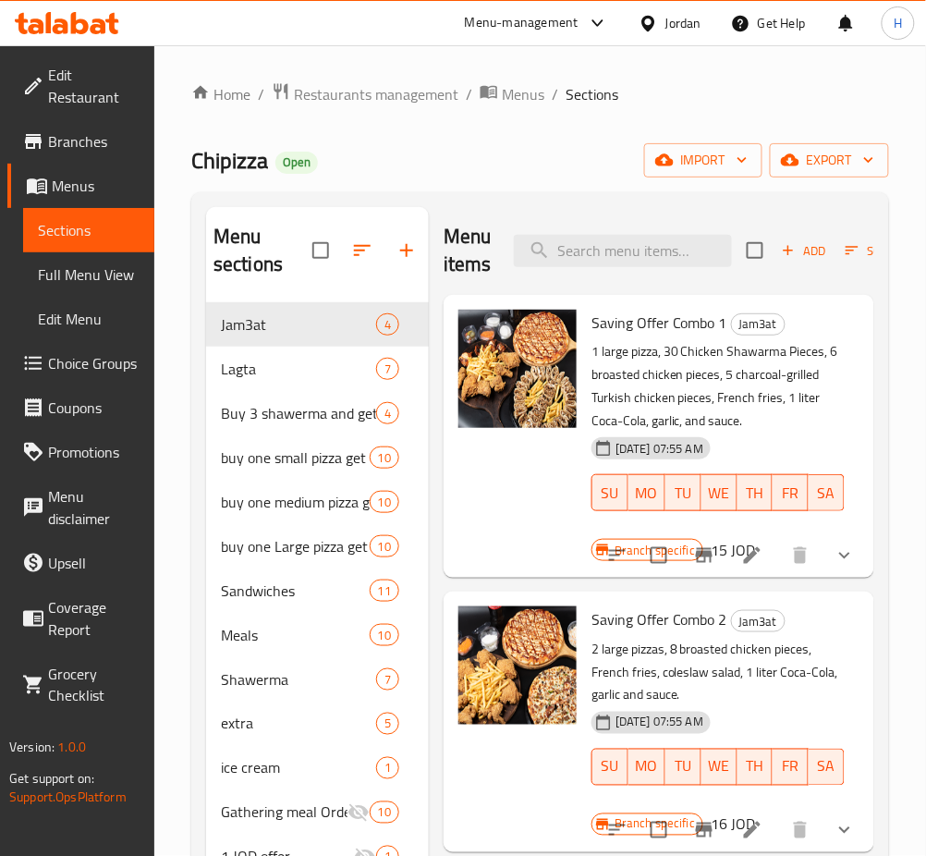
click at [693, 567] on icon "Branch-specific-item" at bounding box center [704, 556] width 22 height 22
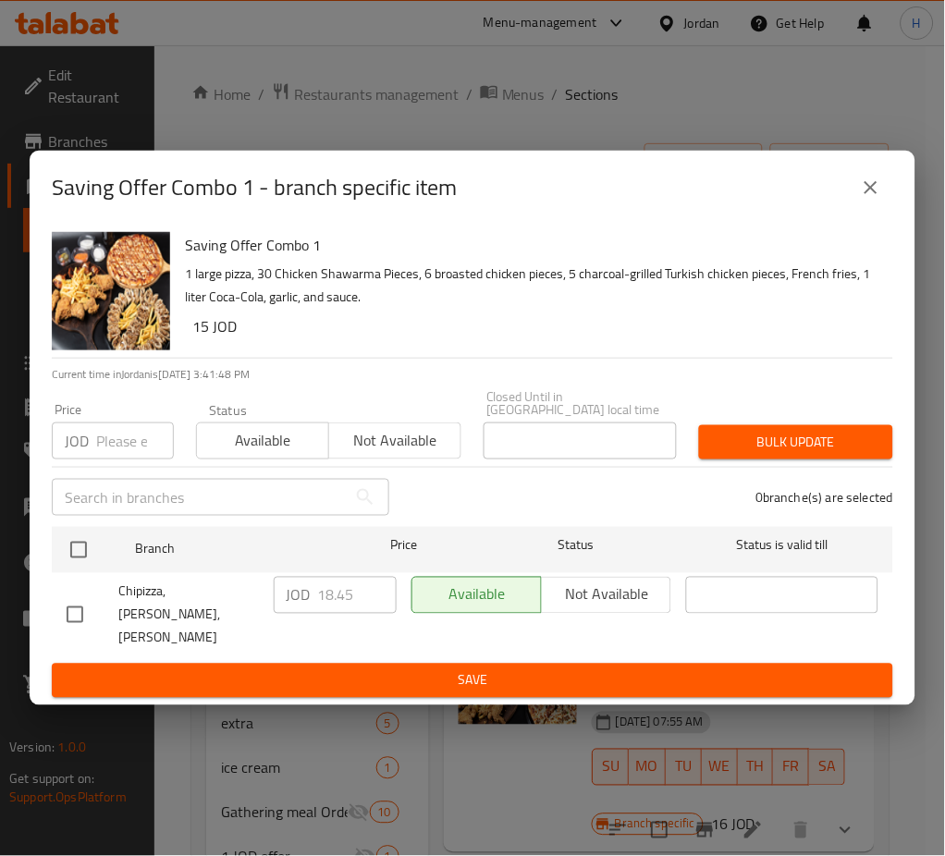
click at [874, 194] on icon "close" at bounding box center [870, 187] width 13 height 13
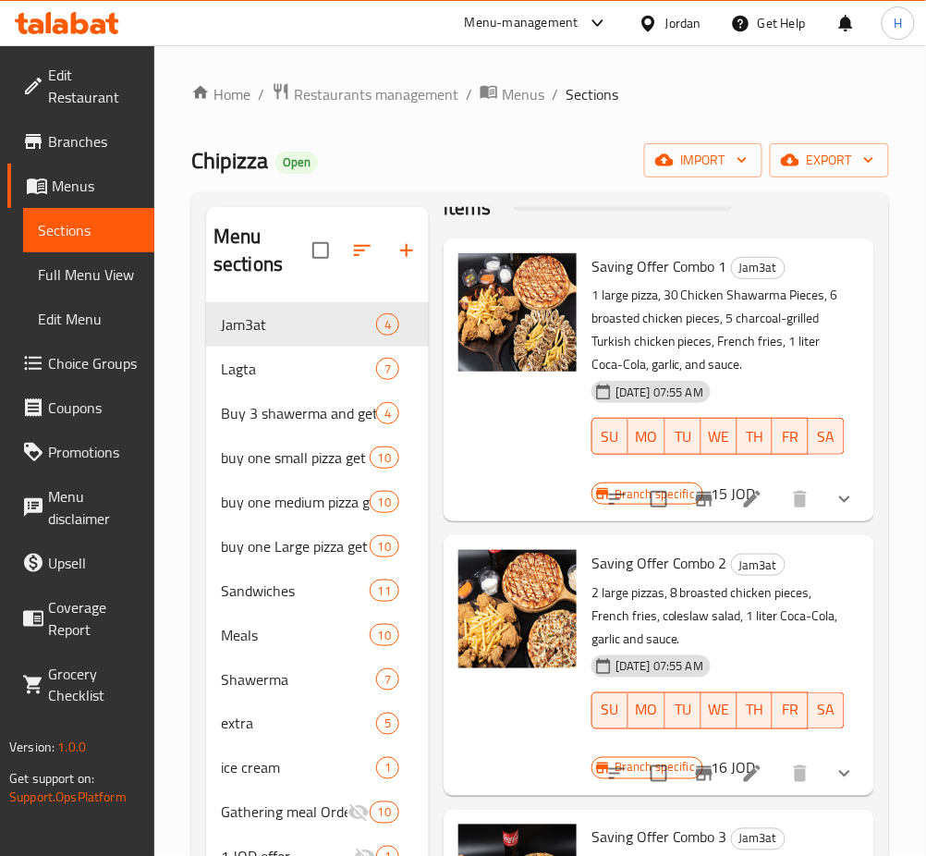
scroll to position [123, 0]
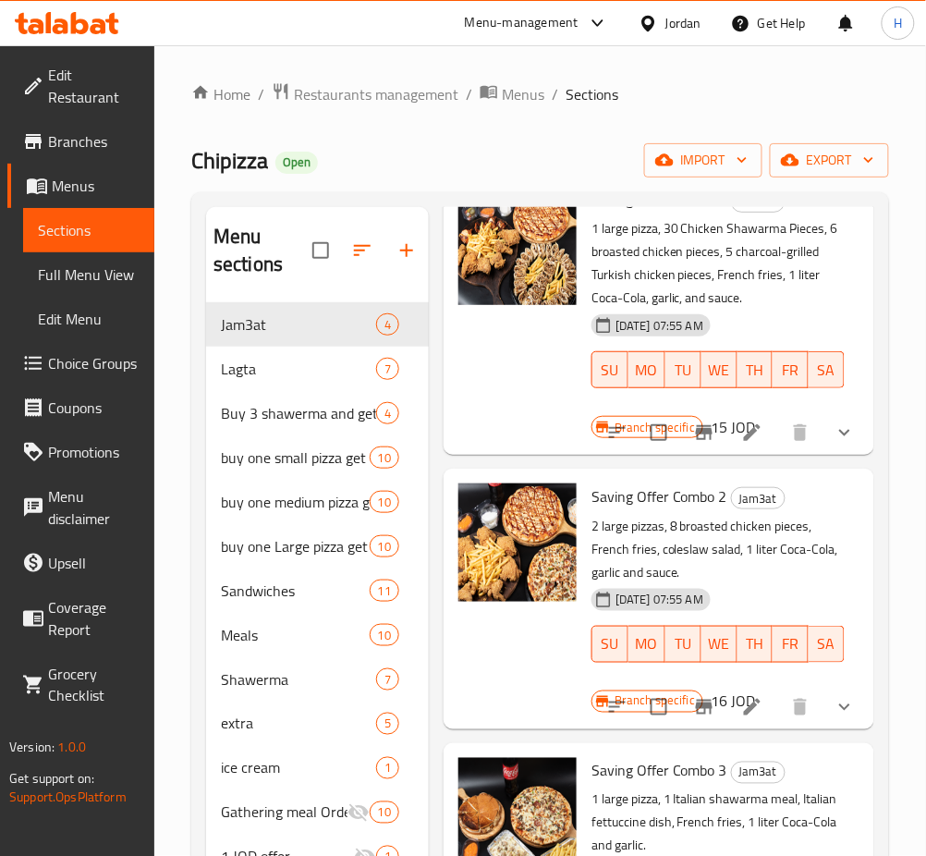
click at [693, 718] on icon "Branch-specific-item" at bounding box center [704, 707] width 22 height 22
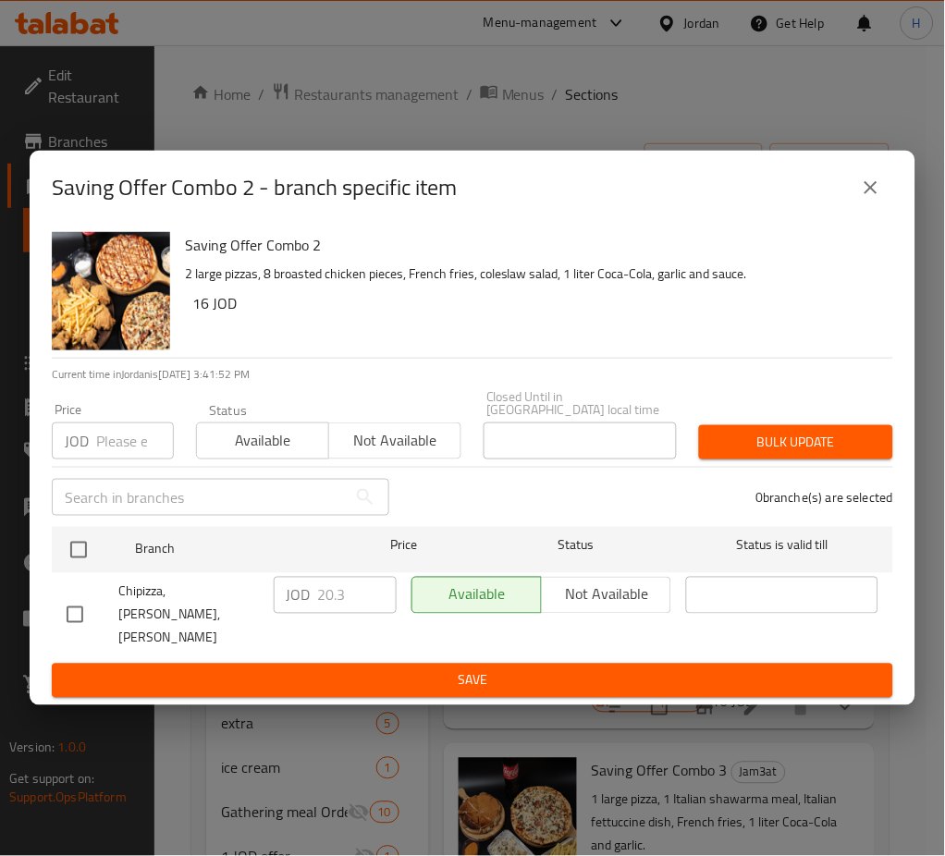
click at [873, 199] on icon "close" at bounding box center [871, 188] width 22 height 22
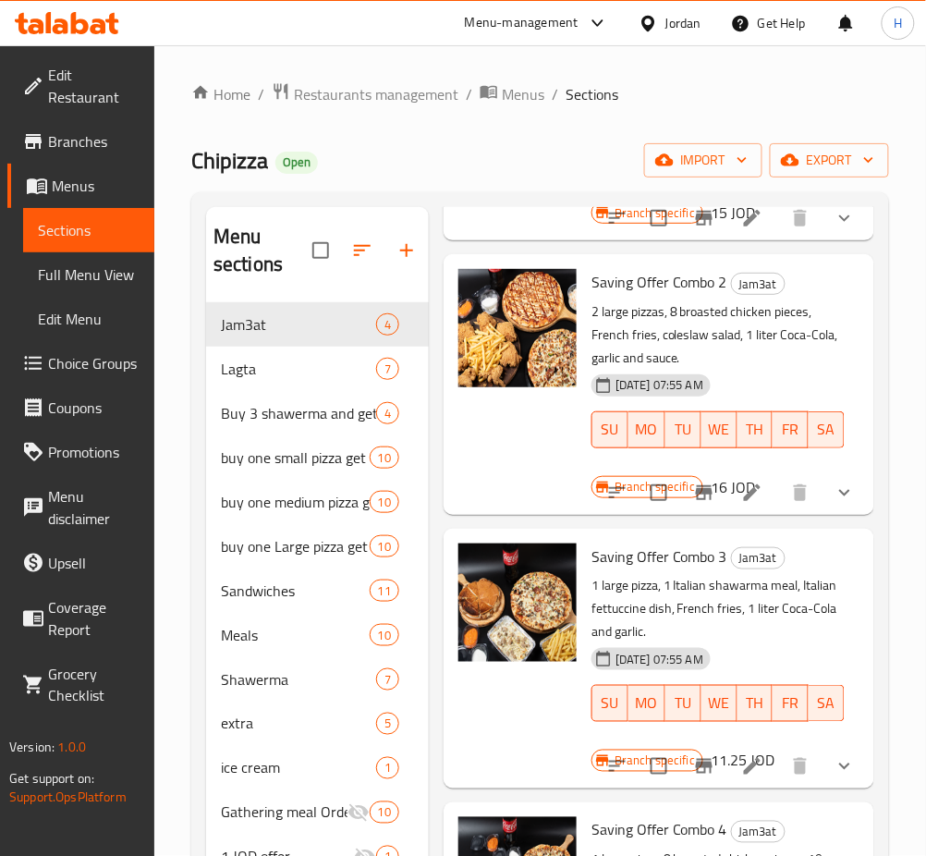
click at [696, 759] on icon "Branch-specific-item" at bounding box center [704, 766] width 17 height 15
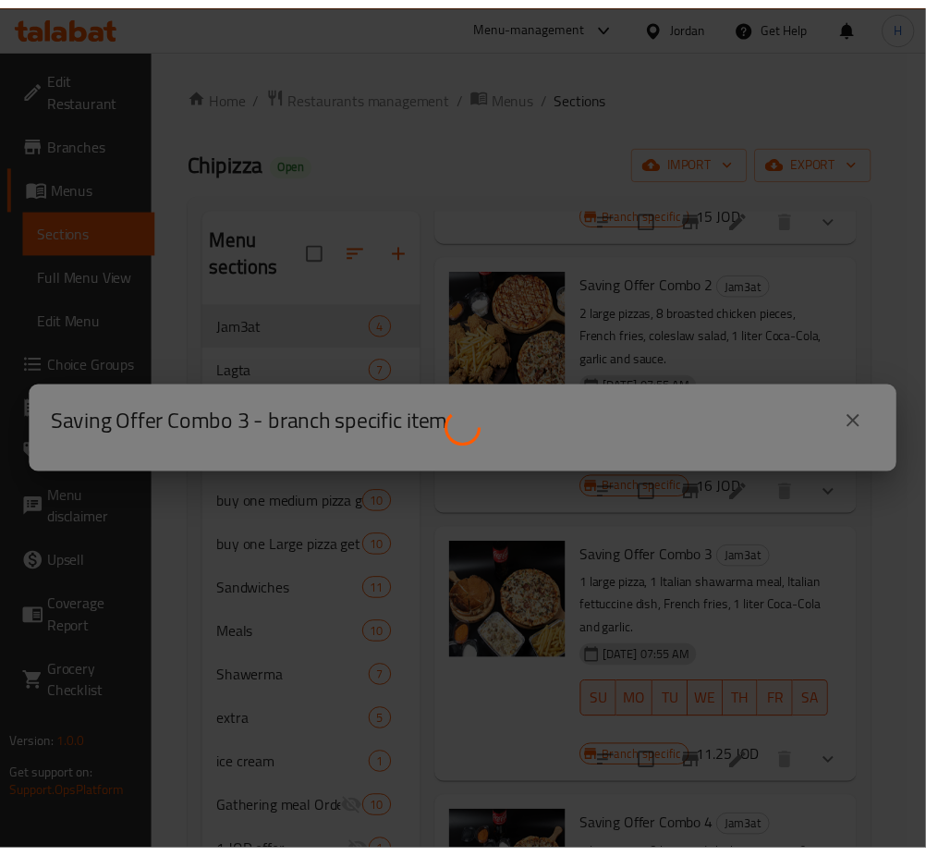
scroll to position [377, 0]
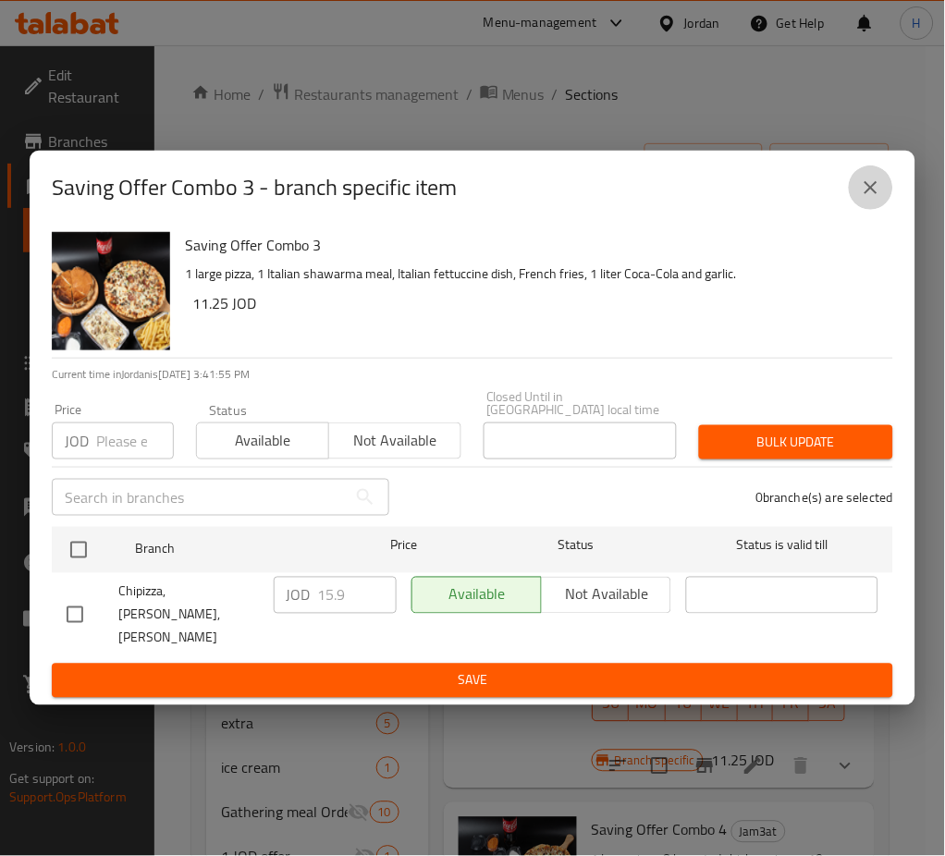
click at [863, 199] on icon "close" at bounding box center [871, 188] width 22 height 22
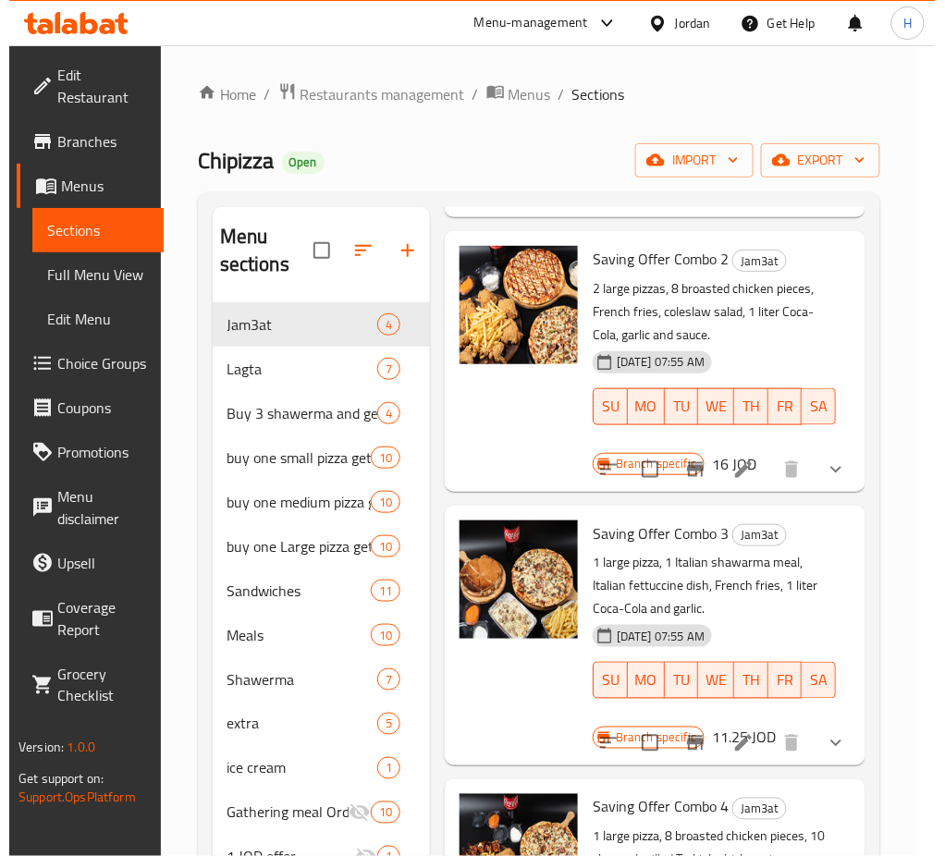
scroll to position [401, 0]
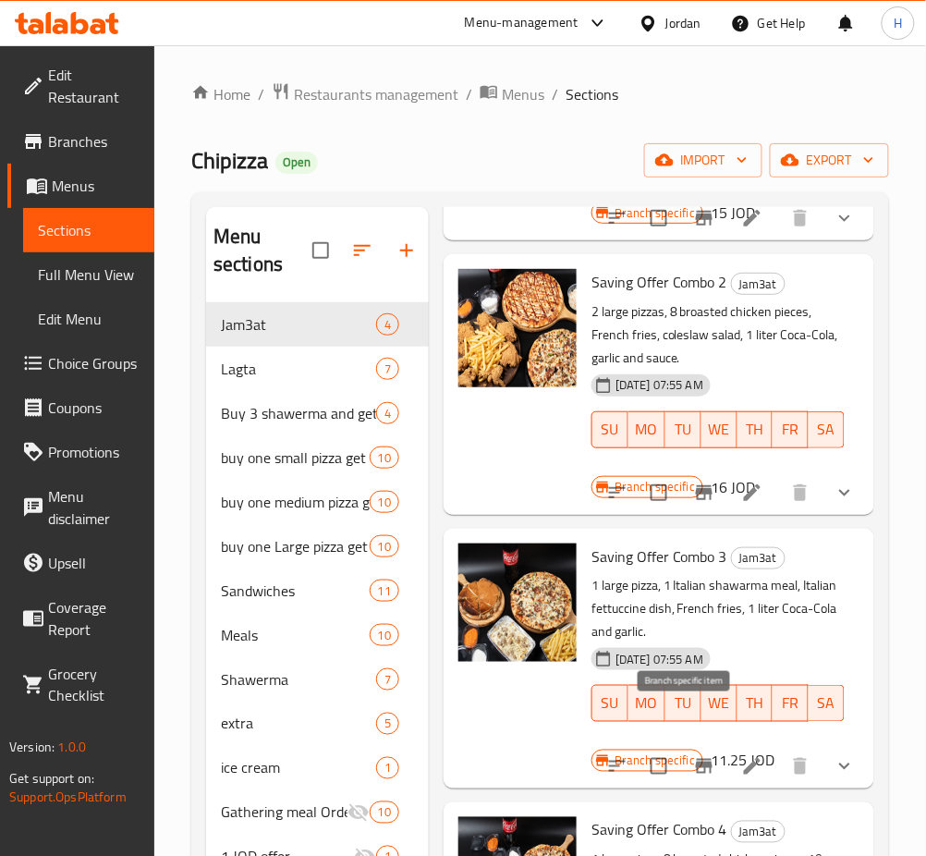
click at [696, 759] on icon "Branch-specific-item" at bounding box center [704, 766] width 17 height 15
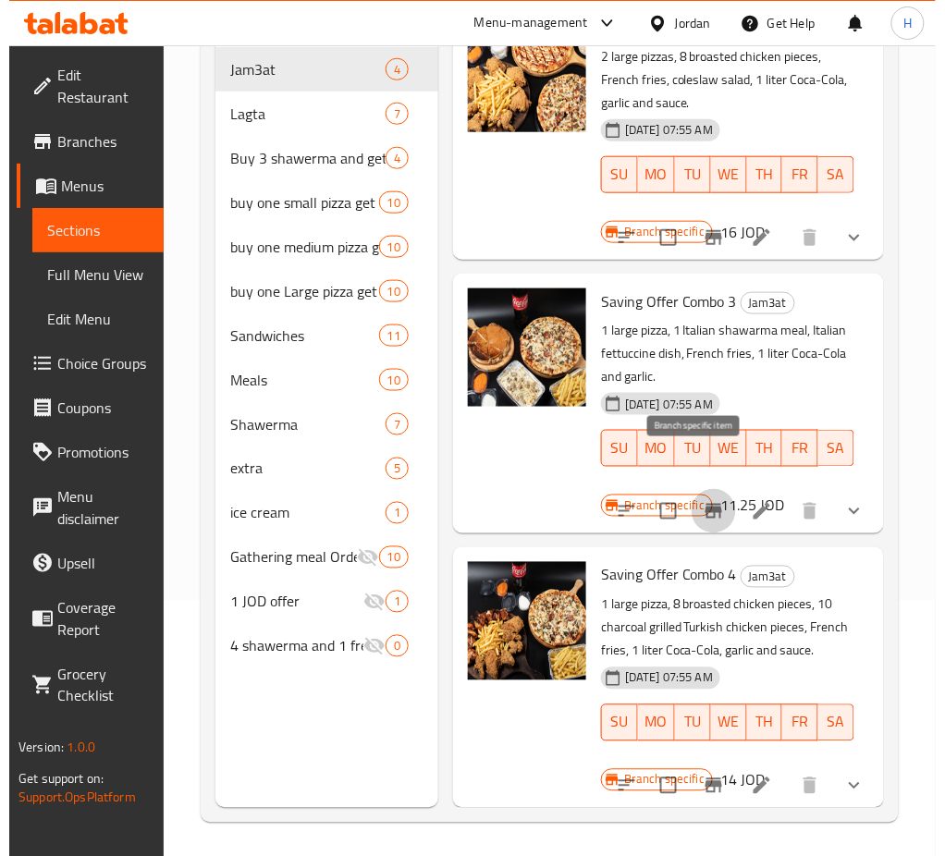
scroll to position [259, 0]
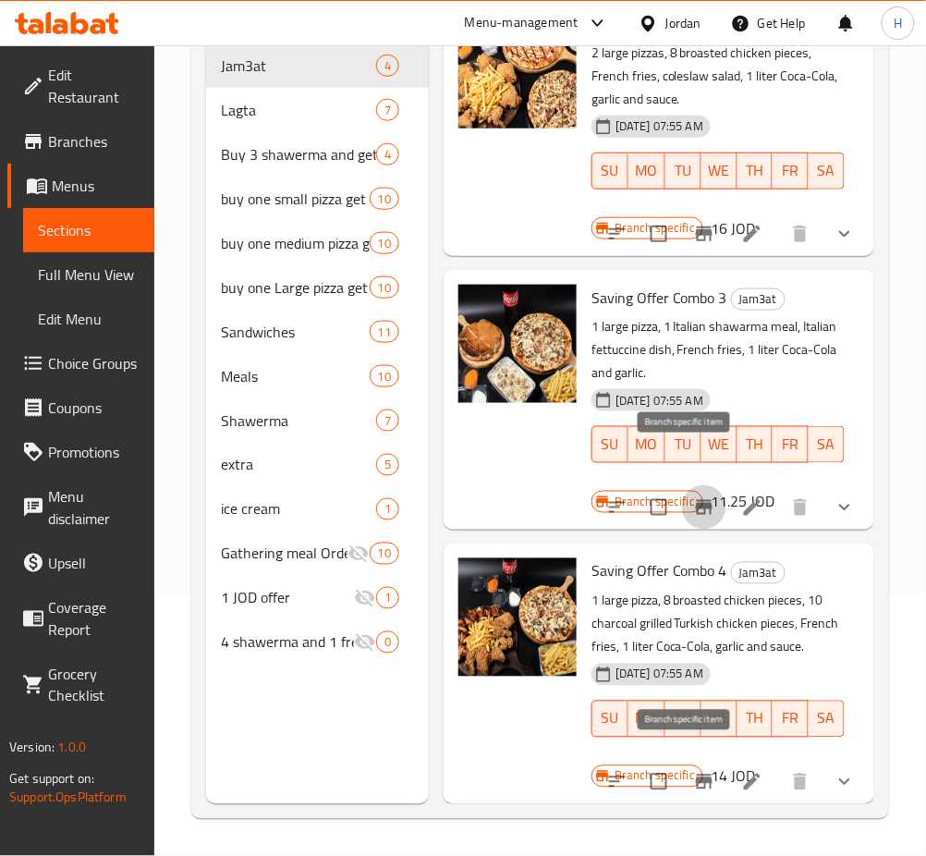
click at [693, 771] on icon "Branch-specific-item" at bounding box center [704, 782] width 22 height 22
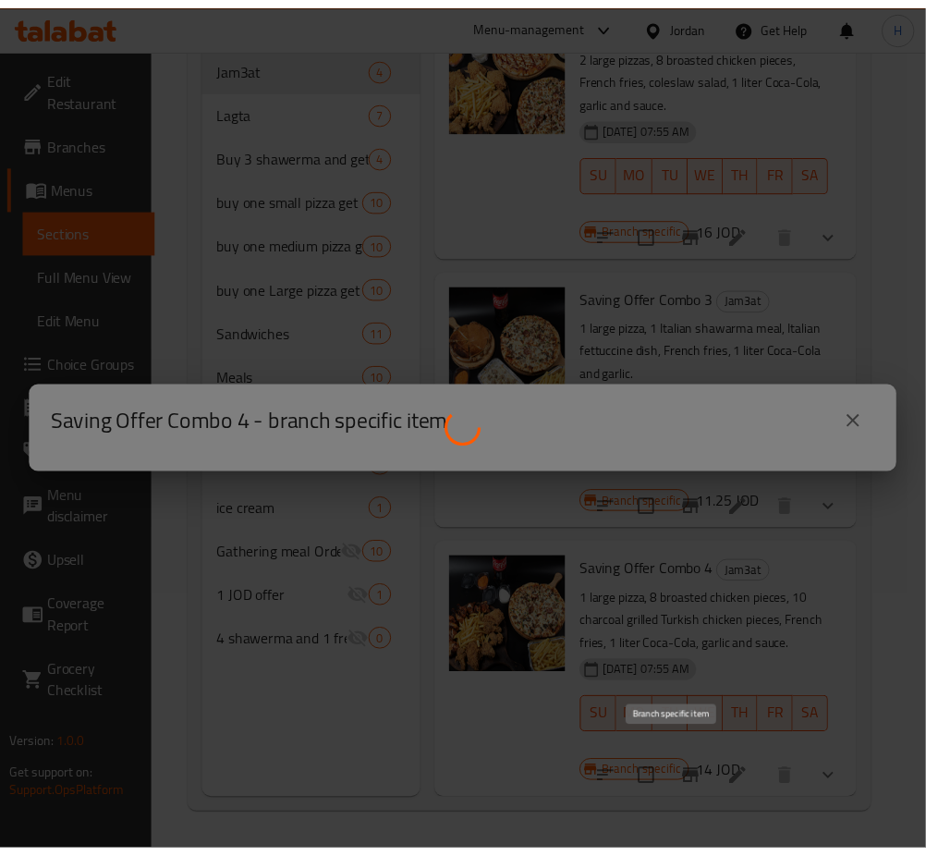
scroll to position [377, 0]
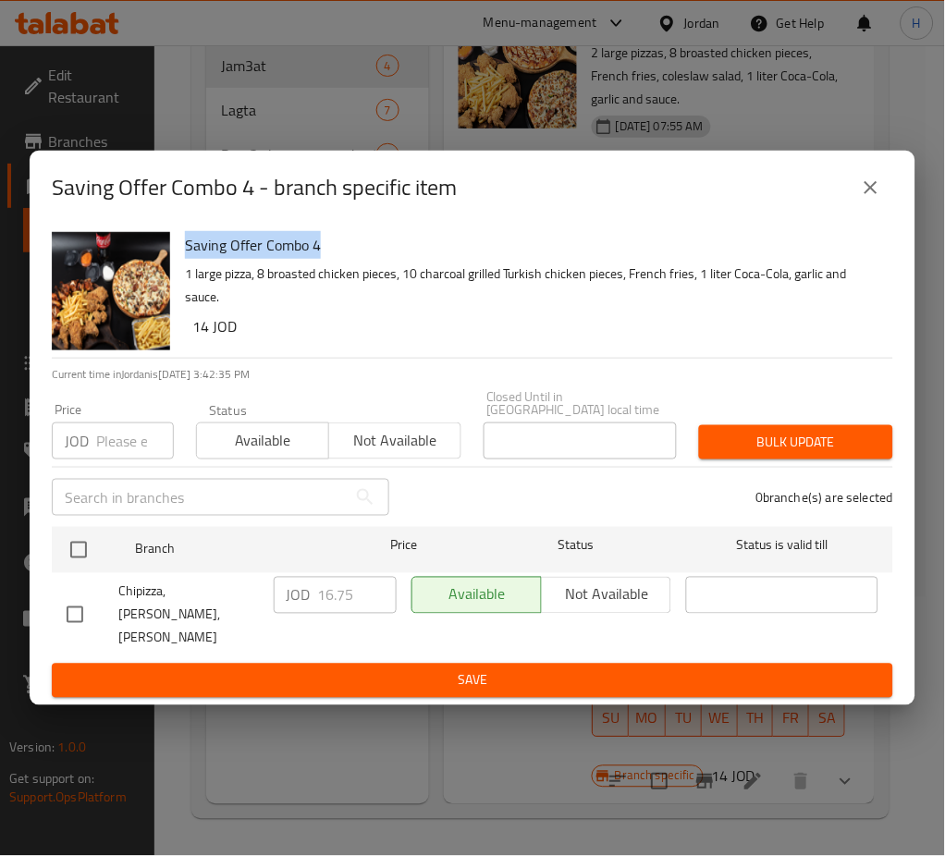
drag, startPoint x: 653, startPoint y: 242, endPoint x: 645, endPoint y: 253, distance: 13.3
click at [652, 242] on div "Saving Offer Combo 4 - branch specific item Saving Offer Combo 4 1 large pizza,…" at bounding box center [473, 429] width 886 height 556
click at [618, 304] on p "1 large pizza, 8 broasted chicken pieces, 10 charcoal grilled Turkish chicken p…" at bounding box center [531, 286] width 693 height 46
drag, startPoint x: 80, startPoint y: 558, endPoint x: 288, endPoint y: 612, distance: 214.8
click at [79, 558] on input "checkbox" at bounding box center [78, 550] width 39 height 39
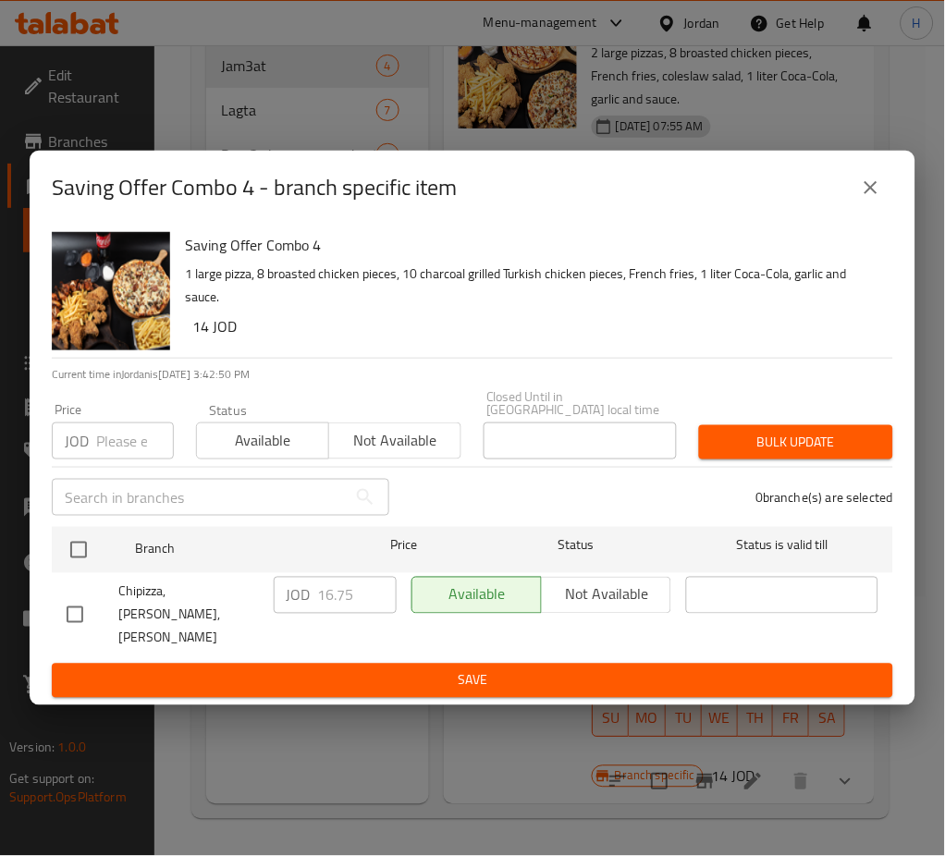
checkbox input "true"
drag, startPoint x: 358, startPoint y: 592, endPoint x: 245, endPoint y: 618, distance: 115.9
click at [247, 618] on div "Chipizza, Shafa Badran,Shafa Badran JOD 16.75 ​ Available Not available ​" at bounding box center [472, 615] width 826 height 92
type input "18.45"
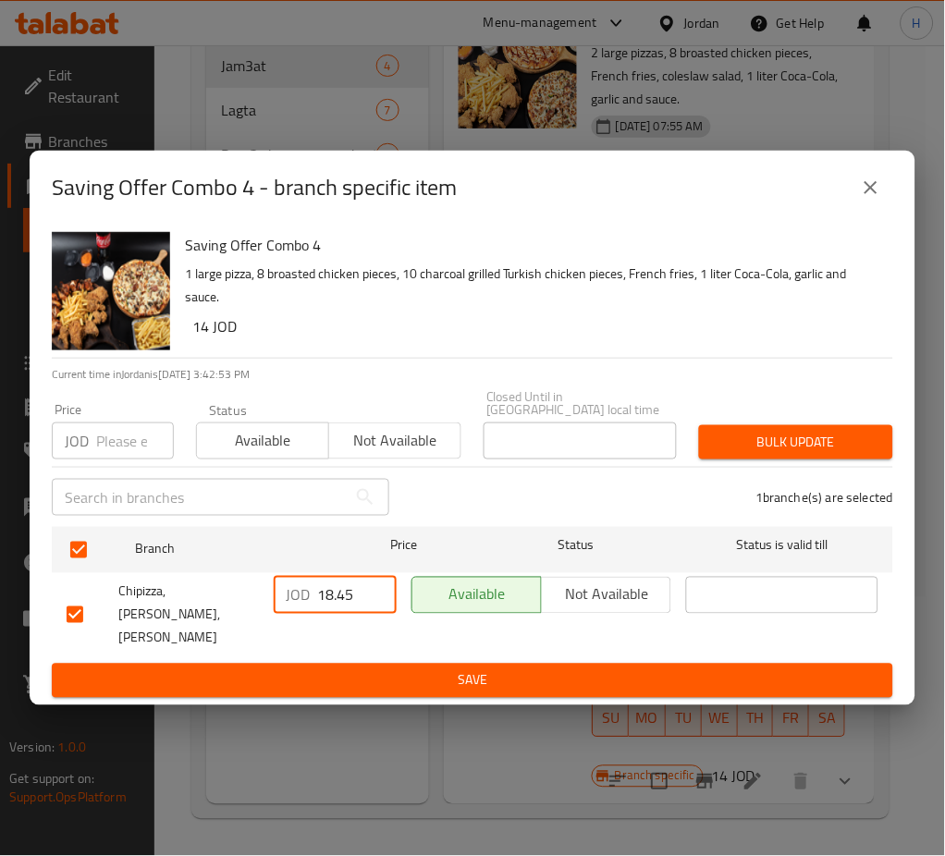
click at [379, 669] on span "Save" at bounding box center [473, 680] width 812 height 23
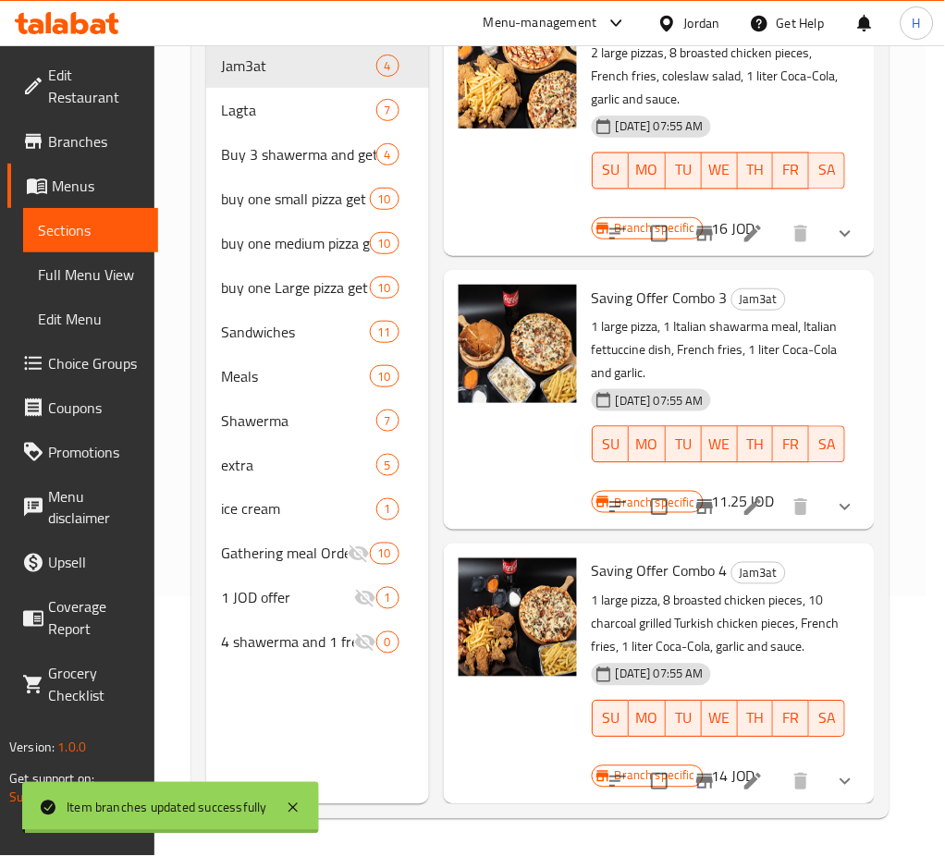
scroll to position [401, 0]
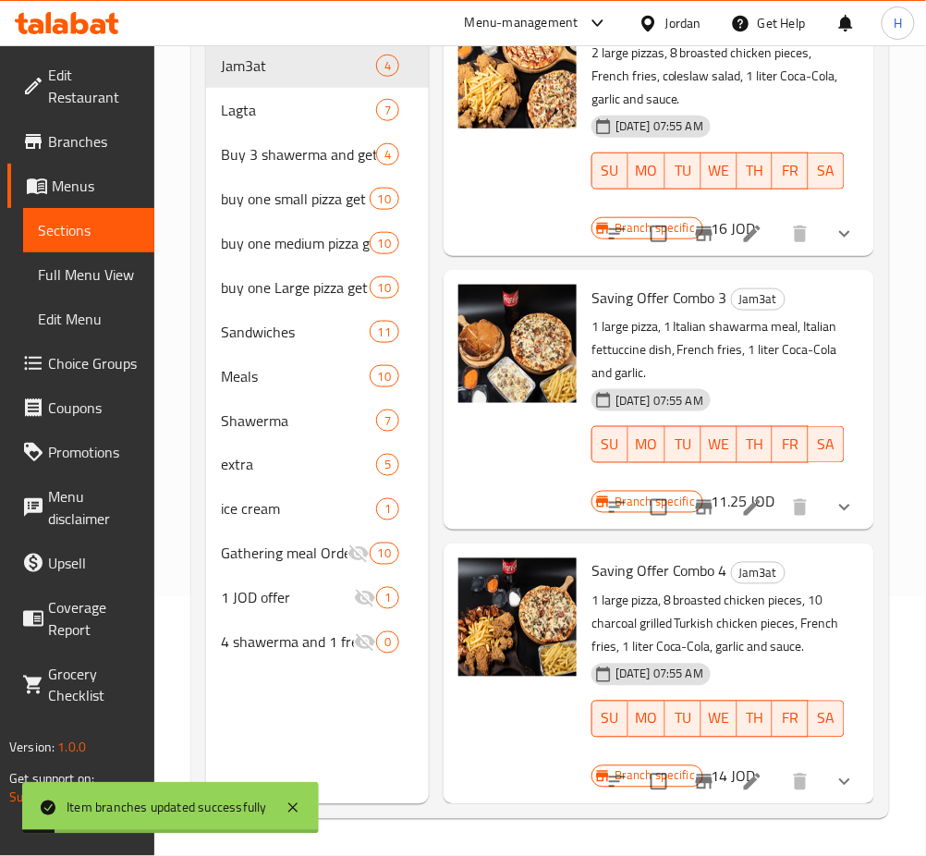
click at [696, 775] on icon "Branch-specific-item" at bounding box center [704, 782] width 17 height 15
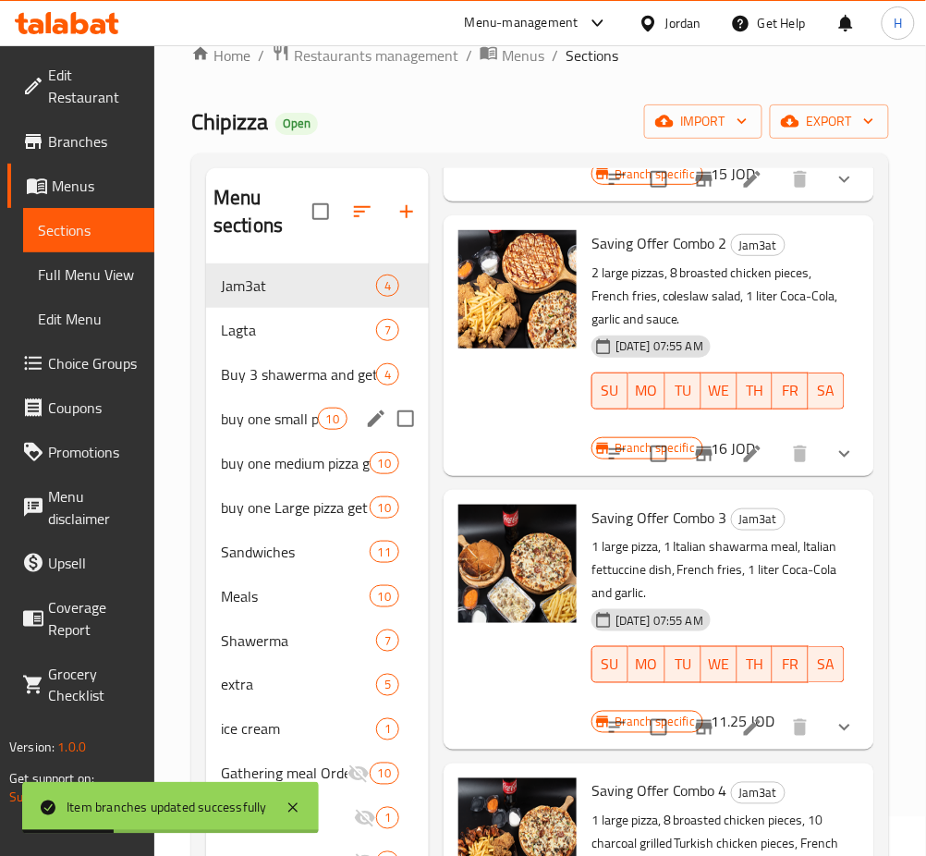
scroll to position [12, 0]
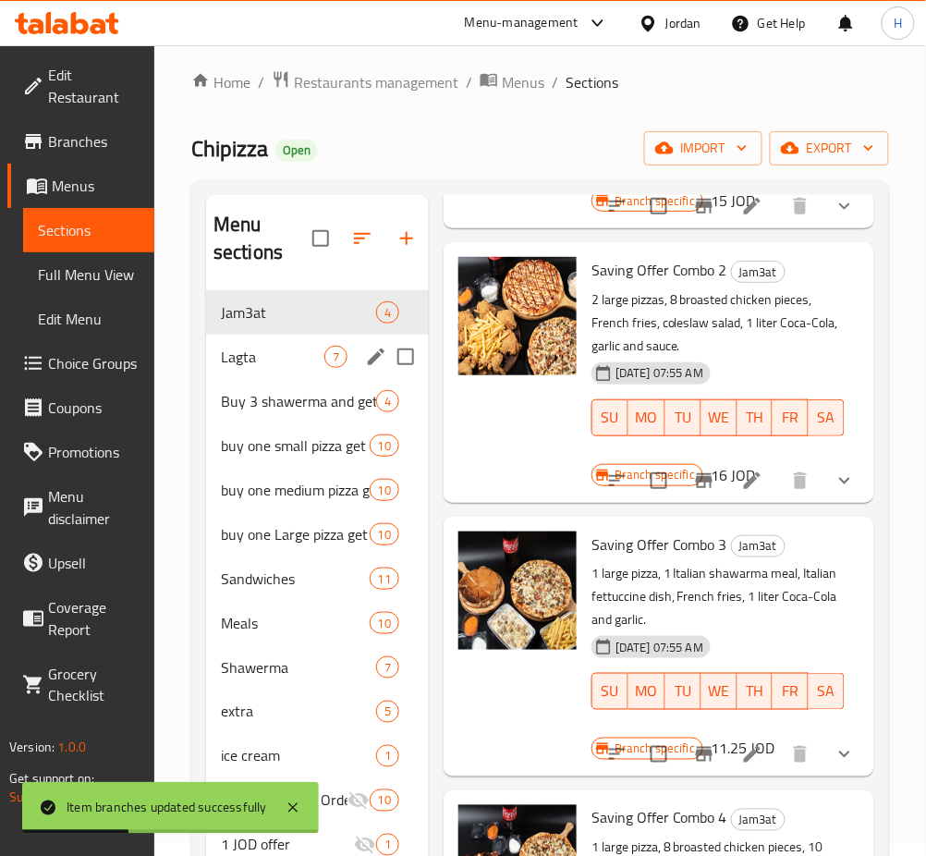
drag, startPoint x: 289, startPoint y: 345, endPoint x: 313, endPoint y: 347, distance: 24.1
click at [290, 342] on div "Lagta 7" at bounding box center [317, 357] width 223 height 44
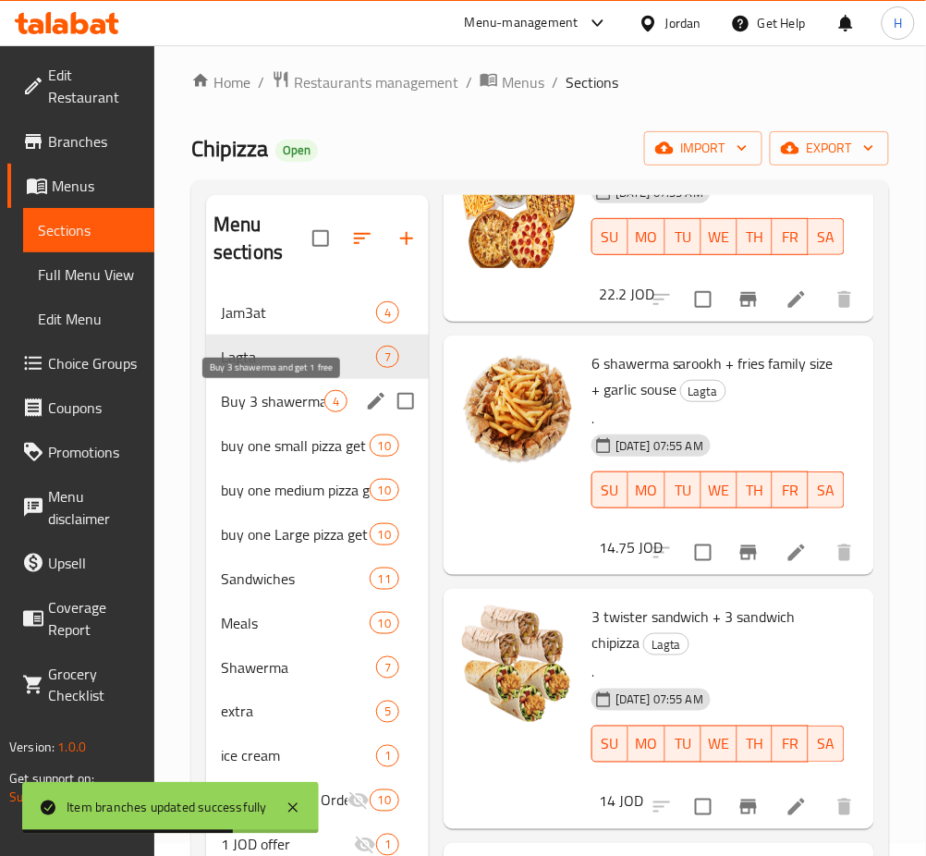
click at [284, 401] on span "Buy 3 shawerma and get 1 free" at bounding box center [273, 401] width 104 height 22
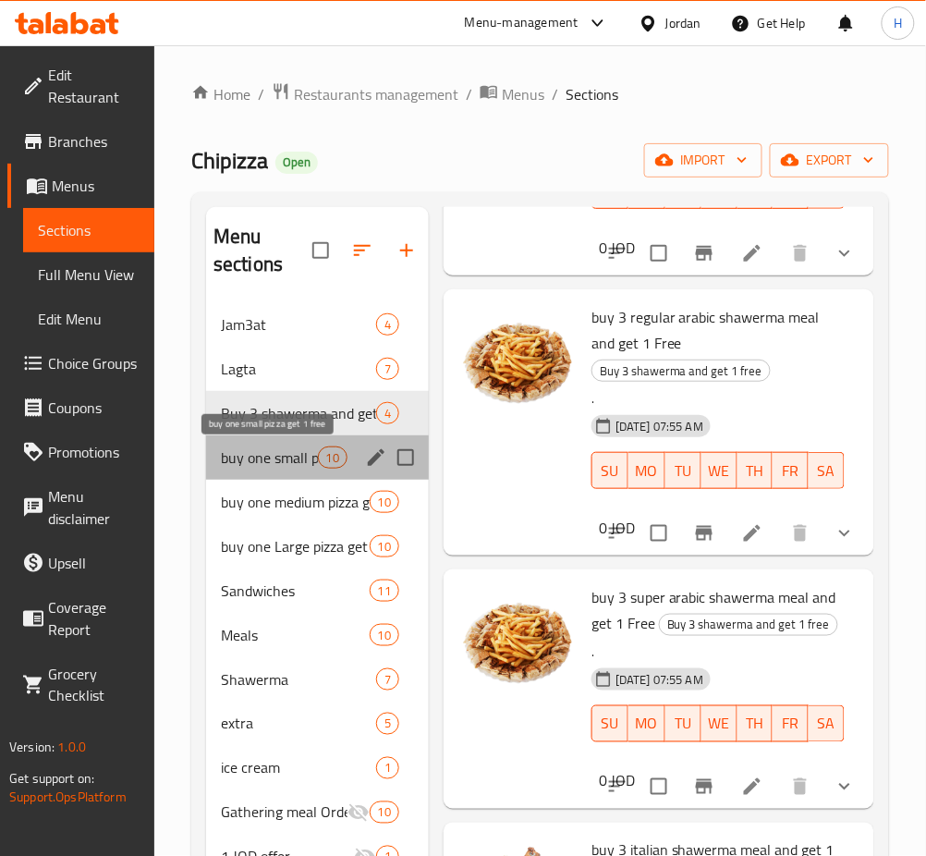
click at [256, 448] on span "buy one small pizza get 1 free" at bounding box center [269, 458] width 97 height 22
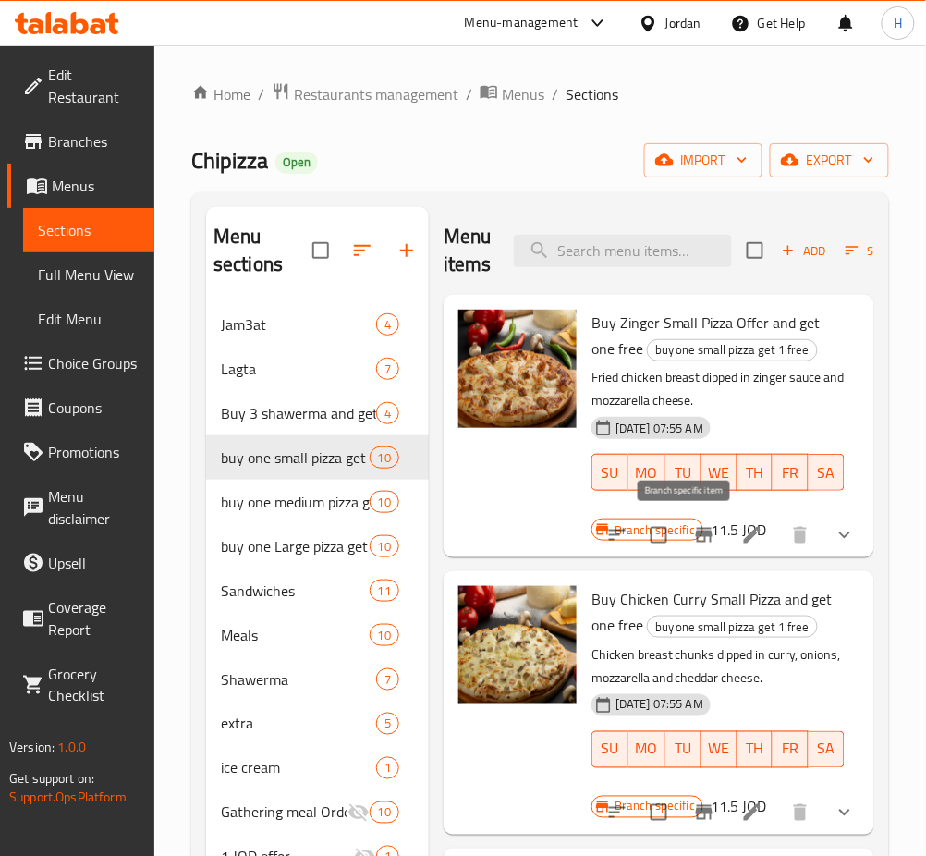
click at [696, 530] on icon "Branch-specific-item" at bounding box center [704, 535] width 17 height 15
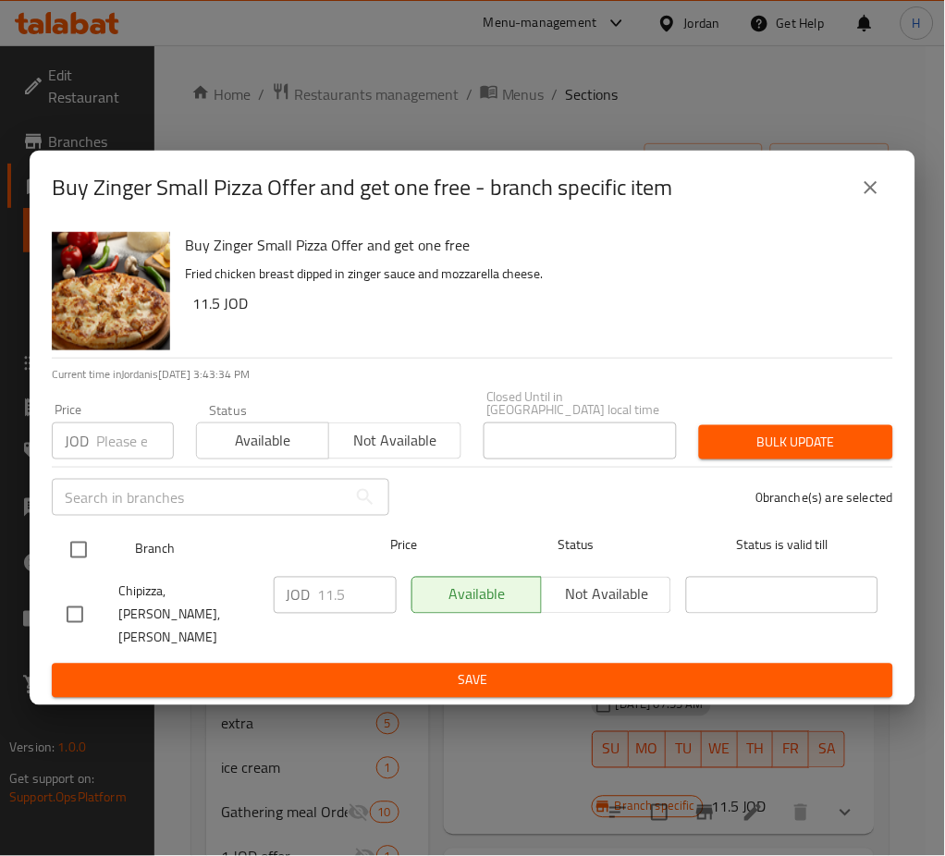
click at [81, 561] on input "checkbox" at bounding box center [78, 550] width 39 height 39
checkbox input "true"
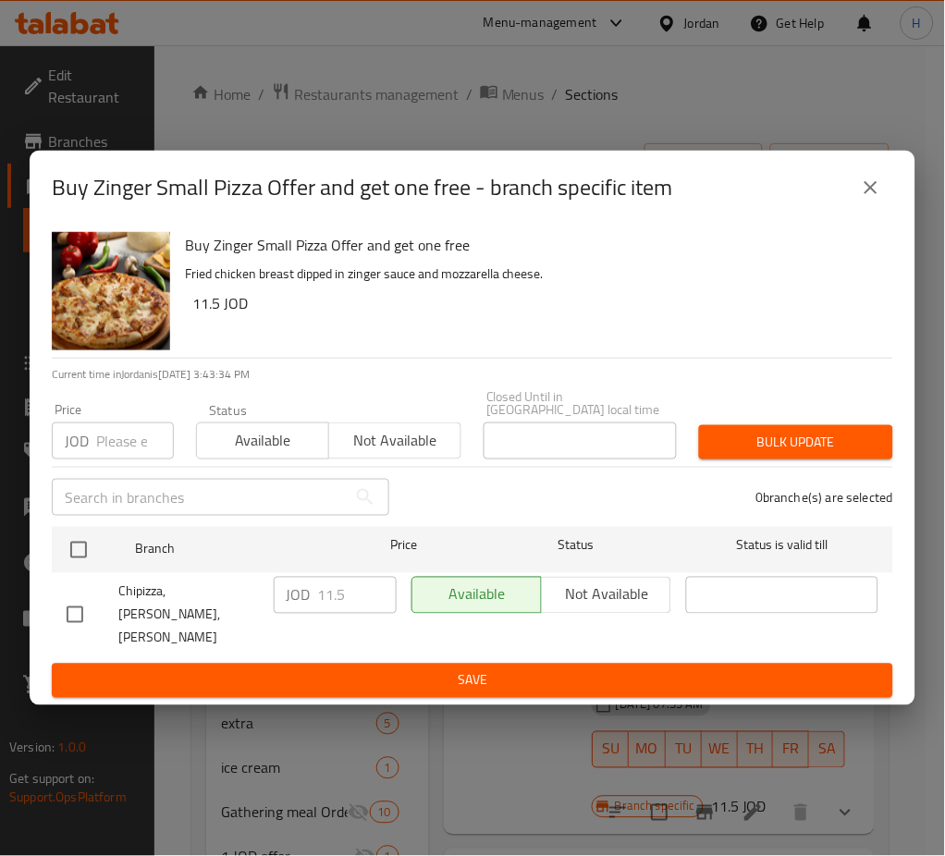
checkbox input "true"
drag, startPoint x: 345, startPoint y: 597, endPoint x: 308, endPoint y: 608, distance: 38.6
click at [309, 608] on div "JOD 11.5 ​" at bounding box center [335, 595] width 123 height 37
type input "12.65"
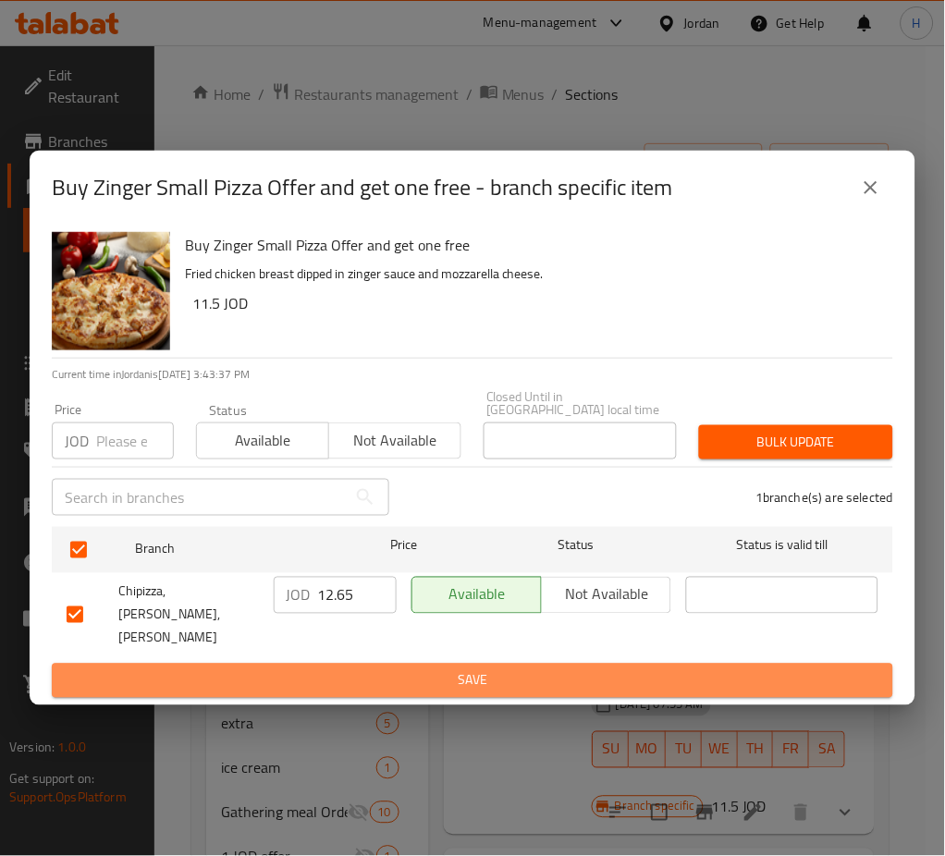
click at [467, 664] on button "Save" at bounding box center [472, 681] width 841 height 34
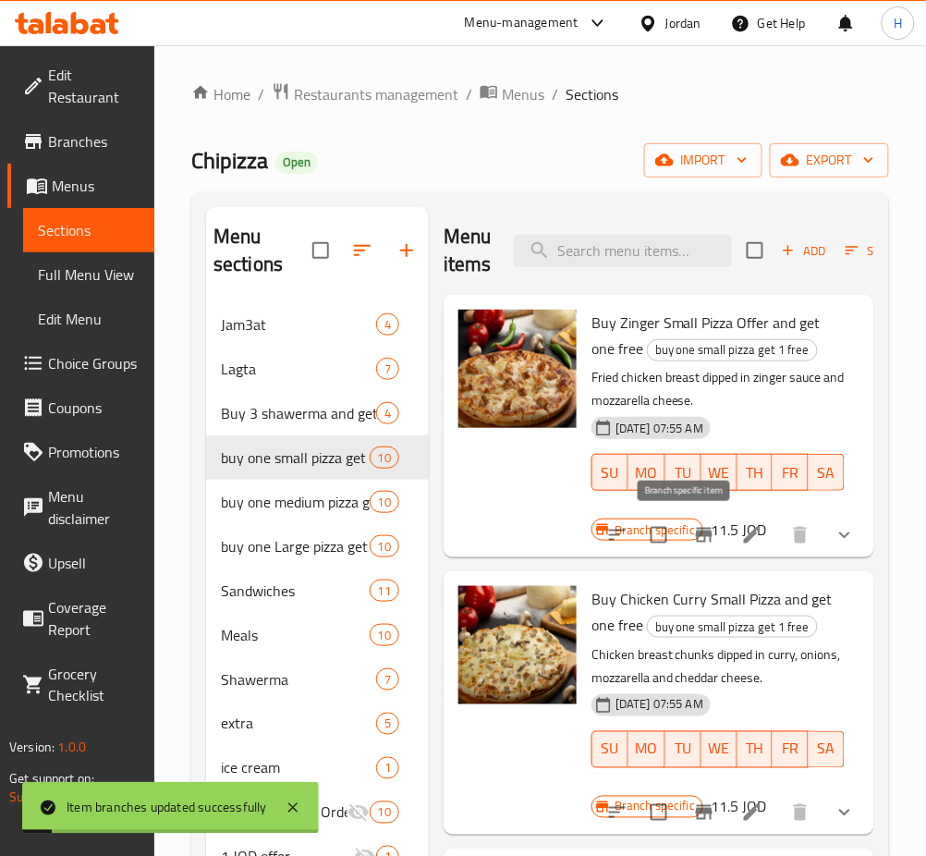
click at [693, 525] on icon "Branch-specific-item" at bounding box center [704, 535] width 22 height 22
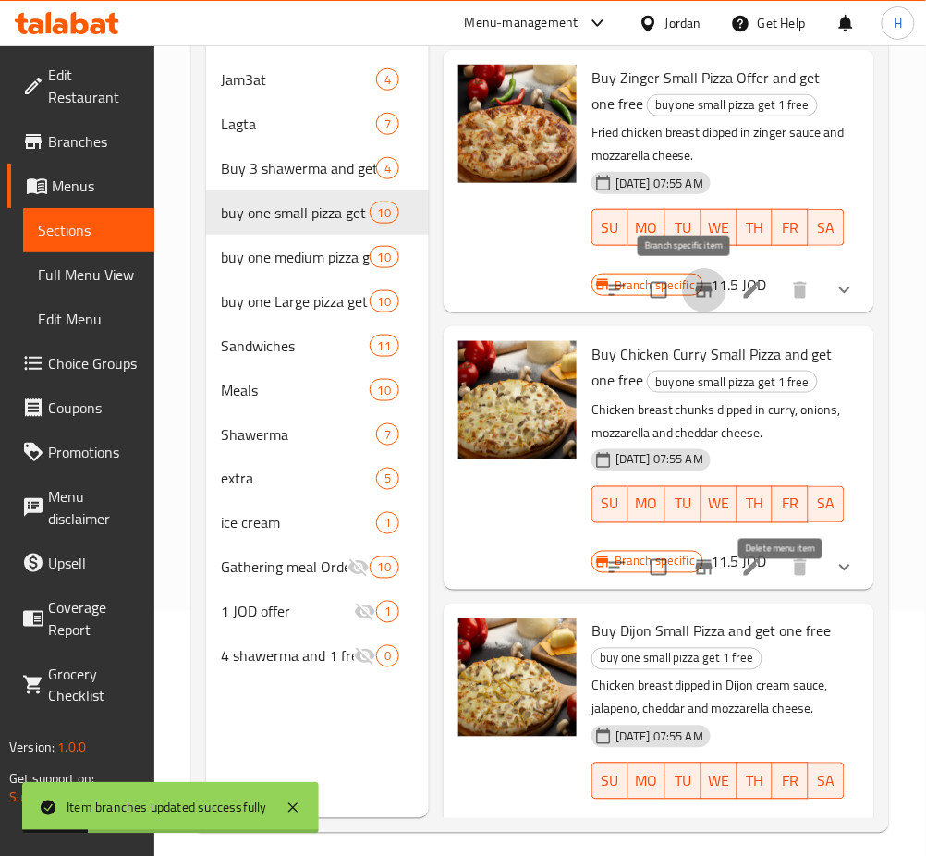
scroll to position [246, 0]
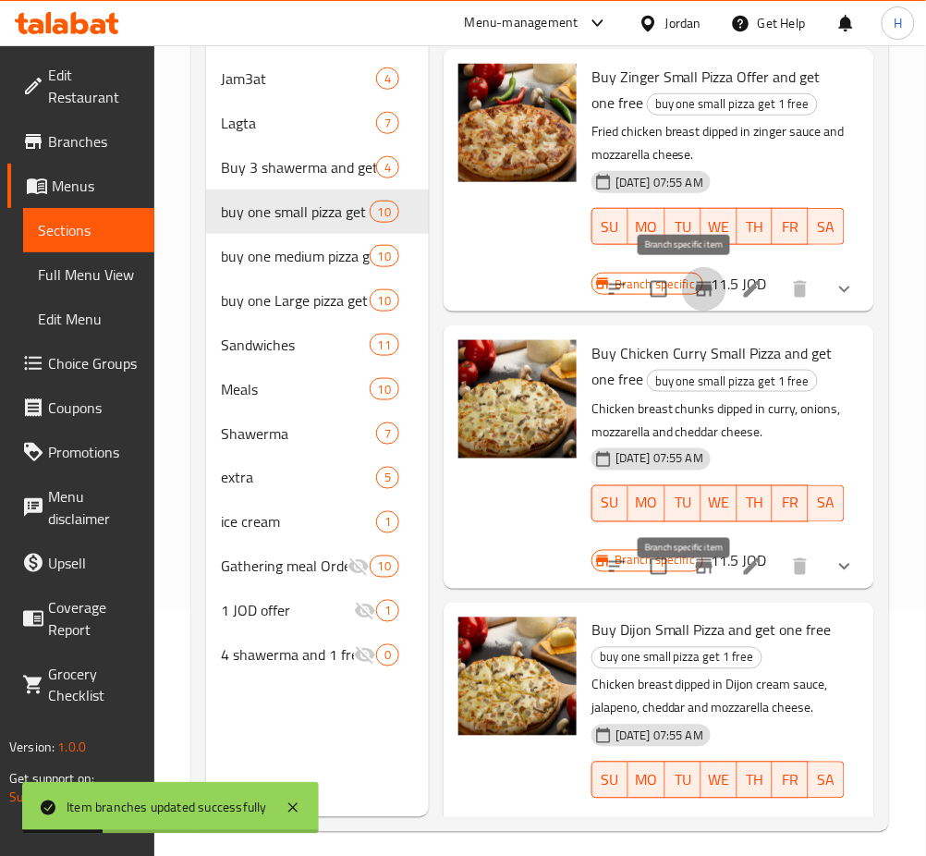
click at [693, 578] on icon "Branch-specific-item" at bounding box center [704, 567] width 22 height 22
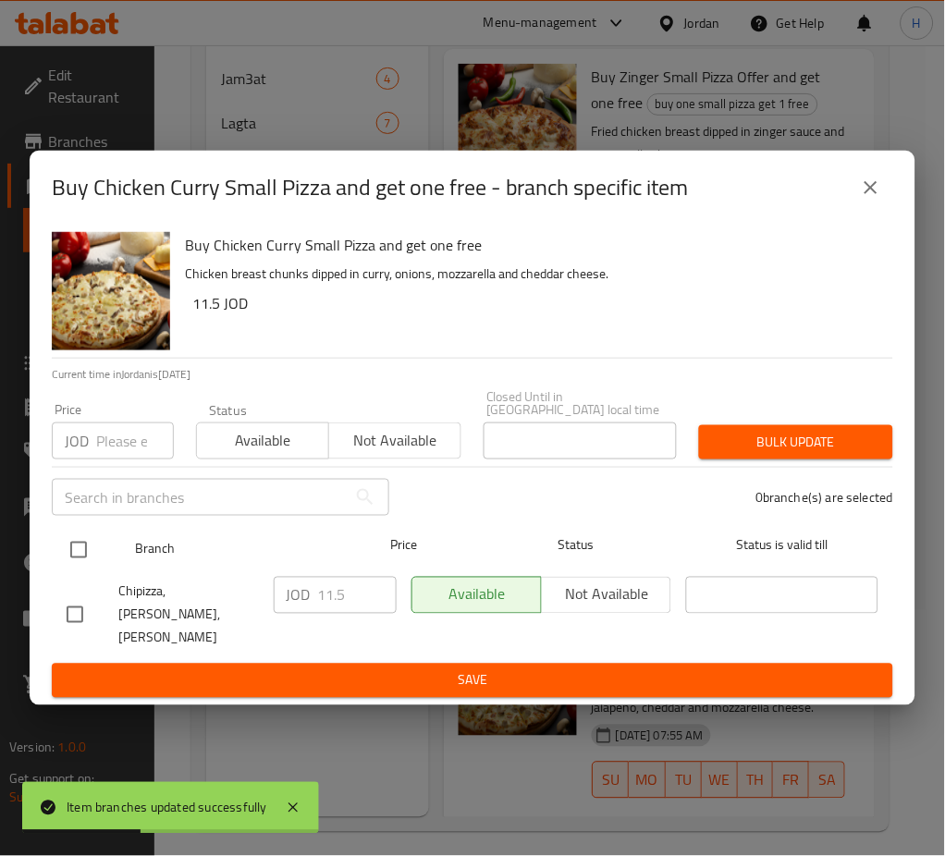
click at [80, 549] on input "checkbox" at bounding box center [78, 550] width 39 height 39
checkbox input "true"
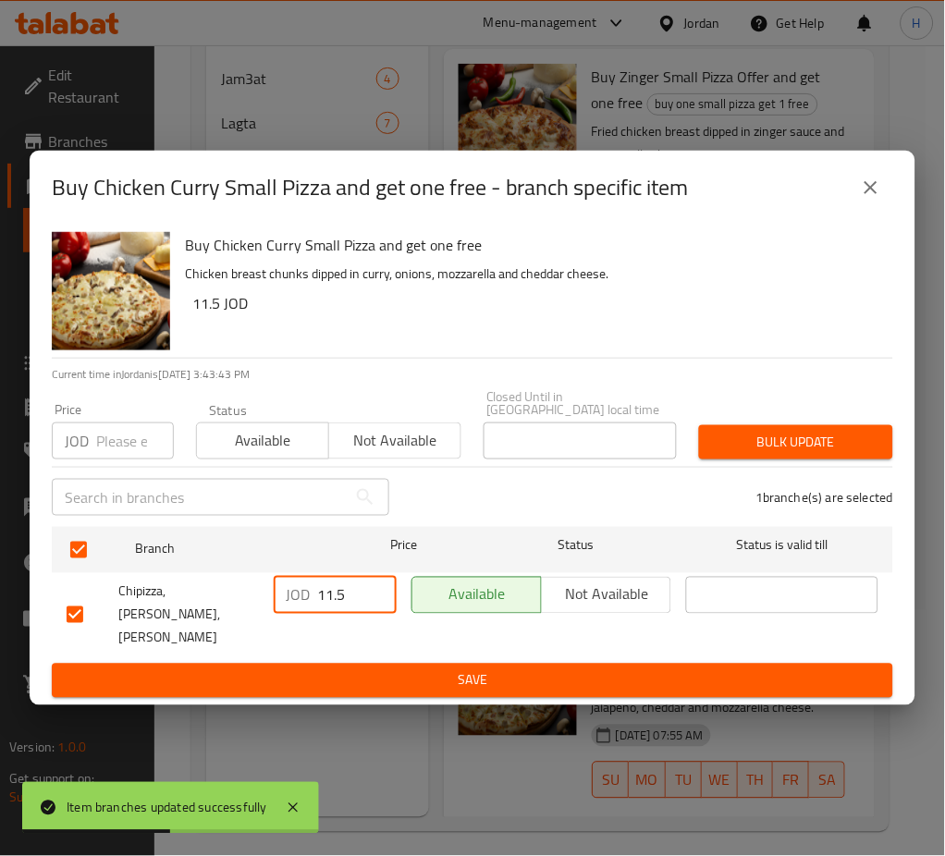
drag, startPoint x: 359, startPoint y: 595, endPoint x: 256, endPoint y: 596, distance: 102.6
click at [261, 601] on div "Chipizza, Shafa Badran,Shafa Badran JOD 11.5 ​ Available Not available ​" at bounding box center [472, 615] width 826 height 92
type input "12.65"
click at [468, 669] on span "Save" at bounding box center [473, 680] width 812 height 23
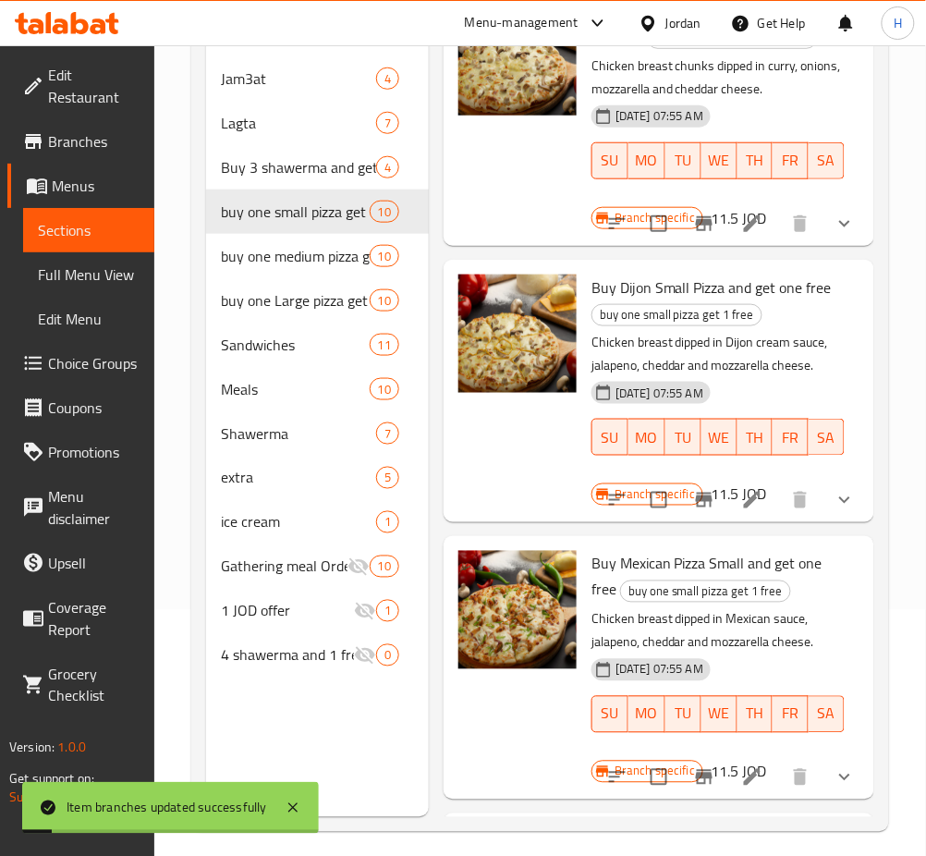
scroll to position [370, 0]
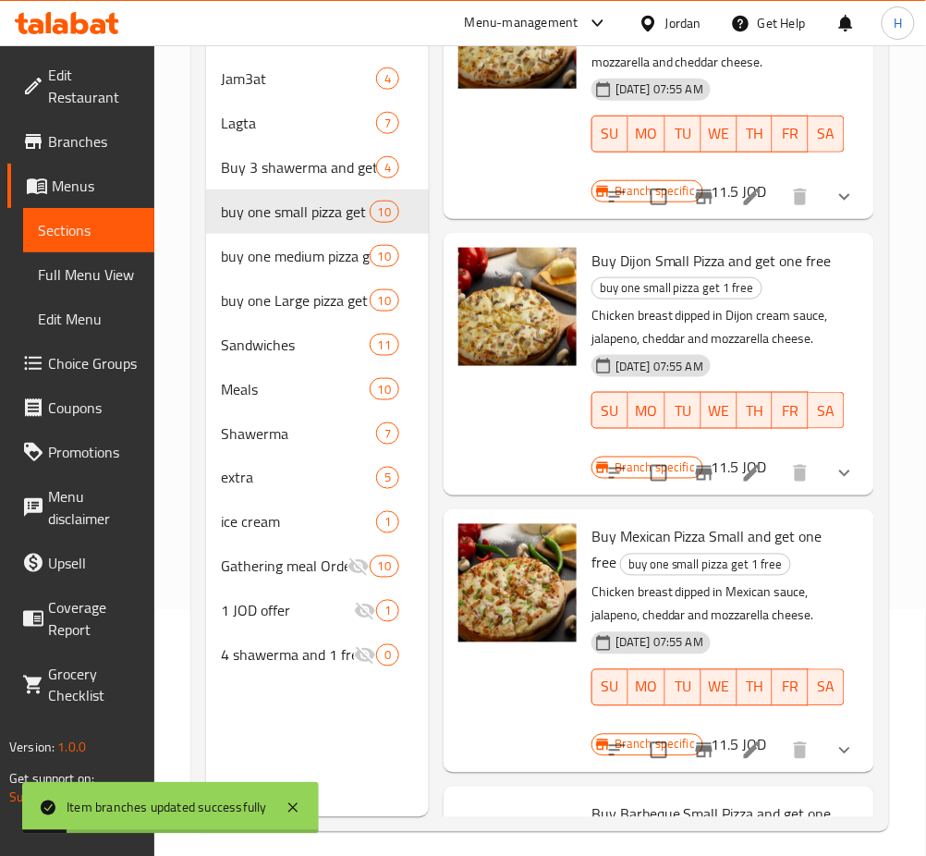
click at [696, 481] on icon "Branch-specific-item" at bounding box center [704, 473] width 17 height 15
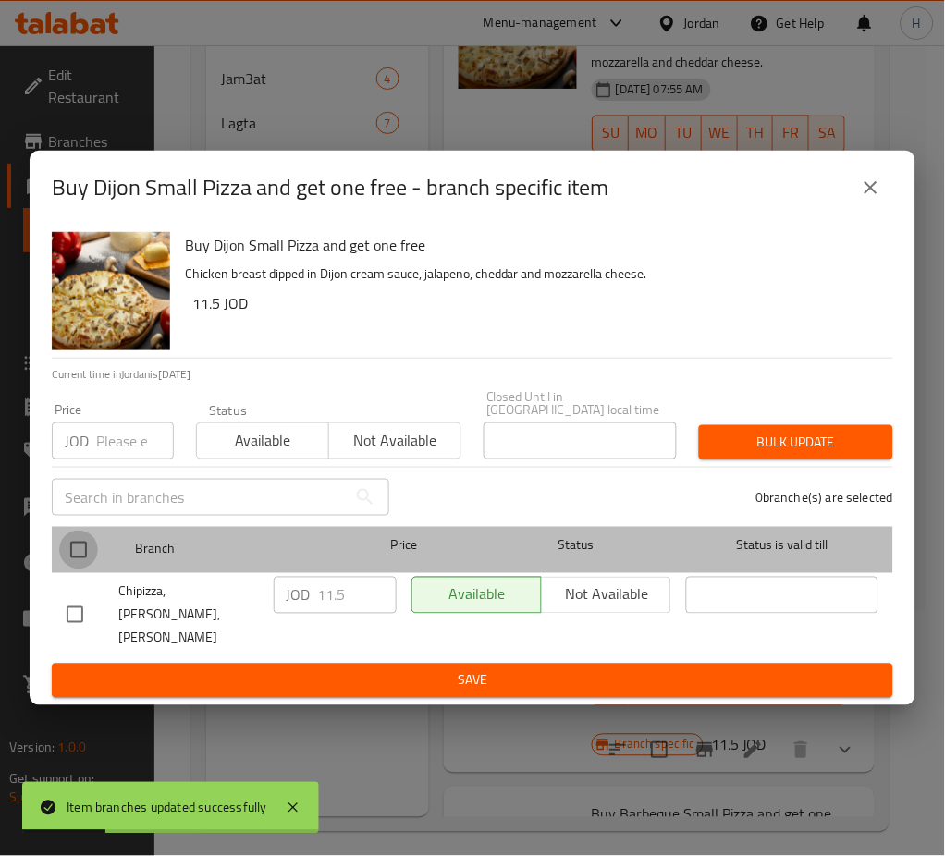
click at [80, 543] on input "checkbox" at bounding box center [78, 550] width 39 height 39
checkbox input "true"
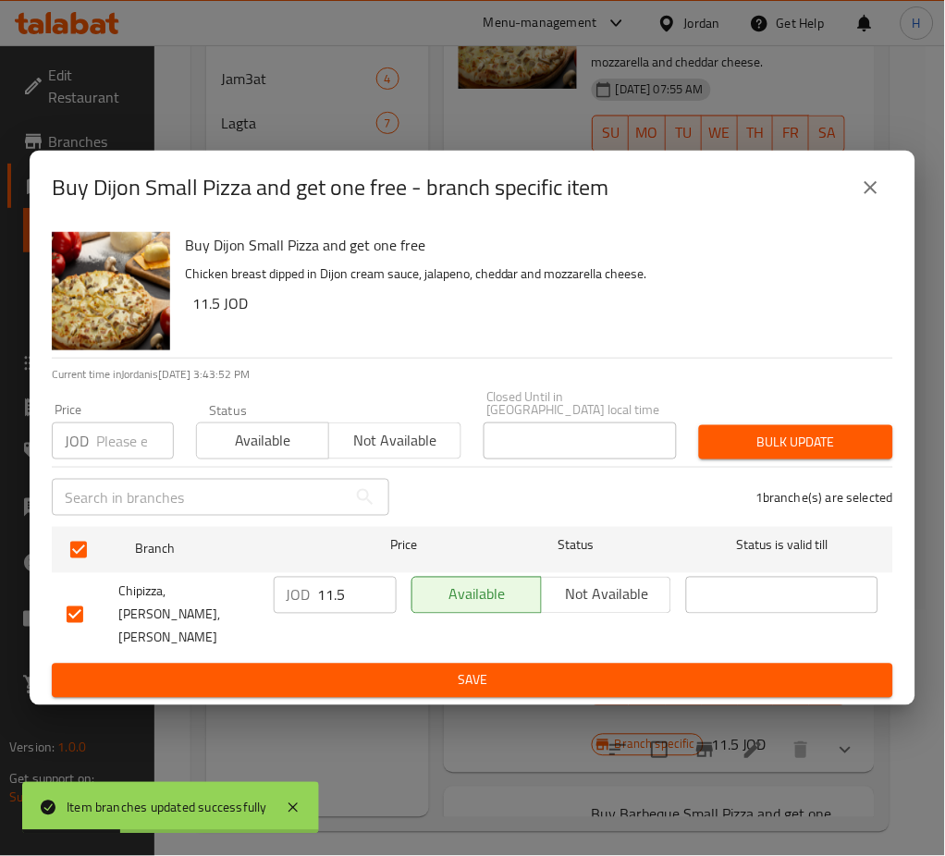
click at [364, 607] on input "11.5" at bounding box center [357, 595] width 79 height 37
type input "12.65"
click at [423, 669] on span "Save" at bounding box center [473, 680] width 812 height 23
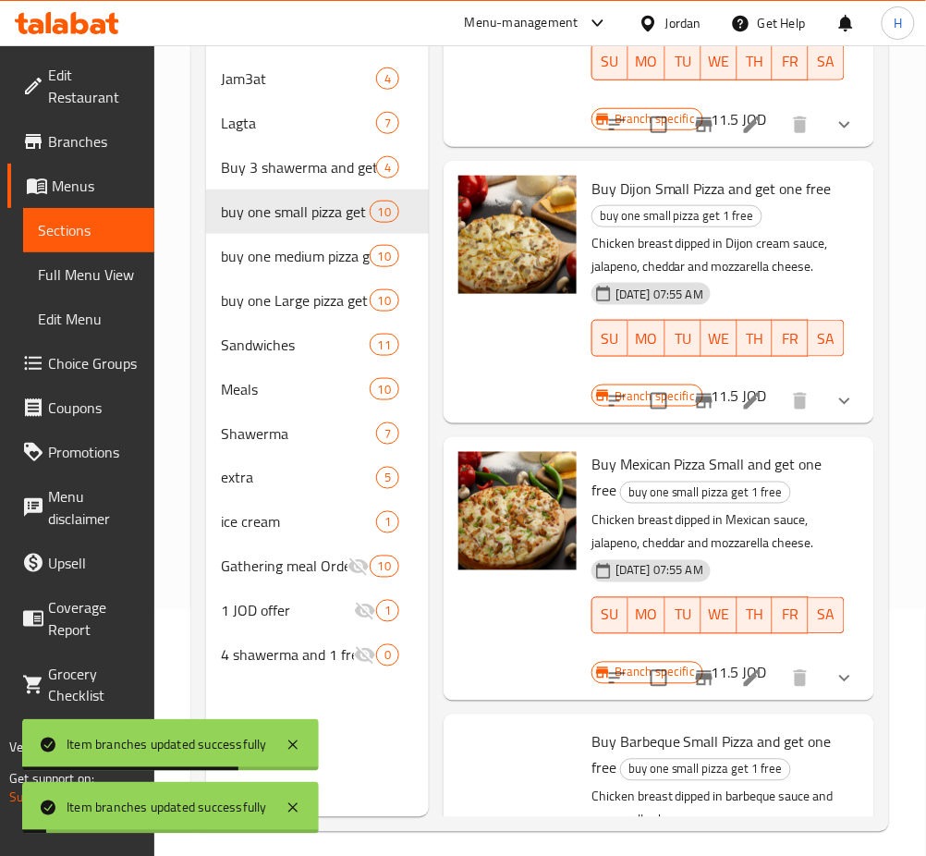
scroll to position [493, 0]
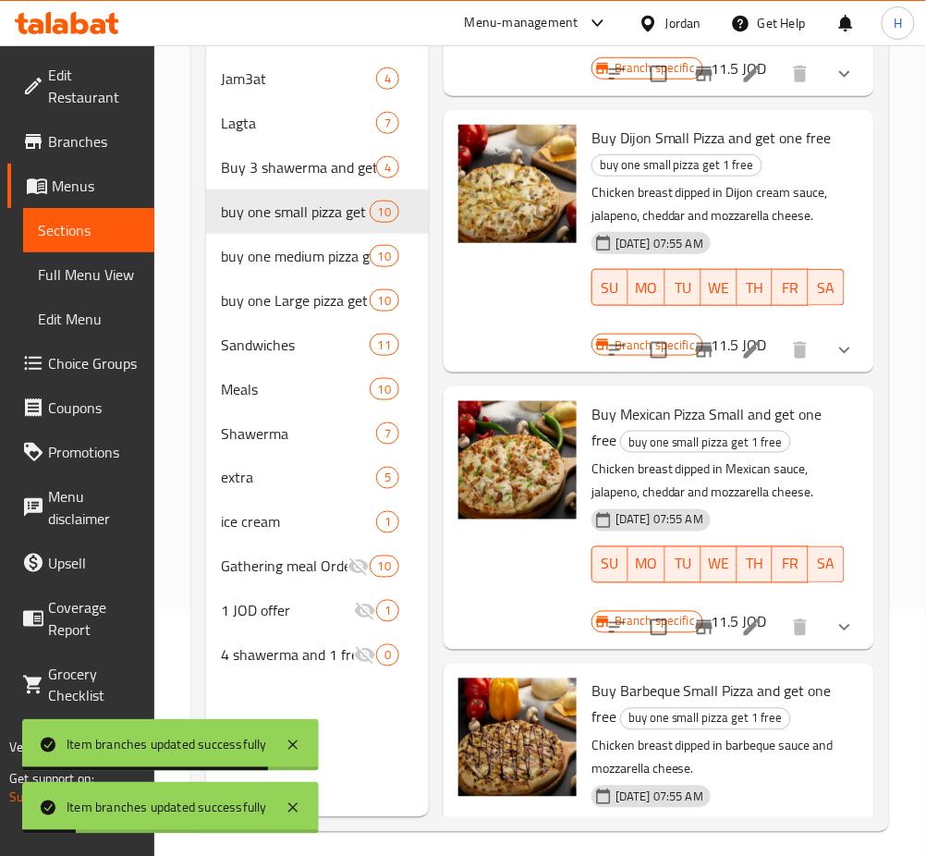
click at [696, 635] on icon "Branch-specific-item" at bounding box center [704, 627] width 17 height 15
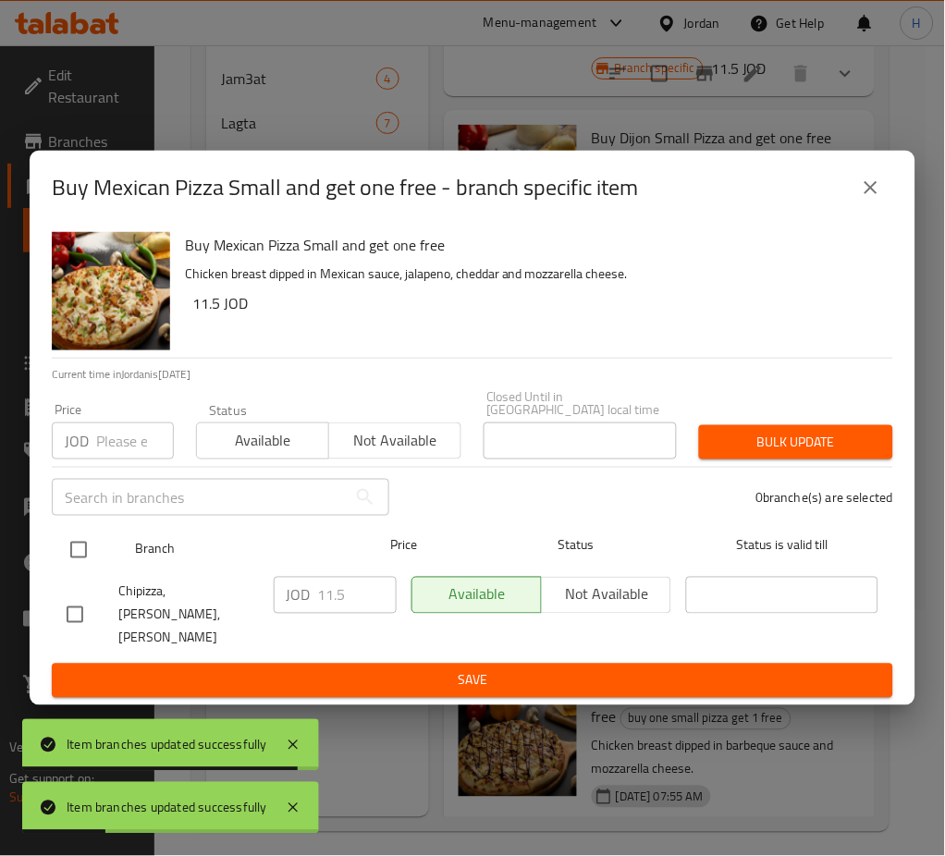
click at [82, 558] on input "checkbox" at bounding box center [78, 550] width 39 height 39
checkbox input "true"
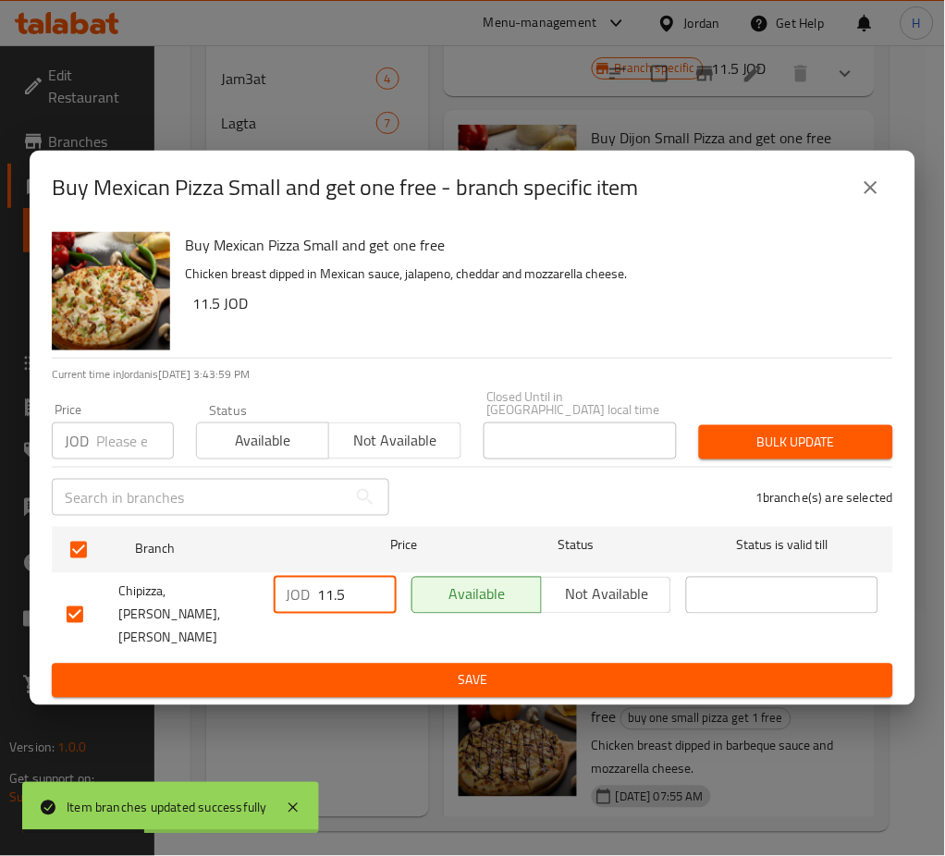
click at [350, 588] on input "11.5" at bounding box center [357, 595] width 79 height 37
type input "12.65"
click at [373, 670] on span "Save" at bounding box center [473, 680] width 812 height 23
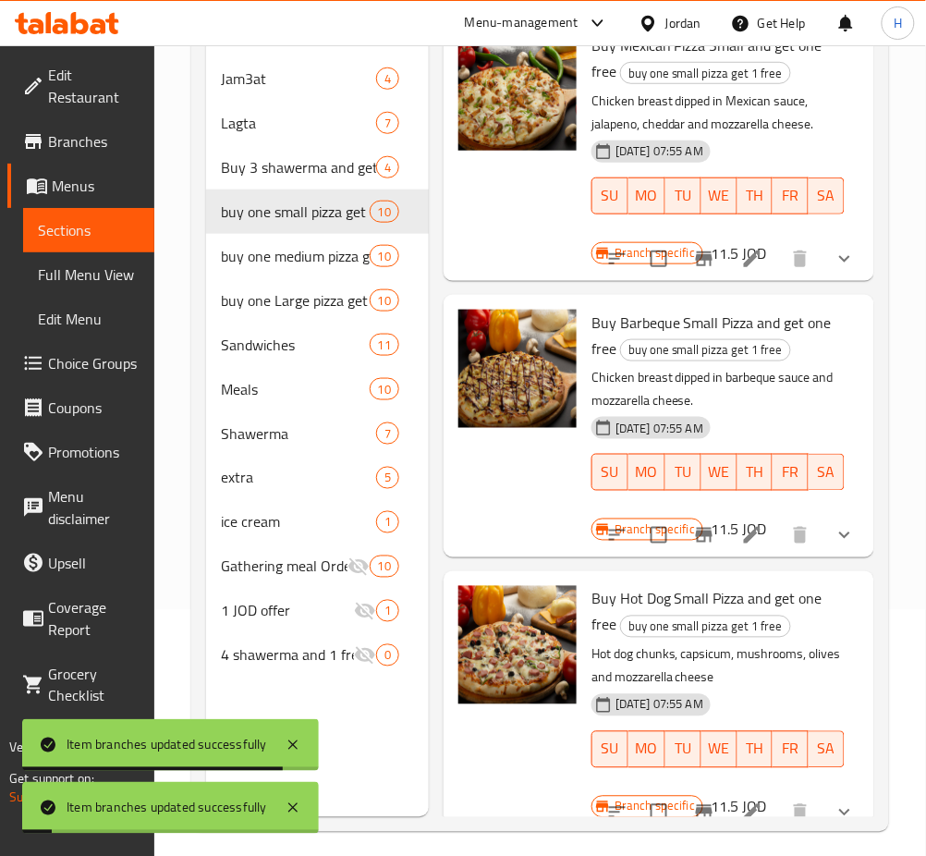
scroll to position [863, 0]
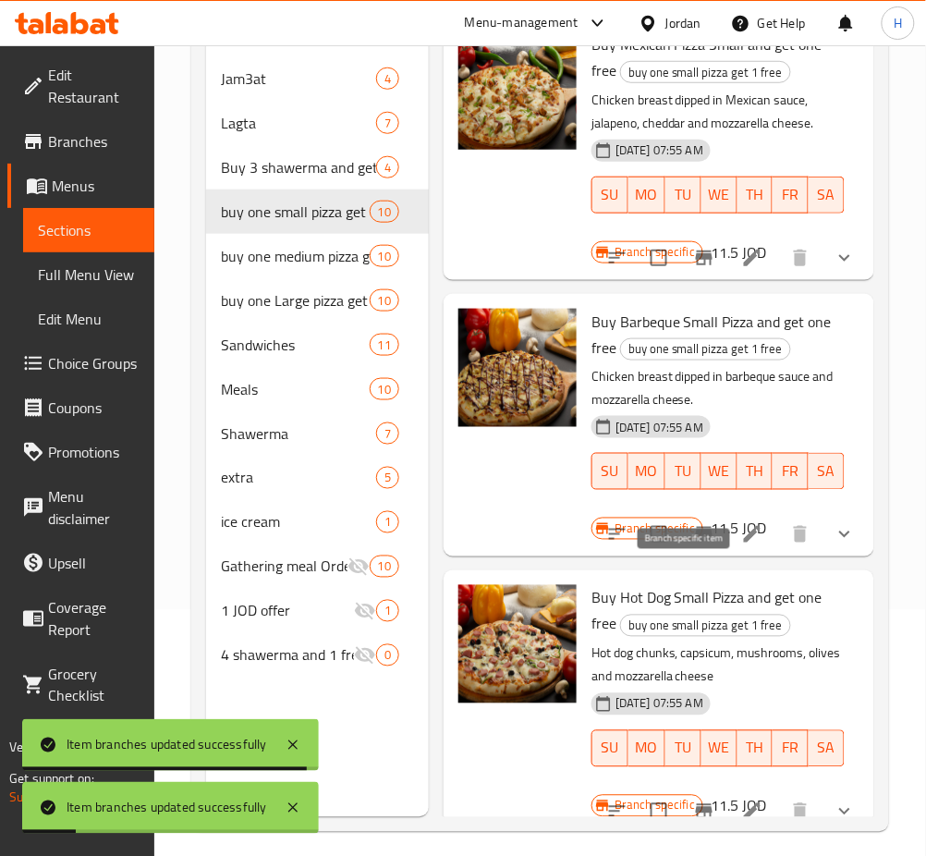
click at [696, 542] on icon "Branch-specific-item" at bounding box center [704, 534] width 17 height 15
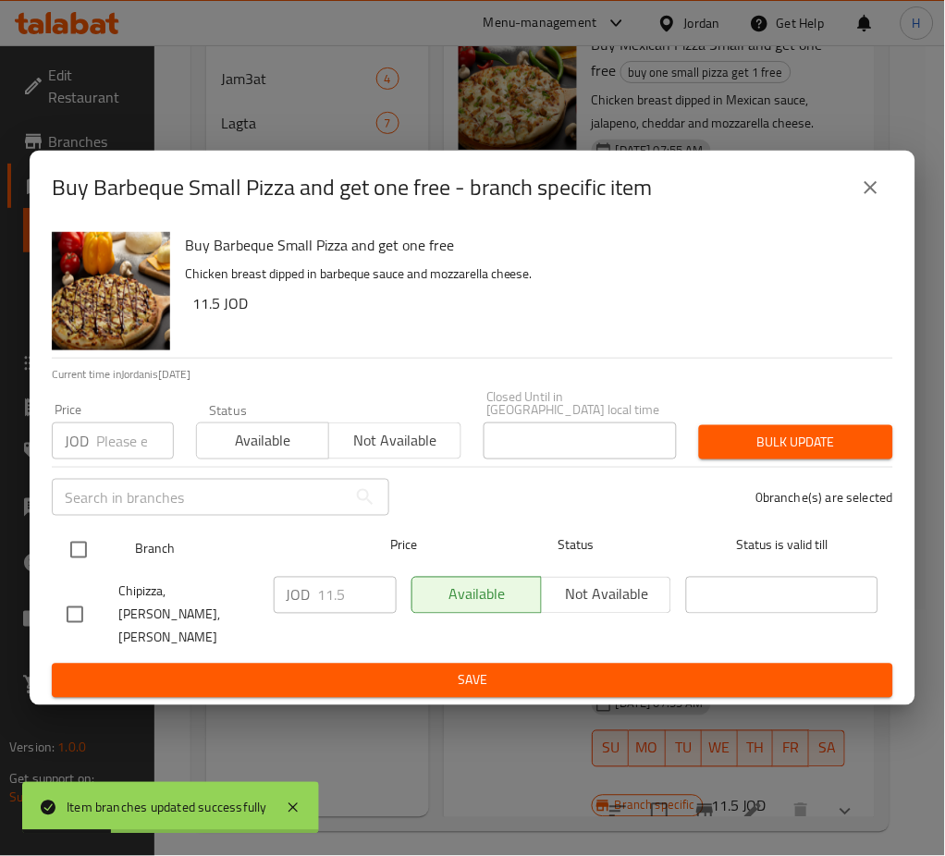
click at [75, 554] on input "checkbox" at bounding box center [78, 550] width 39 height 39
checkbox input "true"
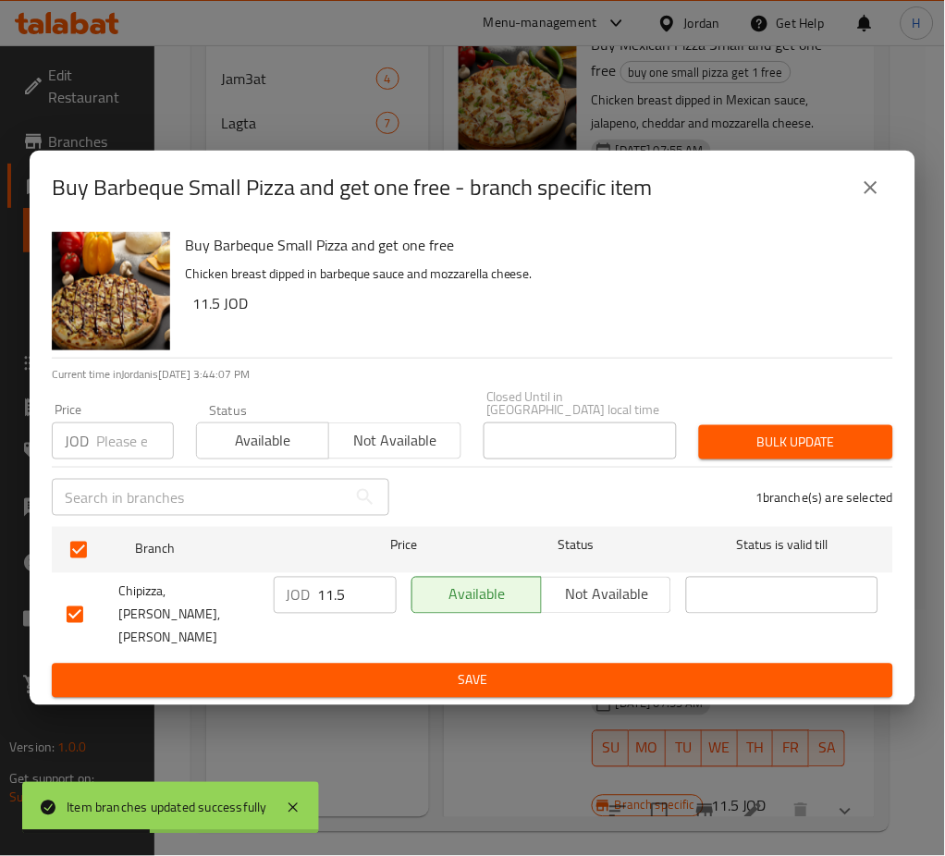
click at [358, 598] on input "11.5" at bounding box center [357, 595] width 79 height 37
type input "12.65"
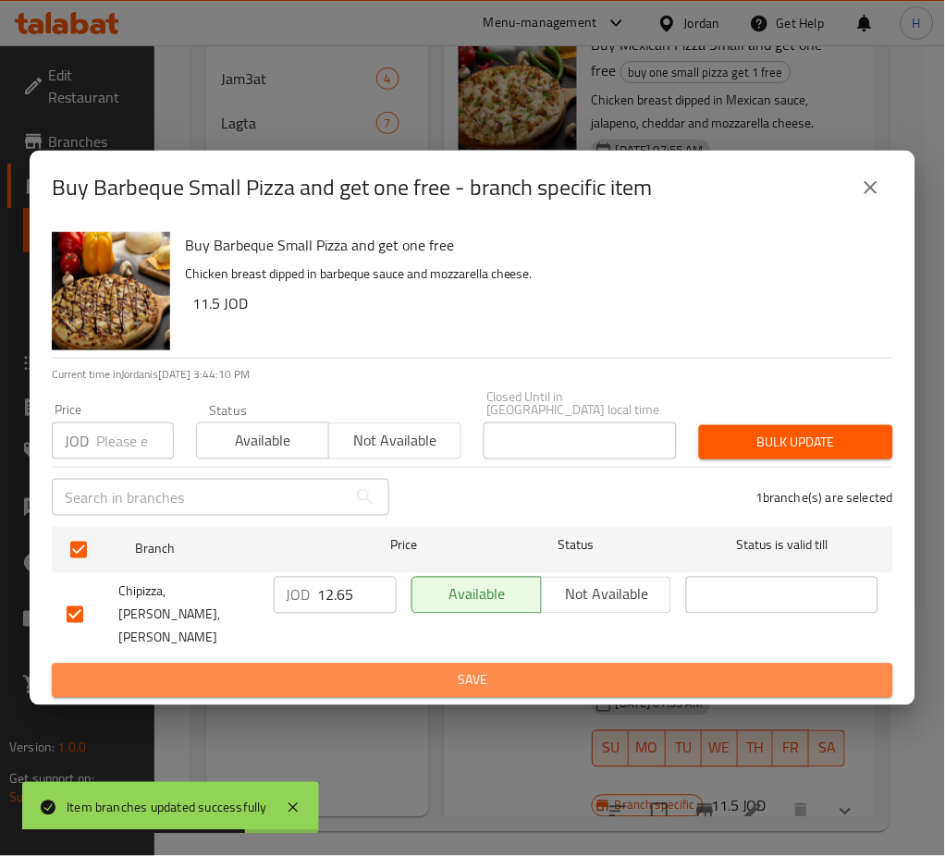
click at [163, 664] on button "Save" at bounding box center [472, 681] width 841 height 34
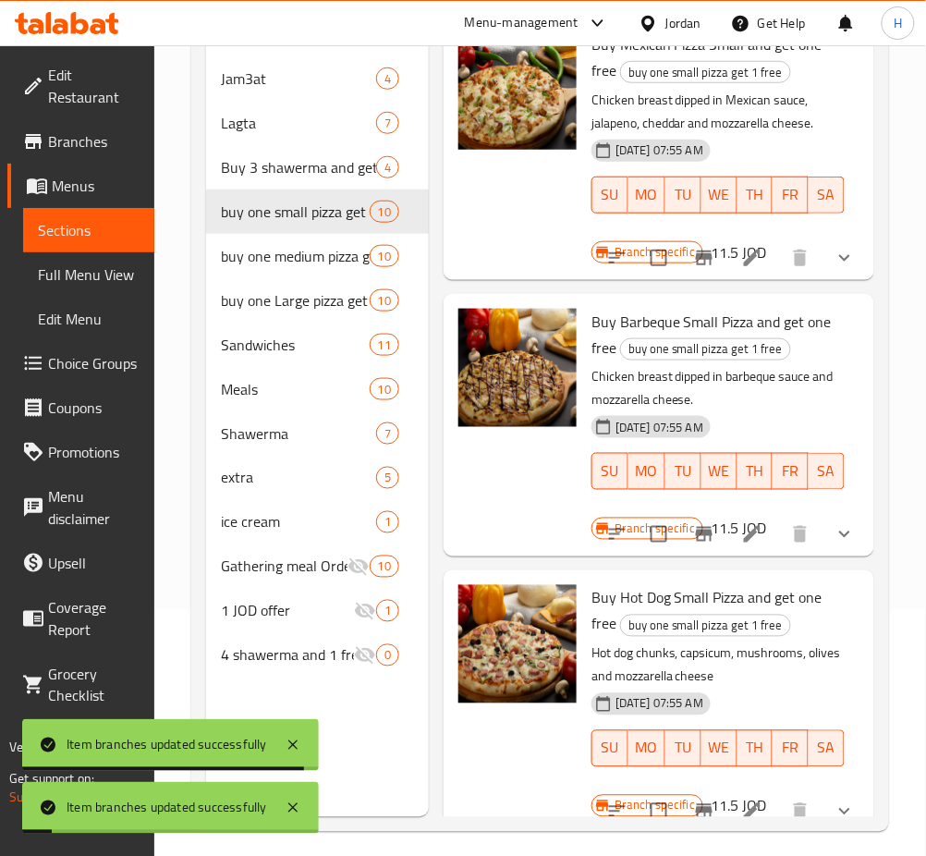
click at [696, 542] on icon "Branch-specific-item" at bounding box center [704, 534] width 17 height 15
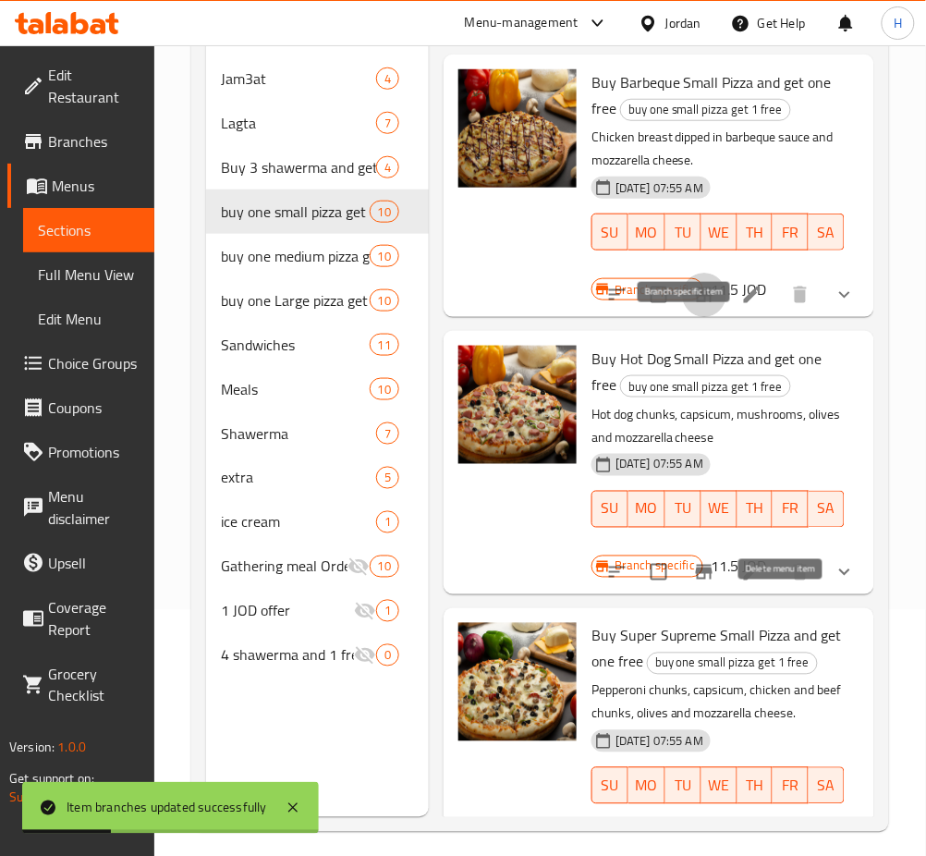
scroll to position [1109, 0]
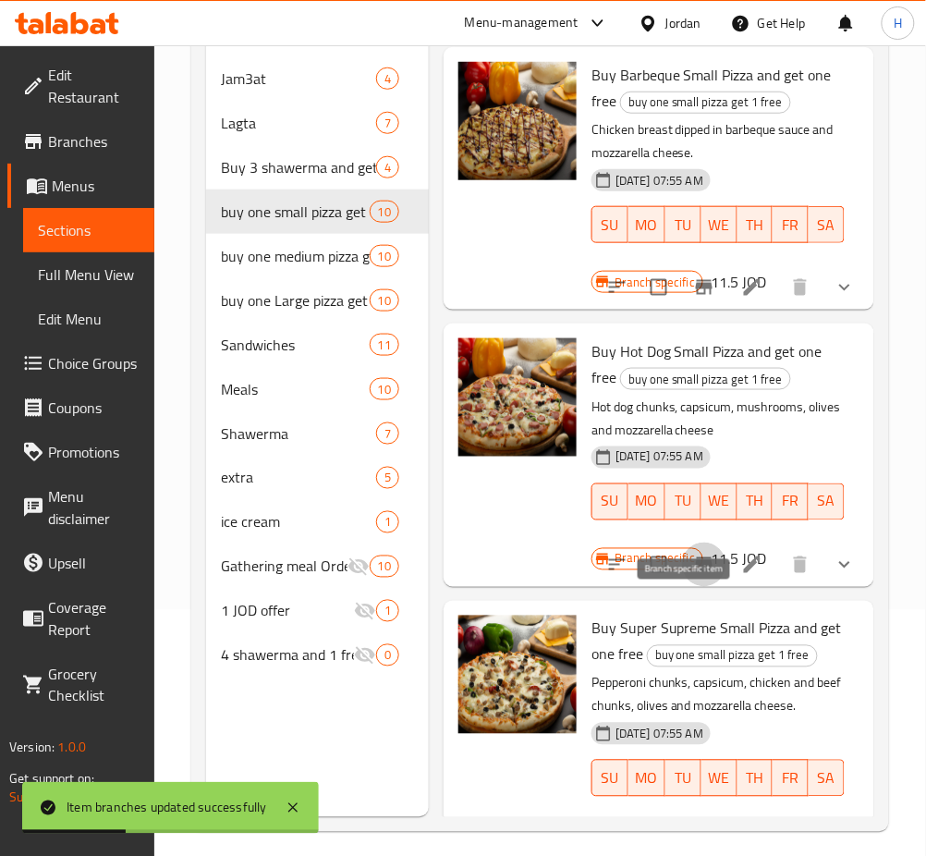
click at [696, 572] on icon "Branch-specific-item" at bounding box center [704, 564] width 17 height 15
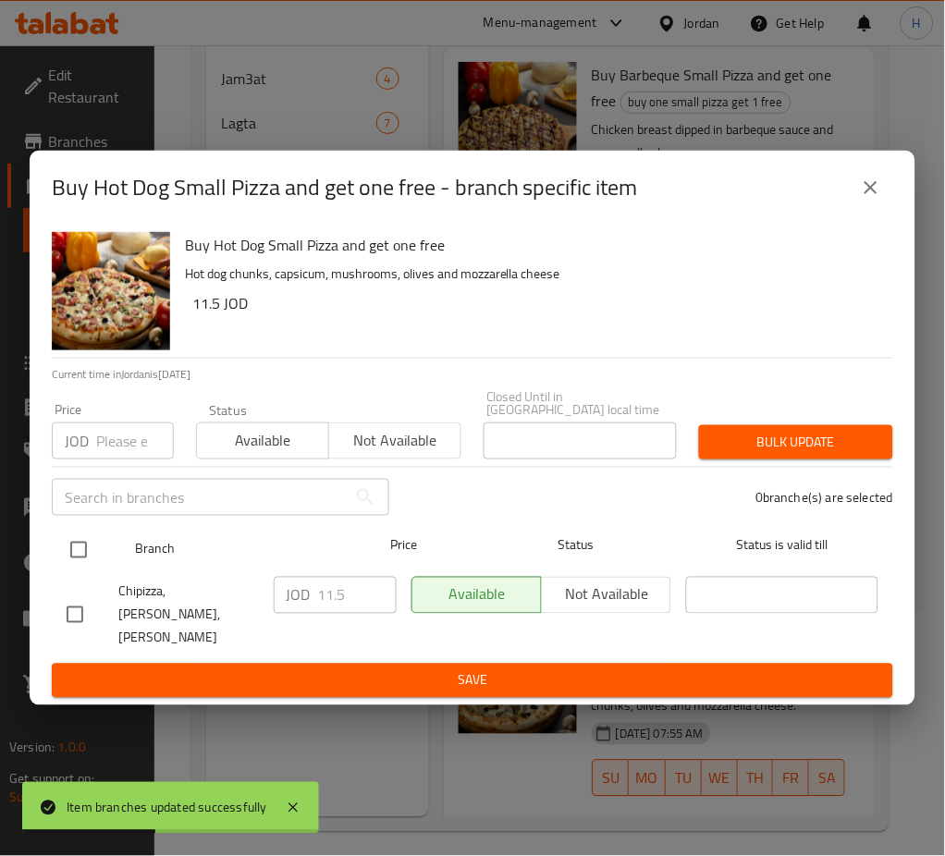
click at [77, 555] on input "checkbox" at bounding box center [78, 550] width 39 height 39
checkbox input "true"
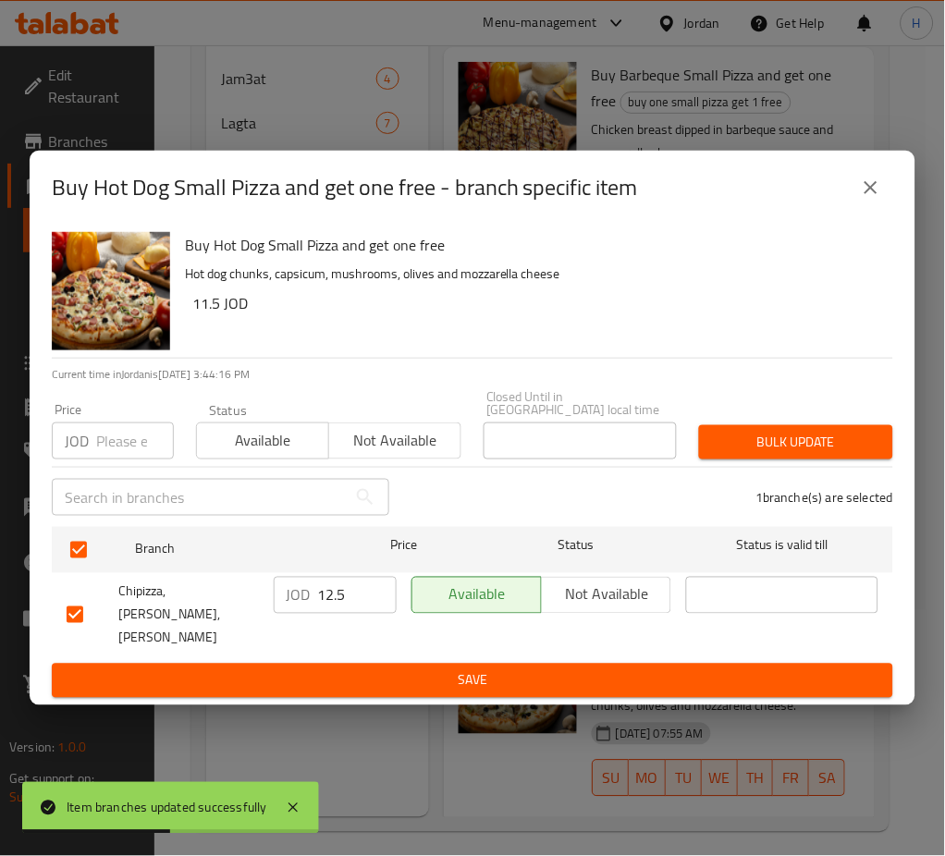
click at [368, 599] on input "12.5" at bounding box center [357, 595] width 79 height 37
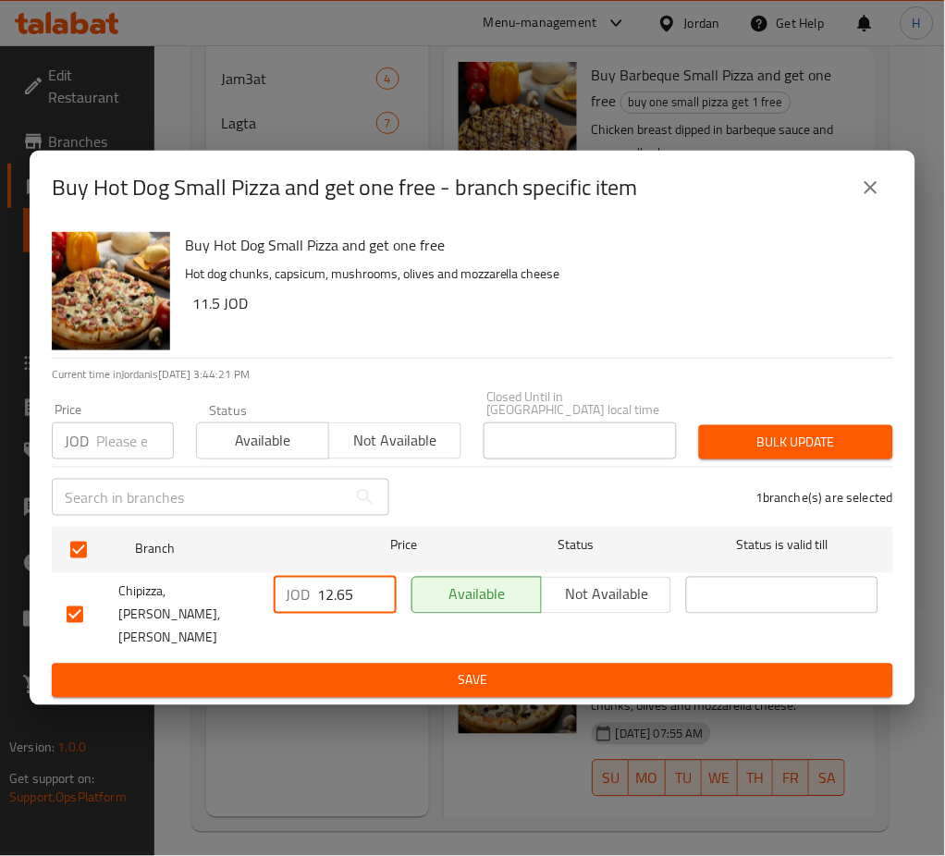
type input "12.65"
click at [373, 669] on span "Save" at bounding box center [473, 680] width 812 height 23
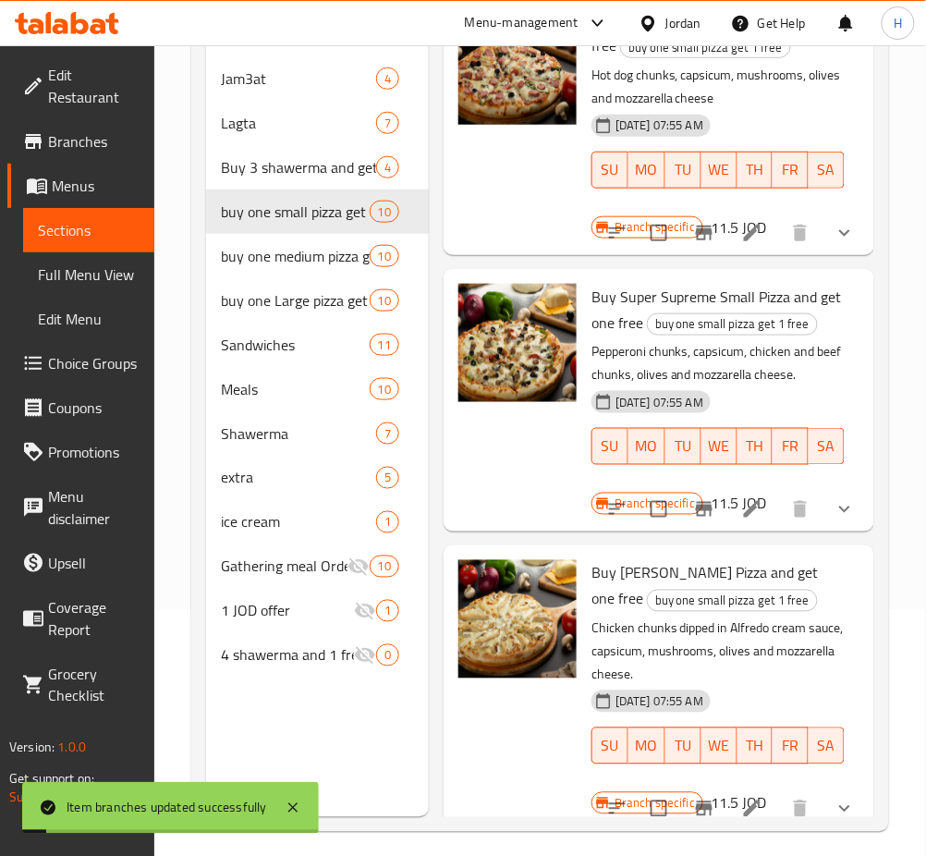
scroll to position [1479, 0]
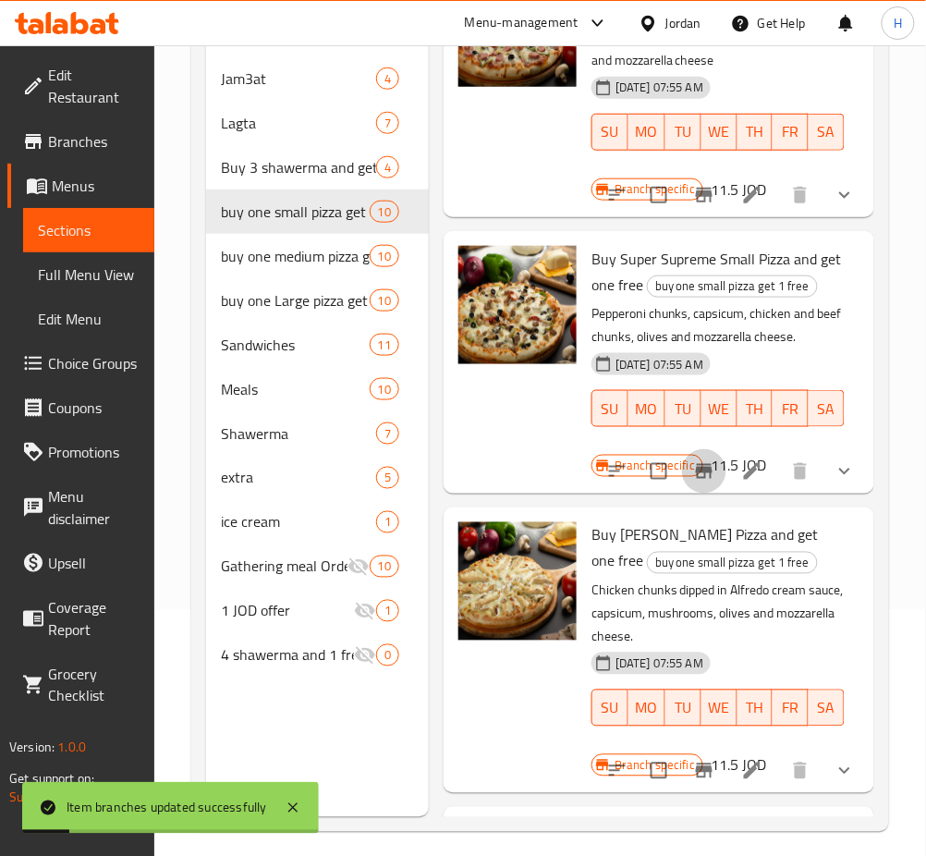
click at [693, 483] on icon "Branch-specific-item" at bounding box center [704, 471] width 22 height 22
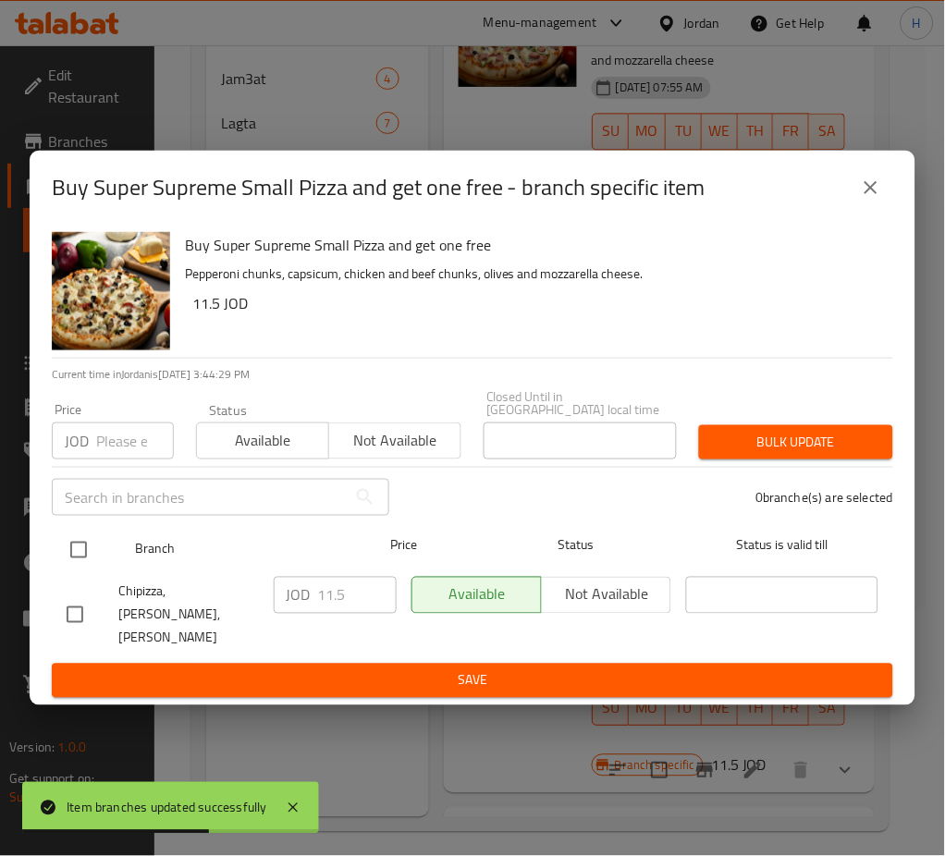
click at [85, 558] on input "checkbox" at bounding box center [78, 550] width 39 height 39
checkbox input "true"
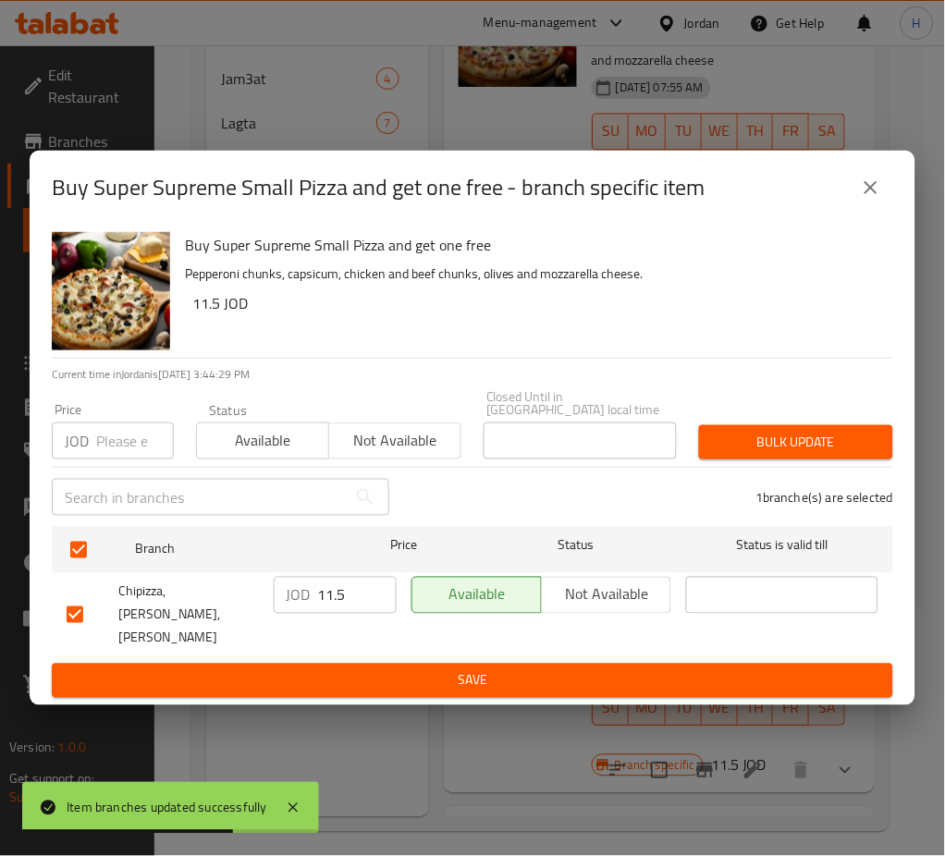
click at [358, 598] on input "11.5" at bounding box center [357, 595] width 79 height 37
type input "12.65"
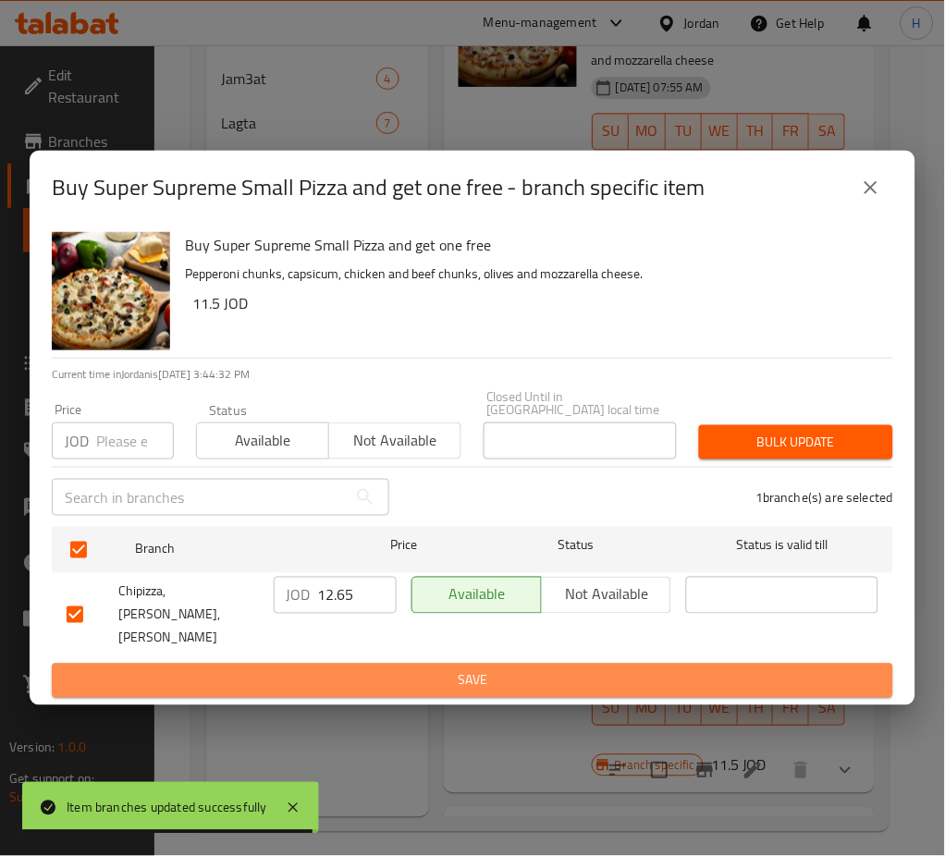
click at [342, 669] on span "Save" at bounding box center [473, 680] width 812 height 23
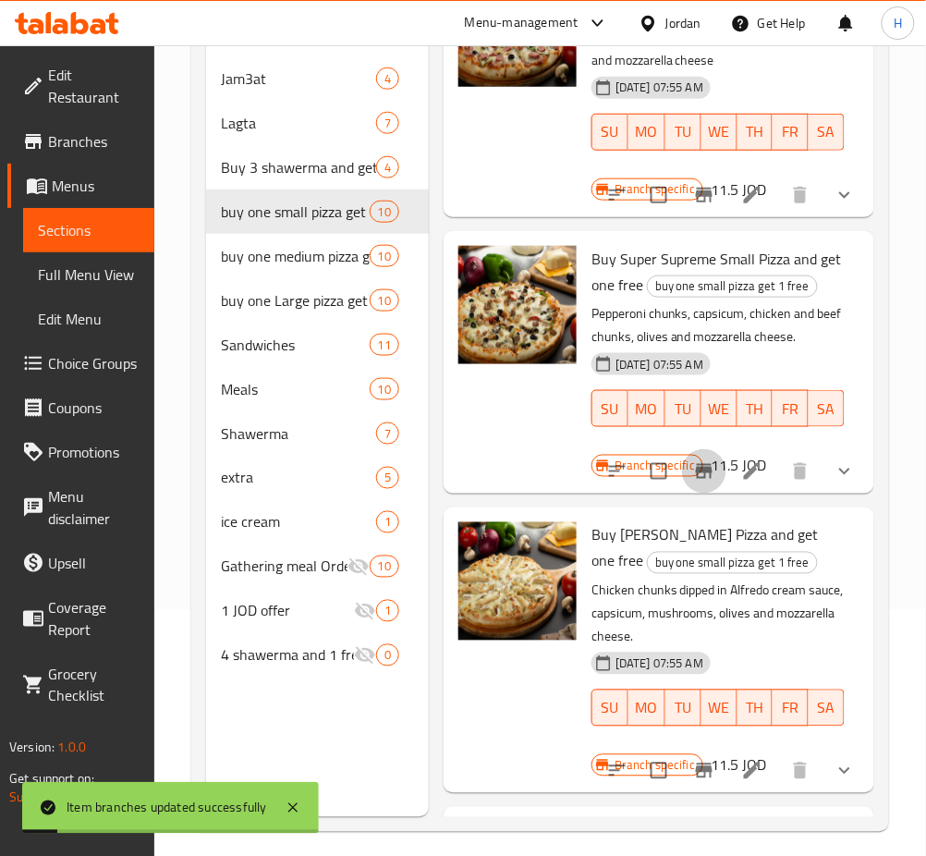
click at [696, 479] on icon "Branch-specific-item" at bounding box center [704, 471] width 17 height 15
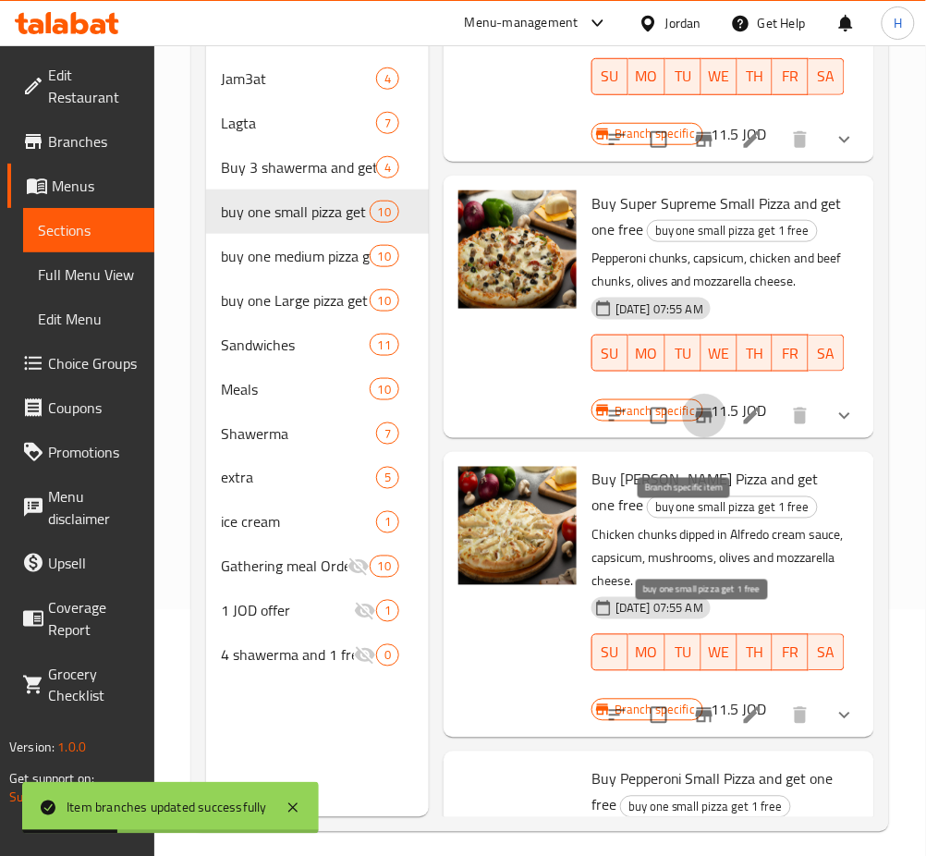
scroll to position [1602, 0]
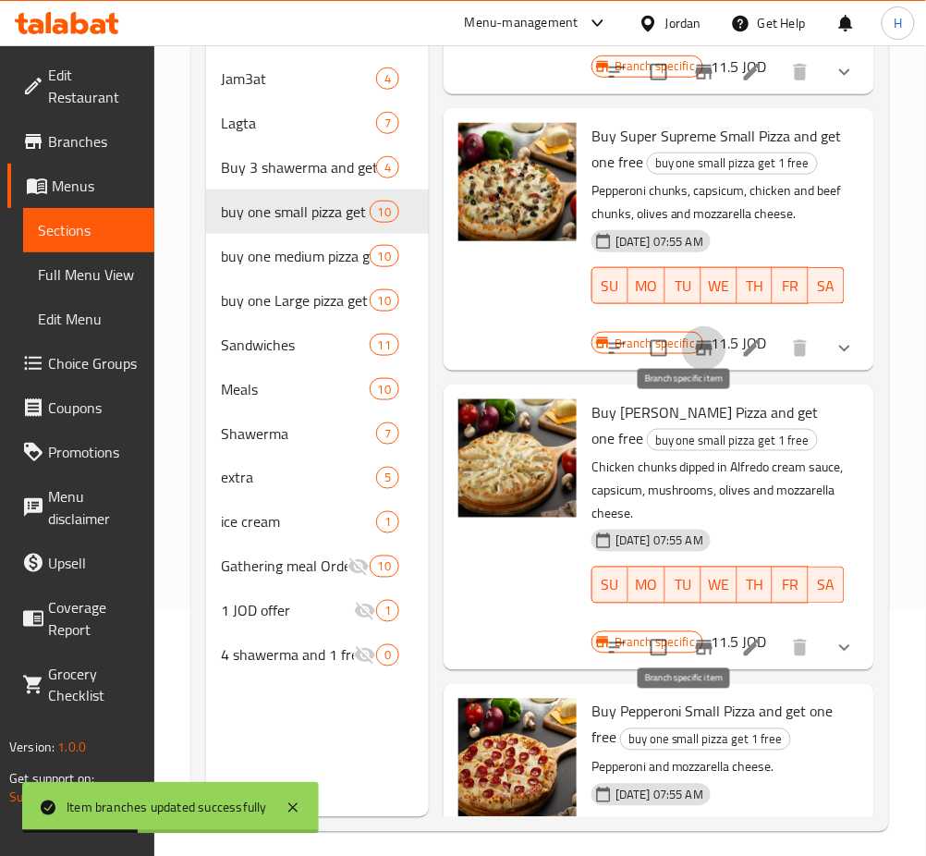
click at [693, 659] on icon "Branch-specific-item" at bounding box center [704, 648] width 22 height 22
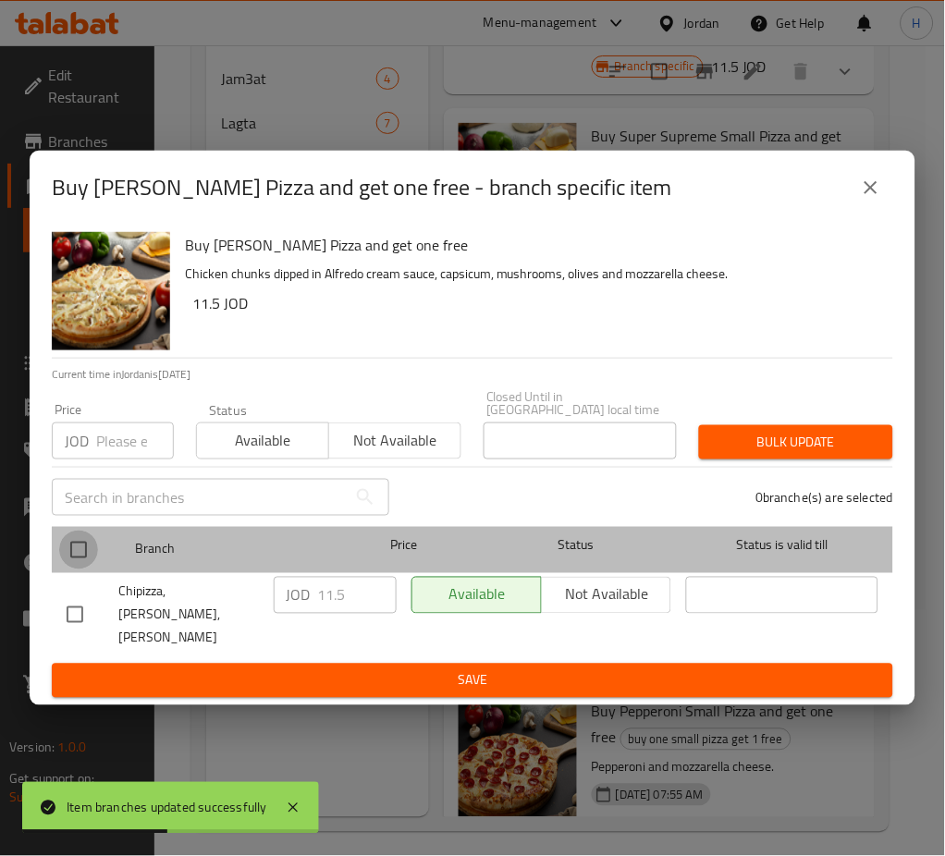
click at [77, 562] on input "checkbox" at bounding box center [78, 550] width 39 height 39
checkbox input "true"
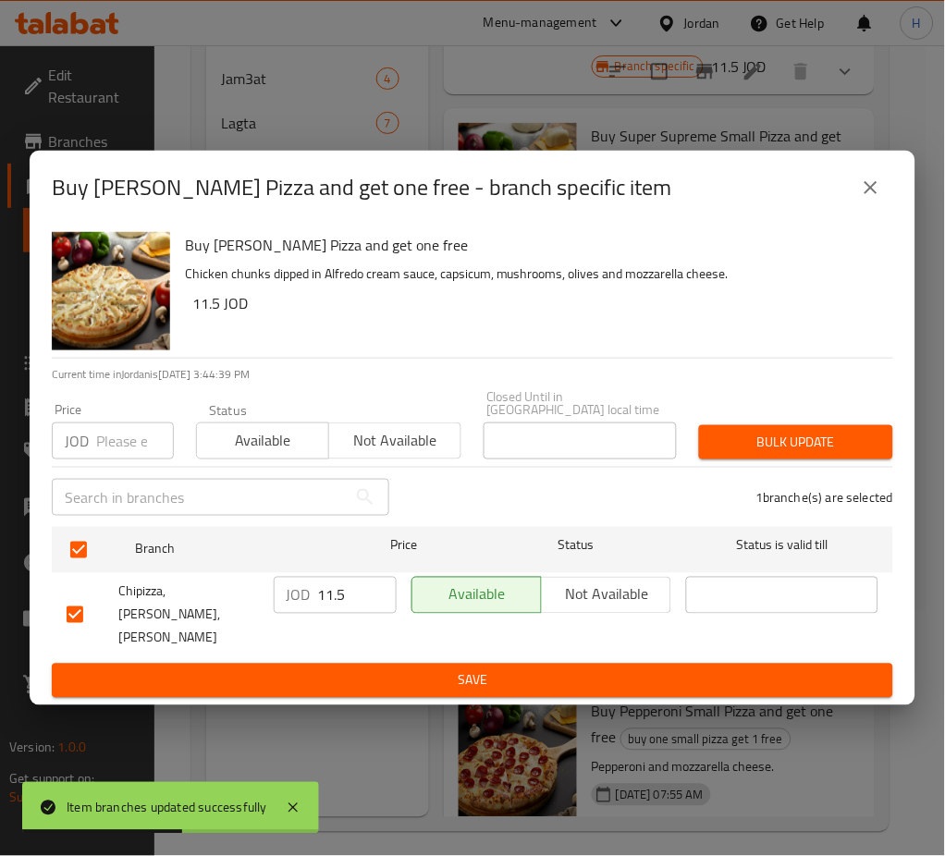
click at [367, 611] on input "11.5" at bounding box center [357, 595] width 79 height 37
type input "12.65"
click at [479, 675] on span "Save" at bounding box center [473, 680] width 812 height 23
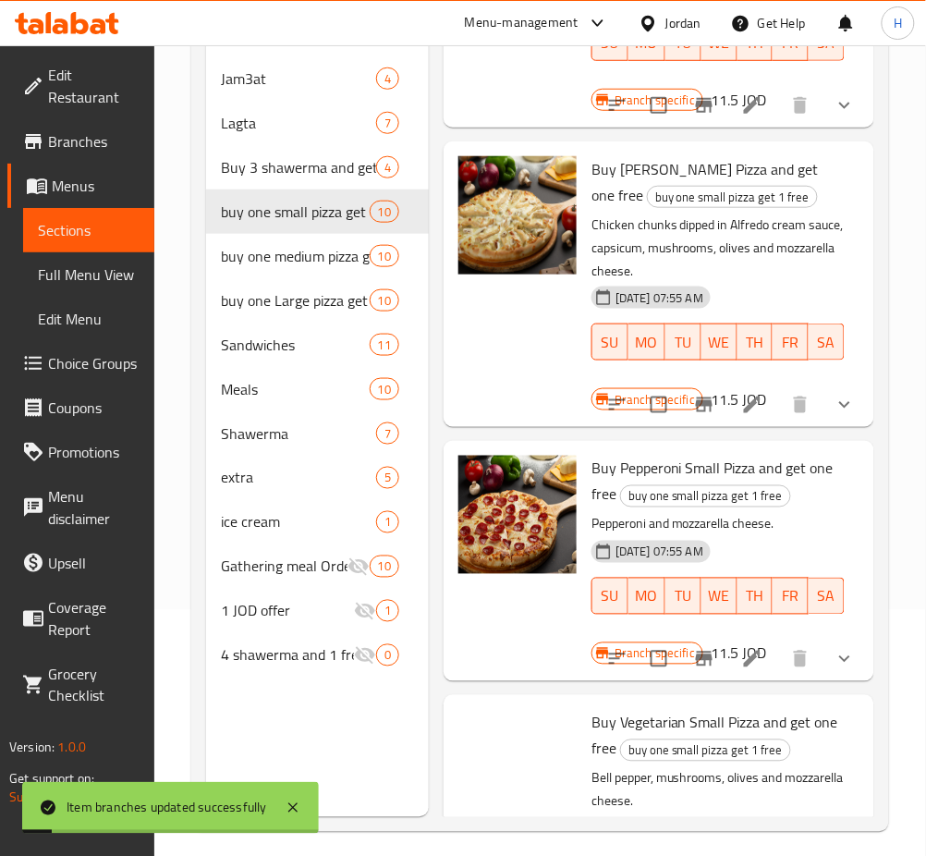
scroll to position [1849, 0]
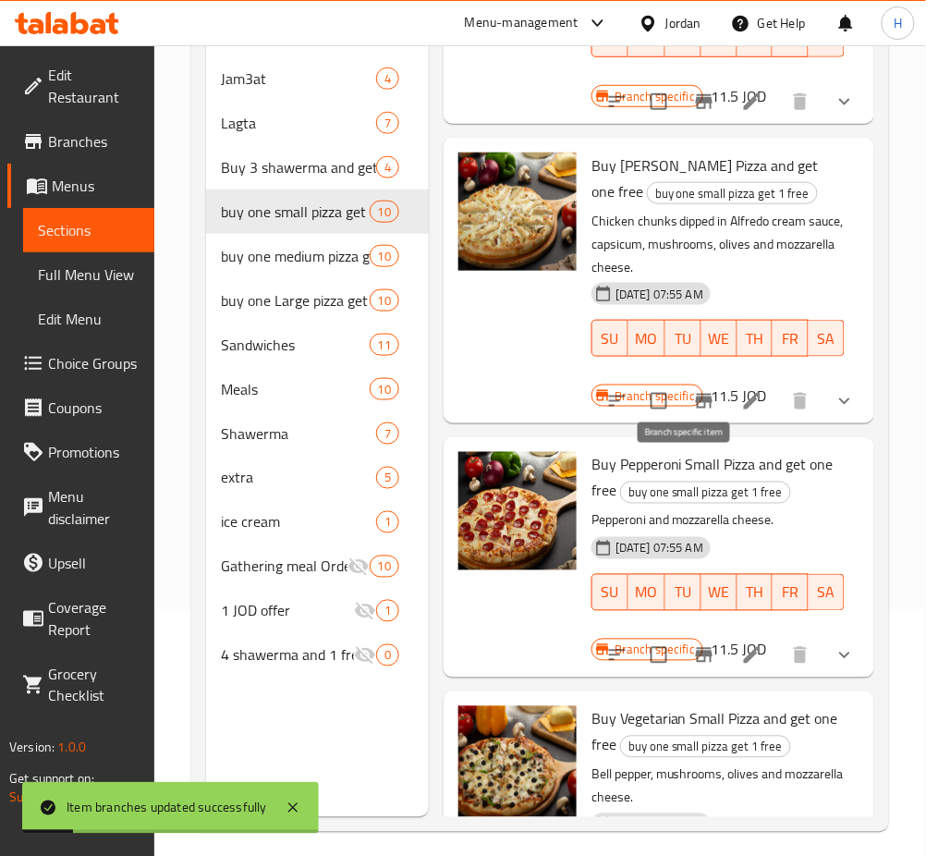
click at [697, 412] on icon "Branch-specific-item" at bounding box center [704, 401] width 22 height 22
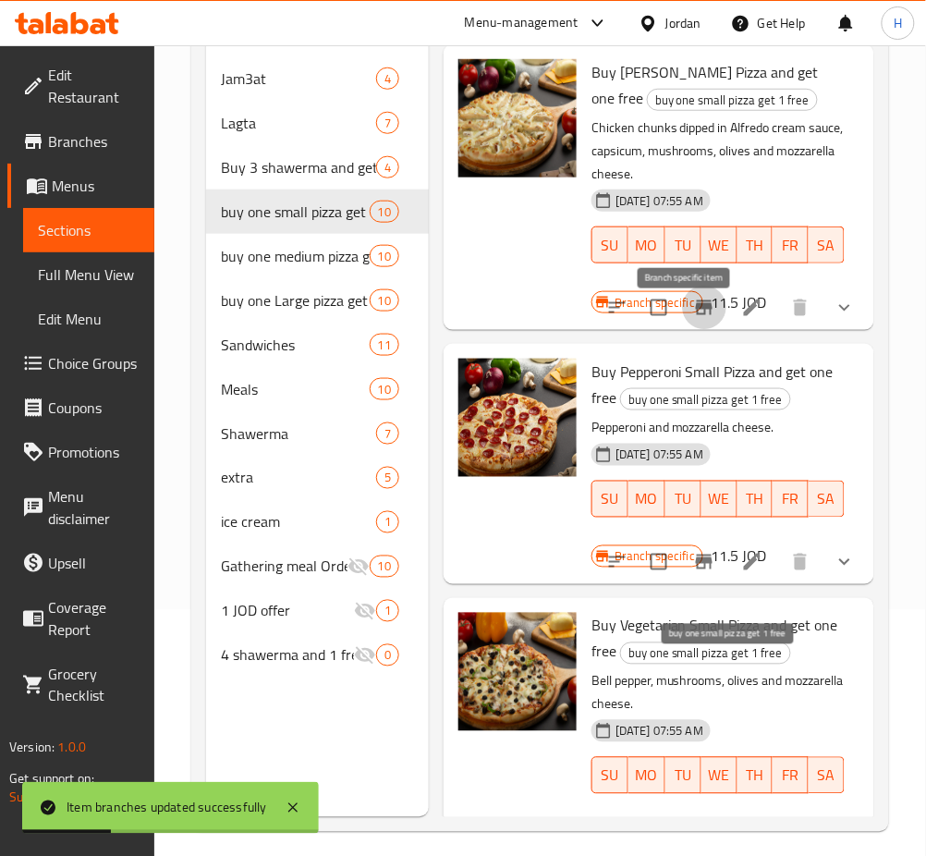
scroll to position [2078, 0]
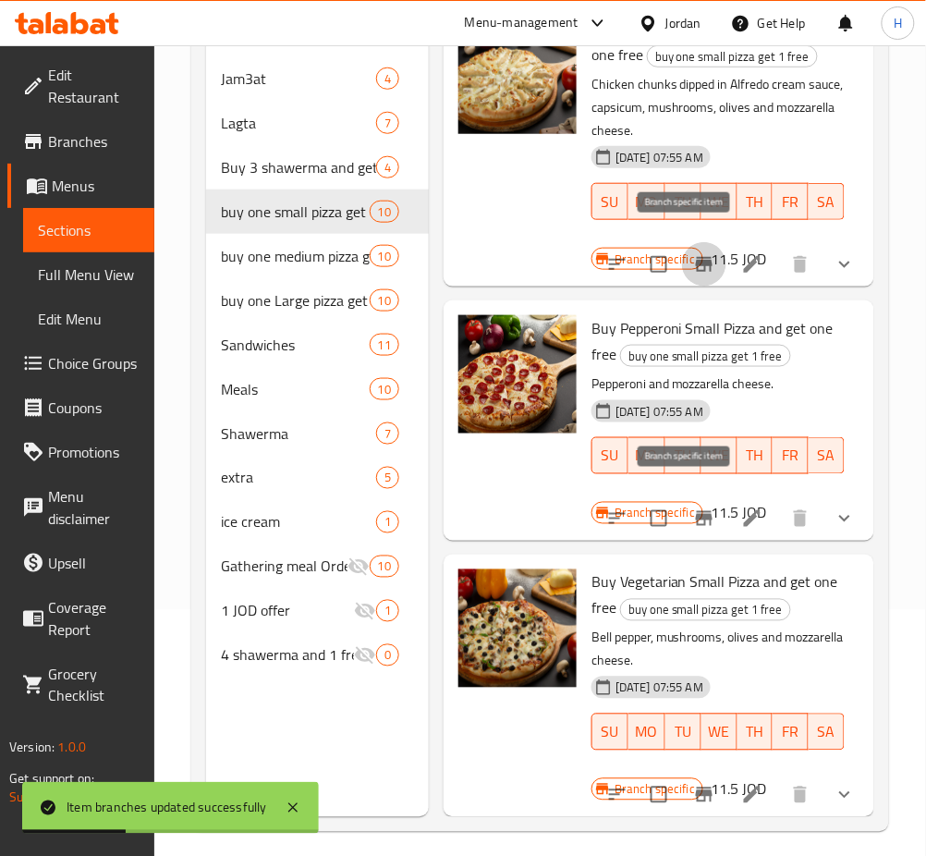
click at [693, 508] on icon "Branch-specific-item" at bounding box center [704, 519] width 22 height 22
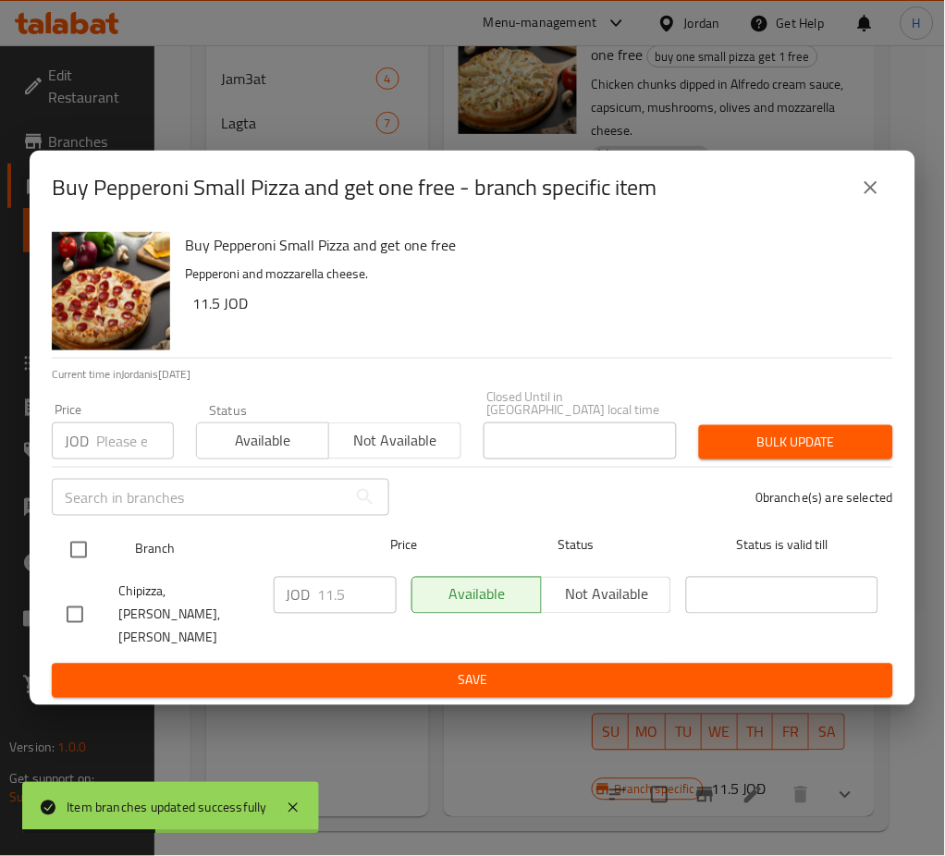
click at [86, 553] on input "checkbox" at bounding box center [78, 550] width 39 height 39
checkbox input "true"
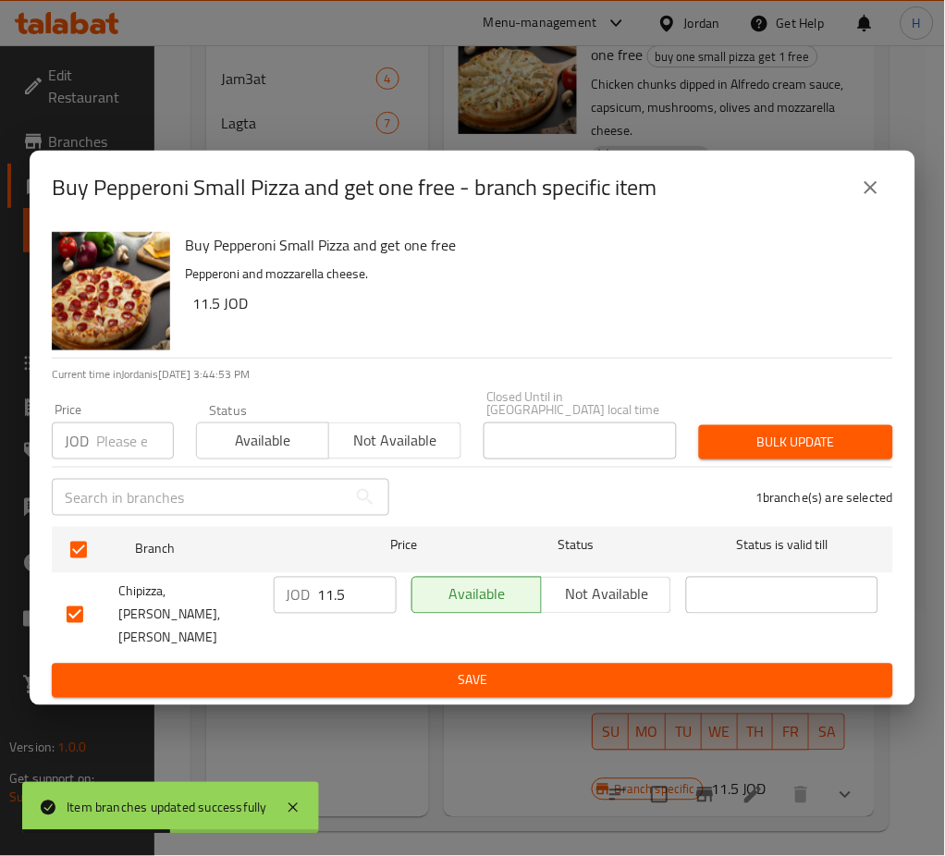
click at [337, 611] on input "11.5" at bounding box center [357, 595] width 79 height 37
type input "12.65"
click at [357, 669] on span "Save" at bounding box center [473, 680] width 812 height 23
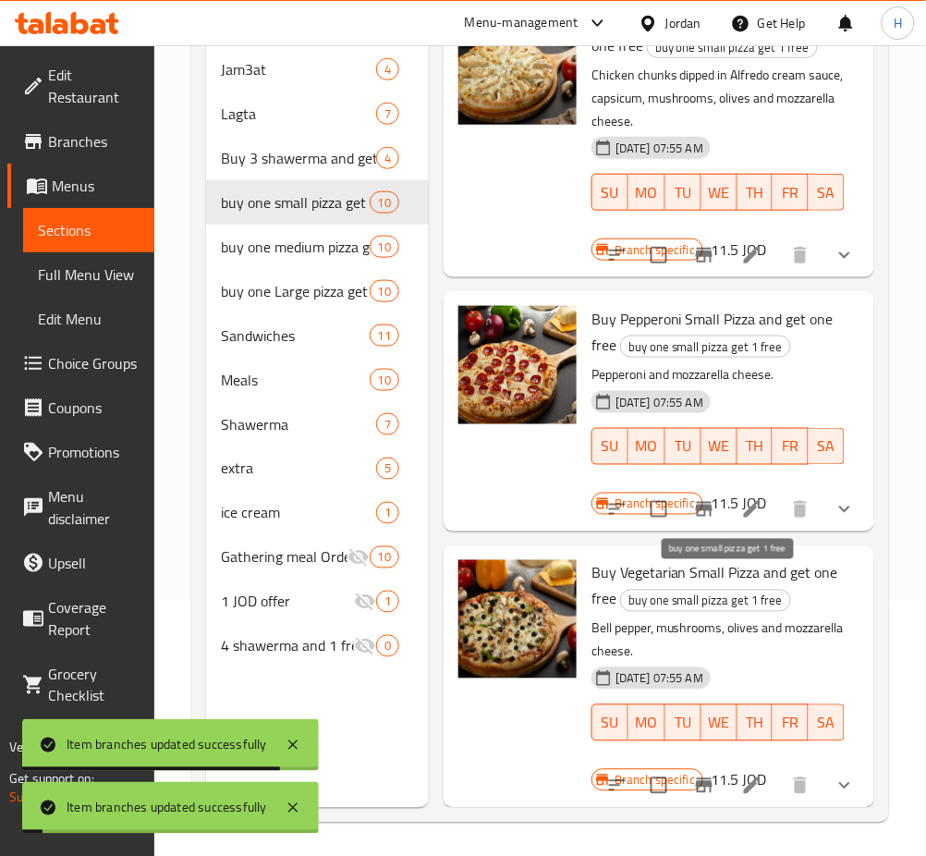
scroll to position [259, 0]
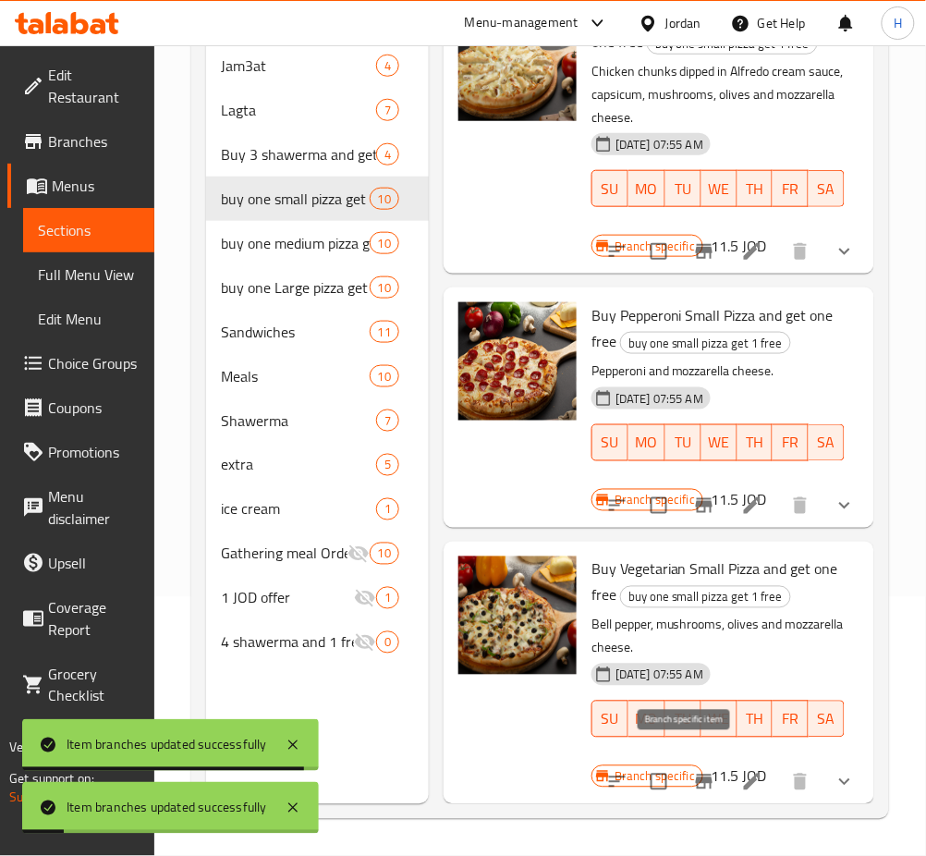
click at [696, 775] on icon "Branch-specific-item" at bounding box center [704, 782] width 17 height 15
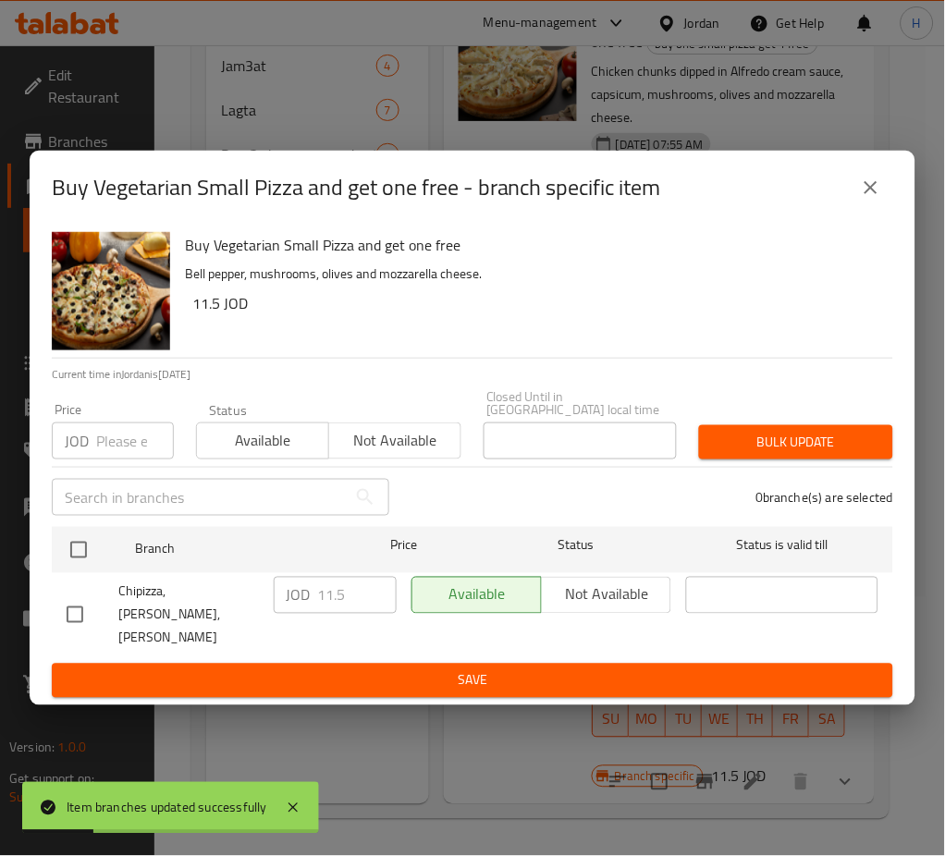
click at [90, 557] on input "checkbox" at bounding box center [78, 550] width 39 height 39
checkbox input "true"
click at [344, 590] on input "11.5" at bounding box center [357, 595] width 79 height 37
type input "12.65"
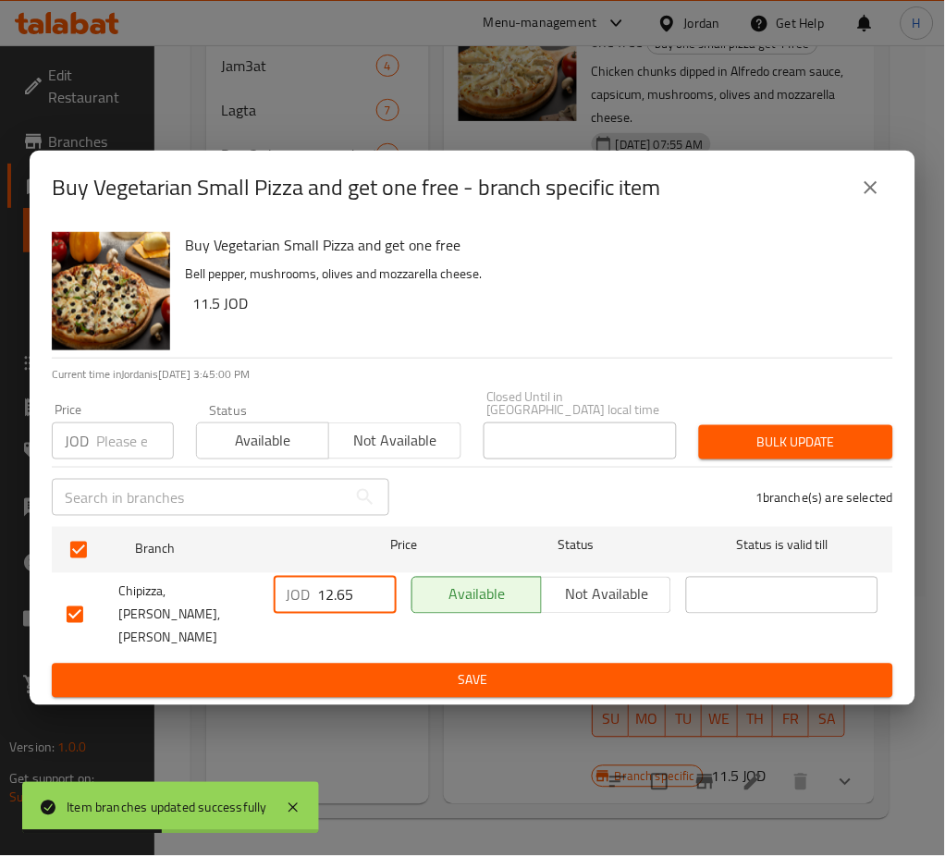
click at [460, 669] on span "Save" at bounding box center [473, 680] width 812 height 23
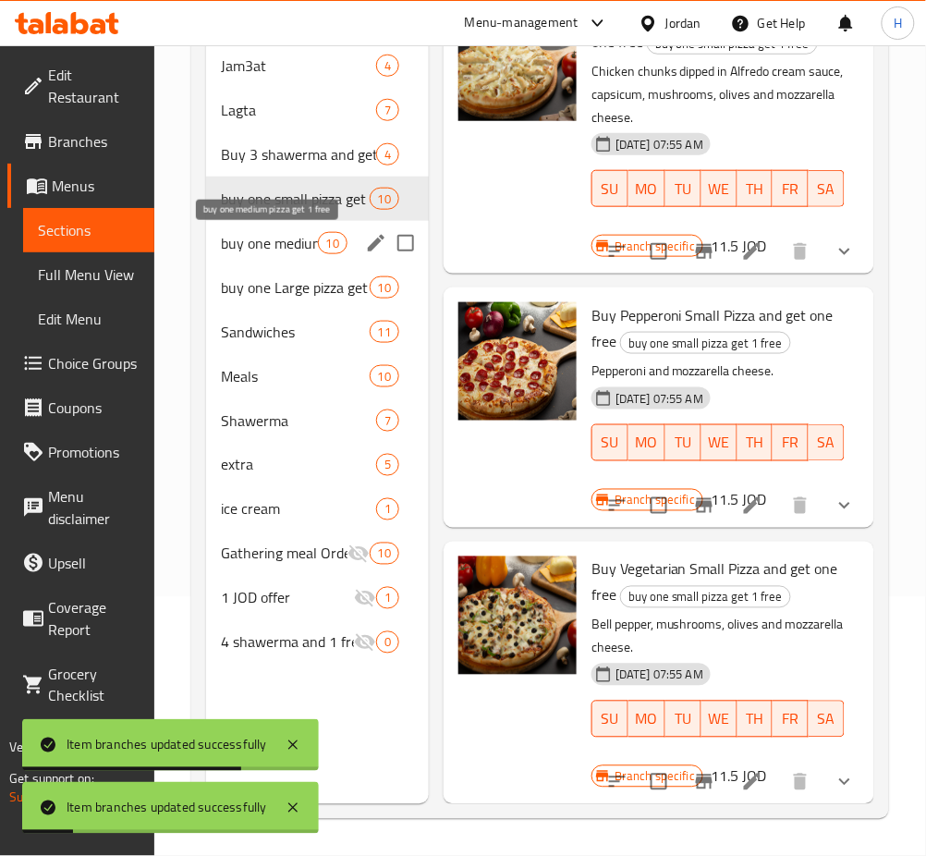
click at [260, 251] on span "buy one medium pizza get 1 free" at bounding box center [269, 243] width 97 height 22
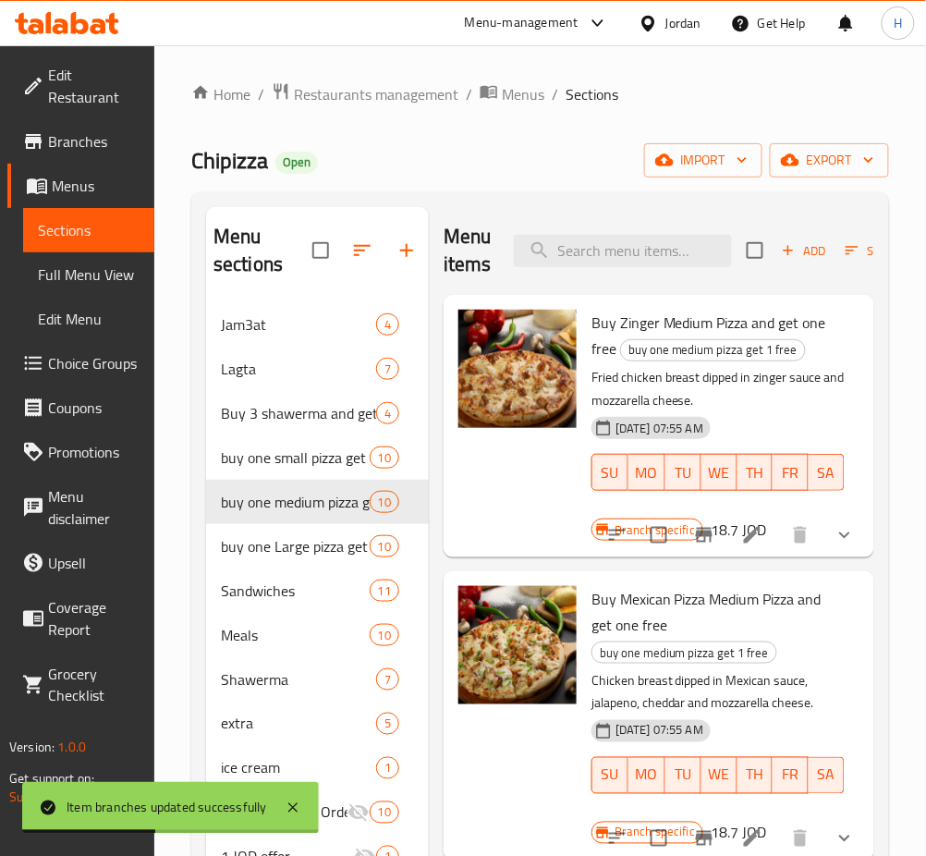
click at [700, 531] on button "Branch-specific-item" at bounding box center [704, 535] width 44 height 44
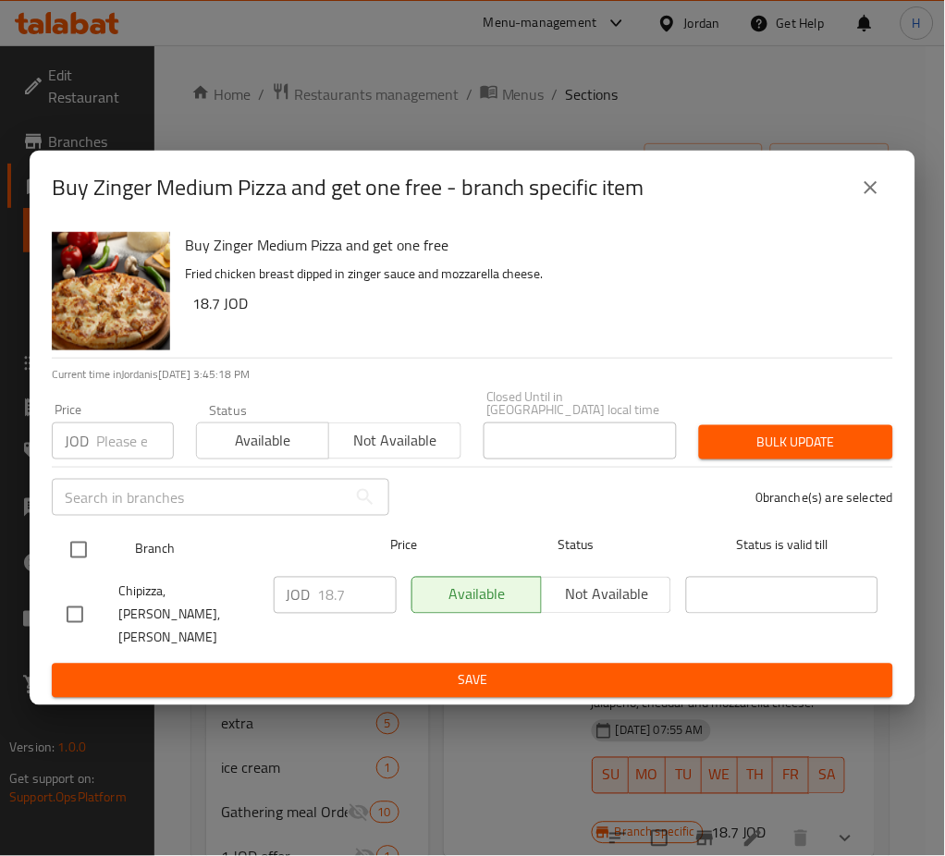
drag, startPoint x: 83, startPoint y: 563, endPoint x: 370, endPoint y: 599, distance: 288.8
click at [87, 561] on input "checkbox" at bounding box center [78, 550] width 39 height 39
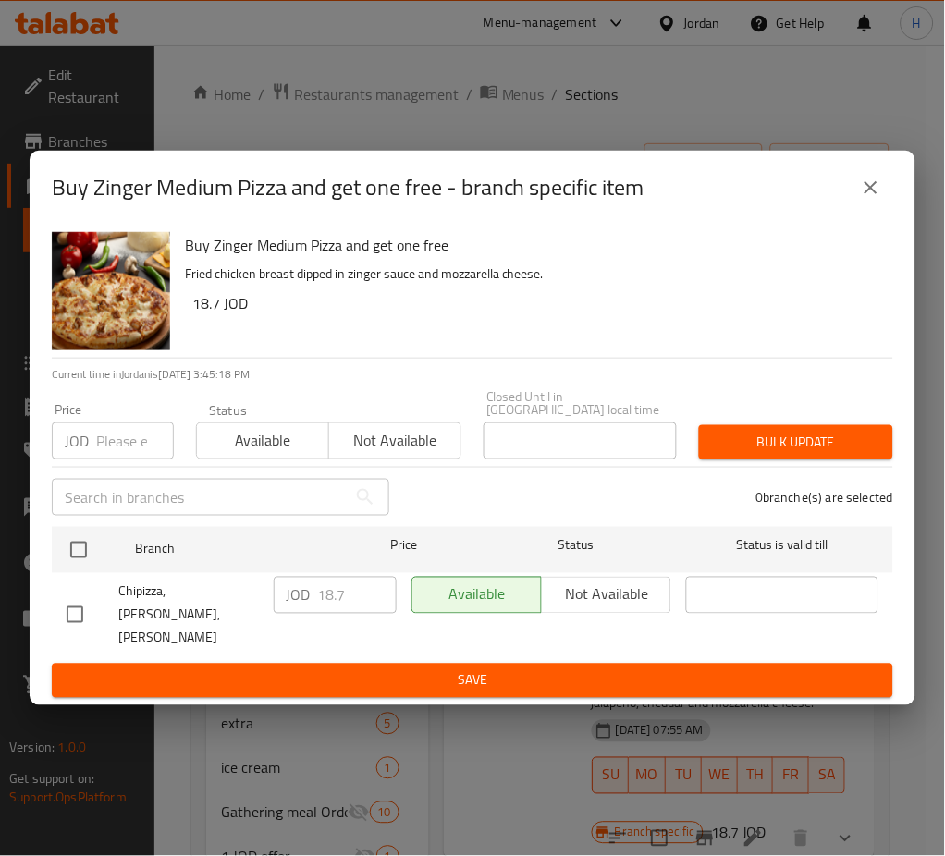
checkbox input "true"
click at [345, 613] on input "18.7" at bounding box center [357, 595] width 79 height 37
type input "20.60"
click at [447, 669] on span "Save" at bounding box center [473, 680] width 812 height 23
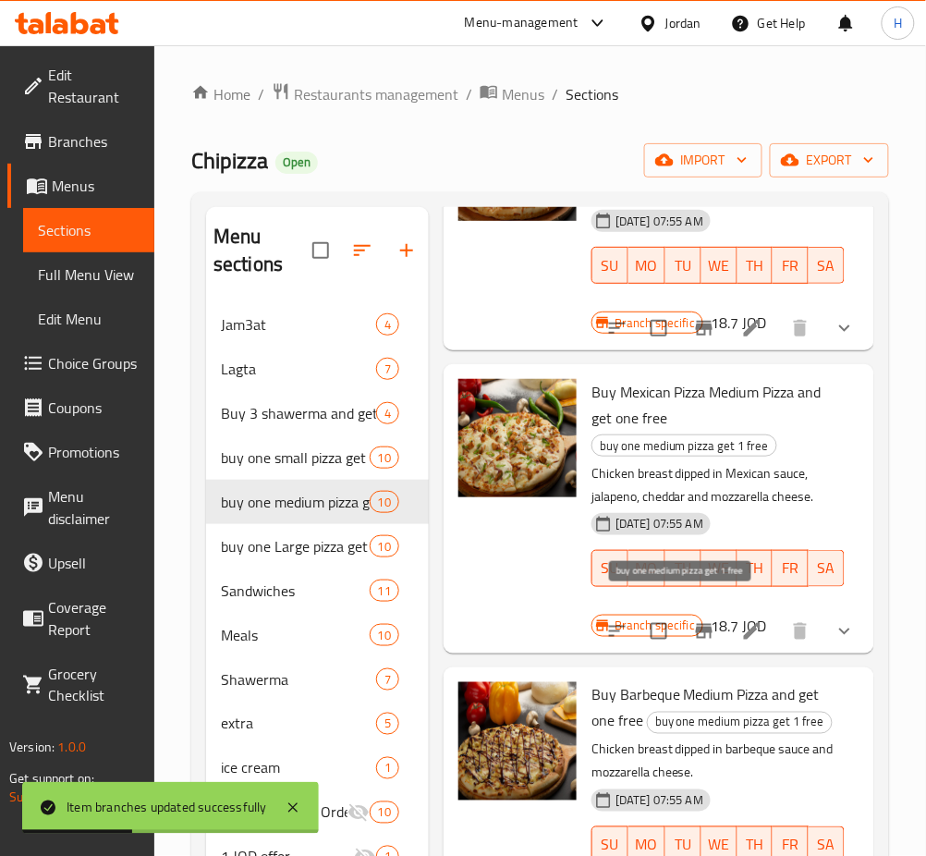
scroll to position [370, 0]
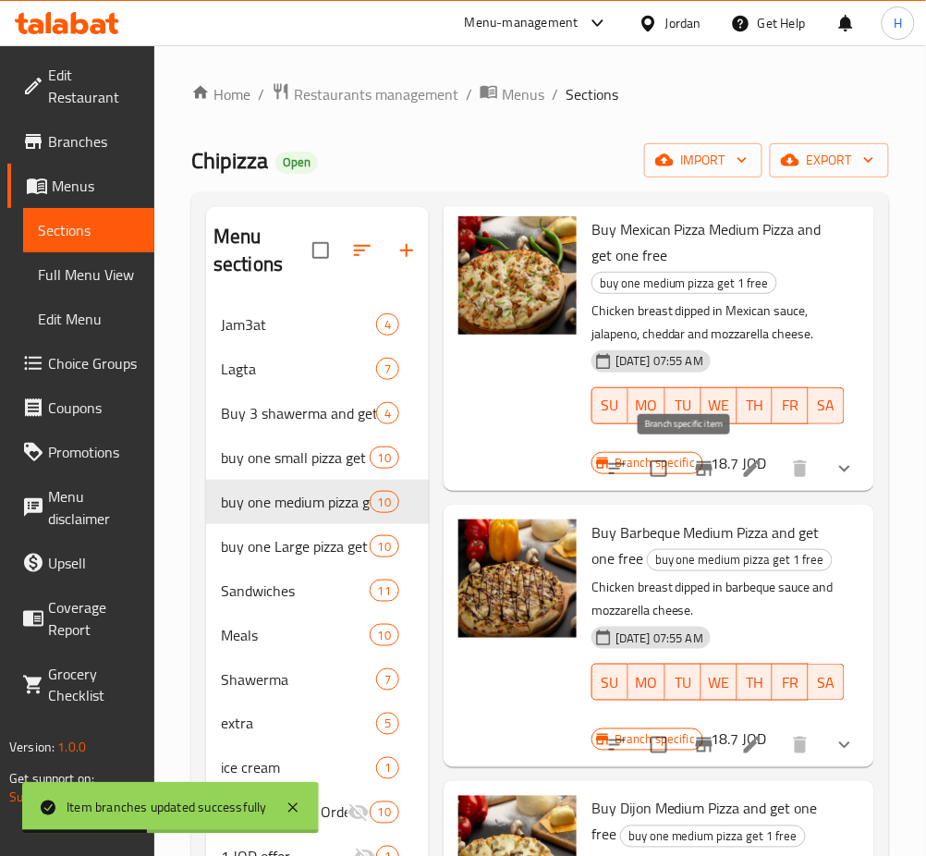
click at [696, 469] on icon "Branch-specific-item" at bounding box center [704, 468] width 17 height 15
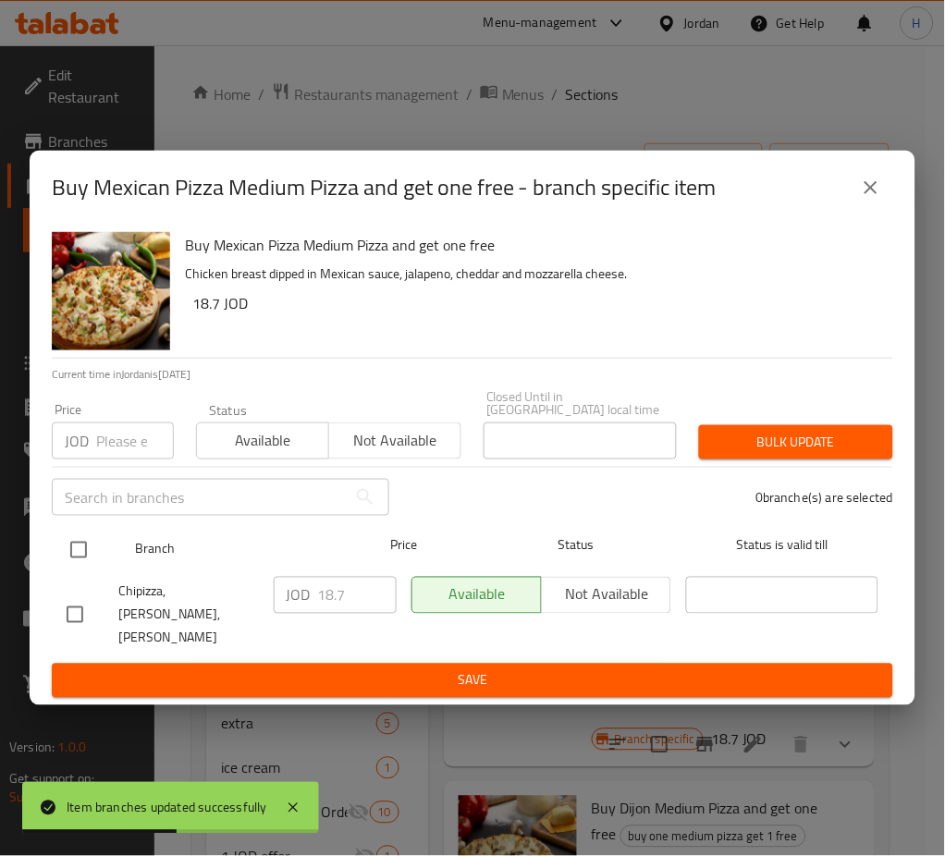
click at [75, 546] on input "checkbox" at bounding box center [78, 550] width 39 height 39
checkbox input "true"
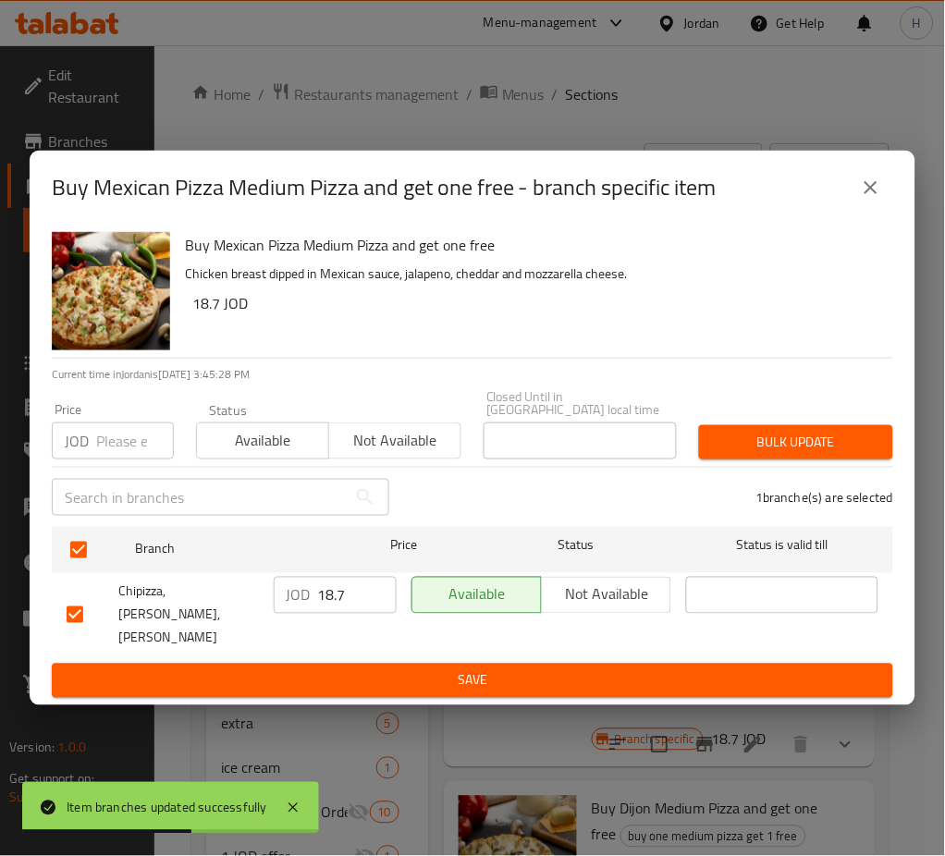
click at [366, 620] on div "JOD 18.7 ​" at bounding box center [335, 615] width 138 height 92
click at [366, 611] on input "18.7" at bounding box center [357, 595] width 79 height 37
paste input "20.60"
type input "20.60"
click at [405, 669] on span "Save" at bounding box center [473, 680] width 812 height 23
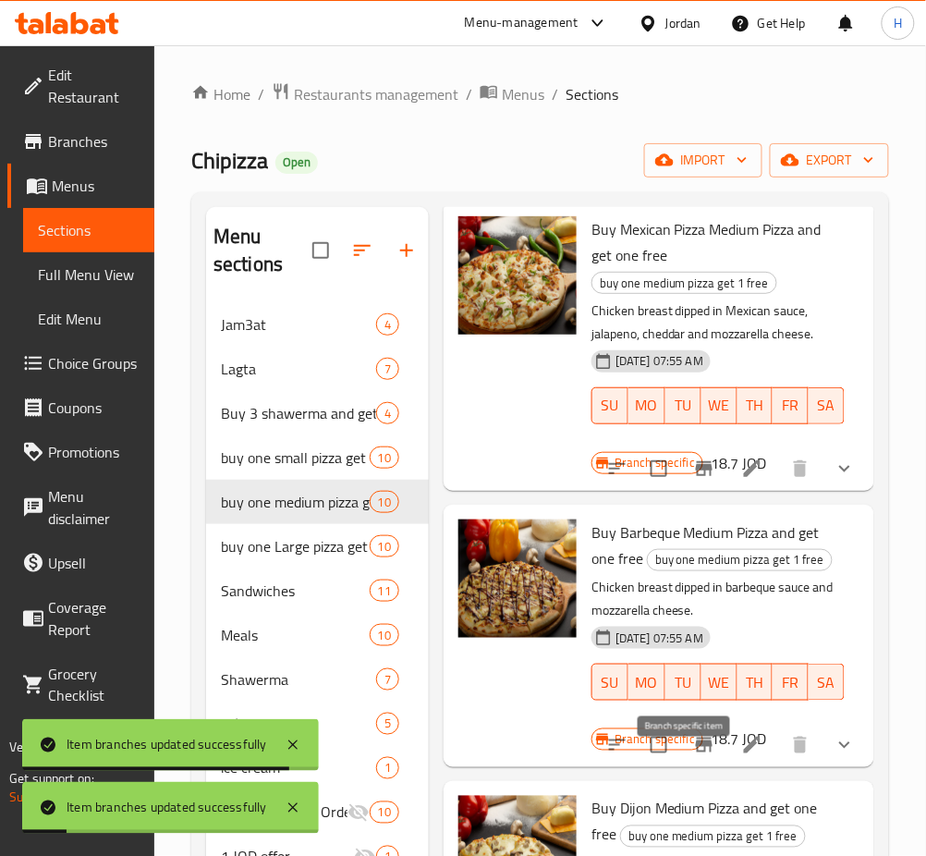
click at [696, 753] on icon "Branch-specific-item" at bounding box center [704, 745] width 17 height 15
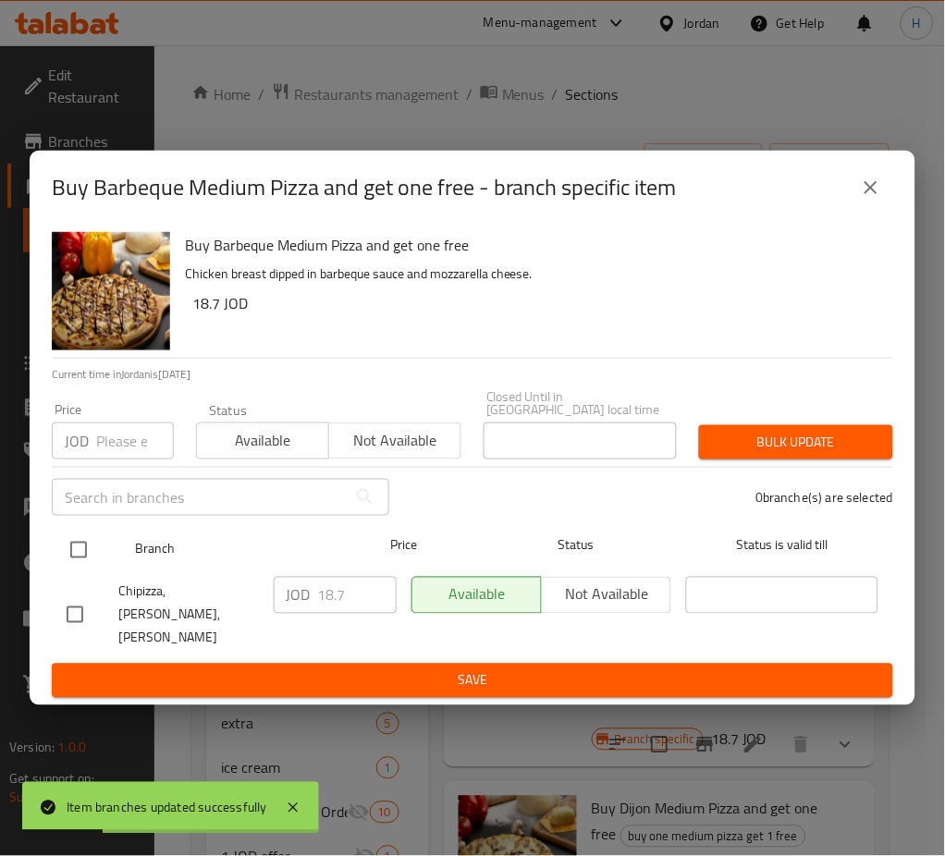
click at [83, 551] on input "checkbox" at bounding box center [78, 550] width 39 height 39
checkbox input "true"
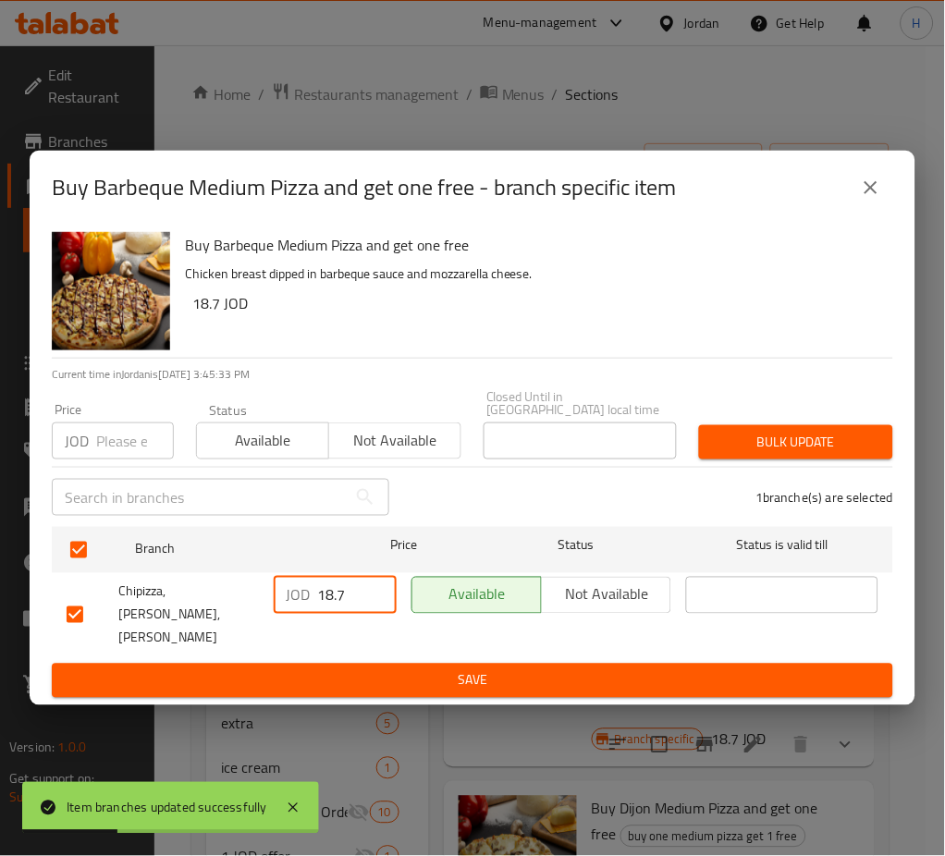
click at [353, 607] on input "18.7" at bounding box center [357, 595] width 79 height 37
paste input "20.60"
type input "20.60"
click at [375, 669] on span "Save" at bounding box center [473, 680] width 812 height 23
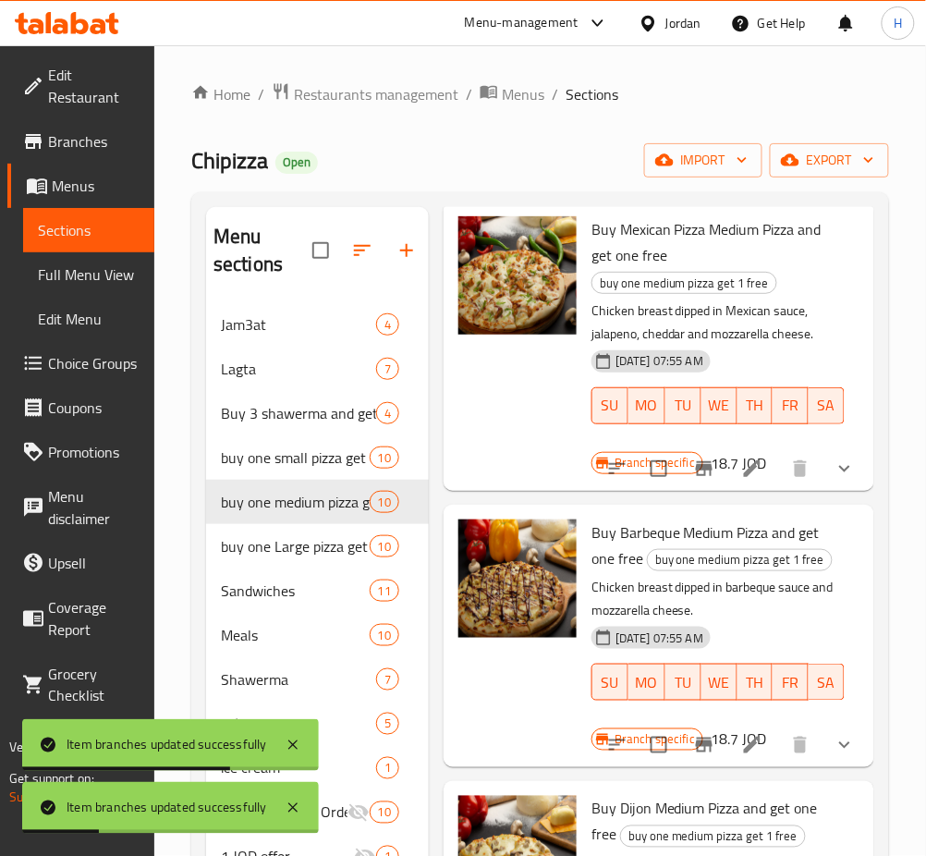
click at [693, 480] on icon "Branch-specific-item" at bounding box center [704, 469] width 22 height 22
click at [693, 756] on icon "Branch-specific-item" at bounding box center [704, 745] width 22 height 22
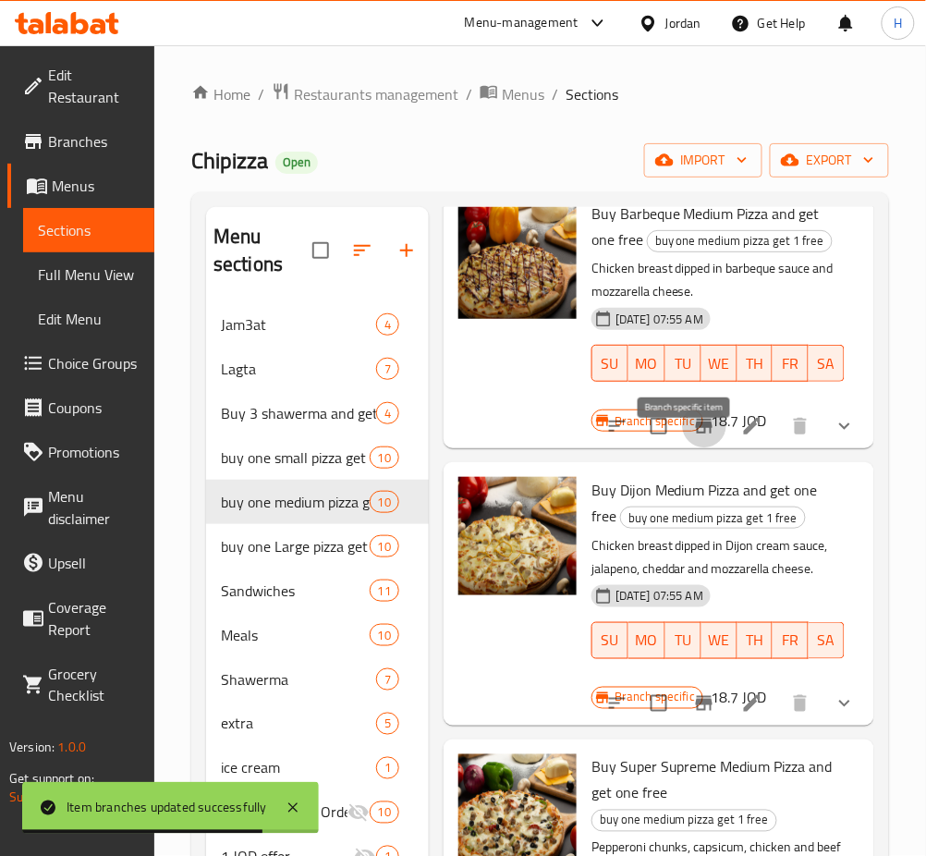
scroll to position [740, 0]
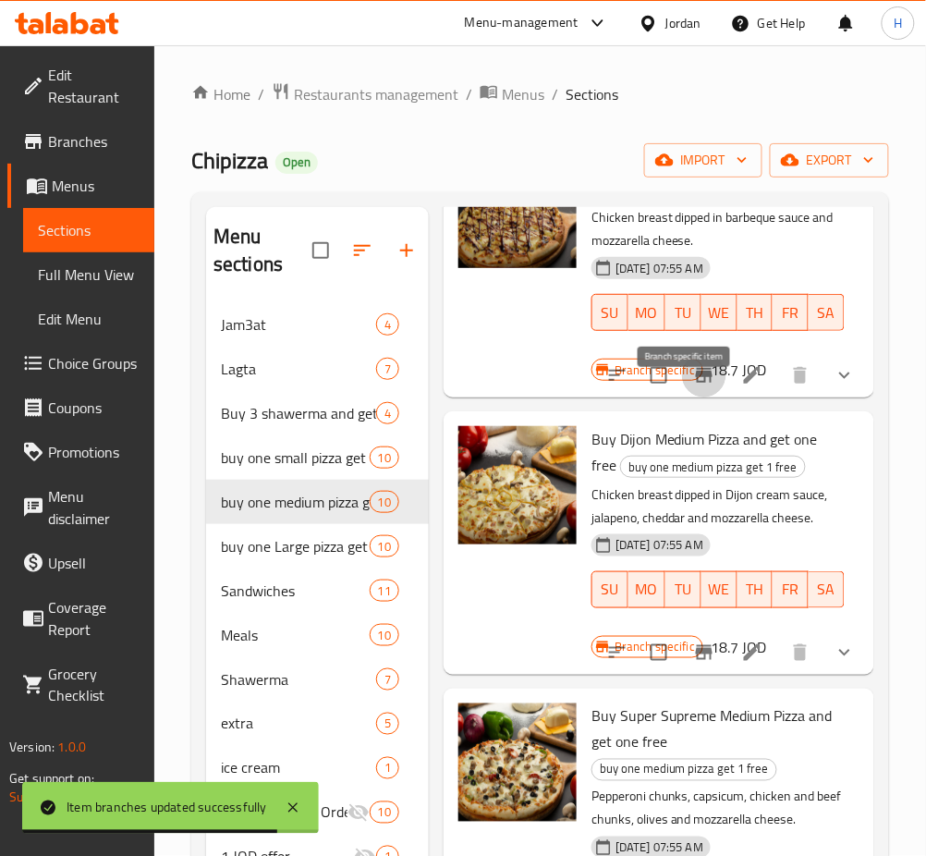
click at [696, 660] on icon "Branch-specific-item" at bounding box center [704, 652] width 17 height 15
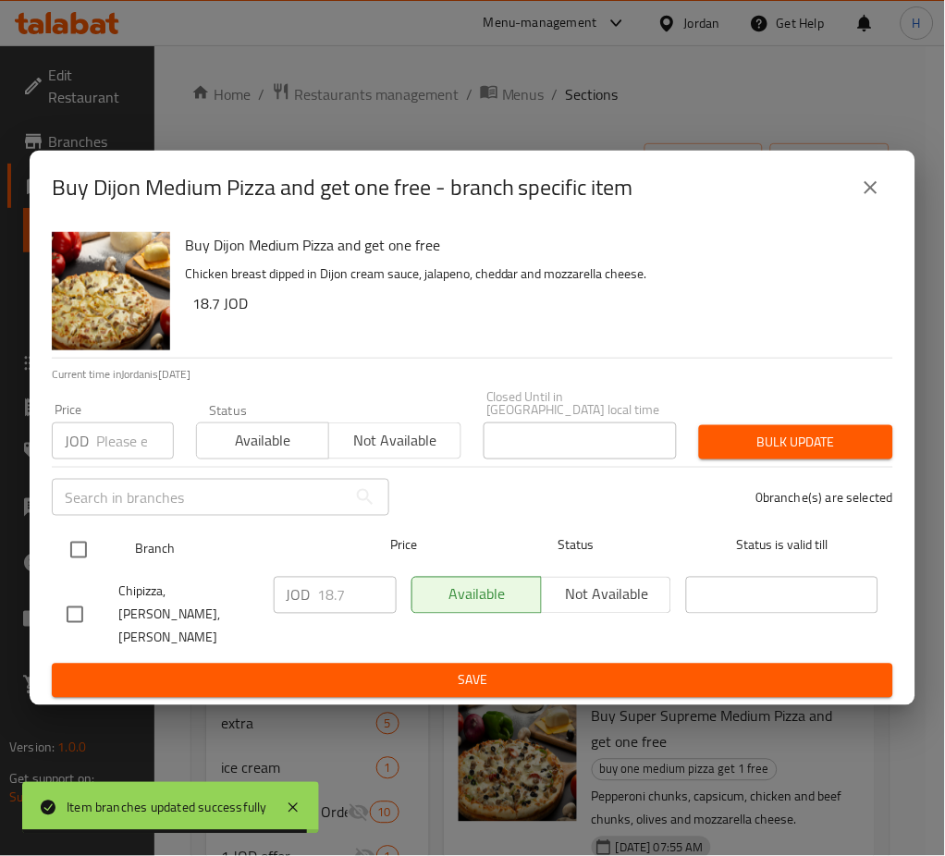
click at [65, 555] on input "checkbox" at bounding box center [78, 550] width 39 height 39
checkbox input "true"
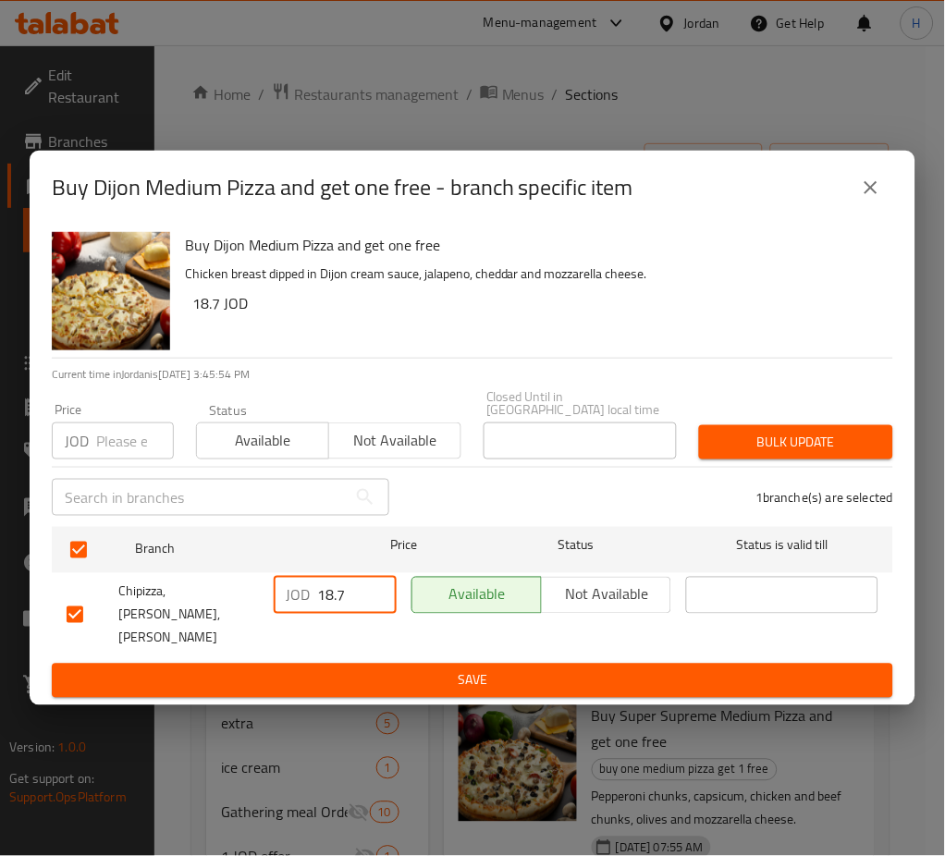
click at [349, 613] on input "18.7" at bounding box center [357, 595] width 79 height 37
paste input "20.60"
type input "20.60"
drag, startPoint x: 363, startPoint y: 659, endPoint x: 462, endPoint y: 667, distance: 99.3
click at [365, 669] on span "Save" at bounding box center [473, 680] width 812 height 23
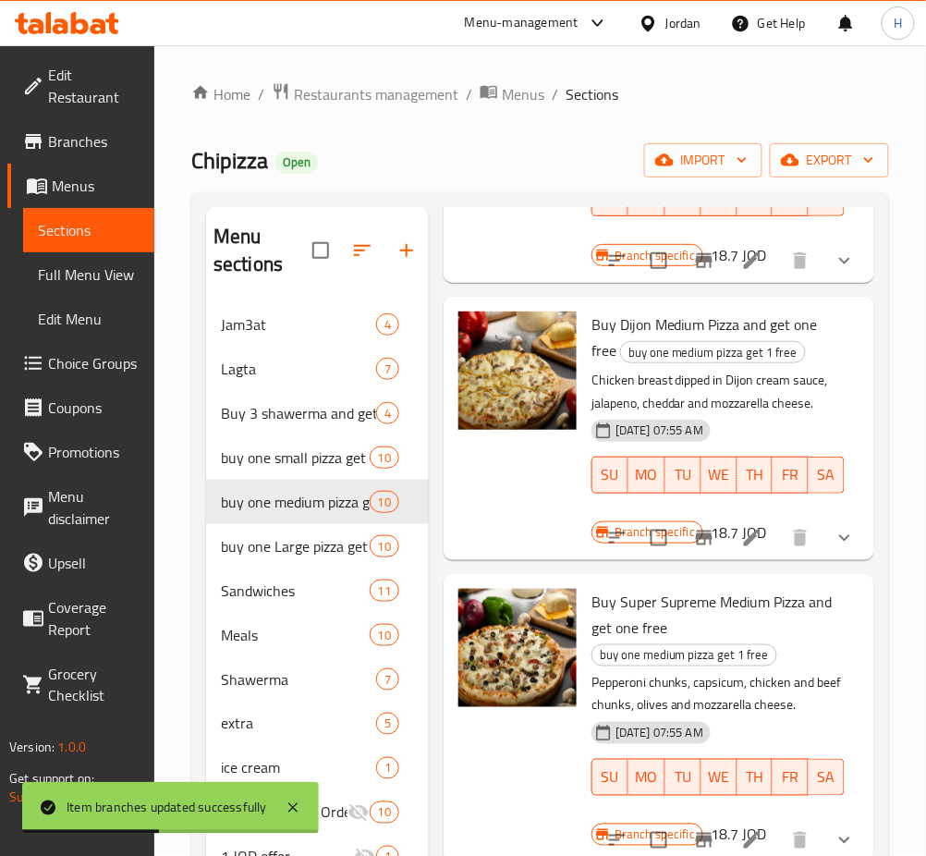
scroll to position [985, 0]
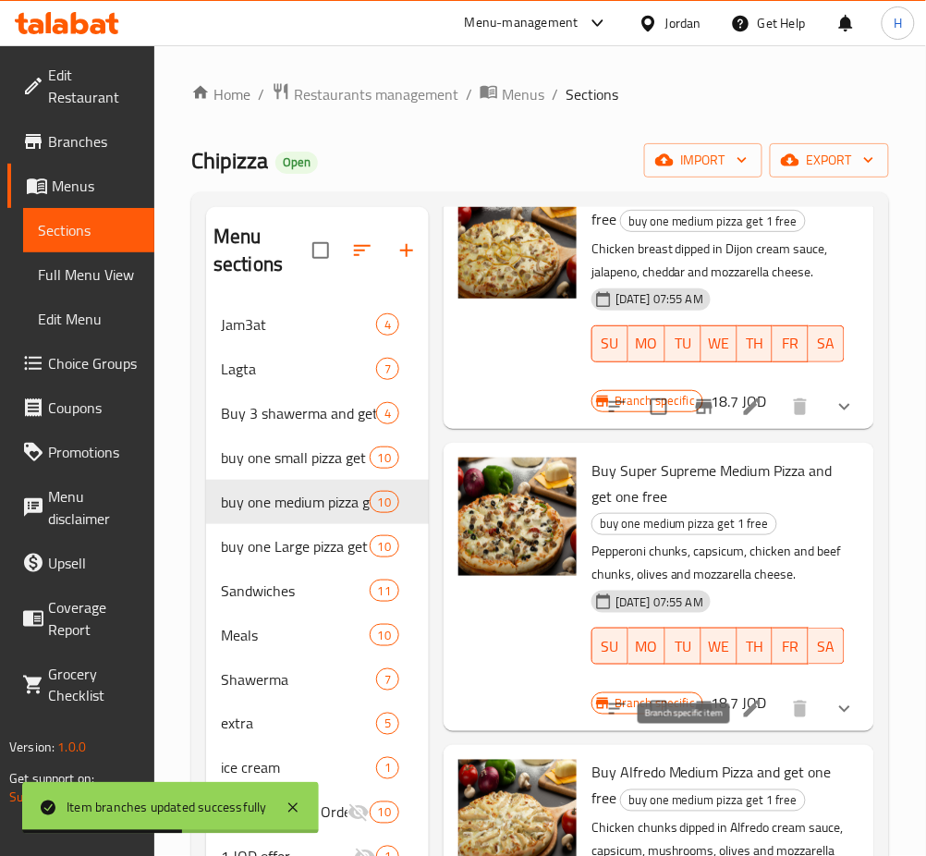
click at [696, 716] on icon "Branch-specific-item" at bounding box center [704, 709] width 17 height 15
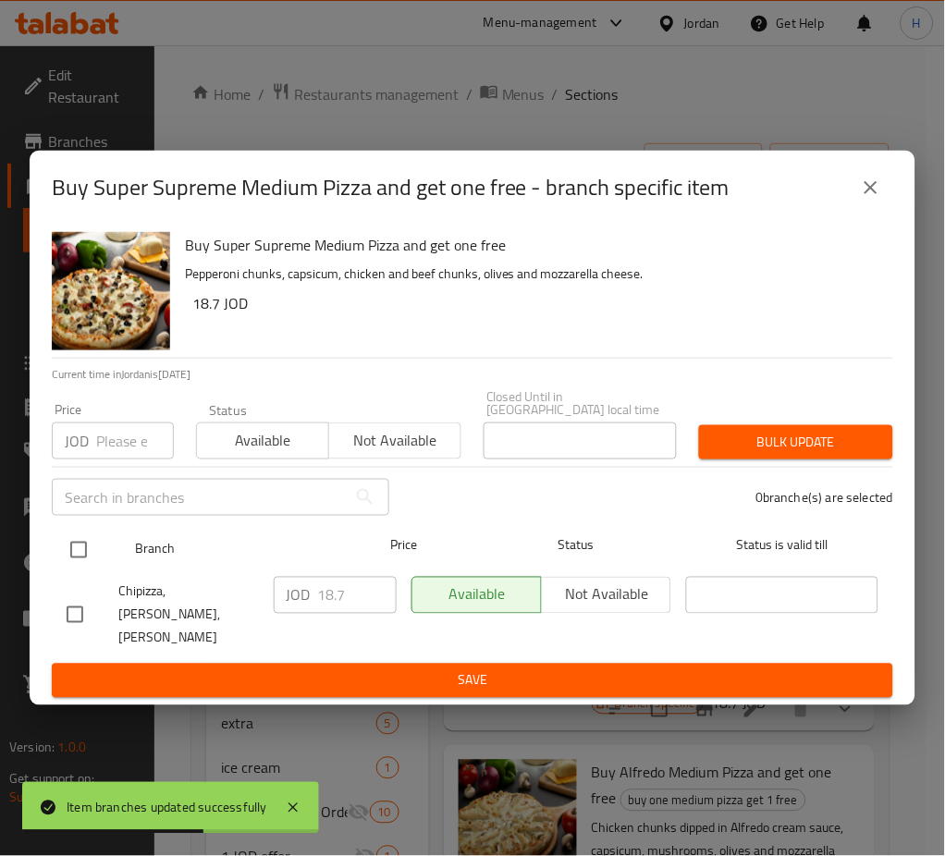
click at [85, 551] on input "checkbox" at bounding box center [78, 550] width 39 height 39
checkbox input "true"
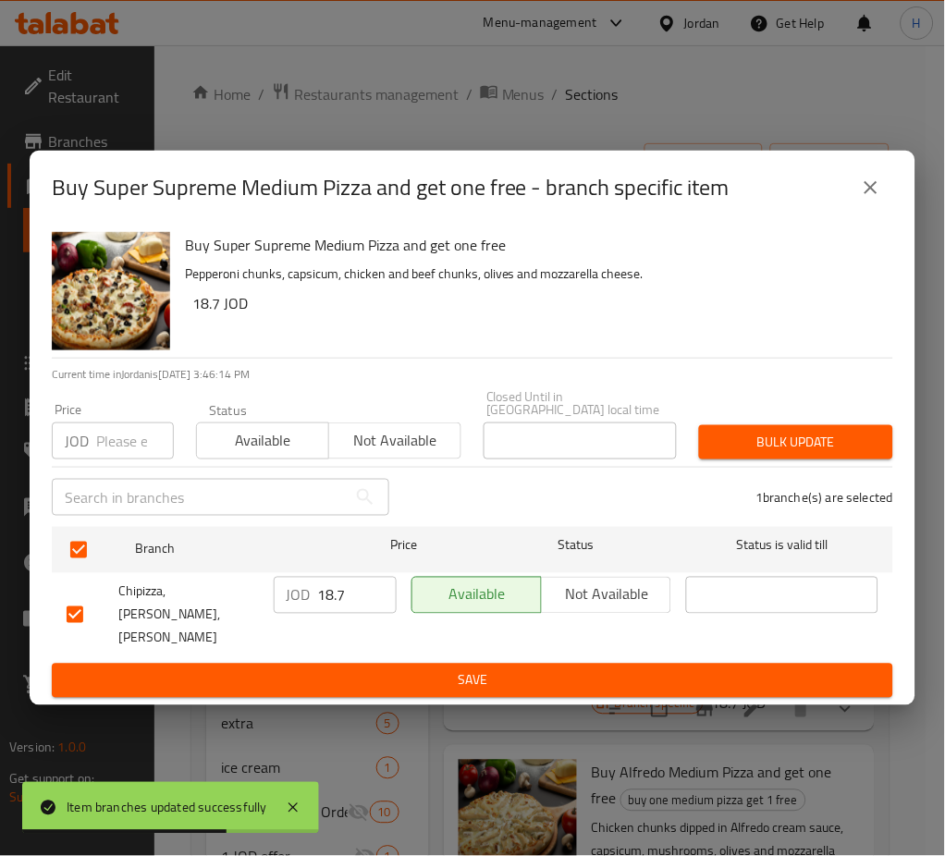
click at [302, 605] on p "JOD" at bounding box center [299, 595] width 24 height 22
click at [349, 601] on input "18.7" at bounding box center [357, 595] width 79 height 37
paste input "20.60"
type input "20.60"
click at [407, 669] on span "Save" at bounding box center [473, 680] width 812 height 23
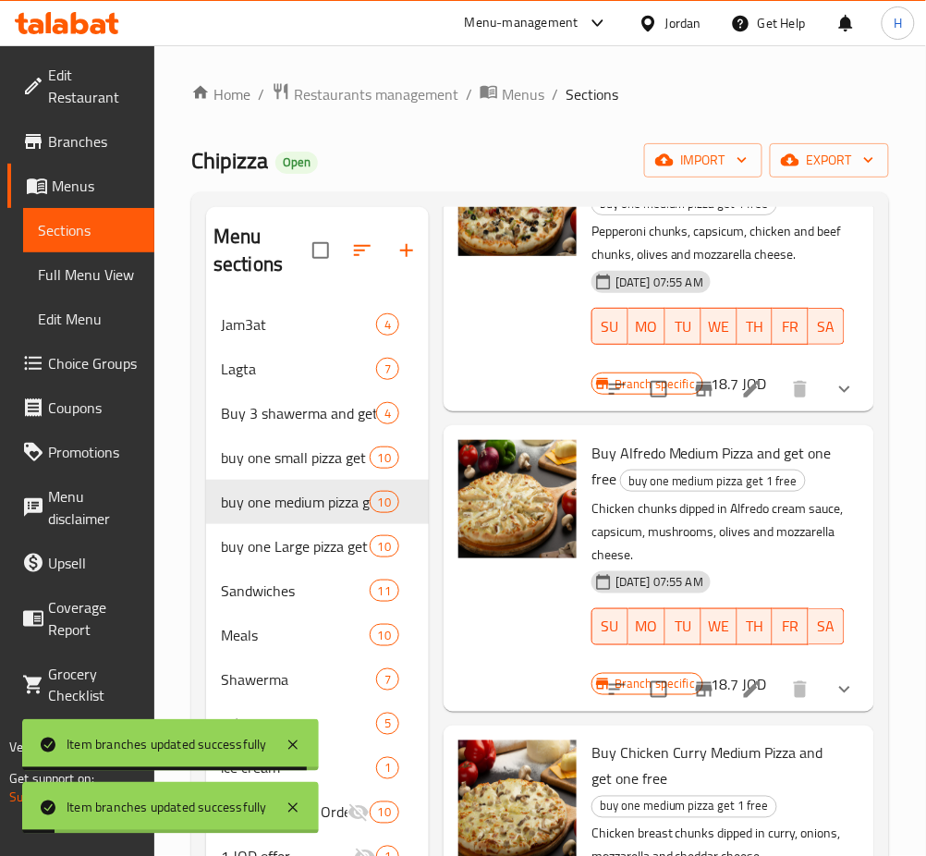
scroll to position [1355, 0]
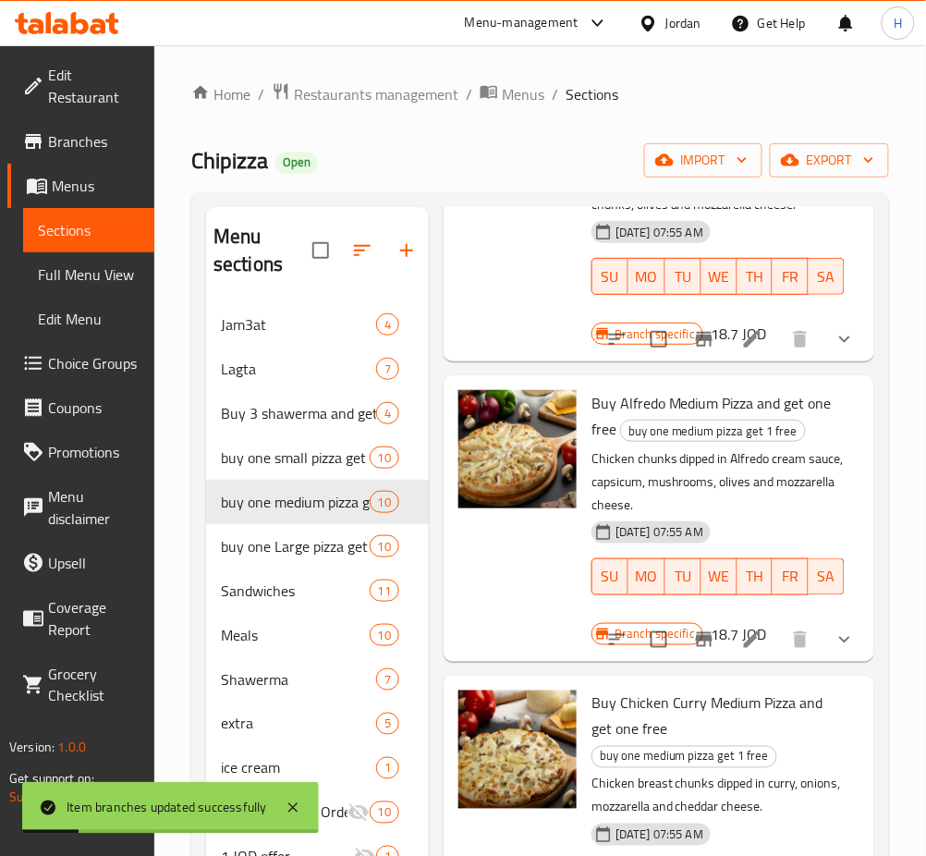
click at [698, 662] on button "Branch-specific-item" at bounding box center [704, 640] width 44 height 44
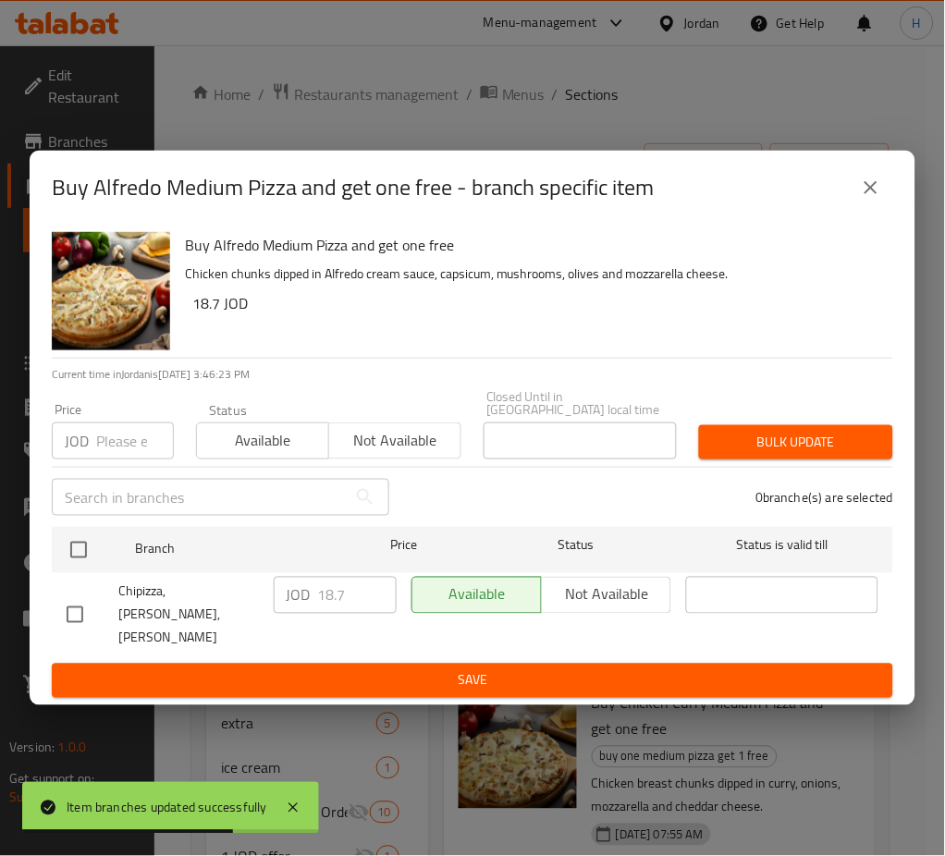
drag, startPoint x: 80, startPoint y: 544, endPoint x: 383, endPoint y: 579, distance: 305.3
click at [80, 545] on input "checkbox" at bounding box center [78, 550] width 39 height 39
checkbox input "true"
click at [356, 593] on input "18.7" at bounding box center [357, 595] width 79 height 37
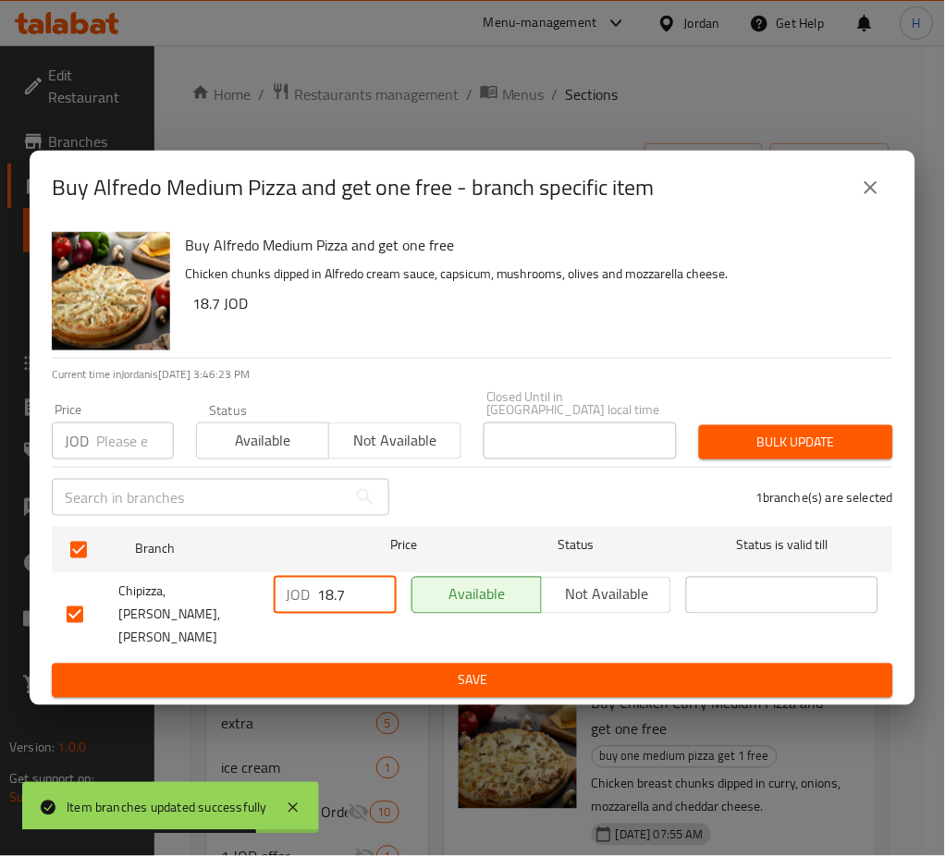
paste input "20.60"
type input "20.60"
click at [433, 669] on span "Save" at bounding box center [473, 680] width 812 height 23
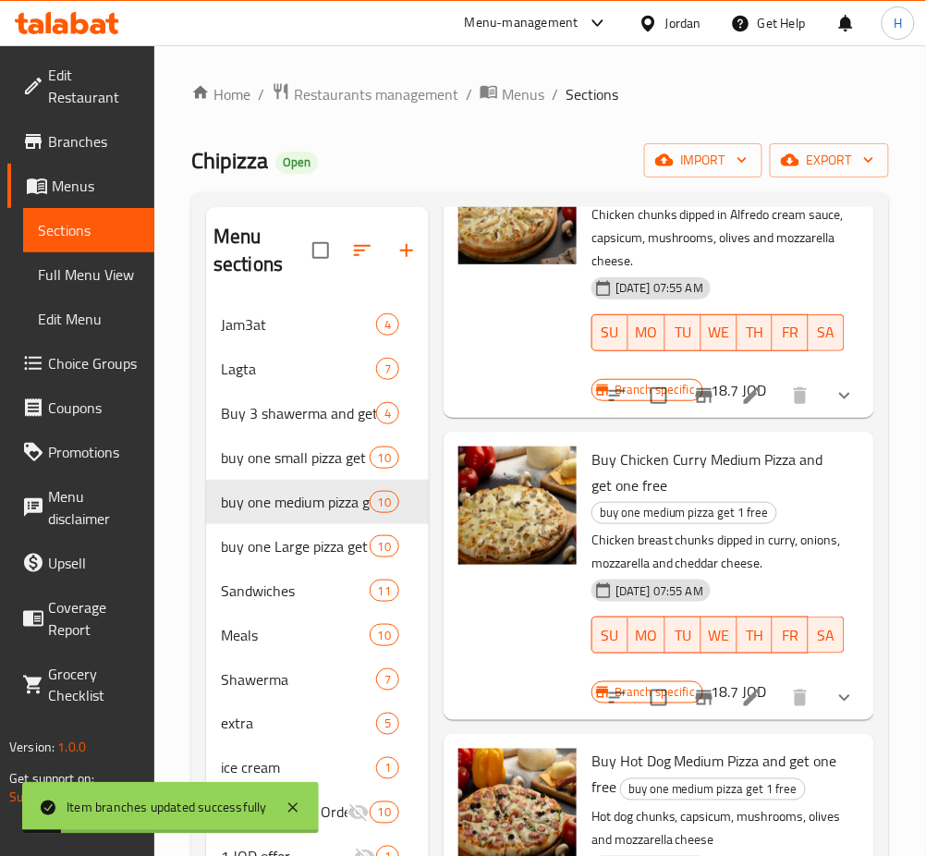
scroll to position [1602, 0]
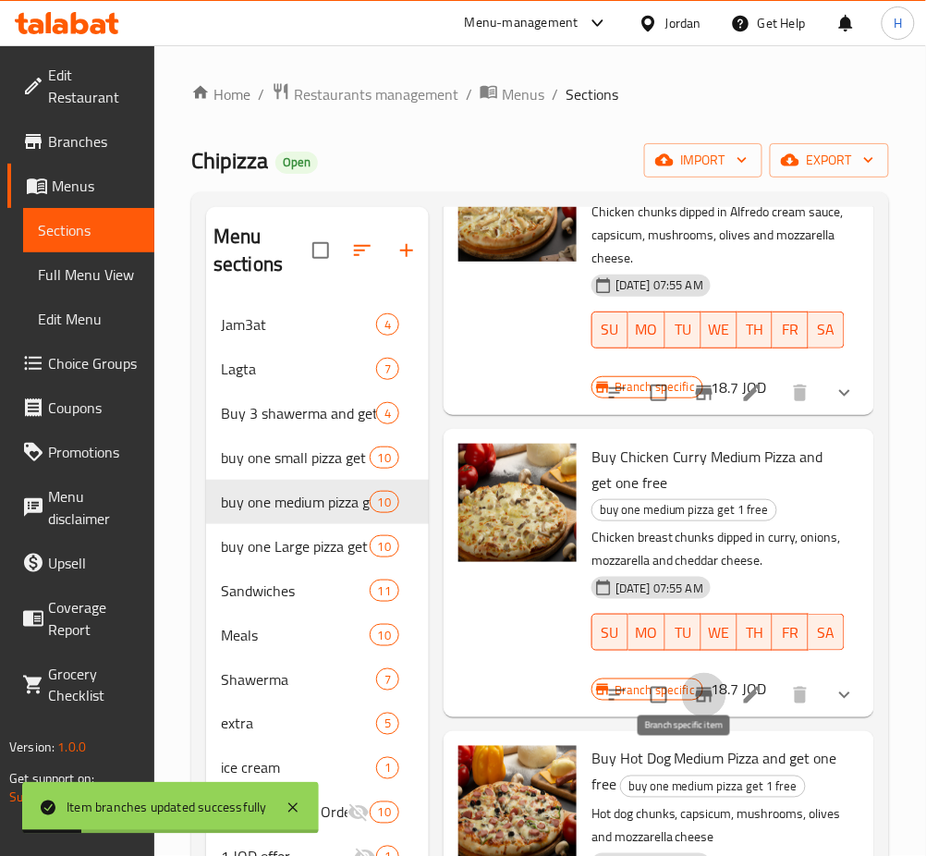
click at [693, 706] on icon "Branch-specific-item" at bounding box center [704, 695] width 22 height 22
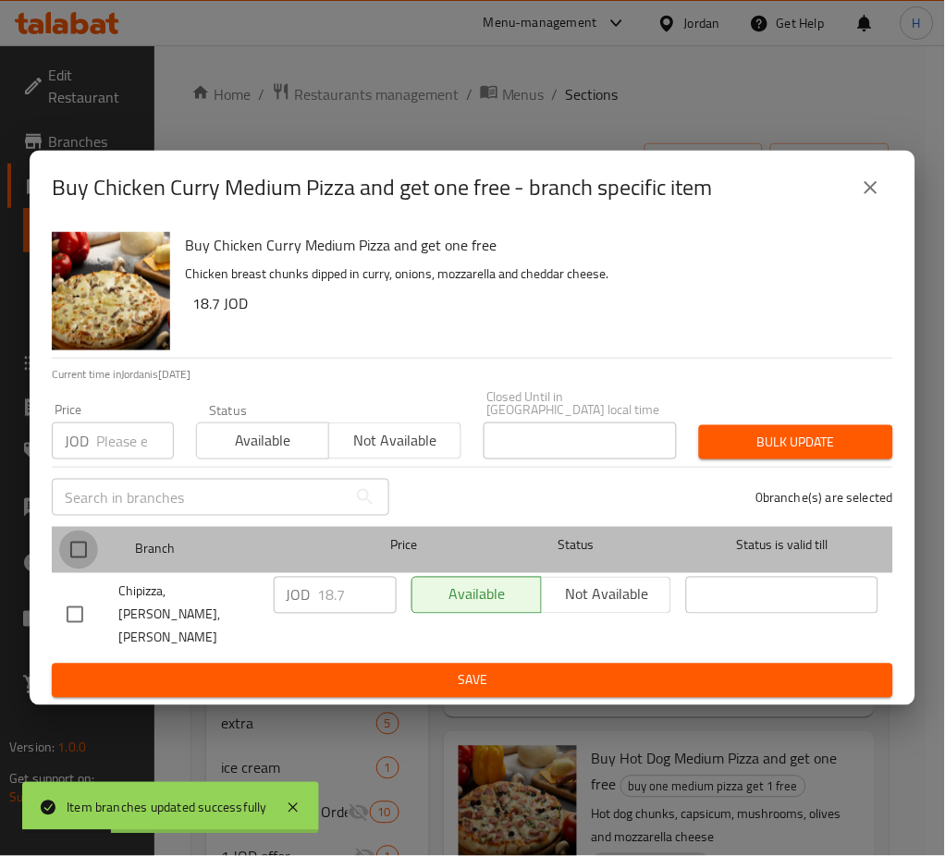
drag, startPoint x: 78, startPoint y: 548, endPoint x: 512, endPoint y: 567, distance: 434.9
click at [80, 548] on input "checkbox" at bounding box center [78, 550] width 39 height 39
checkbox input "true"
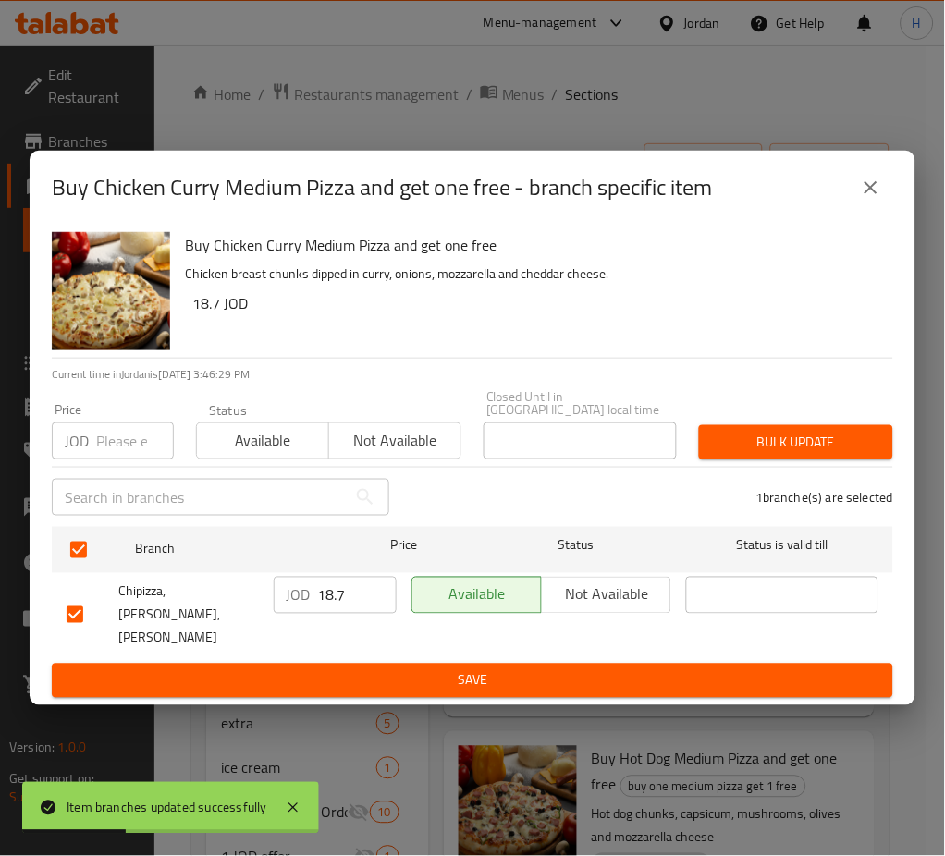
click at [349, 598] on input "18.7" at bounding box center [357, 595] width 79 height 37
paste input "20.60"
type input "20.60"
click at [403, 669] on span "Save" at bounding box center [473, 680] width 812 height 23
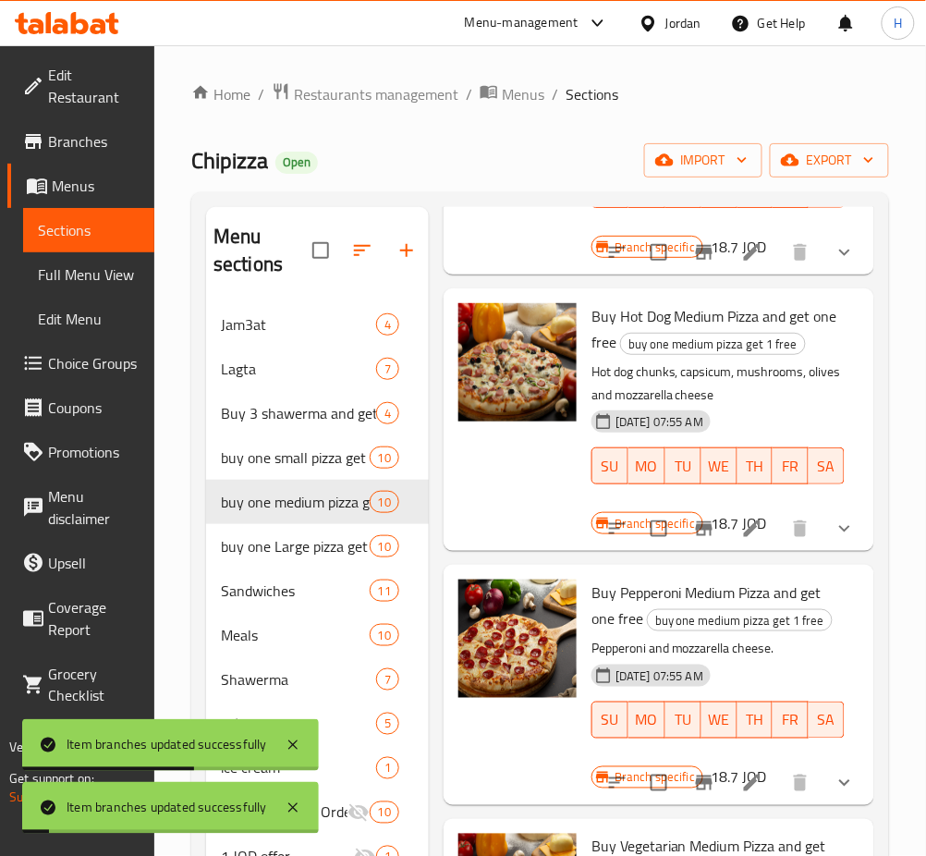
scroll to position [2095, 0]
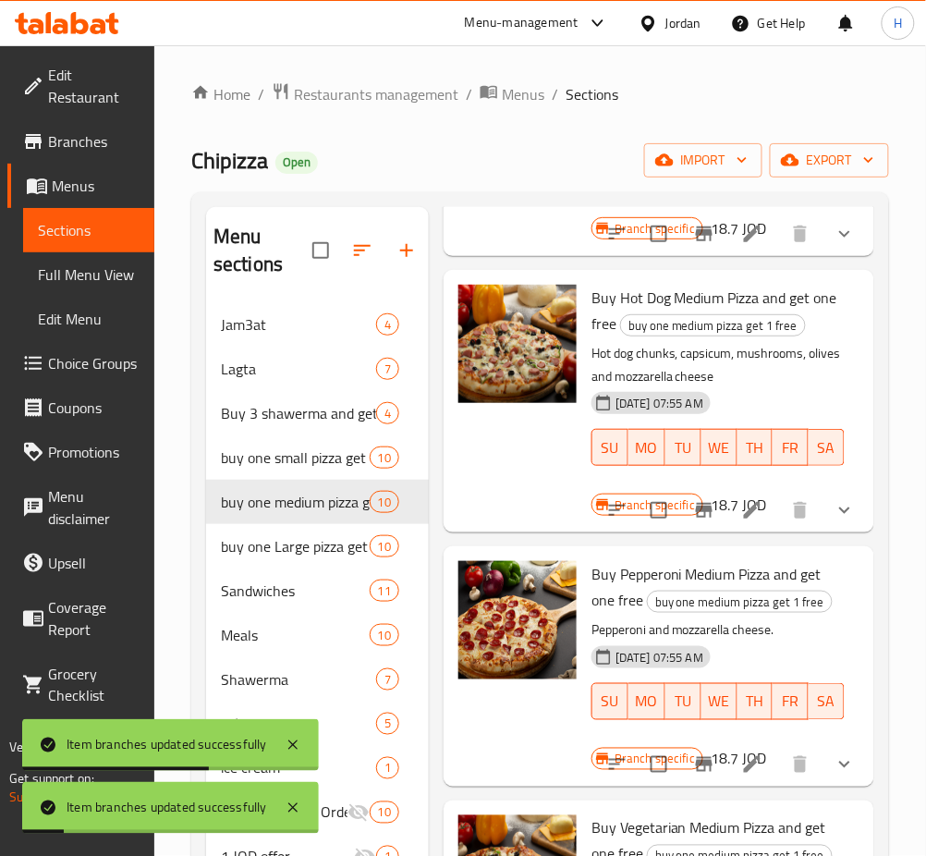
click at [693, 521] on icon "Branch-specific-item" at bounding box center [704, 510] width 22 height 22
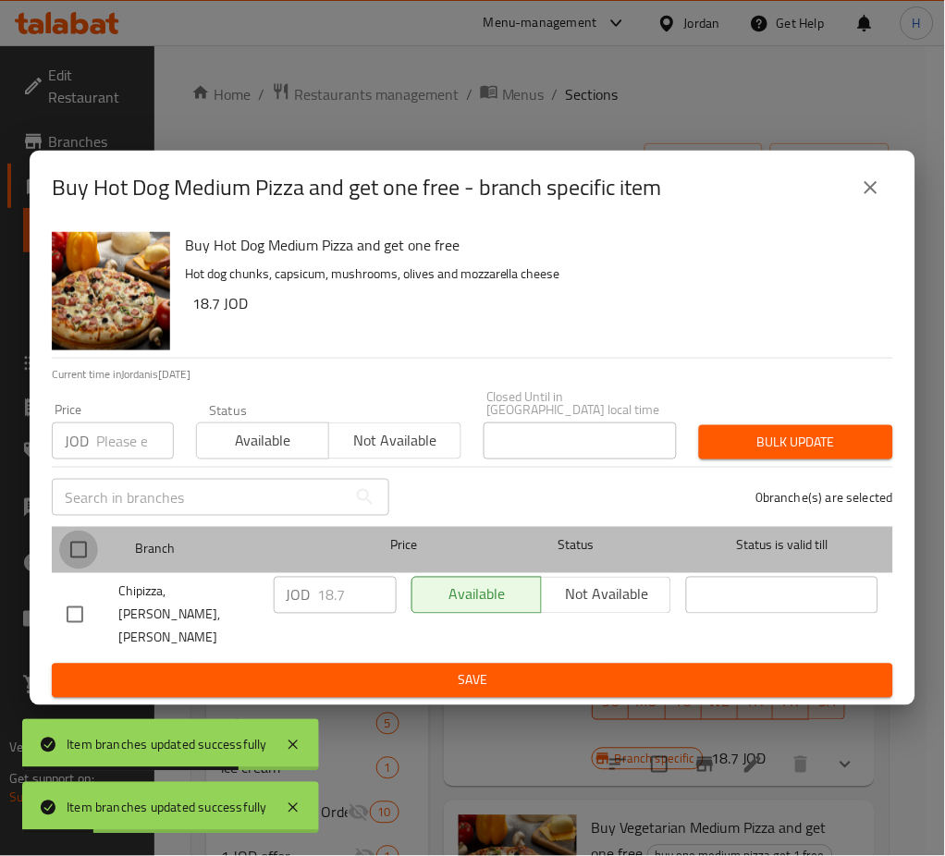
click at [80, 545] on input "checkbox" at bounding box center [78, 550] width 39 height 39
checkbox input "true"
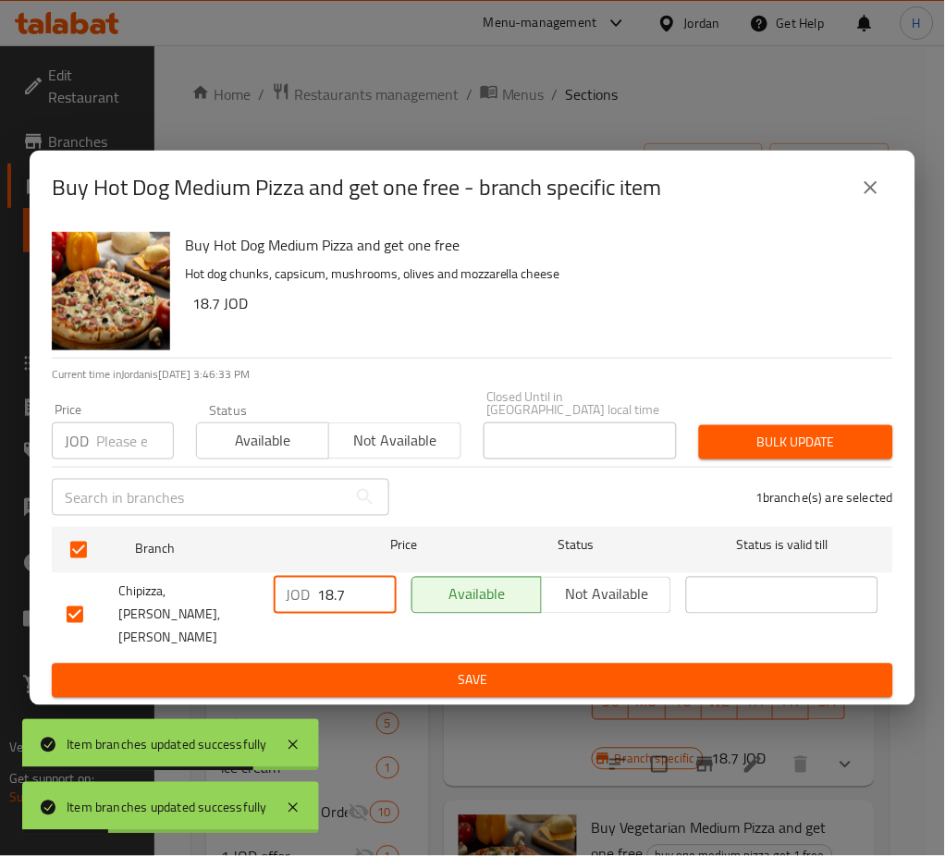
drag, startPoint x: 328, startPoint y: 595, endPoint x: 417, endPoint y: 640, distance: 99.2
click at [328, 593] on input "18.7" at bounding box center [357, 595] width 79 height 37
paste input "20.60"
type input "20.60"
click at [420, 669] on span "Save" at bounding box center [473, 680] width 812 height 23
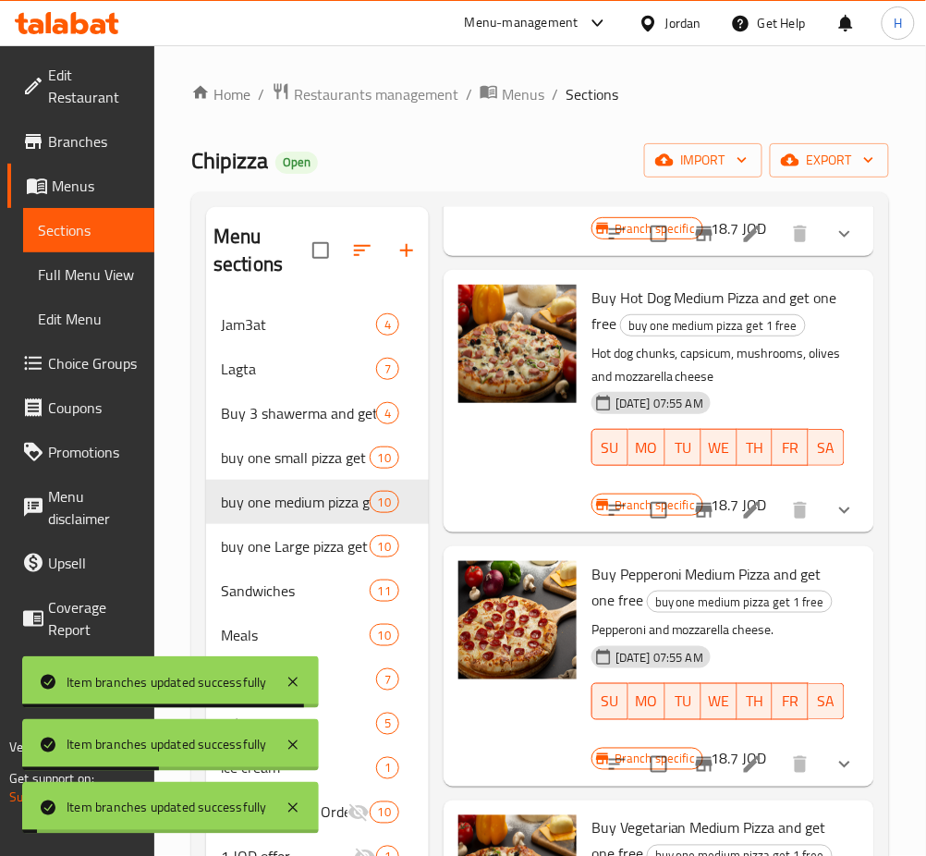
scroll to position [2234, 0]
click at [693, 753] on icon "Branch-specific-item" at bounding box center [704, 764] width 22 height 22
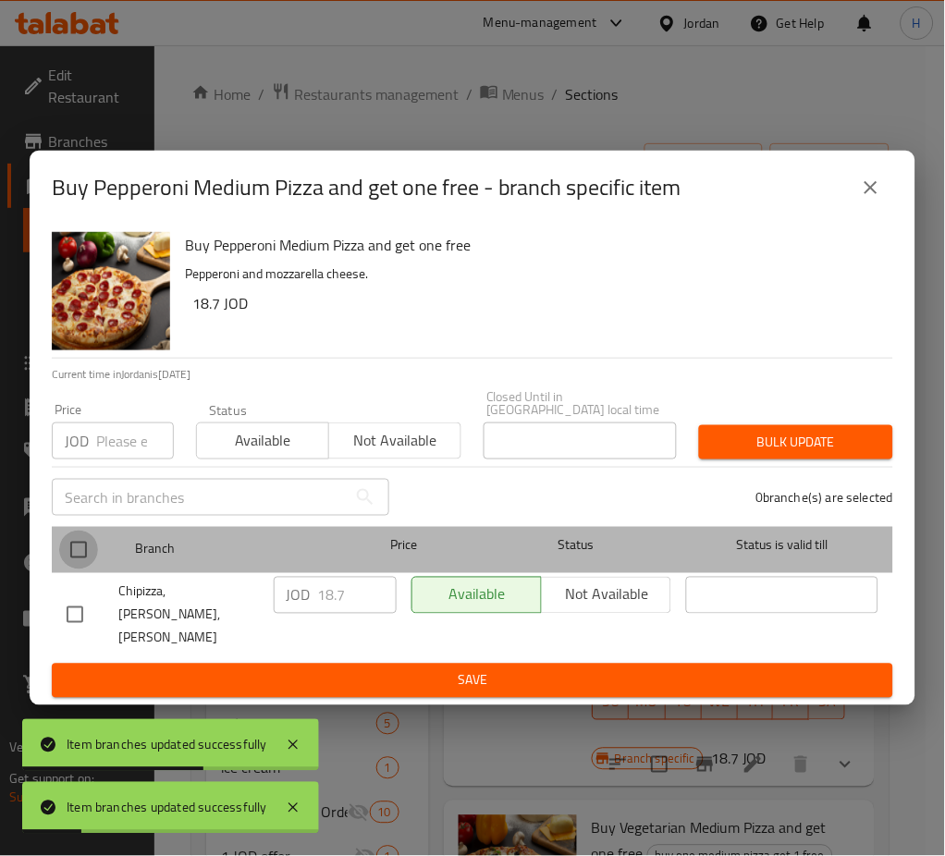
drag, startPoint x: 86, startPoint y: 567, endPoint x: 190, endPoint y: 574, distance: 104.7
click at [86, 564] on input "checkbox" at bounding box center [78, 550] width 39 height 39
checkbox input "true"
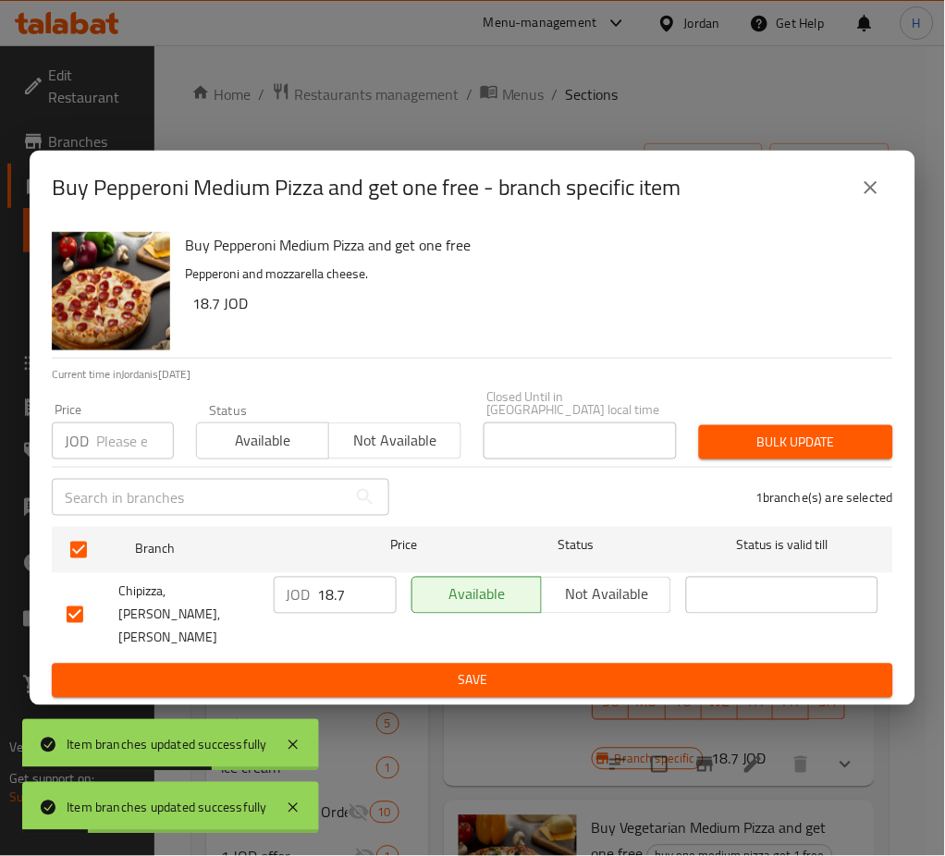
click at [331, 589] on input "18.7" at bounding box center [357, 595] width 79 height 37
paste input "20.60"
type input "20.60"
drag, startPoint x: 461, startPoint y: 667, endPoint x: 496, endPoint y: 679, distance: 36.3
click at [460, 669] on span "Save" at bounding box center [473, 680] width 812 height 23
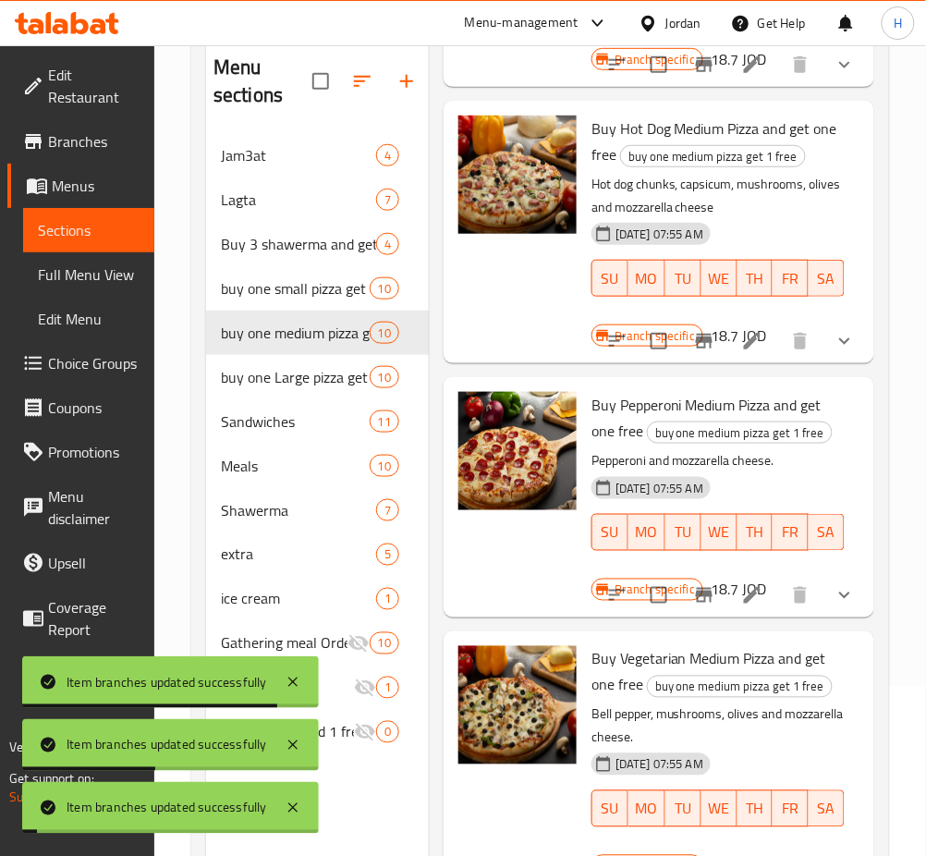
scroll to position [259, 0]
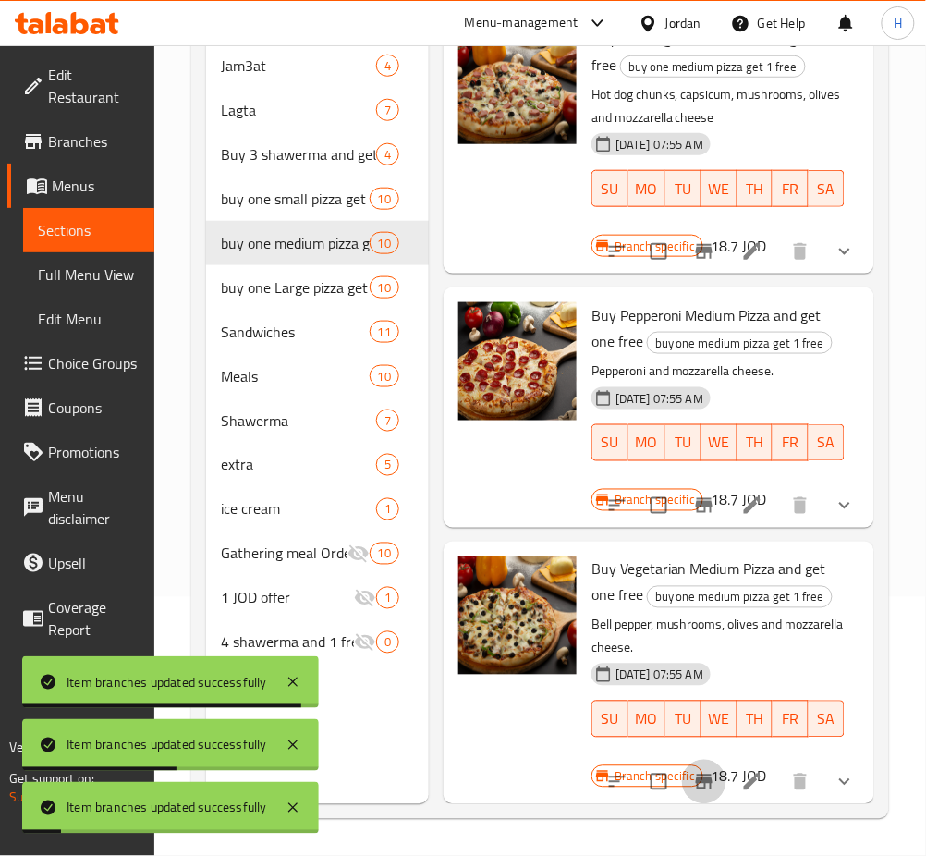
click at [696, 775] on icon "Branch-specific-item" at bounding box center [704, 782] width 17 height 15
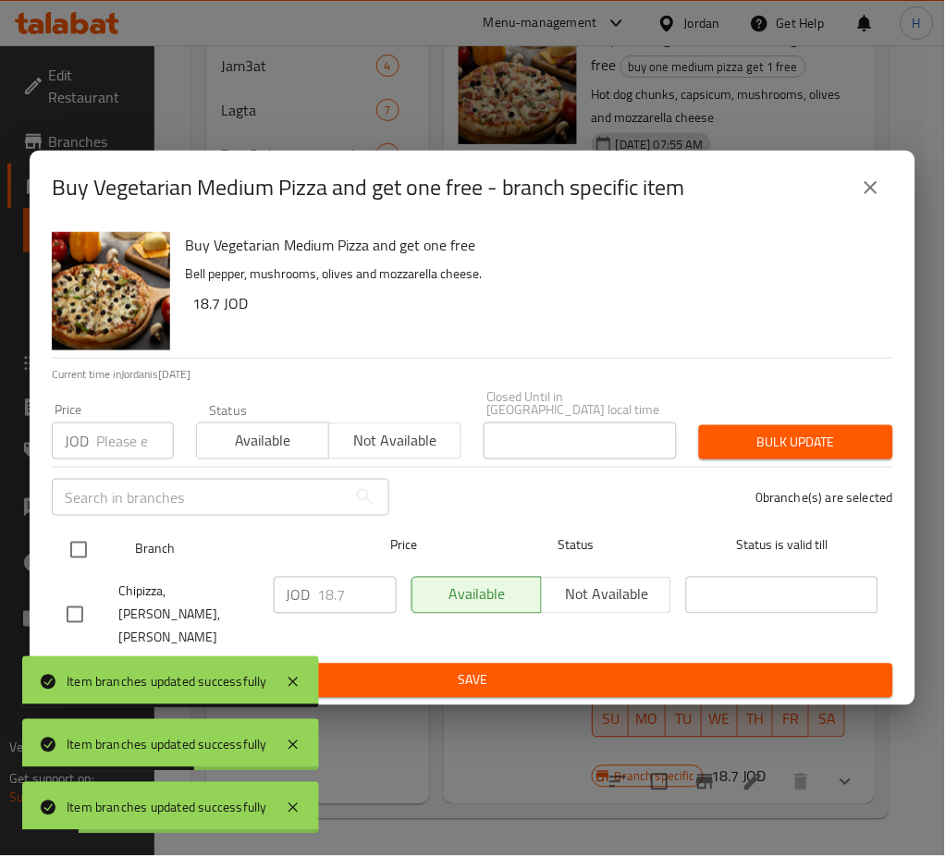
click at [72, 554] on input "checkbox" at bounding box center [78, 550] width 39 height 39
checkbox input "true"
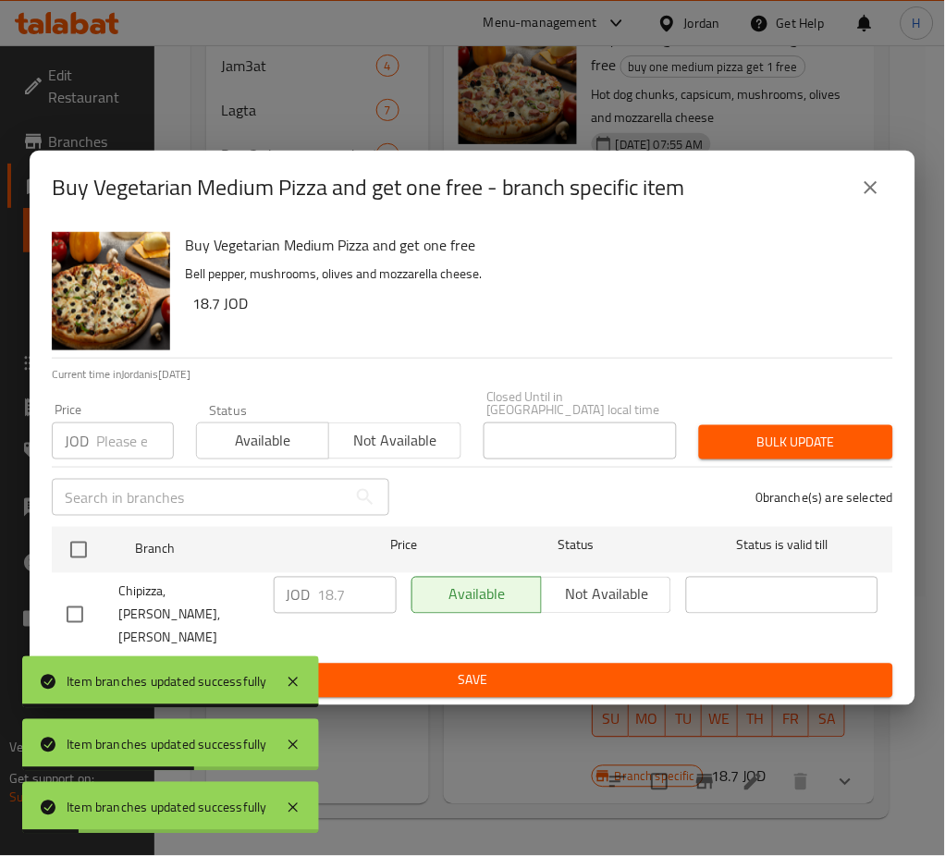
checkbox input "true"
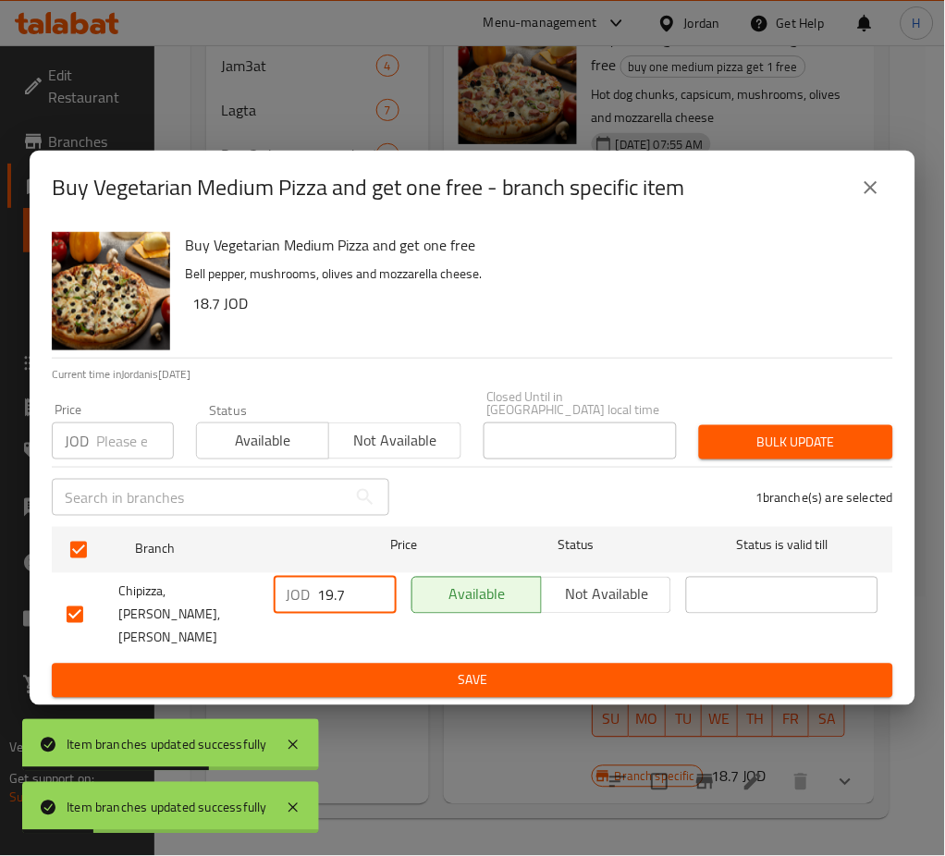
drag, startPoint x: 373, startPoint y: 589, endPoint x: 359, endPoint y: 606, distance: 22.4
click at [371, 589] on input "19.7" at bounding box center [357, 595] width 79 height 37
paste input "20.60"
type input "20.60"
click at [422, 676] on button "Save" at bounding box center [472, 681] width 841 height 34
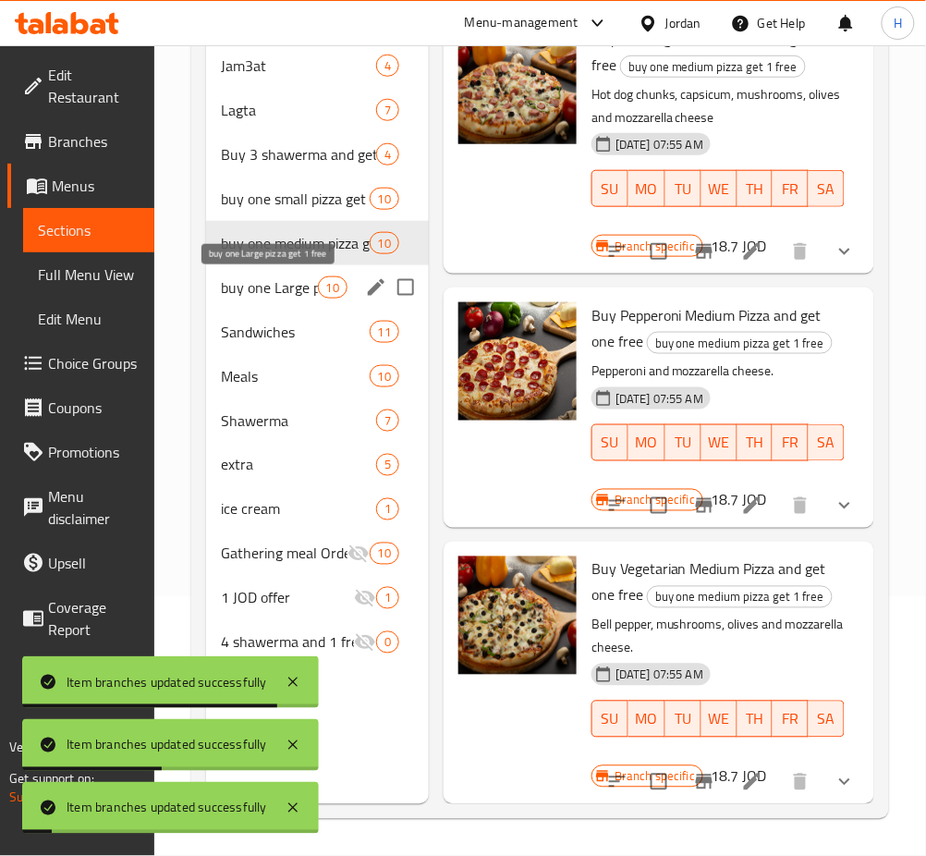
click at [298, 289] on span "buy one Large pizza get 1 free" at bounding box center [269, 287] width 97 height 22
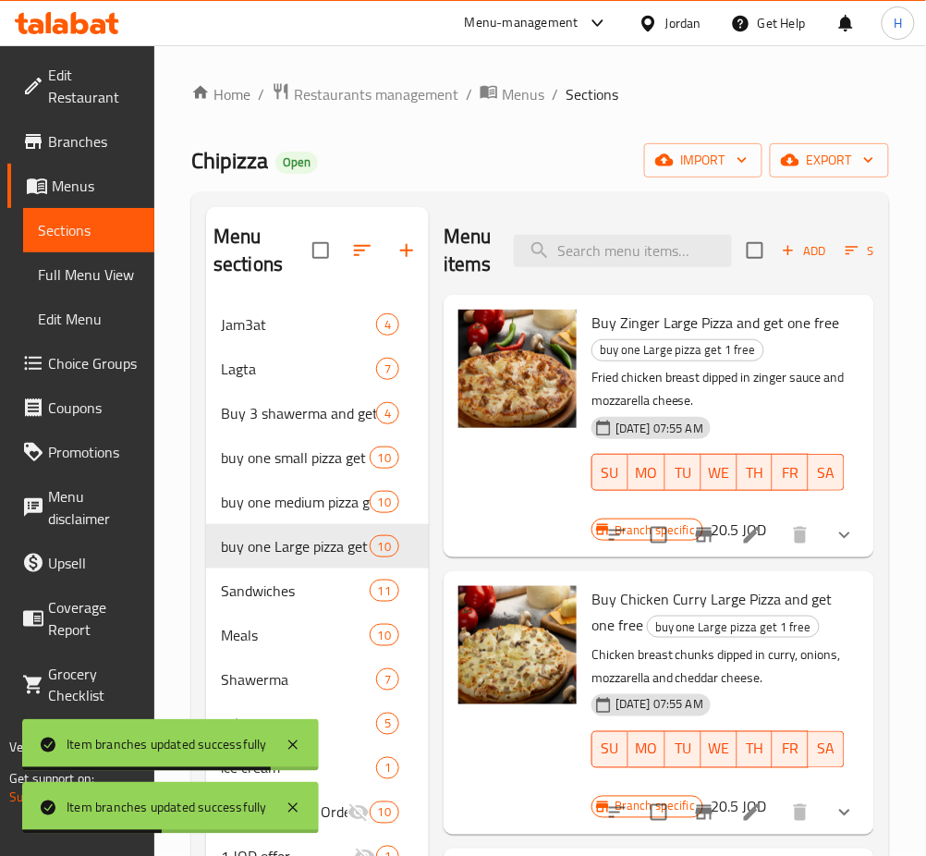
click at [693, 525] on icon "Branch-specific-item" at bounding box center [704, 535] width 22 height 22
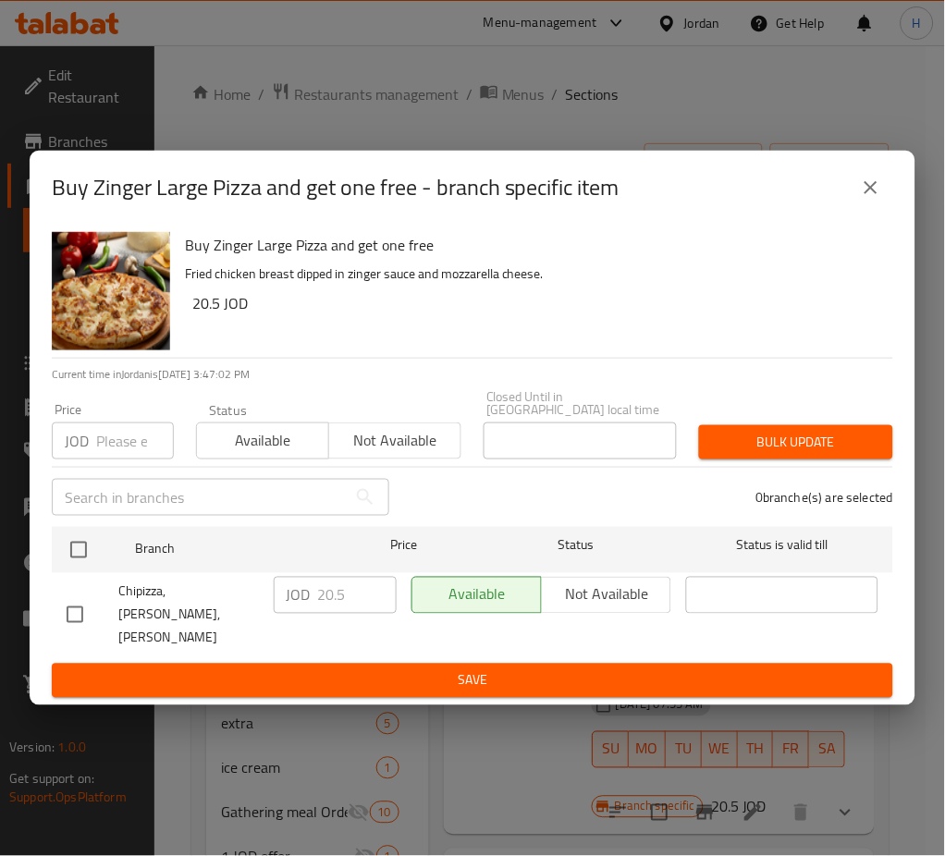
drag, startPoint x: 66, startPoint y: 543, endPoint x: 526, endPoint y: 621, distance: 467.0
click at [67, 544] on input "checkbox" at bounding box center [78, 550] width 39 height 39
checkbox input "true"
click at [349, 605] on input "20.5" at bounding box center [357, 595] width 79 height 37
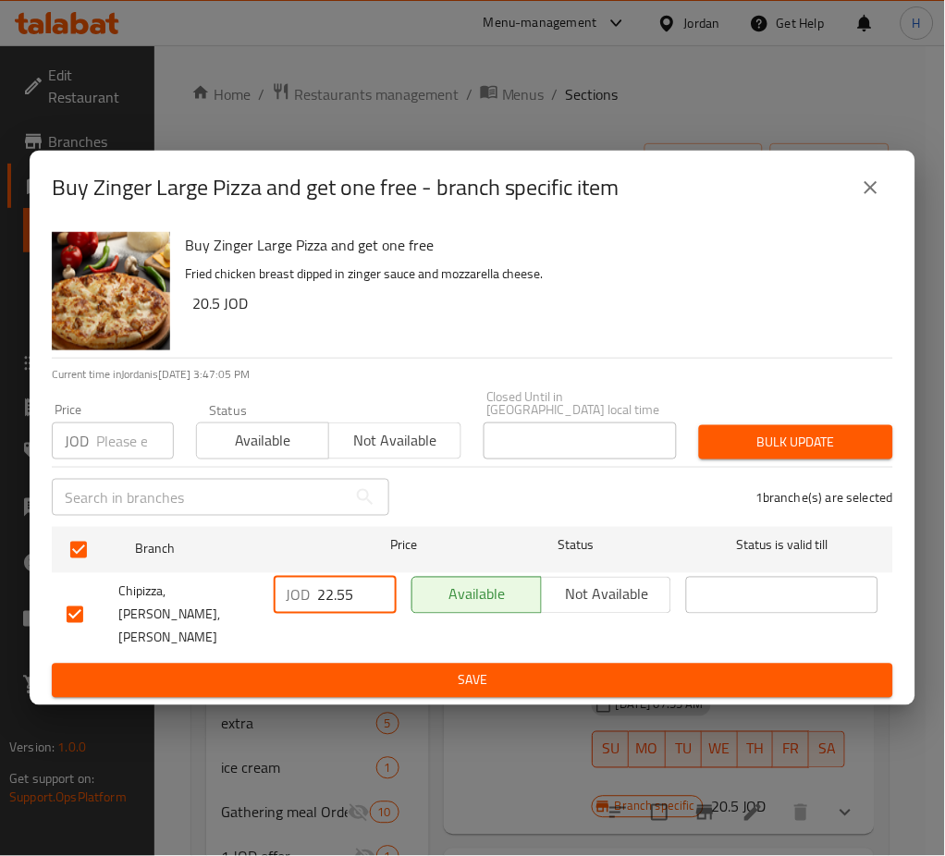
type input "22.55"
click at [373, 669] on span "Save" at bounding box center [473, 680] width 812 height 23
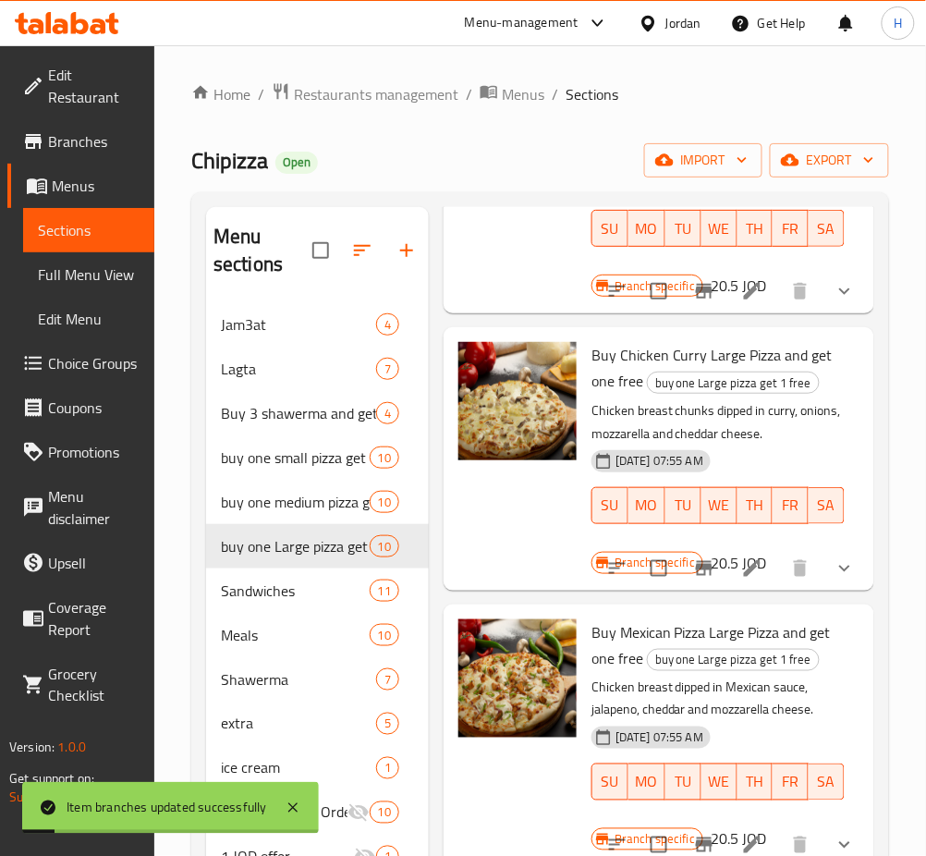
scroll to position [246, 0]
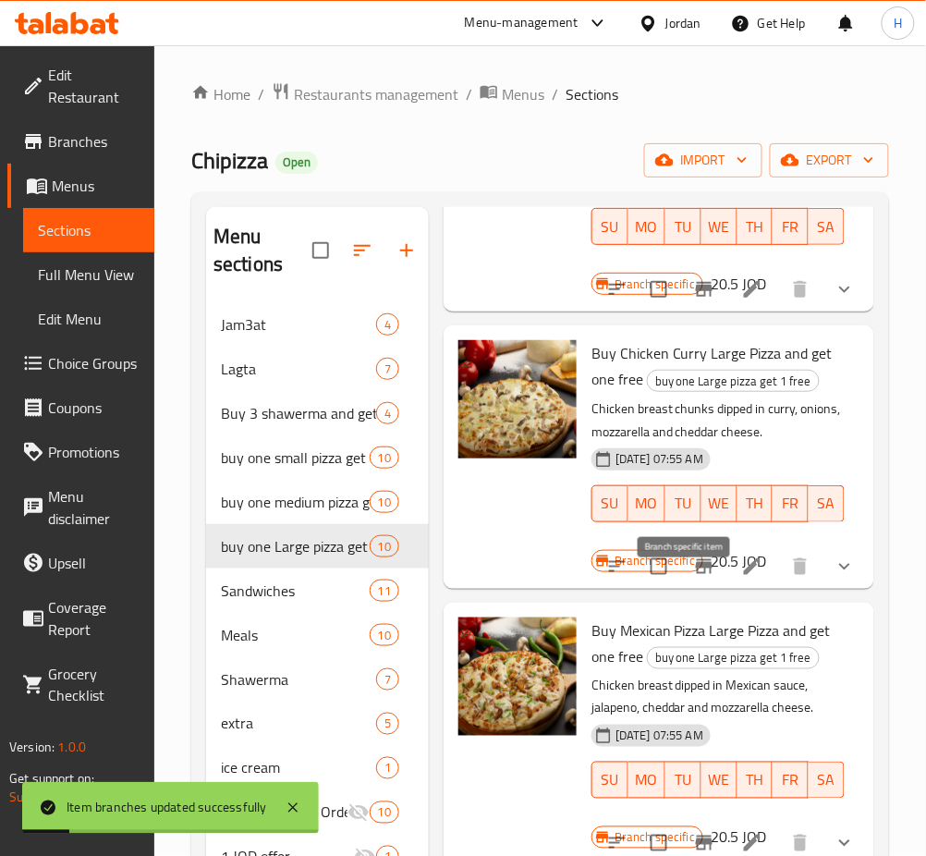
click at [693, 578] on icon "Branch-specific-item" at bounding box center [704, 567] width 22 height 22
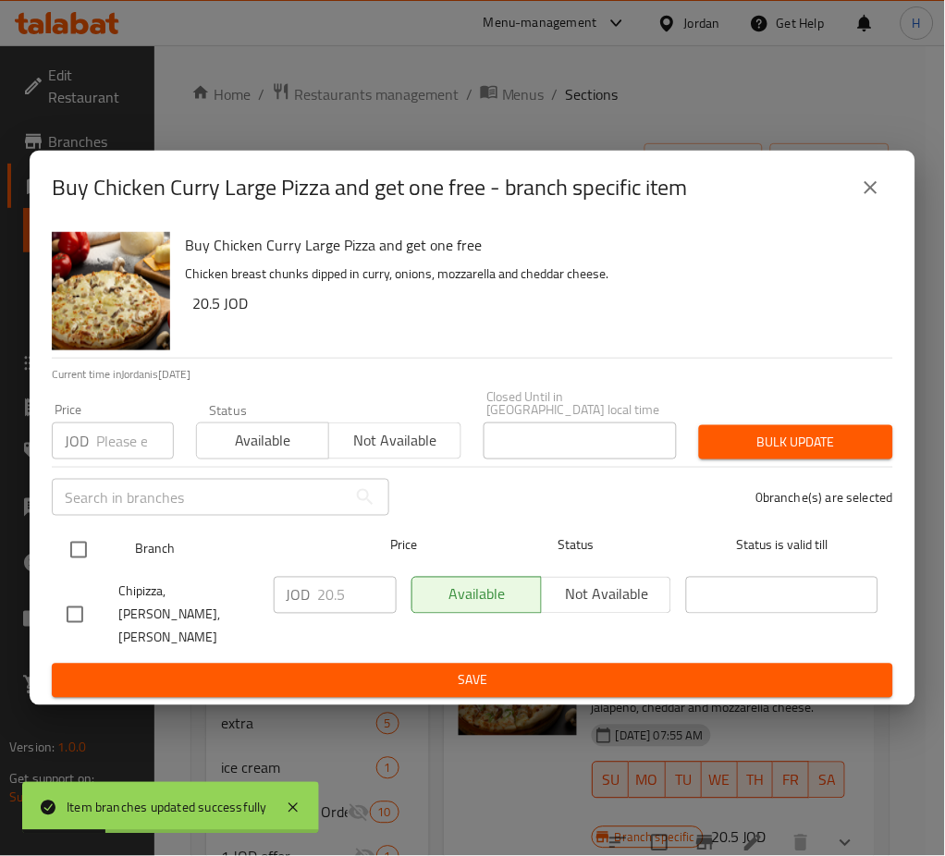
click at [80, 556] on input "checkbox" at bounding box center [78, 550] width 39 height 39
checkbox input "true"
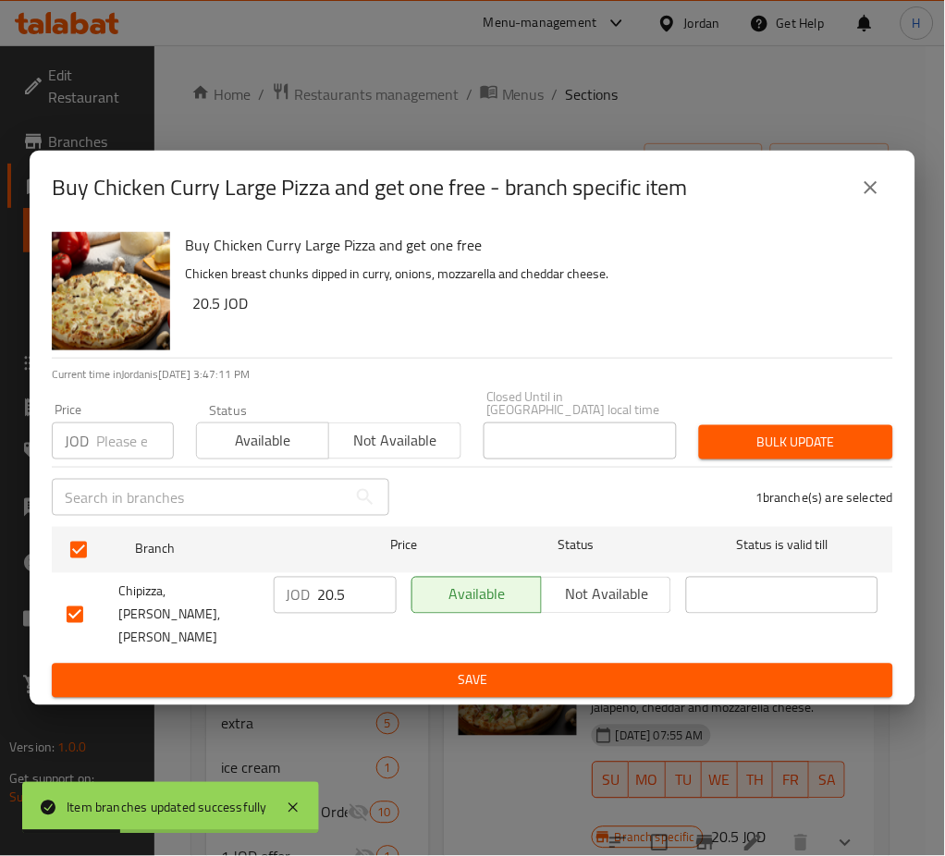
click at [332, 595] on input "20.5" at bounding box center [357, 595] width 79 height 37
paste input "2.5"
type input "22.55"
click at [380, 669] on span "Save" at bounding box center [473, 680] width 812 height 23
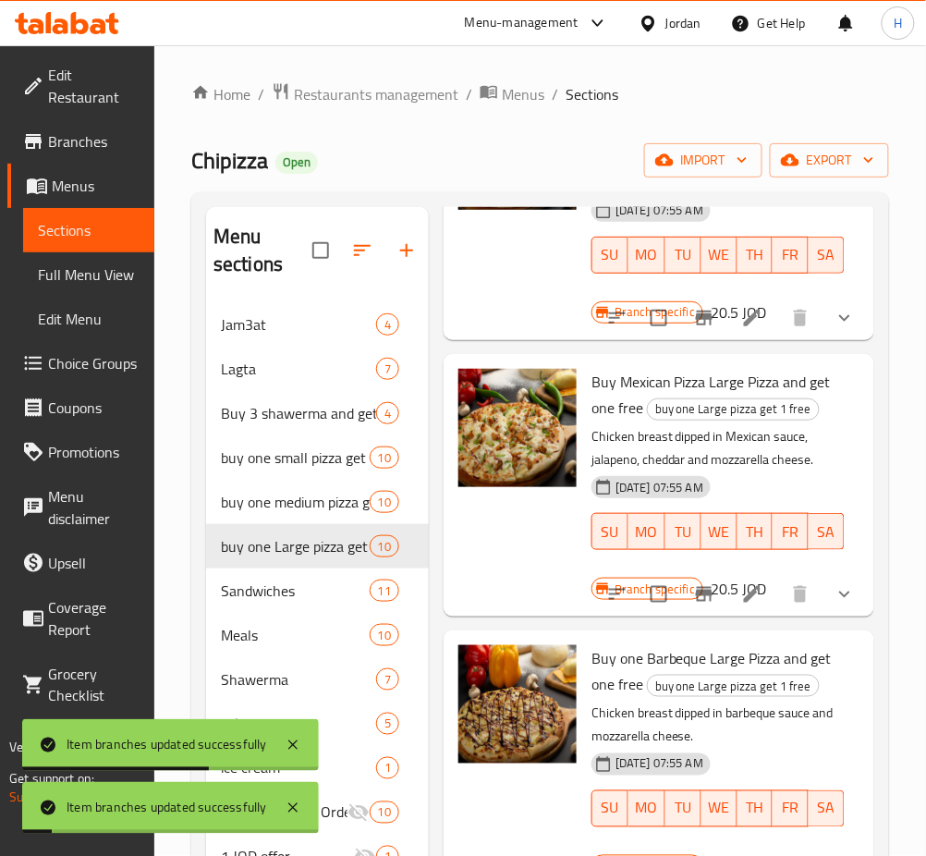
scroll to position [616, 0]
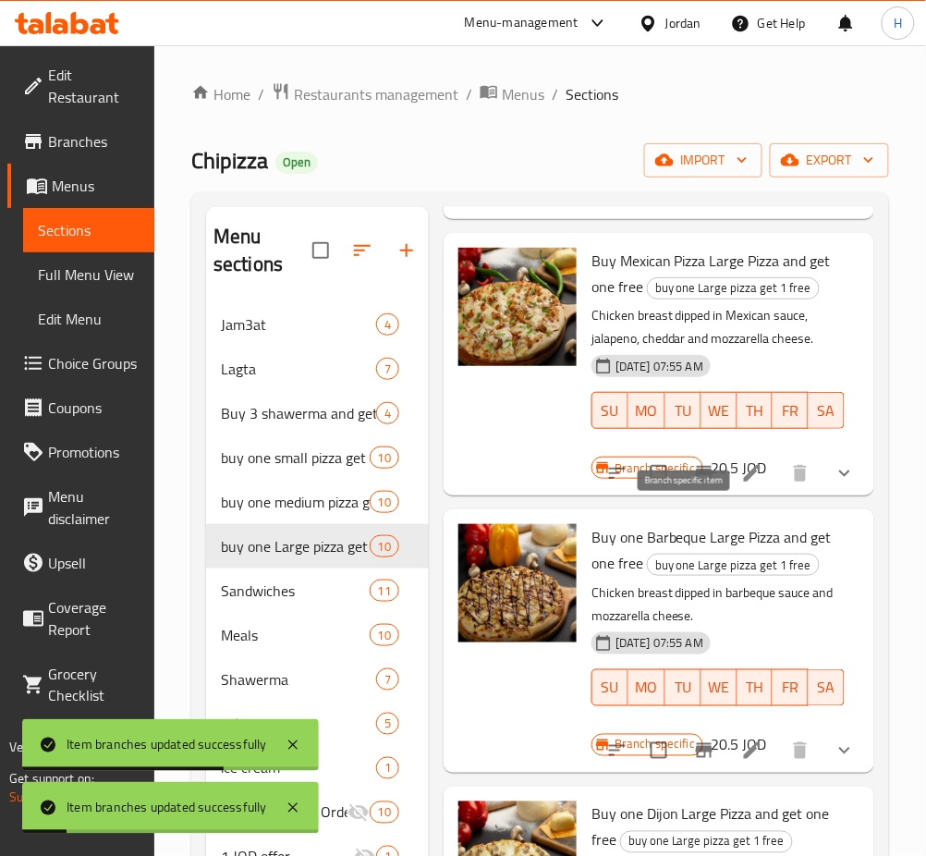
click at [696, 481] on icon "Branch-specific-item" at bounding box center [704, 473] width 17 height 15
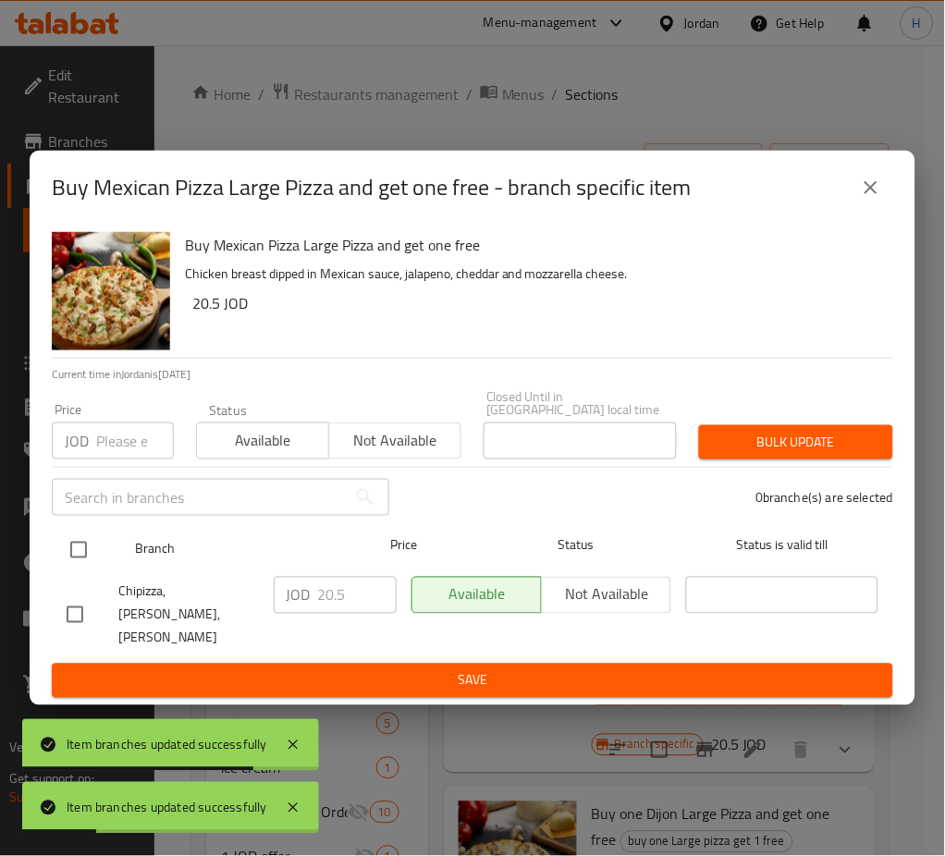
drag, startPoint x: 72, startPoint y: 553, endPoint x: 239, endPoint y: 593, distance: 171.1
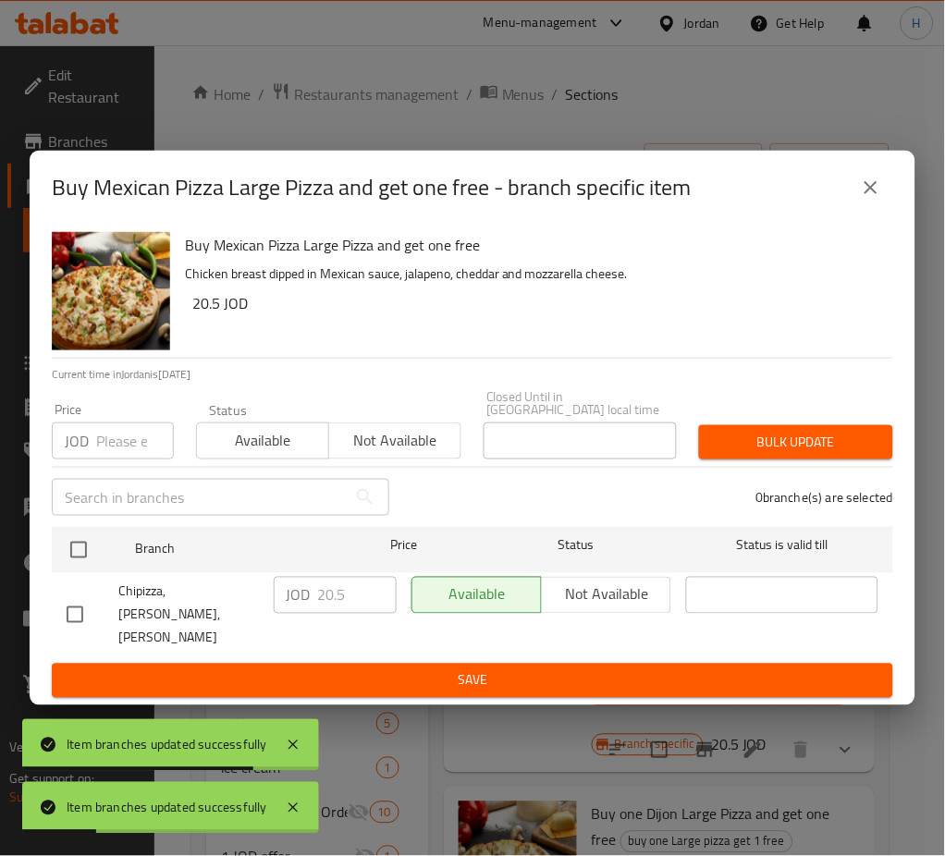
click at [74, 553] on input "checkbox" at bounding box center [78, 550] width 39 height 39
checkbox input "true"
click at [313, 598] on div "JOD 20.5 ​" at bounding box center [335, 595] width 123 height 37
paste input "2.5"
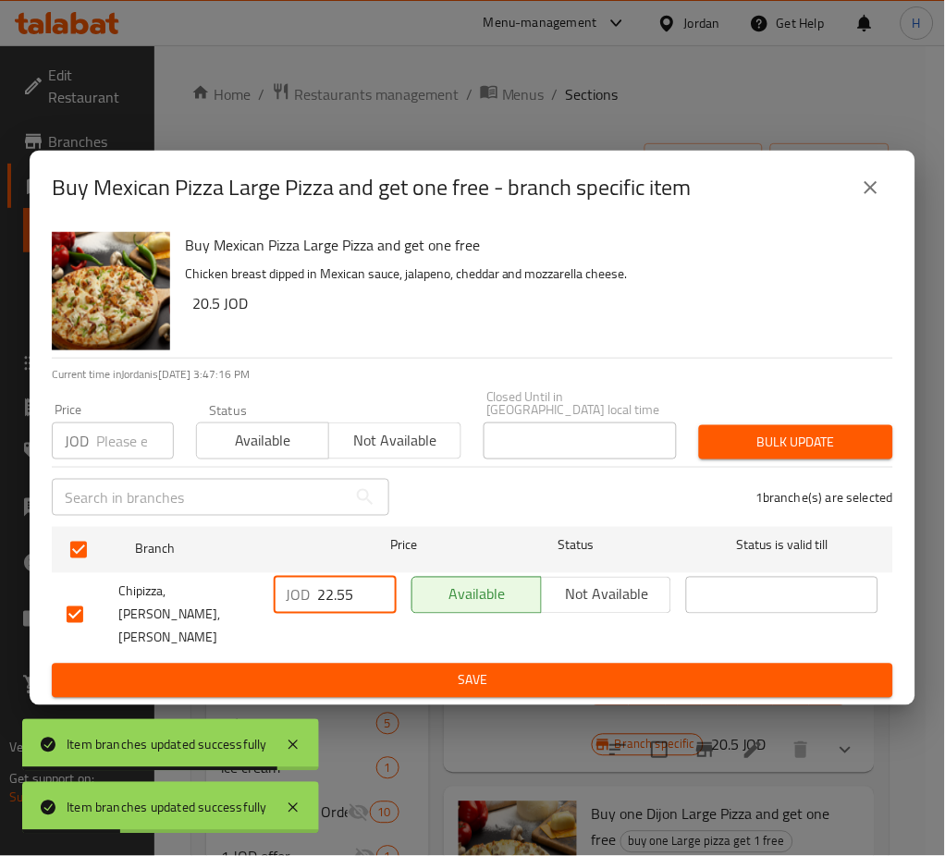
type input "22.55"
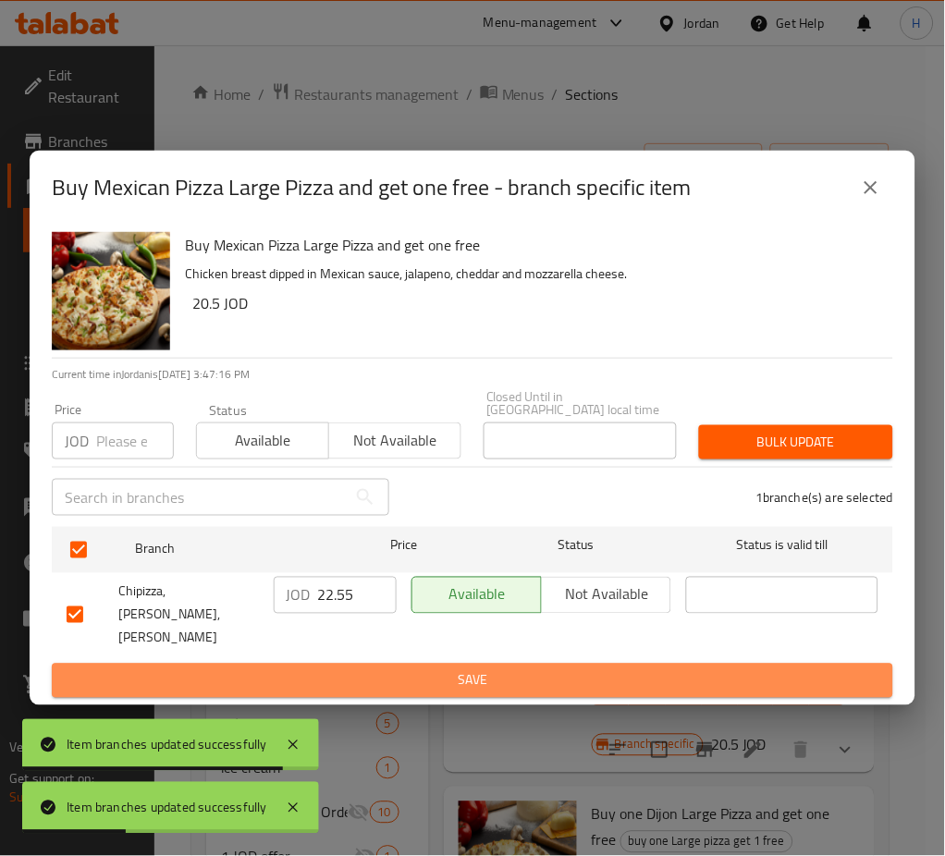
click at [425, 669] on span "Save" at bounding box center [473, 680] width 812 height 23
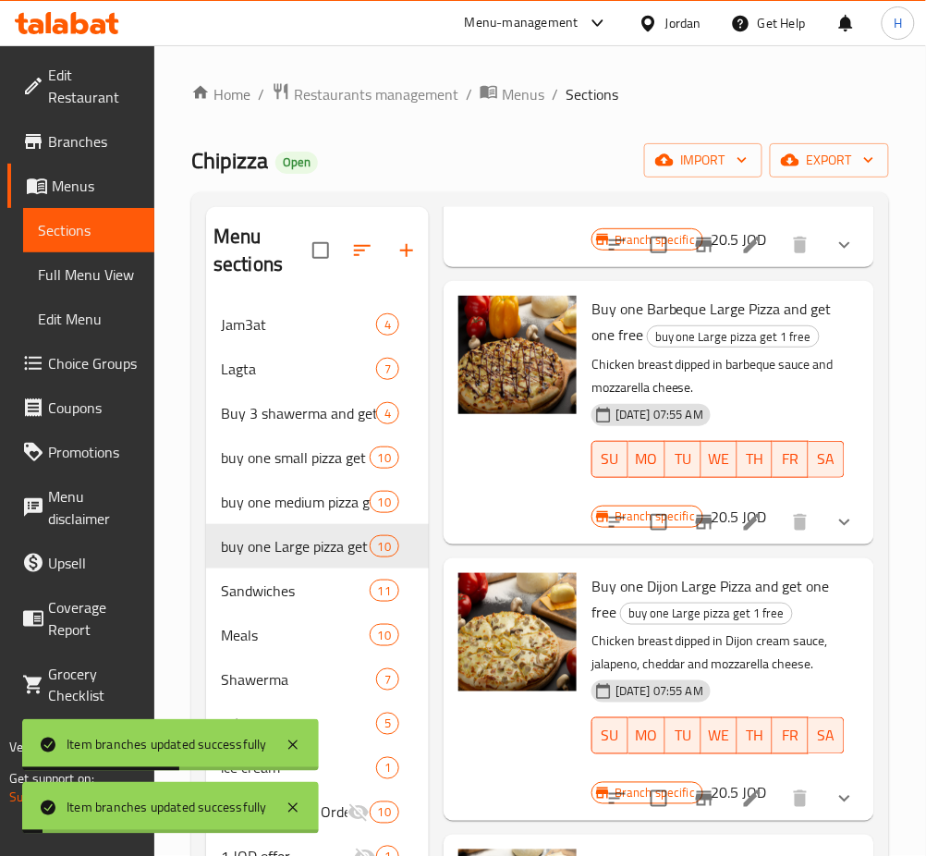
scroll to position [863, 0]
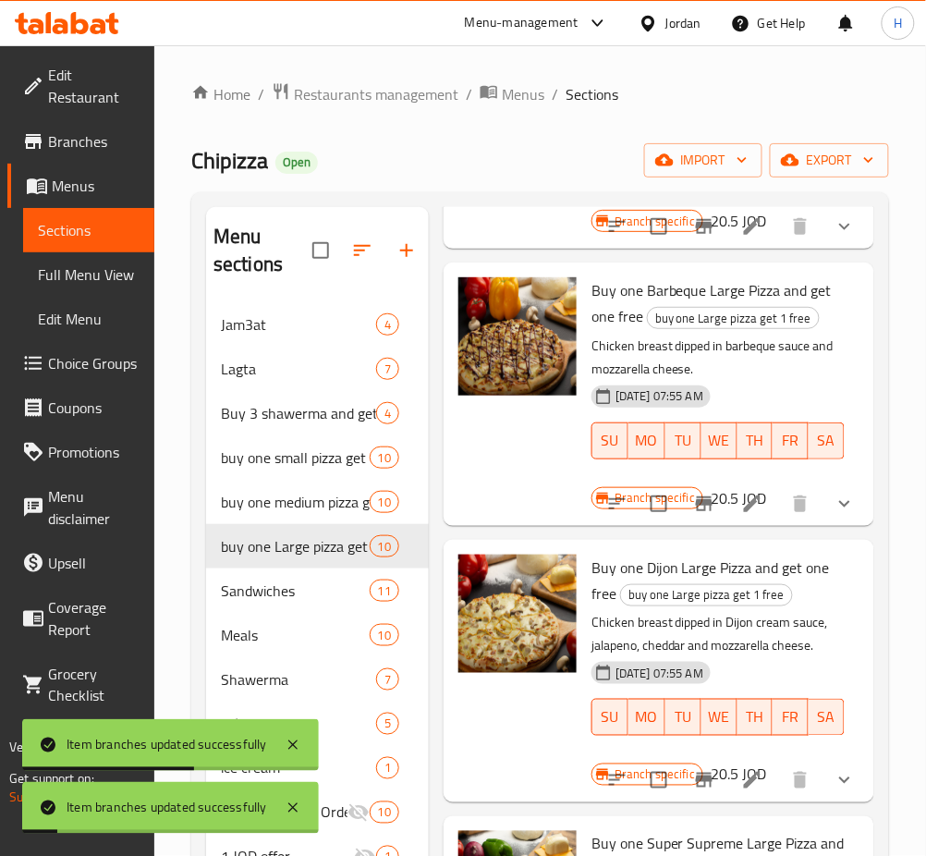
click at [696, 511] on icon "Branch-specific-item" at bounding box center [704, 503] width 17 height 15
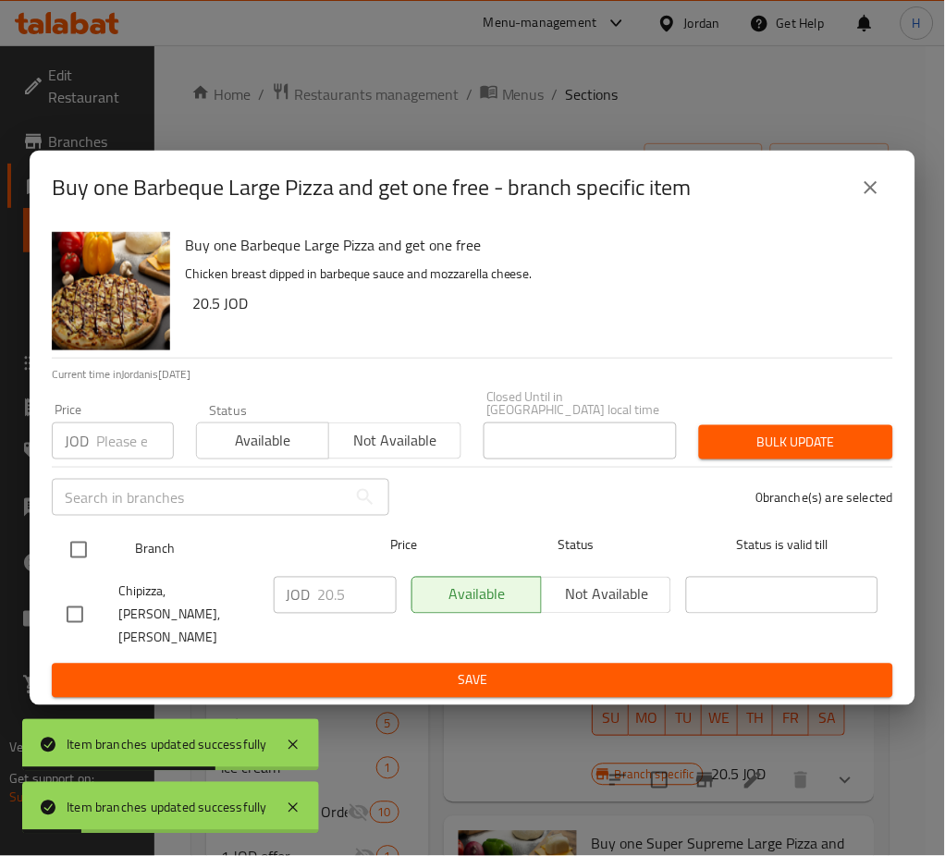
click at [81, 556] on input "checkbox" at bounding box center [78, 550] width 39 height 39
checkbox input "true"
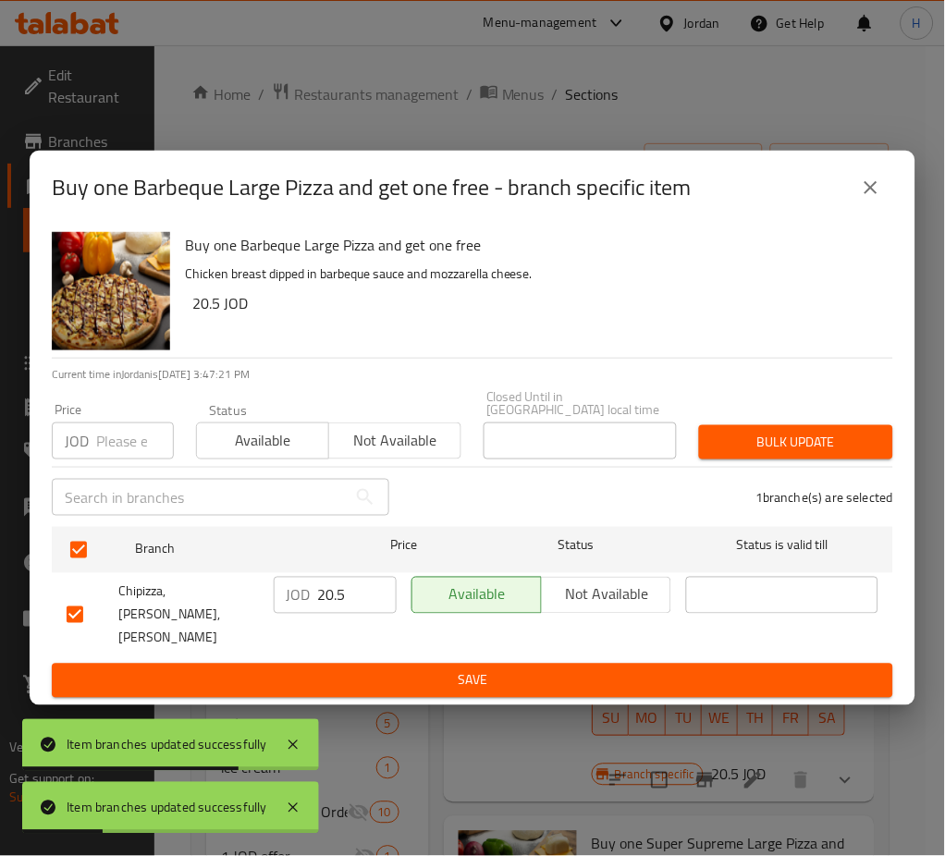
click at [304, 598] on p "JOD" at bounding box center [299, 595] width 24 height 22
drag, startPoint x: 356, startPoint y: 607, endPoint x: 358, endPoint y: 618, distance: 10.3
click at [355, 607] on input "20.5" at bounding box center [357, 595] width 79 height 37
paste input "2.5"
type input "22.55"
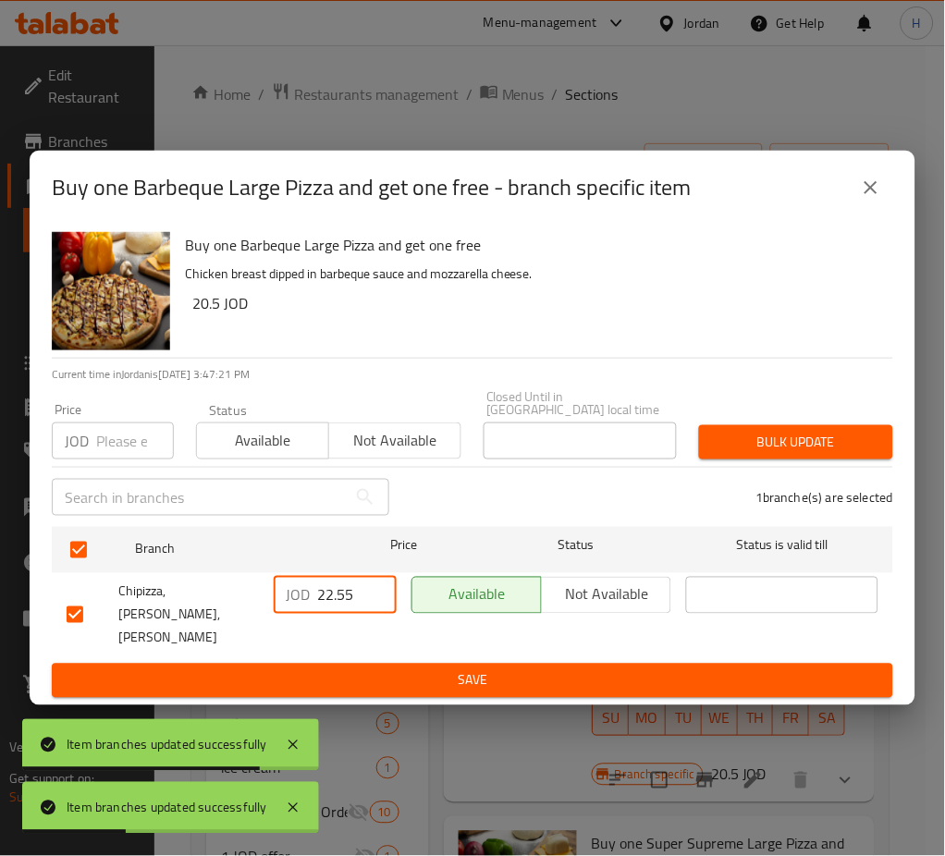
drag, startPoint x: 447, startPoint y: 685, endPoint x: 448, endPoint y: 675, distance: 10.2
click at [447, 680] on div "Buy one Barbeque Large Pizza and get one free Chicken breast dipped in barbeque…" at bounding box center [473, 466] width 886 height 482
click at [454, 669] on span "Save" at bounding box center [473, 680] width 812 height 23
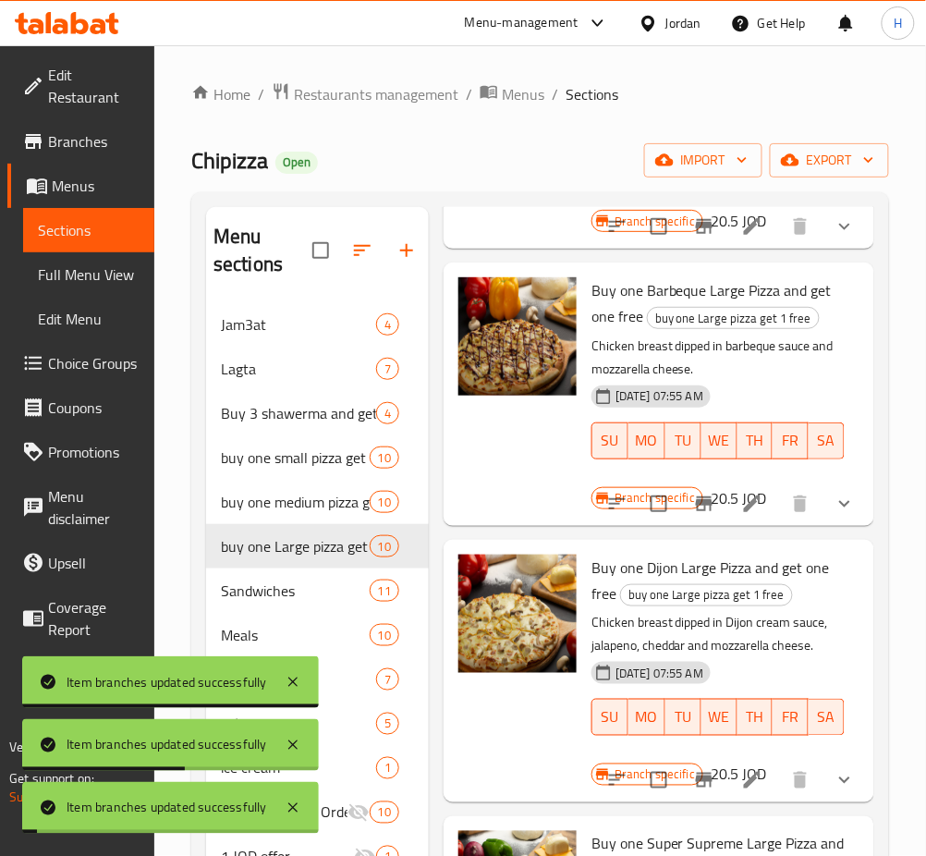
scroll to position [985, 0]
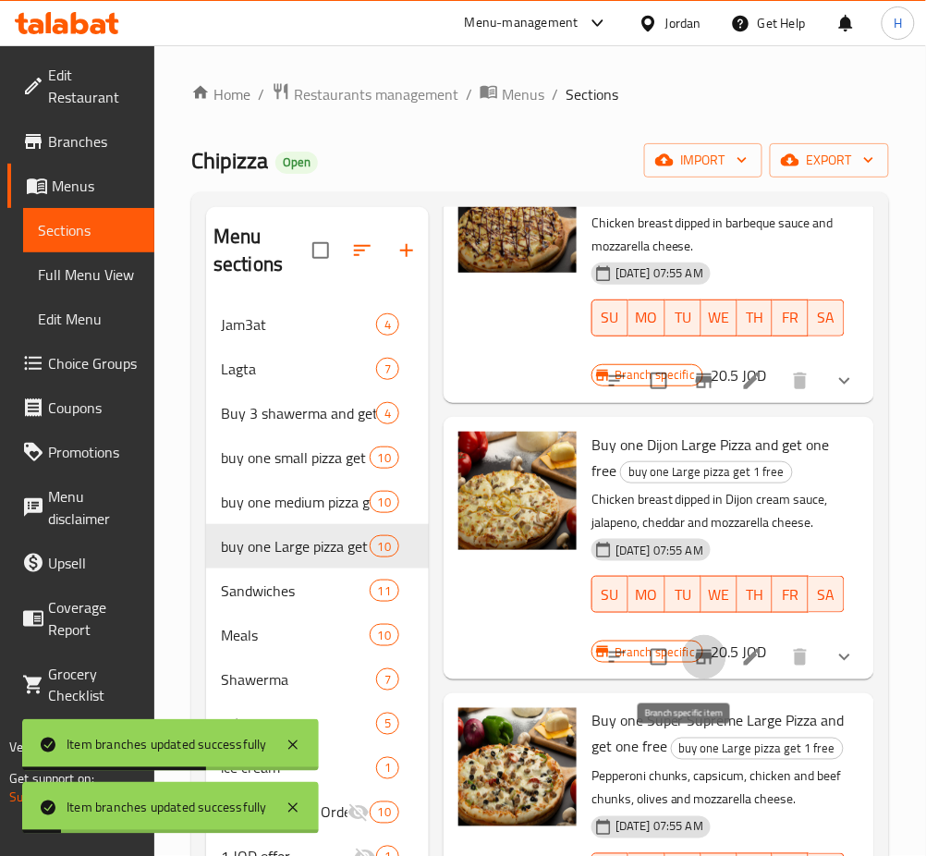
click at [693, 668] on icon "Branch-specific-item" at bounding box center [704, 657] width 22 height 22
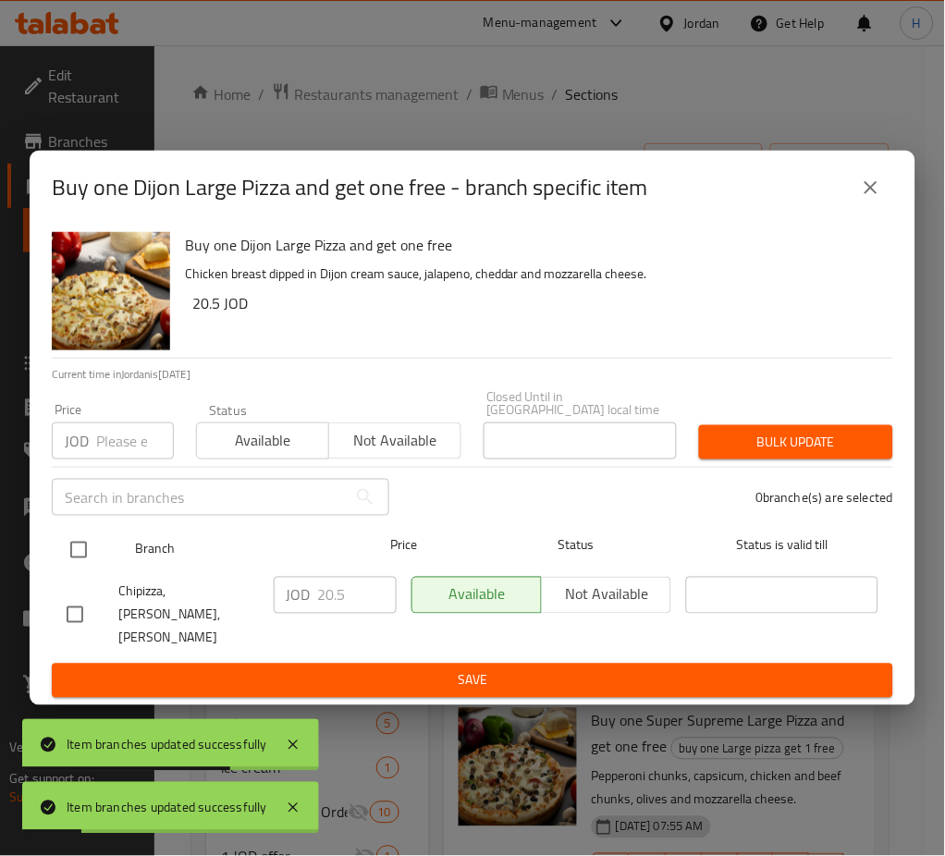
click at [83, 558] on input "checkbox" at bounding box center [78, 550] width 39 height 39
checkbox input "true"
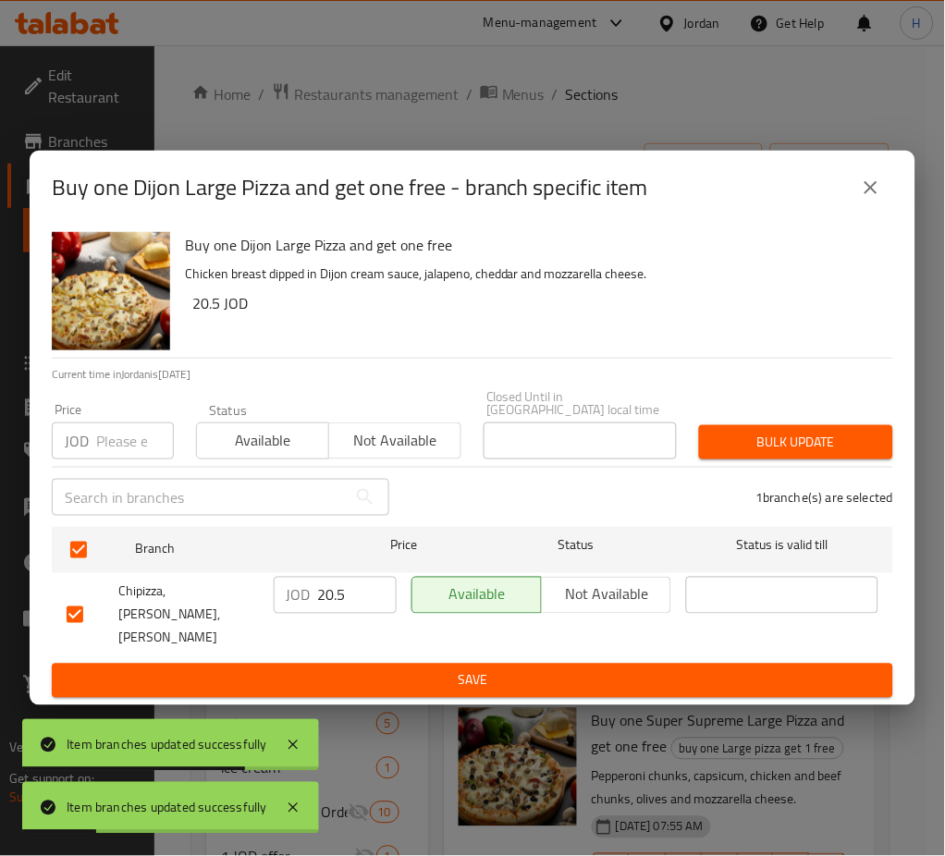
click at [361, 600] on input "20.5" at bounding box center [357, 595] width 79 height 37
paste input "2.5"
type input "22.55"
drag, startPoint x: 376, startPoint y: 657, endPoint x: 408, endPoint y: 687, distance: 43.2
click at [378, 669] on span "Save" at bounding box center [473, 680] width 812 height 23
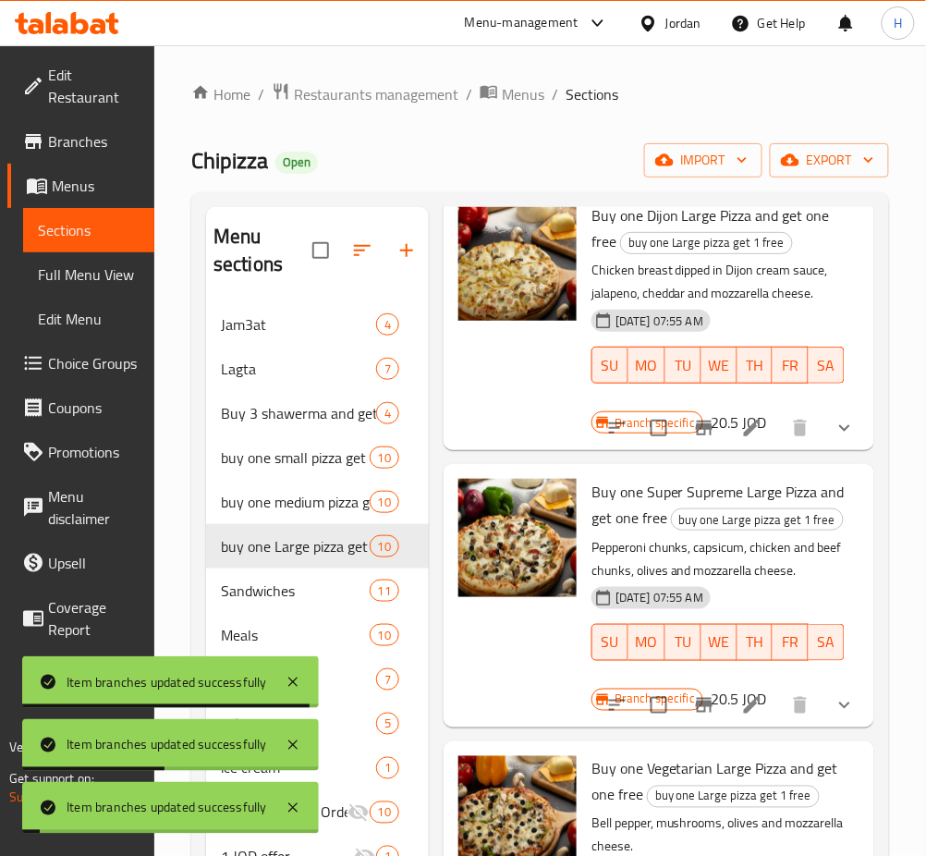
scroll to position [1232, 0]
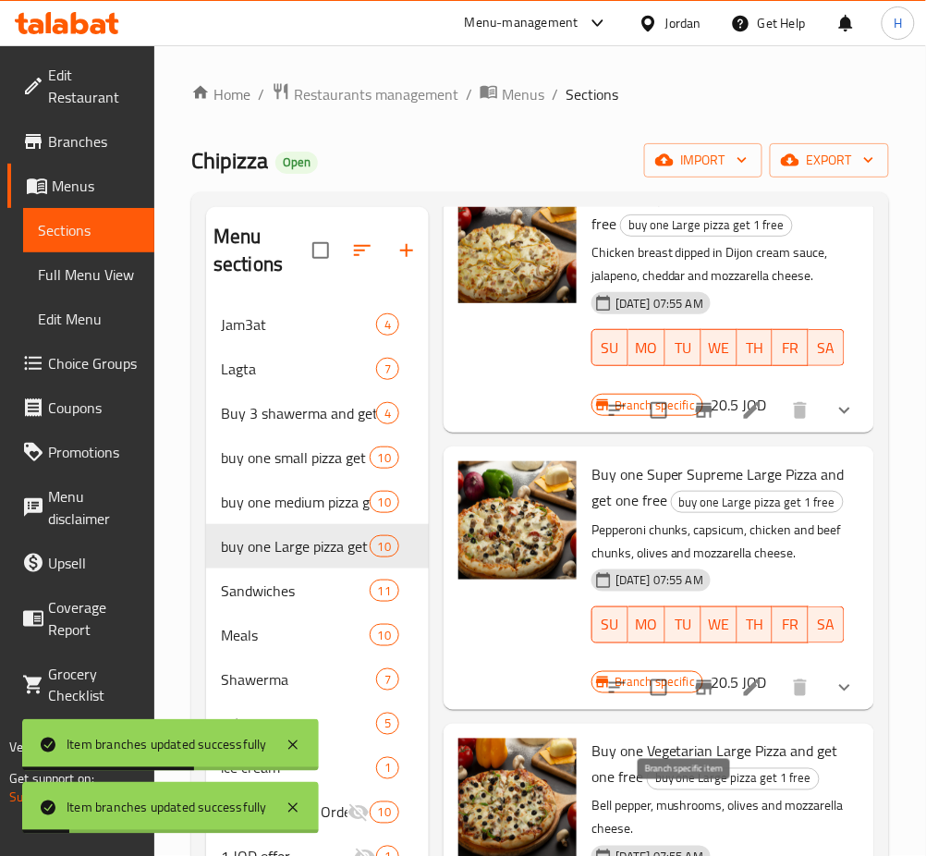
click at [696, 695] on icon "Branch-specific-item" at bounding box center [704, 687] width 17 height 15
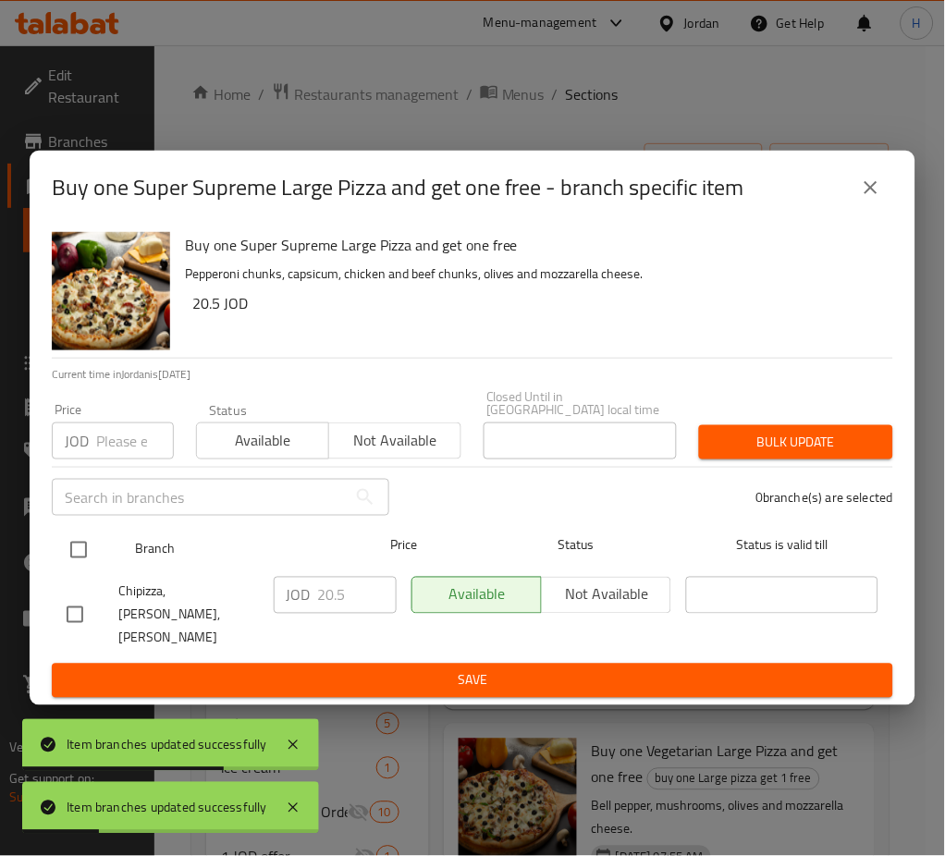
click at [76, 547] on input "checkbox" at bounding box center [78, 550] width 39 height 39
checkbox input "true"
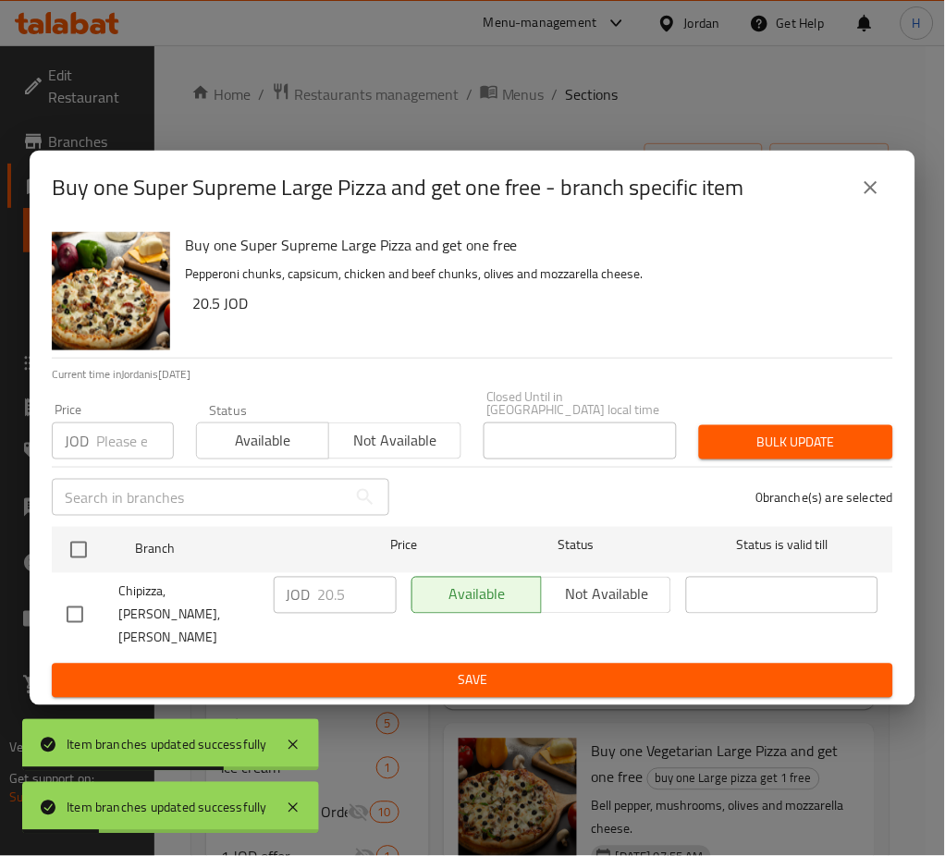
checkbox input "true"
click at [359, 595] on input "20.5" at bounding box center [357, 595] width 79 height 37
paste input "2.5"
type input "22.55"
click at [374, 669] on span "Save" at bounding box center [473, 680] width 812 height 23
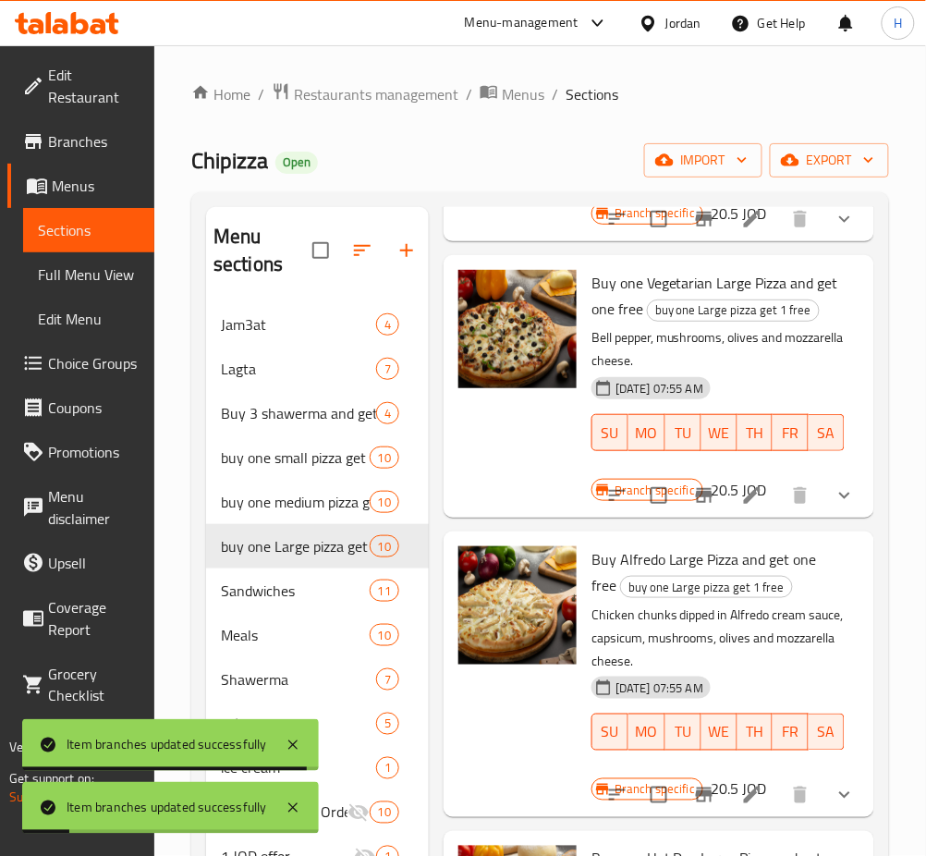
scroll to position [1725, 0]
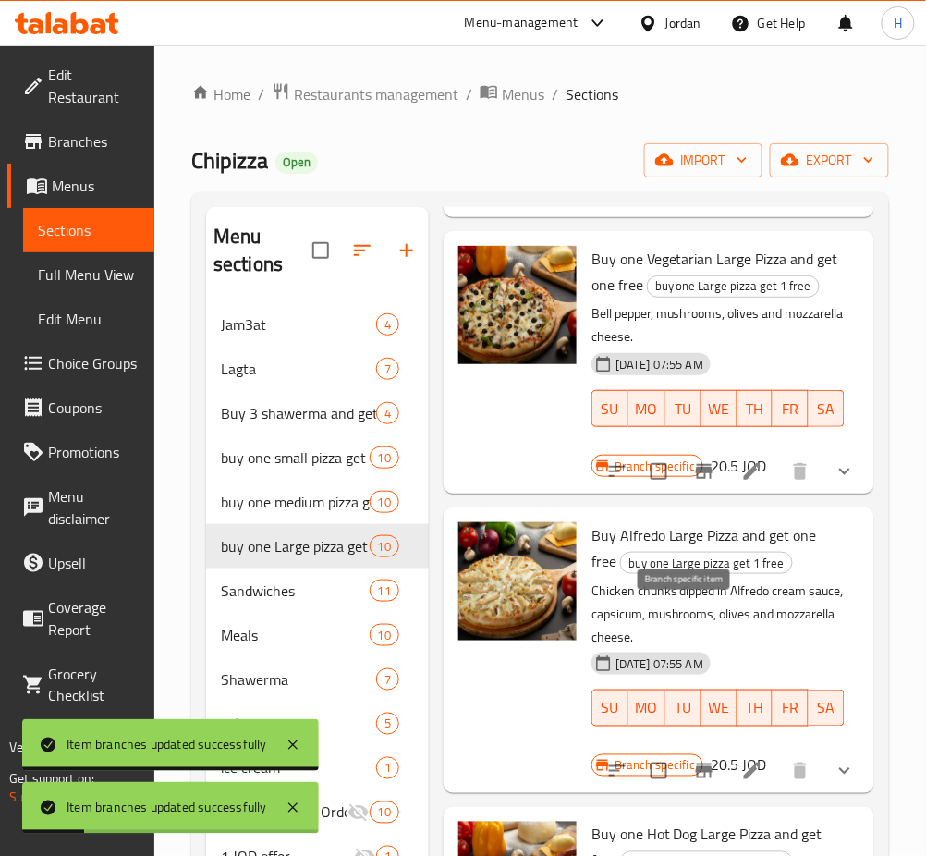
click at [693, 483] on icon "Branch-specific-item" at bounding box center [704, 471] width 22 height 22
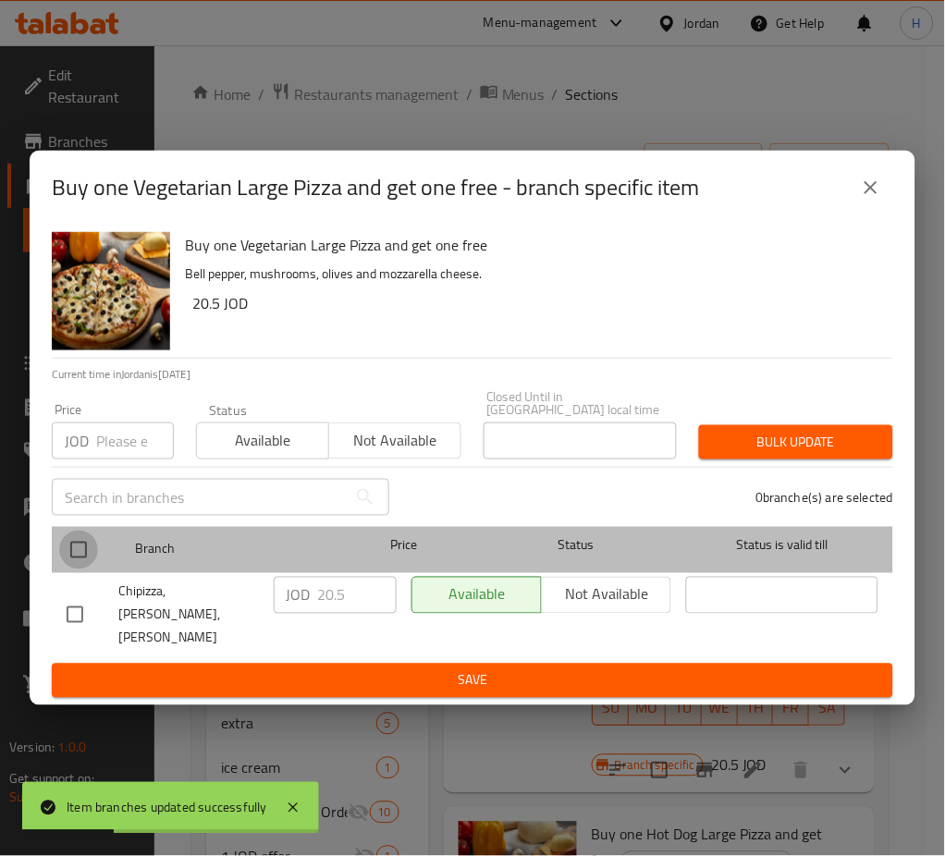
click at [69, 554] on input "checkbox" at bounding box center [78, 550] width 39 height 39
checkbox input "true"
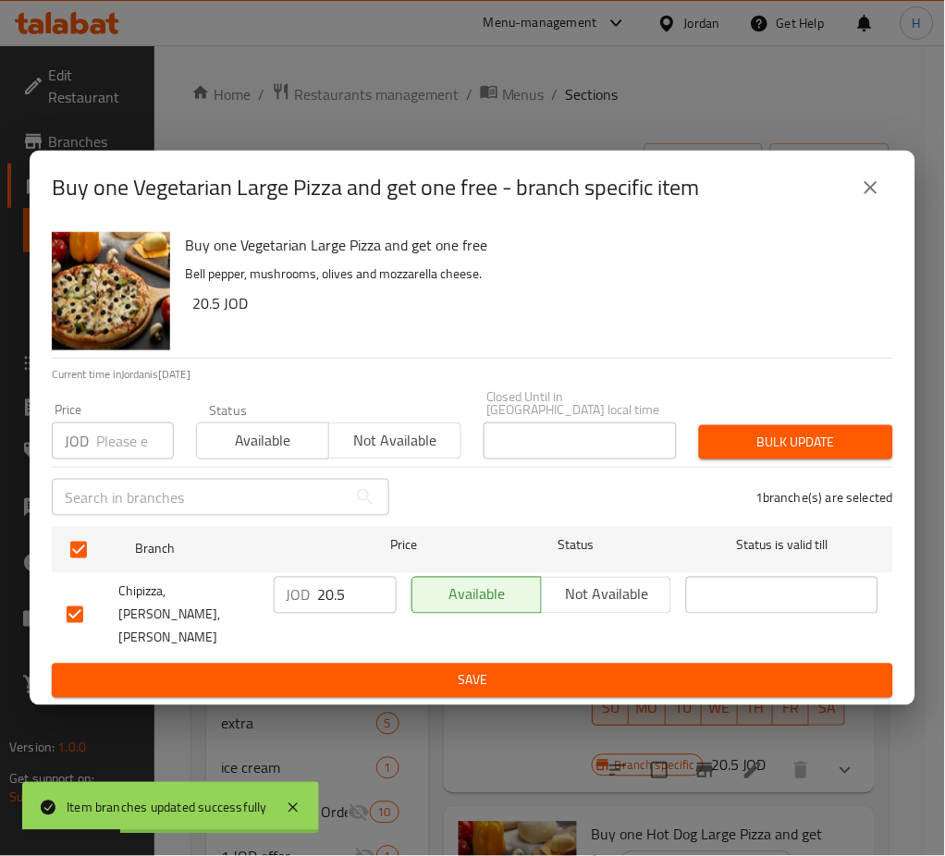
click at [321, 605] on input "20.5" at bounding box center [357, 595] width 79 height 37
paste input "2.5"
type input "22.55"
click at [403, 669] on span "Save" at bounding box center [473, 680] width 812 height 23
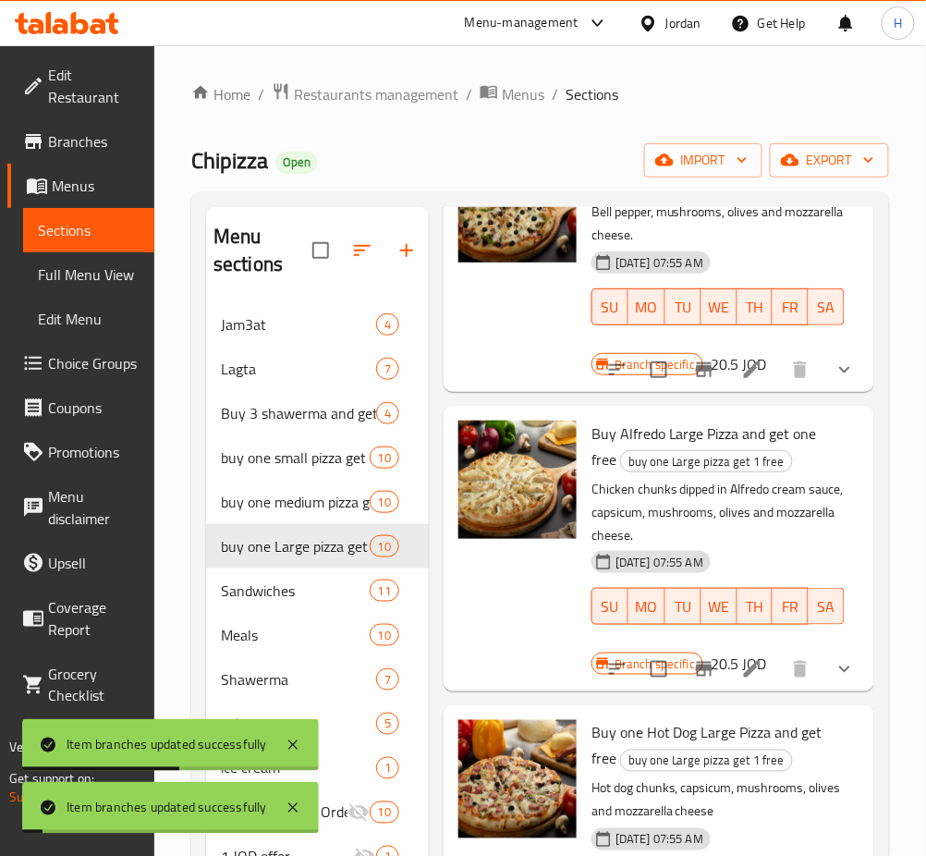
scroll to position [1972, 0]
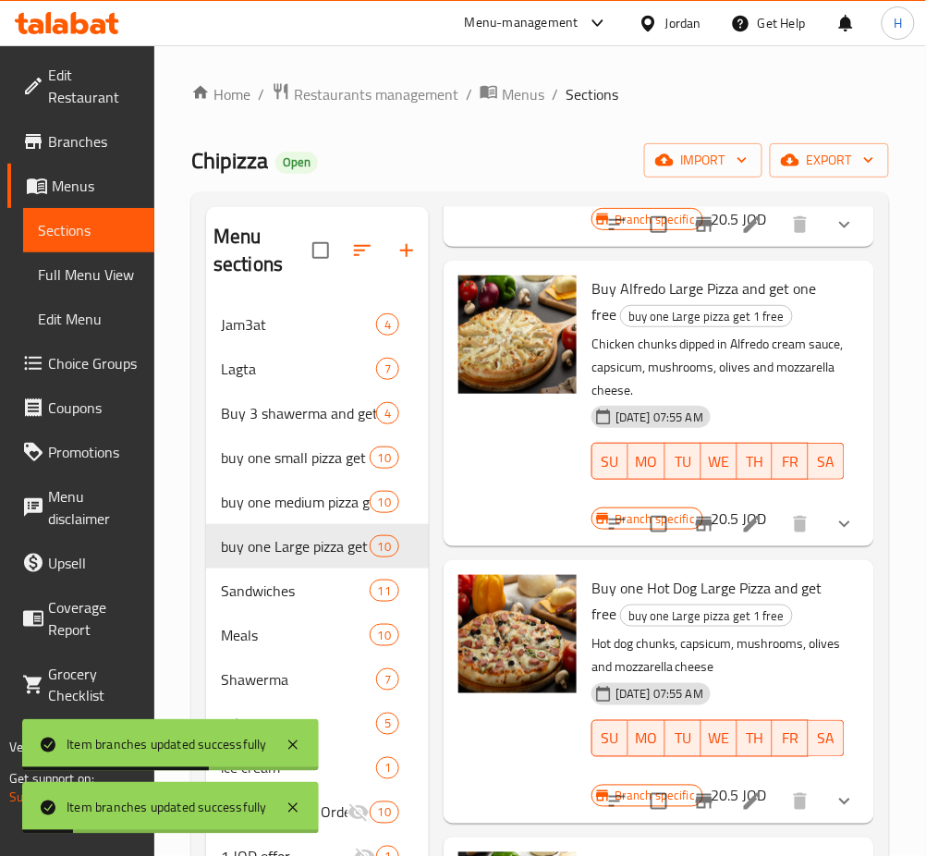
click at [693, 535] on icon "Branch-specific-item" at bounding box center [704, 524] width 22 height 22
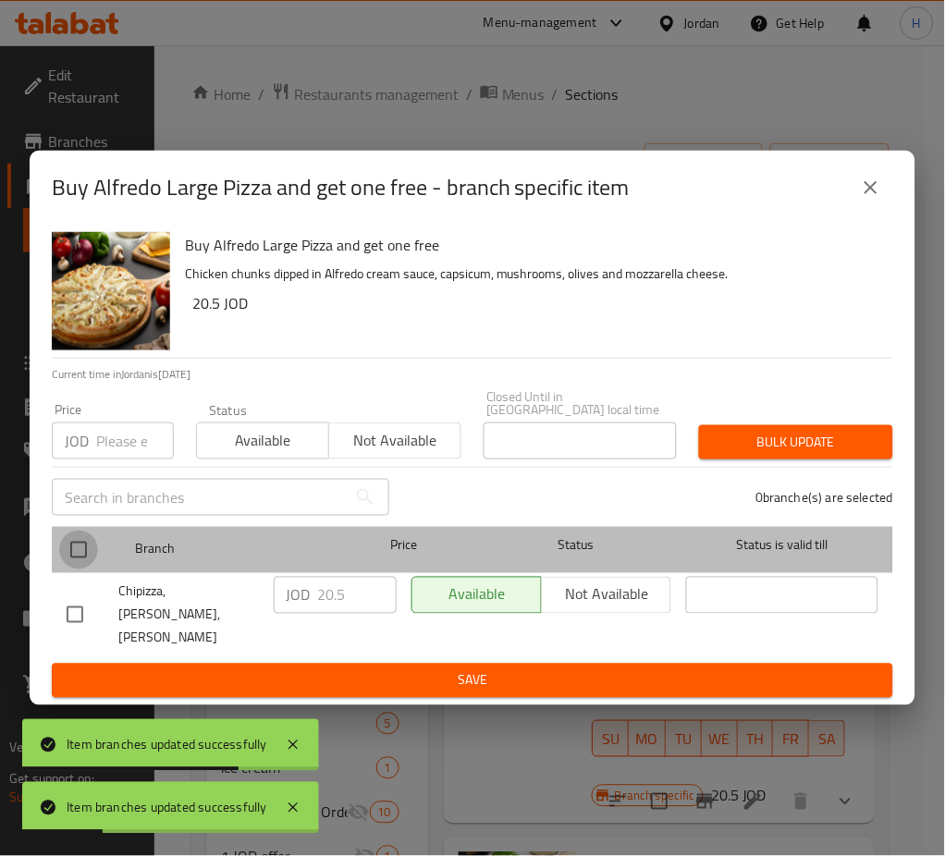
click at [76, 553] on input "checkbox" at bounding box center [78, 550] width 39 height 39
checkbox input "true"
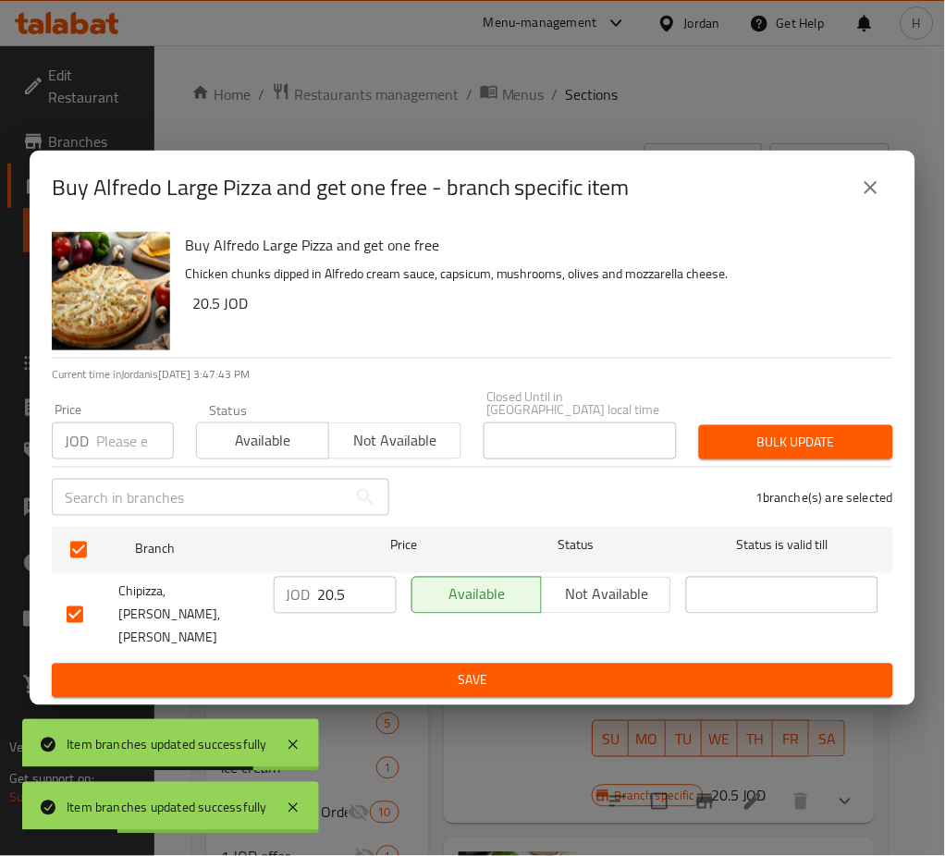
click at [315, 602] on div "JOD 20.5 ​" at bounding box center [335, 595] width 123 height 37
paste input "2.5"
type input "22.55"
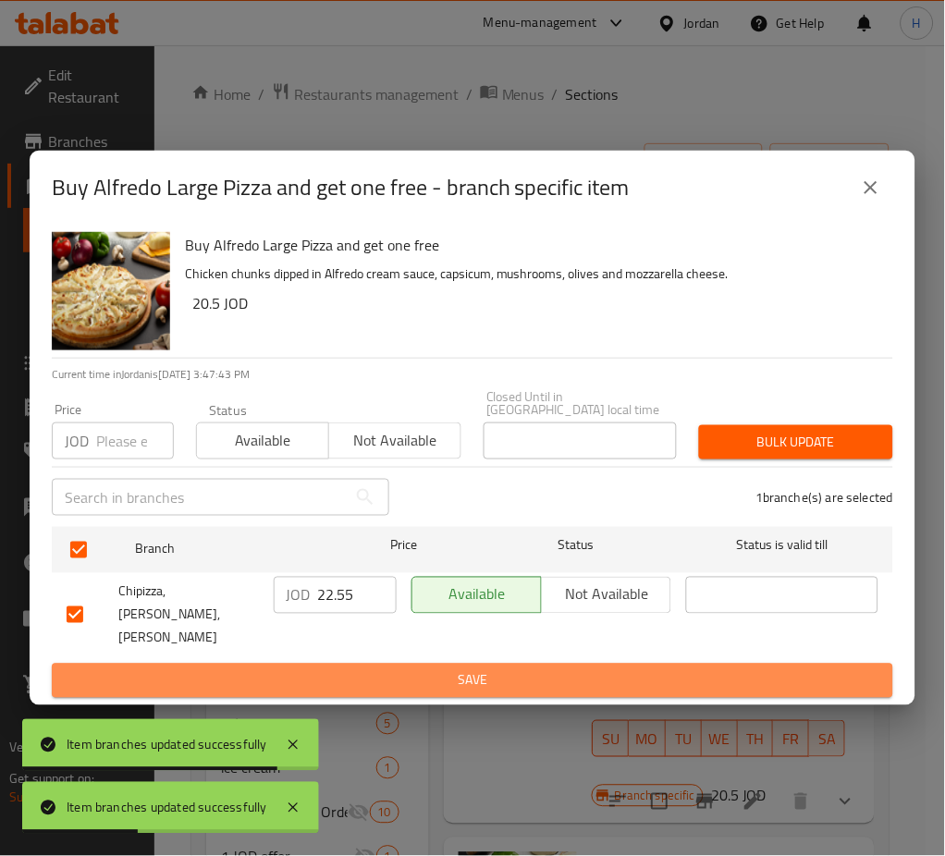
click at [438, 669] on span "Save" at bounding box center [473, 680] width 812 height 23
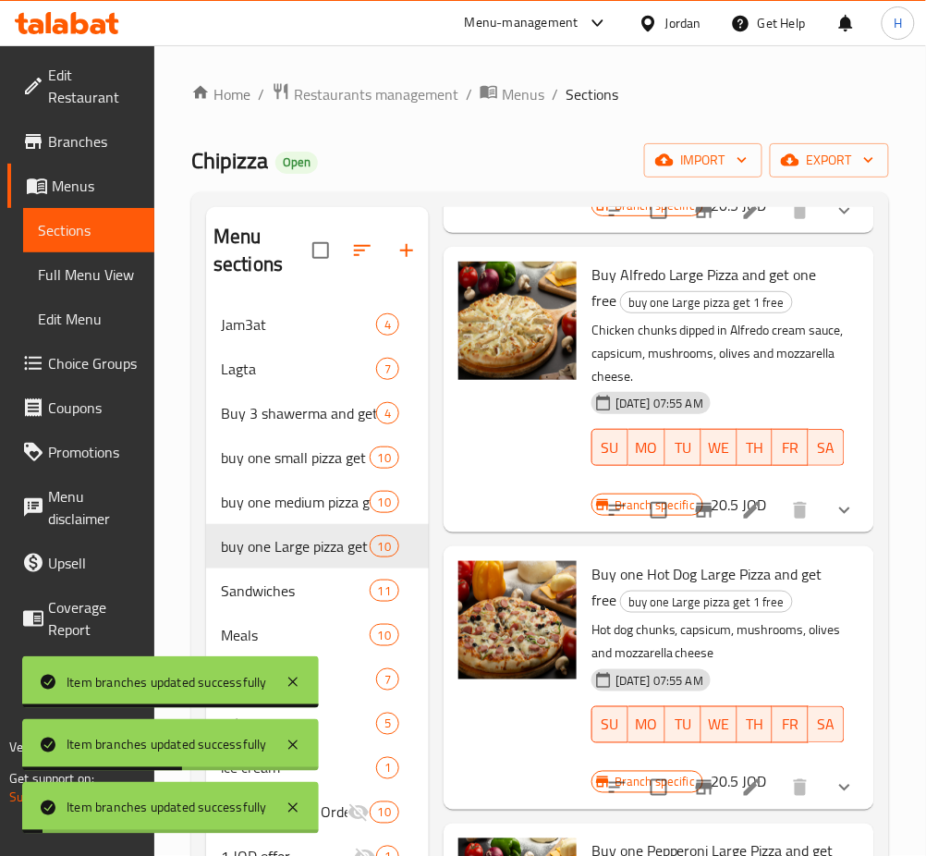
scroll to position [2182, 0]
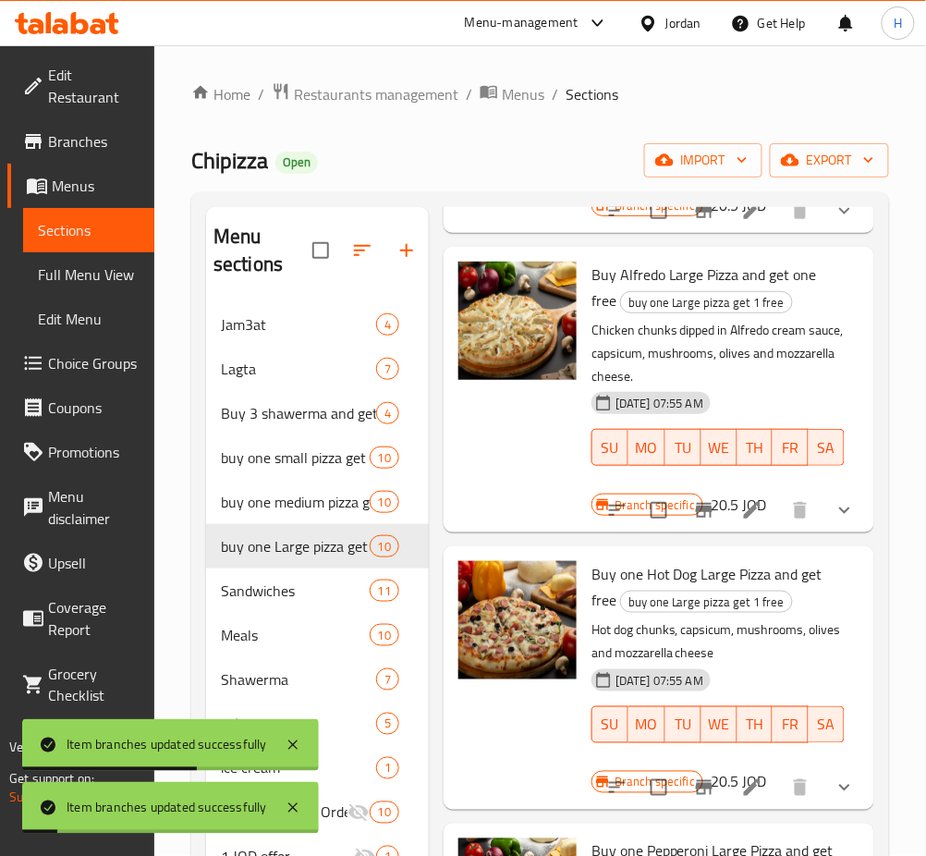
click at [696, 780] on icon "Branch-specific-item" at bounding box center [704, 787] width 17 height 15
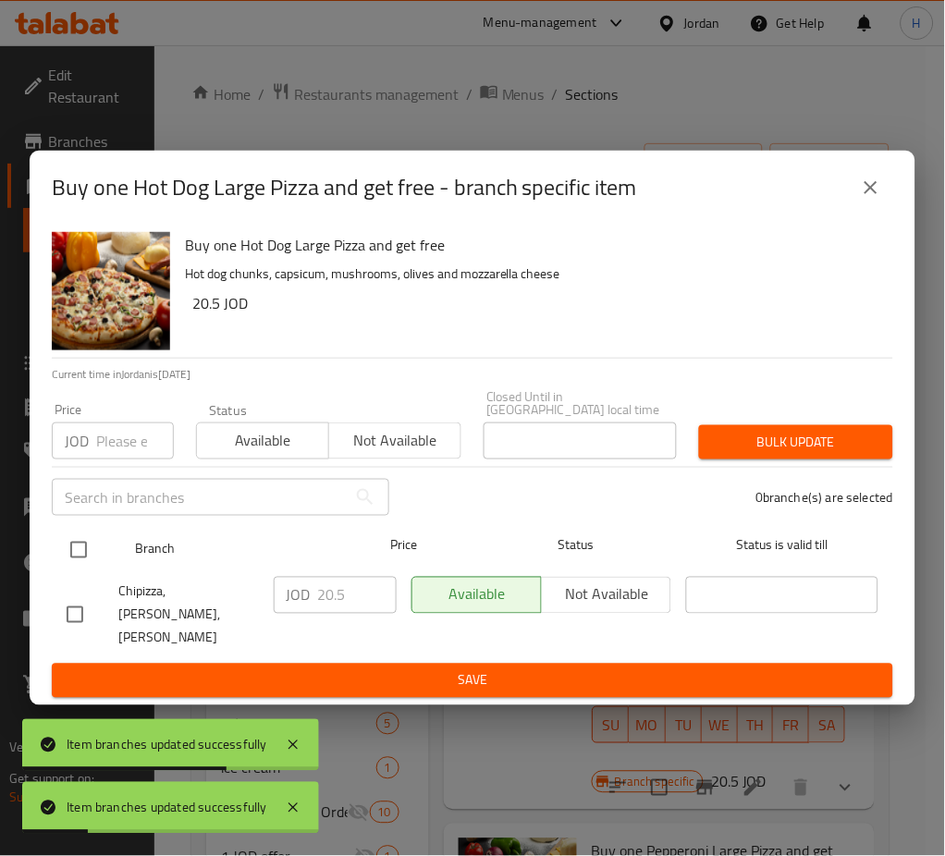
click at [93, 558] on input "checkbox" at bounding box center [78, 550] width 39 height 39
checkbox input "true"
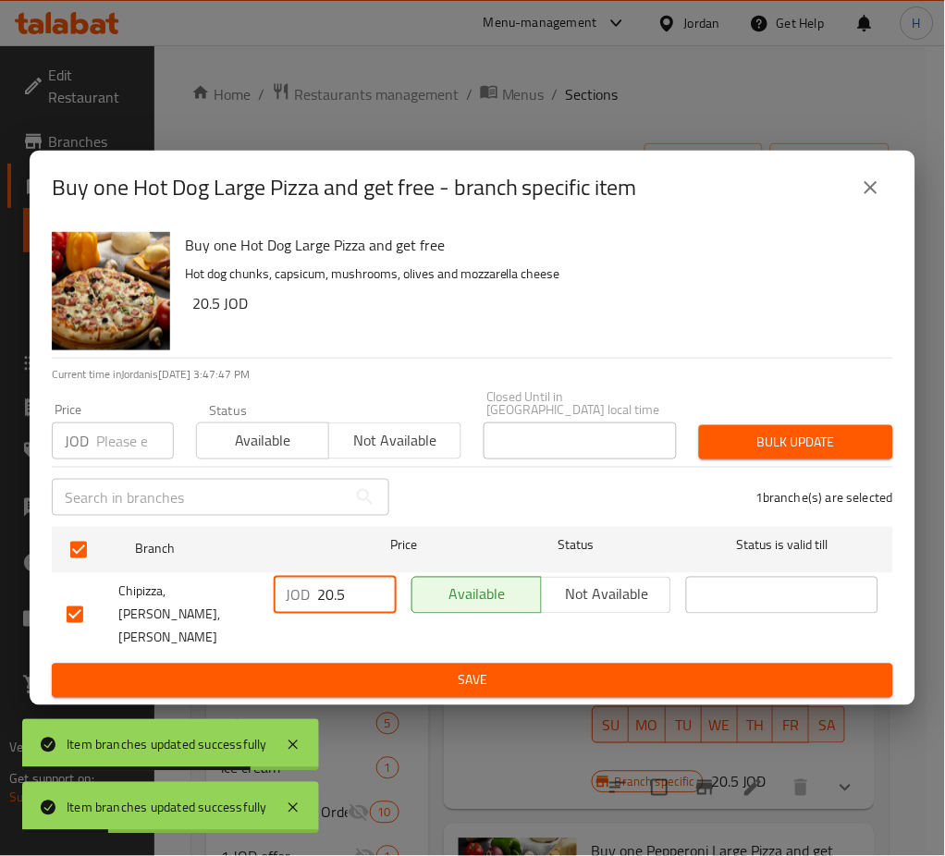
click at [334, 606] on input "20.5" at bounding box center [357, 595] width 79 height 37
paste input "2.5"
type input "22.55"
click at [373, 675] on span "Save" at bounding box center [473, 680] width 812 height 23
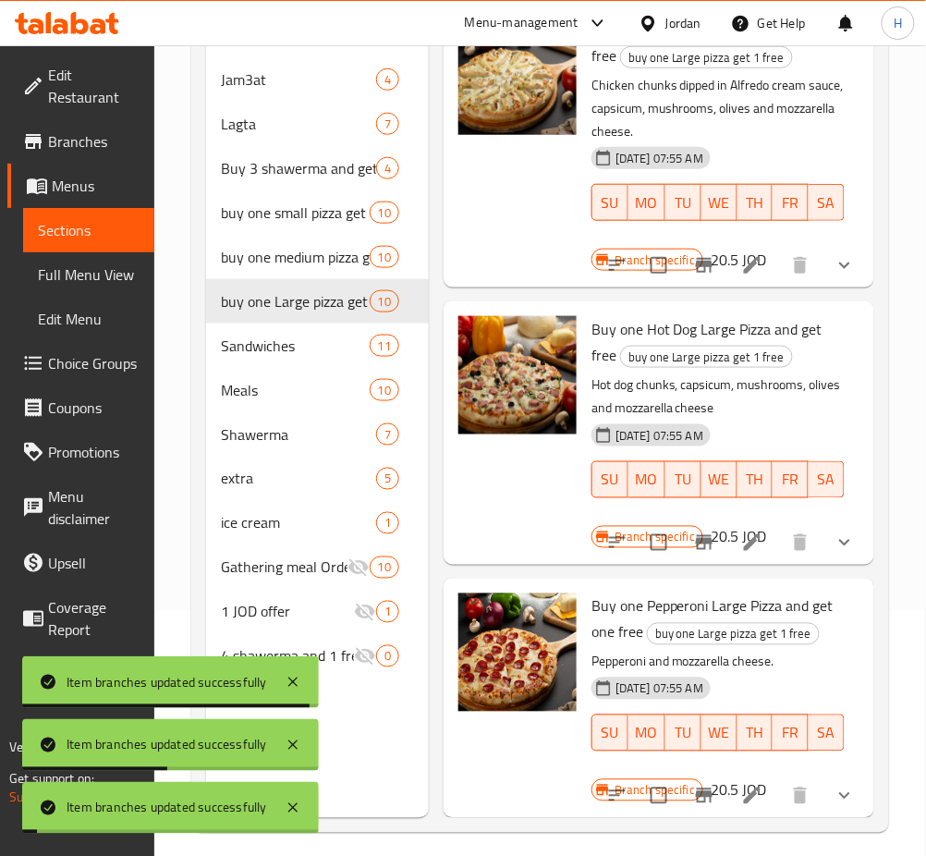
scroll to position [246, 0]
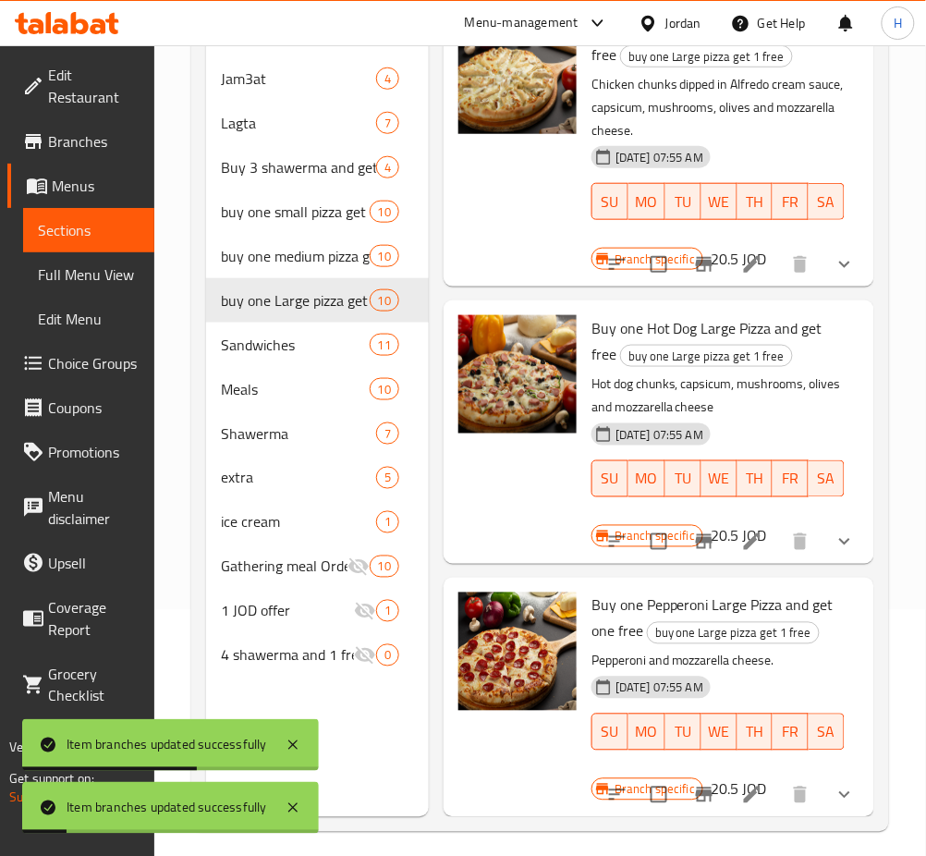
click at [693, 784] on icon "Branch-specific-item" at bounding box center [704, 795] width 22 height 22
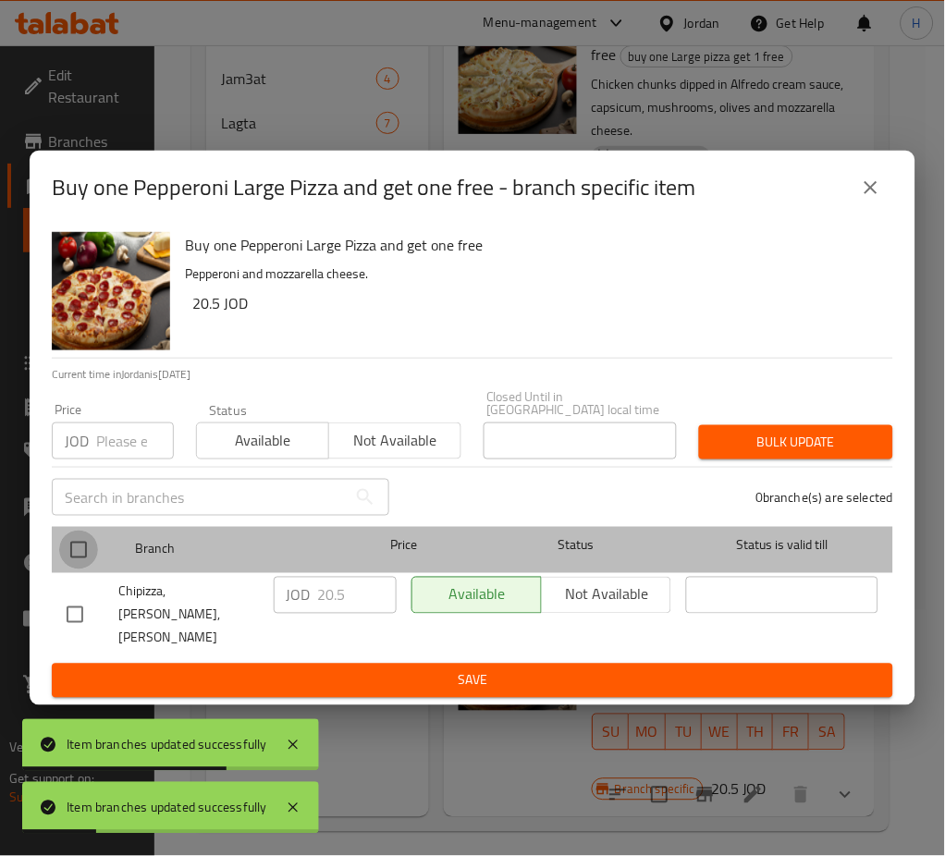
click at [76, 551] on input "checkbox" at bounding box center [78, 550] width 39 height 39
checkbox input "true"
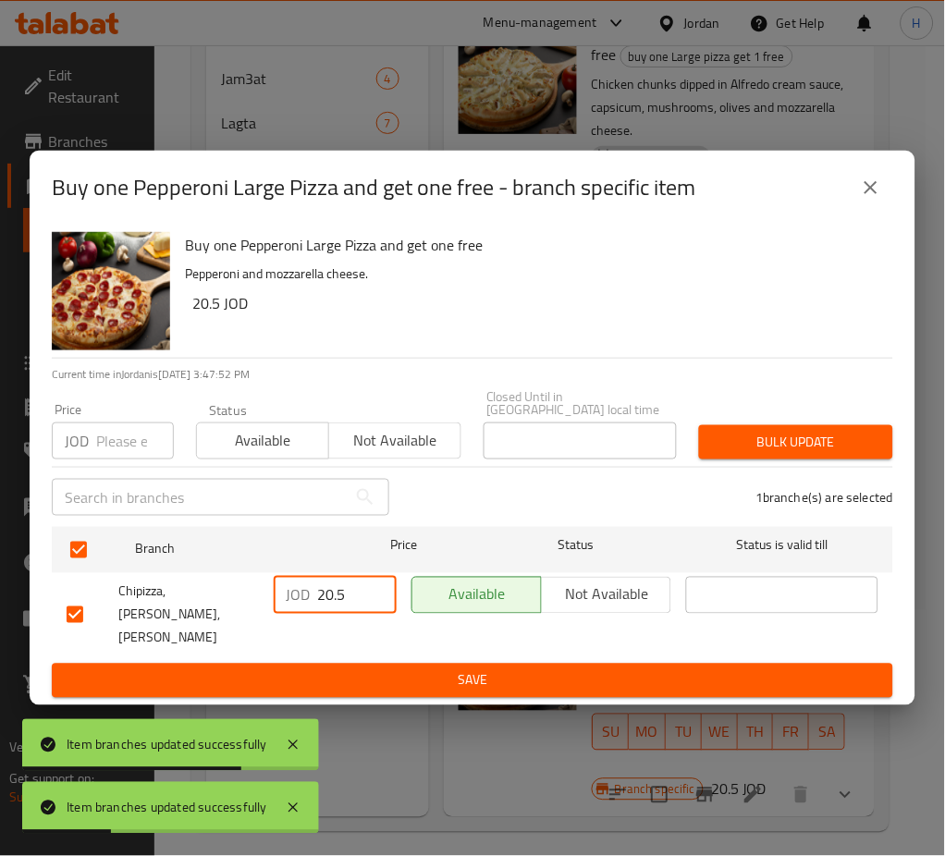
click at [321, 595] on input "20.5" at bounding box center [357, 595] width 79 height 37
paste input "2.5"
type input "22.55"
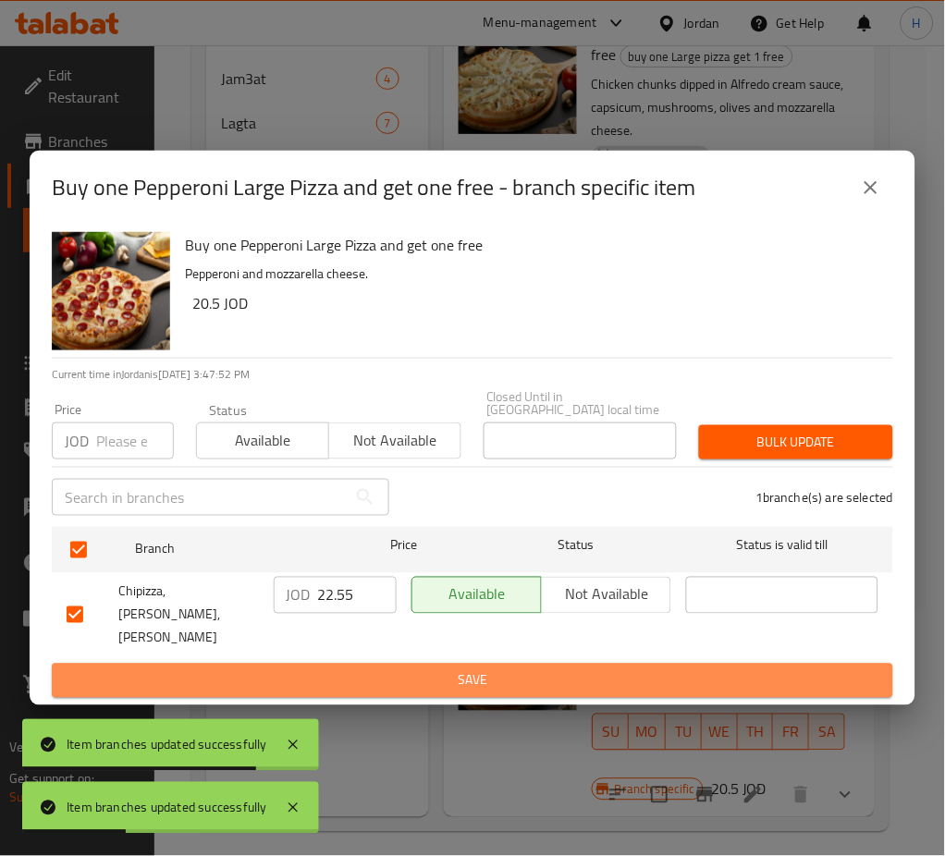
click at [378, 669] on span "Save" at bounding box center [473, 680] width 812 height 23
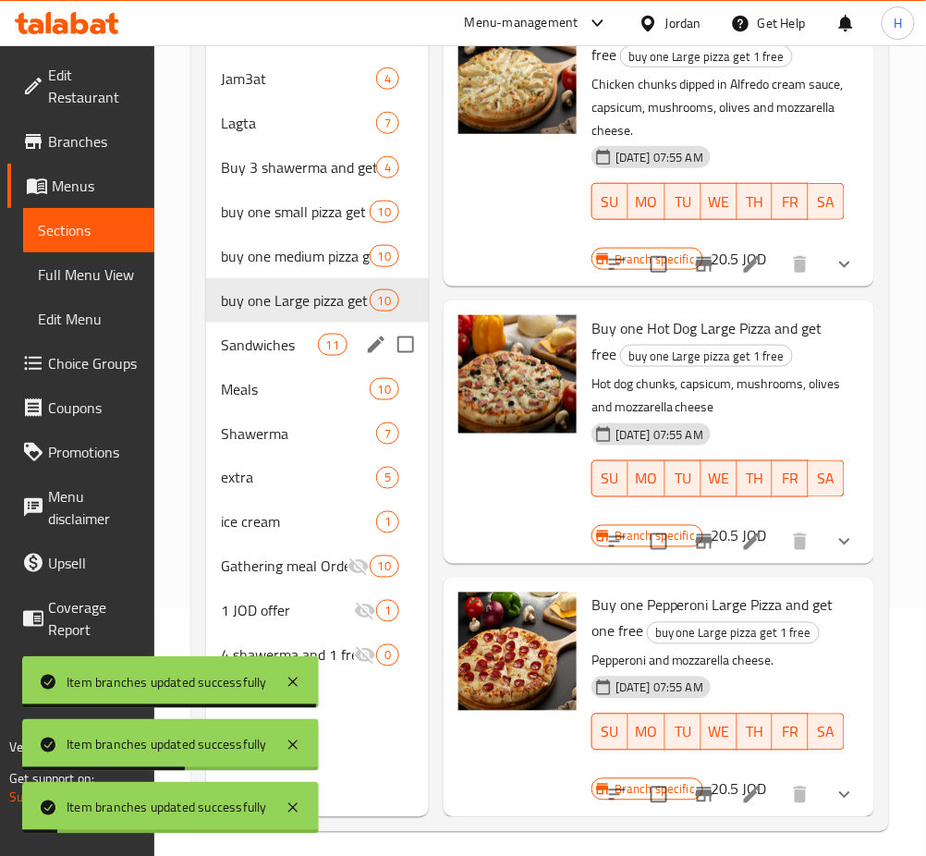
click at [275, 361] on div "Sandwiches 11" at bounding box center [317, 345] width 223 height 44
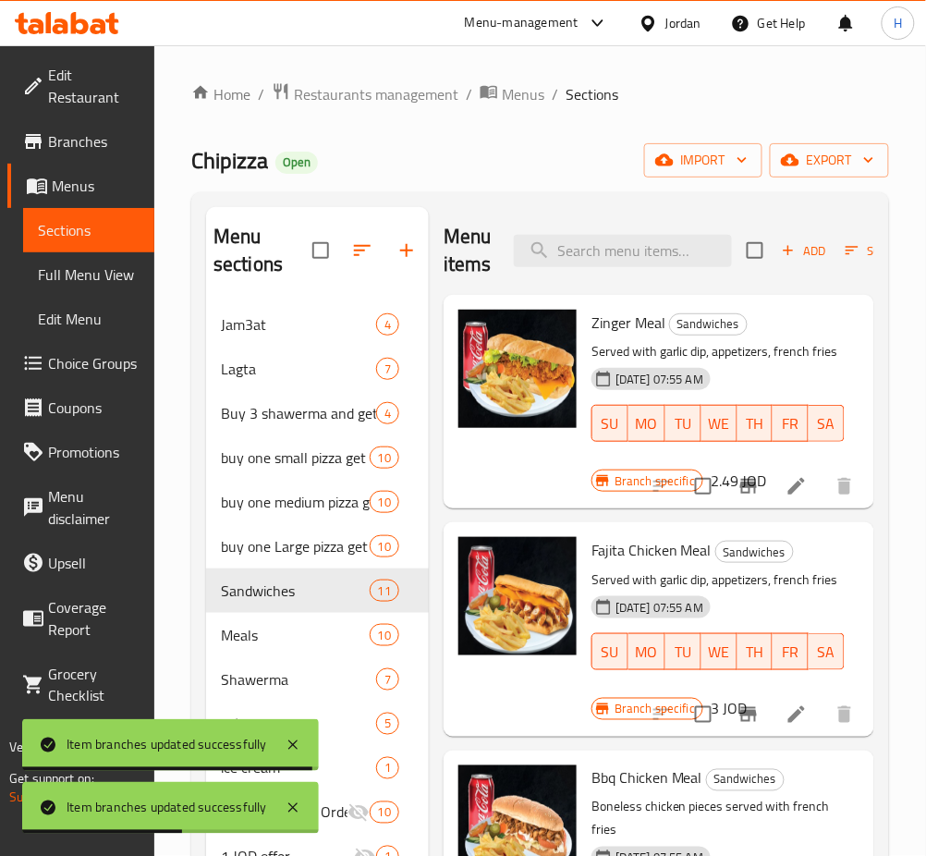
click at [727, 508] on button "Branch-specific-item" at bounding box center [749, 486] width 44 height 44
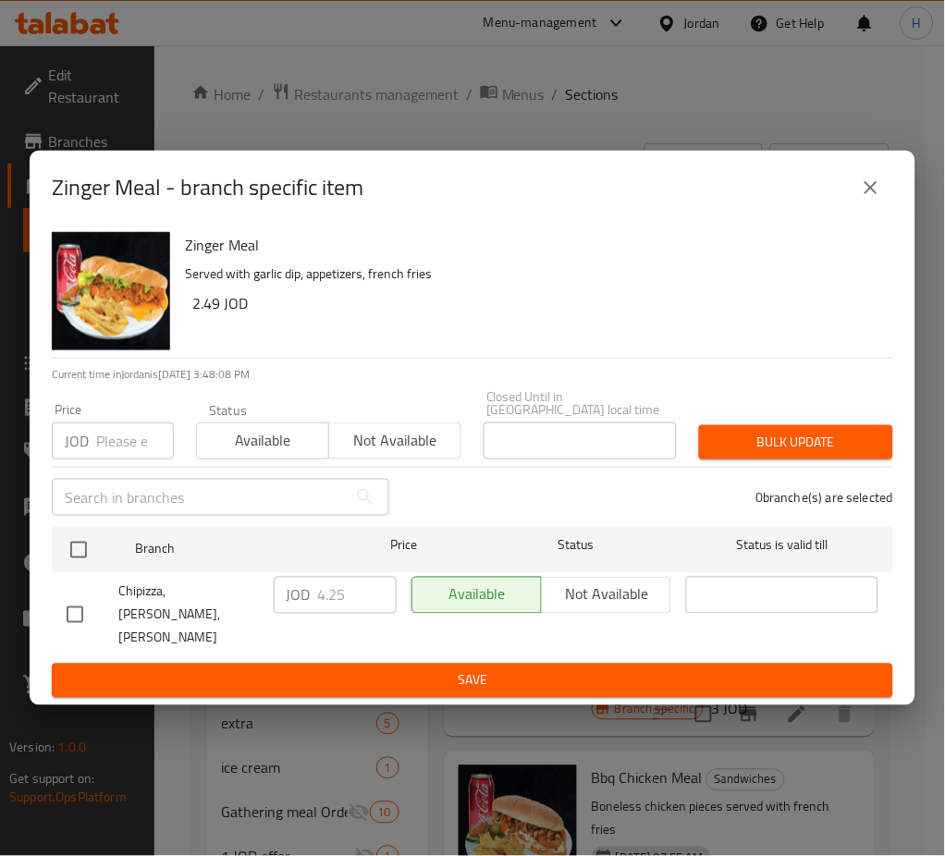
drag, startPoint x: 74, startPoint y: 556, endPoint x: 376, endPoint y: 613, distance: 307.7
click at [75, 557] on input "checkbox" at bounding box center [78, 550] width 39 height 39
checkbox input "true"
click at [361, 608] on input "4.25" at bounding box center [357, 595] width 79 height 37
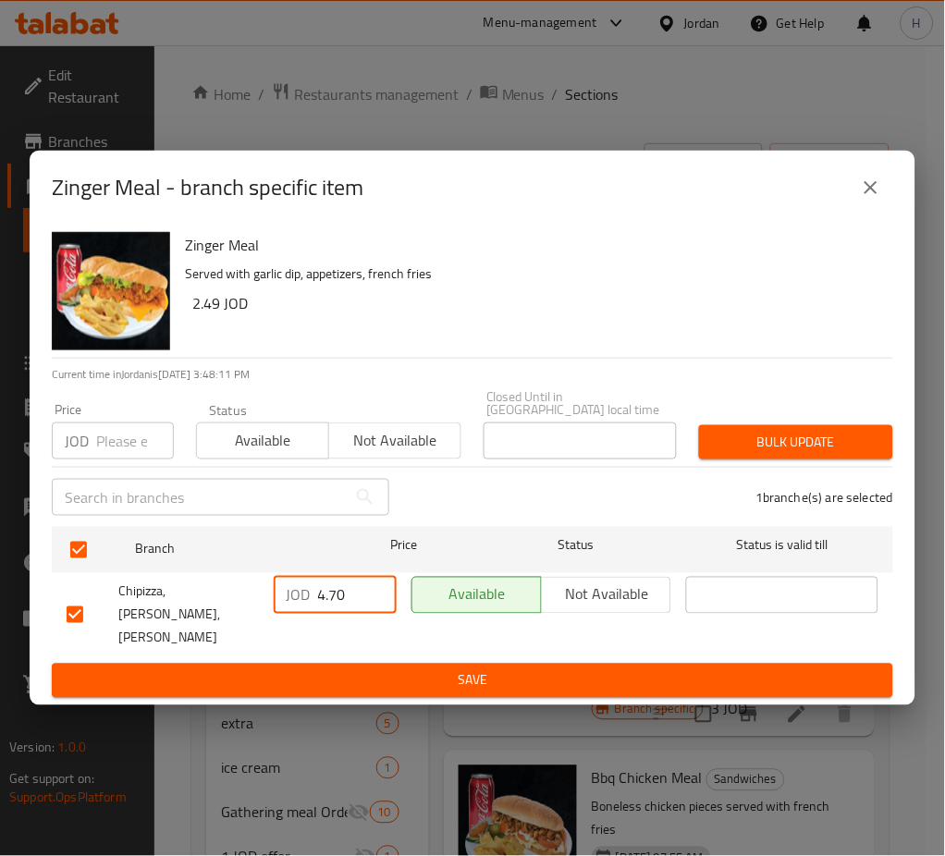
click at [412, 664] on button "Save" at bounding box center [472, 681] width 841 height 34
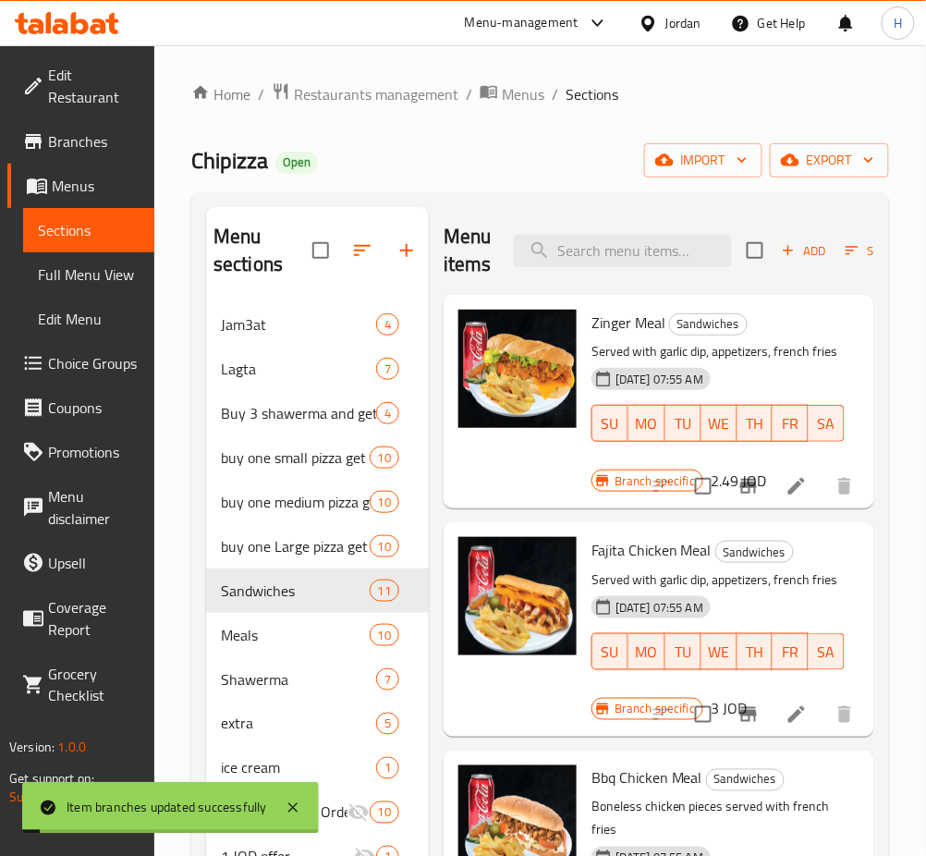
click at [741, 494] on icon "Branch-specific-item" at bounding box center [749, 486] width 17 height 15
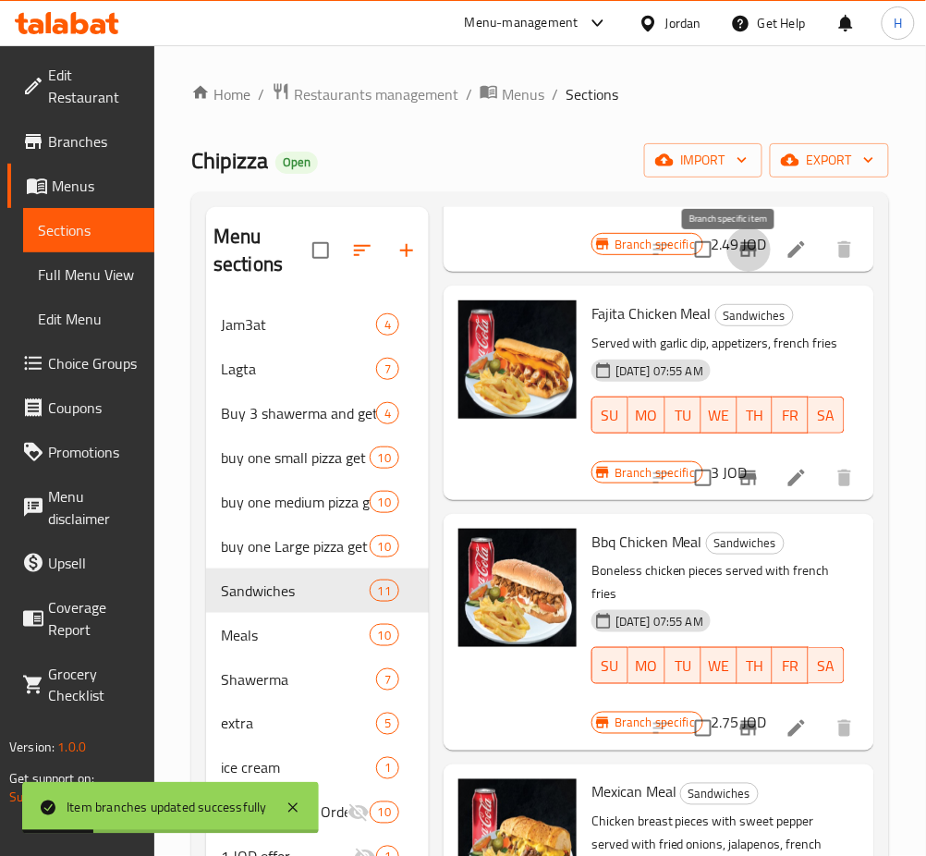
scroll to position [246, 0]
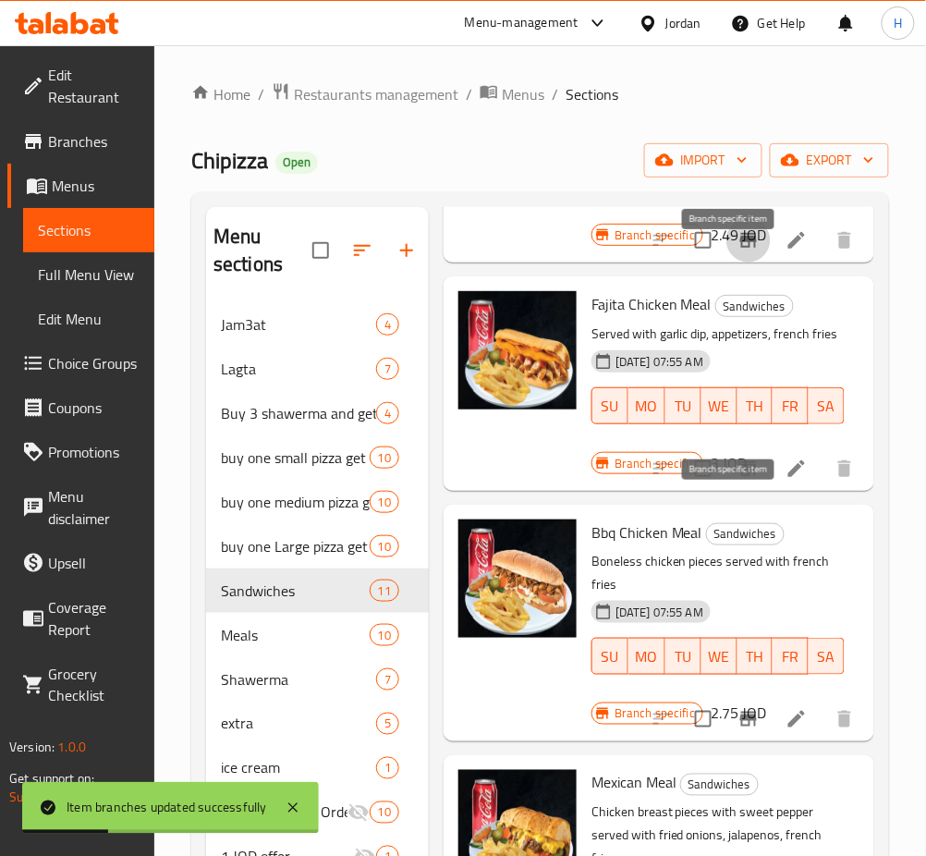
click at [738, 480] on icon "Branch-specific-item" at bounding box center [749, 469] width 22 height 22
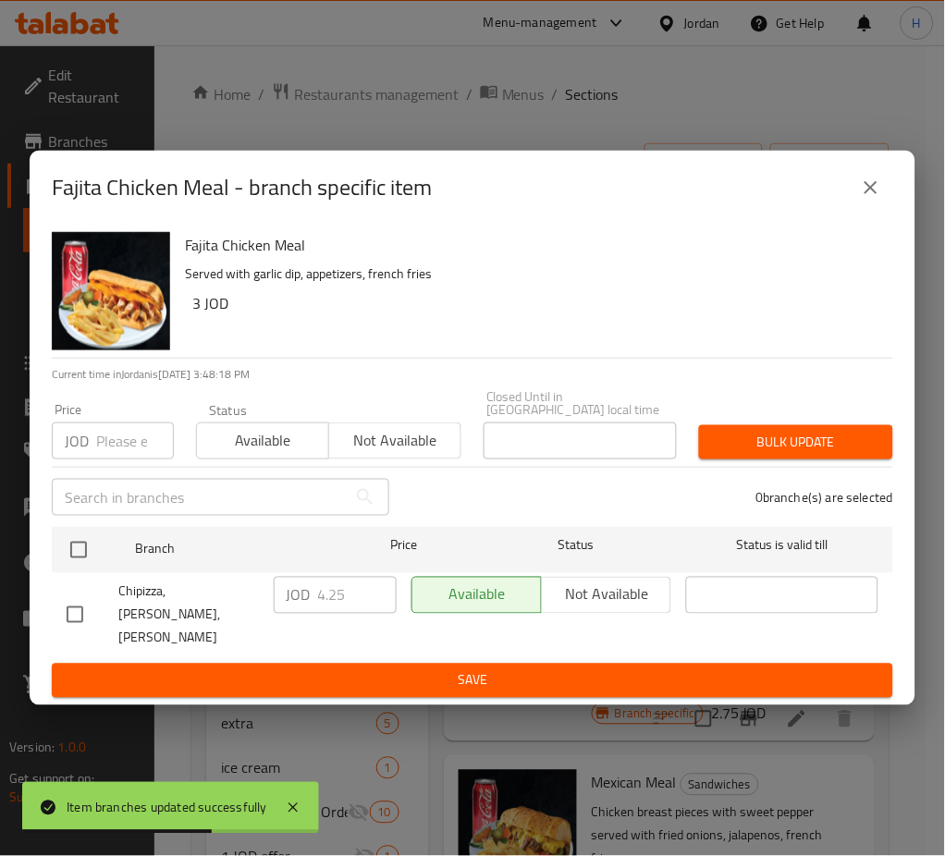
drag, startPoint x: 75, startPoint y: 542, endPoint x: 382, endPoint y: 602, distance: 312.8
click at [76, 542] on input "checkbox" at bounding box center [78, 550] width 39 height 39
click at [362, 598] on input "4.25" at bounding box center [357, 595] width 79 height 37
click at [547, 643] on ul "Branch Price Status Status is valid till Chipizza, Shafa Badran,Shafa Badran JO…" at bounding box center [472, 592] width 841 height 145
click at [547, 669] on span "Save" at bounding box center [473, 680] width 812 height 23
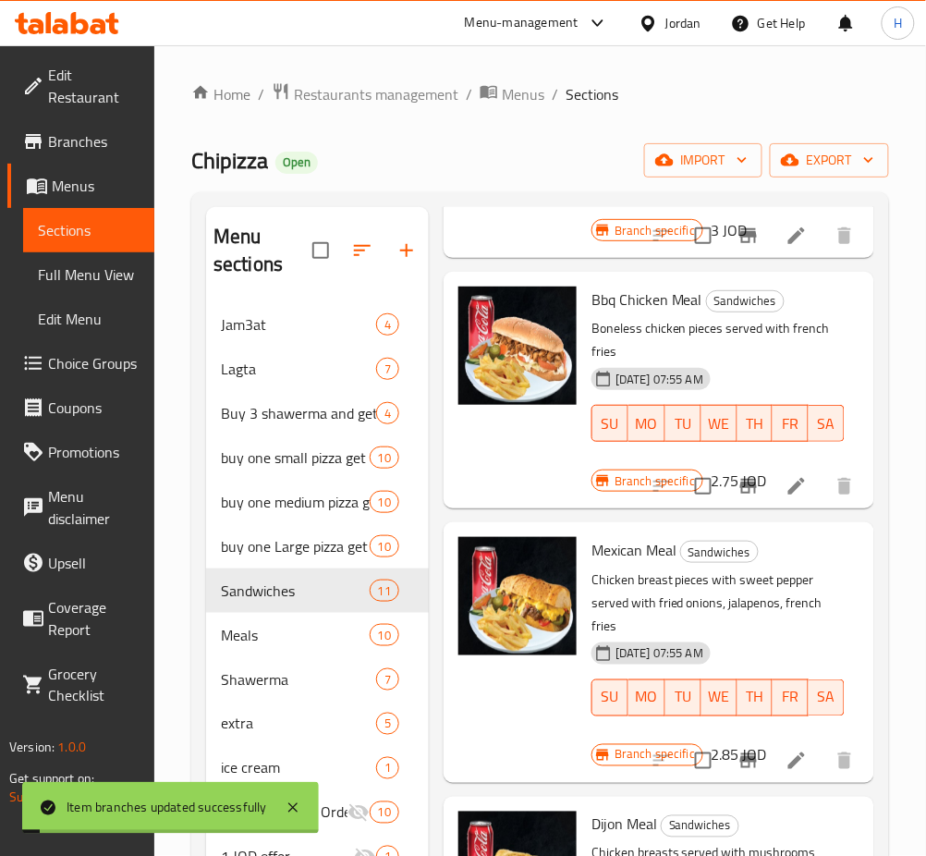
scroll to position [493, 0]
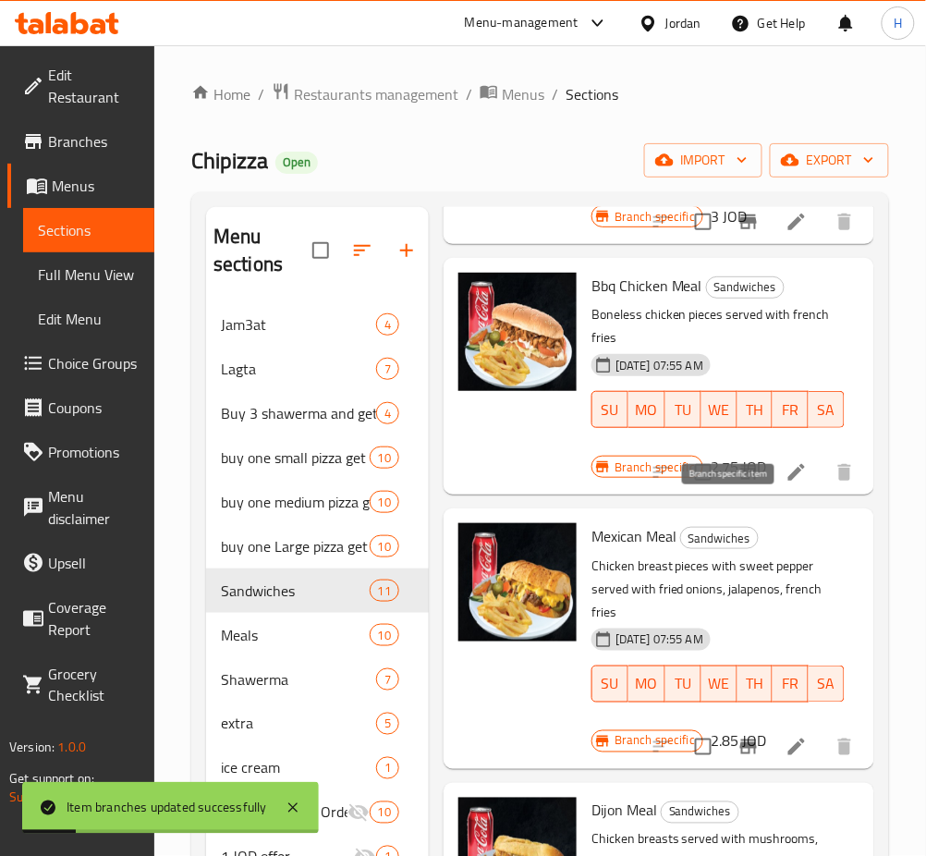
click at [741, 480] on icon "Branch-specific-item" at bounding box center [749, 472] width 17 height 15
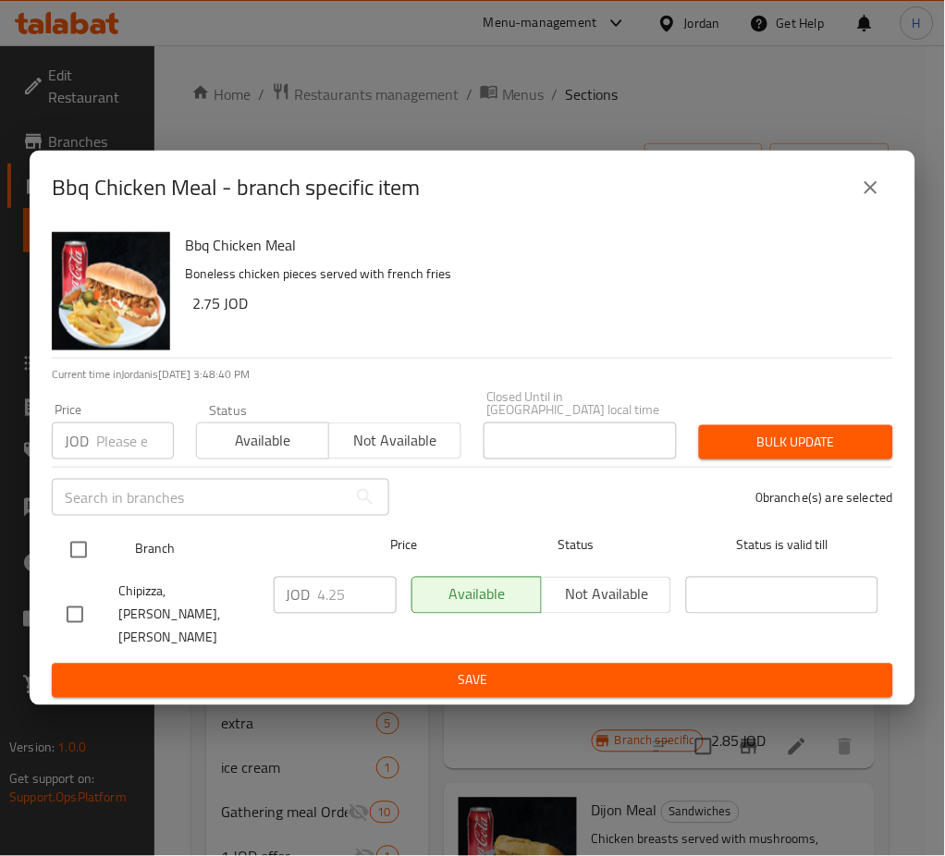
click at [82, 549] on input "checkbox" at bounding box center [78, 550] width 39 height 39
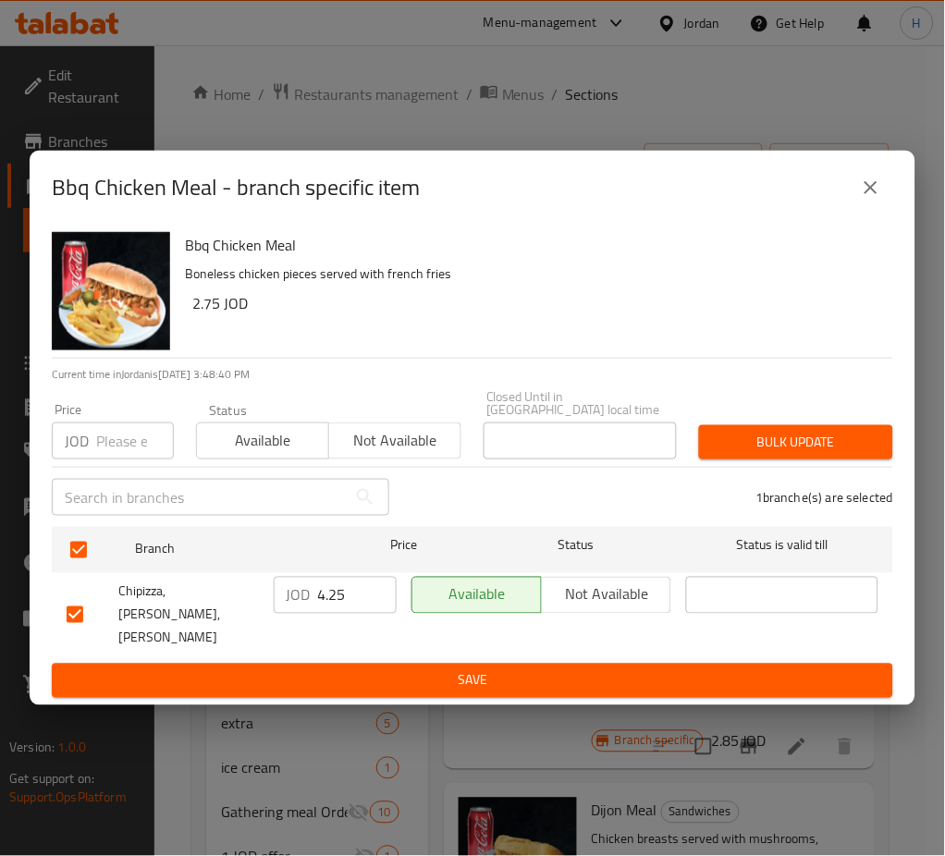
click at [344, 614] on input "4.25" at bounding box center [357, 595] width 79 height 37
paste input "70"
click at [402, 669] on span "Save" at bounding box center [473, 680] width 812 height 23
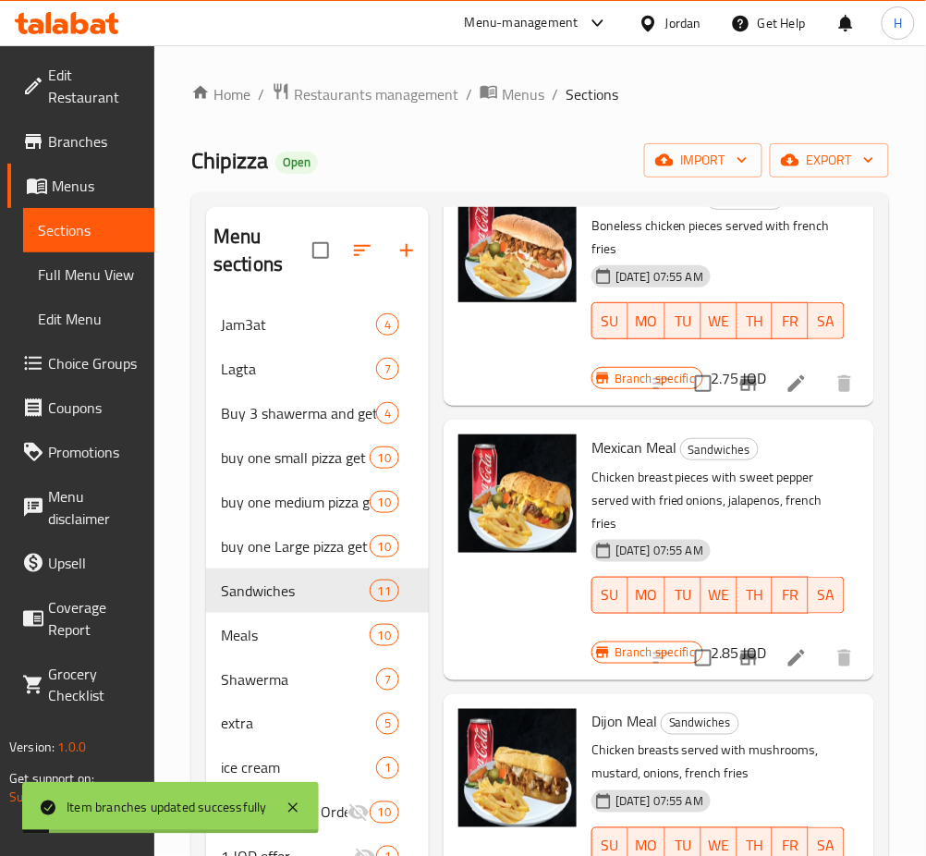
scroll to position [616, 0]
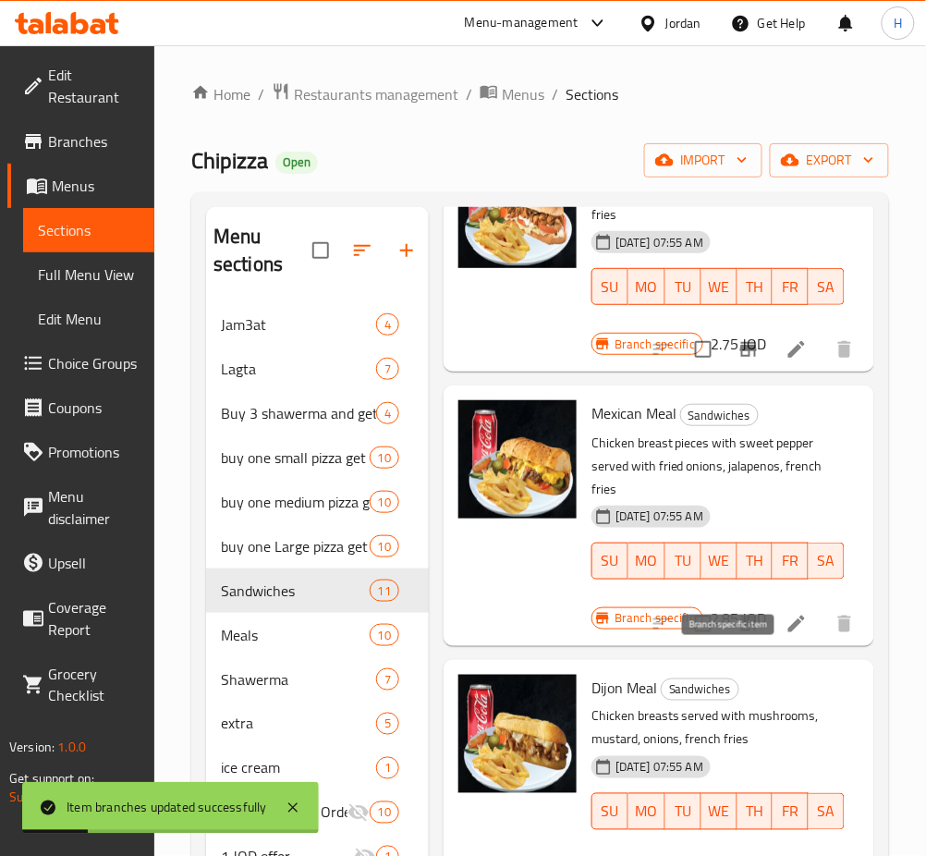
click at [741, 631] on icon "Branch-specific-item" at bounding box center [749, 624] width 17 height 15
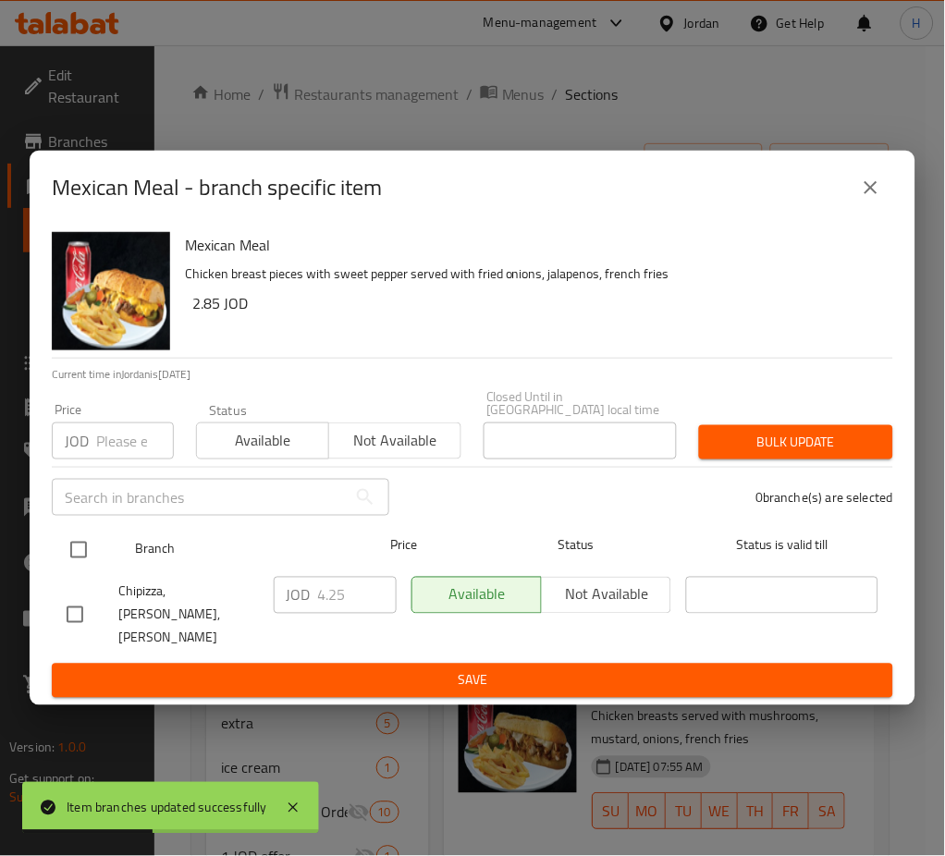
click at [78, 549] on input "checkbox" at bounding box center [78, 550] width 39 height 39
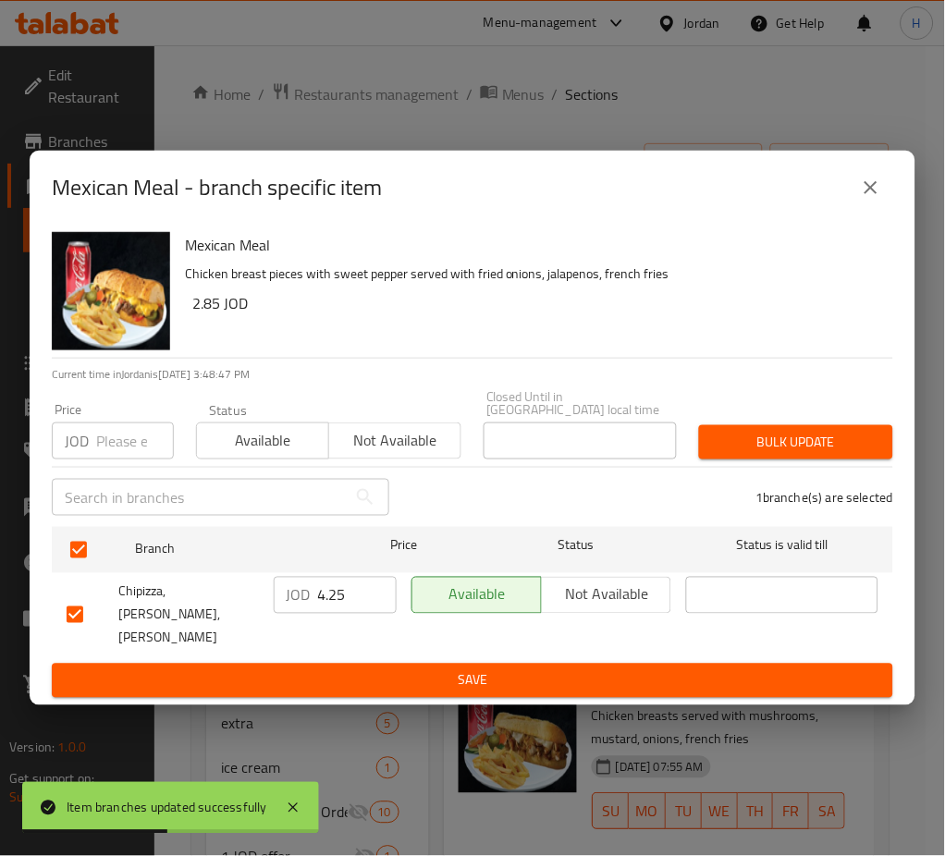
click at [349, 611] on input "4.25" at bounding box center [357, 595] width 79 height 37
paste input "70"
drag, startPoint x: 373, startPoint y: 659, endPoint x: 533, endPoint y: 753, distance: 186.5
click at [373, 669] on span "Save" at bounding box center [473, 680] width 812 height 23
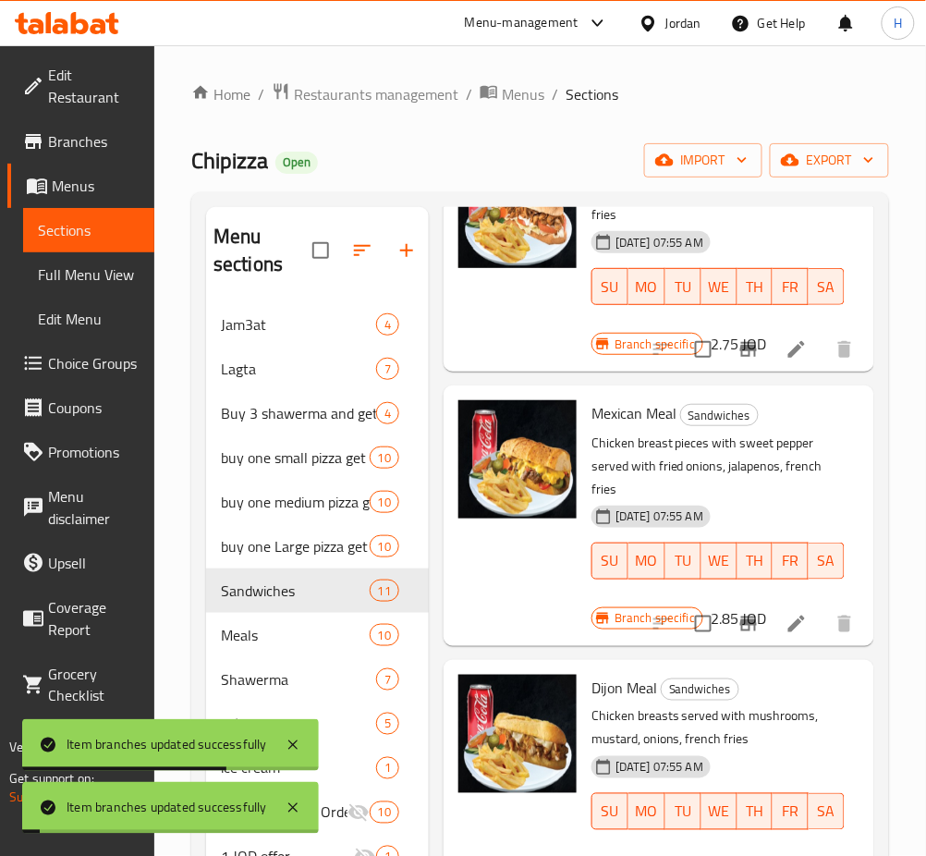
scroll to position [740, 0]
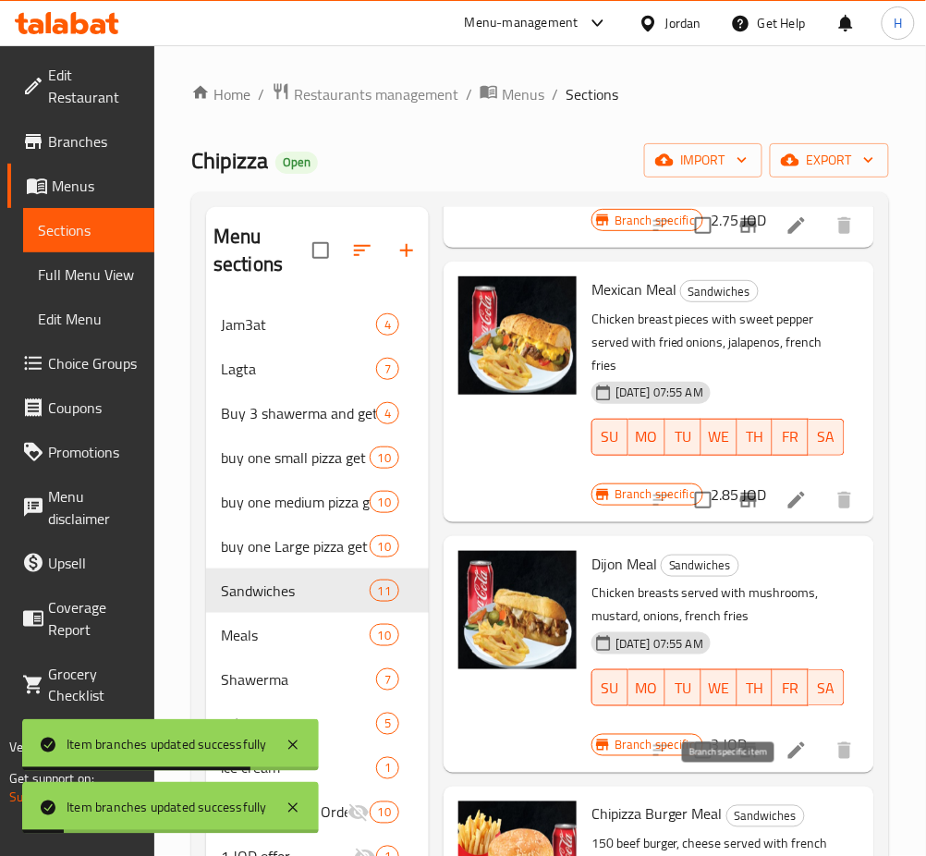
click at [738, 762] on icon "Branch-specific-item" at bounding box center [749, 751] width 22 height 22
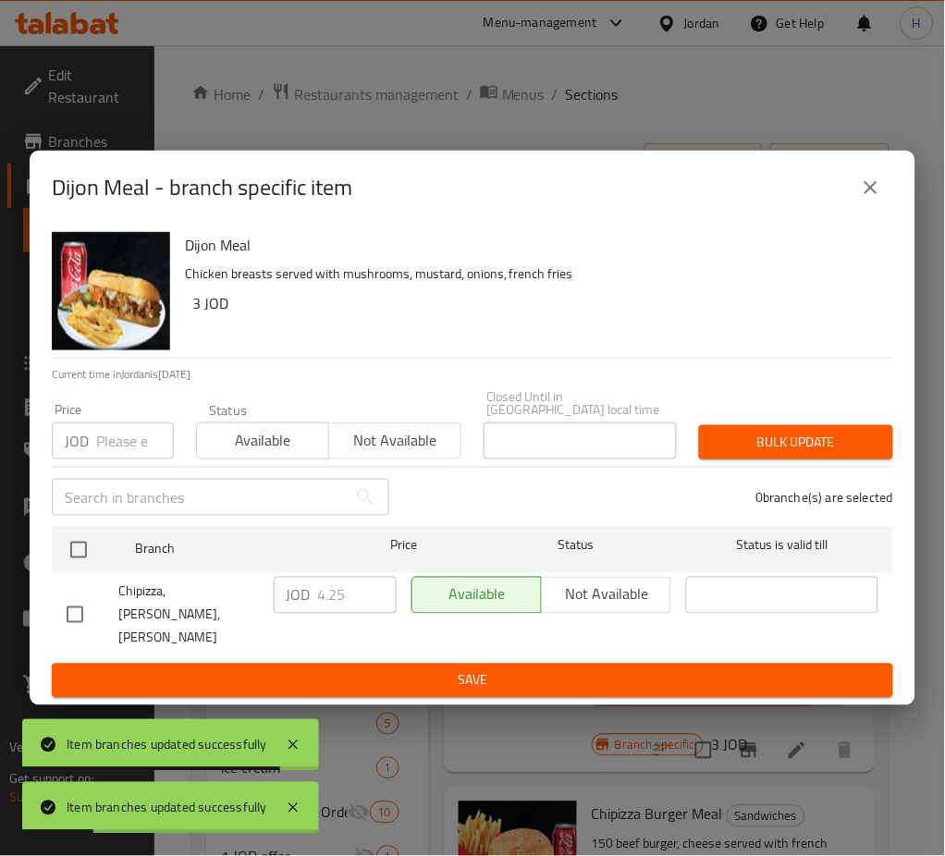
click at [74, 555] on input "checkbox" at bounding box center [78, 550] width 39 height 39
click at [352, 606] on input "4.25" at bounding box center [357, 595] width 79 height 37
paste input "70"
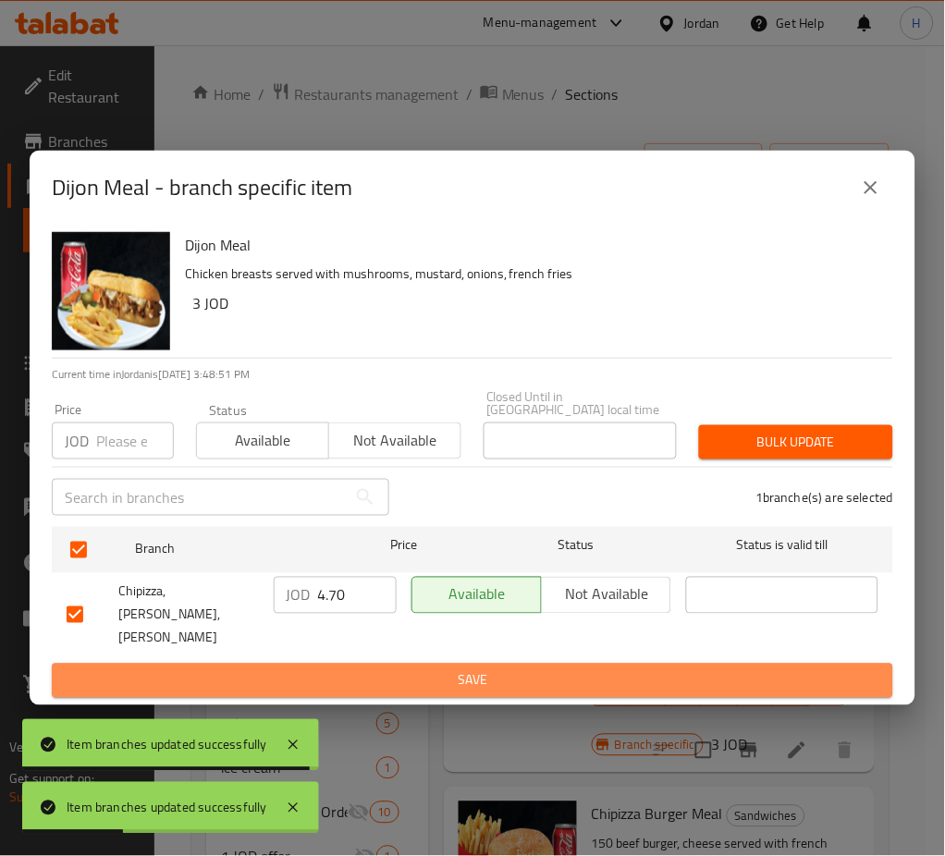
drag, startPoint x: 379, startPoint y: 662, endPoint x: 431, endPoint y: 687, distance: 57.5
click at [381, 669] on span "Save" at bounding box center [473, 680] width 812 height 23
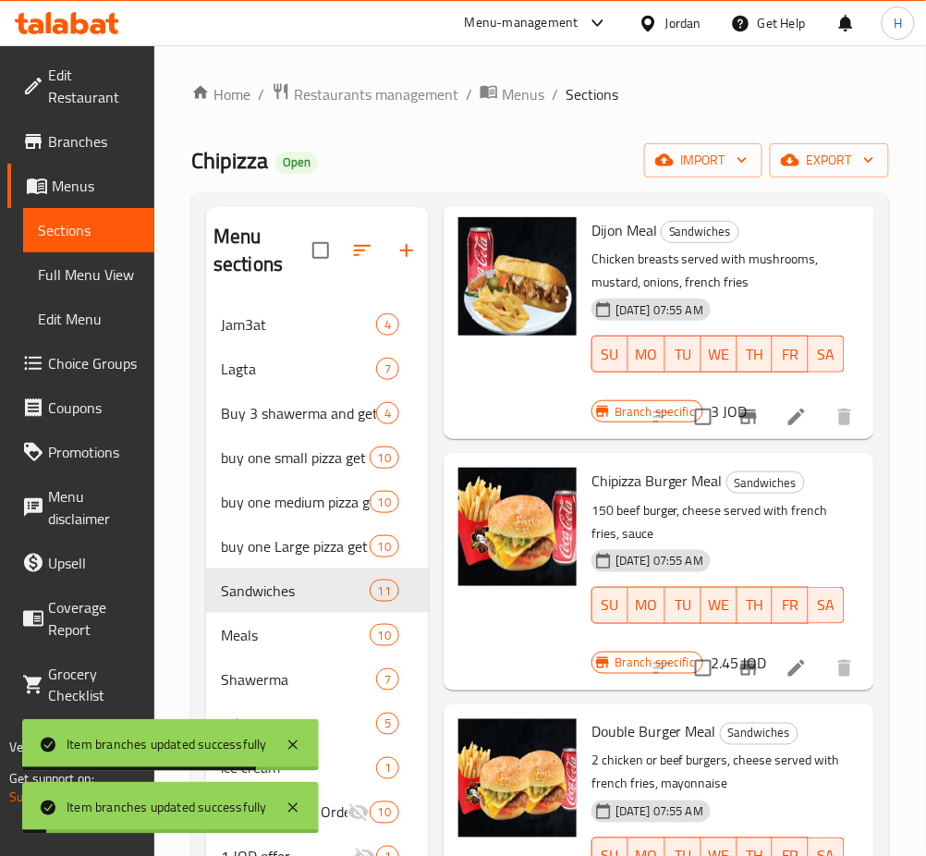
scroll to position [1109, 0]
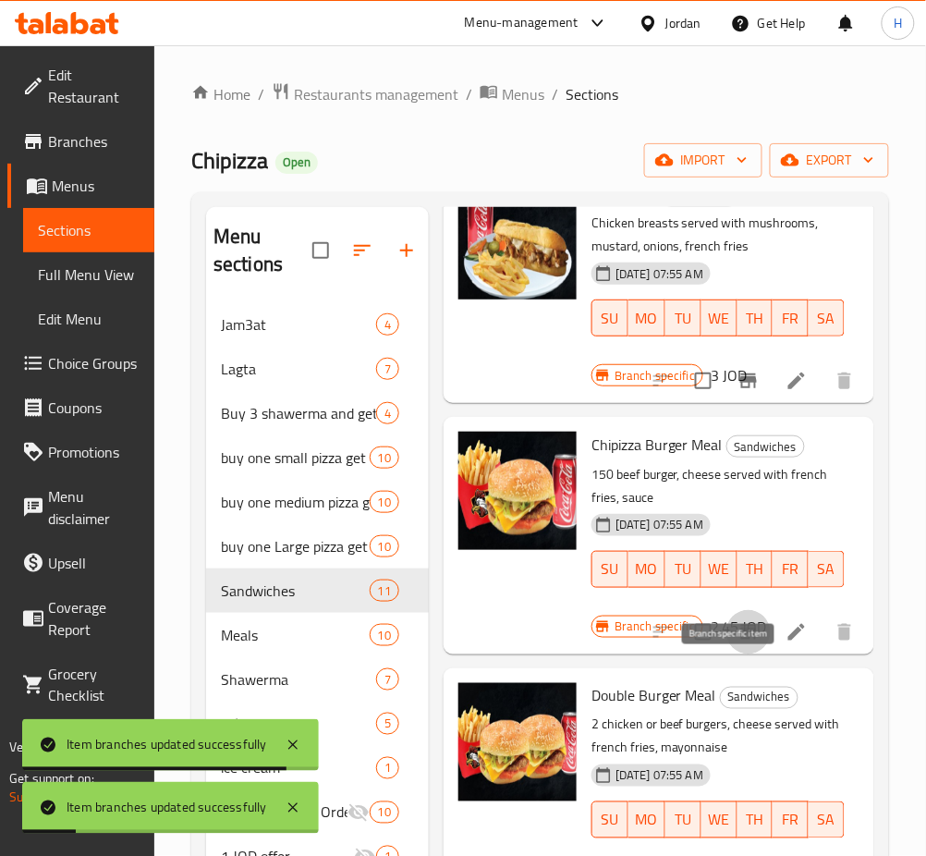
click at [738, 643] on icon "Branch-specific-item" at bounding box center [749, 632] width 22 height 22
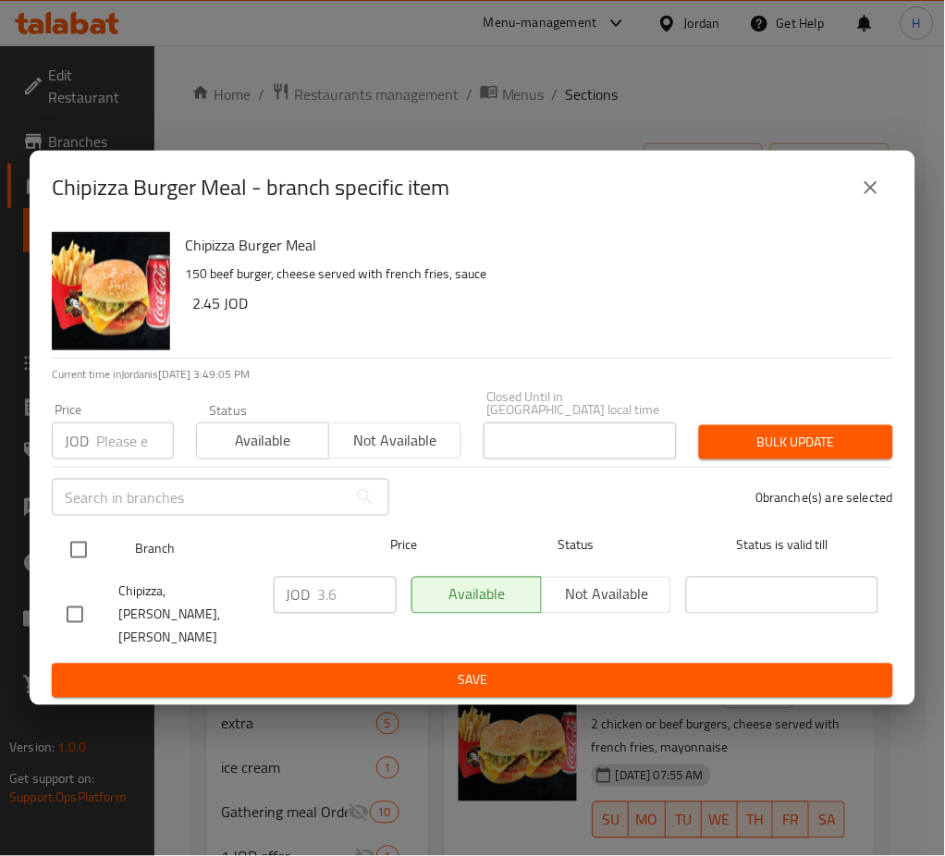
click at [55, 555] on div "Branch Price Status Status is valid till" at bounding box center [472, 550] width 841 height 46
click at [79, 552] on input "checkbox" at bounding box center [78, 550] width 39 height 39
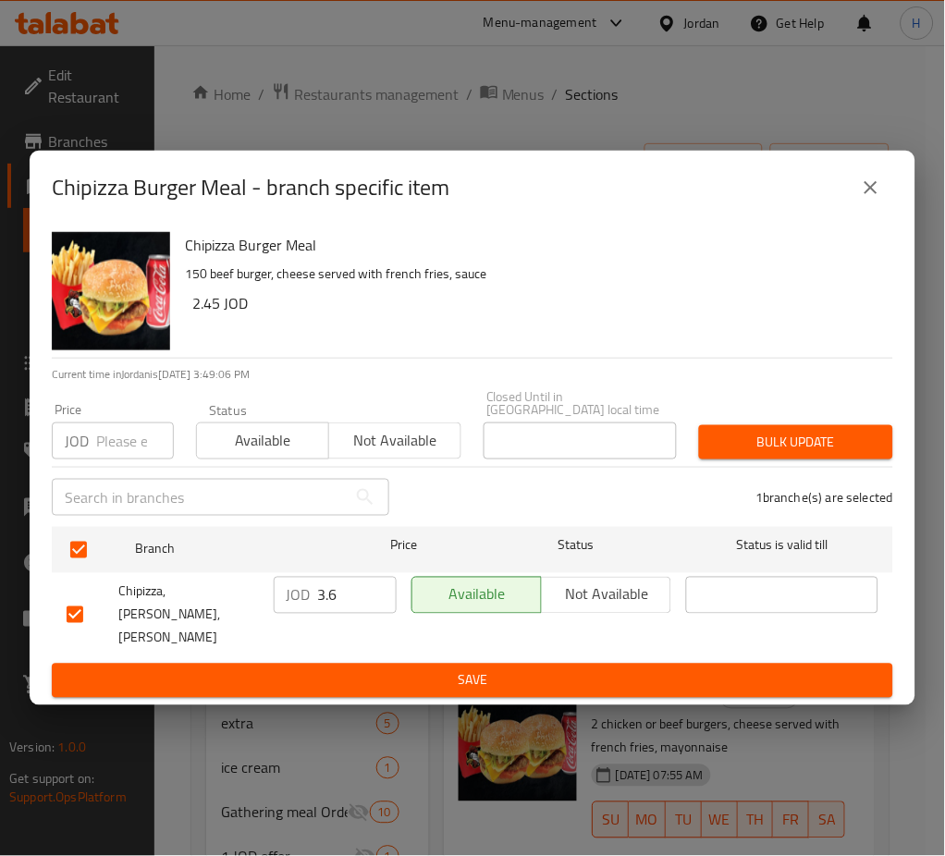
click at [314, 592] on div "JOD 3.6 ​" at bounding box center [335, 595] width 123 height 37
click at [633, 669] on span "Save" at bounding box center [473, 680] width 812 height 23
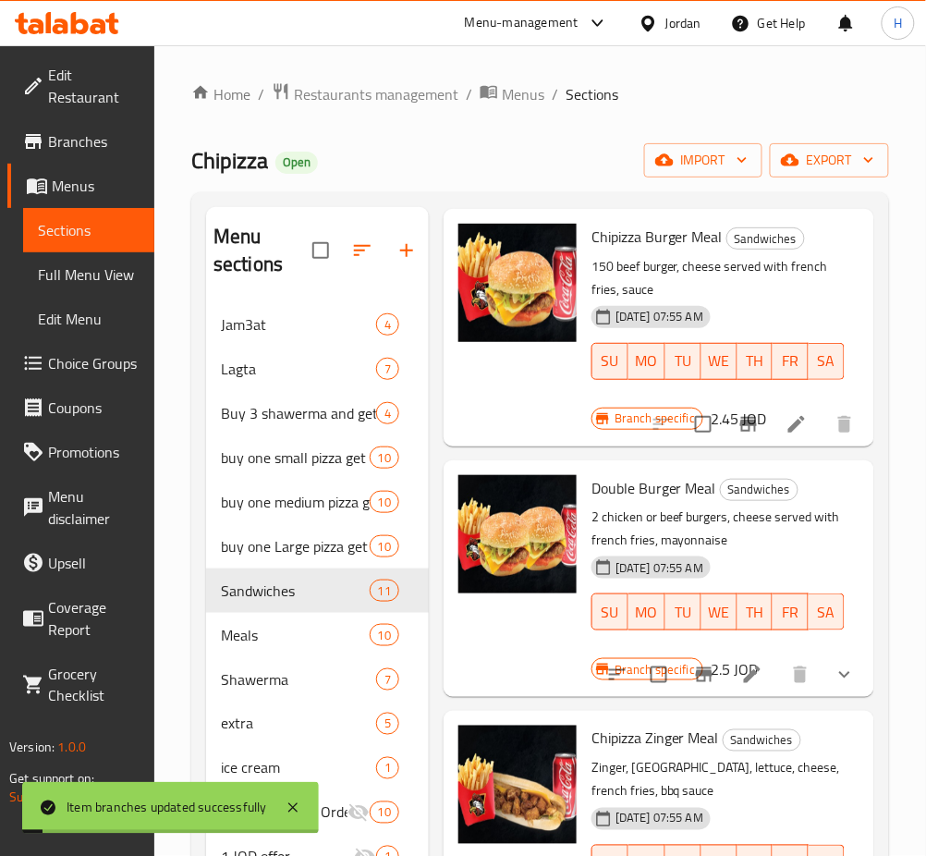
scroll to position [1355, 0]
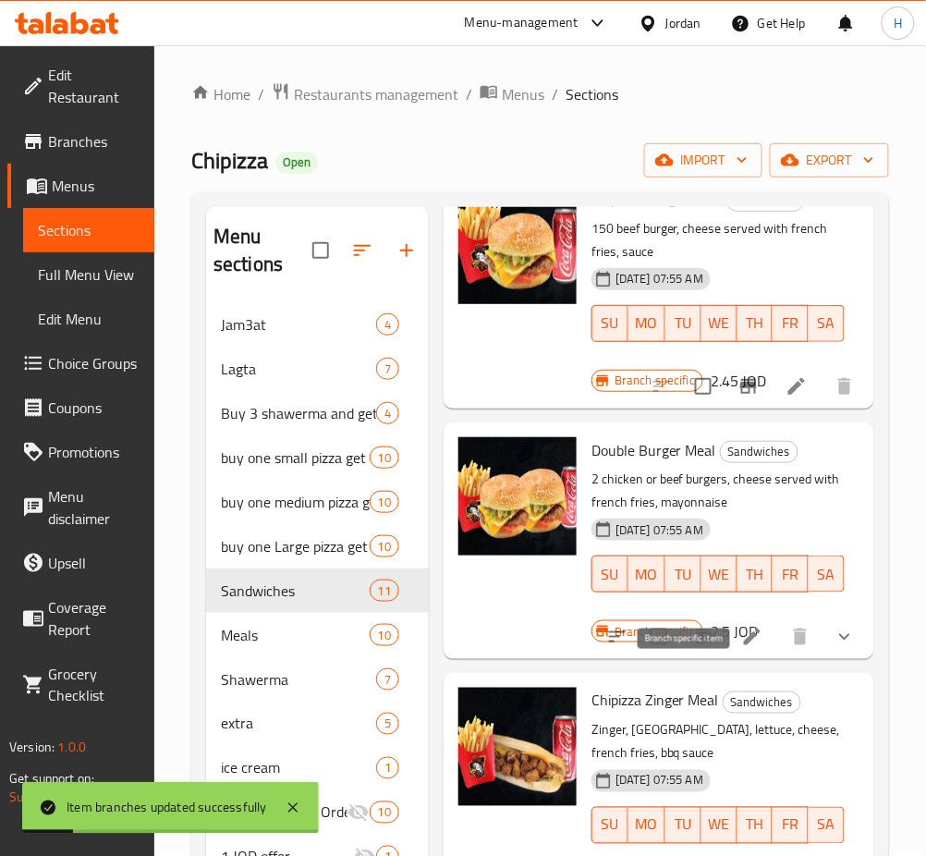
click at [696, 644] on icon "Branch-specific-item" at bounding box center [704, 637] width 17 height 15
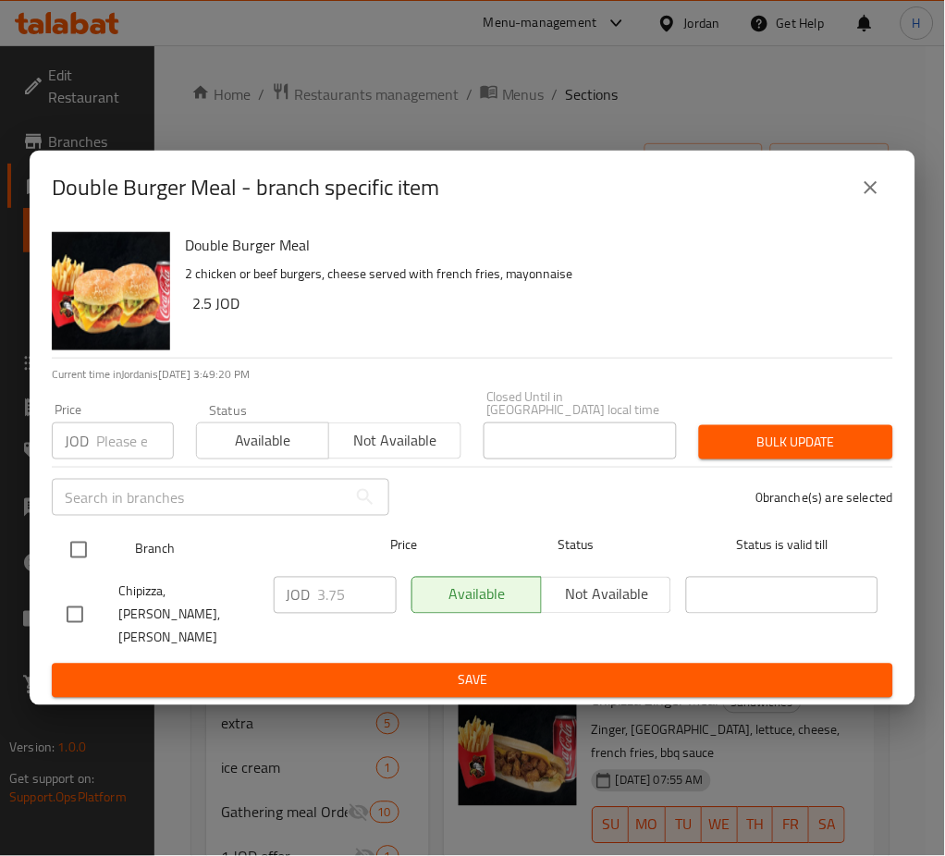
drag, startPoint x: 72, startPoint y: 554, endPoint x: 389, endPoint y: 621, distance: 324.2
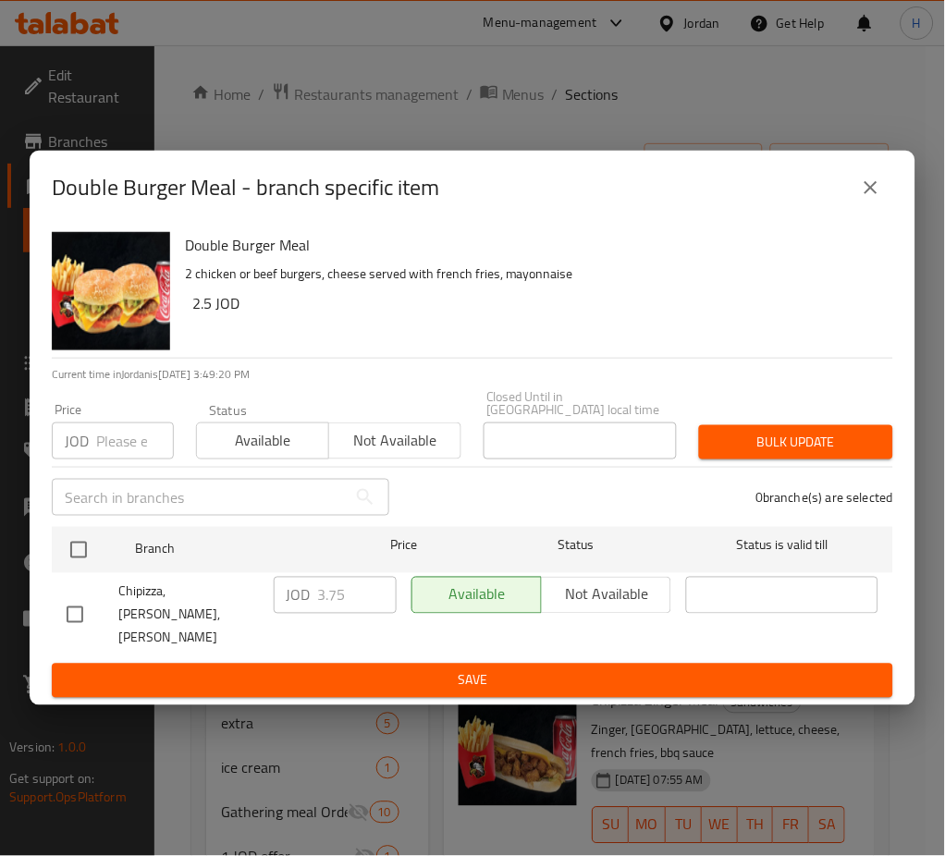
click at [72, 554] on input "checkbox" at bounding box center [78, 550] width 39 height 39
drag, startPoint x: 344, startPoint y: 602, endPoint x: 359, endPoint y: 593, distance: 17.4
click at [343, 601] on input "3.75" at bounding box center [357, 595] width 79 height 37
drag, startPoint x: 647, startPoint y: 653, endPoint x: 940, endPoint y: 718, distance: 300.3
click at [648, 669] on span "Save" at bounding box center [473, 680] width 812 height 23
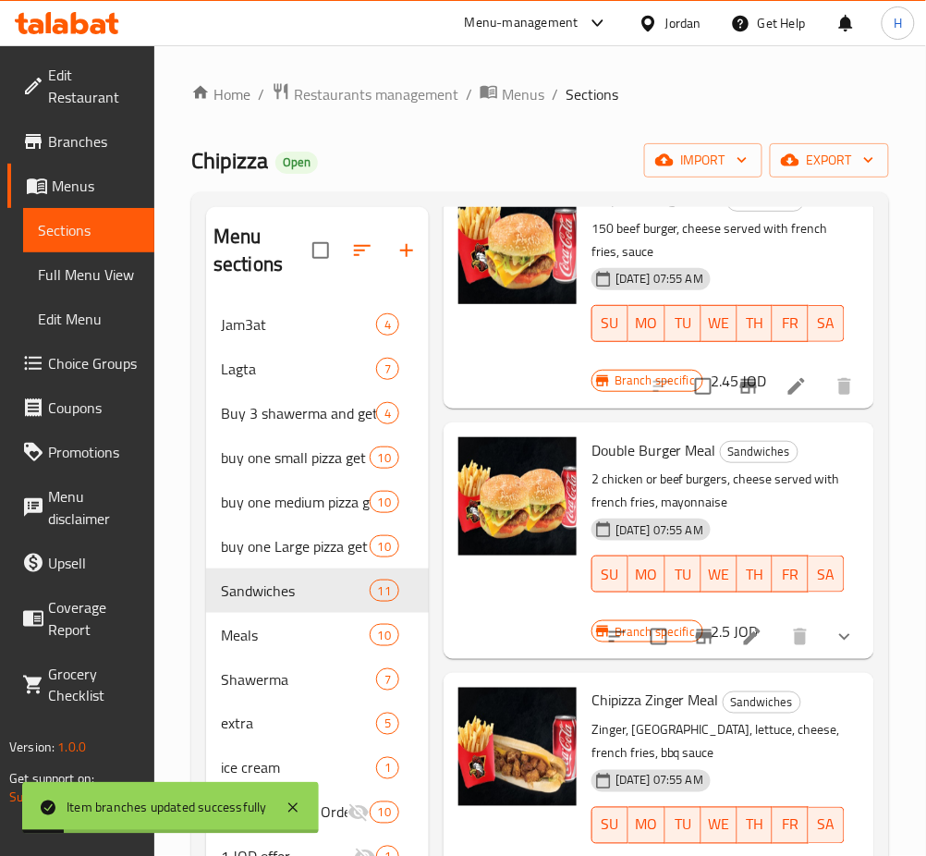
click at [693, 648] on icon "Branch-specific-item" at bounding box center [704, 637] width 22 height 22
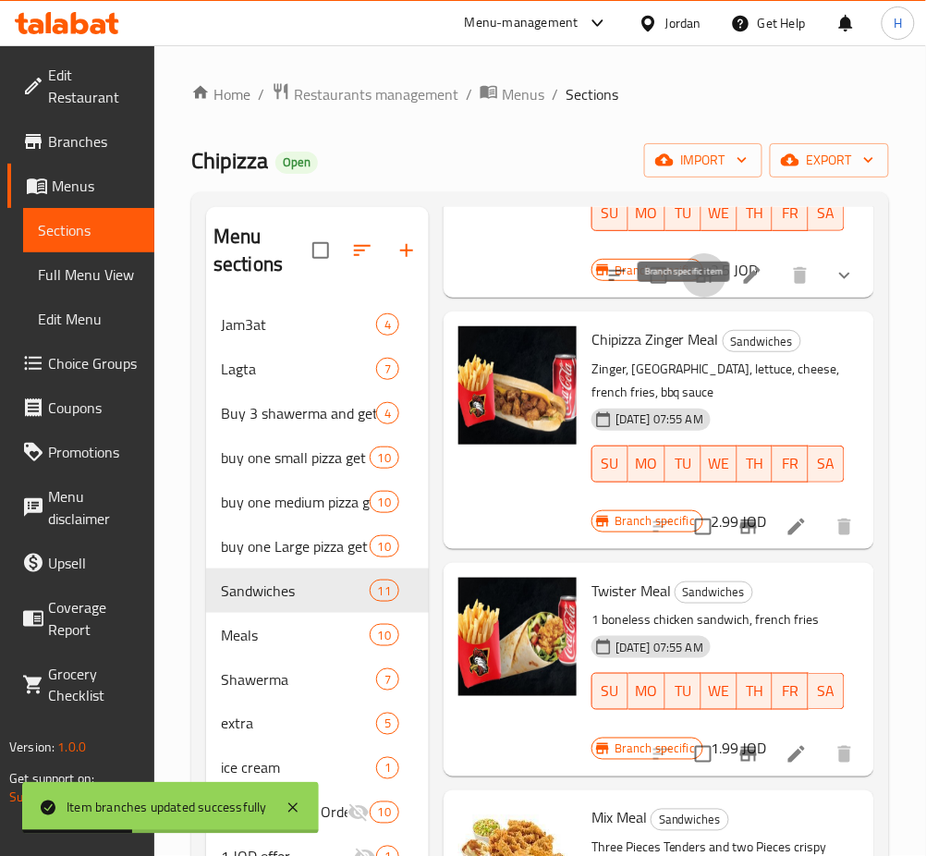
scroll to position [1725, 0]
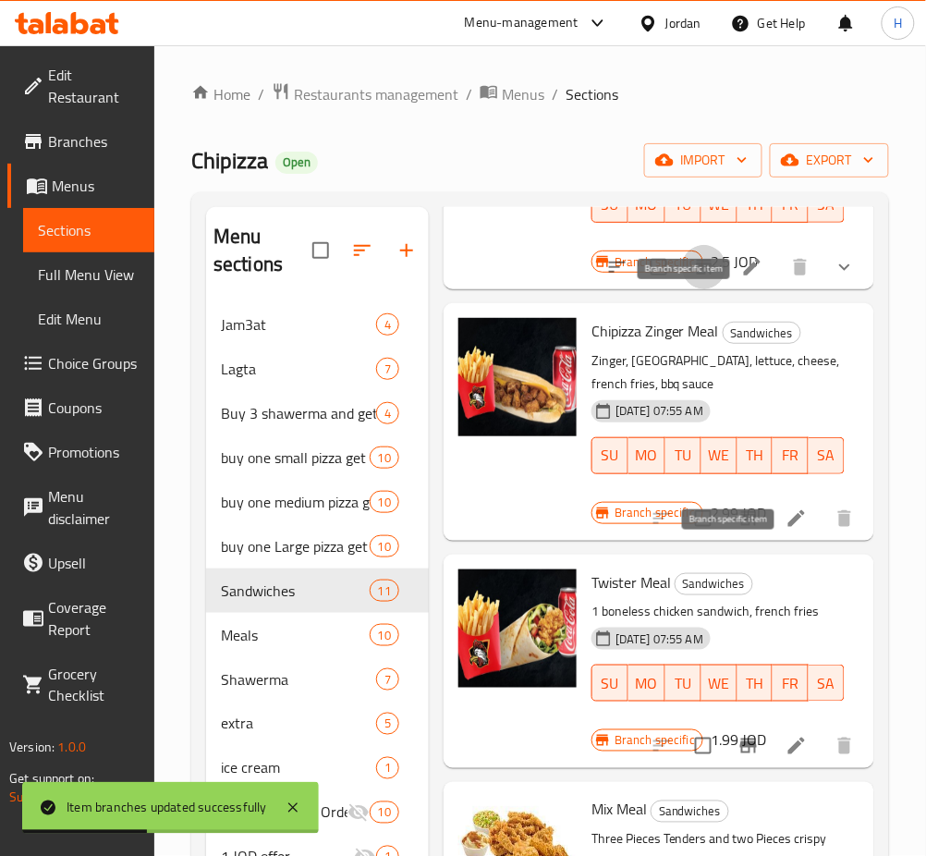
click at [738, 530] on icon "Branch-specific-item" at bounding box center [749, 519] width 22 height 22
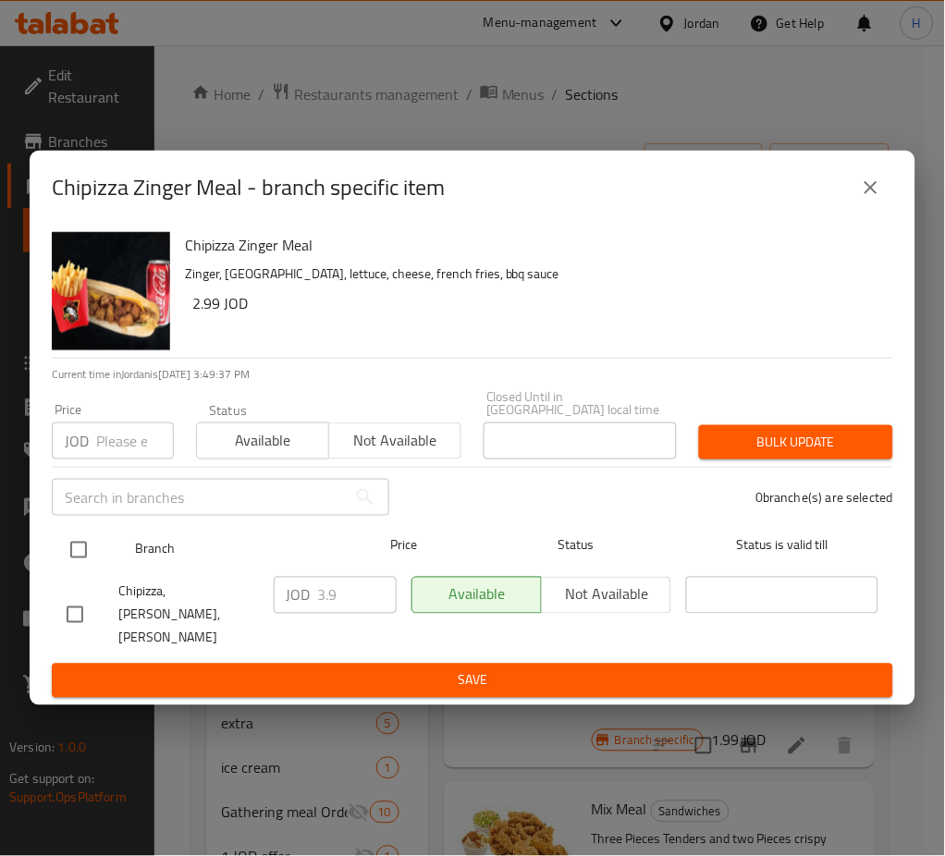
click at [92, 555] on input "checkbox" at bounding box center [78, 550] width 39 height 39
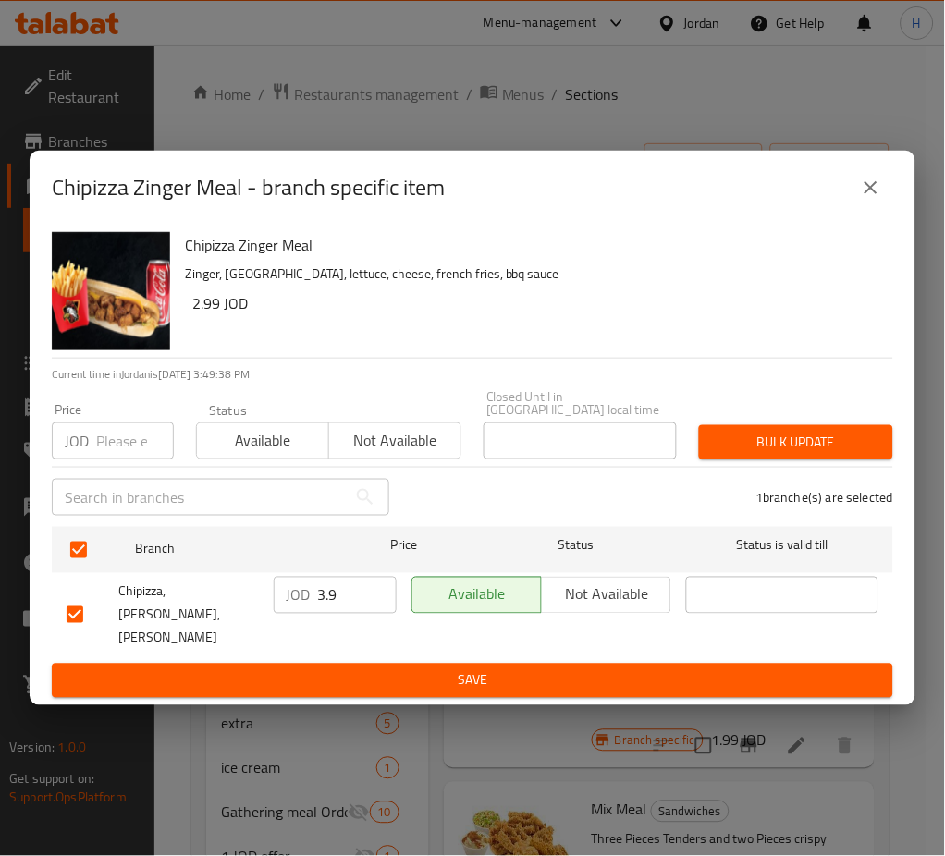
click at [344, 602] on input "3.9" at bounding box center [357, 595] width 79 height 37
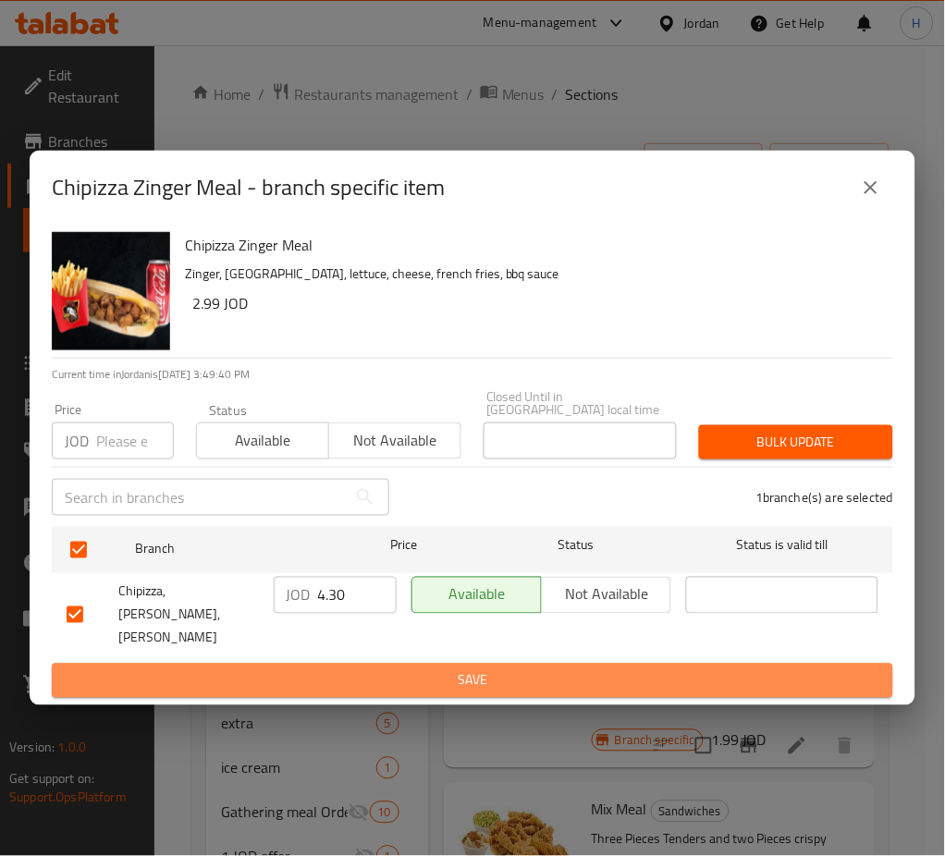
click at [368, 669] on span "Save" at bounding box center [473, 680] width 812 height 23
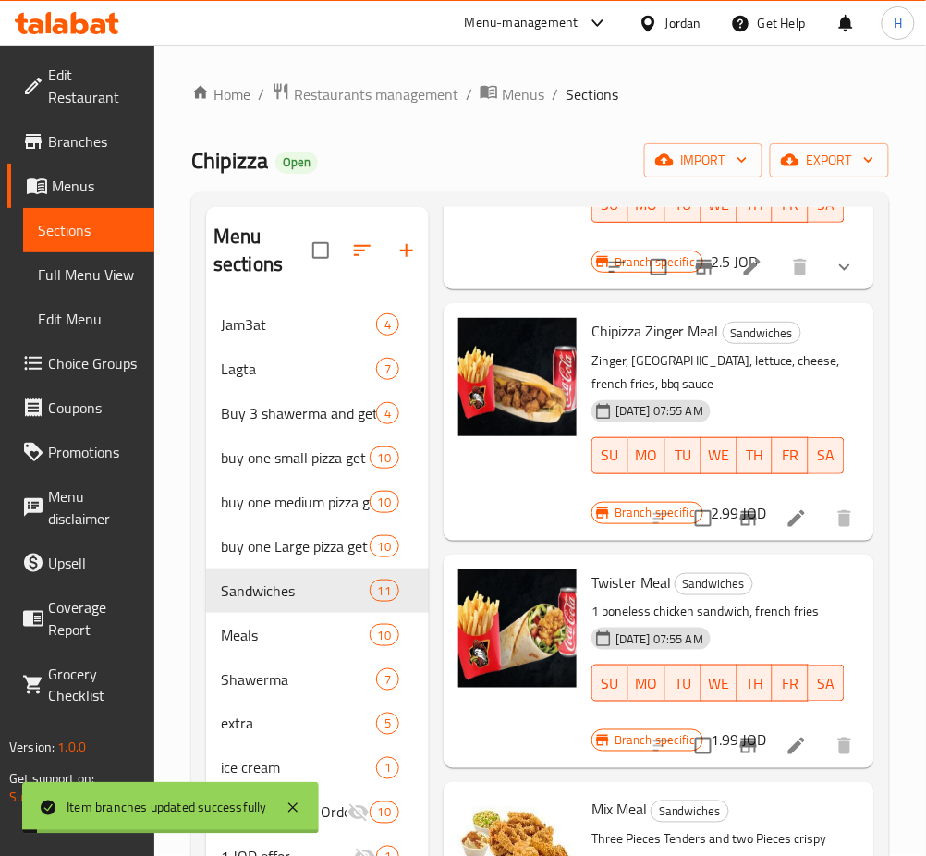
scroll to position [1849, 0]
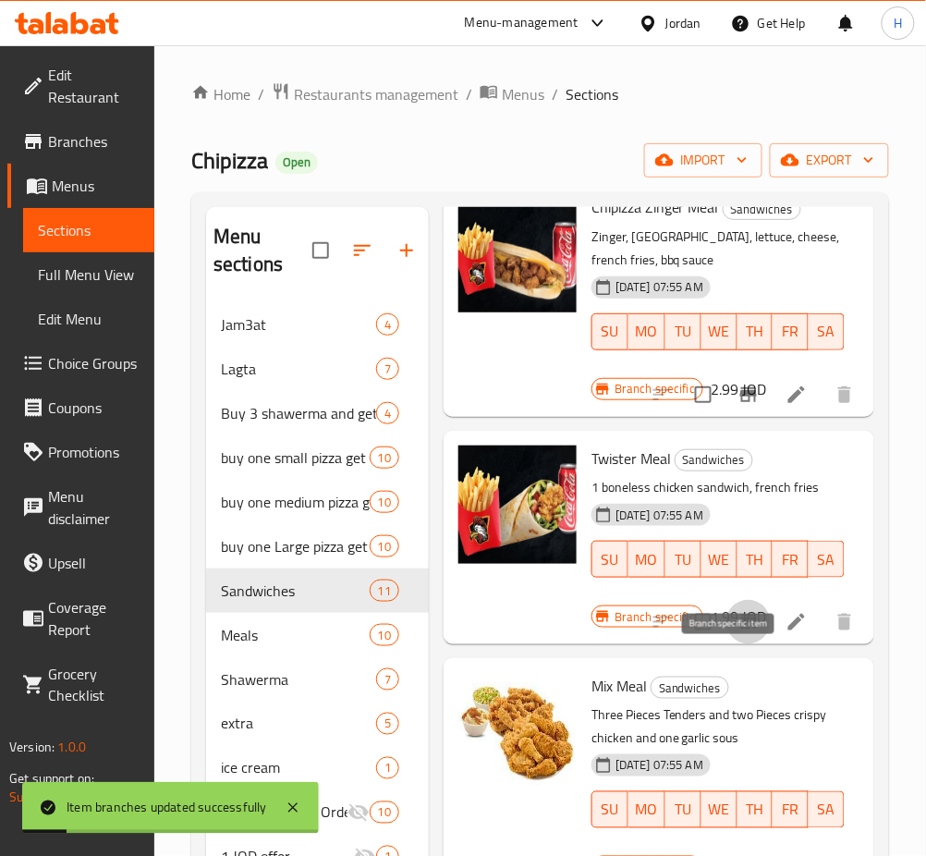
click at [727, 644] on button "Branch-specific-item" at bounding box center [749, 622] width 44 height 44
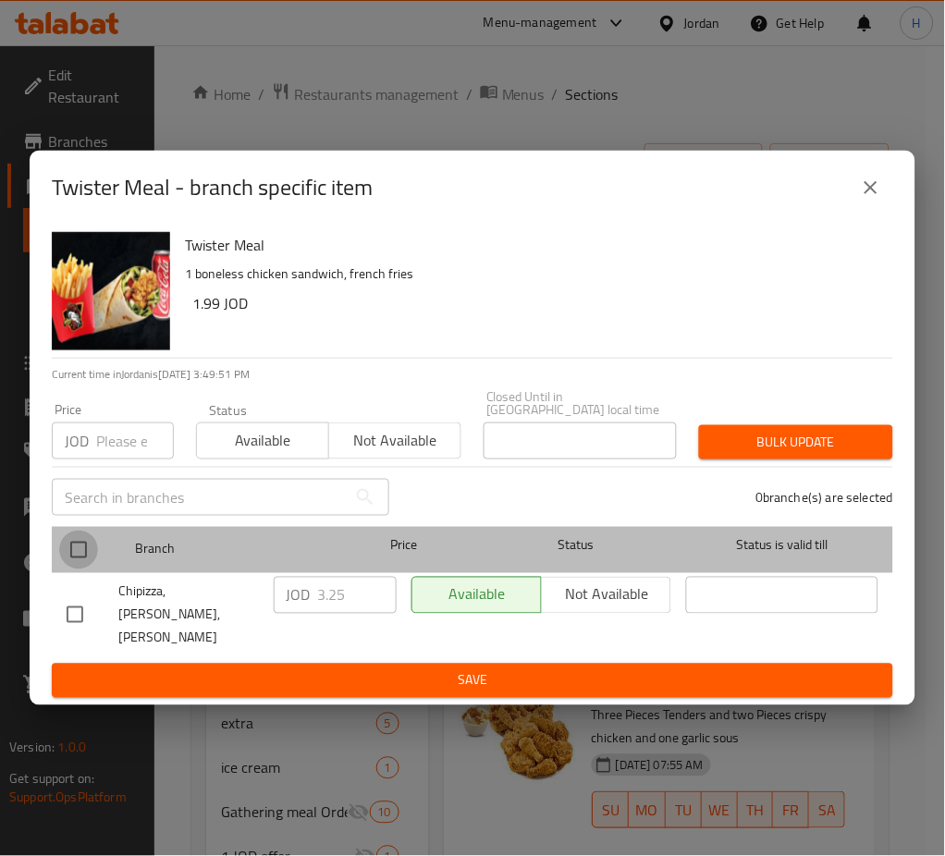
click at [74, 556] on input "checkbox" at bounding box center [78, 550] width 39 height 39
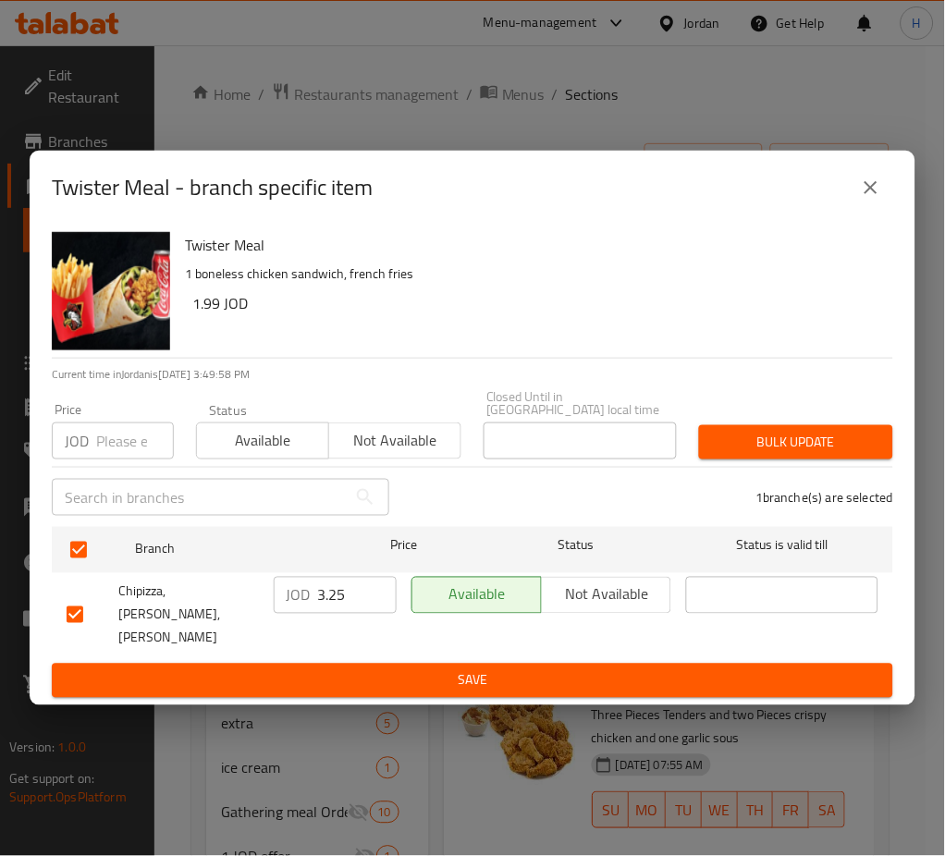
click at [360, 605] on input "3.25" at bounding box center [357, 595] width 79 height 37
drag, startPoint x: 328, startPoint y: 653, endPoint x: 554, endPoint y: 662, distance: 225.8
click at [329, 669] on span "Save" at bounding box center [473, 680] width 812 height 23
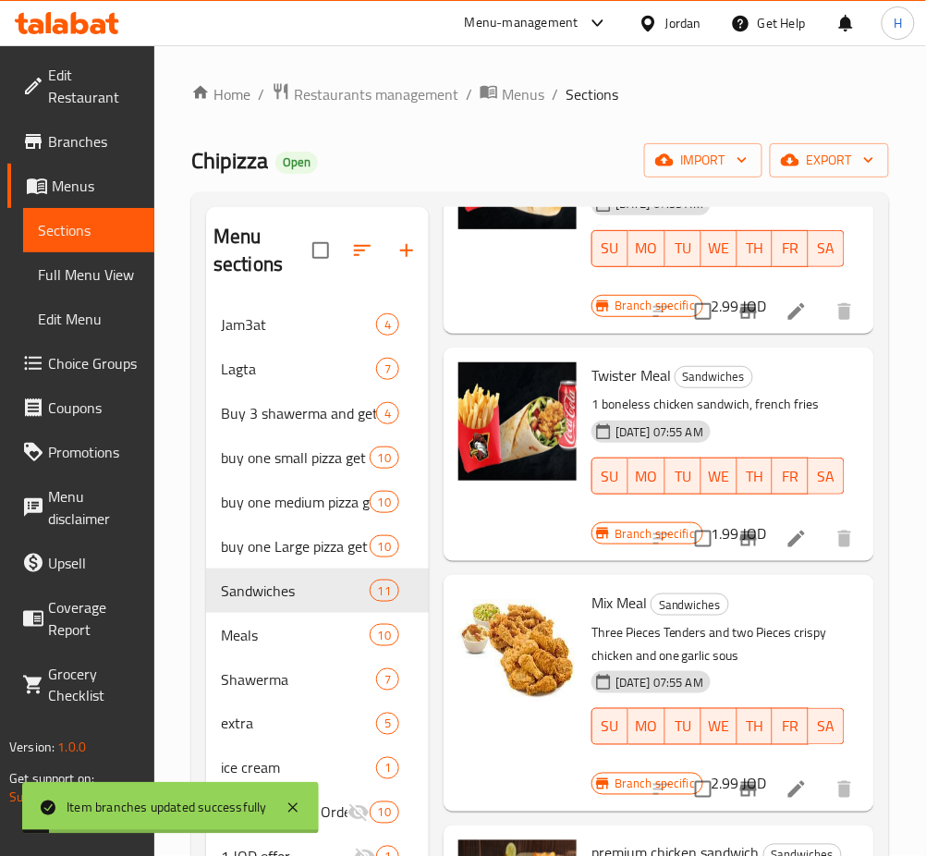
scroll to position [2022, 0]
click at [741, 778] on icon "Branch-specific-item" at bounding box center [749, 789] width 22 height 22
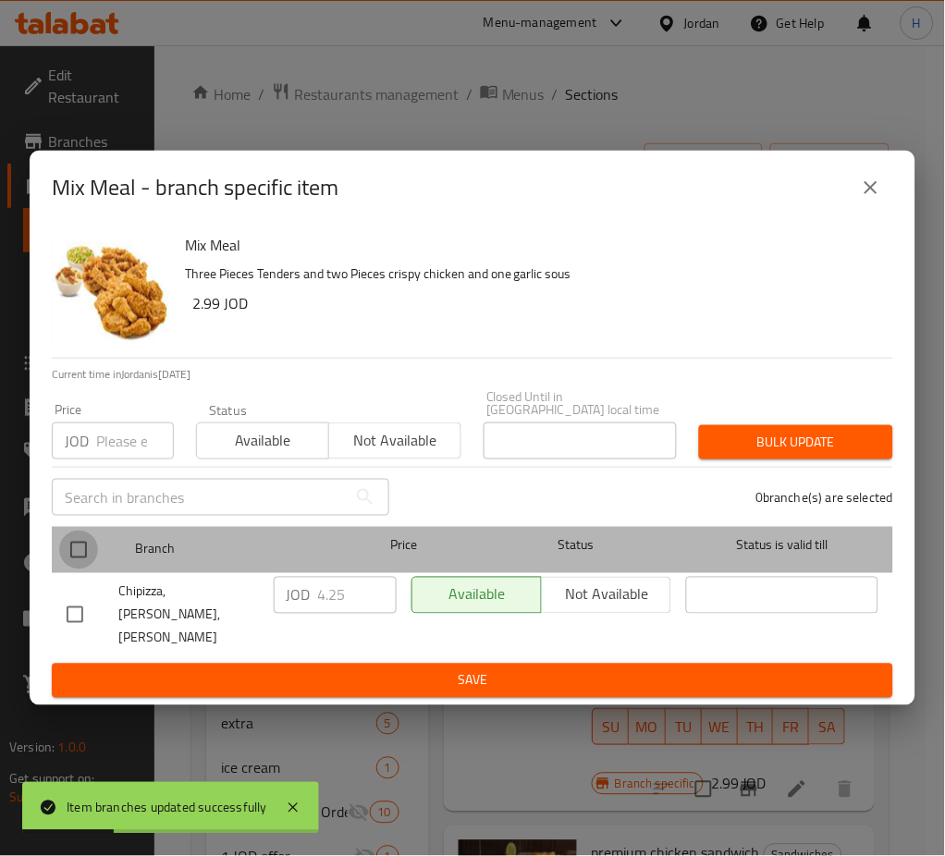
drag, startPoint x: 78, startPoint y: 555, endPoint x: 436, endPoint y: 618, distance: 364.3
click at [78, 554] on input "checkbox" at bounding box center [78, 550] width 39 height 39
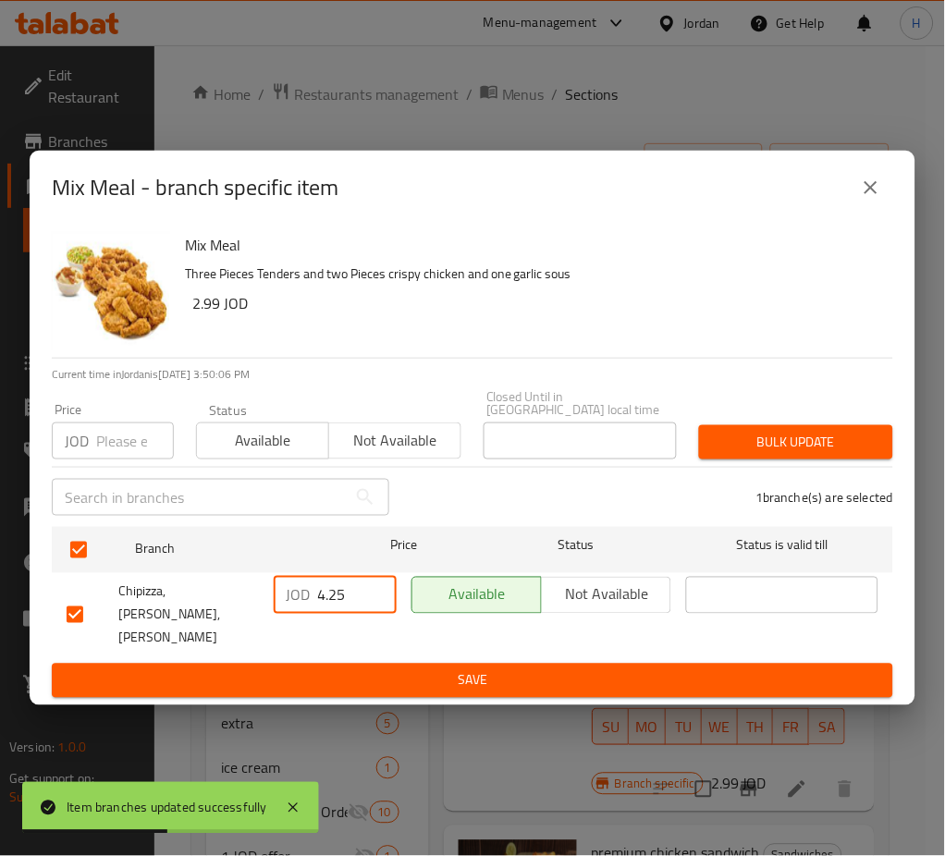
drag, startPoint x: 328, startPoint y: 597, endPoint x: 349, endPoint y: 621, distance: 31.5
click at [329, 597] on input "4.25" at bounding box center [357, 595] width 79 height 37
paste input "70"
click at [422, 669] on span "Save" at bounding box center [473, 680] width 812 height 23
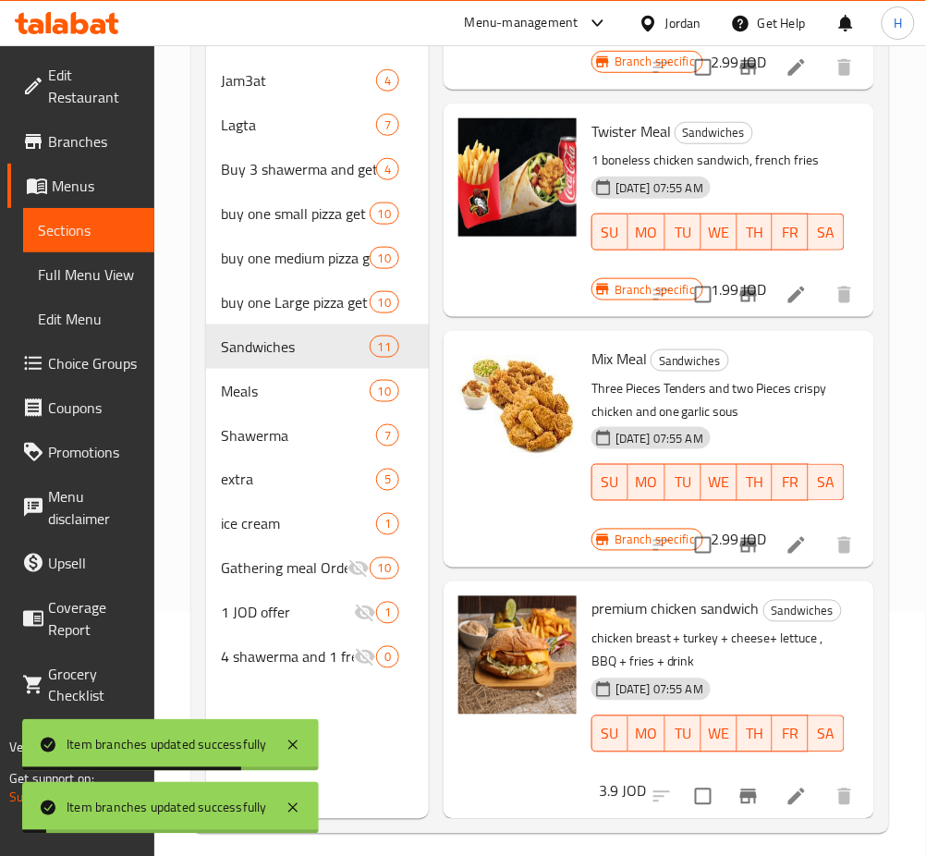
scroll to position [246, 0]
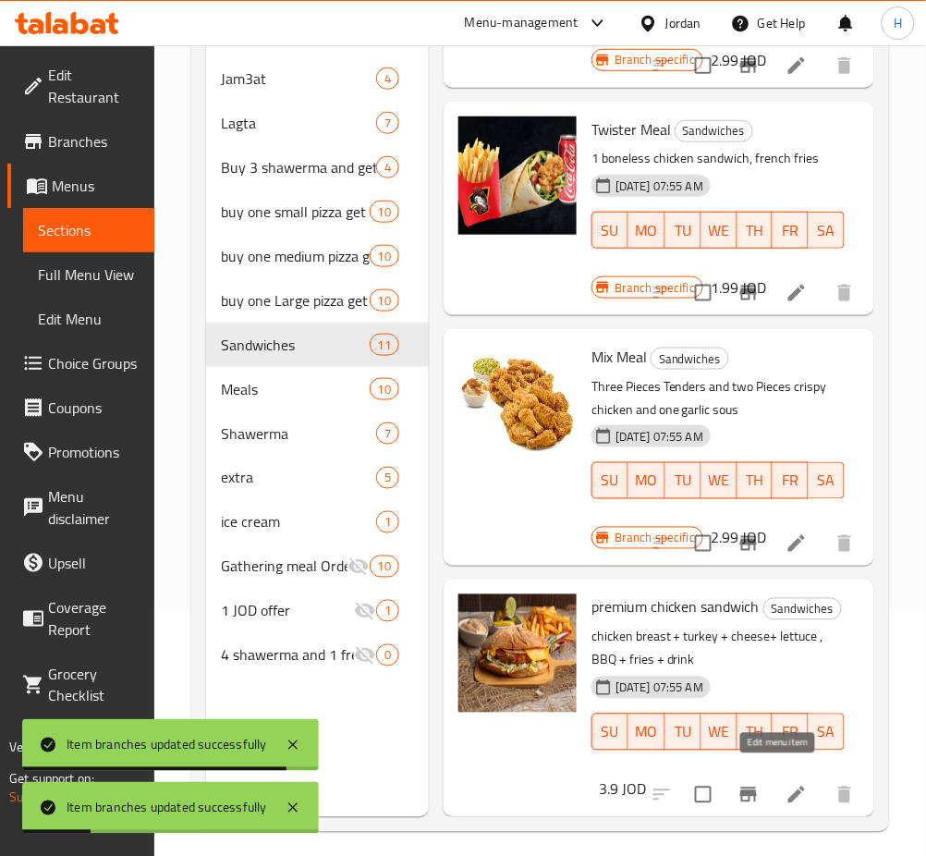
click at [786, 784] on icon at bounding box center [797, 795] width 22 height 22
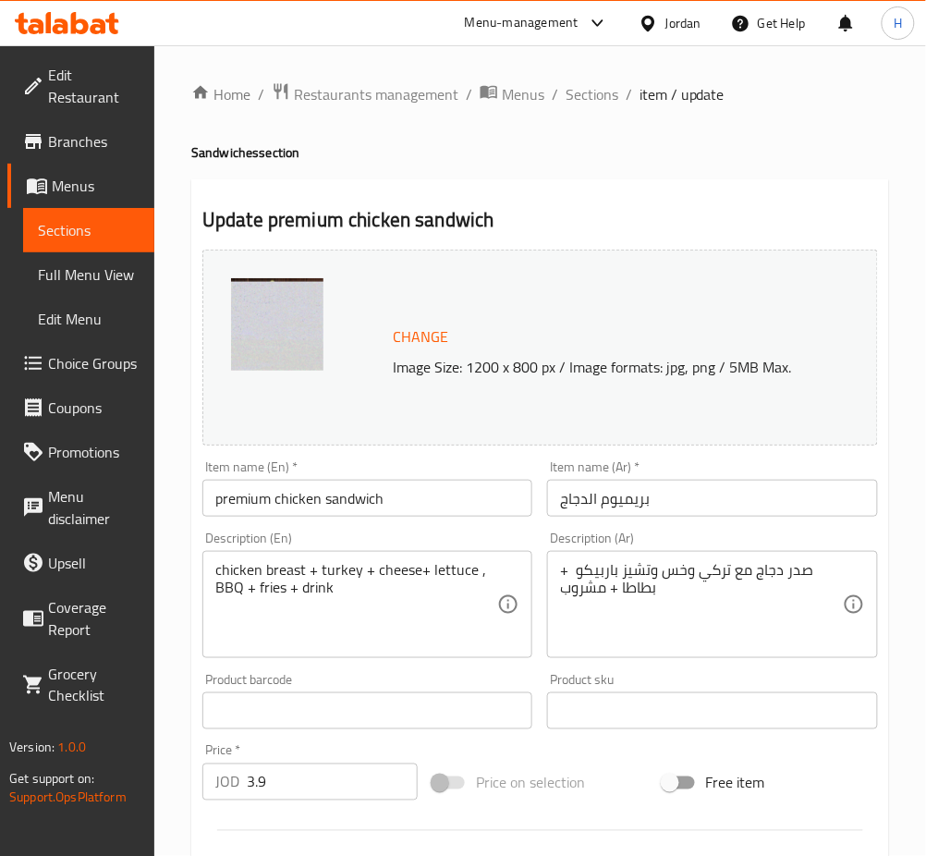
click at [355, 775] on input "3.9" at bounding box center [332, 782] width 171 height 37
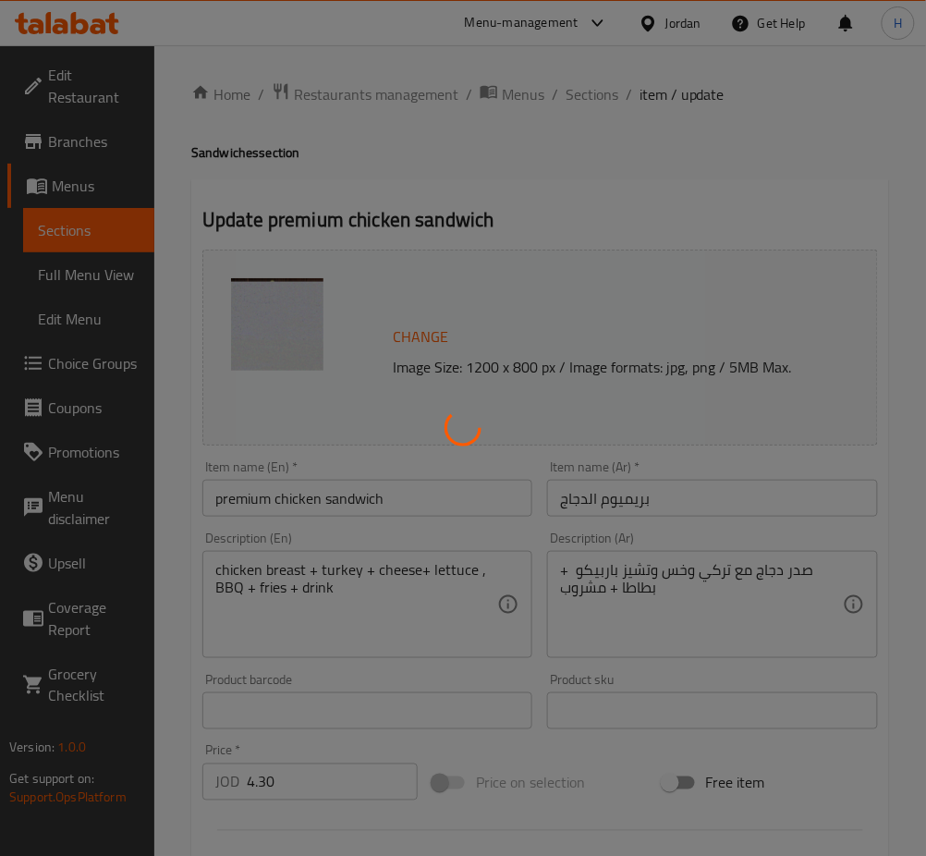
click at [596, 100] on div at bounding box center [463, 428] width 926 height 856
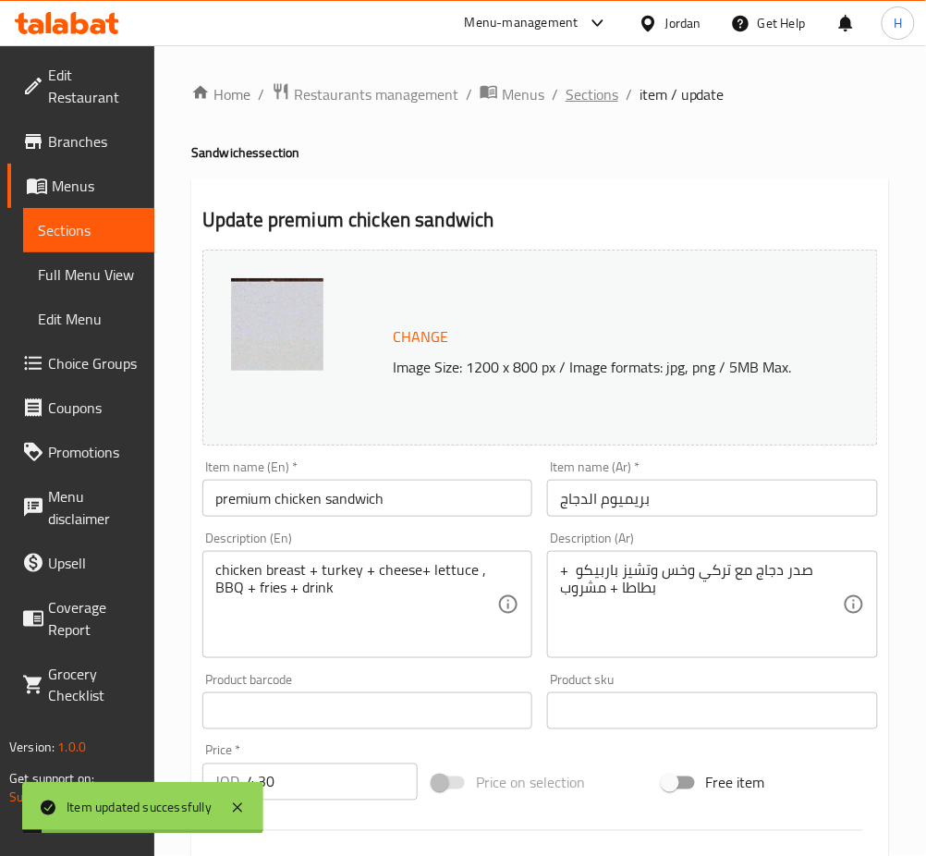
click at [581, 86] on span "Sections" at bounding box center [592, 94] width 53 height 22
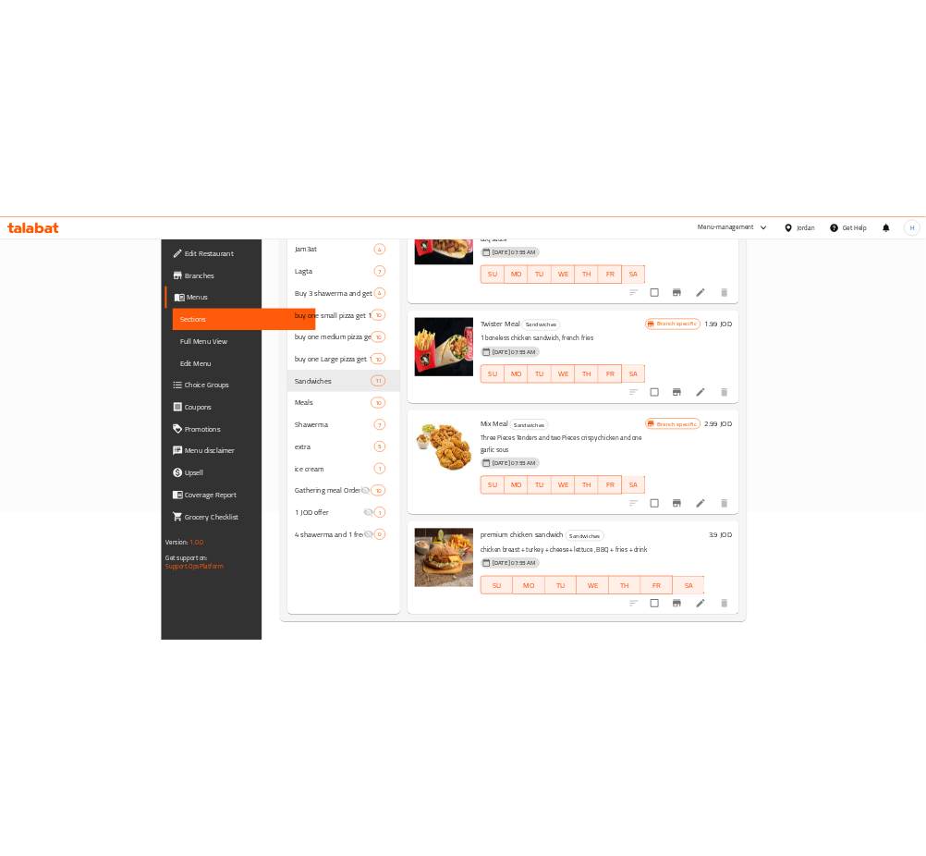
scroll to position [1411, 0]
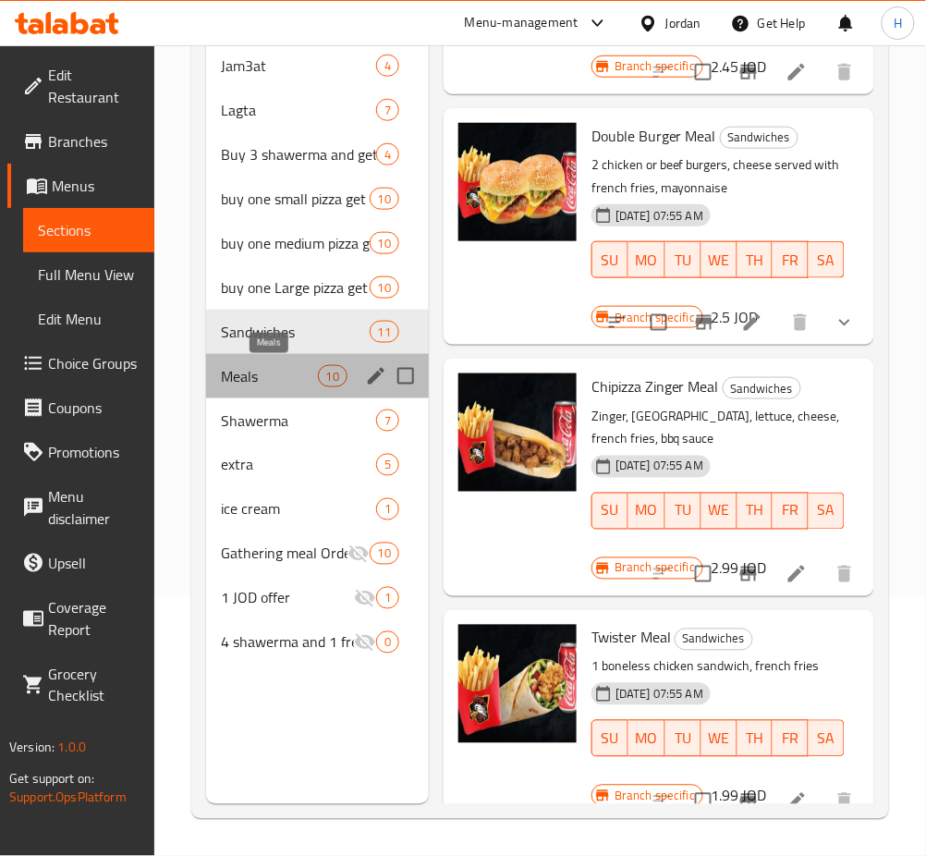
click at [279, 379] on span "Meals" at bounding box center [269, 376] width 97 height 22
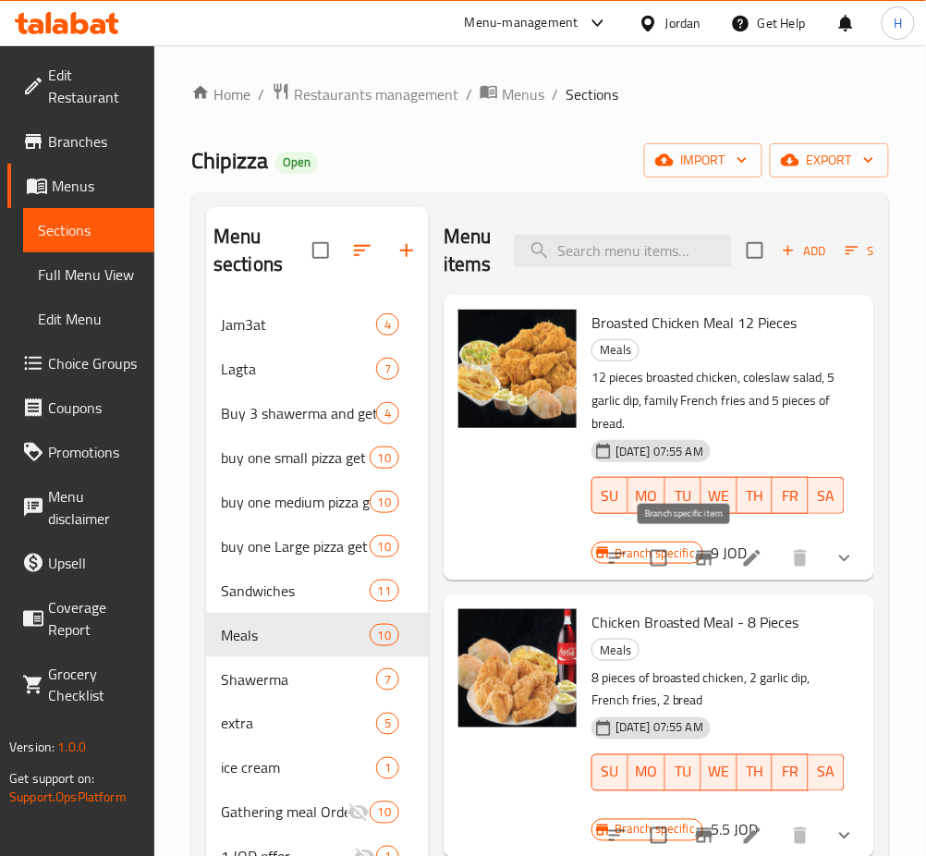
click at [693, 549] on icon "Branch-specific-item" at bounding box center [704, 558] width 22 height 22
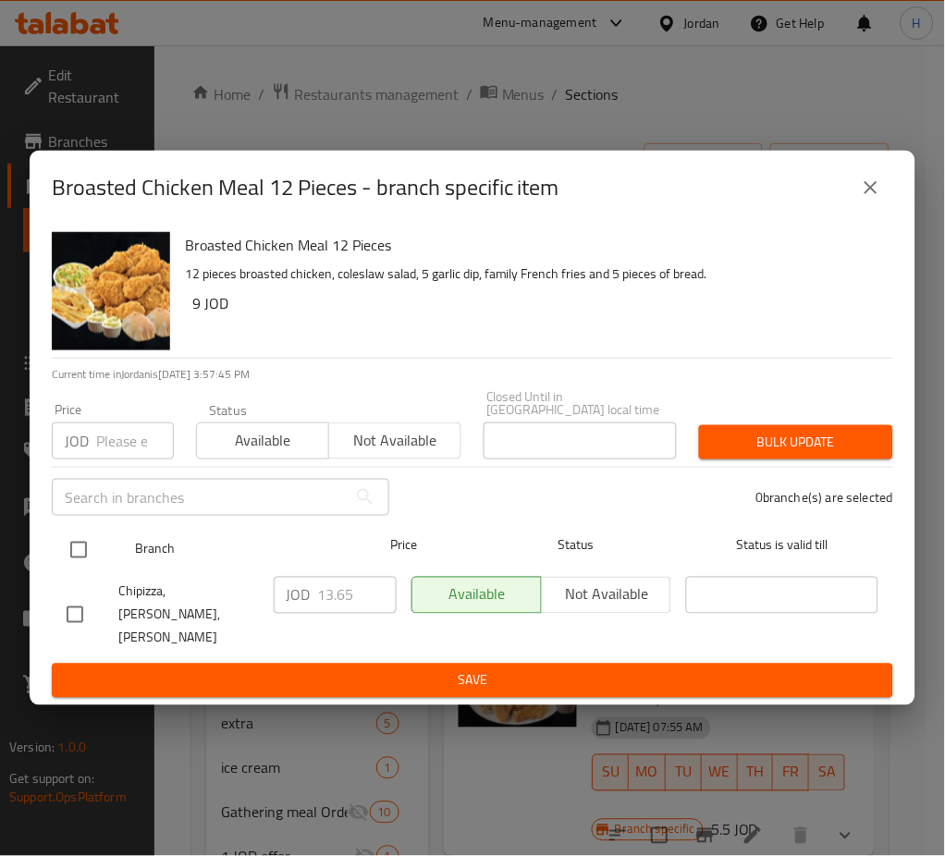
click at [75, 557] on input "checkbox" at bounding box center [78, 550] width 39 height 39
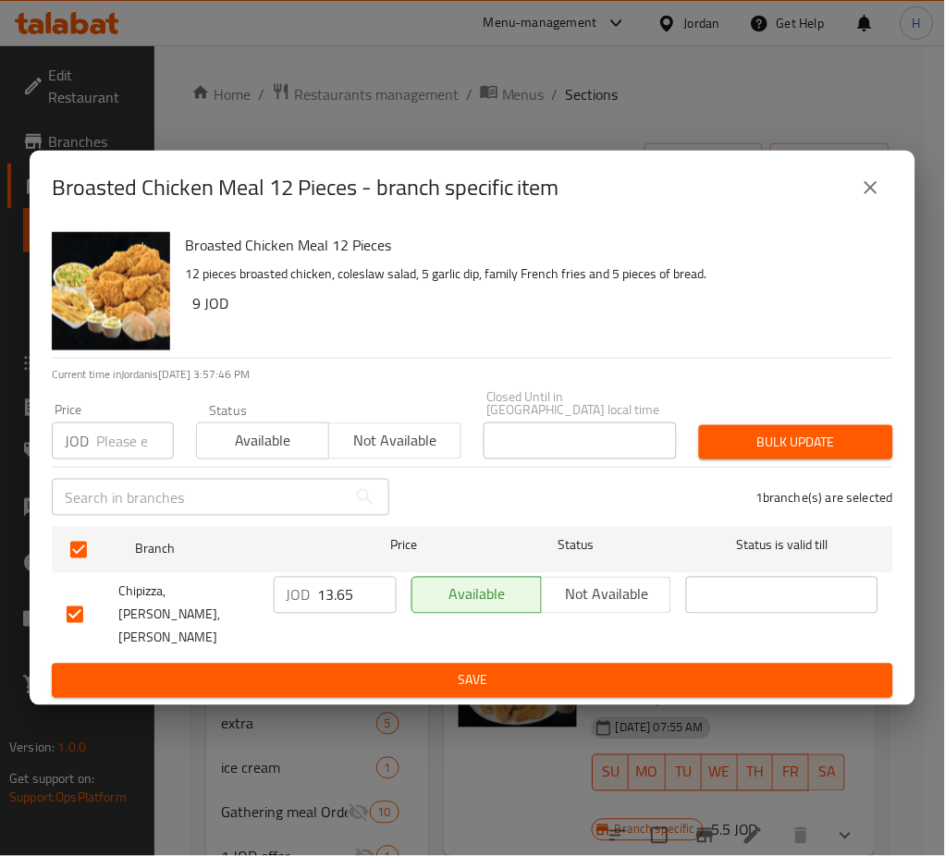
click at [349, 581] on div "JOD 13.65 ​" at bounding box center [335, 615] width 138 height 92
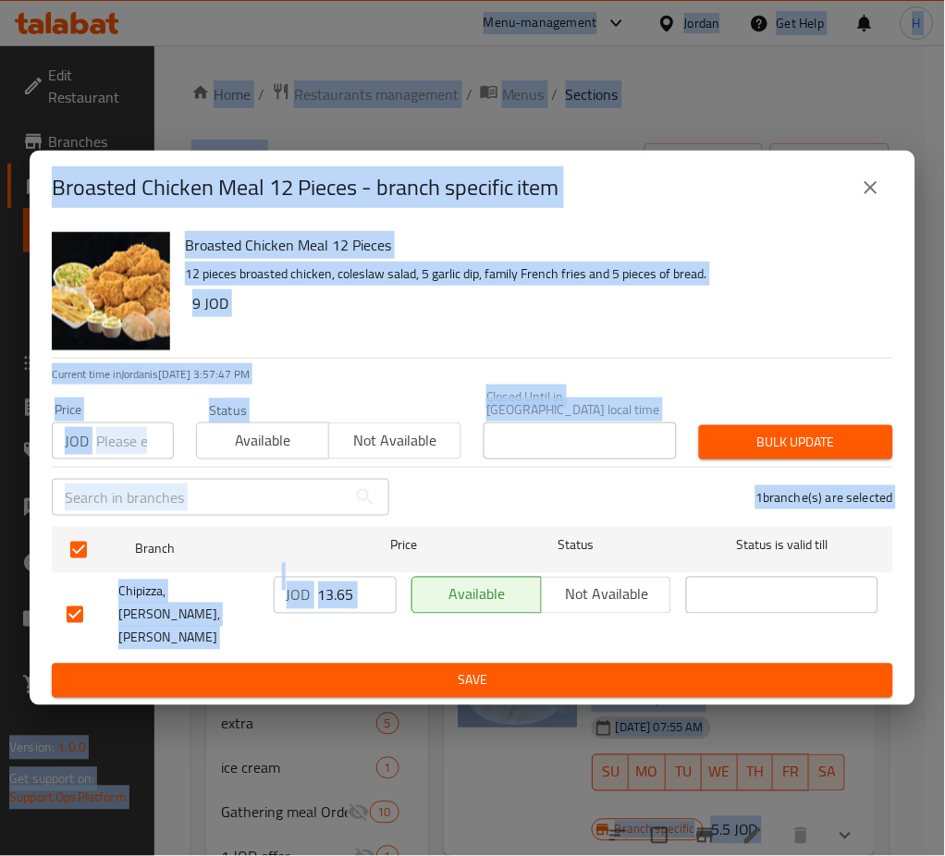
drag, startPoint x: 349, startPoint y: 598, endPoint x: 350, endPoint y: 607, distance: 9.4
click at [349, 598] on input "13.65" at bounding box center [357, 595] width 79 height 37
click at [359, 613] on input "13.65" at bounding box center [357, 595] width 79 height 37
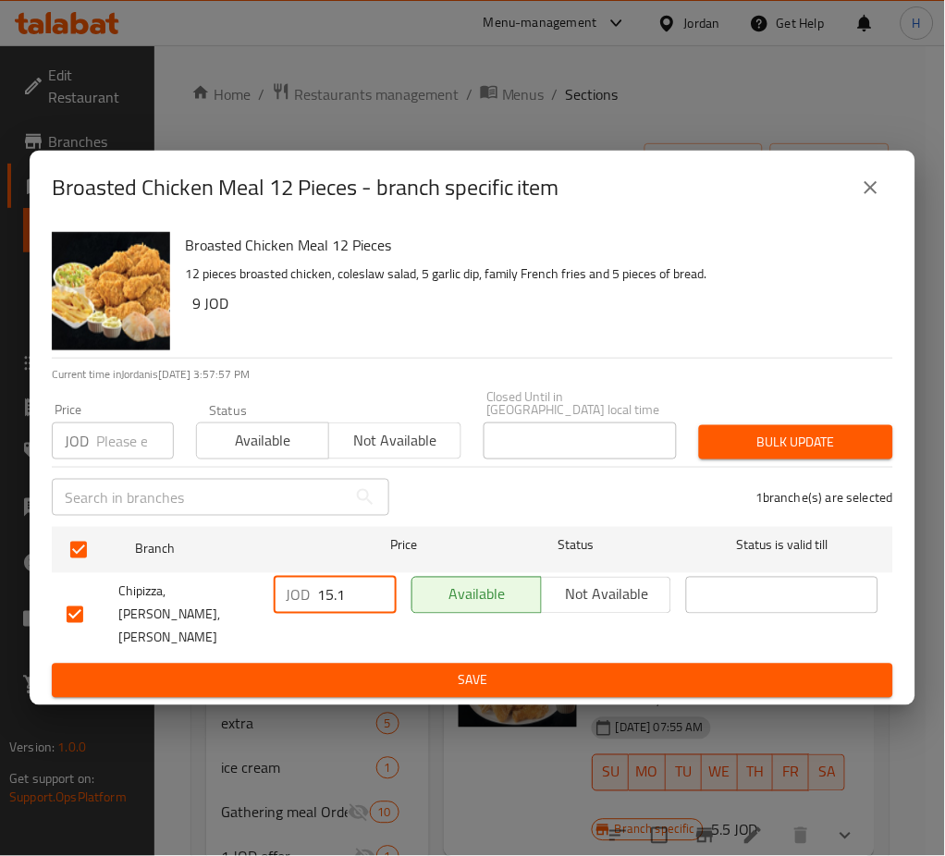
click at [401, 669] on span "Save" at bounding box center [473, 680] width 812 height 23
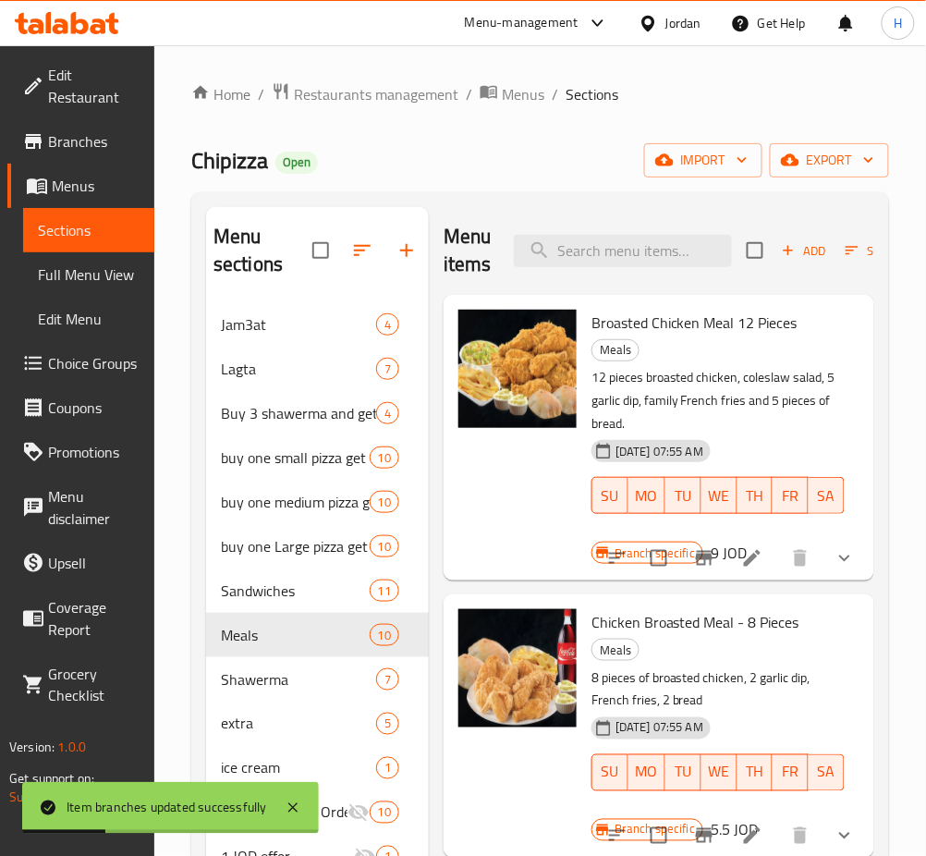
click at [693, 838] on icon "Branch-specific-item" at bounding box center [704, 836] width 22 height 22
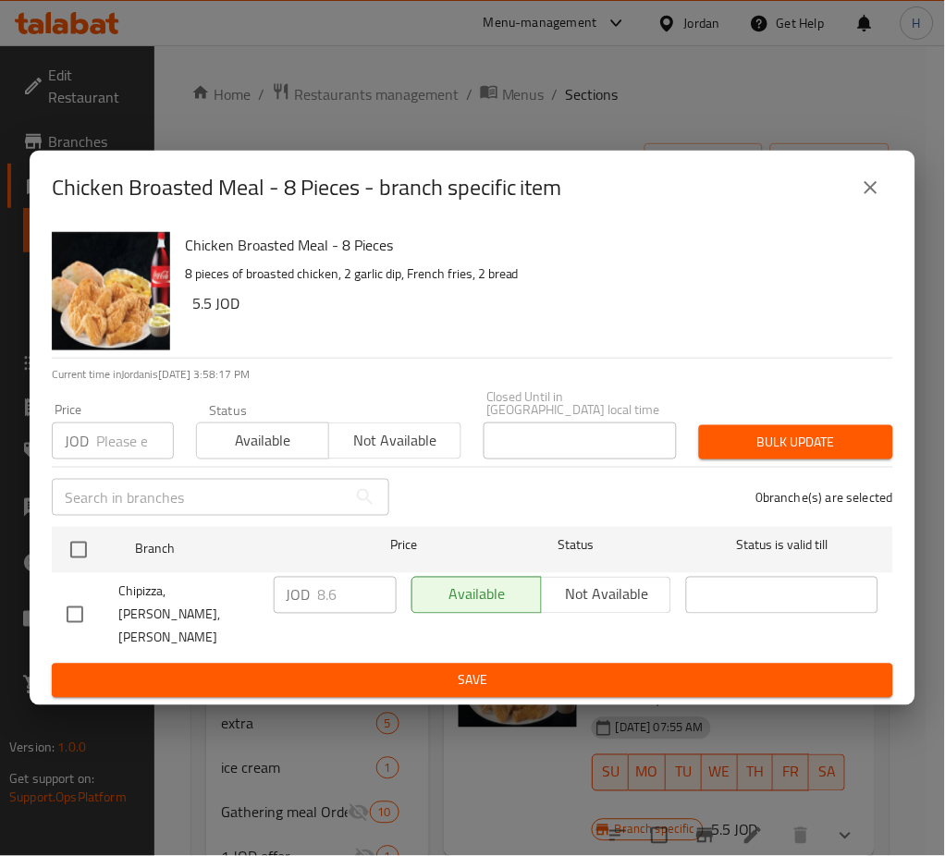
drag, startPoint x: 77, startPoint y: 554, endPoint x: 216, endPoint y: 573, distance: 140.9
click at [77, 554] on input "checkbox" at bounding box center [78, 550] width 39 height 39
click at [338, 592] on input "8.6" at bounding box center [357, 595] width 79 height 37
click at [405, 669] on span "Save" at bounding box center [473, 680] width 812 height 23
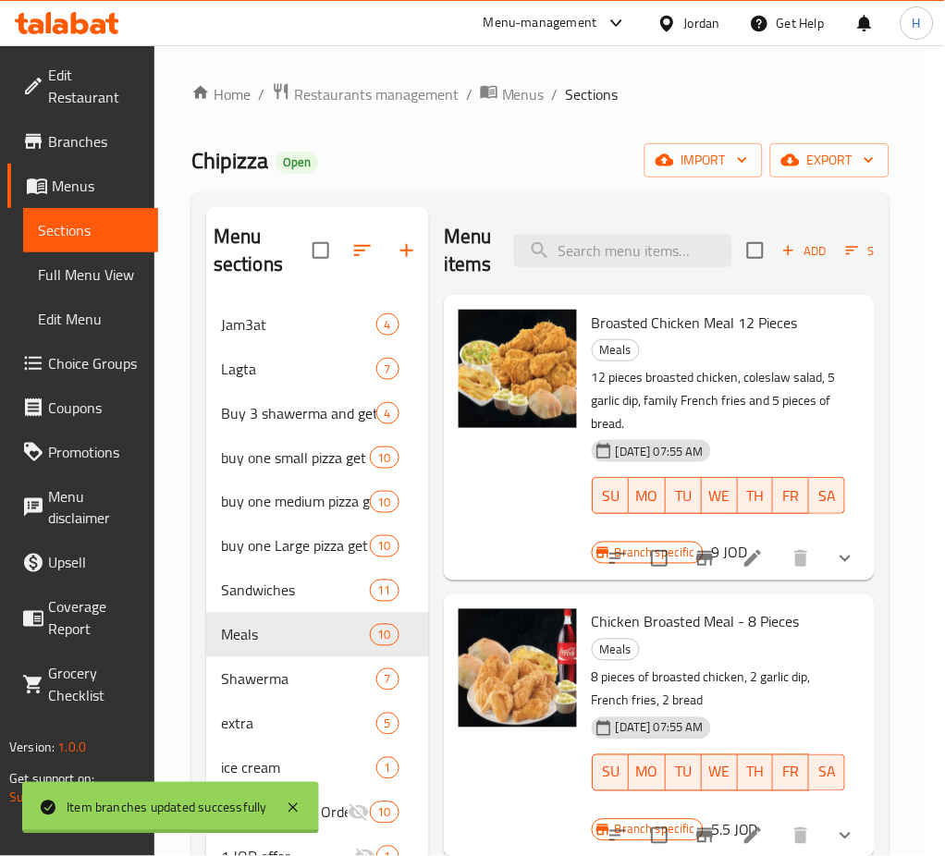
scroll to position [2, 0]
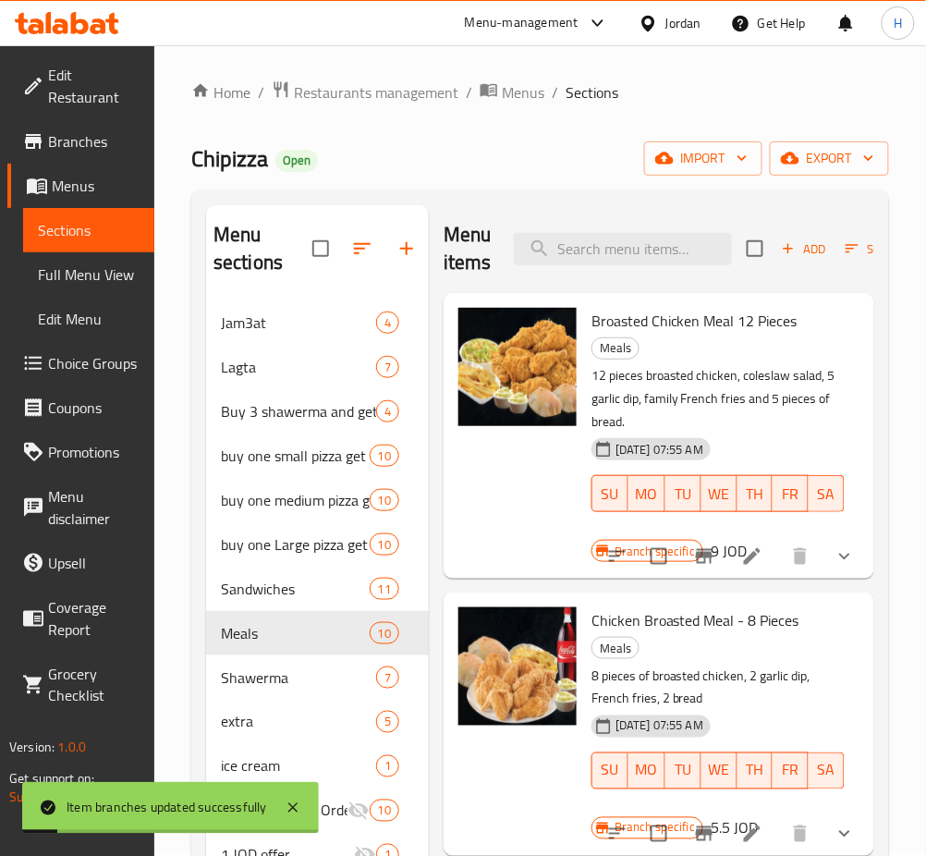
click at [696, 557] on icon "Branch-specific-item" at bounding box center [704, 556] width 17 height 15
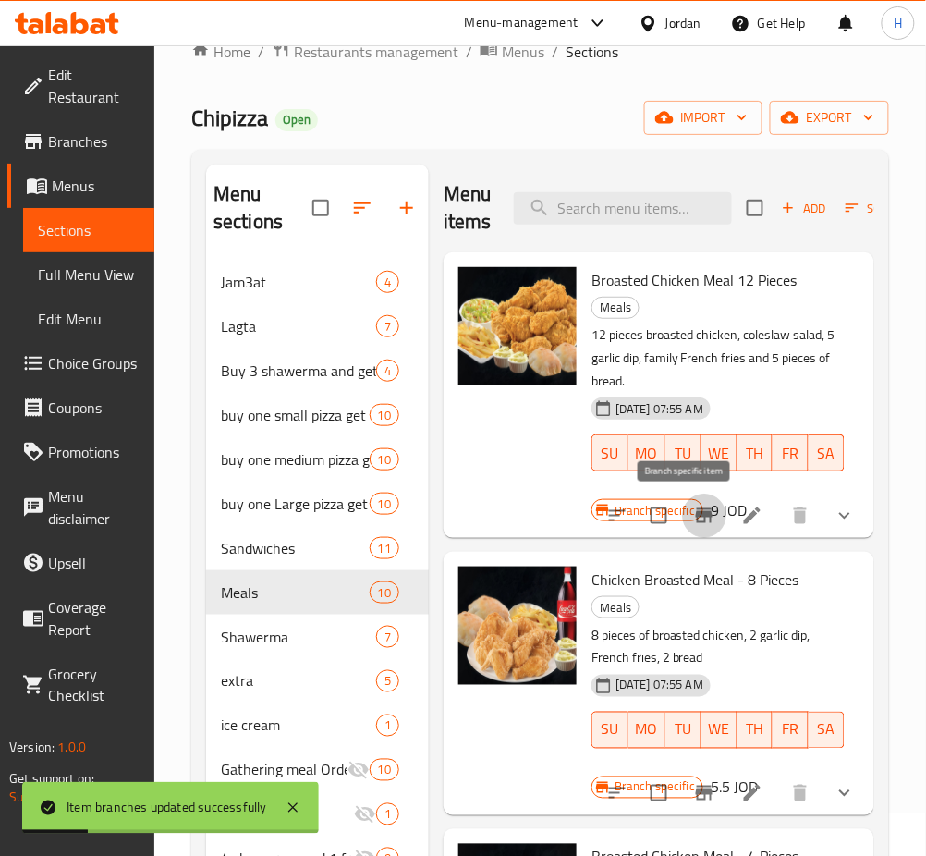
scroll to position [125, 0]
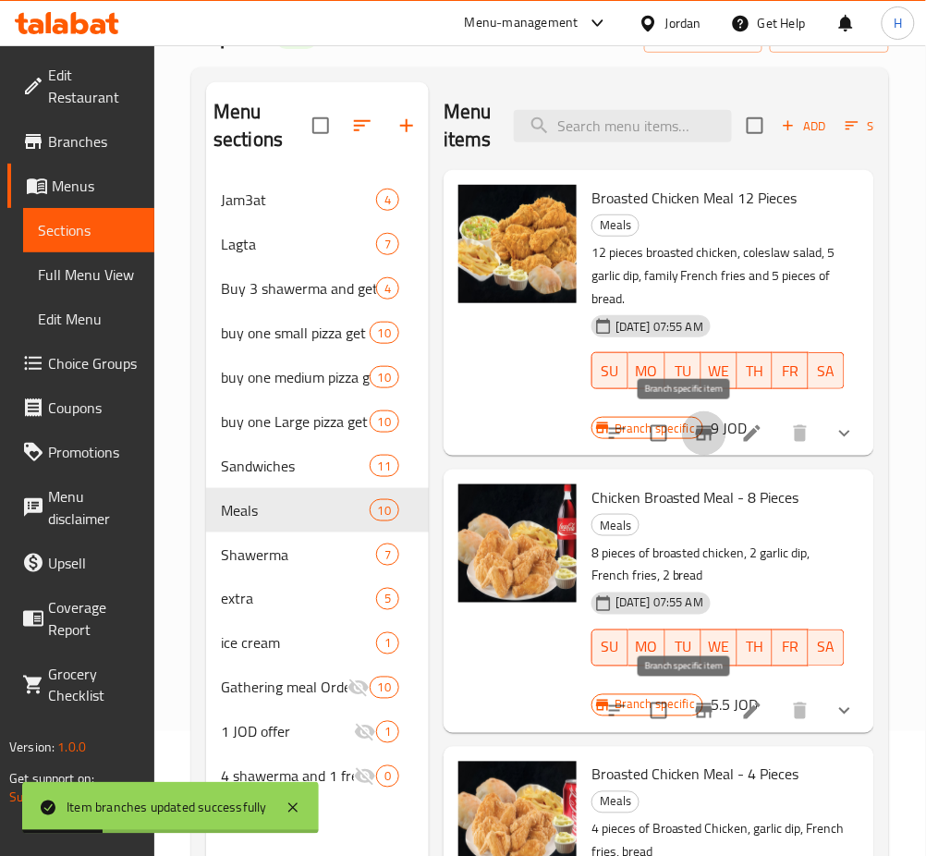
click at [682, 707] on button "Branch-specific-item" at bounding box center [704, 711] width 44 height 44
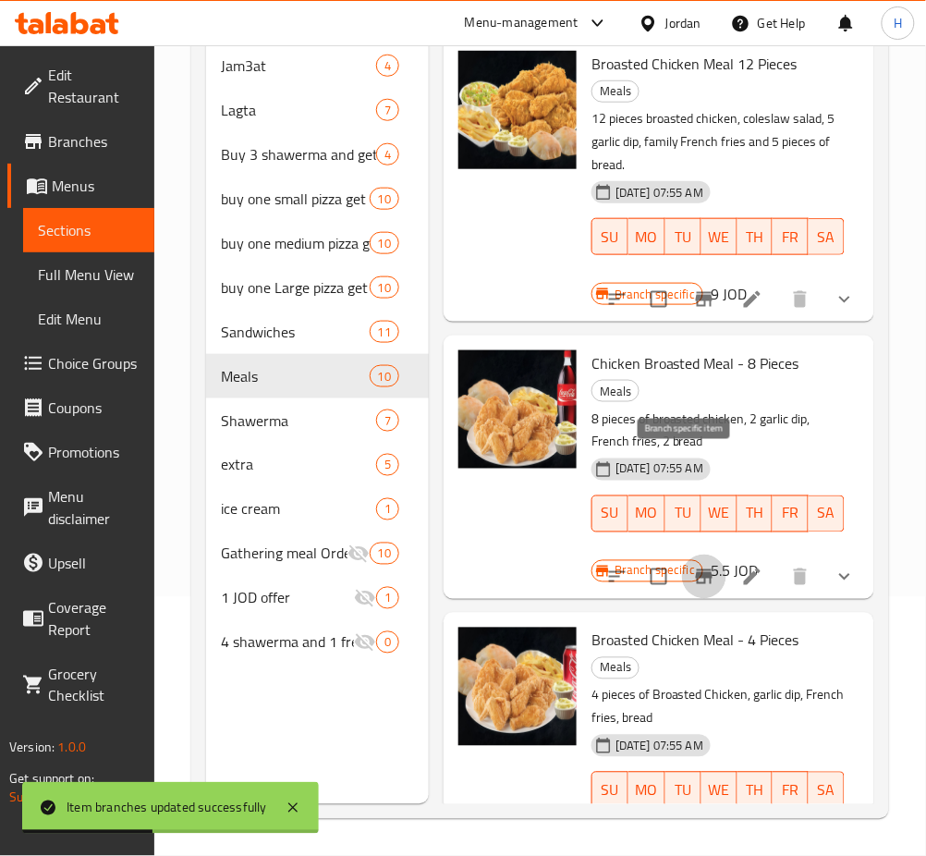
scroll to position [246, 0]
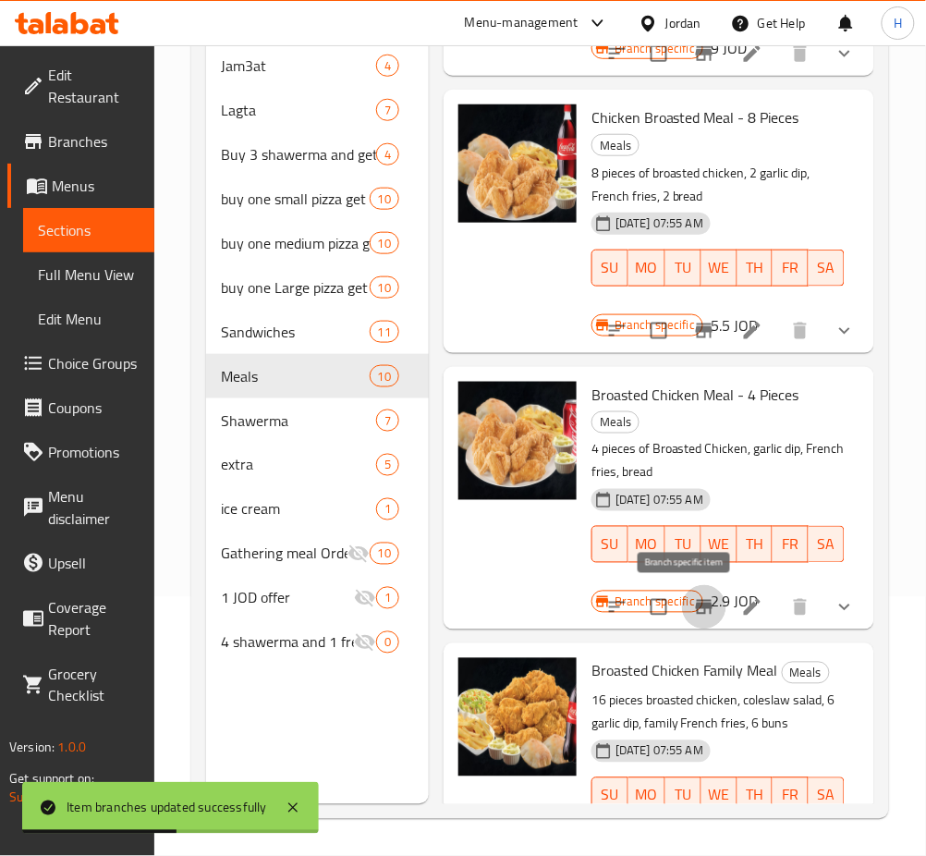
click at [693, 607] on icon "Branch-specific-item" at bounding box center [704, 607] width 22 height 22
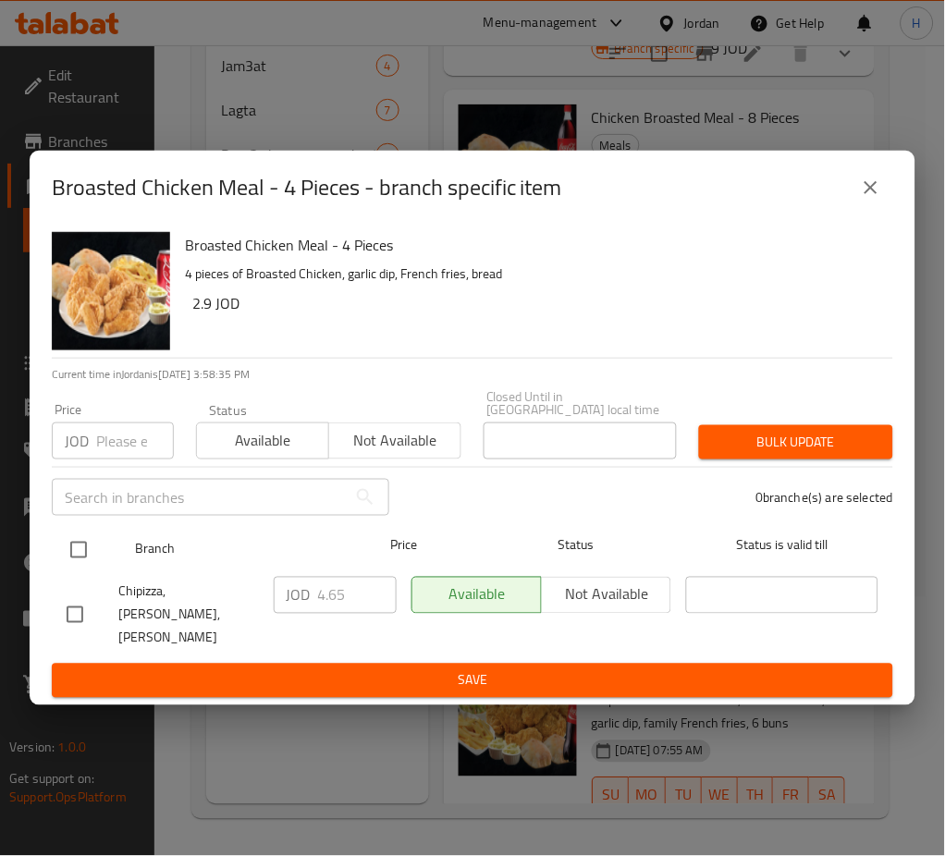
click at [60, 555] on input "checkbox" at bounding box center [78, 550] width 39 height 39
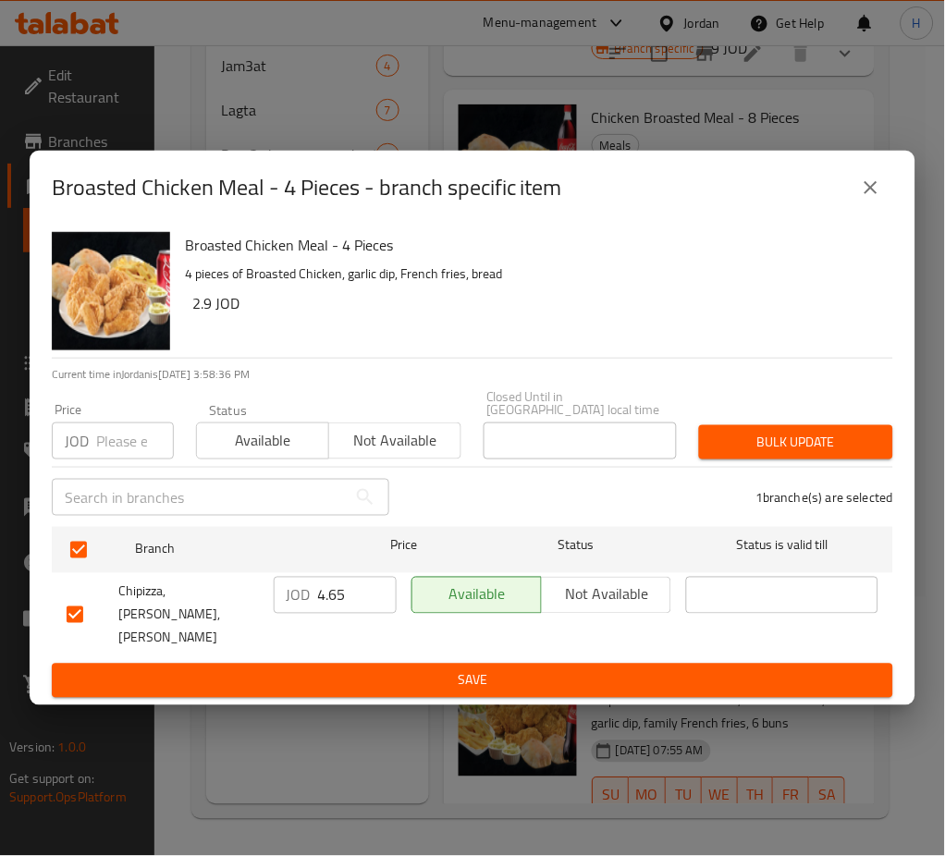
click at [350, 603] on input "4.65" at bounding box center [357, 595] width 79 height 37
click at [471, 669] on span "Save" at bounding box center [473, 680] width 812 height 23
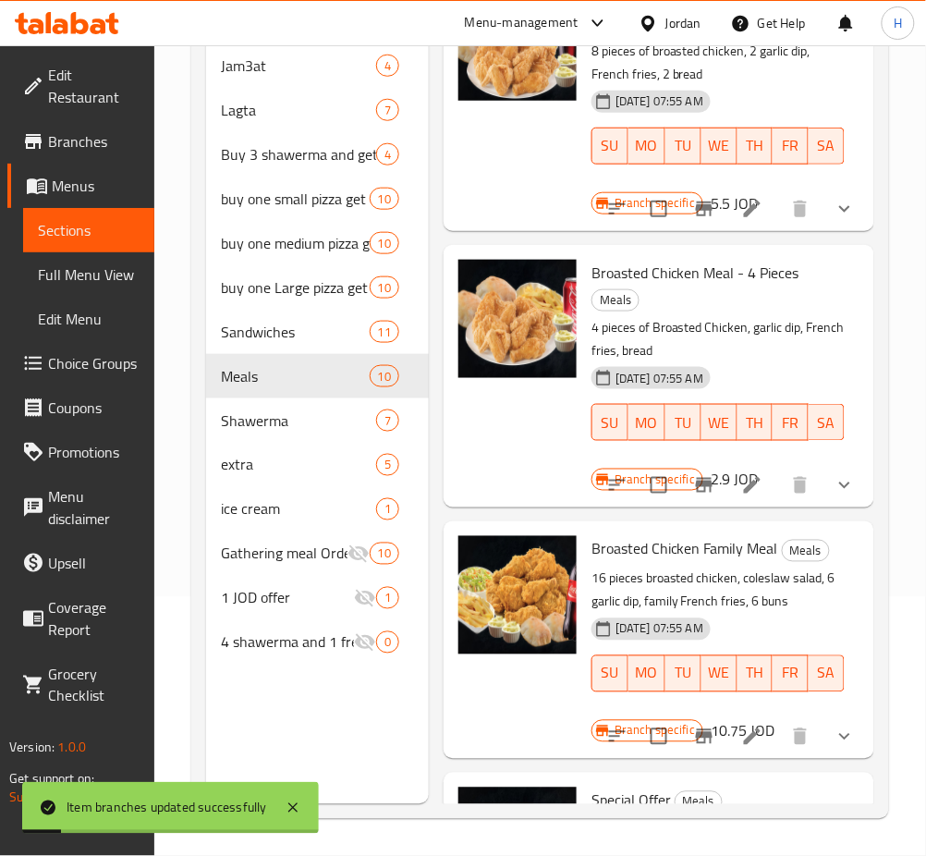
scroll to position [370, 0]
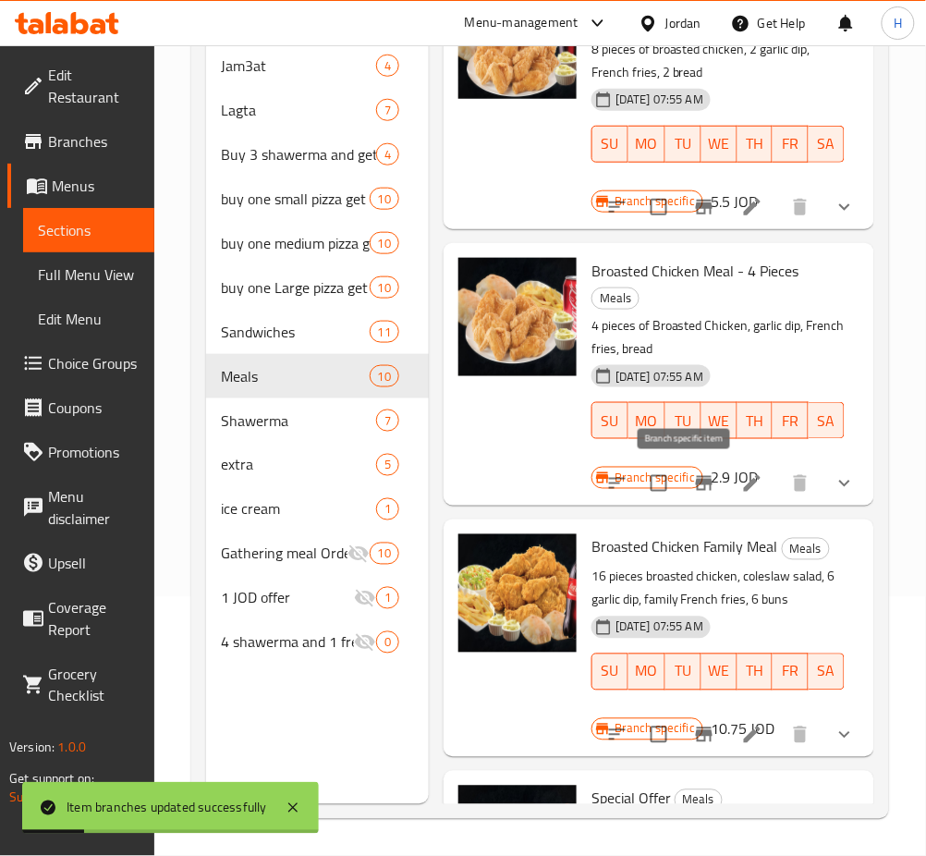
click at [687, 494] on button "Branch-specific-item" at bounding box center [704, 483] width 44 height 44
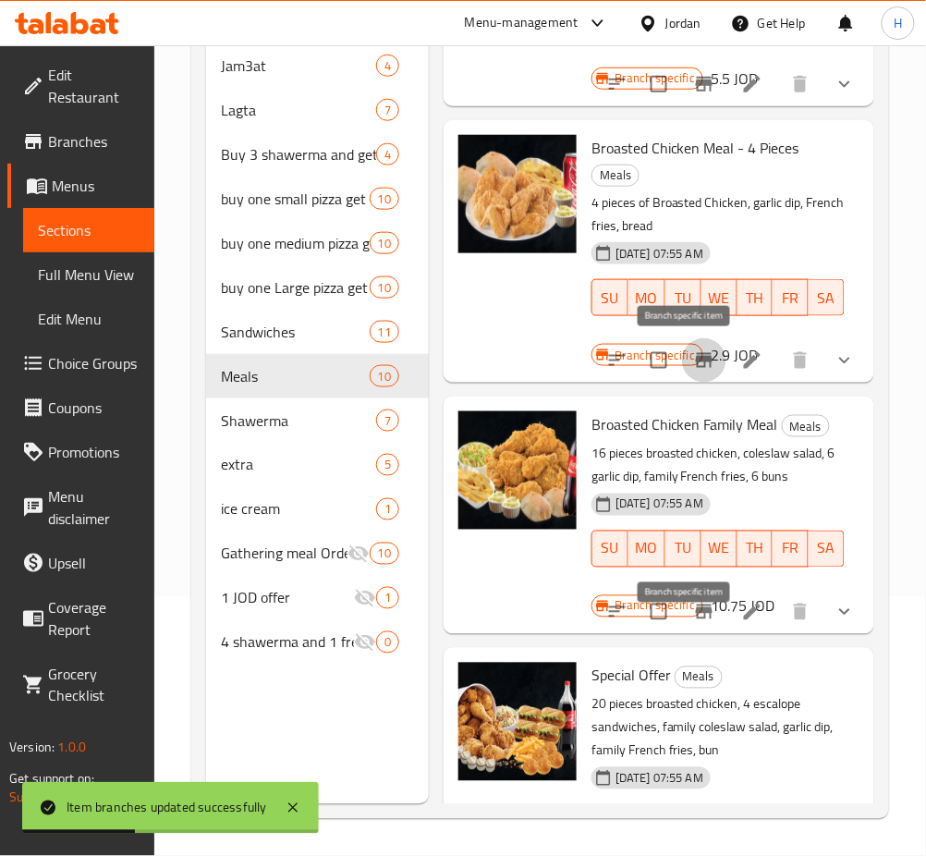
click at [696, 619] on icon "Branch-specific-item" at bounding box center [704, 612] width 17 height 15
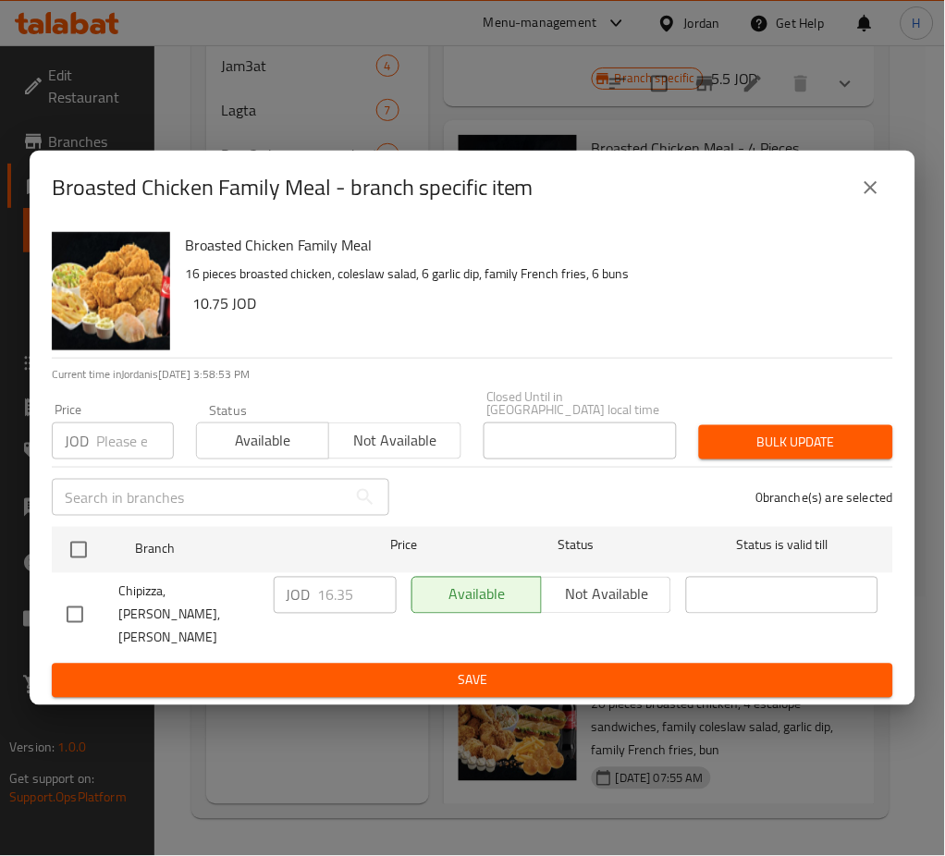
drag, startPoint x: 81, startPoint y: 545, endPoint x: 439, endPoint y: 618, distance: 365.1
click at [81, 546] on input "checkbox" at bounding box center [78, 550] width 39 height 39
click at [348, 600] on input "16.35" at bounding box center [357, 595] width 79 height 37
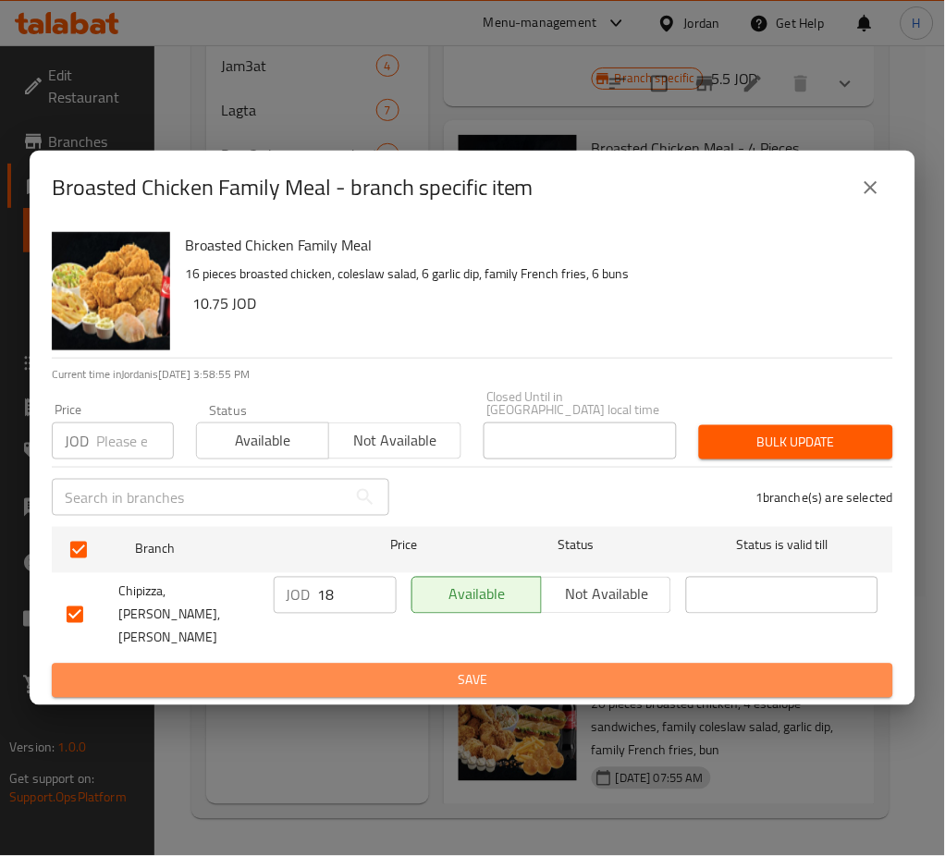
click at [509, 664] on button "Save" at bounding box center [472, 681] width 841 height 34
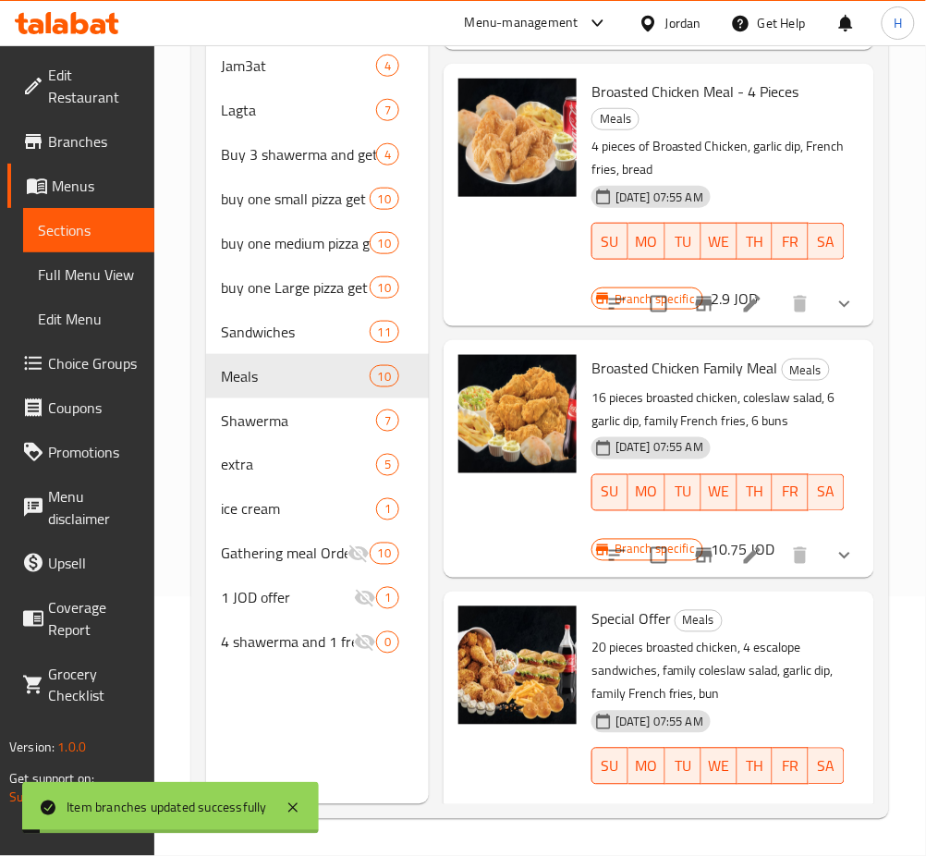
scroll to position [616, 0]
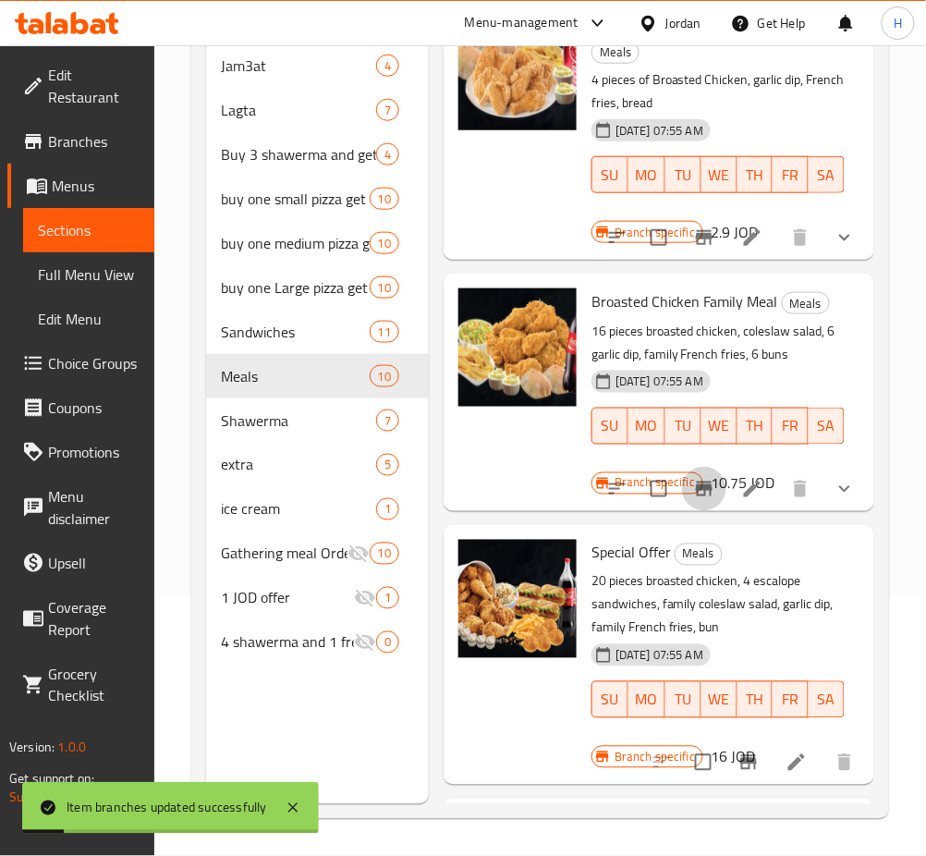
click at [696, 496] on icon "Branch-specific-item" at bounding box center [704, 489] width 17 height 15
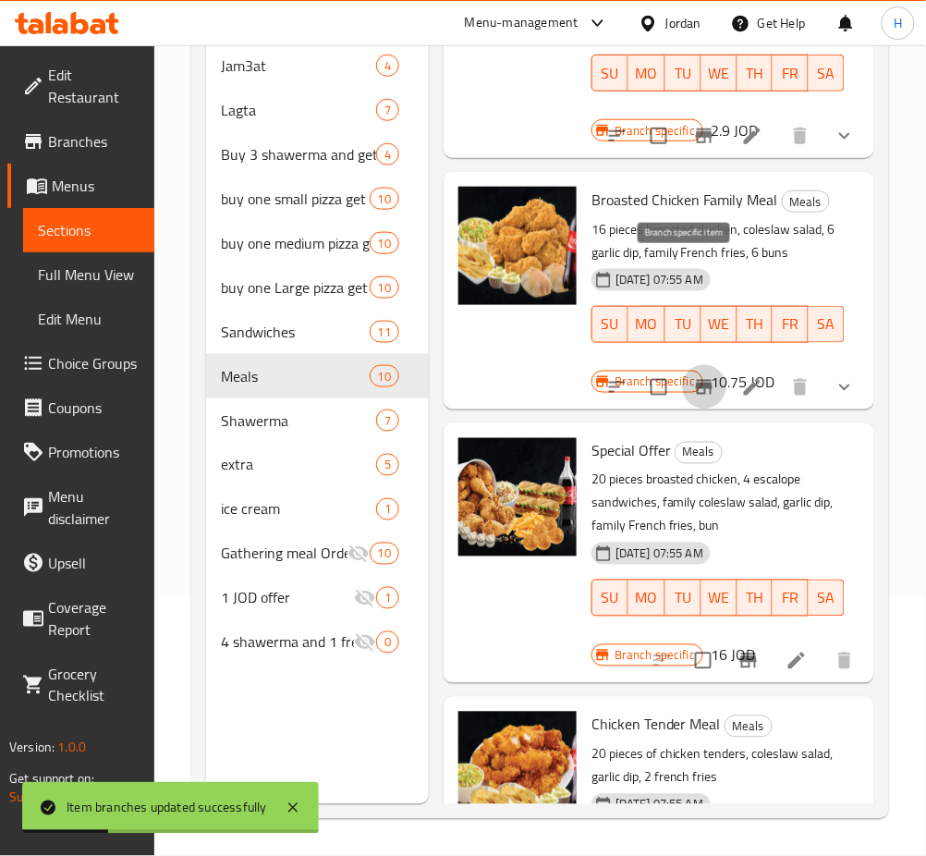
scroll to position [863, 0]
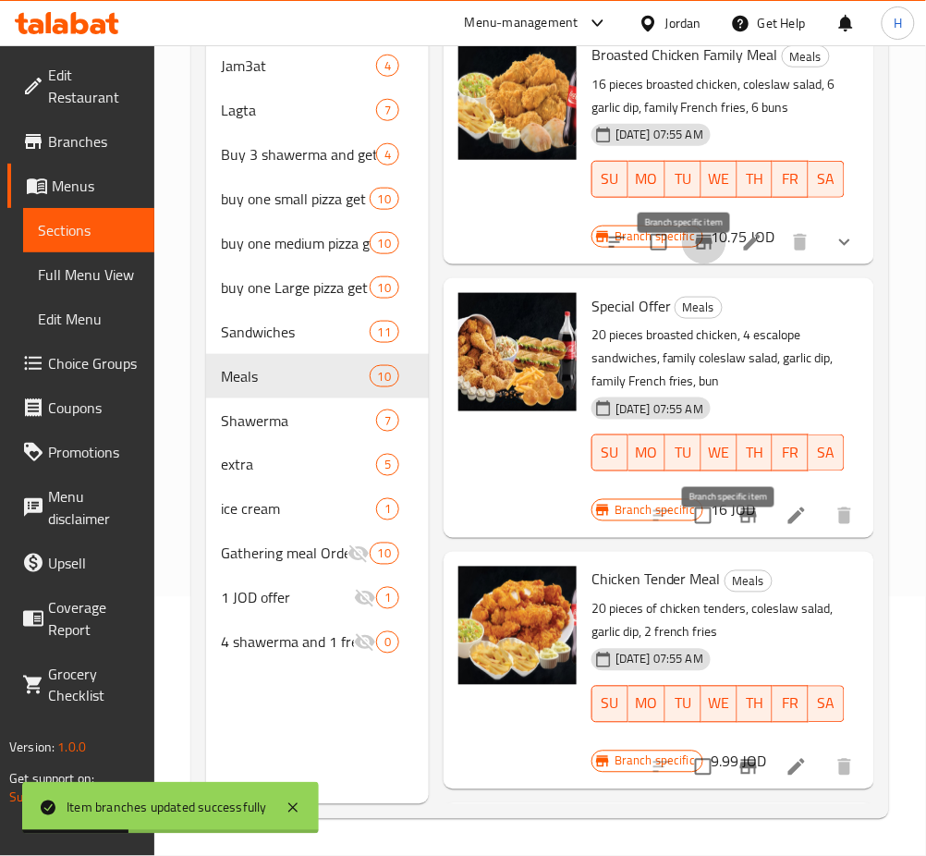
click at [738, 527] on icon "Branch-specific-item" at bounding box center [749, 516] width 22 height 22
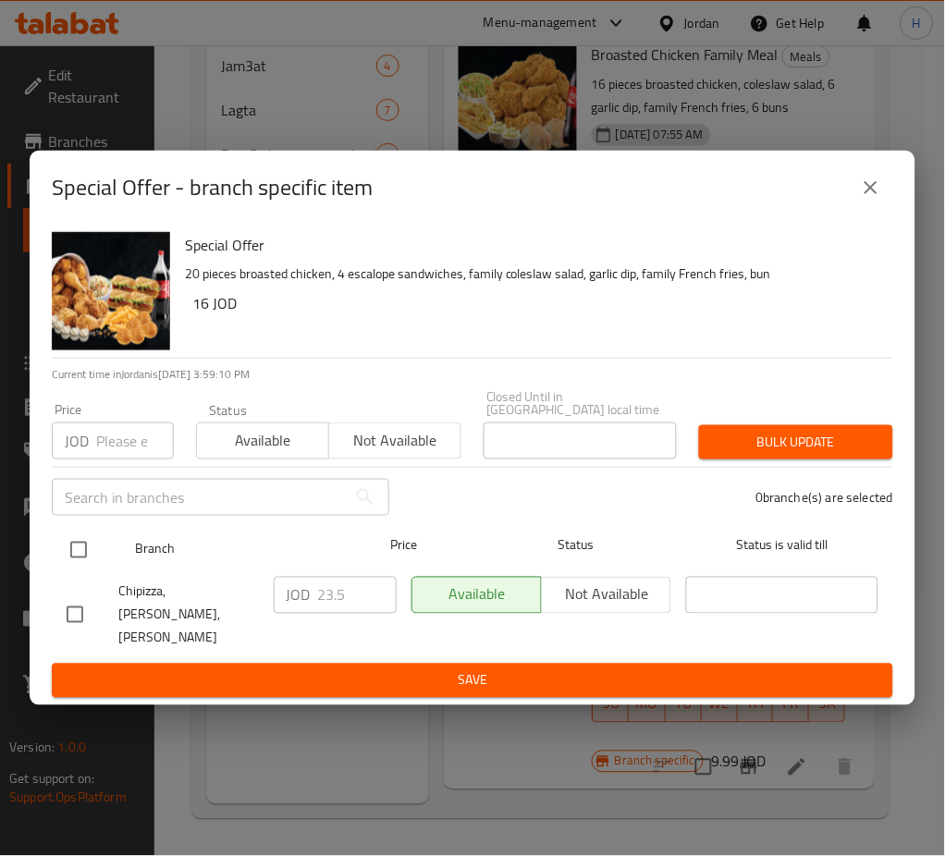
click at [91, 557] on input "checkbox" at bounding box center [78, 550] width 39 height 39
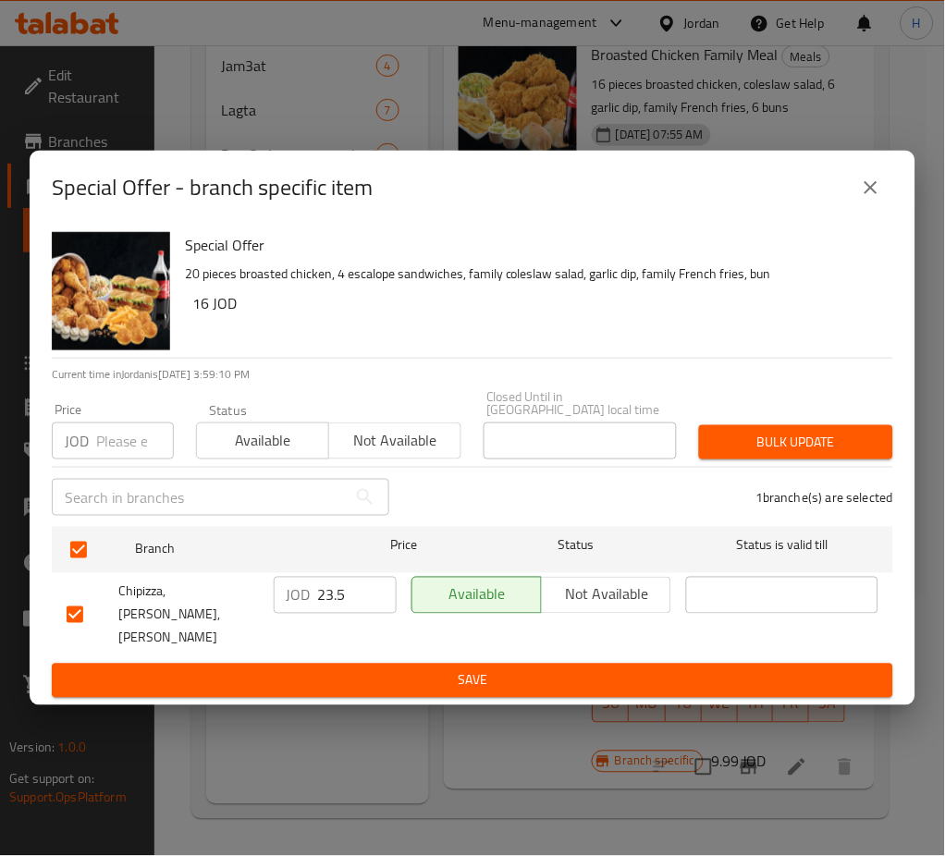
click at [328, 600] on input "23.5" at bounding box center [357, 595] width 79 height 37
click at [549, 669] on span "Save" at bounding box center [473, 680] width 812 height 23
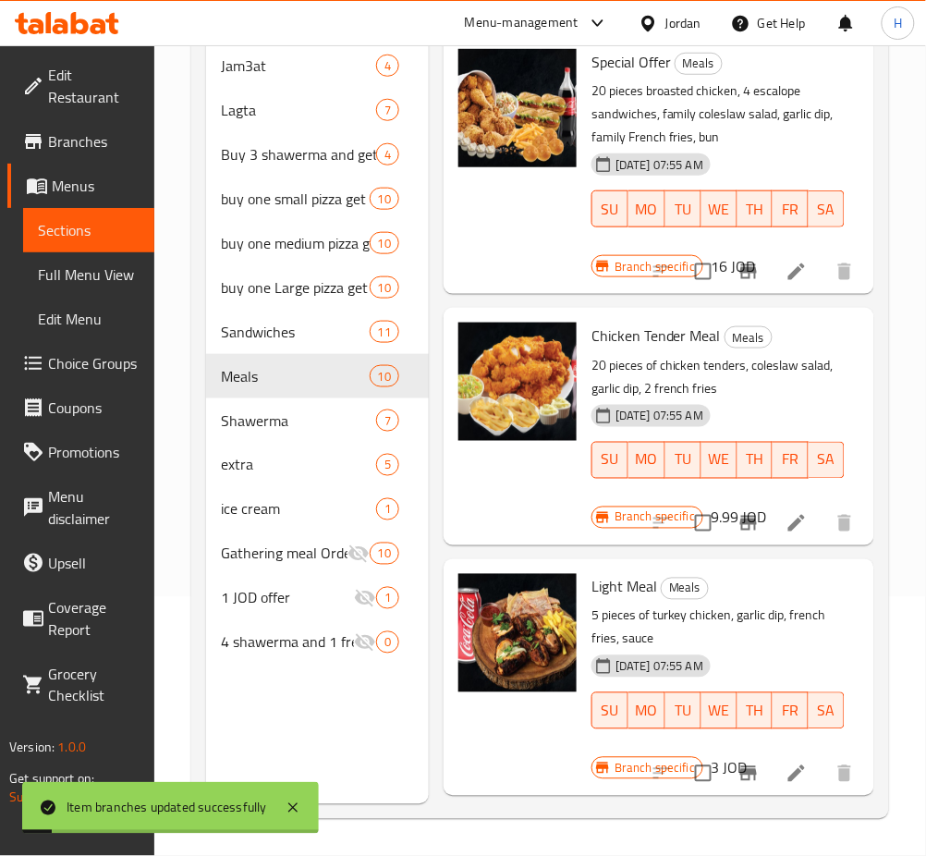
scroll to position [1109, 0]
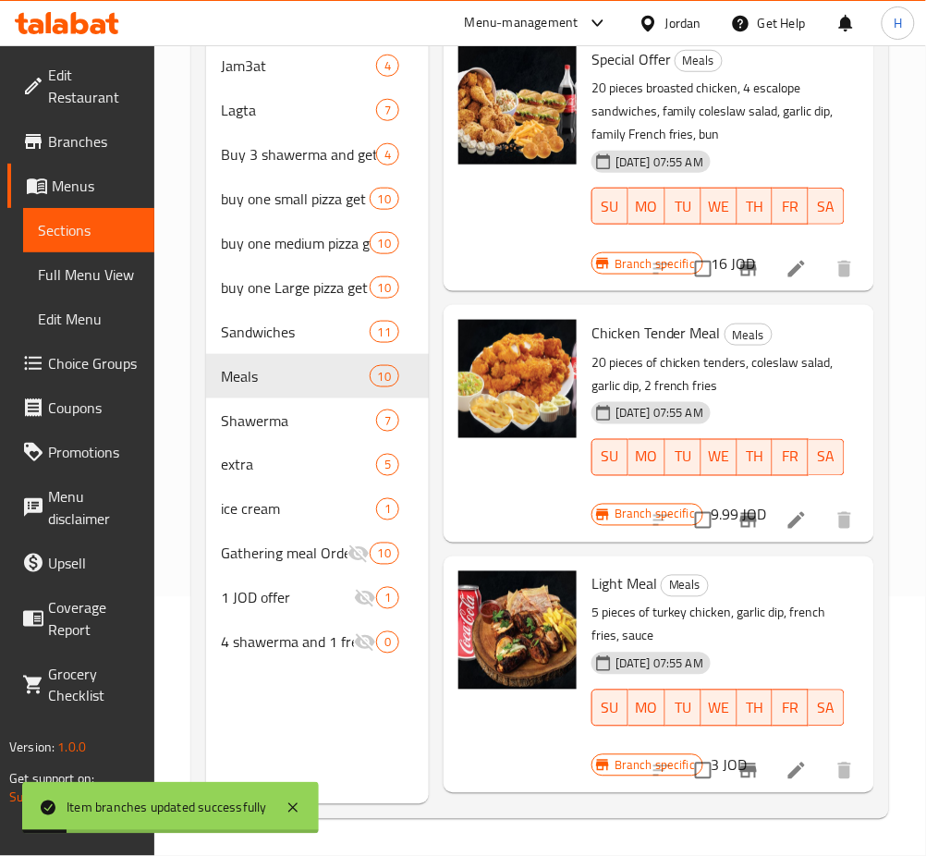
click at [738, 532] on icon "Branch-specific-item" at bounding box center [749, 520] width 22 height 22
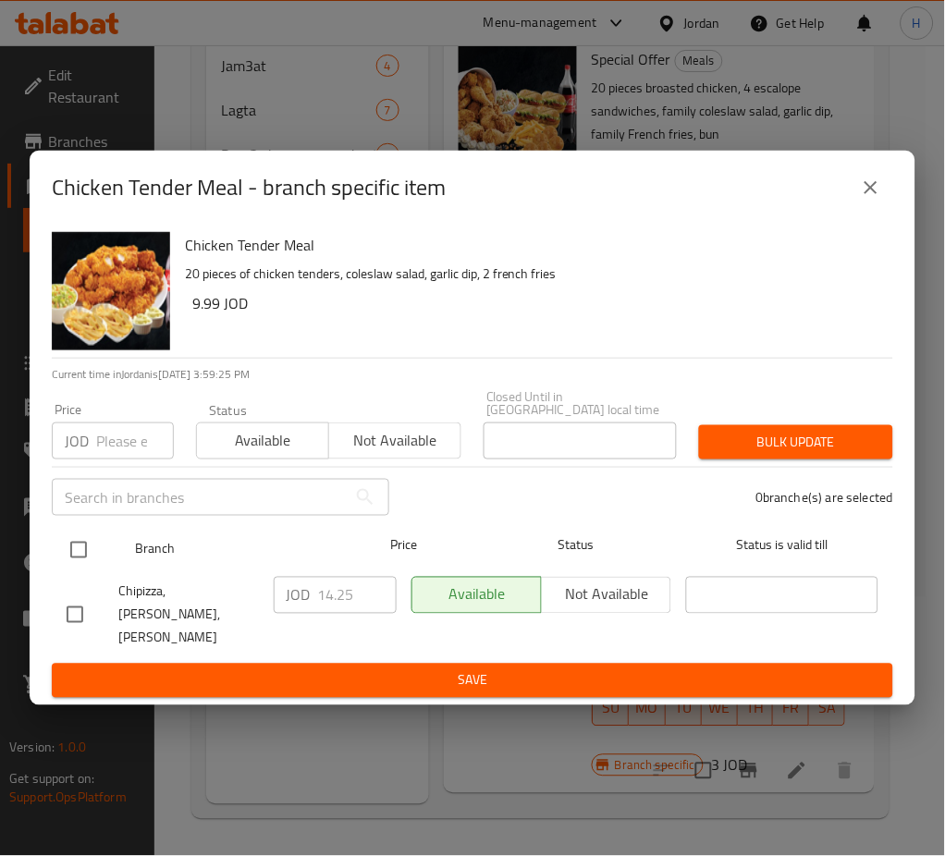
drag, startPoint x: 71, startPoint y: 553, endPoint x: 83, endPoint y: 557, distance: 12.9
click at [74, 553] on input "checkbox" at bounding box center [78, 550] width 39 height 39
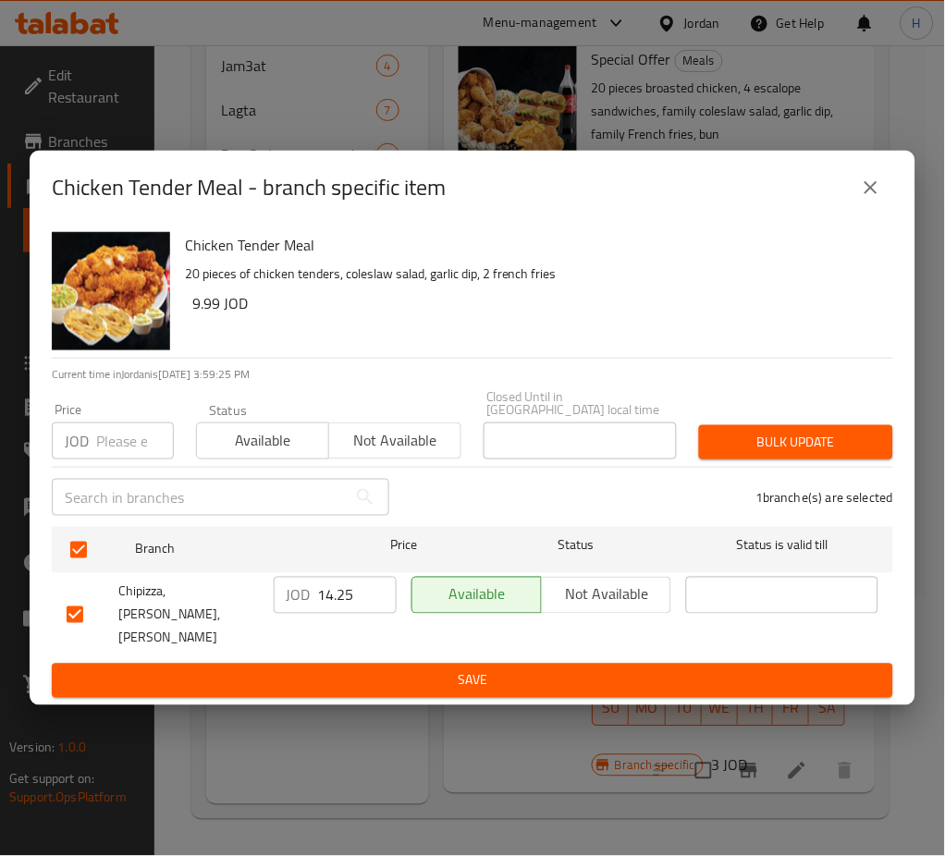
click at [362, 597] on input "14.25" at bounding box center [357, 595] width 79 height 37
click at [376, 670] on span "Save" at bounding box center [473, 680] width 812 height 23
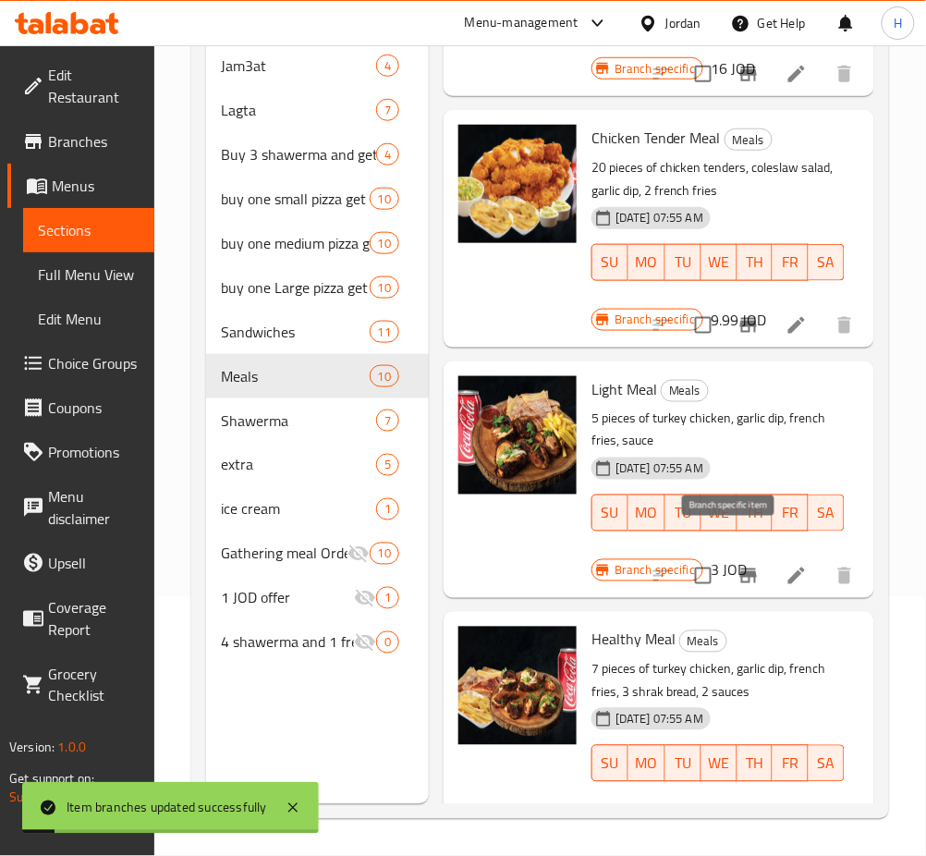
scroll to position [1355, 0]
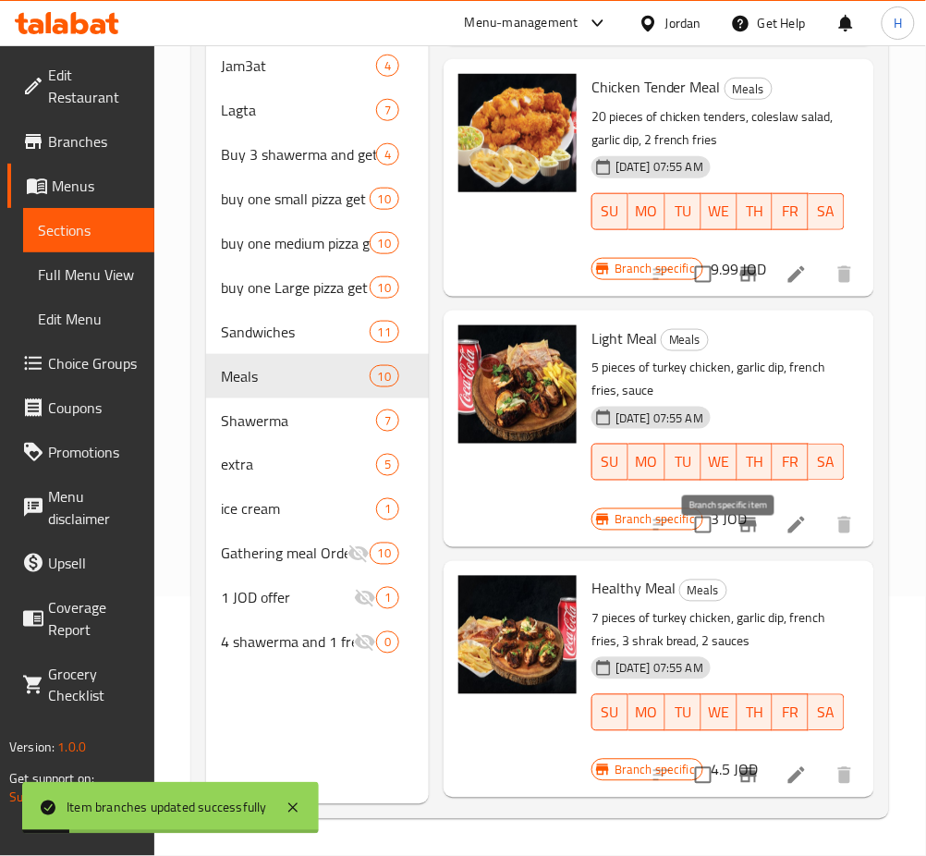
click at [738, 536] on icon "Branch-specific-item" at bounding box center [749, 525] width 22 height 22
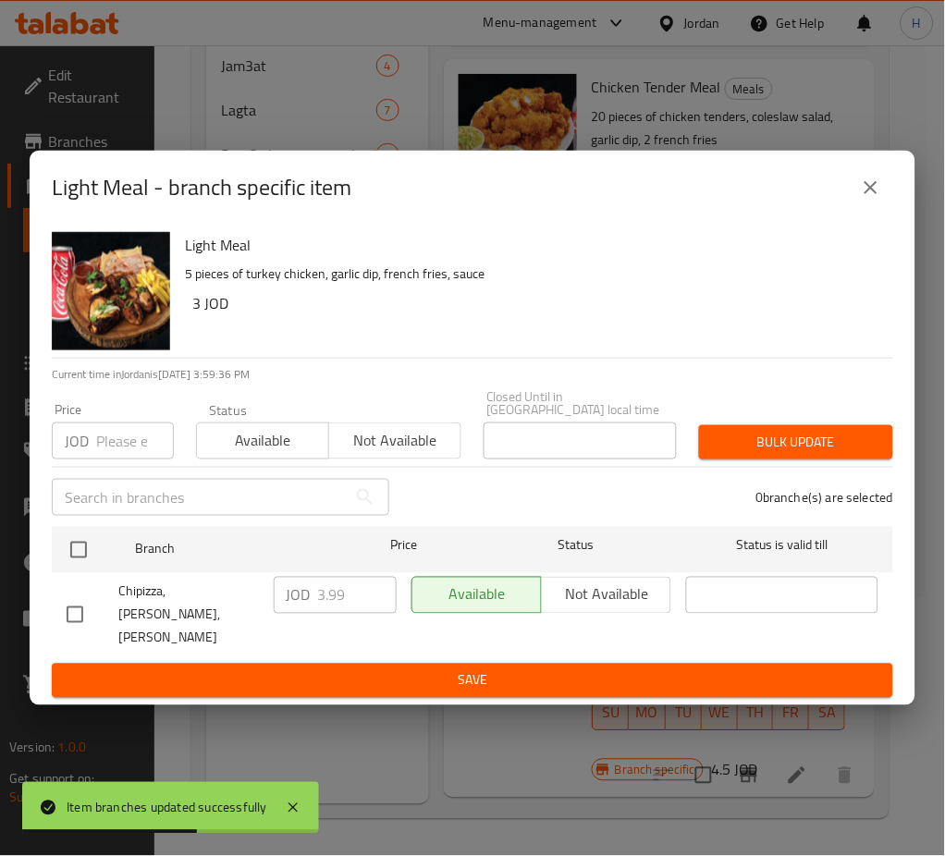
drag, startPoint x: 68, startPoint y: 559, endPoint x: 459, endPoint y: 595, distance: 391.8
click at [69, 559] on input "checkbox" at bounding box center [78, 550] width 39 height 39
click at [333, 606] on input "3.99" at bounding box center [357, 595] width 79 height 37
drag, startPoint x: 361, startPoint y: 658, endPoint x: 373, endPoint y: 659, distance: 11.1
click at [363, 669] on span "Save" at bounding box center [473, 680] width 812 height 23
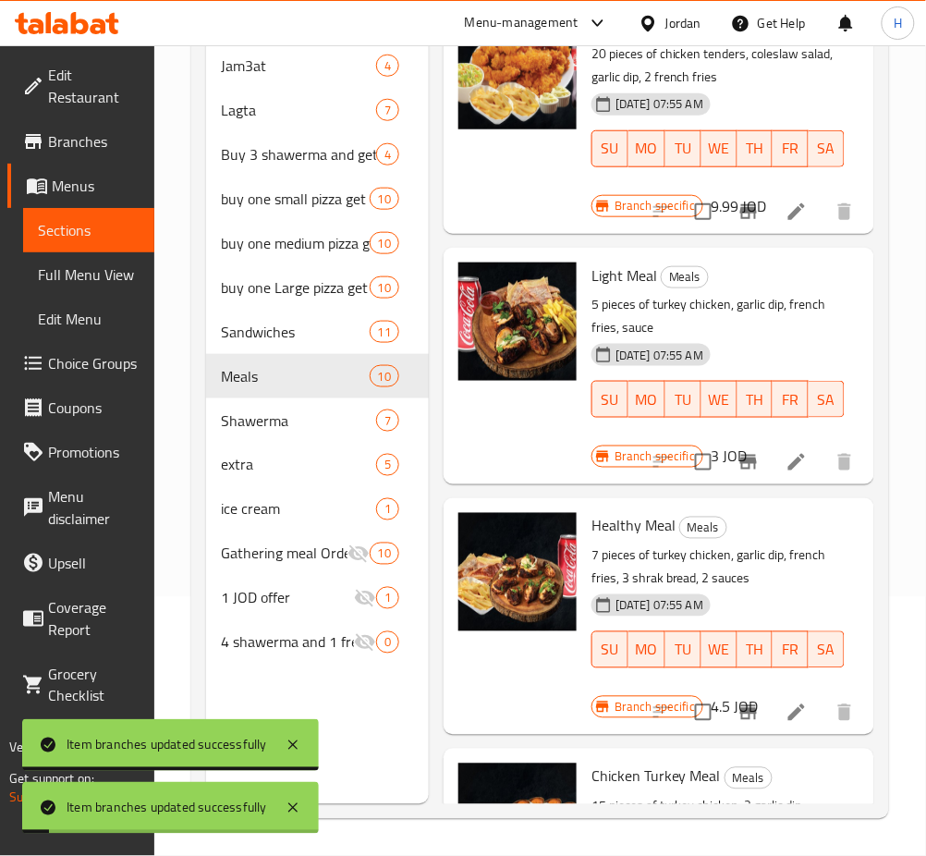
scroll to position [1725, 0]
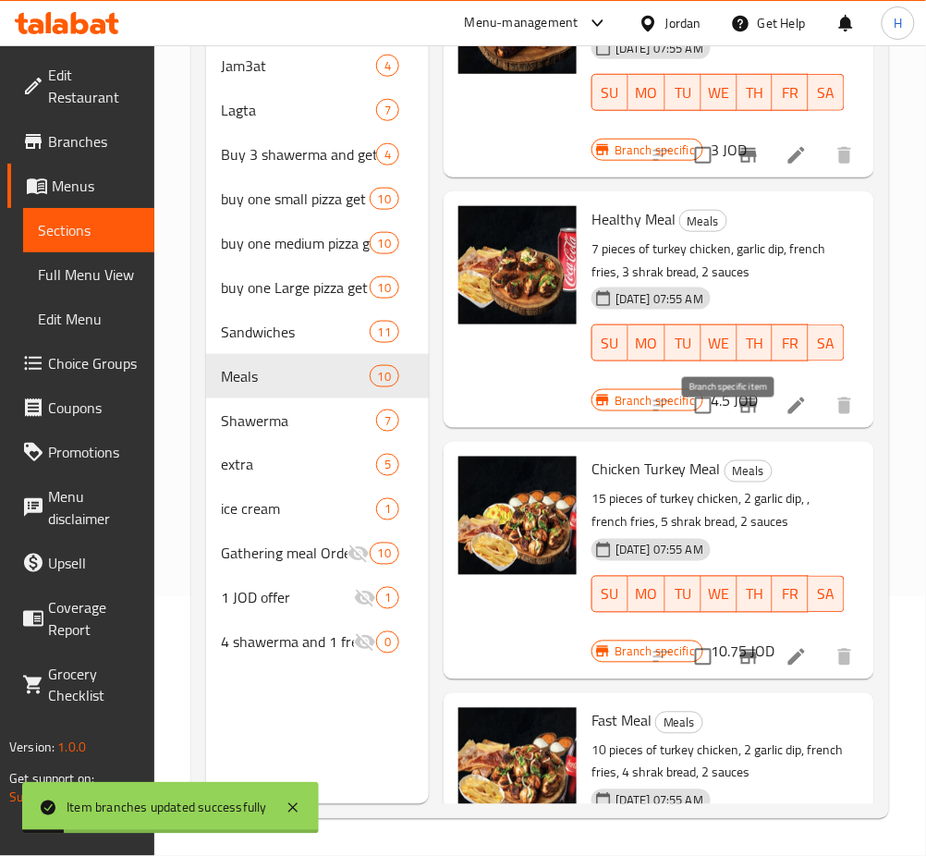
click at [738, 417] on icon "Branch-specific-item" at bounding box center [749, 406] width 22 height 22
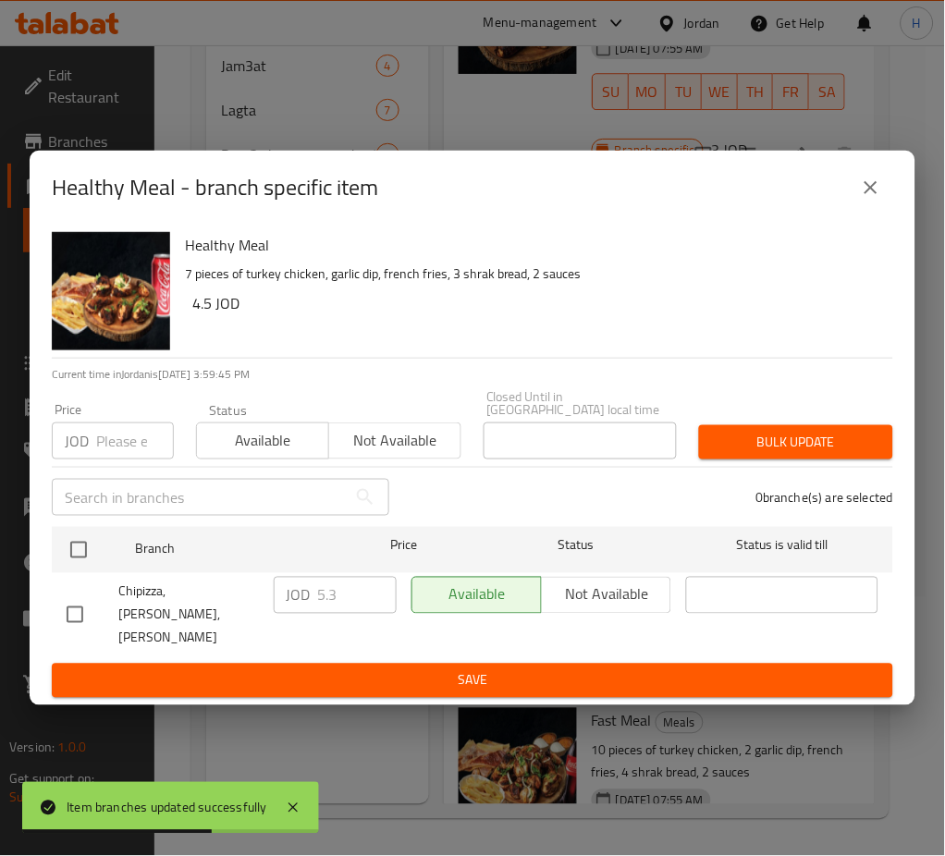
click at [32, 554] on div "Healthy Meal 7 pieces of turkey chicken, garlic dip, french fries, 3 shrak brea…" at bounding box center [473, 466] width 886 height 482
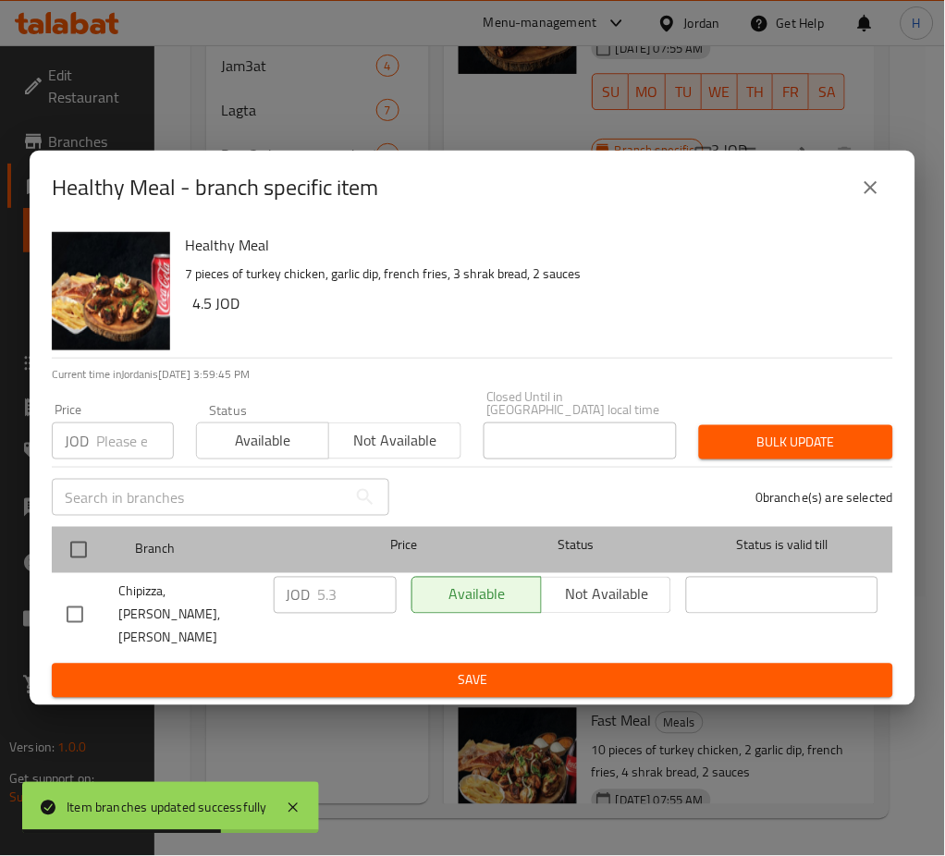
drag, startPoint x: 54, startPoint y: 551, endPoint x: 219, endPoint y: 559, distance: 165.7
click at [55, 549] on div "Branch Price Status Status is valid till" at bounding box center [472, 550] width 841 height 46
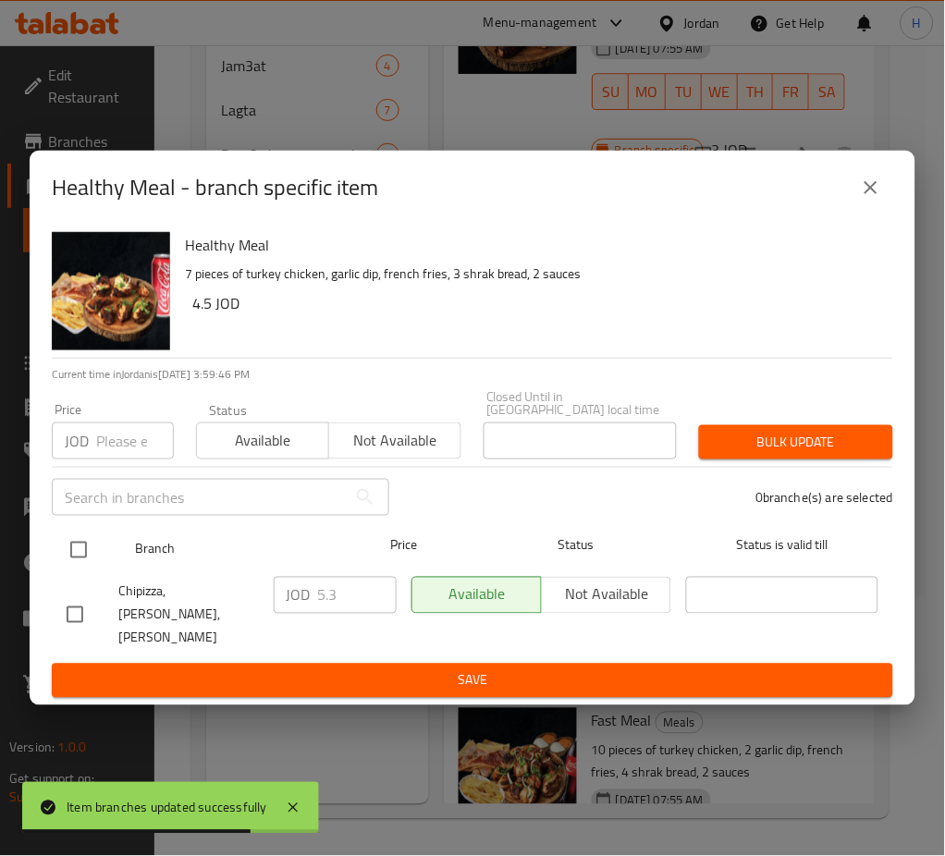
drag, startPoint x: 87, startPoint y: 551, endPoint x: 336, endPoint y: 599, distance: 253.3
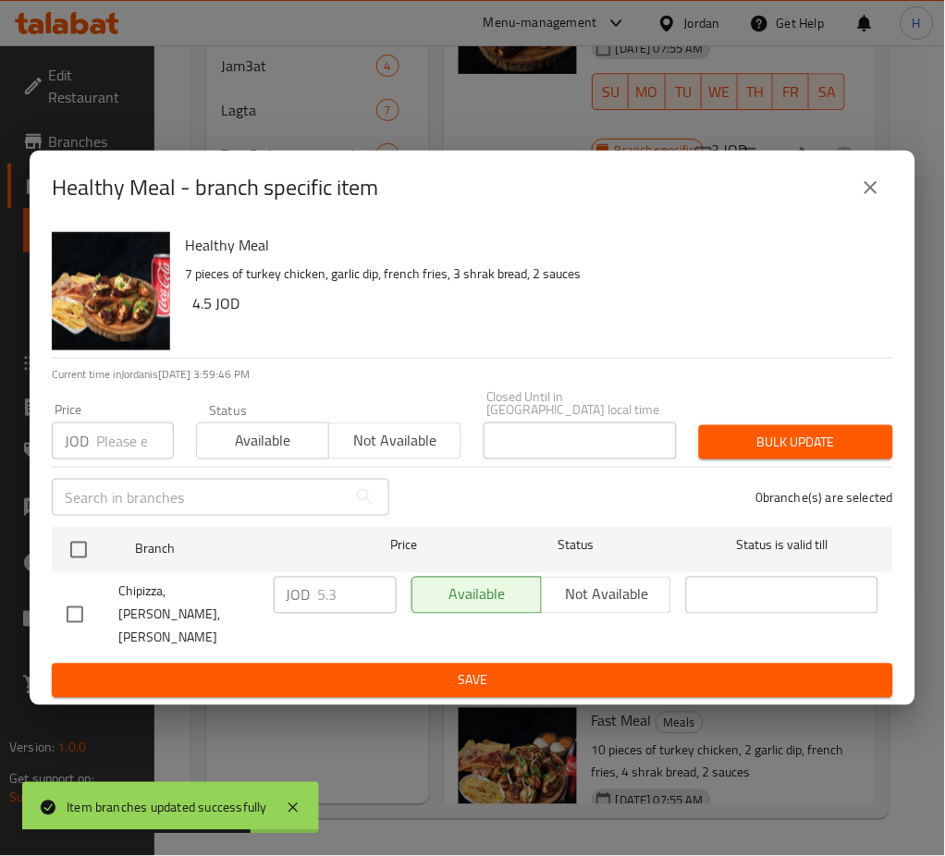
click at [89, 551] on input "checkbox" at bounding box center [78, 550] width 39 height 39
click at [372, 610] on input "4.3" at bounding box center [357, 595] width 79 height 37
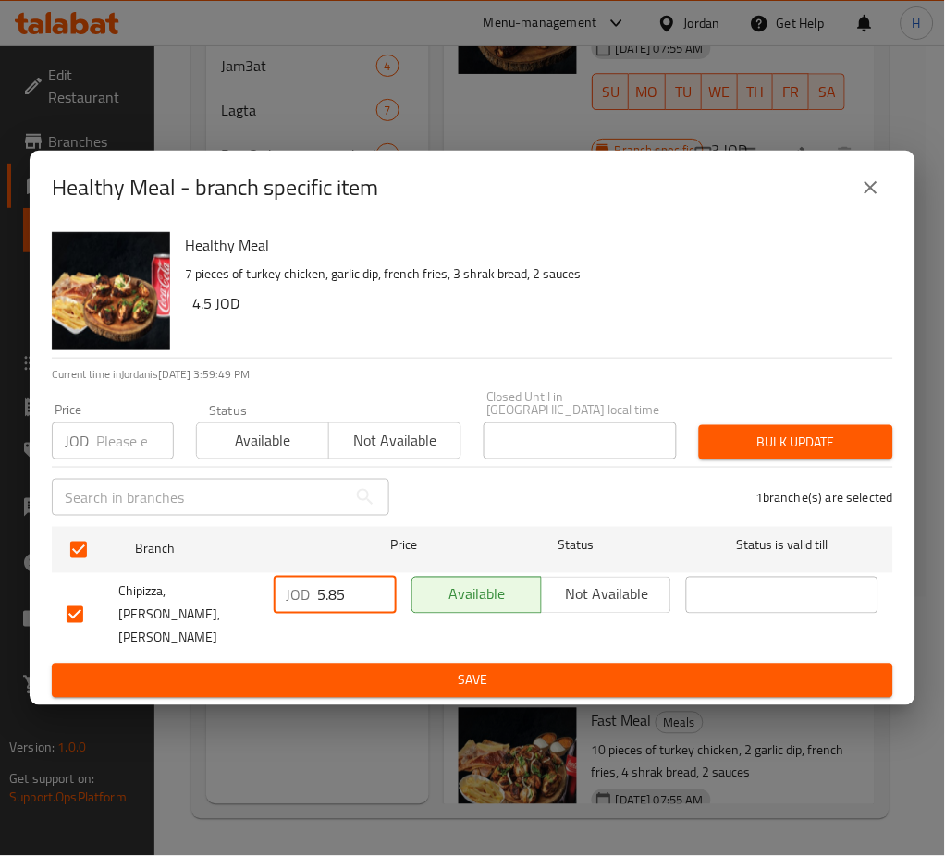
click at [364, 679] on button "Save" at bounding box center [472, 681] width 841 height 34
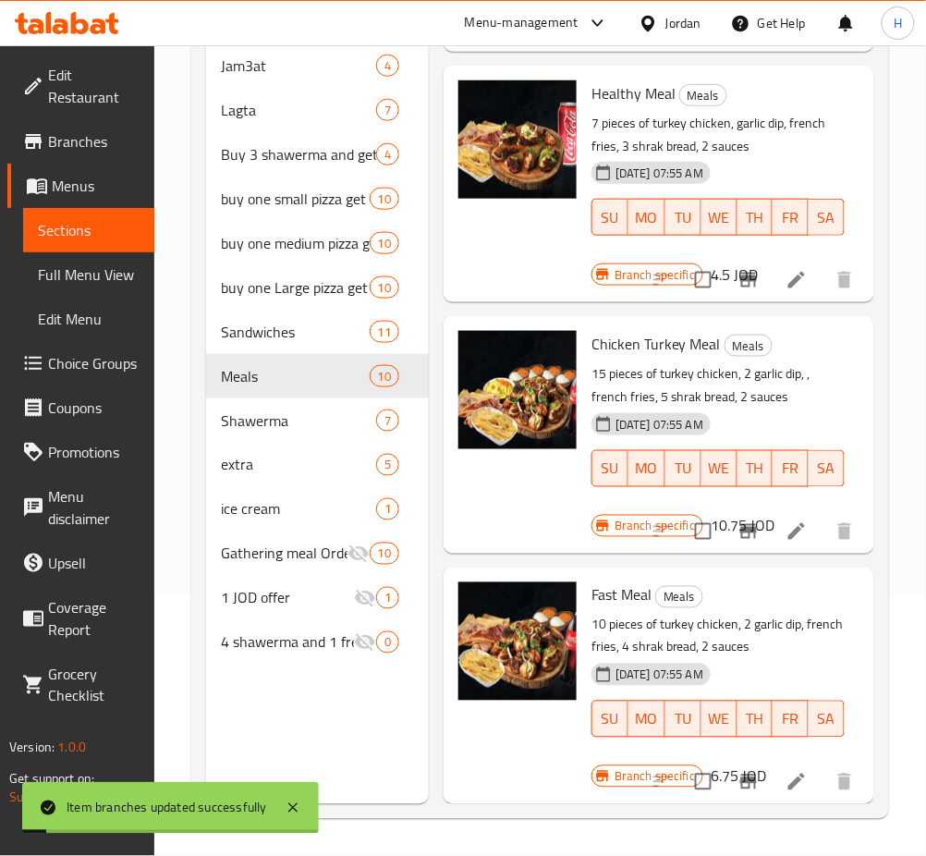
scroll to position [1895, 0]
click at [727, 515] on button "Branch-specific-item" at bounding box center [749, 531] width 44 height 44
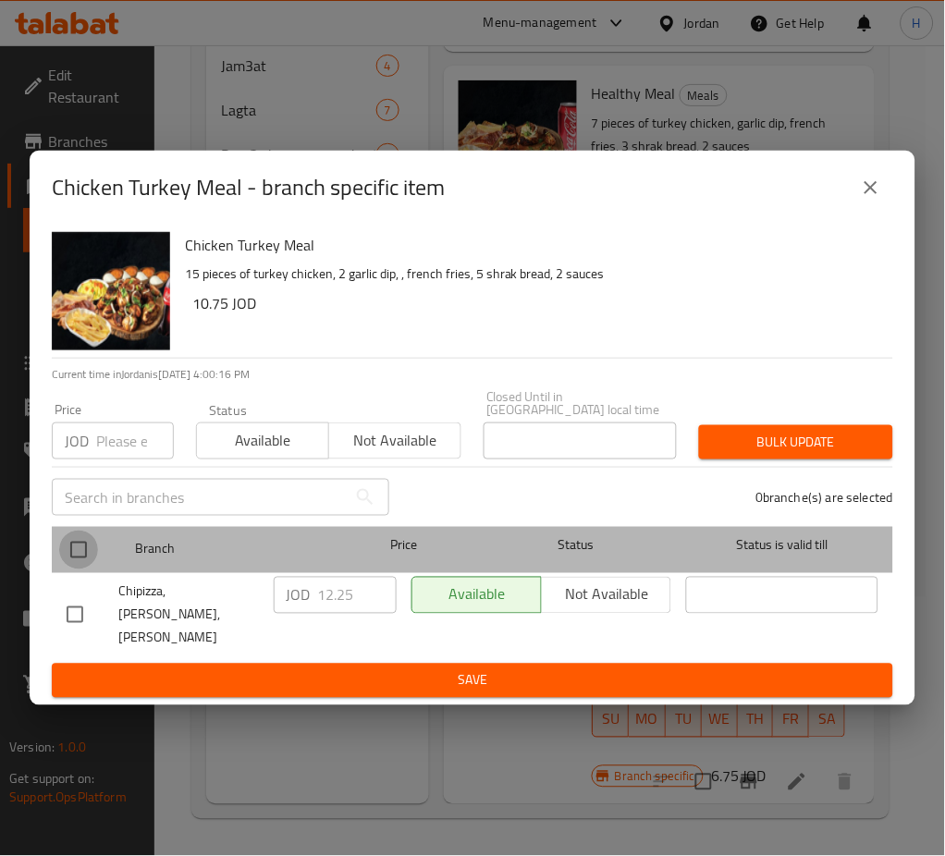
drag, startPoint x: 64, startPoint y: 555, endPoint x: 311, endPoint y: 587, distance: 248.9
click at [66, 555] on input "checkbox" at bounding box center [78, 550] width 39 height 39
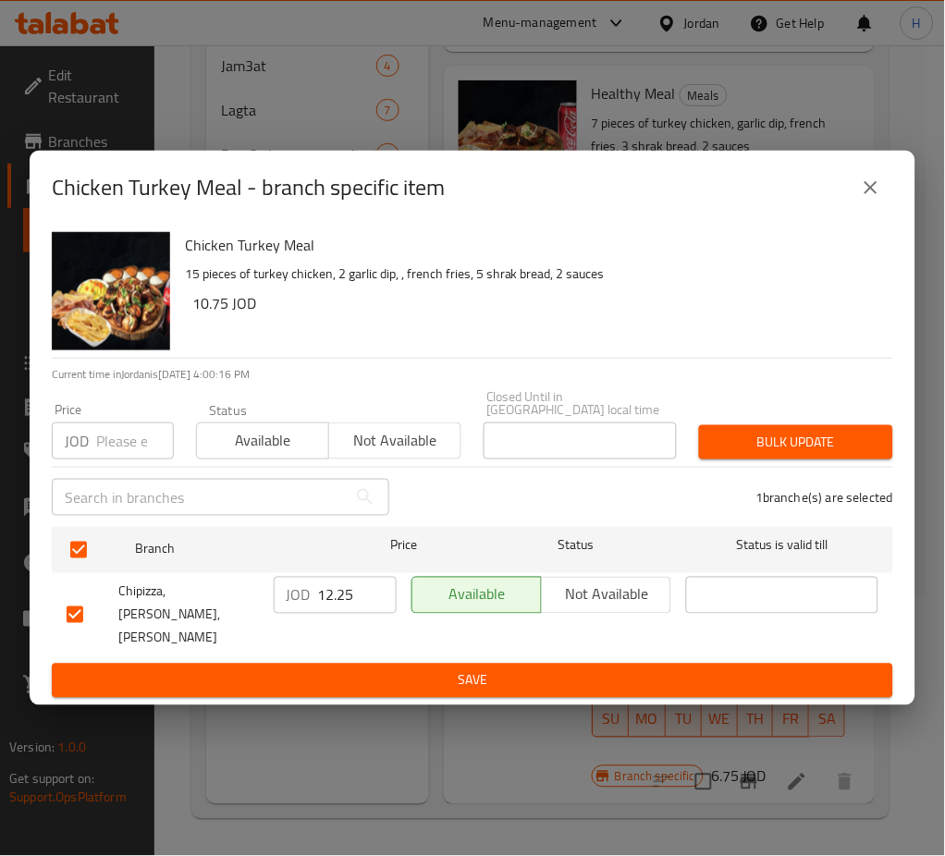
click at [344, 610] on input "12.25" at bounding box center [357, 595] width 79 height 37
click at [202, 664] on button "Save" at bounding box center [472, 681] width 841 height 34
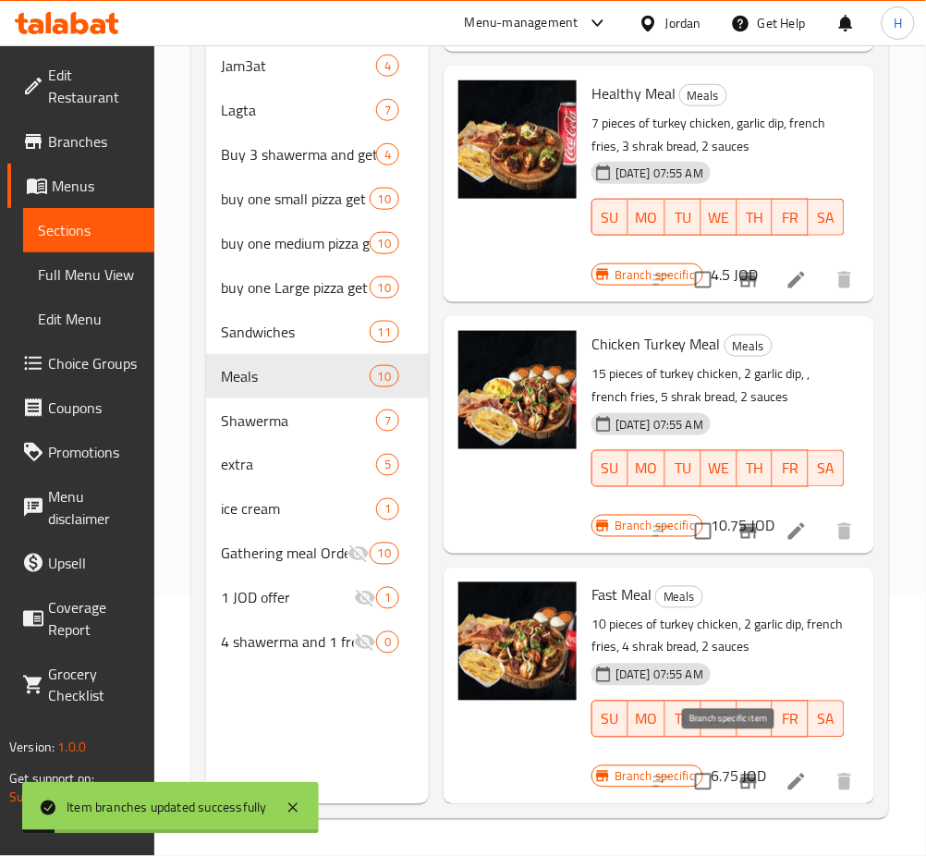
click at [741, 775] on icon "Branch-specific-item" at bounding box center [749, 782] width 17 height 15
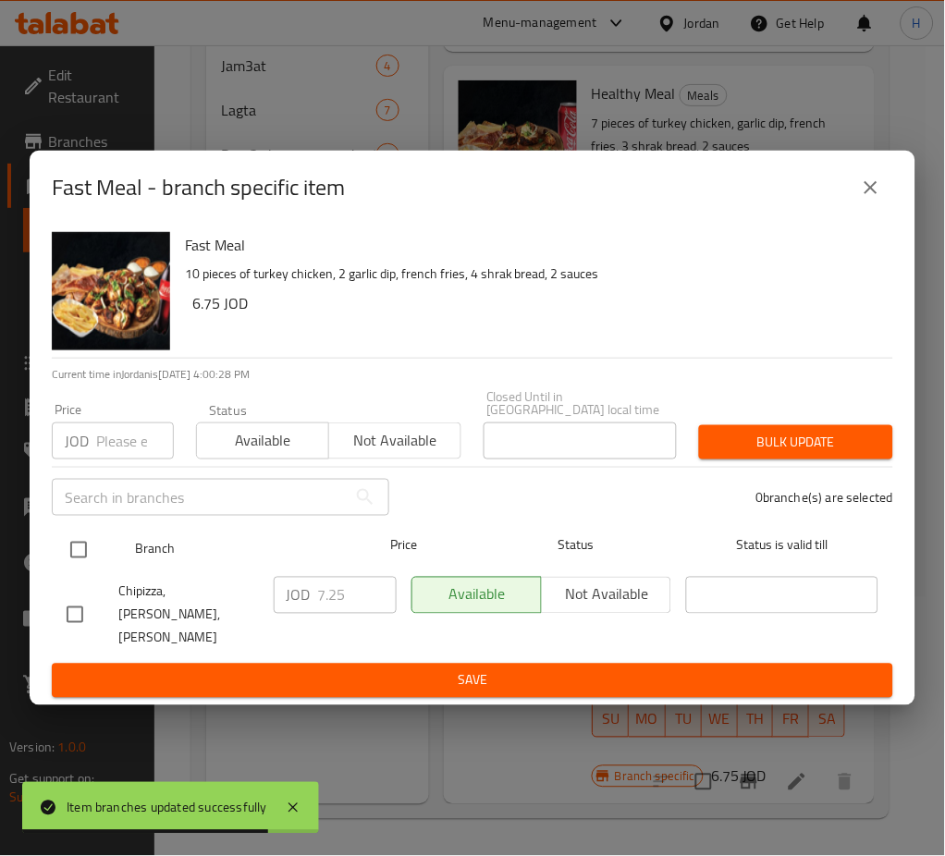
drag, startPoint x: 86, startPoint y: 567, endPoint x: 376, endPoint y: 561, distance: 290.3
click at [89, 566] on input "checkbox" at bounding box center [78, 550] width 39 height 39
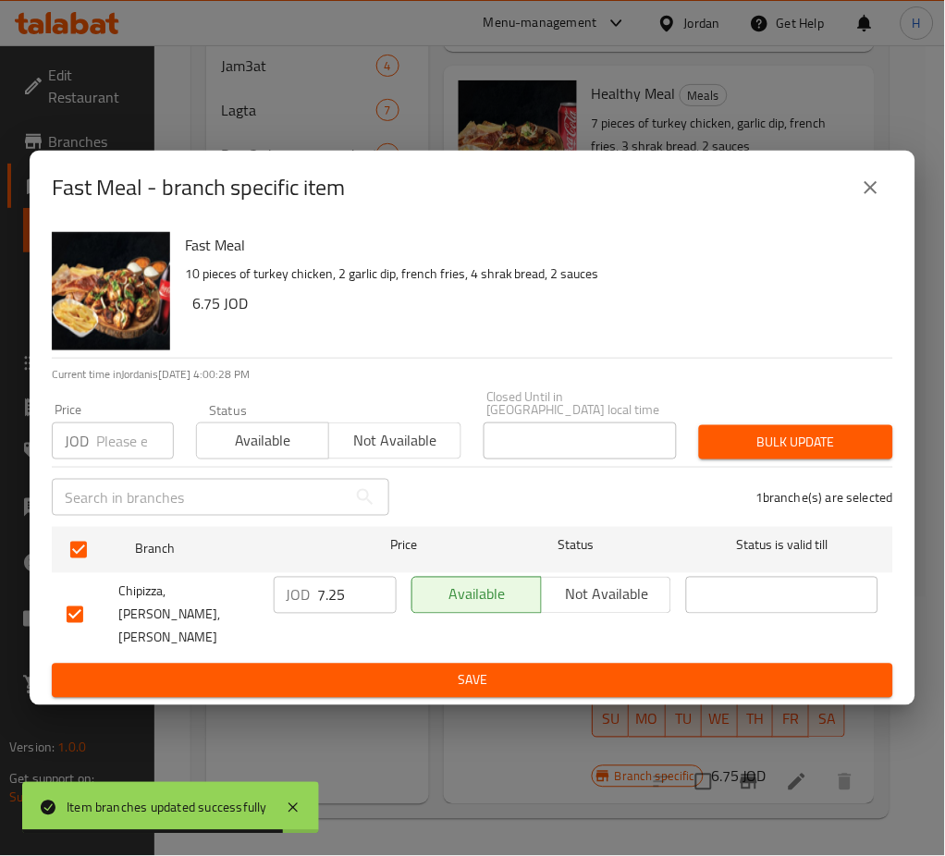
click at [360, 595] on input "7.25" at bounding box center [357, 595] width 79 height 37
click at [363, 669] on span "Save" at bounding box center [473, 680] width 812 height 23
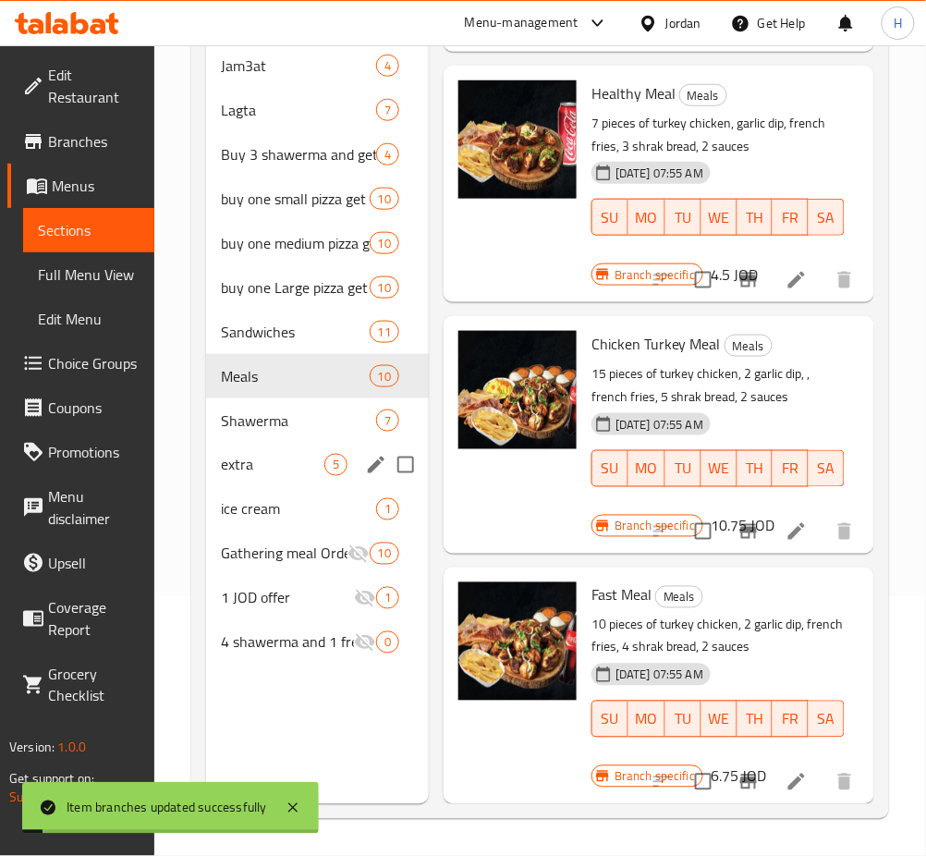
click at [275, 423] on span "Shawerma" at bounding box center [298, 421] width 155 height 22
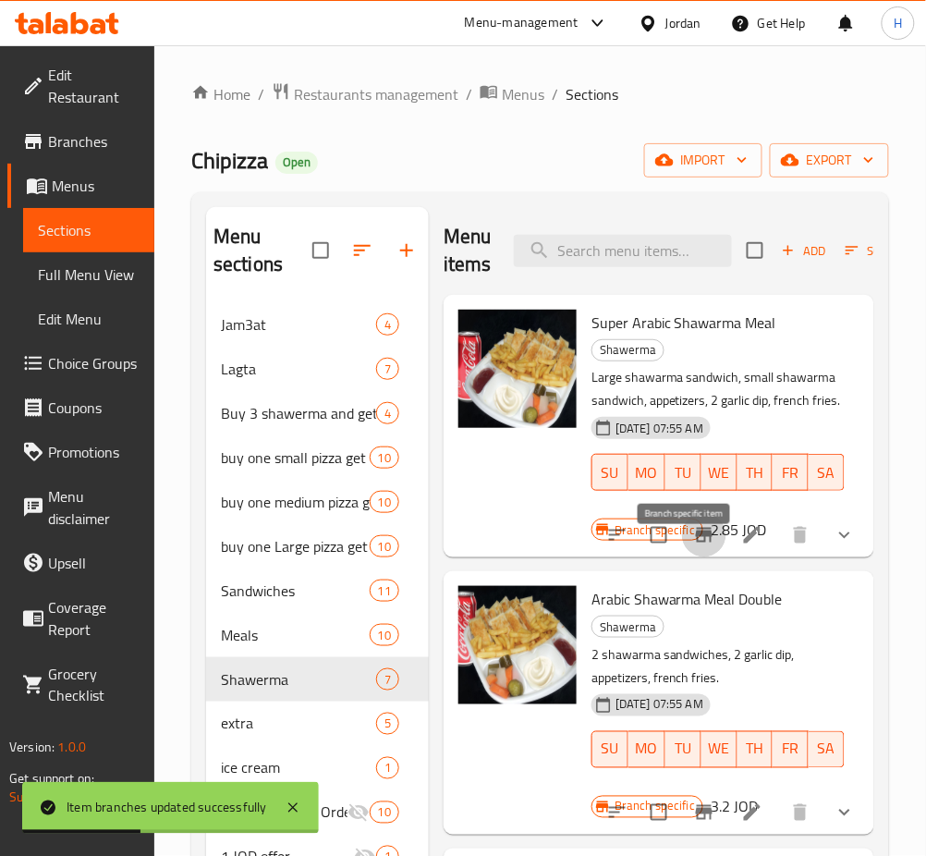
click at [696, 543] on icon "Branch-specific-item" at bounding box center [704, 535] width 17 height 15
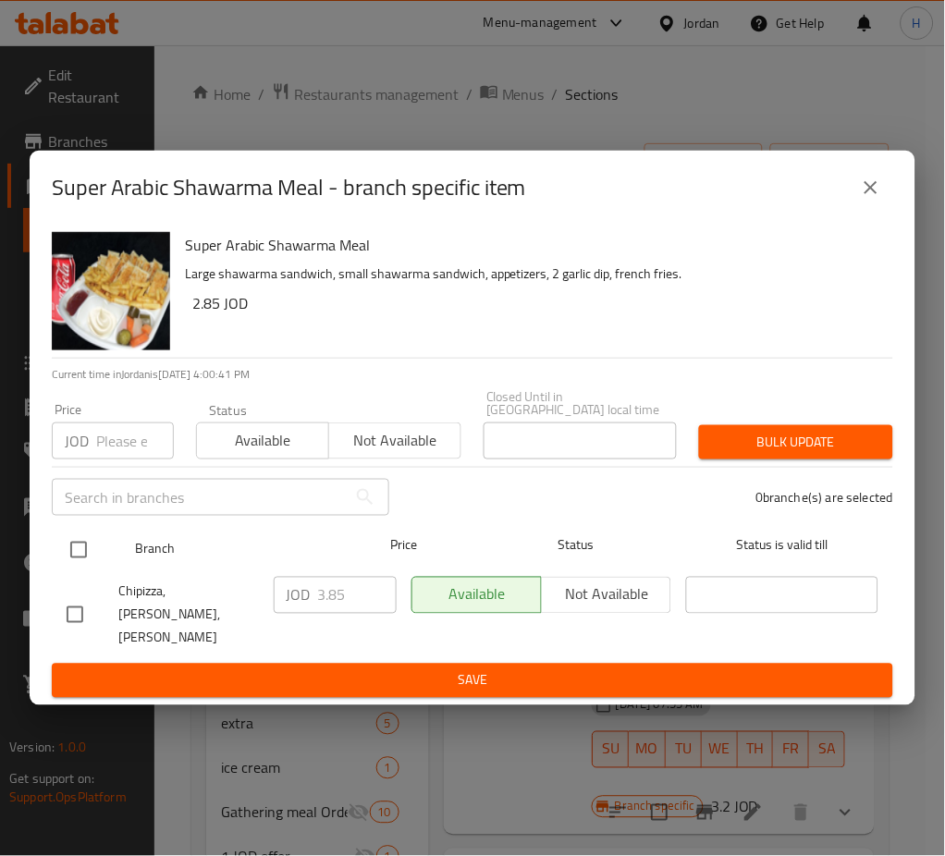
click at [80, 545] on input "checkbox" at bounding box center [78, 550] width 39 height 39
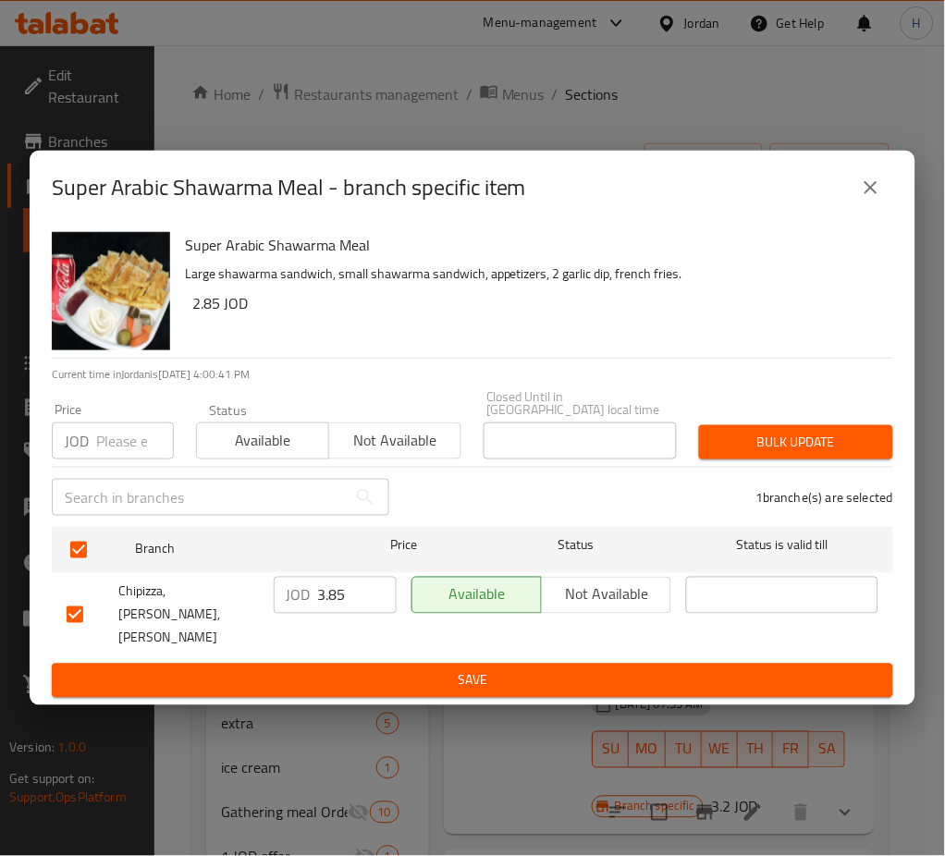
click at [349, 596] on input "3.85" at bounding box center [357, 595] width 79 height 37
click at [470, 669] on span "Save" at bounding box center [473, 680] width 812 height 23
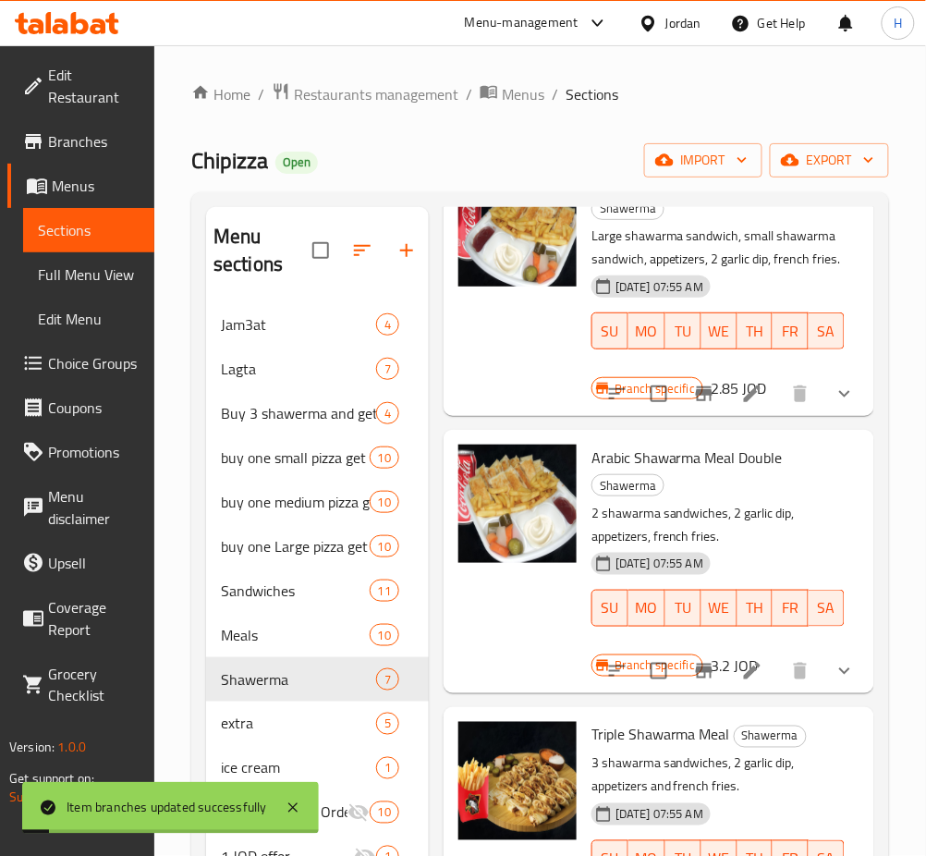
scroll to position [246, 0]
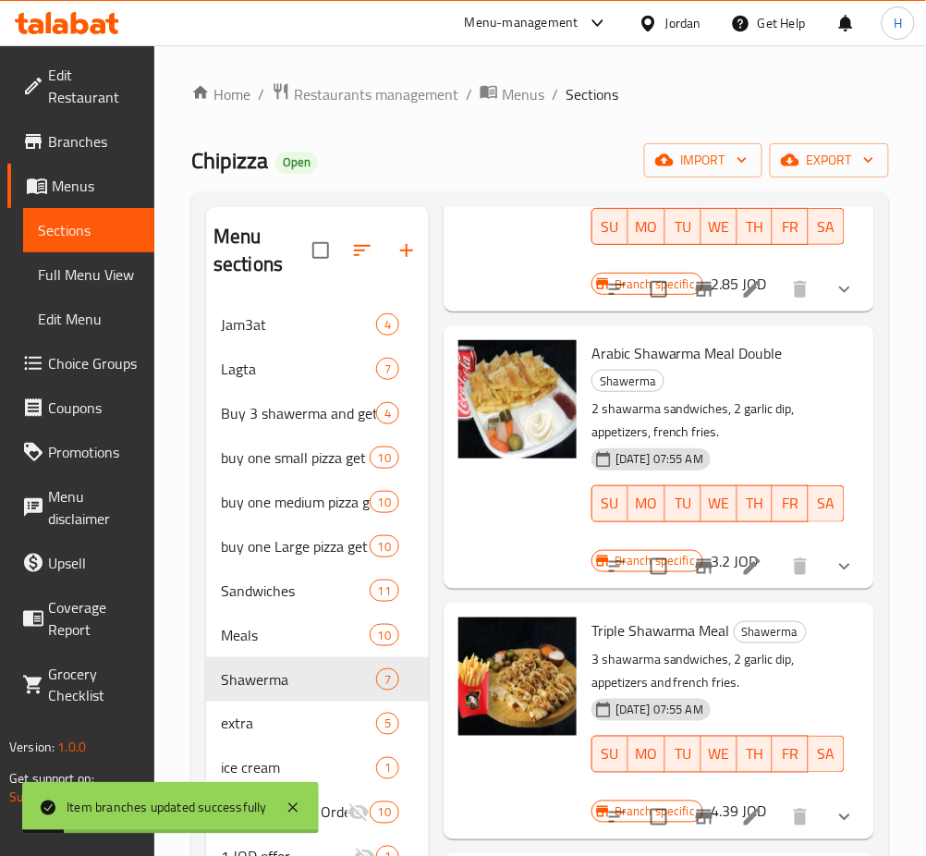
click at [696, 574] on icon "Branch-specific-item" at bounding box center [704, 566] width 17 height 15
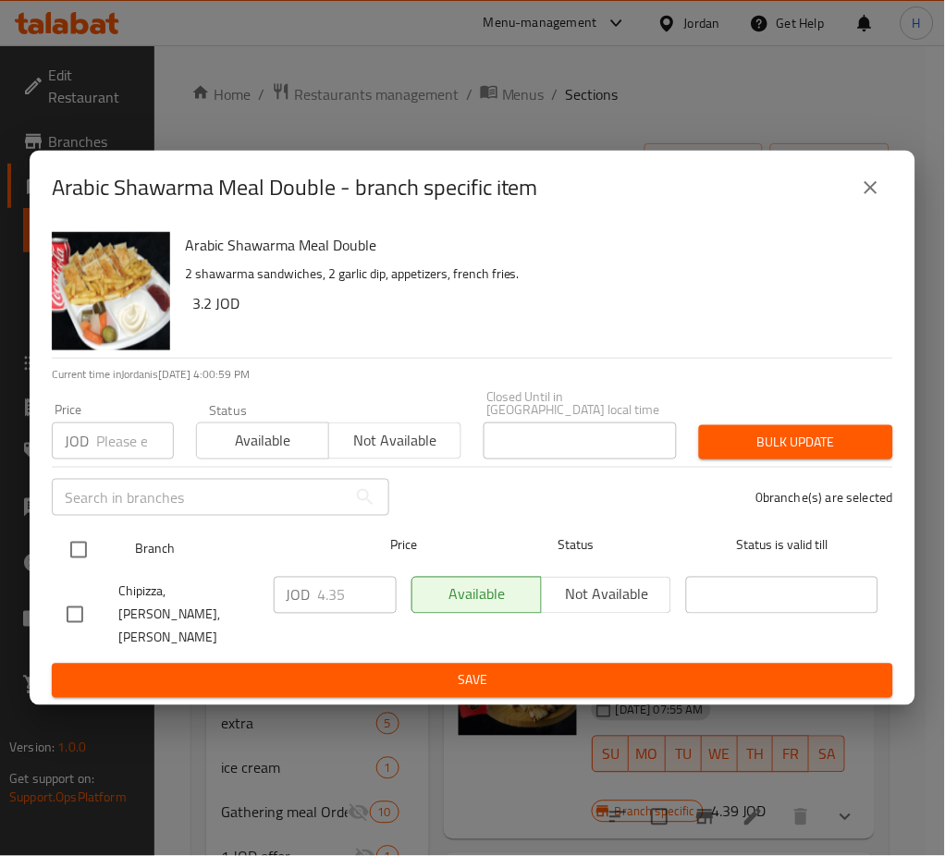
click at [72, 566] on input "checkbox" at bounding box center [78, 550] width 39 height 39
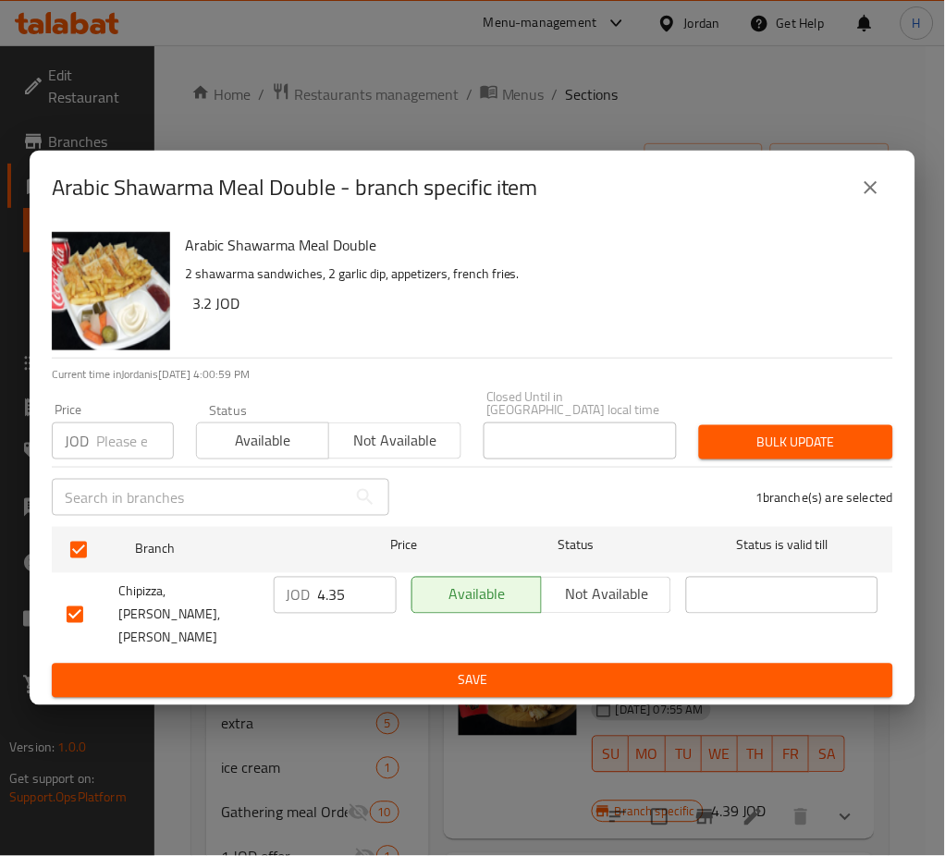
click at [342, 598] on input "4.35" at bounding box center [357, 595] width 79 height 37
click at [518, 669] on span "Save" at bounding box center [473, 680] width 812 height 23
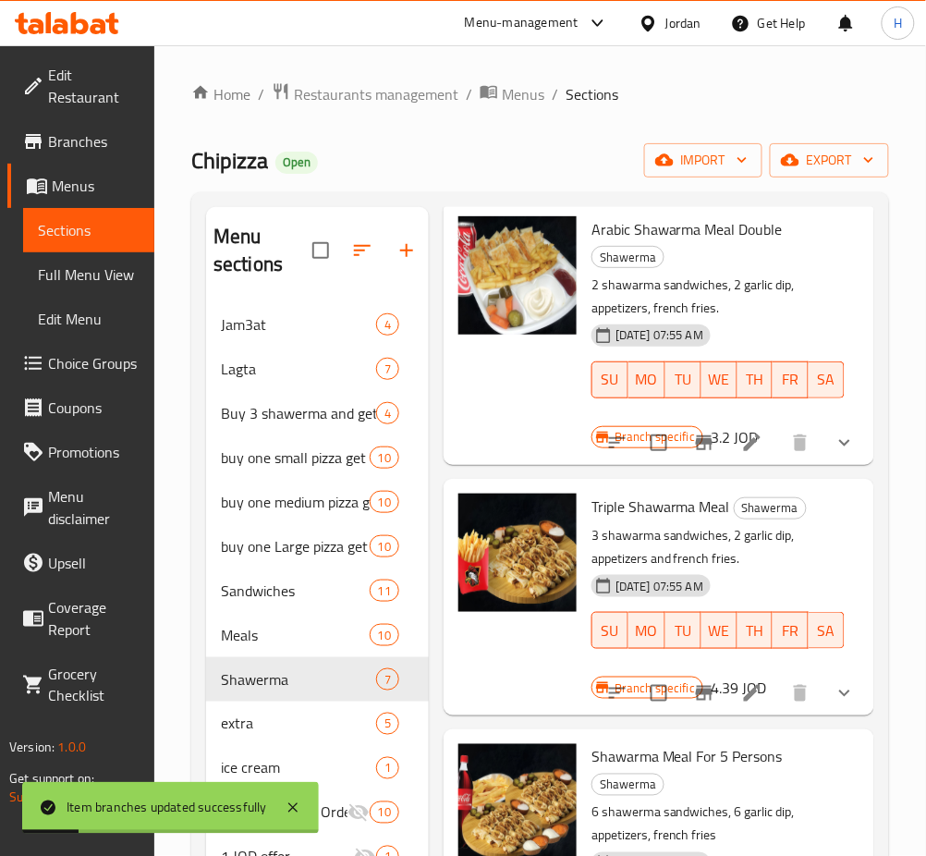
scroll to position [493, 0]
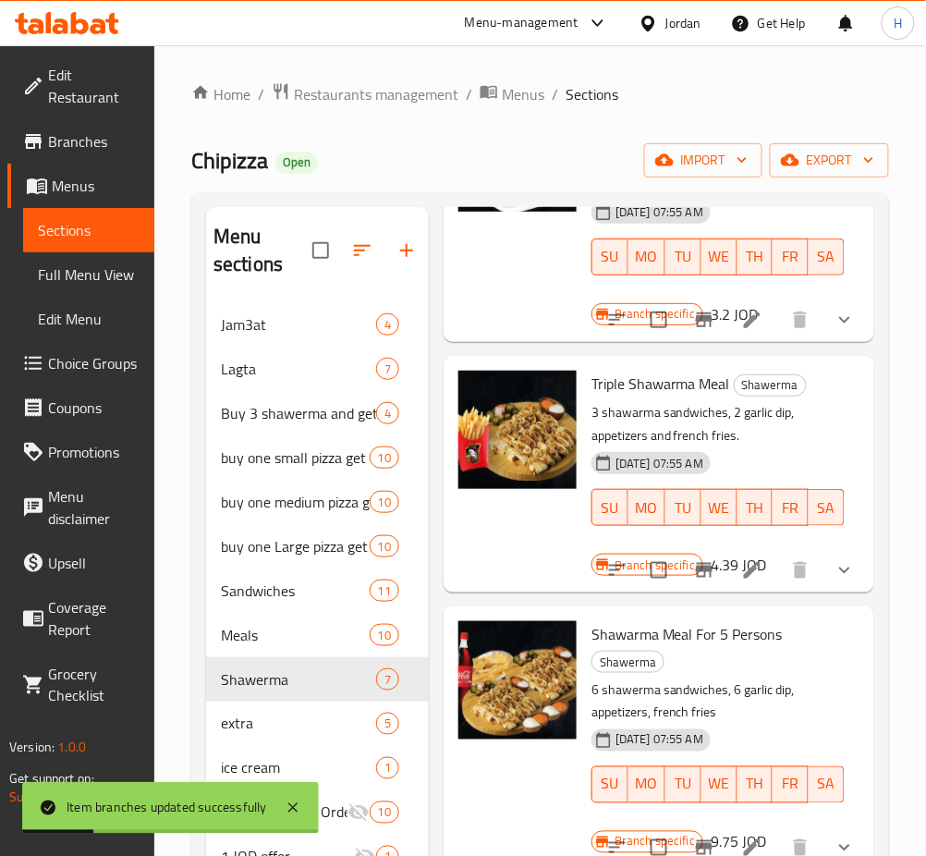
click at [693, 581] on icon "Branch-specific-item" at bounding box center [704, 570] width 22 height 22
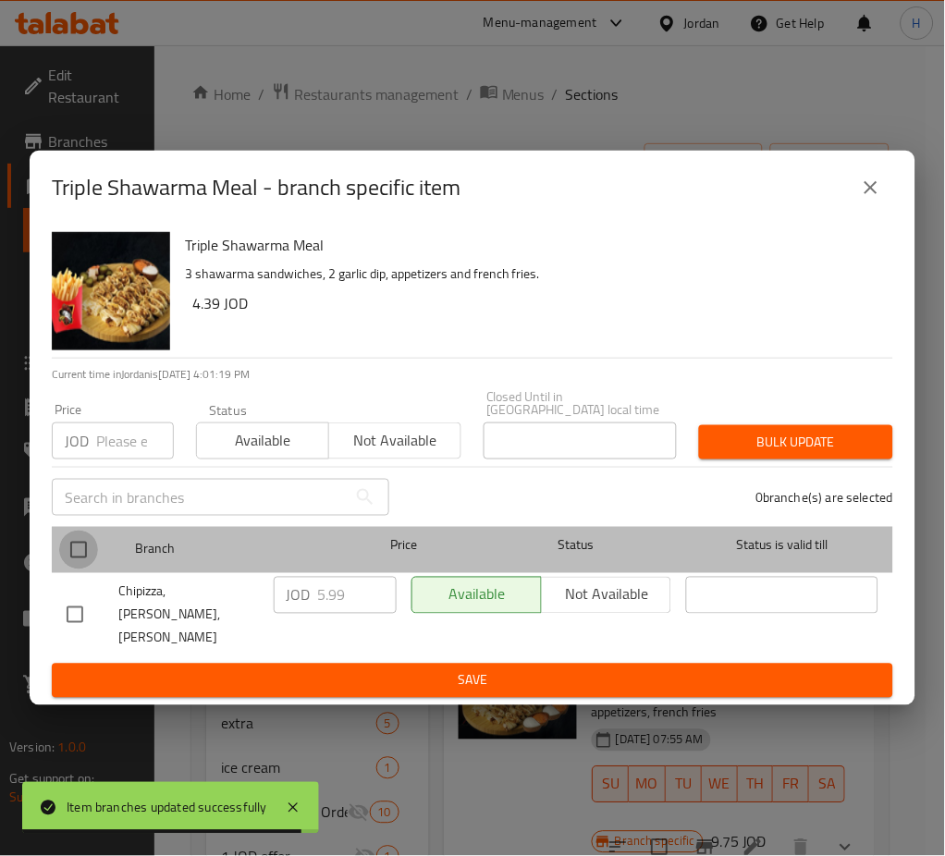
click at [85, 539] on input "checkbox" at bounding box center [78, 550] width 39 height 39
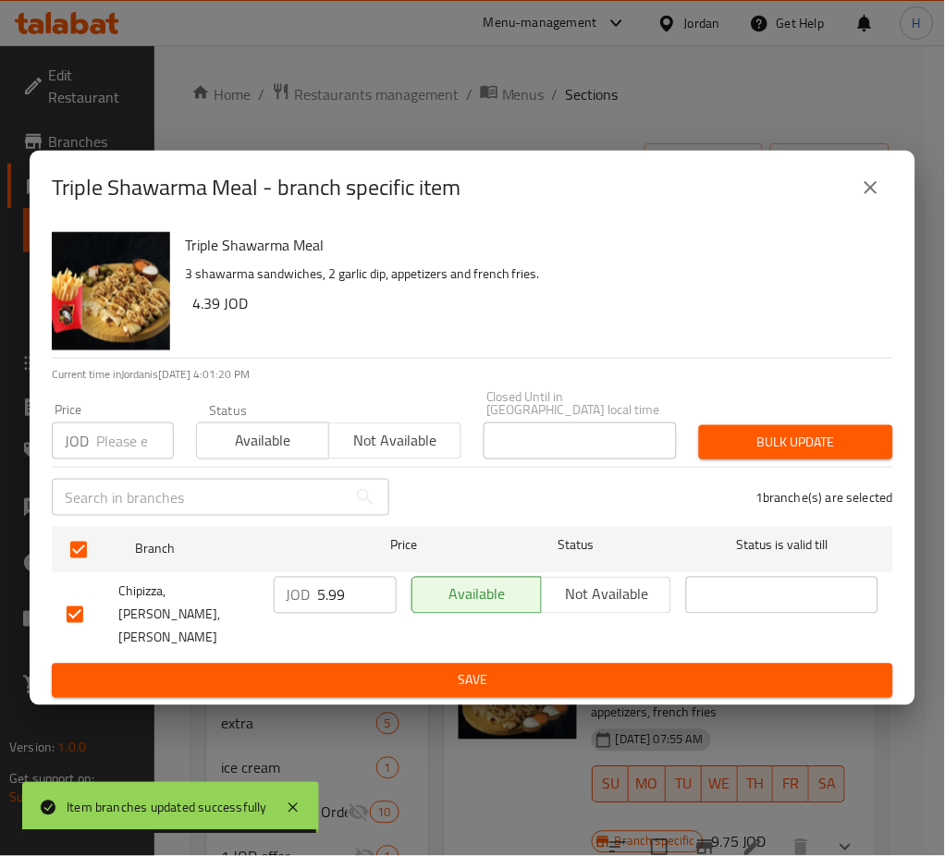
click at [336, 594] on input "5.99" at bounding box center [357, 595] width 79 height 37
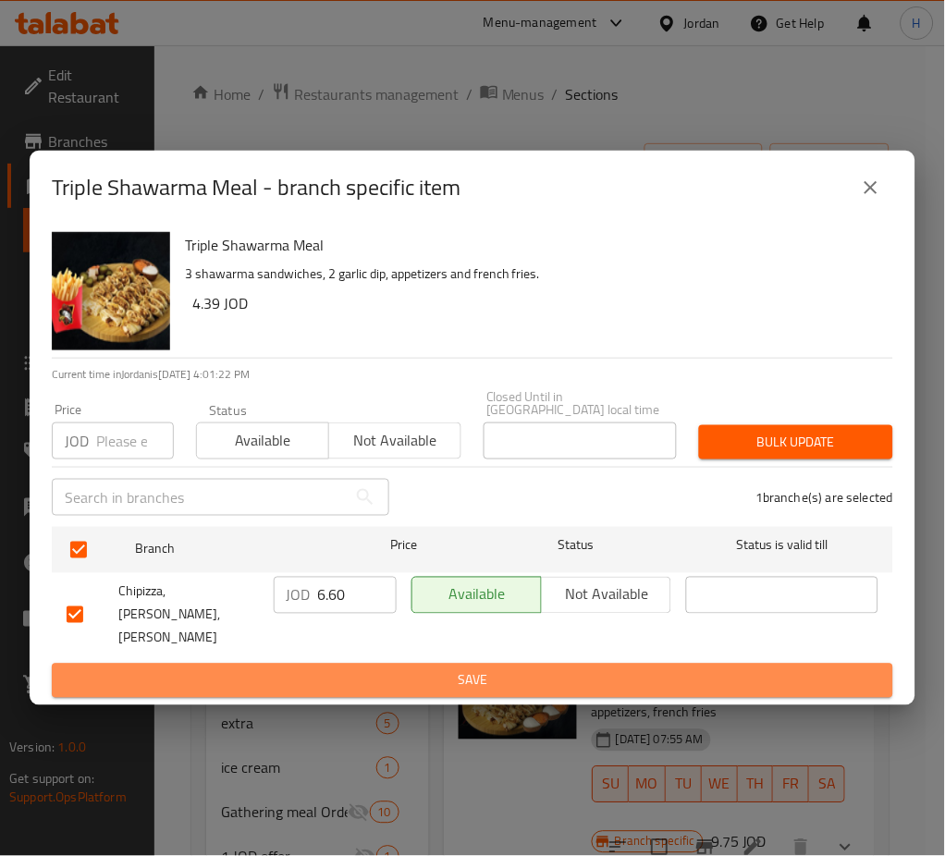
click at [263, 669] on span "Save" at bounding box center [473, 680] width 812 height 23
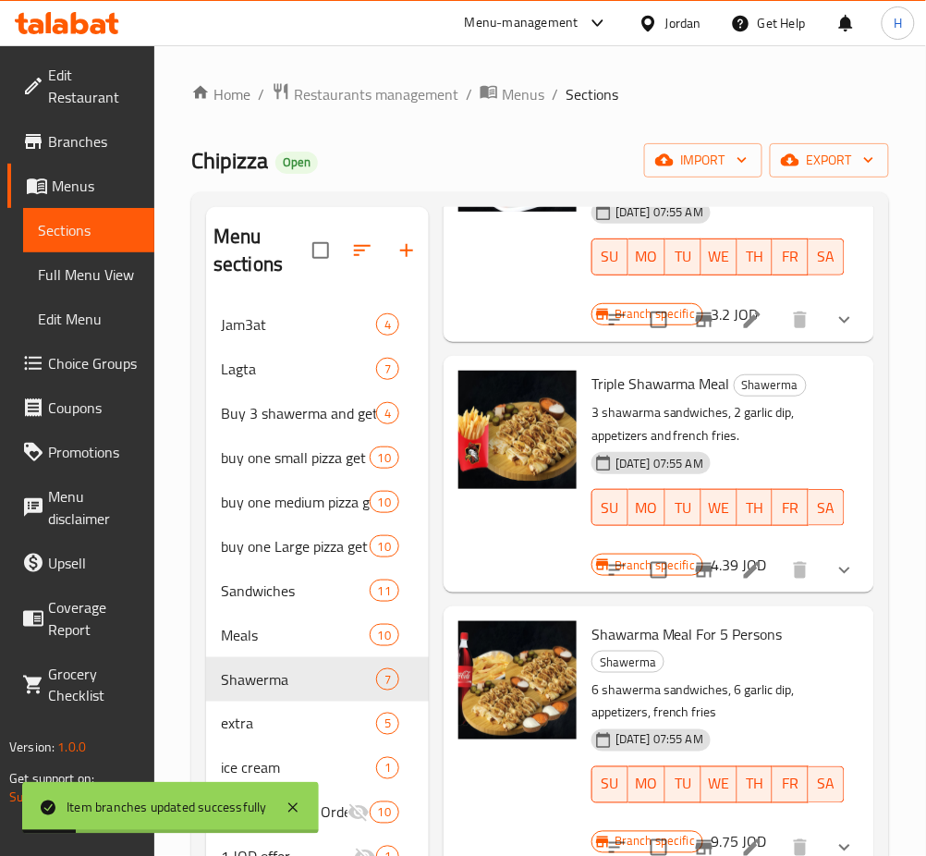
scroll to position [863, 0]
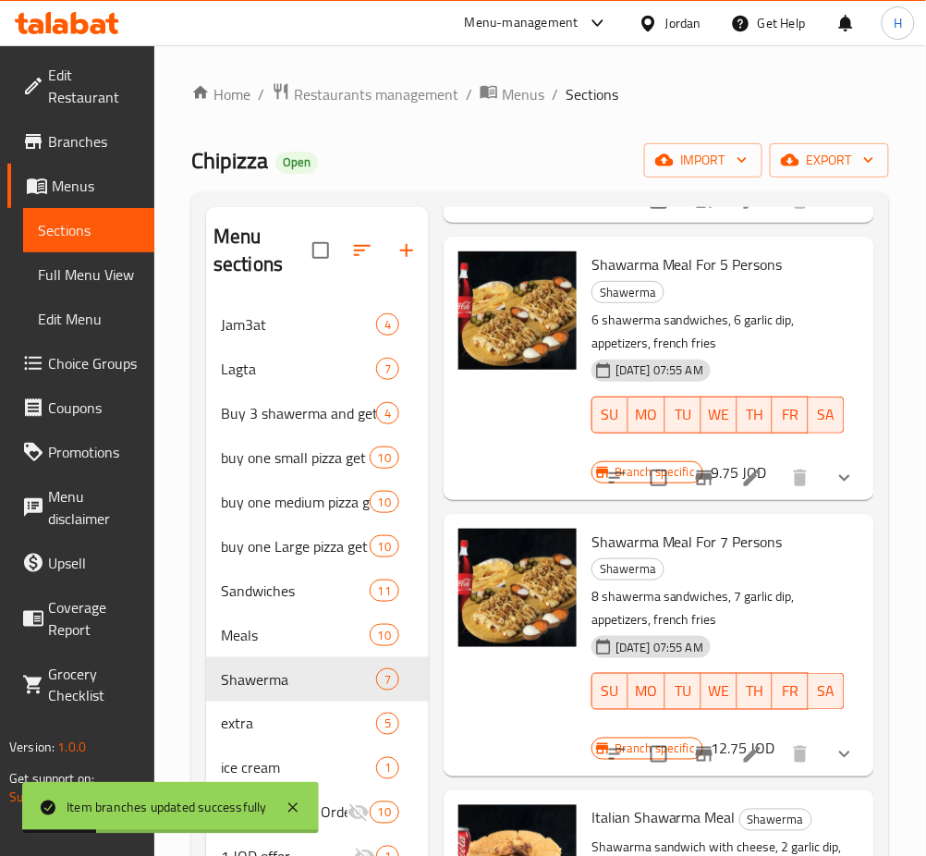
click at [693, 489] on icon "Branch-specific-item" at bounding box center [704, 478] width 22 height 22
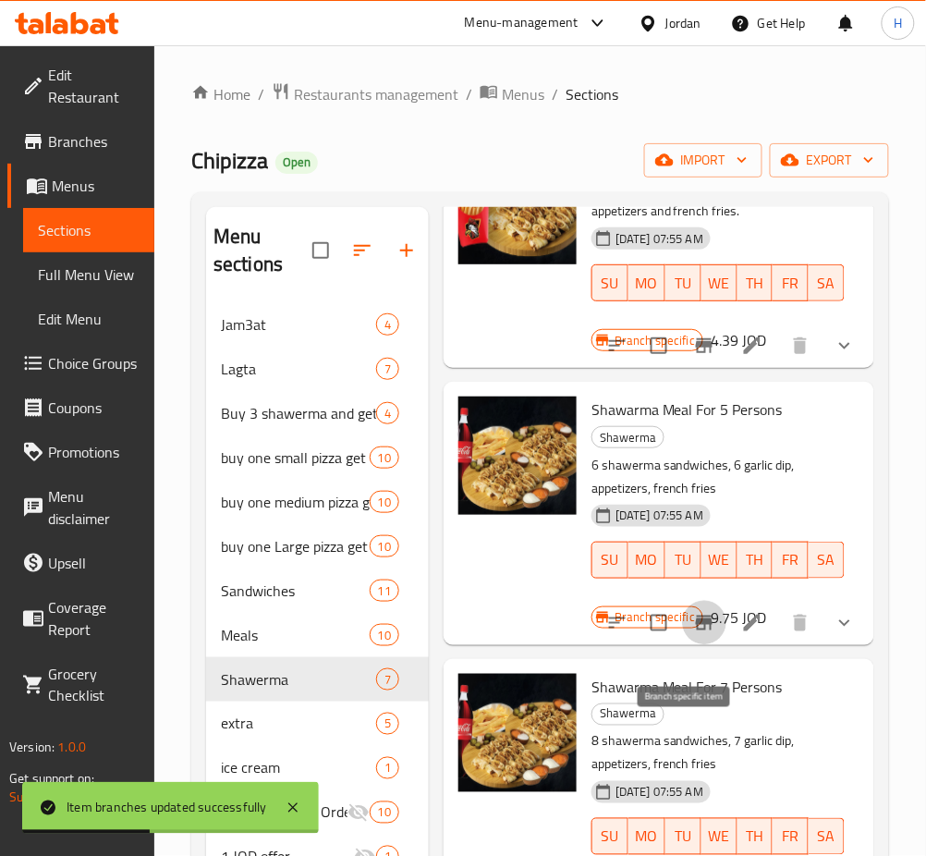
scroll to position [616, 0]
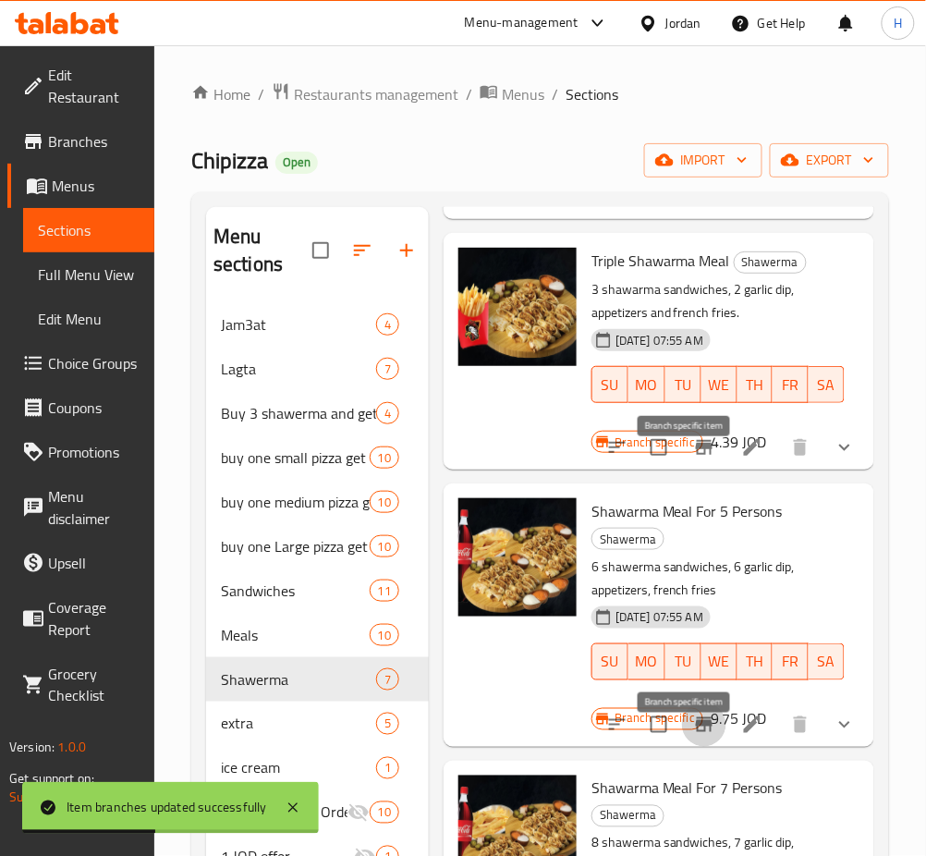
click at [696, 455] on icon "Branch-specific-item" at bounding box center [704, 447] width 17 height 15
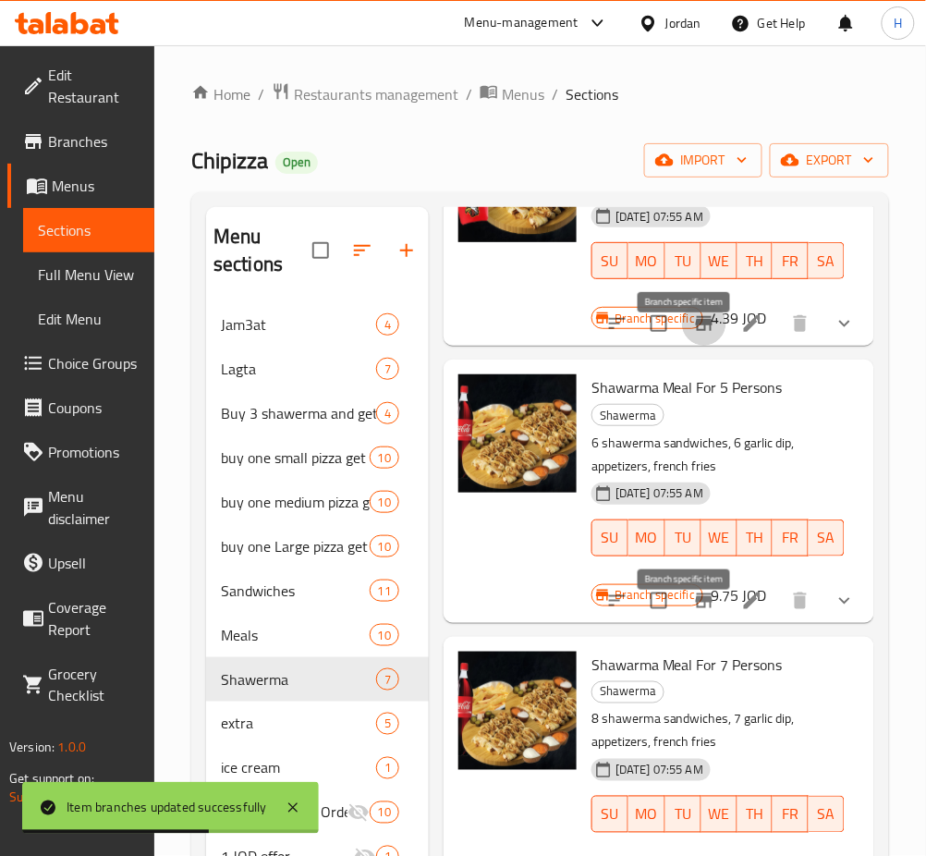
click at [693, 612] on icon "Branch-specific-item" at bounding box center [704, 601] width 22 height 22
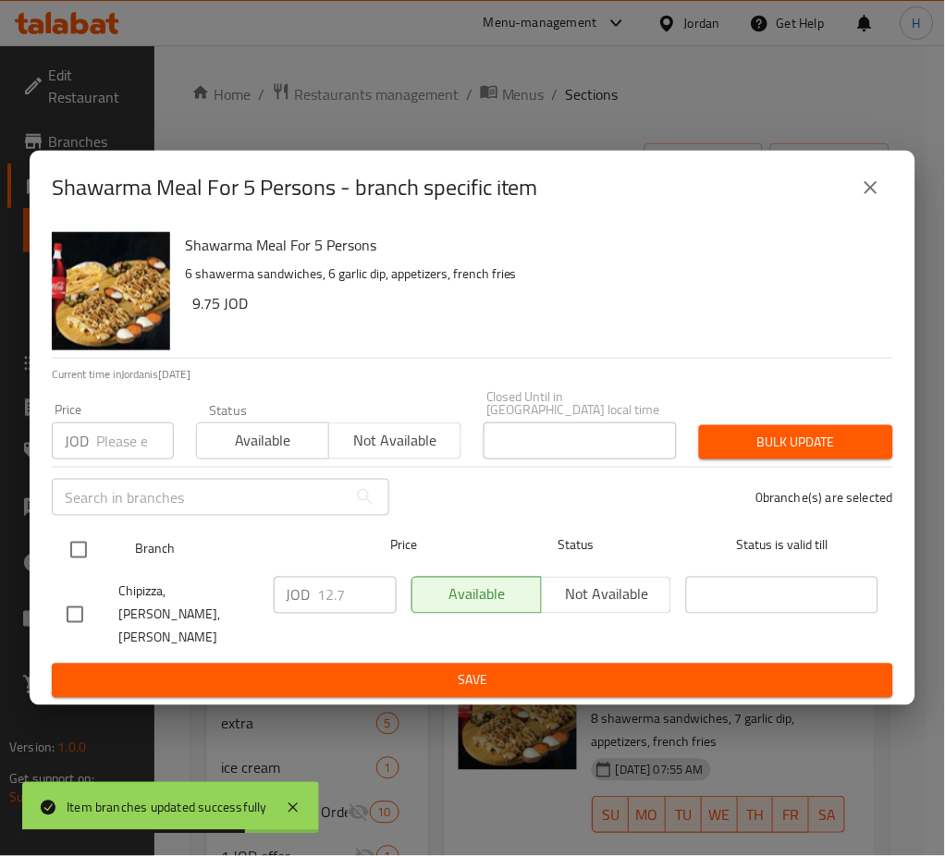
click at [68, 551] on input "checkbox" at bounding box center [78, 550] width 39 height 39
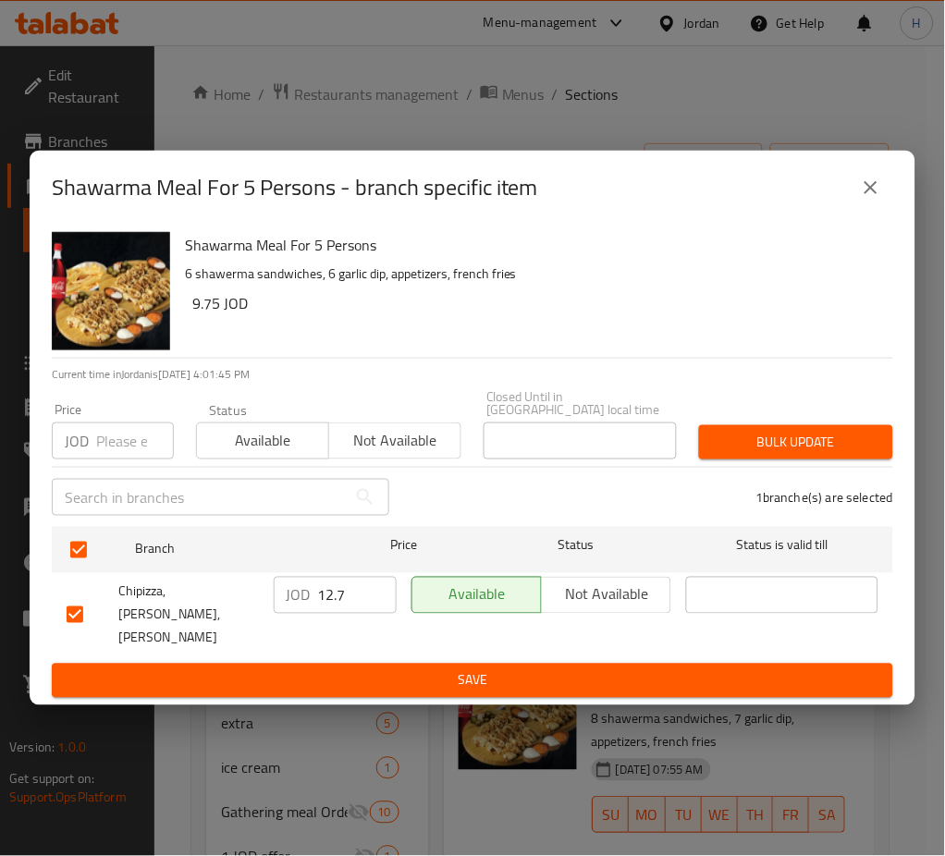
click at [340, 587] on input "12.7" at bounding box center [357, 595] width 79 height 37
click at [253, 669] on span "Save" at bounding box center [473, 680] width 812 height 23
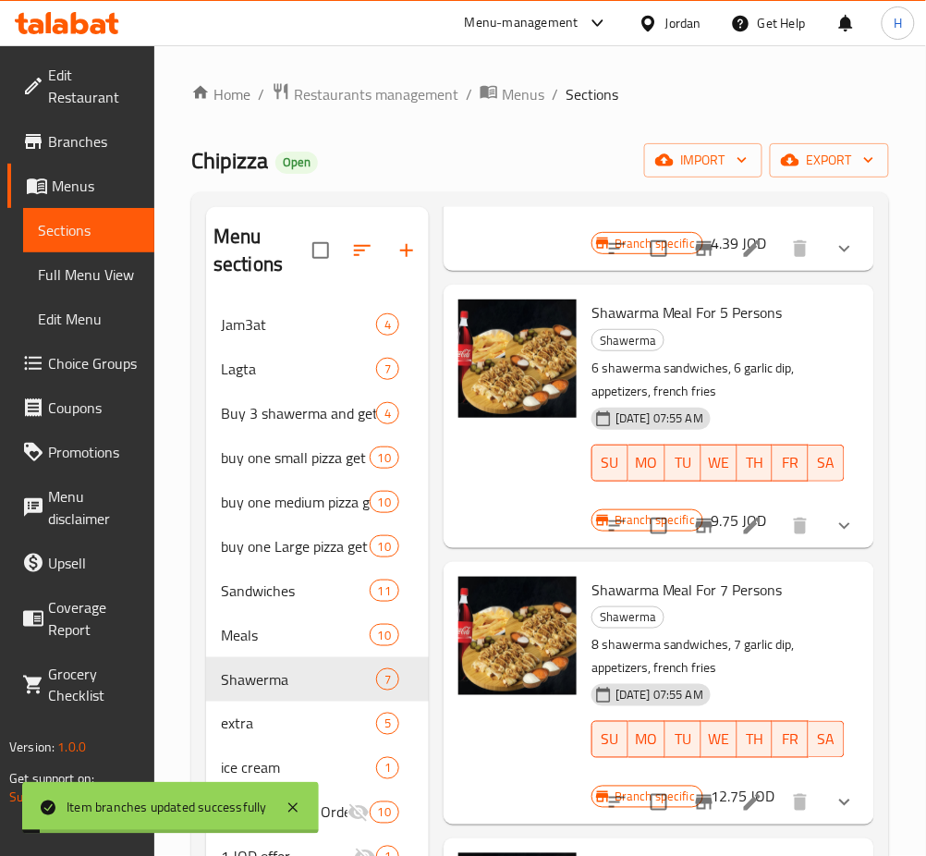
scroll to position [985, 0]
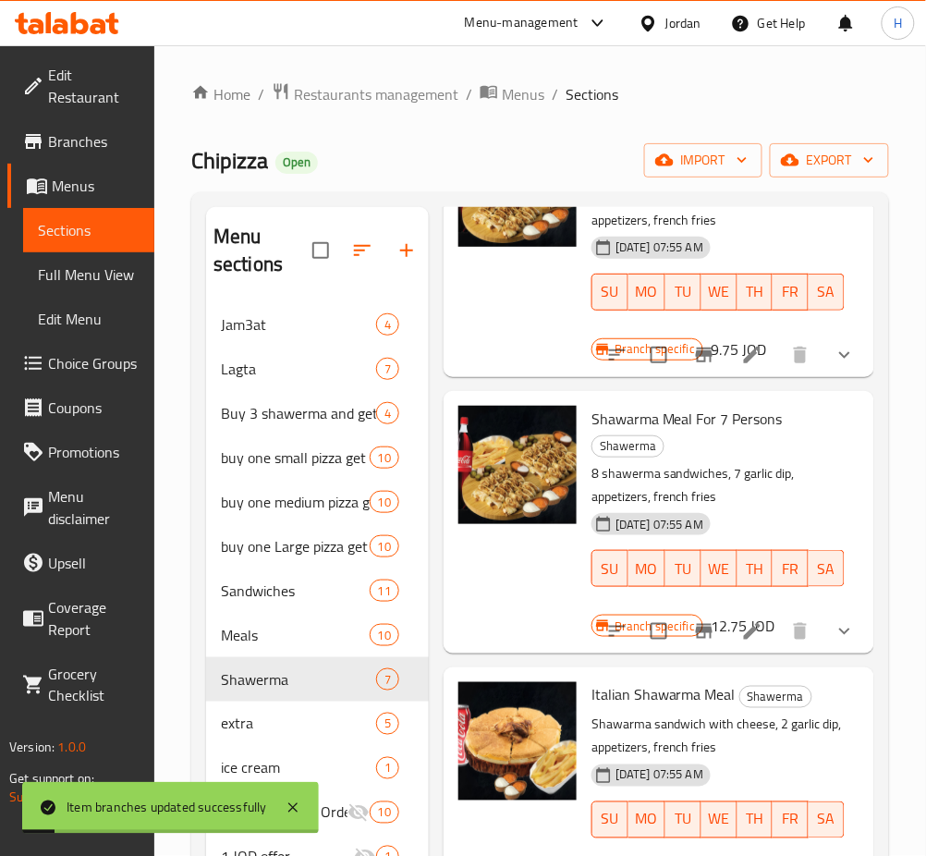
click at [696, 639] on icon "Branch-specific-item" at bounding box center [704, 631] width 17 height 15
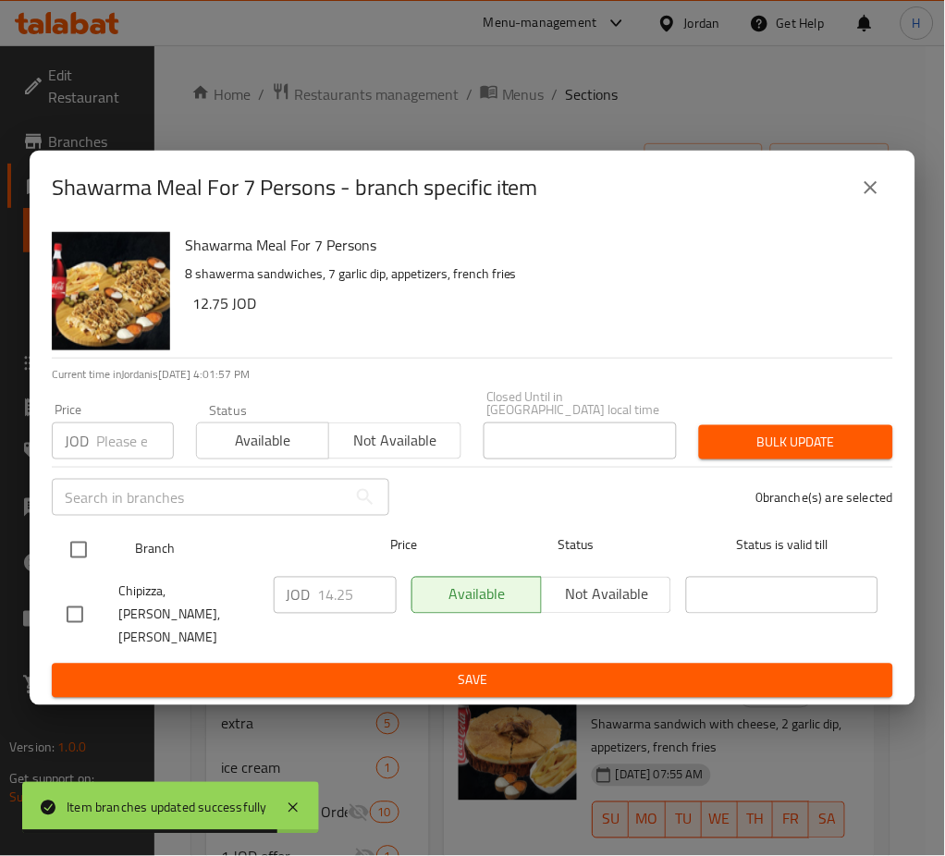
click at [78, 553] on input "checkbox" at bounding box center [78, 550] width 39 height 39
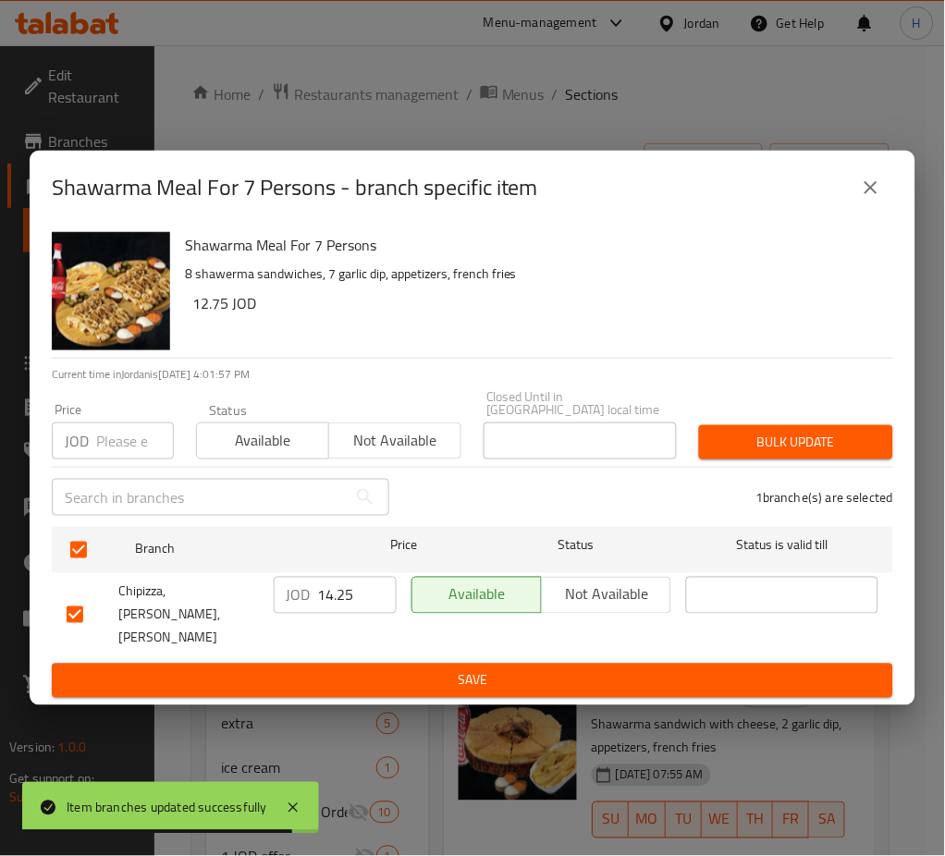
click at [358, 584] on input "14.25" at bounding box center [357, 595] width 79 height 37
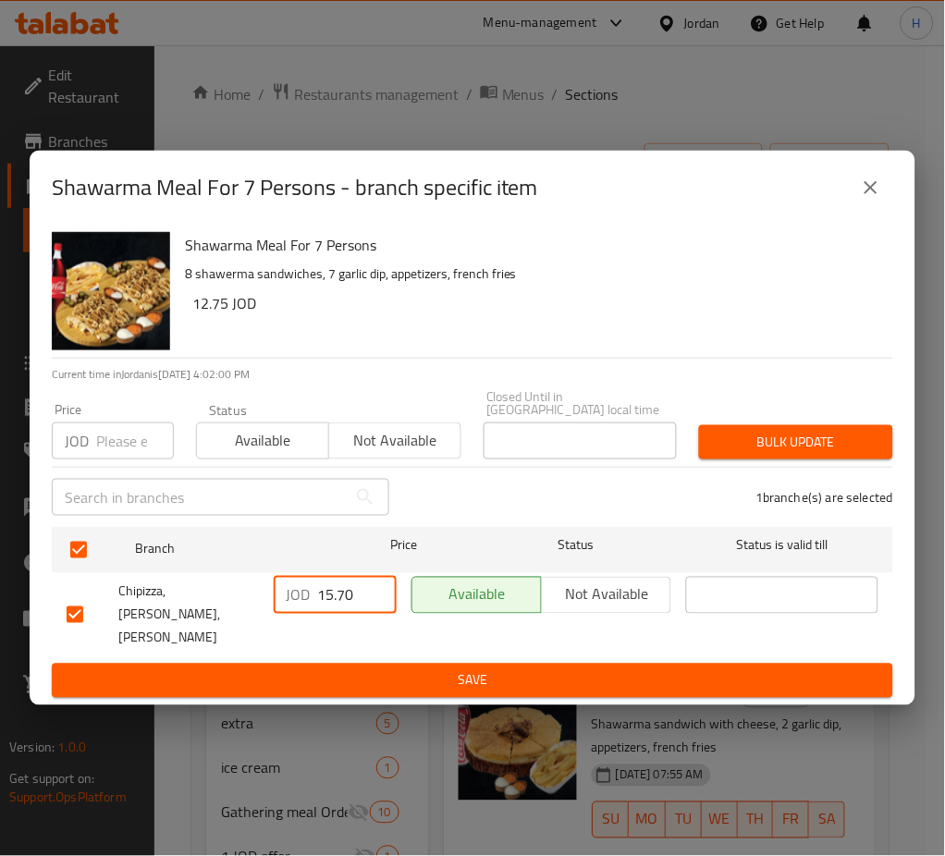
click at [417, 669] on span "Save" at bounding box center [473, 680] width 812 height 23
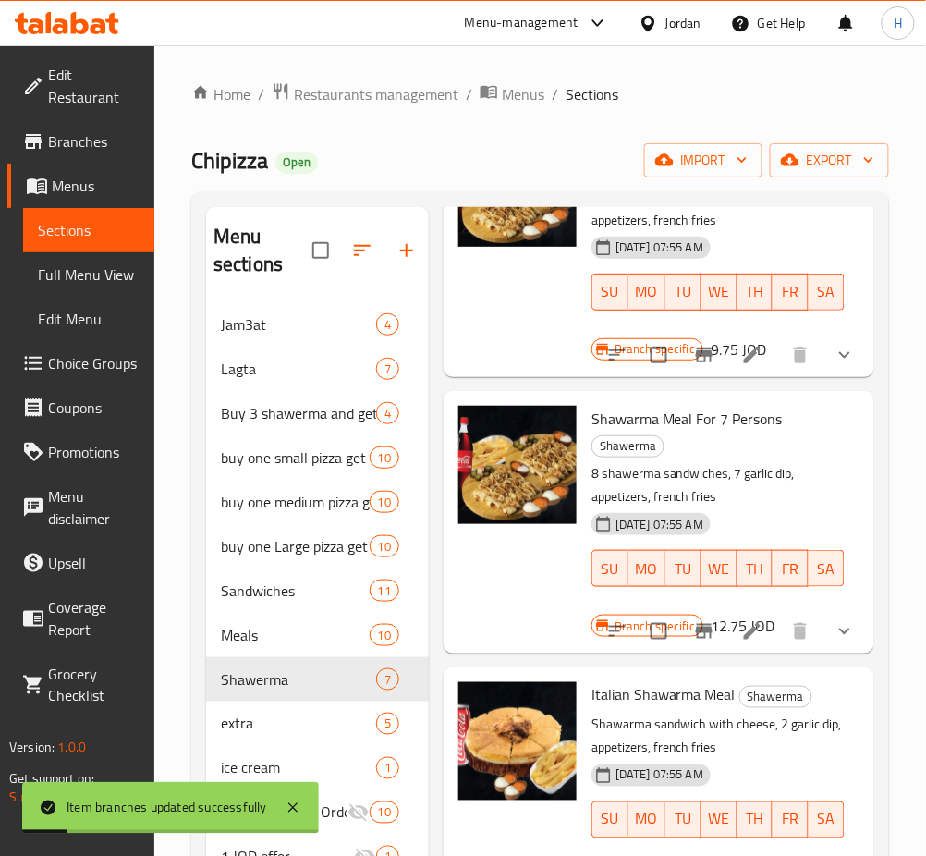
click at [693, 366] on icon "Branch-specific-item" at bounding box center [704, 355] width 22 height 22
click at [682, 653] on button "Branch-specific-item" at bounding box center [704, 631] width 44 height 44
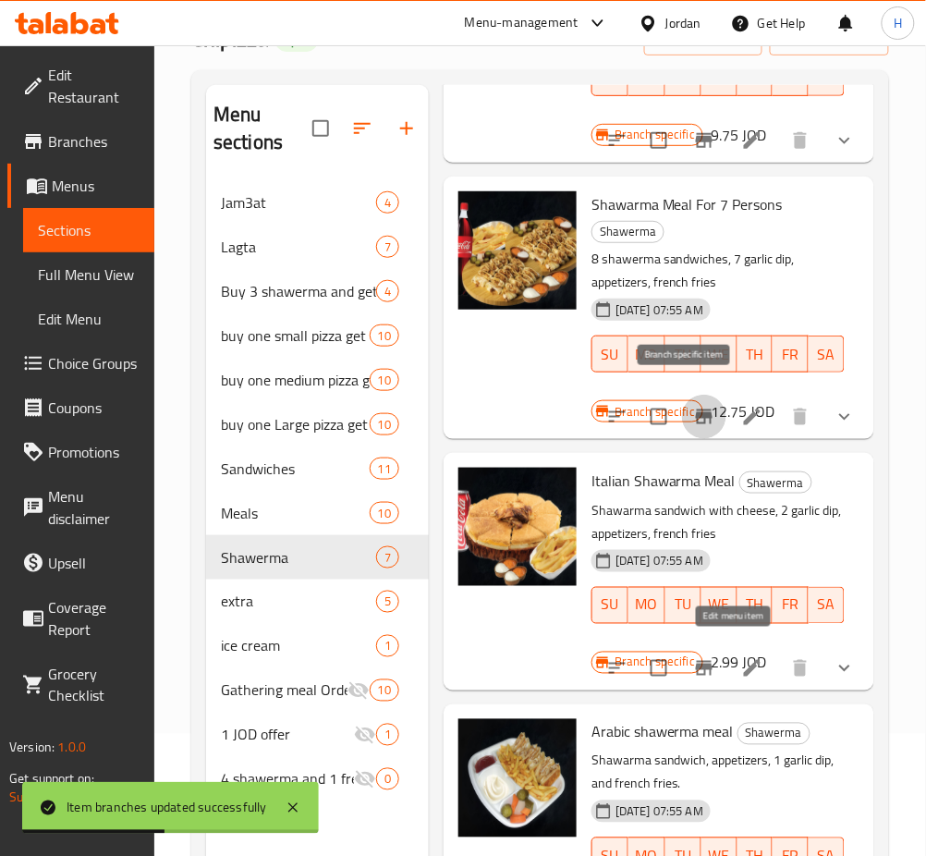
scroll to position [123, 0]
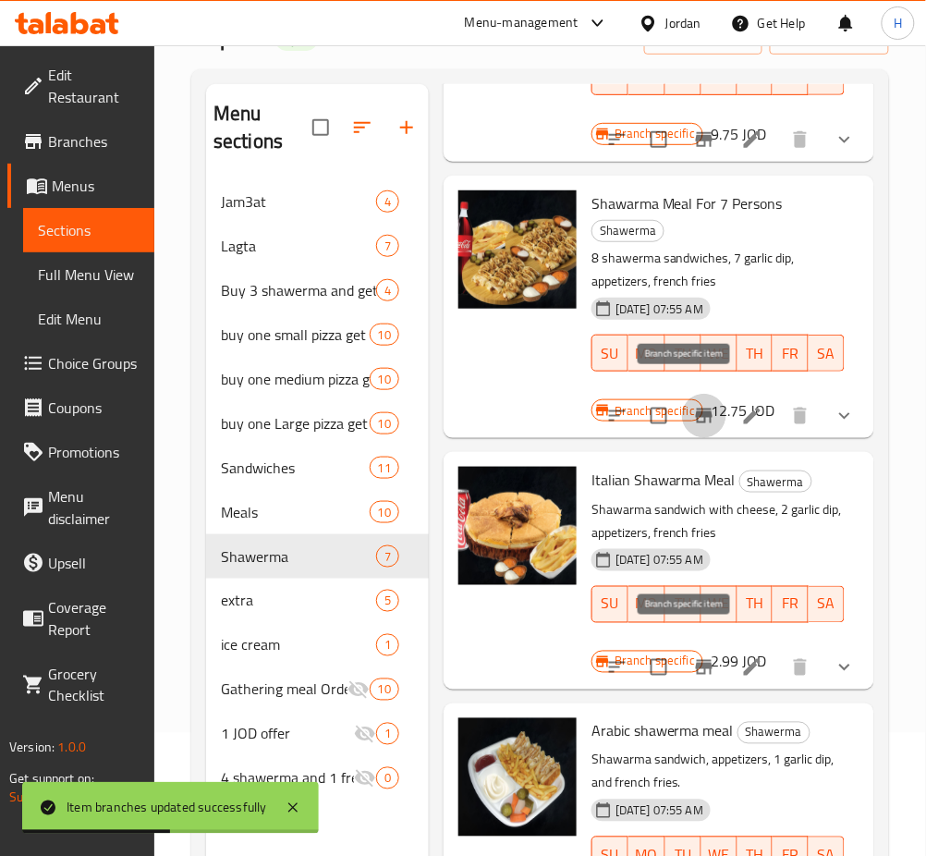
click at [693, 656] on icon "Branch-specific-item" at bounding box center [704, 667] width 22 height 22
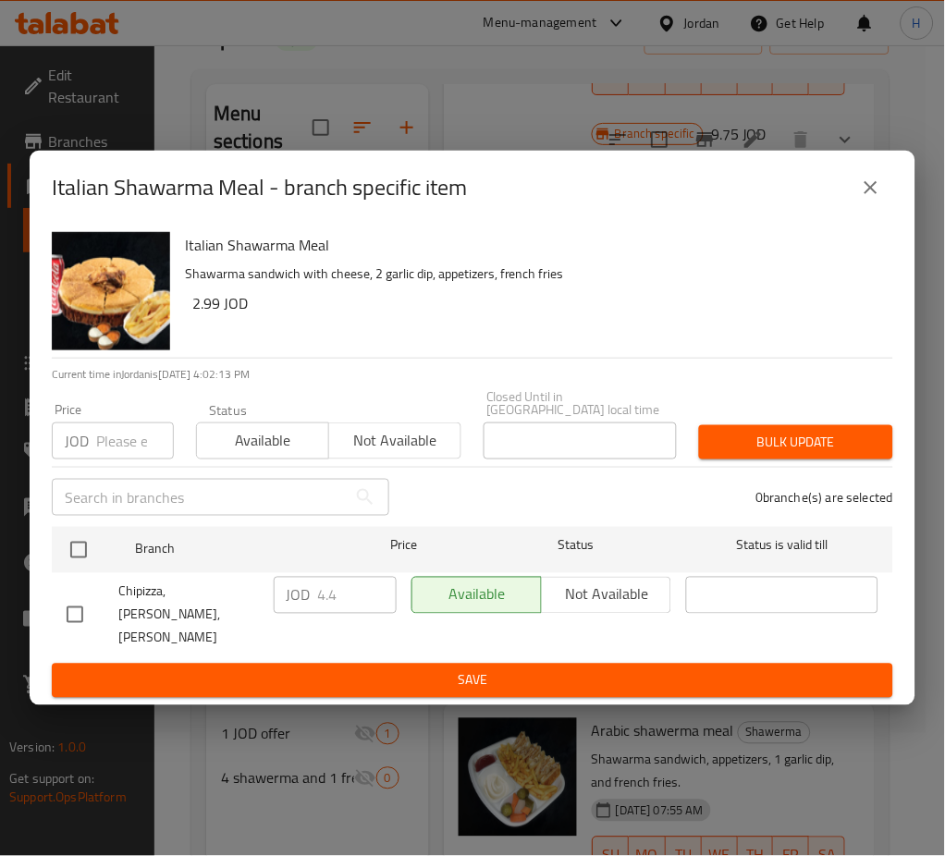
click at [91, 549] on input "checkbox" at bounding box center [78, 550] width 39 height 39
click at [350, 601] on input "4.4" at bounding box center [357, 595] width 79 height 37
click at [392, 669] on span "Save" at bounding box center [473, 680] width 812 height 23
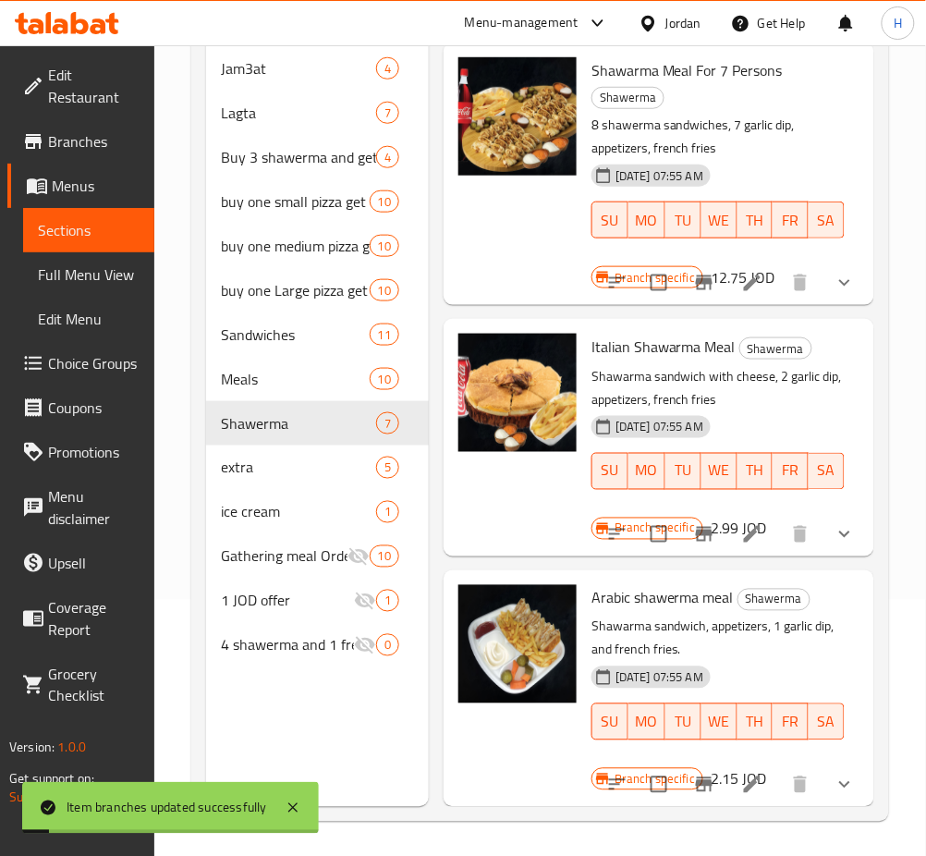
scroll to position [259, 0]
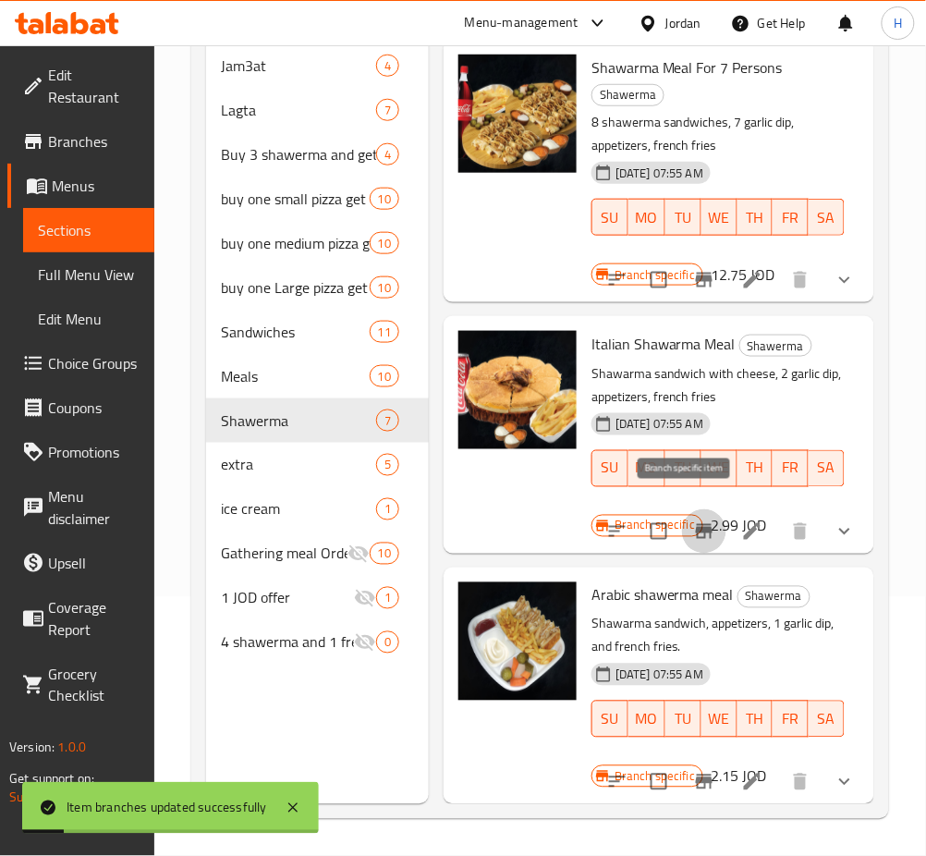
click at [696, 524] on icon "Branch-specific-item" at bounding box center [704, 531] width 17 height 15
click at [693, 773] on icon "Branch-specific-item" at bounding box center [704, 782] width 22 height 22
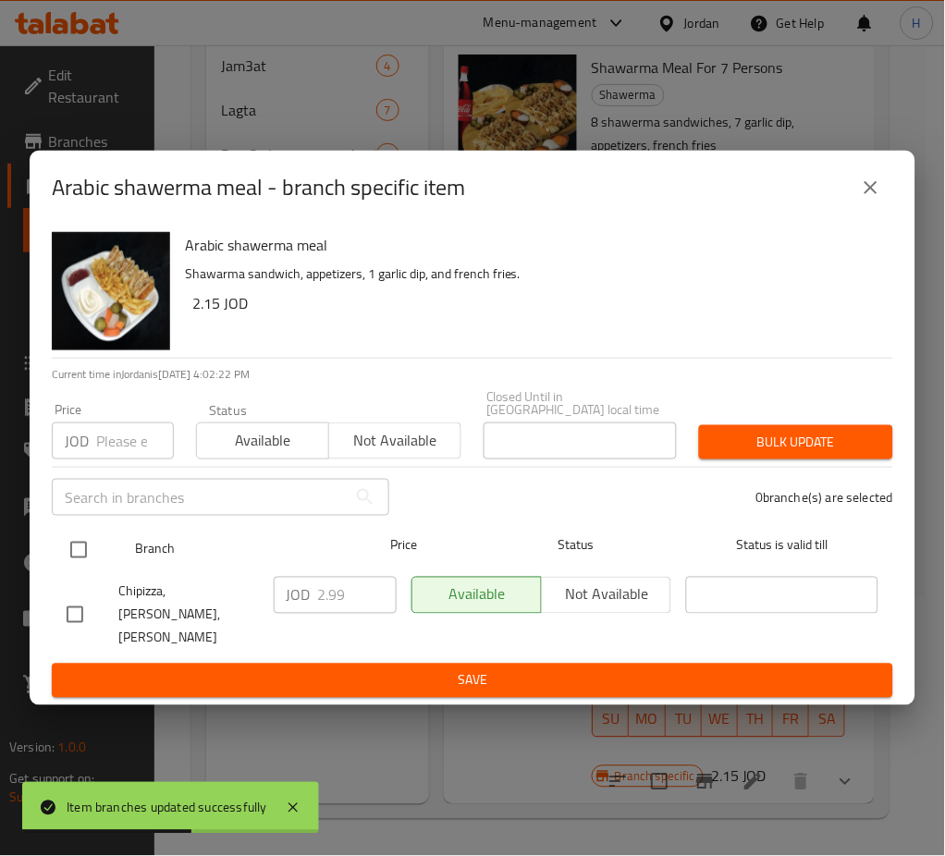
drag, startPoint x: 82, startPoint y: 566, endPoint x: 108, endPoint y: 571, distance: 26.5
click at [81, 563] on input "checkbox" at bounding box center [78, 550] width 39 height 39
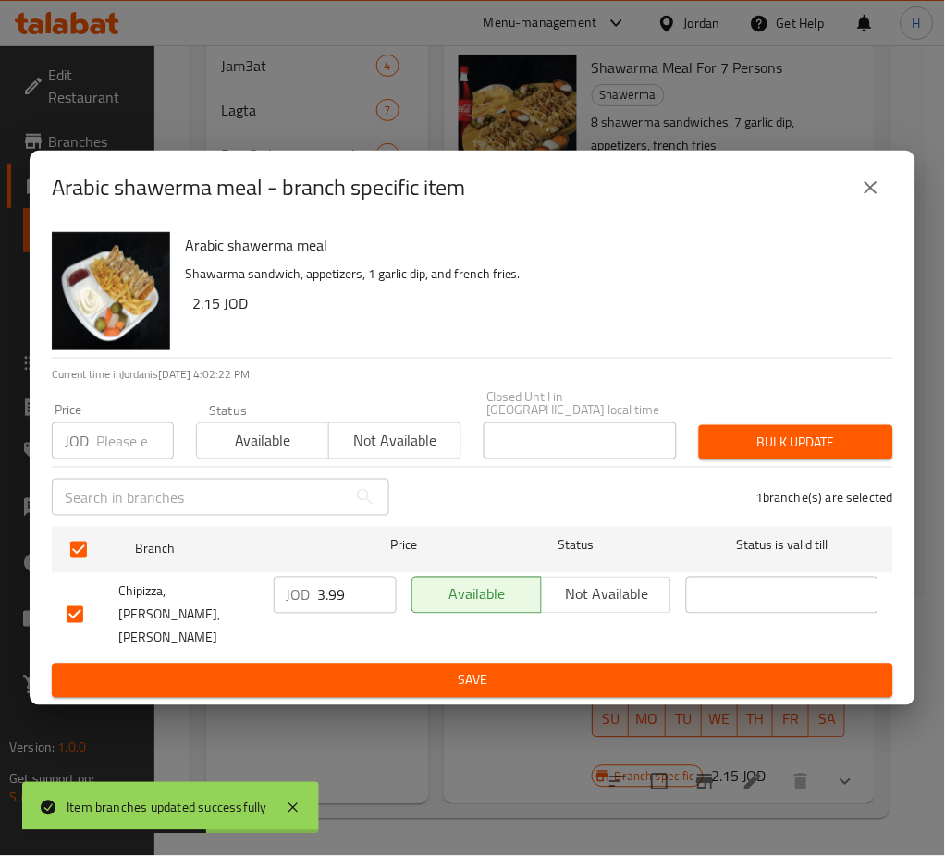
click at [368, 594] on input "3.99" at bounding box center [357, 595] width 79 height 37
click at [437, 669] on span "Save" at bounding box center [473, 680] width 812 height 23
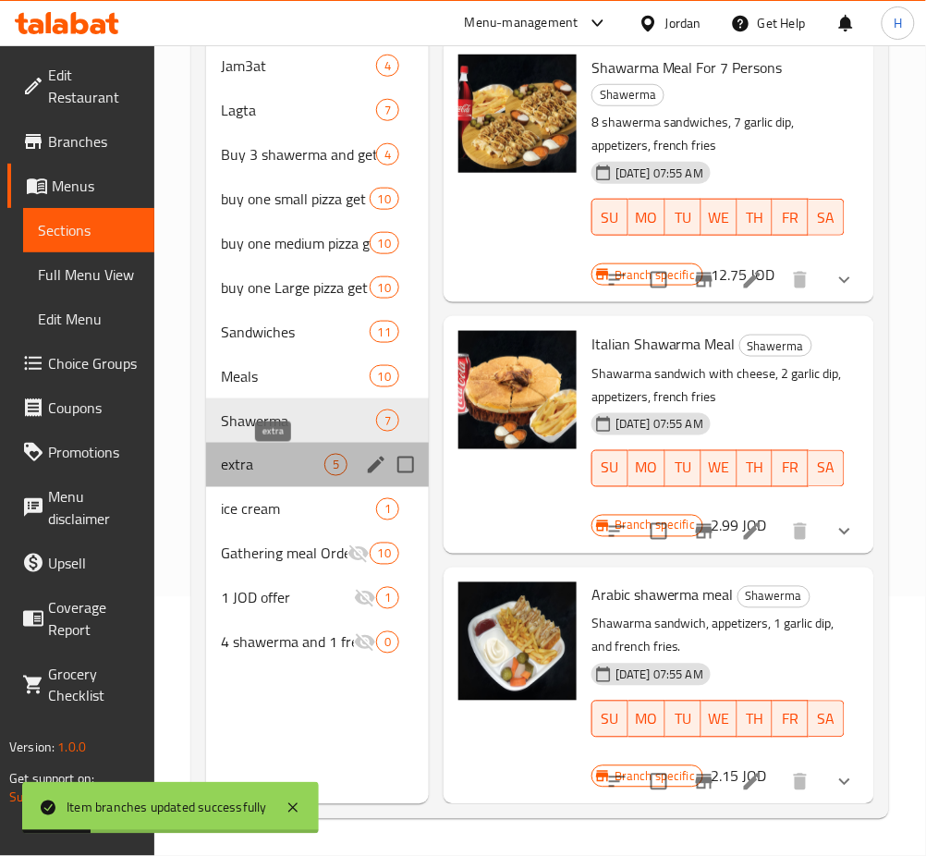
click at [252, 466] on span "extra" at bounding box center [273, 465] width 104 height 22
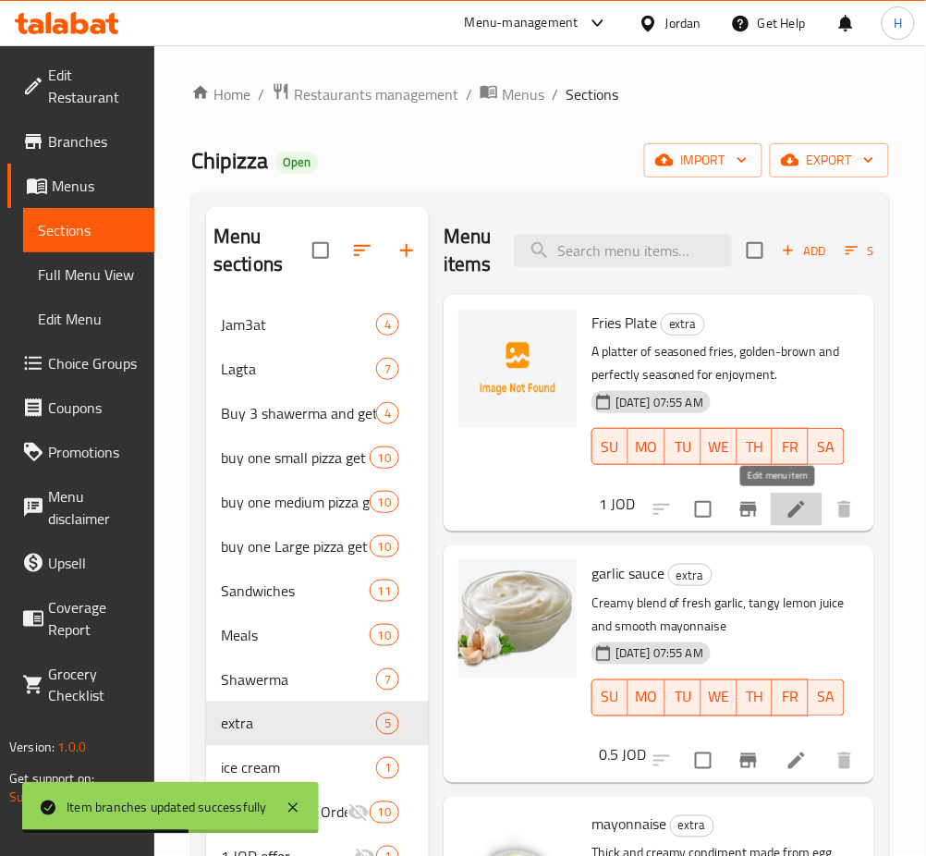
drag, startPoint x: 781, startPoint y: 510, endPoint x: 773, endPoint y: 549, distance: 39.7
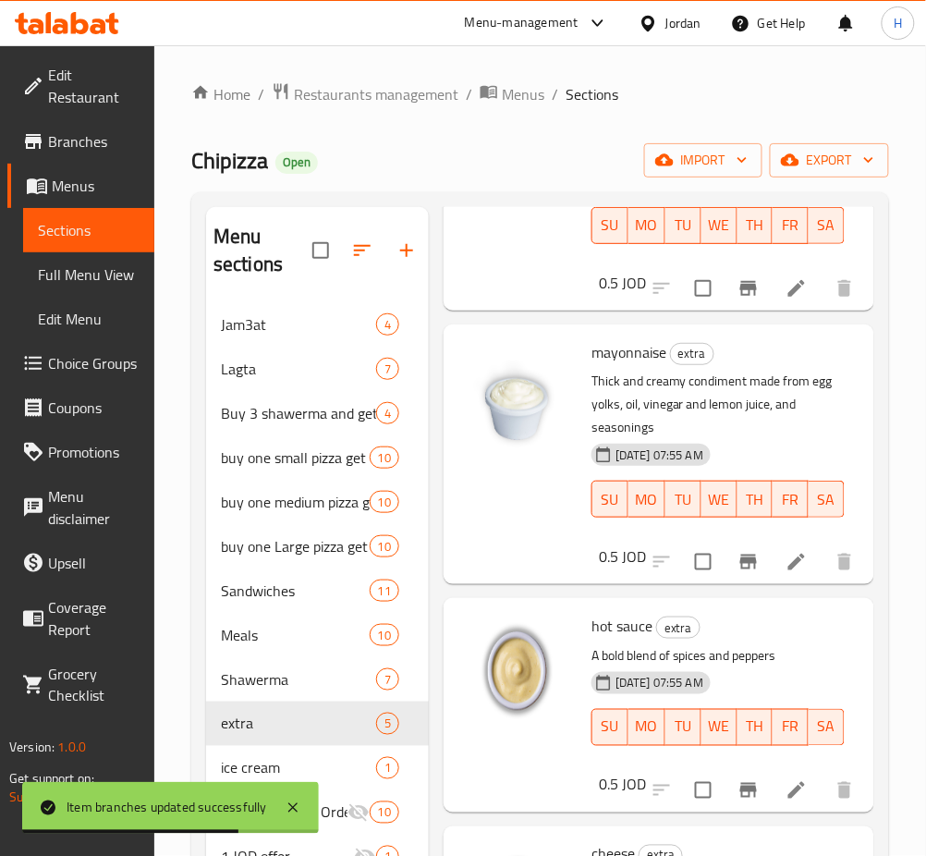
scroll to position [490, 0]
drag, startPoint x: 775, startPoint y: 539, endPoint x: 777, endPoint y: 564, distance: 25.0
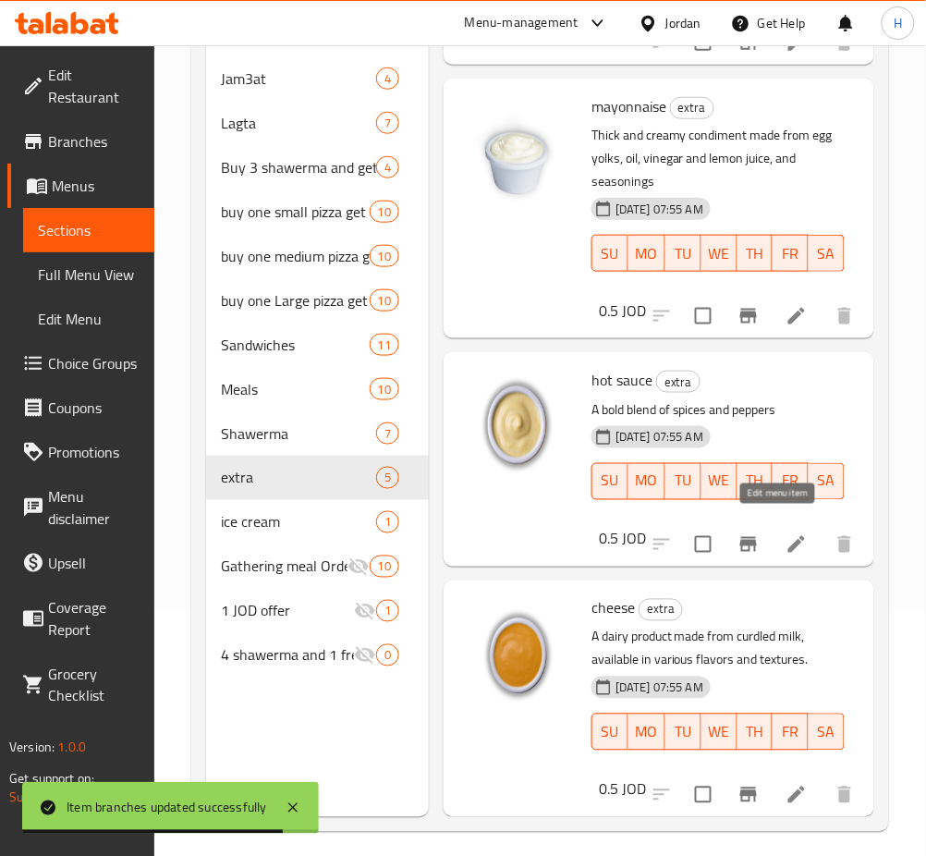
drag, startPoint x: 777, startPoint y: 527, endPoint x: 794, endPoint y: 618, distance: 92.1
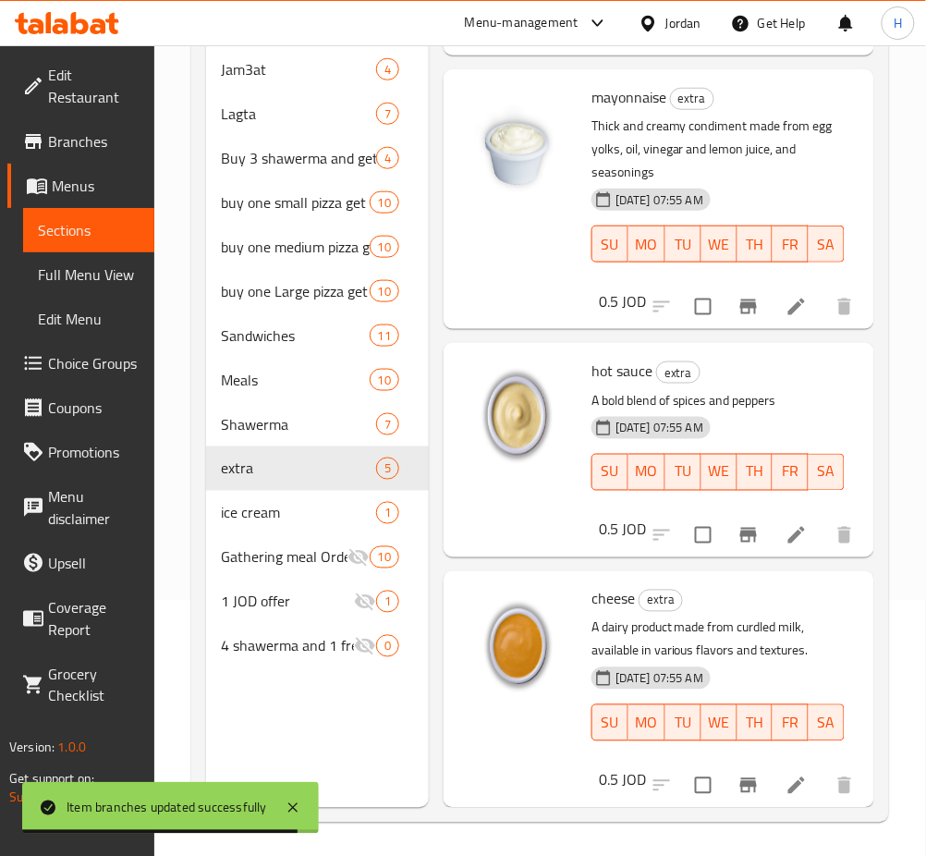
scroll to position [259, 0]
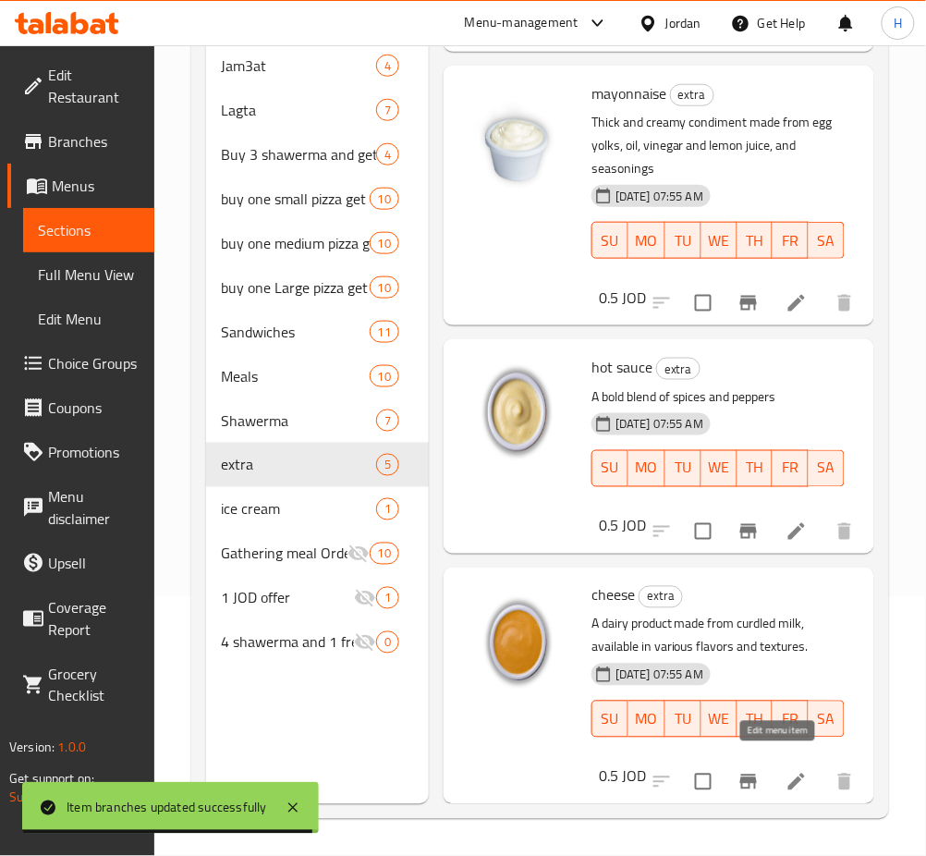
drag, startPoint x: 782, startPoint y: 763, endPoint x: 461, endPoint y: 719, distance: 323.7
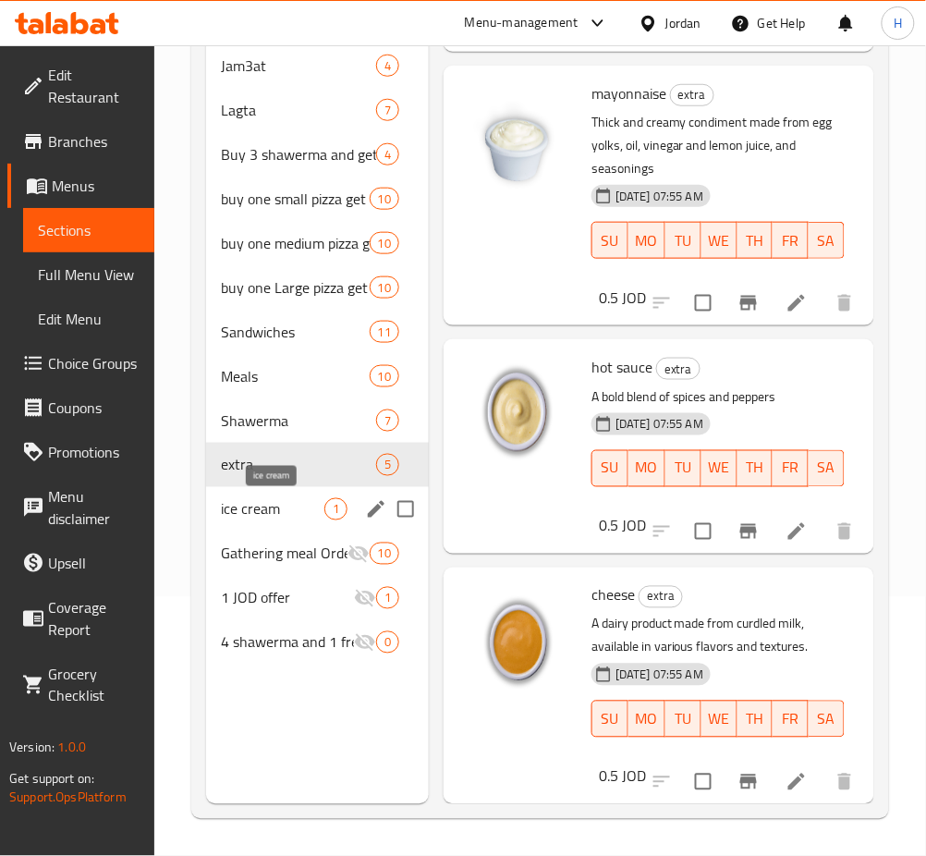
click at [270, 504] on span "ice cream" at bounding box center [273, 509] width 104 height 22
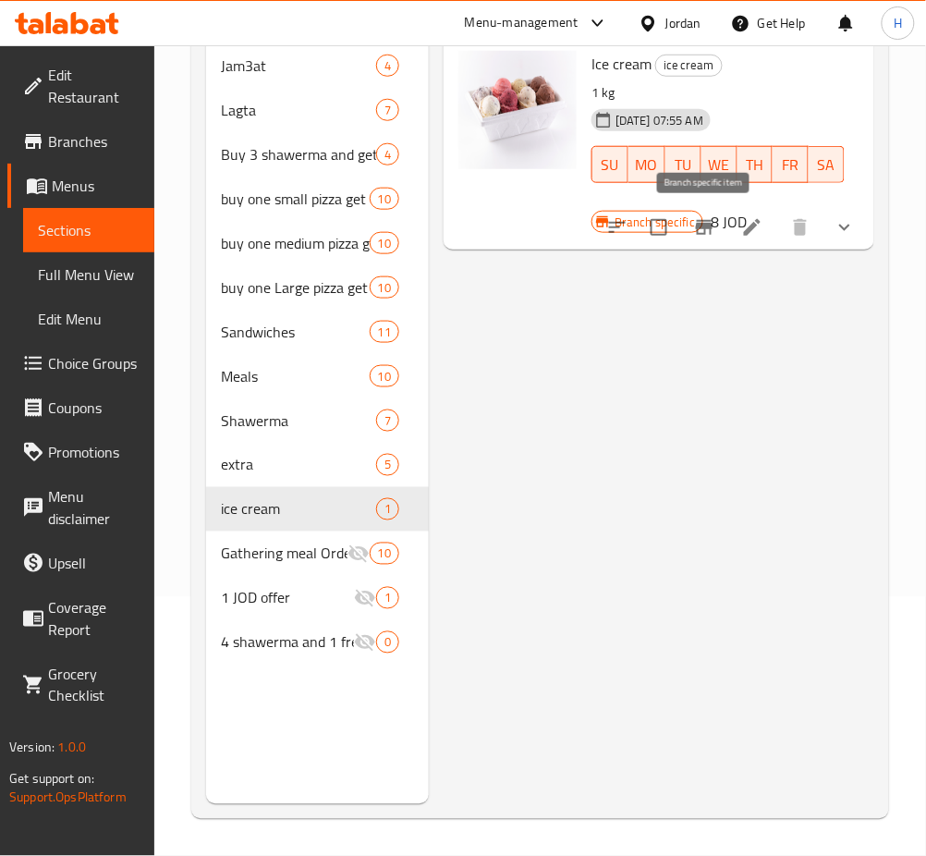
click at [707, 229] on icon "Branch-specific-item" at bounding box center [704, 227] width 22 height 22
drag, startPoint x: 753, startPoint y: 232, endPoint x: 327, endPoint y: 6, distance: 481.4
click at [649, 546] on div "Menu items Add Sort Manage items Ice cream ice cream 1 kg 15-10-2024 07:55 AM S…" at bounding box center [652, 376] width 446 height 856
click at [269, 549] on span "Gathering meal Order 1 Pizza And Get 1 For Free" at bounding box center [258, 554] width 75 height 22
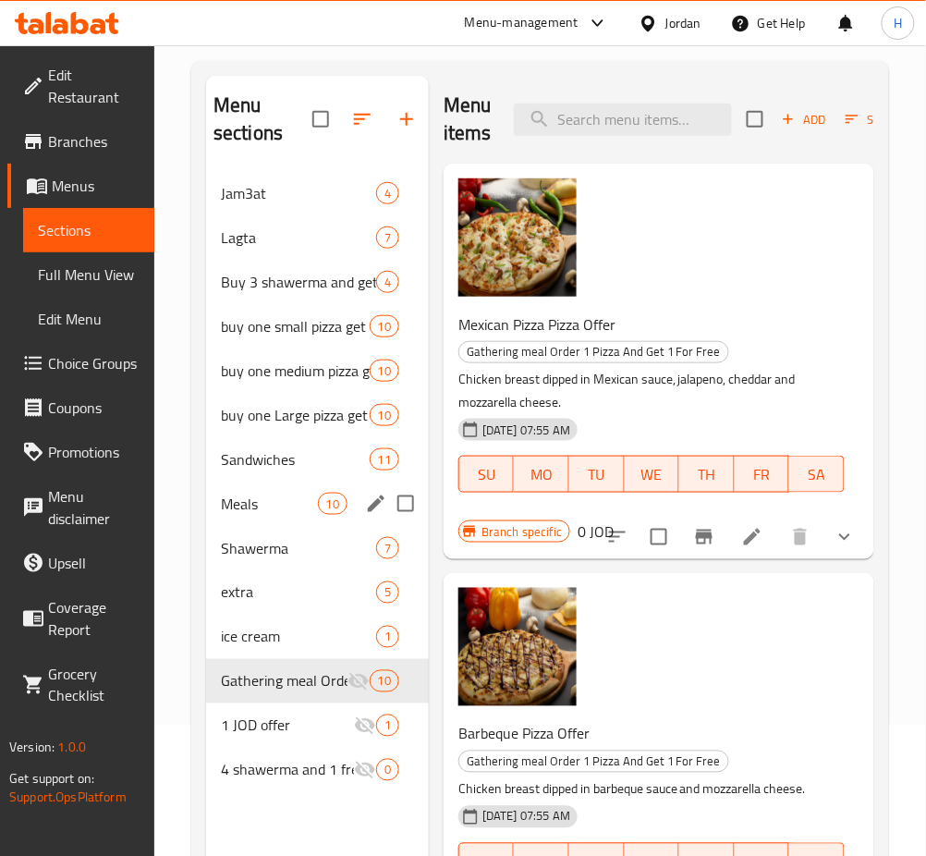
scroll to position [12, 0]
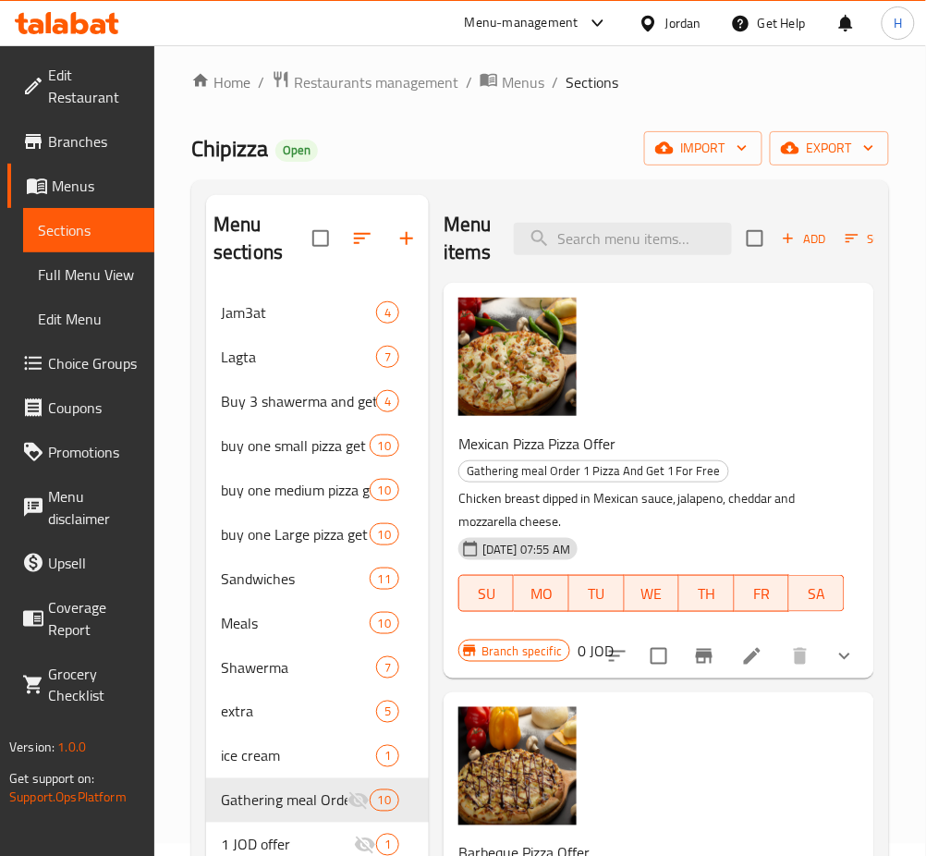
click at [91, 49] on ul "Edit Restaurant Branches Menus Sections Full Menu View Edit Menu Choice Groups …" at bounding box center [70, 385] width 168 height 680
click at [80, 28] on icon at bounding box center [67, 23] width 104 height 22
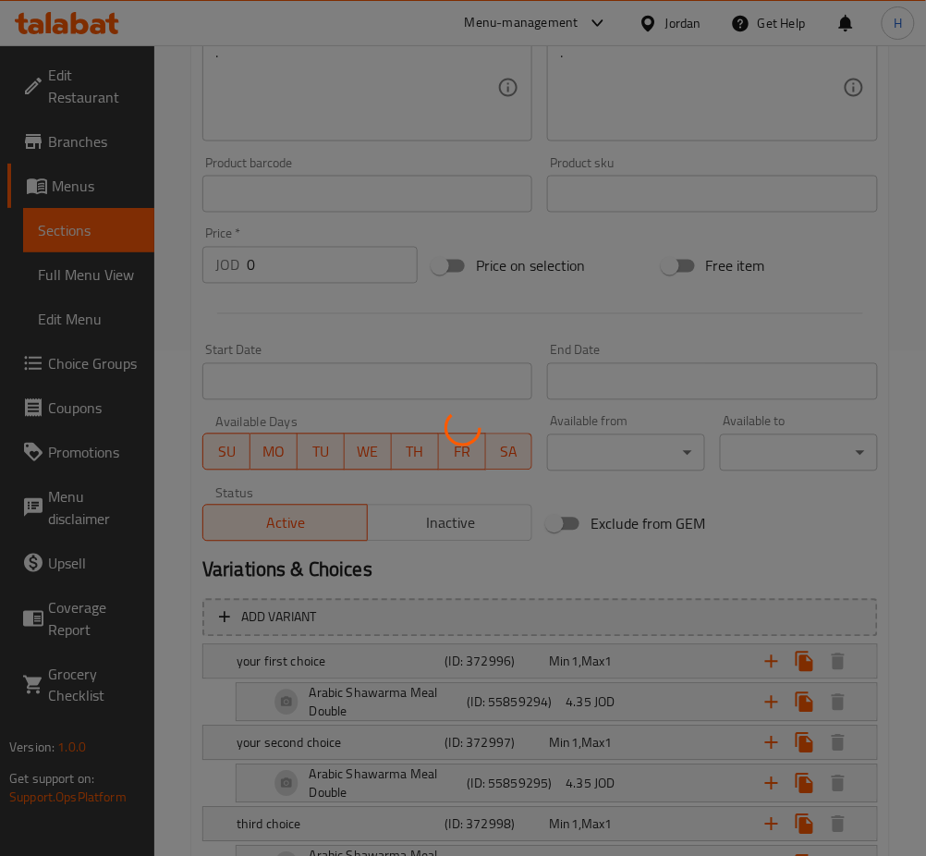
scroll to position [729, 0]
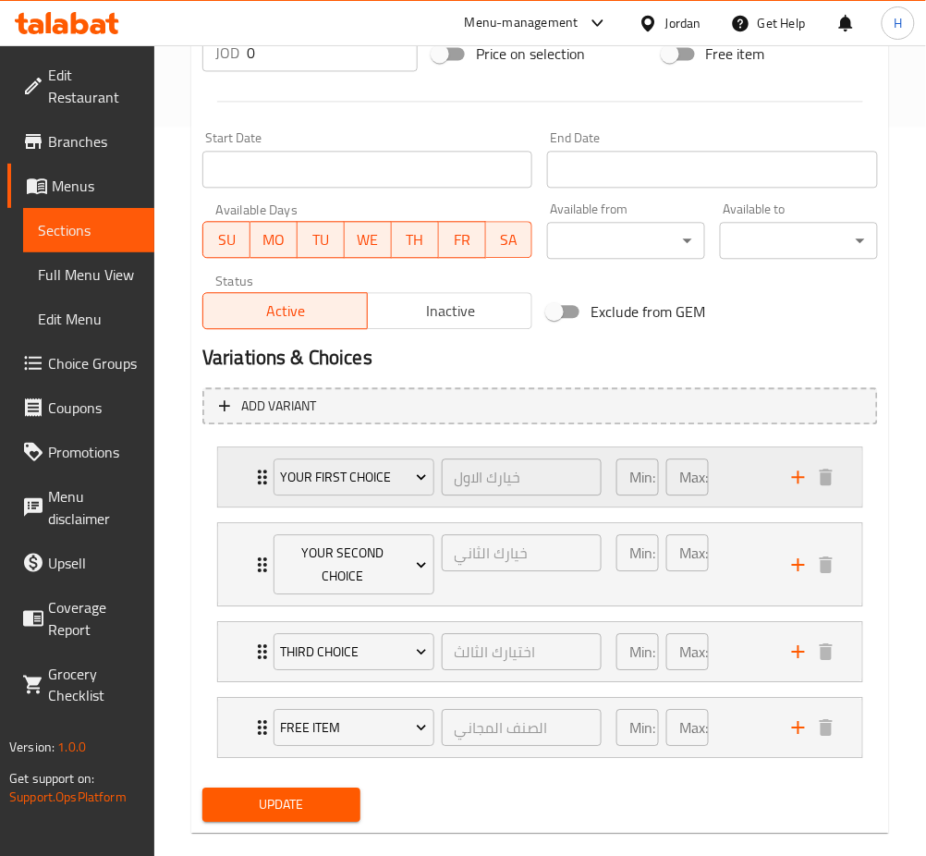
click at [218, 482] on div "your first choice خيارك الاول ​ Min: 1 ​ Max: 1 ​" at bounding box center [540, 476] width 644 height 59
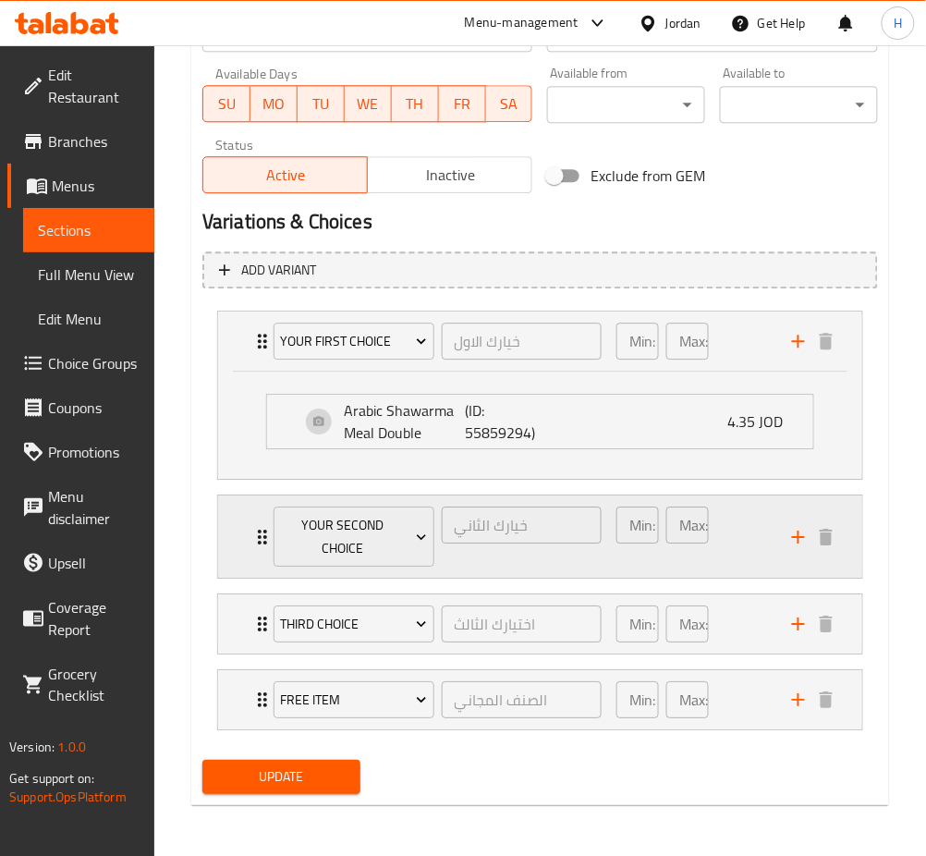
click at [220, 525] on div "your second choice خيارك الثاني ​ Min: 1 ​ Max: 1 ​" at bounding box center [540, 537] width 644 height 82
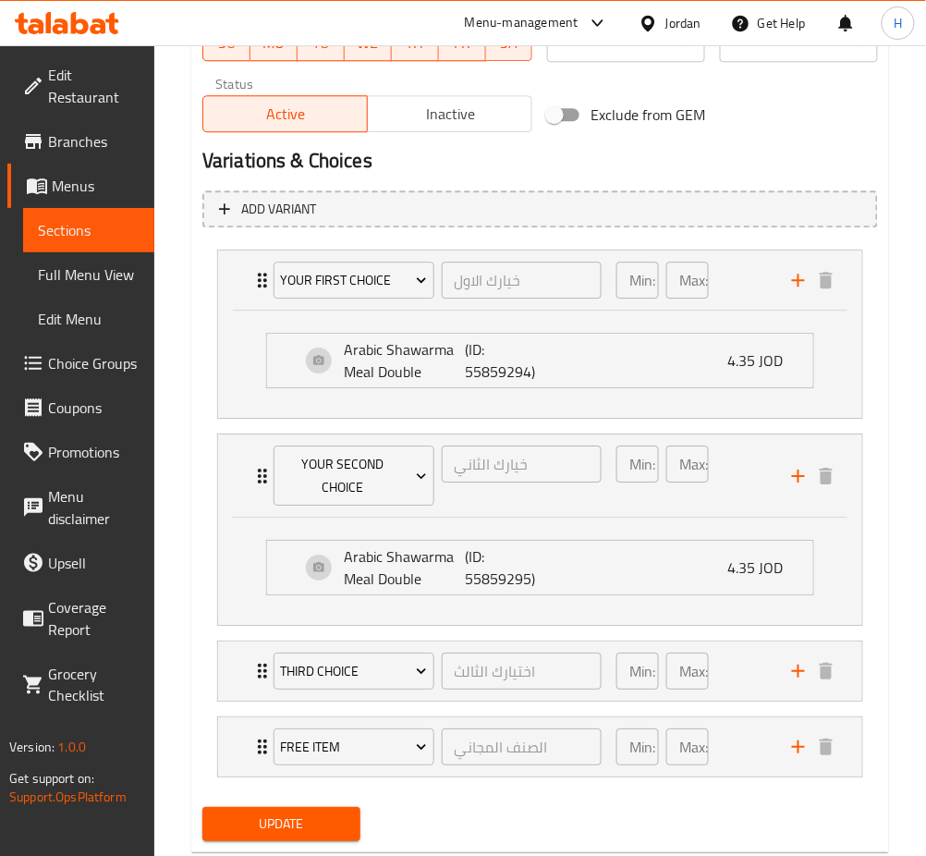
scroll to position [971, 0]
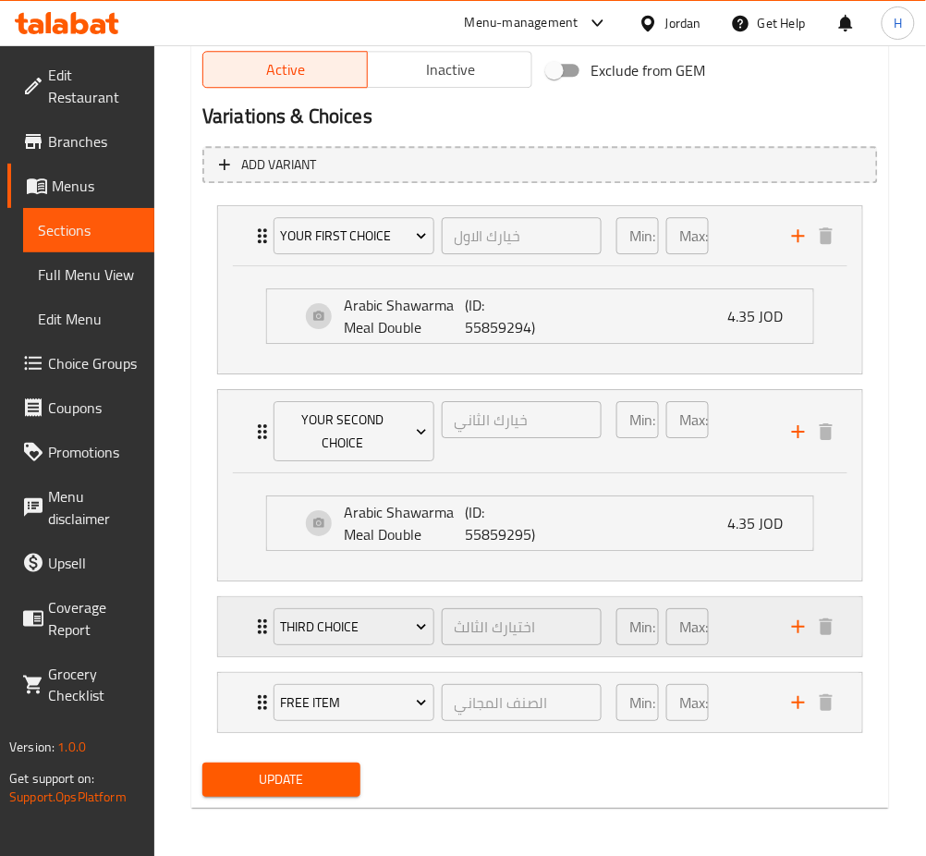
click at [232, 616] on div "third choice اختيارك الثالث ​ Min: 1 ​ Max: 1 ​" at bounding box center [540, 626] width 644 height 59
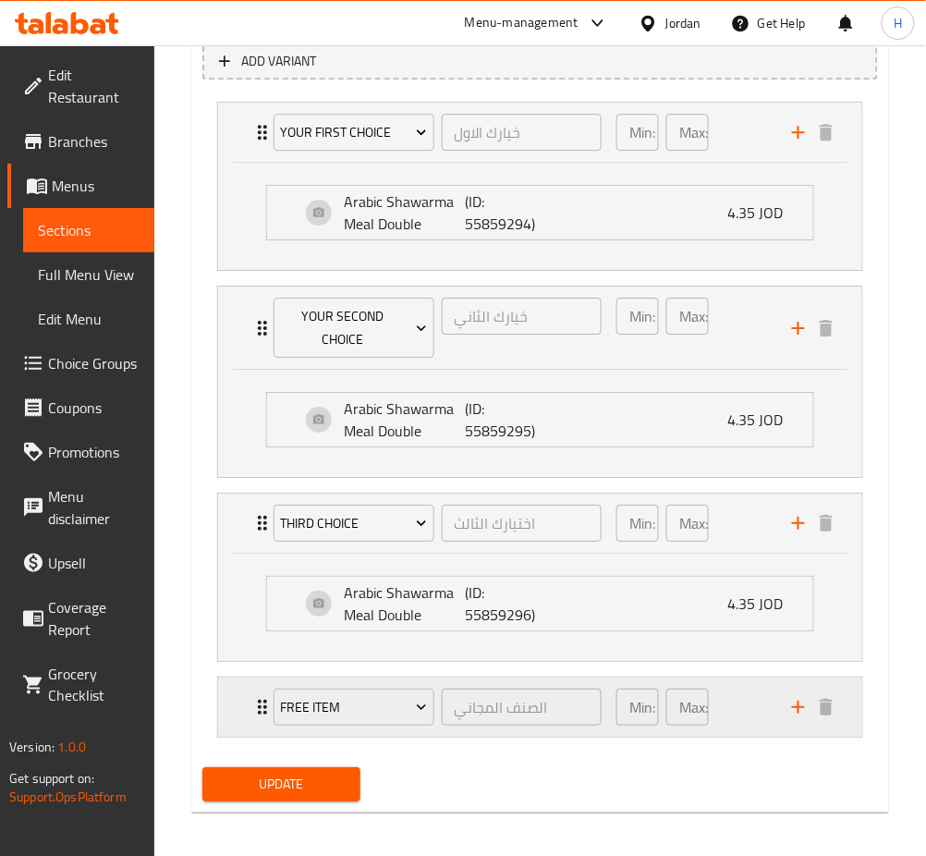
click at [232, 705] on div "free item الصنف المجاني ​ Min: 1 ​ Max: 1 ​" at bounding box center [540, 707] width 644 height 59
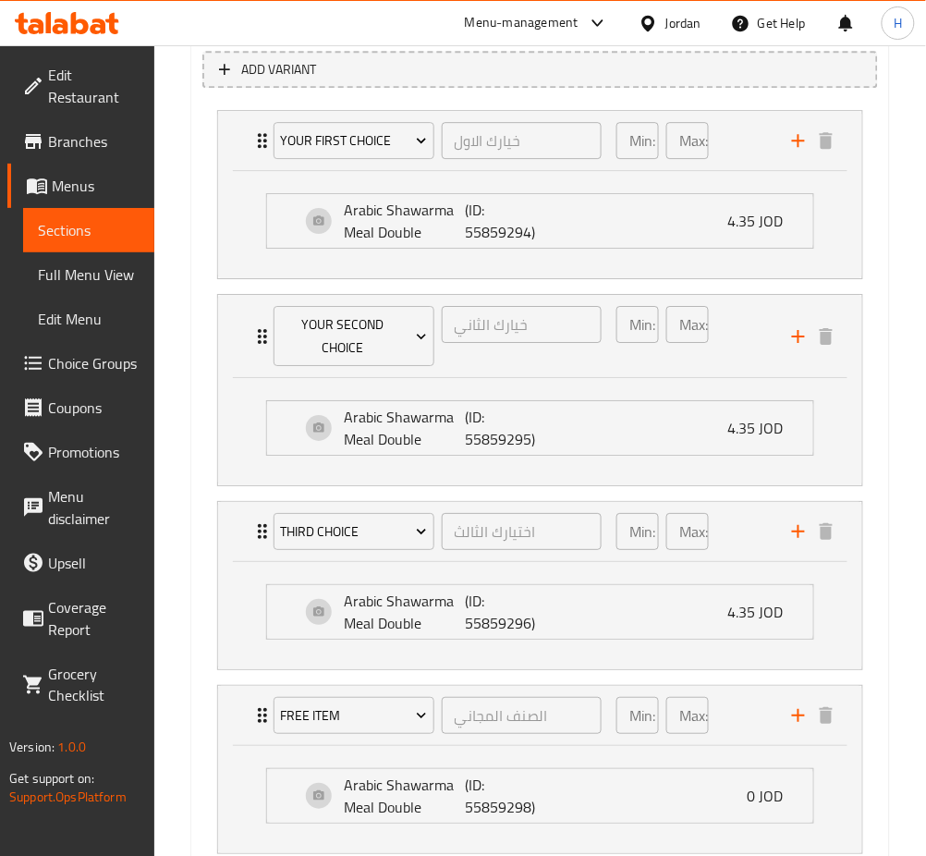
scroll to position [1190, 0]
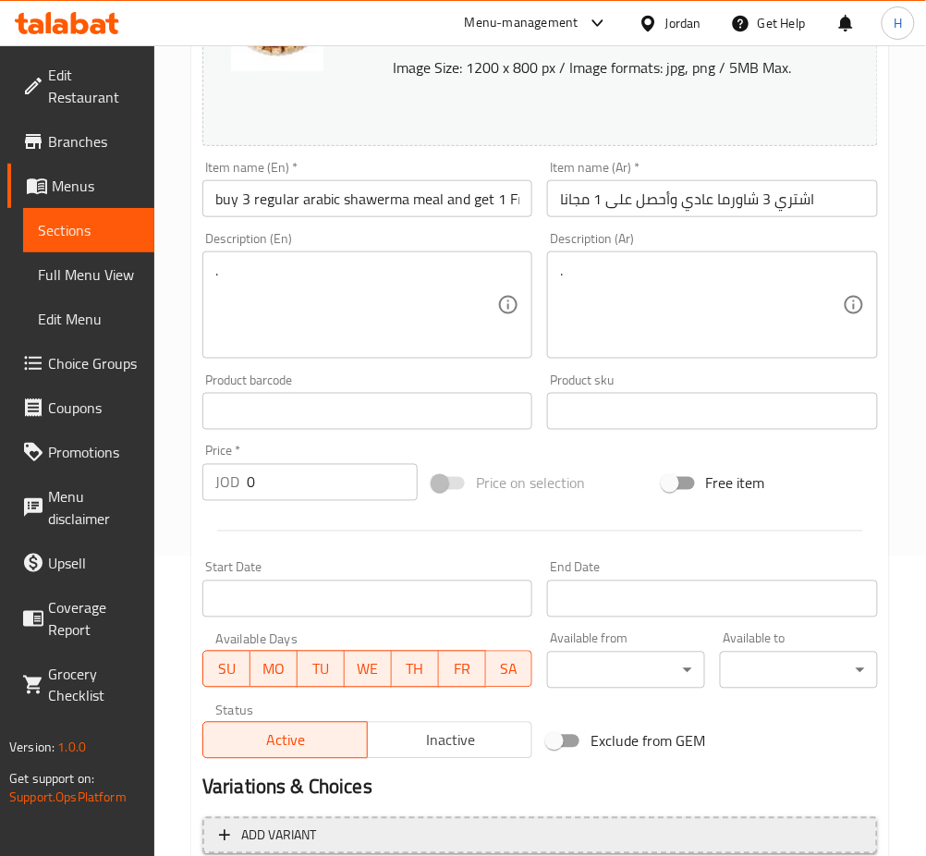
scroll to position [616, 0]
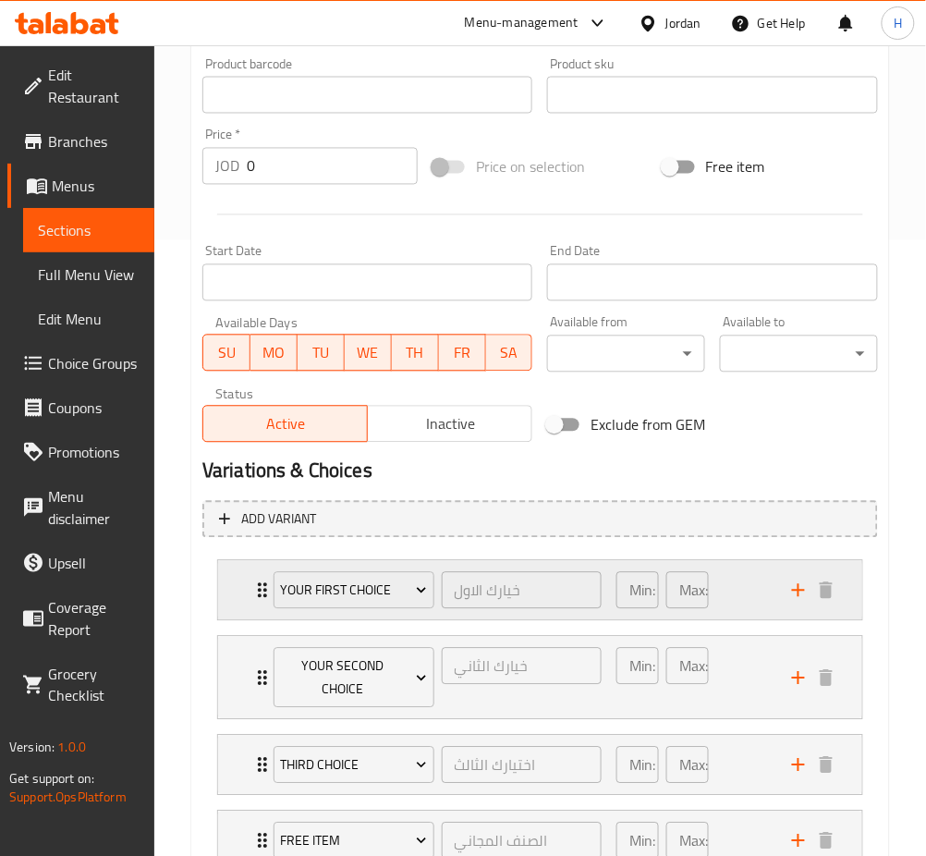
click at [245, 581] on div "your first choice خيارك الاول ​ Min: 1 ​ Max: 1 ​" at bounding box center [540, 590] width 644 height 59
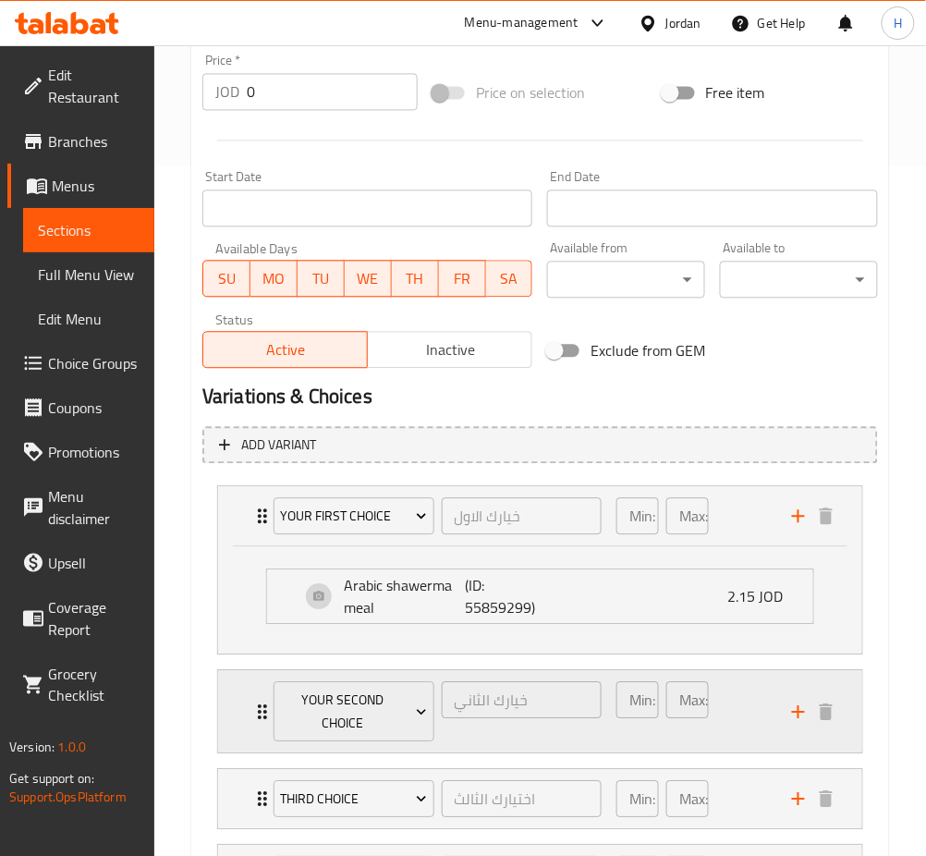
scroll to position [861, 0]
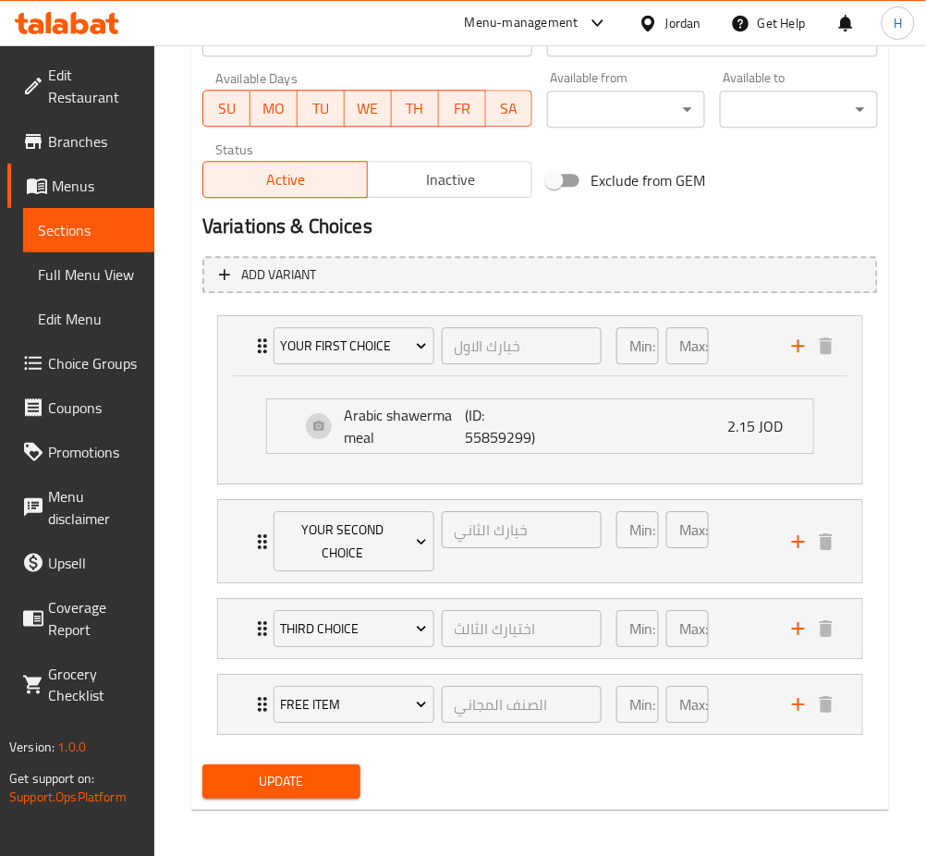
click at [214, 547] on li "your second choice خيارك الثاني ​ Min: 1 ​ Max: 1 ​ Arabic shawerma meal (ID: 5…" at bounding box center [540, 541] width 676 height 99
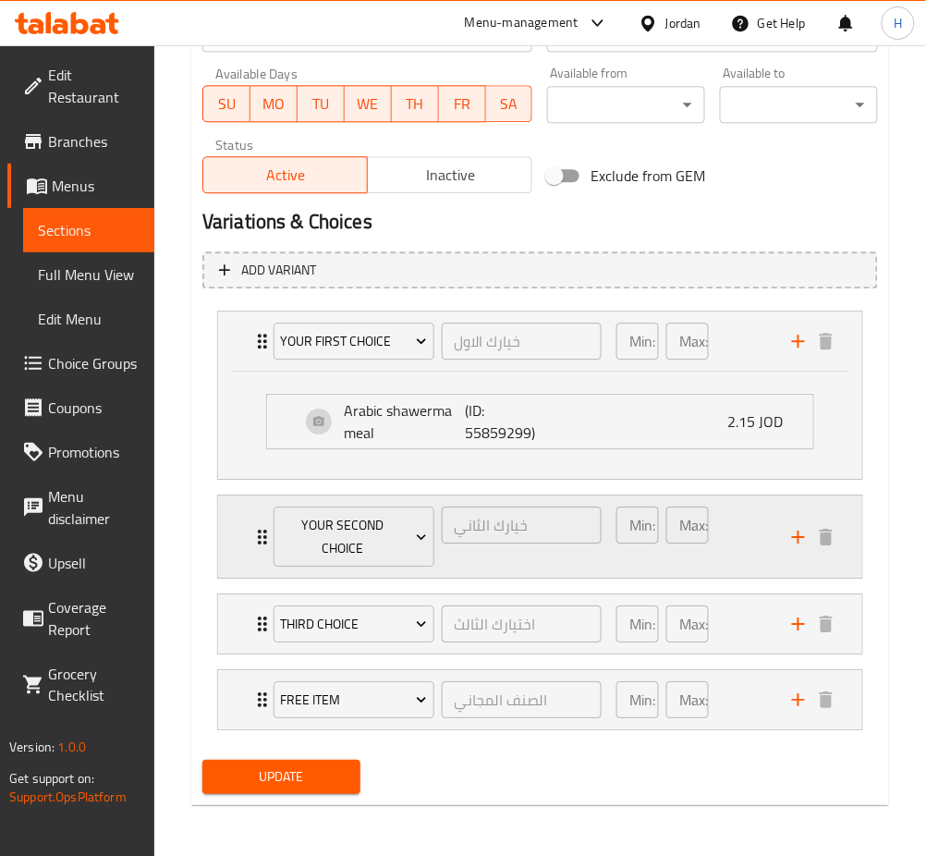
click at [229, 544] on div "your second choice خيارك الثاني ​ Min: 1 ​ Max: 1 ​" at bounding box center [540, 537] width 644 height 82
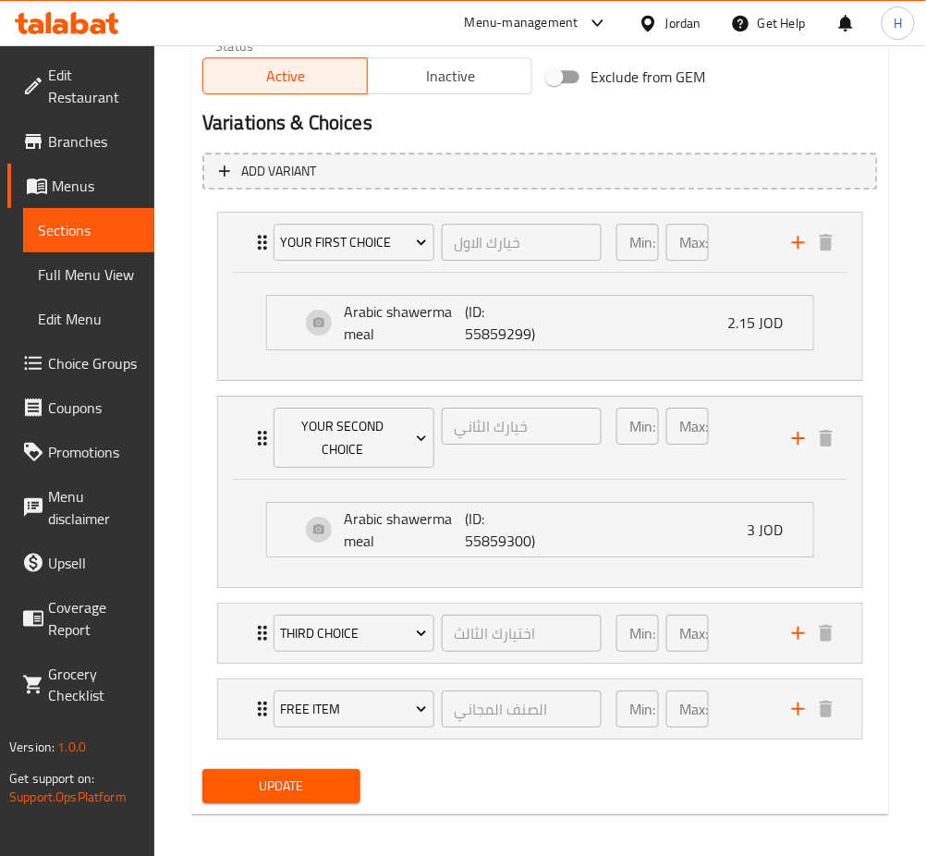
scroll to position [966, 0]
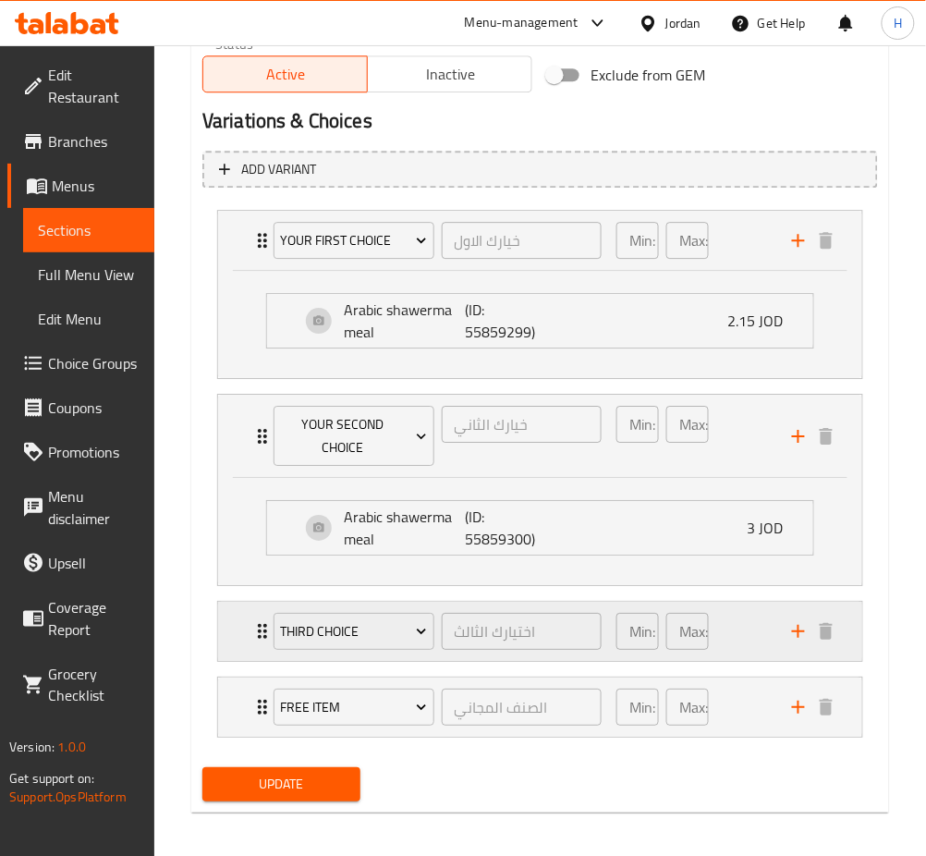
click at [239, 619] on div "third choice اختيارك الثالث ​ Min: 1 ​ Max: 1 ​" at bounding box center [540, 631] width 644 height 59
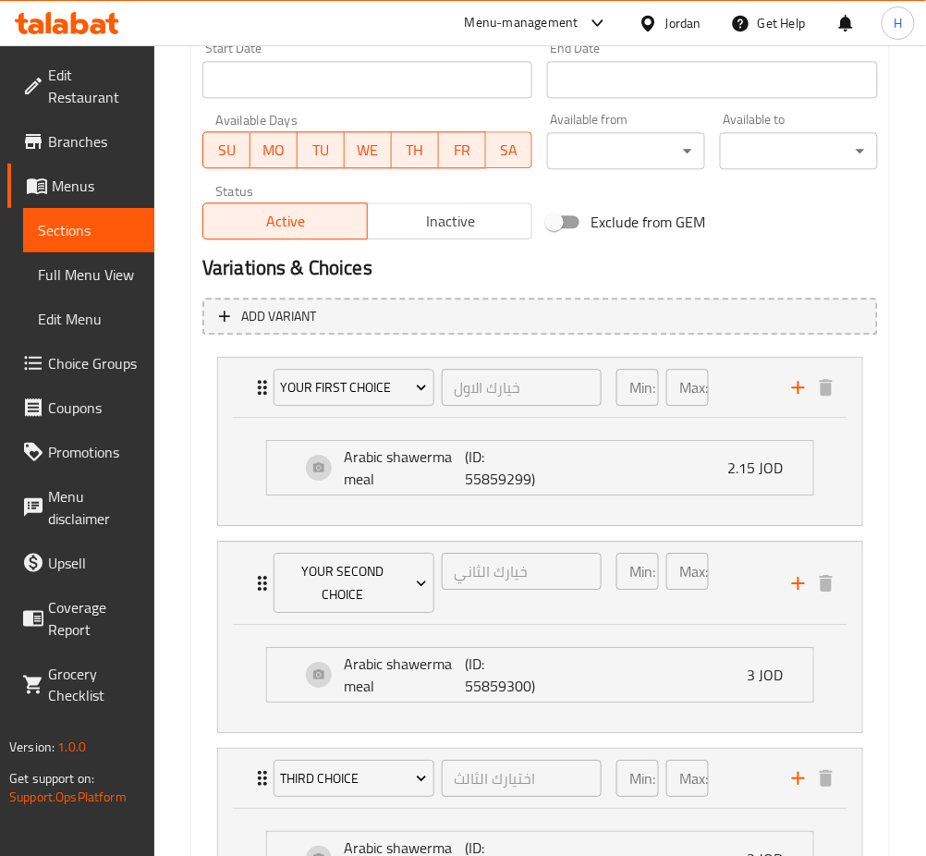
scroll to position [1082, 0]
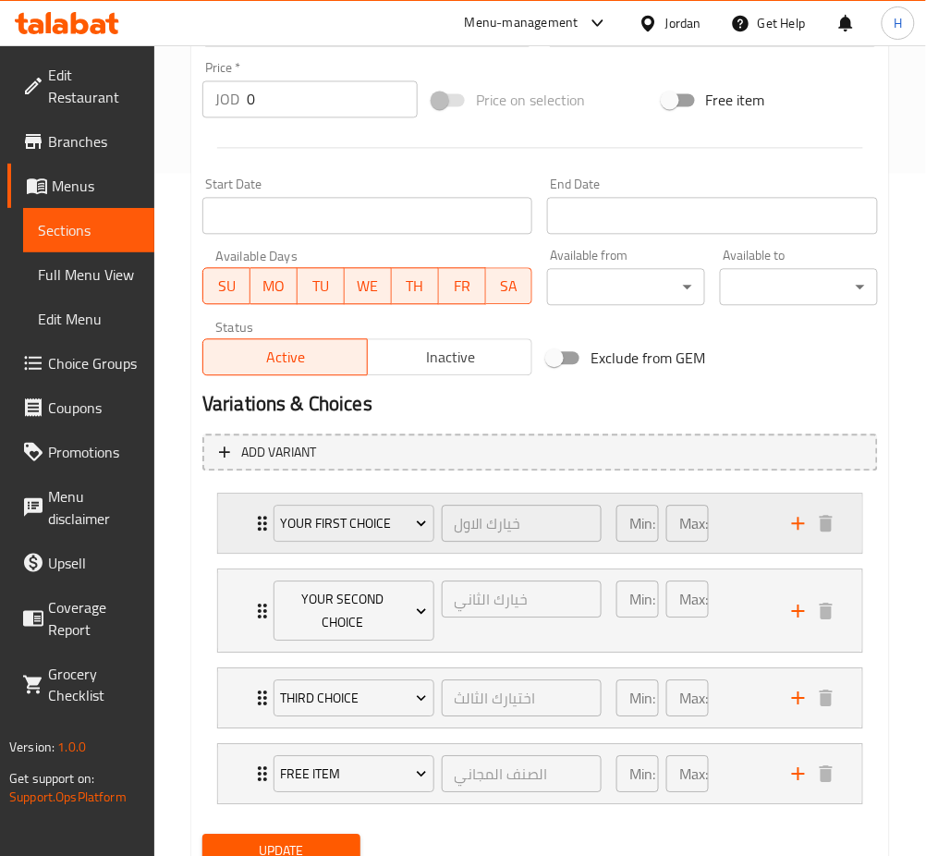
scroll to position [757, 0]
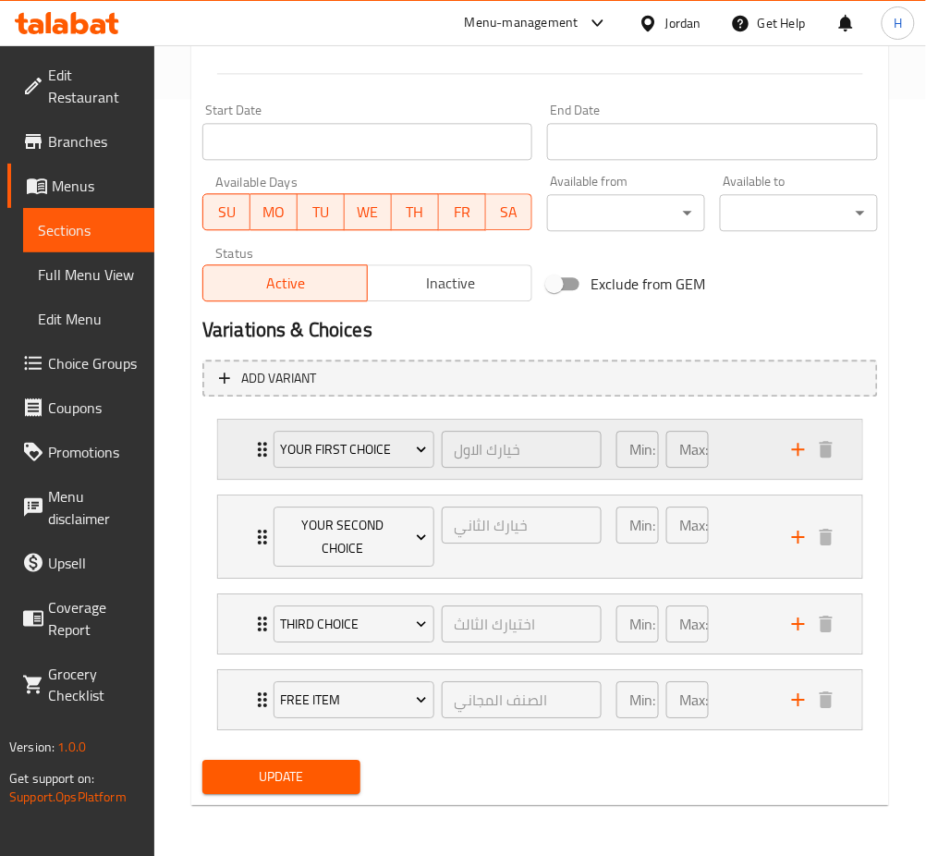
click at [235, 455] on div "your first choice خيارك الاول ​ Min: 1 ​ Max: 1 ​" at bounding box center [540, 449] width 644 height 59
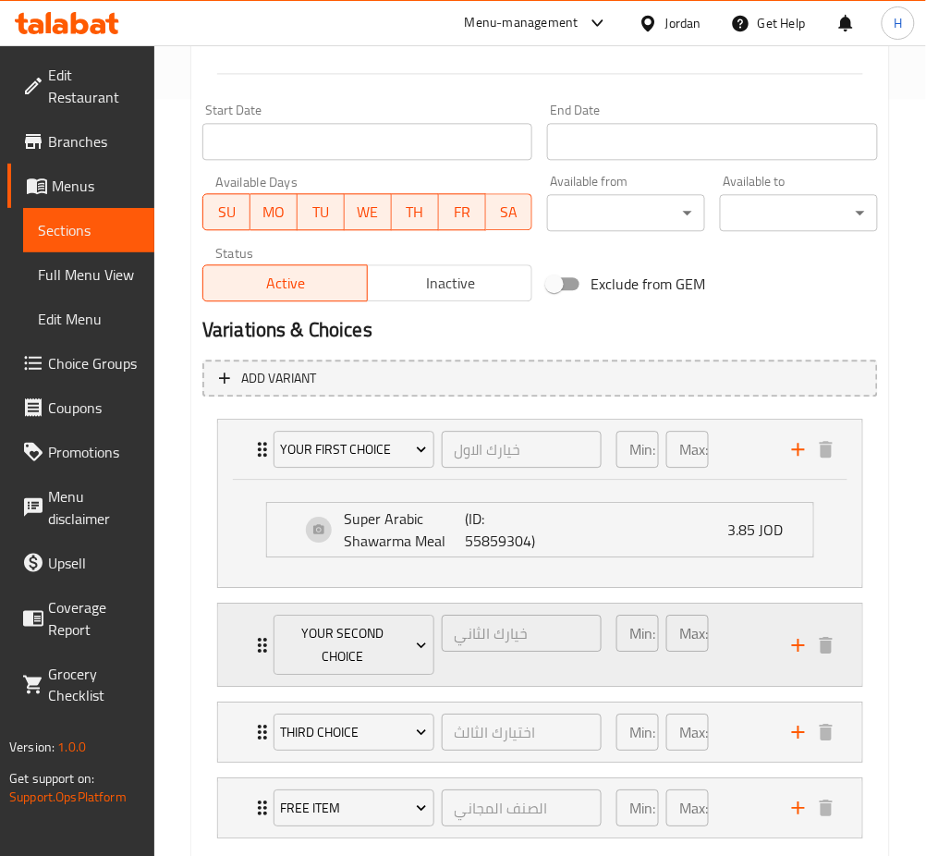
click at [229, 647] on div "your second choice خيارك الثاني ​ Min: 1 ​ Max: 1 ​" at bounding box center [540, 645] width 644 height 82
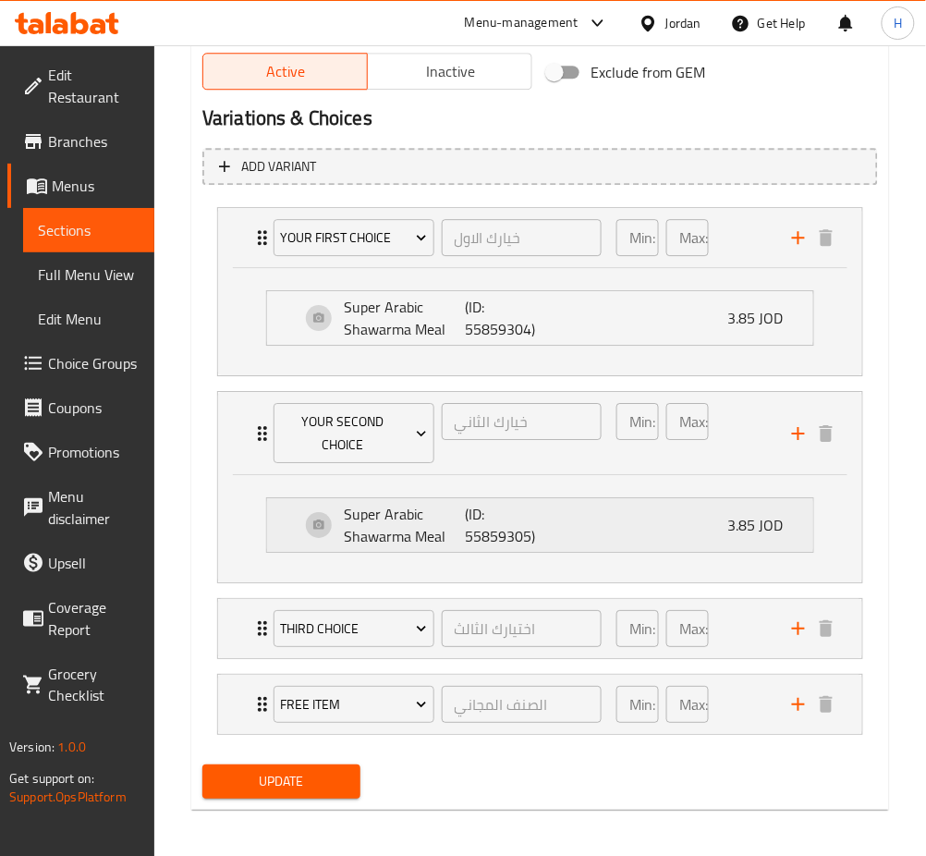
scroll to position [973, 0]
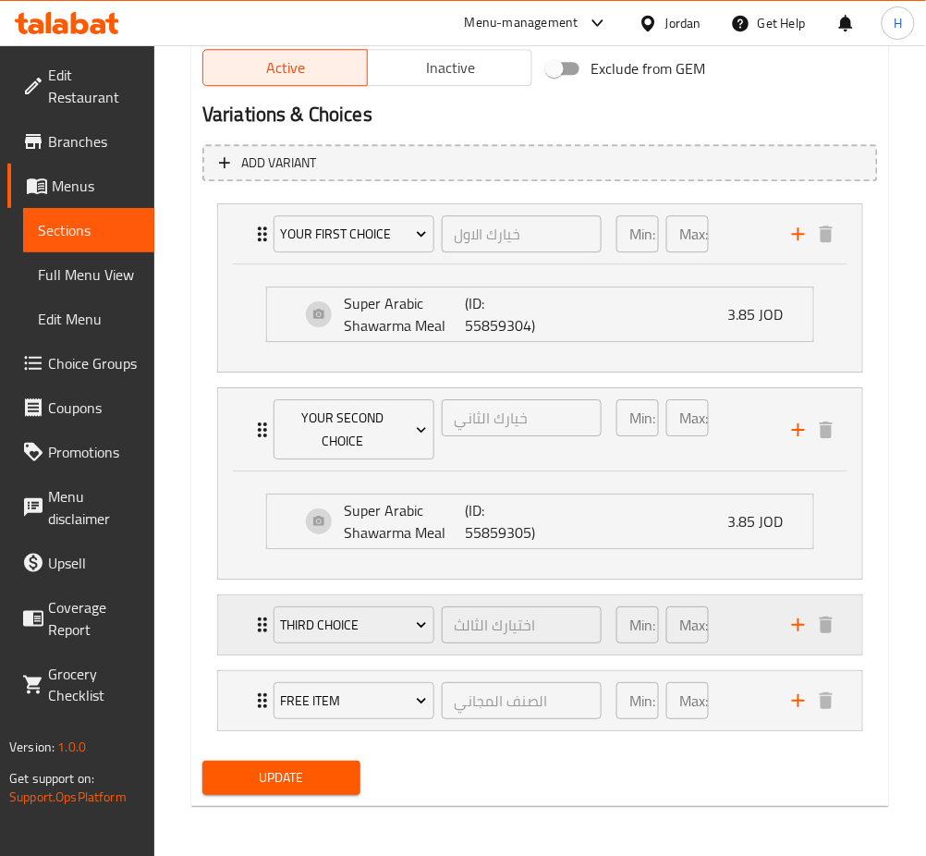
click at [226, 617] on div "third choice اختيارك الثالث ​ Min: 1 ​ Max: 1 ​" at bounding box center [540, 624] width 644 height 59
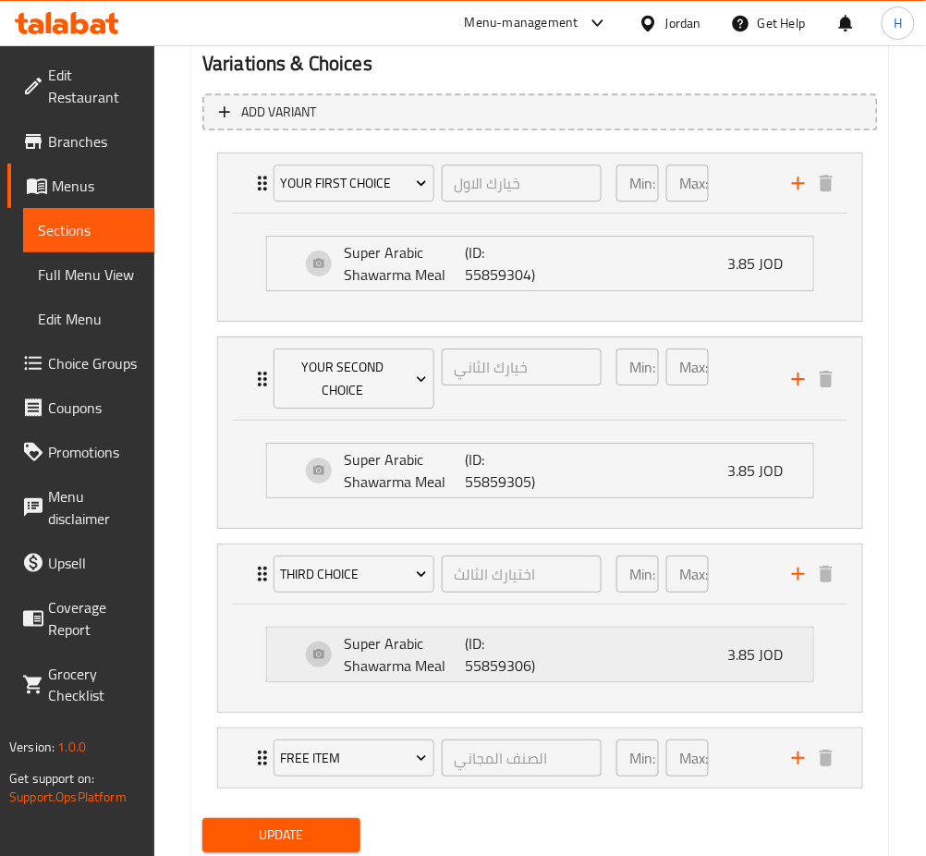
scroll to position [1082, 0]
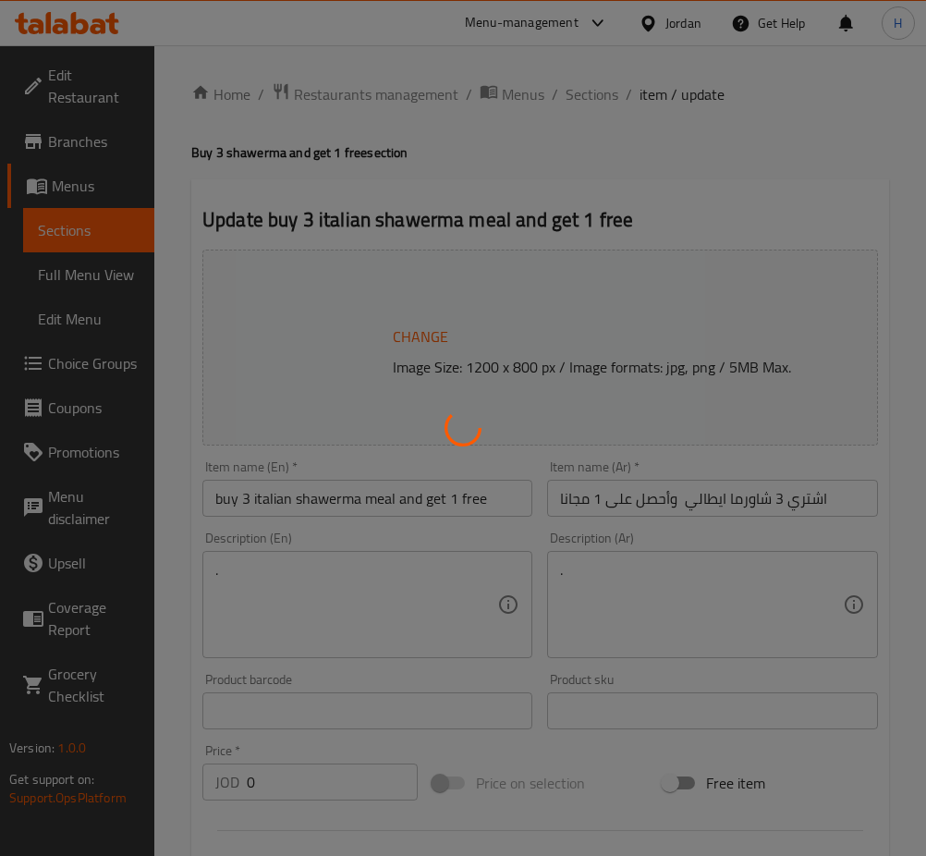
type input "خيارك الاول"
type input "1"
type input "خيارك الثاني"
type input "1"
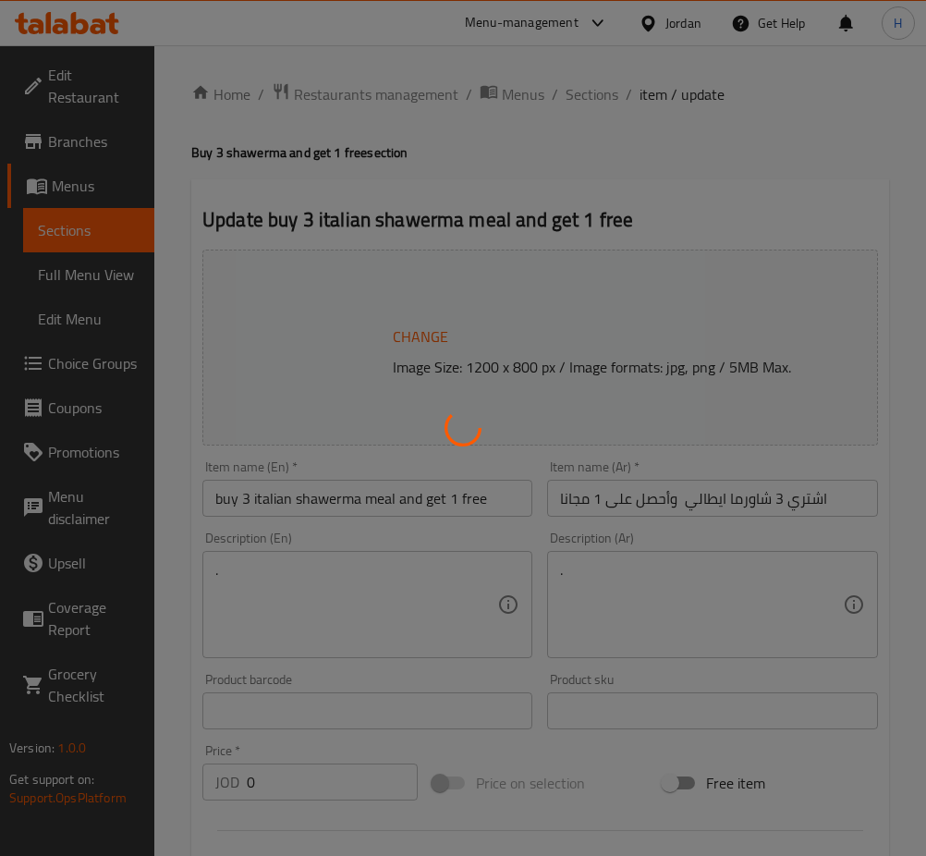
type input "1"
type input "اختيارك الثالث"
type input "1"
type input "الصنف المجاني"
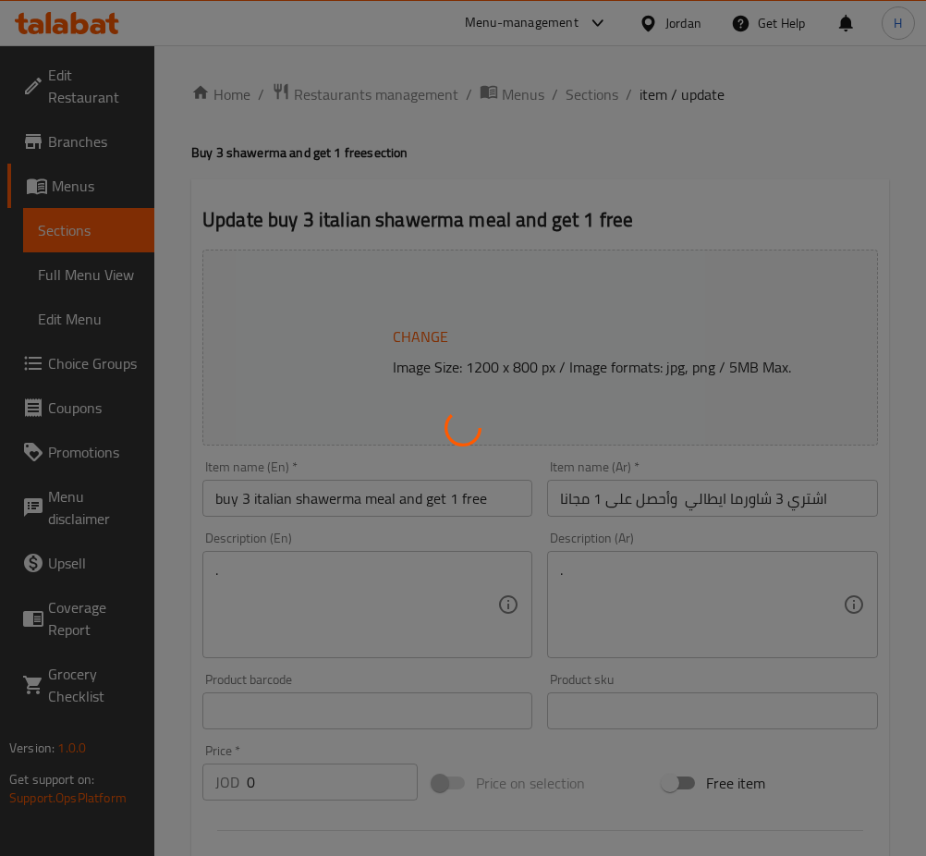
type input "1"
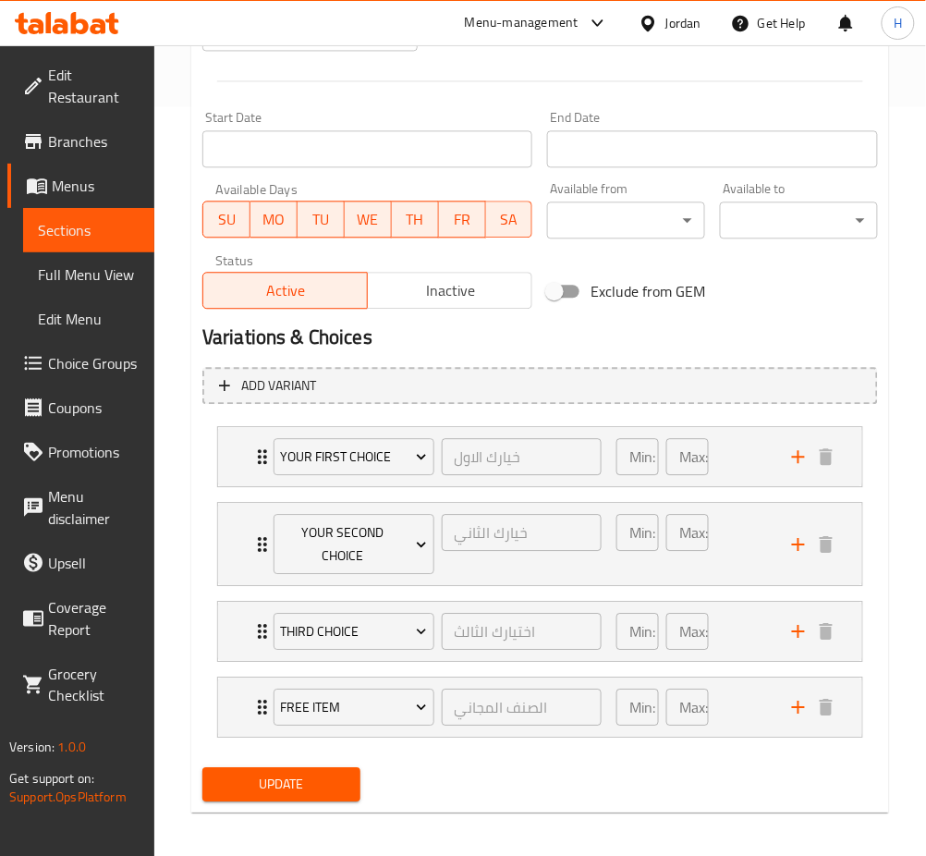
scroll to position [757, 0]
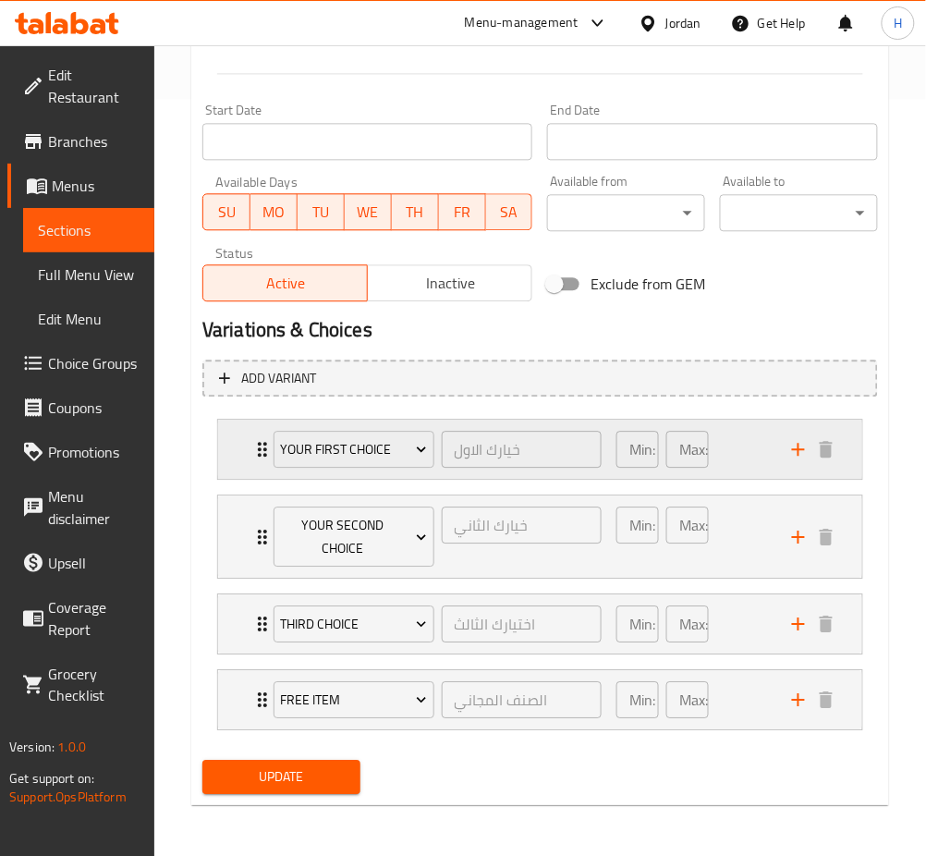
click at [256, 457] on icon "Expand" at bounding box center [262, 449] width 22 height 22
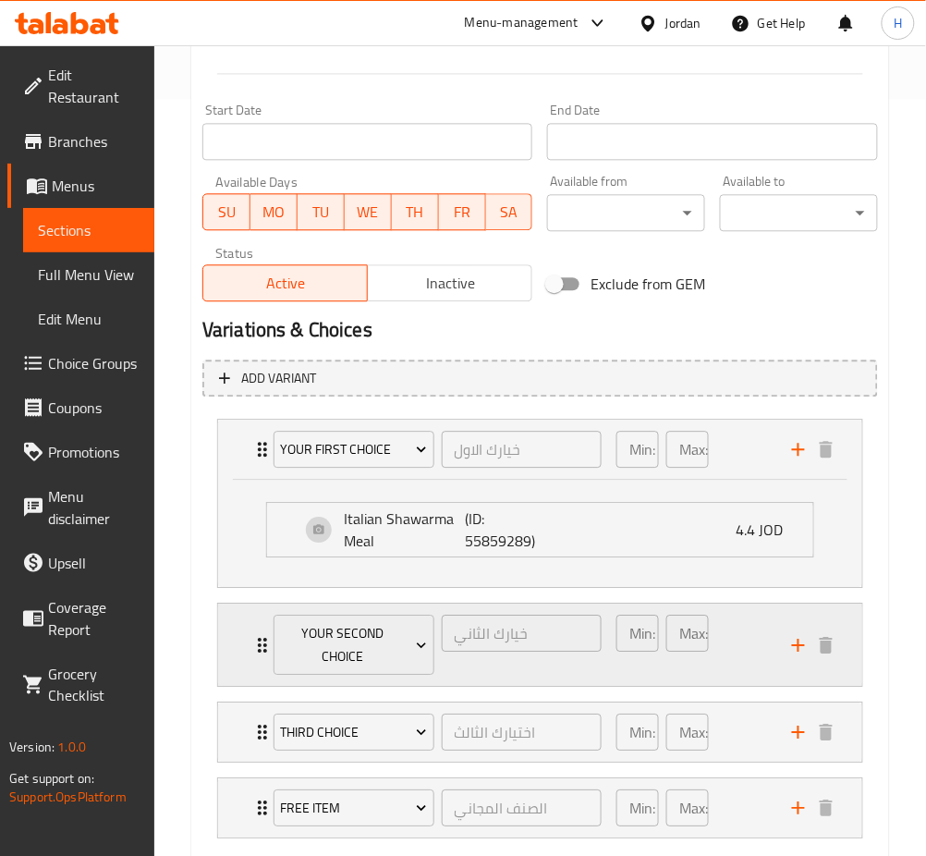
drag, startPoint x: 257, startPoint y: 652, endPoint x: 226, endPoint y: 662, distance: 33.0
click at [257, 652] on icon "Expand" at bounding box center [262, 645] width 22 height 22
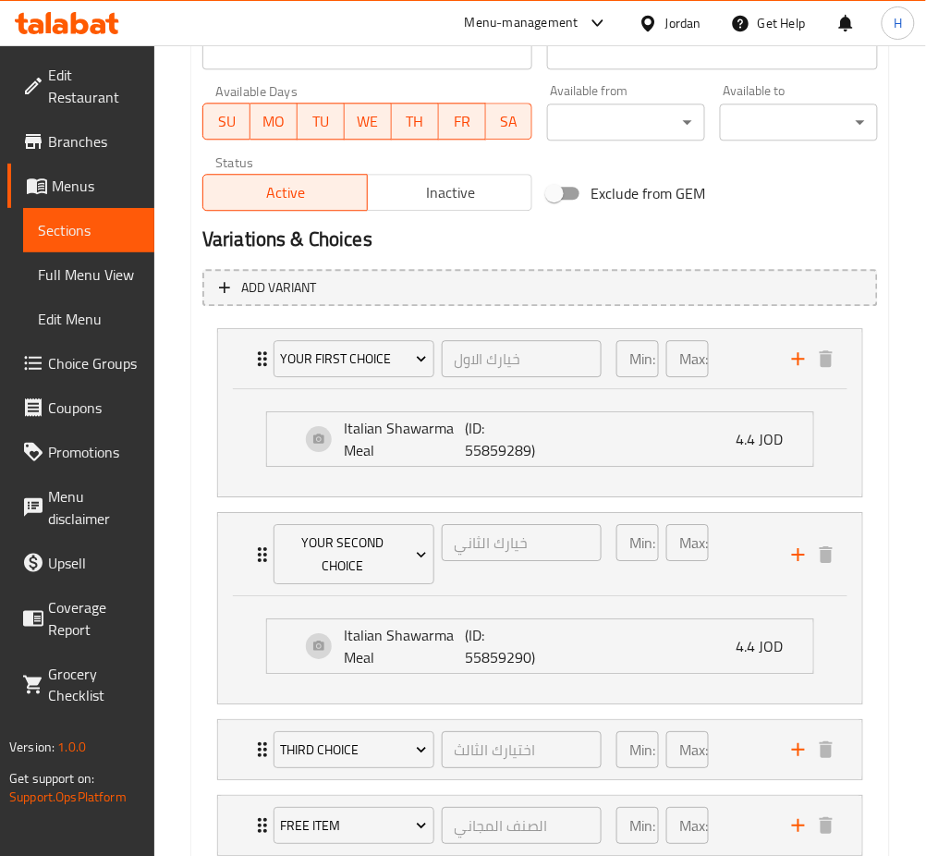
scroll to position [949, 0]
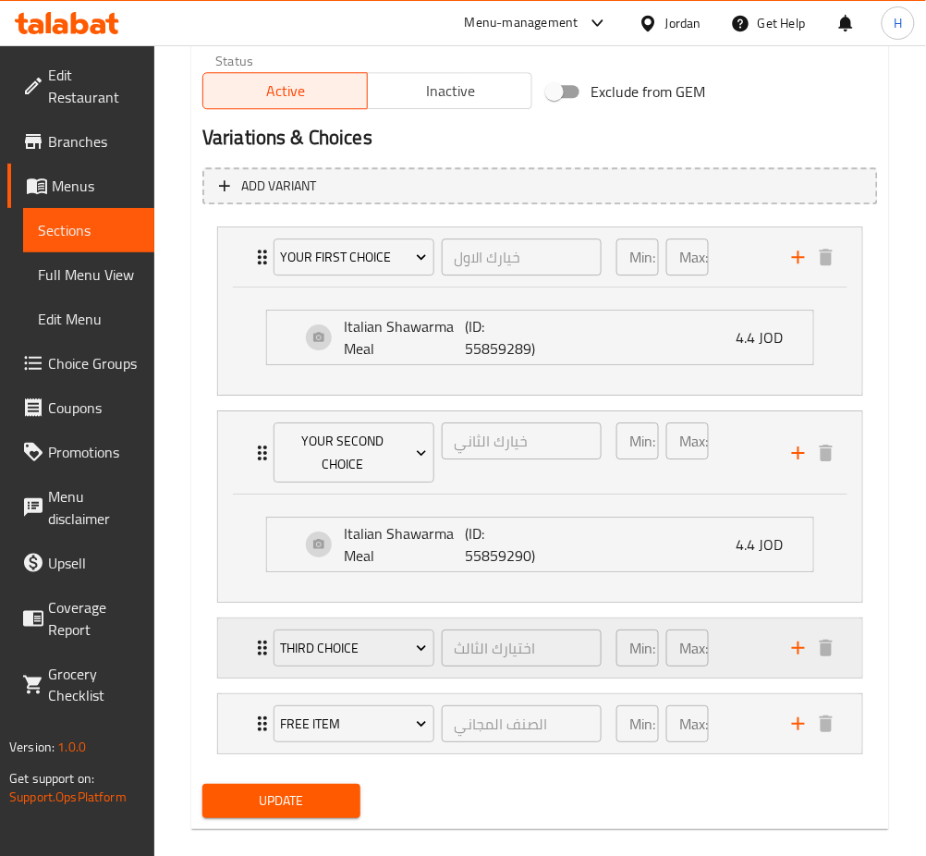
click at [227, 636] on div "third choice اختيارك الثالث ​ Min: 1 ​ Max: 1 ​" at bounding box center [540, 647] width 644 height 59
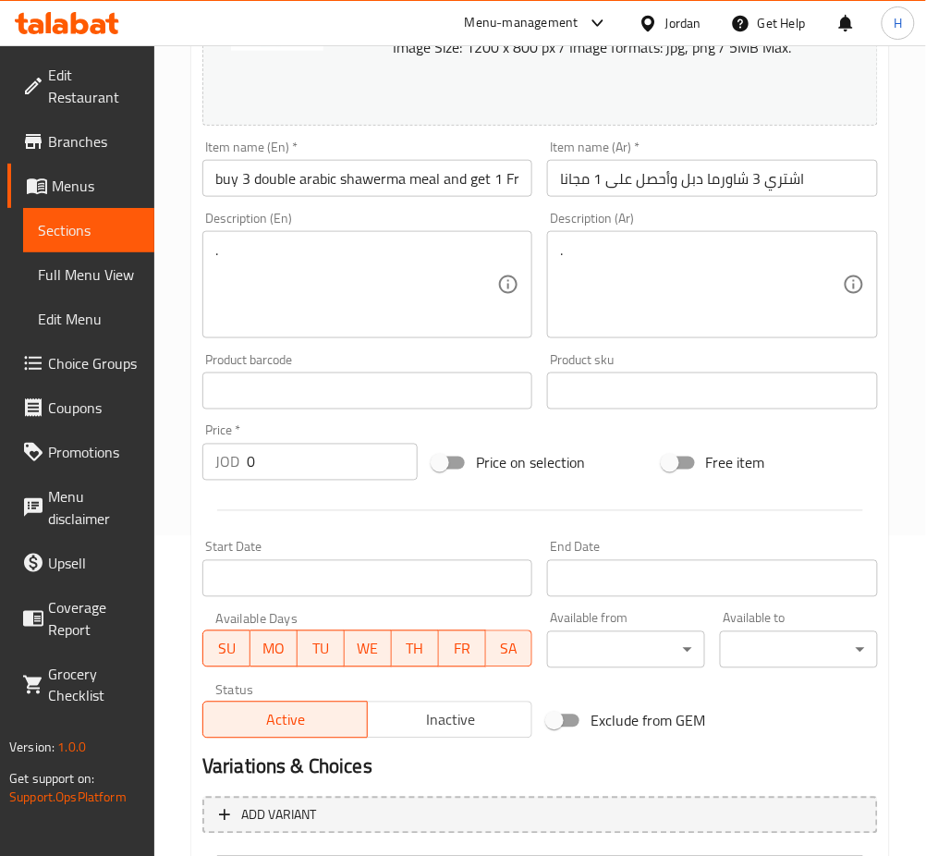
scroll to position [616, 0]
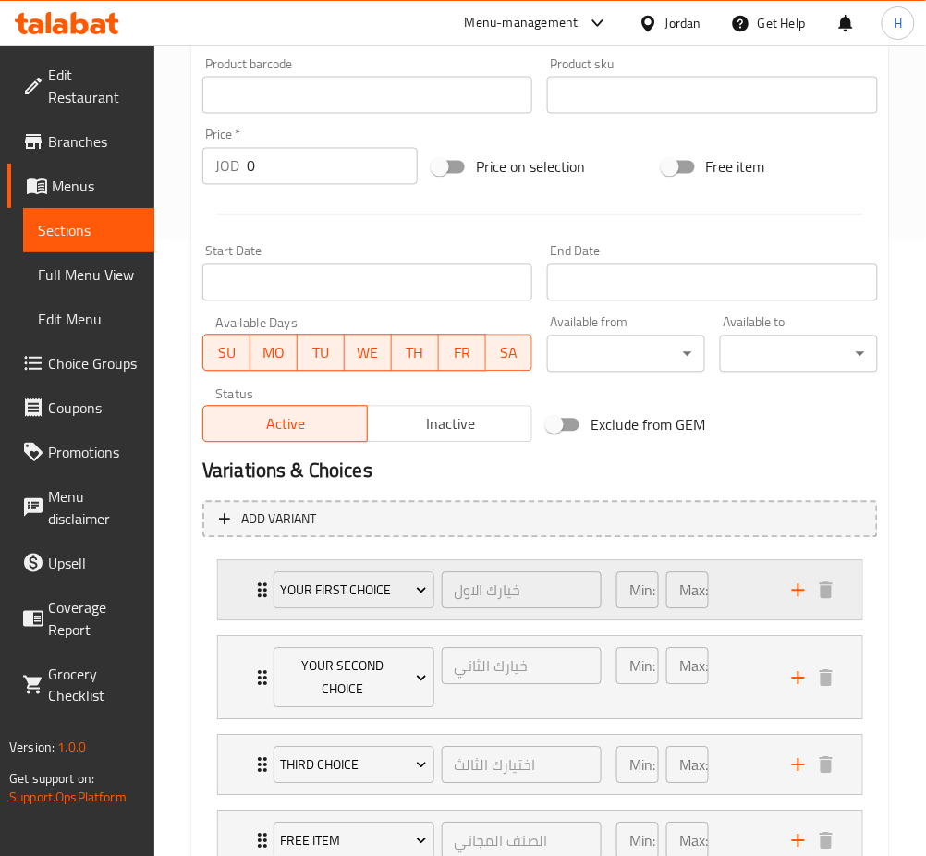
click at [241, 564] on div "your first choice خيارك الاول ​ Min: 1 ​ Max: 1 ​" at bounding box center [540, 590] width 644 height 59
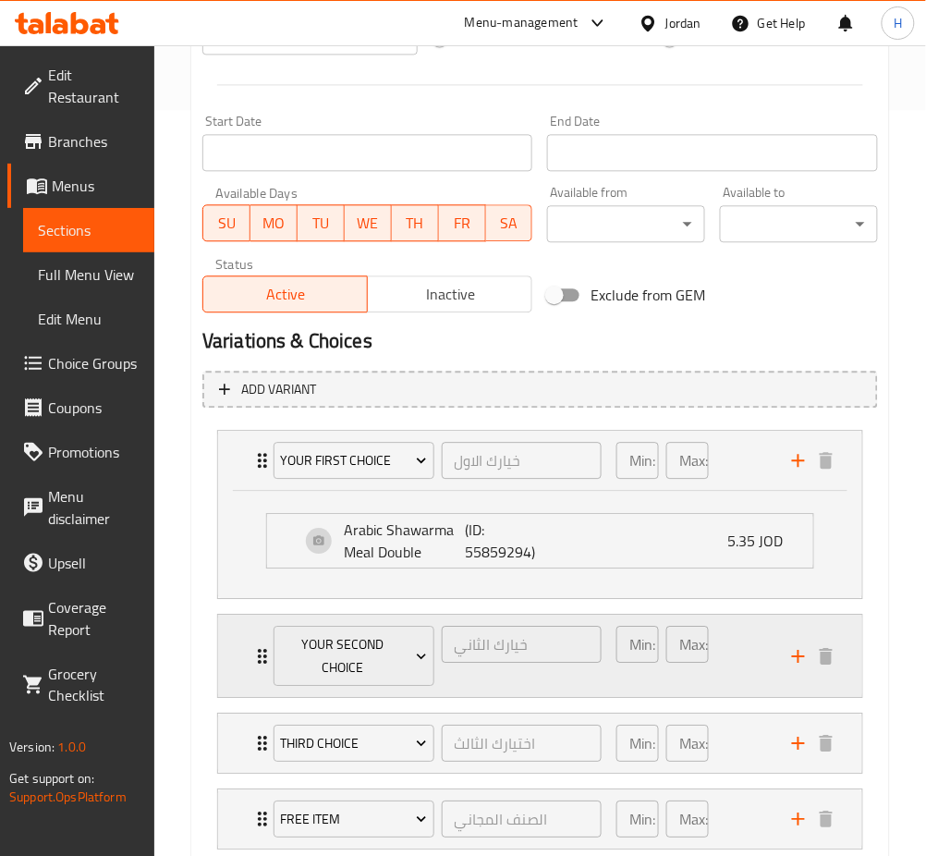
scroll to position [865, 0]
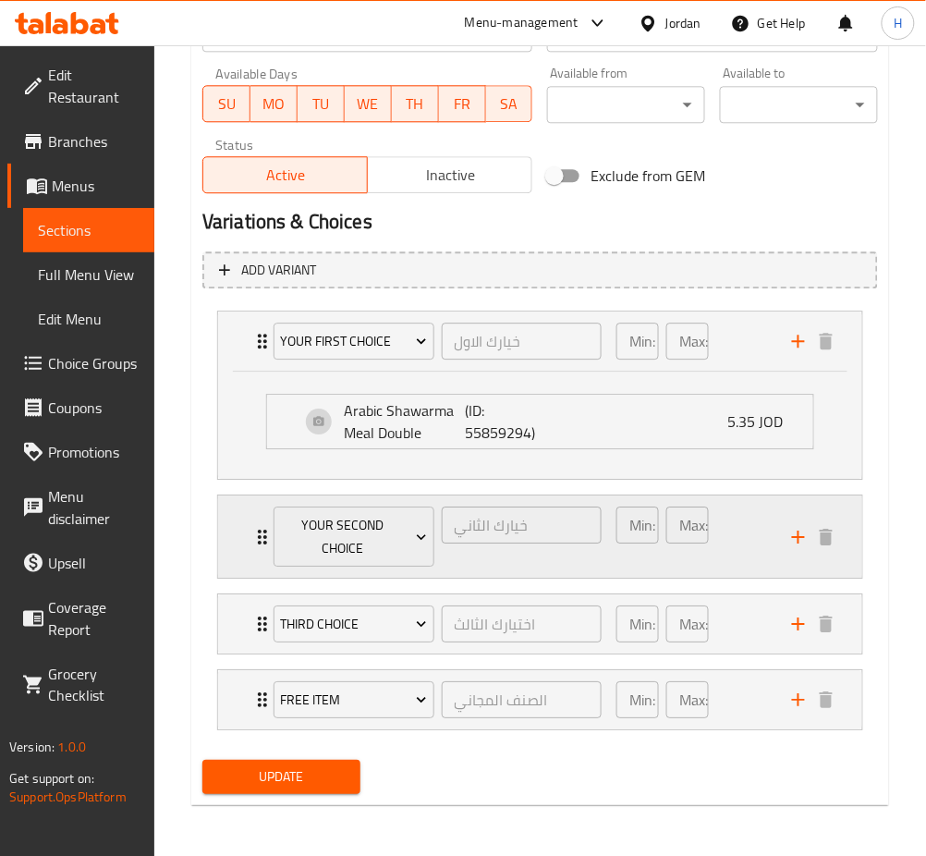
click at [259, 546] on icon "Expand" at bounding box center [262, 537] width 22 height 22
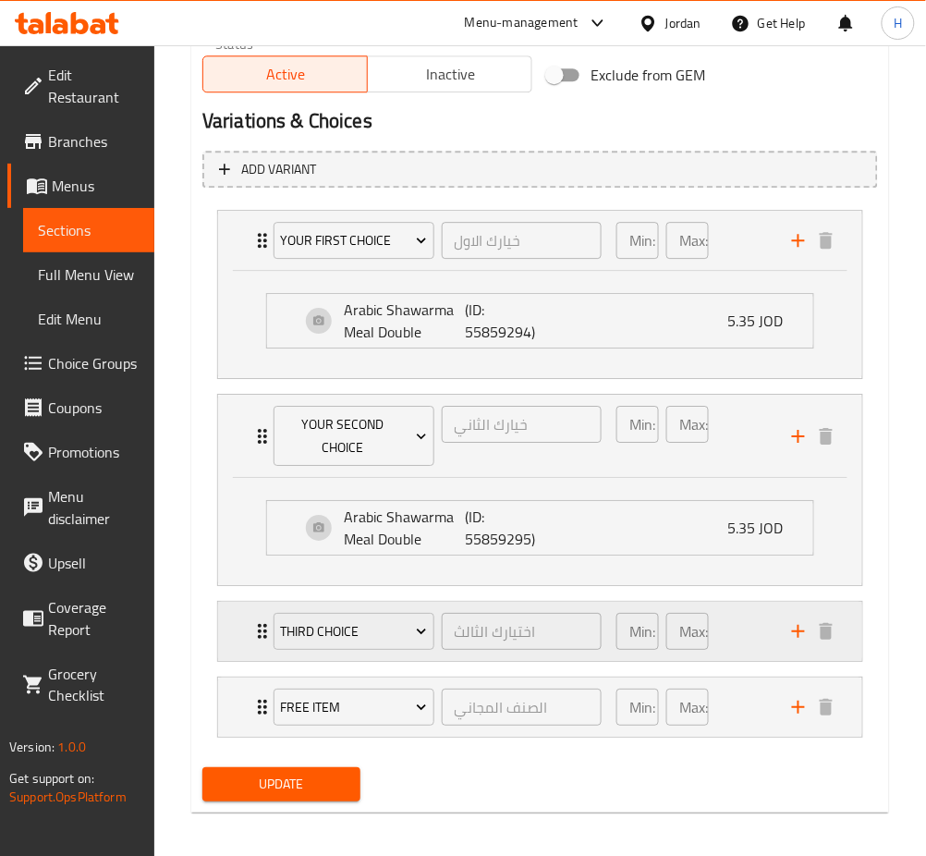
click at [256, 620] on icon "Expand" at bounding box center [262, 631] width 22 height 22
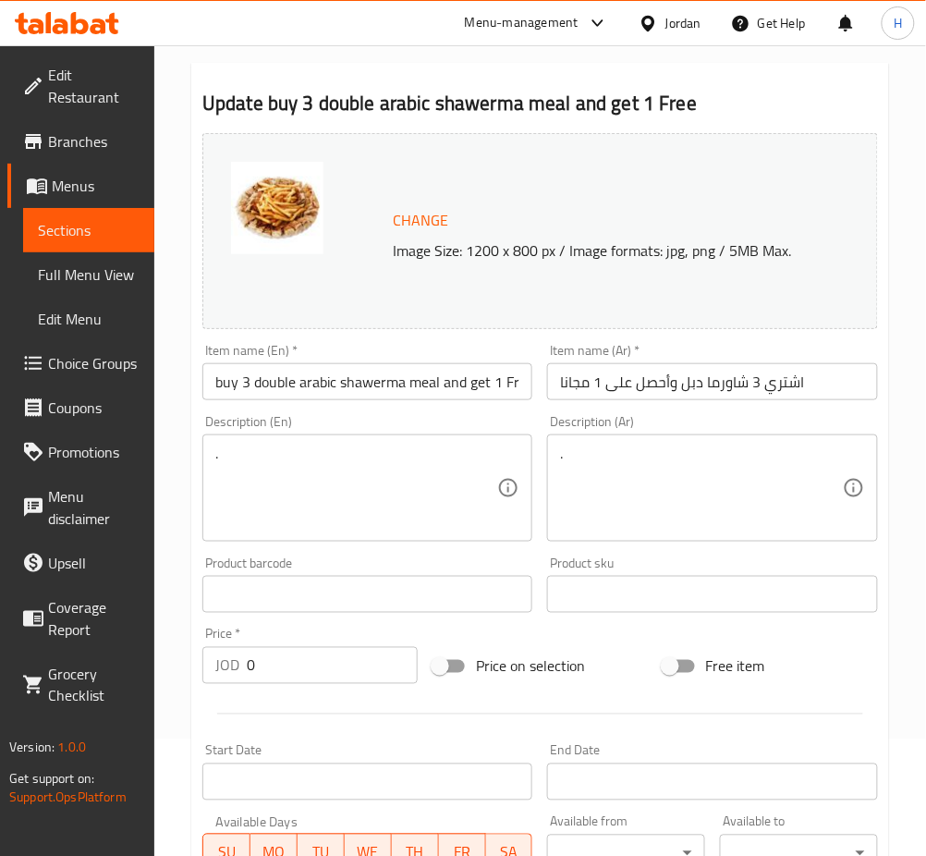
scroll to position [0, 0]
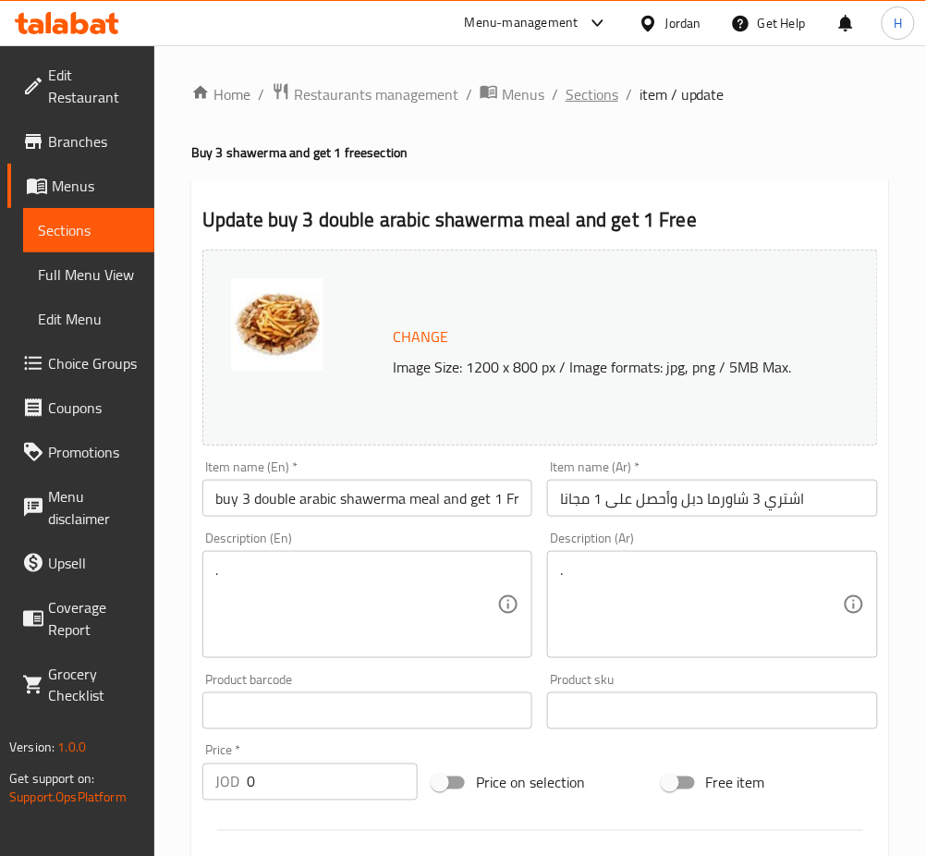
click at [597, 89] on span "Sections" at bounding box center [592, 94] width 53 height 22
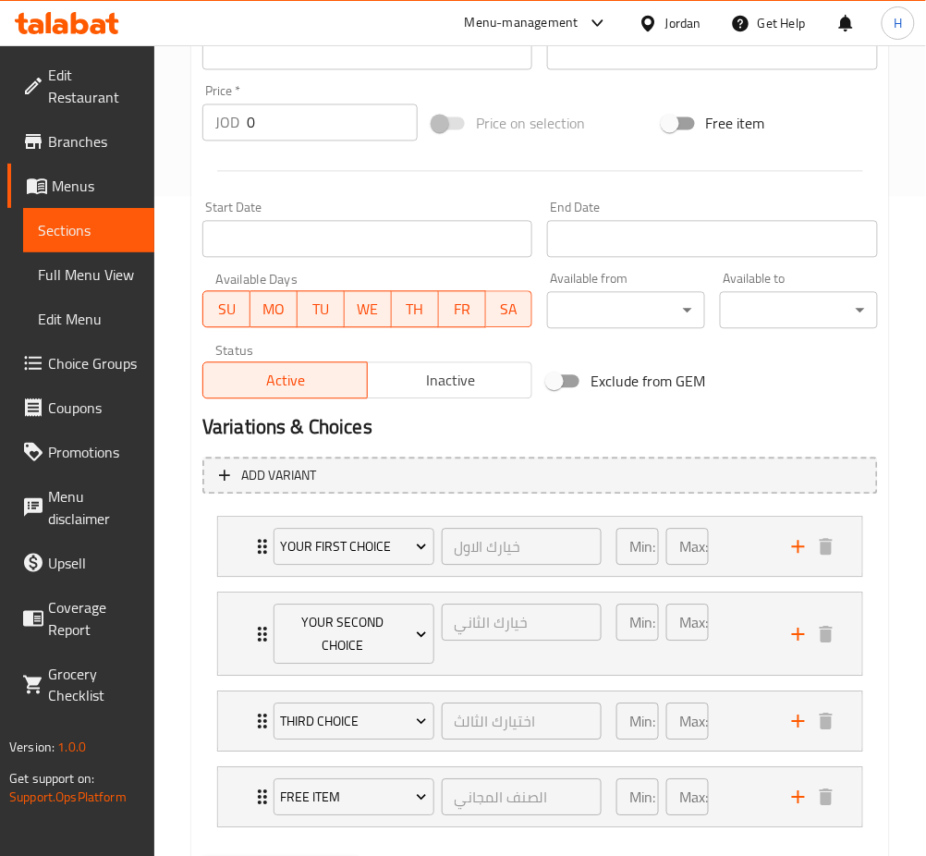
click at [239, 586] on li "your second choice خيارك الثاني ​ Min: 1 ​ Max: 1 ​ Arabic shawerma meal (ID: 5…" at bounding box center [540, 634] width 676 height 99
click at [241, 541] on div "your first choice خيارك الاول ​ Min: 1 ​ Max: 1 ​" at bounding box center [540, 547] width 644 height 59
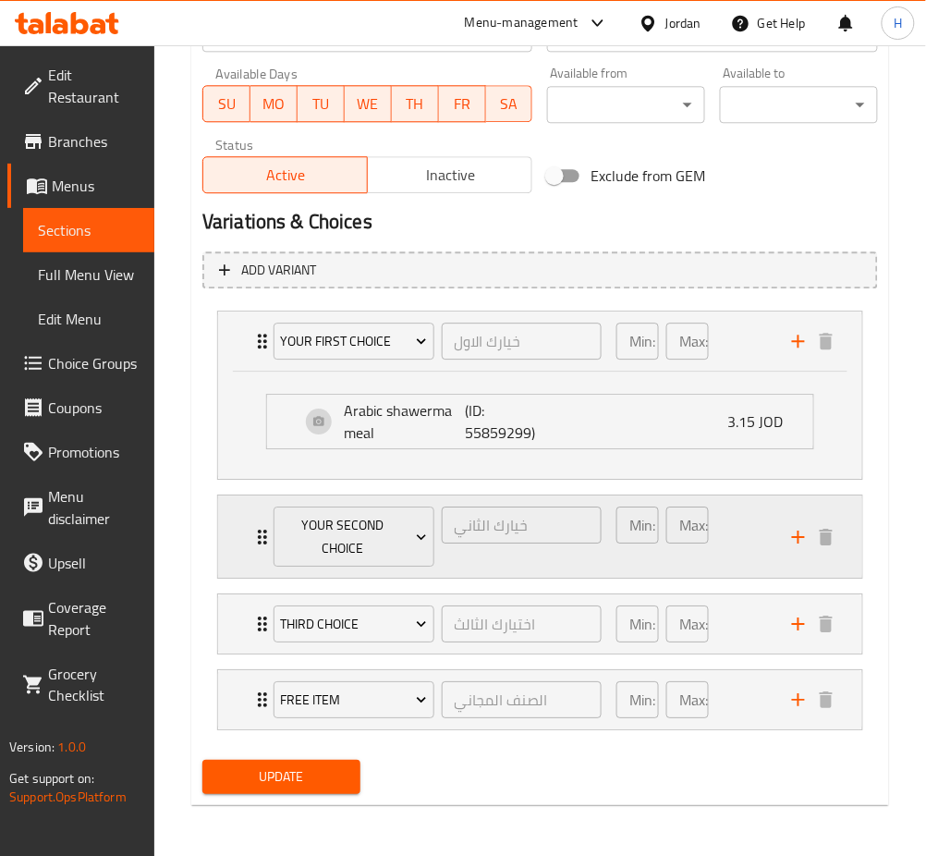
click at [248, 517] on div "your second choice خيارك الثاني ​ Min: 1 ​ Max: 1 ​" at bounding box center [540, 537] width 644 height 82
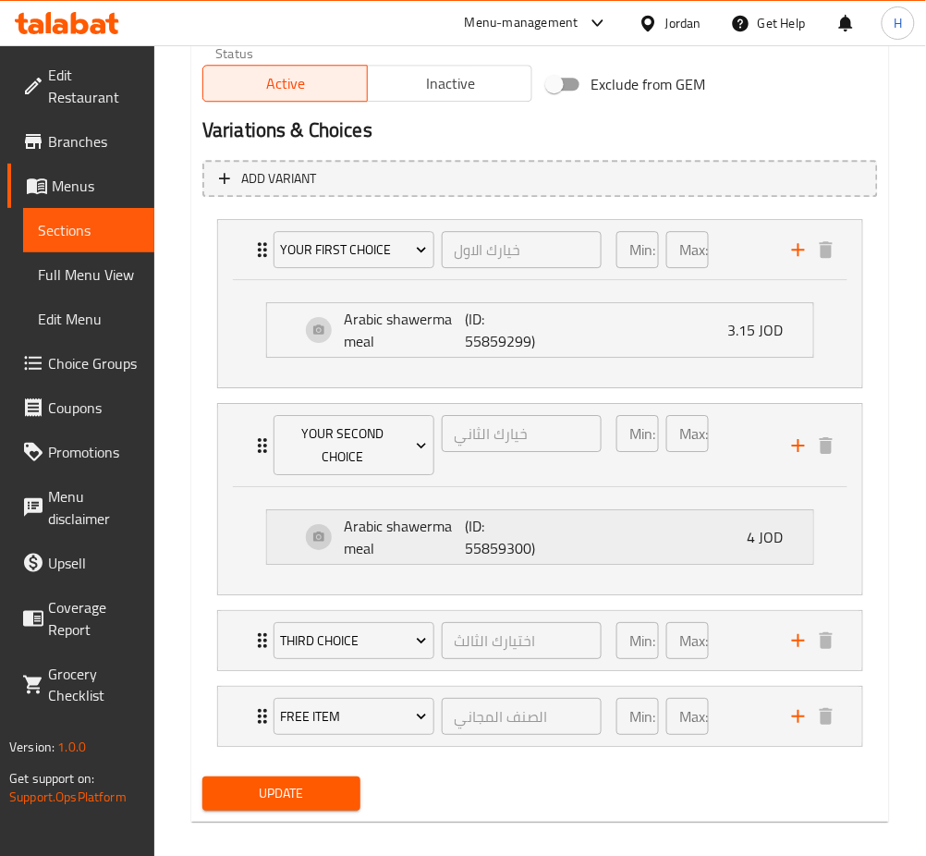
scroll to position [962, 0]
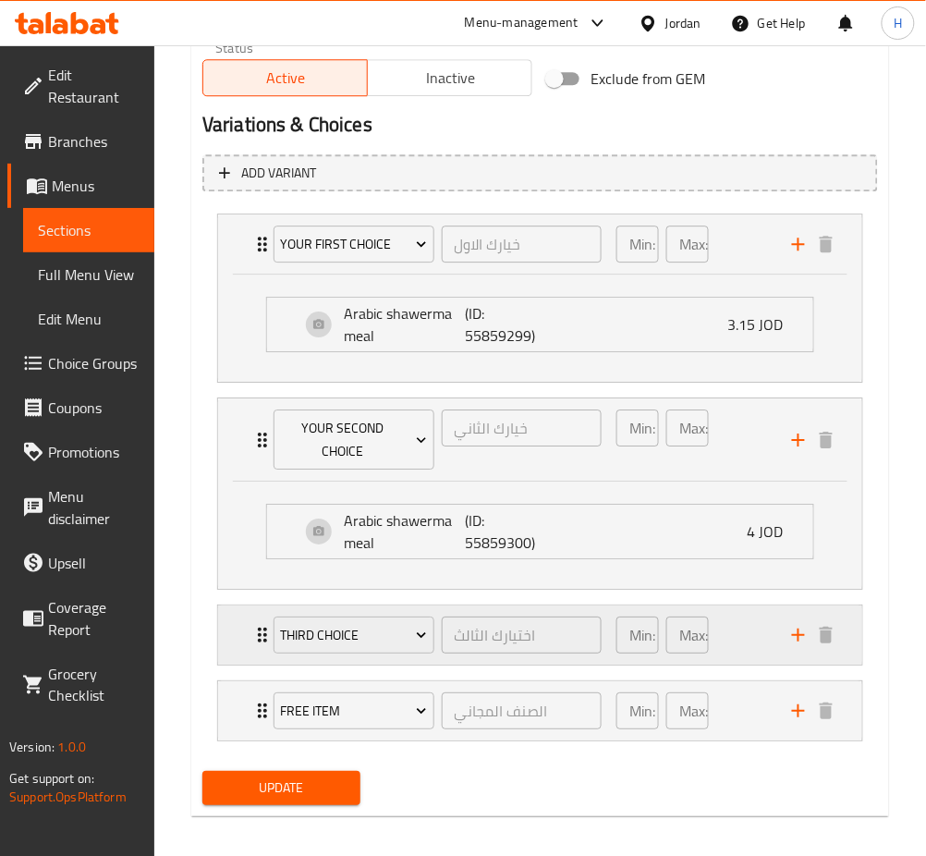
click at [241, 608] on div "third choice اختيارك الثالث ​ Min: 1 ​ Max: 1 ​" at bounding box center [540, 635] width 644 height 59
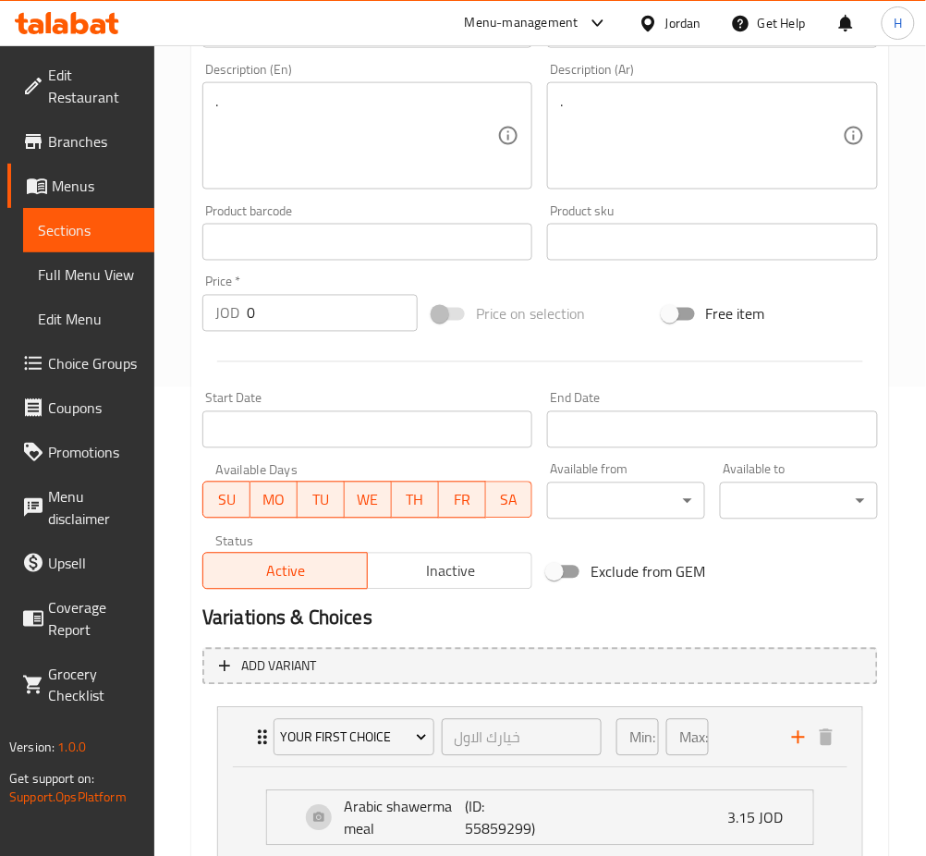
scroll to position [1082, 0]
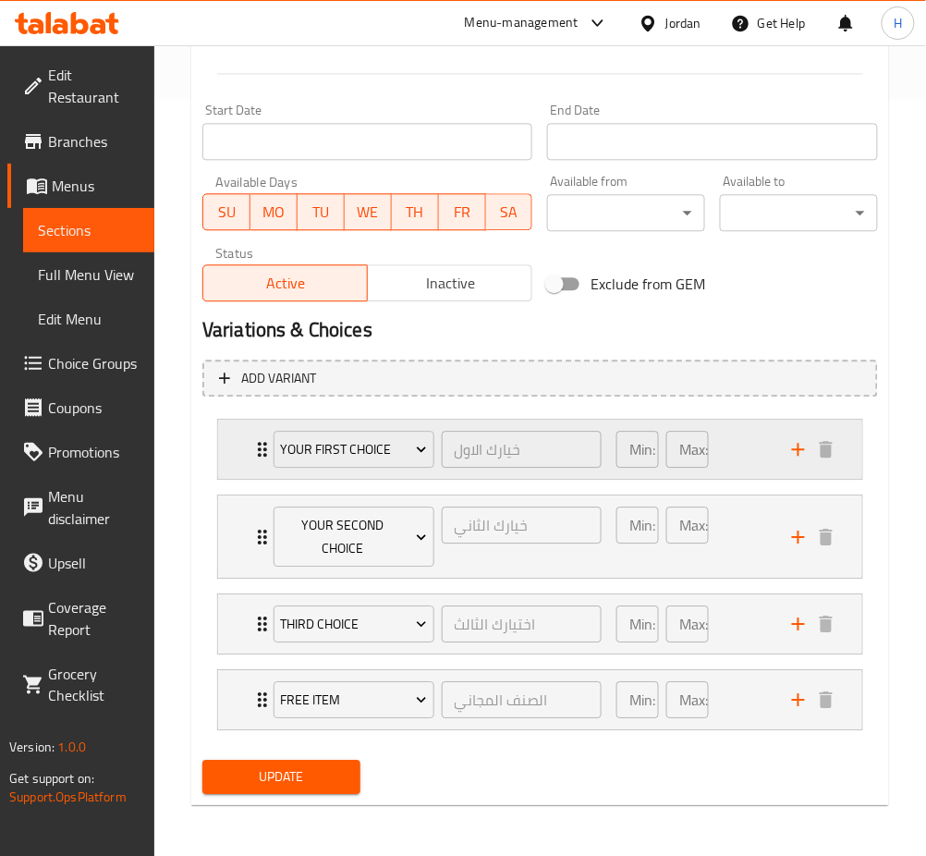
click at [246, 445] on div "your first choice خيارك الاول ​ Min: 1 ​ Max: 1 ​" at bounding box center [540, 449] width 644 height 59
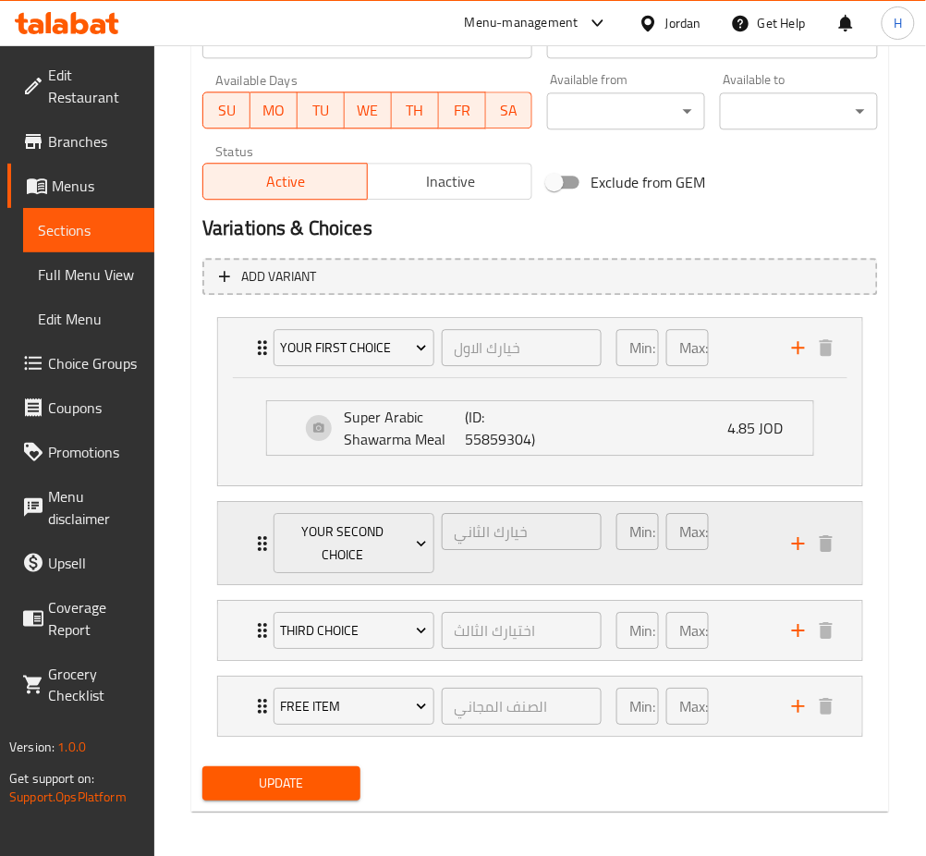
click at [257, 515] on div "your second choice خيارك الثاني ​ Min: 1 ​ Max: 1 ​" at bounding box center [545, 543] width 589 height 82
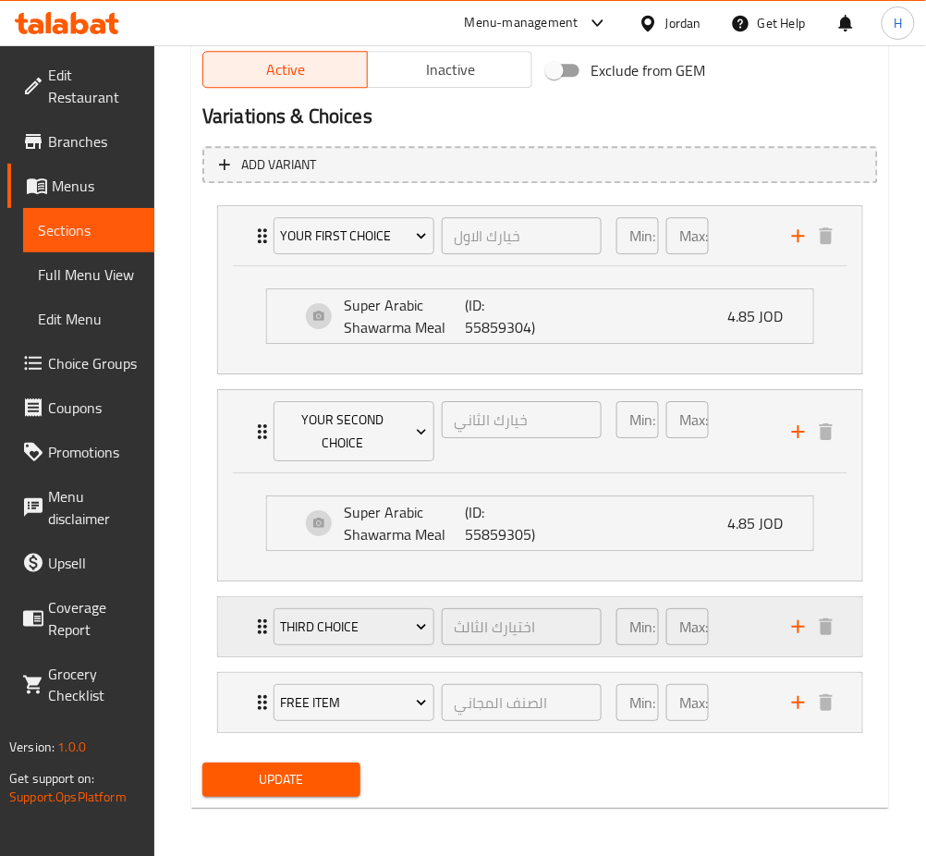
click at [237, 627] on div "third choice اختيارك الثالث ​ Min: 1 ​ Max: 1 ​" at bounding box center [540, 626] width 644 height 59
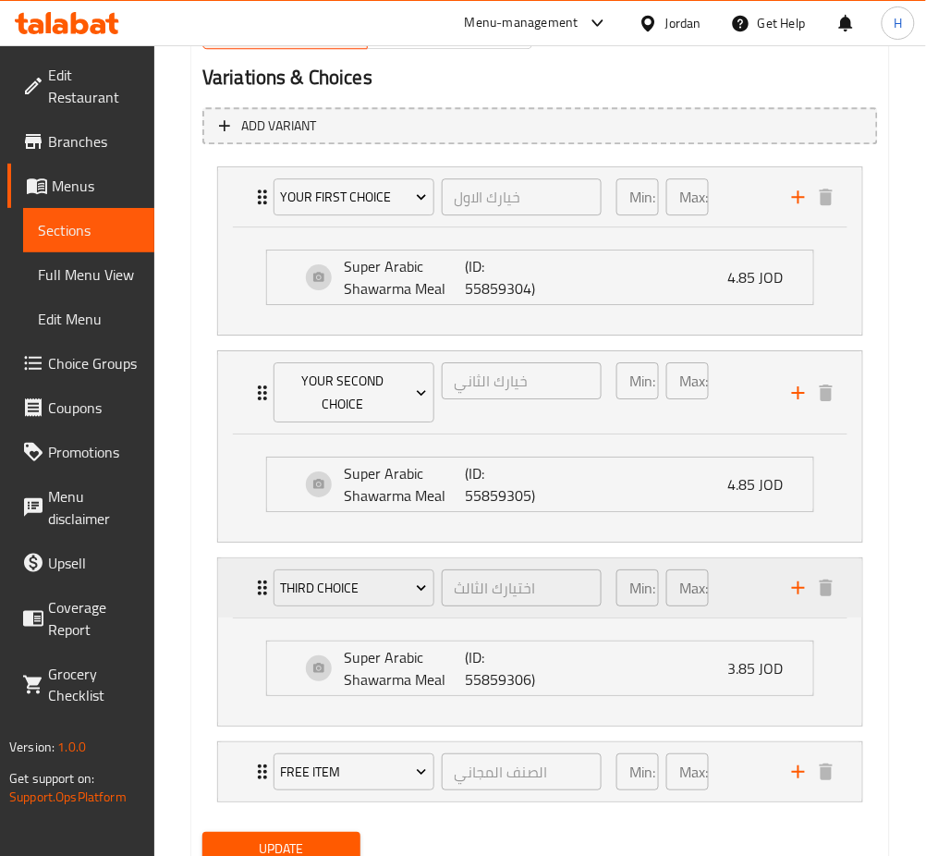
scroll to position [1066, 0]
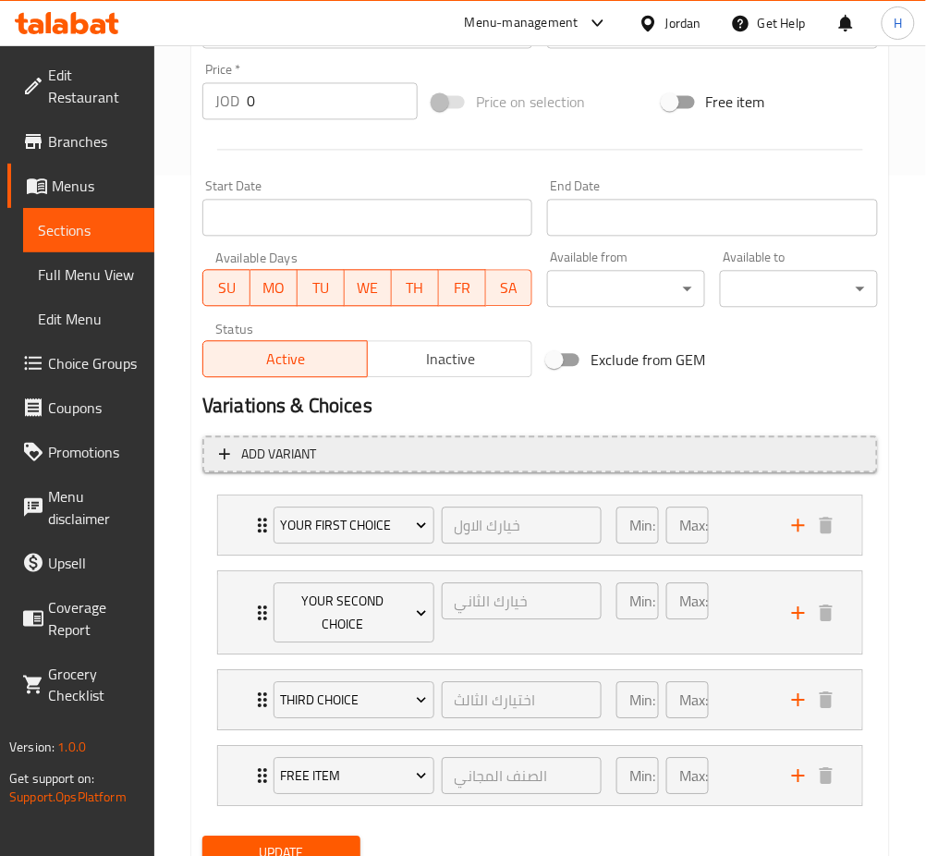
scroll to position [757, 0]
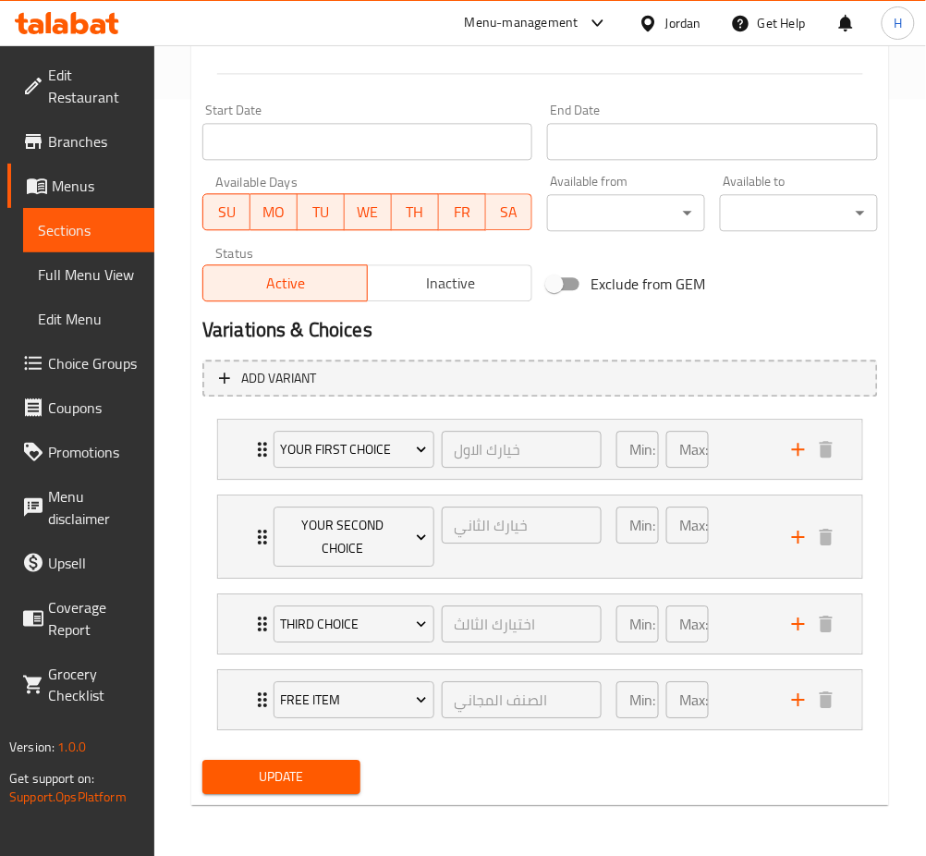
click at [209, 607] on li "third choice اختيارك الثالث ​ Min: 1 ​ Max: 1 ​ Super Arabic Shawarma Meal (ID:…" at bounding box center [540, 624] width 676 height 76
click at [219, 611] on div "third choice اختيارك الثالث ​ Min: 1 ​ Max: 1 ​" at bounding box center [540, 623] width 644 height 59
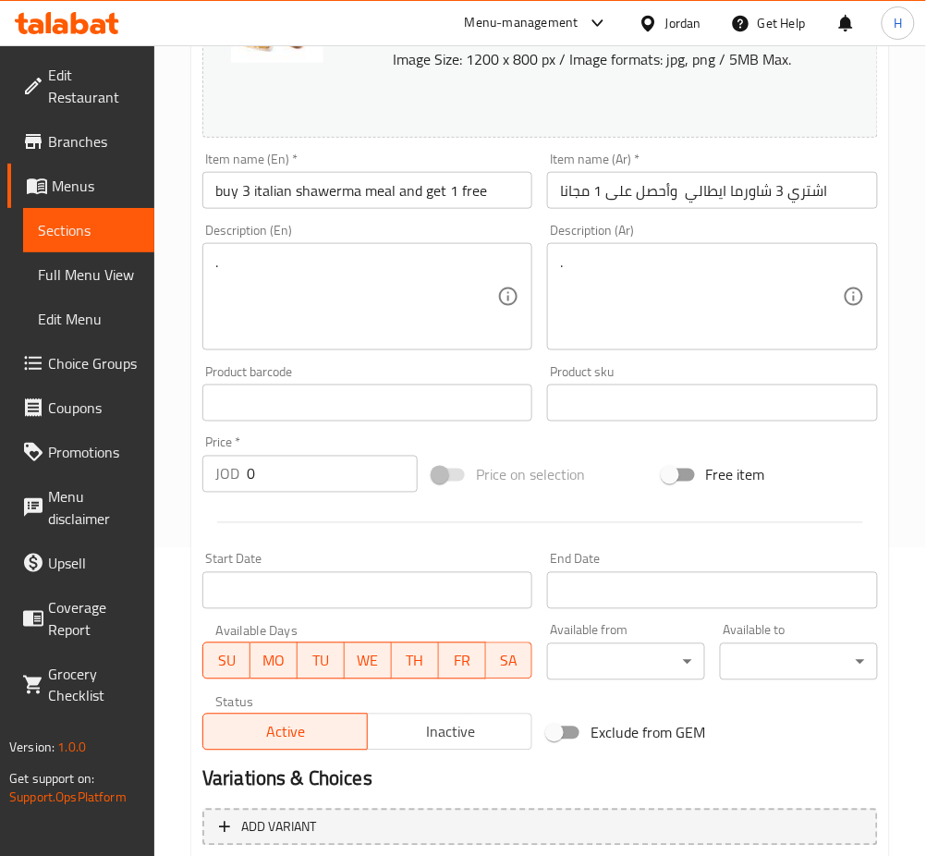
scroll to position [757, 0]
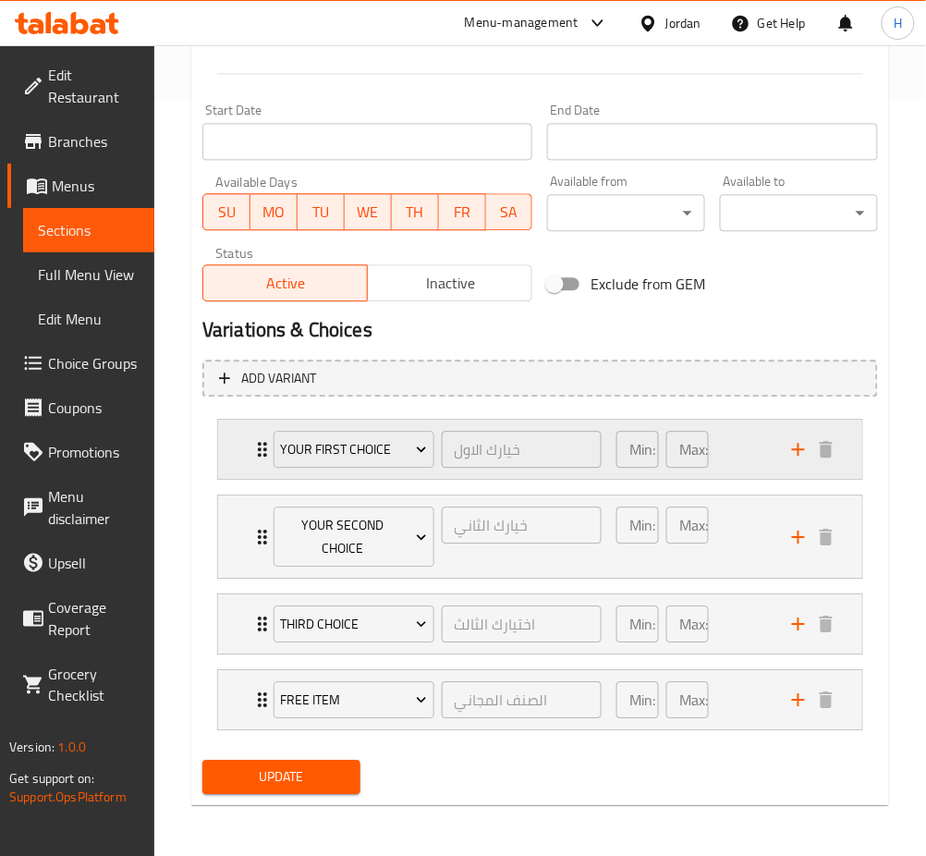
click at [260, 463] on div "your first choice خيارك الاول ​ Min: 1 ​ Max: 1 ​" at bounding box center [545, 449] width 589 height 59
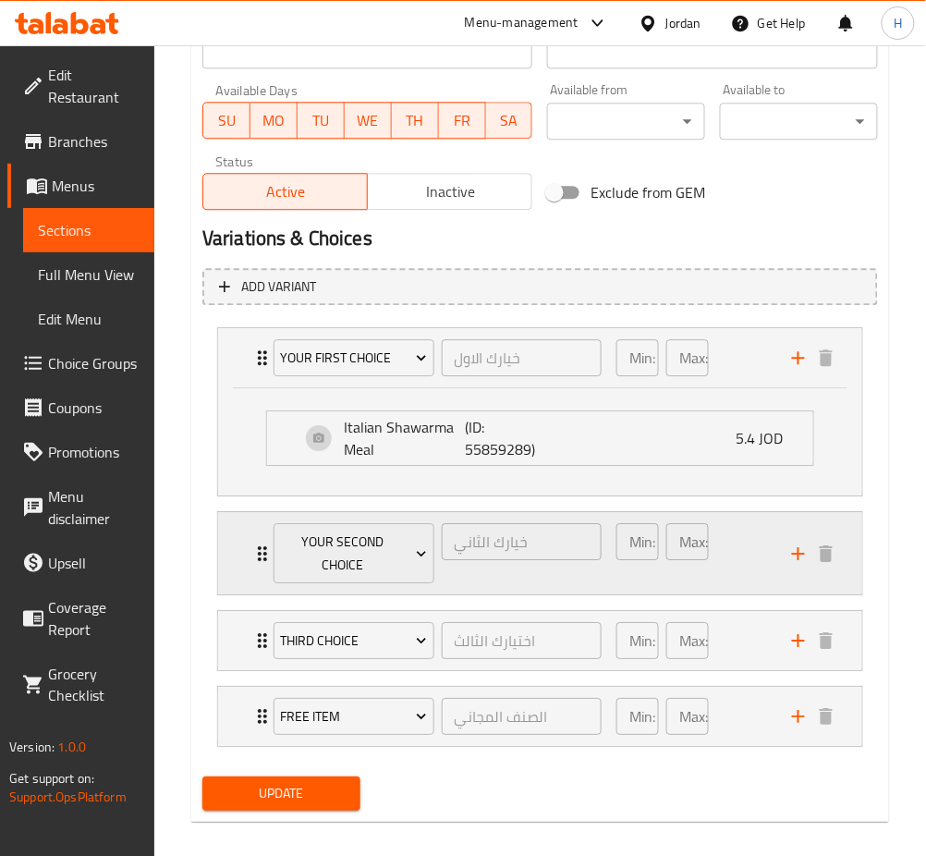
click at [241, 545] on div "your second choice خيارك الثاني ​ Min: 1 ​ Max: 1 ​" at bounding box center [540, 553] width 644 height 82
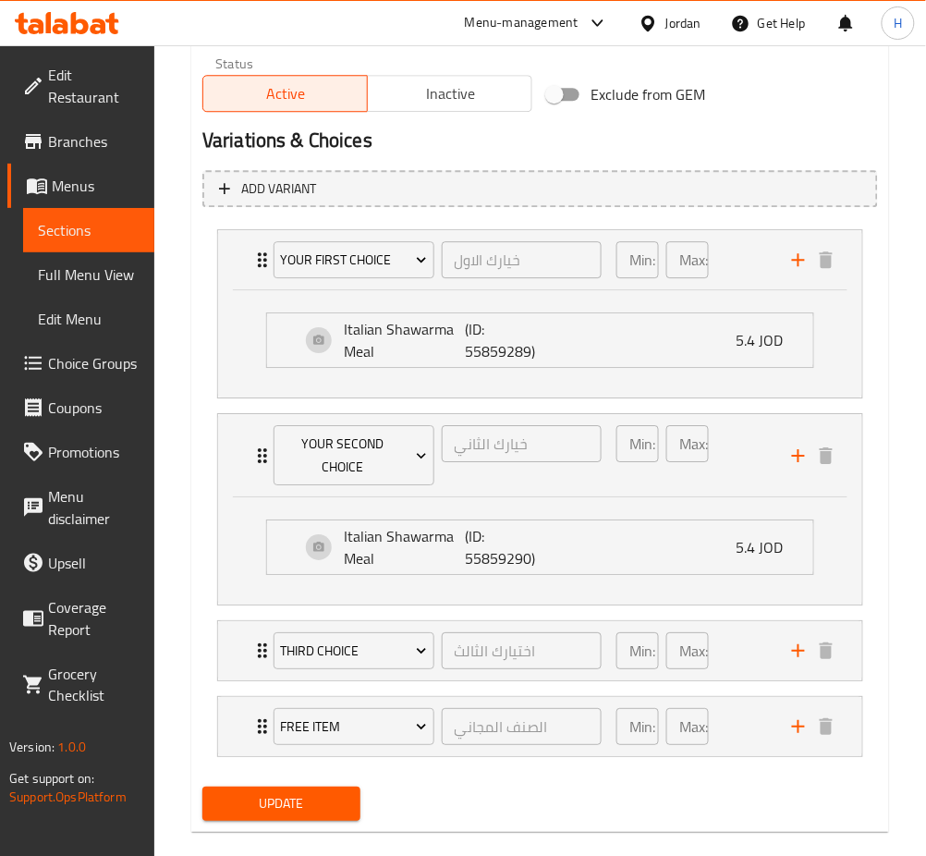
scroll to position [957, 0]
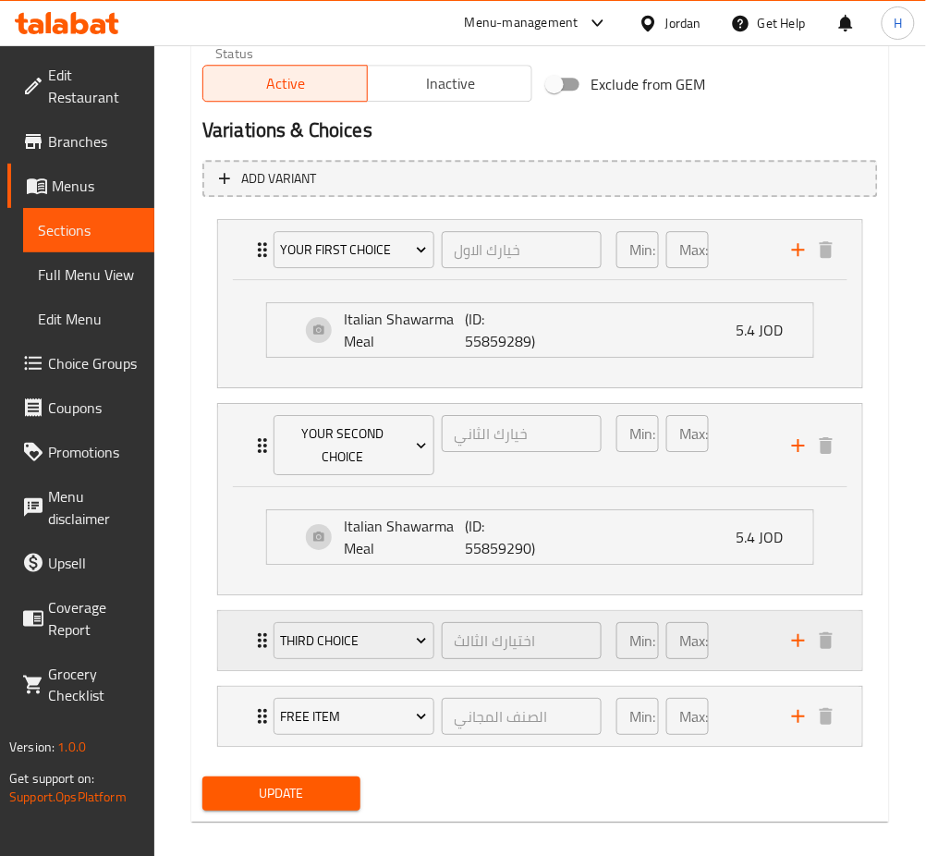
click at [248, 643] on div "third choice اختيارك الثالث ​ Min: 1 ​ Max: 1 ​" at bounding box center [540, 640] width 644 height 59
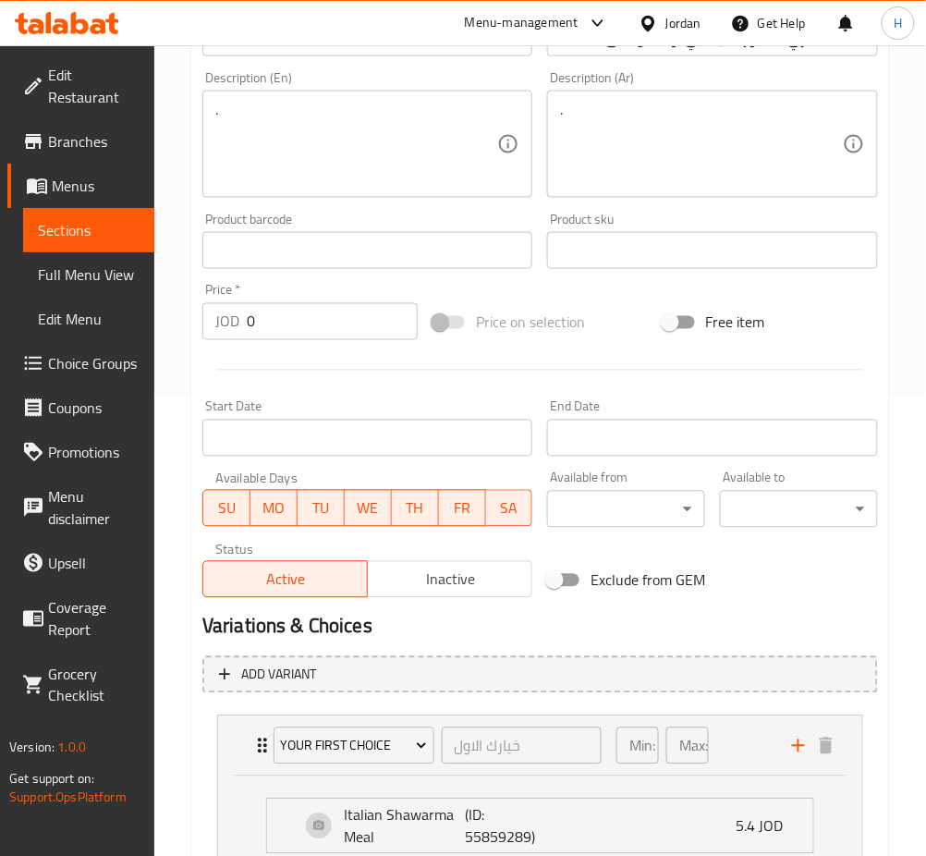
scroll to position [341, 0]
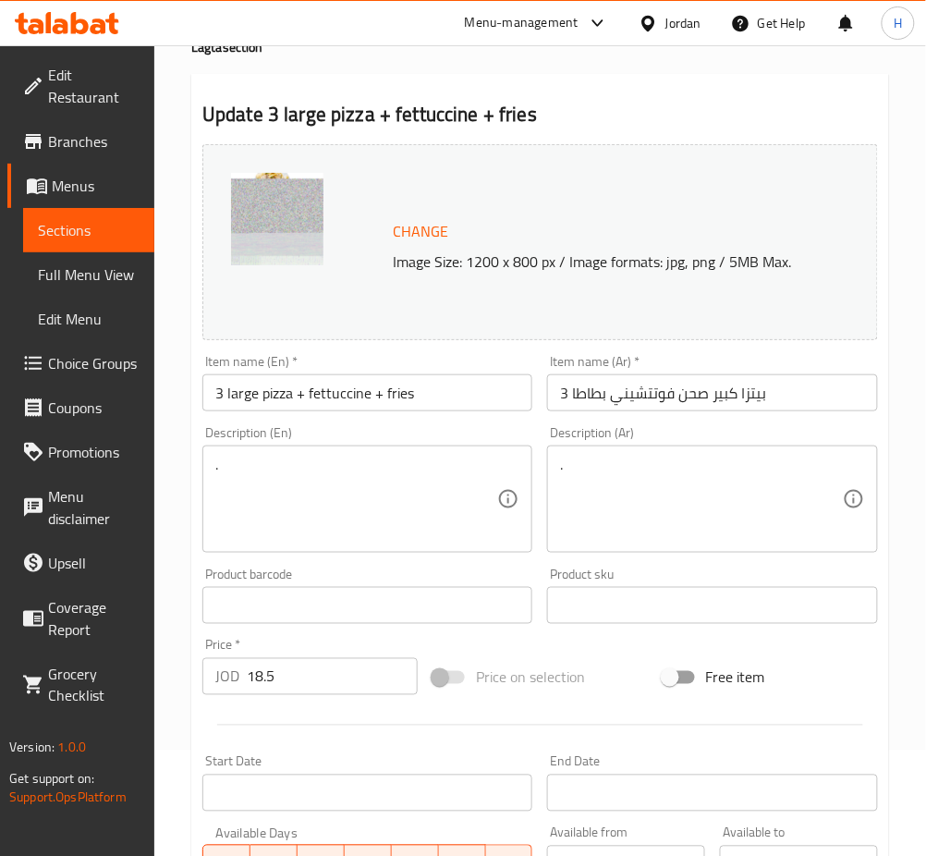
scroll to position [104, 0]
drag, startPoint x: 337, startPoint y: 644, endPoint x: 333, endPoint y: 655, distance: 11.2
click at [337, 644] on div "Price   * JOD 18.5 Price *" at bounding box center [309, 668] width 215 height 56
click at [323, 674] on input "18.5" at bounding box center [332, 677] width 171 height 37
type input "22.20"
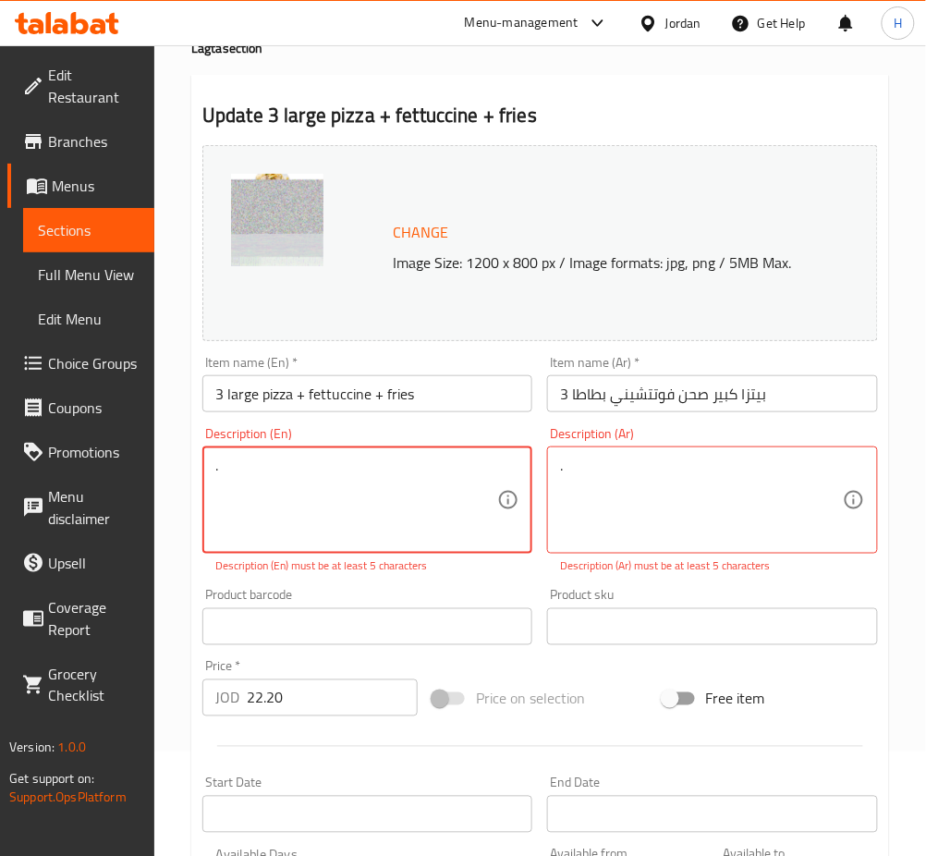
click at [326, 480] on textarea "." at bounding box center [356, 501] width 282 height 88
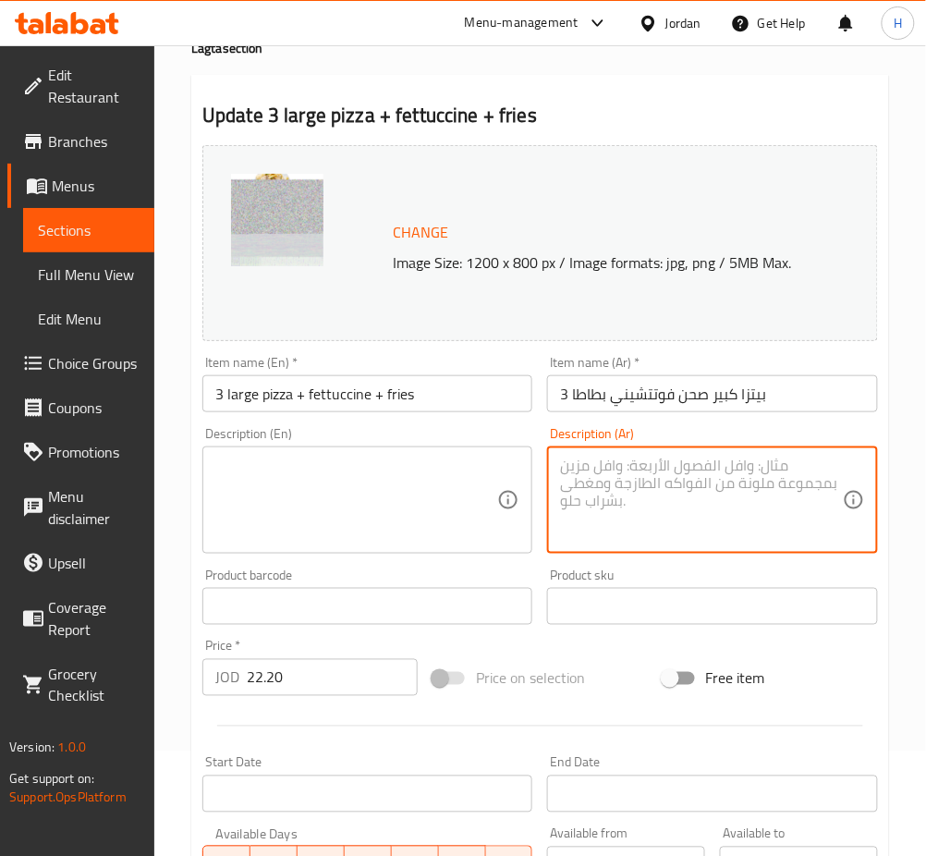
drag, startPoint x: 375, startPoint y: 692, endPoint x: 337, endPoint y: 657, distance: 51.7
click at [372, 690] on input "22.20" at bounding box center [332, 677] width 171 height 37
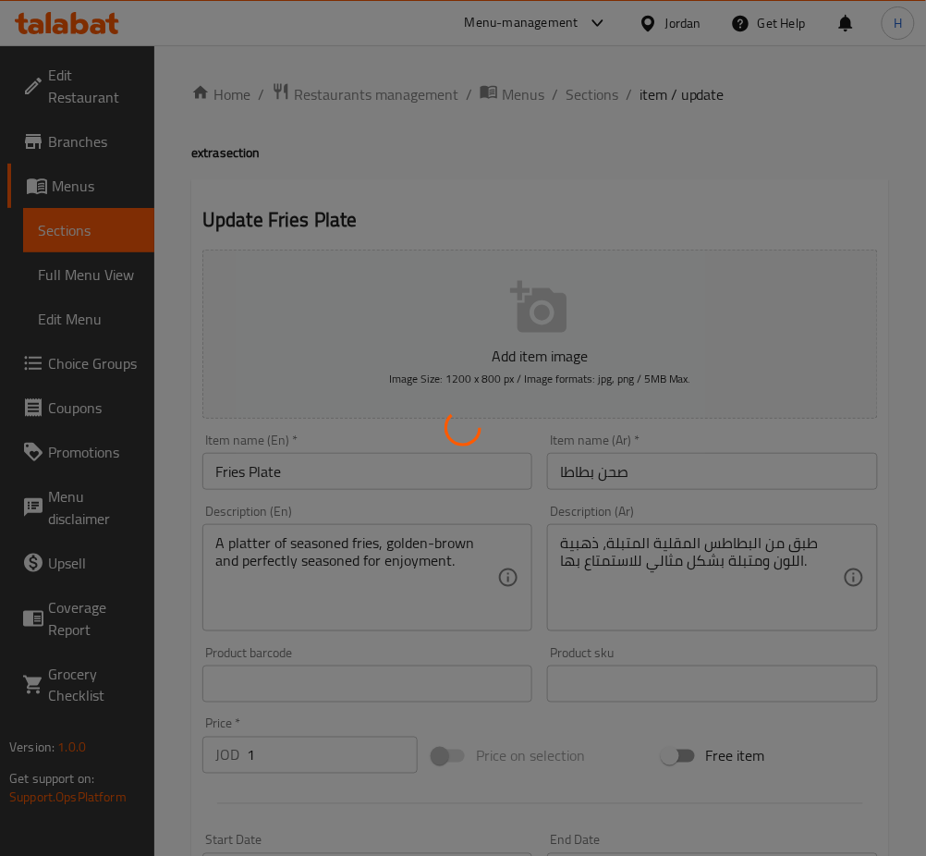
click at [325, 746] on div at bounding box center [463, 428] width 926 height 856
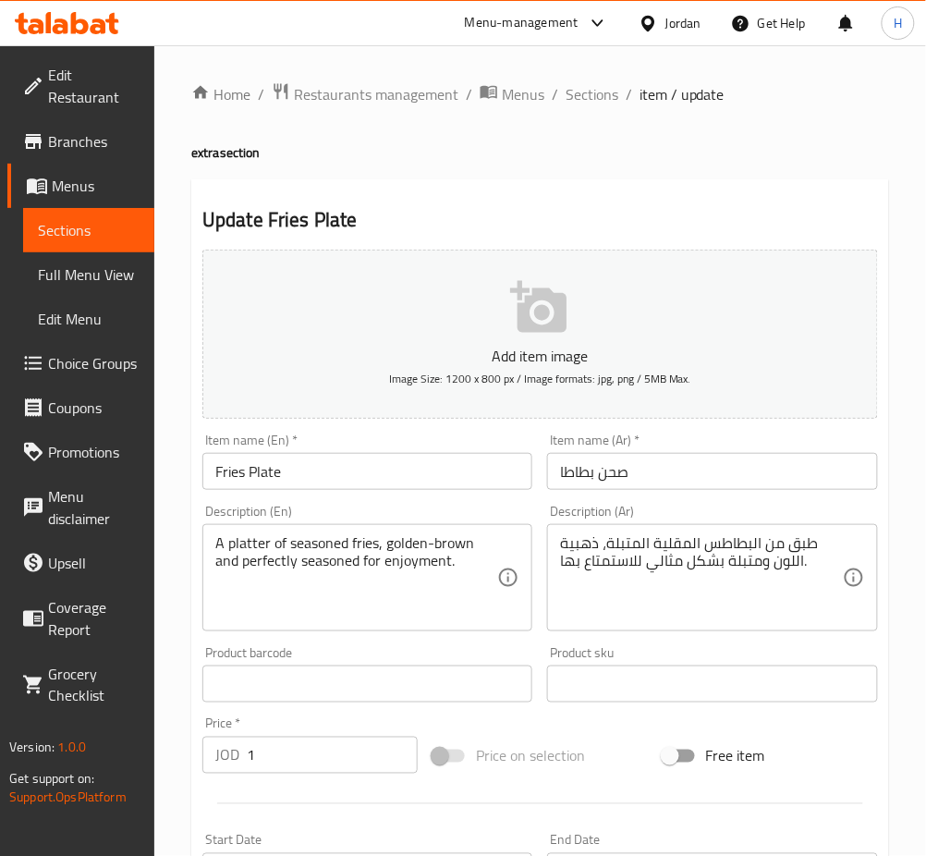
click at [277, 750] on input "1" at bounding box center [332, 755] width 171 height 37
type input "1.10"
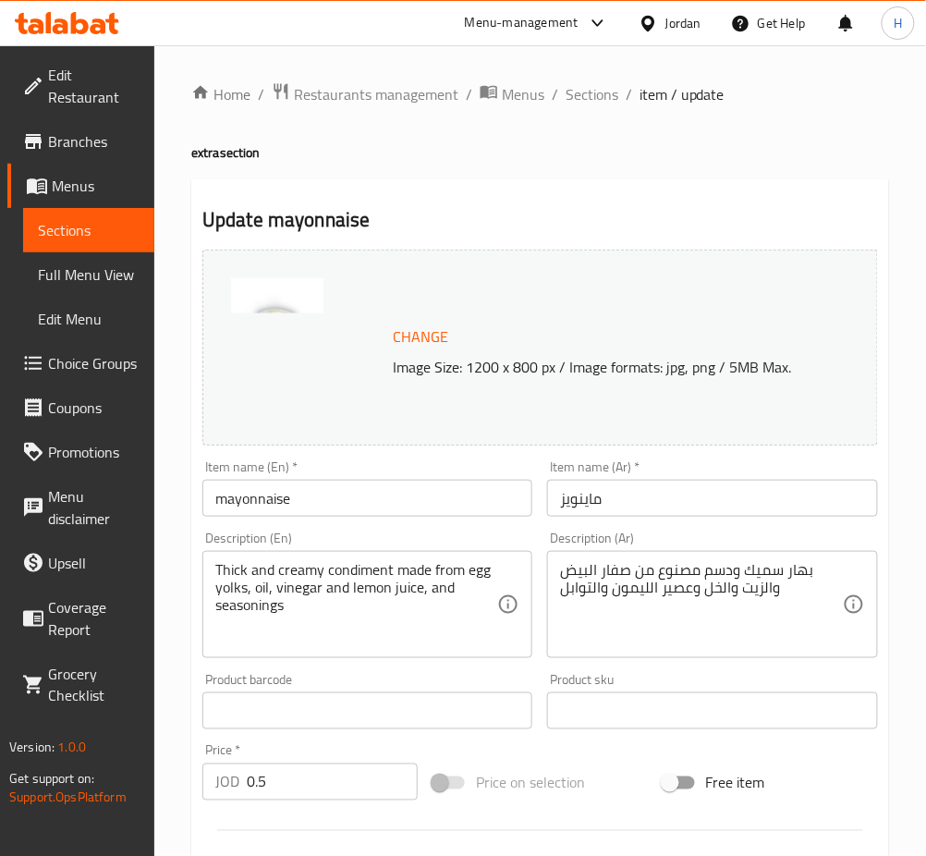
click at [361, 785] on input "0.5" at bounding box center [332, 782] width 171 height 37
type input "0.55"
drag, startPoint x: 334, startPoint y: 786, endPoint x: 327, endPoint y: 795, distance: 11.3
click at [331, 790] on input "0.5" at bounding box center [332, 782] width 171 height 37
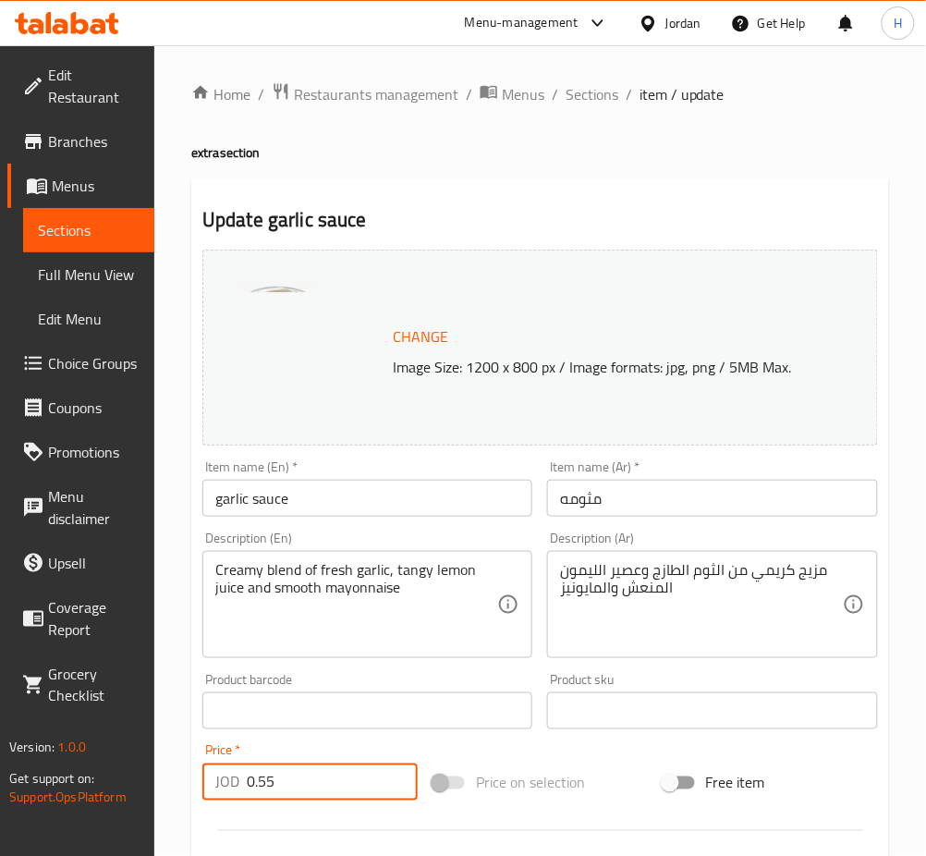
type input "0.55"
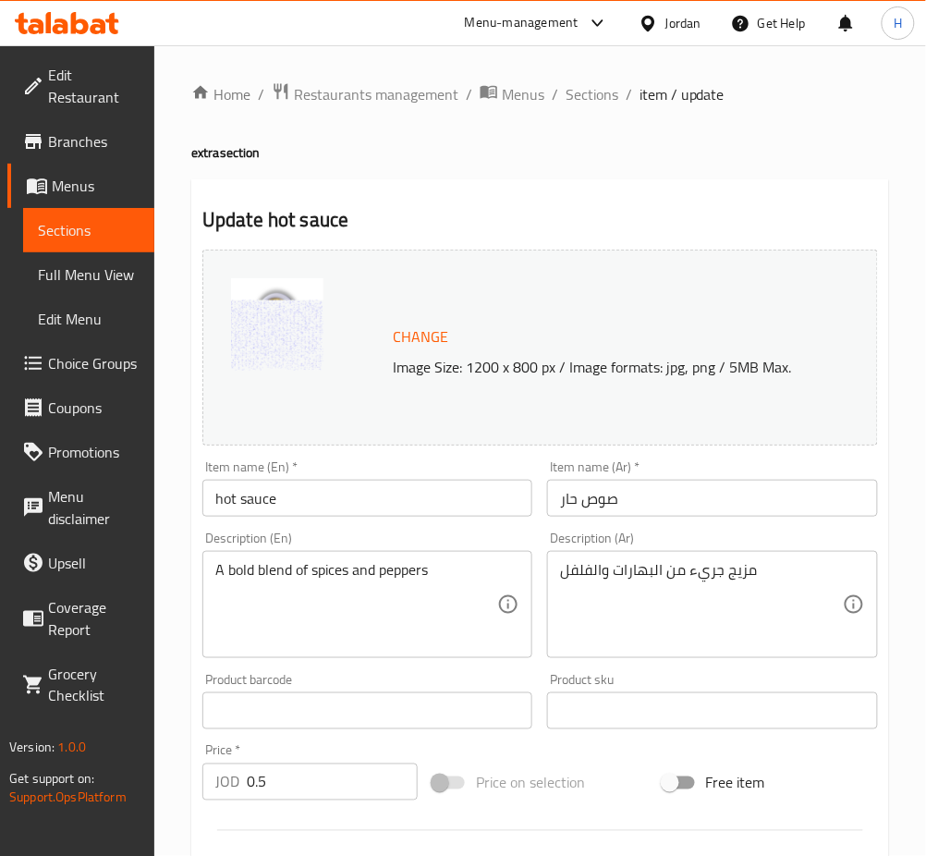
click at [313, 767] on input "0.5" at bounding box center [332, 782] width 171 height 37
type input "0.55"
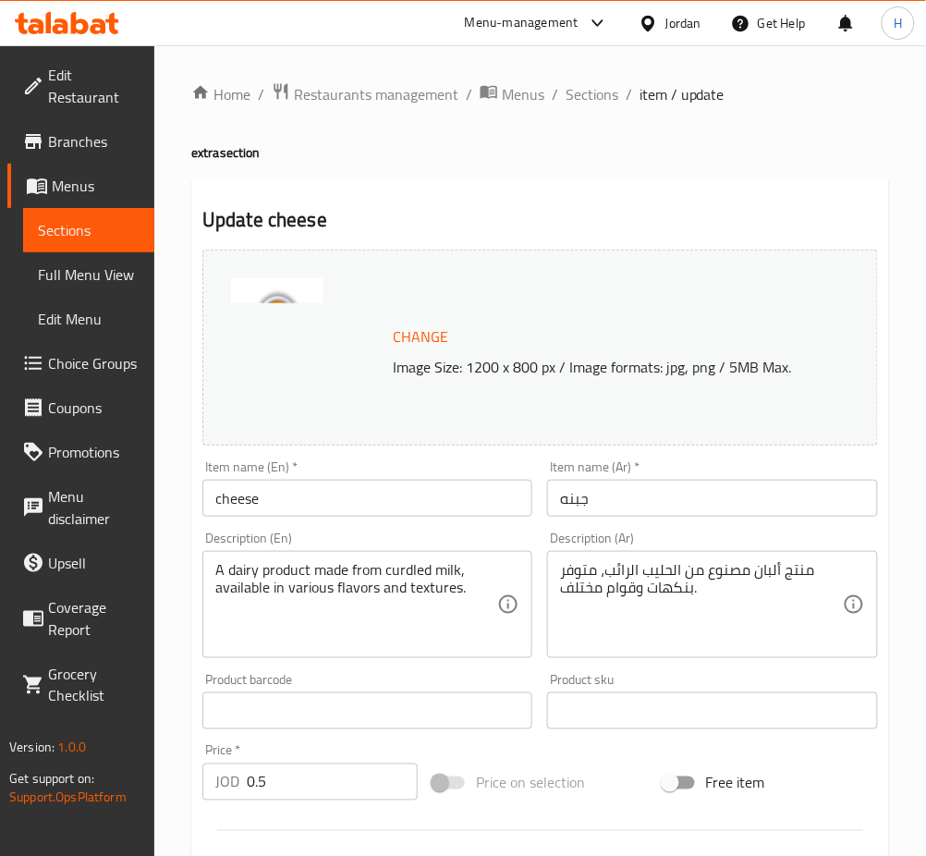
click at [322, 794] on input "0.5" at bounding box center [332, 782] width 171 height 37
type input "0.55"
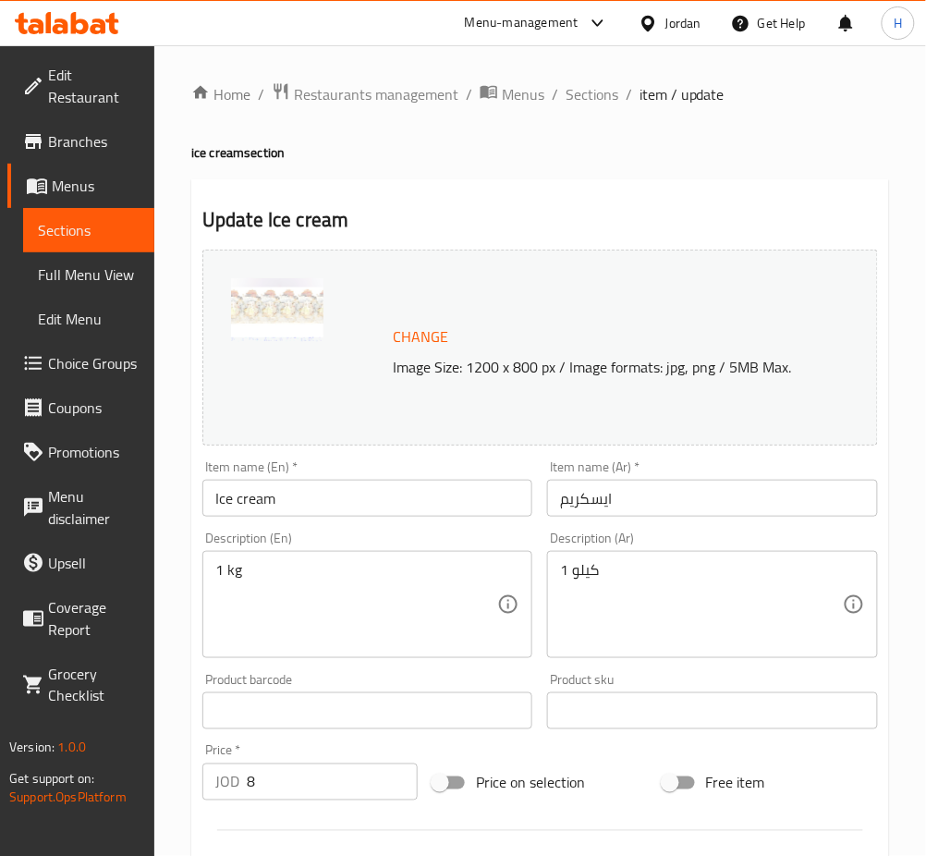
click at [306, 786] on input "8" at bounding box center [332, 782] width 171 height 37
drag, startPoint x: 359, startPoint y: 794, endPoint x: 345, endPoint y: 805, distance: 17.8
click at [358, 794] on input "8" at bounding box center [332, 782] width 171 height 37
type input "8.80"
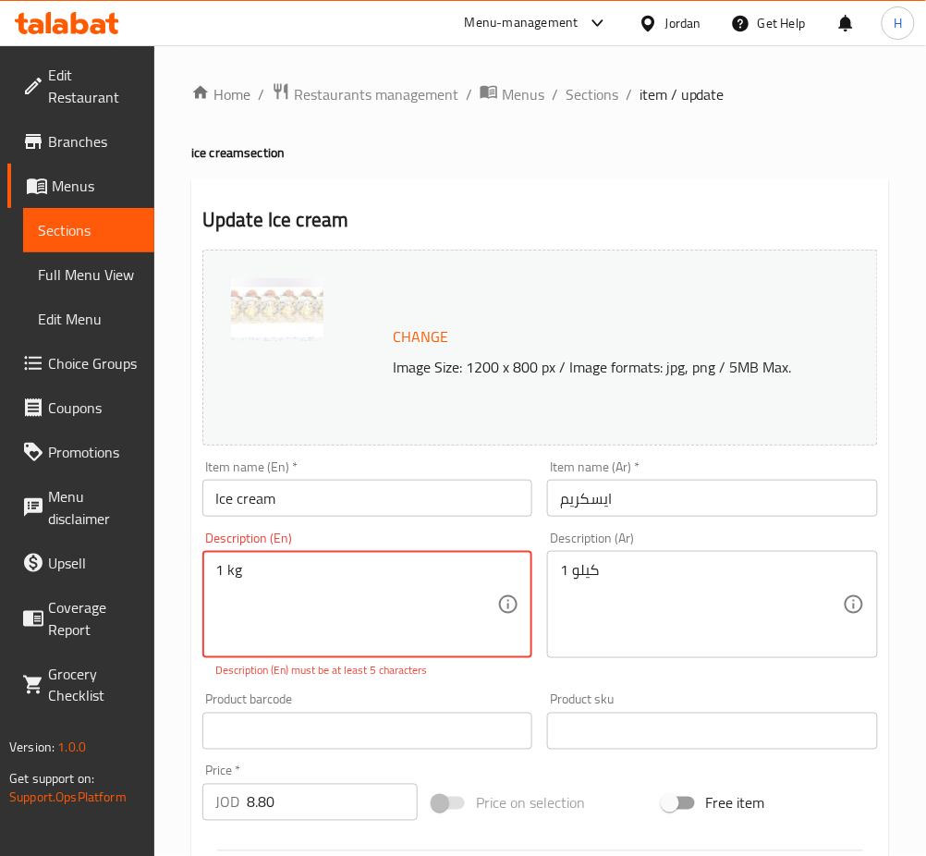
click at [375, 613] on textarea "1 kg" at bounding box center [356, 605] width 282 height 88
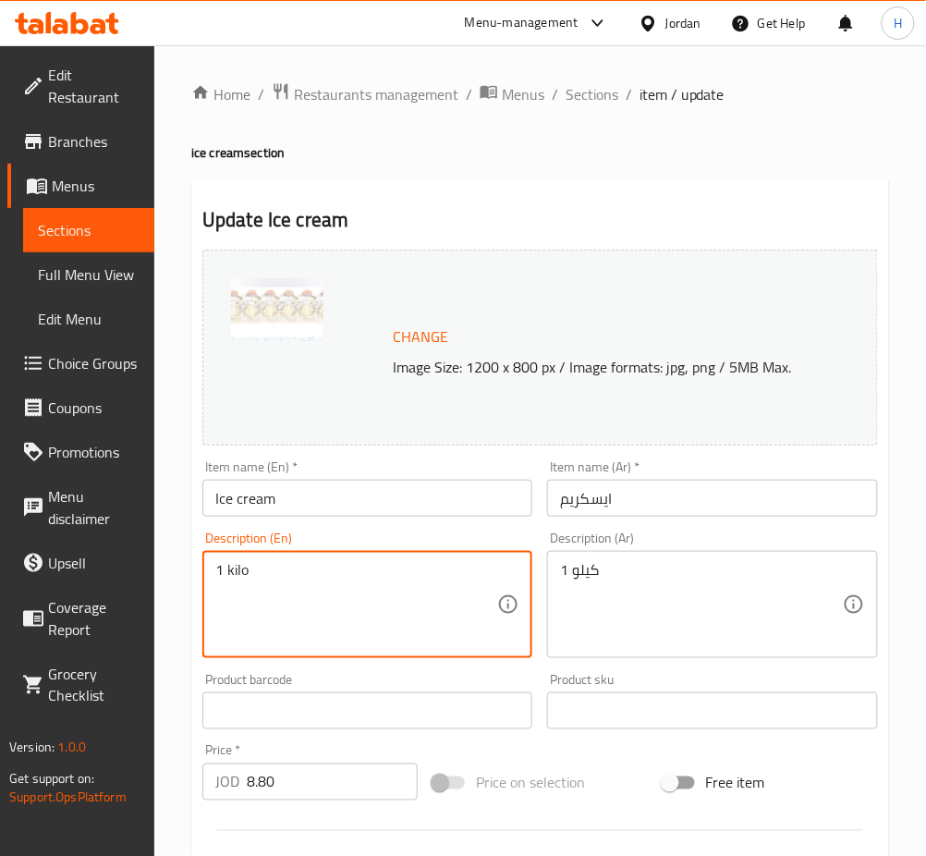
type textarea "1 kilo"
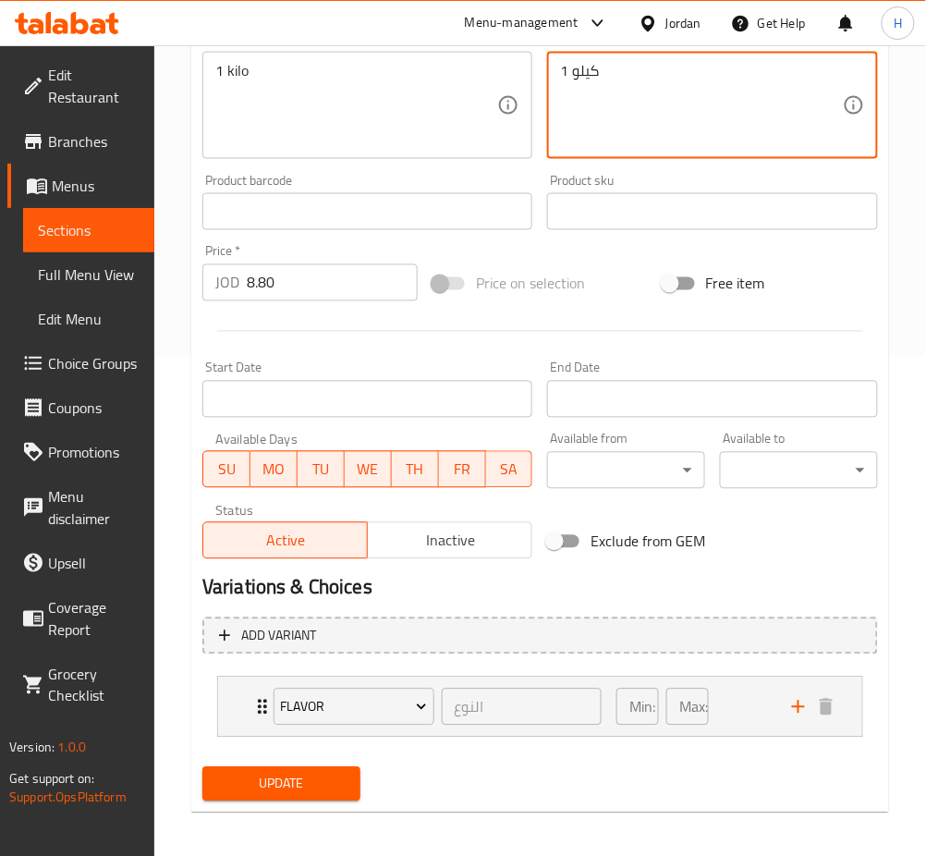
scroll to position [507, 0]
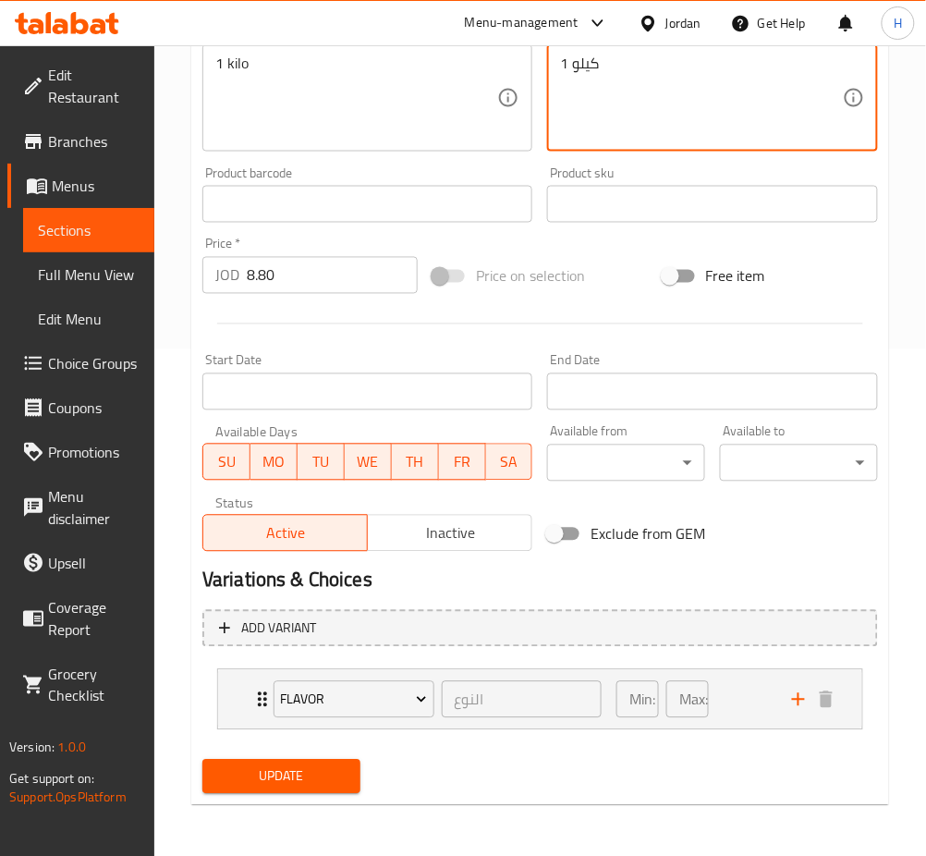
type textarea "1 كيلو"
click at [271, 782] on span "Update" at bounding box center [281, 776] width 129 height 23
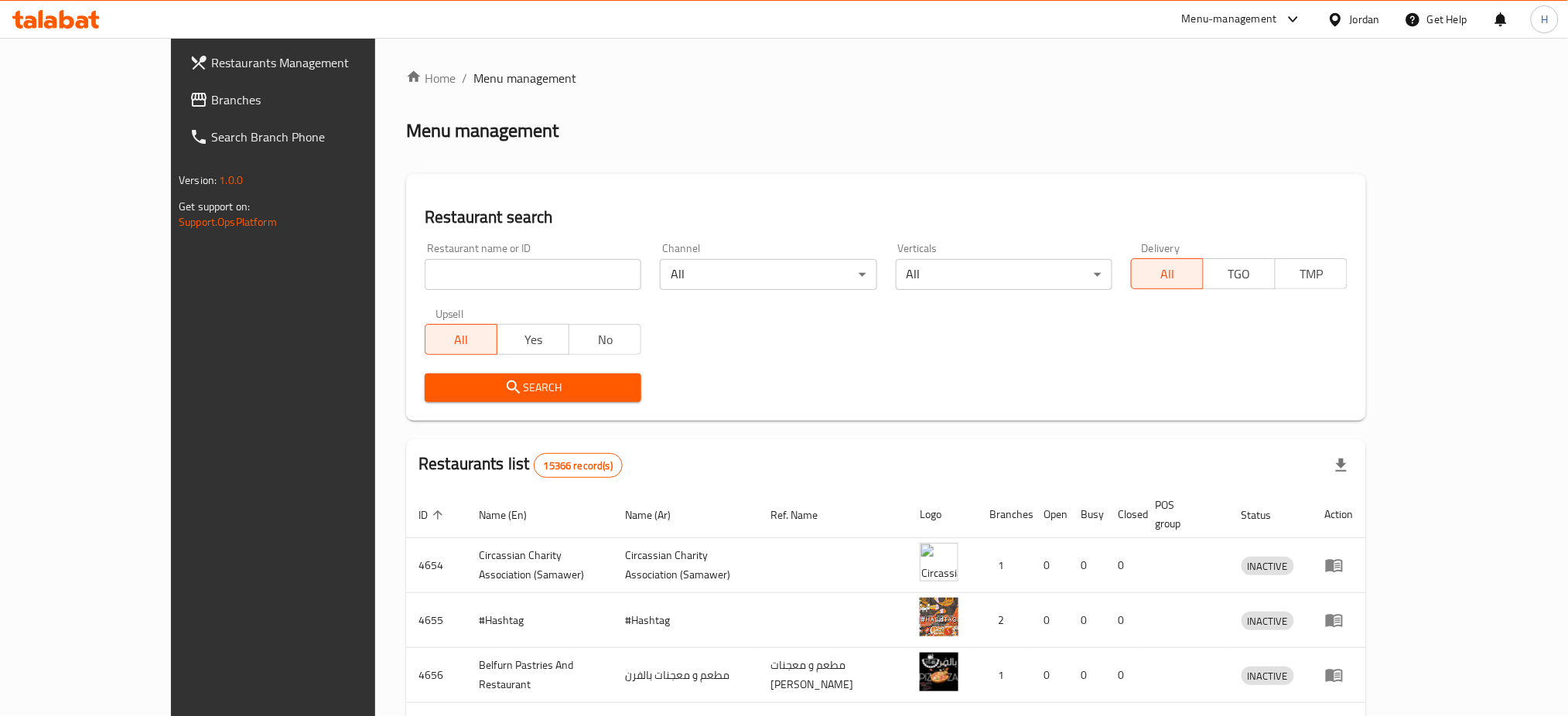
click at [211, 98] on span "Branches" at bounding box center [315, 100] width 210 height 18
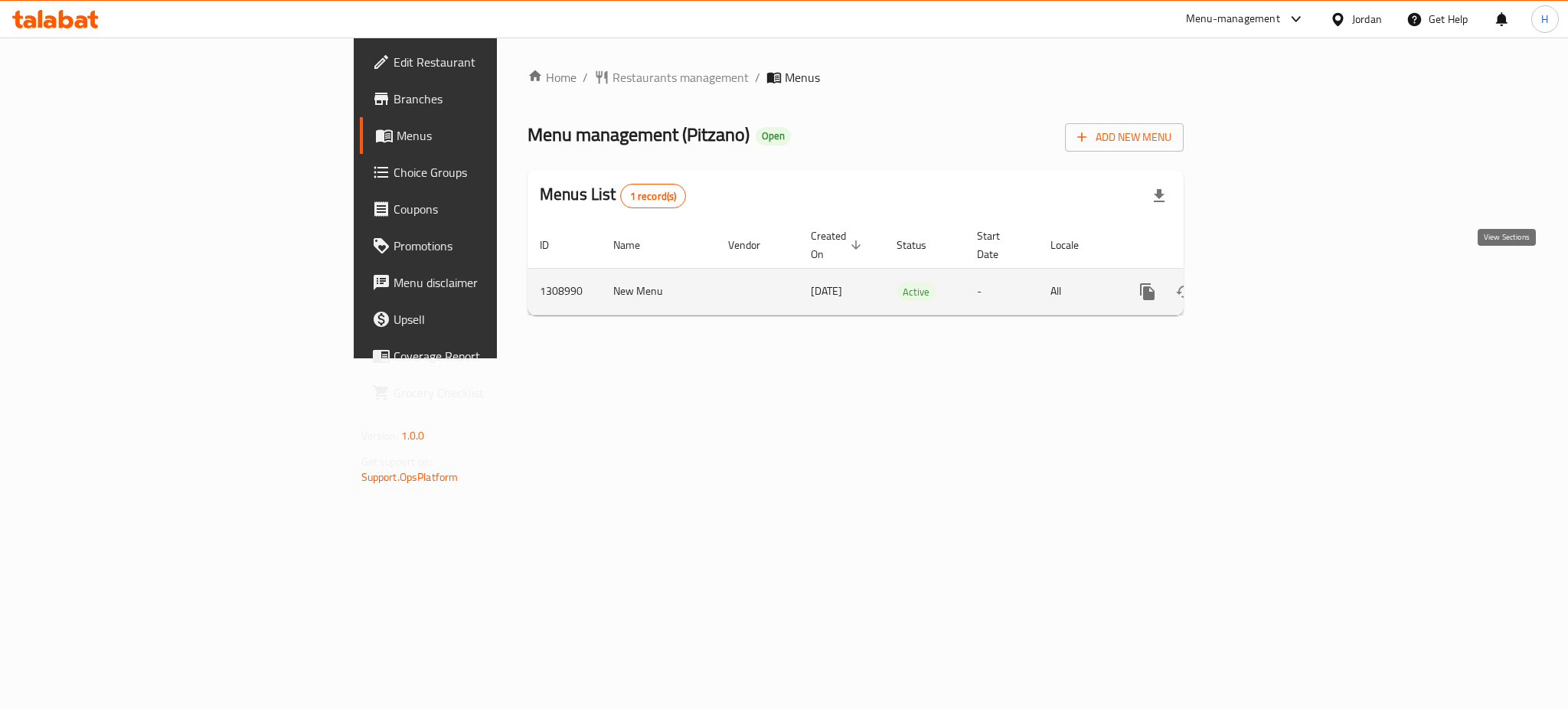
click at [1267, 282] on icon "enhanced table" at bounding box center [1258, 292] width 18 height 18
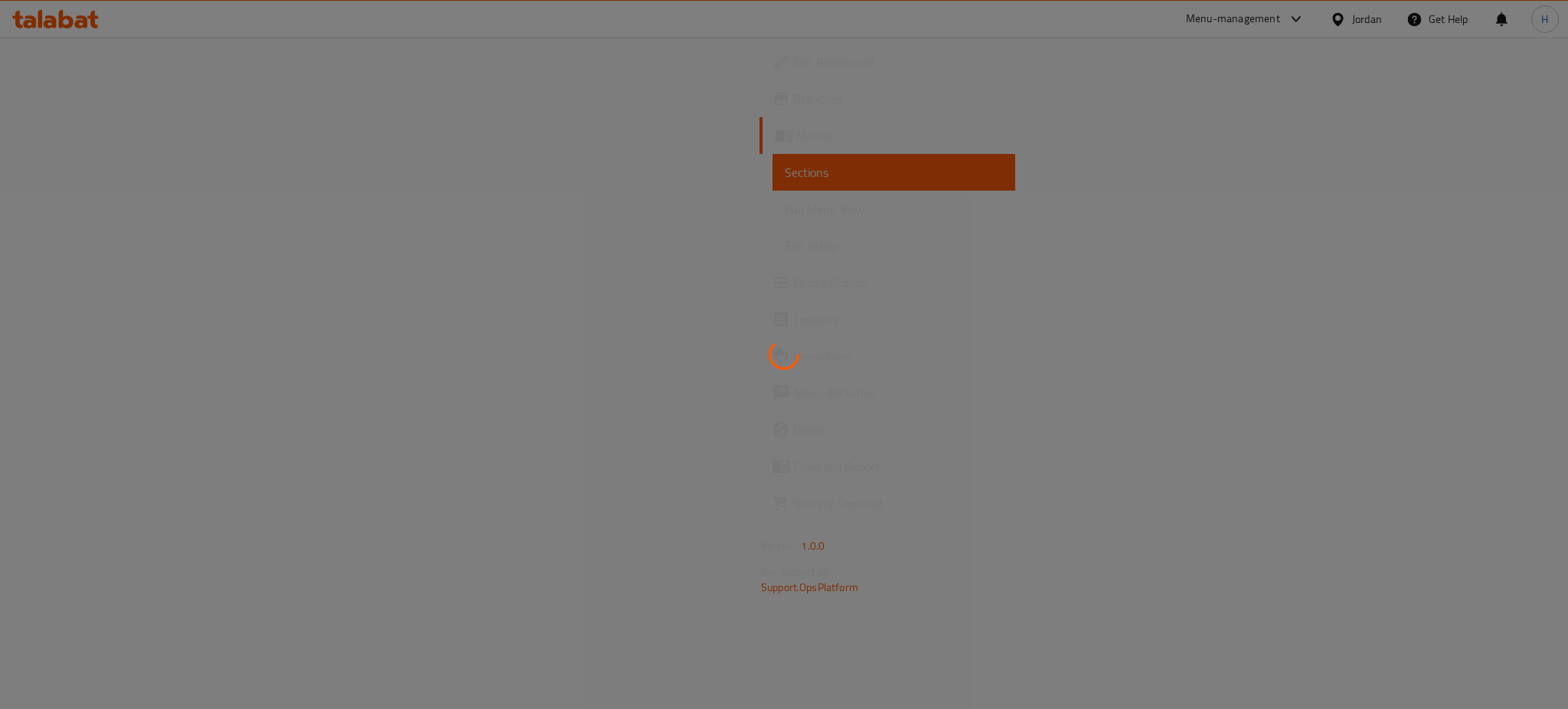
click at [1497, 277] on div at bounding box center [784, 354] width 1568 height 709
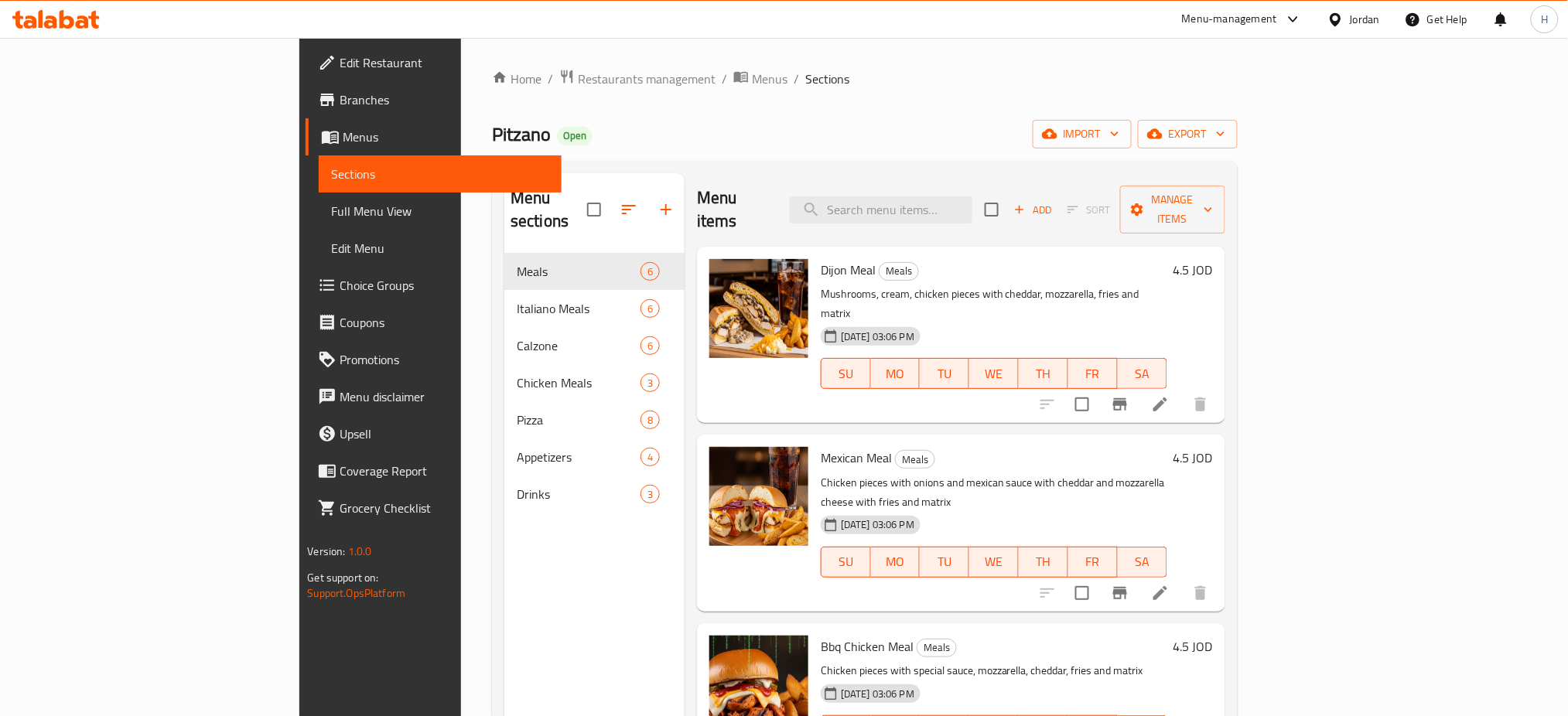
click at [632, 109] on div "Home / Restaurants management / Menus / Sections Pitzano Open import export Men…" at bounding box center [864, 485] width 745 height 833
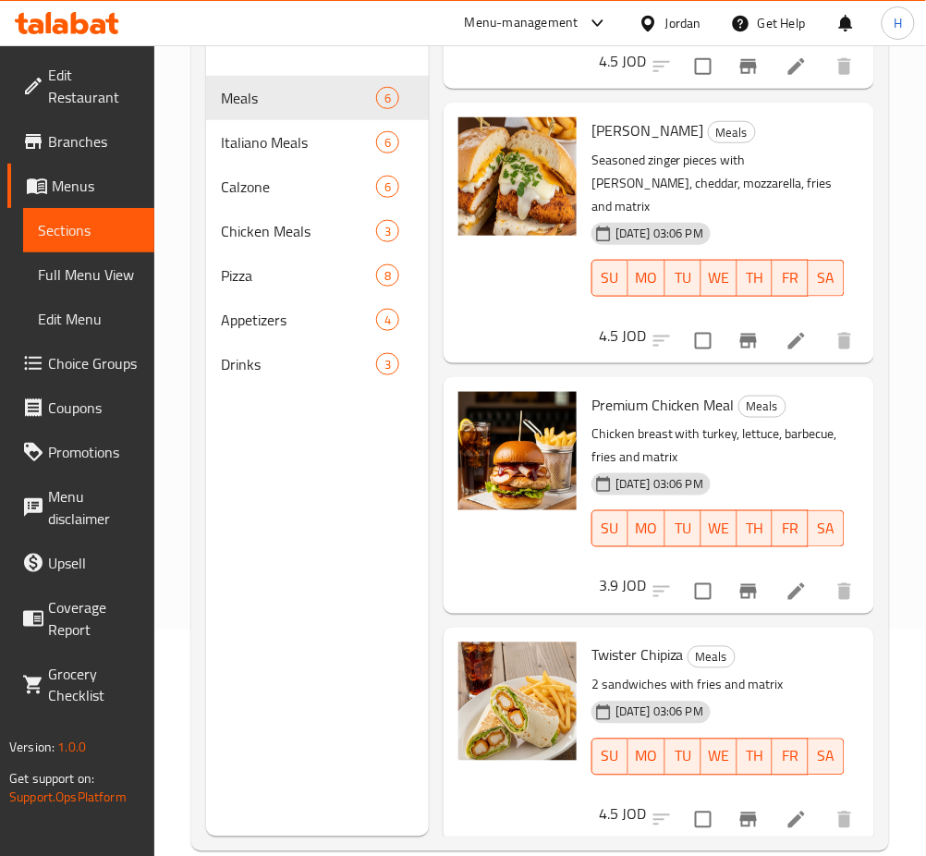
scroll to position [246, 0]
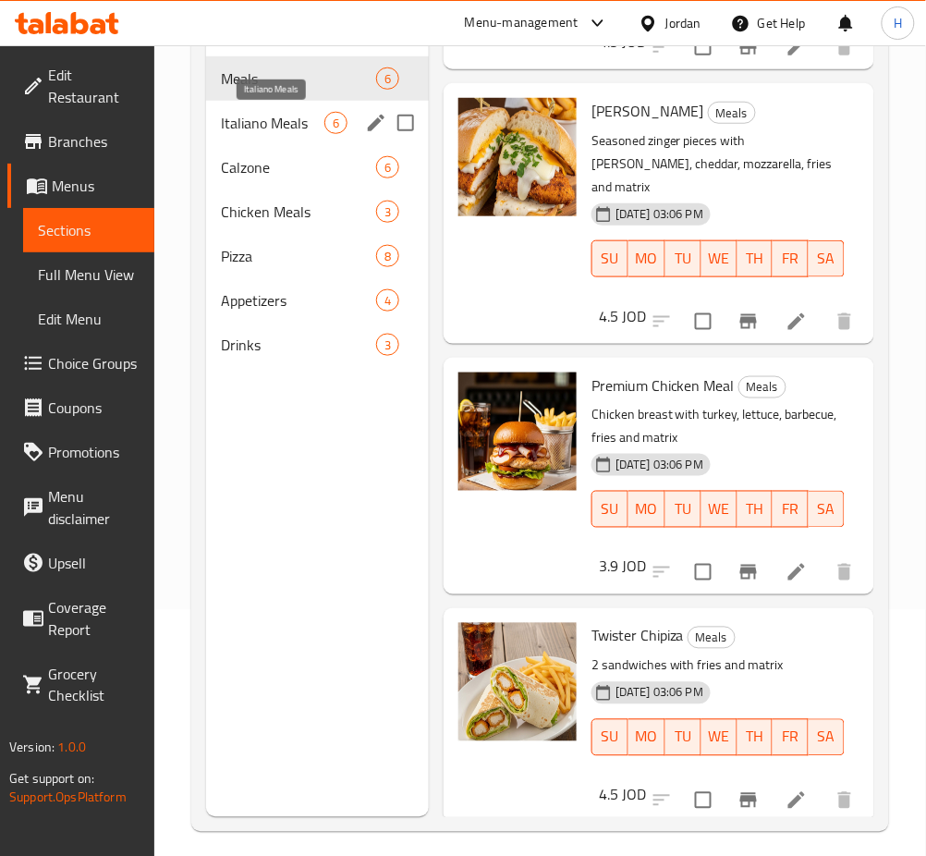
click at [286, 116] on span "Italiano Meals" at bounding box center [273, 123] width 104 height 22
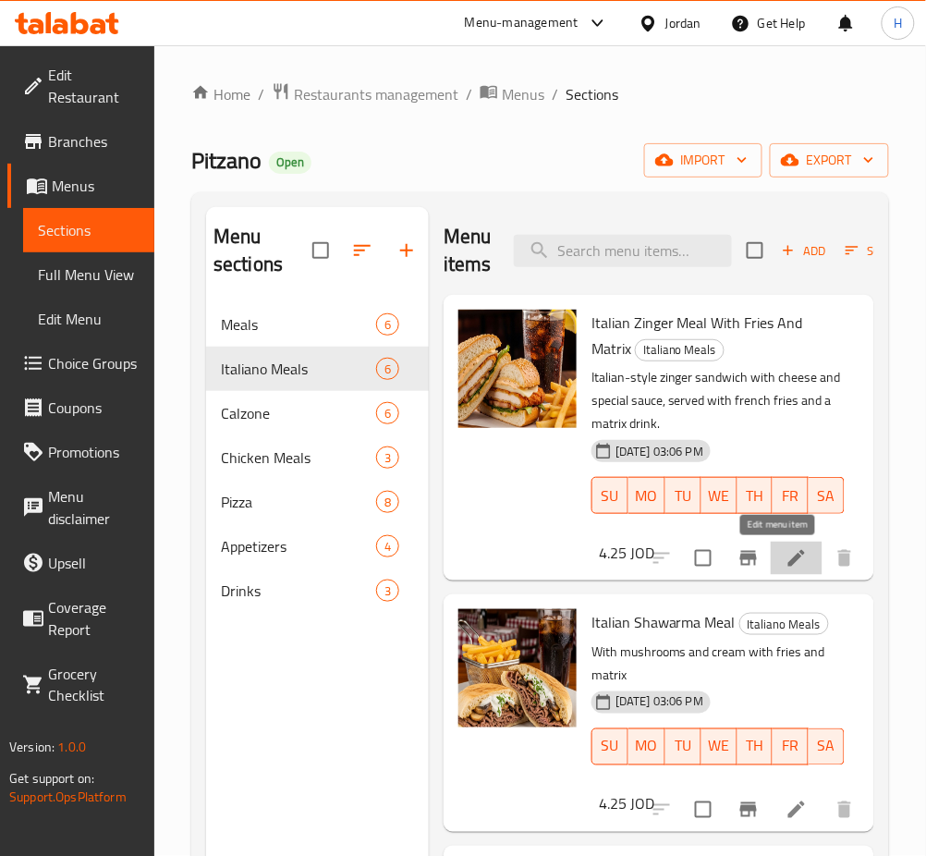
drag, startPoint x: 777, startPoint y: 558, endPoint x: 784, endPoint y: 697, distance: 138.8
drag, startPoint x: 784, startPoint y: 814, endPoint x: 767, endPoint y: 770, distance: 47.4
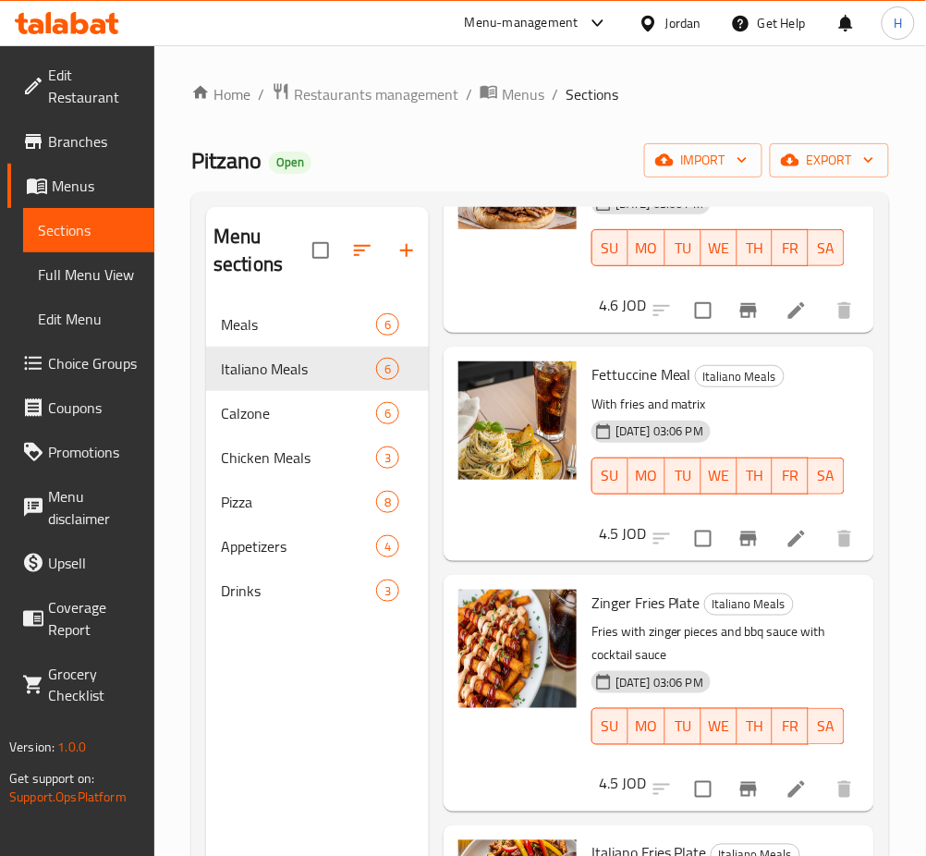
scroll to position [246, 0]
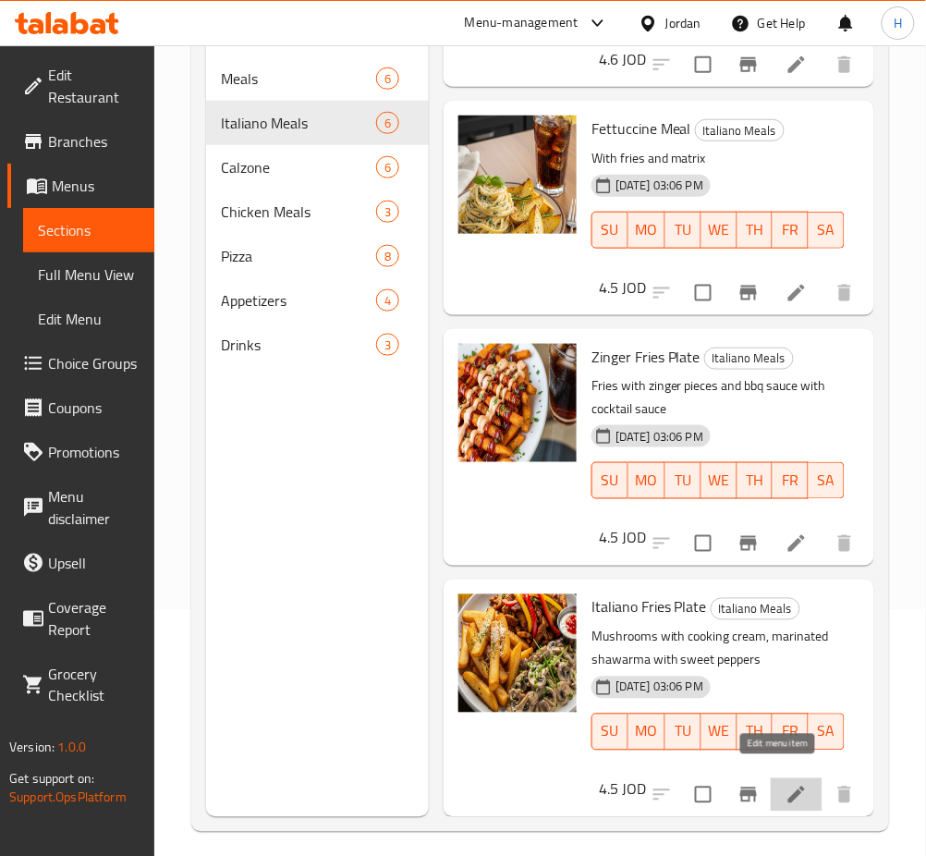
drag, startPoint x: 786, startPoint y: 774, endPoint x: 616, endPoint y: 515, distance: 309.7
click at [275, 179] on div "Calzone 6" at bounding box center [317, 167] width 223 height 44
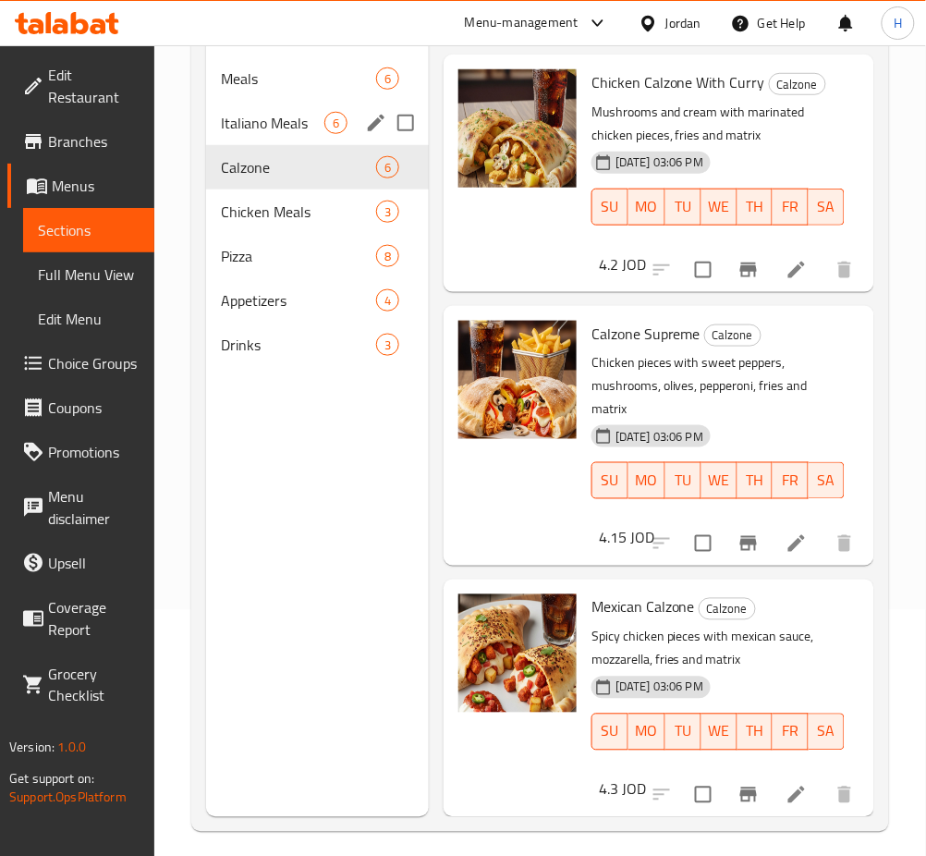
click at [293, 122] on span "Italiano Meals" at bounding box center [273, 123] width 104 height 22
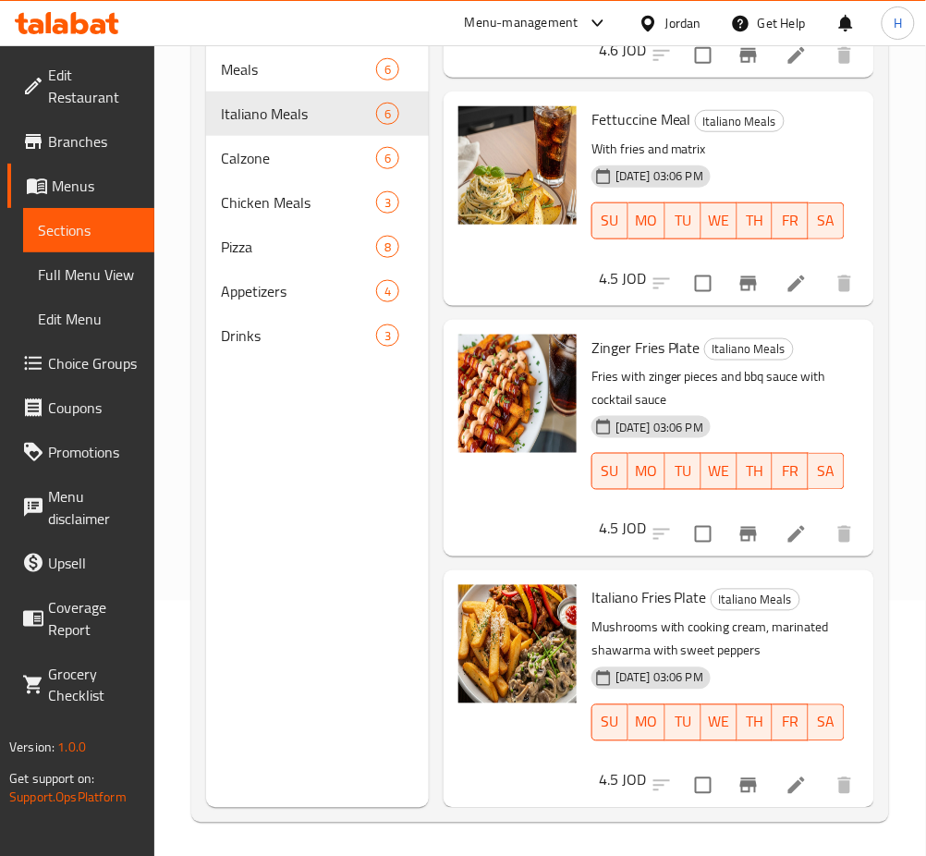
scroll to position [259, 0]
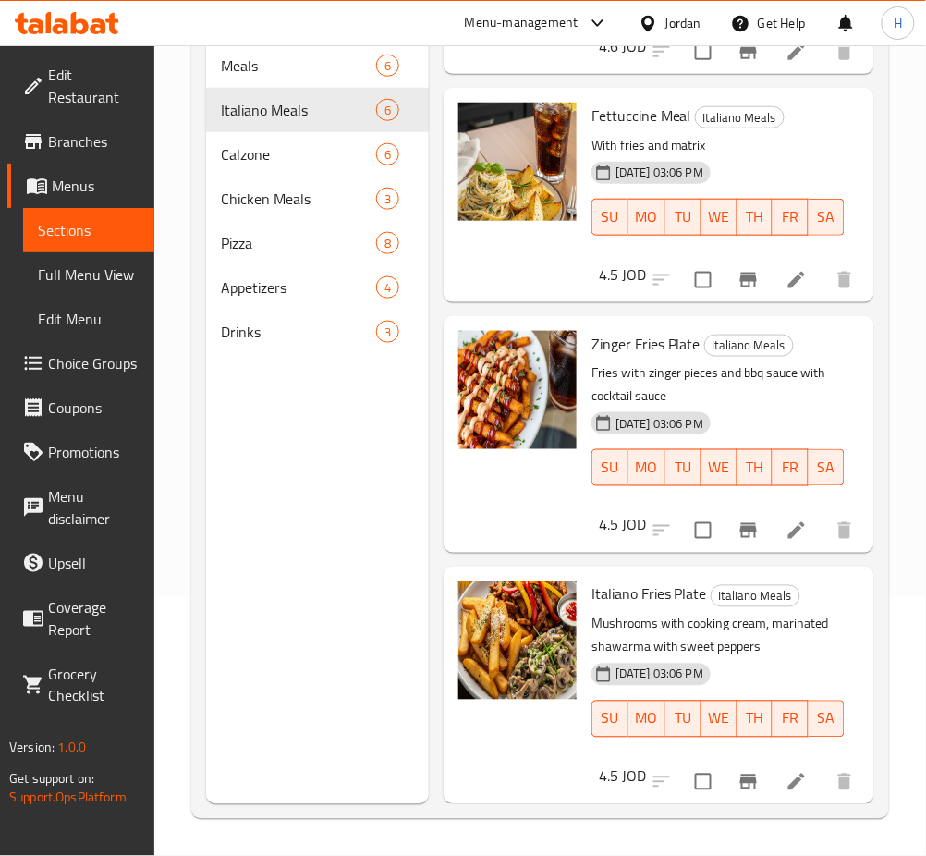
click at [786, 771] on icon at bounding box center [797, 782] width 22 height 22
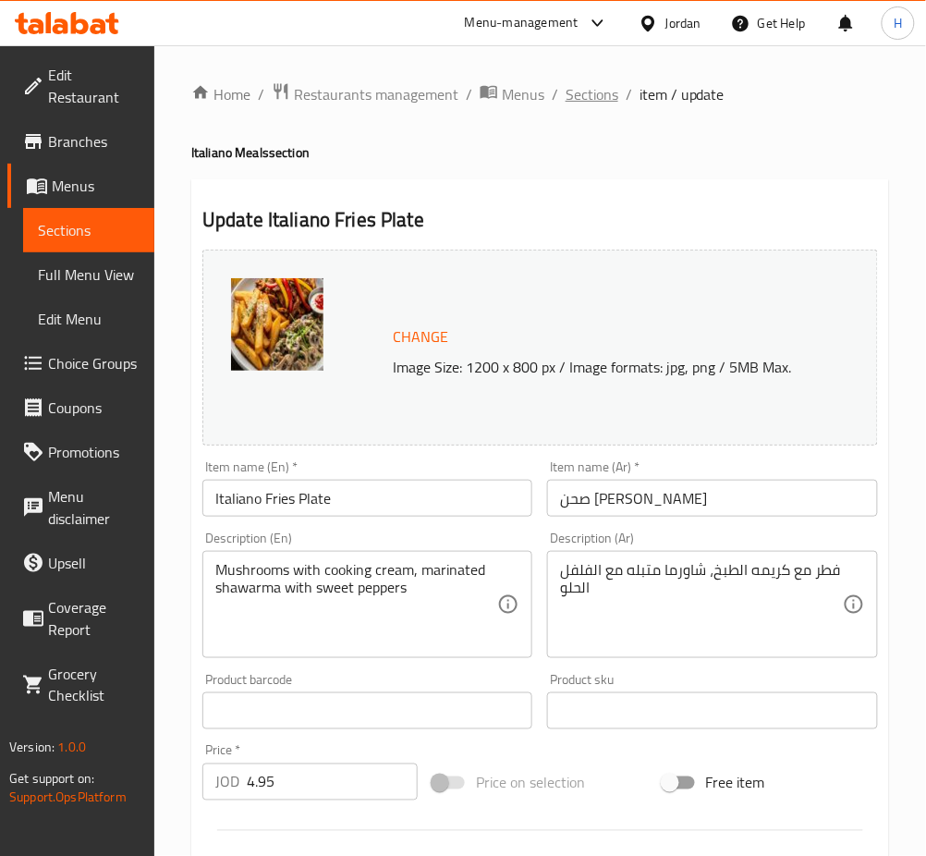
click at [600, 96] on span "Sections" at bounding box center [592, 94] width 53 height 22
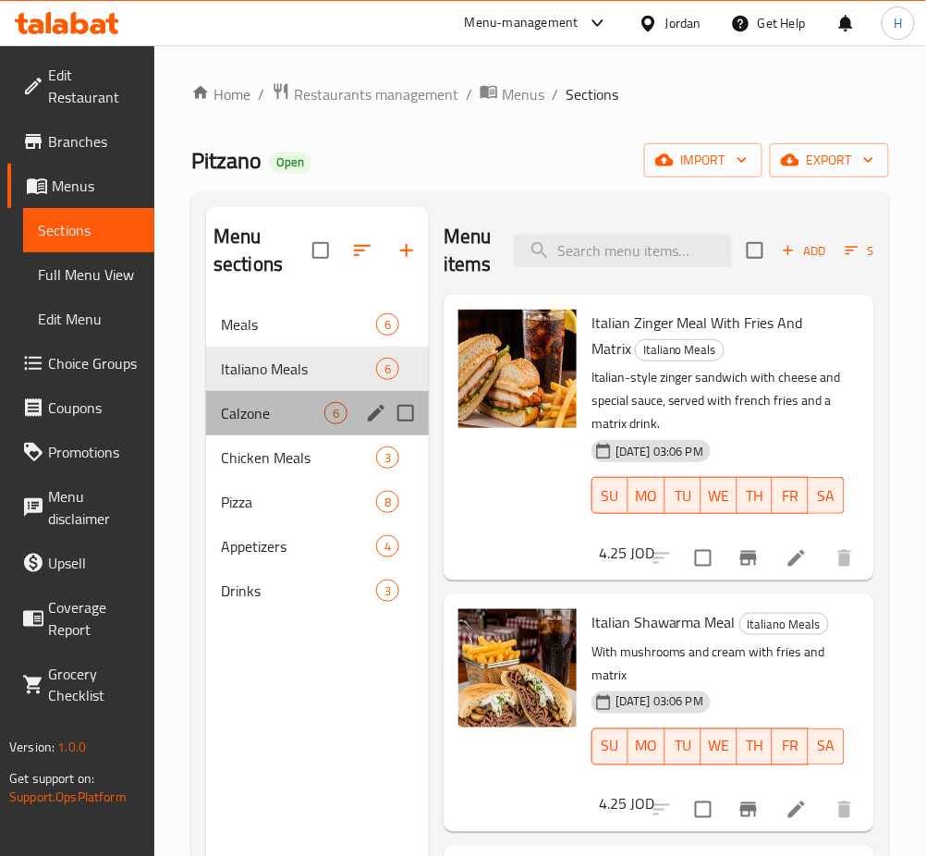
click at [284, 427] on div "Calzone 6" at bounding box center [317, 413] width 223 height 44
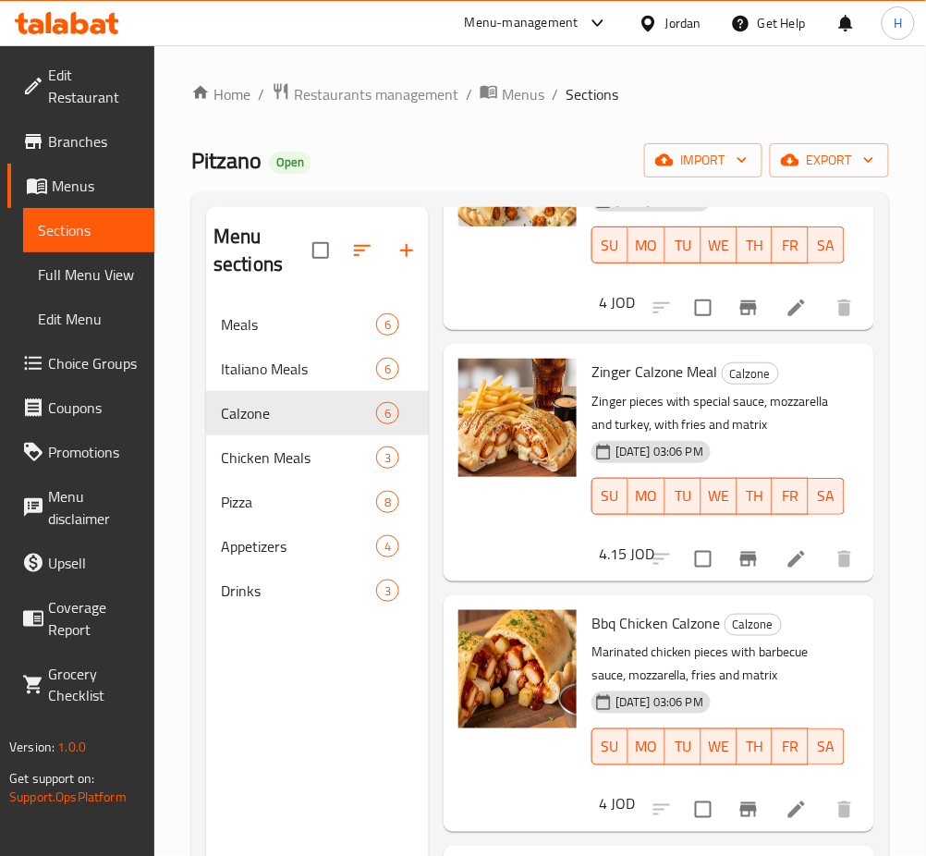
scroll to position [246, 0]
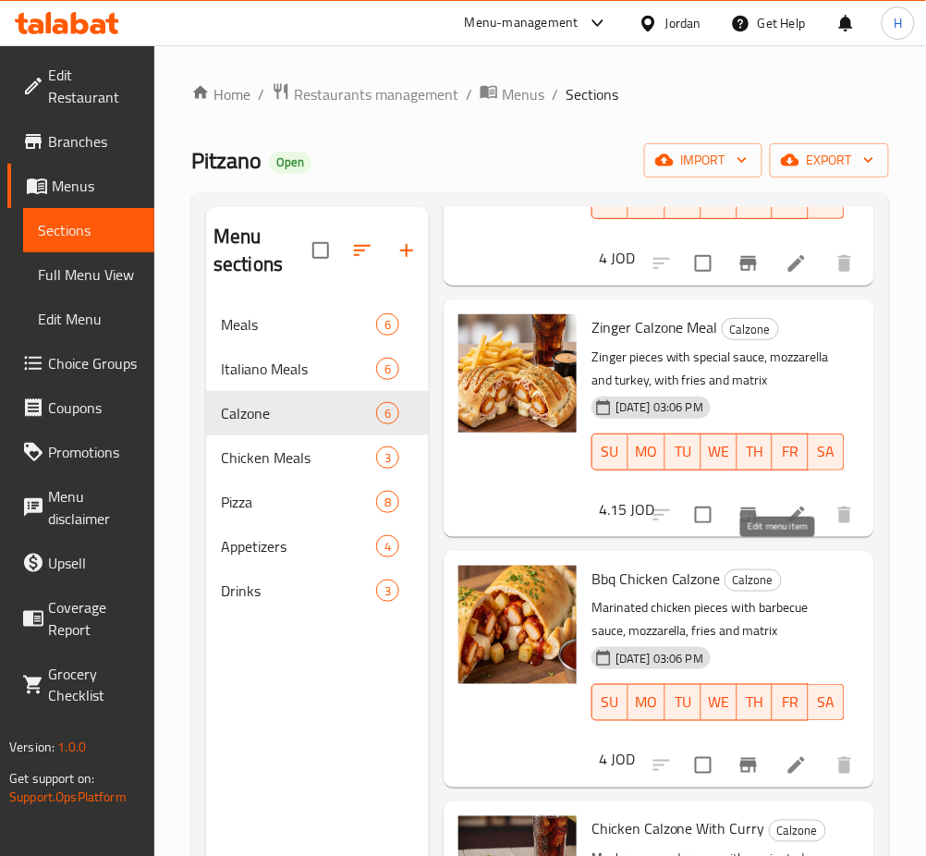
drag, startPoint x: 767, startPoint y: 561, endPoint x: 774, endPoint y: 576, distance: 16.1
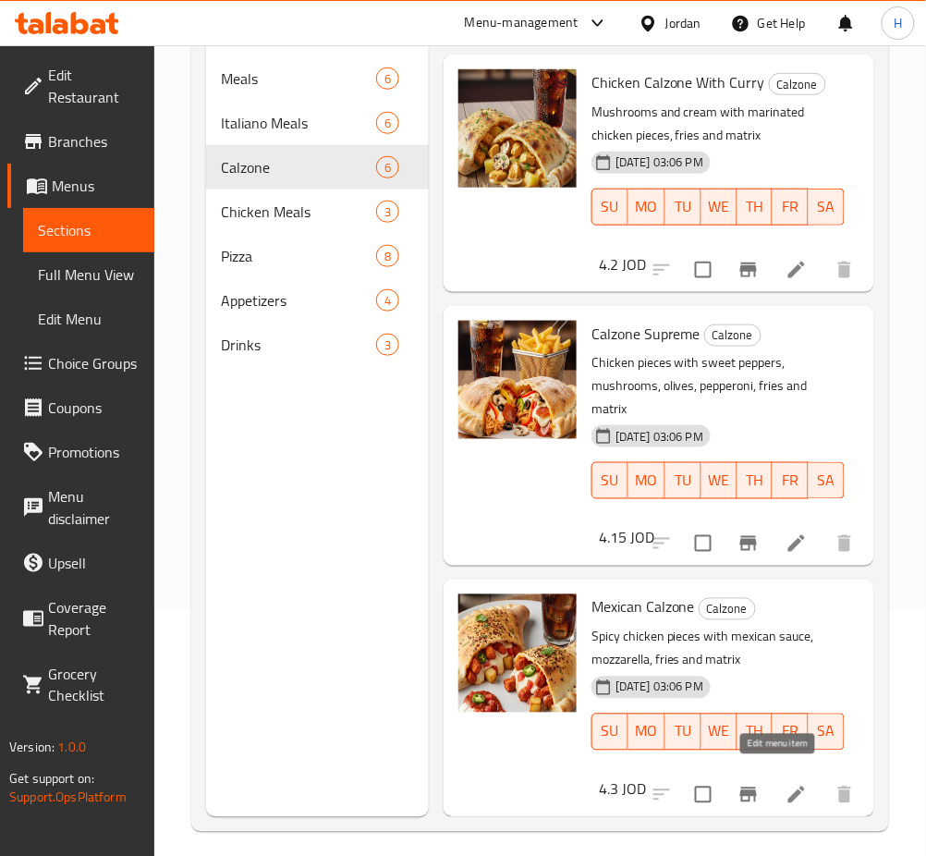
drag, startPoint x: 773, startPoint y: 771, endPoint x: 736, endPoint y: 730, distance: 55.0
click at [279, 205] on span "Chicken Meals" at bounding box center [273, 212] width 104 height 22
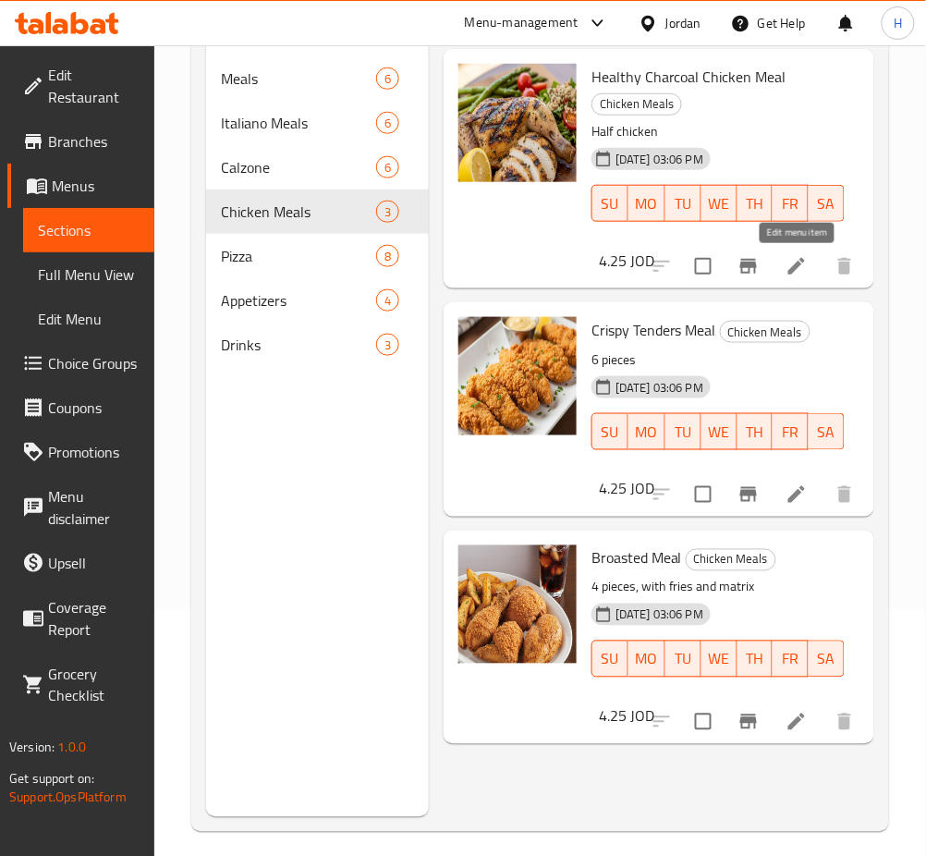
drag, startPoint x: 797, startPoint y: 271, endPoint x: 750, endPoint y: 600, distance: 332.5
drag, startPoint x: 790, startPoint y: 490, endPoint x: 775, endPoint y: 677, distance: 187.4
drag, startPoint x: 789, startPoint y: 724, endPoint x: 698, endPoint y: 691, distance: 96.5
click at [284, 249] on span "Pizza" at bounding box center [273, 256] width 104 height 22
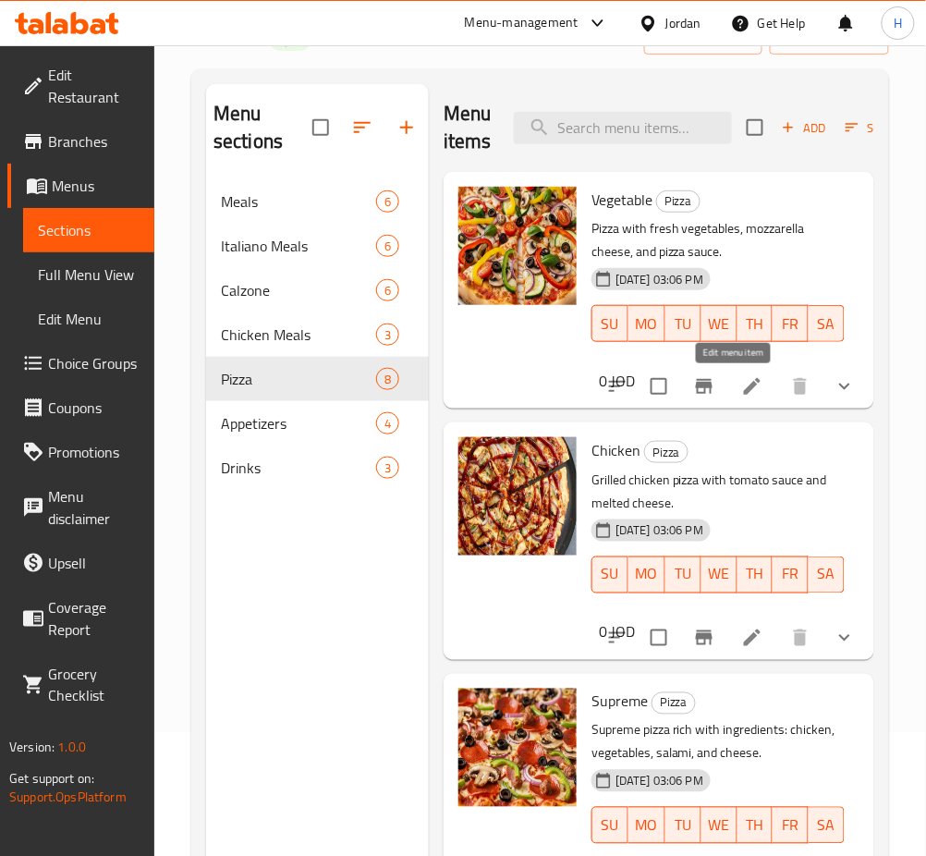
scroll to position [1, 0]
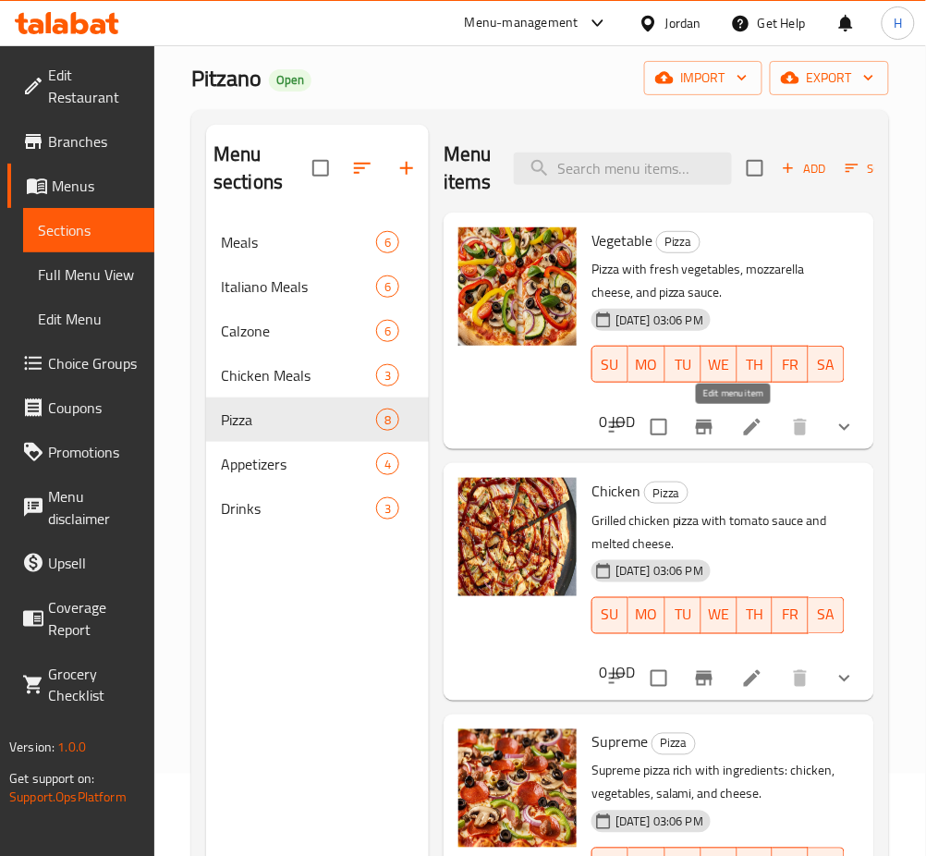
drag, startPoint x: 735, startPoint y: 391, endPoint x: 732, endPoint y: 505, distance: 113.7
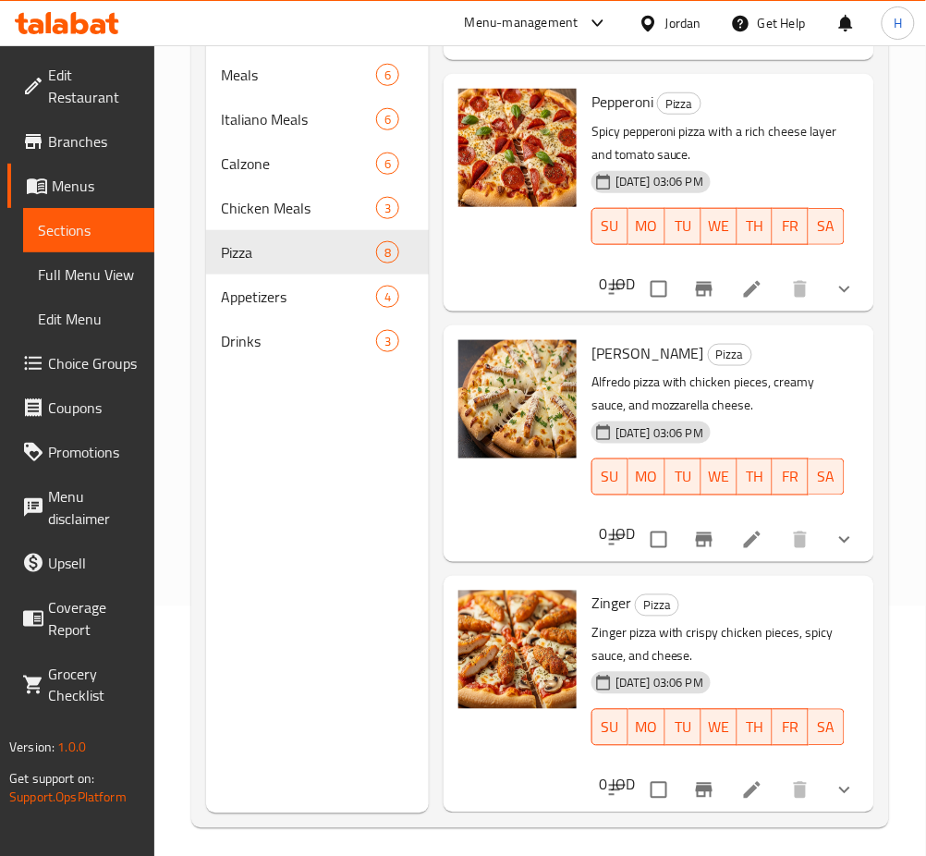
scroll to position [259, 0]
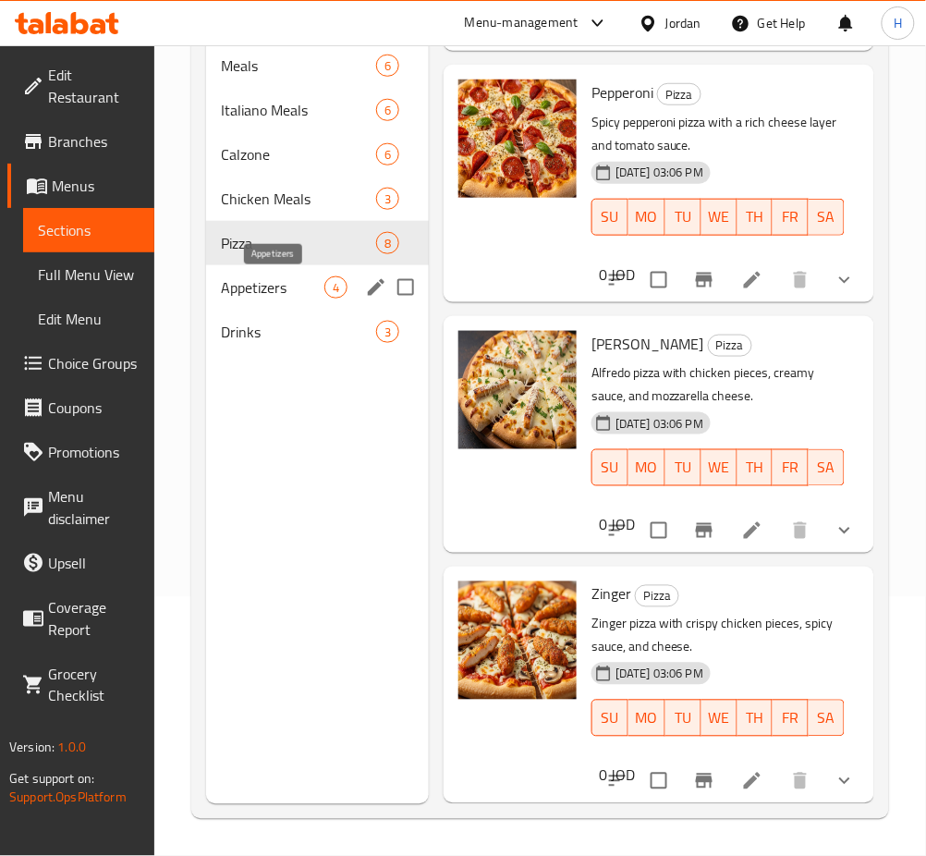
click at [274, 280] on span "Appetizers" at bounding box center [273, 287] width 104 height 22
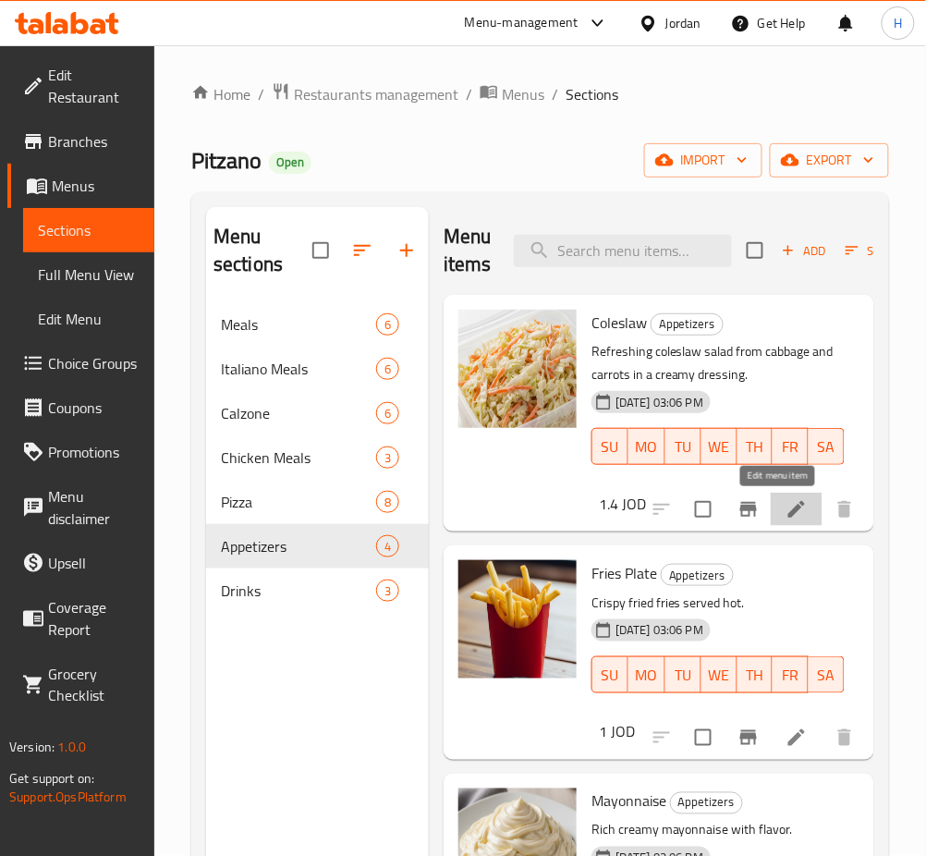
drag, startPoint x: 778, startPoint y: 507, endPoint x: 785, endPoint y: 524, distance: 18.7
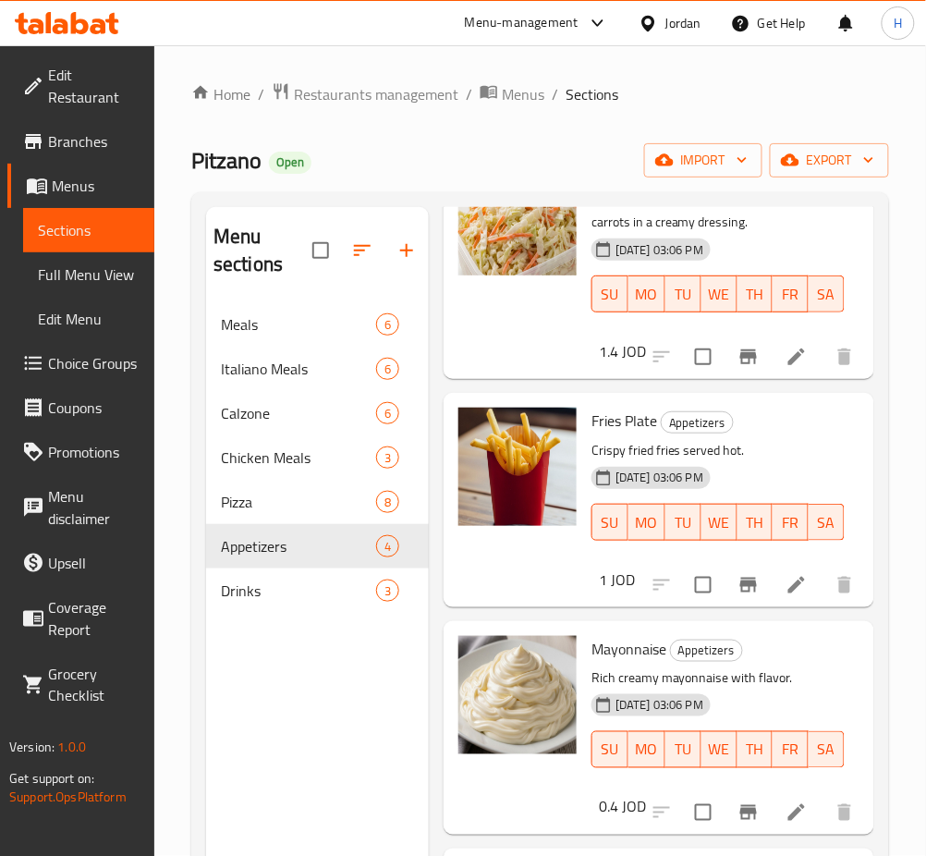
scroll to position [193, 0]
drag, startPoint x: 775, startPoint y: 778, endPoint x: 778, endPoint y: 789, distance: 11.7
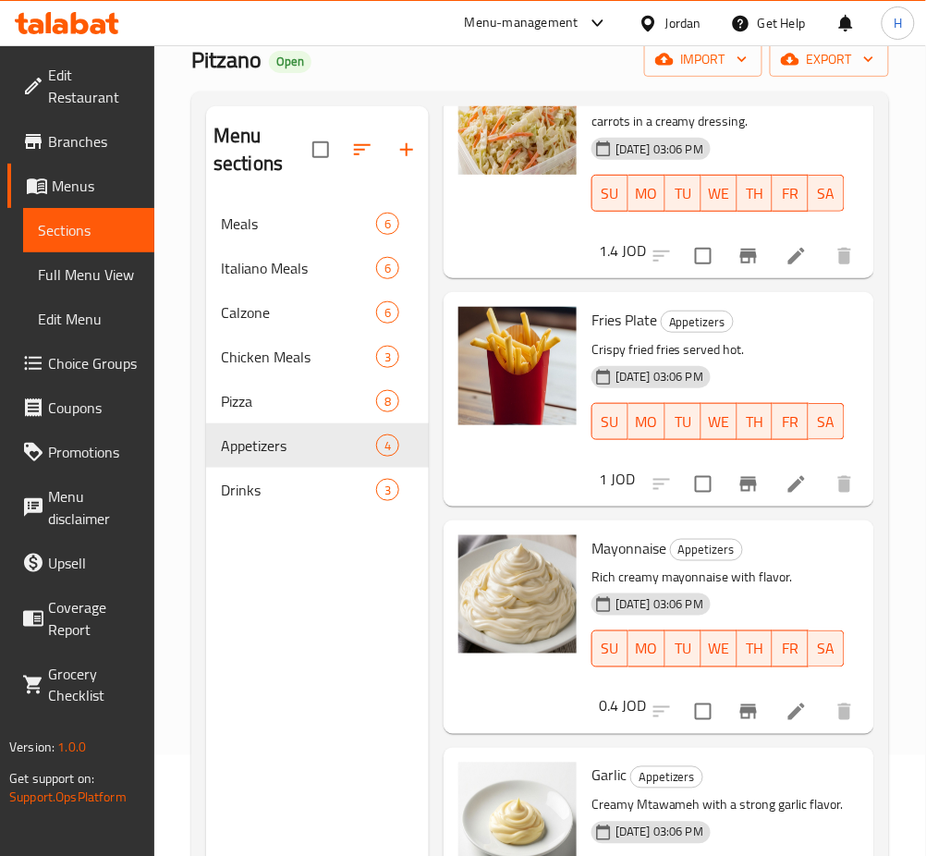
scroll to position [259, 0]
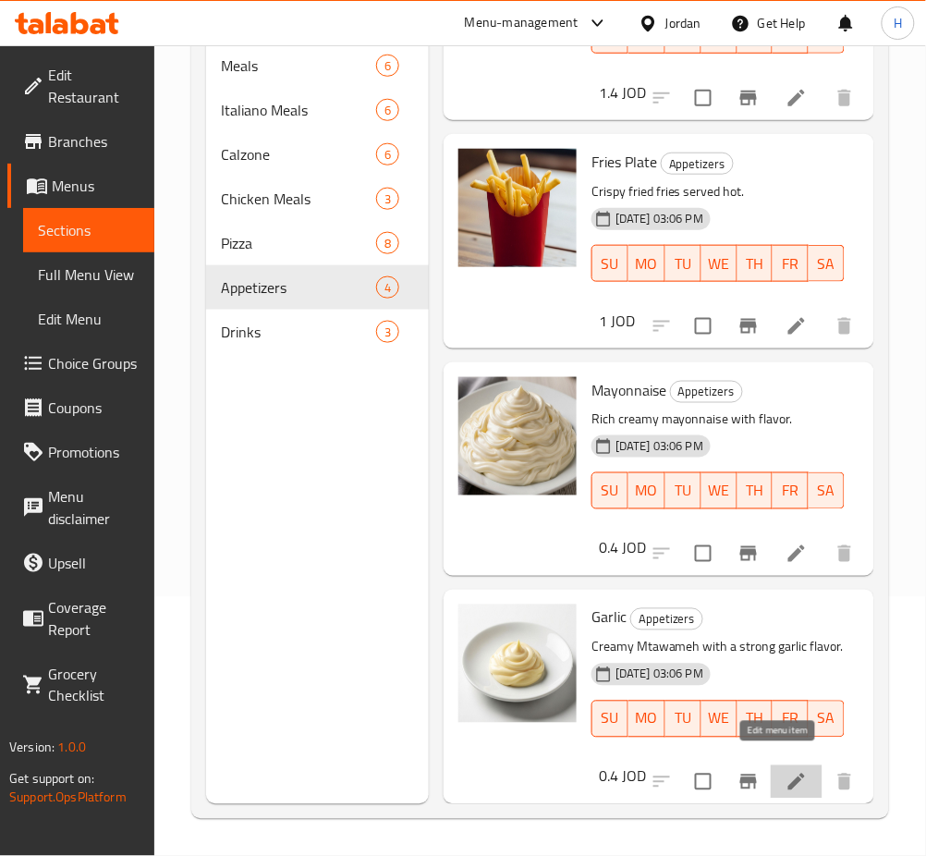
drag, startPoint x: 780, startPoint y: 763, endPoint x: 638, endPoint y: 594, distance: 221.1
drag, startPoint x: 298, startPoint y: 335, endPoint x: 422, endPoint y: 591, distance: 284.9
click at [298, 335] on span "Drinks" at bounding box center [273, 332] width 104 height 22
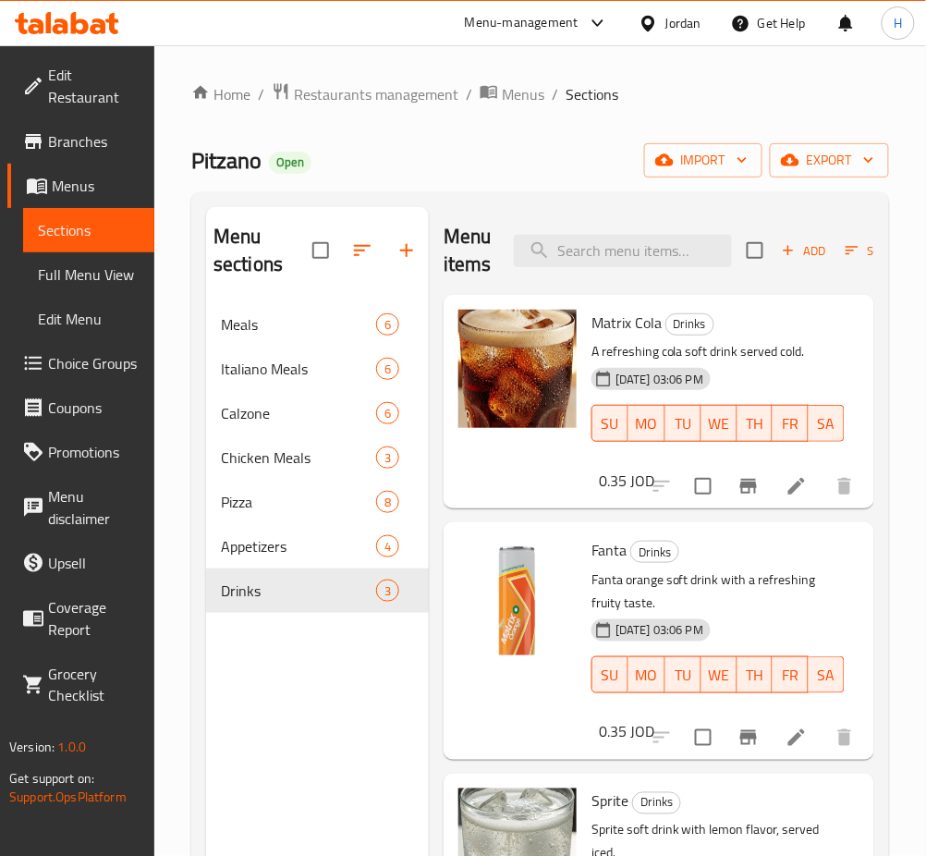
drag, startPoint x: 789, startPoint y: 483, endPoint x: 803, endPoint y: 517, distance: 37.3
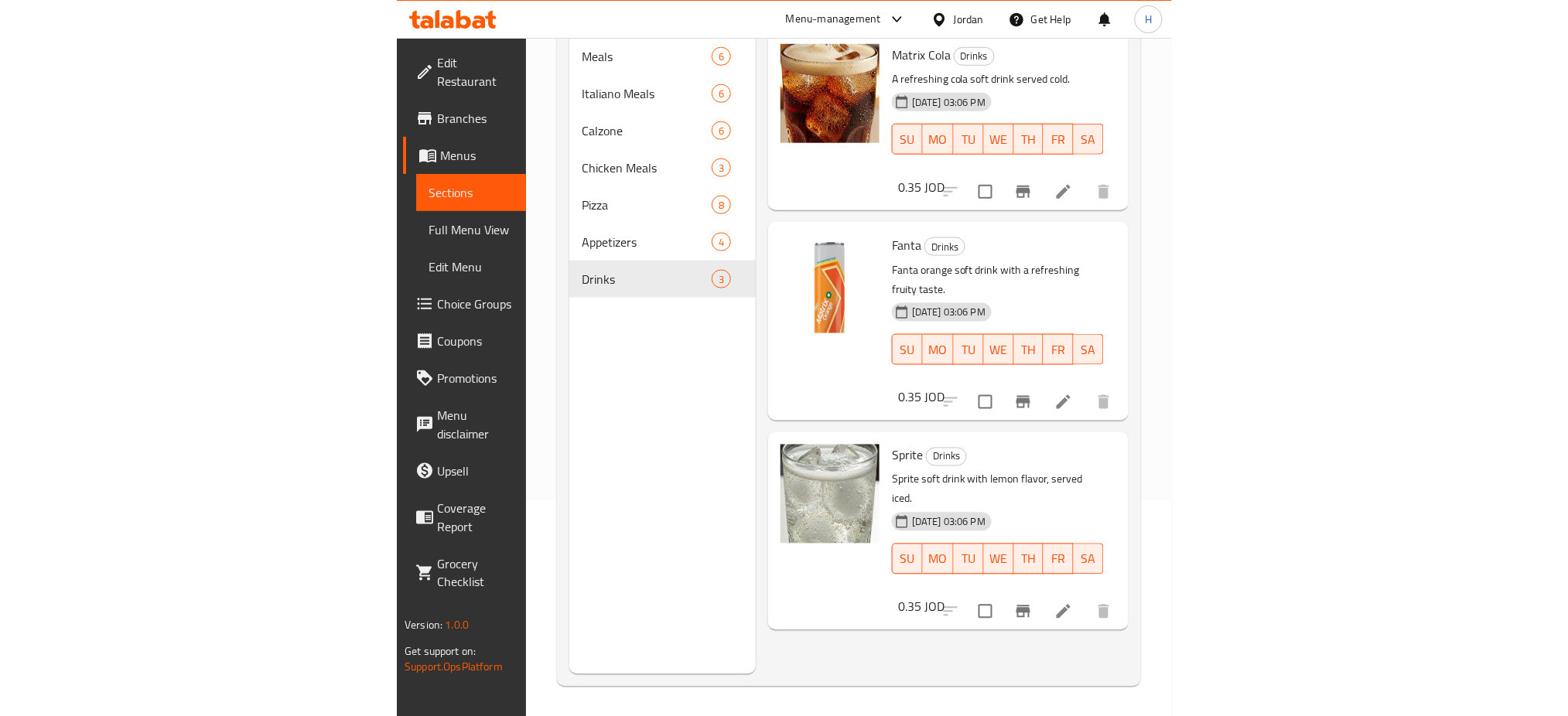
scroll to position [217, 0]
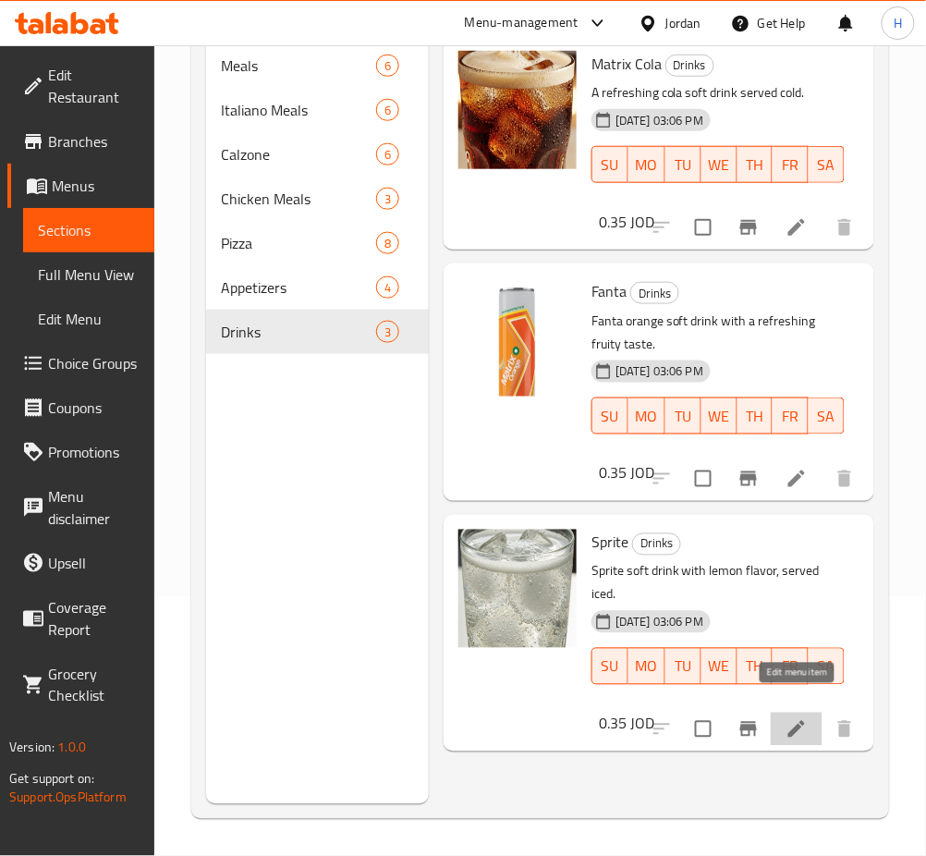
drag, startPoint x: 791, startPoint y: 706, endPoint x: 593, endPoint y: 283, distance: 467.7
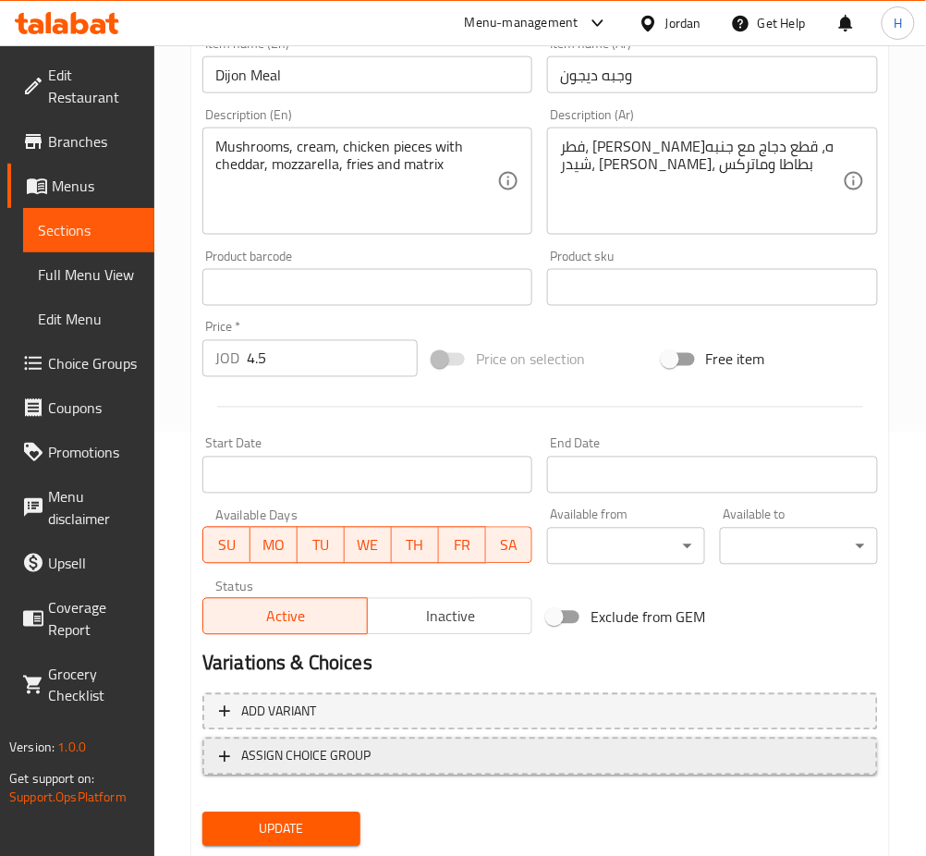
scroll to position [474, 0]
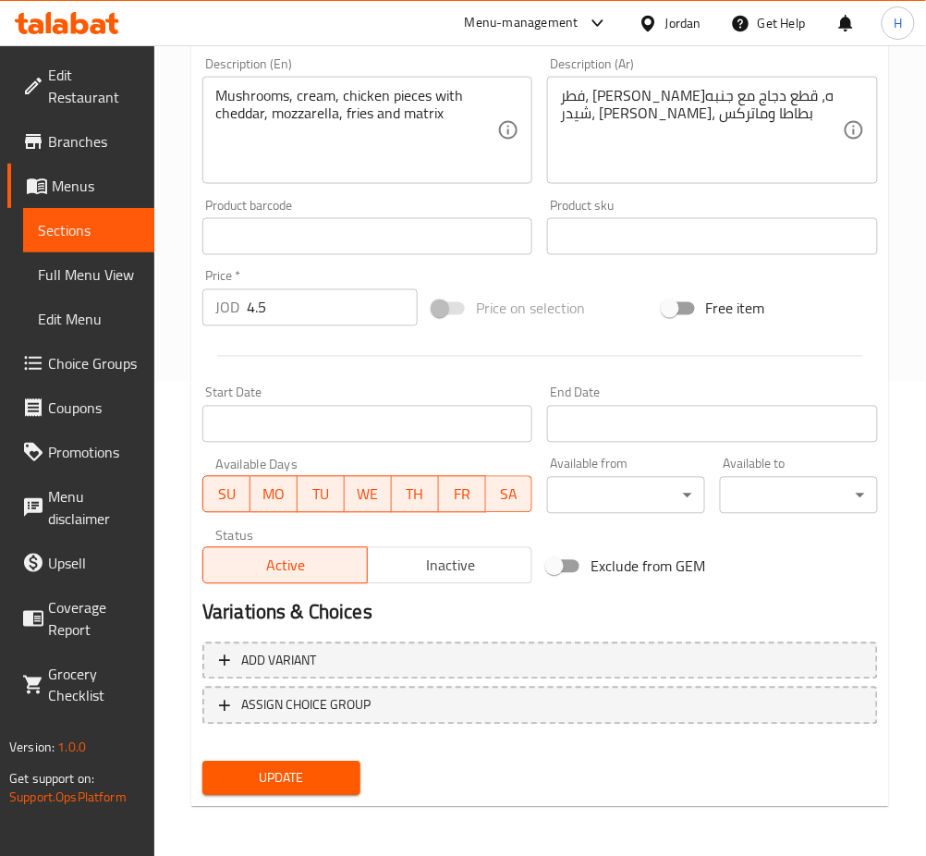
click at [365, 301] on input "4.5" at bounding box center [332, 307] width 171 height 37
type input "4.95"
click at [202, 762] on button "Update" at bounding box center [281, 779] width 158 height 34
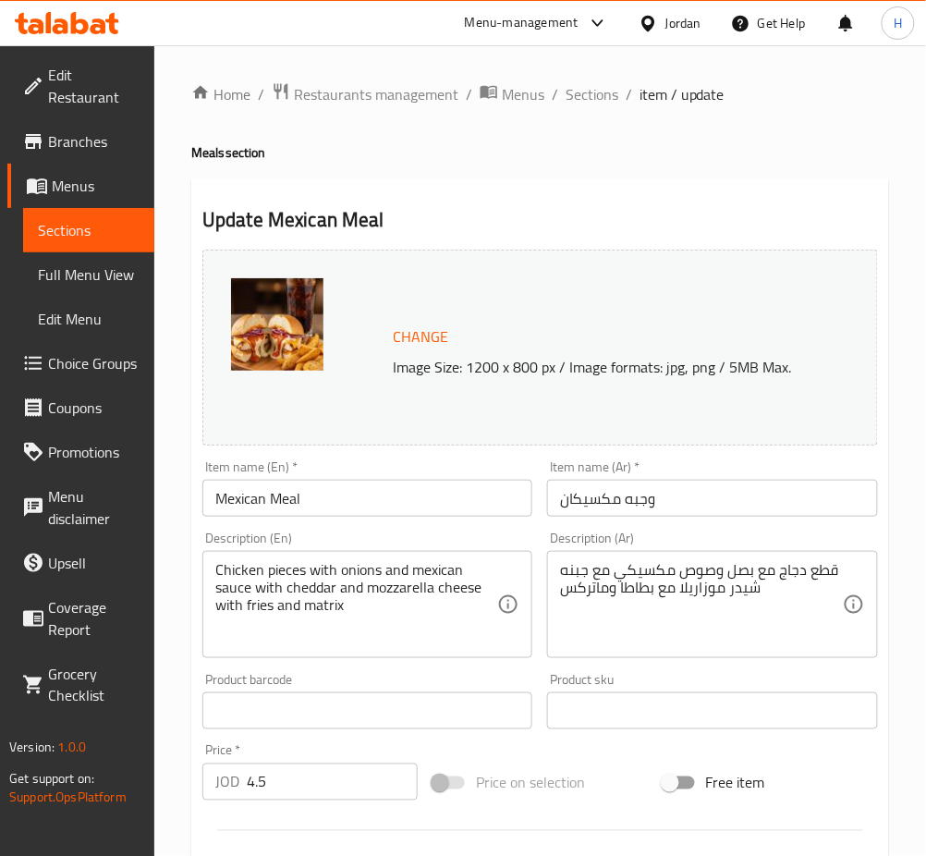
click at [302, 770] on input "4.5" at bounding box center [332, 782] width 171 height 37
type input "4.95"
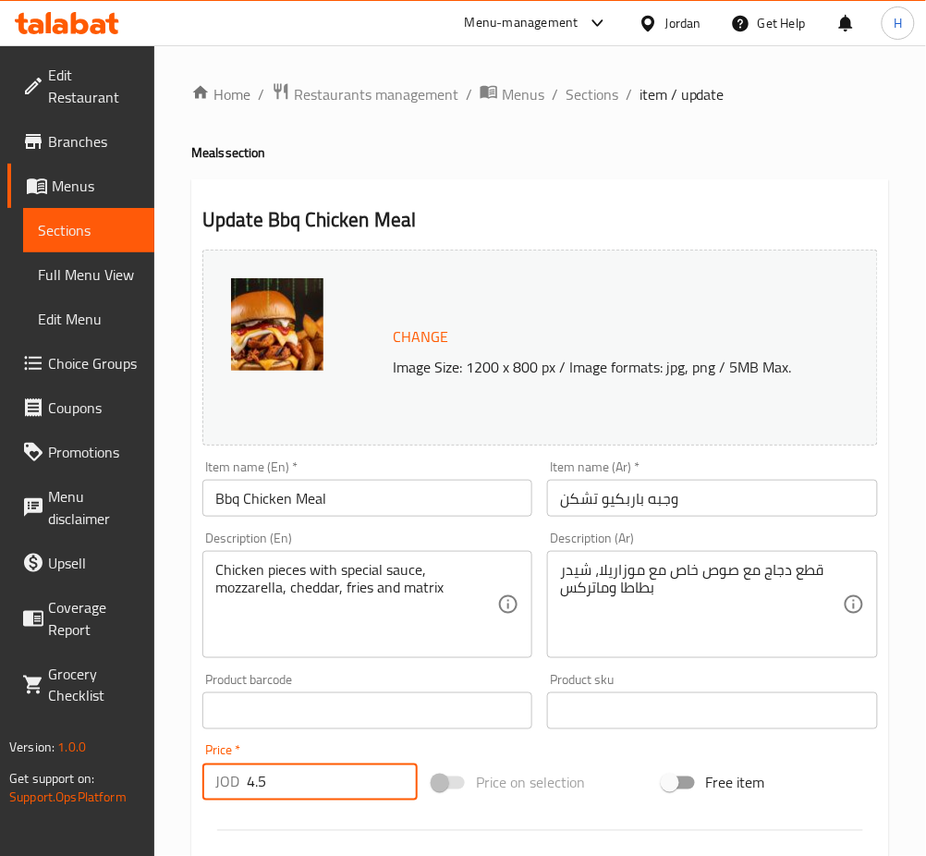
click at [308, 777] on input "4.5" at bounding box center [332, 782] width 171 height 37
type input "4.95"
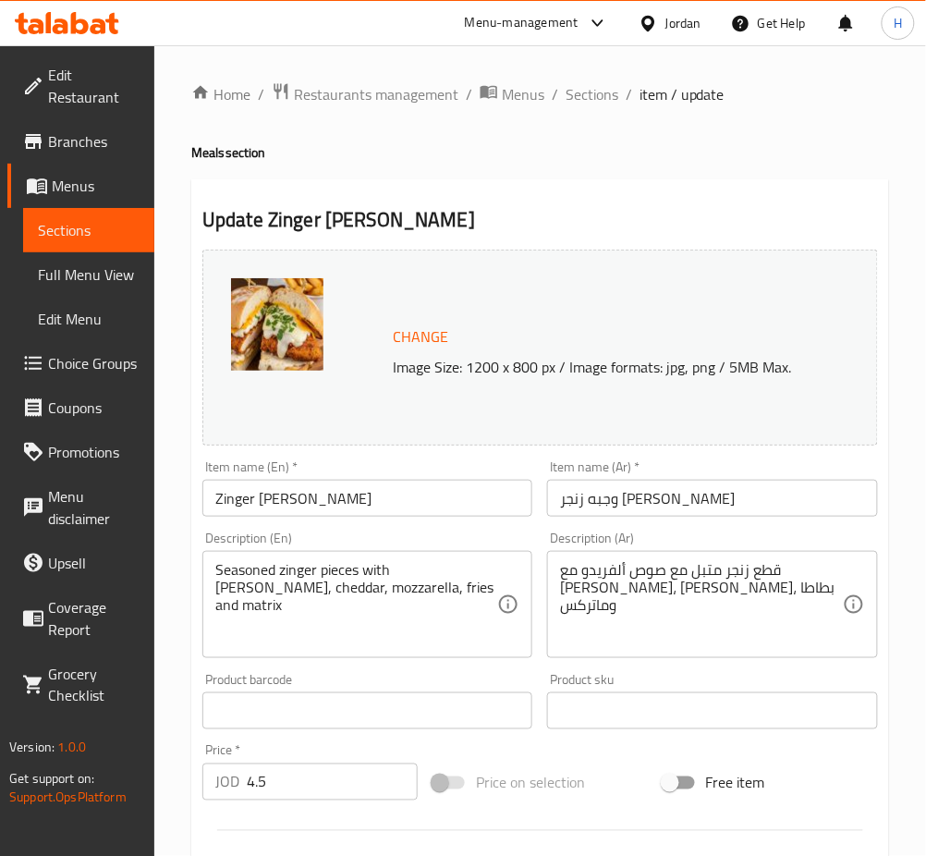
click at [324, 781] on input "4.5" at bounding box center [332, 782] width 171 height 37
type input "4.95"
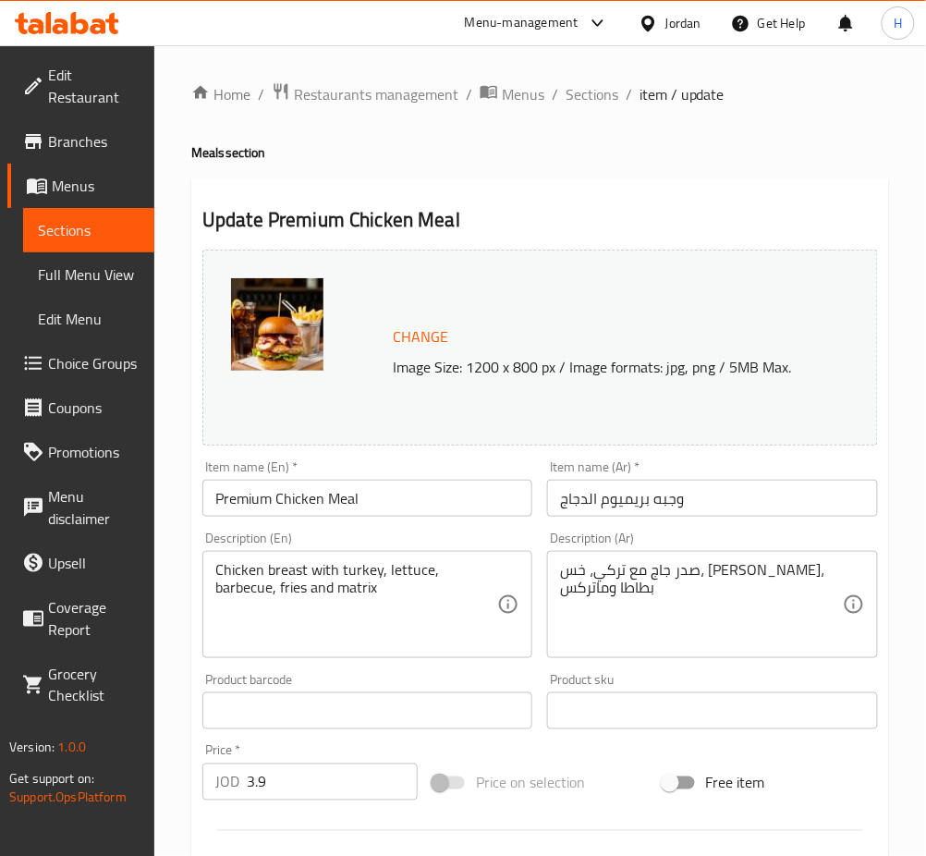
click at [297, 762] on div "Price   * JOD 3.9 Price *" at bounding box center [309, 772] width 215 height 56
click at [302, 761] on div "Price   * JOD 3.9 Price *" at bounding box center [309, 772] width 215 height 56
drag, startPoint x: 299, startPoint y: 780, endPoint x: 177, endPoint y: 792, distance: 121.7
click at [177, 792] on div "Home / Restaurants management / Menus / Sections / item / update Meals section …" at bounding box center [540, 689] width 772 height 1288
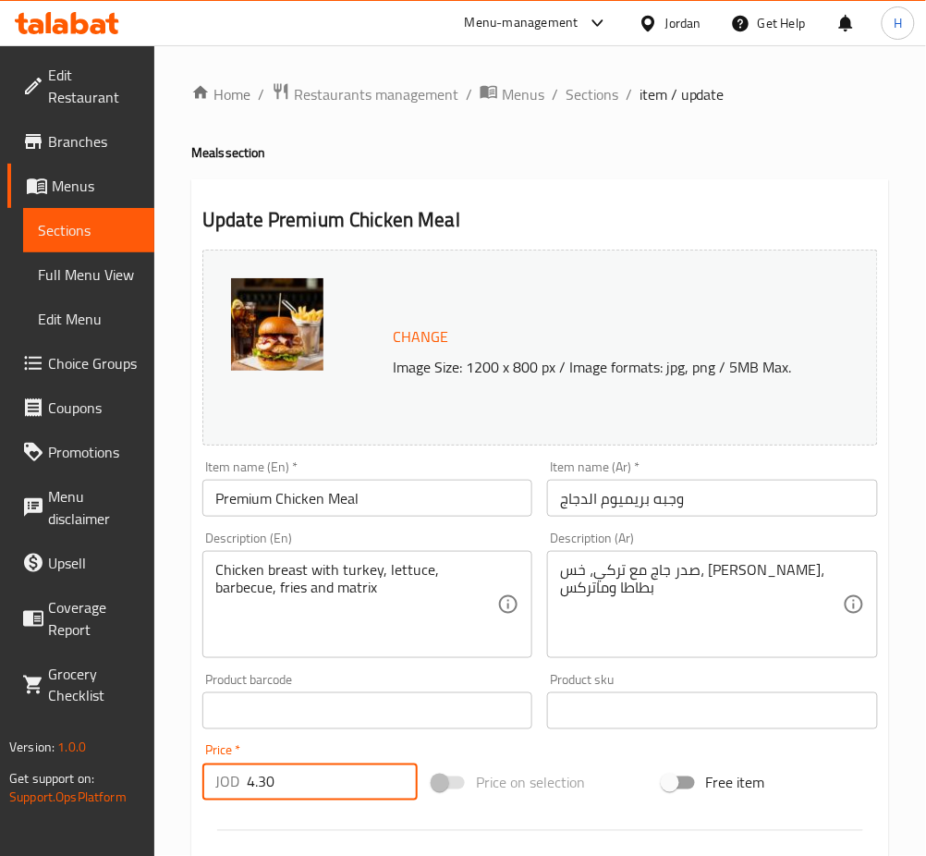
type input "4.30"
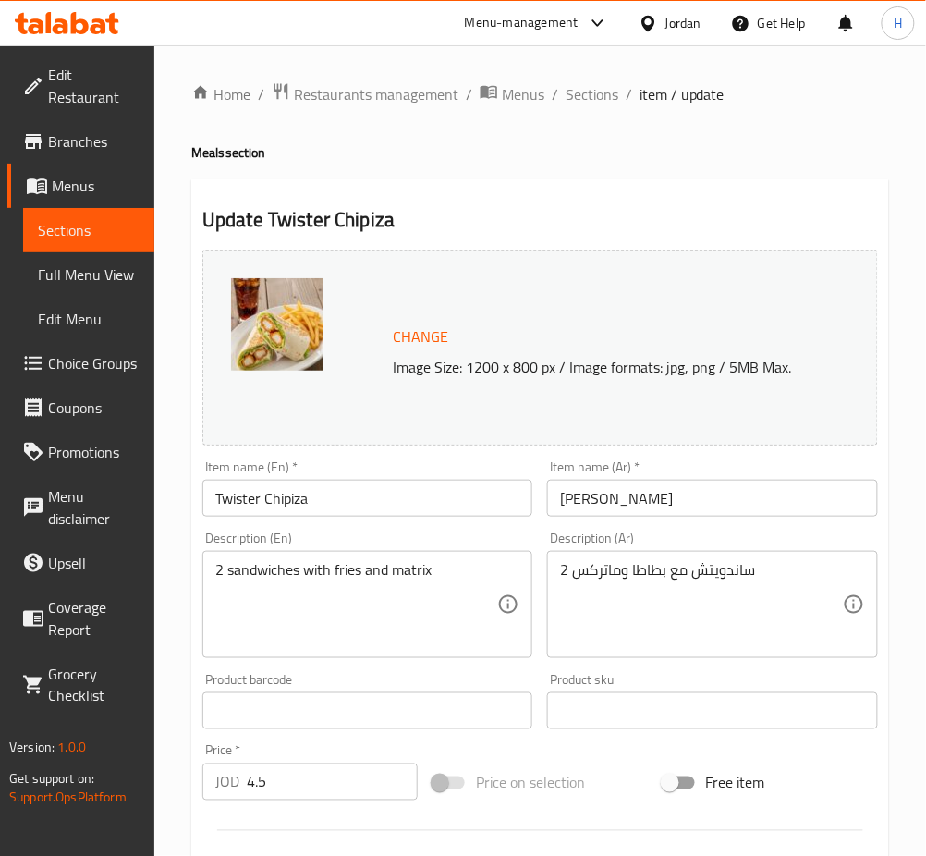
drag, startPoint x: 272, startPoint y: 790, endPoint x: 196, endPoint y: 791, distance: 75.8
click at [196, 792] on div "Price   * JOD 4.5 Price *" at bounding box center [310, 772] width 230 height 71
type input "4.90"
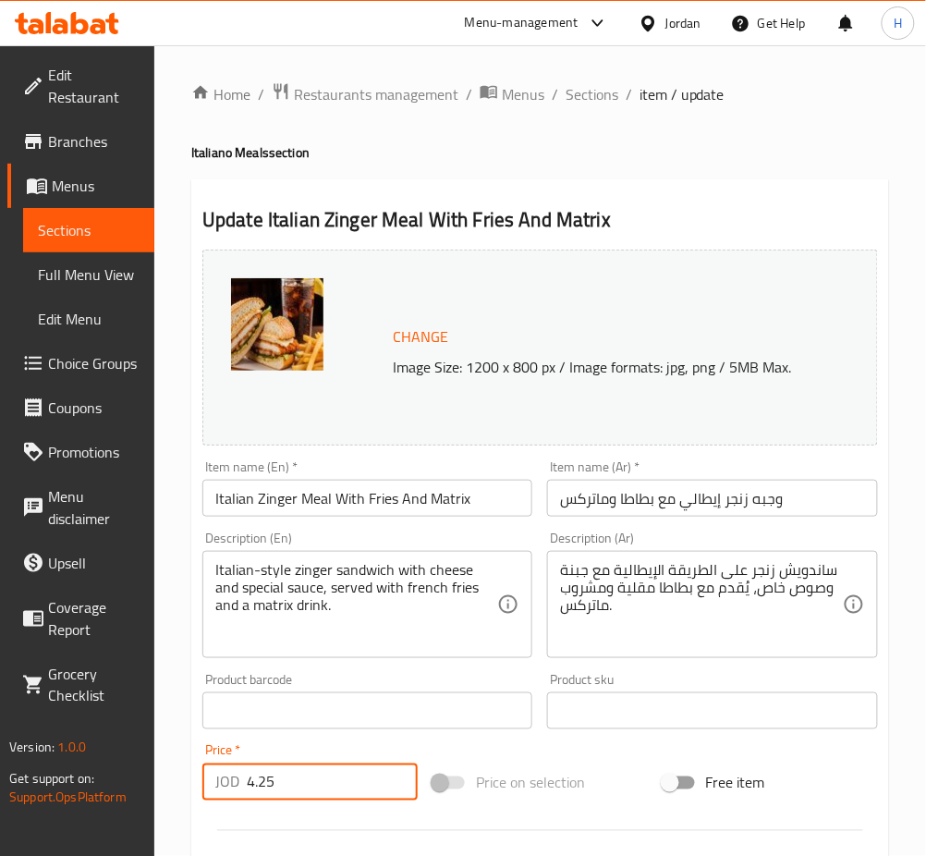
drag, startPoint x: 298, startPoint y: 786, endPoint x: 185, endPoint y: 766, distance: 114.4
click at [181, 777] on div "Home / Restaurants management / Menus / Sections / item / update Italiano Meals…" at bounding box center [540, 689] width 772 height 1288
type input "4.75"
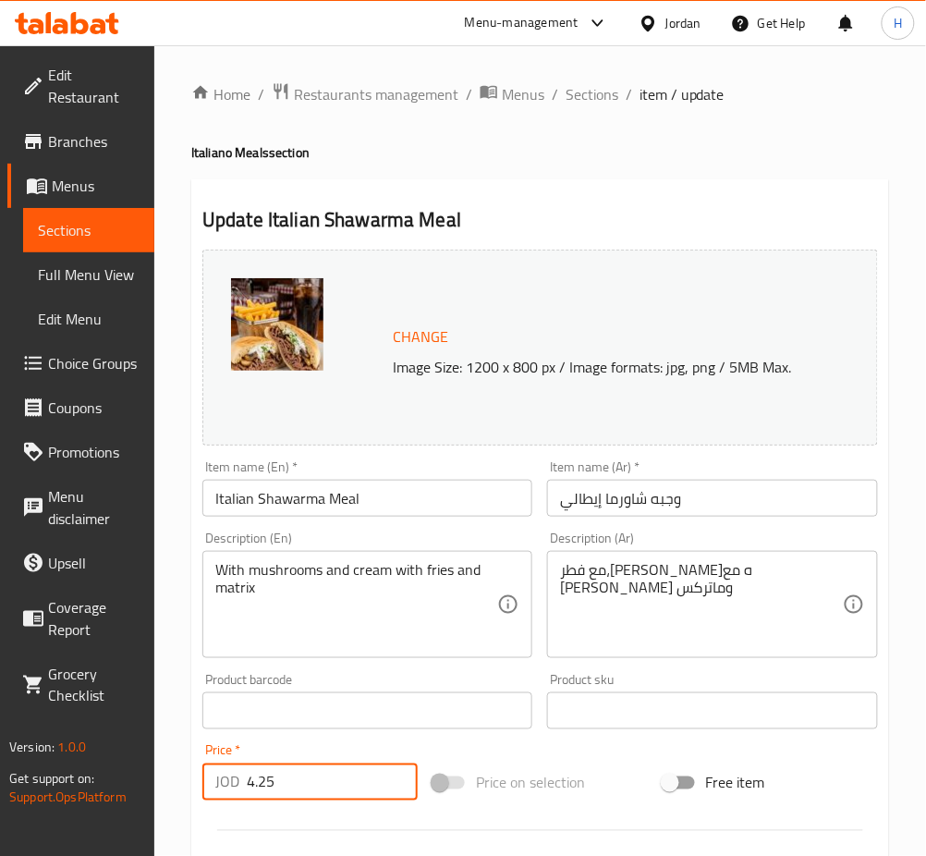
drag, startPoint x: 272, startPoint y: 786, endPoint x: 223, endPoint y: 735, distance: 70.6
click at [223, 767] on div "JOD 4.25 Price *" at bounding box center [309, 782] width 215 height 37
type input "4.75"
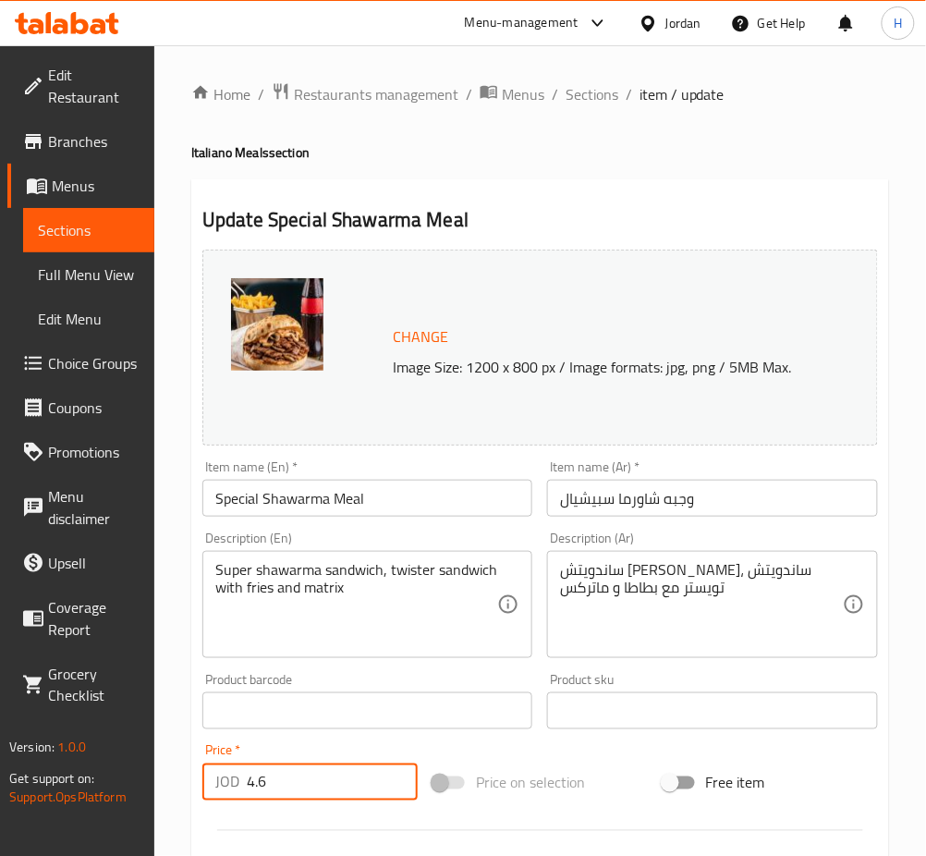
drag, startPoint x: 288, startPoint y: 793, endPoint x: 153, endPoint y: 792, distance: 134.1
click at [153, 792] on div "Edit Restaurant Branches Menus Sections Full Menu View Edit Menu Choice Groups …" at bounding box center [463, 689] width 926 height 1288
type input "5.05"
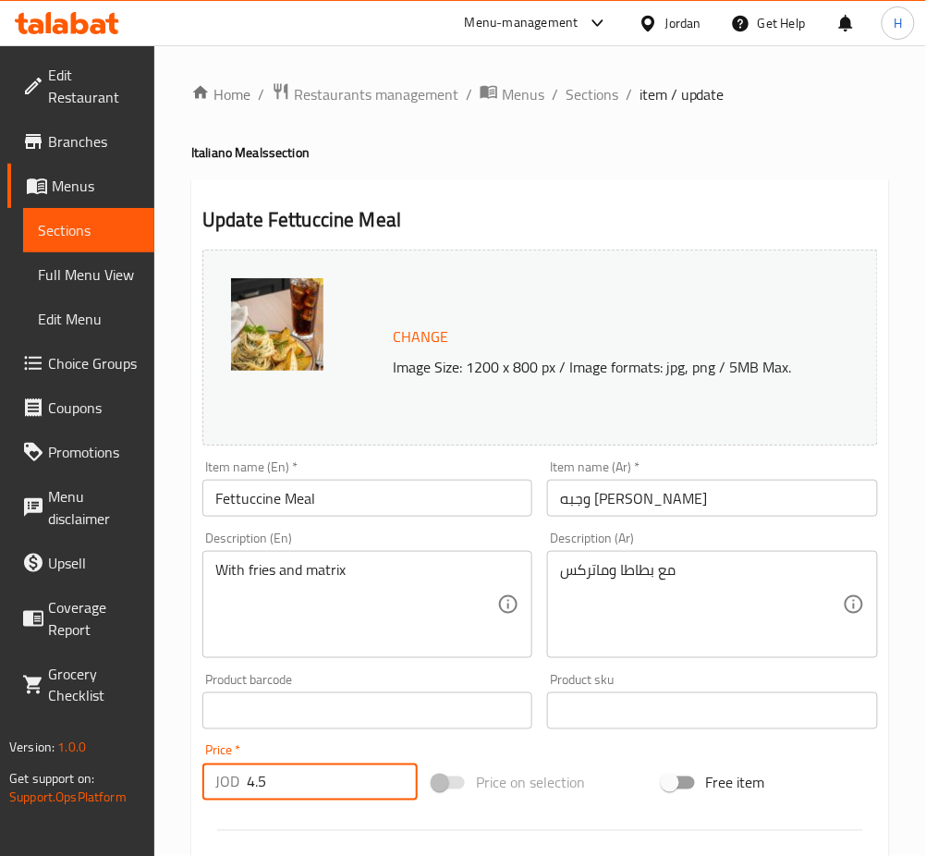
drag, startPoint x: 282, startPoint y: 785, endPoint x: 235, endPoint y: 785, distance: 47.1
click at [235, 785] on div "JOD 4.5 Price *" at bounding box center [309, 782] width 215 height 37
type input "4.95"
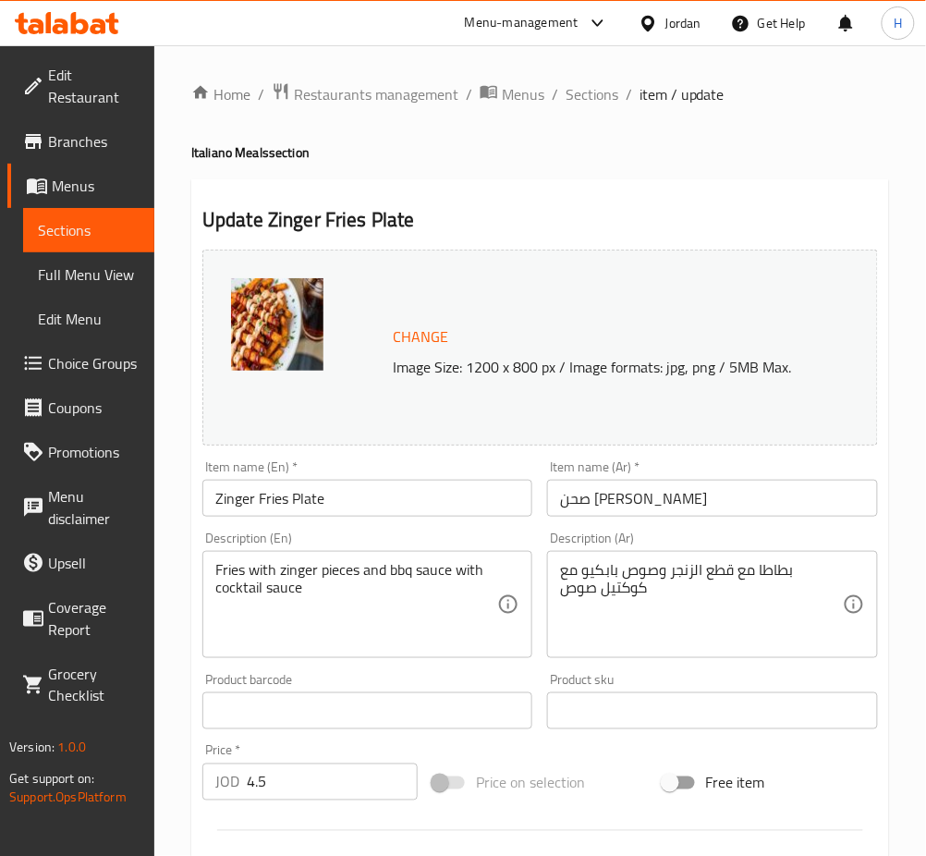
drag, startPoint x: 273, startPoint y: 784, endPoint x: 183, endPoint y: 781, distance: 89.7
click at [183, 782] on div "Home / Restaurants management / Menus / Sections / item / update Italiano Meals…" at bounding box center [540, 689] width 772 height 1288
type input "4.95"
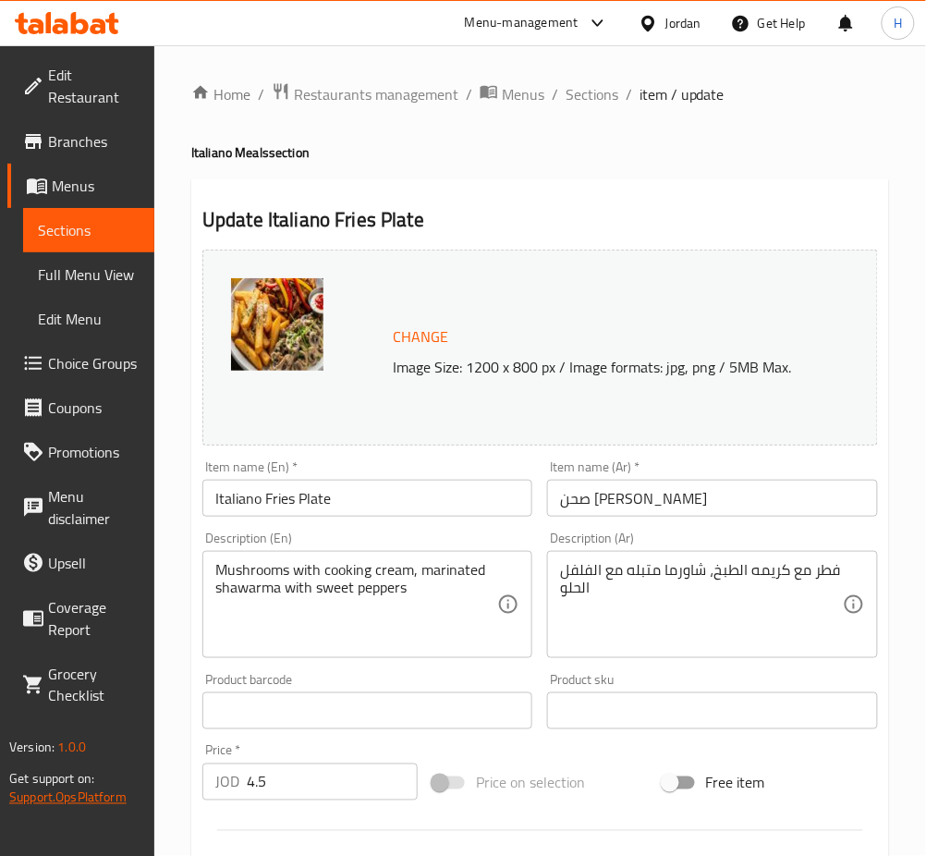
drag, startPoint x: 331, startPoint y: 785, endPoint x: 121, endPoint y: 795, distance: 210.1
click at [121, 795] on div "Edit Restaurant Branches Menus Sections Full Menu View Edit Menu Choice Groups …" at bounding box center [463, 689] width 926 height 1288
type input "4.95"
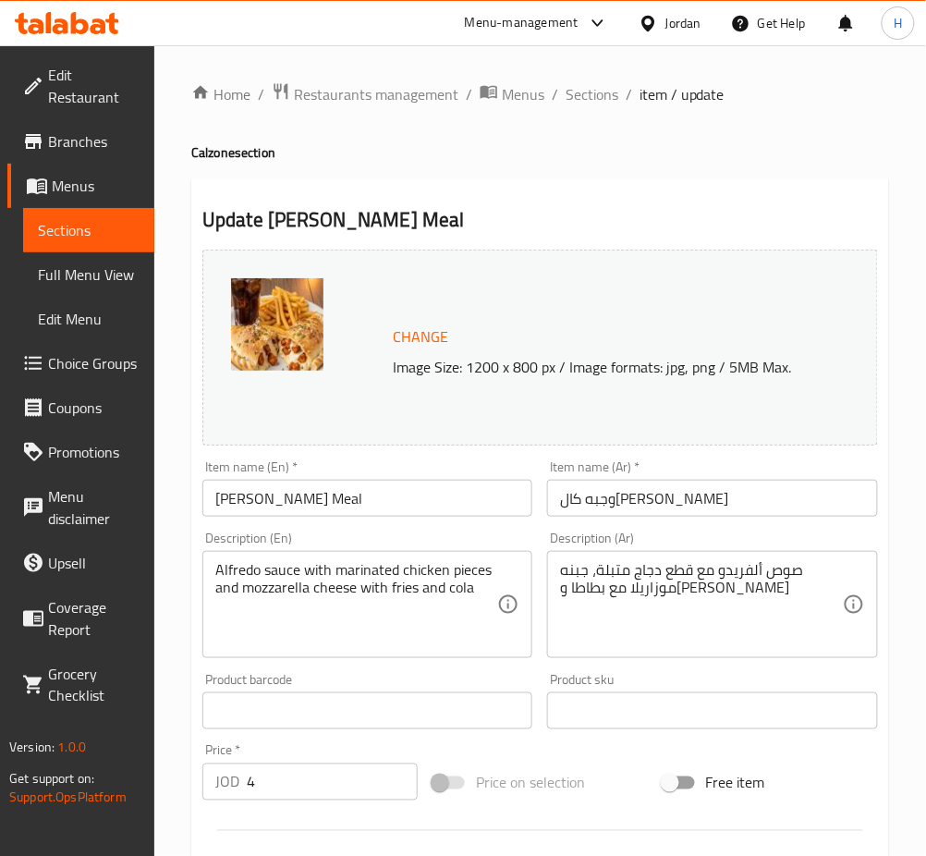
click at [314, 773] on input "4" at bounding box center [332, 782] width 171 height 37
type input "4.40"
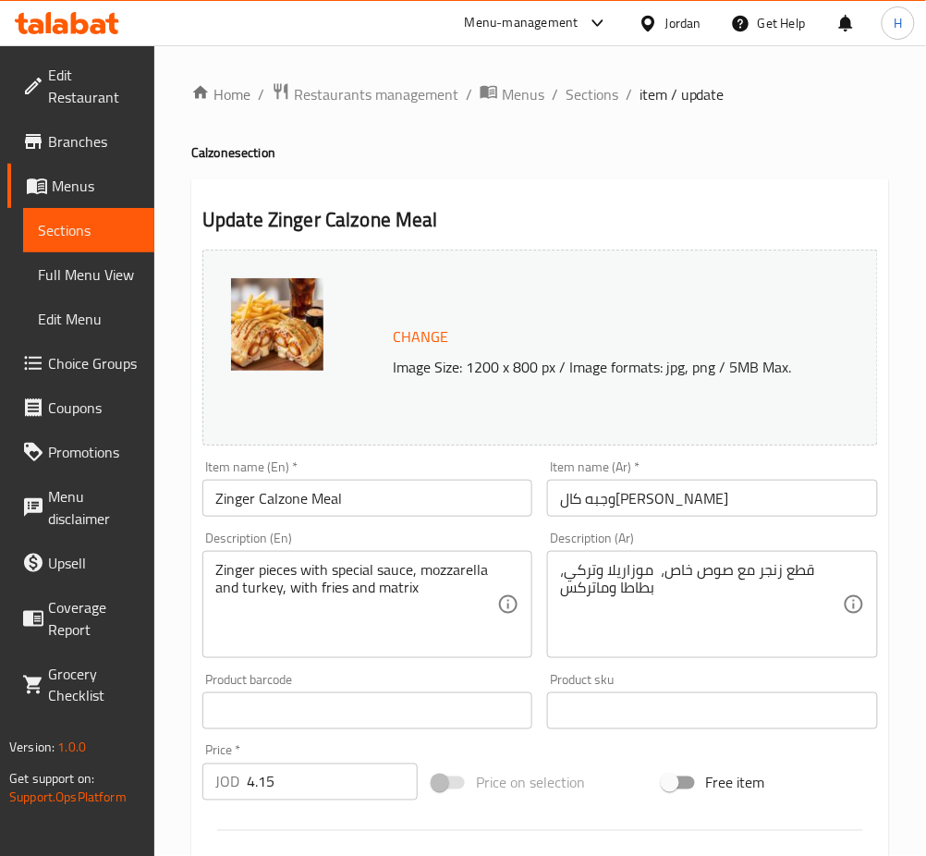
click at [331, 777] on input "4.15" at bounding box center [332, 782] width 171 height 37
type input "4.60"
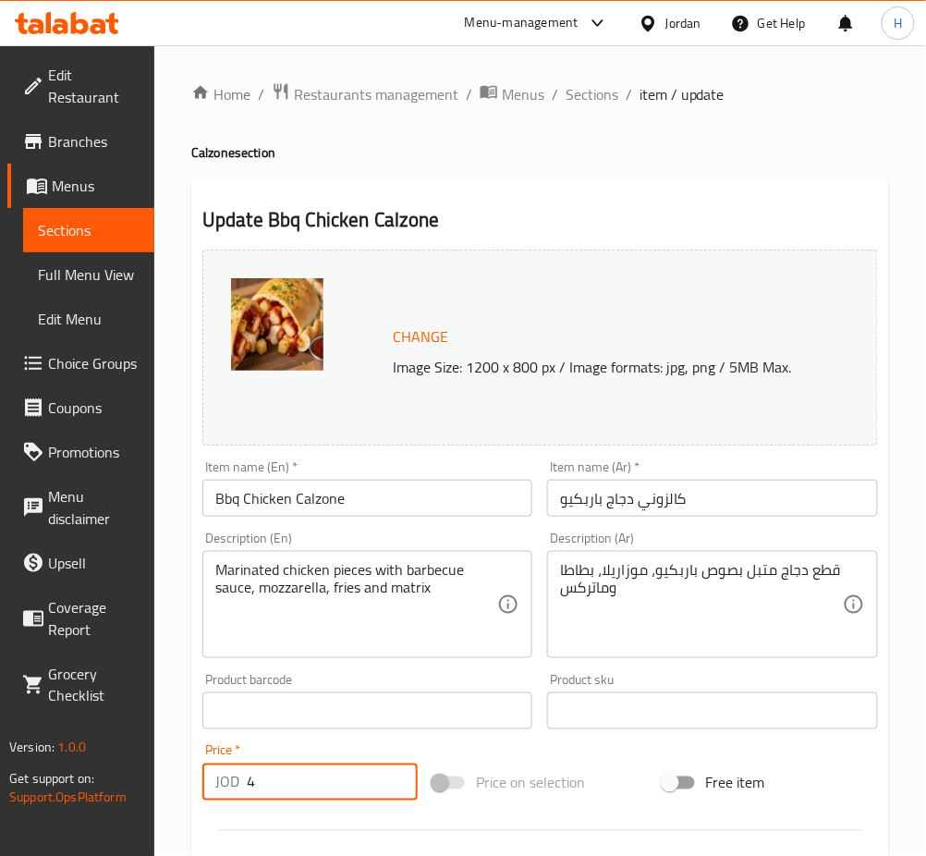
drag, startPoint x: 343, startPoint y: 778, endPoint x: 334, endPoint y: 773, distance: 10.8
click at [342, 778] on input "4" at bounding box center [332, 782] width 171 height 37
type input "4.40"
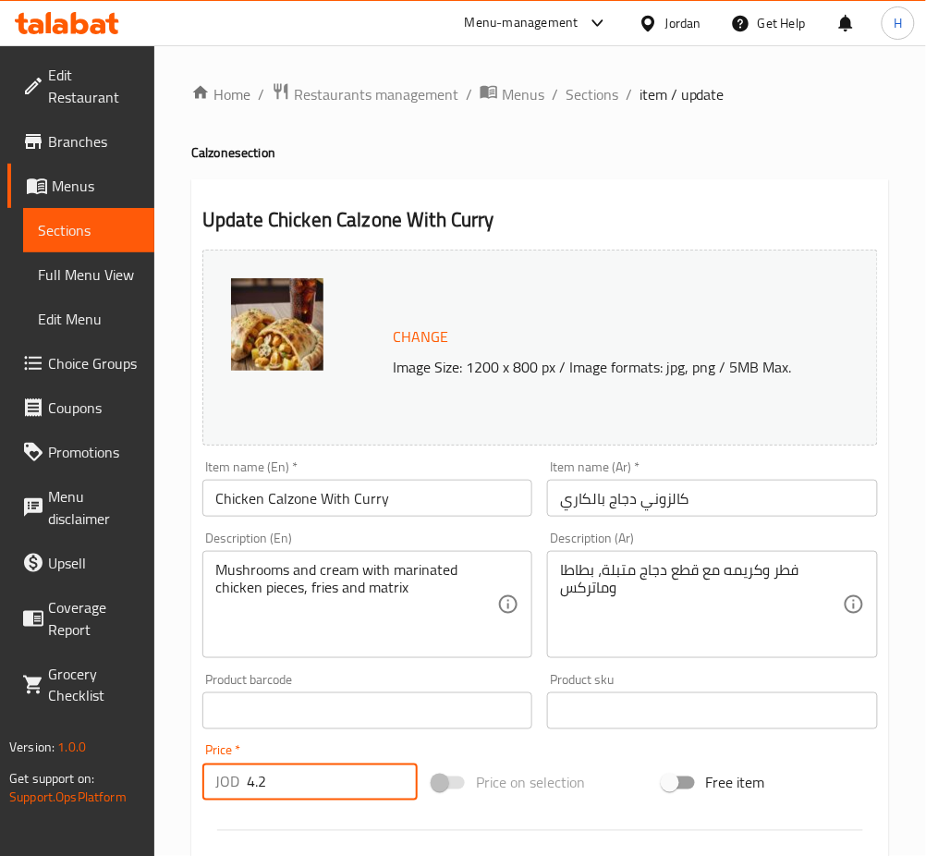
click at [306, 800] on input "4.2" at bounding box center [332, 782] width 171 height 37
type input "4.60"
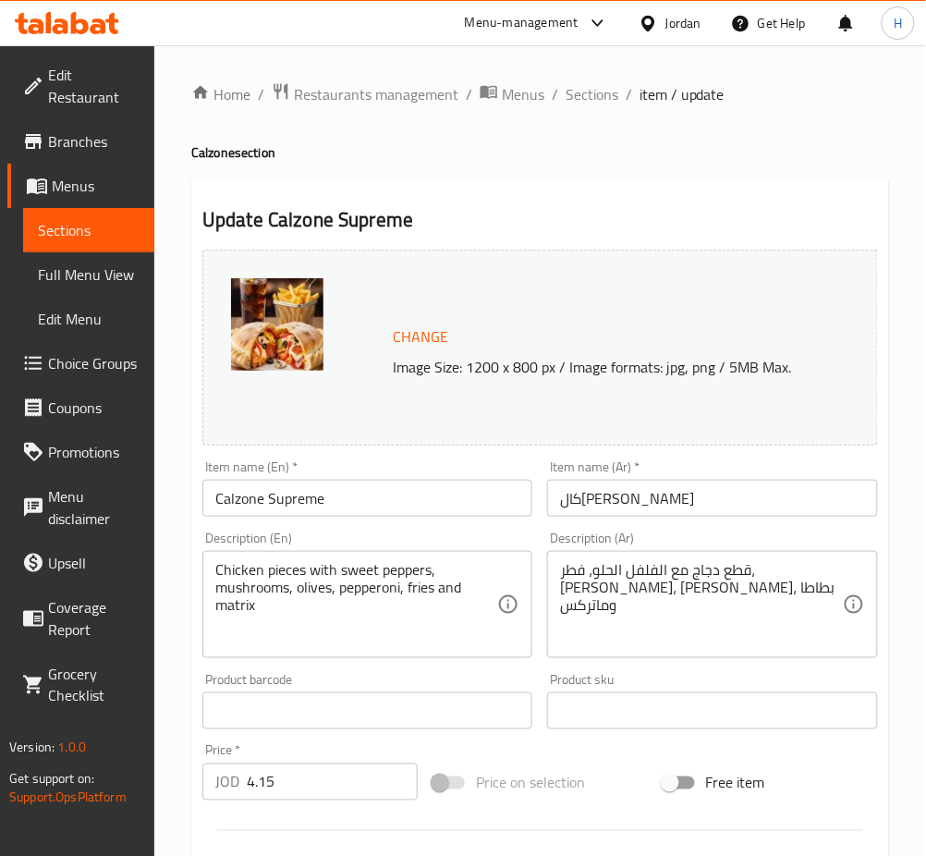
click at [349, 785] on input "4.15" at bounding box center [332, 782] width 171 height 37
type input "4.60"
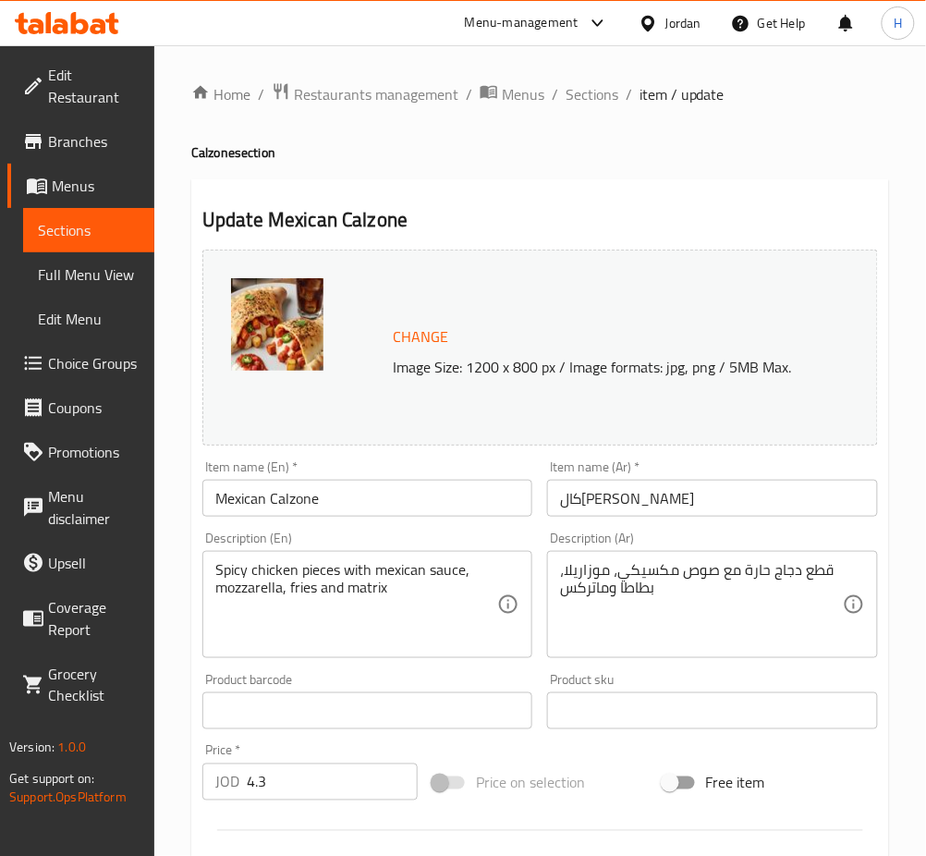
click at [361, 769] on input "4.3" at bounding box center [332, 782] width 171 height 37
type input "4.70"
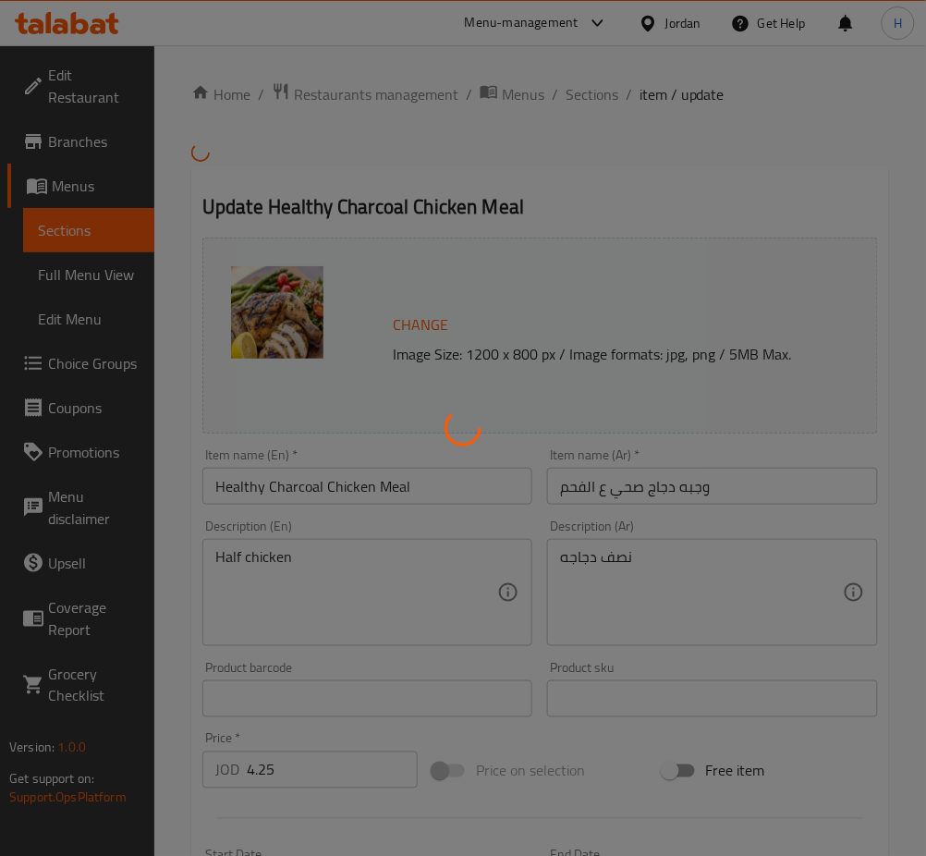
click at [312, 768] on div at bounding box center [463, 428] width 926 height 856
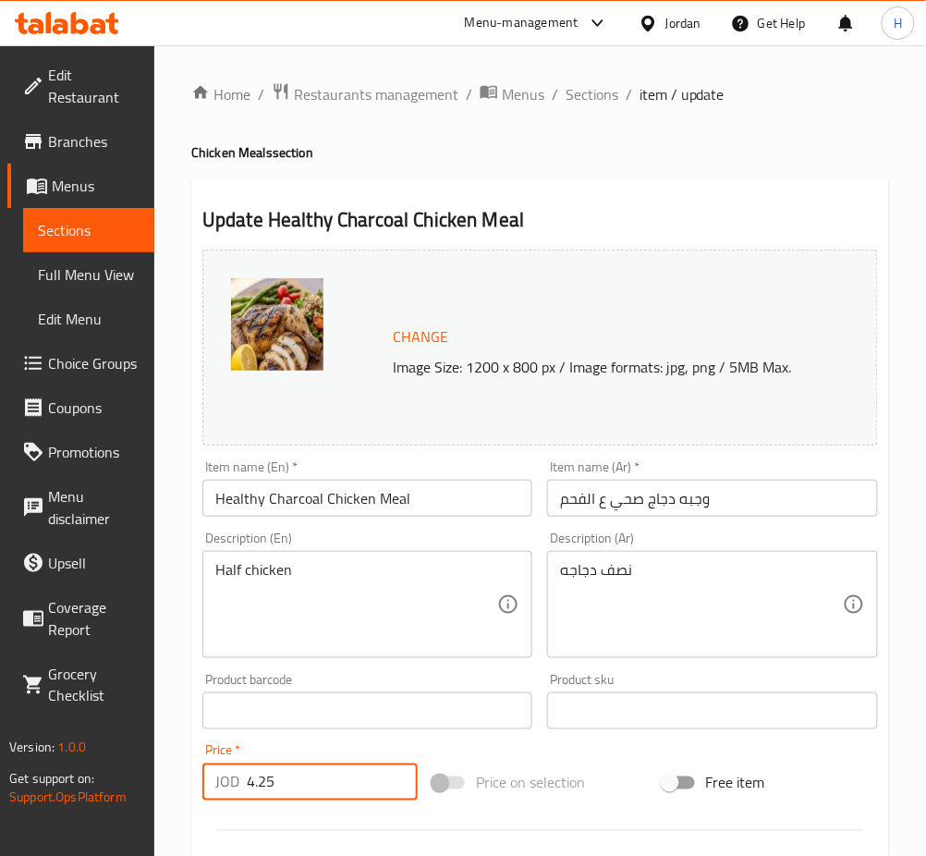
drag, startPoint x: 263, startPoint y: 789, endPoint x: 152, endPoint y: 795, distance: 112.0
click at [154, 799] on div "Home / Restaurants management / Menus / Sections / item / update Chicken Meals …" at bounding box center [540, 689] width 772 height 1288
type input "4.75"
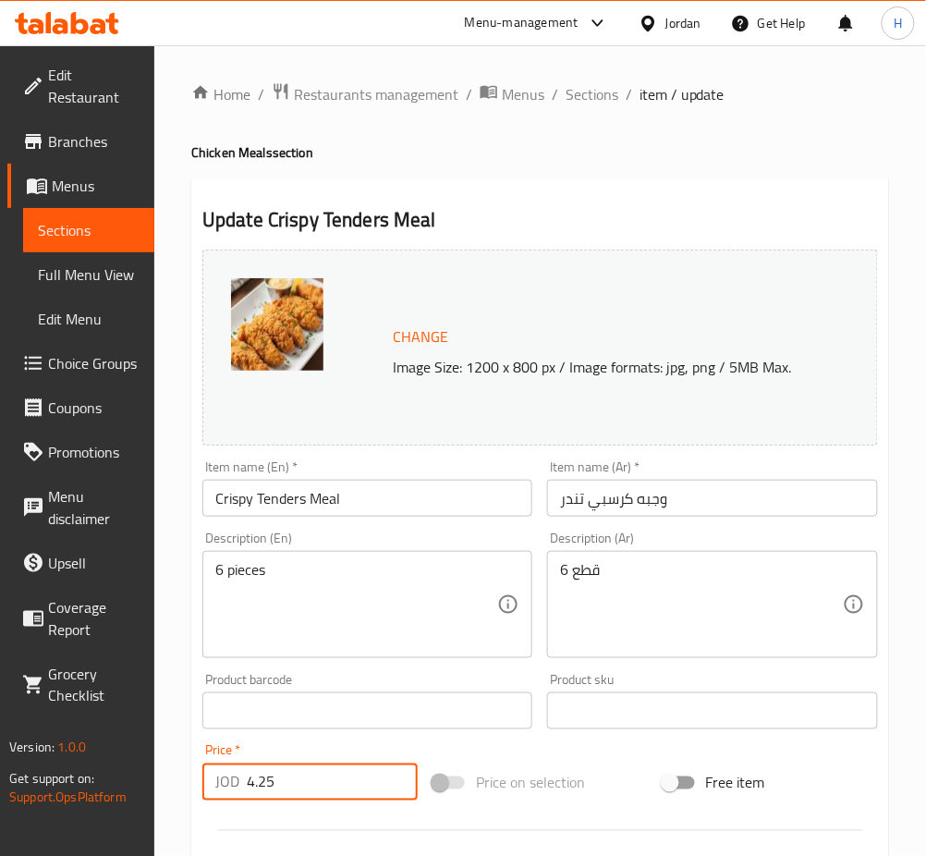
drag, startPoint x: 312, startPoint y: 799, endPoint x: 165, endPoint y: 808, distance: 146.4
click at [165, 808] on div "Home / Restaurants management / Menus / Sections / item / update Chicken Meals …" at bounding box center [540, 689] width 772 height 1288
type input "4.75"
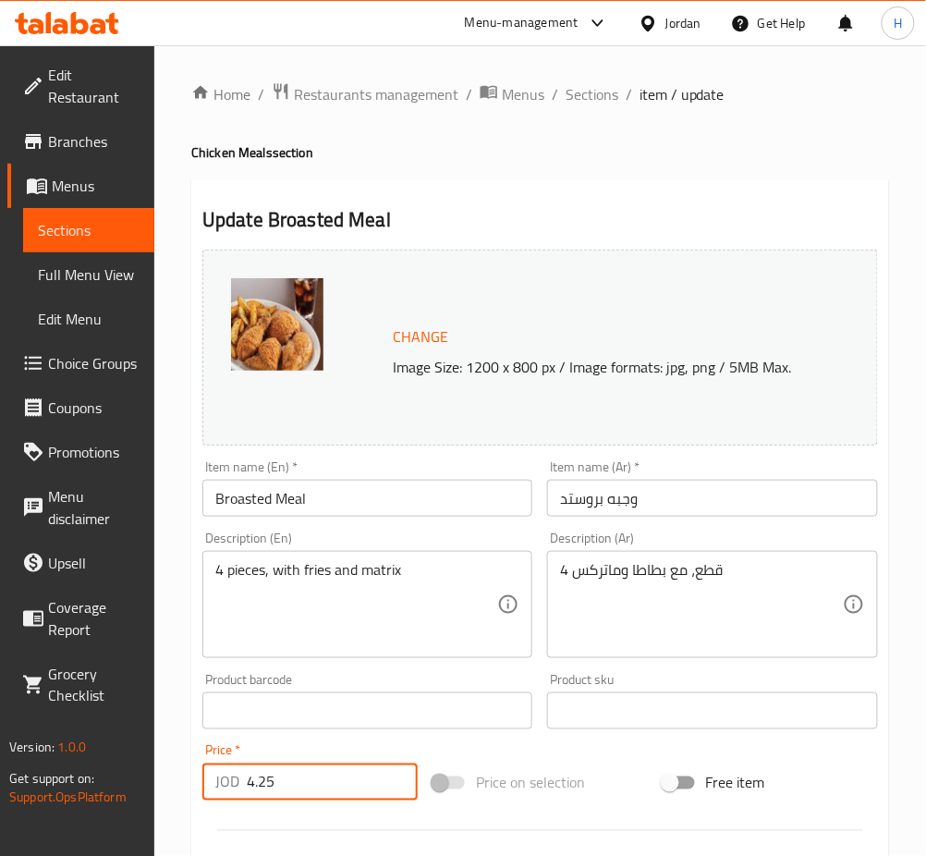
drag, startPoint x: 302, startPoint y: 780, endPoint x: 170, endPoint y: 760, distance: 133.8
click at [177, 777] on div "Home / Restaurants management / Menus / Sections / item / update Chicken Meals …" at bounding box center [540, 689] width 772 height 1288
type input "4.75"
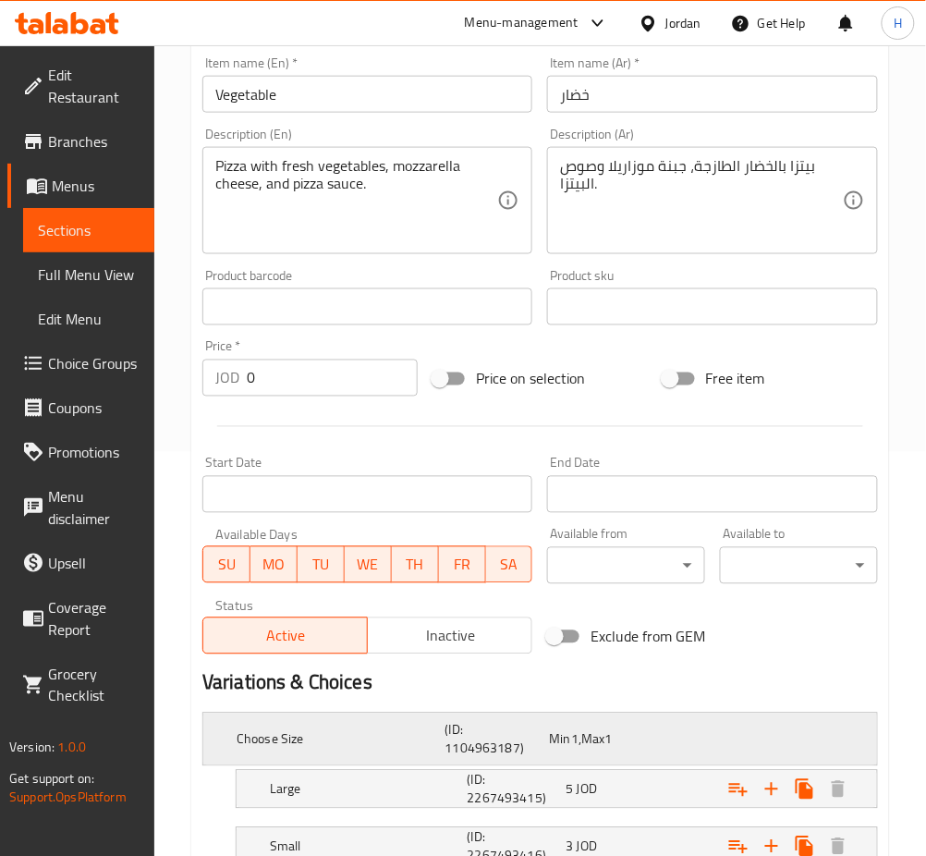
scroll to position [544, 0]
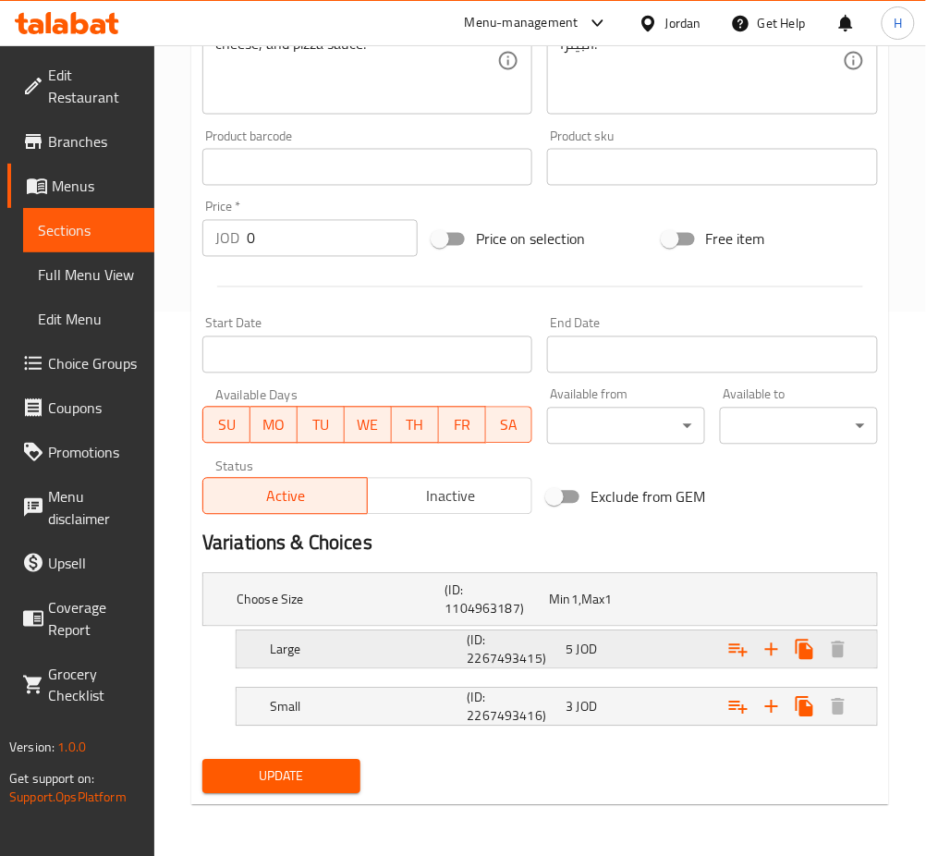
click at [632, 650] on div "5 JOD" at bounding box center [612, 650] width 92 height 18
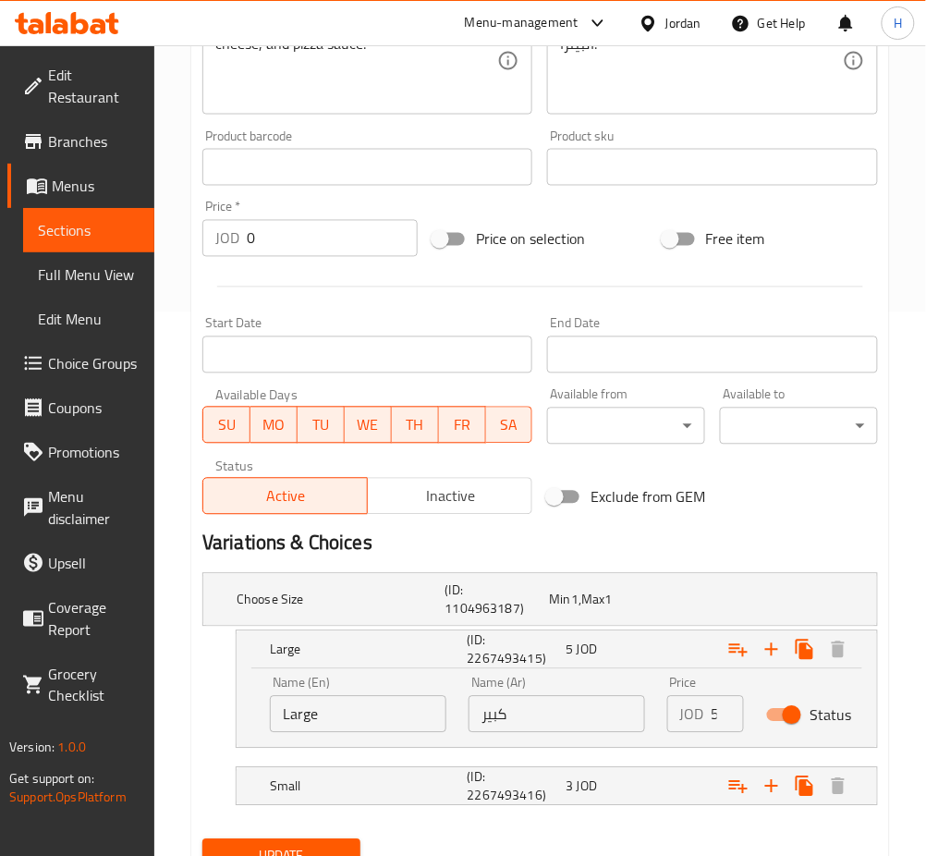
click at [575, 685] on div "Name (Ar) كبير Name (Ar)" at bounding box center [557, 705] width 177 height 56
click at [569, 700] on input "كبير" at bounding box center [557, 714] width 177 height 37
type input "5.50"
click at [618, 774] on div "3 JOD" at bounding box center [611, 787] width 99 height 26
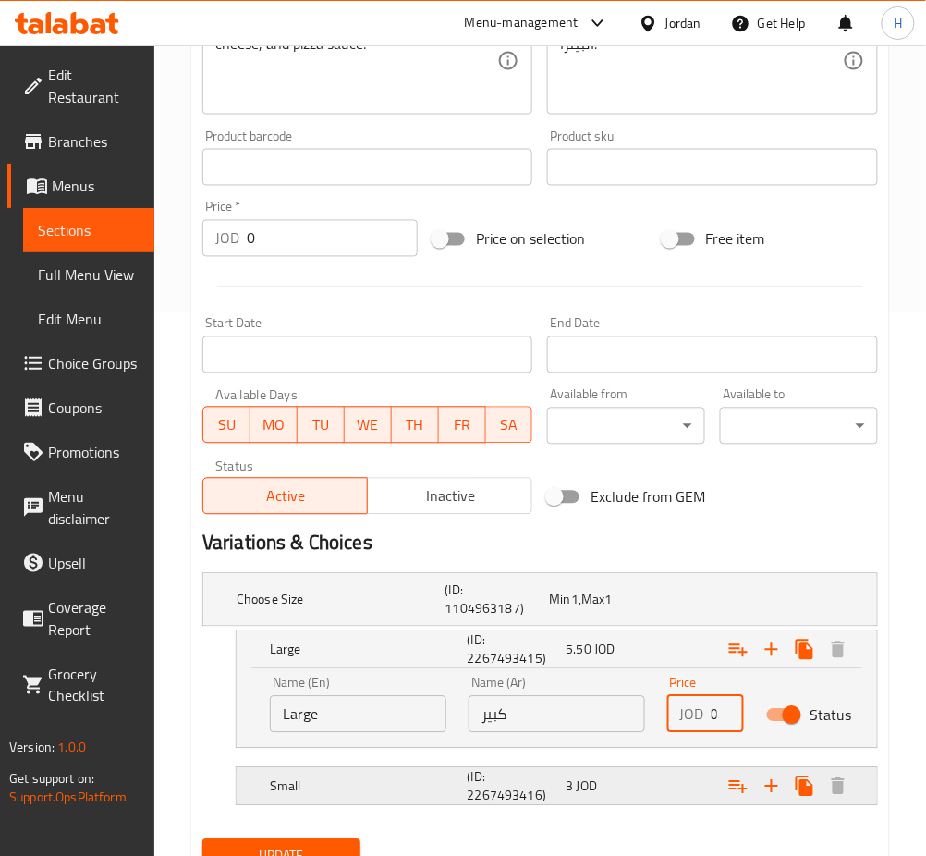
scroll to position [0, 0]
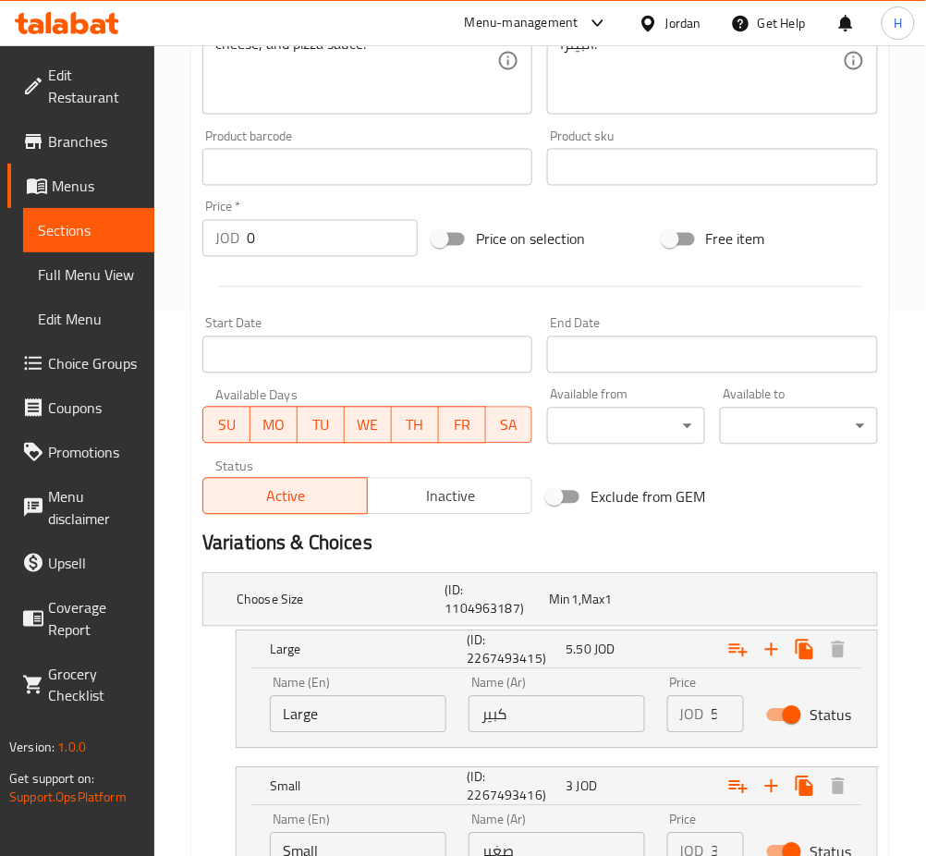
click at [568, 832] on div "Name (Ar) صغير Name (Ar)" at bounding box center [557, 842] width 177 height 56
click at [566, 847] on input "صغير" at bounding box center [557, 851] width 177 height 37
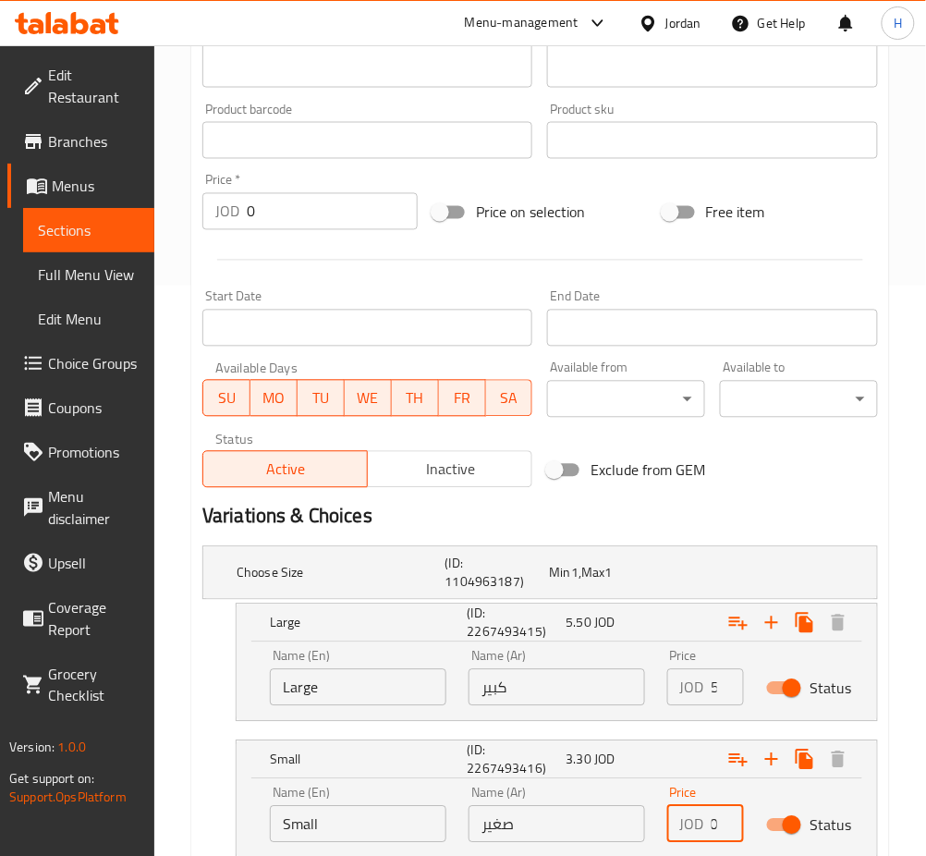
scroll to position [704, 0]
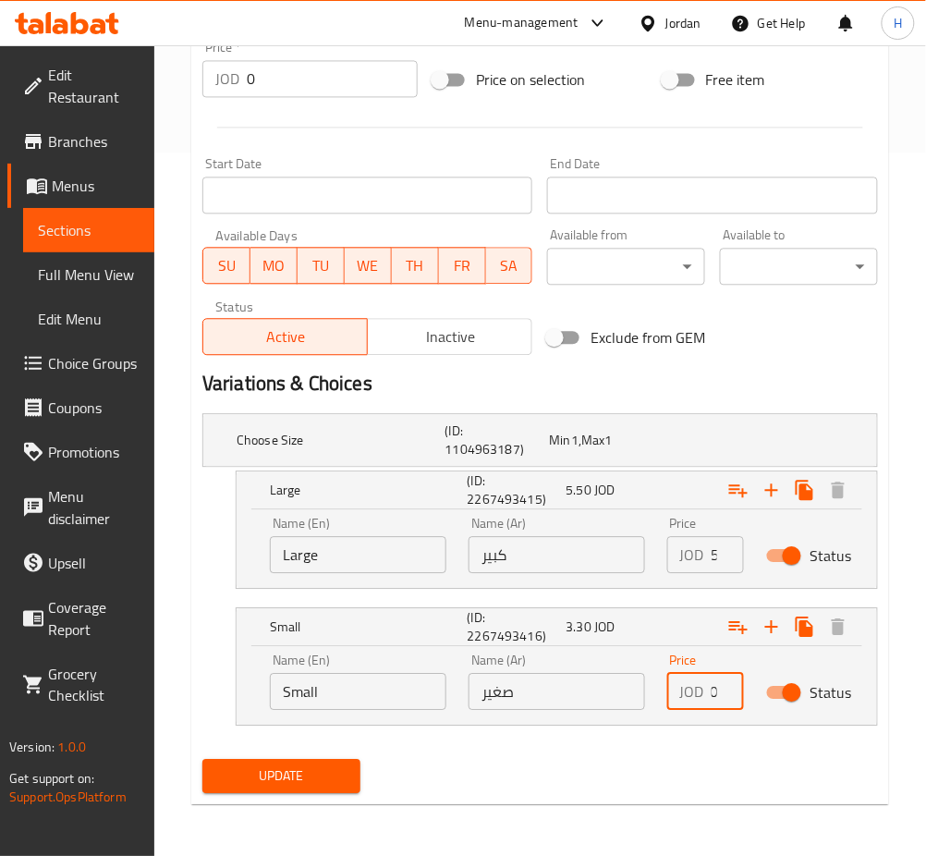
type input "3.30"
drag, startPoint x: 300, startPoint y: 782, endPoint x: 270, endPoint y: 496, distance: 288.2
click at [300, 783] on span "Update" at bounding box center [281, 776] width 129 height 23
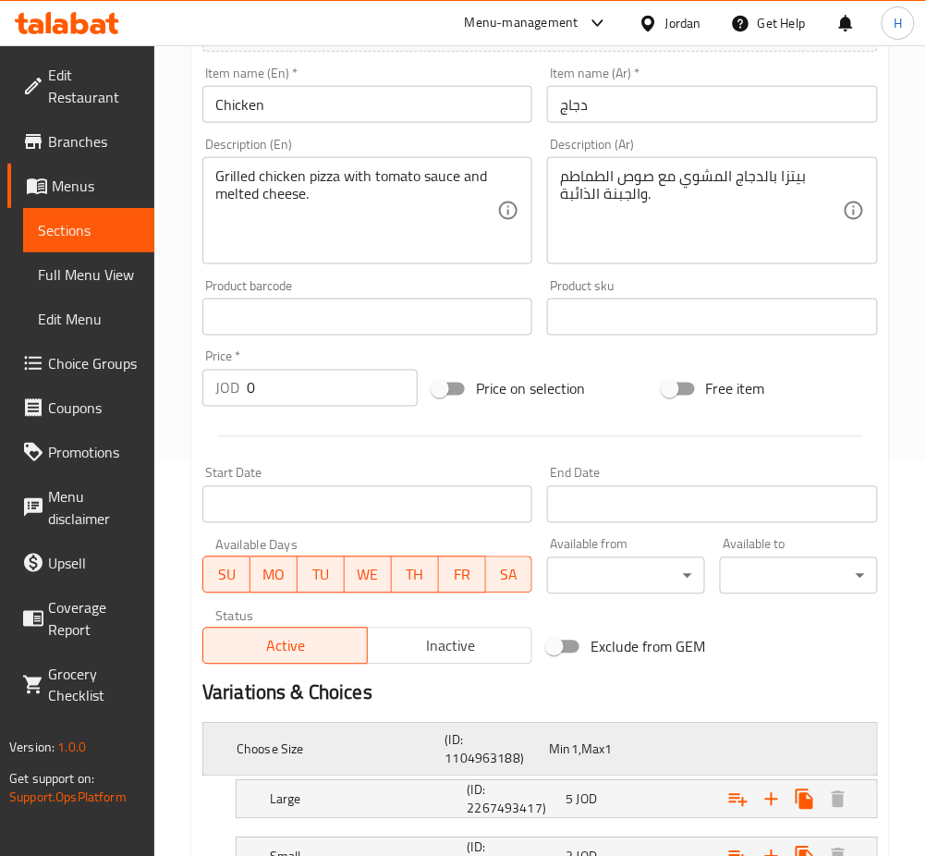
scroll to position [544, 0]
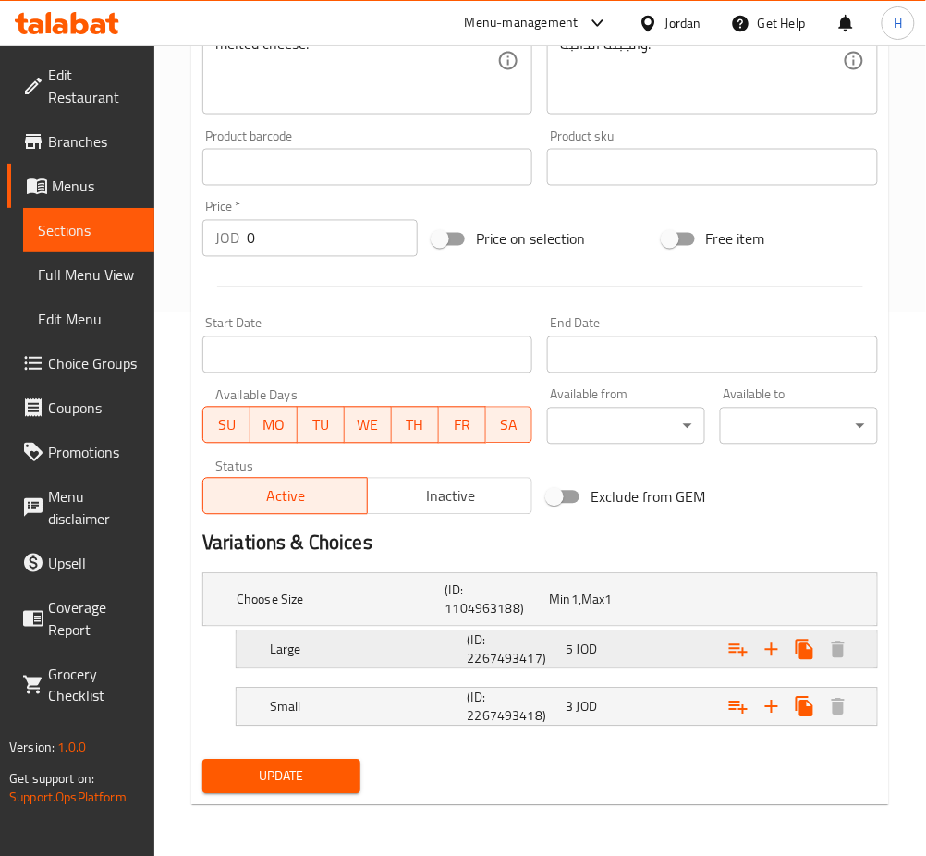
click at [566, 670] on div "Large (ID: 2267493417) 5 JOD" at bounding box center [562, 650] width 593 height 44
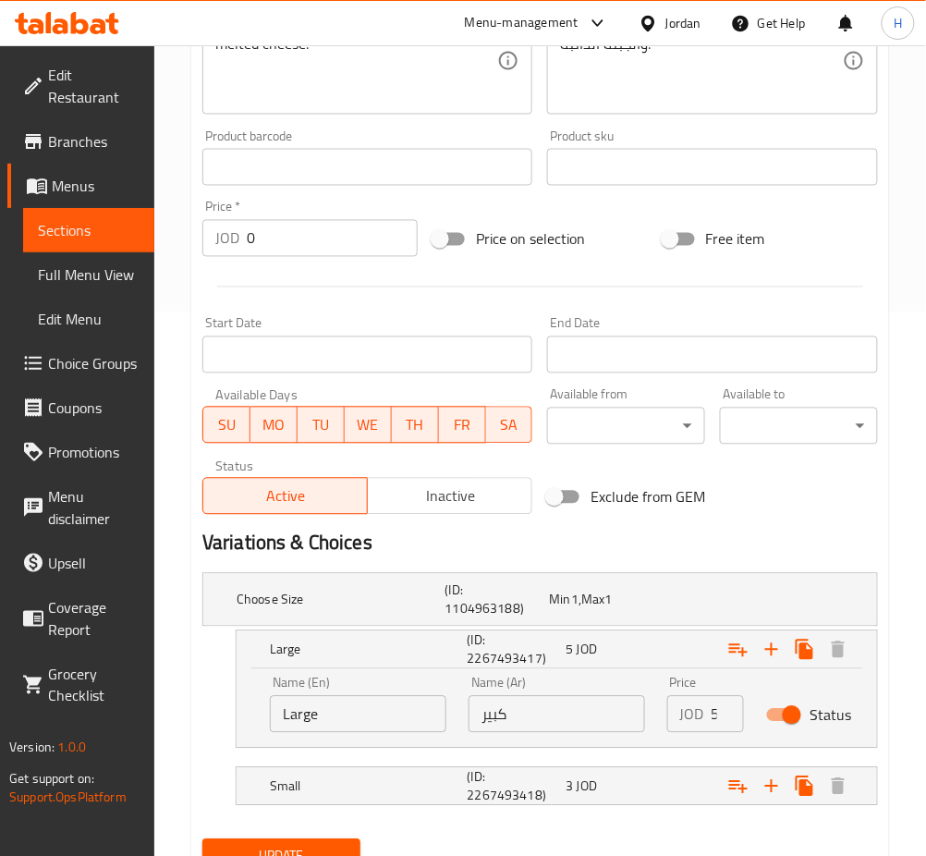
click at [622, 706] on input "كبير" at bounding box center [557, 714] width 177 height 37
type input "5.50"
click at [615, 790] on div "3 JOD" at bounding box center [612, 786] width 92 height 18
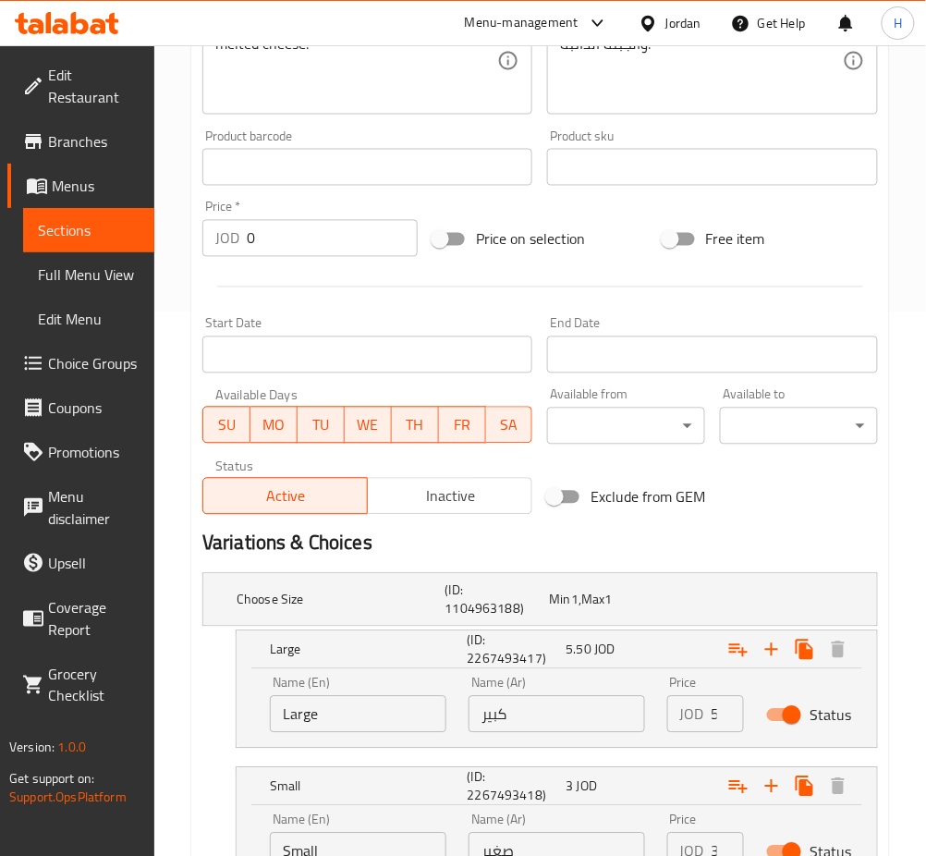
click at [615, 838] on input "صغير" at bounding box center [557, 851] width 177 height 37
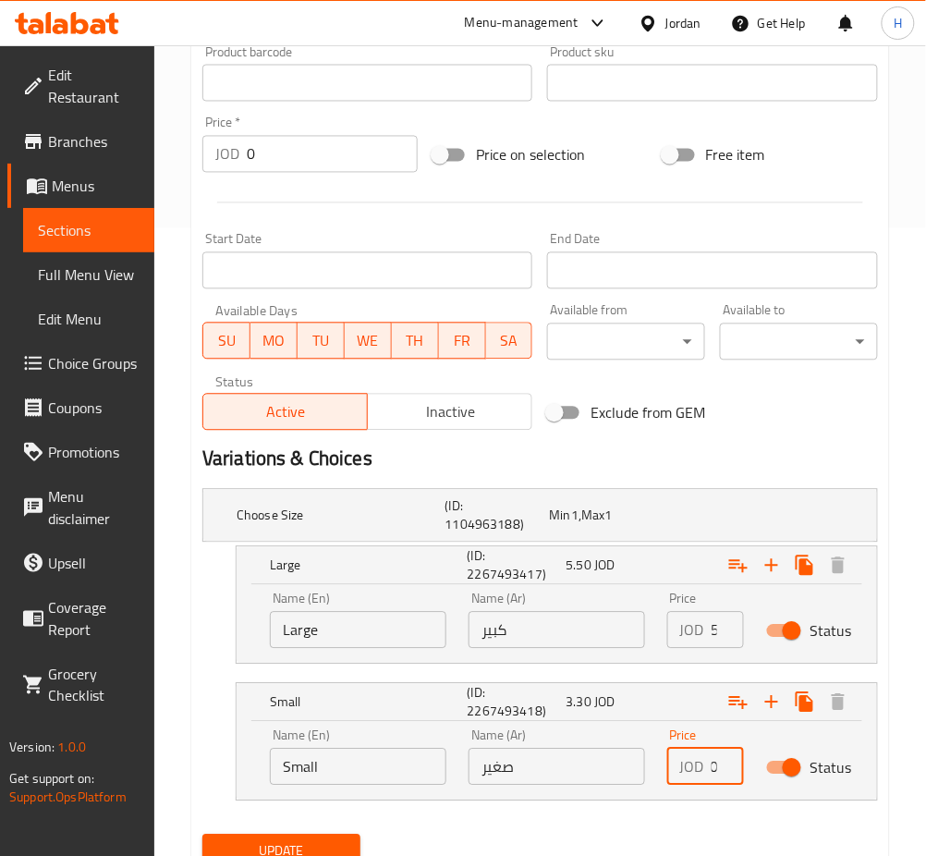
scroll to position [704, 0]
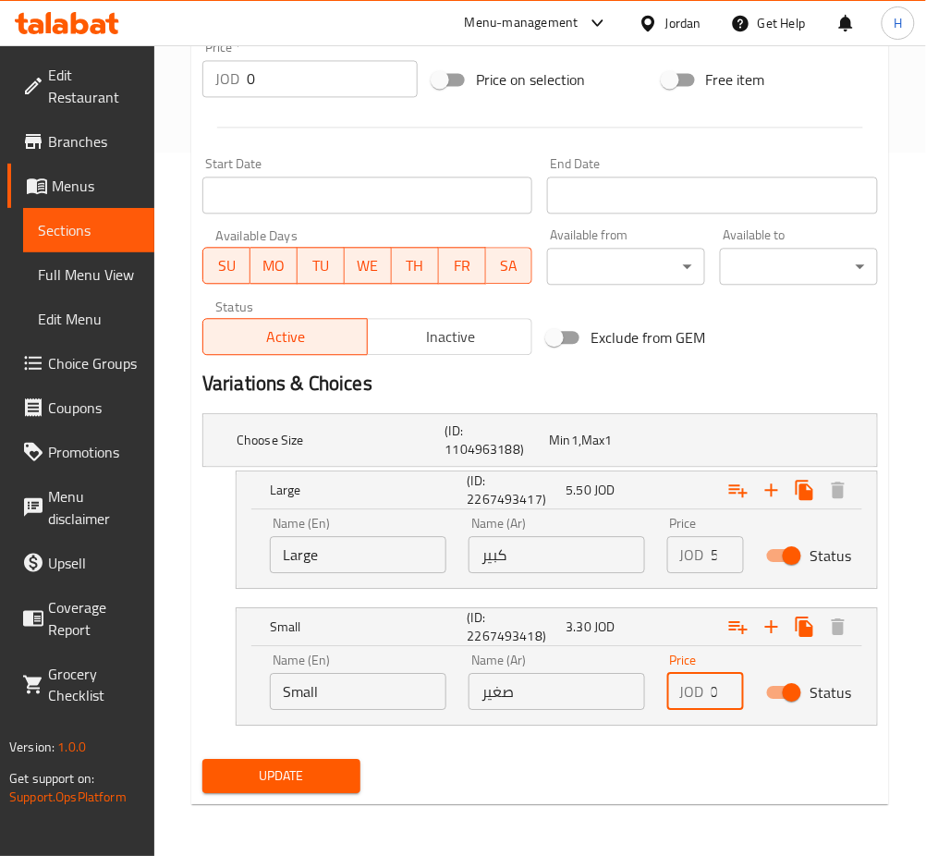
type input "3.30"
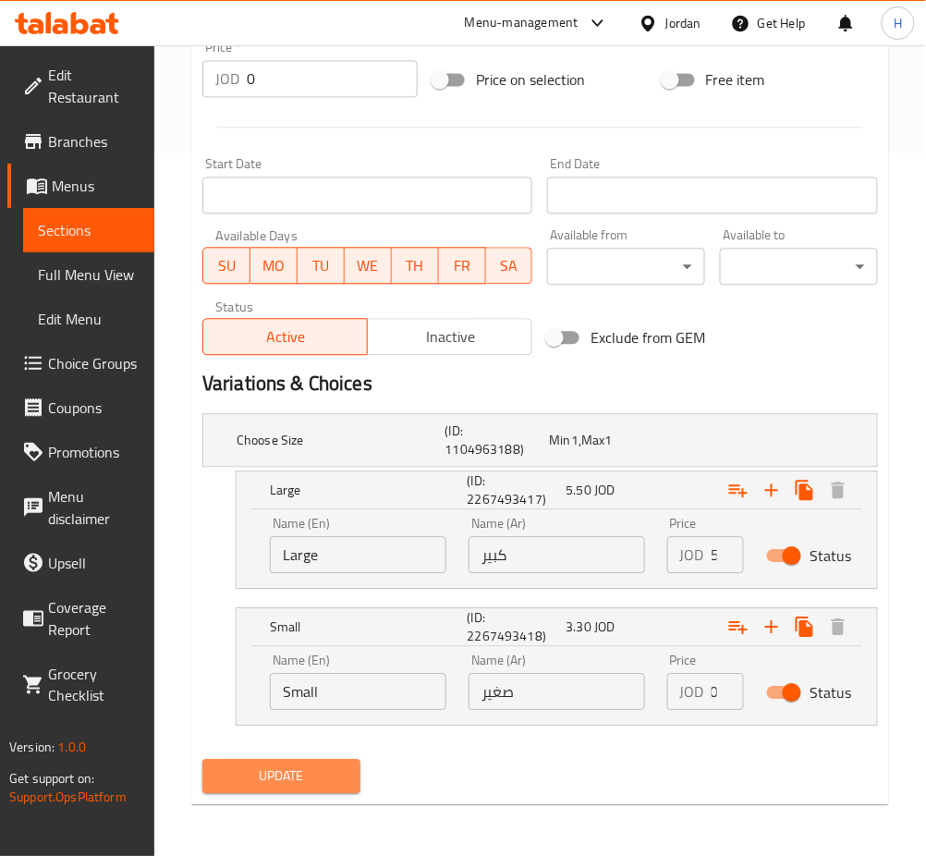
click at [300, 779] on span "Update" at bounding box center [281, 776] width 129 height 23
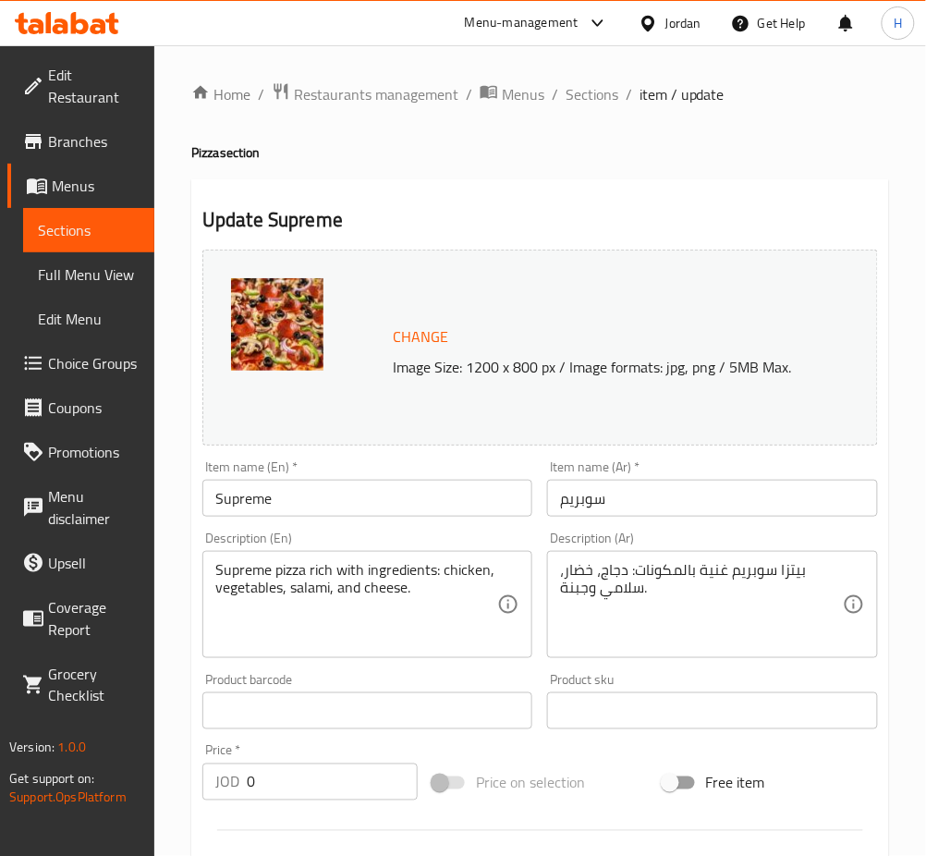
scroll to position [544, 0]
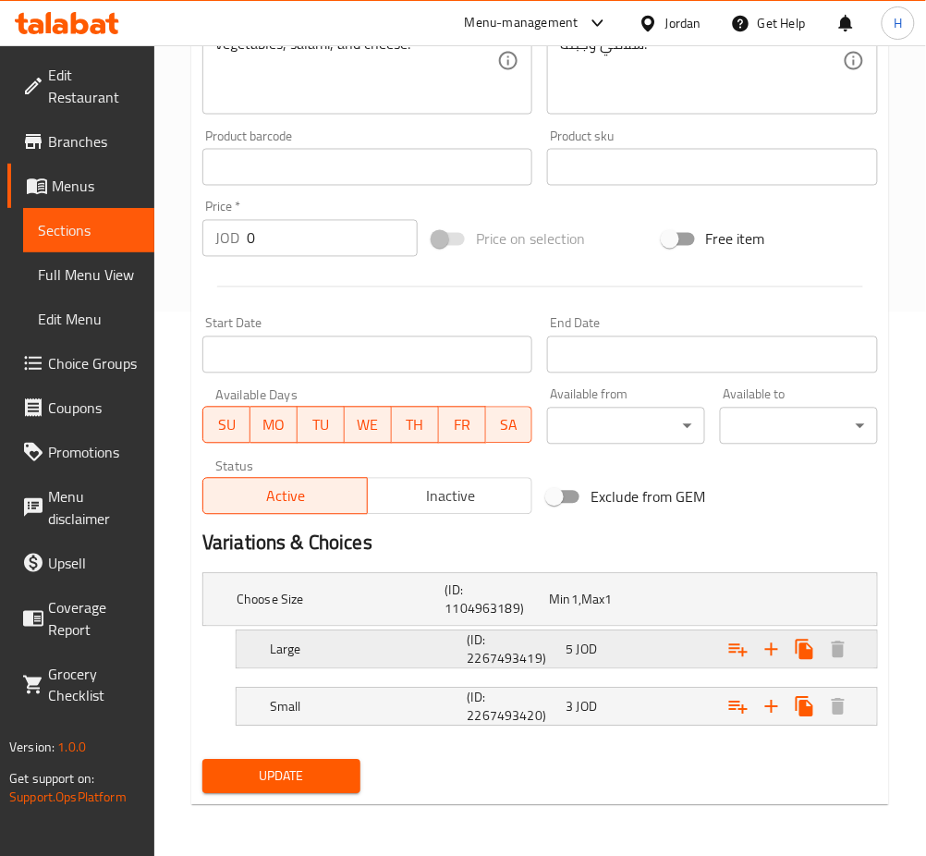
click at [550, 656] on h5 "(ID: 2267493419)" at bounding box center [514, 649] width 92 height 37
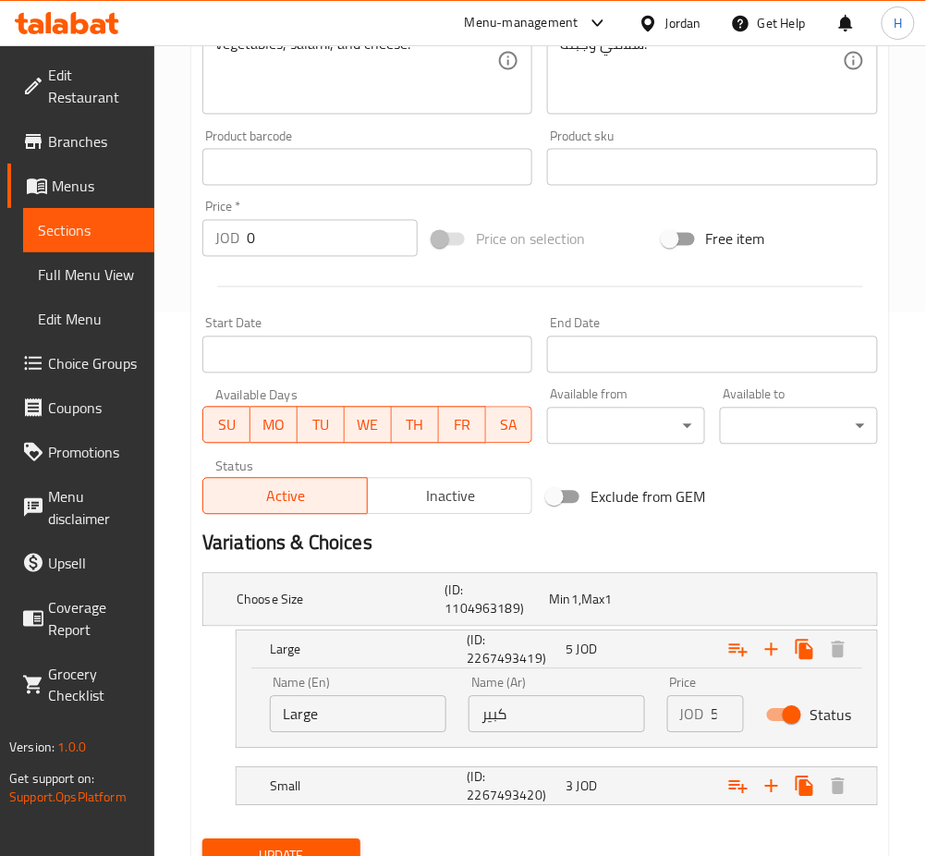
click at [637, 715] on input "كبير" at bounding box center [557, 714] width 177 height 37
type input "5.50"
click at [630, 762] on nav at bounding box center [540, 760] width 676 height 15
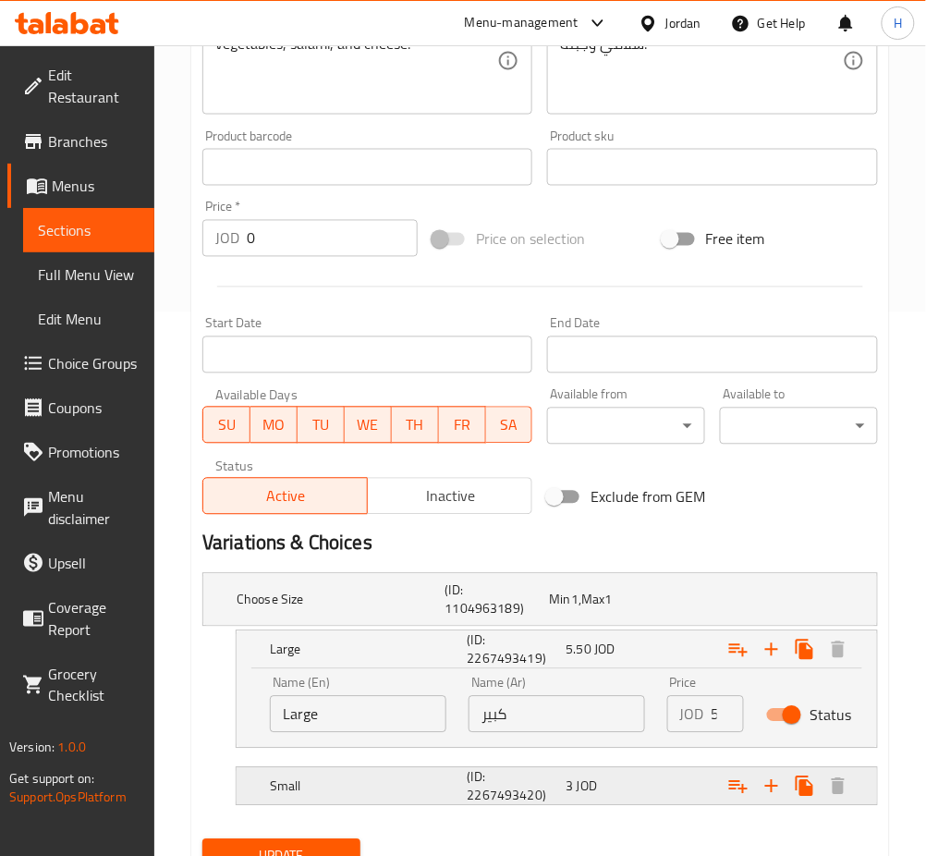
click at [615, 811] on nav at bounding box center [540, 817] width 676 height 15
click at [613, 789] on div "3 JOD" at bounding box center [612, 786] width 92 height 18
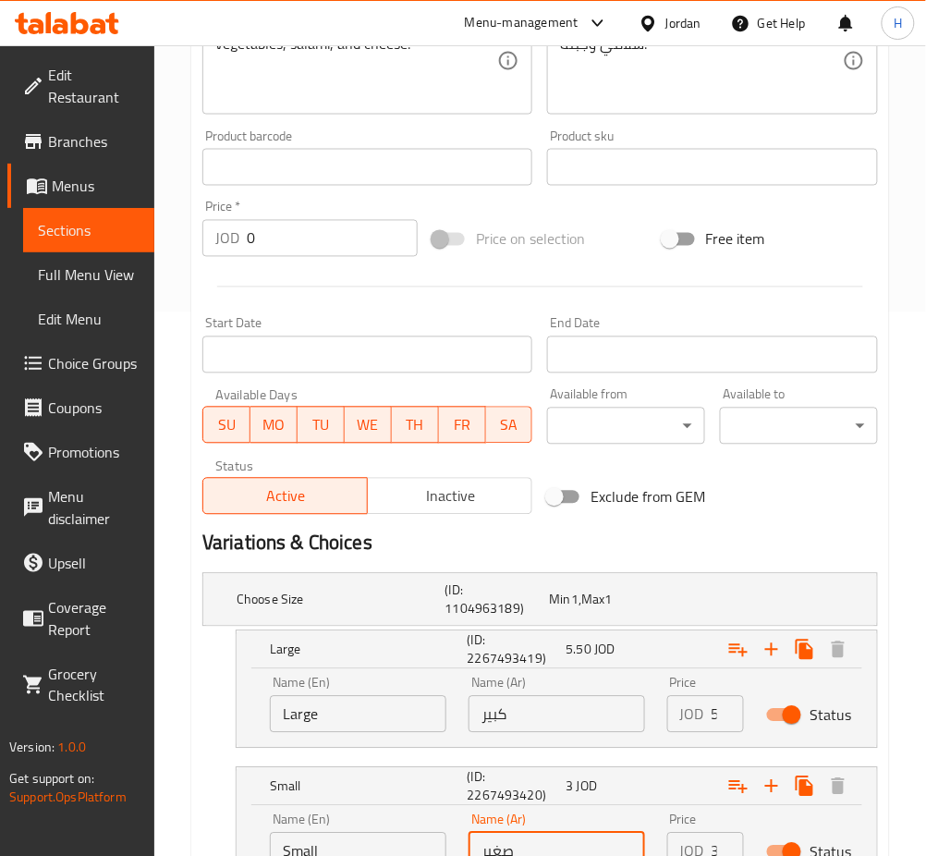
click at [585, 842] on input "صغير" at bounding box center [557, 851] width 177 height 37
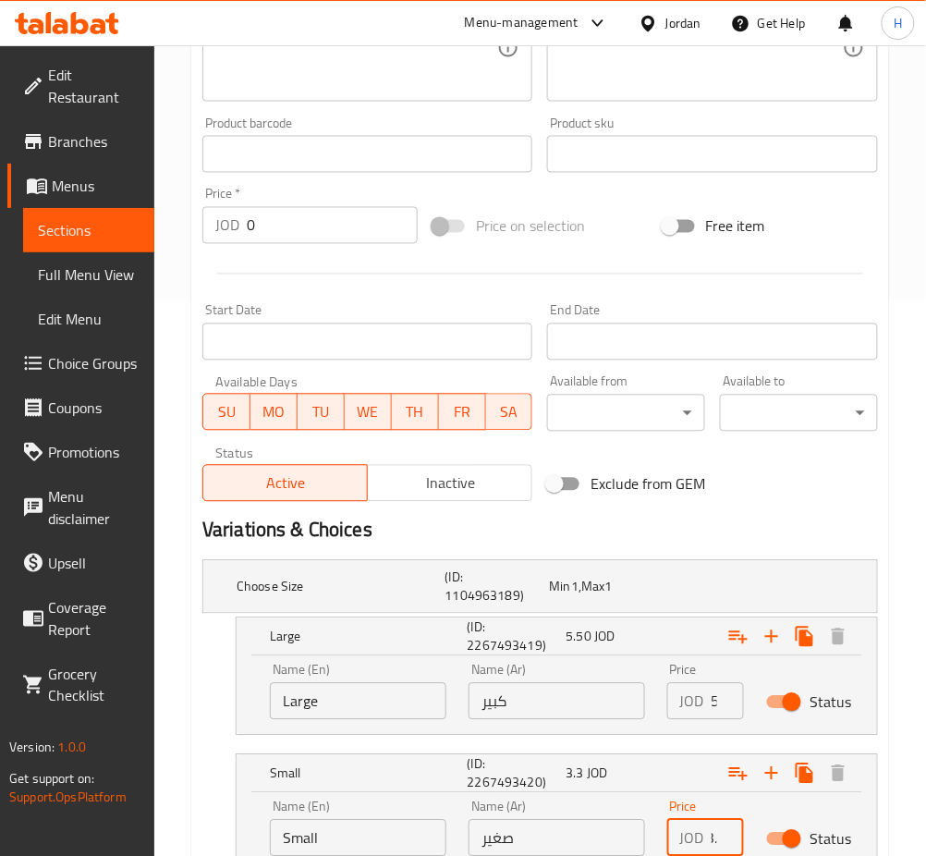
scroll to position [0, 20]
type input "3.30"
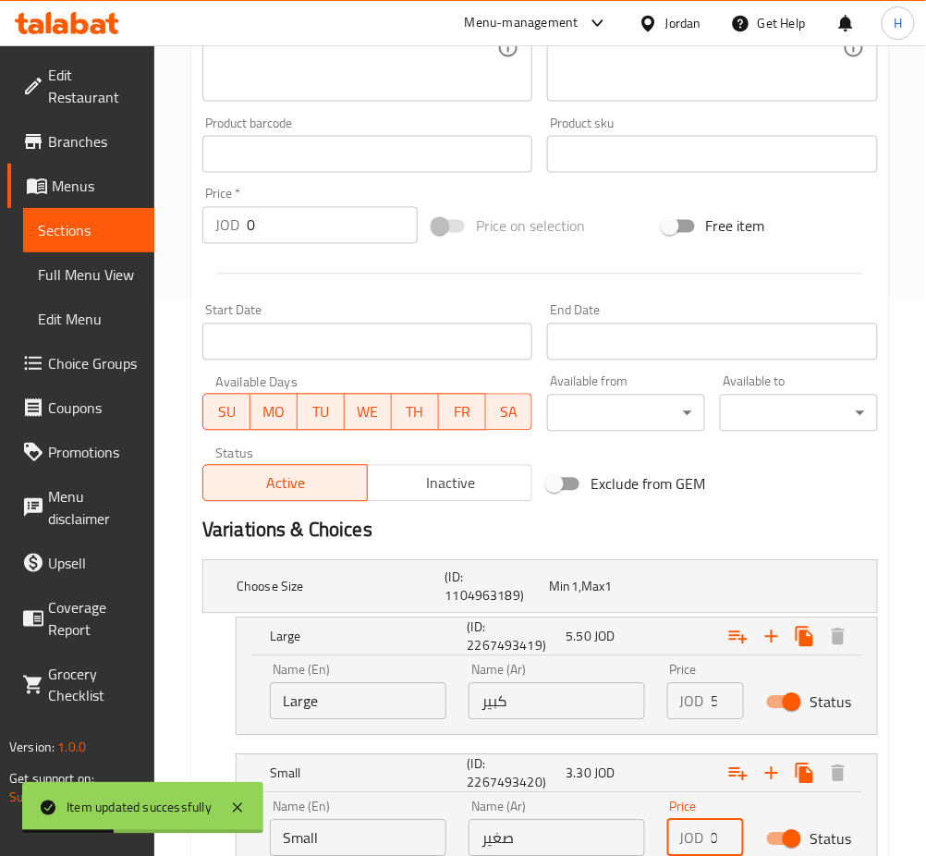
scroll to position [0, 0]
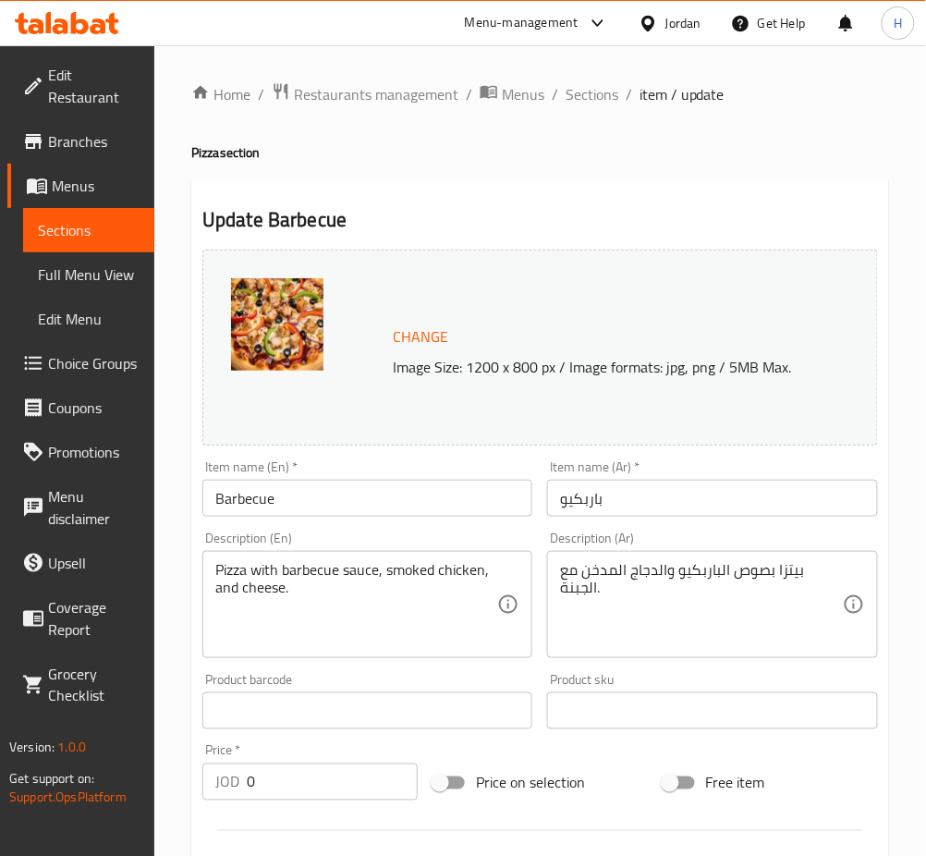
scroll to position [544, 0]
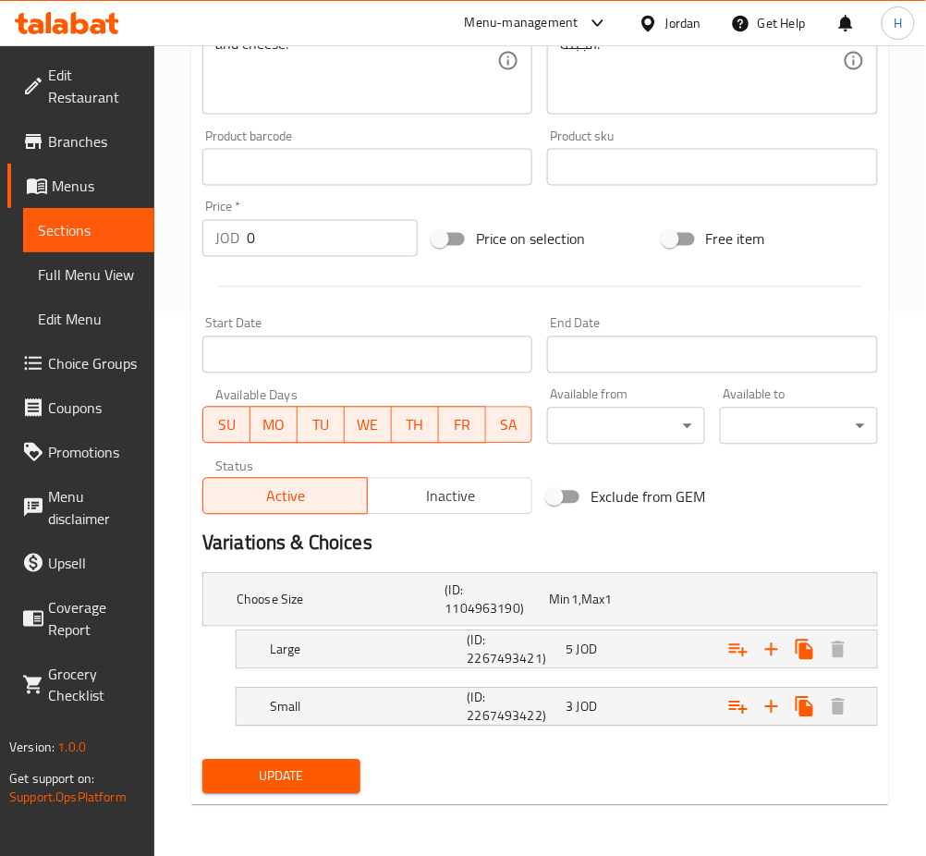
click at [584, 658] on span "JOD" at bounding box center [587, 650] width 20 height 24
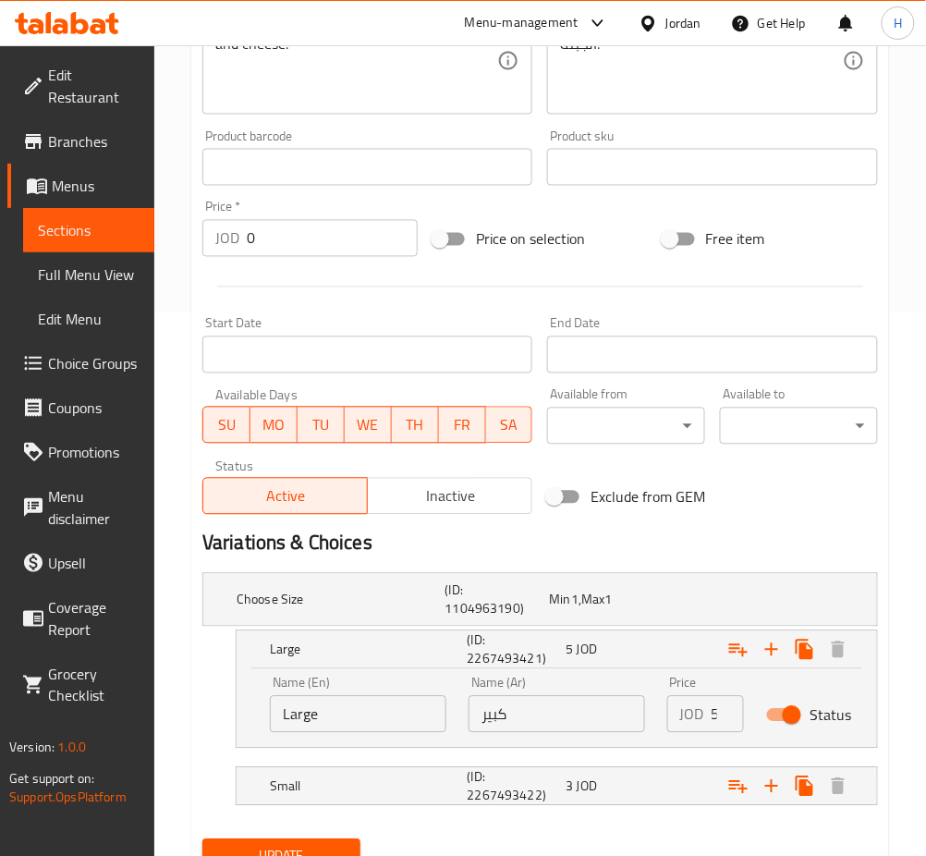
click at [604, 702] on input "كبير" at bounding box center [557, 714] width 177 height 37
type input "5.50"
click at [618, 783] on div "3 JOD" at bounding box center [612, 786] width 92 height 18
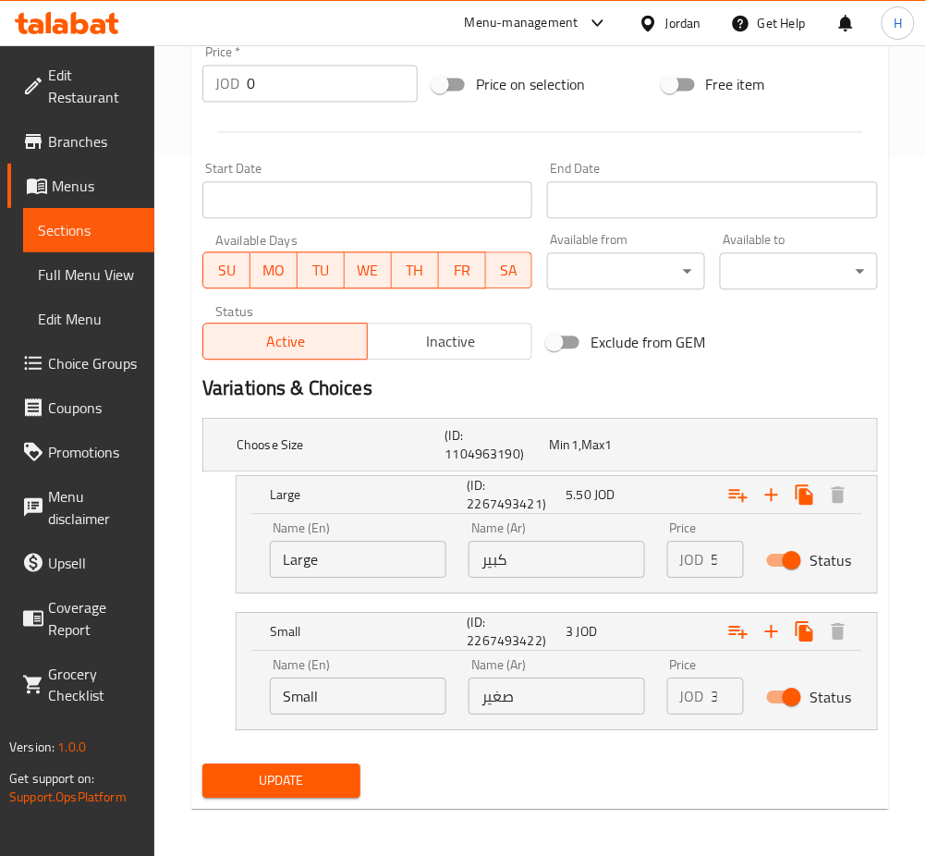
scroll to position [700, 0]
click at [609, 704] on input "صغير" at bounding box center [557, 695] width 177 height 37
type input "3.30"
click at [202, 763] on button "Update" at bounding box center [281, 780] width 158 height 34
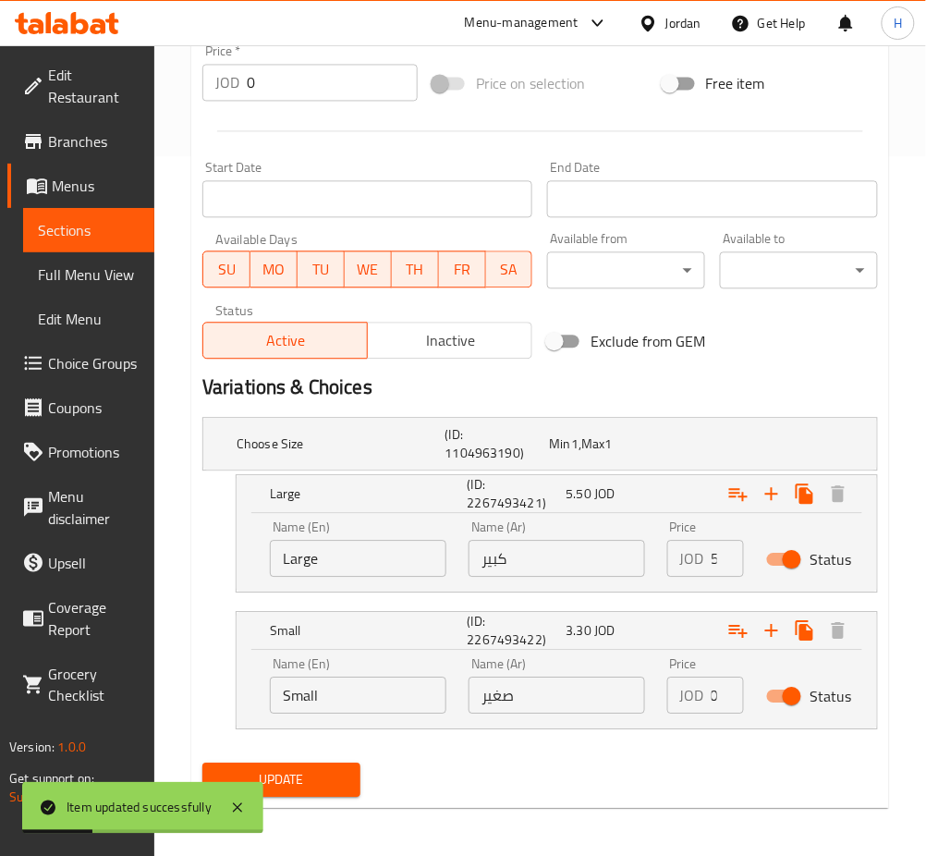
scroll to position [0, 0]
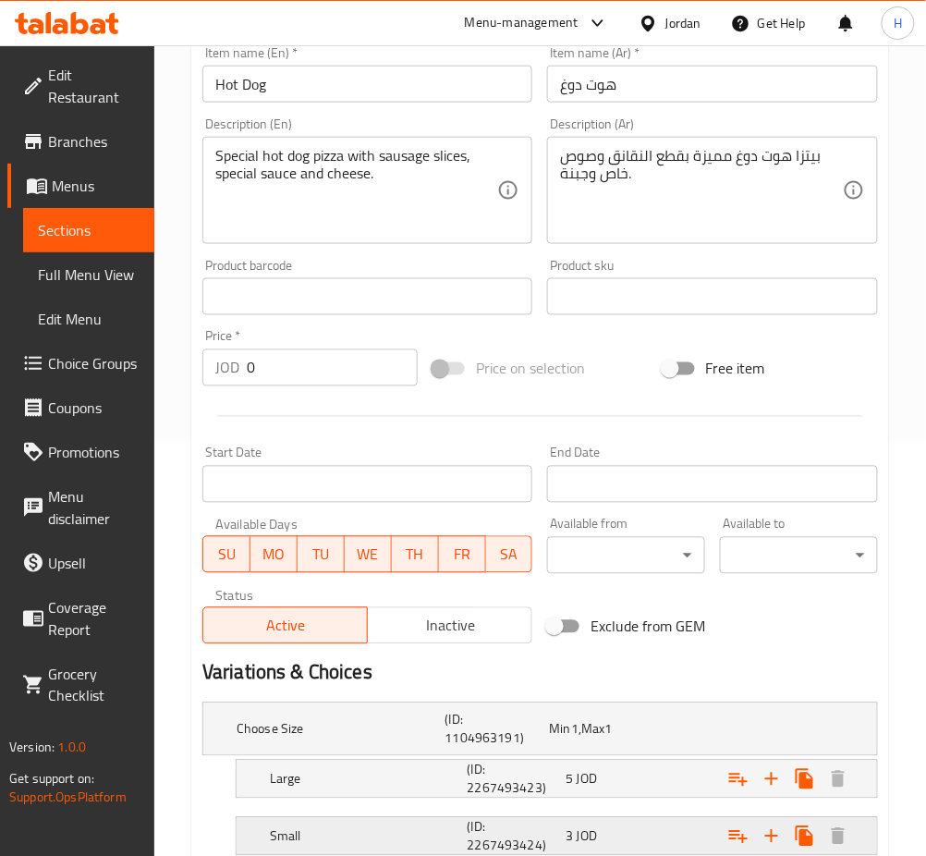
scroll to position [544, 0]
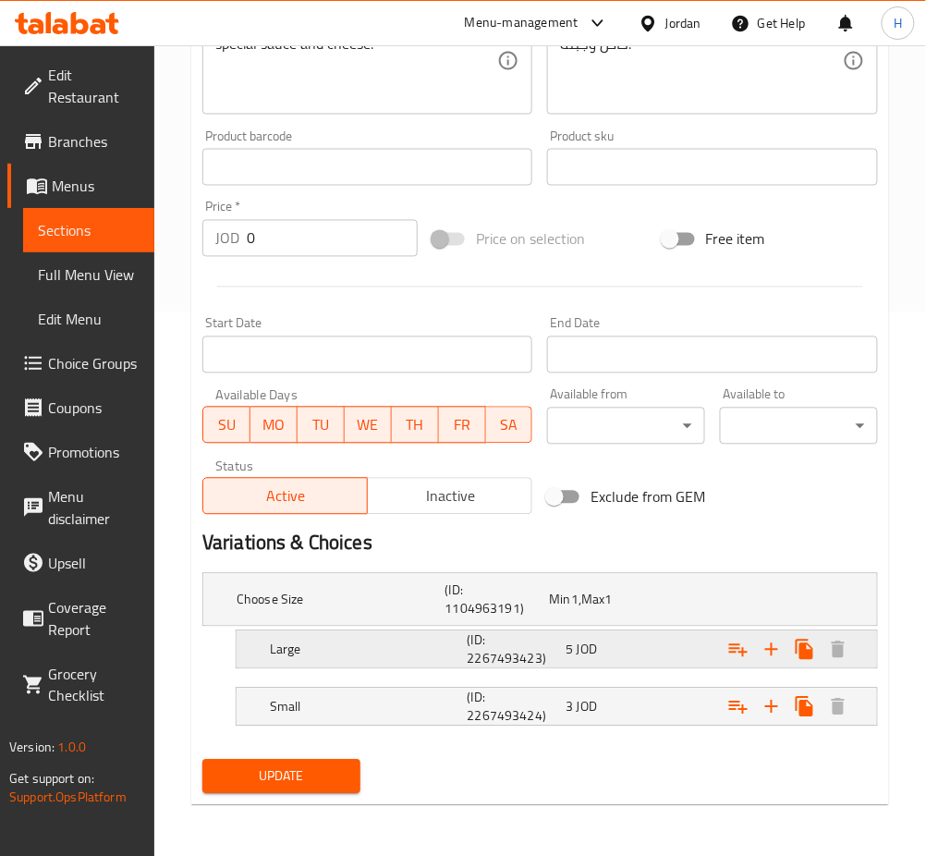
click at [506, 645] on h5 "(ID: 2267493423)" at bounding box center [514, 649] width 92 height 37
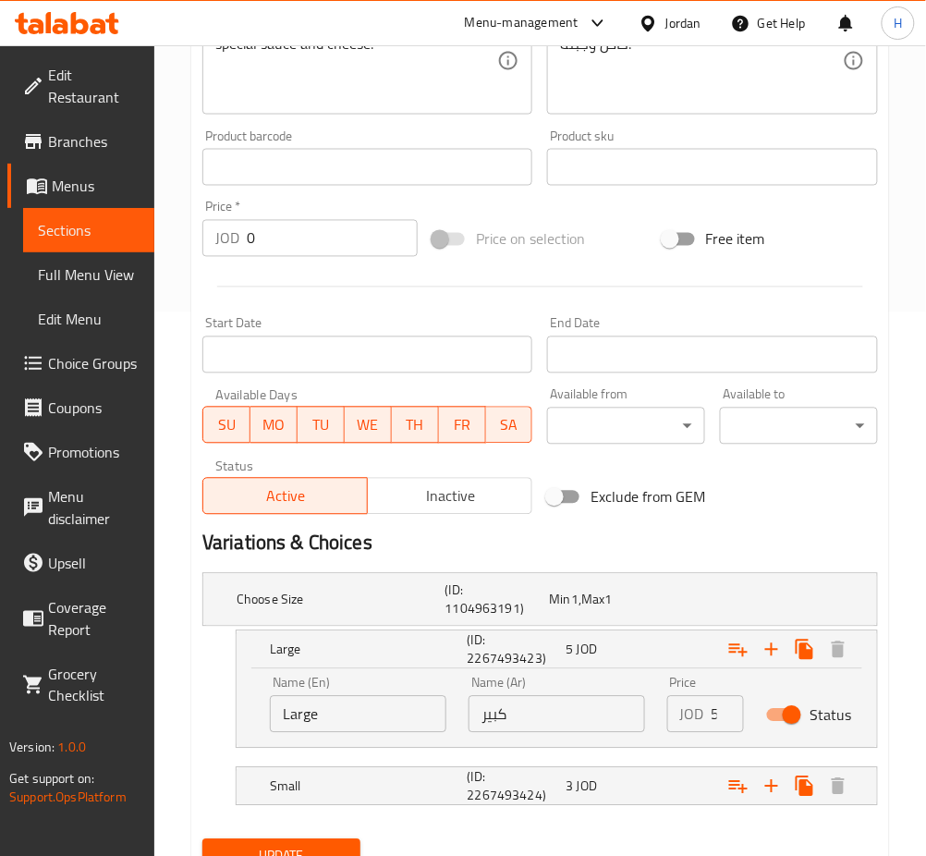
click at [614, 717] on input "كبير" at bounding box center [557, 714] width 177 height 37
type input "5.50"
click at [584, 777] on span "JOD" at bounding box center [587, 787] width 20 height 24
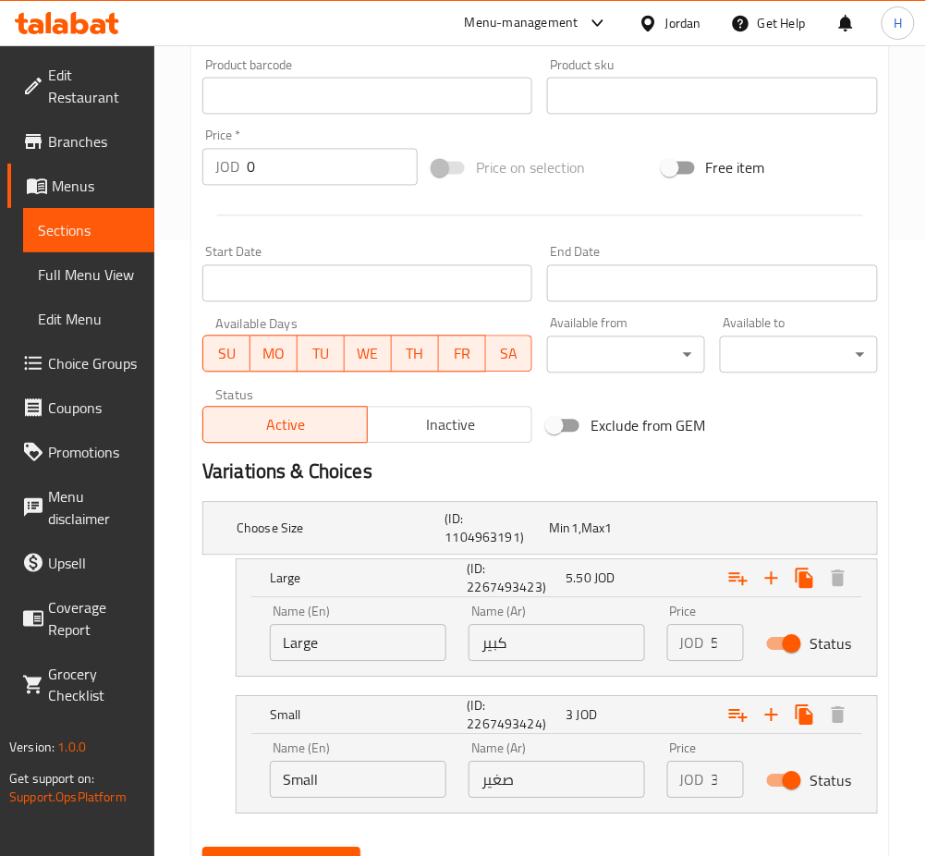
scroll to position [698, 0]
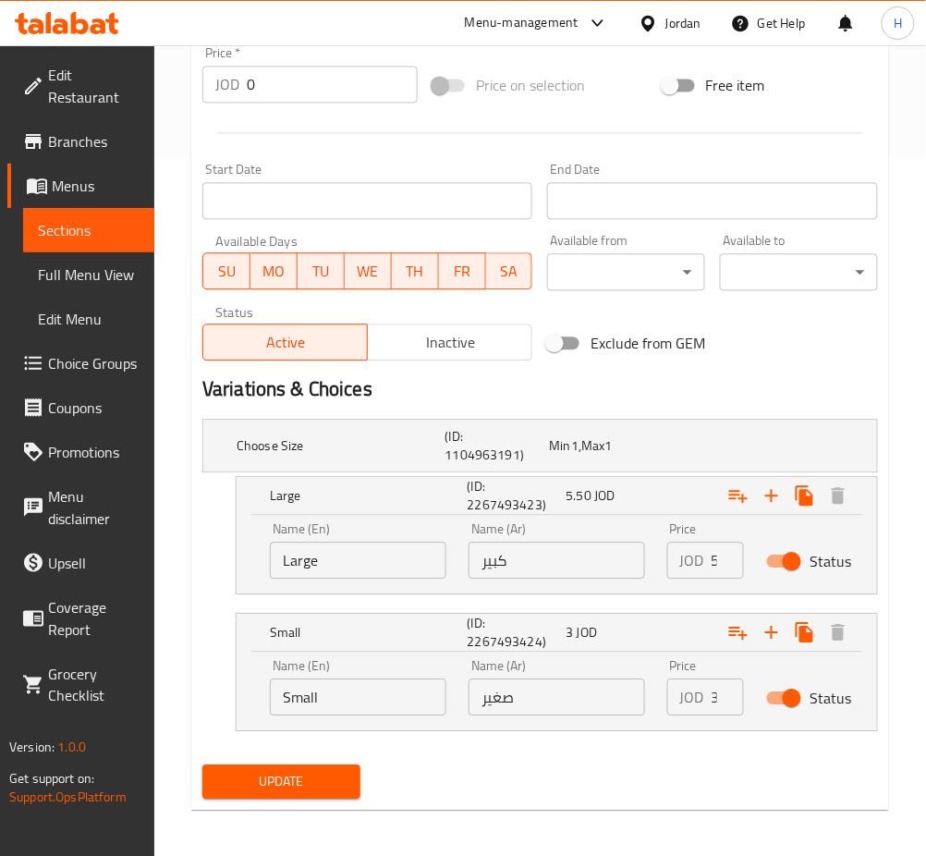
click at [604, 691] on input "صغير" at bounding box center [557, 697] width 177 height 37
type input "3.30"
click at [202, 765] on button "Update" at bounding box center [281, 782] width 158 height 34
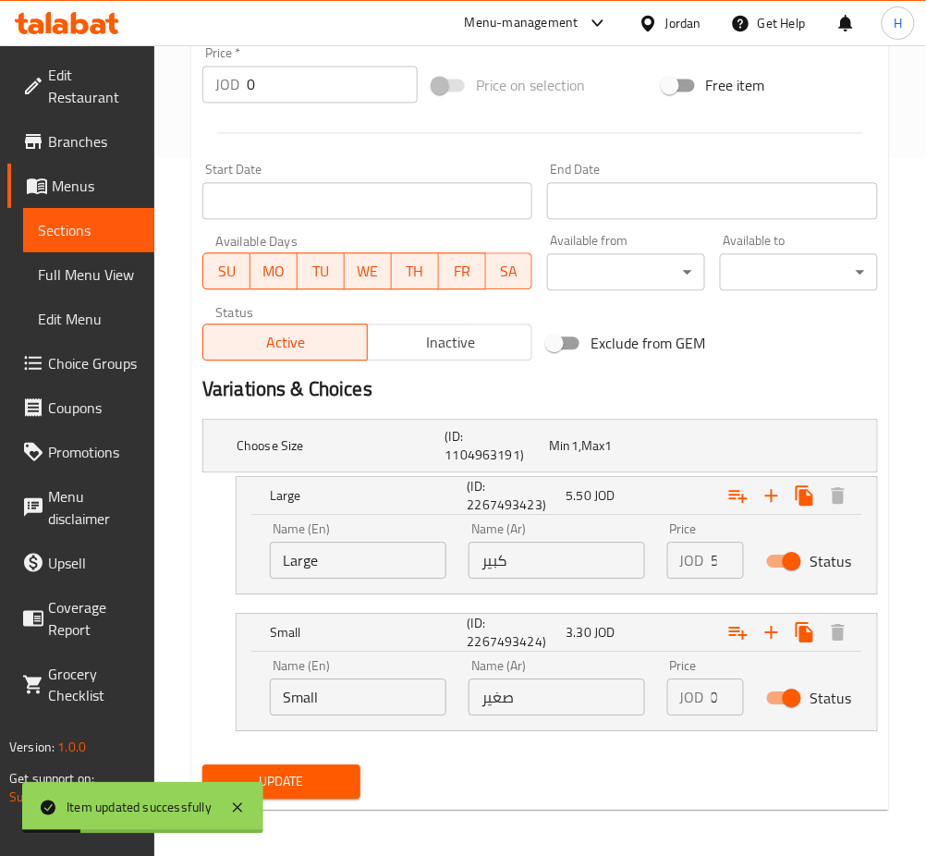
scroll to position [0, 0]
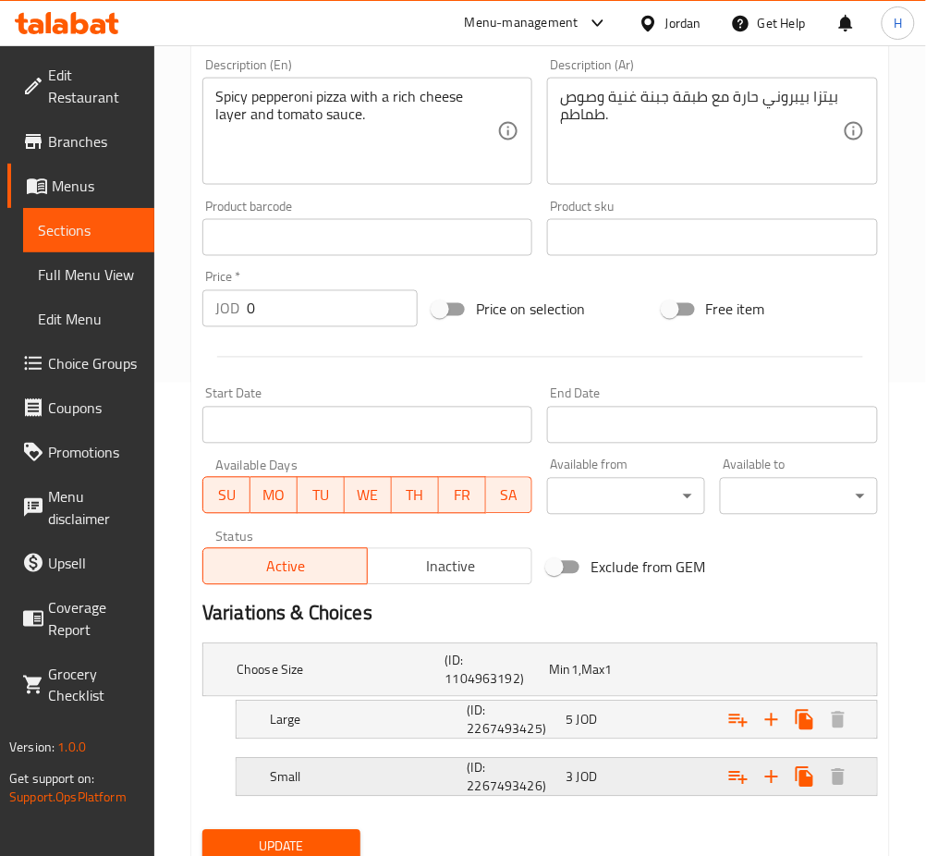
scroll to position [544, 0]
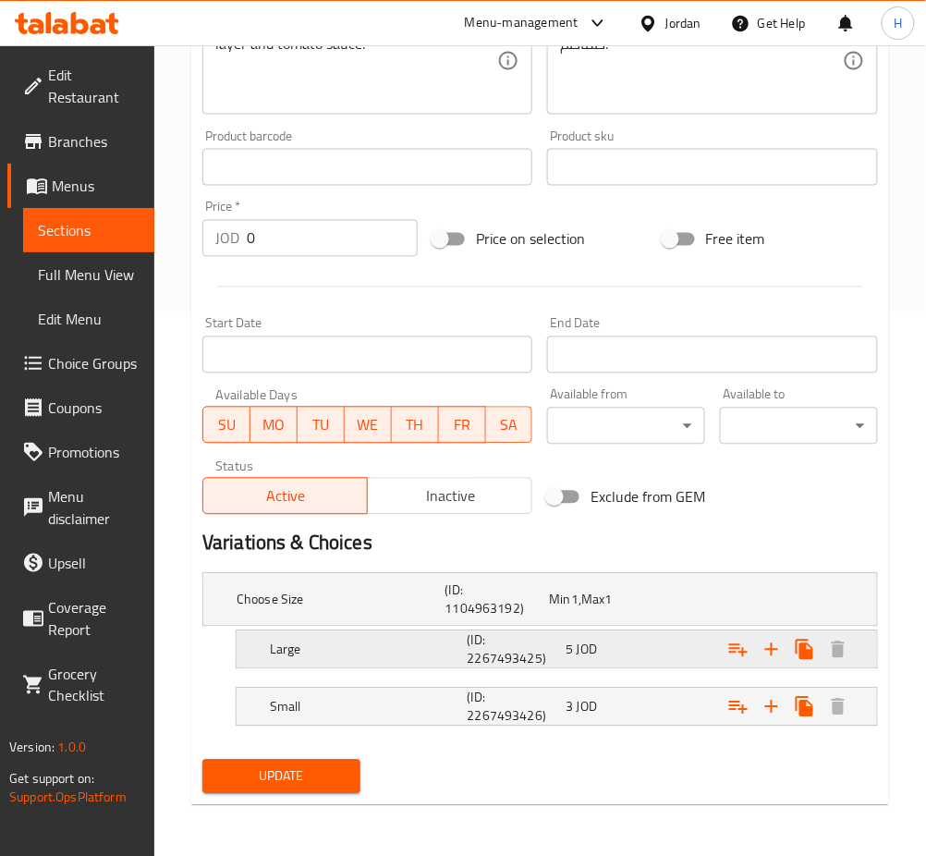
drag, startPoint x: 547, startPoint y: 658, endPoint x: 557, endPoint y: 707, distance: 49.9
click at [545, 655] on h5 "(ID: 2267493425)" at bounding box center [514, 649] width 92 height 37
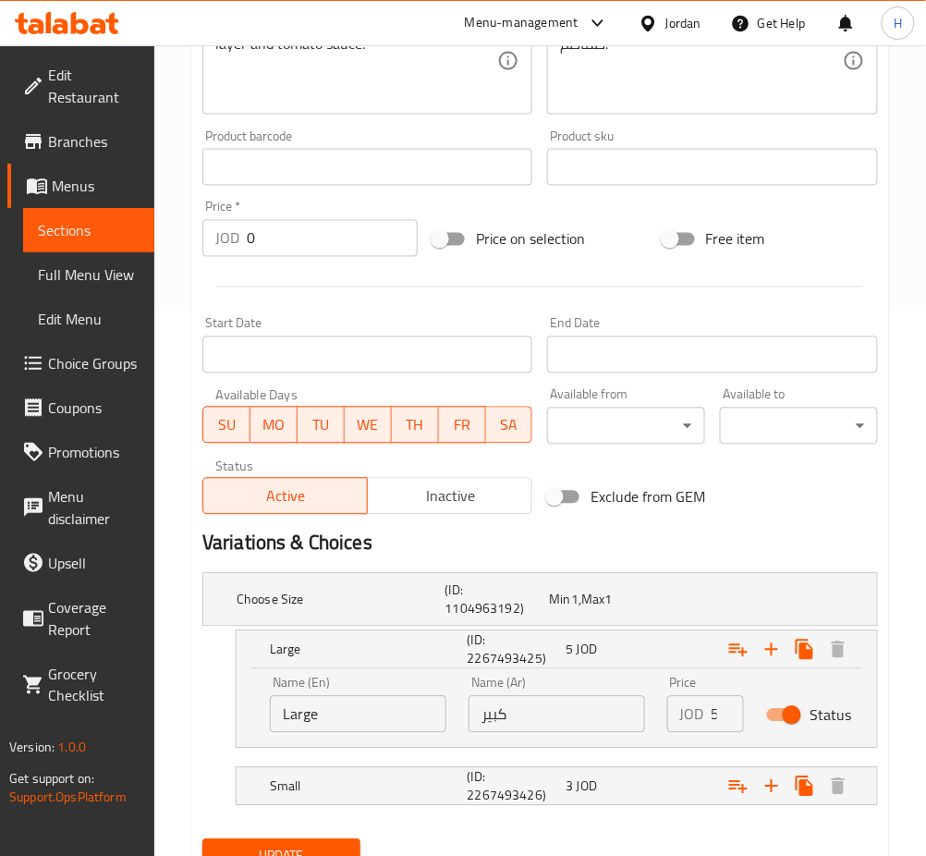
click at [564, 719] on input "كبير" at bounding box center [557, 714] width 177 height 37
type input "5.50"
click at [582, 766] on div "Small (ID: 2267493426) 3 JOD" at bounding box center [562, 787] width 593 height 44
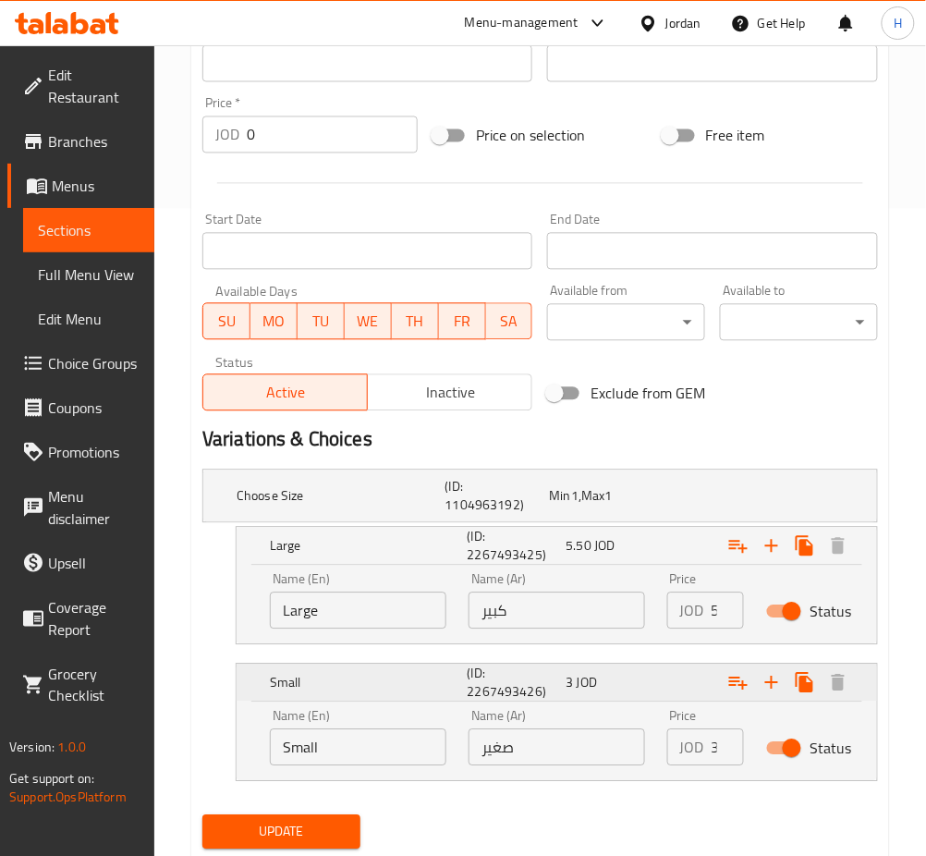
scroll to position [704, 0]
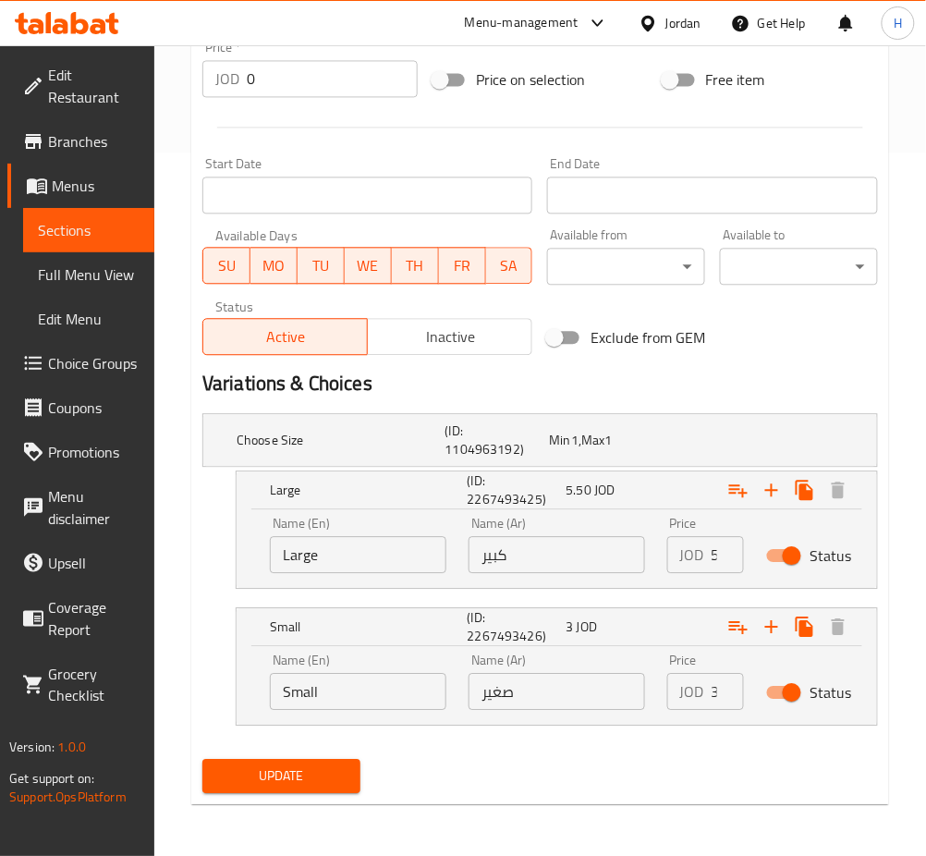
drag, startPoint x: 574, startPoint y: 697, endPoint x: 557, endPoint y: 680, distance: 23.5
click at [574, 696] on input "صغير" at bounding box center [557, 691] width 177 height 37
type input "3.30"
click at [202, 759] on button "Update" at bounding box center [281, 776] width 158 height 34
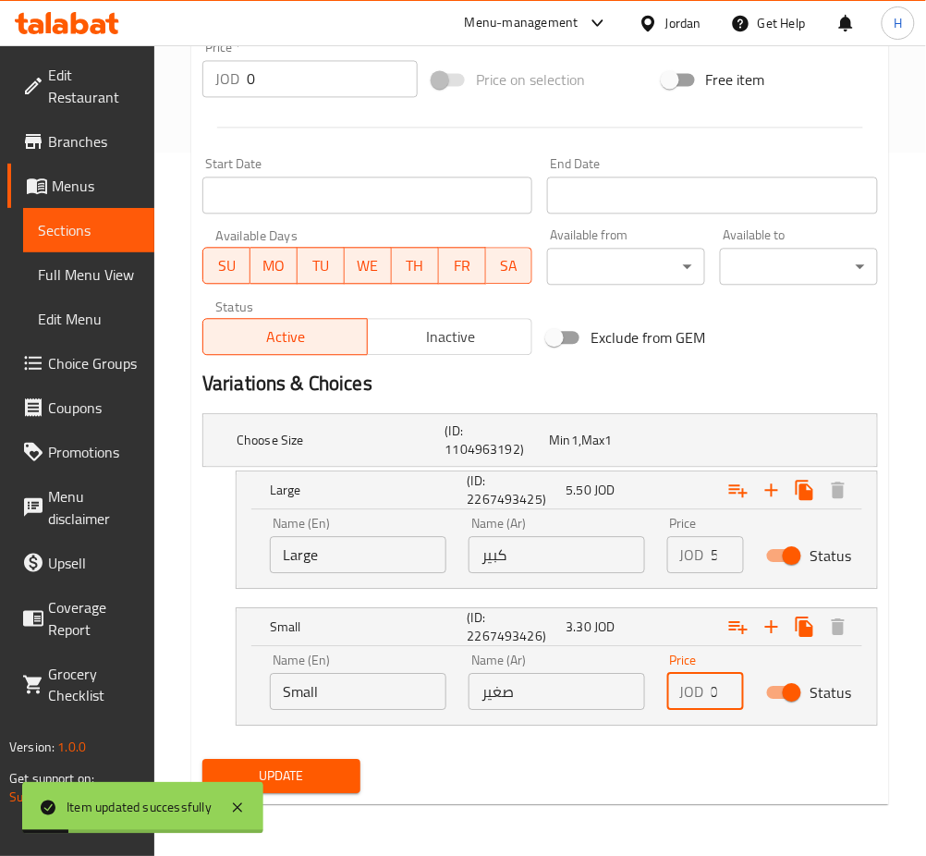
scroll to position [0, 0]
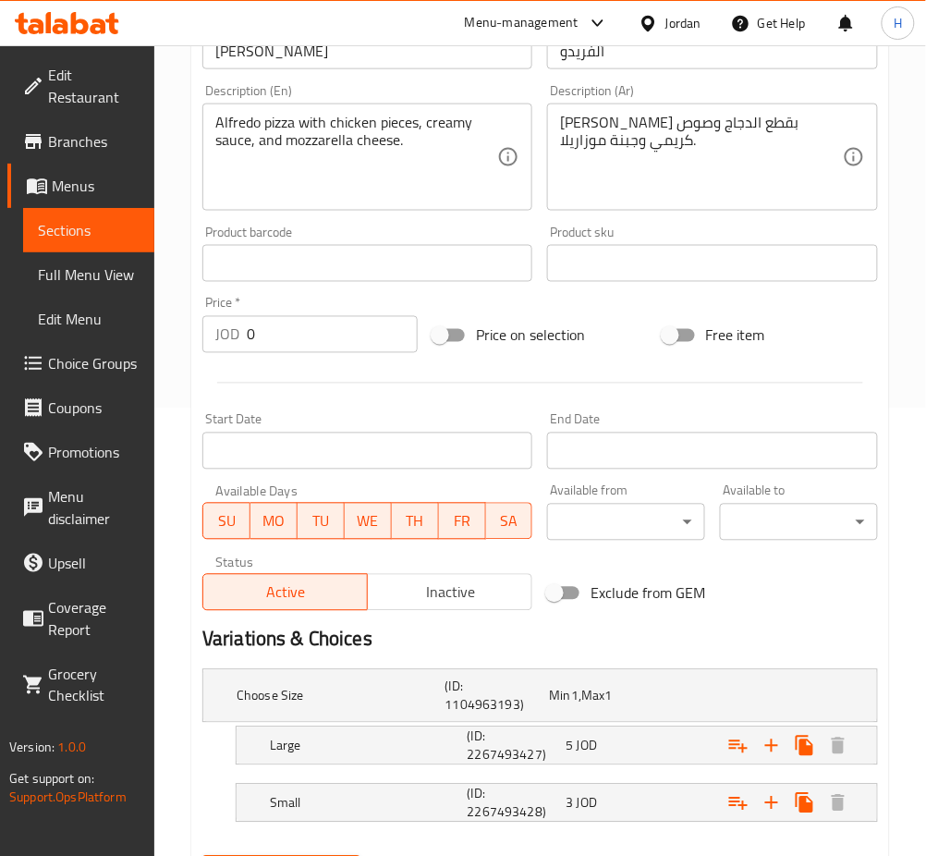
scroll to position [544, 0]
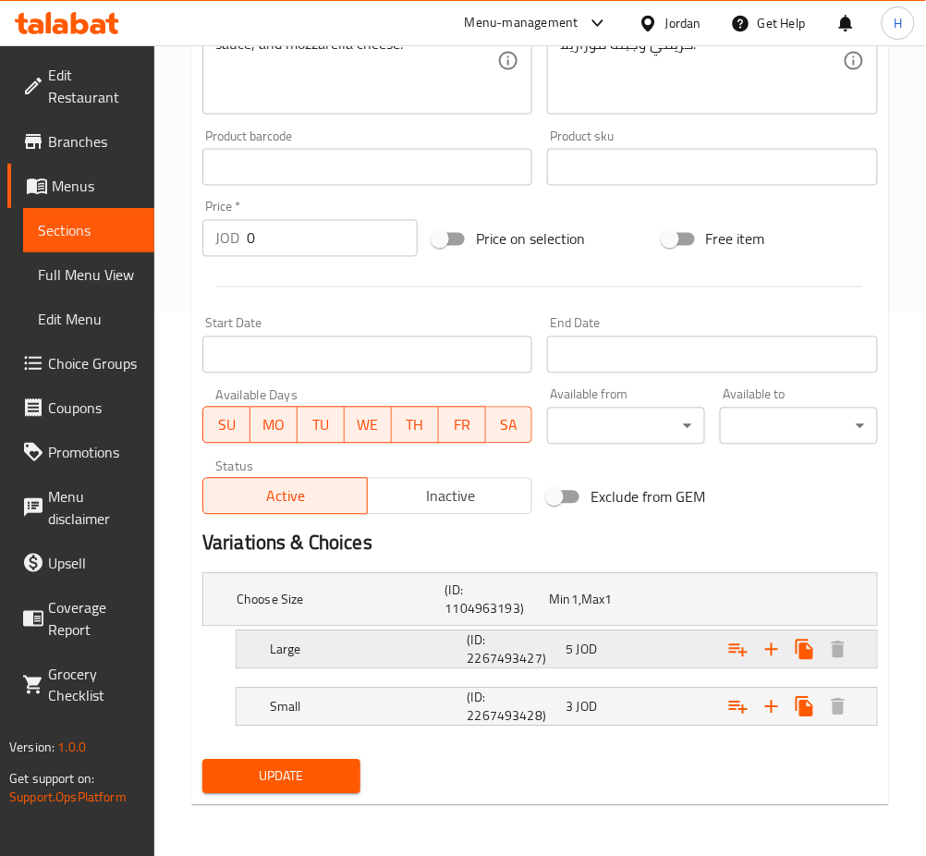
click at [528, 655] on h5 "(ID: 2267493427)" at bounding box center [514, 649] width 92 height 37
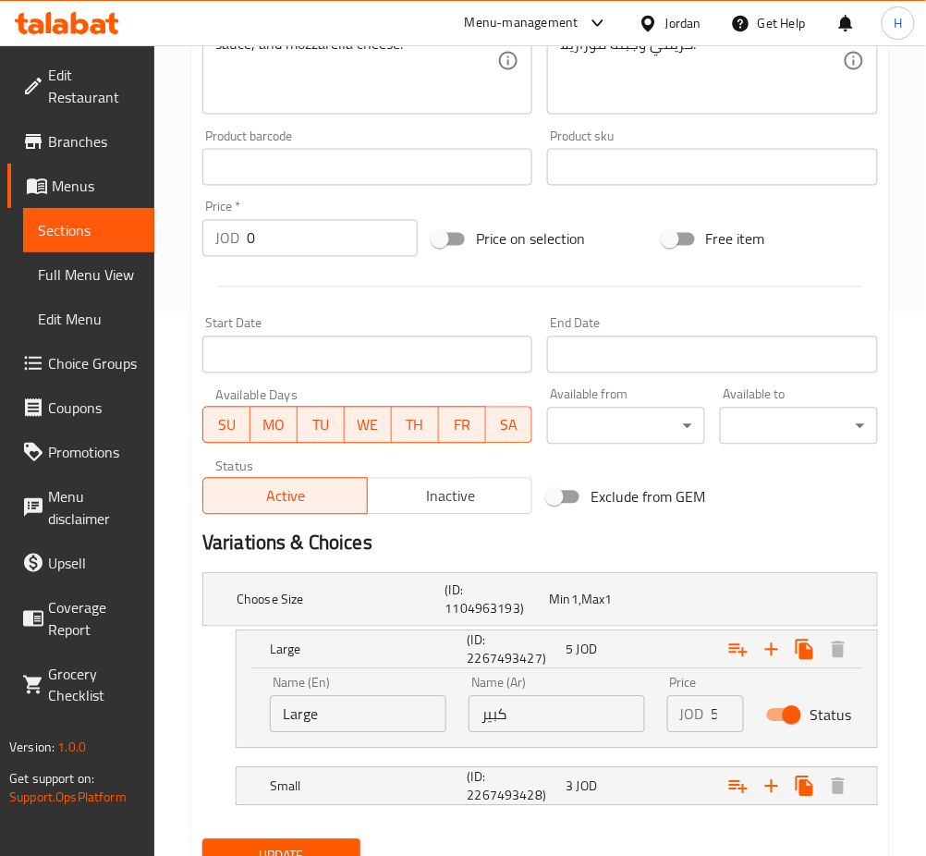
click at [566, 710] on input "كبير" at bounding box center [557, 714] width 177 height 37
type input "5.50"
click at [202, 839] on button "Update" at bounding box center [281, 856] width 158 height 34
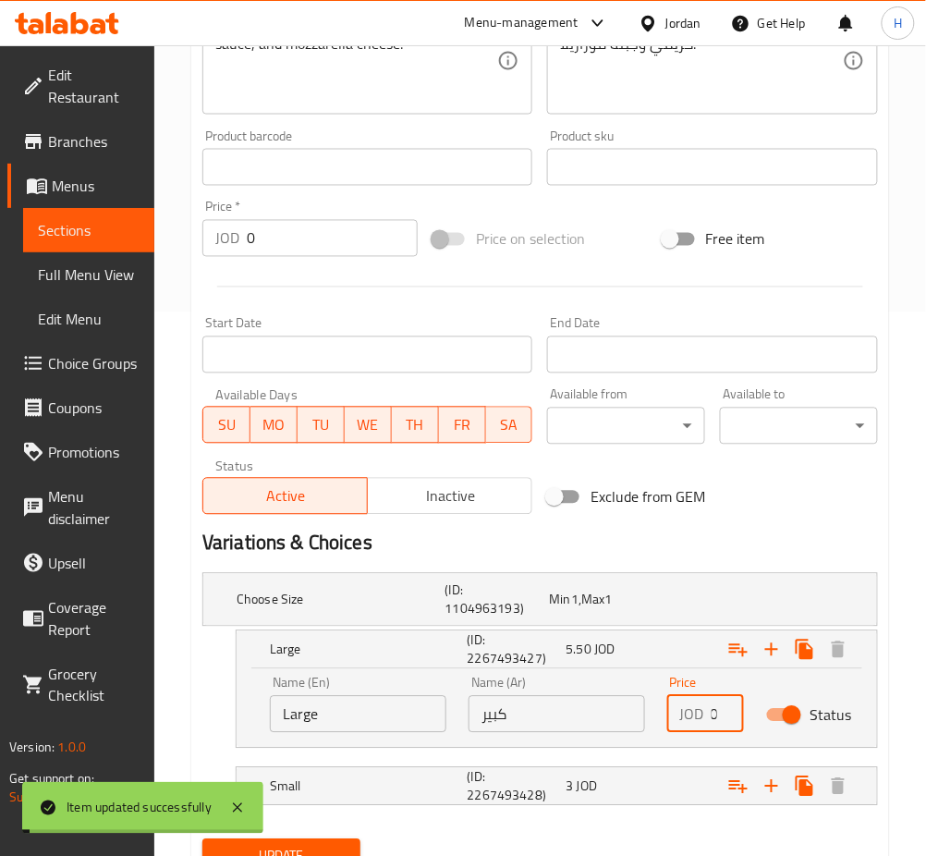
click at [594, 789] on span "JOD" at bounding box center [587, 787] width 20 height 24
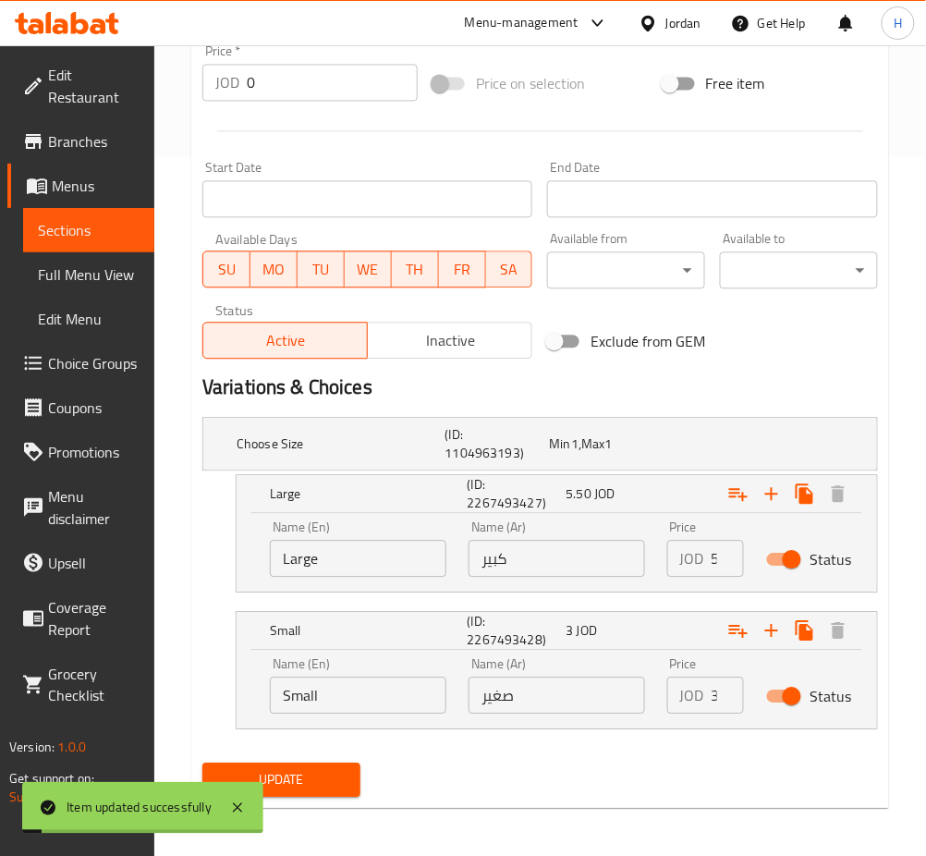
scroll to position [704, 0]
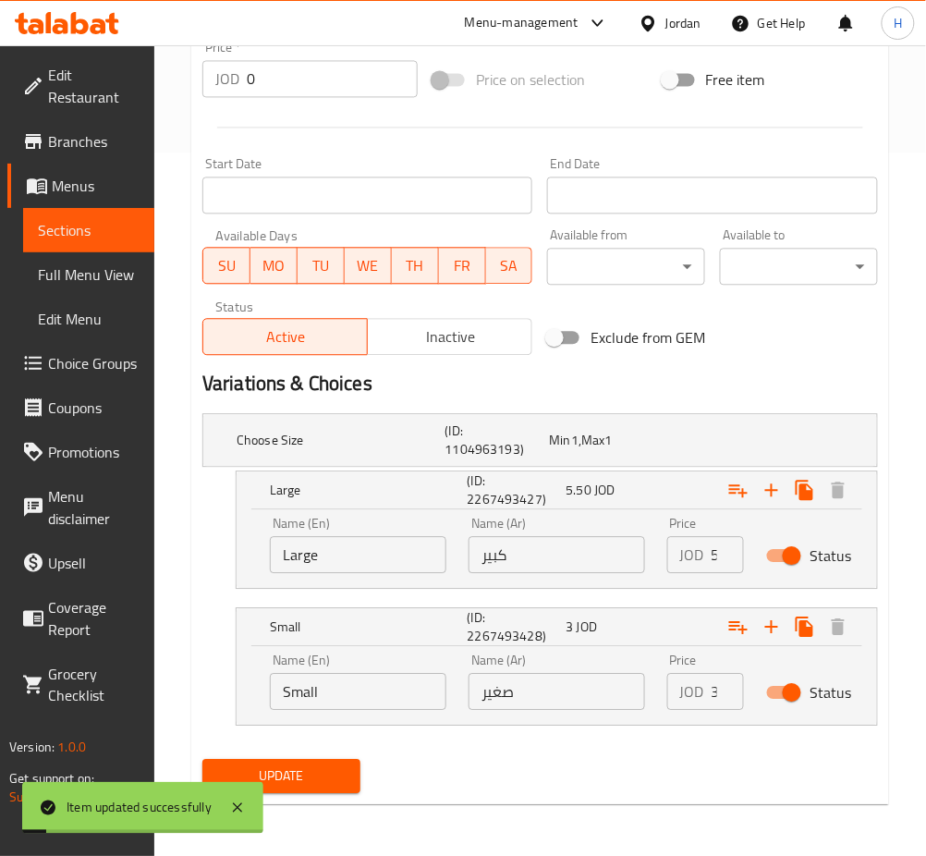
click at [583, 695] on input "صغير" at bounding box center [557, 691] width 177 height 37
type input "3.30"
click at [202, 759] on button "Update" at bounding box center [281, 776] width 158 height 34
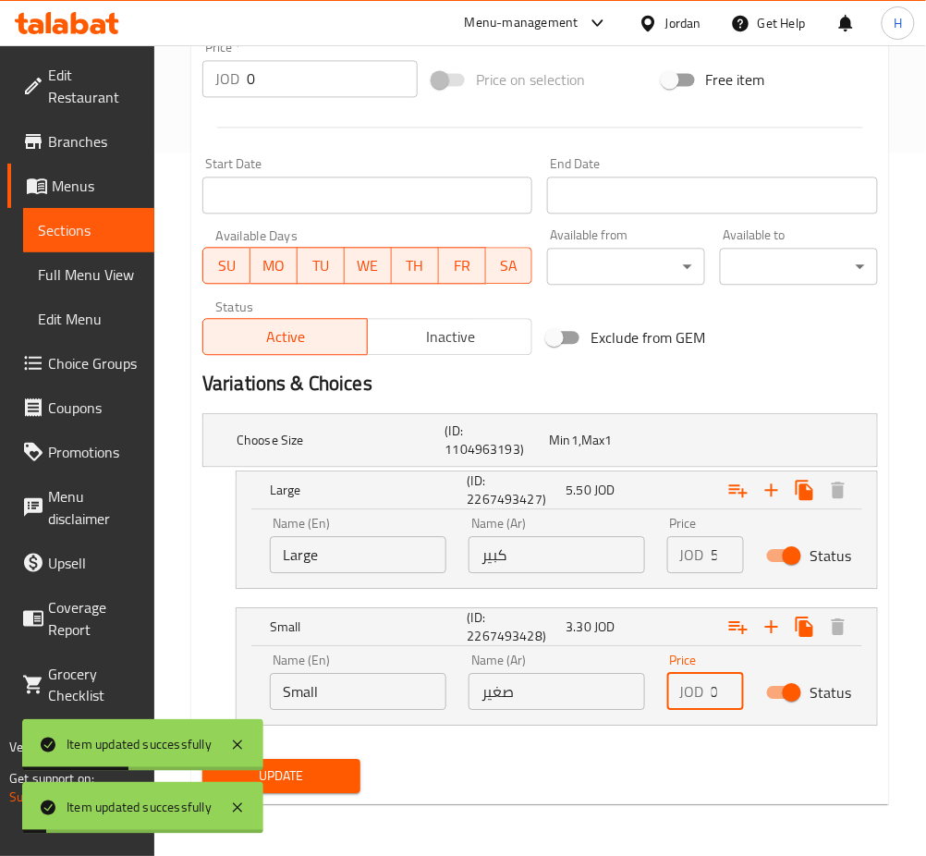
scroll to position [0, 0]
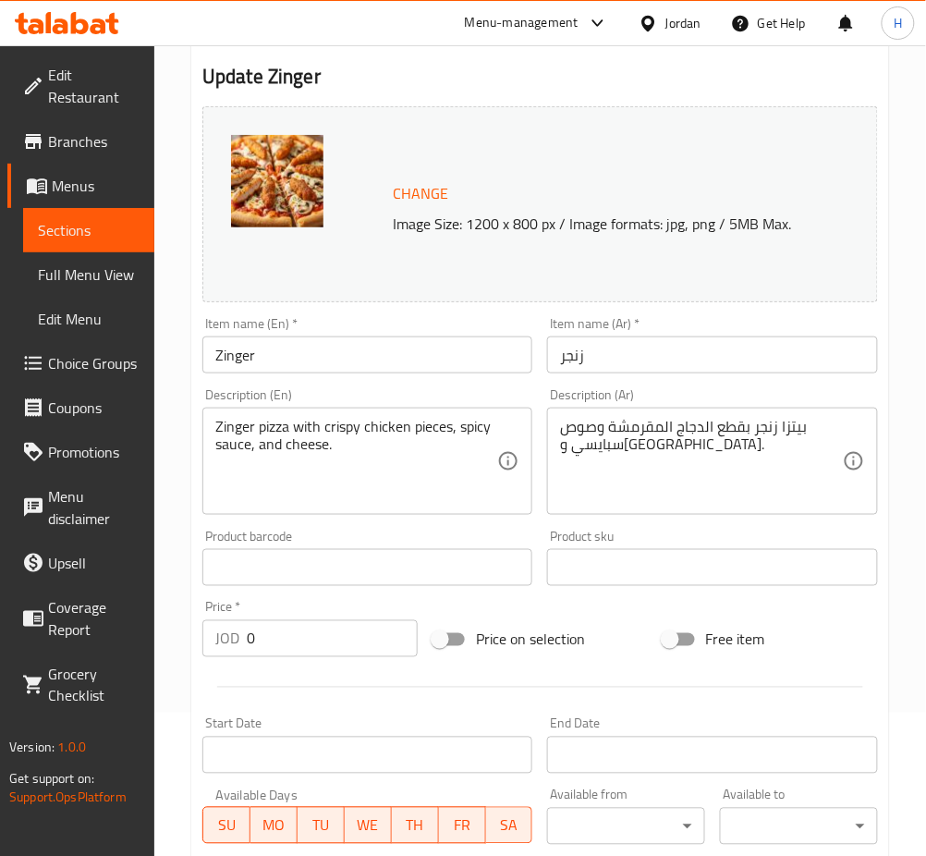
scroll to position [544, 0]
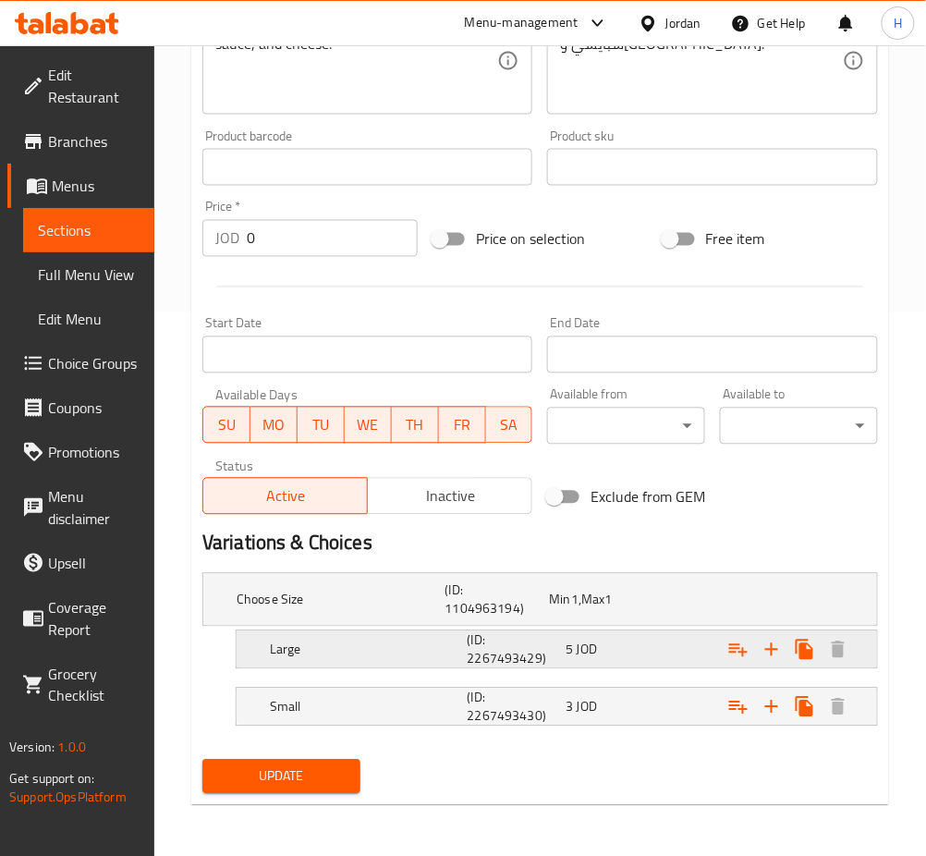
click at [566, 646] on span "5" at bounding box center [569, 650] width 7 height 24
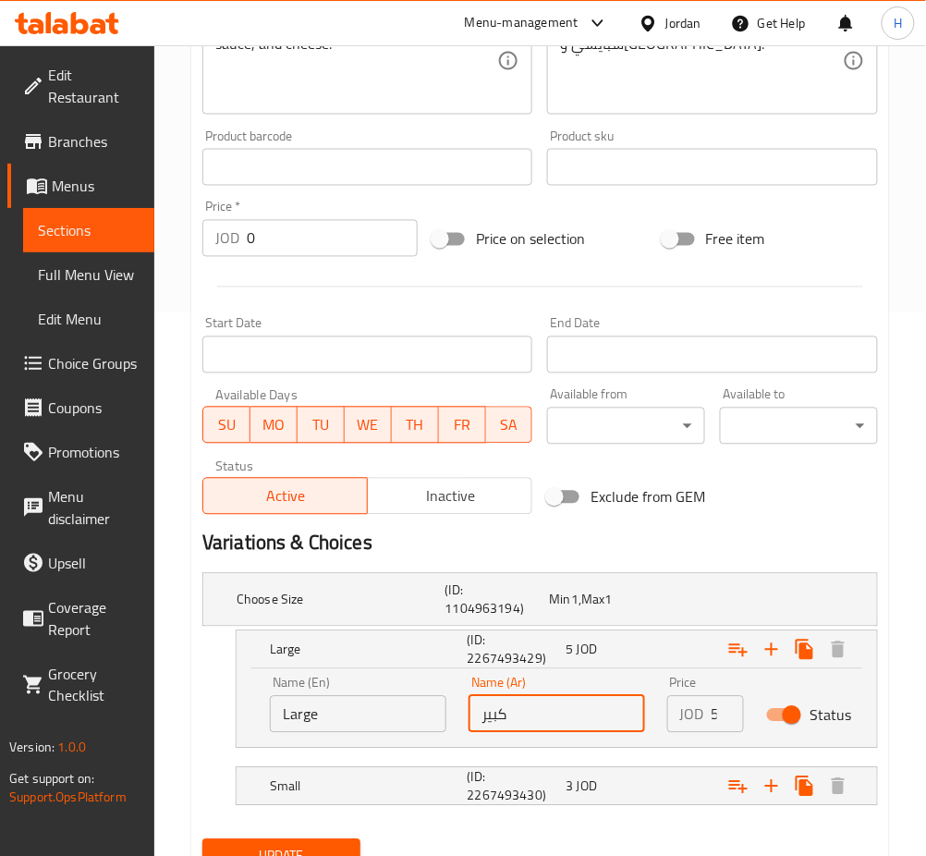
click at [610, 721] on input "كبير" at bounding box center [557, 714] width 177 height 37
type input "5.50"
click at [589, 801] on div "Small (ID: 2267493430) 3 JOD" at bounding box center [562, 787] width 593 height 44
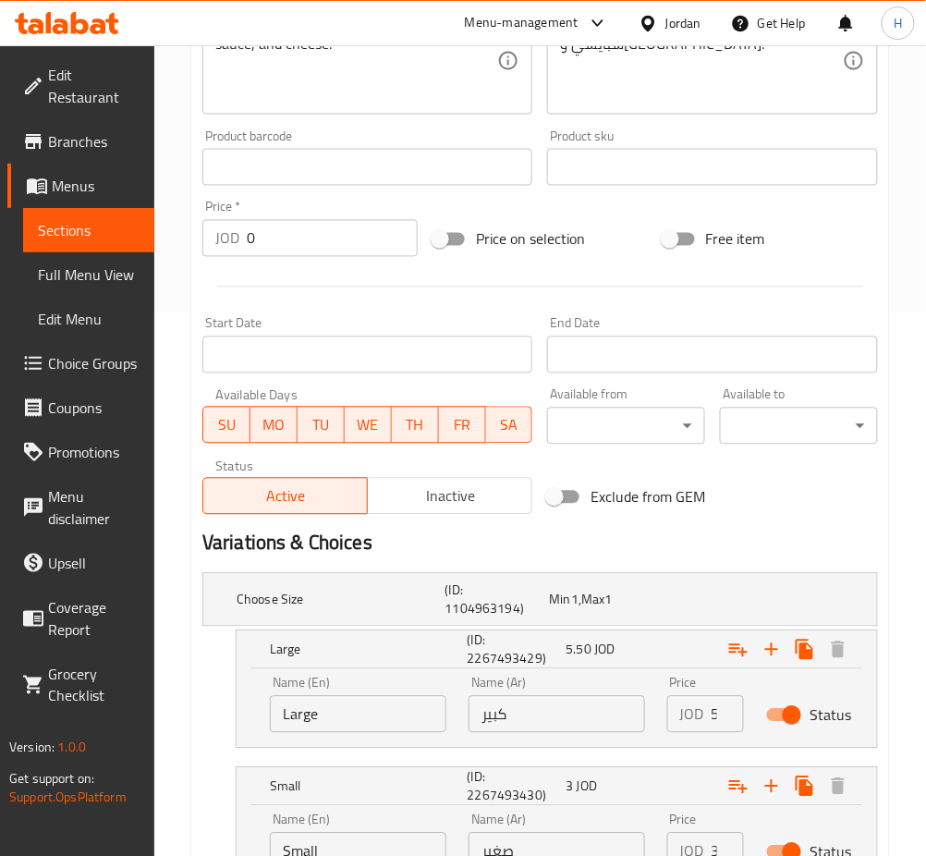
click at [569, 848] on input "صغير" at bounding box center [557, 851] width 177 height 37
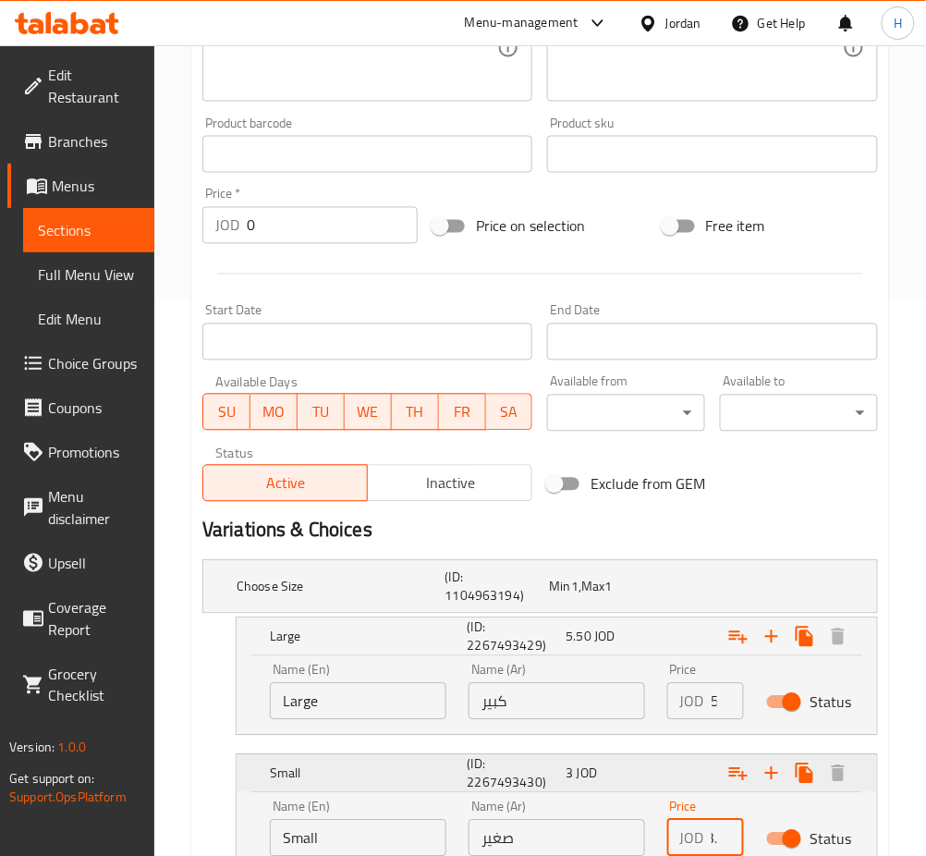
scroll to position [0, 20]
type input "3.30"
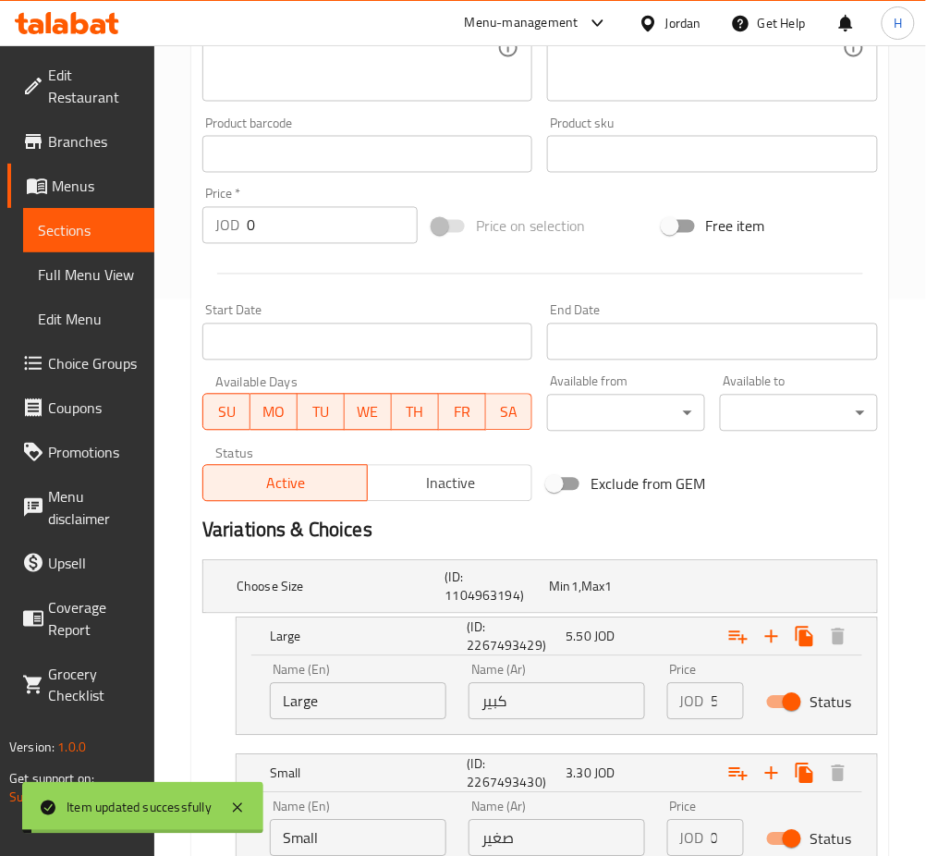
scroll to position [0, 0]
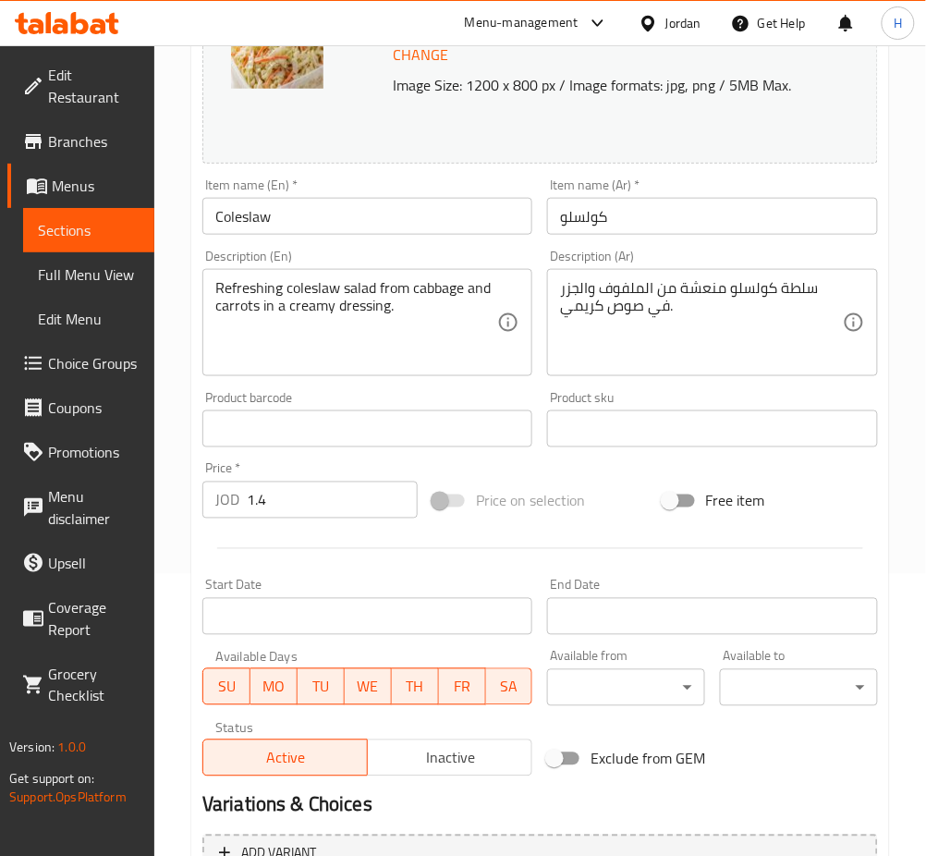
scroll to position [474, 0]
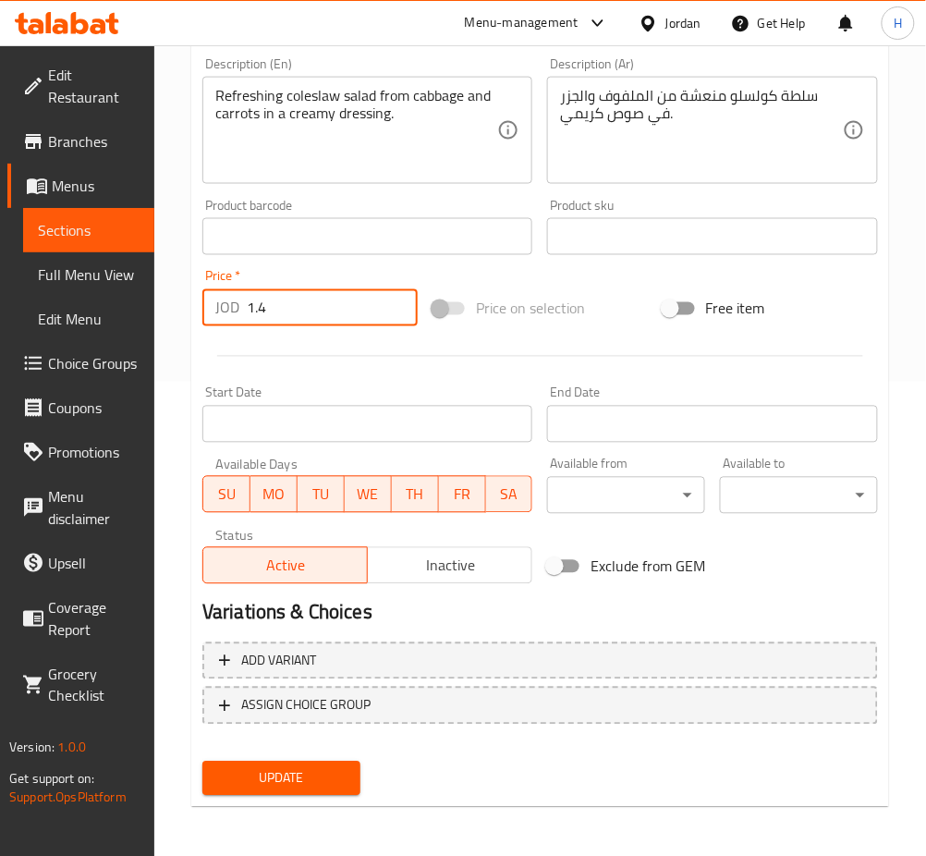
drag, startPoint x: 300, startPoint y: 302, endPoint x: 44, endPoint y: 312, distance: 255.3
click at [78, 306] on div "Edit Restaurant Branches Menus Sections Full Menu View Edit Menu Choice Groups …" at bounding box center [463, 215] width 926 height 1288
type input "1.55"
click at [202, 762] on button "Update" at bounding box center [281, 779] width 158 height 34
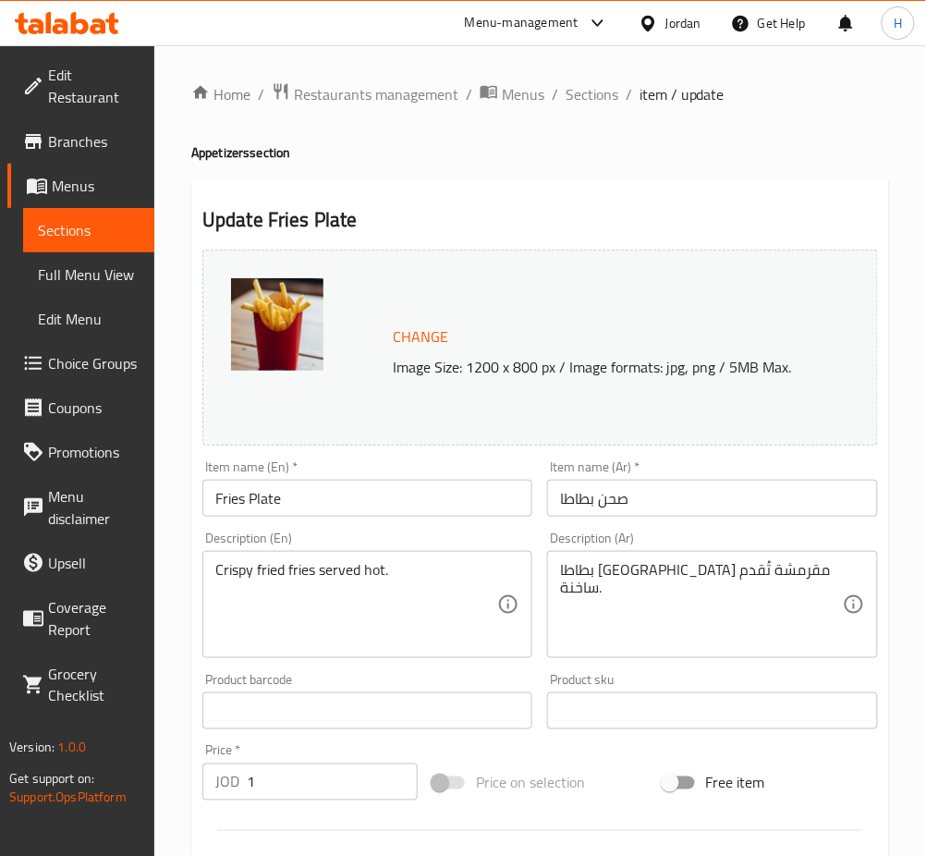
click at [326, 791] on input "1" at bounding box center [332, 782] width 171 height 37
type input "1.10"
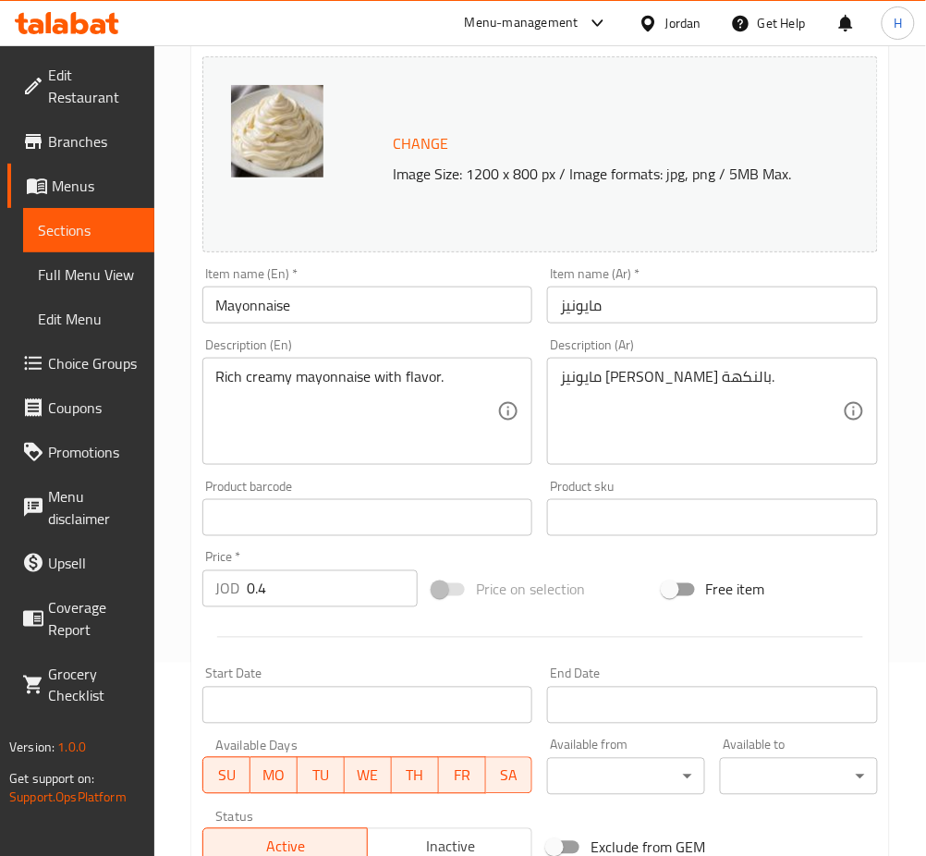
scroll to position [246, 0]
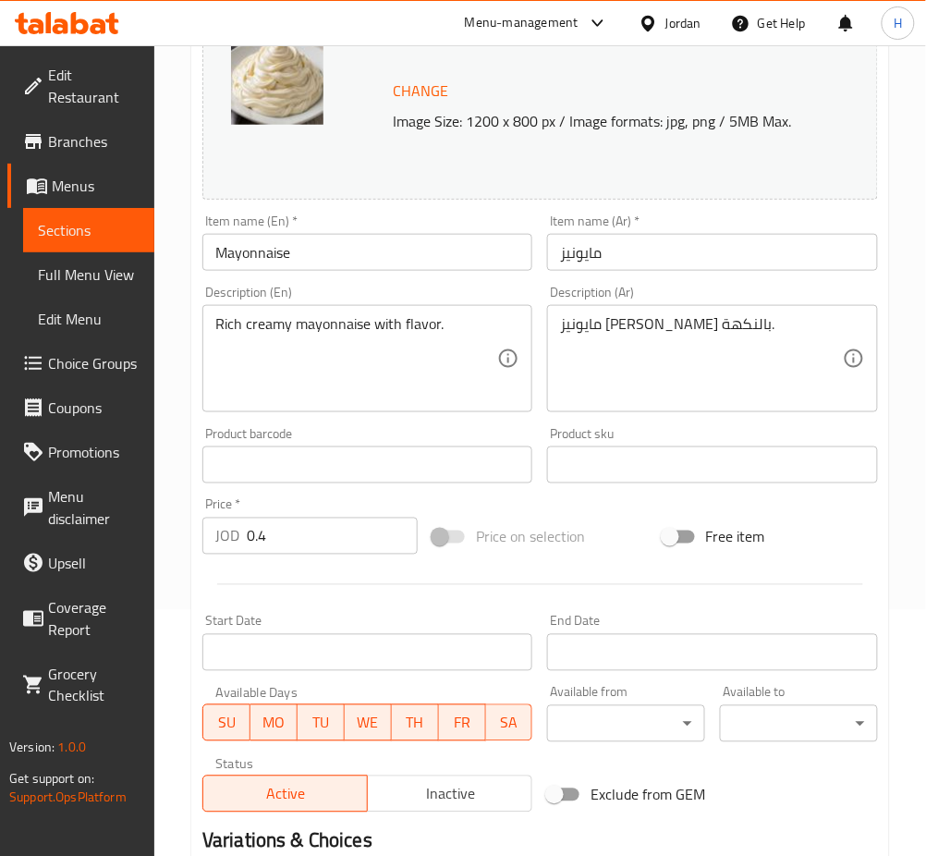
click at [167, 544] on div "Home / Restaurants management / Menus / Sections / item / update Appetizers sec…" at bounding box center [540, 443] width 772 height 1288
type input "0.45"
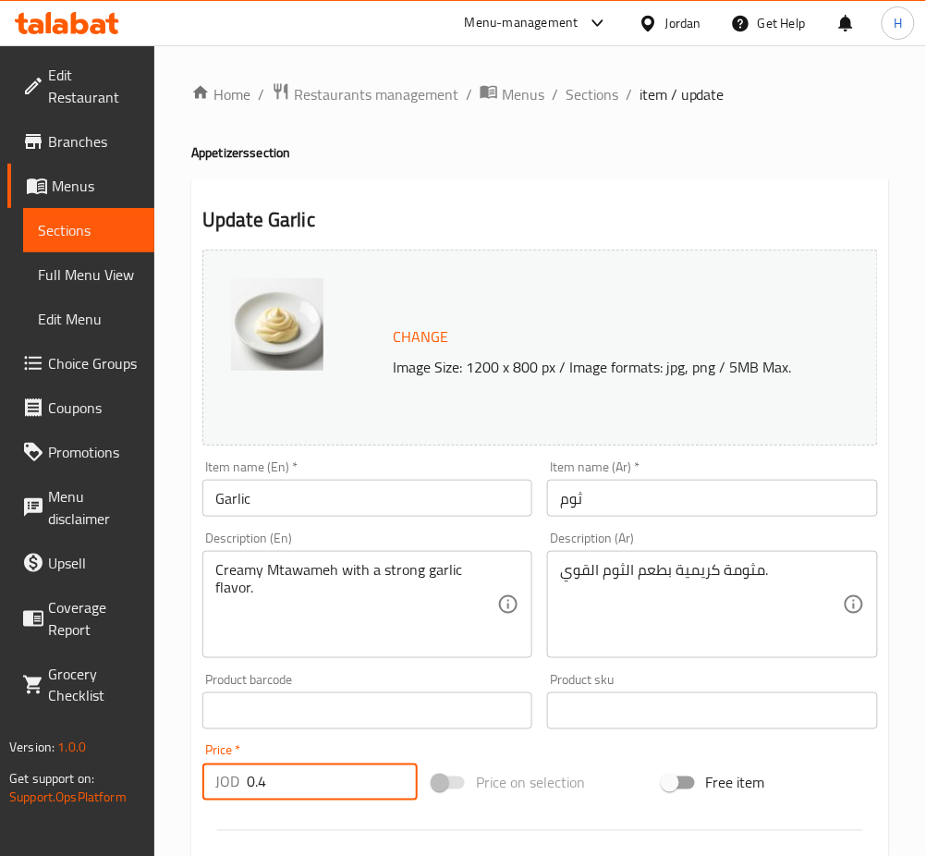
drag, startPoint x: 287, startPoint y: 794, endPoint x: 172, endPoint y: 776, distance: 116.1
click at [175, 779] on div "Home / Restaurants management / Menus / Sections / item / update Appetizers sec…" at bounding box center [540, 689] width 772 height 1288
type input "0.45"
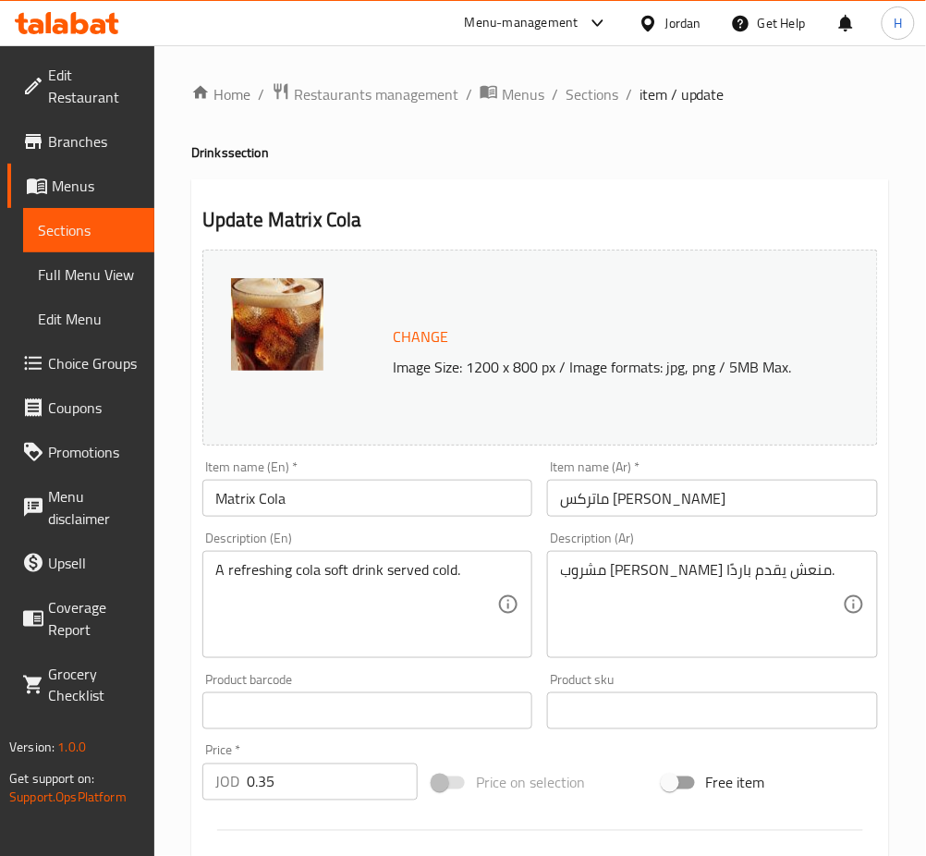
click at [321, 779] on input "0.35" at bounding box center [332, 782] width 171 height 37
type input "0.4"
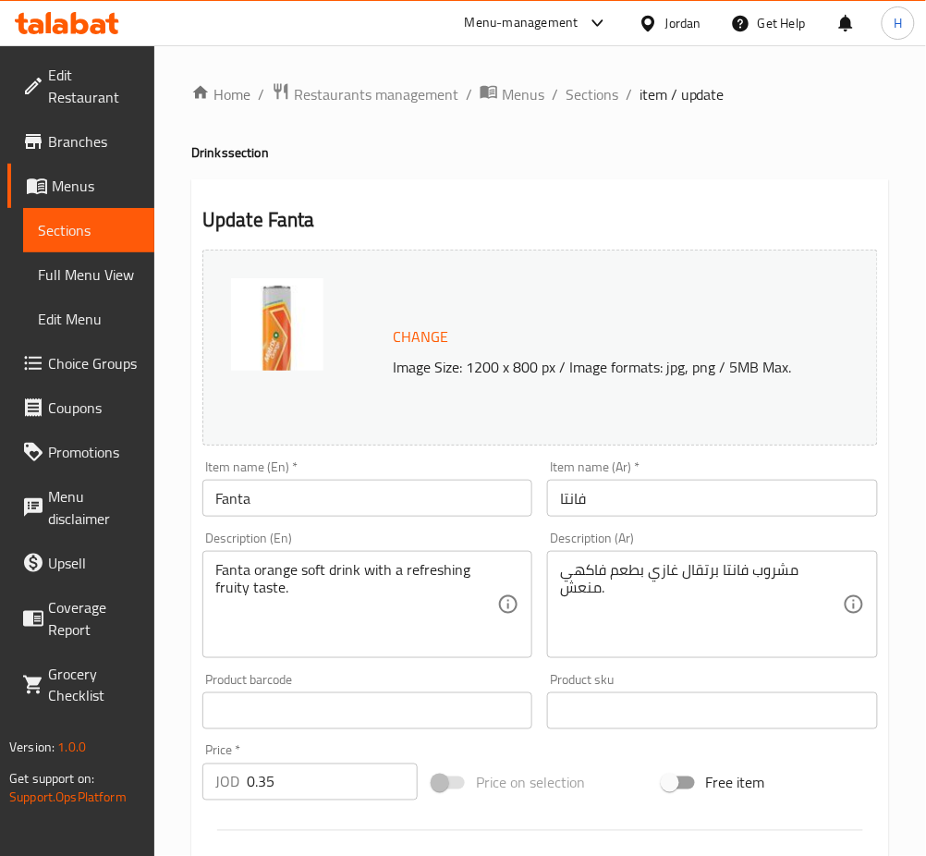
click at [337, 785] on input "0.35" at bounding box center [332, 782] width 171 height 37
paste input "4"
type input "0.4"
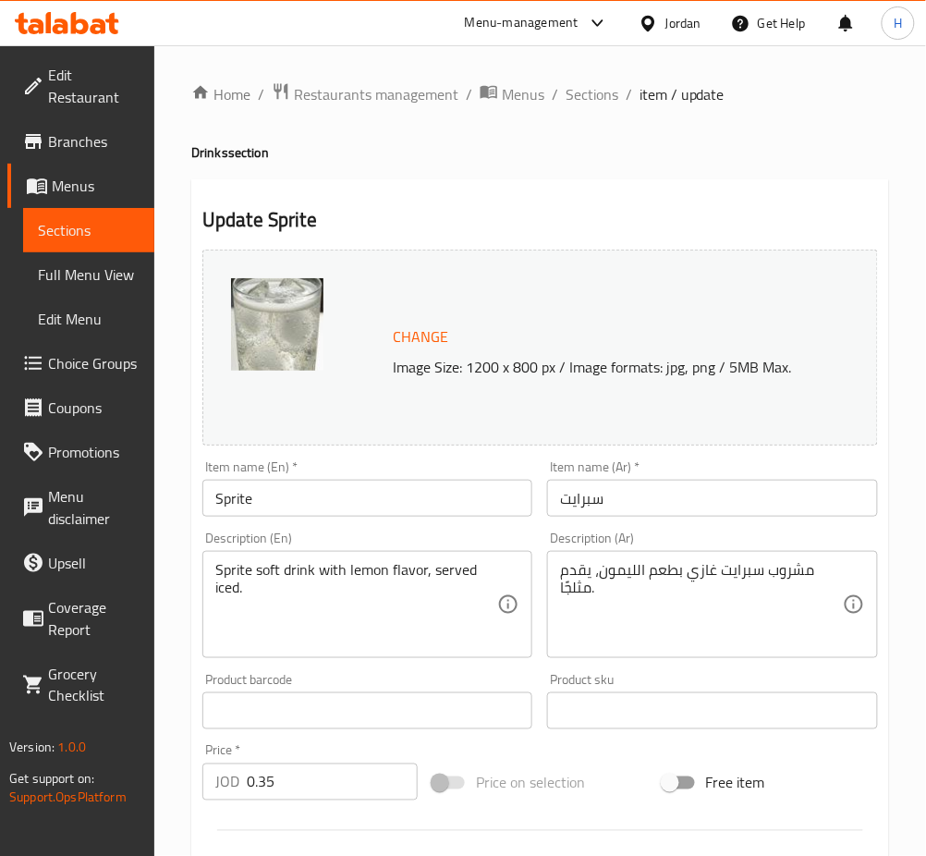
click at [323, 778] on input "0.35" at bounding box center [332, 782] width 171 height 37
paste input "4"
type input "0.4"
